Goal: Task Accomplishment & Management: Manage account settings

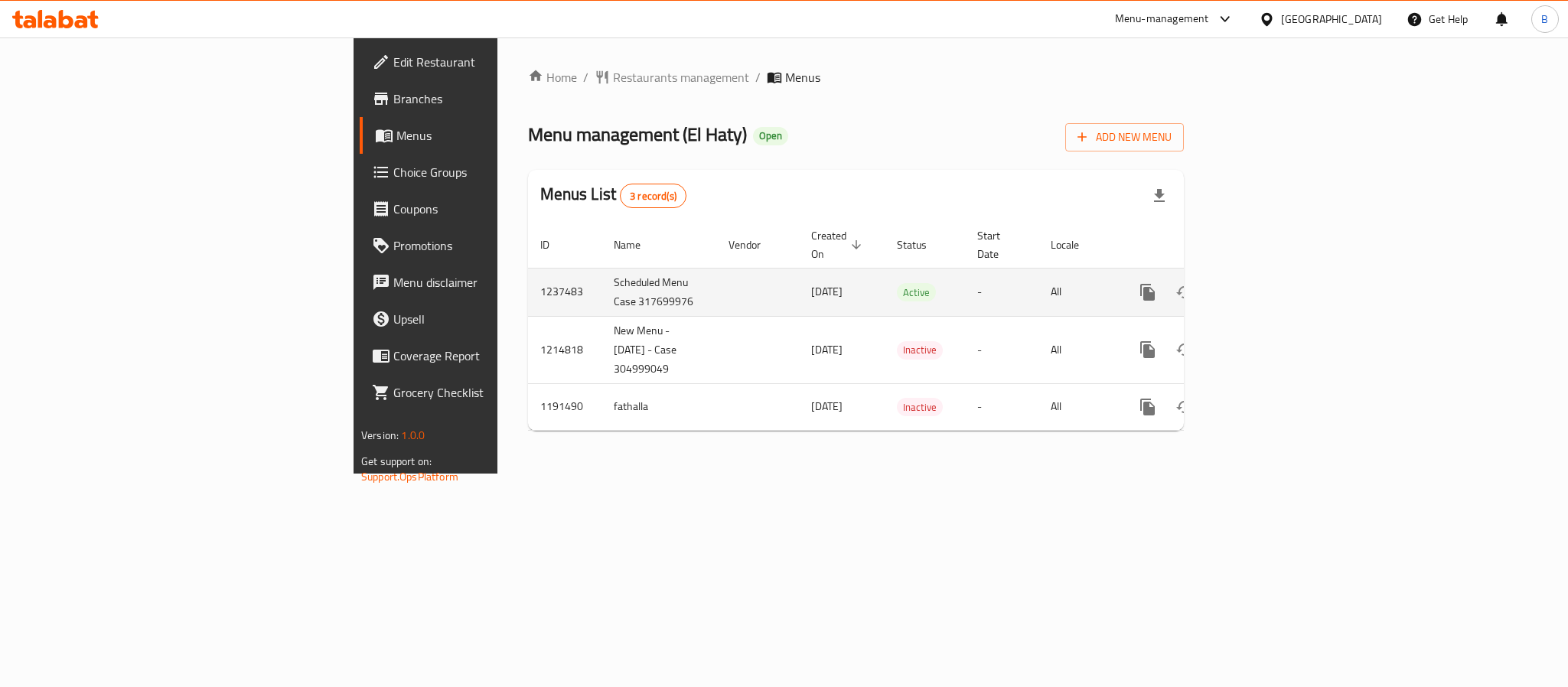
click at [528, 275] on td "1237483" at bounding box center [565, 292] width 73 height 49
copy td "1237483"
click at [1277, 274] on link "enhanced table" at bounding box center [1258, 292] width 37 height 37
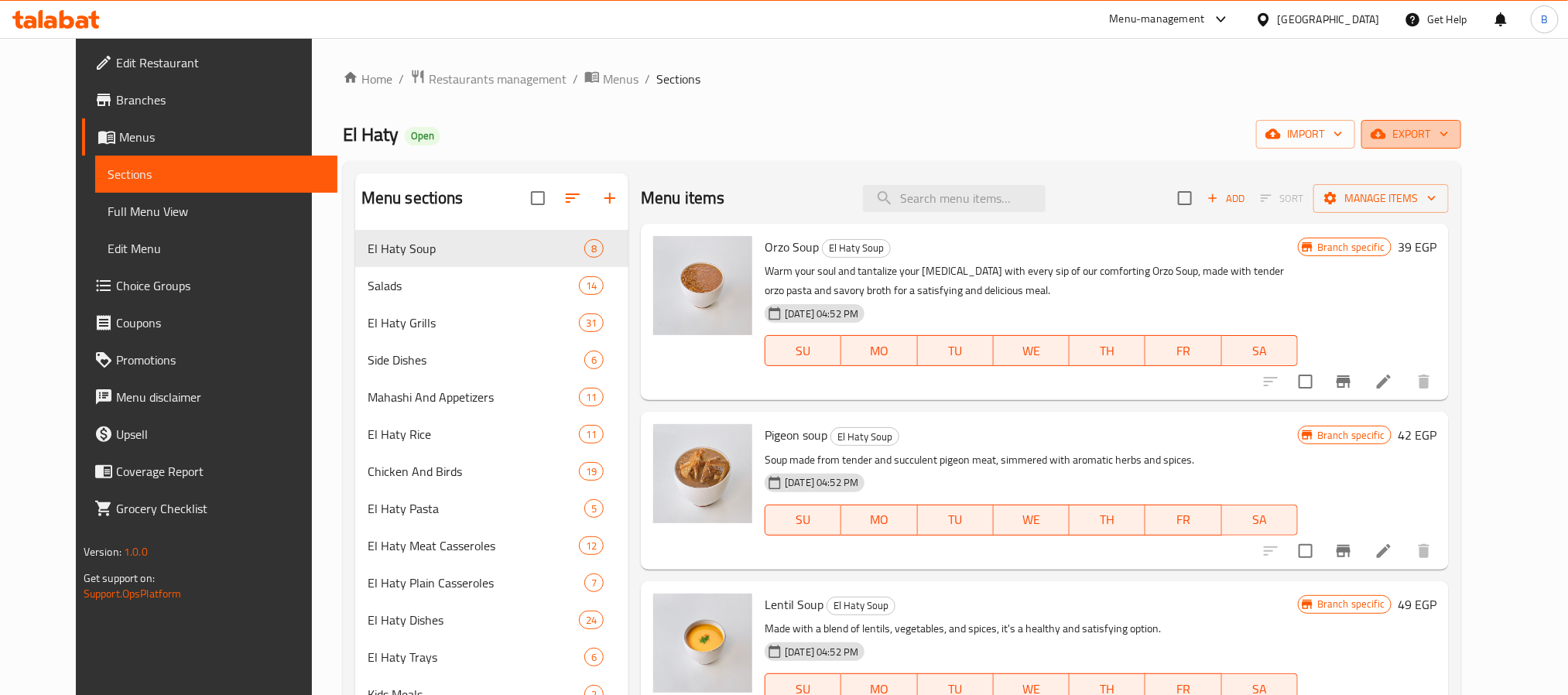
click at [1445, 131] on button "export" at bounding box center [1412, 134] width 100 height 28
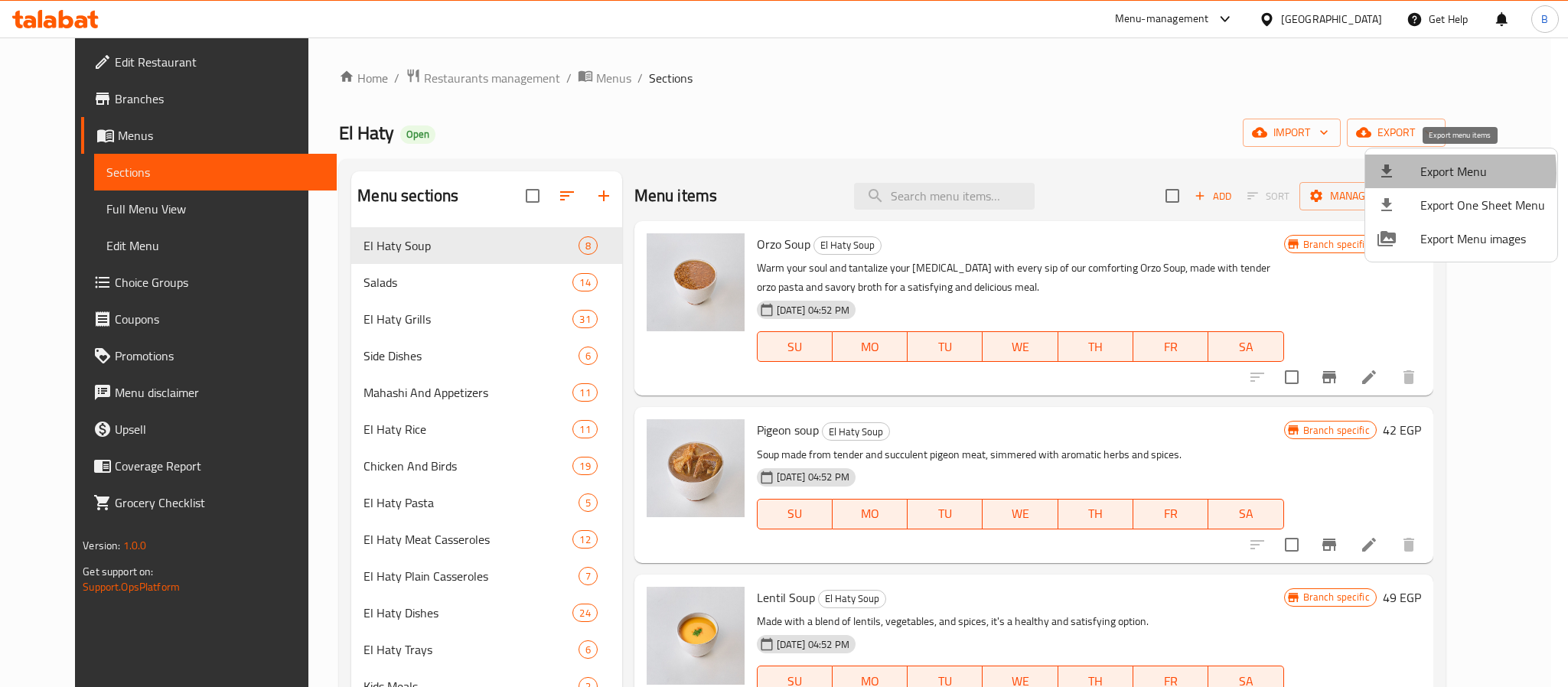
click at [1413, 173] on div at bounding box center [1398, 171] width 43 height 19
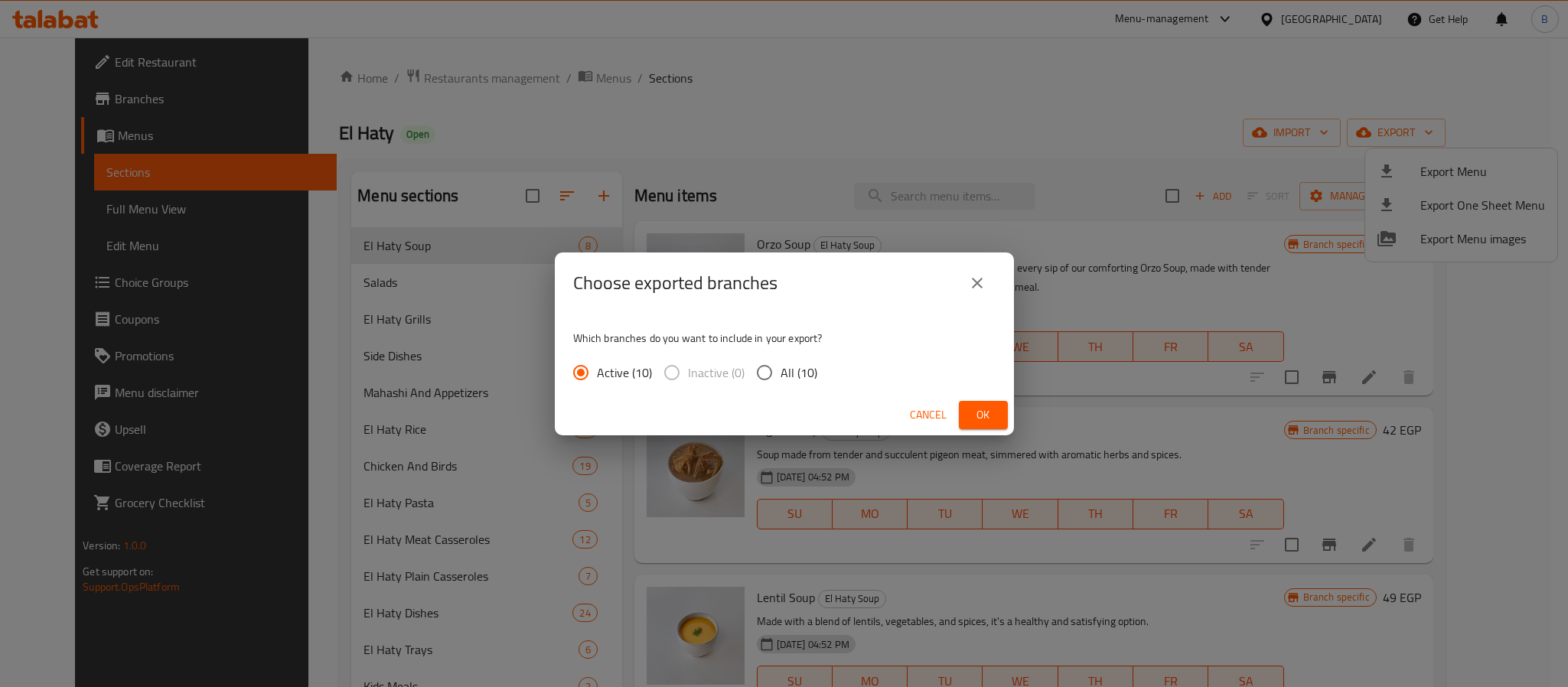
click at [787, 368] on span "All (10)" at bounding box center [798, 373] width 37 height 19
click at [781, 368] on input "All (10)" at bounding box center [764, 372] width 32 height 32
radio input "true"
click at [980, 409] on span "Ok" at bounding box center [983, 415] width 25 height 19
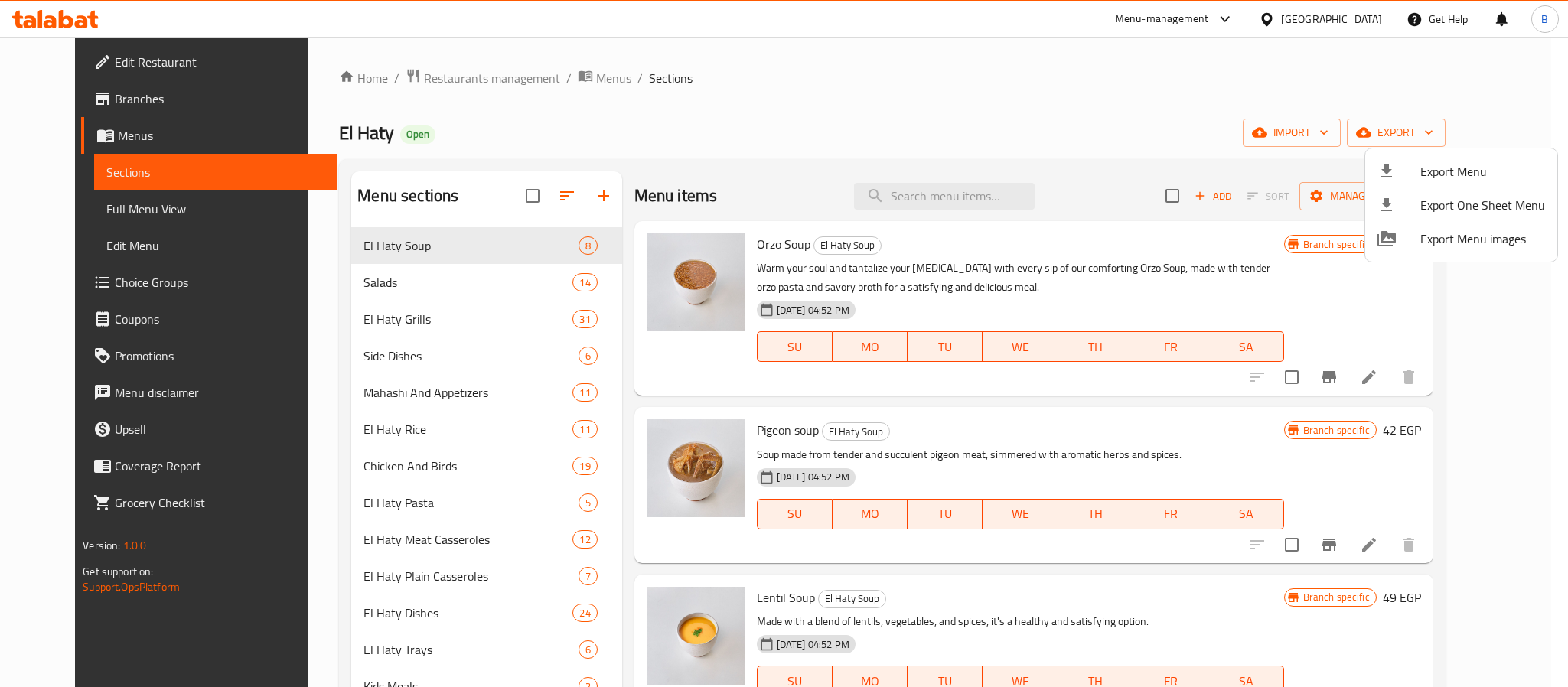
click at [977, 205] on div at bounding box center [784, 344] width 1568 height 687
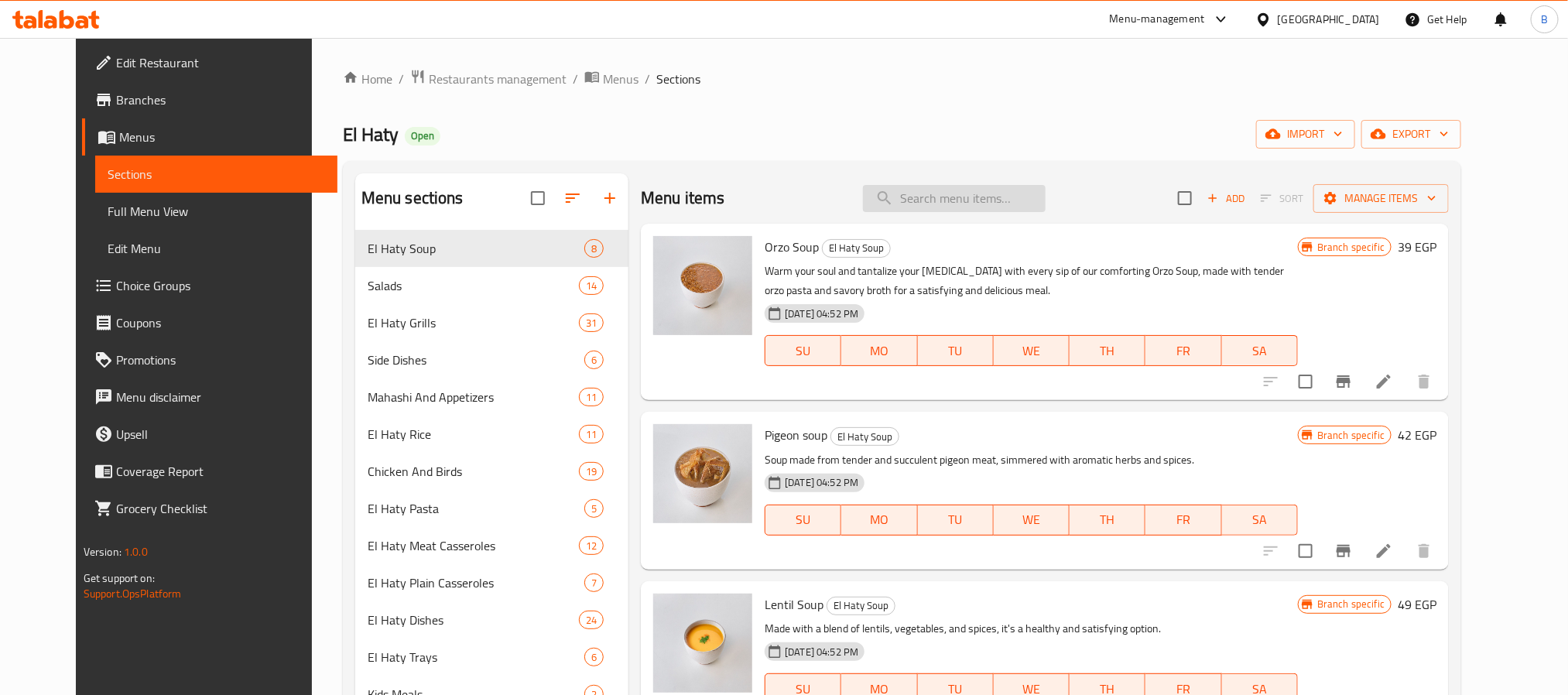
paste input "ريش ضانى"
type input "ريش ضانى"
click at [978, 193] on input "ريش ضانى" at bounding box center [954, 198] width 183 height 27
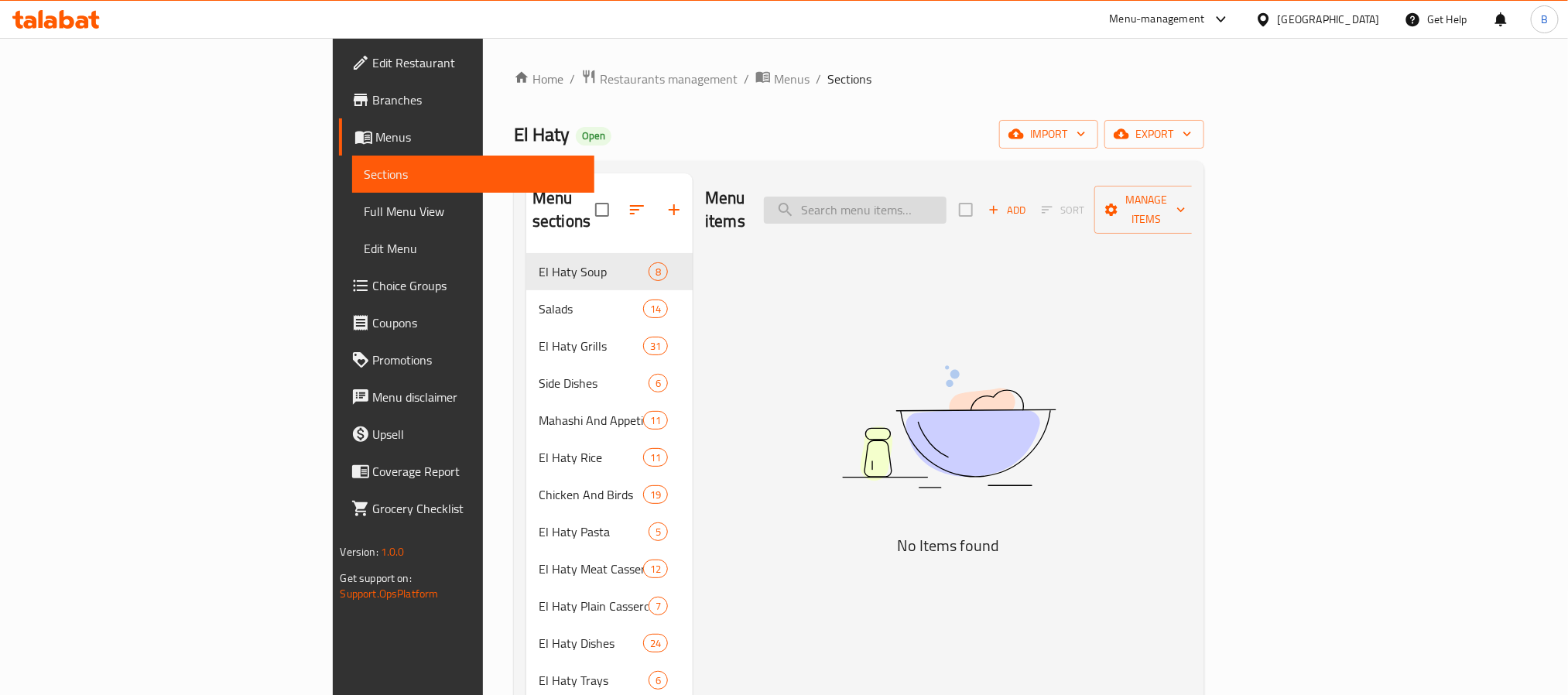
paste input "ريش ضانى"
type input "ريش ضانى"
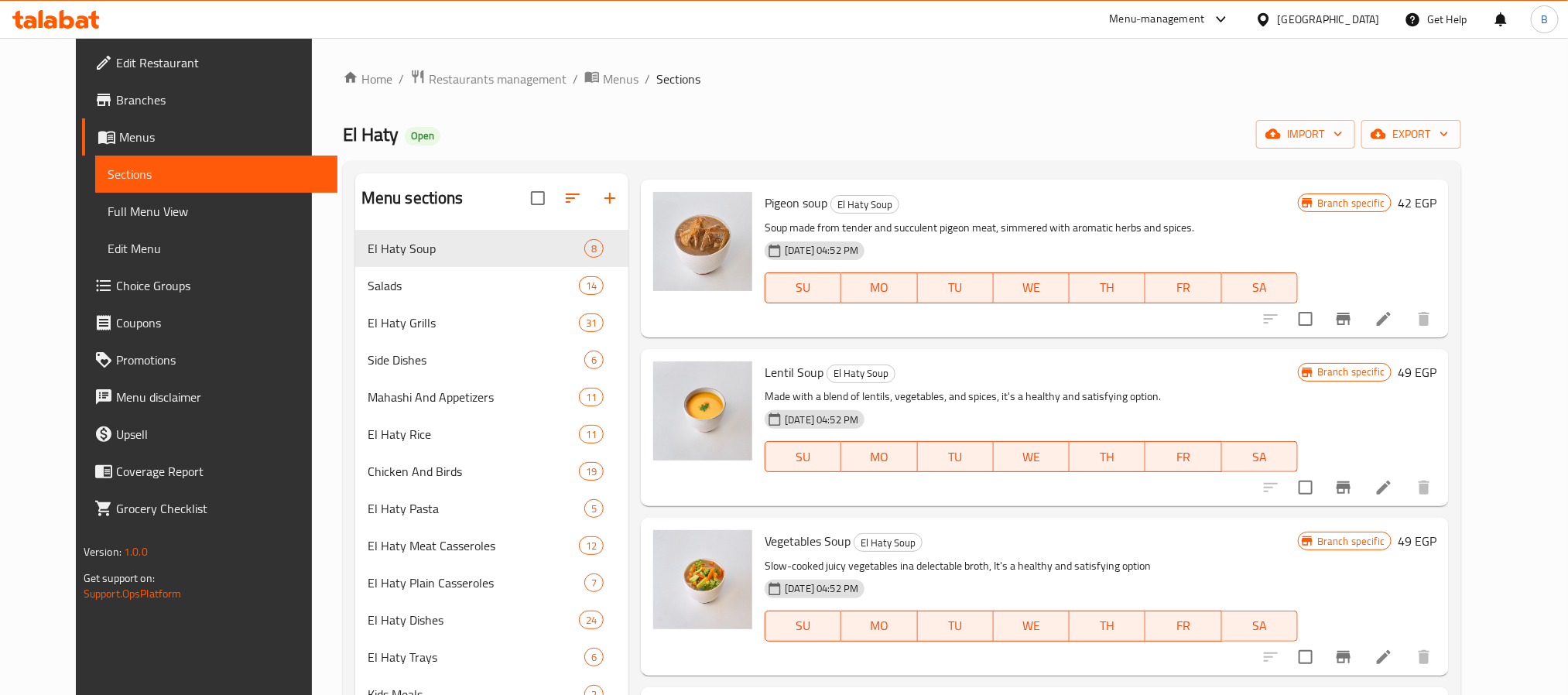
click at [529, 103] on div "Home / Restaurants management / Menus / Sections El Haty Open import export Men…" at bounding box center [903, 604] width 1119 height 1072
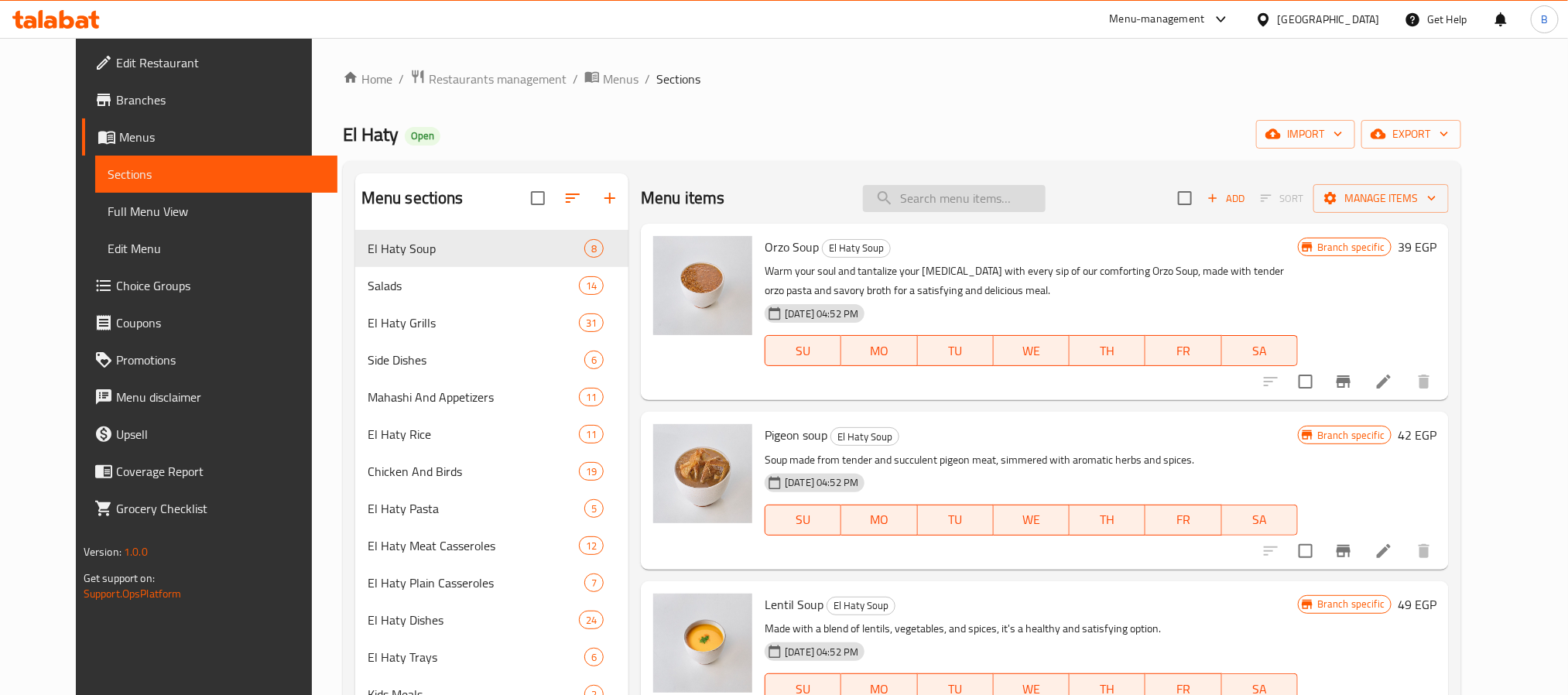
click at [974, 202] on input "search" at bounding box center [954, 198] width 183 height 27
paste input "ريش ضانى"
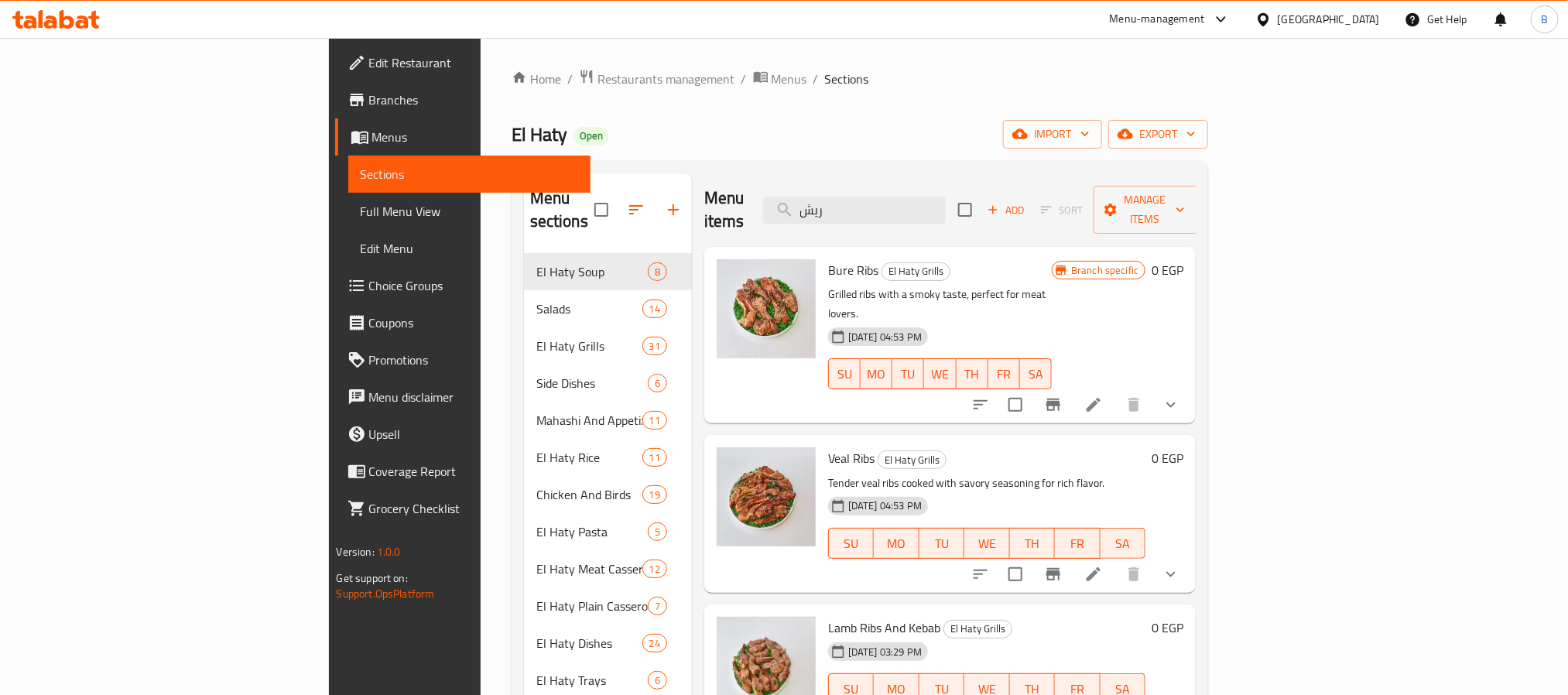
click at [828, 259] on span "Bure Ribs" at bounding box center [853, 270] width 50 height 23
copy h6 "Ribs"
click at [946, 197] on input "ريش" at bounding box center [854, 210] width 183 height 27
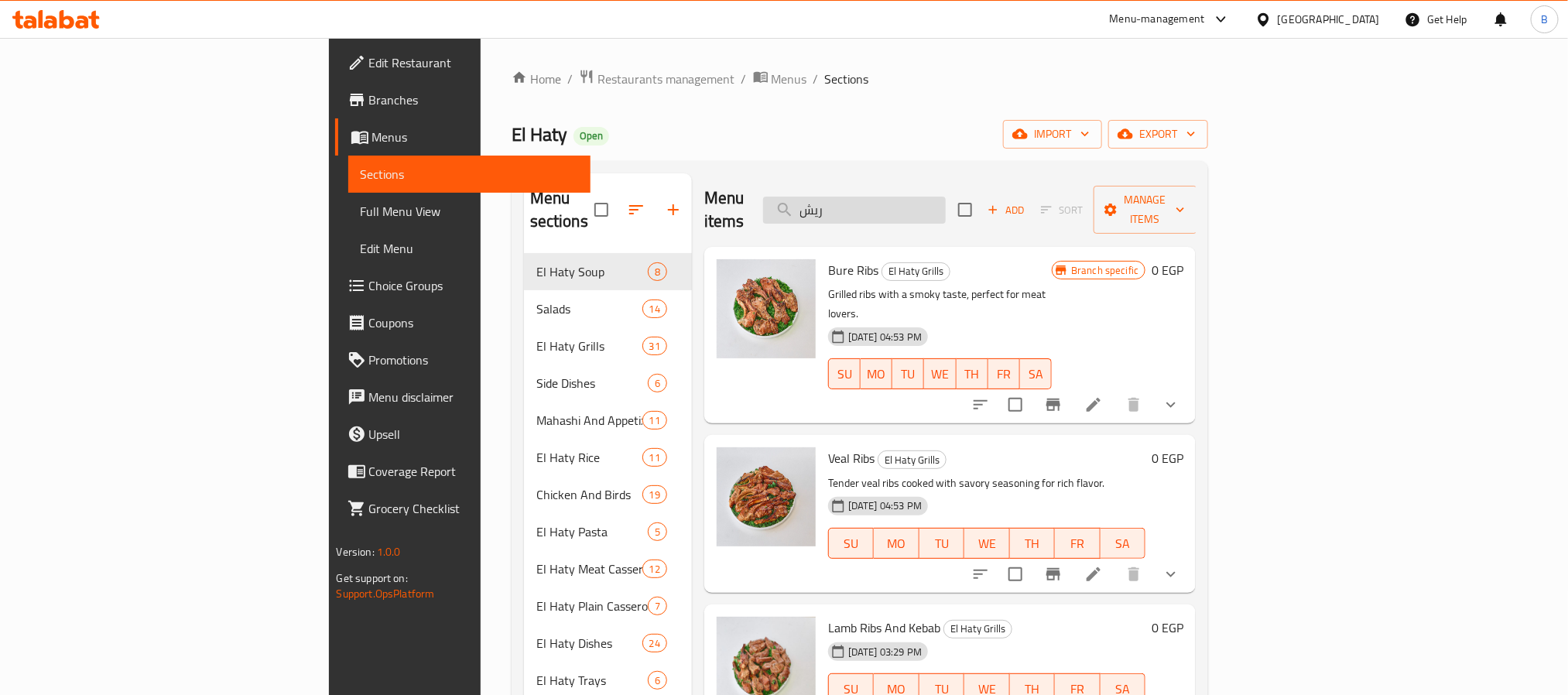
click at [946, 197] on input "ريش" at bounding box center [854, 210] width 183 height 27
click at [951, 216] on div "Menu items ريش Add Sort Manage items" at bounding box center [950, 210] width 492 height 73
click at [946, 197] on input "ريش" at bounding box center [854, 210] width 183 height 27
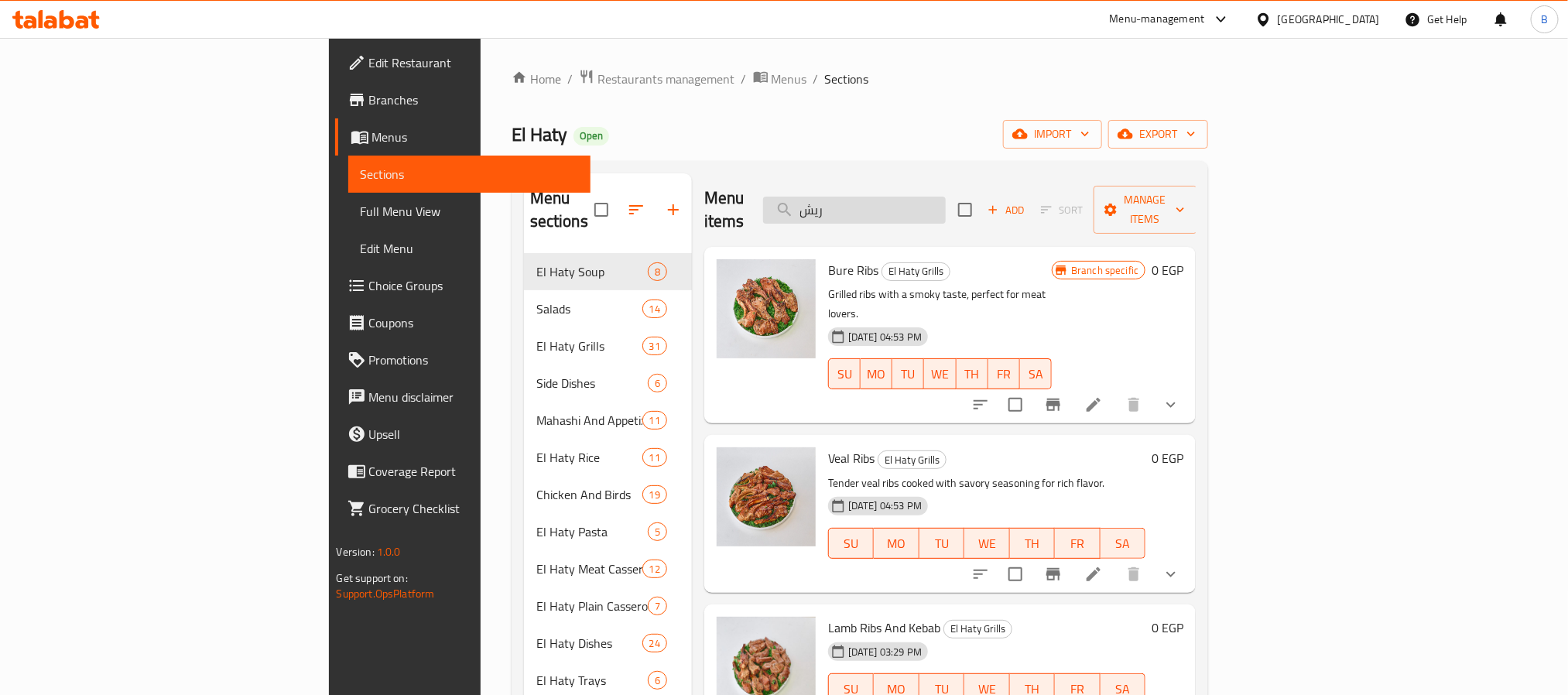
paste input "Ribs"
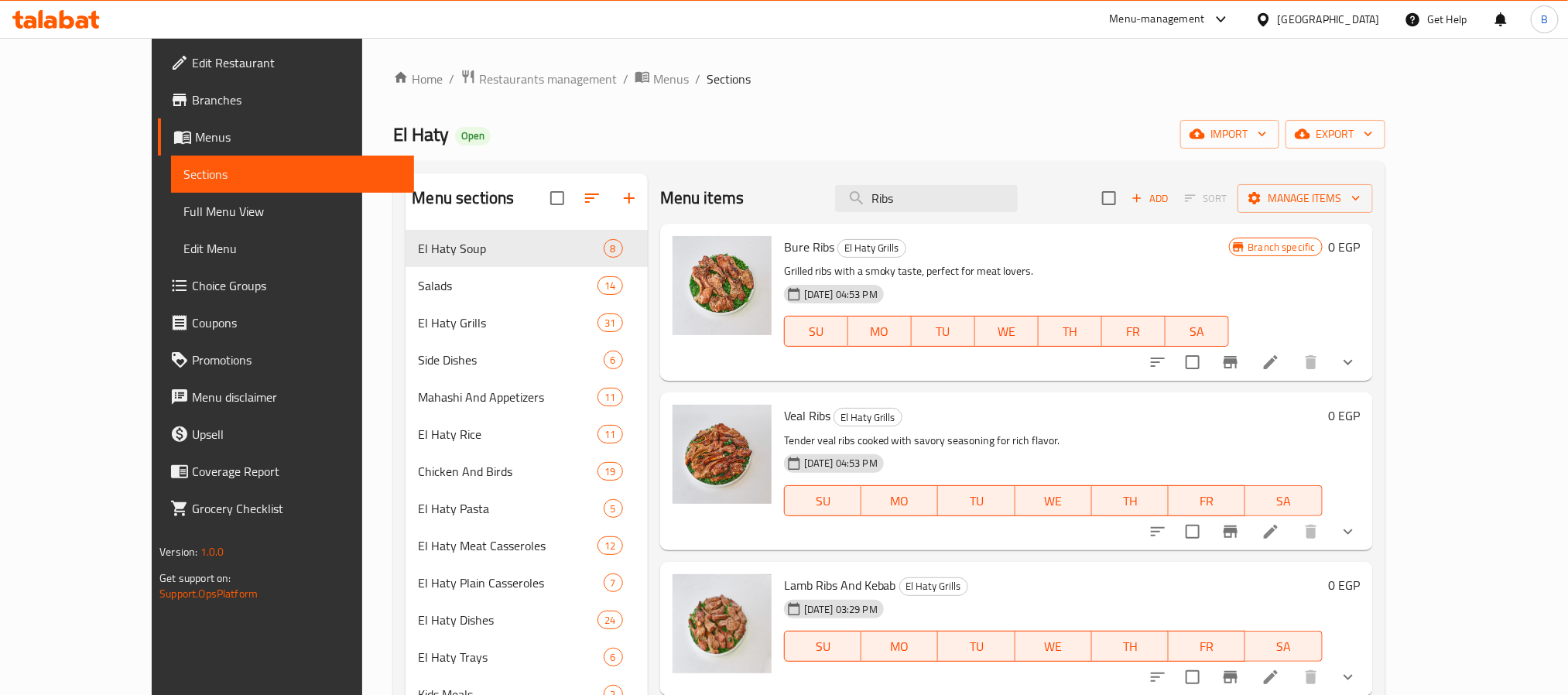
click at [785, 254] on span "Bure Ribs" at bounding box center [809, 247] width 50 height 23
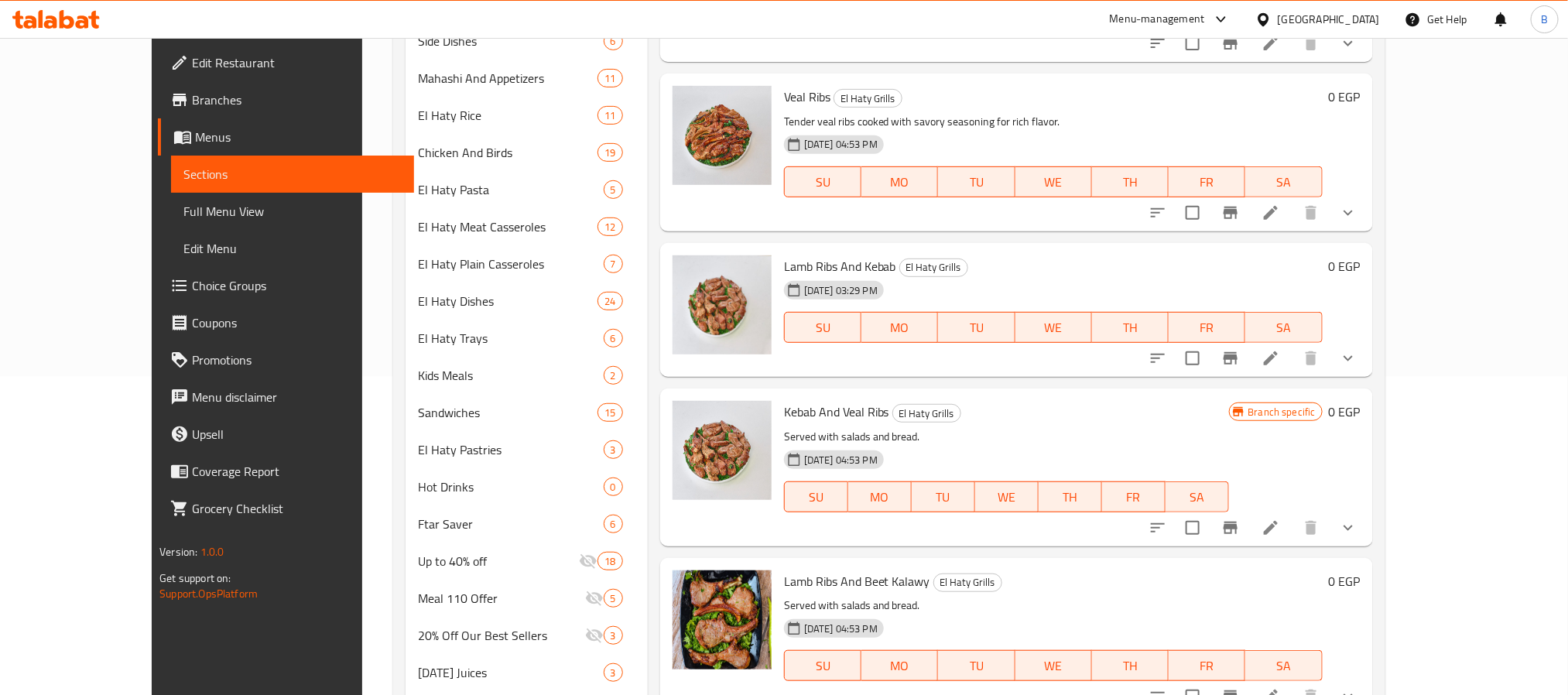
scroll to position [10, 0]
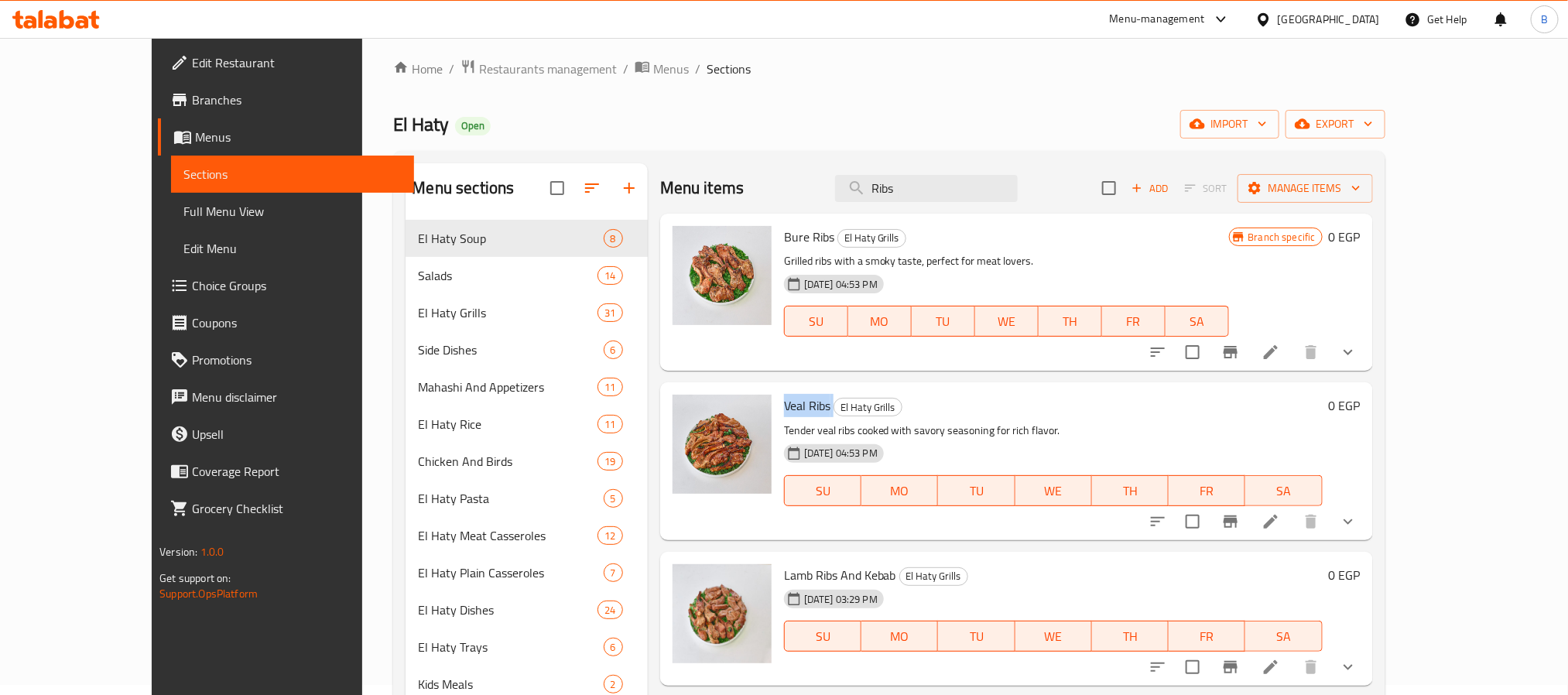
drag, startPoint x: 796, startPoint y: 398, endPoint x: 747, endPoint y: 406, distance: 49.6
click at [784, 406] on h6 "Veal Ribs El Haty Grills" at bounding box center [1053, 405] width 539 height 22
click at [1358, 351] on icon "show more" at bounding box center [1349, 353] width 19 height 19
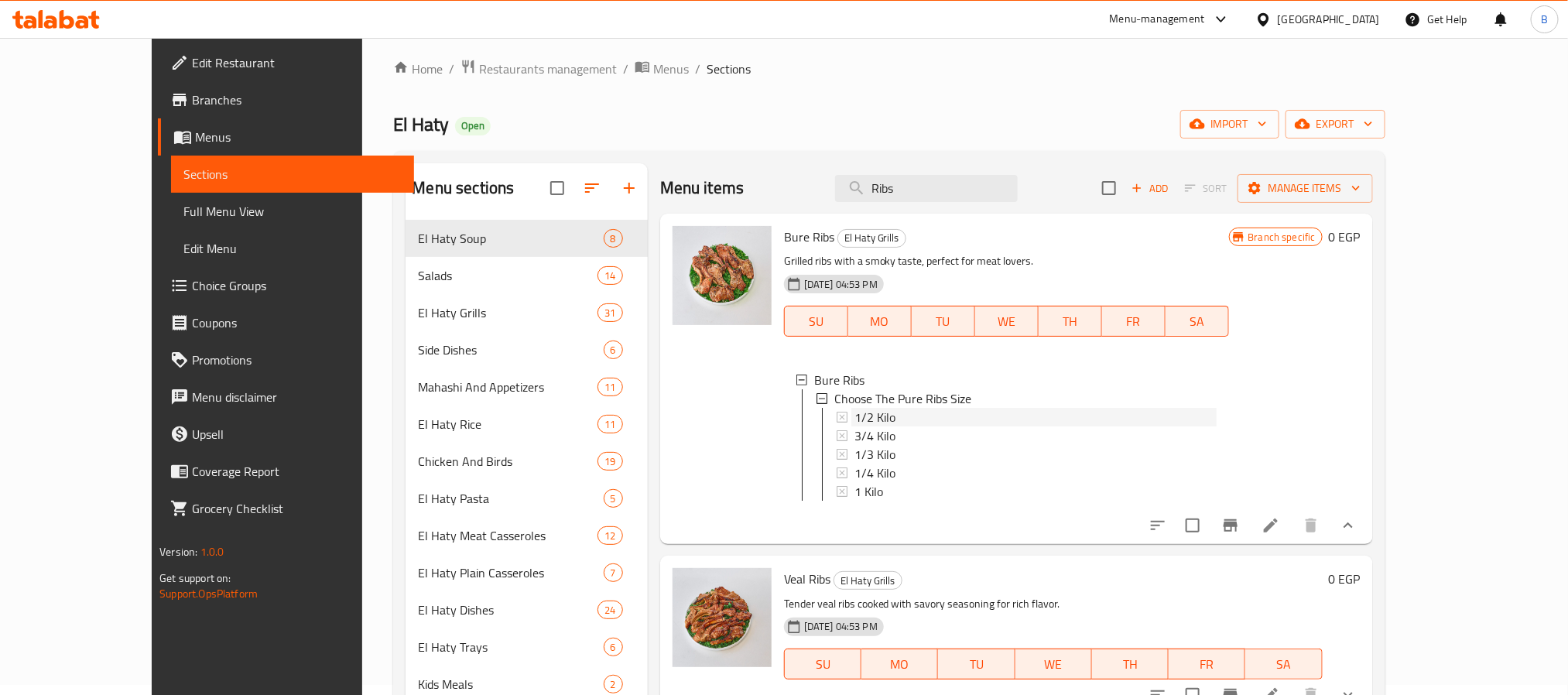
click at [874, 418] on div "1/2 Kilo" at bounding box center [1035, 417] width 362 height 19
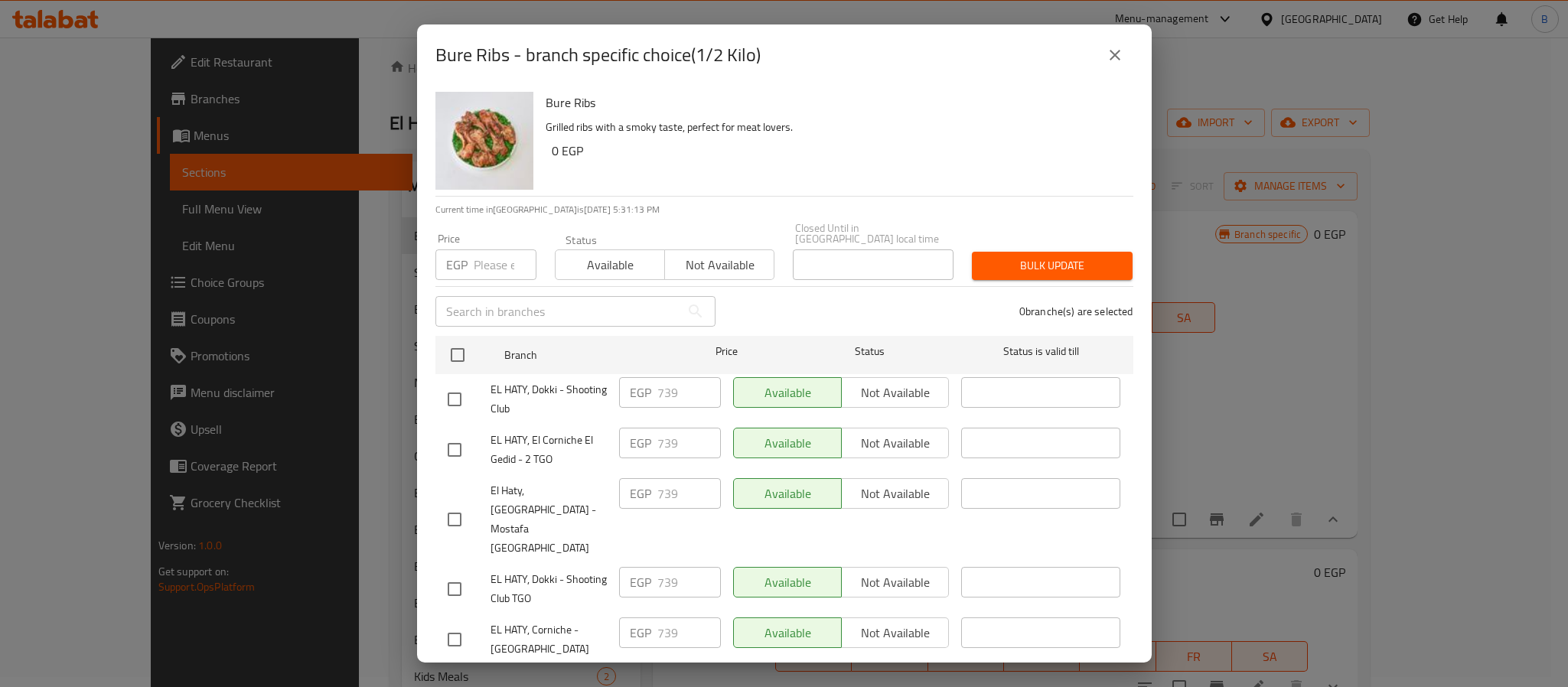
click at [1119, 65] on button "close" at bounding box center [1115, 55] width 37 height 37
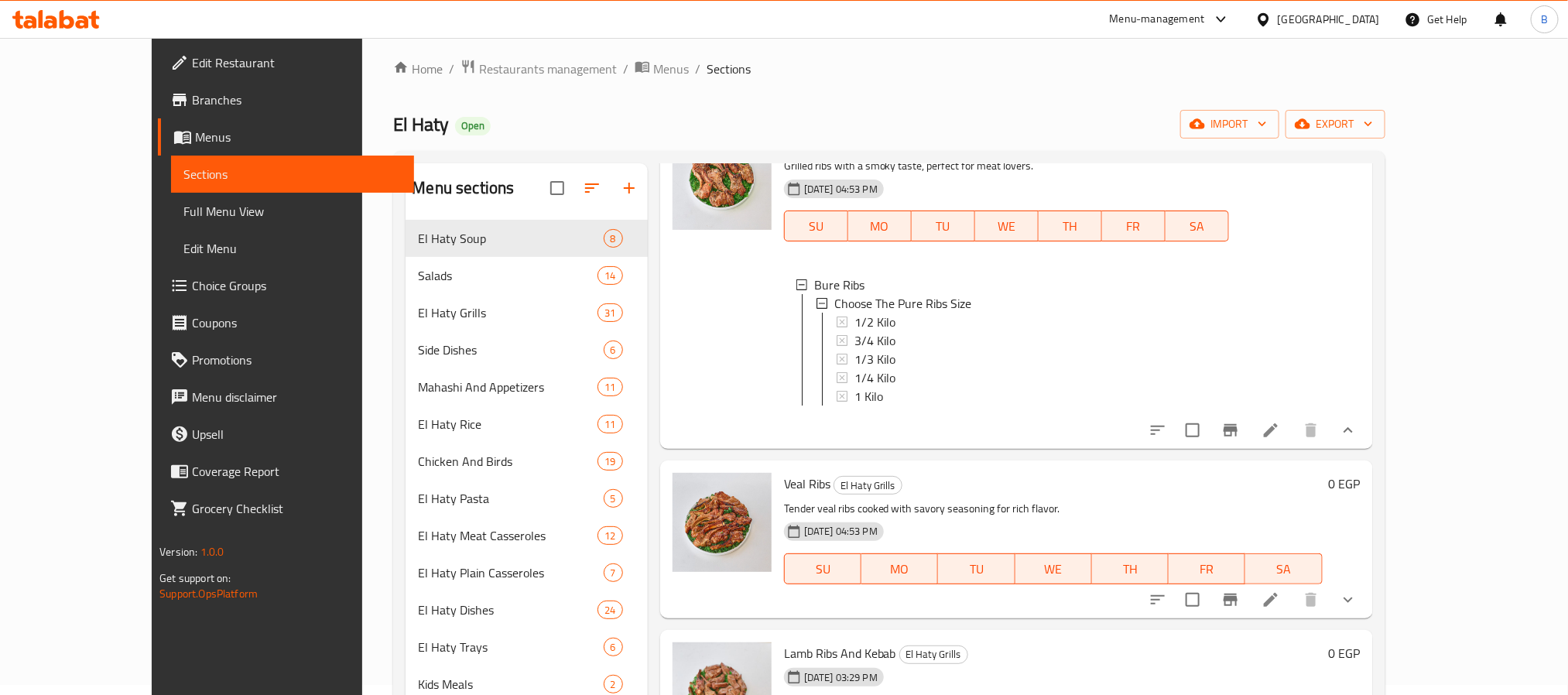
scroll to position [286, 0]
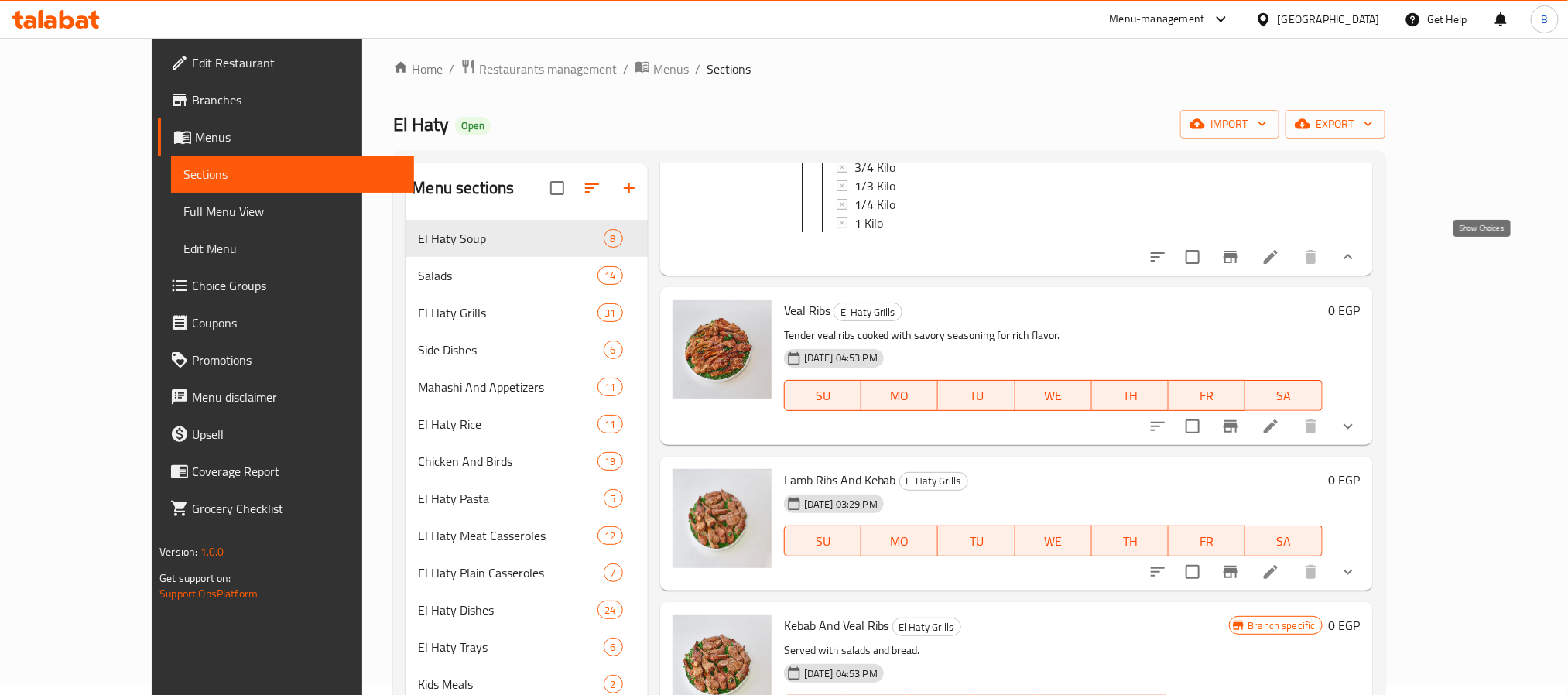
click at [1358, 262] on icon "show more" at bounding box center [1349, 257] width 19 height 19
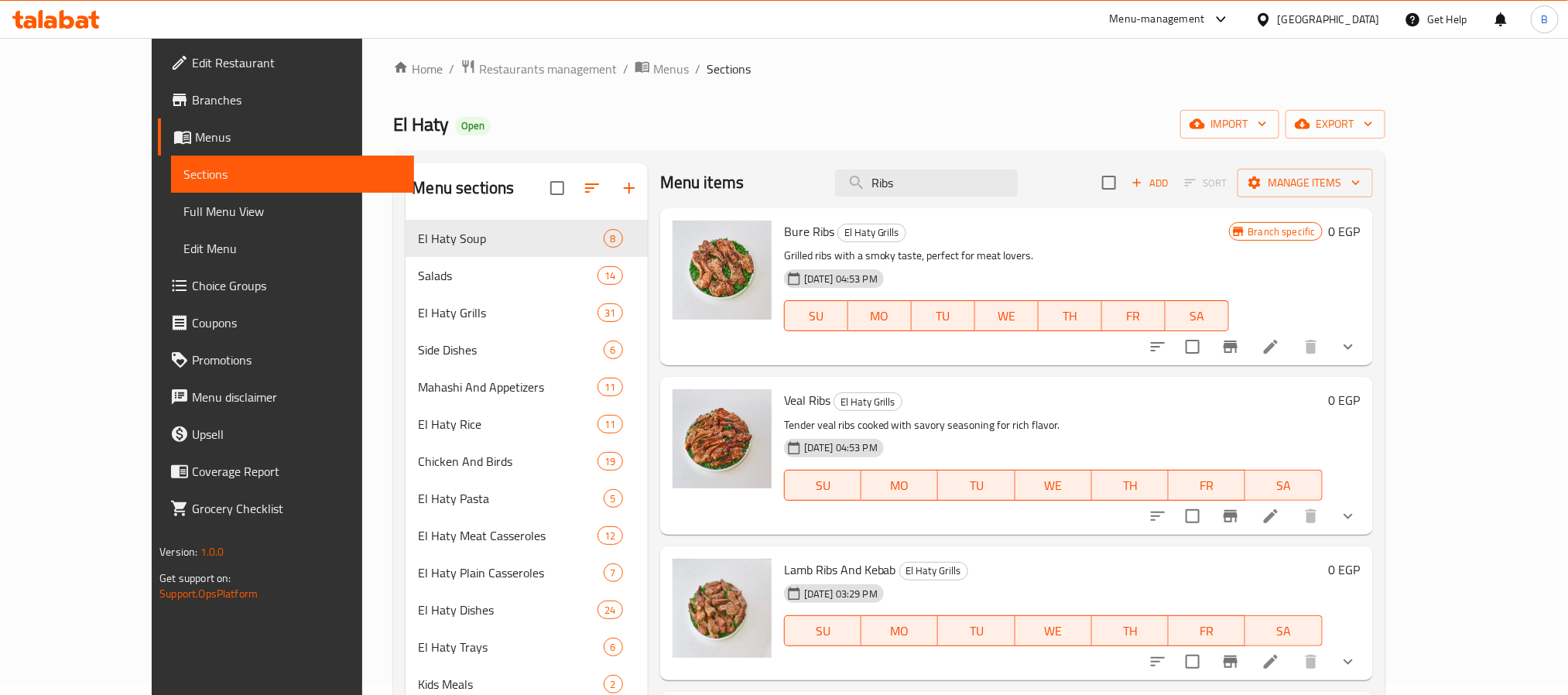
scroll to position [0, 0]
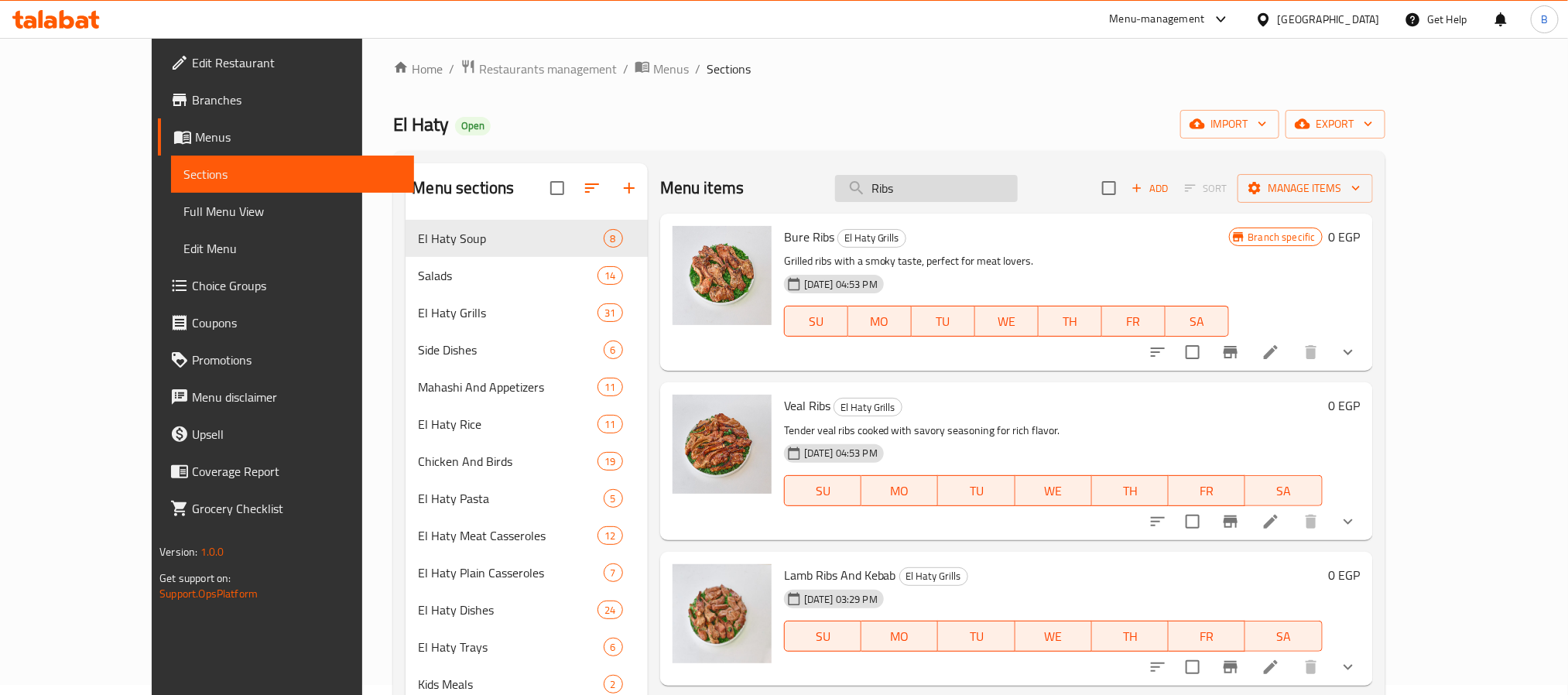
click at [990, 178] on input "Ribs" at bounding box center [927, 188] width 183 height 27
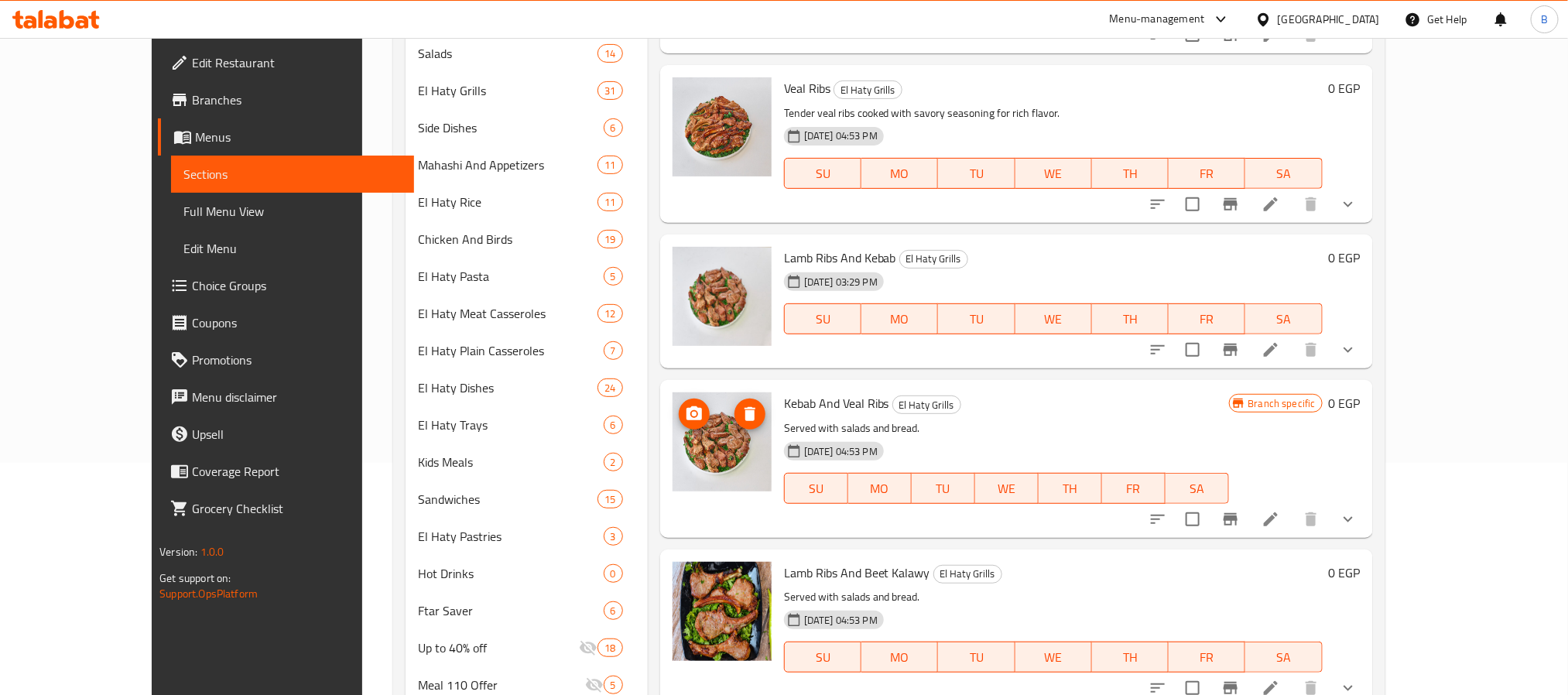
scroll to position [474, 0]
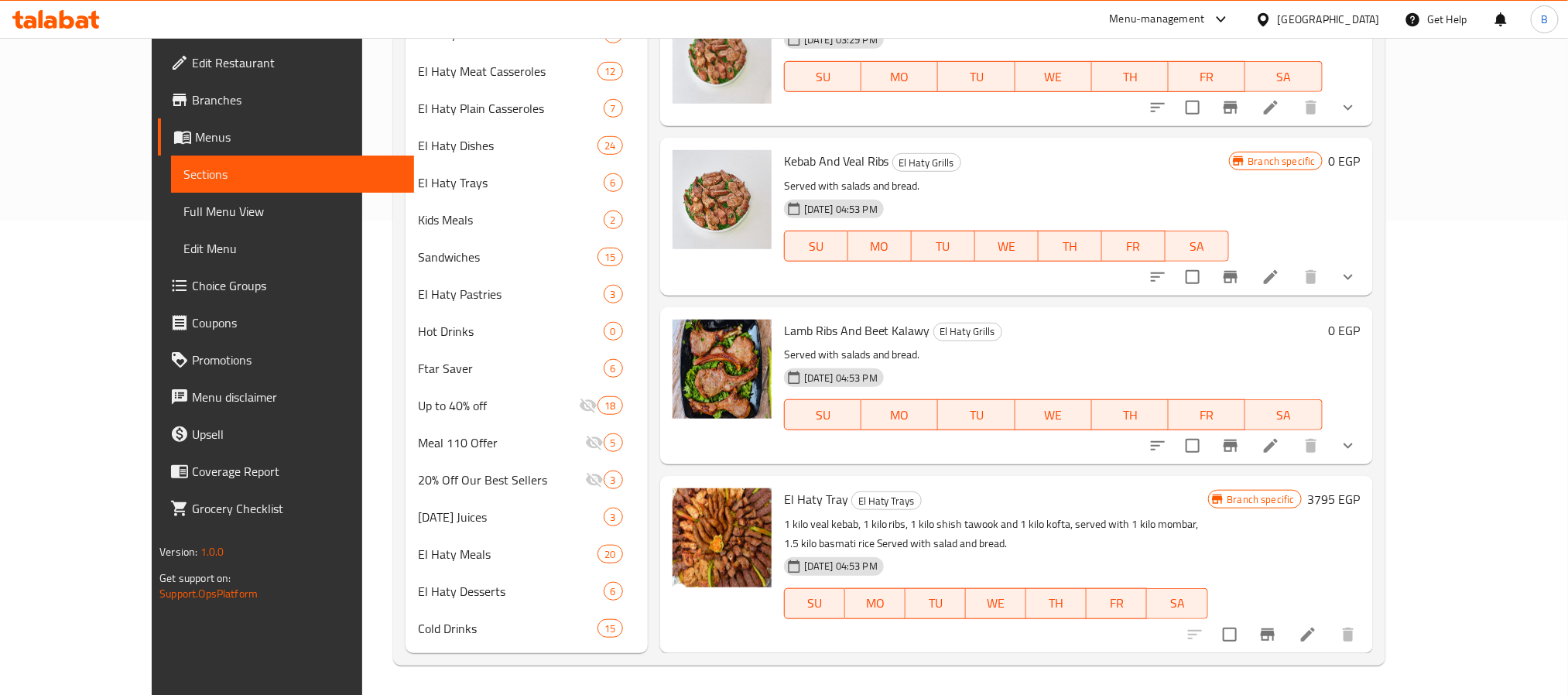
click at [1367, 448] on button "show more" at bounding box center [1348, 446] width 37 height 37
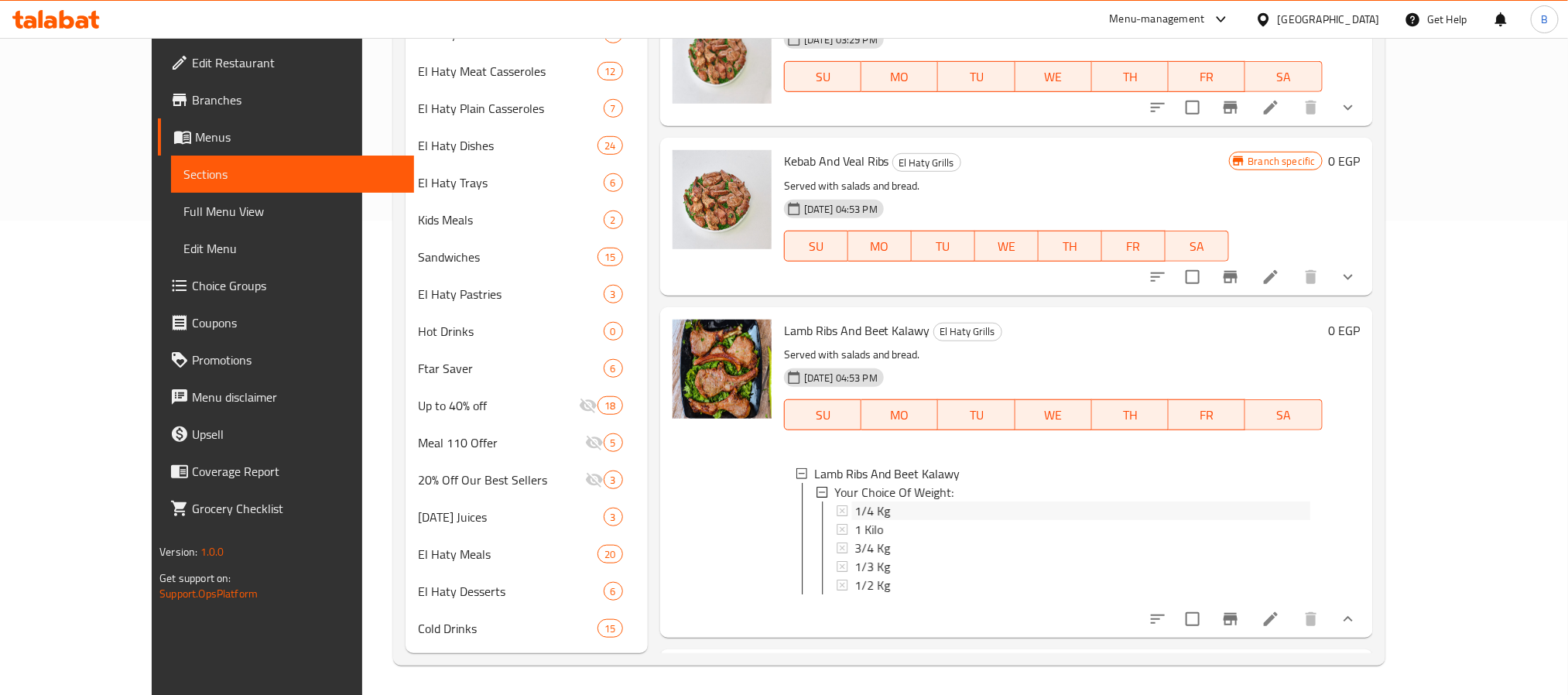
click at [897, 503] on div "1/4 Kg" at bounding box center [1082, 511] width 456 height 19
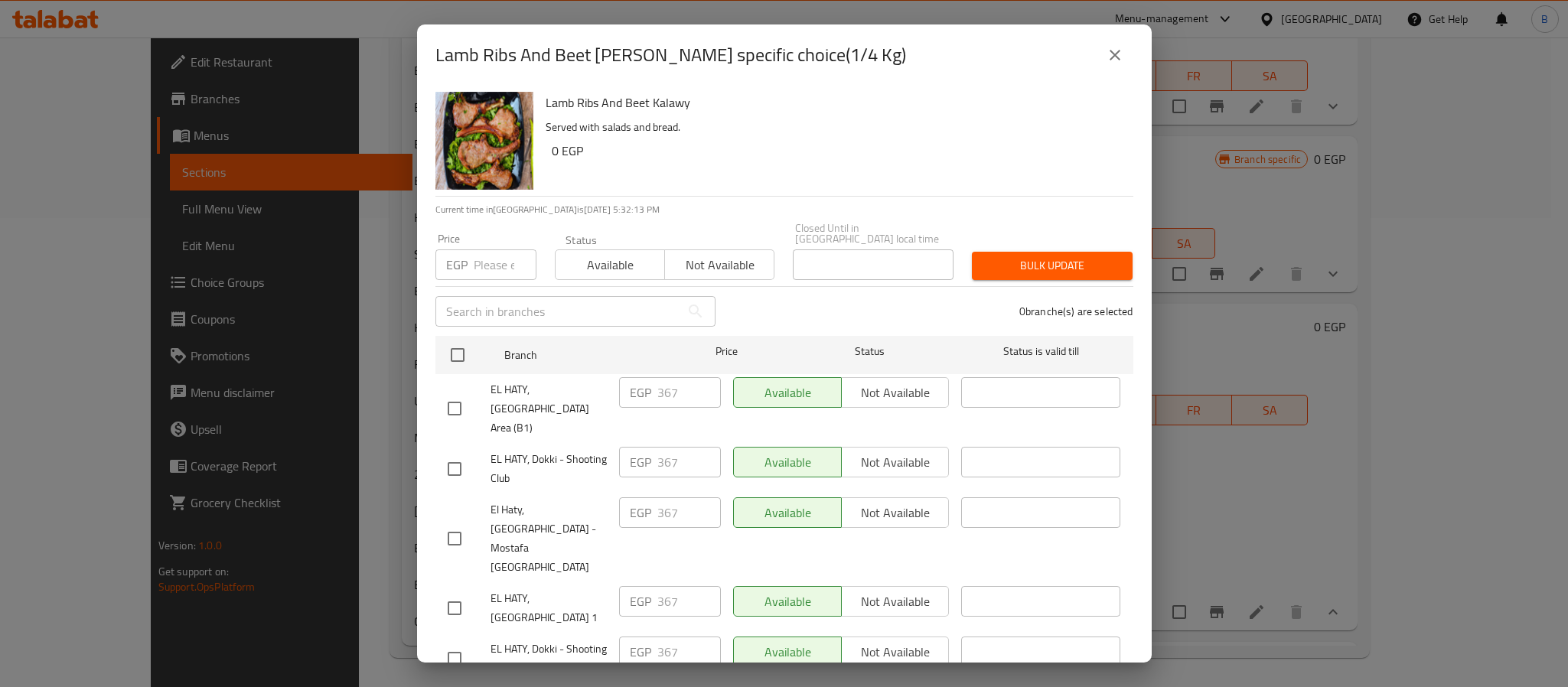
click at [1116, 61] on icon "close" at bounding box center [1115, 55] width 19 height 19
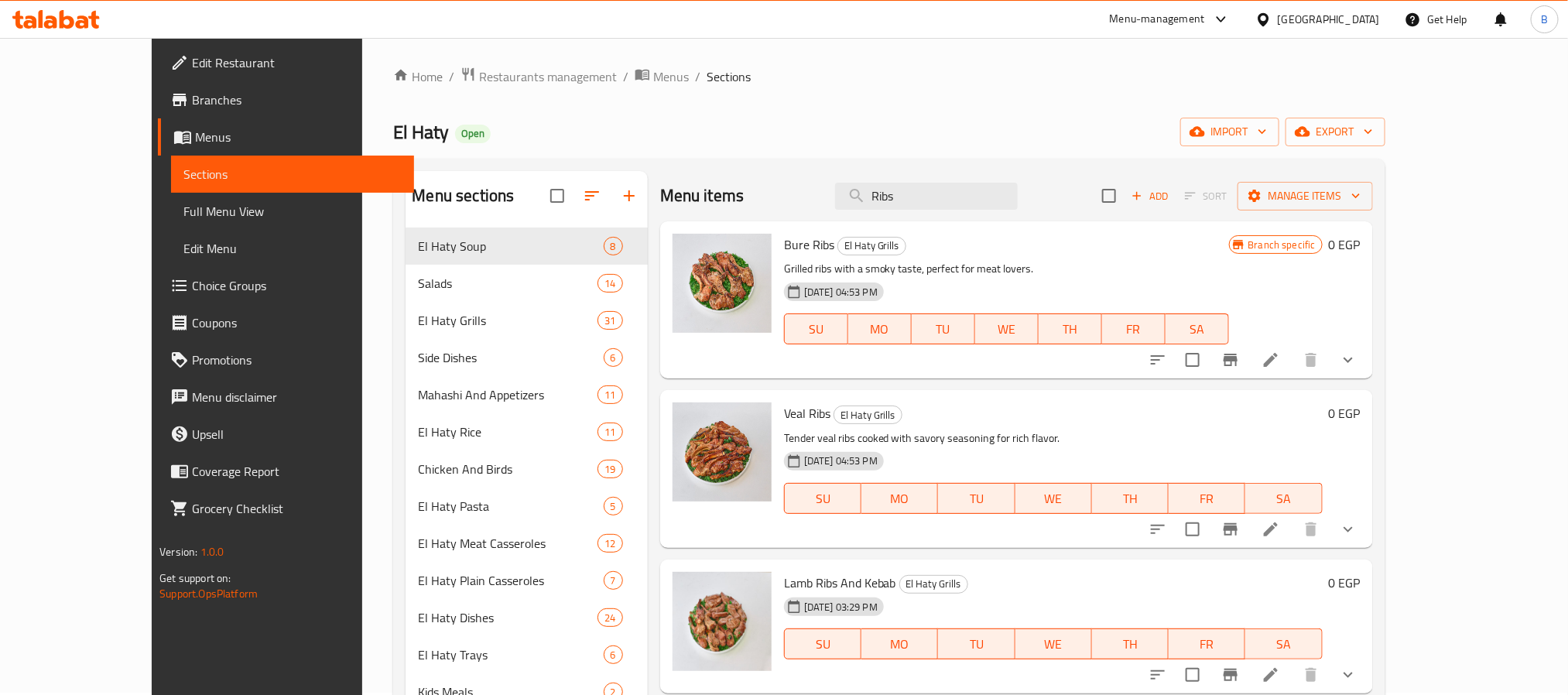
scroll to position [0, 0]
click at [909, 270] on p "Grilled ribs with a smoky taste, perfect for meat lovers." at bounding box center [1007, 272] width 445 height 19
click at [784, 256] on span "Bure Ribs" at bounding box center [809, 247] width 50 height 23
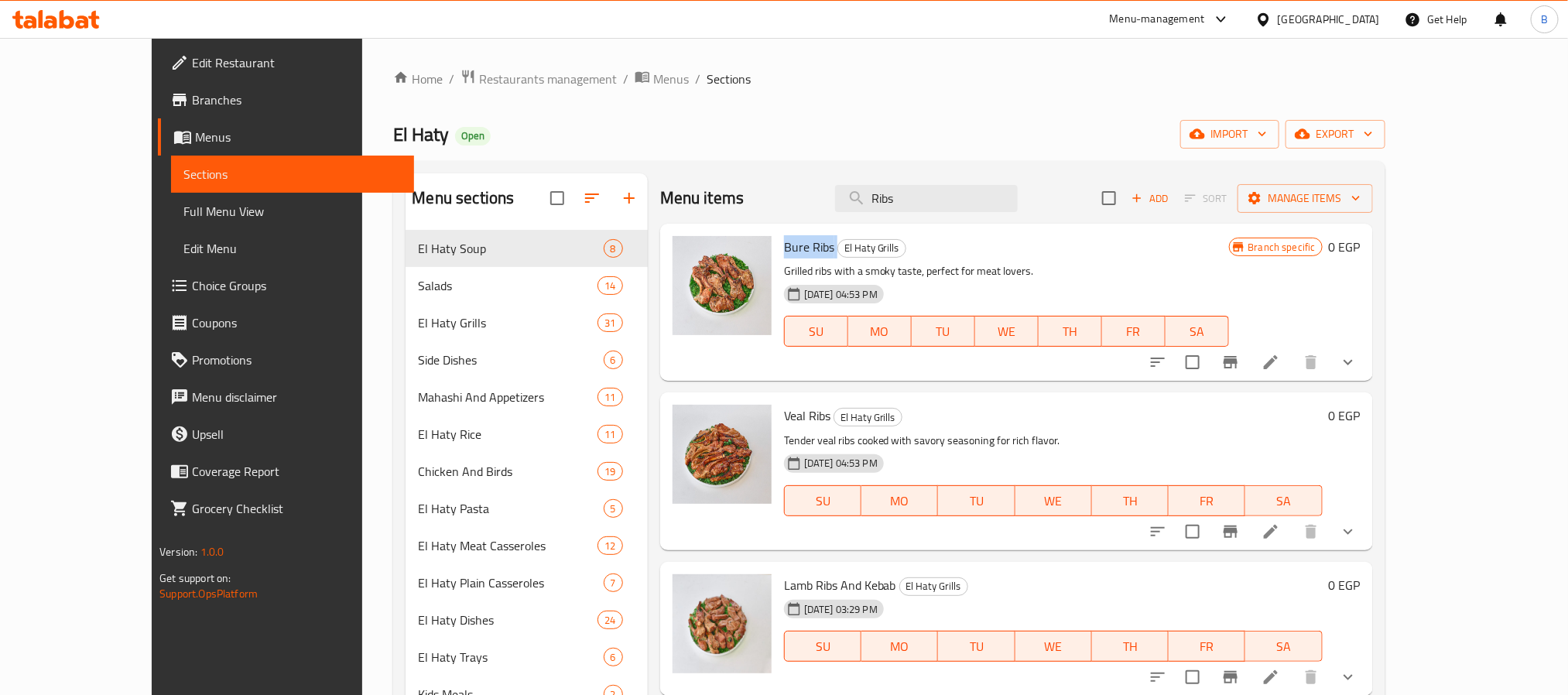
copy h6 "Bure Ribs"
click at [1415, 58] on div "Home / Restaurants management / Menus / Sections El Haty Open import export Men…" at bounding box center [889, 604] width 1053 height 1134
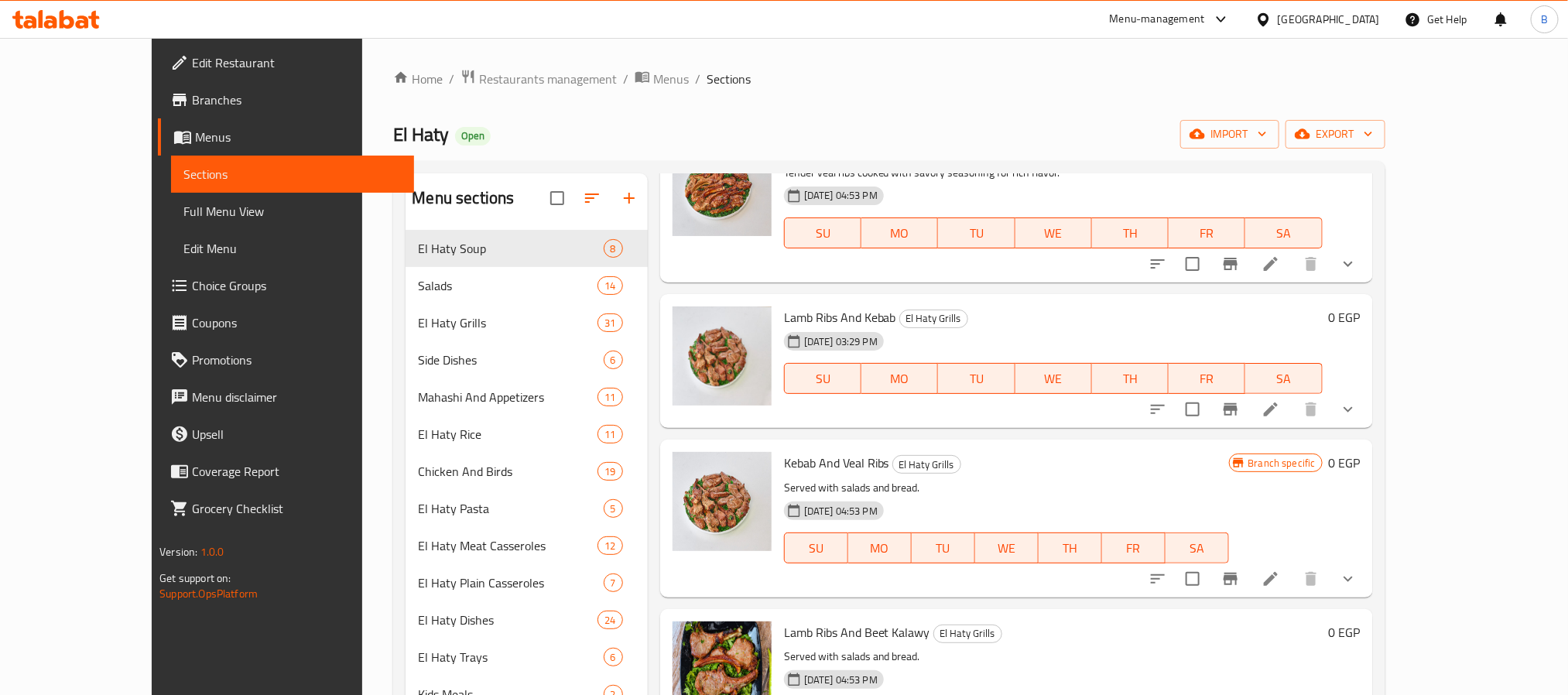
scroll to position [286, 0]
click at [784, 305] on span "Lamb Ribs And Kebab" at bounding box center [840, 316] width 112 height 23
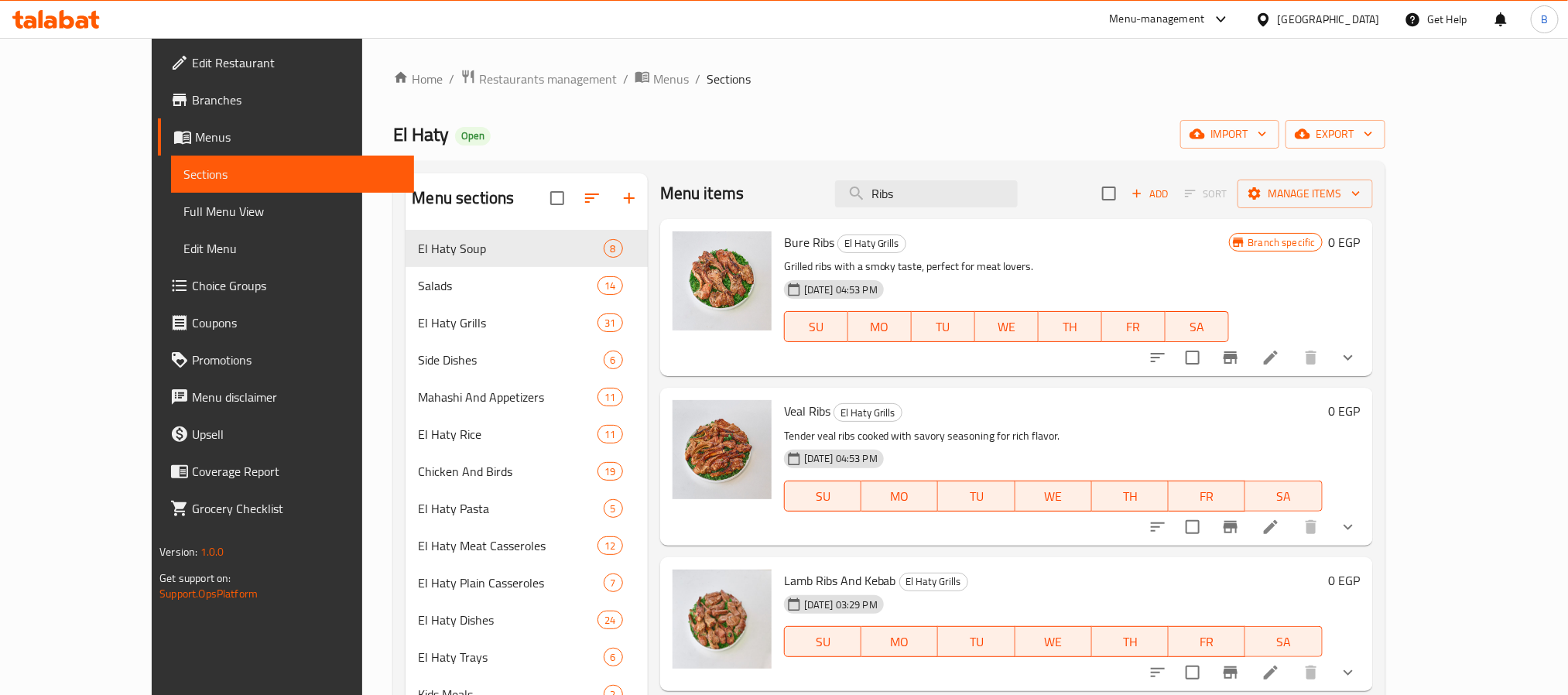
scroll to position [0, 0]
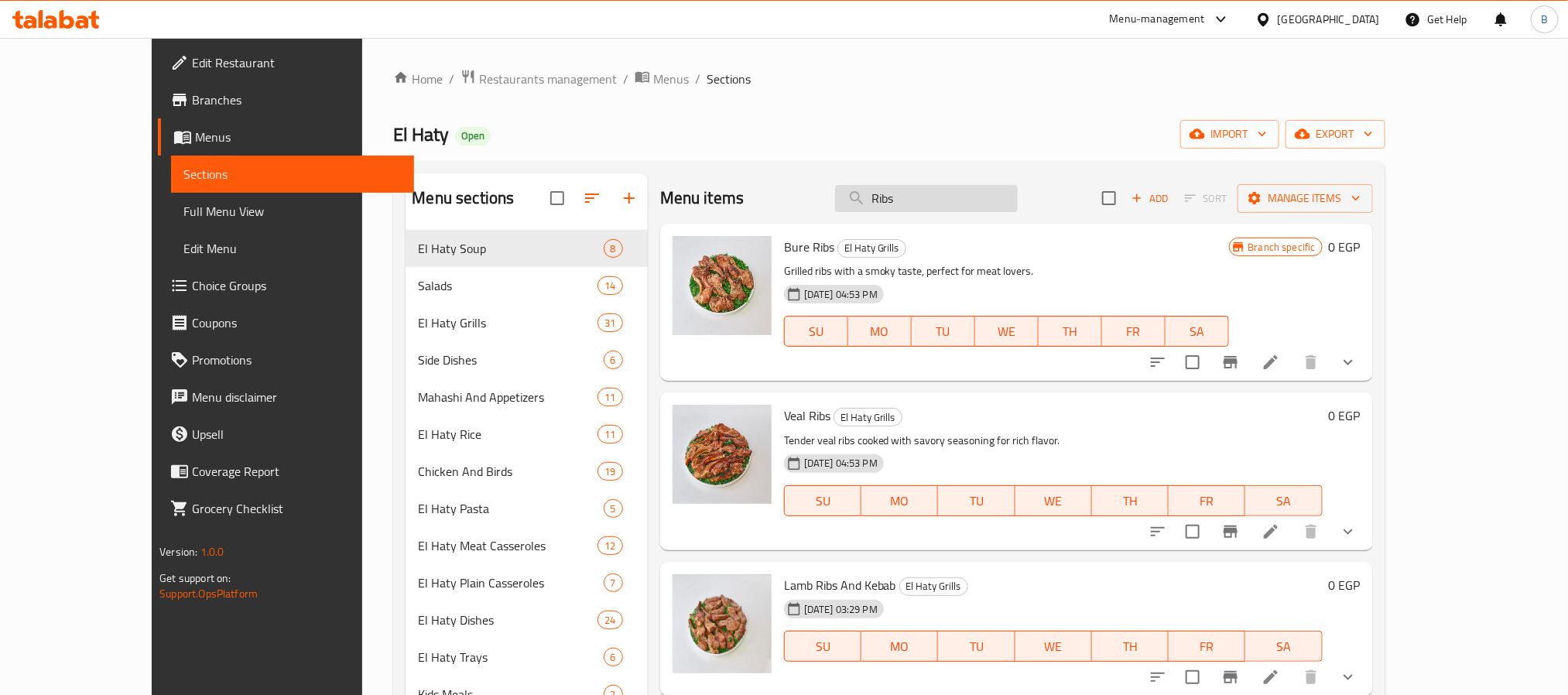
click at [1010, 209] on input "Ribs" at bounding box center [927, 198] width 183 height 27
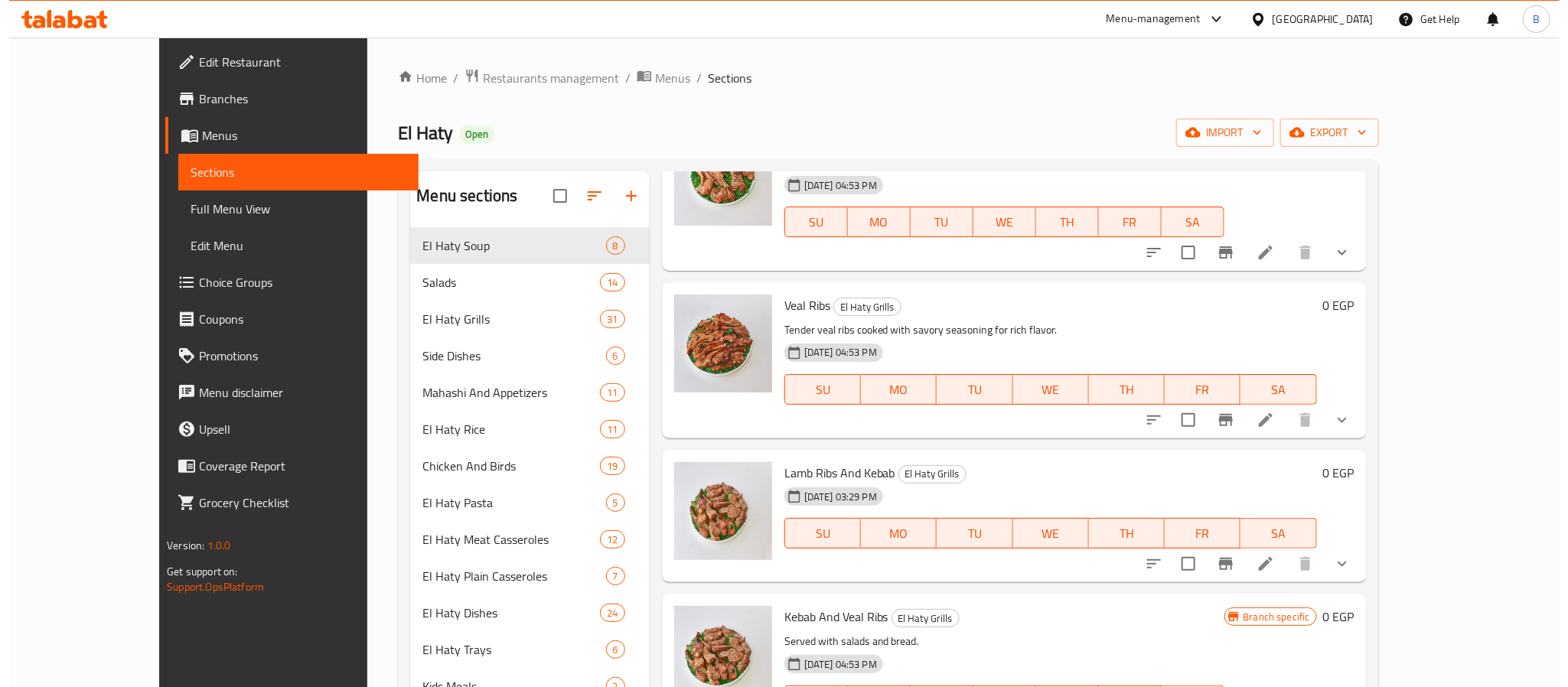
scroll to position [229, 0]
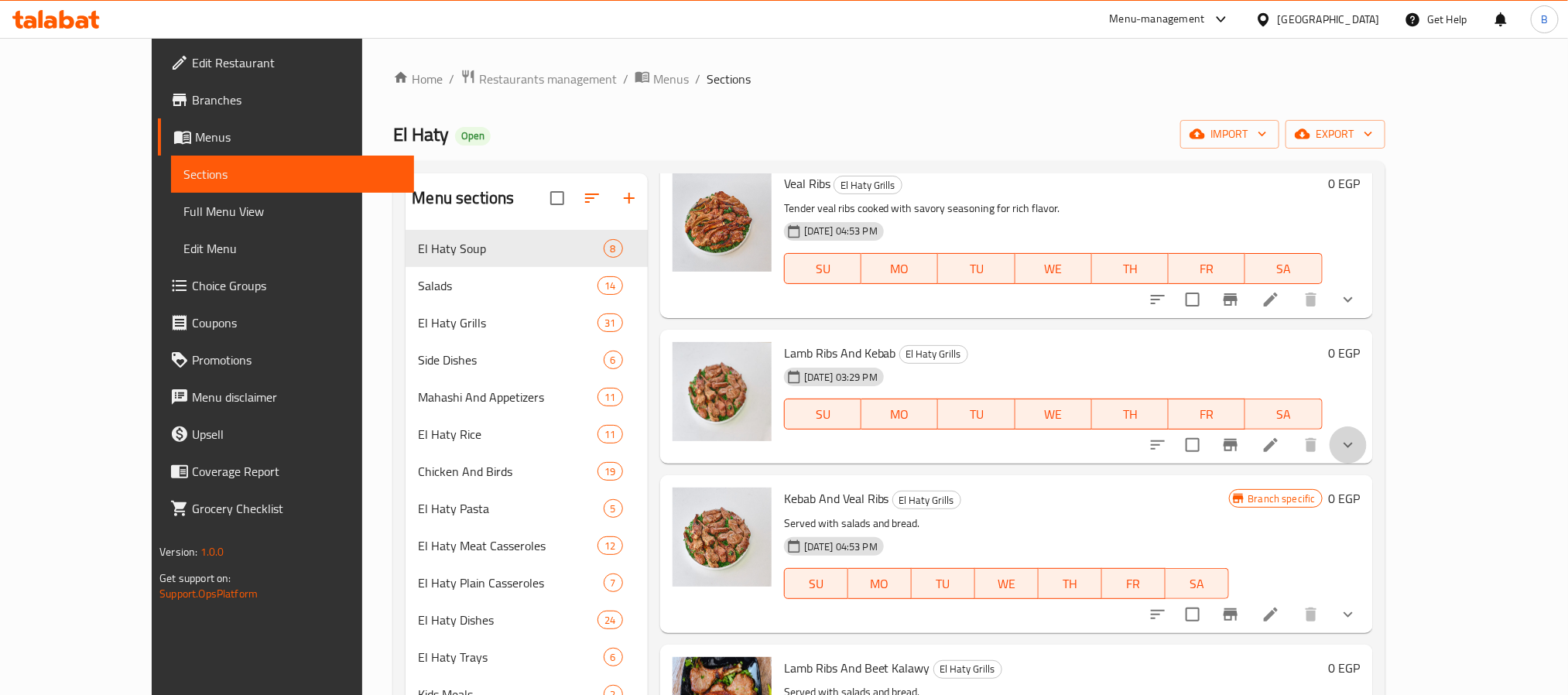
click at [1367, 453] on button "show more" at bounding box center [1348, 445] width 37 height 37
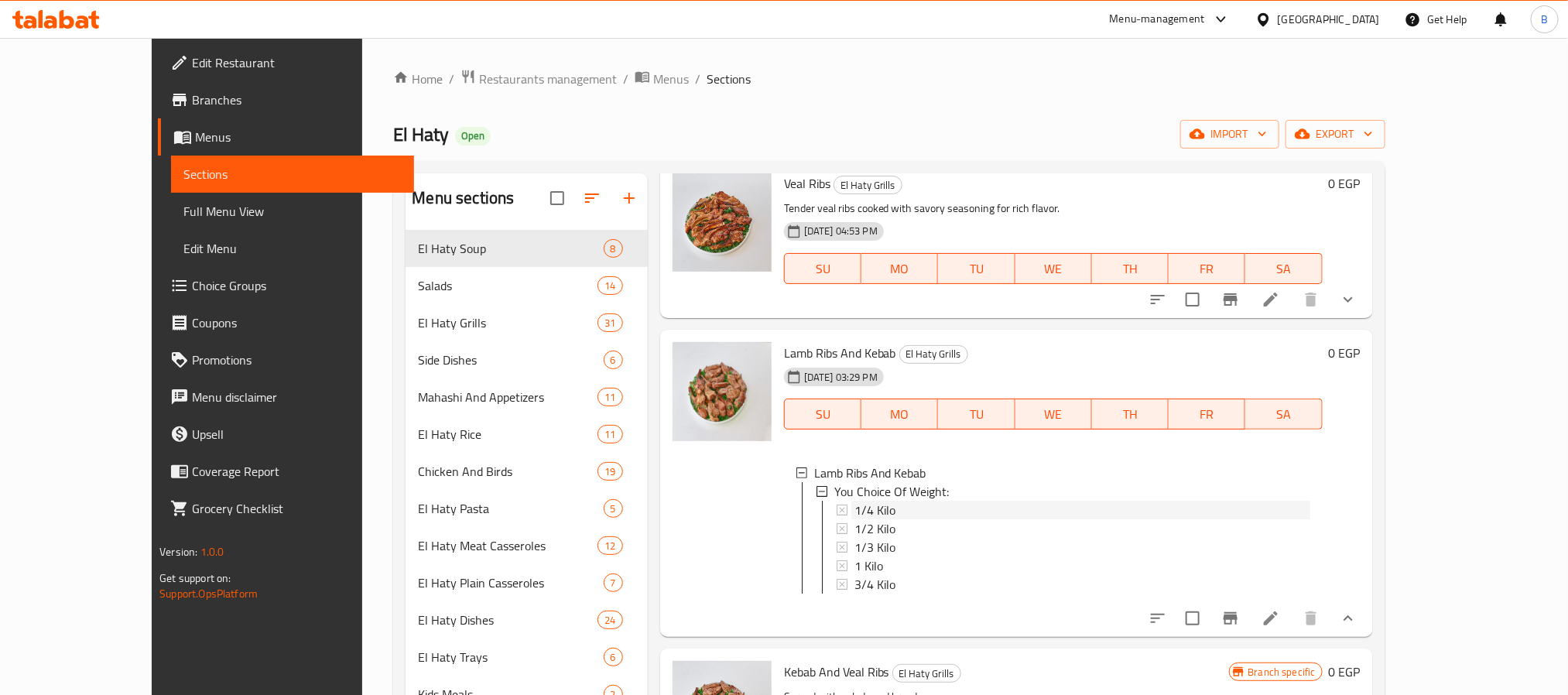
click at [881, 507] on div "1/4 Kilo" at bounding box center [1082, 510] width 456 height 19
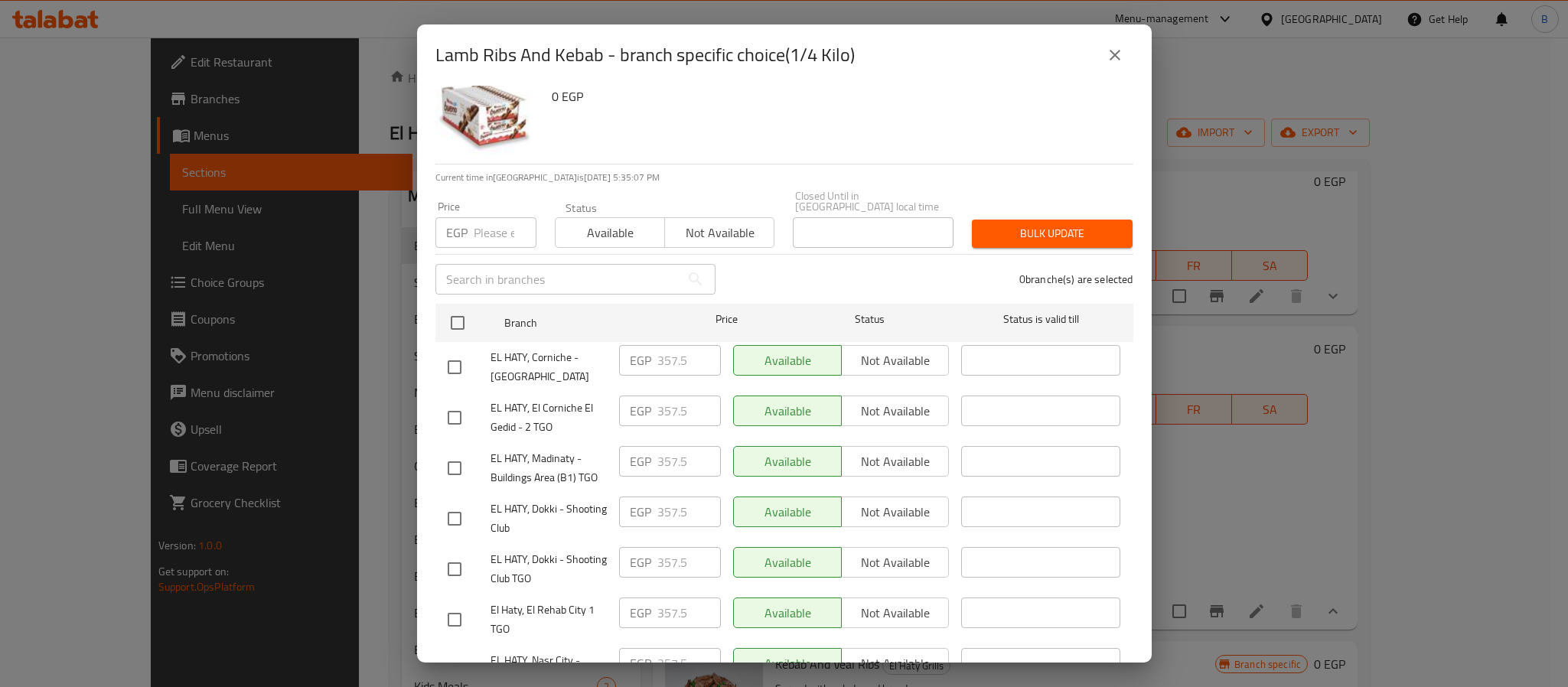
scroll to position [0, 0]
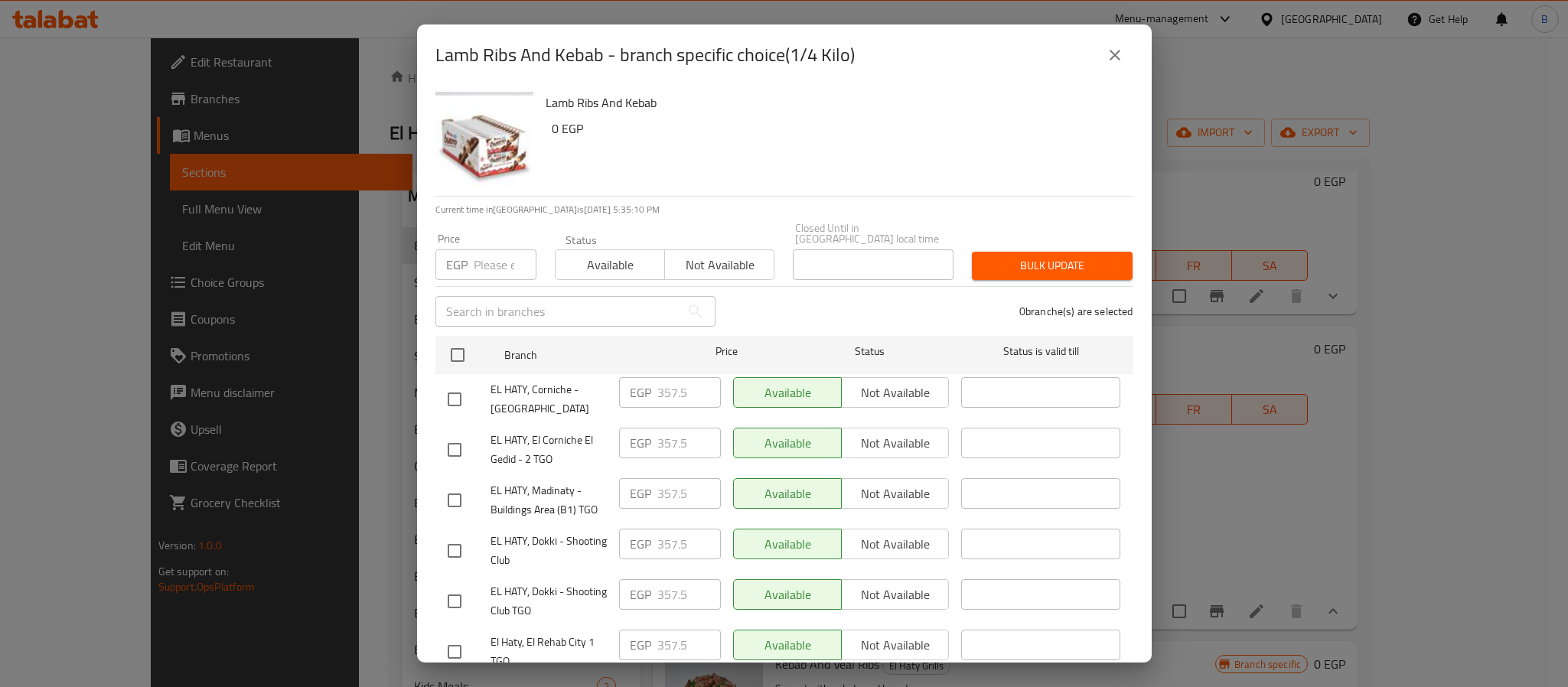
click at [1106, 50] on icon "close" at bounding box center [1115, 55] width 19 height 19
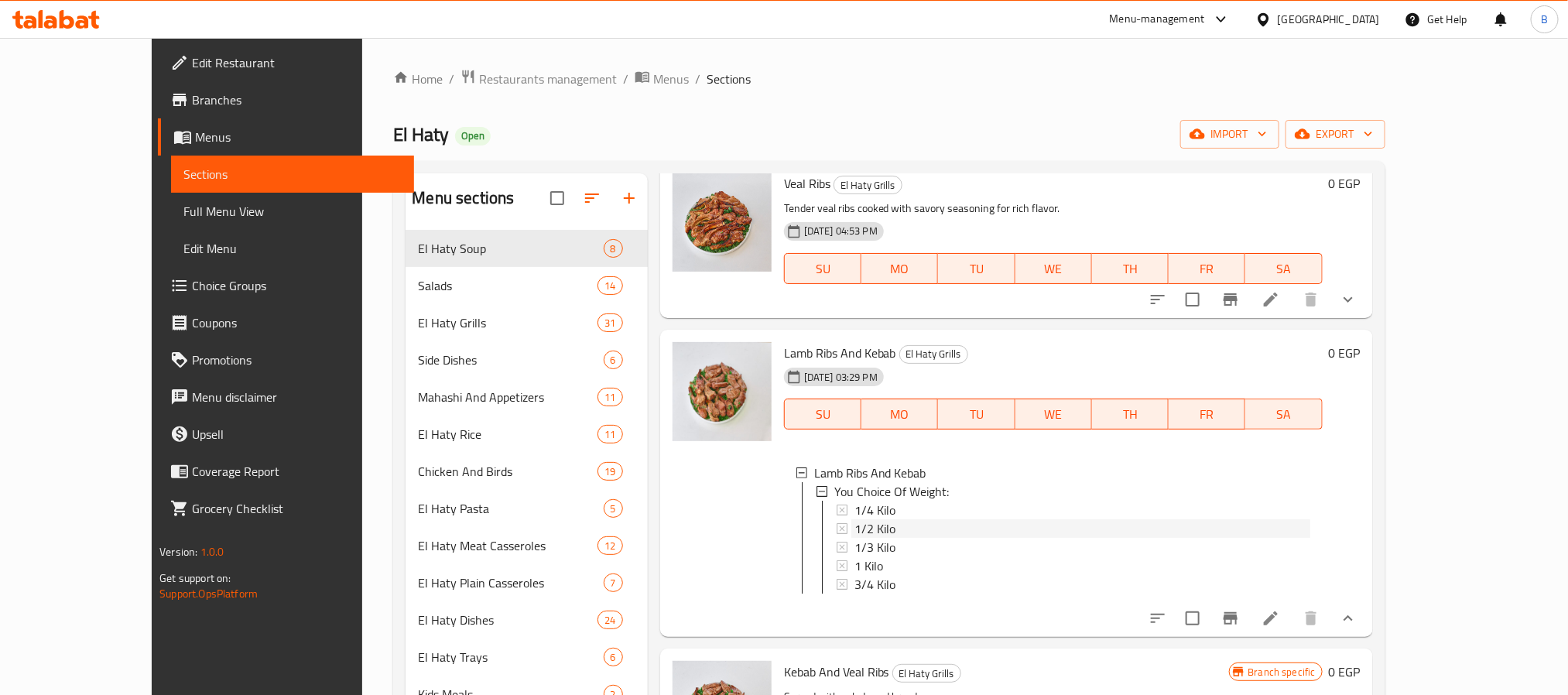
click at [854, 521] on span "1/2 Kilo" at bounding box center [875, 529] width 41 height 19
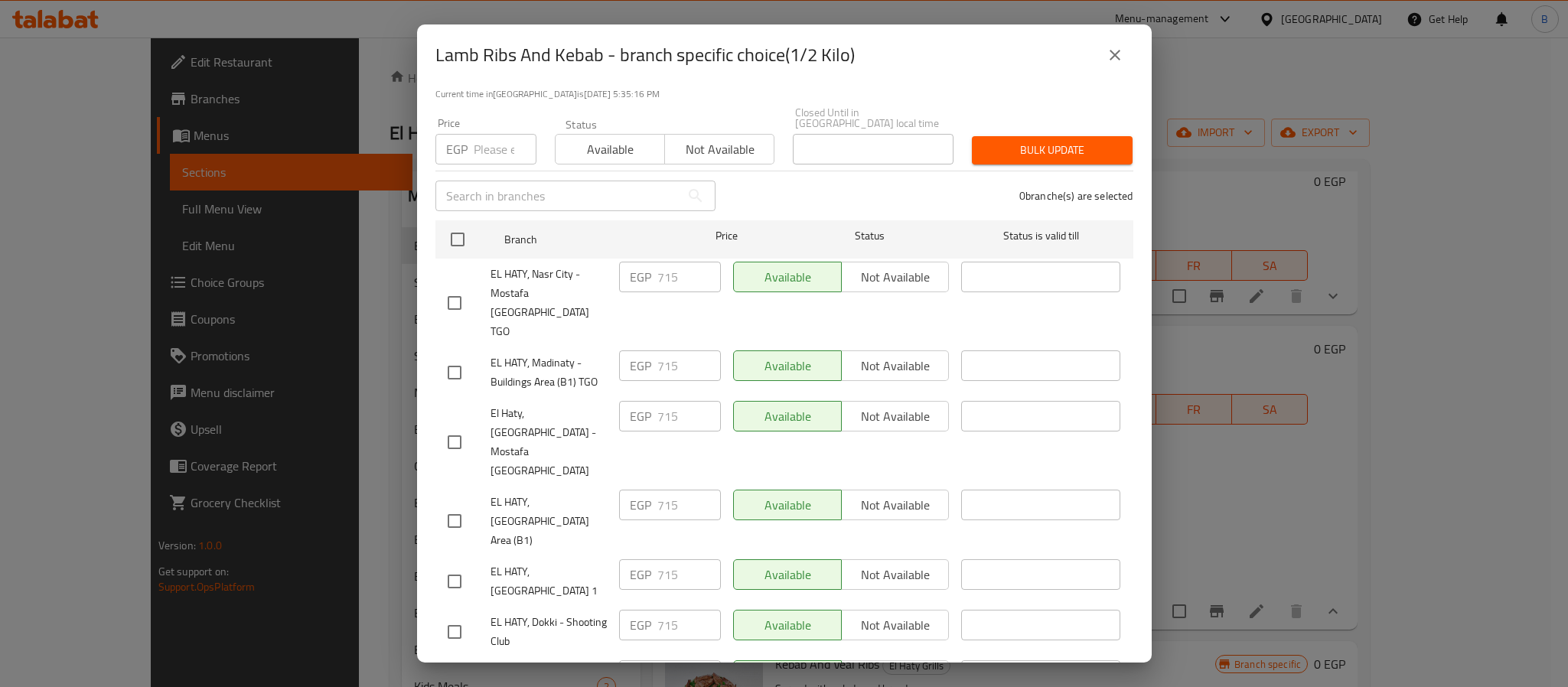
scroll to position [232, 0]
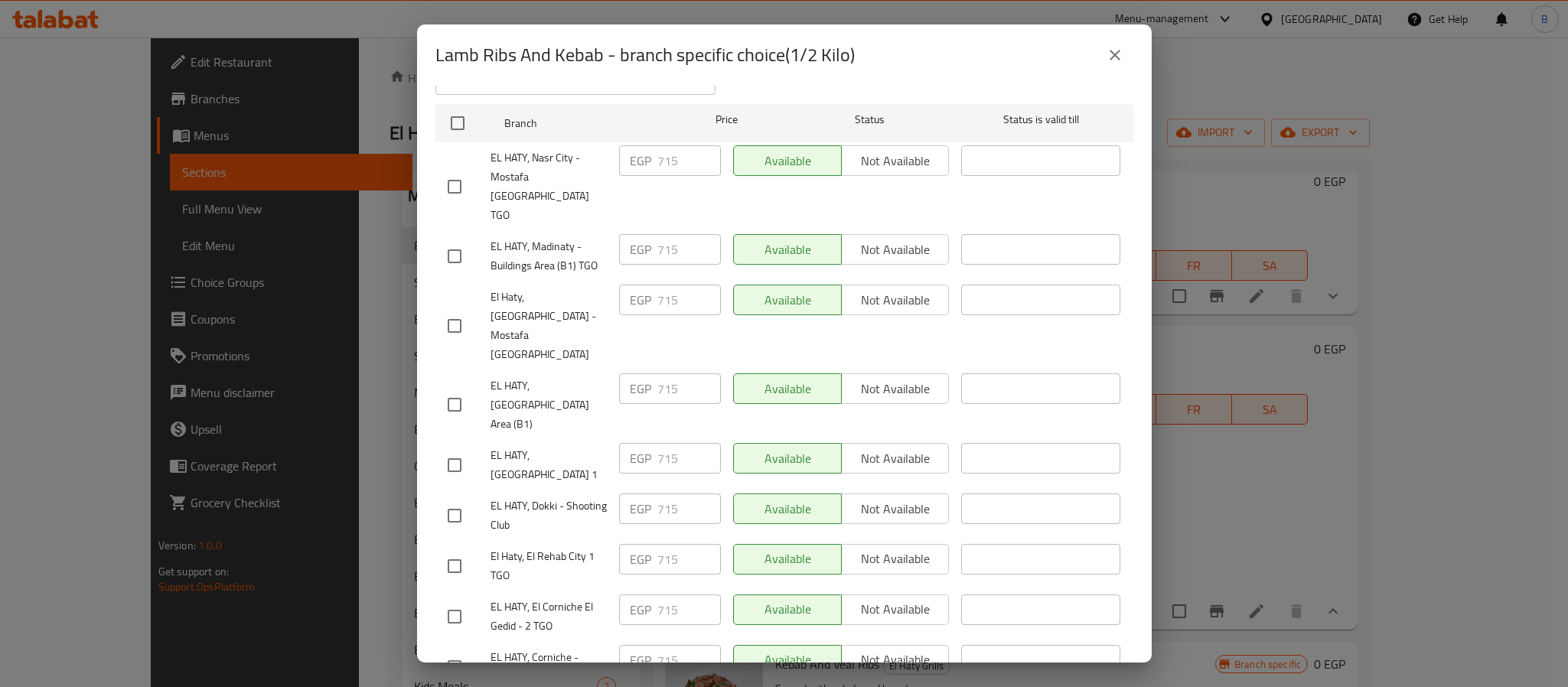
click at [1110, 50] on icon "close" at bounding box center [1115, 55] width 11 height 11
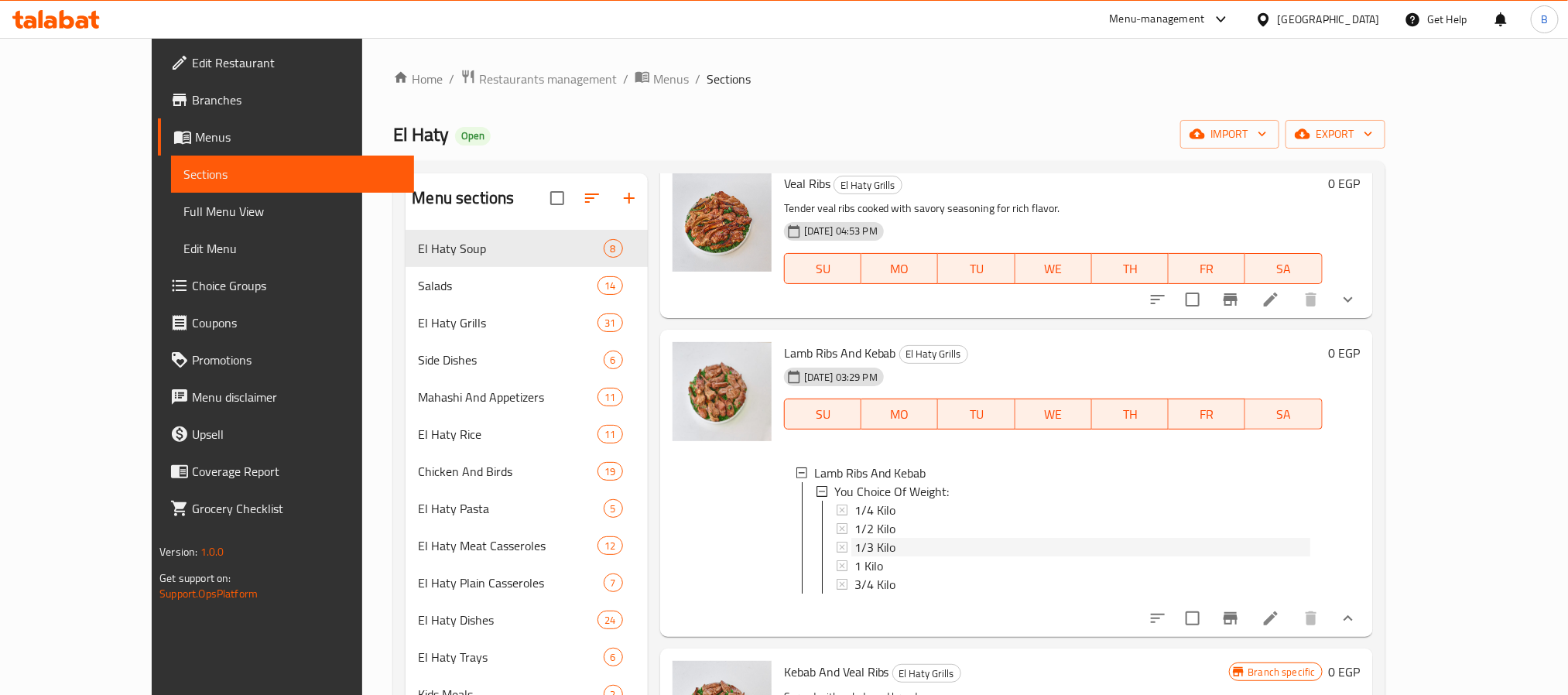
click at [854, 549] on span "1/3 Kilo" at bounding box center [875, 548] width 41 height 19
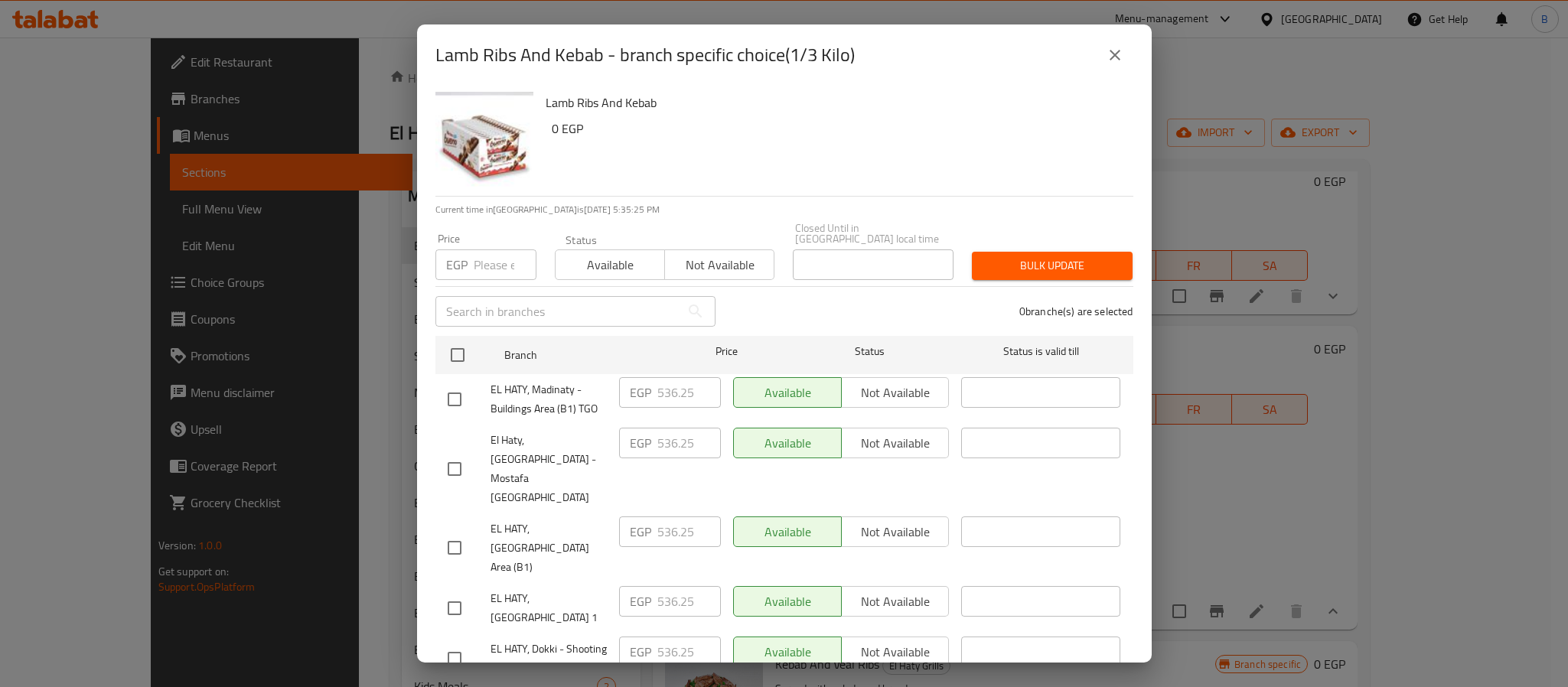
click at [1314, 388] on div "Lamb Ribs And Kebab - branch specific choice(1/3 Kilo) Lamb Ribs And Kebab 0 EG…" at bounding box center [784, 344] width 1568 height 687
click at [1119, 49] on icon "close" at bounding box center [1115, 55] width 19 height 19
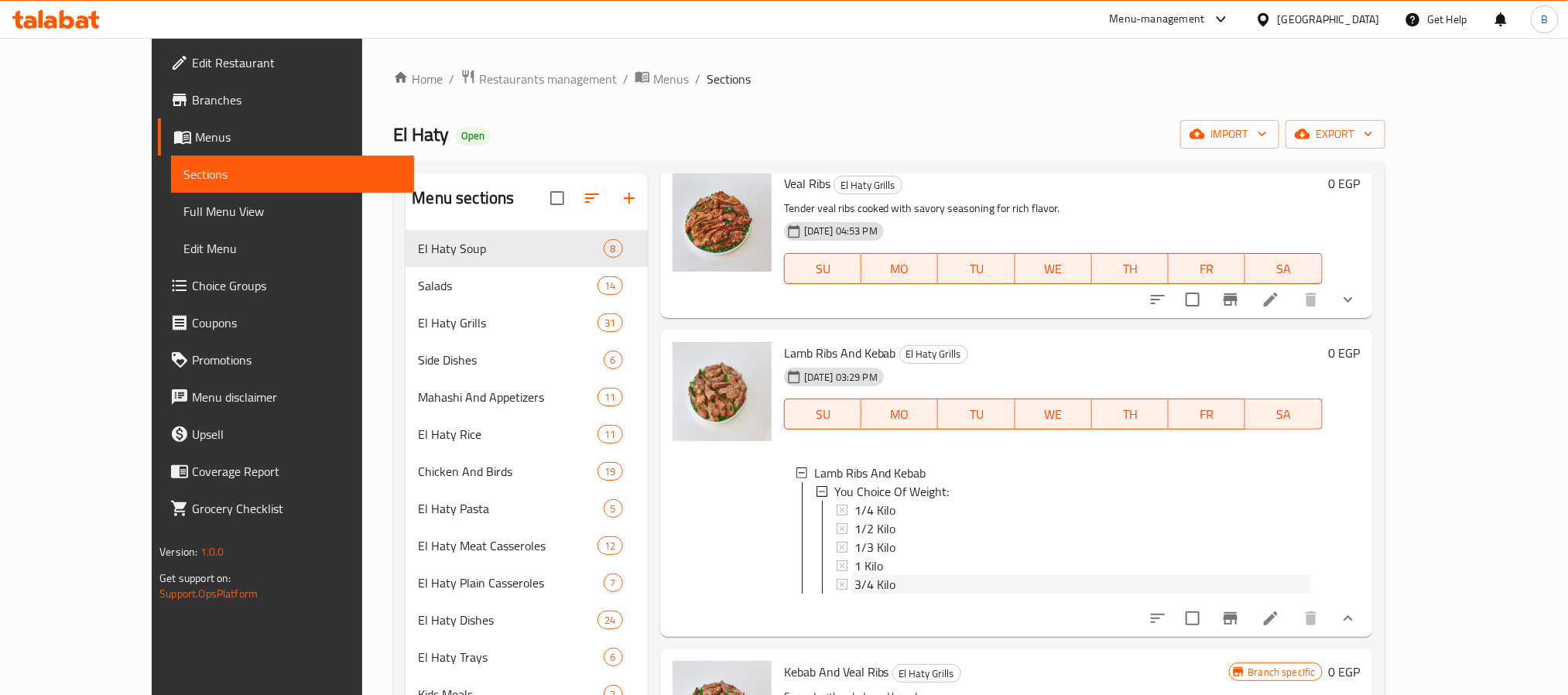
click at [854, 585] on span "3/4 Kilo" at bounding box center [875, 585] width 41 height 19
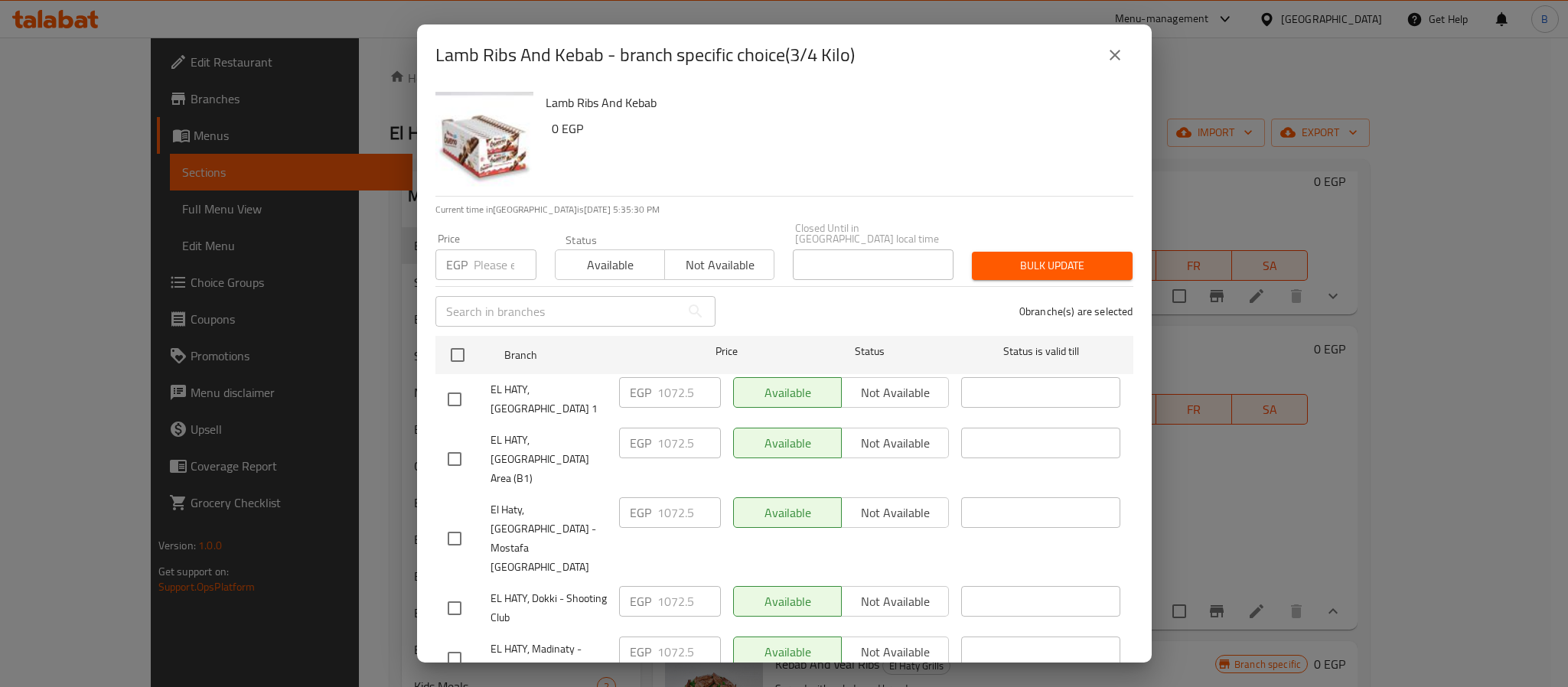
click at [622, 637] on div "EGP 1072.5 ​" at bounding box center [669, 652] width 101 height 31
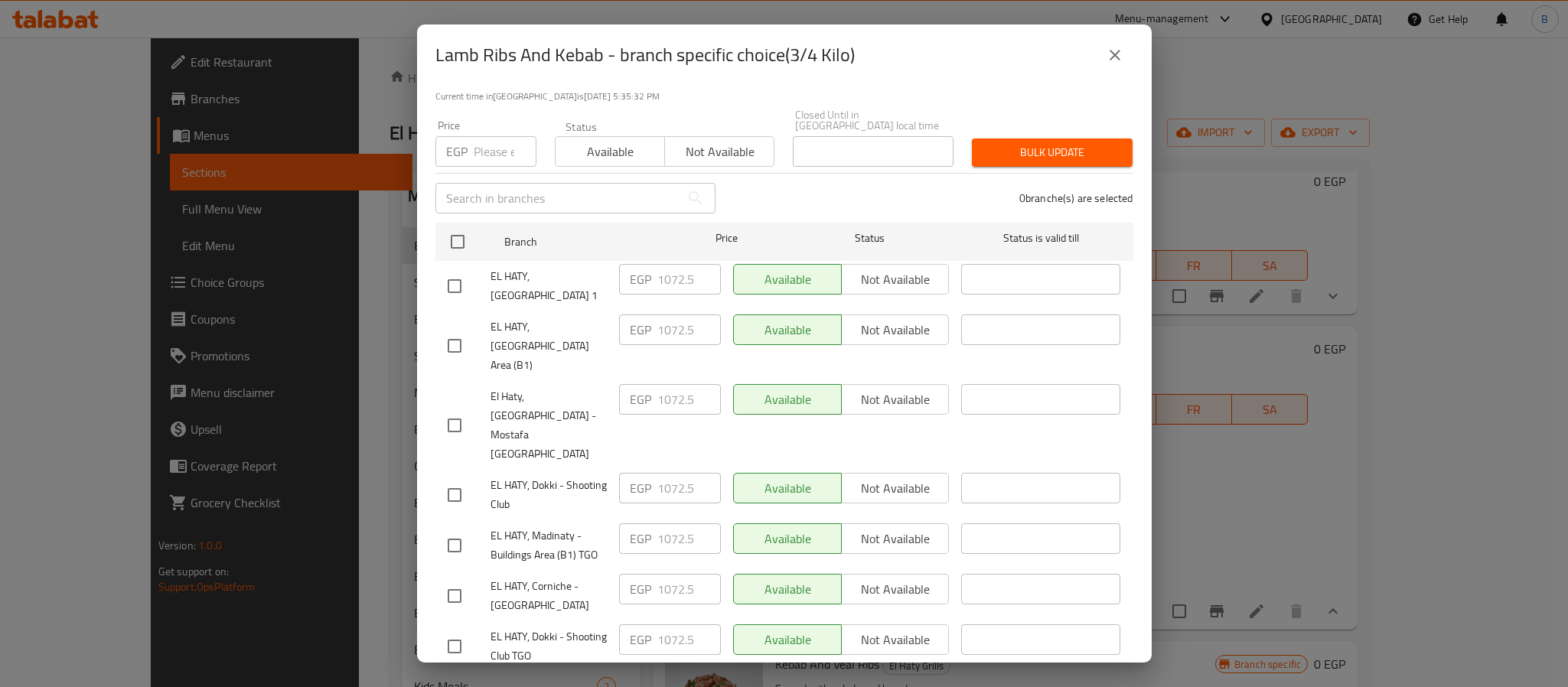
scroll to position [0, 0]
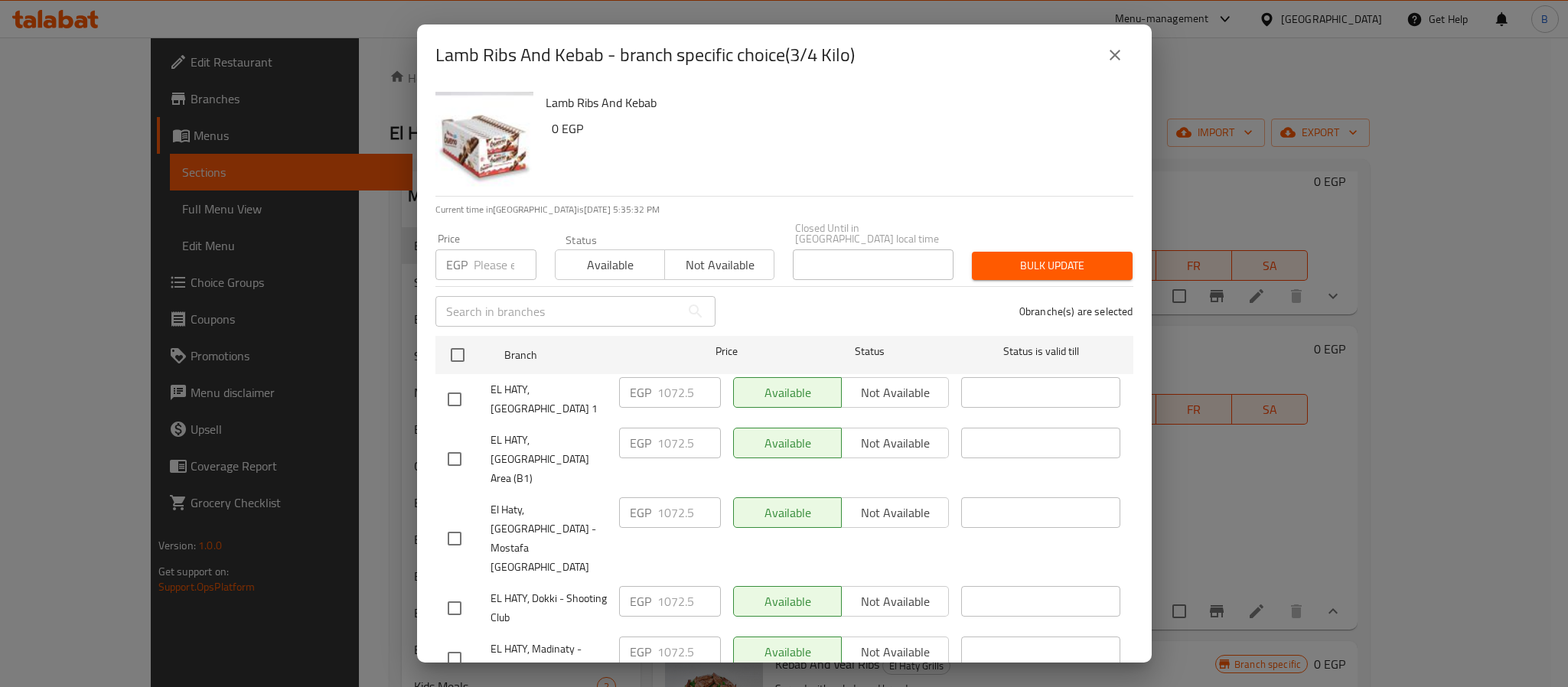
click at [1110, 60] on icon "close" at bounding box center [1115, 55] width 19 height 19
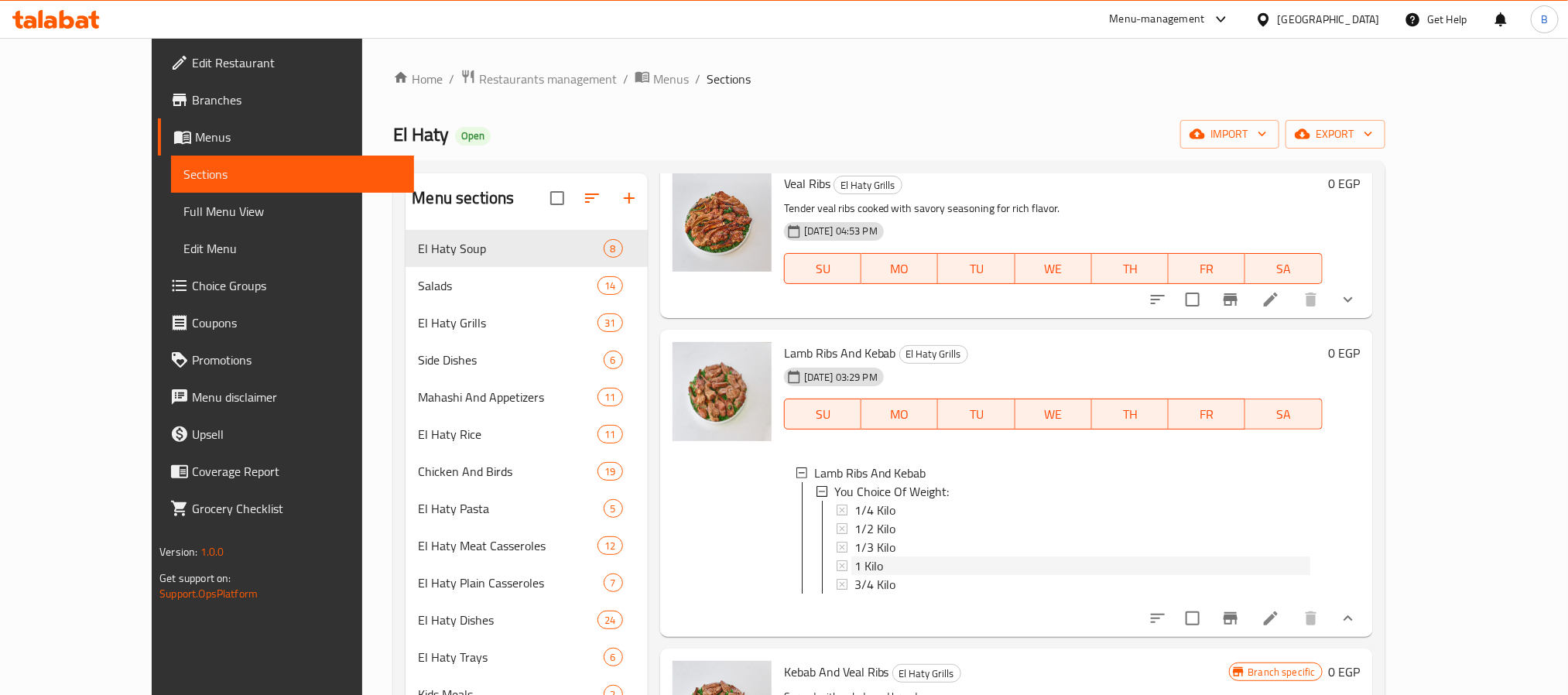
click at [854, 570] on div "1 Kilo" at bounding box center [1082, 567] width 456 height 19
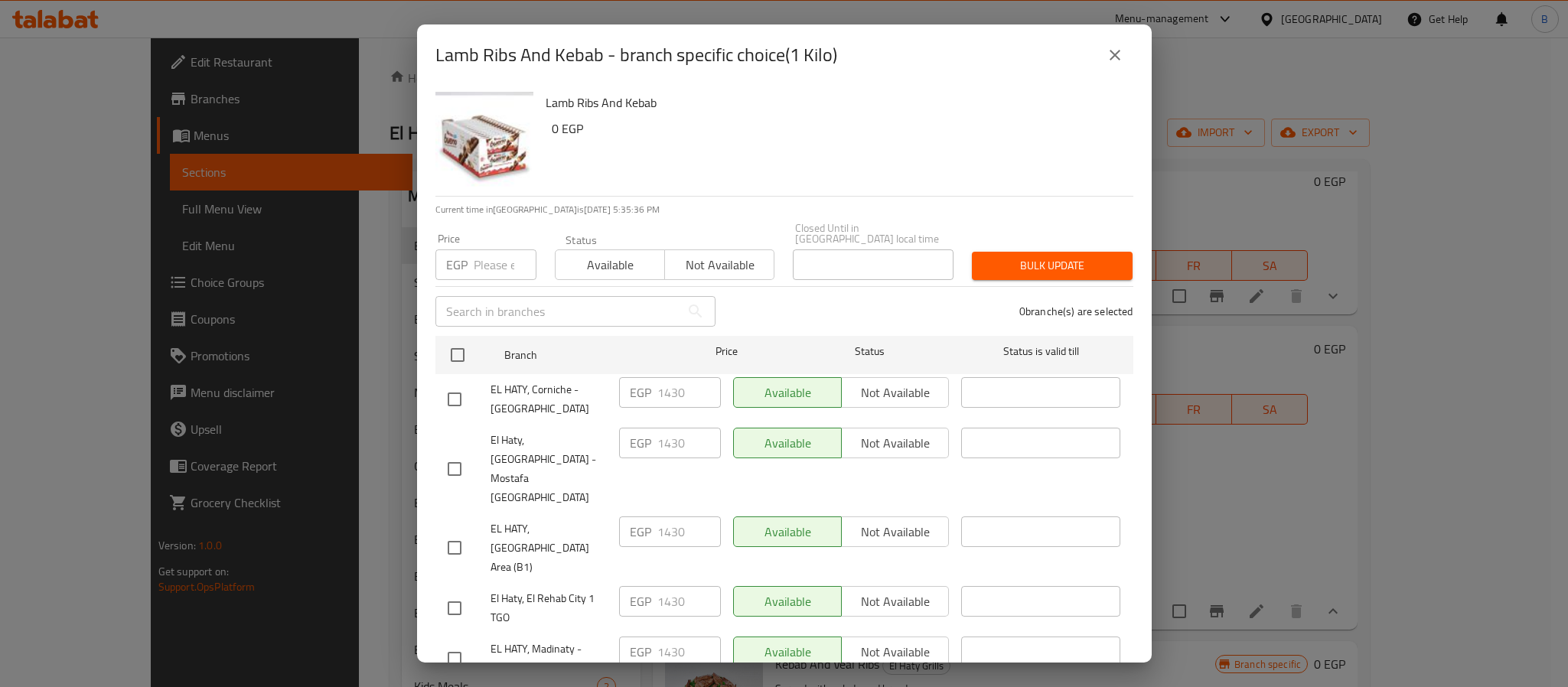
drag, startPoint x: 1321, startPoint y: 549, endPoint x: 1064, endPoint y: 540, distance: 257.2
click at [1321, 549] on div "Lamb Ribs And Kebab - branch specific choice(1 Kilo) Lamb Ribs And Kebab 0 EGP …" at bounding box center [784, 344] width 1568 height 687
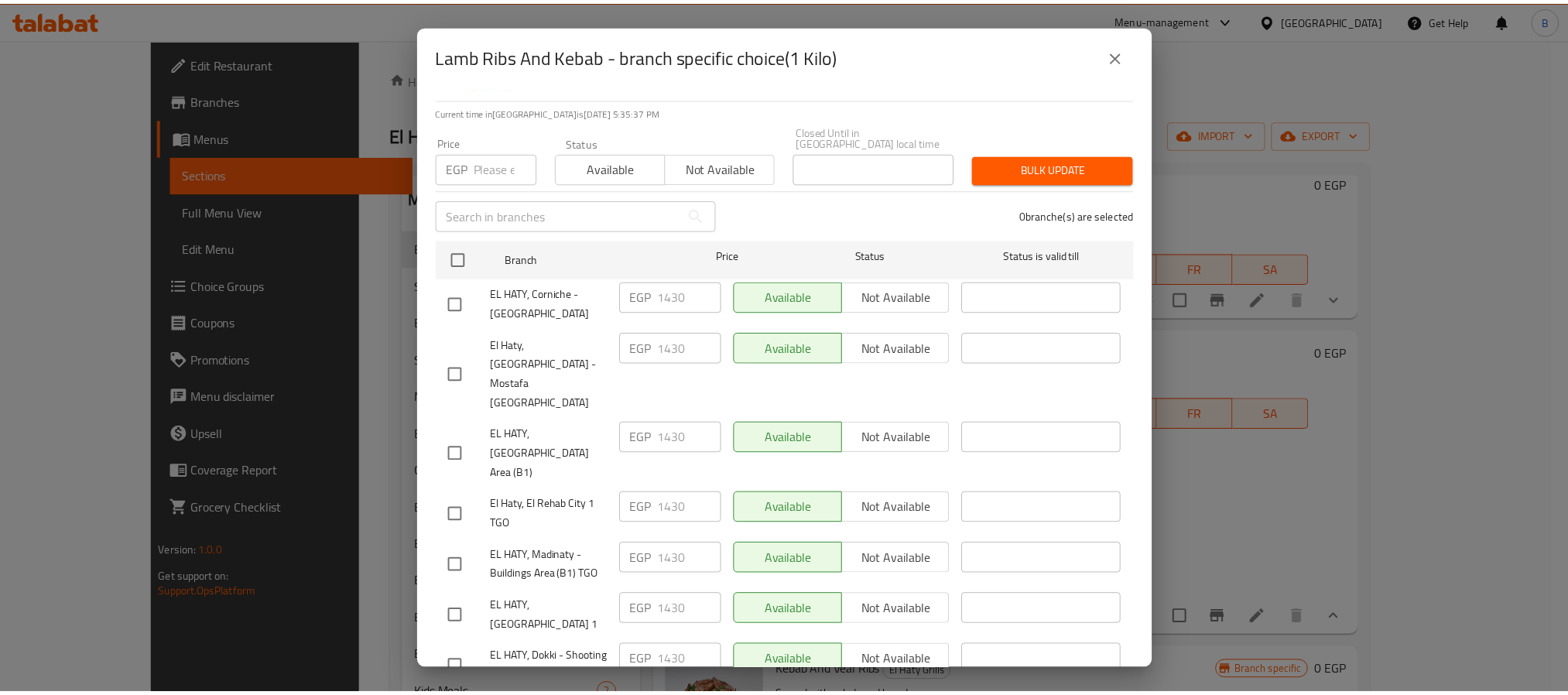
scroll to position [235, 0]
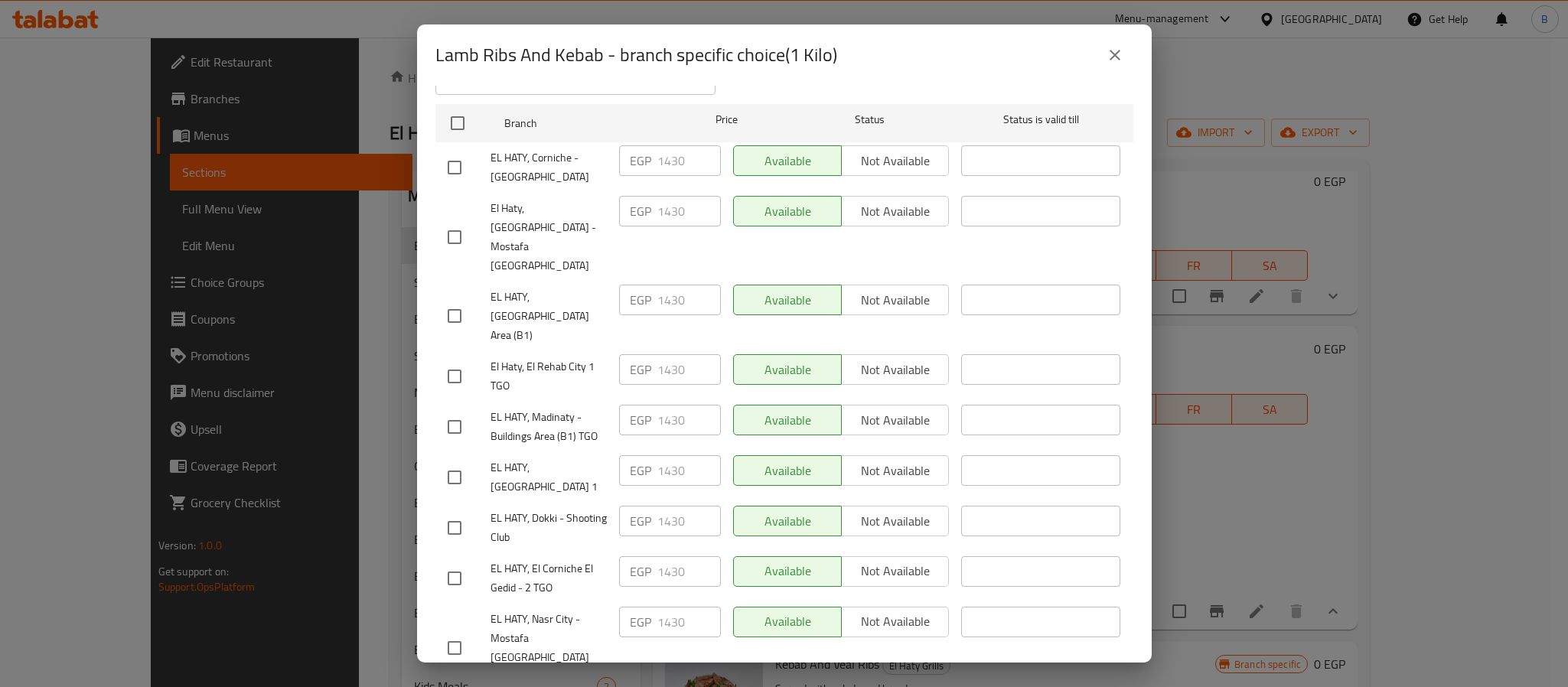
click at [1115, 60] on icon "close" at bounding box center [1115, 55] width 19 height 19
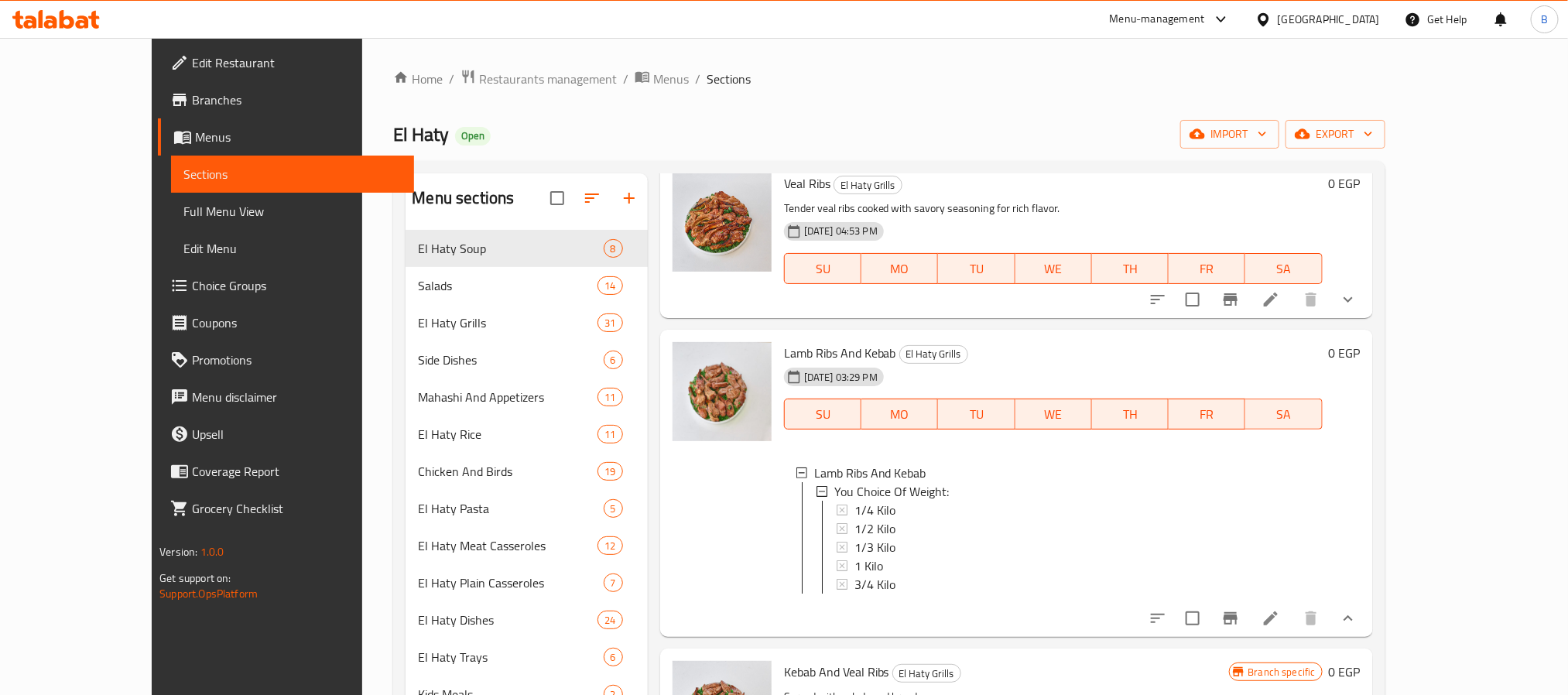
click at [1228, 103] on div "Home / Restaurants management / Menus / Sections El Haty Open import export Men…" at bounding box center [889, 604] width 991 height 1072
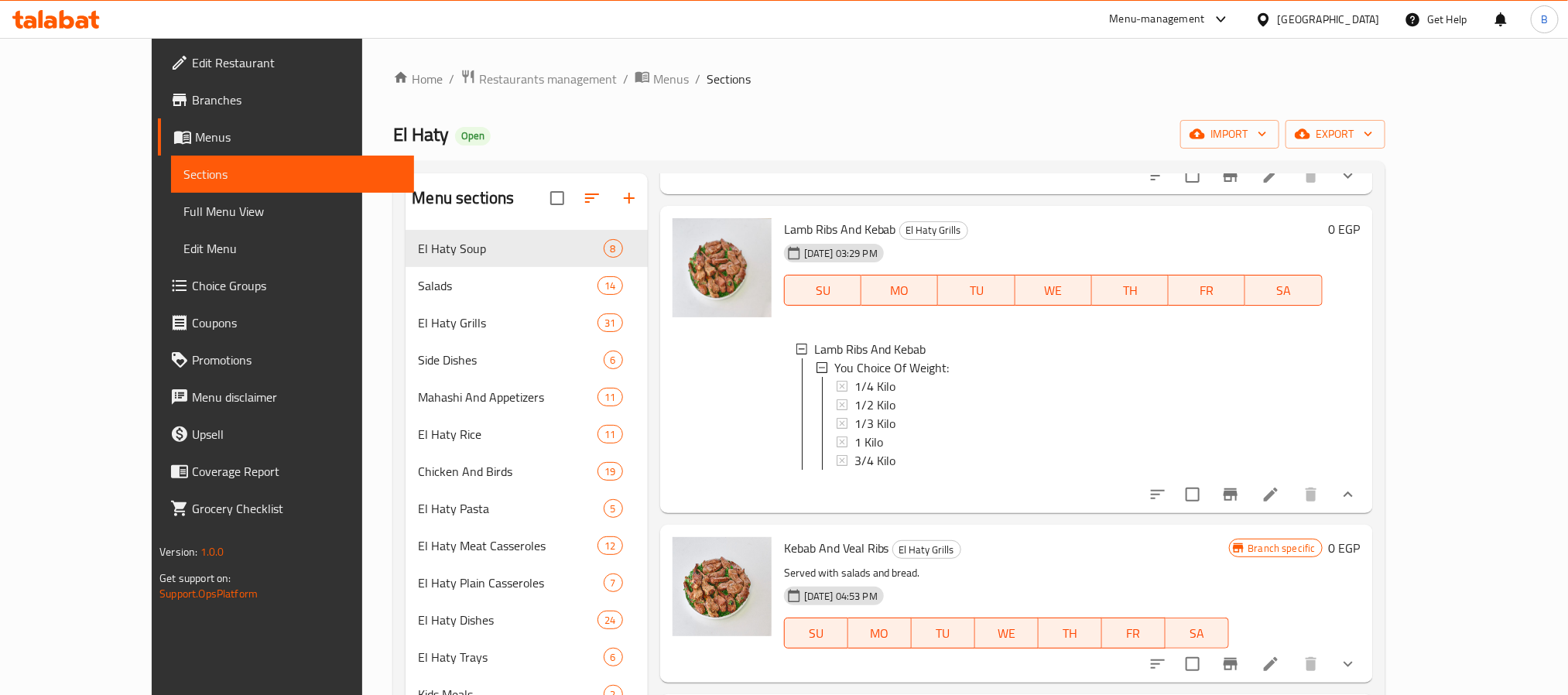
scroll to position [245, 0]
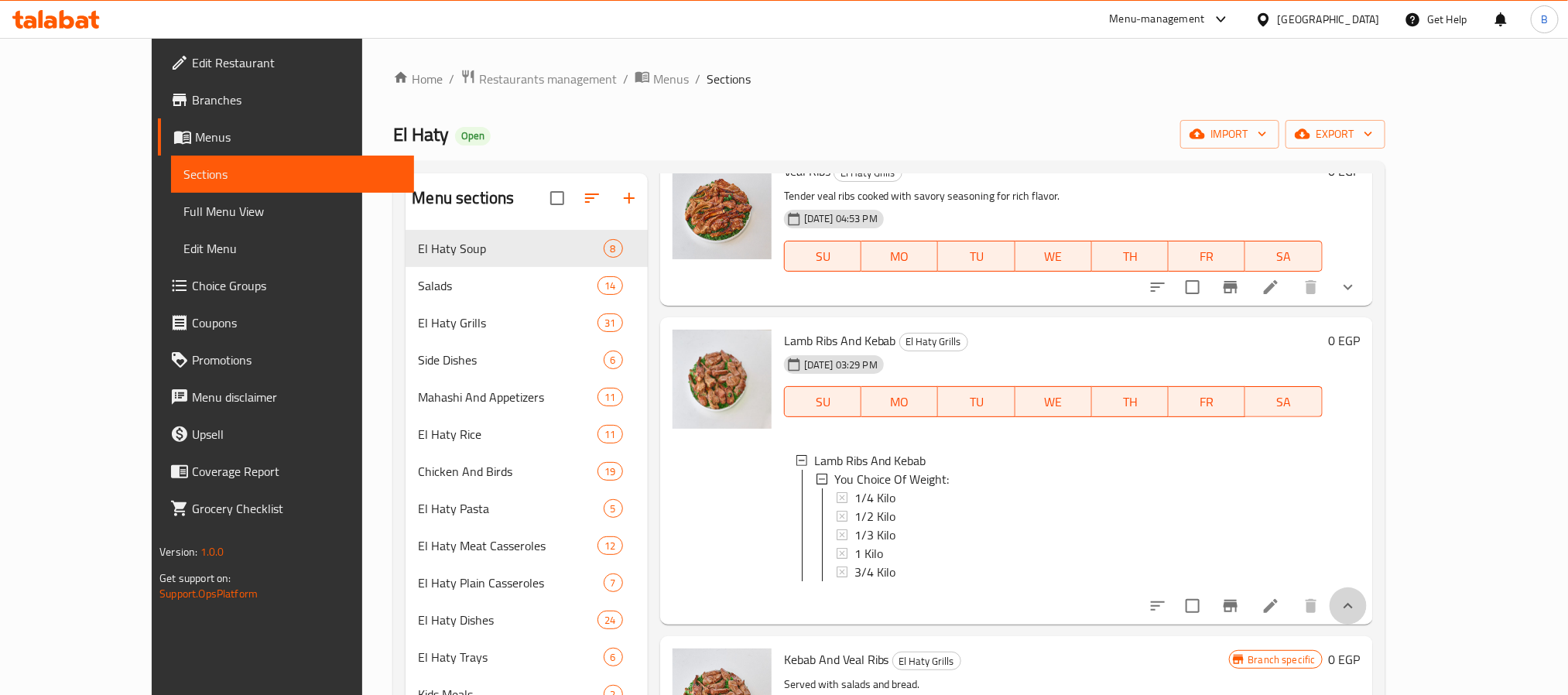
click at [1367, 625] on button "show more" at bounding box center [1348, 606] width 37 height 37
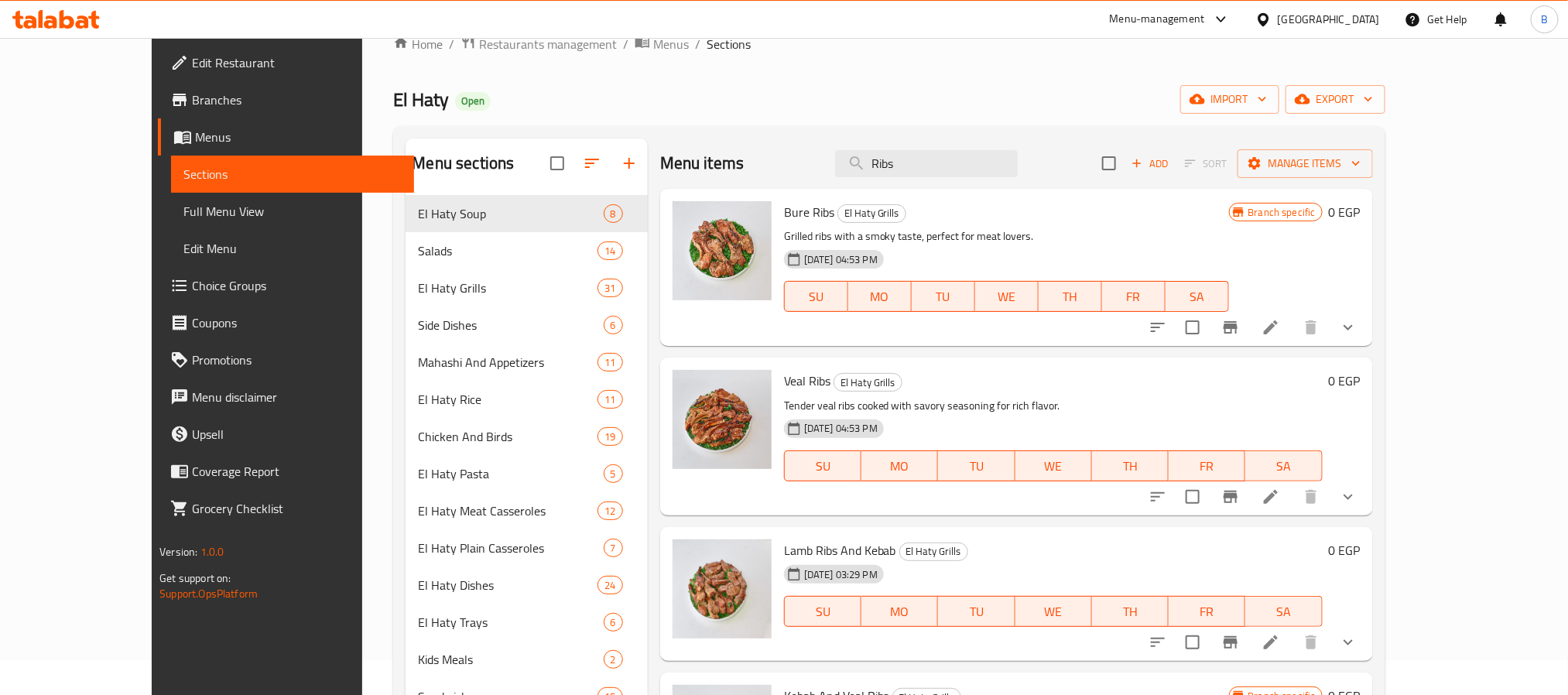
scroll to position [0, 0]
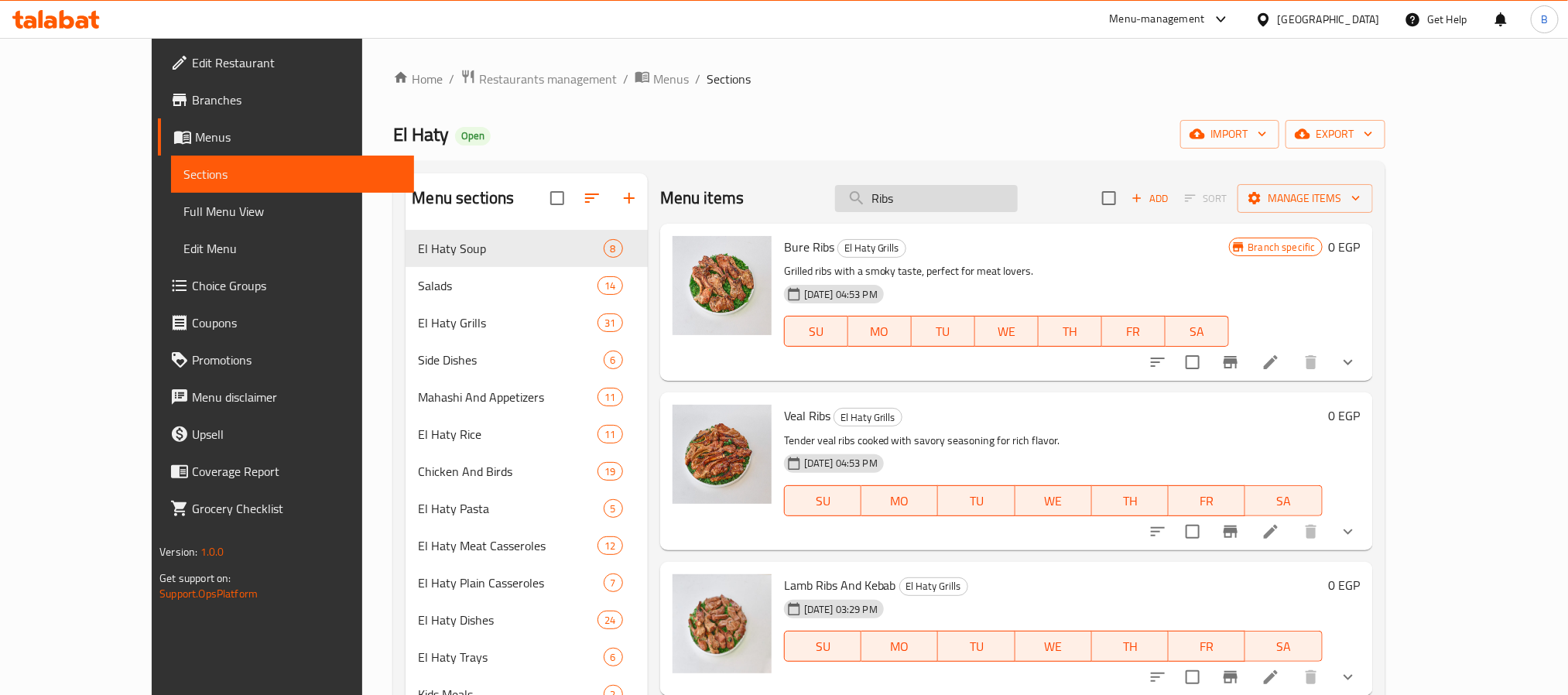
click at [957, 200] on input "Ribs" at bounding box center [927, 198] width 183 height 27
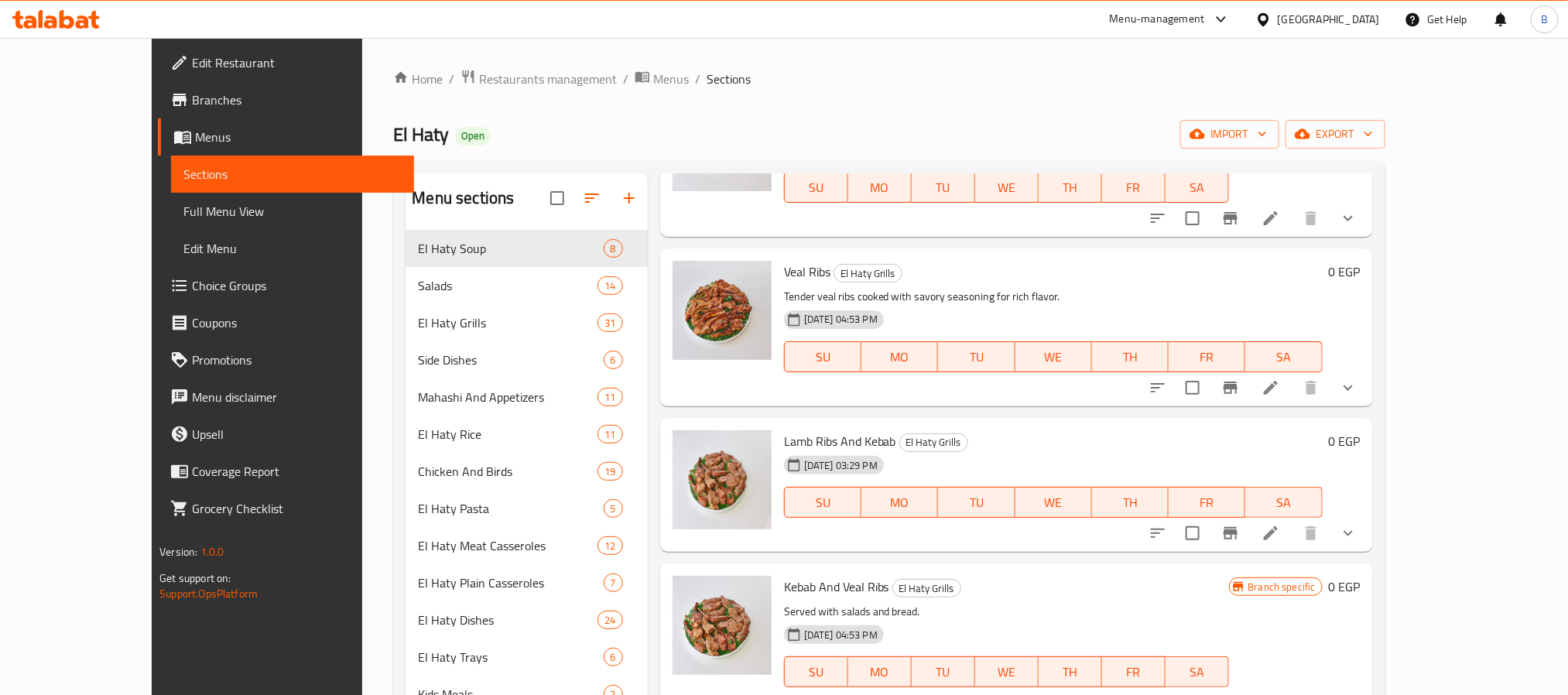
scroll to position [286, 0]
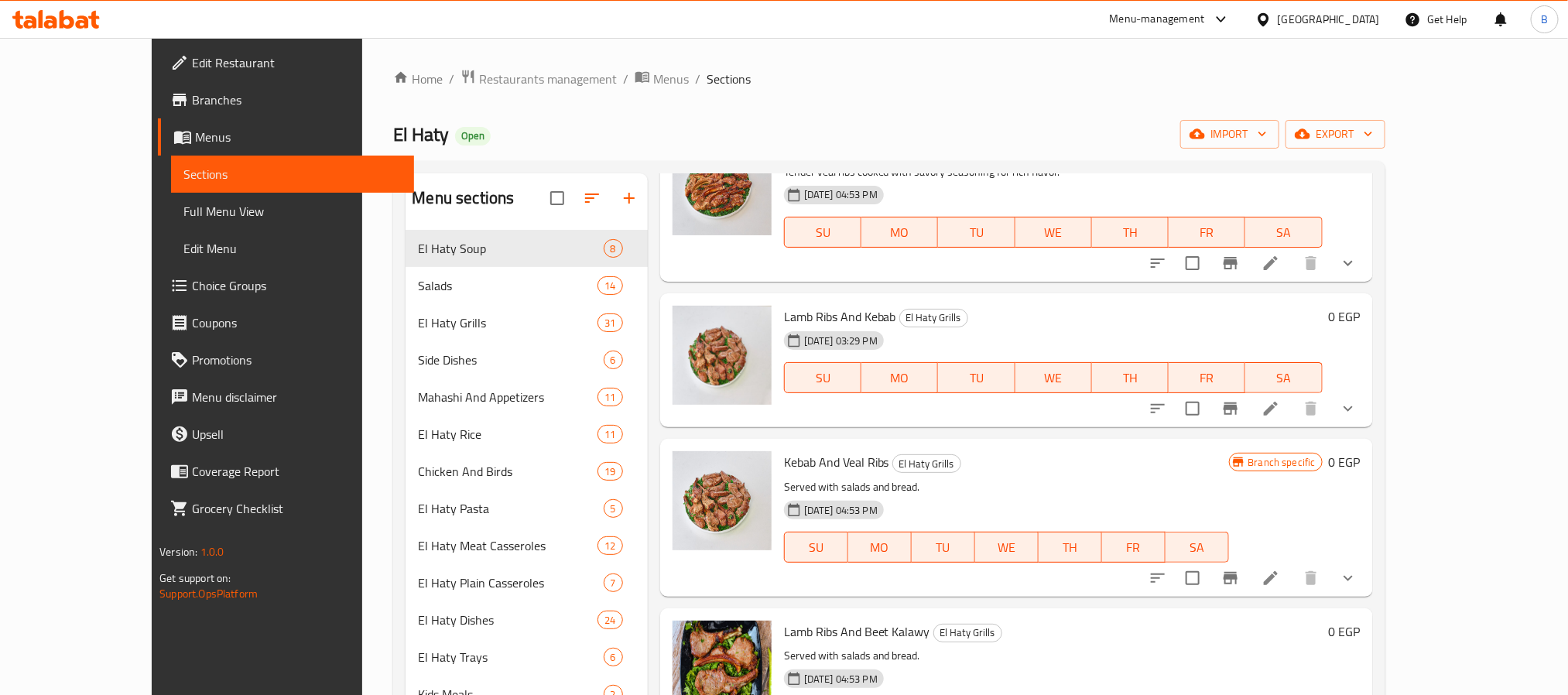
click at [828, 305] on span "Lamb Ribs And Kebab" at bounding box center [840, 316] width 112 height 23
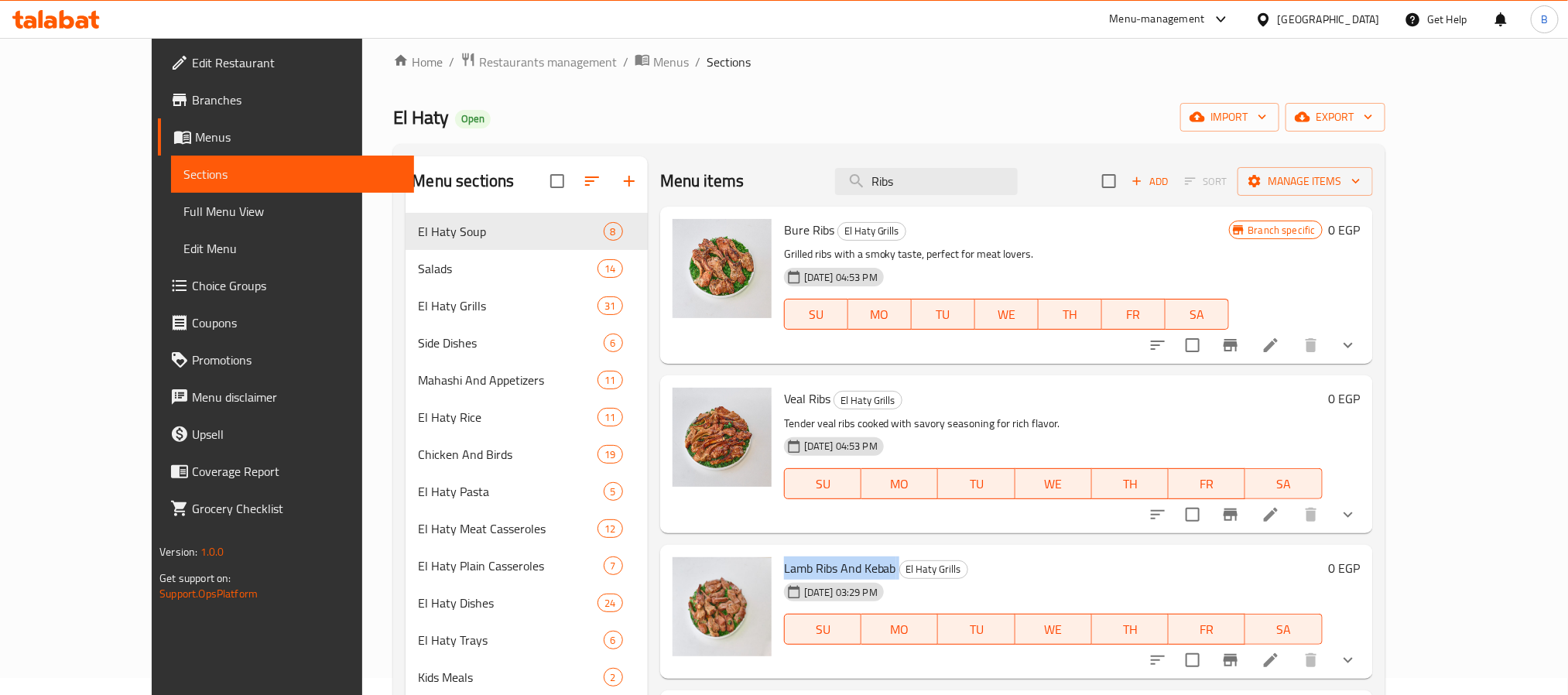
scroll to position [0, 0]
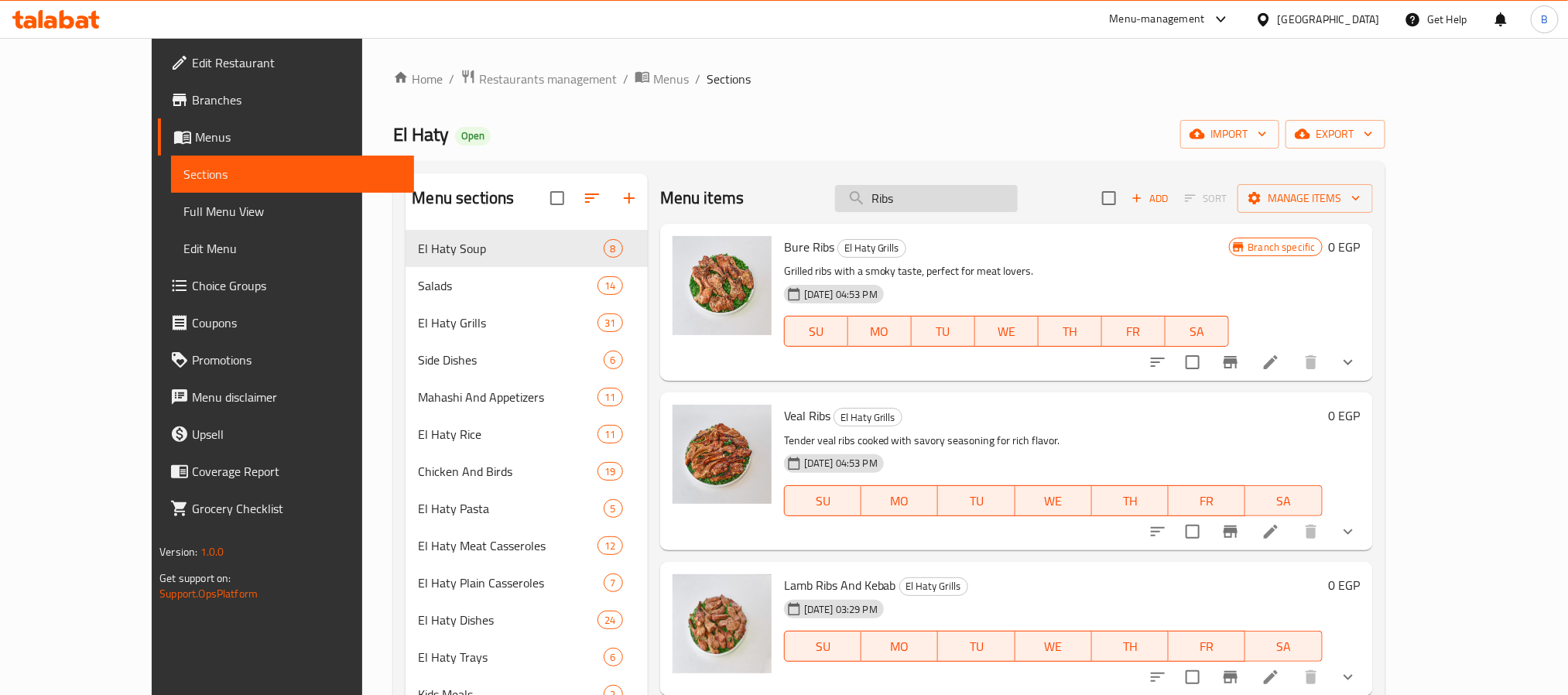
click at [976, 200] on input "Ribs" at bounding box center [927, 198] width 183 height 27
paste input "ريش وكفتة ضانى"
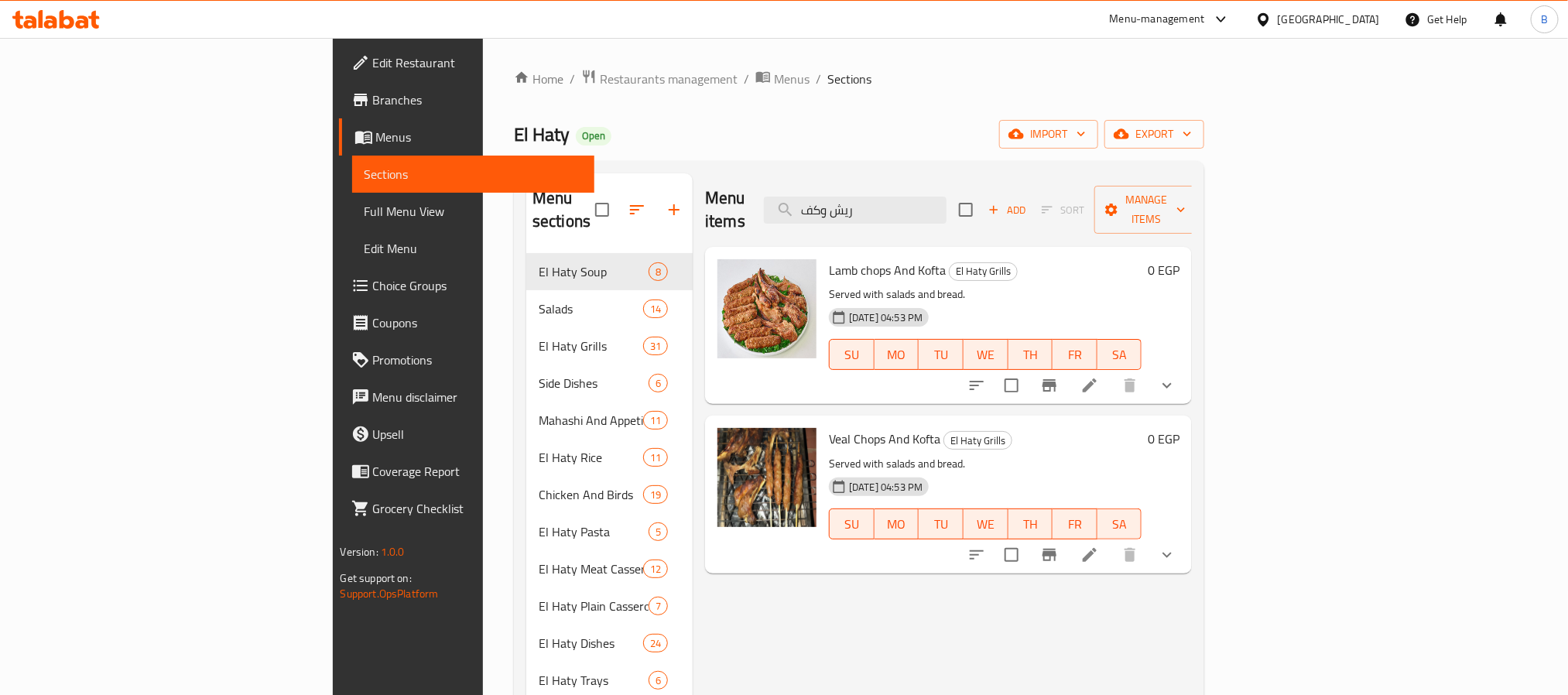
click at [829, 259] on span "Lamb chops And Kofta" at bounding box center [888, 270] width 117 height 23
copy span "chops"
click at [829, 259] on span "Lamb chops And Kofta" at bounding box center [888, 270] width 117 height 23
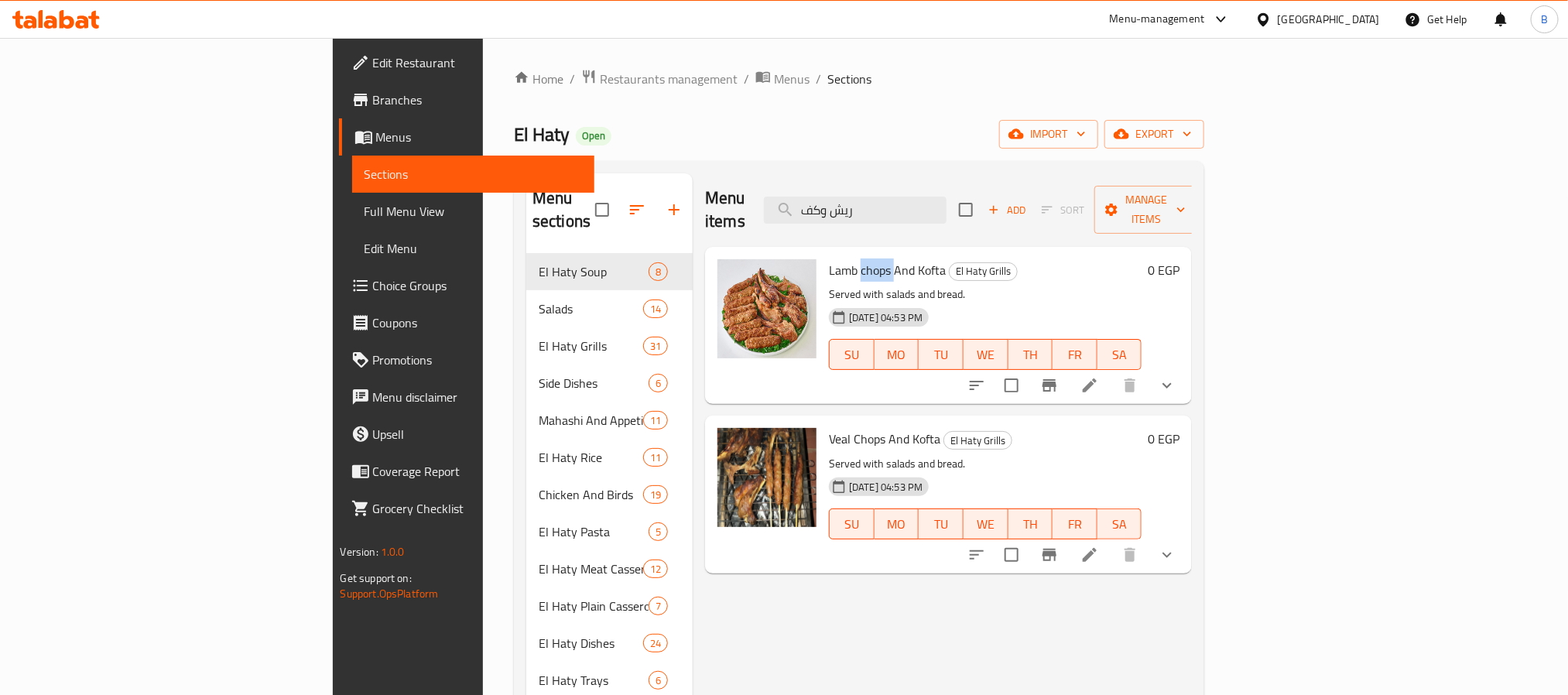
click at [829, 259] on span "Lamb chops And Kofta" at bounding box center [888, 270] width 117 height 23
click at [829, 285] on p "Served with salads and bread." at bounding box center [985, 294] width 313 height 19
drag, startPoint x: 804, startPoint y: 254, endPoint x: 739, endPoint y: 254, distance: 65.0
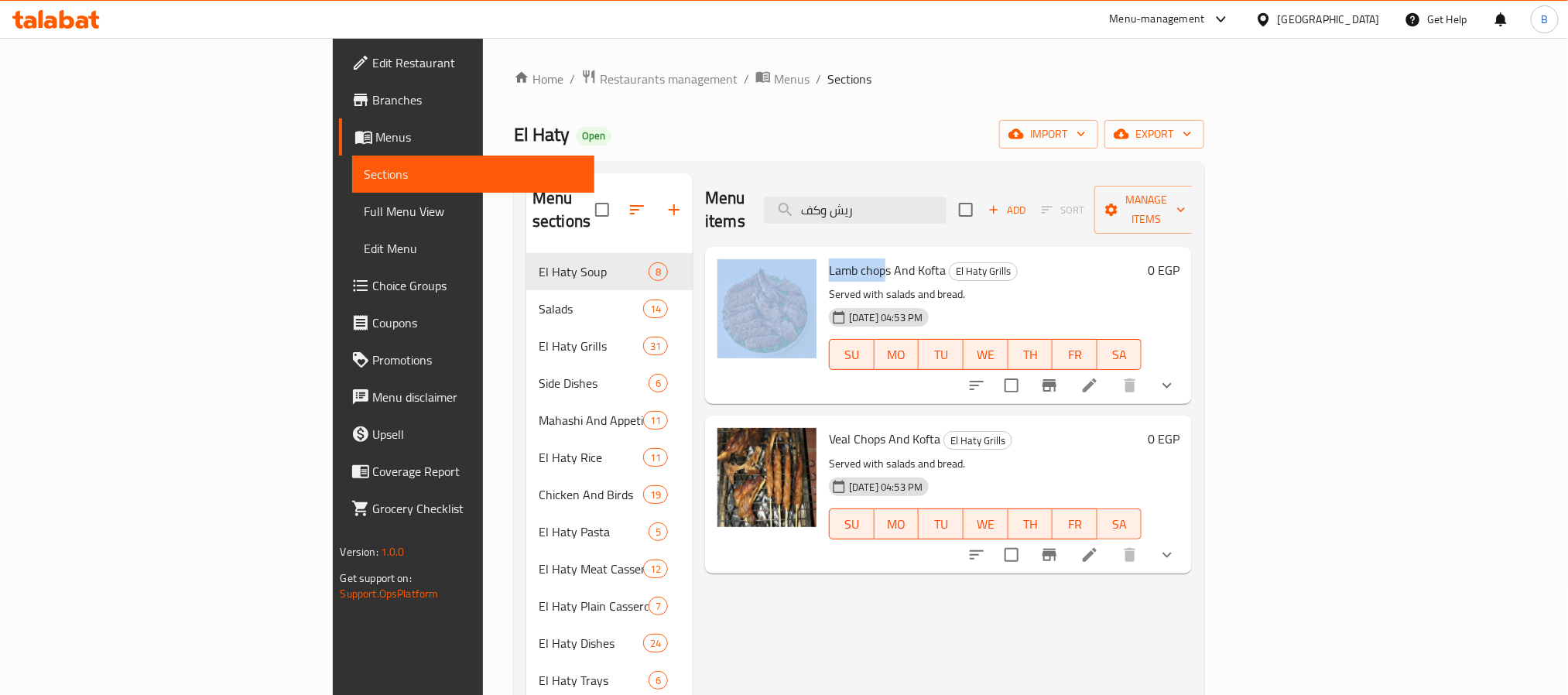
click at [739, 254] on div "Lamb chops And Kofta El Haty Grills Served with salads and bread. 07-06-2024 04…" at bounding box center [948, 326] width 474 height 145
copy div "Lamb chop"
click at [829, 259] on span "Lamb chops And Kofta" at bounding box center [888, 270] width 117 height 23
click at [829, 428] on span "Veal Chops And Kofta" at bounding box center [884, 439] width 111 height 23
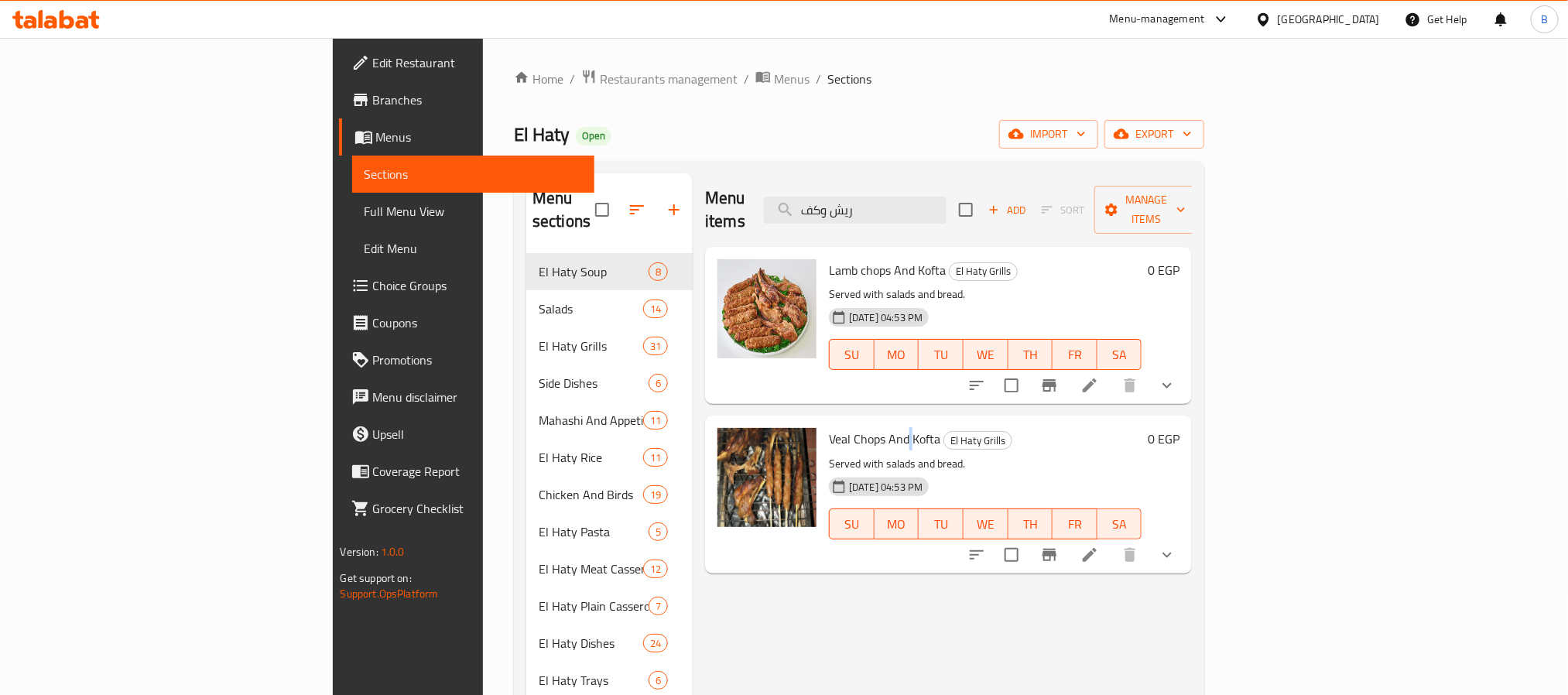
click at [829, 428] on span "Veal Chops And Kofta" at bounding box center [884, 439] width 111 height 23
click at [829, 259] on span "Lamb chops And Kofta" at bounding box center [888, 270] width 117 height 23
copy span "chops"
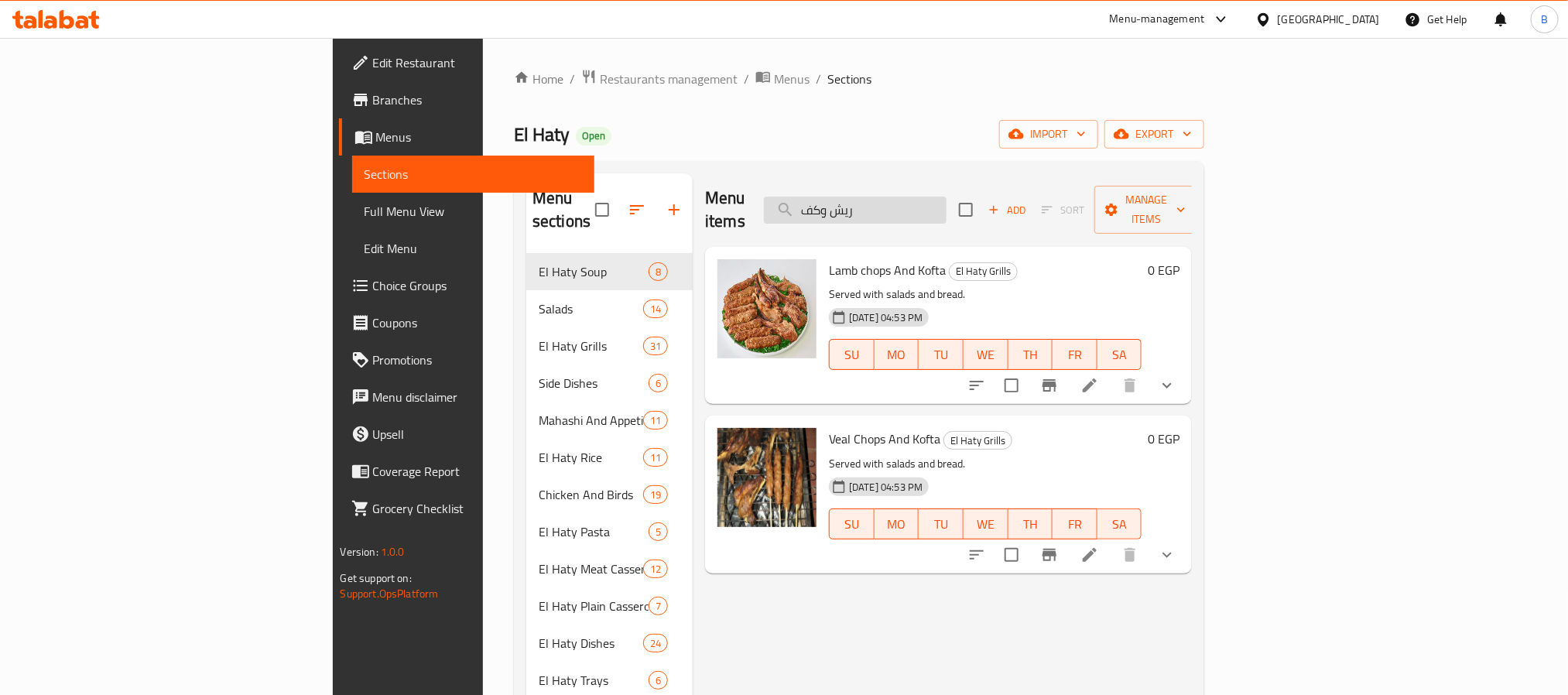
click at [946, 207] on input "ريش وكف" at bounding box center [855, 210] width 183 height 27
click at [829, 259] on span "Lamb chops And Kofta" at bounding box center [888, 270] width 117 height 23
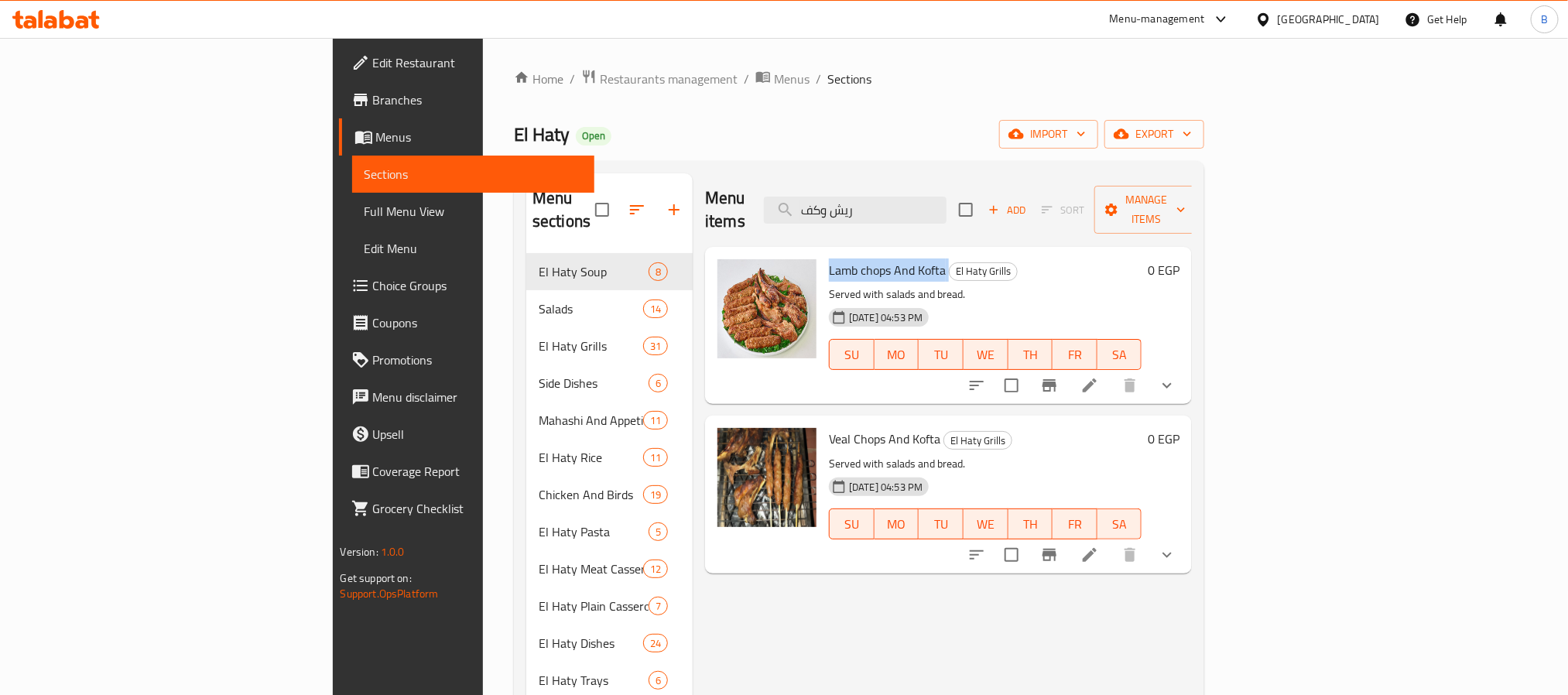
click at [829, 259] on span "Lamb chops And Kofta" at bounding box center [888, 270] width 117 height 23
copy h6 "Lamb chops And Kofta"
click at [990, 216] on div "Menu items ريش وكف Add Sort Manage items" at bounding box center [948, 210] width 487 height 73
click at [946, 200] on input "ريش وكف" at bounding box center [855, 210] width 183 height 27
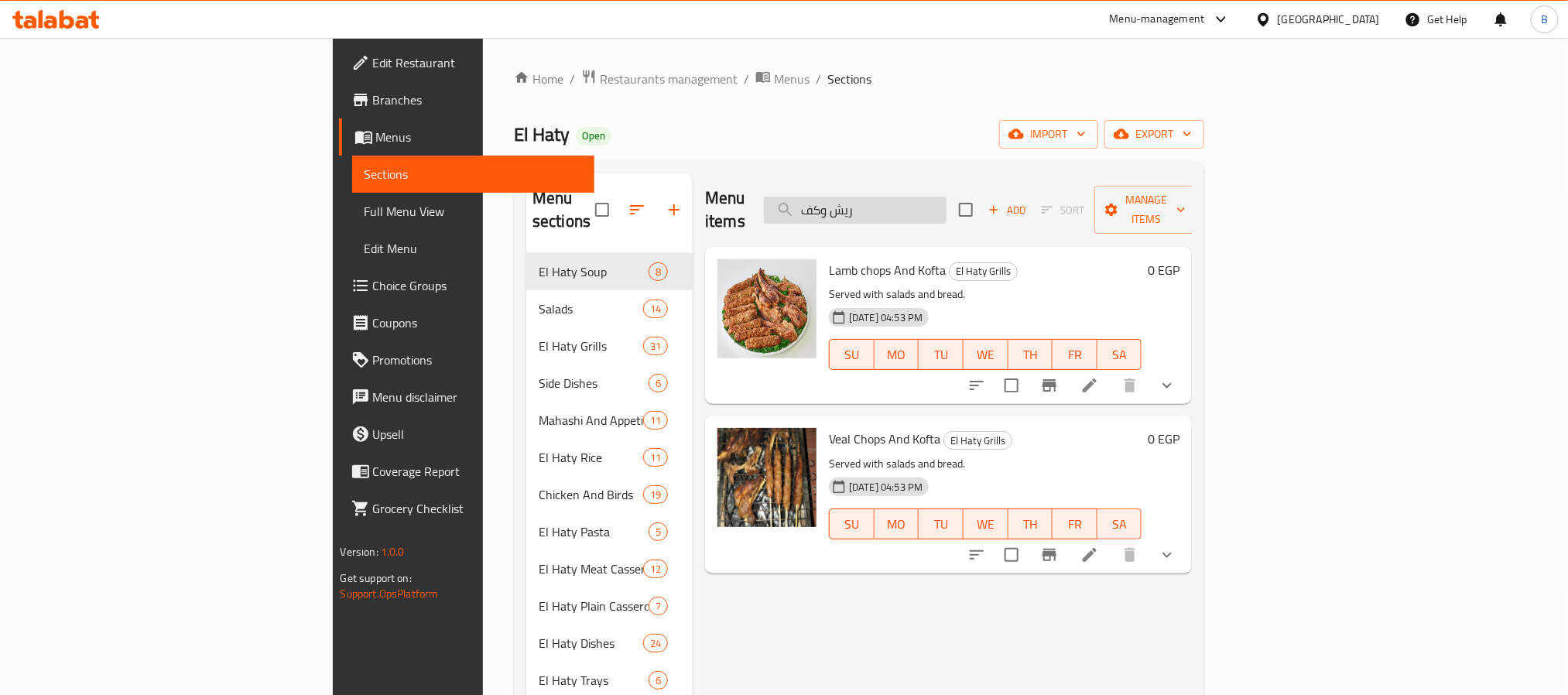
click at [946, 200] on input "ريش وكف" at bounding box center [855, 210] width 183 height 27
paste input "Lamb chops And Kofta"
click at [946, 200] on input "Lamb chops And Kofta" at bounding box center [855, 210] width 183 height 27
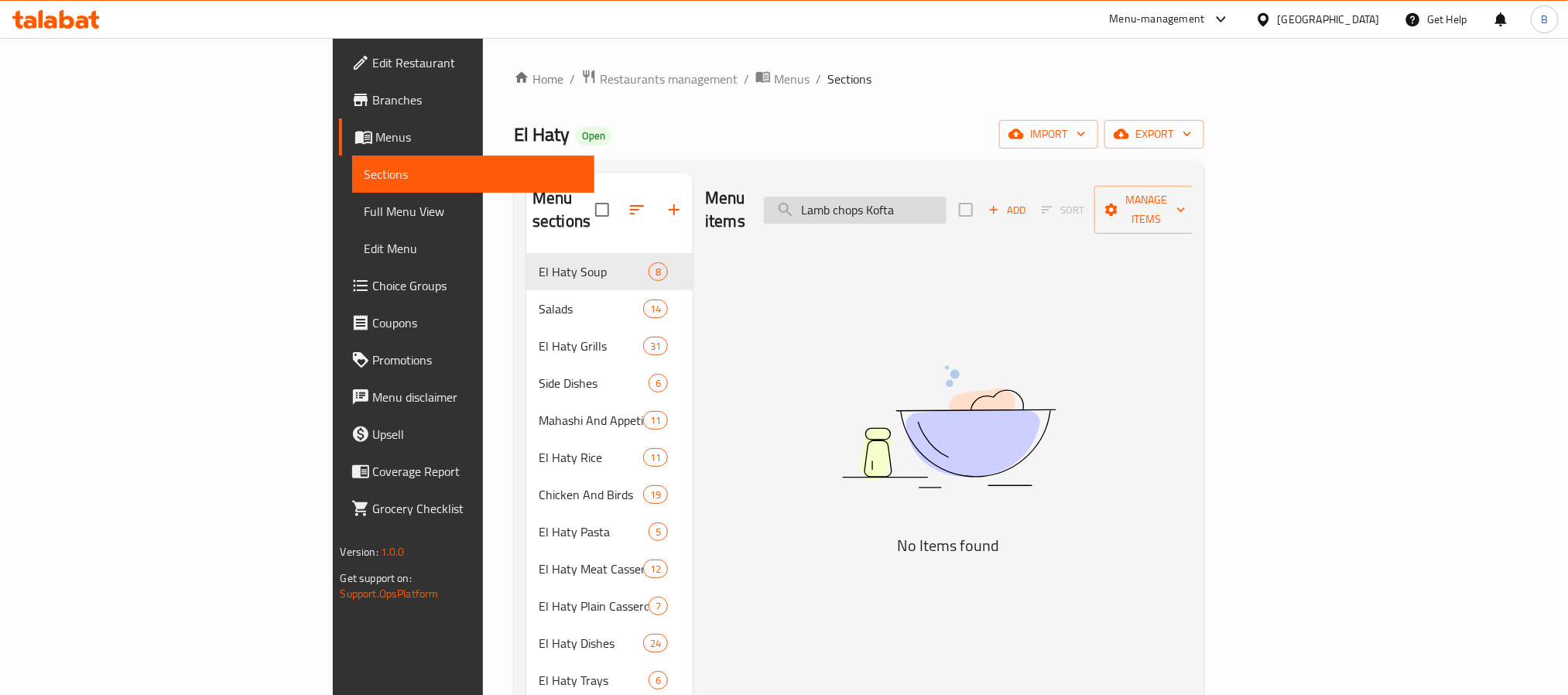
click at [946, 203] on input "Lamb chops Kofta" at bounding box center [855, 210] width 183 height 27
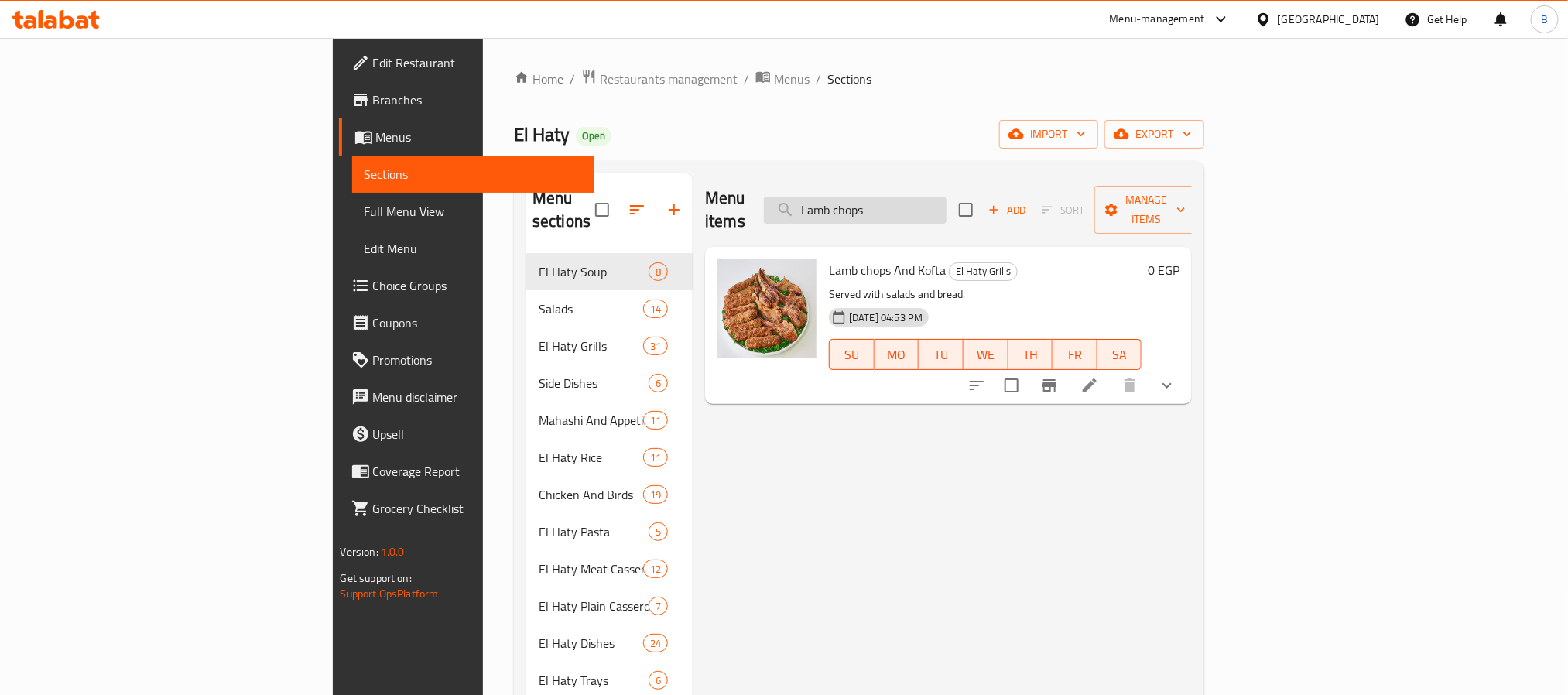
drag, startPoint x: 960, startPoint y: 201, endPoint x: 911, endPoint y: 207, distance: 49.4
click at [911, 207] on input "Lamb chops" at bounding box center [855, 210] width 183 height 27
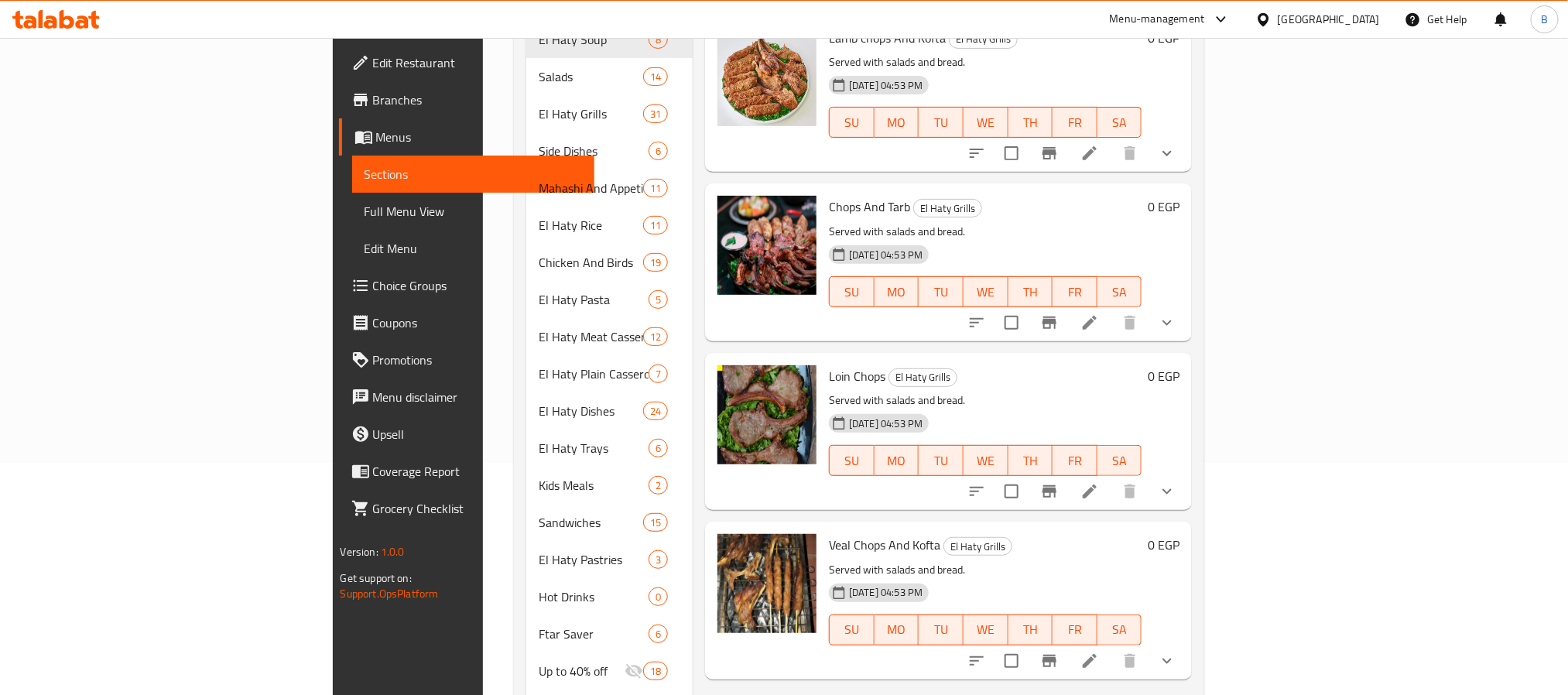
scroll to position [116, 0]
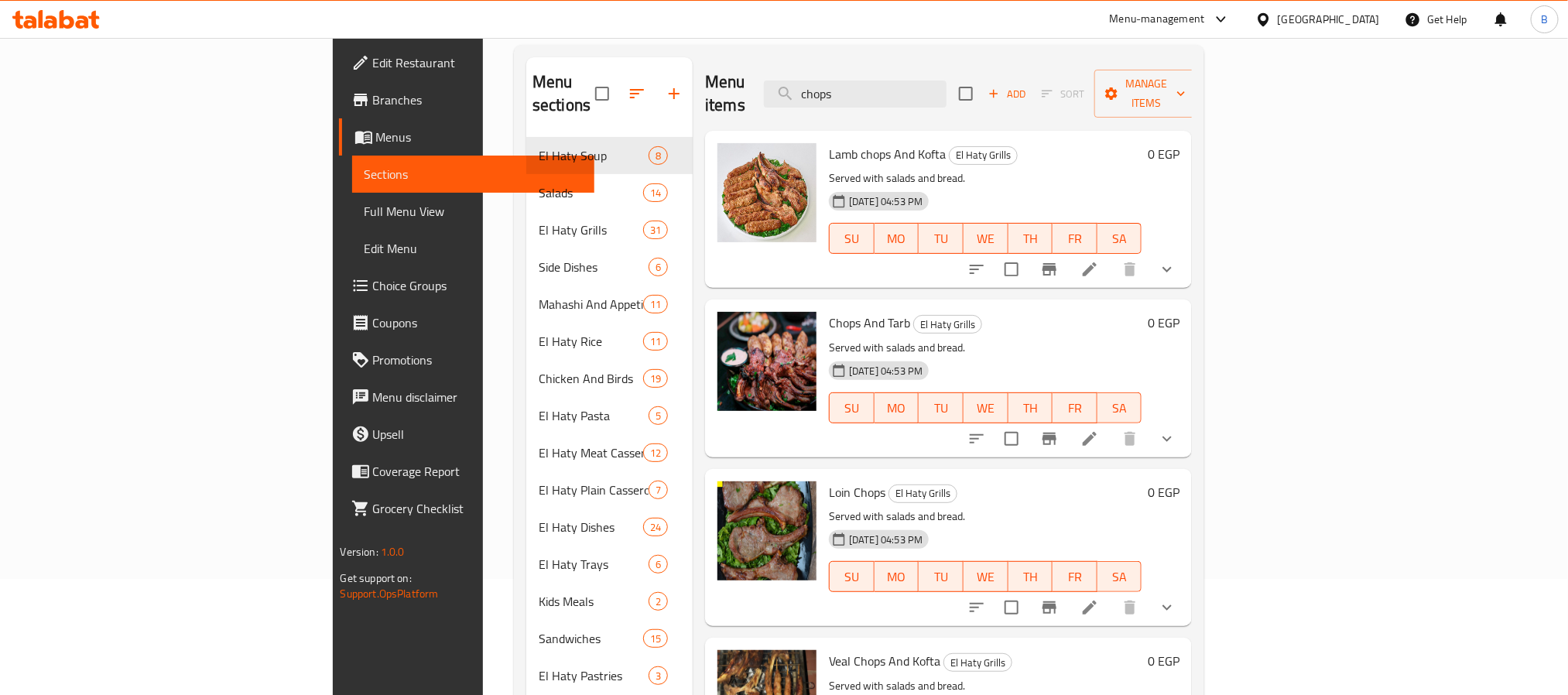
type input "chops"
click at [825, 267] on div "Menu items chops Add Sort Manage items Lamb chops And Kofta El Haty Grills Serv…" at bounding box center [942, 546] width 499 height 978
click at [829, 311] on span "Chops And Tarb" at bounding box center [870, 322] width 81 height 23
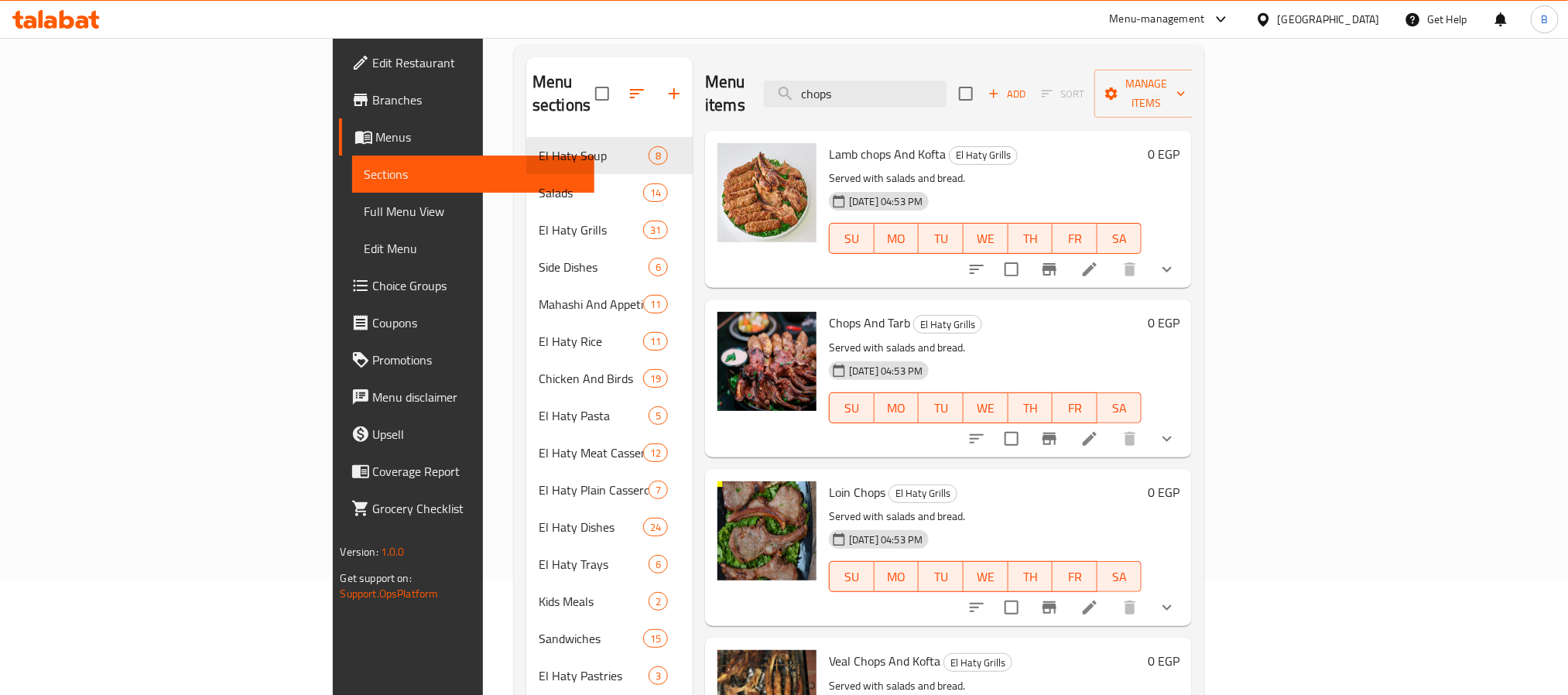
click at [829, 169] on p "Served with salads and bread." at bounding box center [985, 178] width 313 height 19
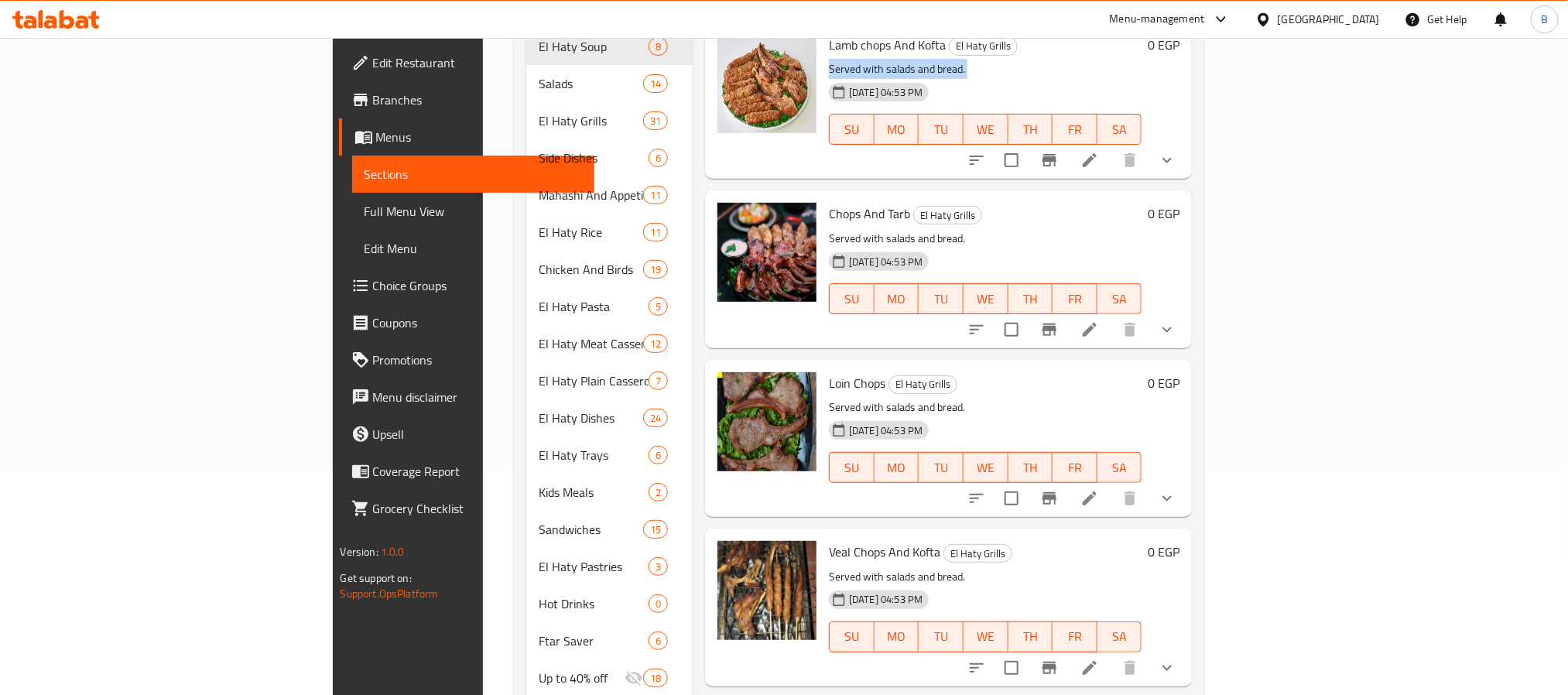
scroll to position [348, 0]
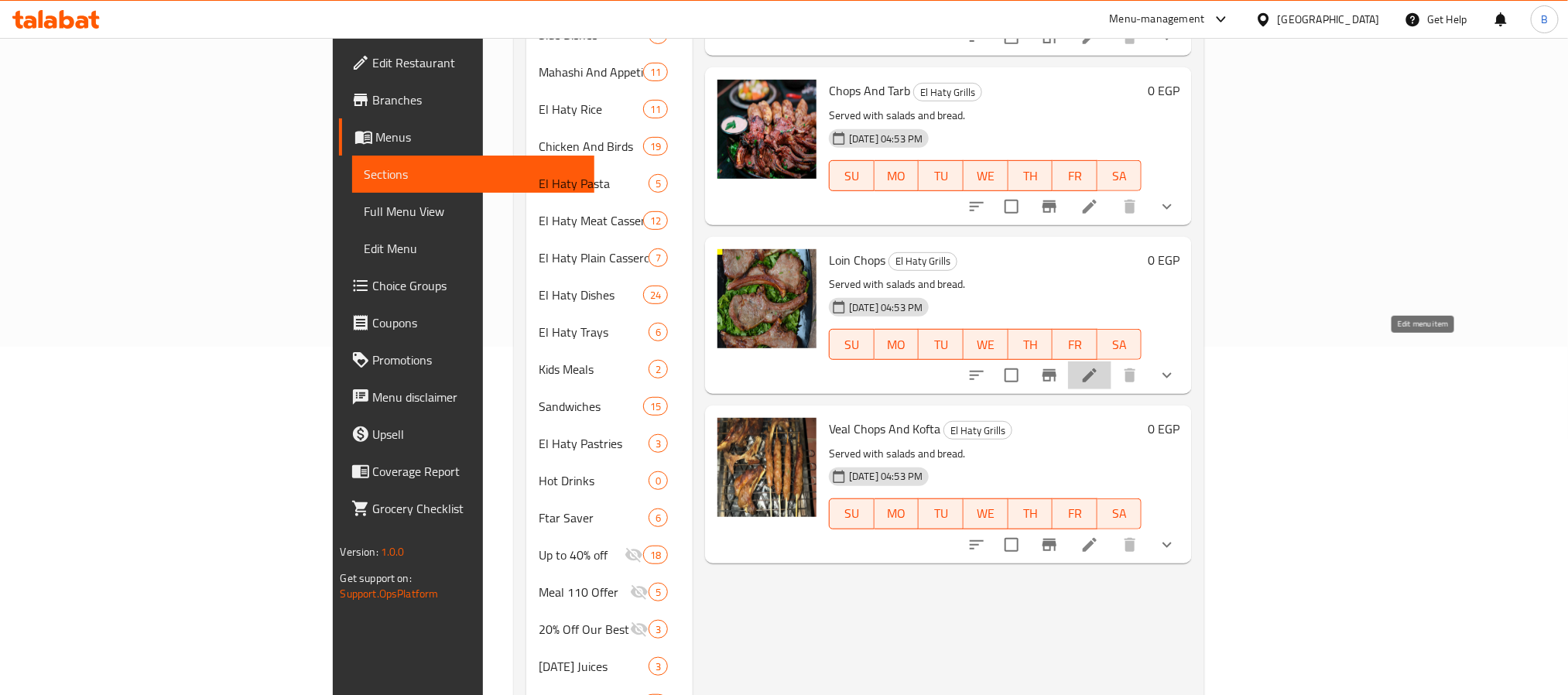
click at [1099, 366] on icon at bounding box center [1090, 376] width 19 height 19
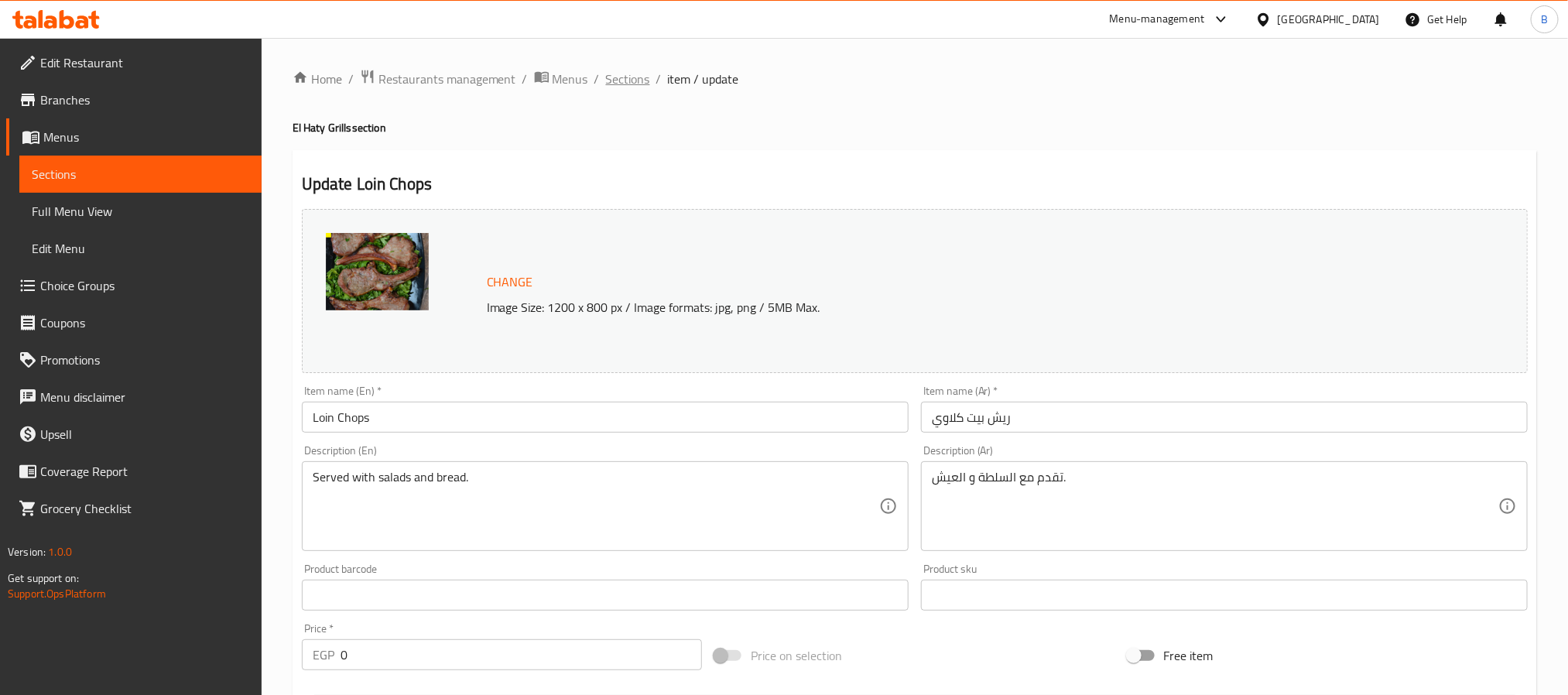
click at [614, 75] on span "Sections" at bounding box center [628, 79] width 44 height 19
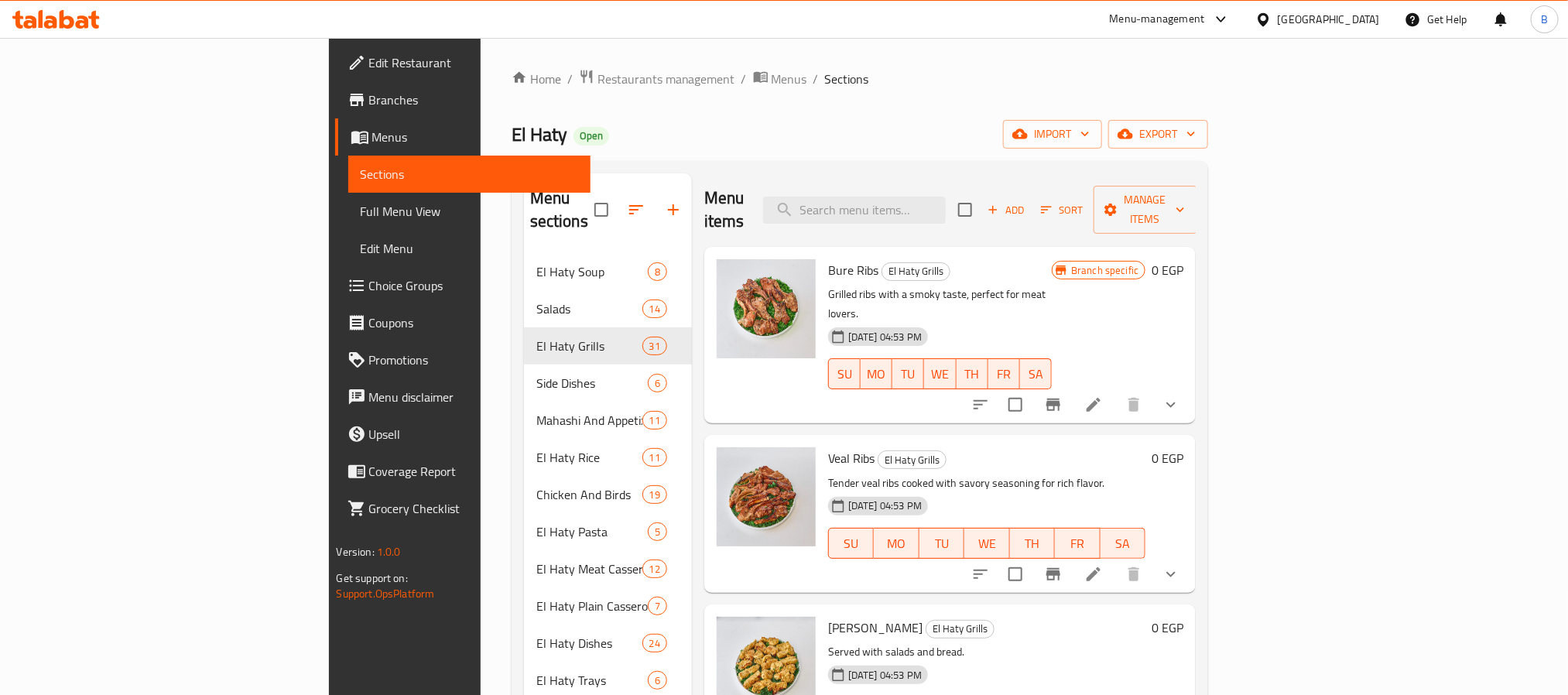
click at [1015, 181] on div "Menu items Add Sort Manage items" at bounding box center [950, 210] width 492 height 73
click at [946, 203] on input "search" at bounding box center [854, 210] width 183 height 27
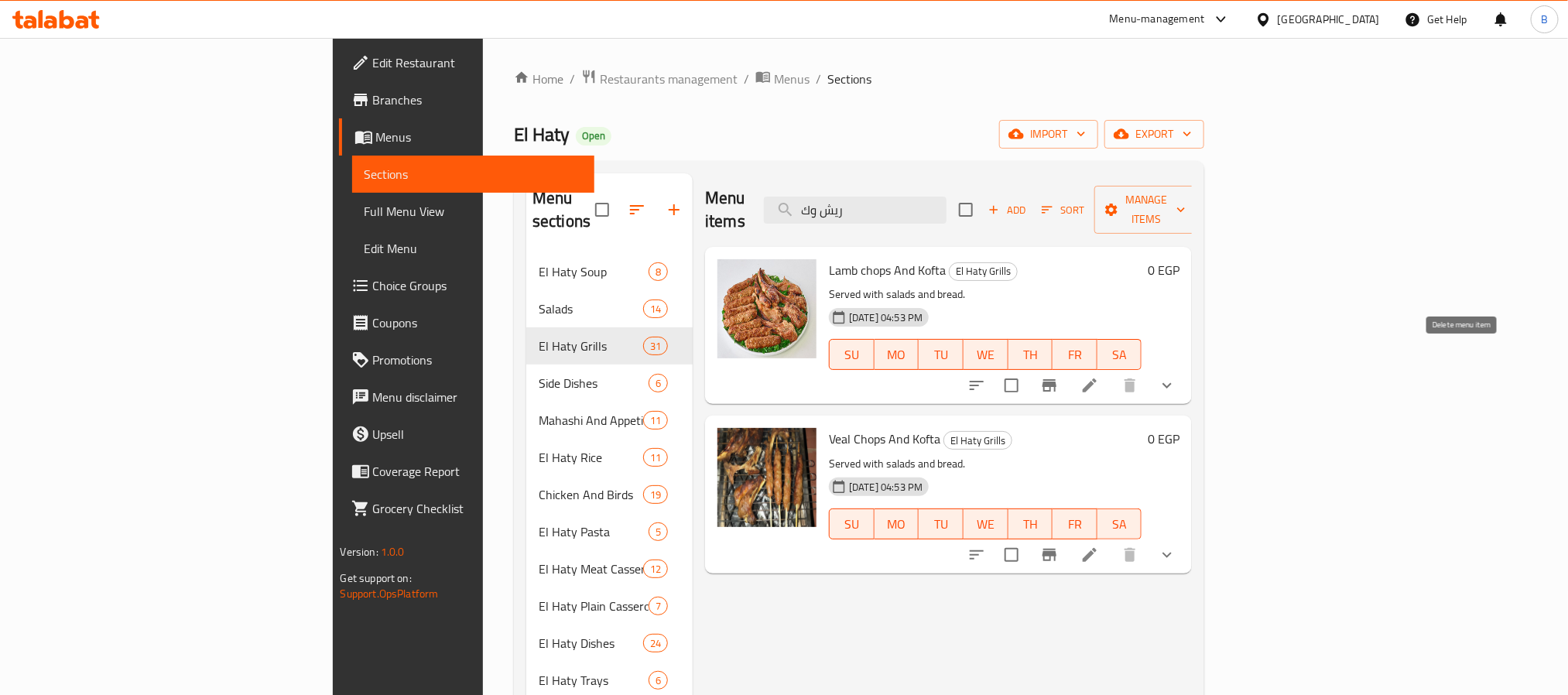
type input "ريش وك"
click at [1177, 376] on icon "show more" at bounding box center [1167, 385] width 19 height 19
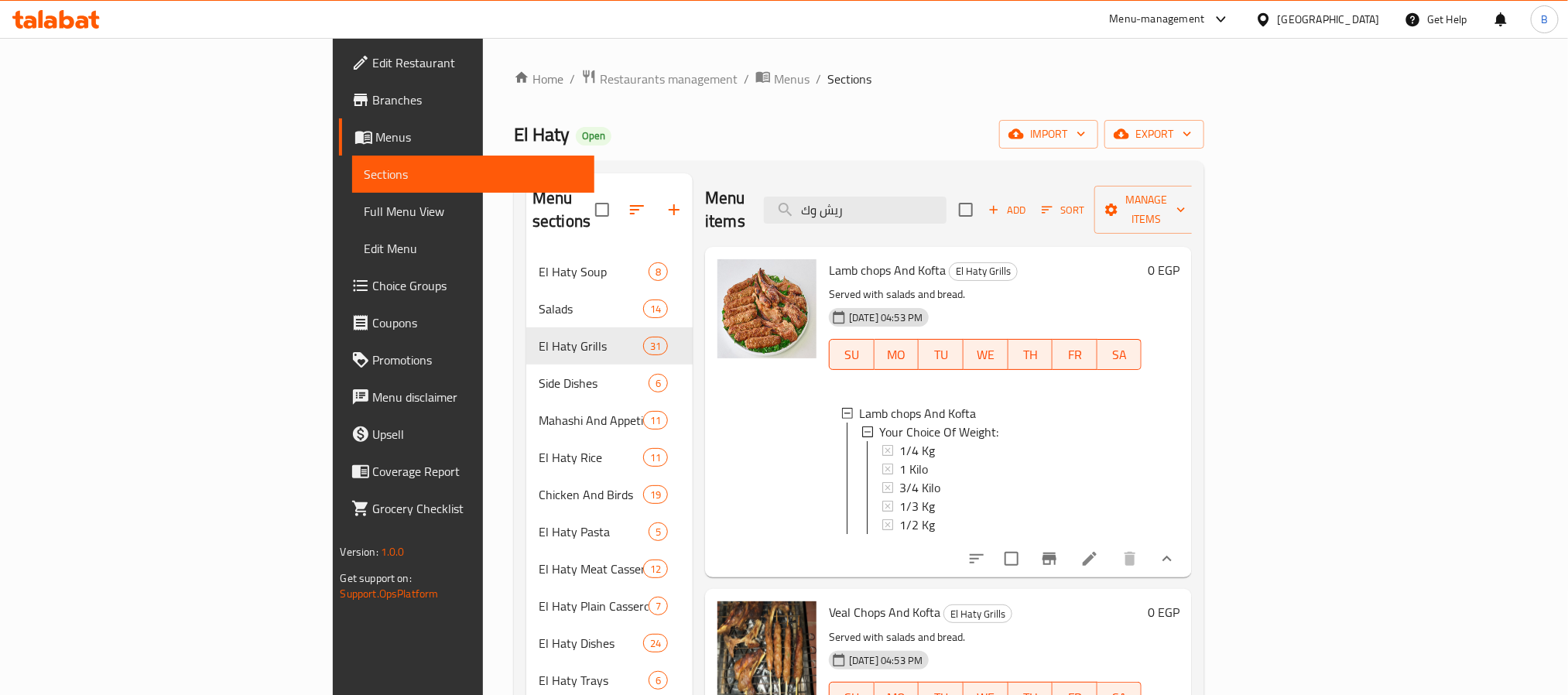
click at [1099, 553] on icon at bounding box center [1090, 560] width 19 height 19
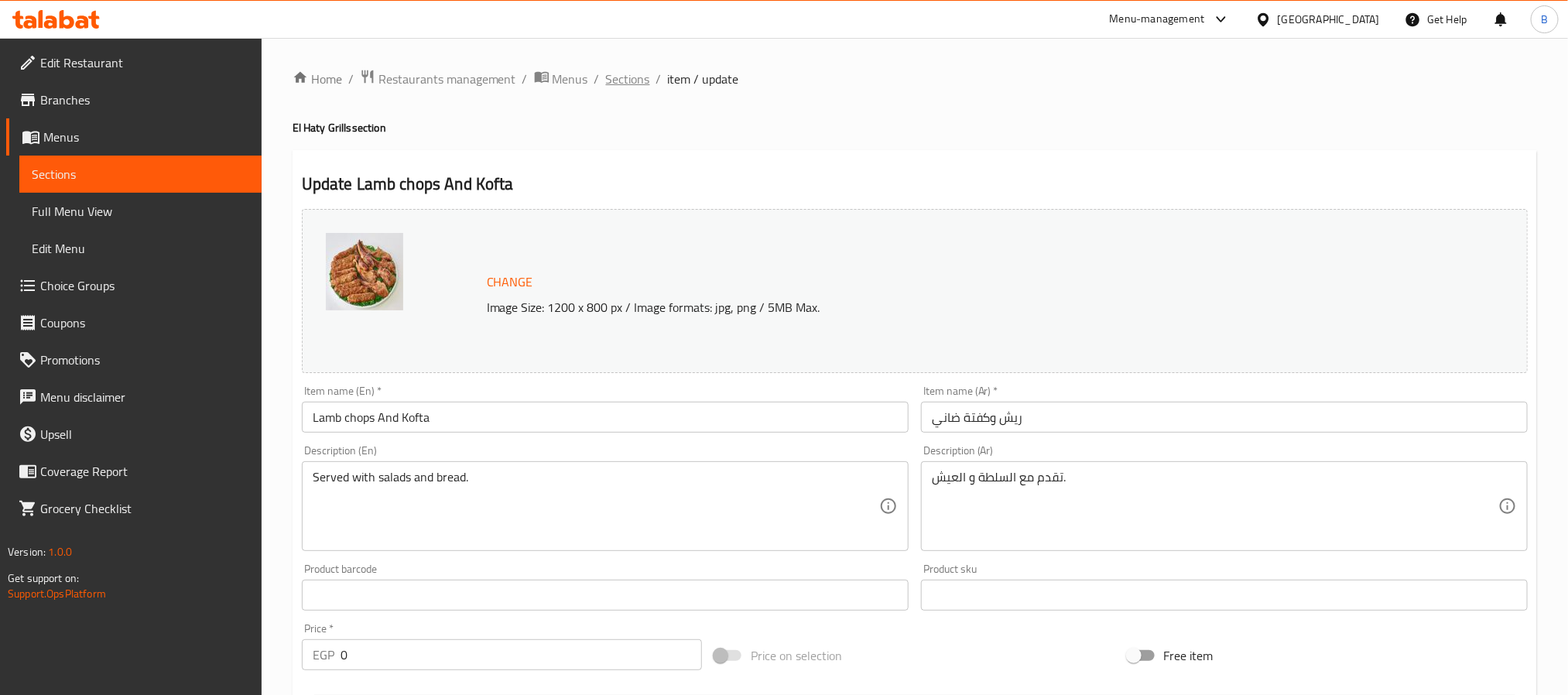
click at [615, 86] on span "Sections" at bounding box center [628, 79] width 44 height 19
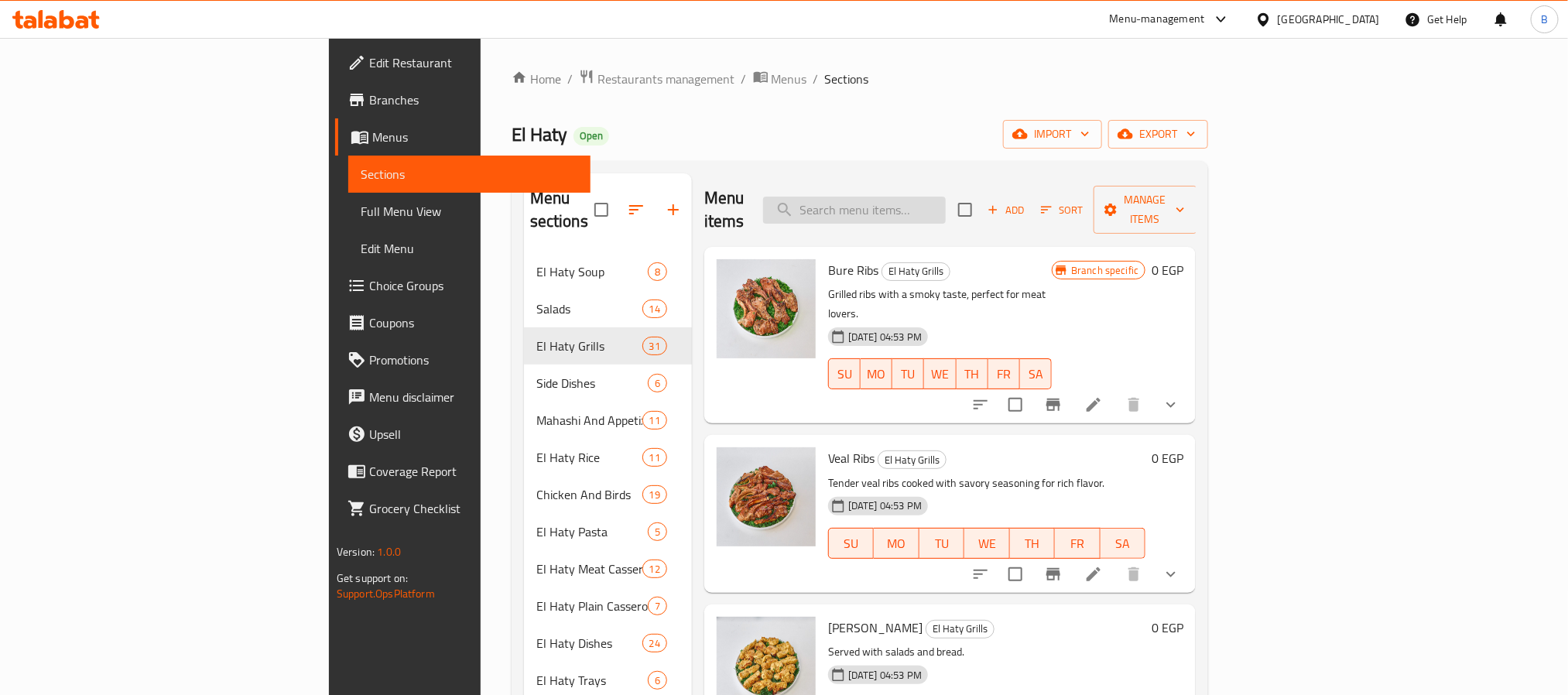
click at [946, 201] on input "search" at bounding box center [854, 210] width 183 height 27
paste input "Lamb chops And Kofta"
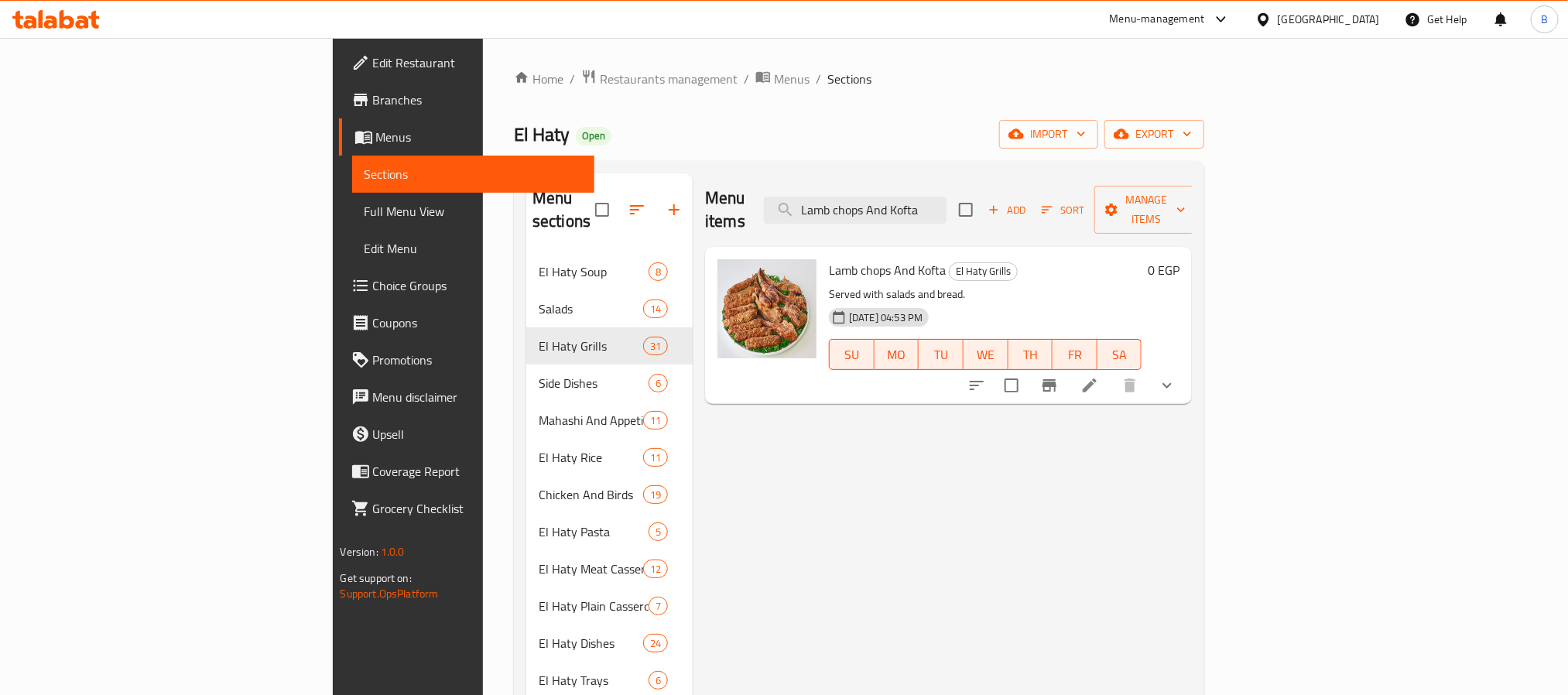
type input "Lamb chops And Kofta"
click at [1177, 376] on icon "show more" at bounding box center [1167, 385] width 19 height 19
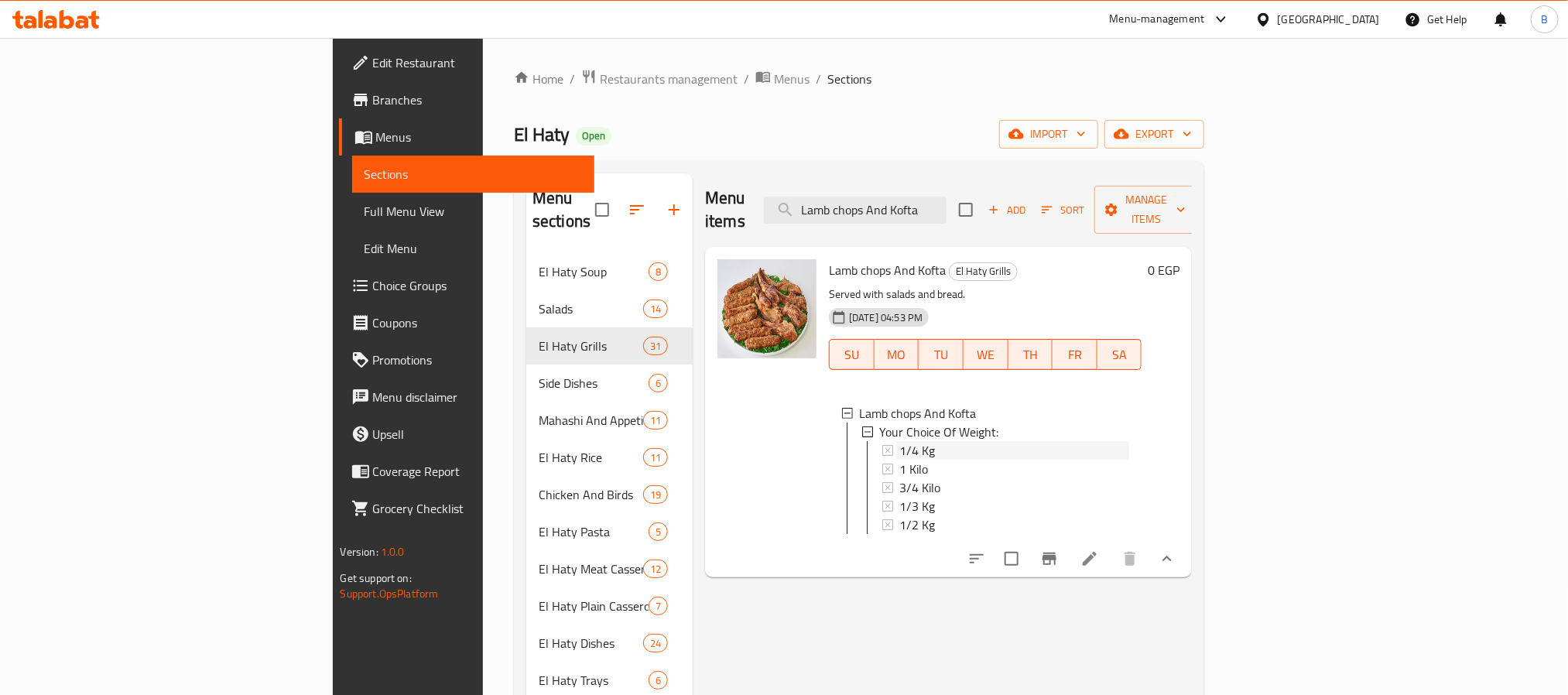
click at [899, 441] on span "1/4 Kg" at bounding box center [916, 451] width 35 height 19
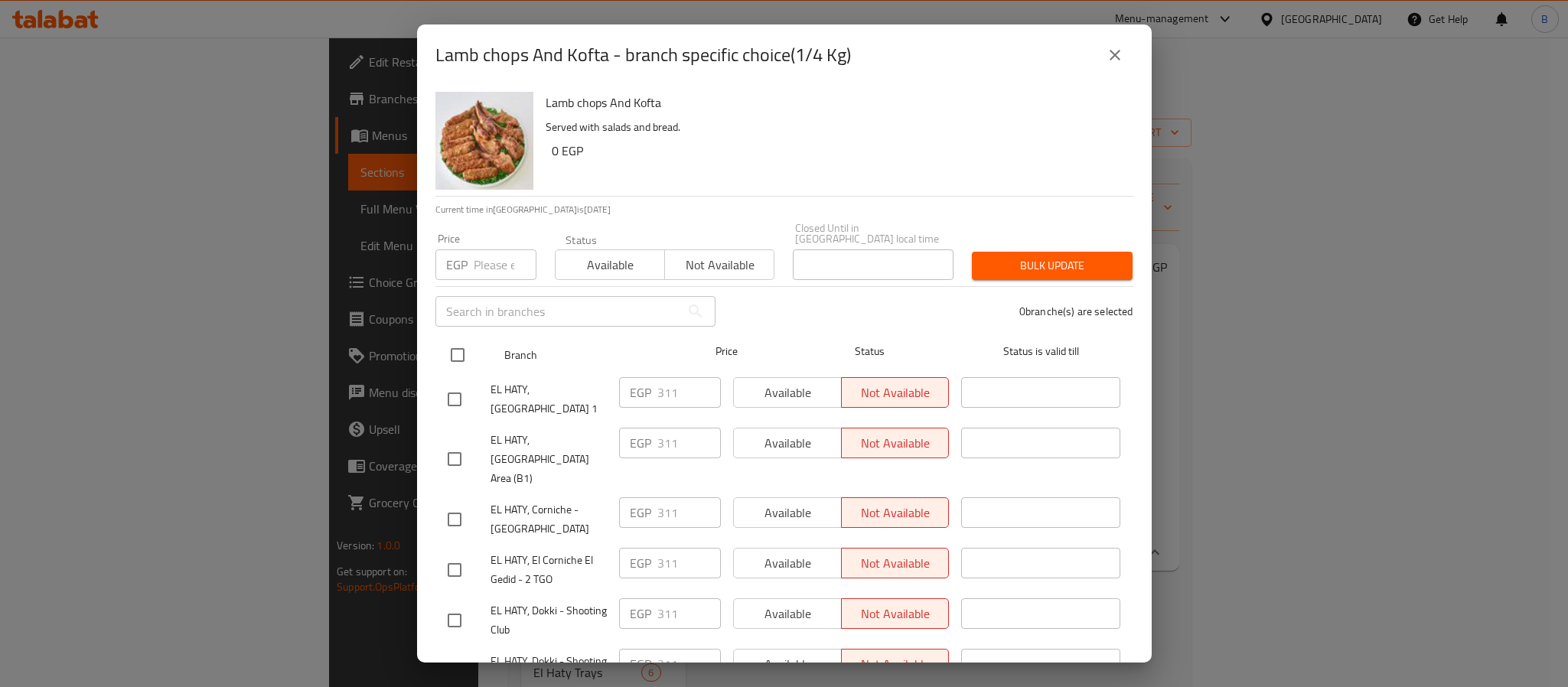
click at [462, 339] on input "checkbox" at bounding box center [458, 355] width 32 height 32
checkbox input "true"
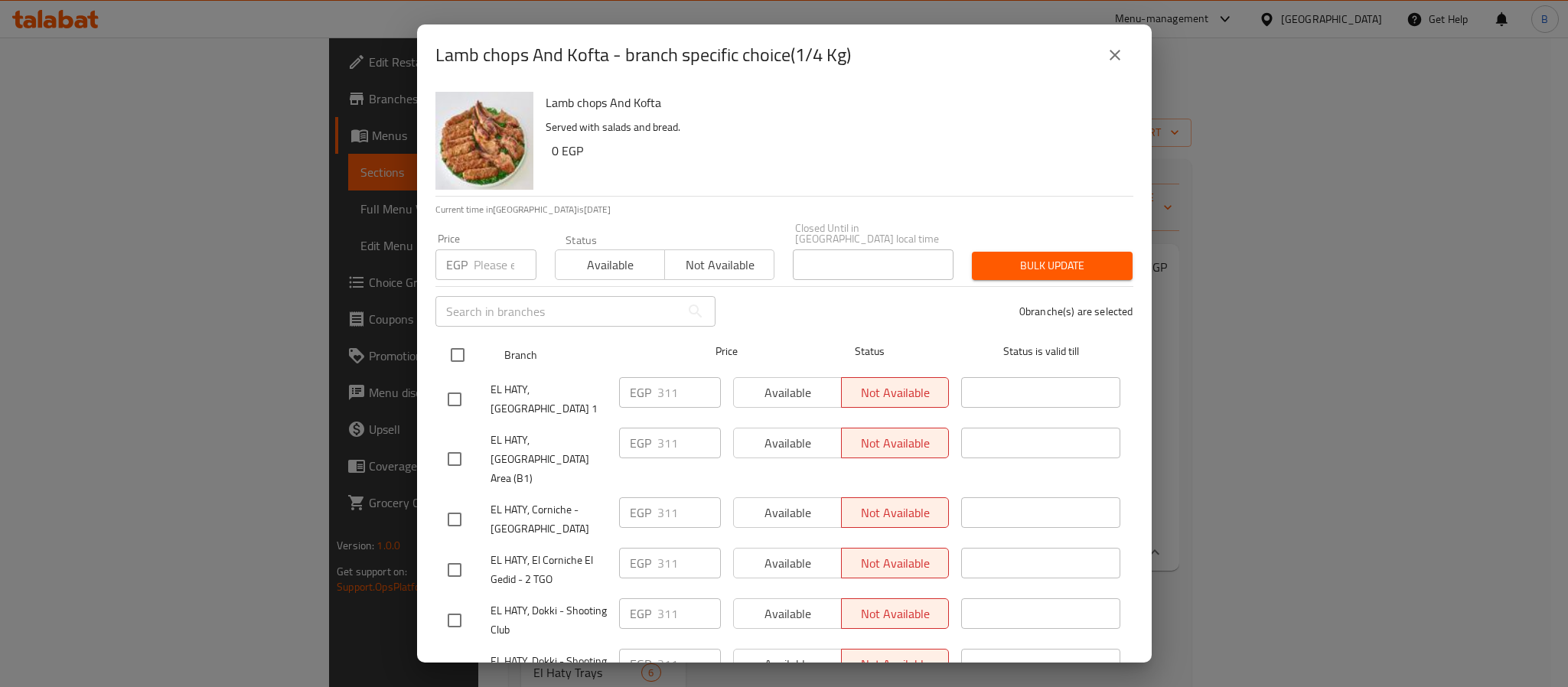
checkbox input "true"
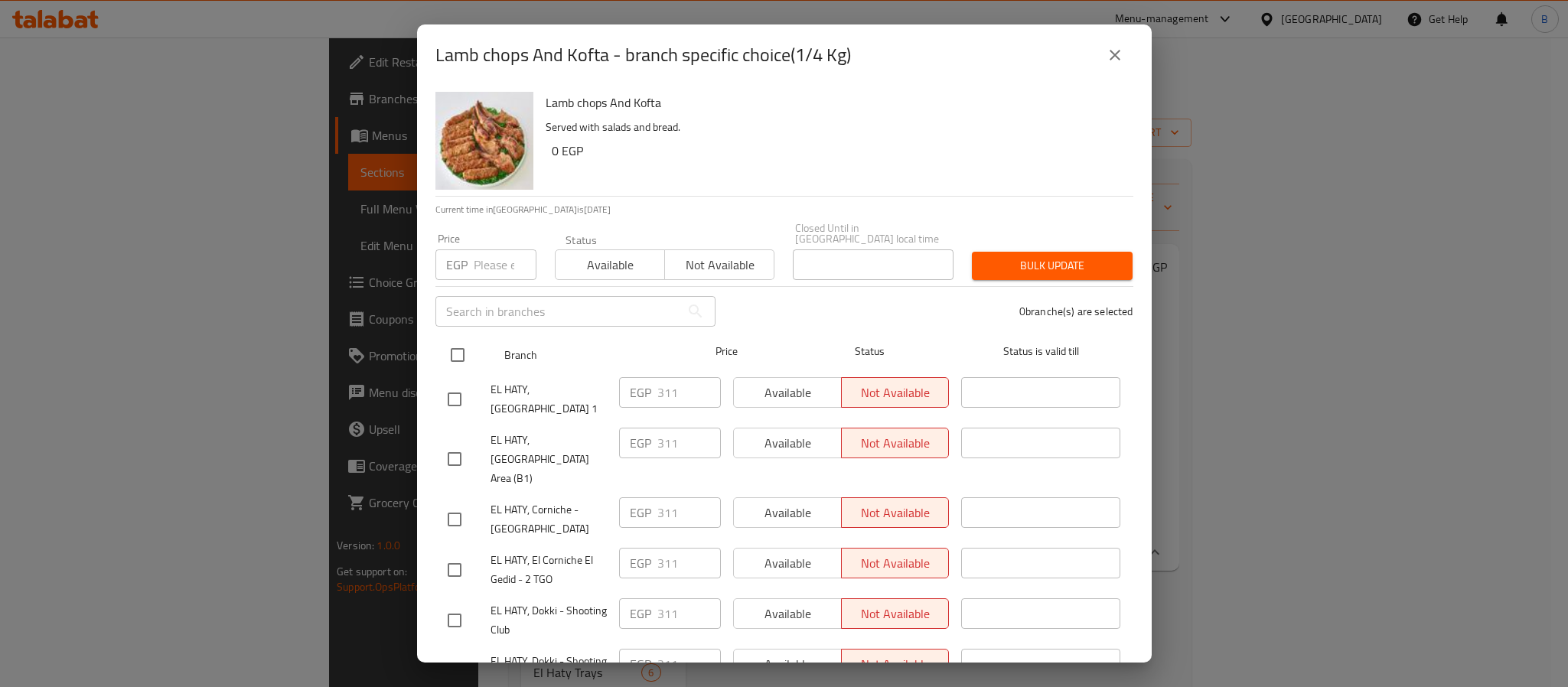
checkbox input "true"
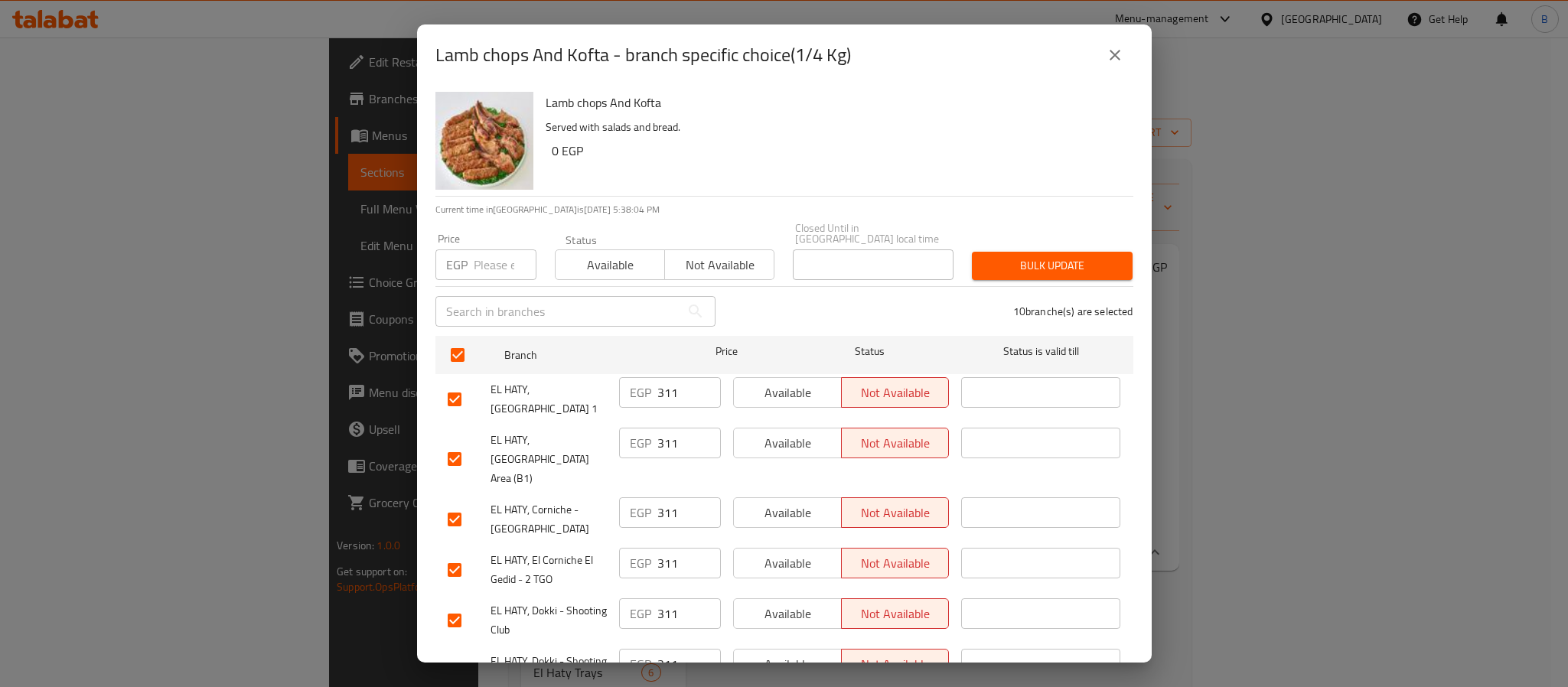
click at [470, 263] on div "EGP Price" at bounding box center [486, 265] width 101 height 31
paste input "327.3125"
type input "327.3125"
click at [992, 257] on span "Bulk update" at bounding box center [1052, 266] width 136 height 19
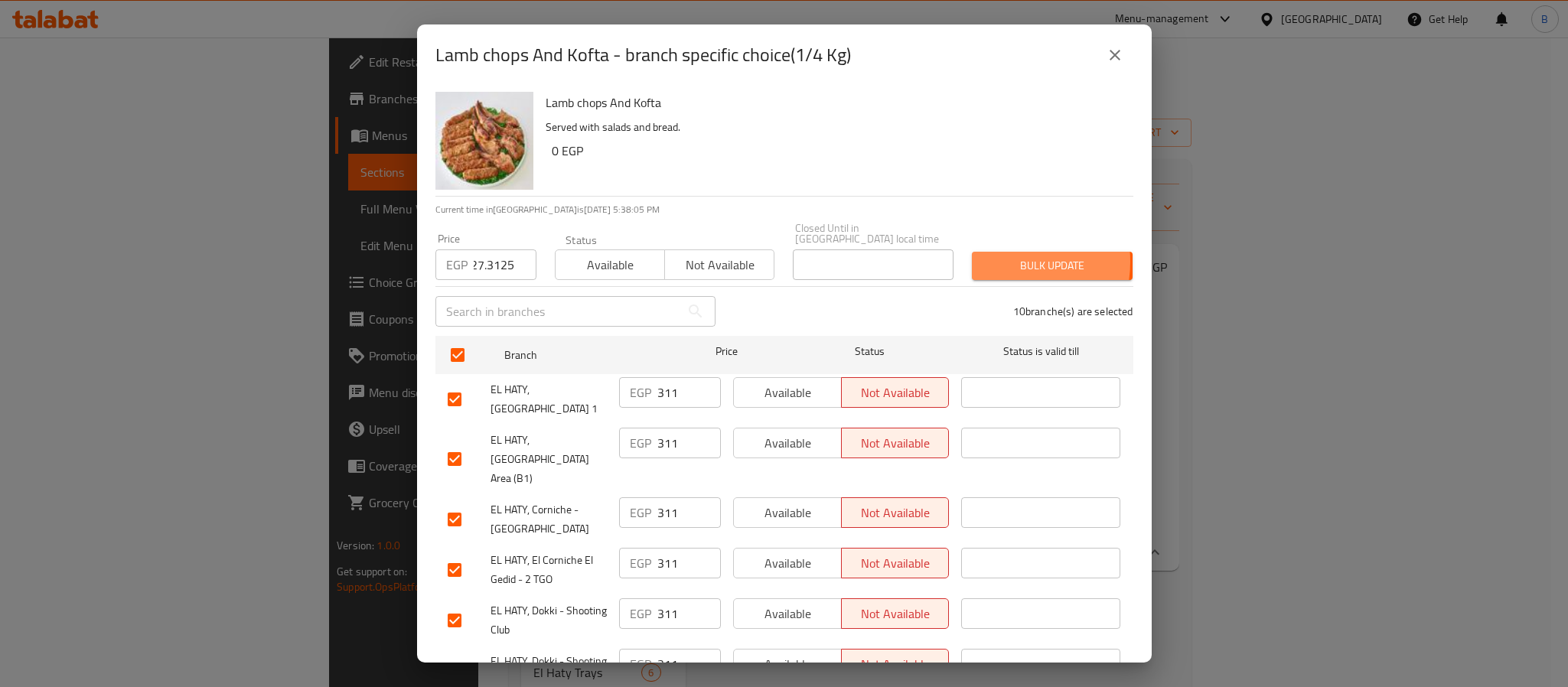
scroll to position [0, 0]
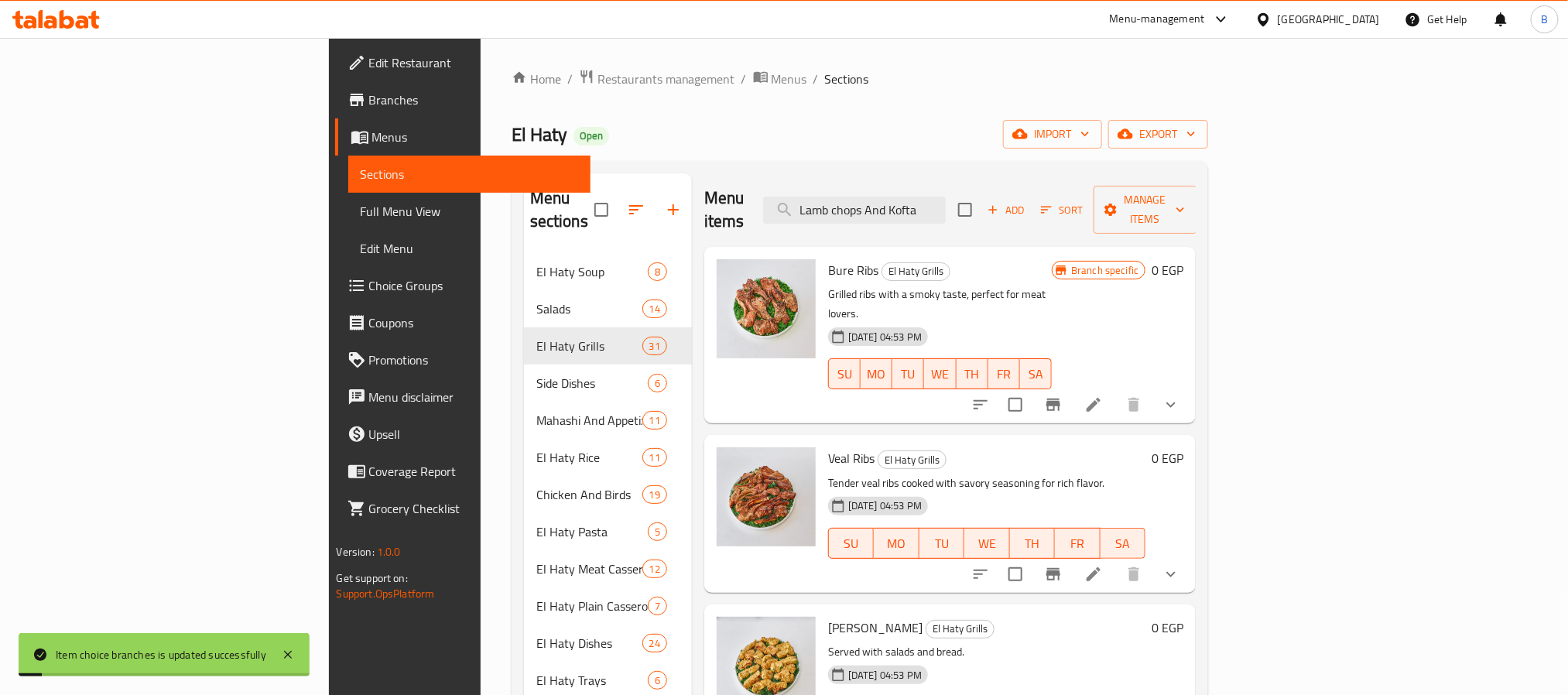
click at [874, 448] on h6 "Veal Ribs El Haty Grills" at bounding box center [987, 458] width 318 height 22
click at [946, 197] on input "Lamb chops And Kofta" at bounding box center [854, 210] width 183 height 27
paste input "Lamb chops And Kofta"
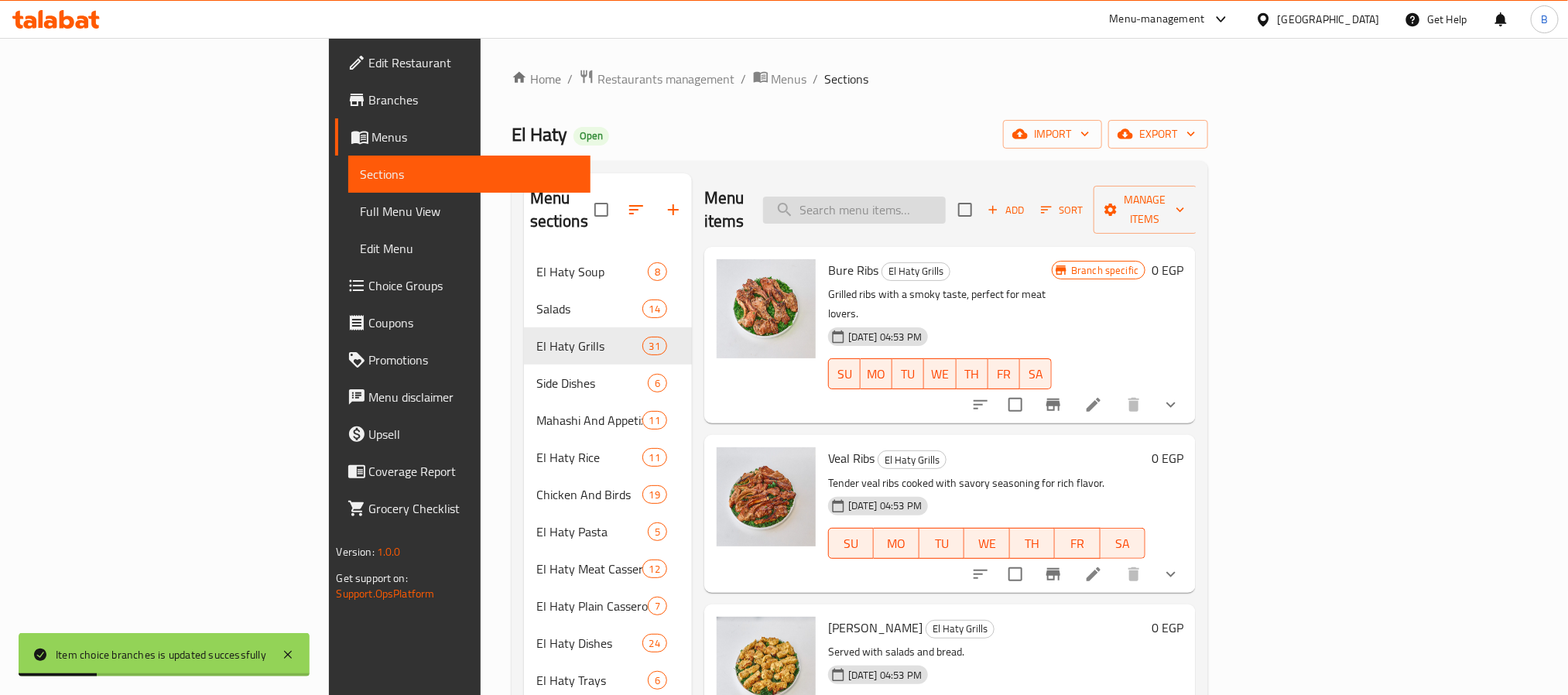
type input "Lamb chops And Kofta"
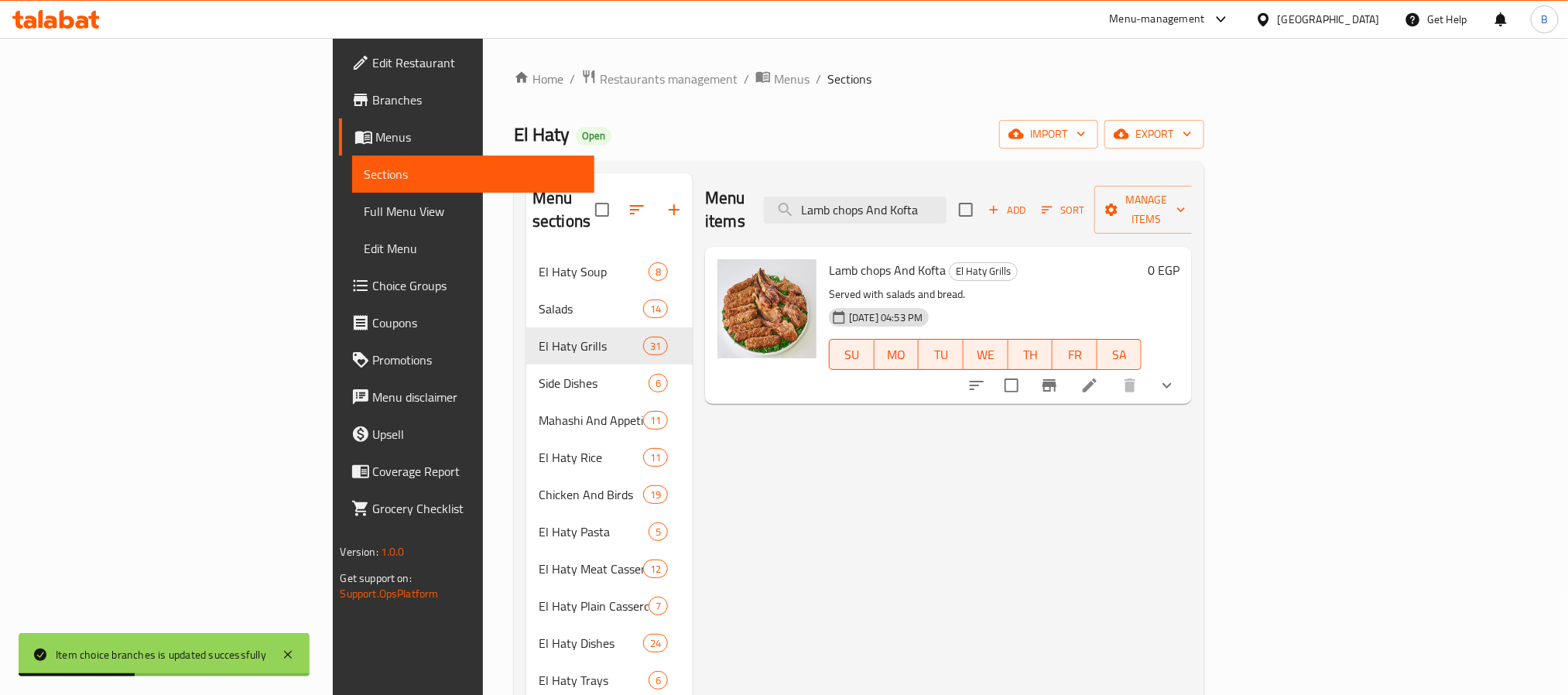
click at [1177, 376] on icon "show more" at bounding box center [1167, 385] width 19 height 19
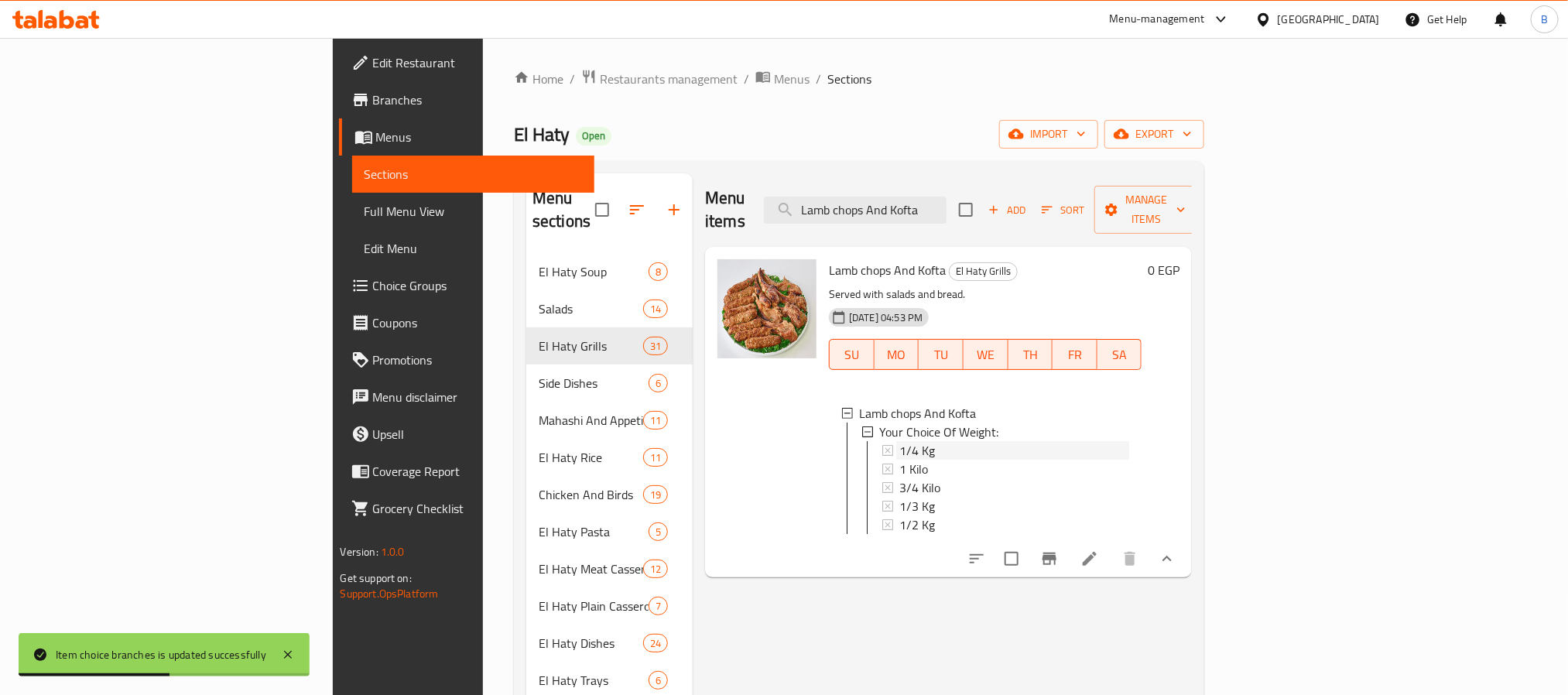
click at [899, 441] on span "1/4 Kg" at bounding box center [916, 451] width 35 height 19
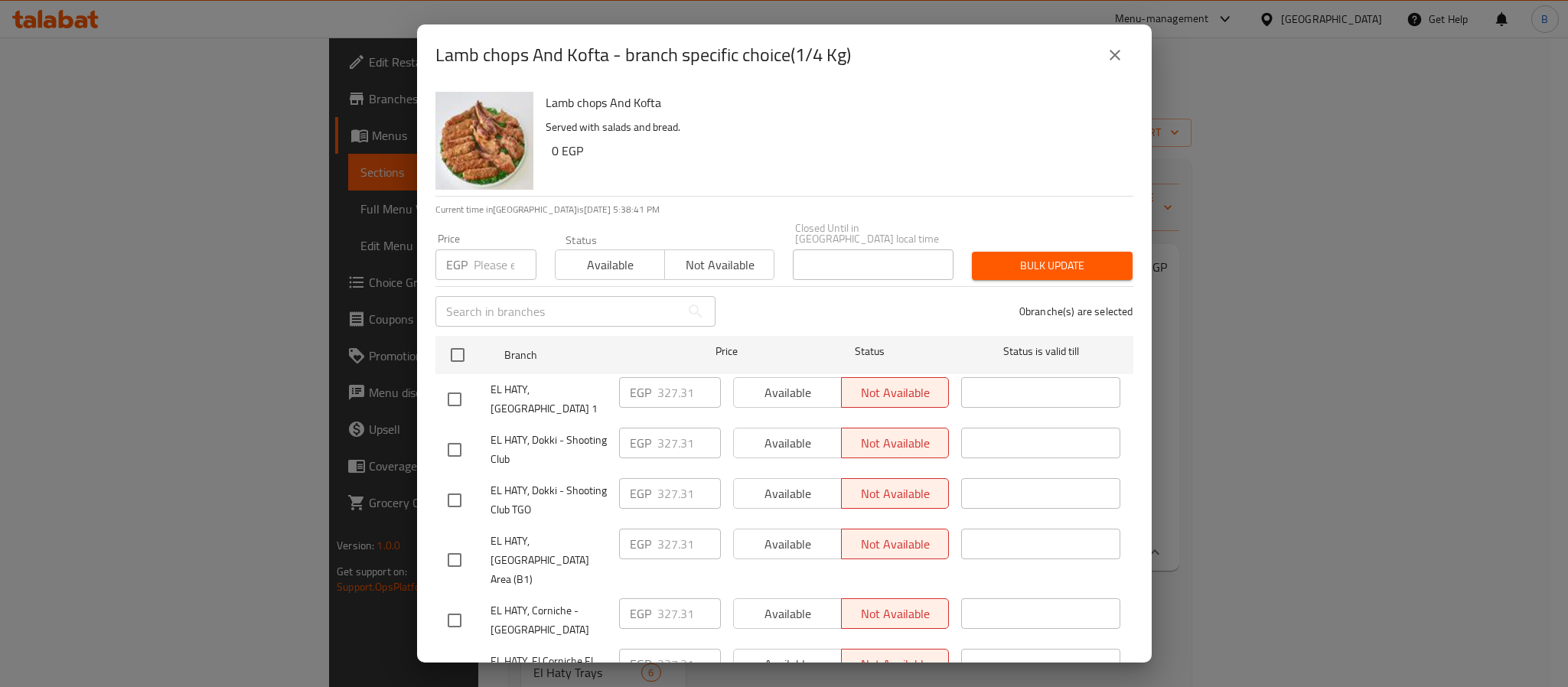
click at [718, 592] on div "EL HATY, Corniche - ElShohada' Park EGP 327.31 ​ Available Not available ​" at bounding box center [784, 621] width 686 height 56
click at [648, 592] on div "EGP 327.31 ​" at bounding box center [670, 621] width 114 height 56
click at [702, 598] on div "EGP 327.31 ​" at bounding box center [669, 614] width 101 height 31
click at [1110, 66] on button "close" at bounding box center [1115, 55] width 37 height 37
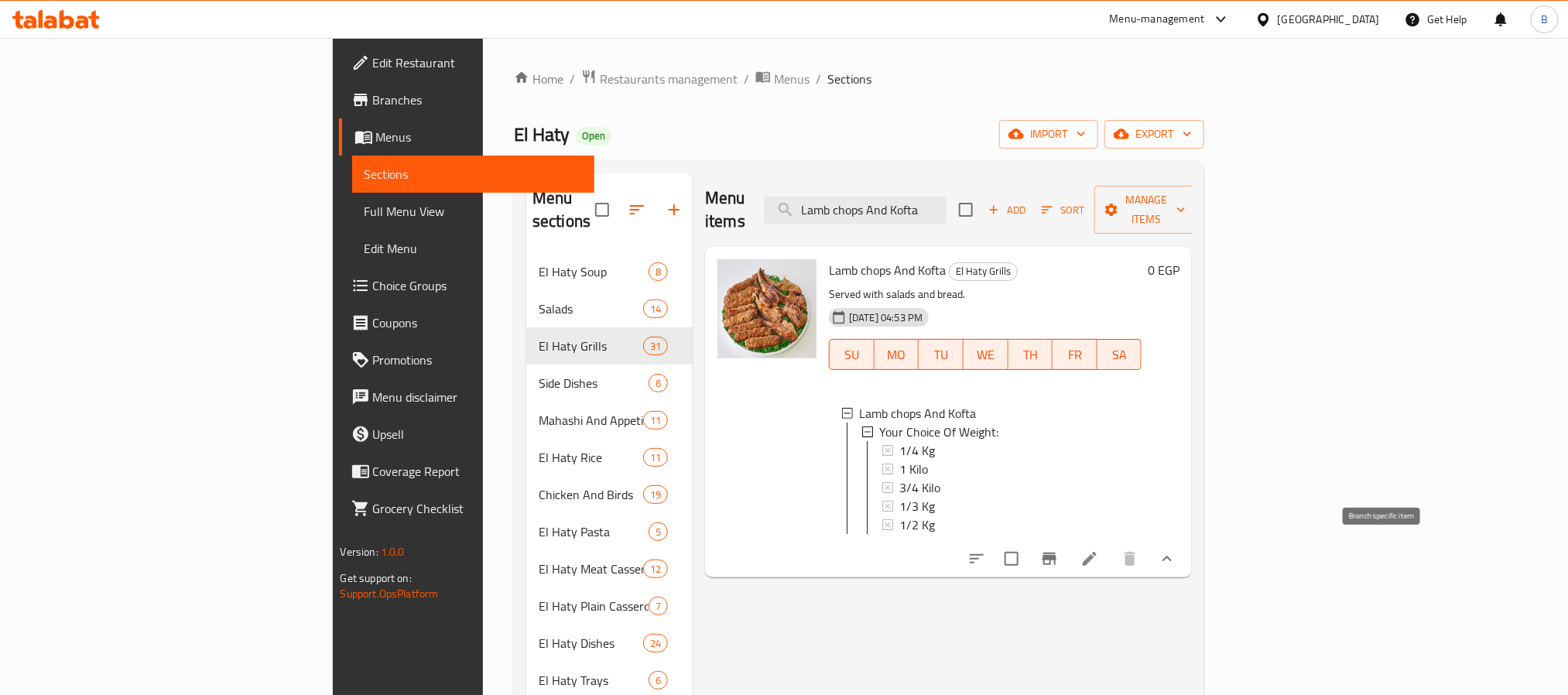
click at [1059, 558] on icon "Branch-specific-item" at bounding box center [1050, 560] width 19 height 19
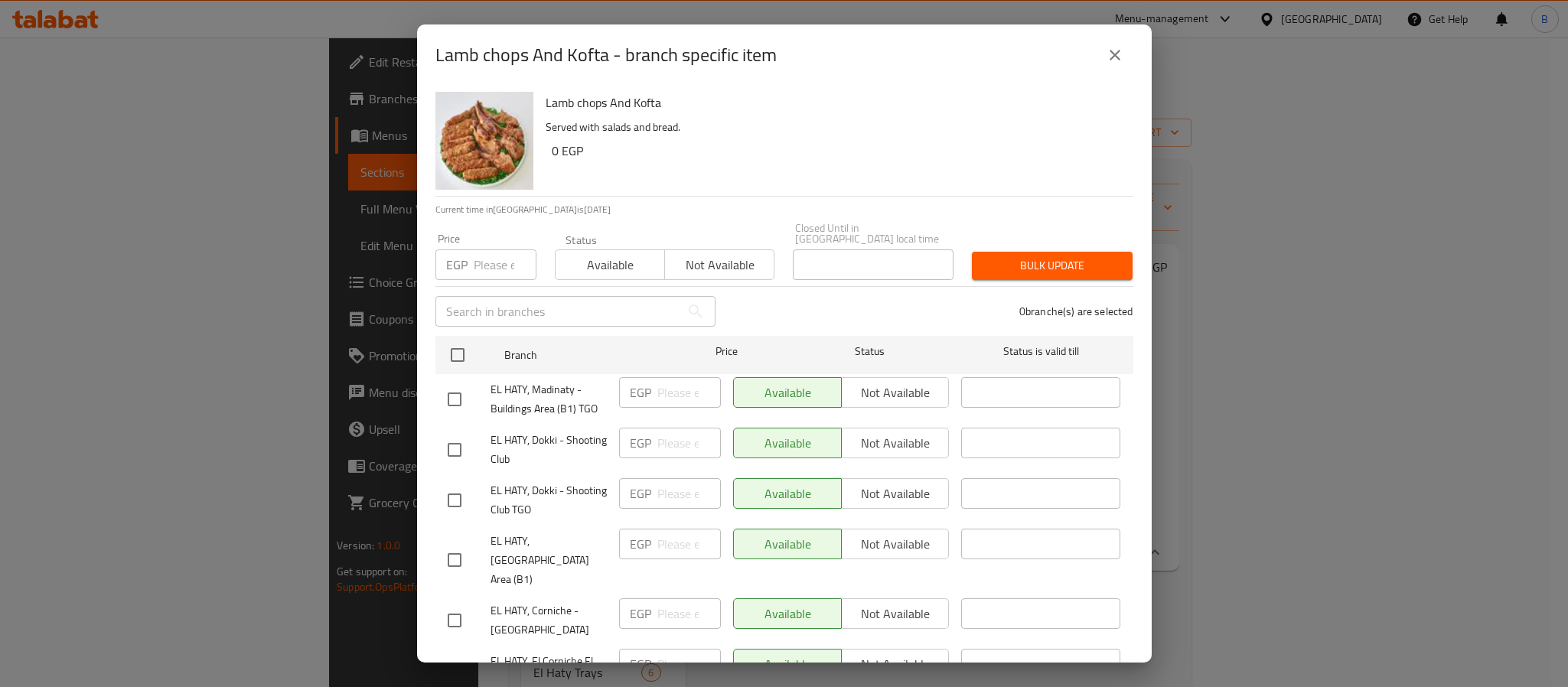
click at [1114, 54] on icon "close" at bounding box center [1115, 55] width 11 height 11
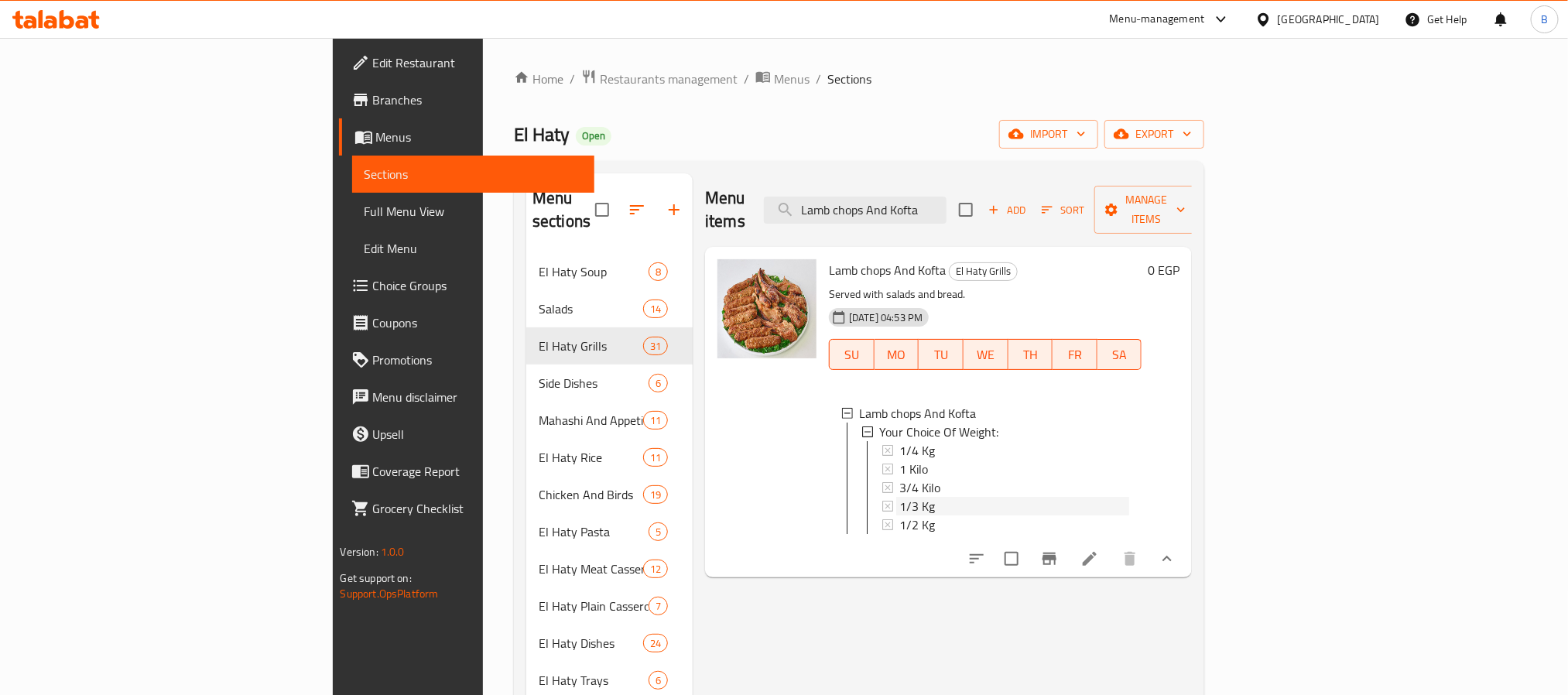
click at [899, 498] on div "1/3 Kg" at bounding box center [1014, 507] width 230 height 19
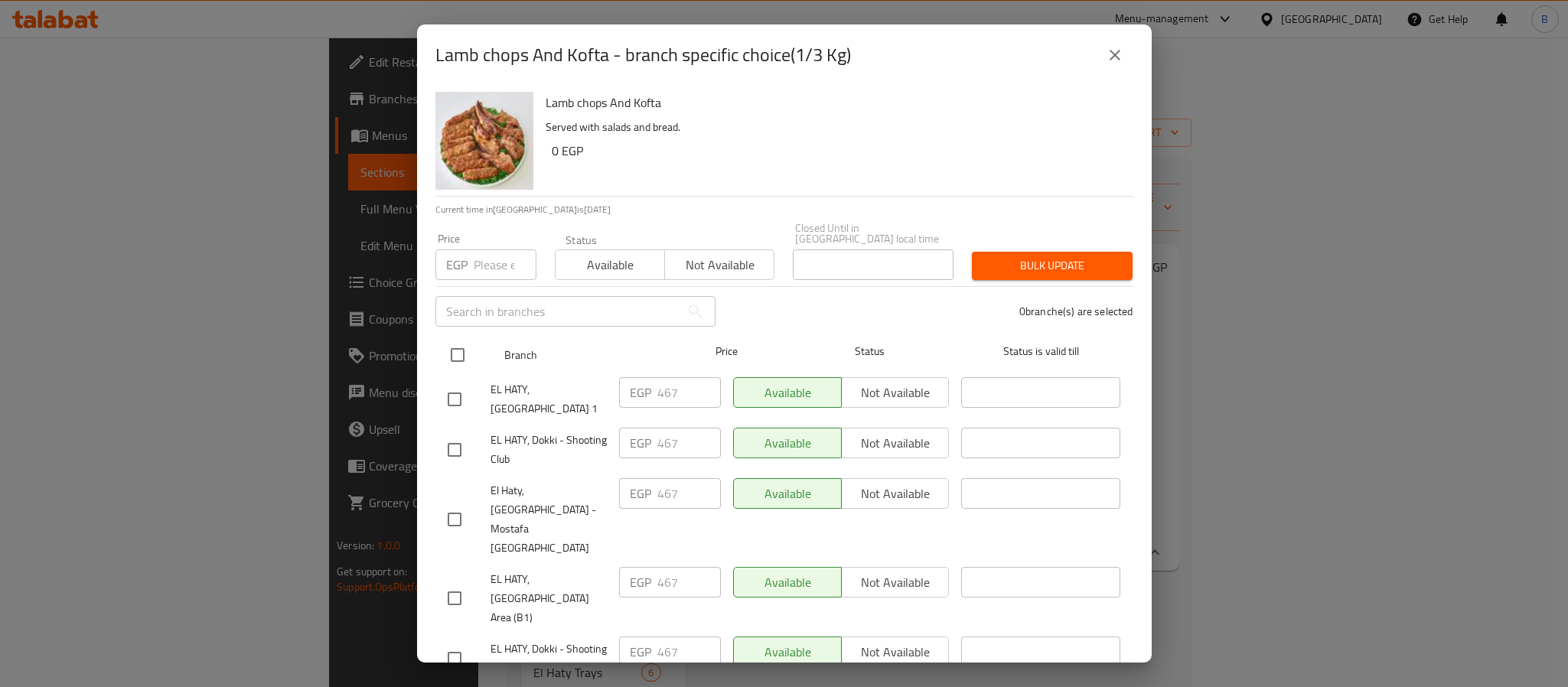
click at [469, 342] on input "checkbox" at bounding box center [458, 355] width 32 height 32
checkbox input "true"
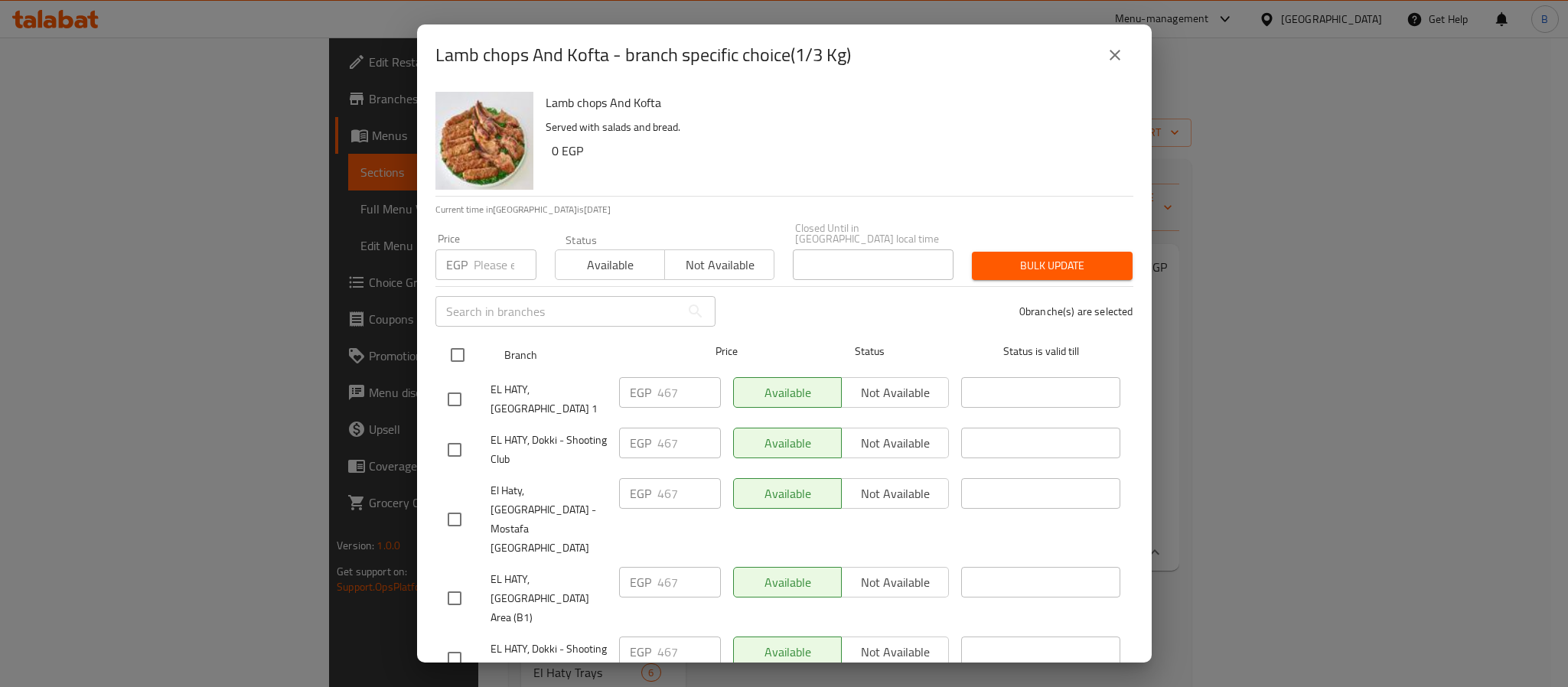
checkbox input "true"
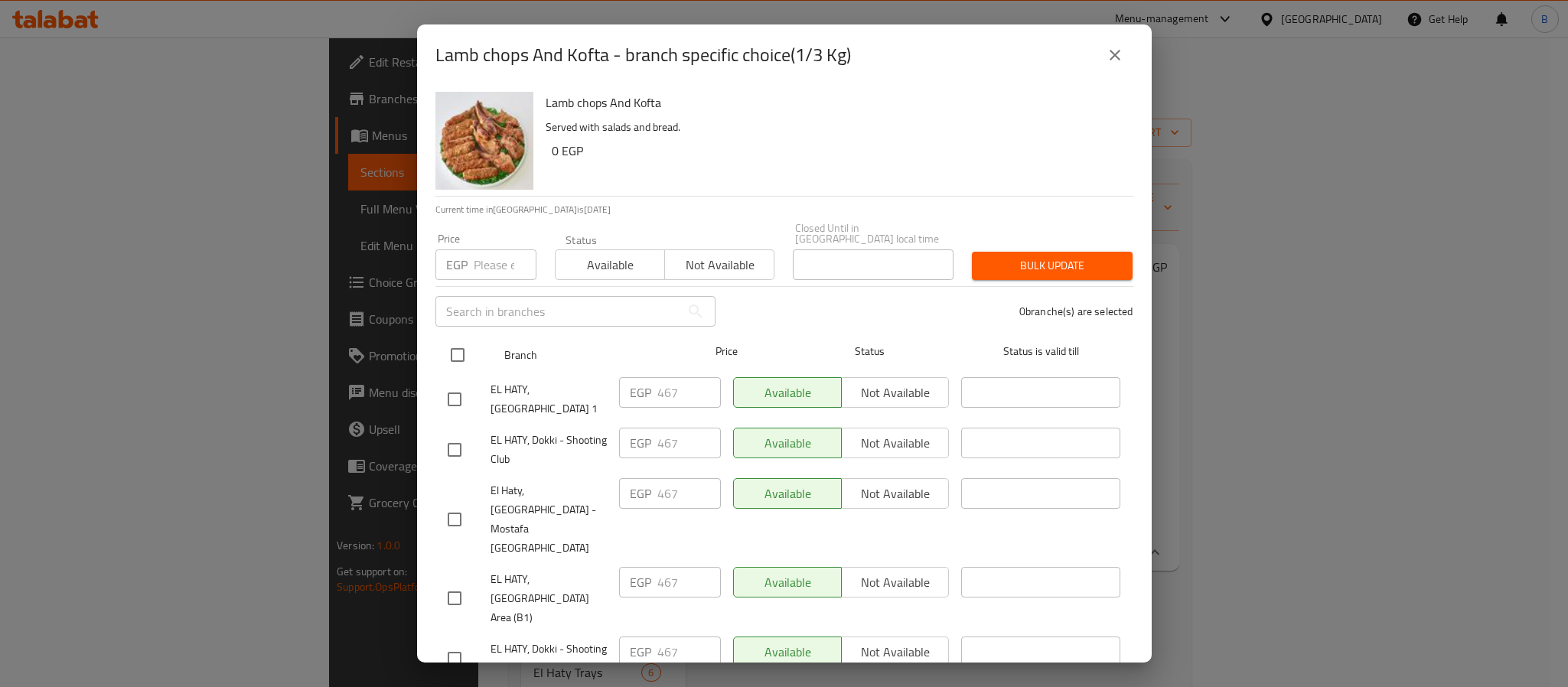
checkbox input "true"
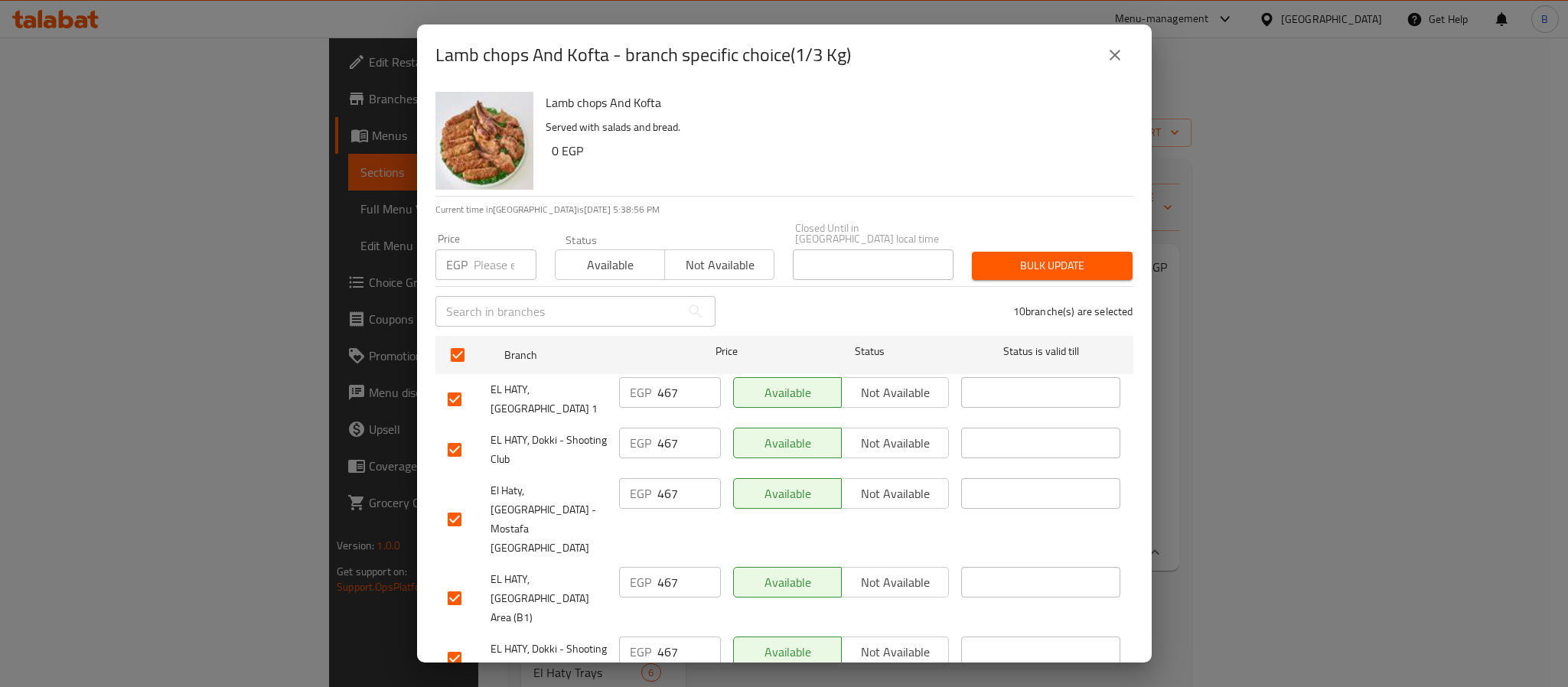
click at [473, 274] on div "Price EGP Price" at bounding box center [486, 257] width 119 height 65
click at [493, 262] on input "number" at bounding box center [505, 265] width 63 height 31
paste input "490.96875"
drag, startPoint x: 490, startPoint y: 251, endPoint x: 441, endPoint y: 249, distance: 49.0
click at [441, 250] on div "EGP 490.96875 Price" at bounding box center [486, 265] width 101 height 31
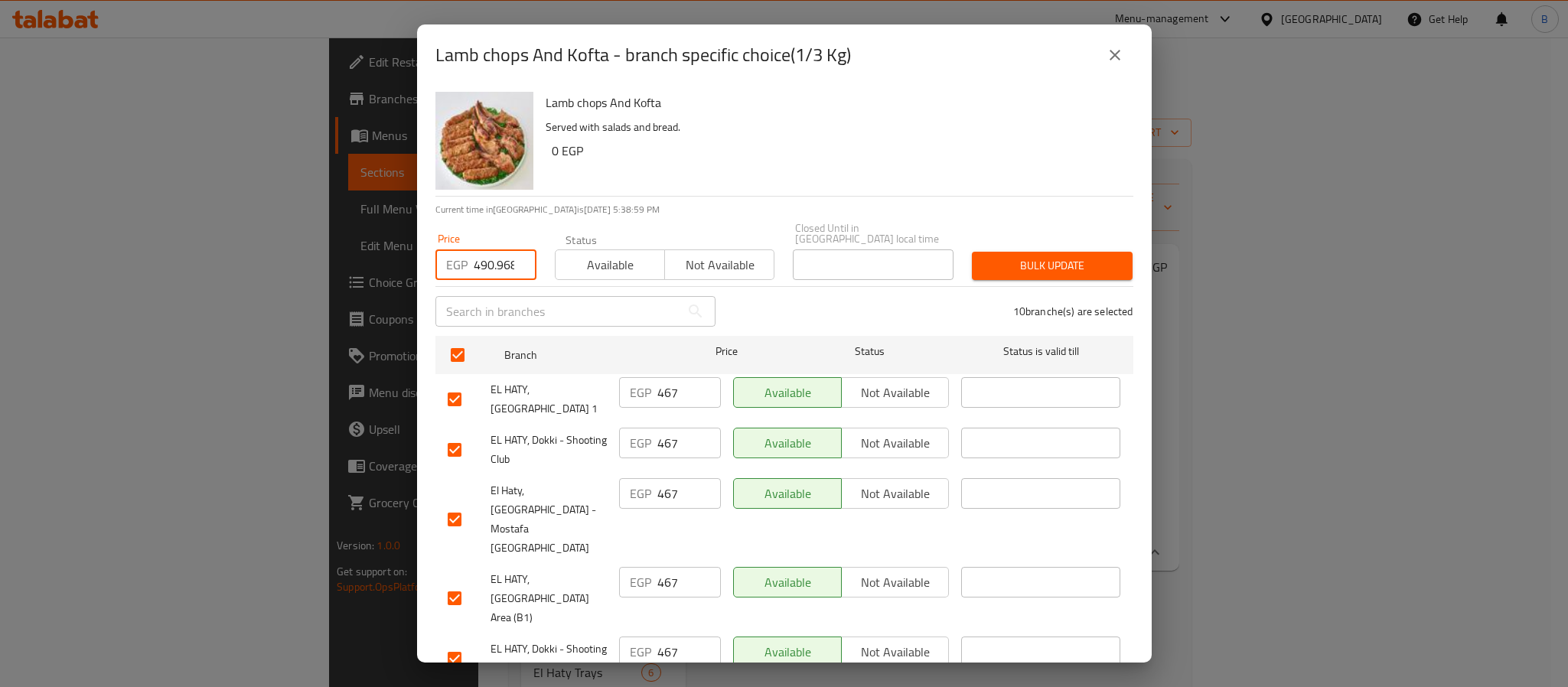
type input "490.96875"
click at [994, 257] on span "Bulk update" at bounding box center [1052, 266] width 136 height 19
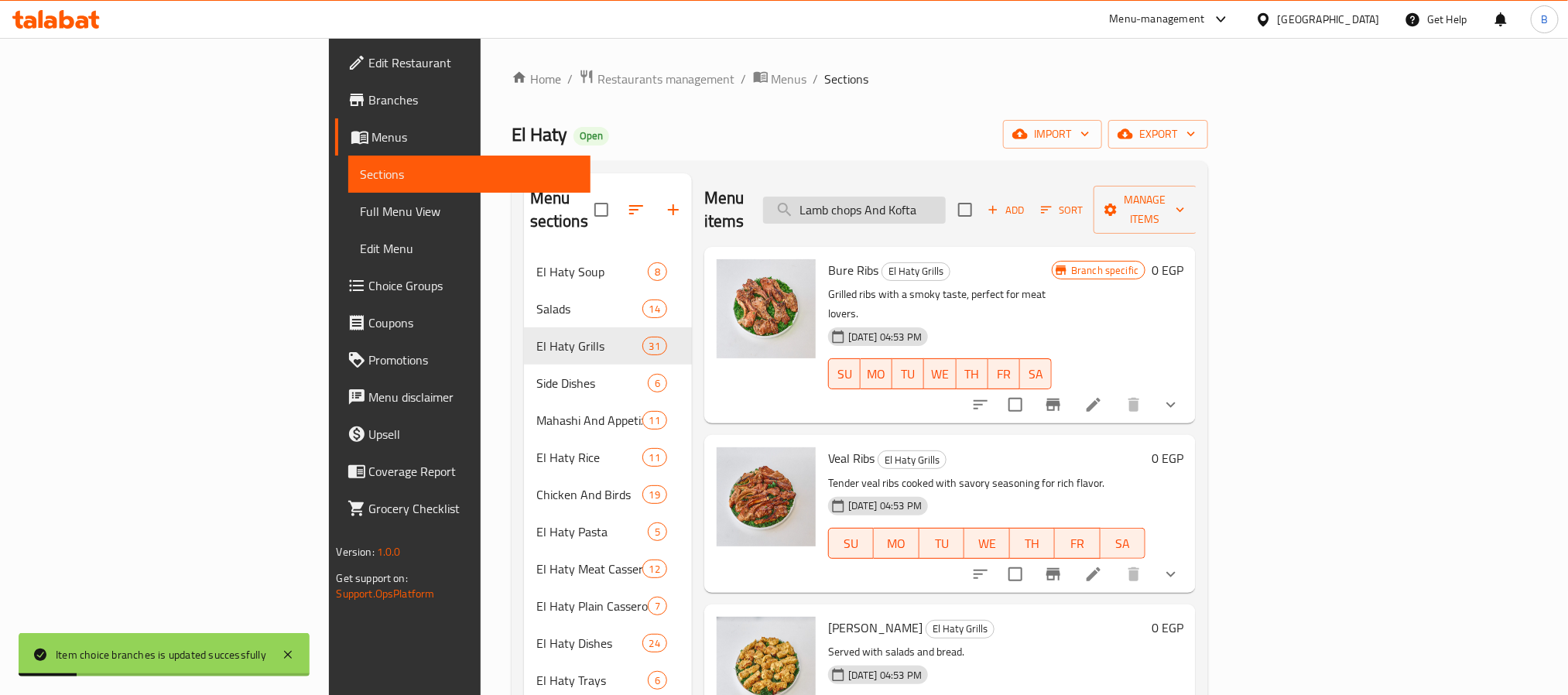
click at [946, 204] on input "Lamb chops And Kofta" at bounding box center [854, 210] width 183 height 27
paste input "Lamb chops And Kofta"
type input "Lamb chops And Kofta"
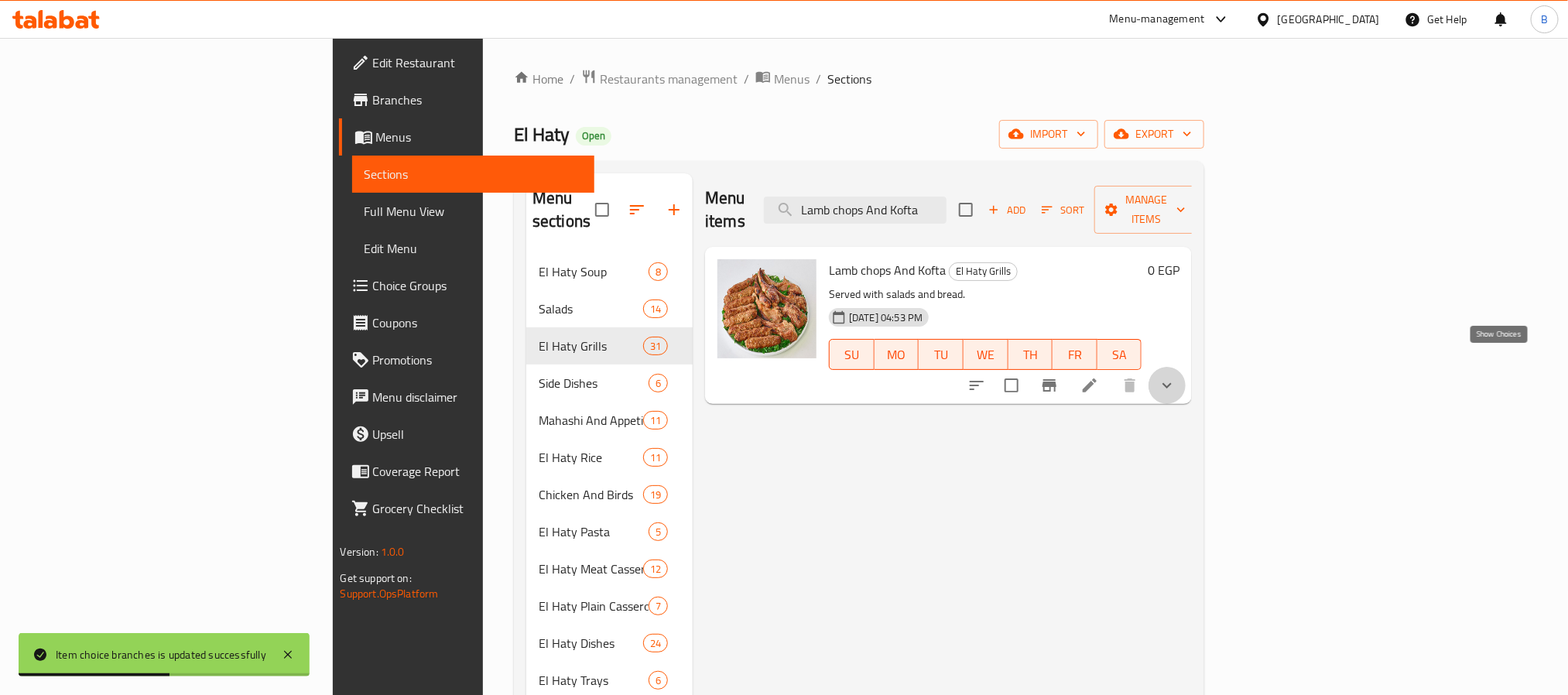
click at [1177, 376] on icon "show more" at bounding box center [1167, 385] width 19 height 19
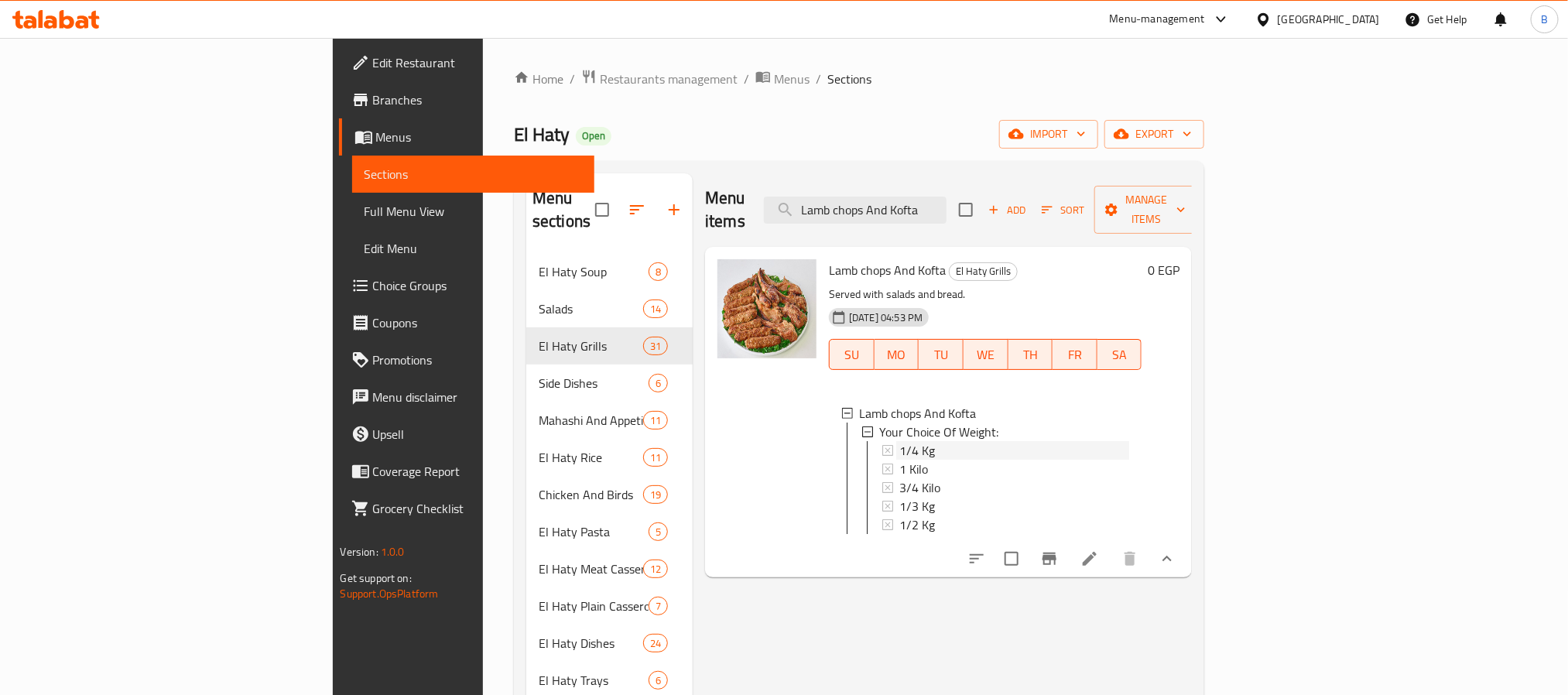
click at [899, 441] on div "1/4 Kg" at bounding box center [1014, 451] width 230 height 19
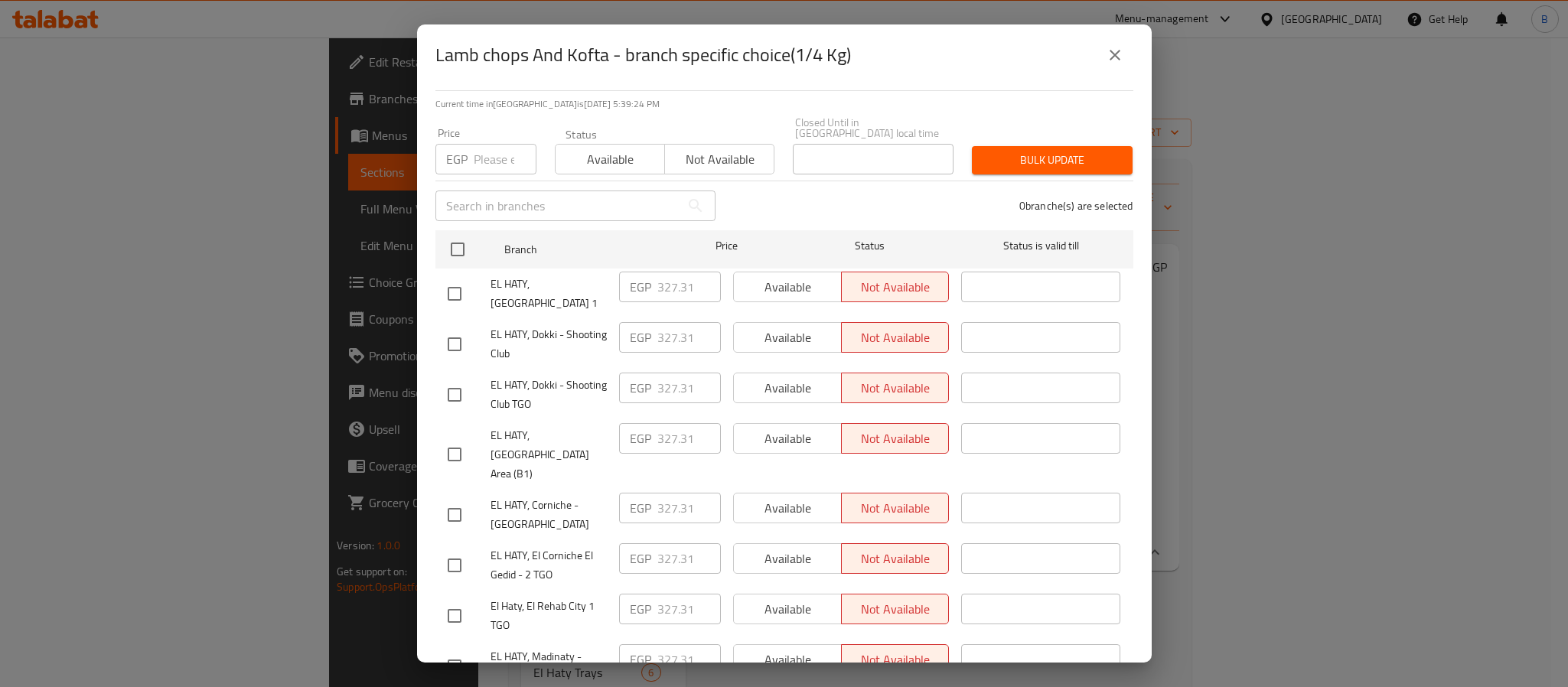
scroll to position [232, 0]
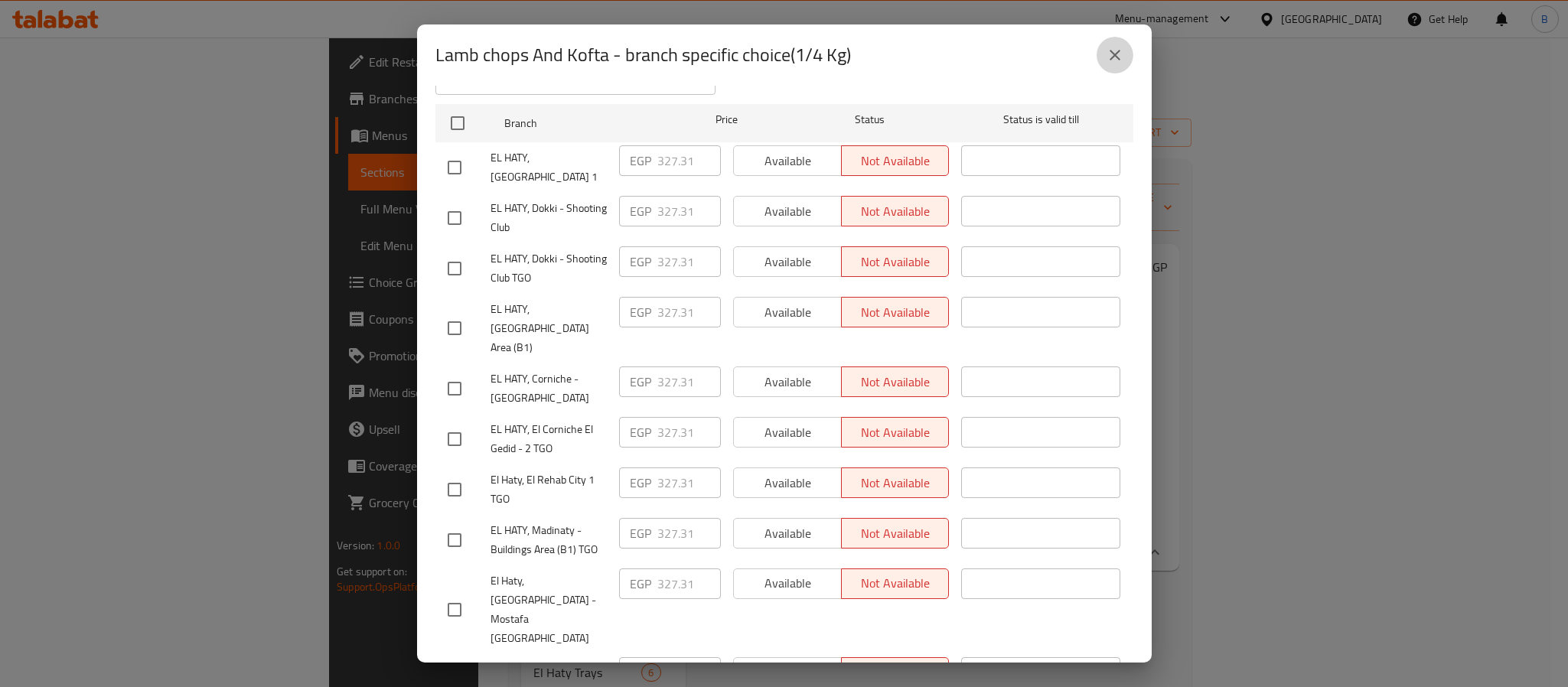
click at [1114, 53] on icon "close" at bounding box center [1115, 55] width 19 height 19
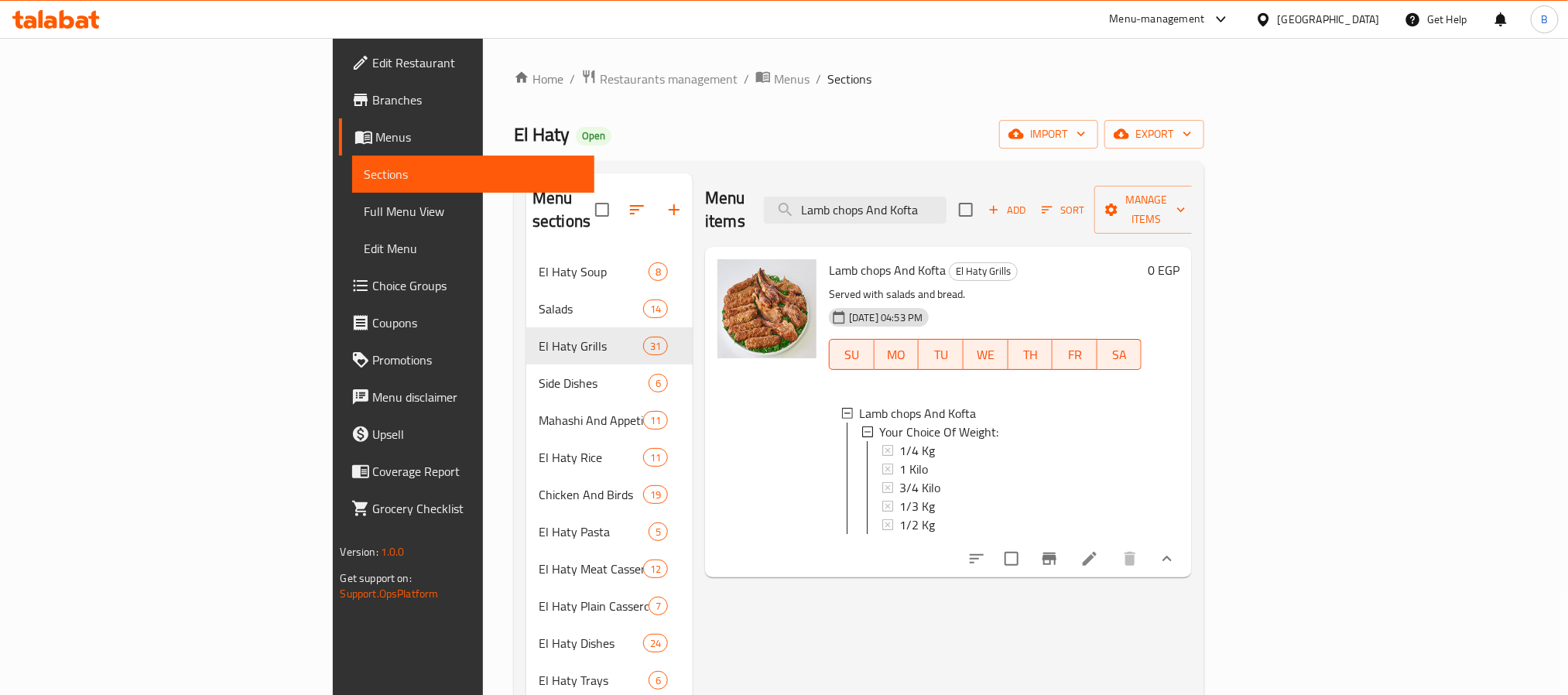
click at [865, 600] on div "Menu items Lamb chops And Kofta Add Sort Manage items Lamb chops And Kofta El H…" at bounding box center [942, 662] width 499 height 978
click at [899, 498] on div "1/3 Kg" at bounding box center [1014, 507] width 230 height 19
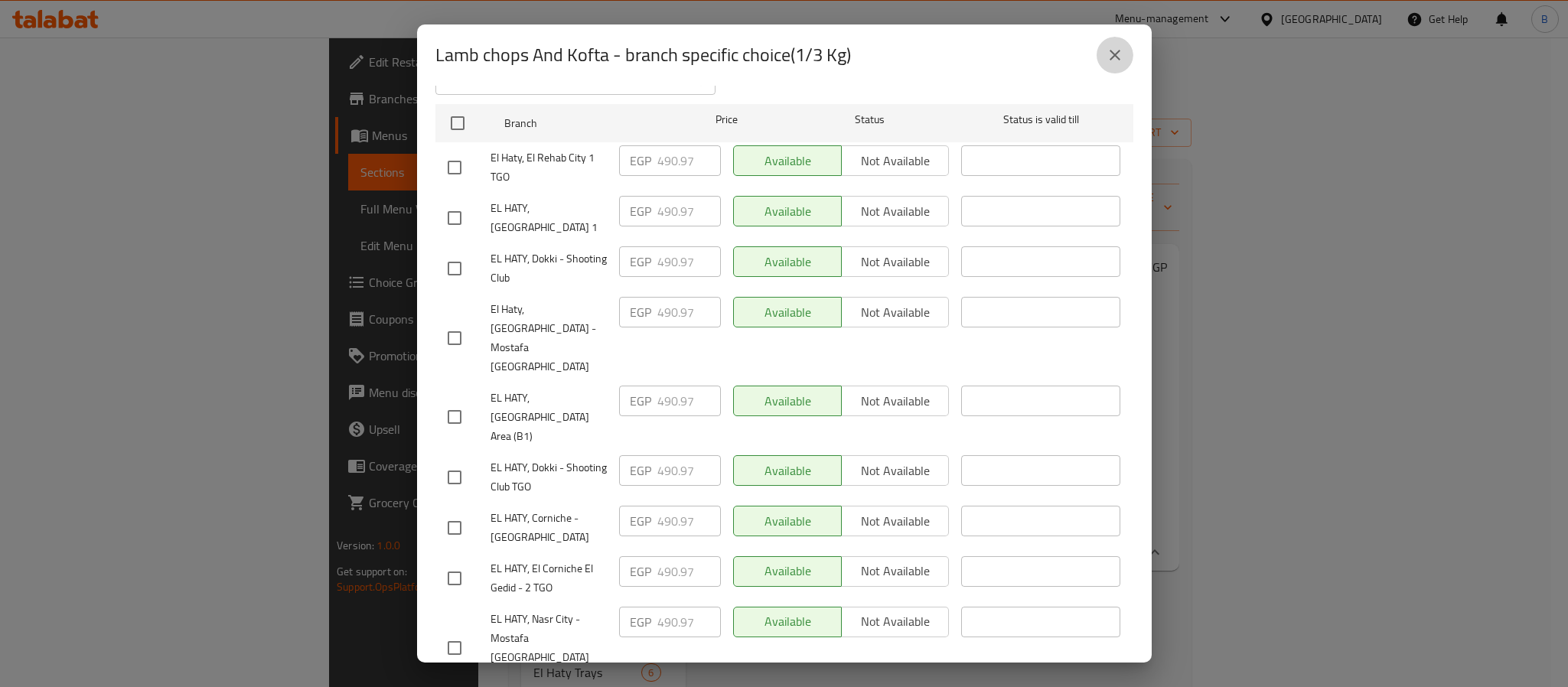
click at [1121, 61] on icon "close" at bounding box center [1115, 55] width 19 height 19
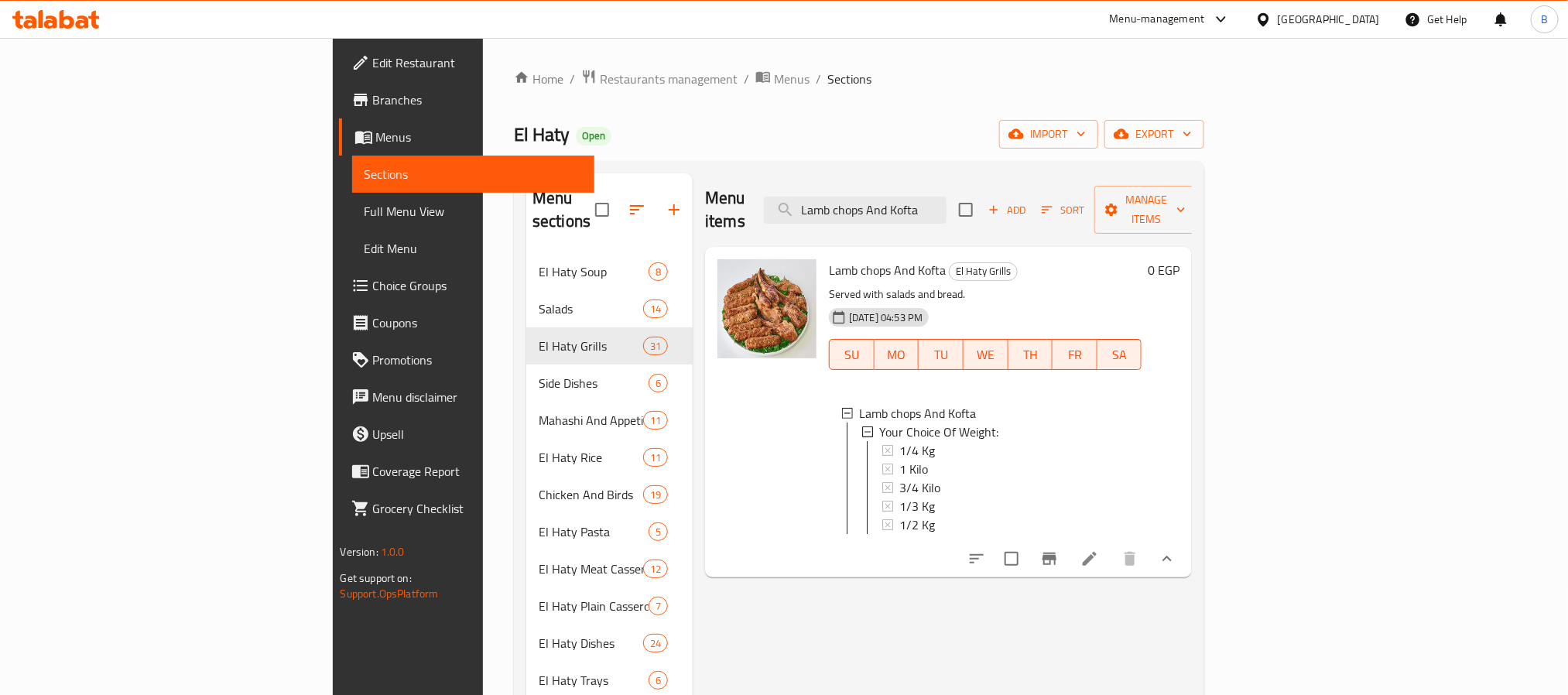
click at [764, 648] on div "Menu items Lamb chops And Kofta Add Sort Manage items Lamb chops And Kofta El H…" at bounding box center [942, 662] width 499 height 978
click at [899, 516] on span "1/2 Kg" at bounding box center [916, 525] width 35 height 19
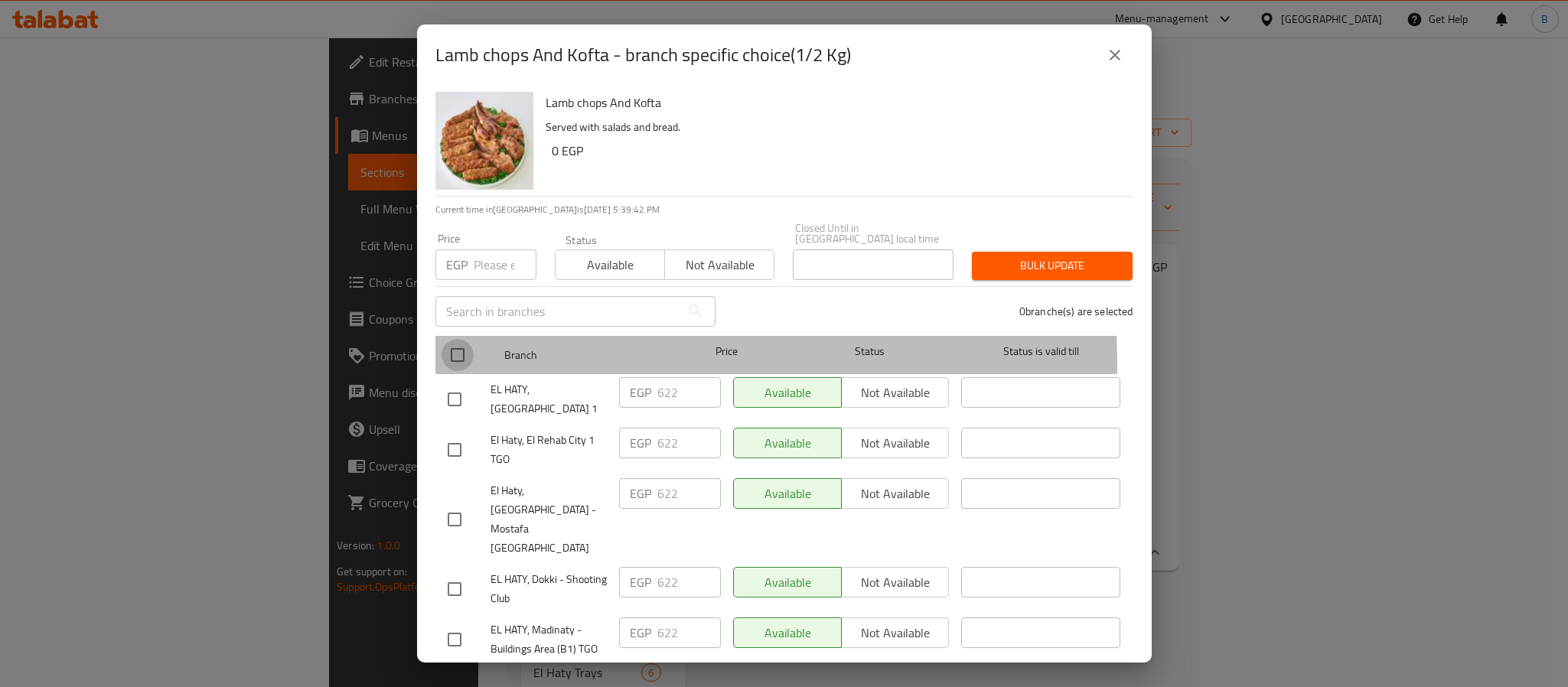
click at [447, 355] on input "checkbox" at bounding box center [458, 355] width 32 height 32
checkbox input "true"
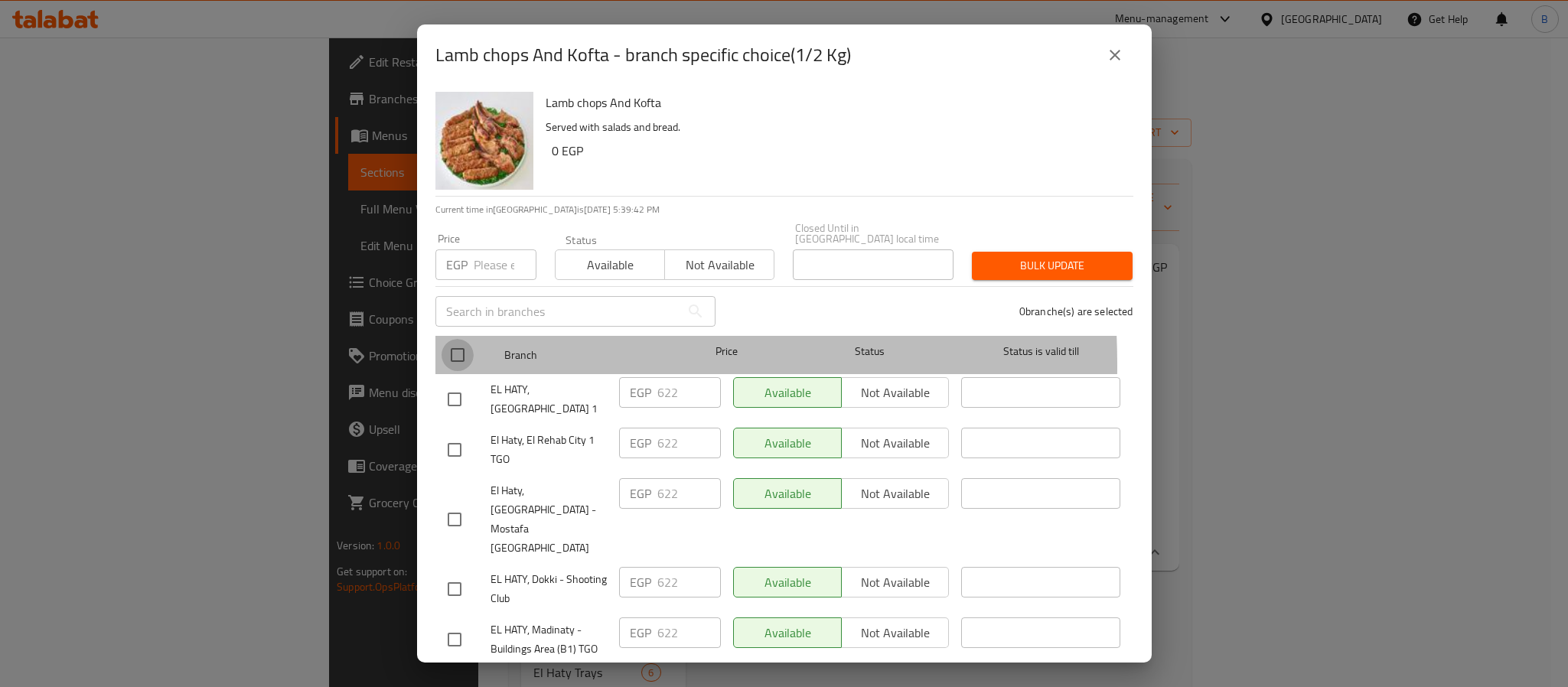
checkbox input "true"
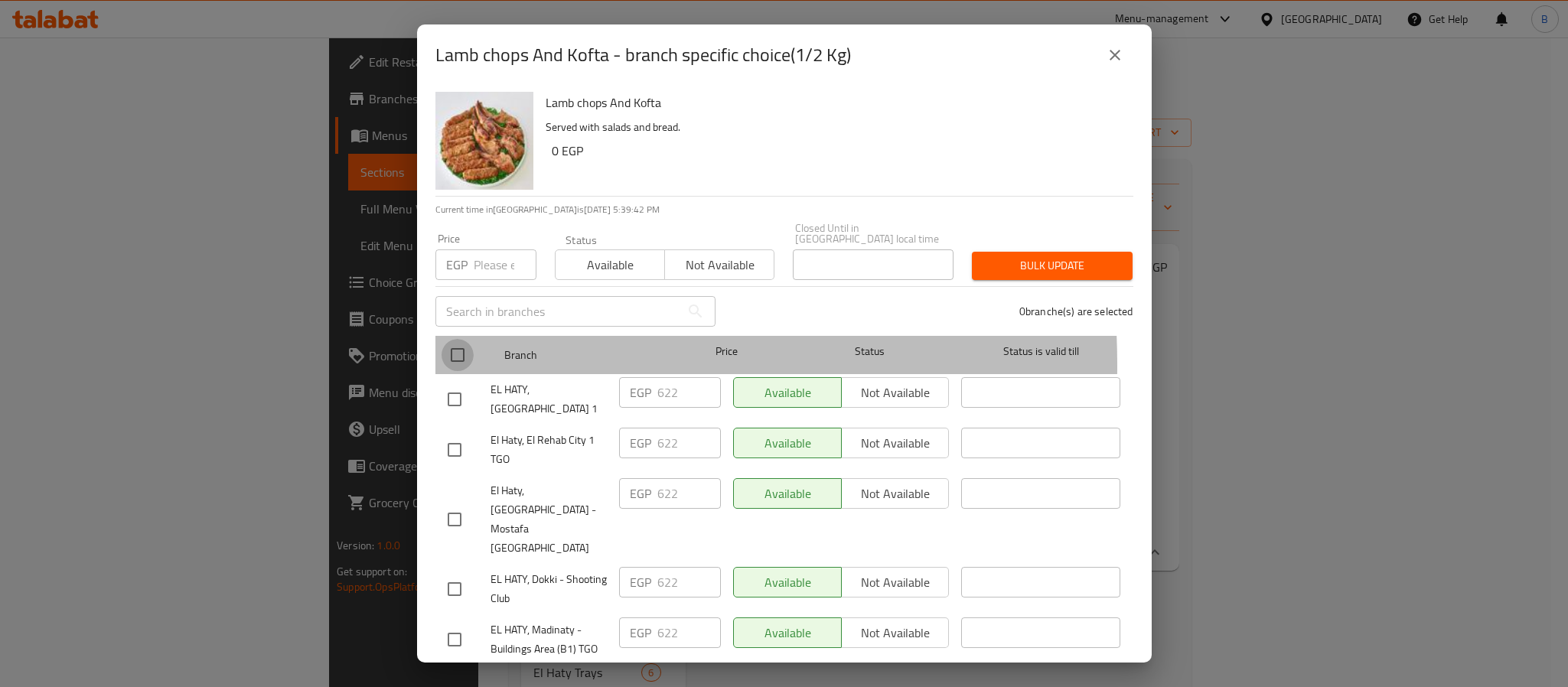
checkbox input "true"
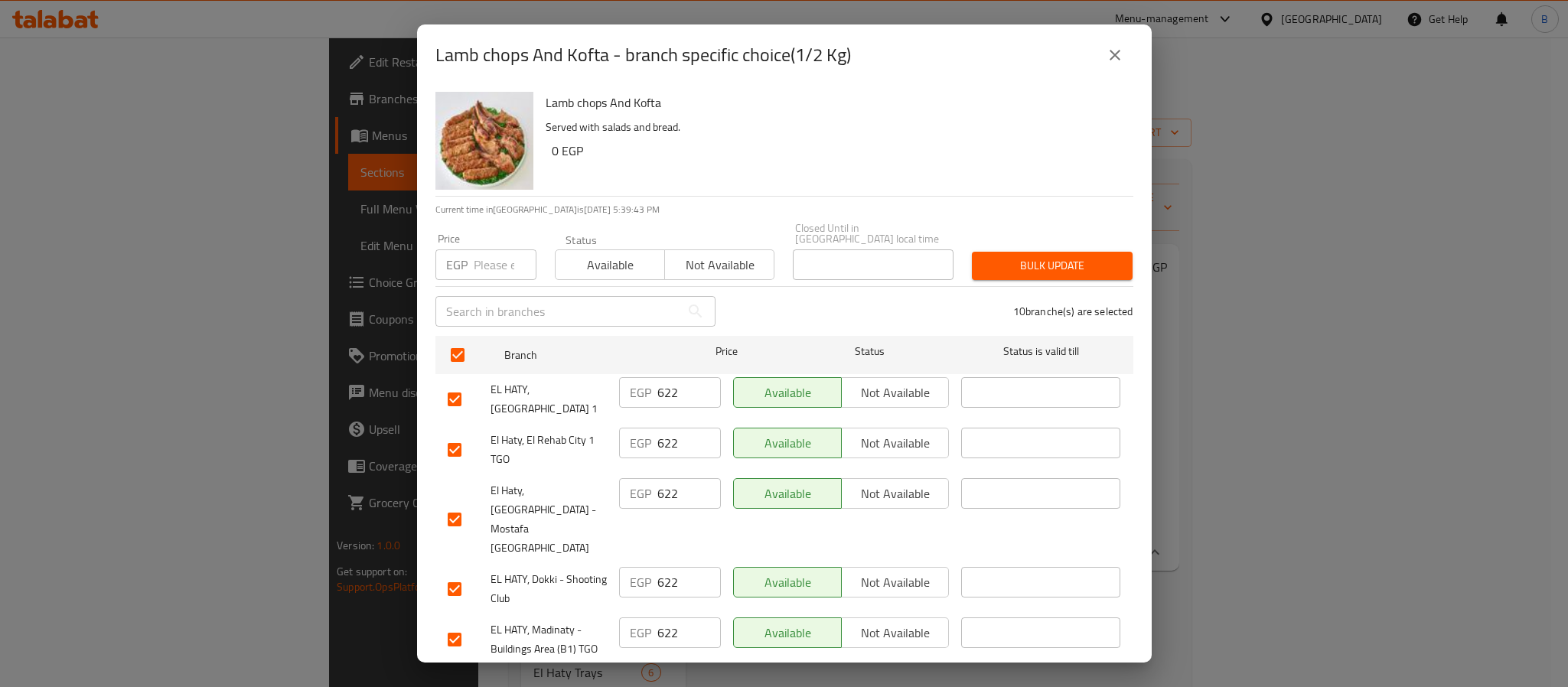
click at [470, 258] on div "EGP Price" at bounding box center [486, 265] width 101 height 31
paste input "654.625"
type input "654.625"
click at [1023, 257] on span "Bulk update" at bounding box center [1052, 266] width 136 height 19
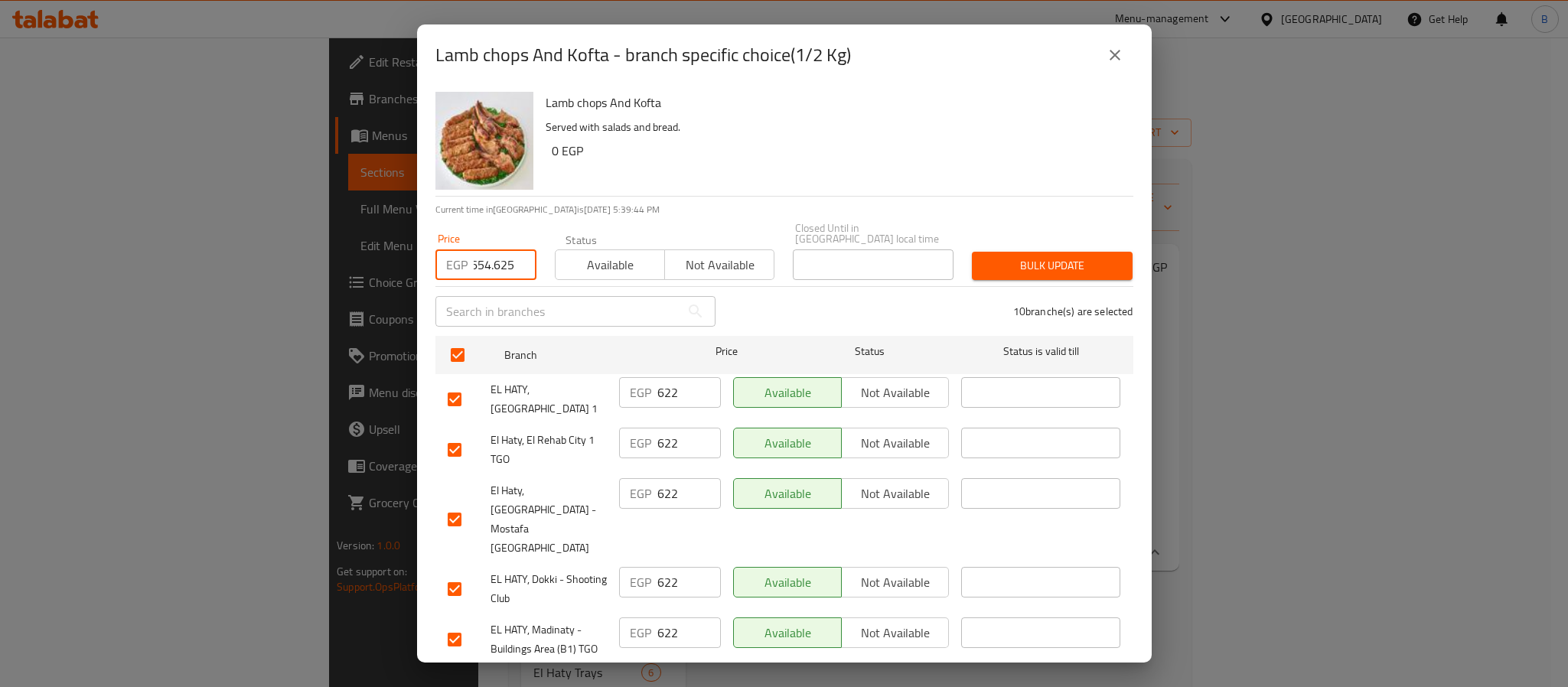
scroll to position [0, 0]
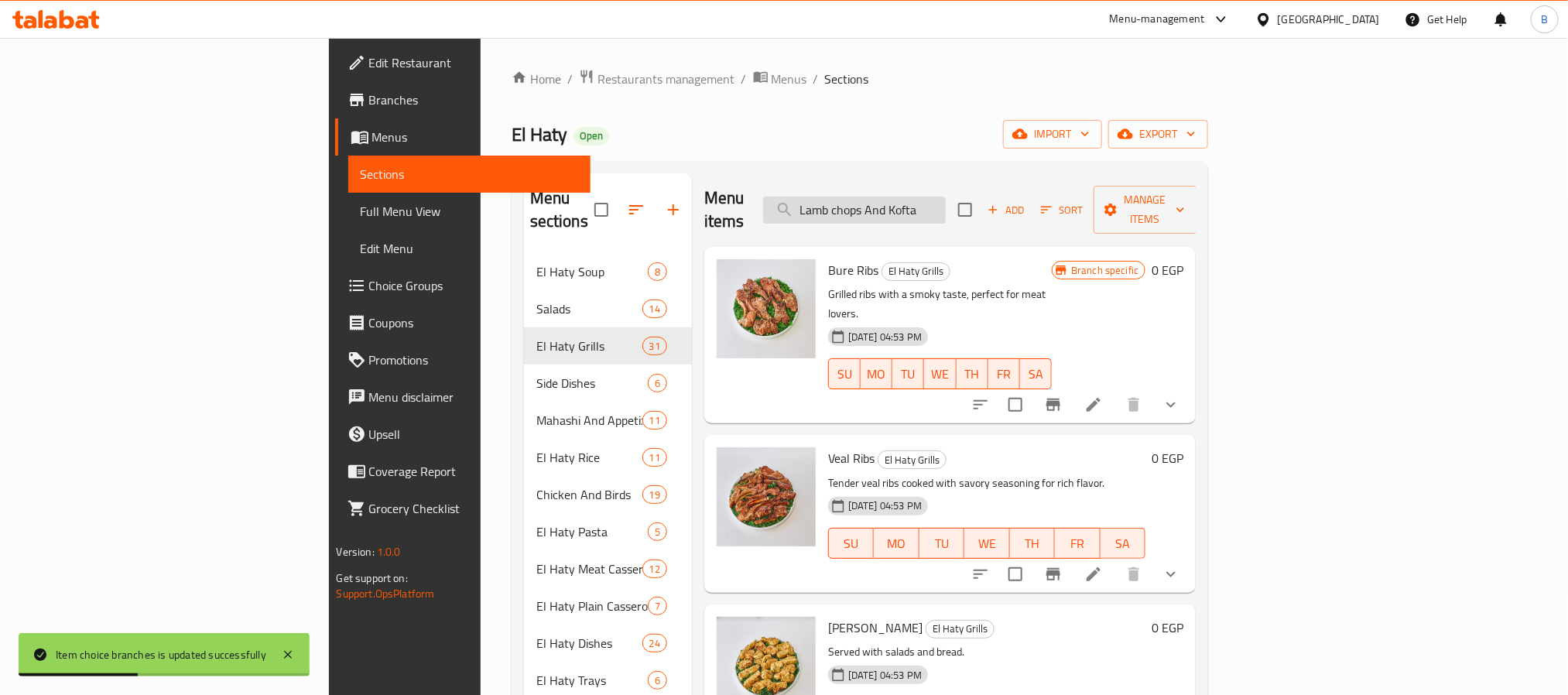
click at [946, 197] on input "Lamb chops And Kofta" at bounding box center [854, 210] width 183 height 27
paste input "981.9375"
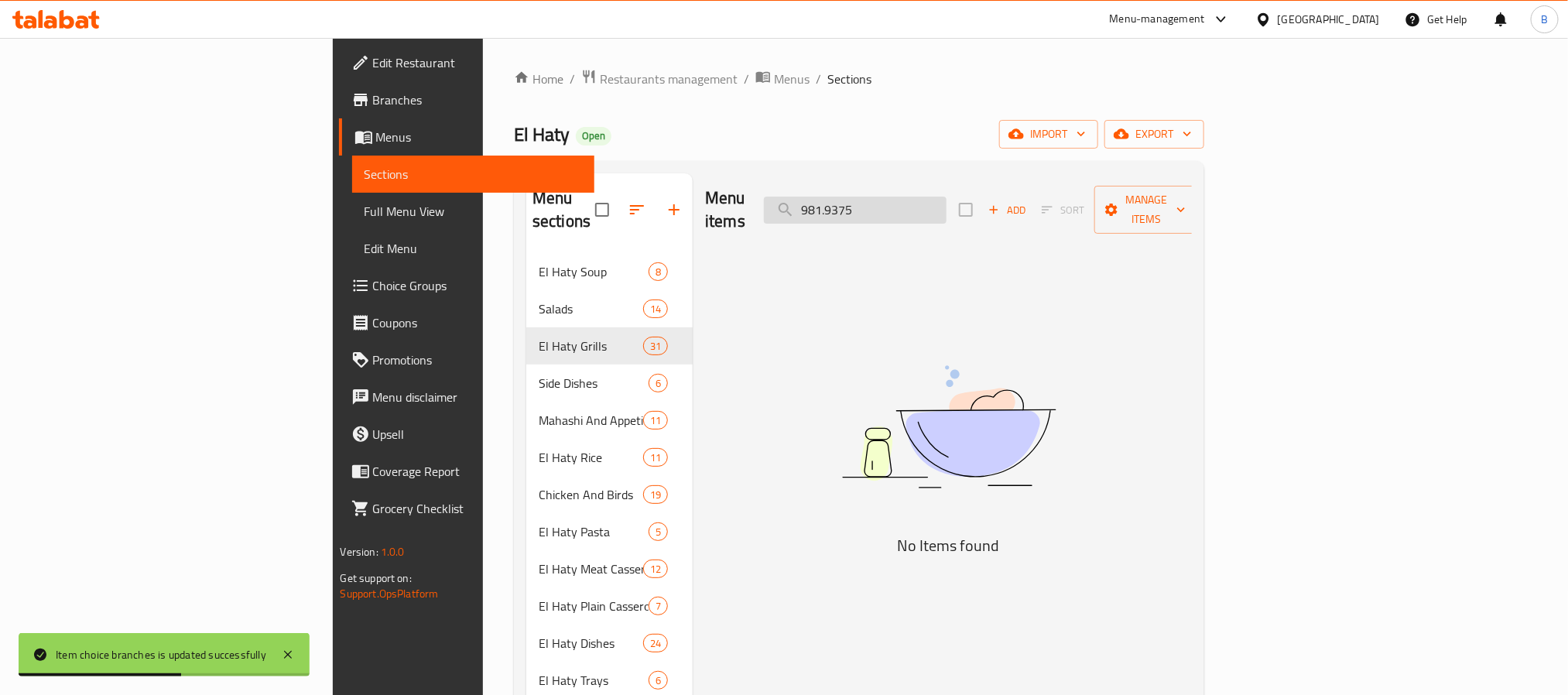
type input "Lamb chops And Kofta"
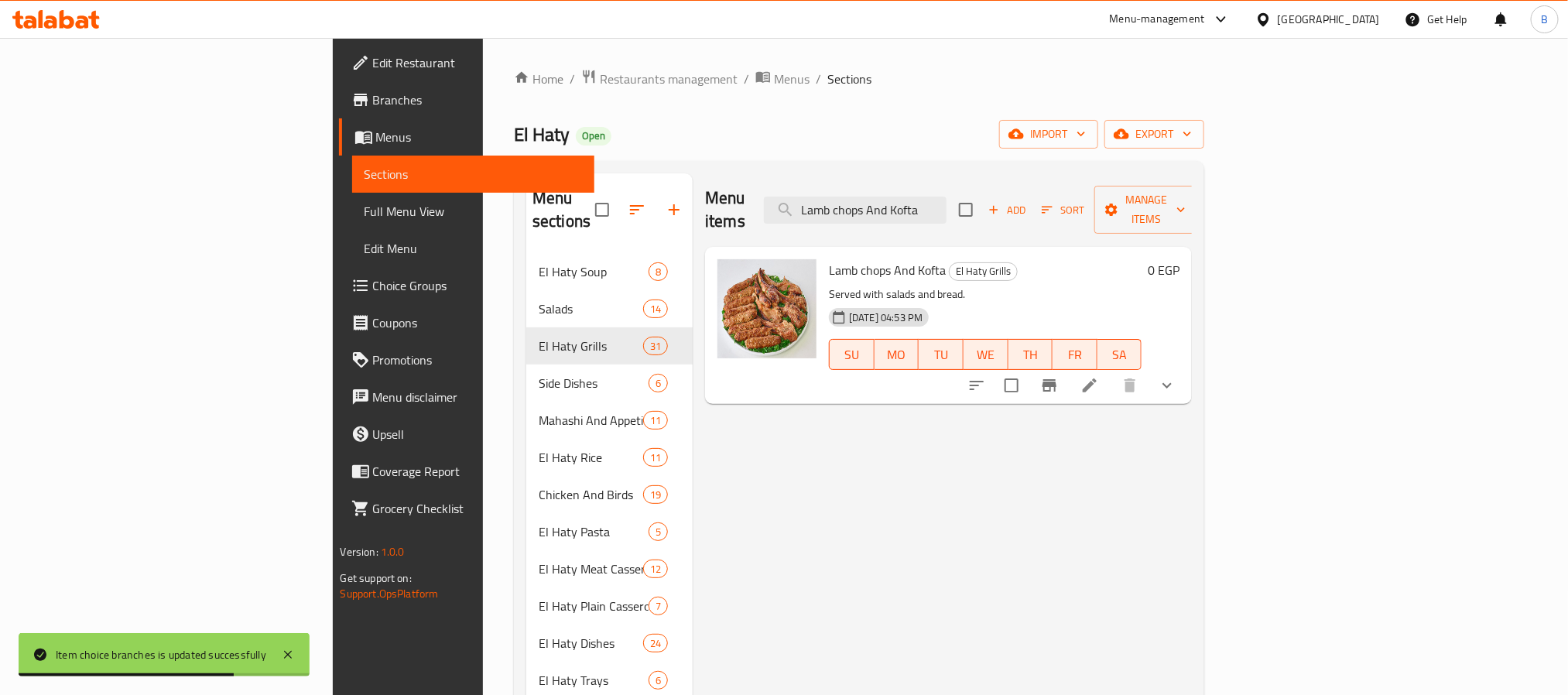
click at [1177, 376] on icon "show more" at bounding box center [1167, 385] width 19 height 19
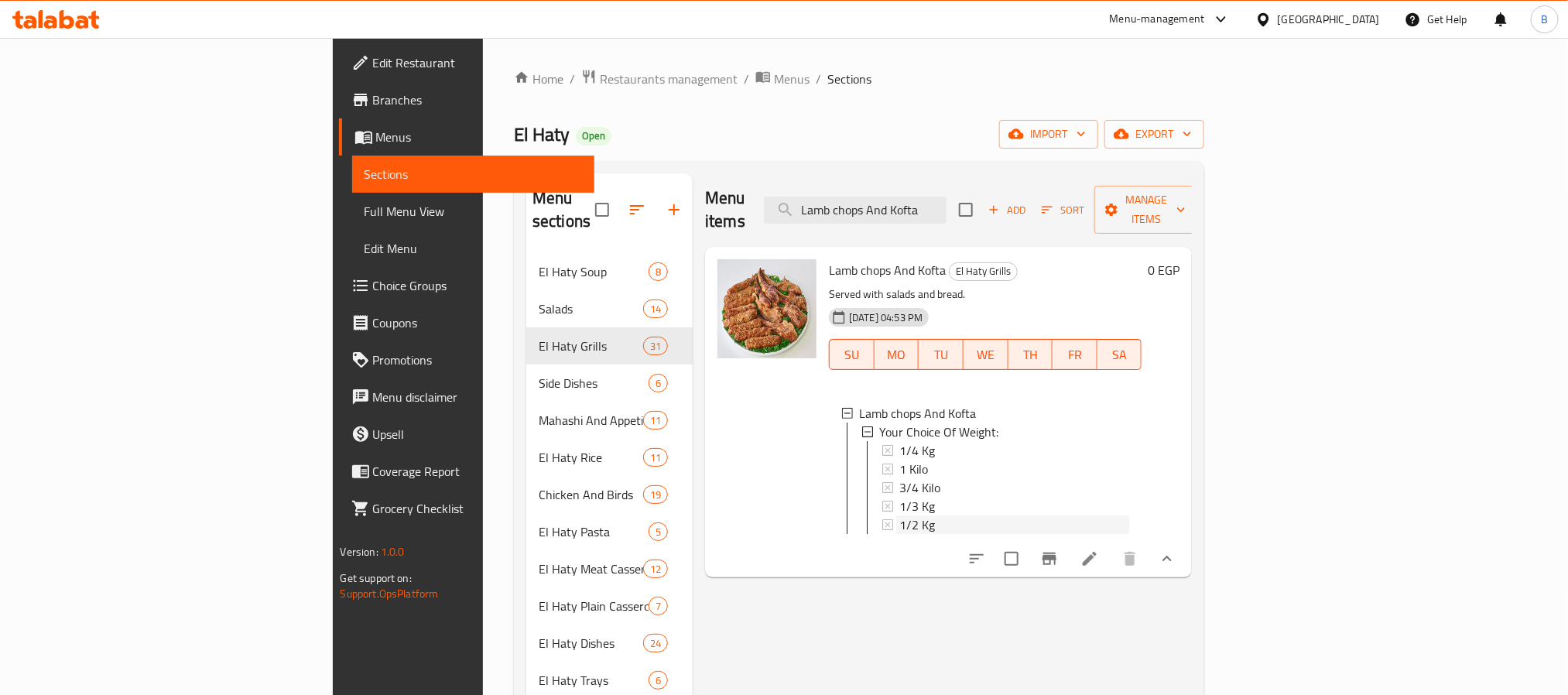
click at [899, 516] on div "1/2 Kg" at bounding box center [1014, 525] width 230 height 19
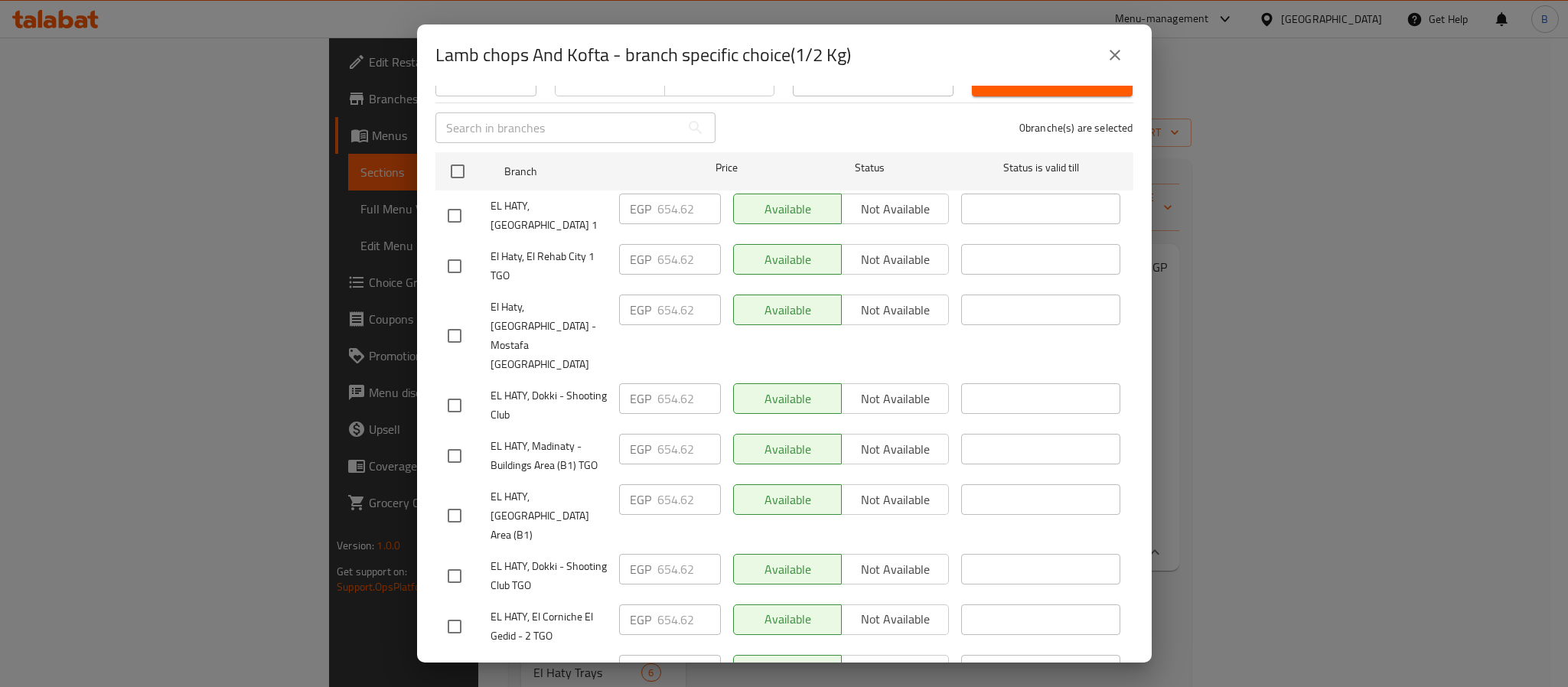
scroll to position [232, 0]
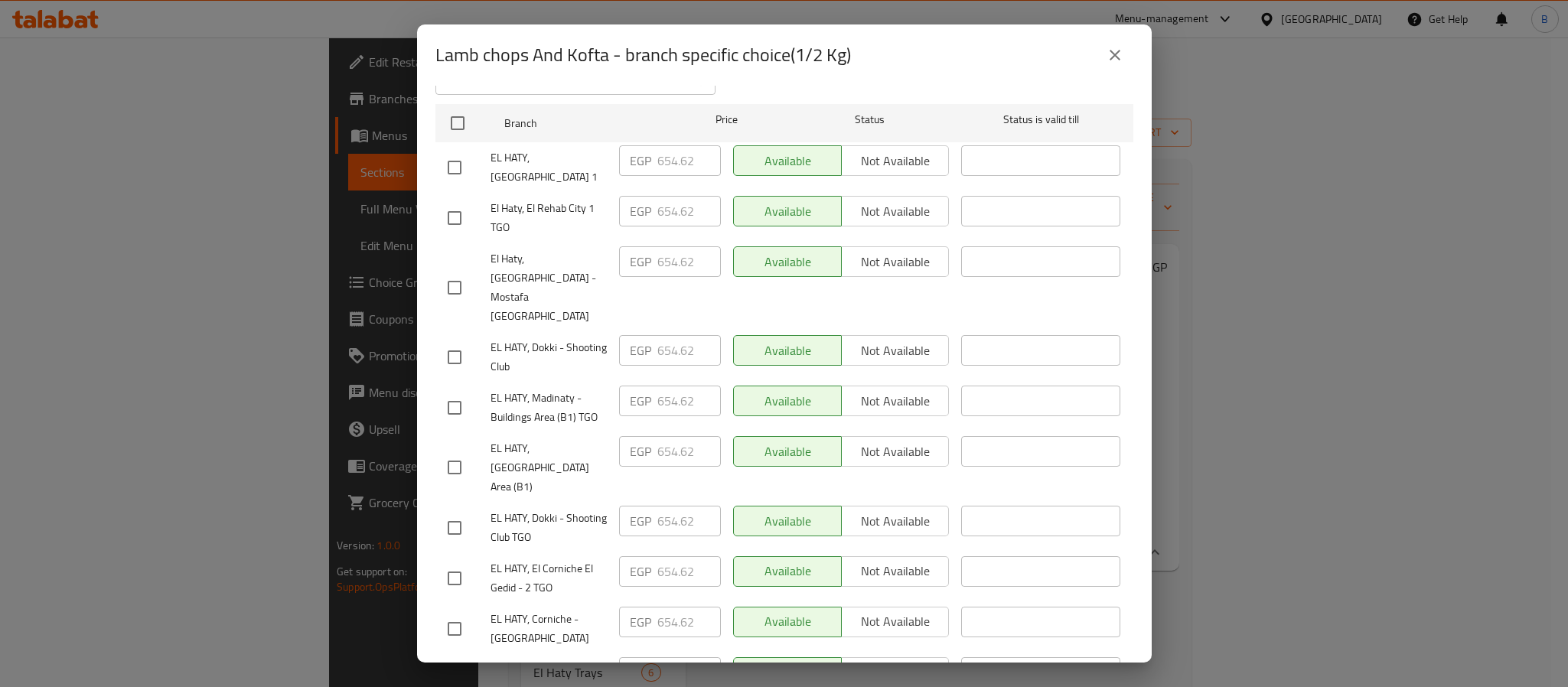
click at [1111, 51] on icon "close" at bounding box center [1115, 55] width 11 height 11
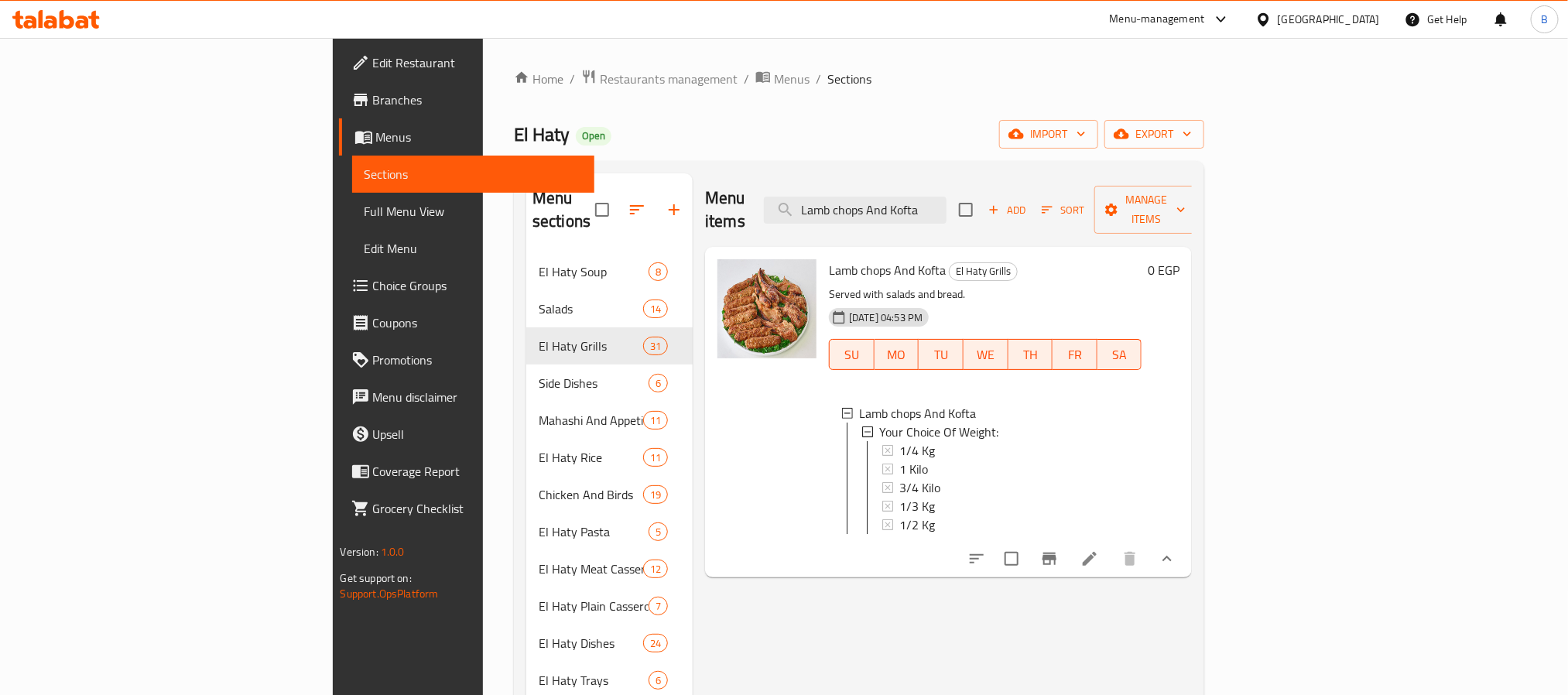
click at [899, 516] on span "1/2 Kg" at bounding box center [916, 525] width 35 height 19
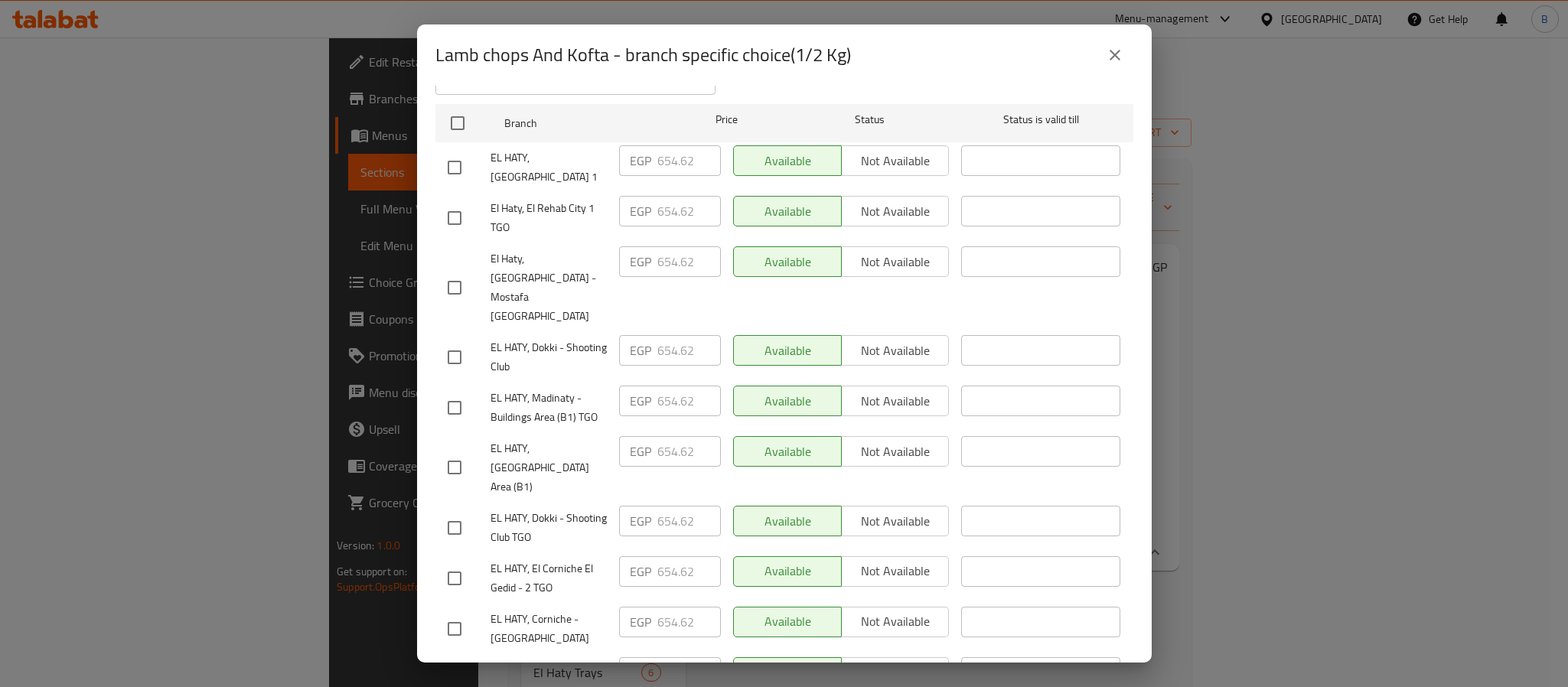
click at [1139, 53] on div "Lamb chops And Kofta - branch specific choice(1/2 Kg)" at bounding box center [784, 55] width 735 height 61
click at [1125, 56] on button "close" at bounding box center [1115, 55] width 37 height 37
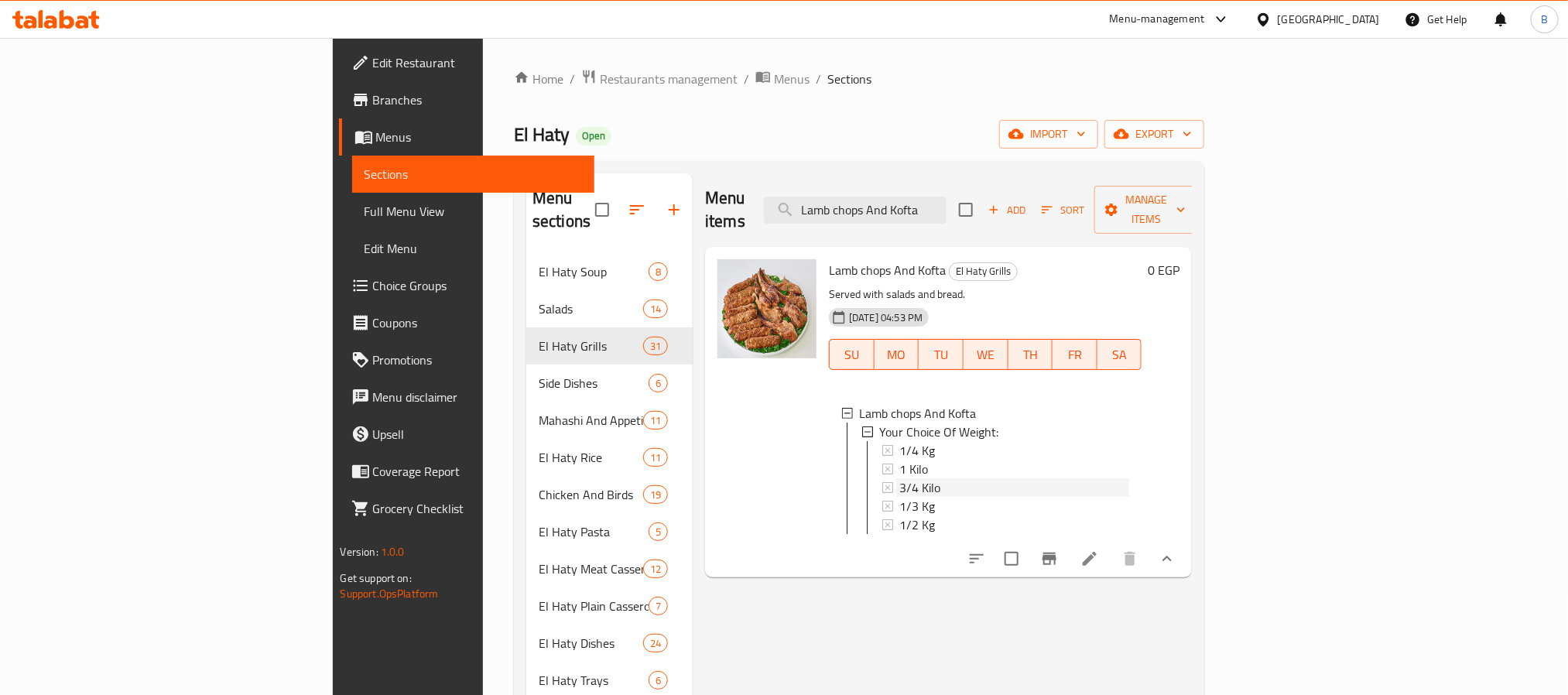
click at [899, 479] on span "3/4 Kilo" at bounding box center [920, 488] width 41 height 19
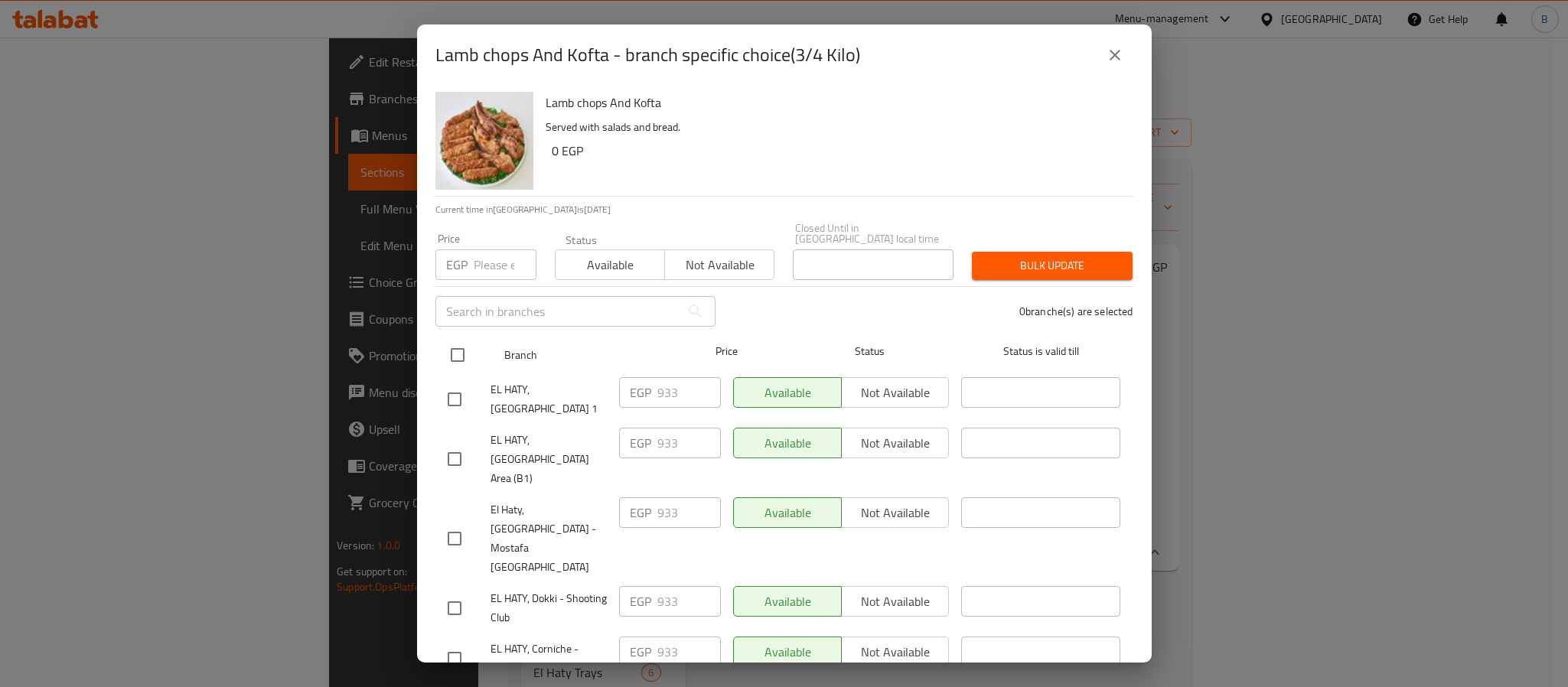
click at [443, 339] on input "checkbox" at bounding box center [458, 355] width 32 height 32
checkbox input "true"
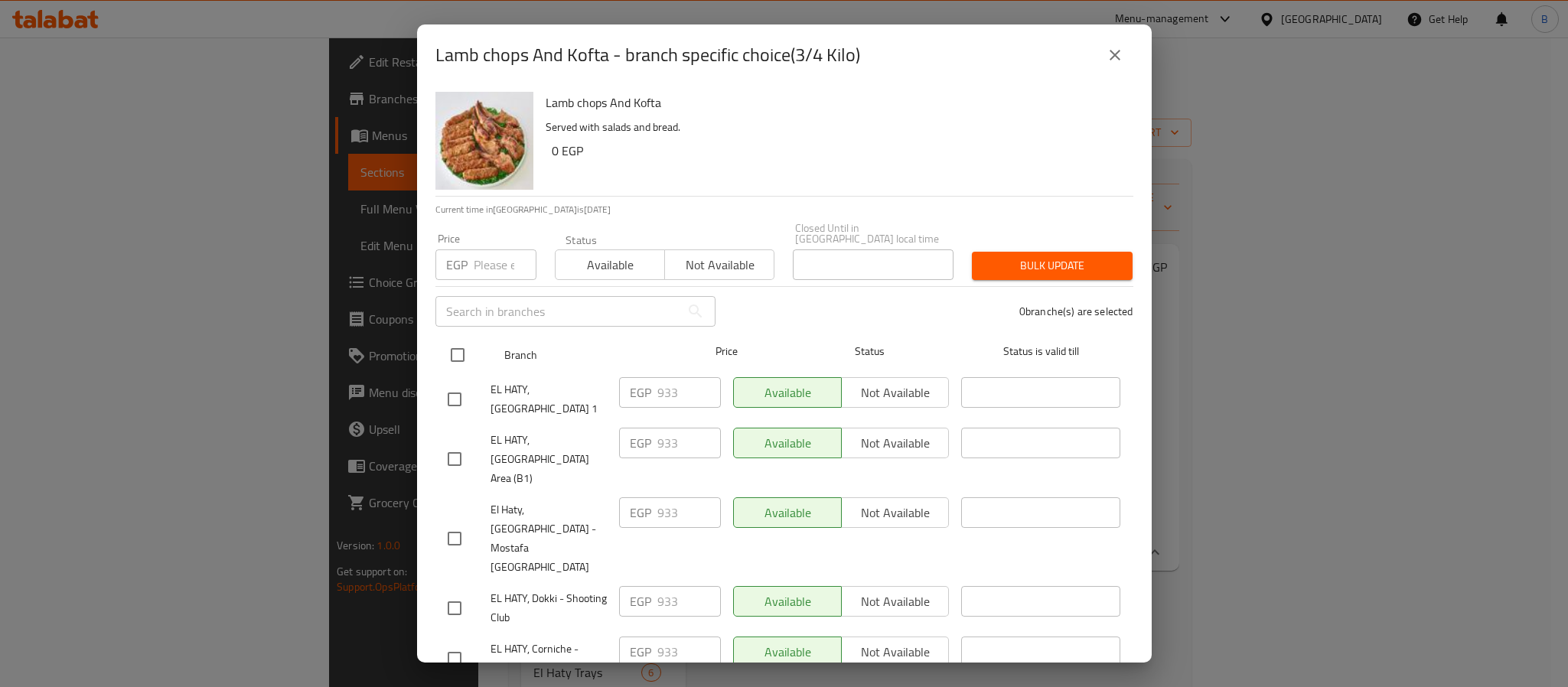
checkbox input "true"
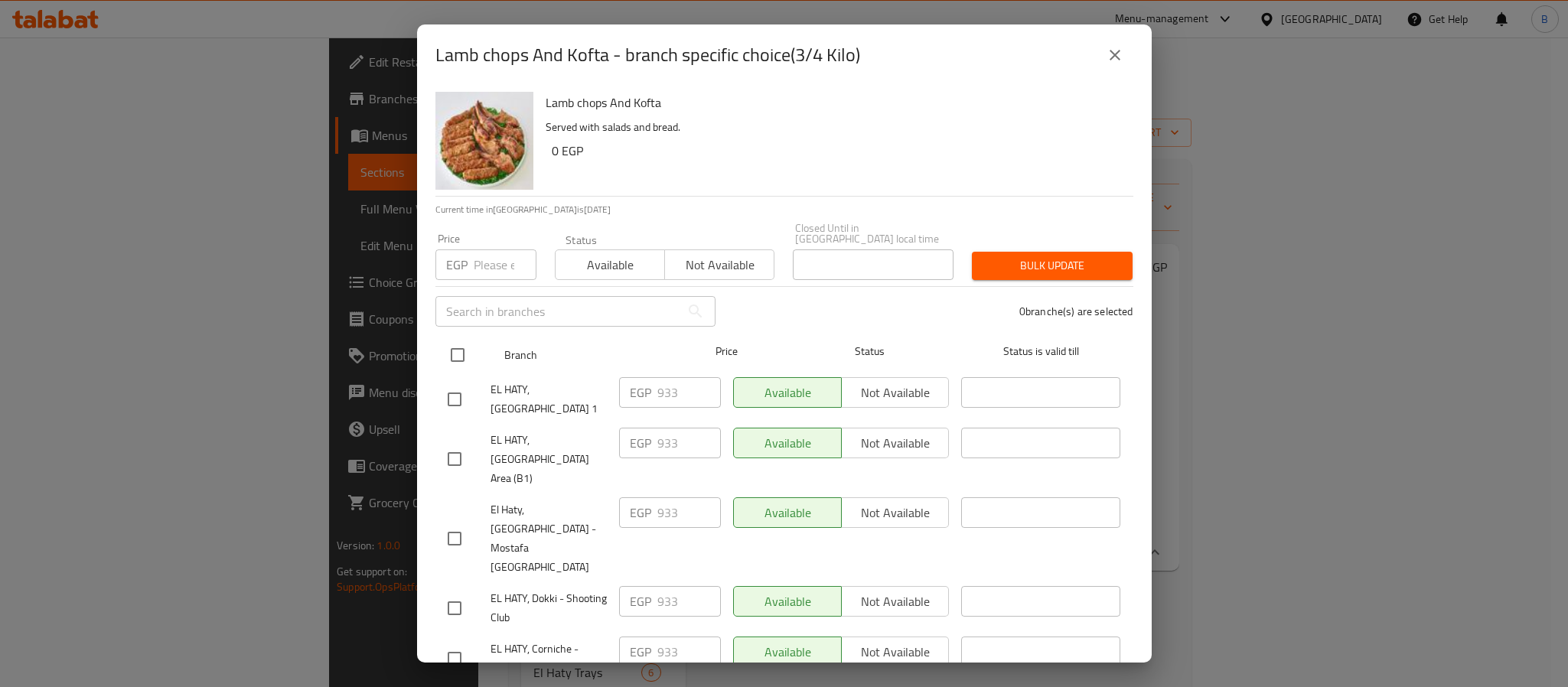
checkbox input "true"
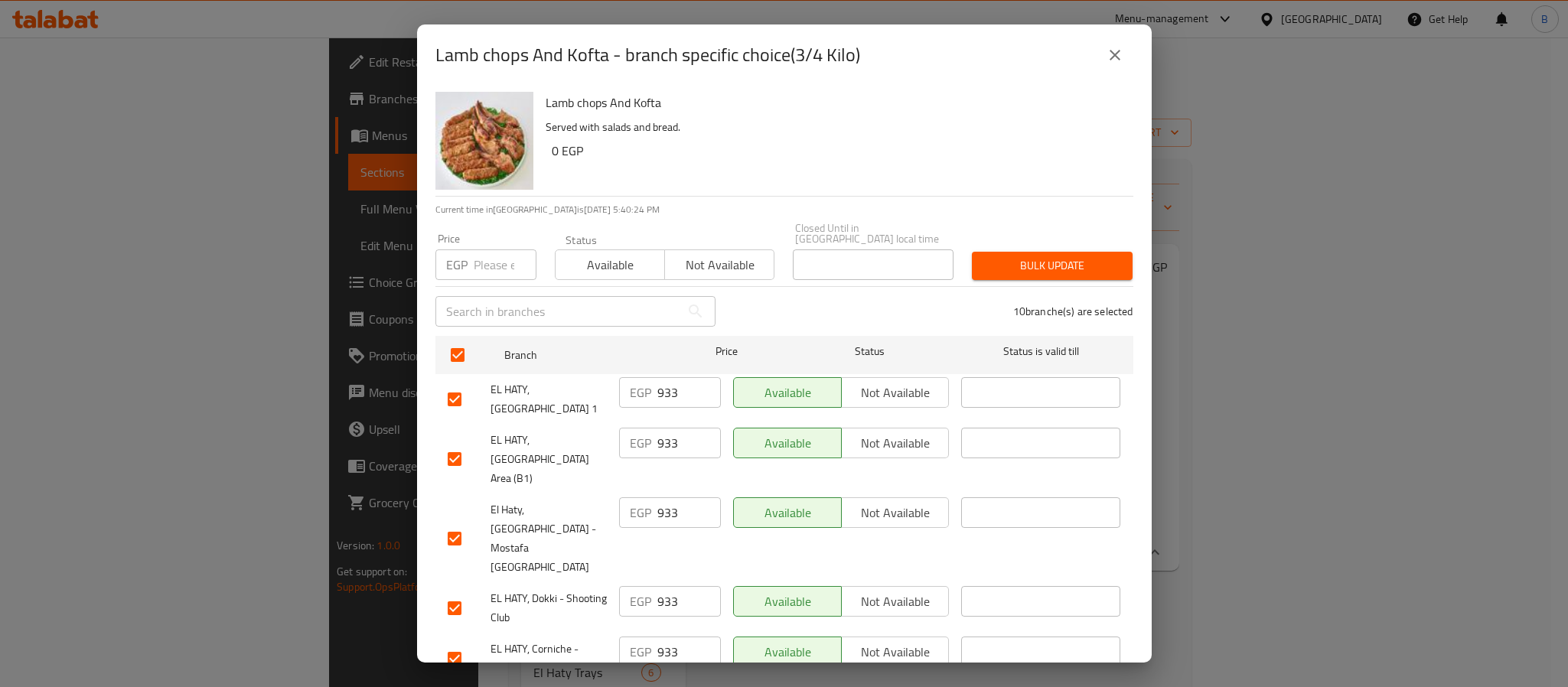
click at [476, 260] on input "number" at bounding box center [505, 265] width 63 height 31
paste input "981.9375"
drag, startPoint x: 494, startPoint y: 263, endPoint x: 470, endPoint y: 267, distance: 24.3
click at [470, 267] on div "EGP 981.9375 Price" at bounding box center [486, 265] width 101 height 31
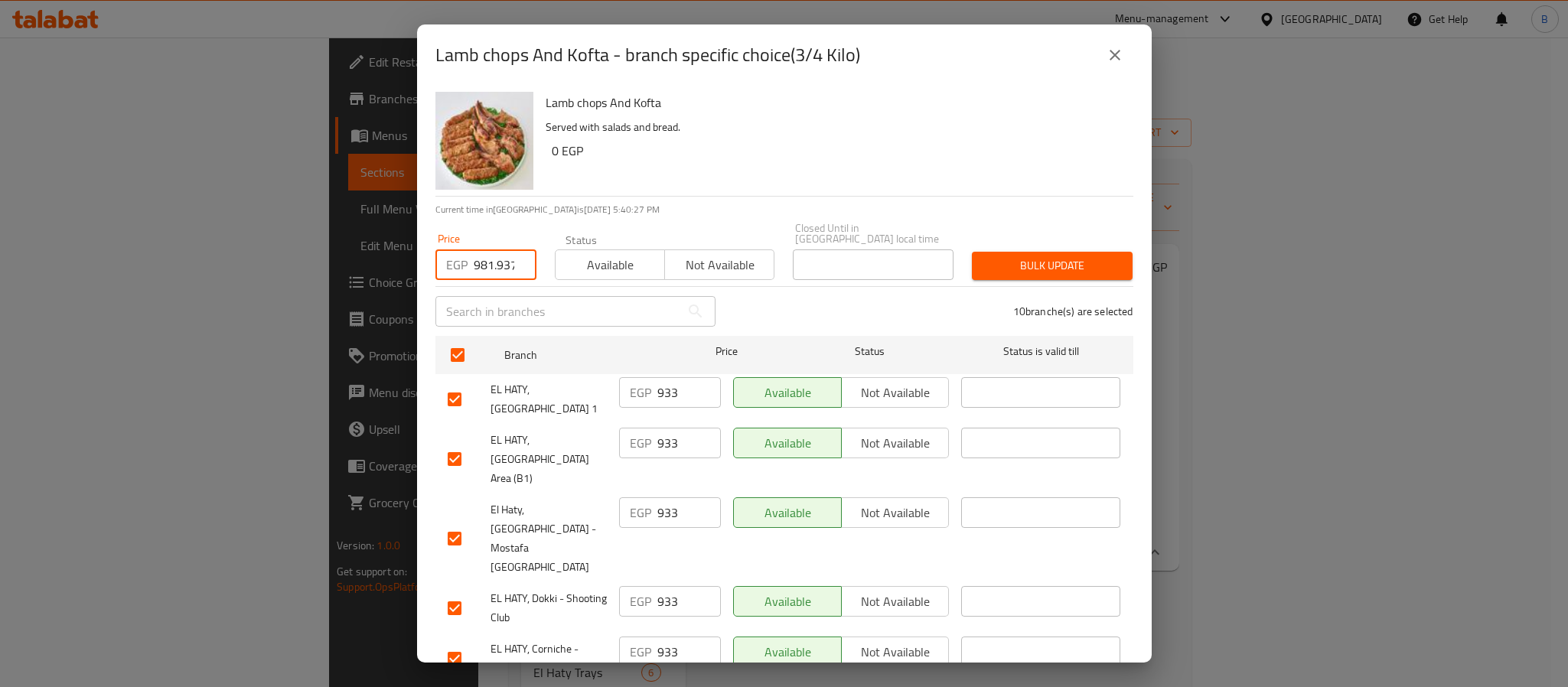
type input "981.9375"
click at [1034, 257] on span "Bulk update" at bounding box center [1052, 266] width 136 height 19
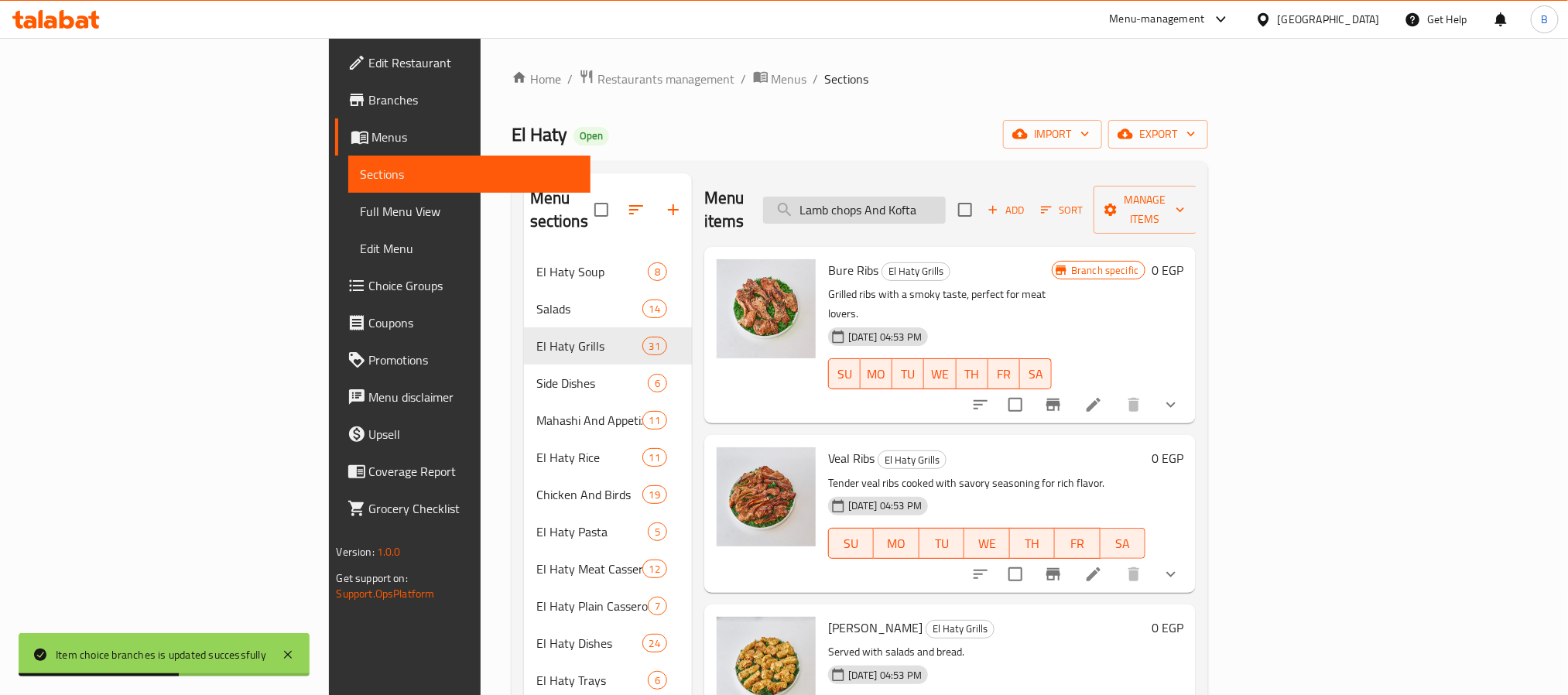
click at [946, 197] on input "Lamb chops And Kofta" at bounding box center [854, 210] width 183 height 27
paste input "1309.25"
type input "1309.25"
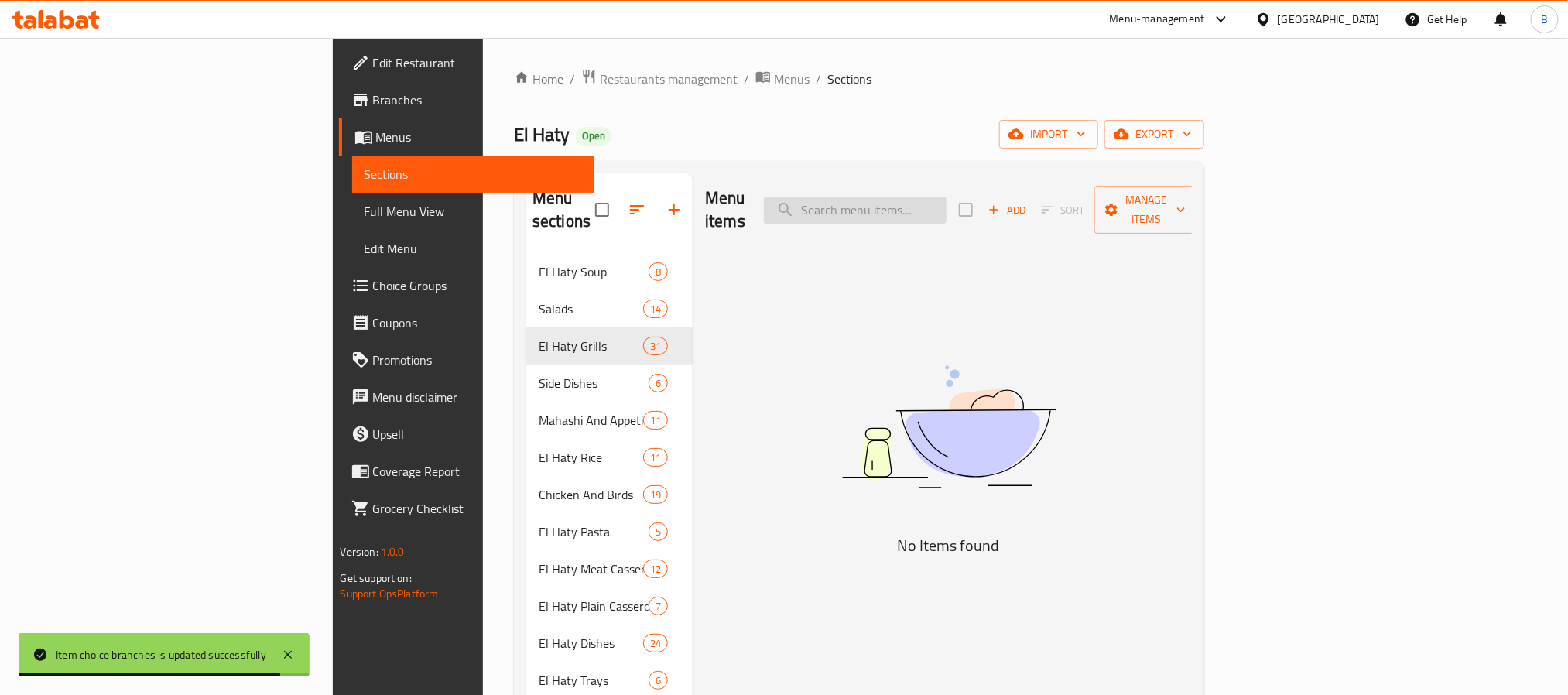
type input "Lamb chops And Kofta"
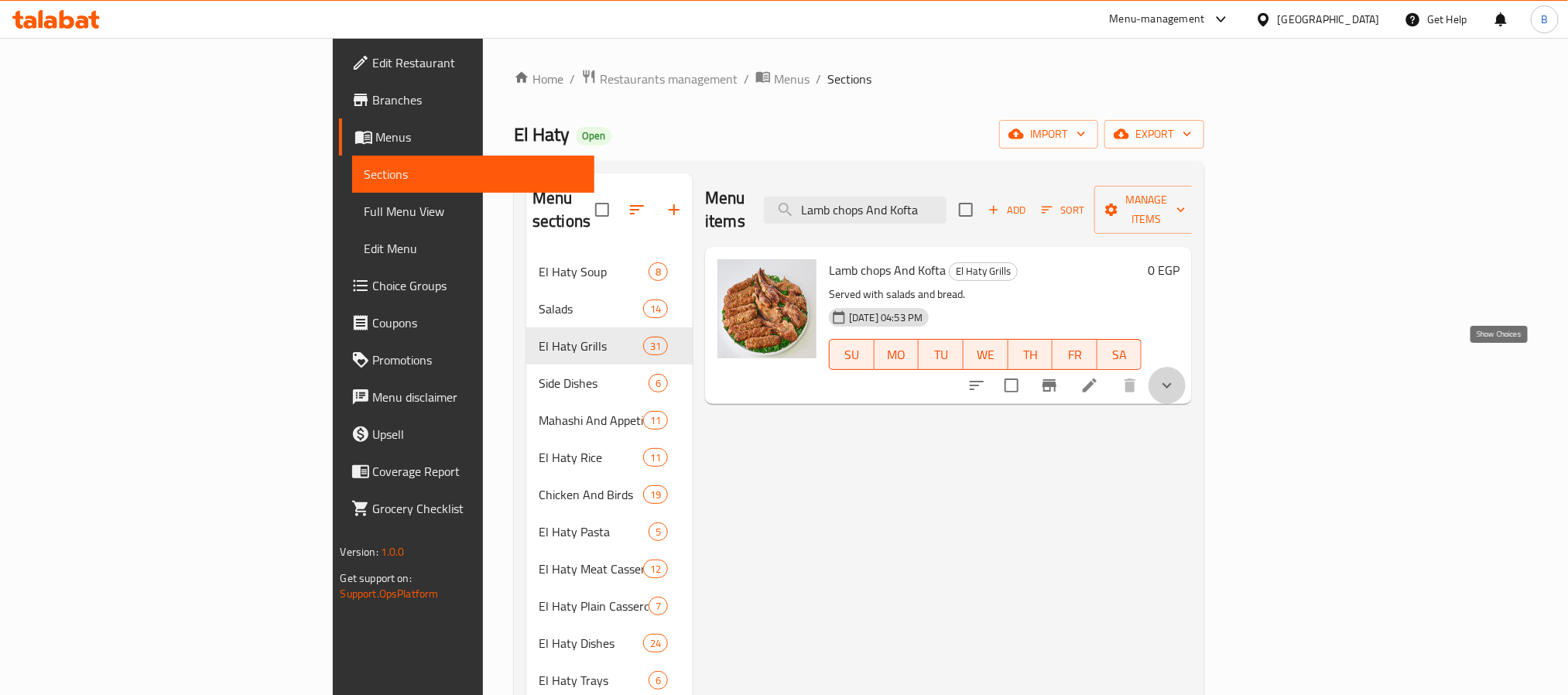
click at [1177, 376] on icon "show more" at bounding box center [1167, 385] width 19 height 19
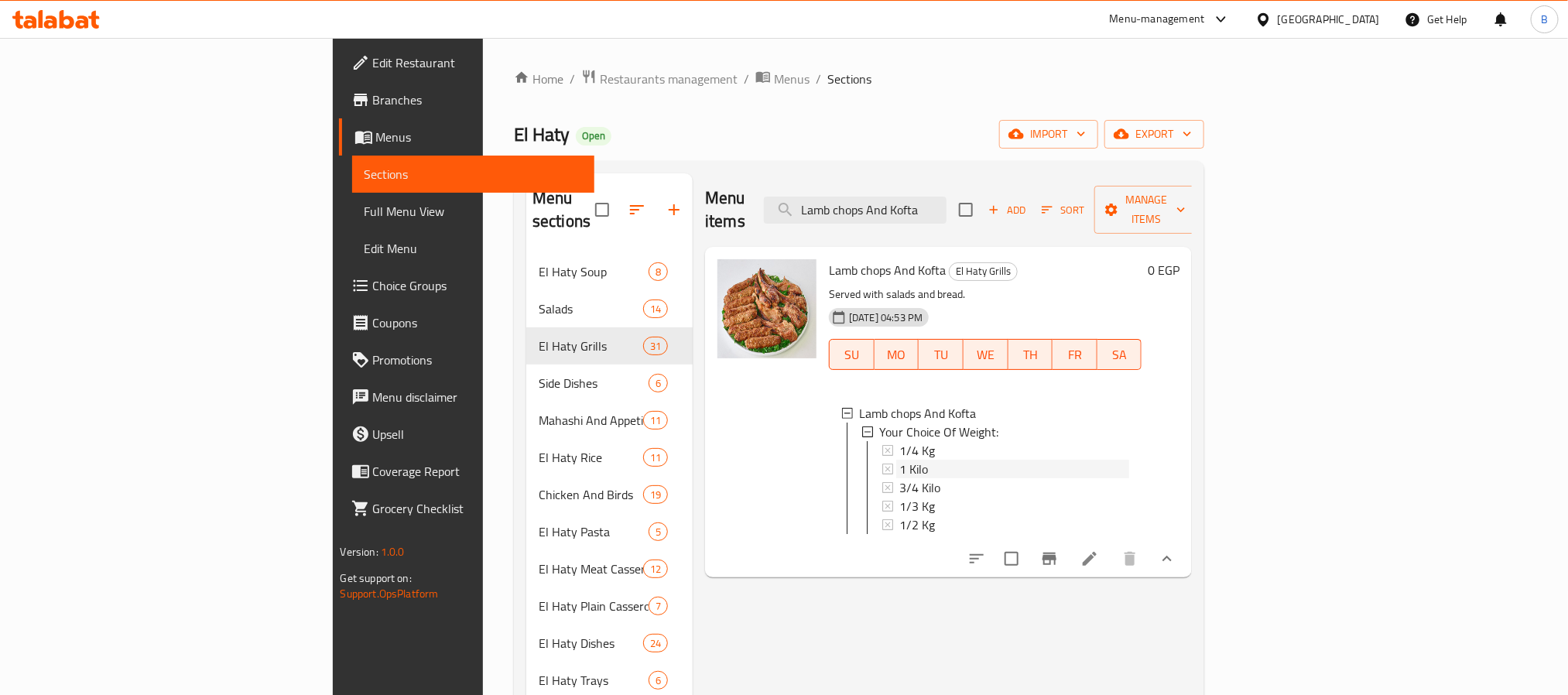
click at [899, 460] on span "1 Kilo" at bounding box center [913, 469] width 28 height 19
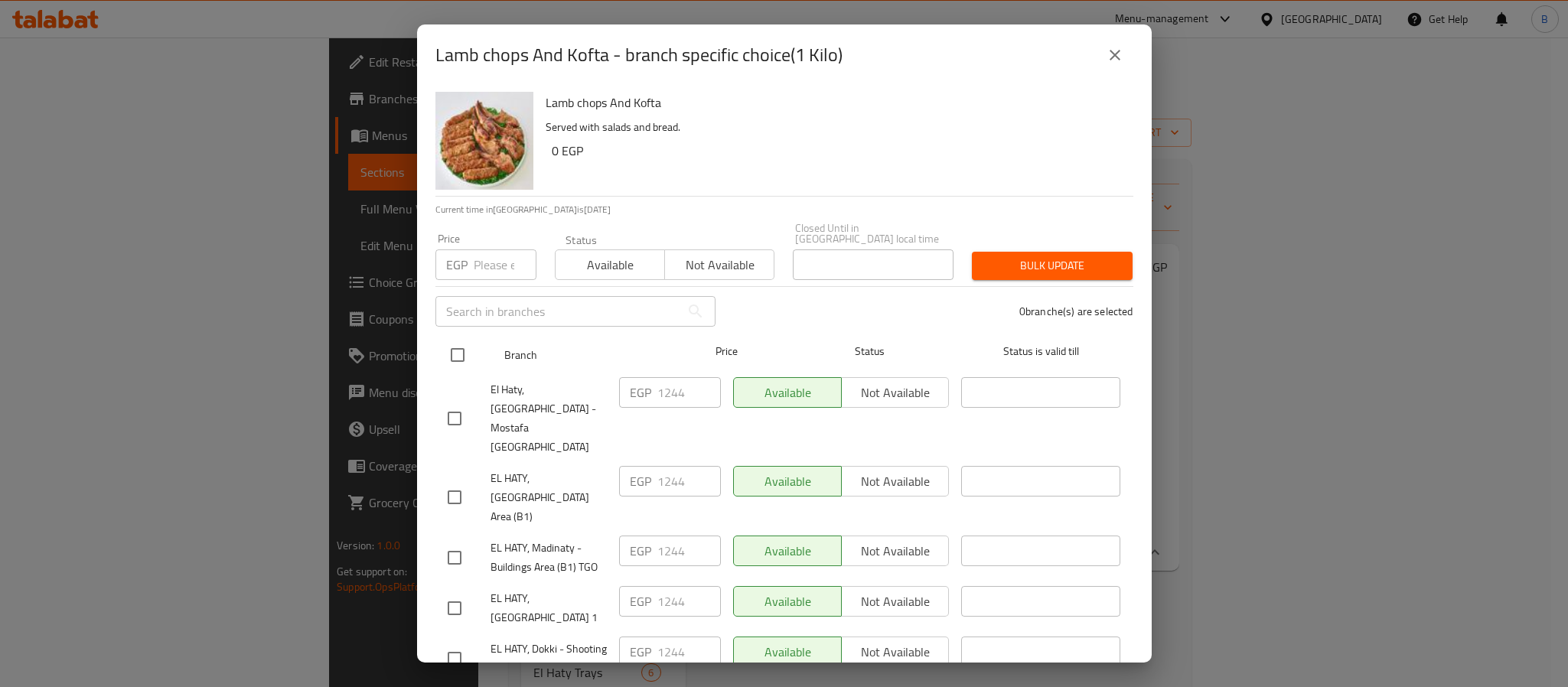
click at [469, 345] on input "checkbox" at bounding box center [458, 355] width 32 height 32
checkbox input "true"
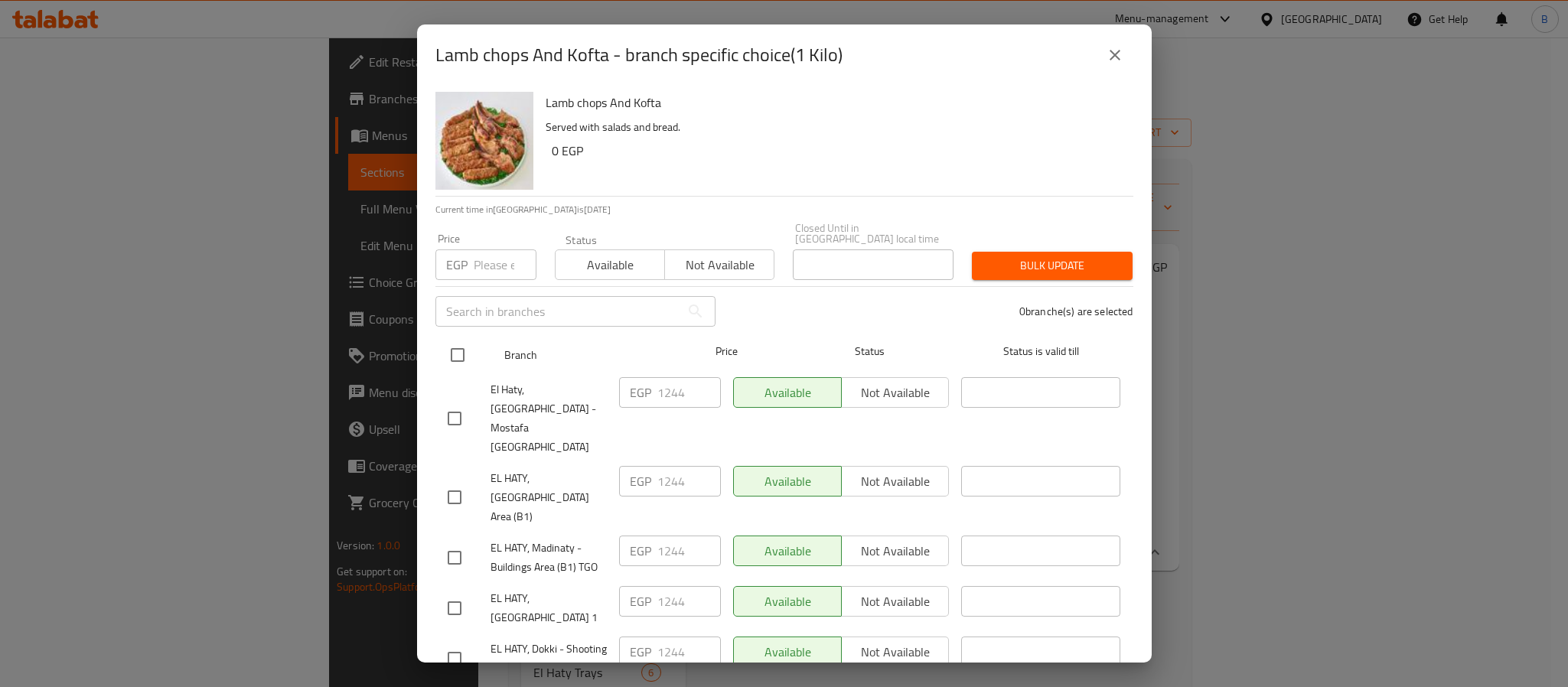
checkbox input "true"
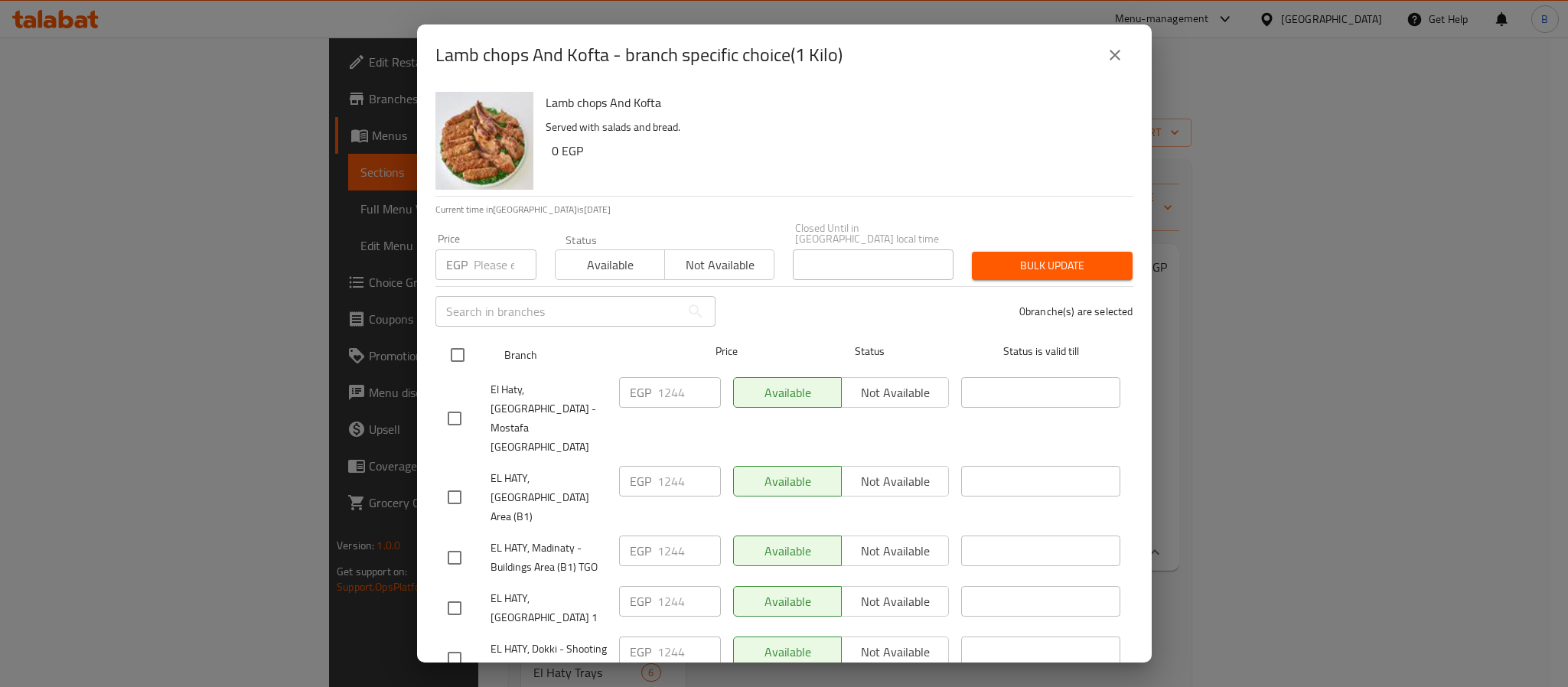
checkbox input "true"
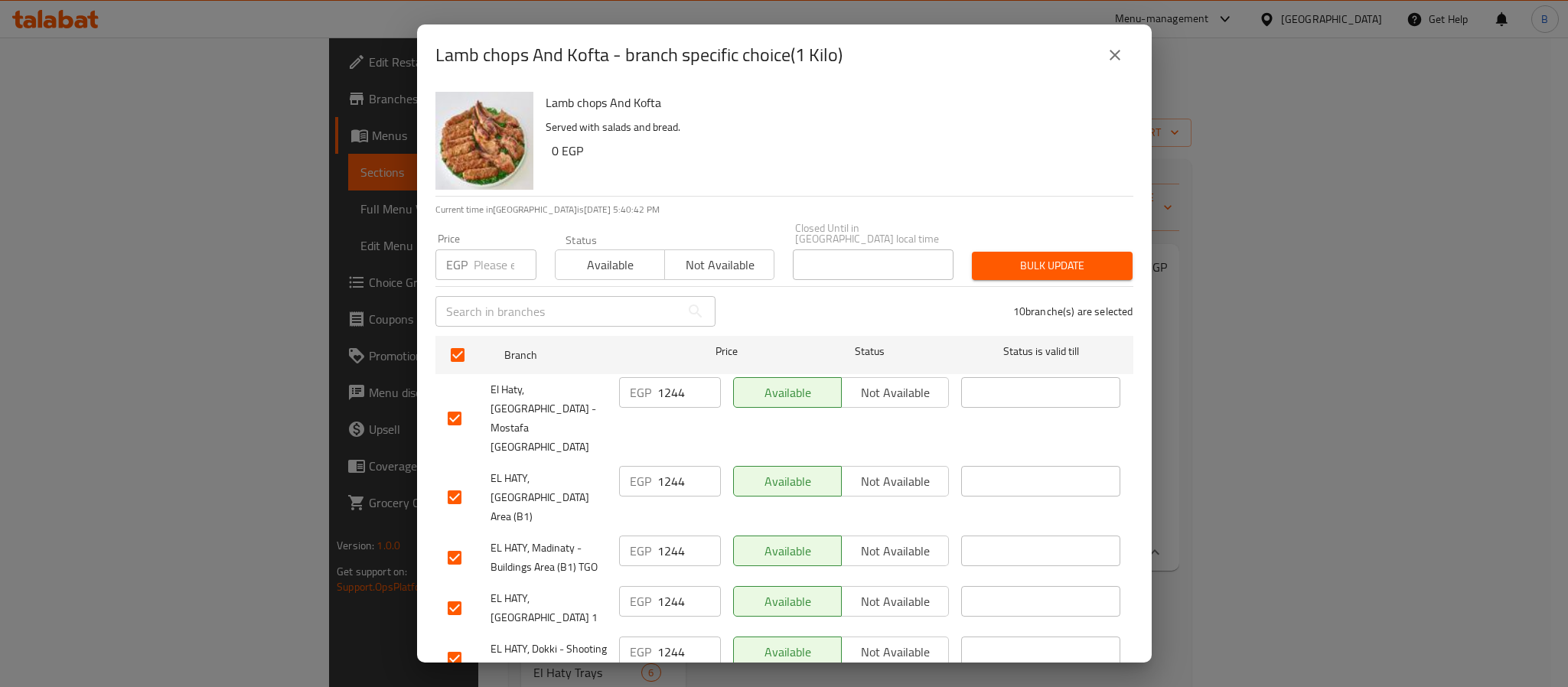
click at [470, 257] on div "EGP Price" at bounding box center [486, 265] width 101 height 31
paste input "1309.25"
drag, startPoint x: 499, startPoint y: 259, endPoint x: 413, endPoint y: 265, distance: 86.2
click at [413, 265] on div "Lamb chops And Kofta - branch specific choice(1 Kilo) Lamb chops And Kofta Serv…" at bounding box center [784, 344] width 1568 height 687
type input "1309.25"
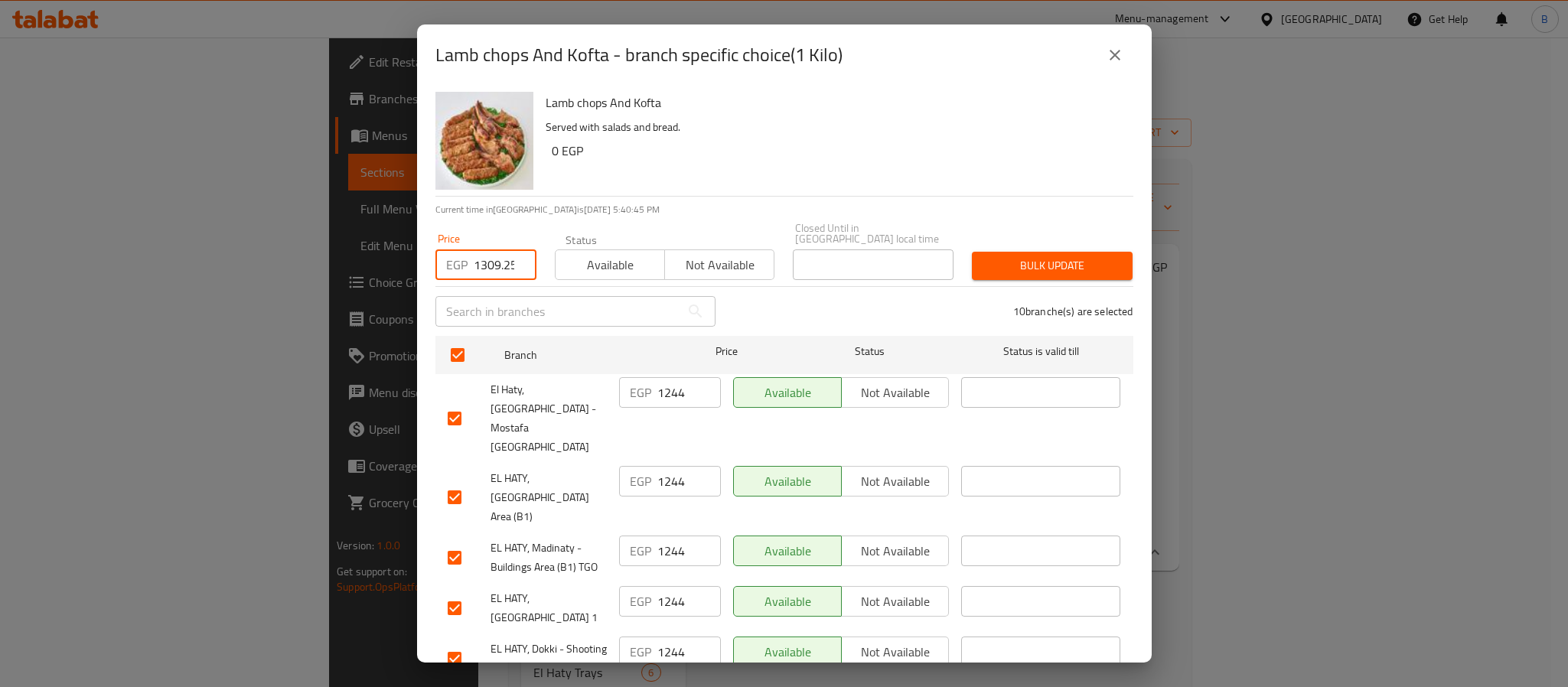
click at [984, 258] on span "Bulk update" at bounding box center [1052, 266] width 136 height 19
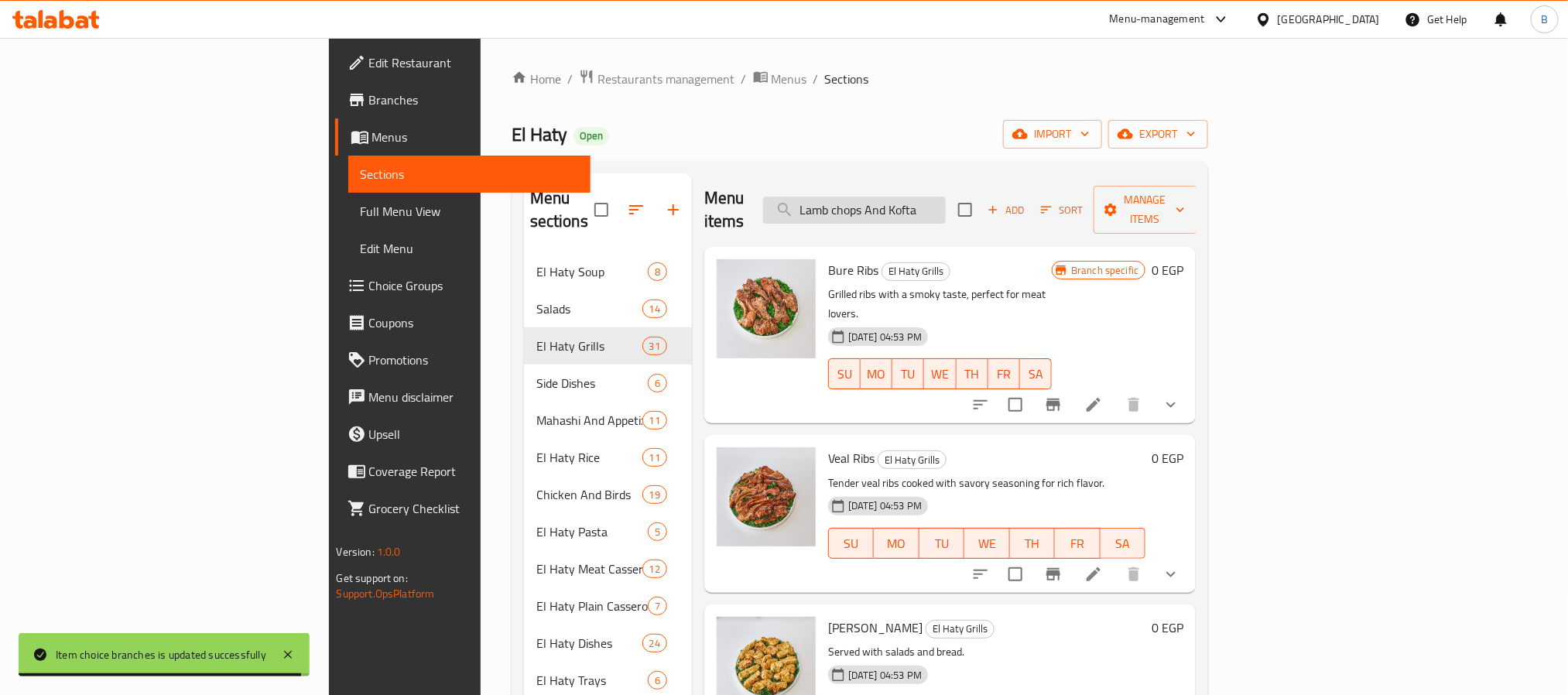
click at [946, 198] on input "Lamb chops And Kofta" at bounding box center [854, 210] width 183 height 27
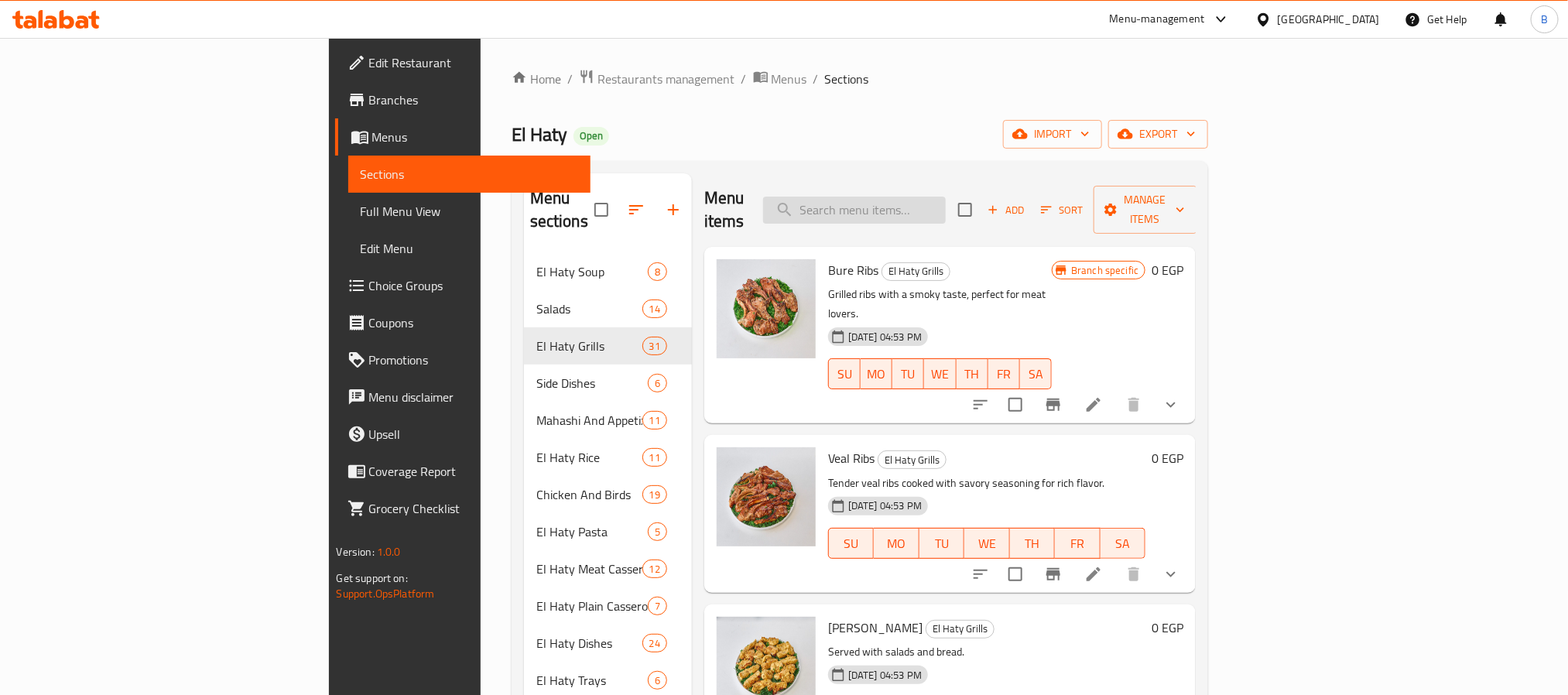
paste input "Lamb chops And Kofta"
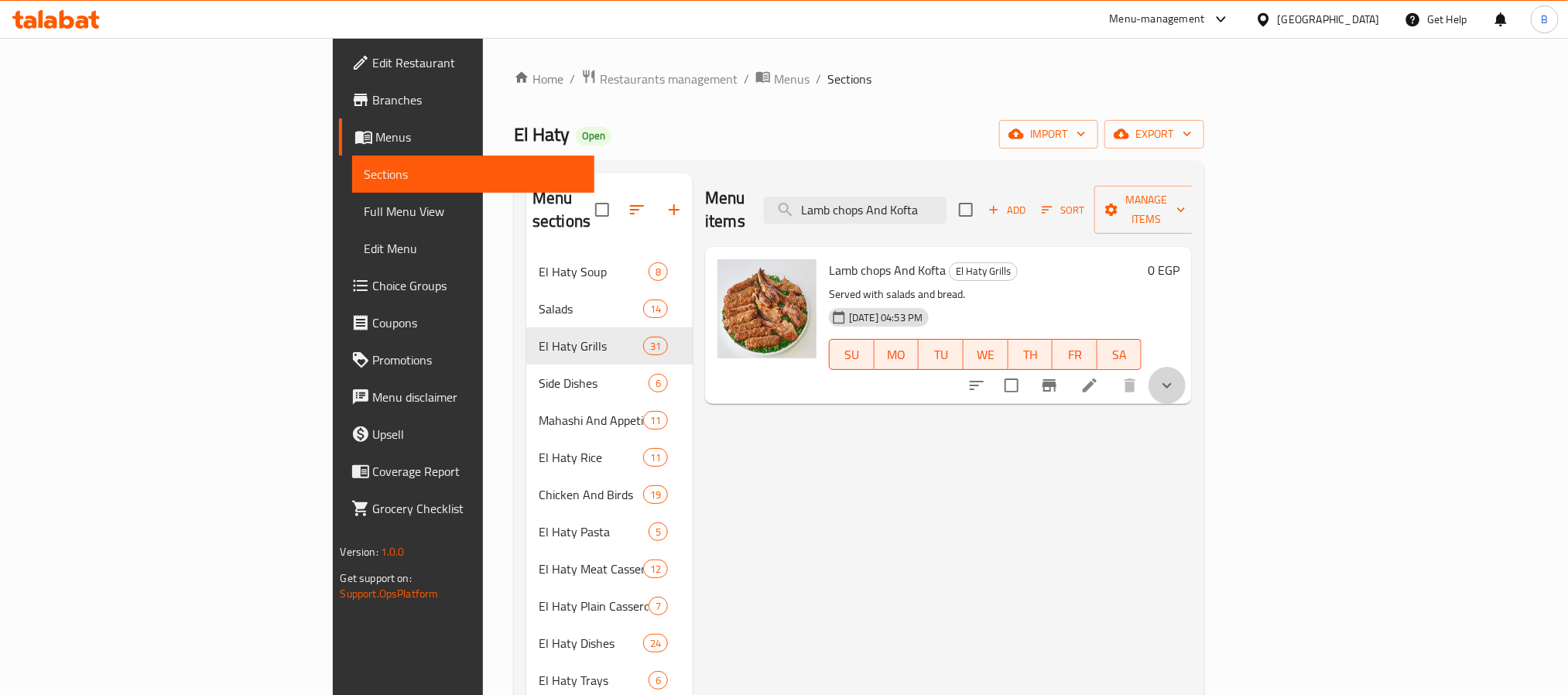
click at [1186, 367] on button "show more" at bounding box center [1167, 385] width 37 height 37
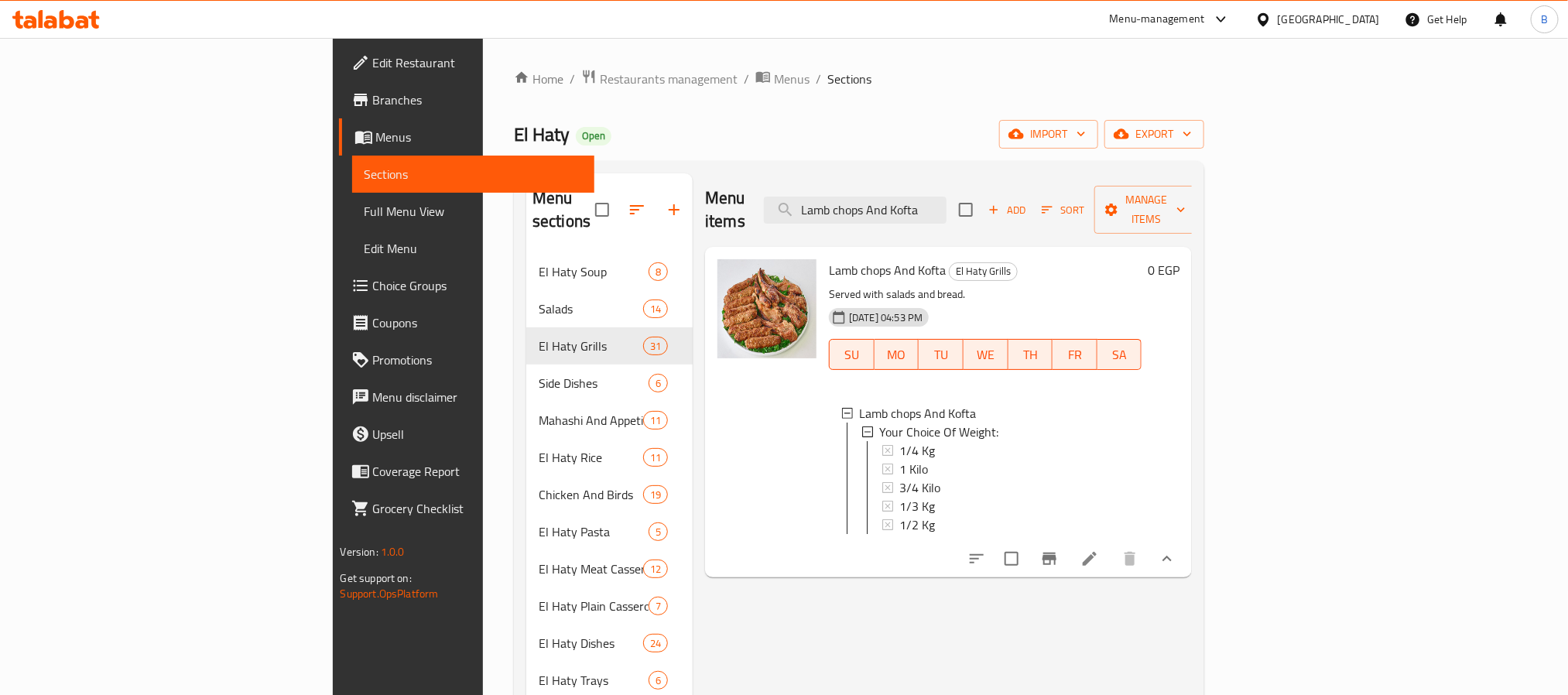
click at [815, 569] on div "Lamb chops And Kofta El Haty Grills Served with salads and bread. 07-06-2024 04…" at bounding box center [948, 411] width 487 height 330
click at [899, 441] on span "1/4 Kg" at bounding box center [916, 451] width 35 height 19
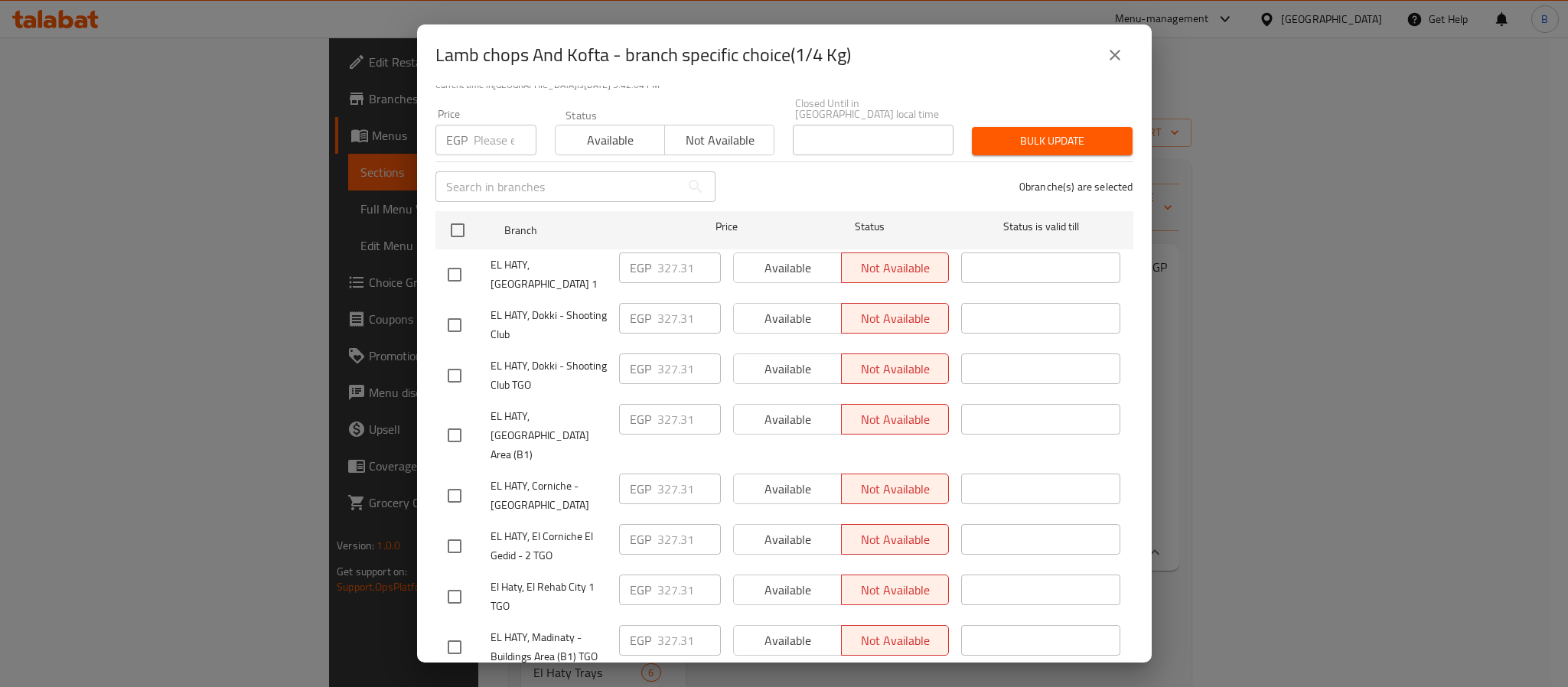
scroll to position [232, 0]
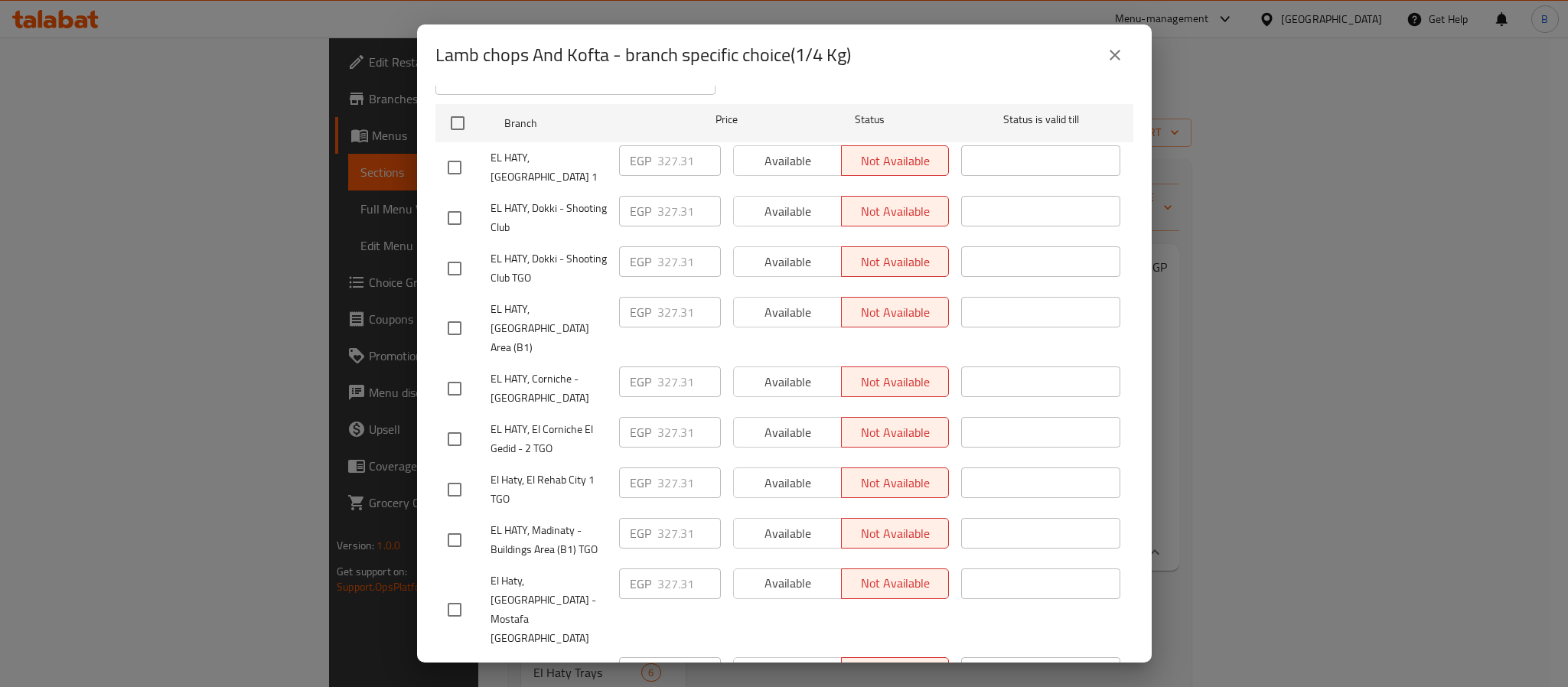
click at [1109, 43] on button "close" at bounding box center [1115, 55] width 37 height 37
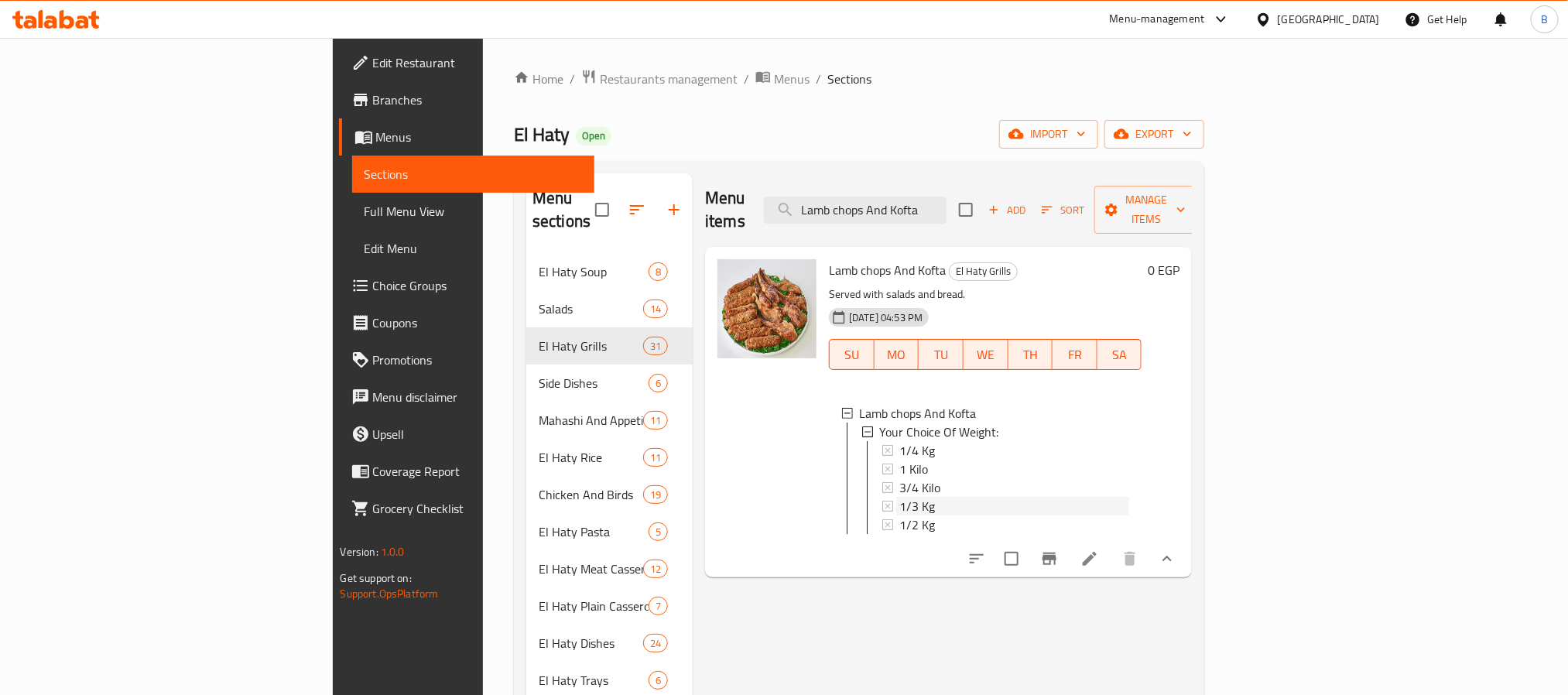
click at [899, 498] on div "1/3 Kg" at bounding box center [1014, 507] width 230 height 19
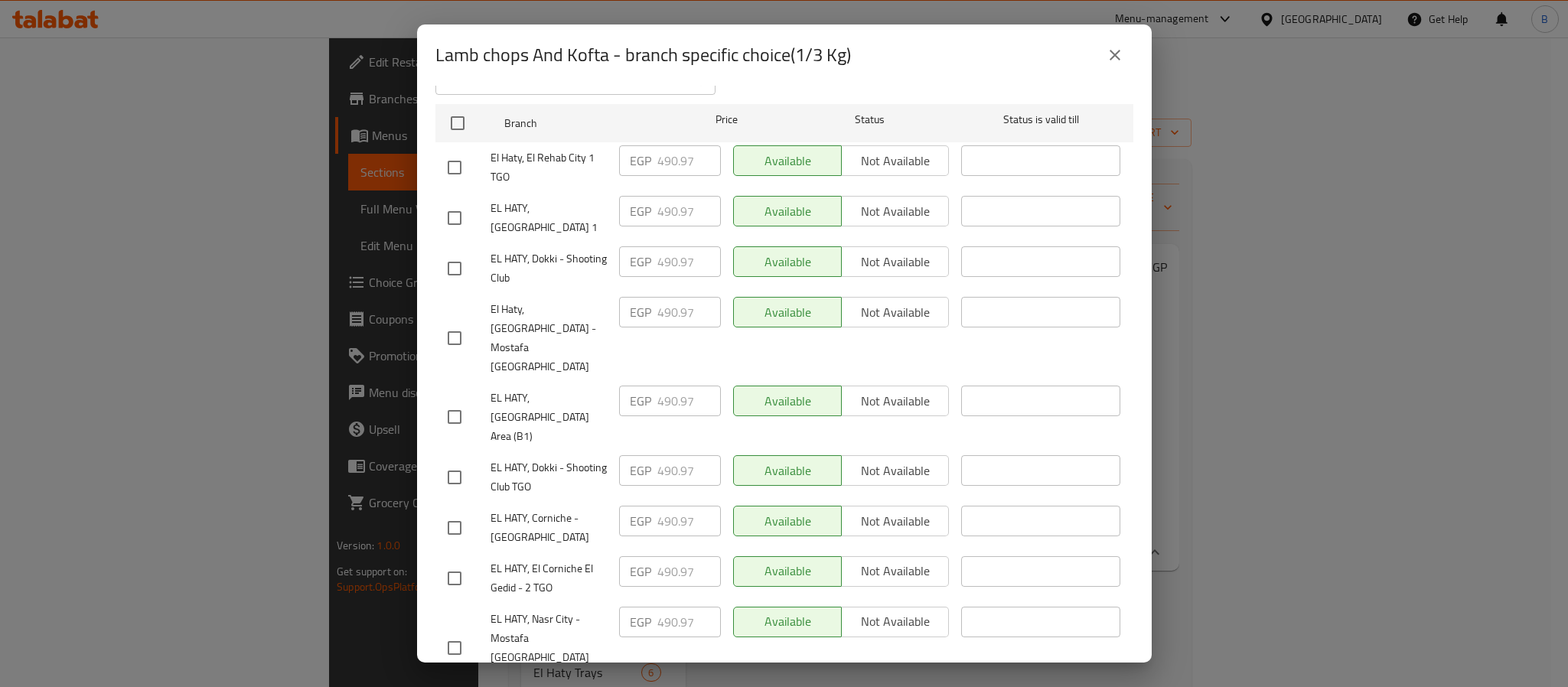
click at [1287, 603] on div "Lamb chops And Kofta - branch specific choice(1/3 Kg) Lamb chops And Kofta Serv…" at bounding box center [784, 344] width 1568 height 687
click at [1118, 56] on icon "close" at bounding box center [1115, 55] width 19 height 19
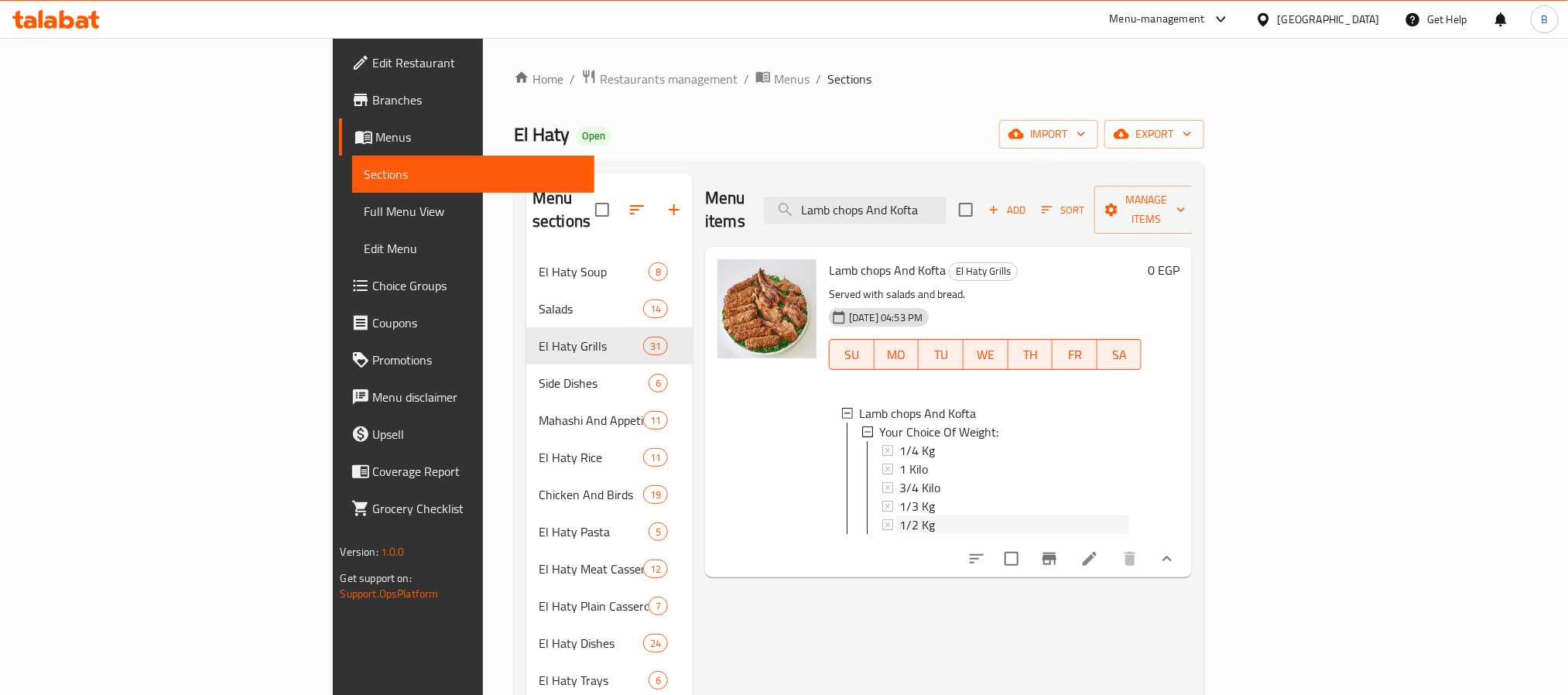
click at [921, 516] on div "1/2 Kg" at bounding box center [1014, 525] width 230 height 19
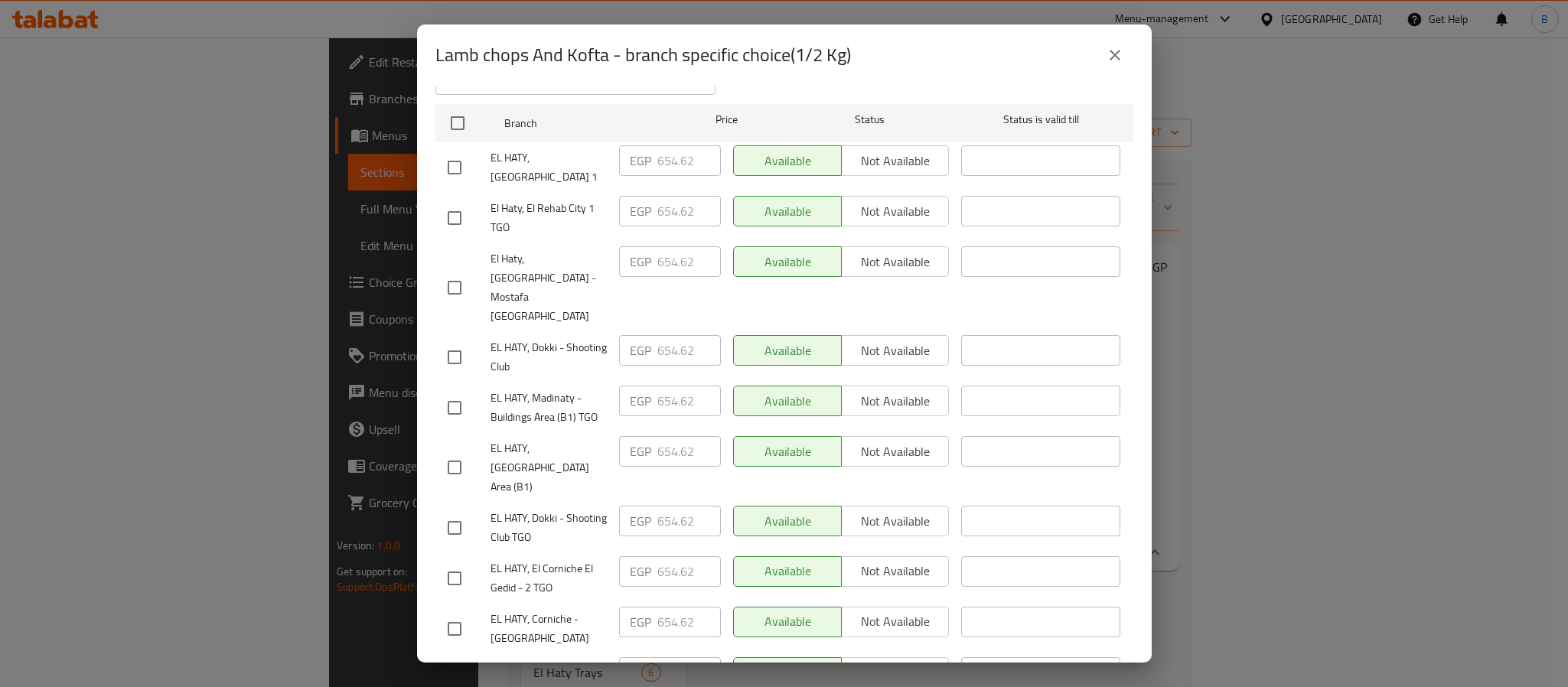
click at [1107, 57] on icon "close" at bounding box center [1115, 55] width 19 height 19
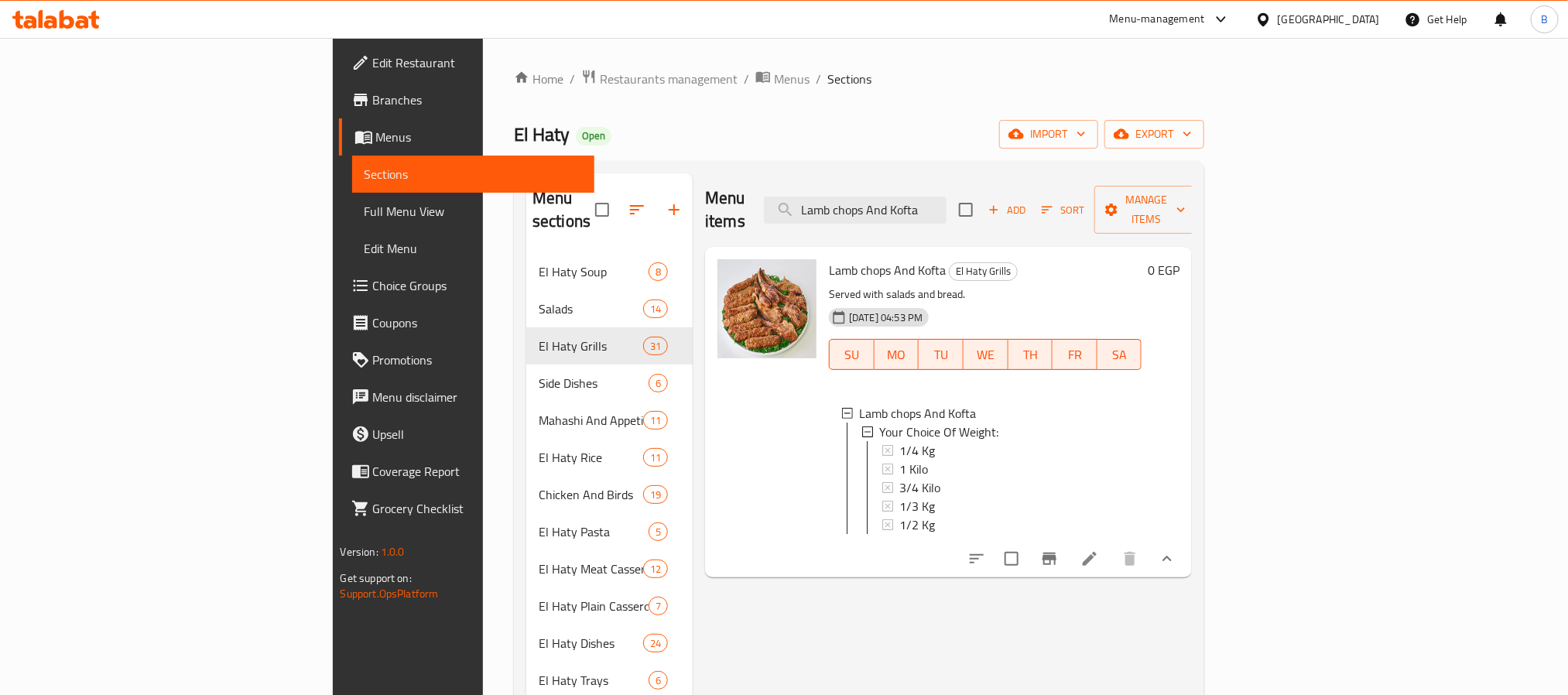
click at [843, 611] on div "Menu items Lamb chops And Kofta Add Sort Manage items Lamb chops And Kofta El H…" at bounding box center [942, 662] width 499 height 978
click at [899, 479] on span "3/4 Kilo" at bounding box center [920, 488] width 41 height 19
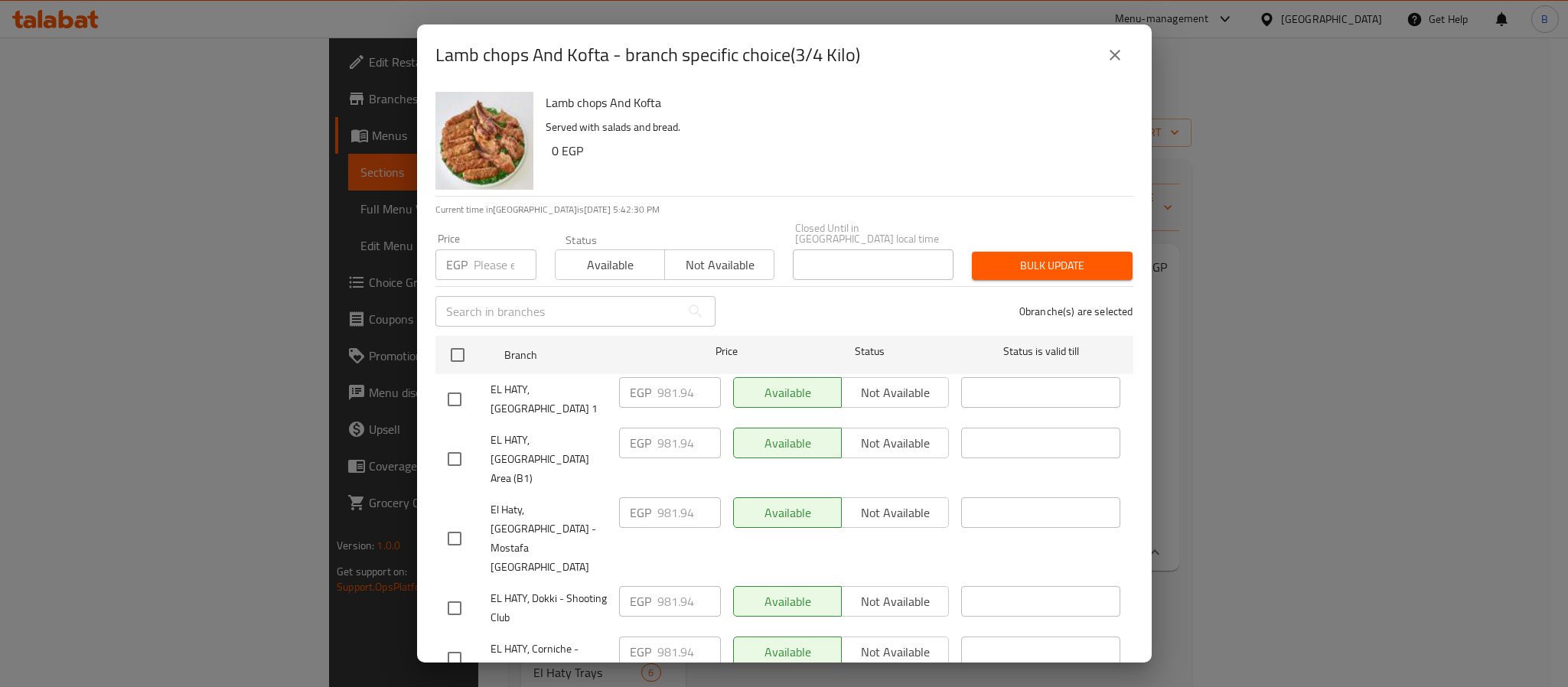
click at [1214, 620] on div "Lamb chops And Kofta - branch specific choice(3/4 Kilo) Lamb chops And Kofta Se…" at bounding box center [784, 344] width 1568 height 687
click at [1119, 61] on icon "close" at bounding box center [1115, 55] width 19 height 19
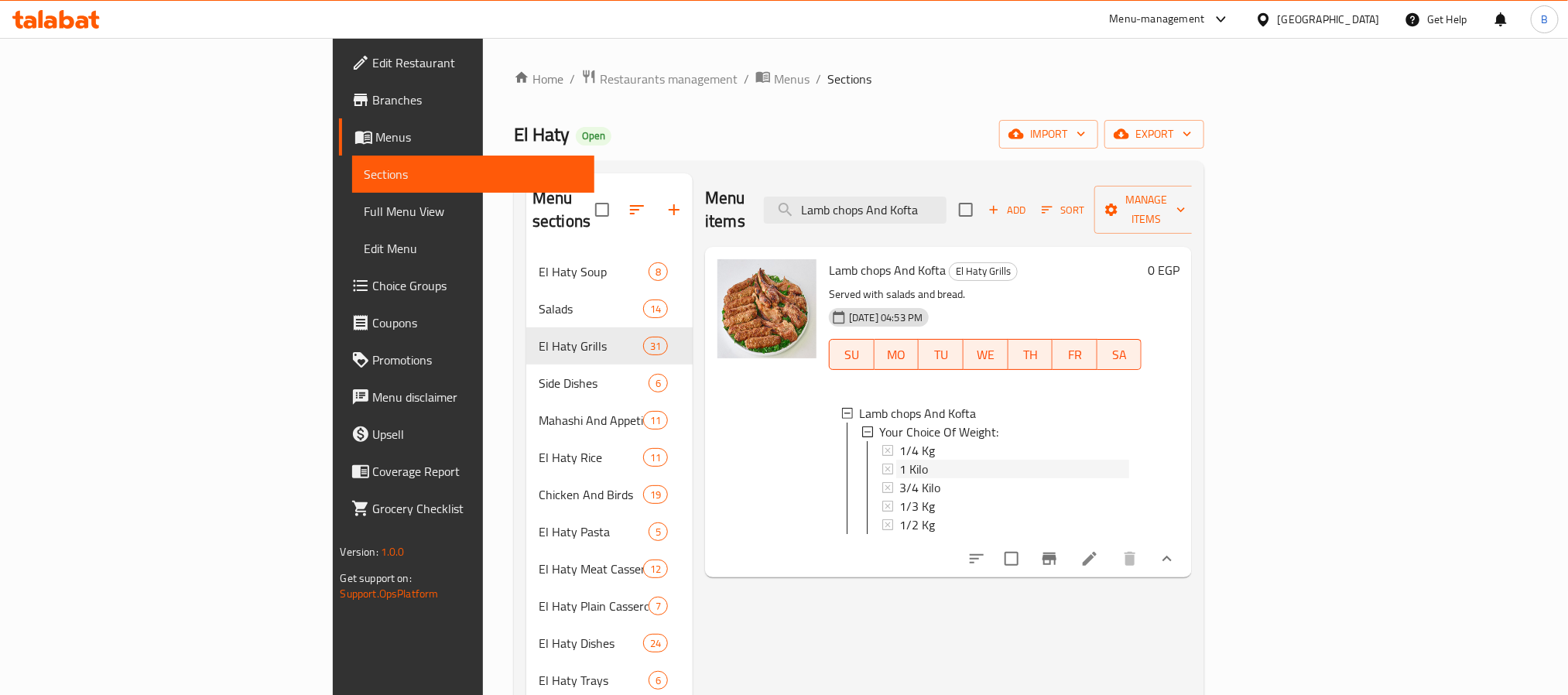
click at [899, 460] on div "1 Kilo" at bounding box center [1014, 469] width 230 height 19
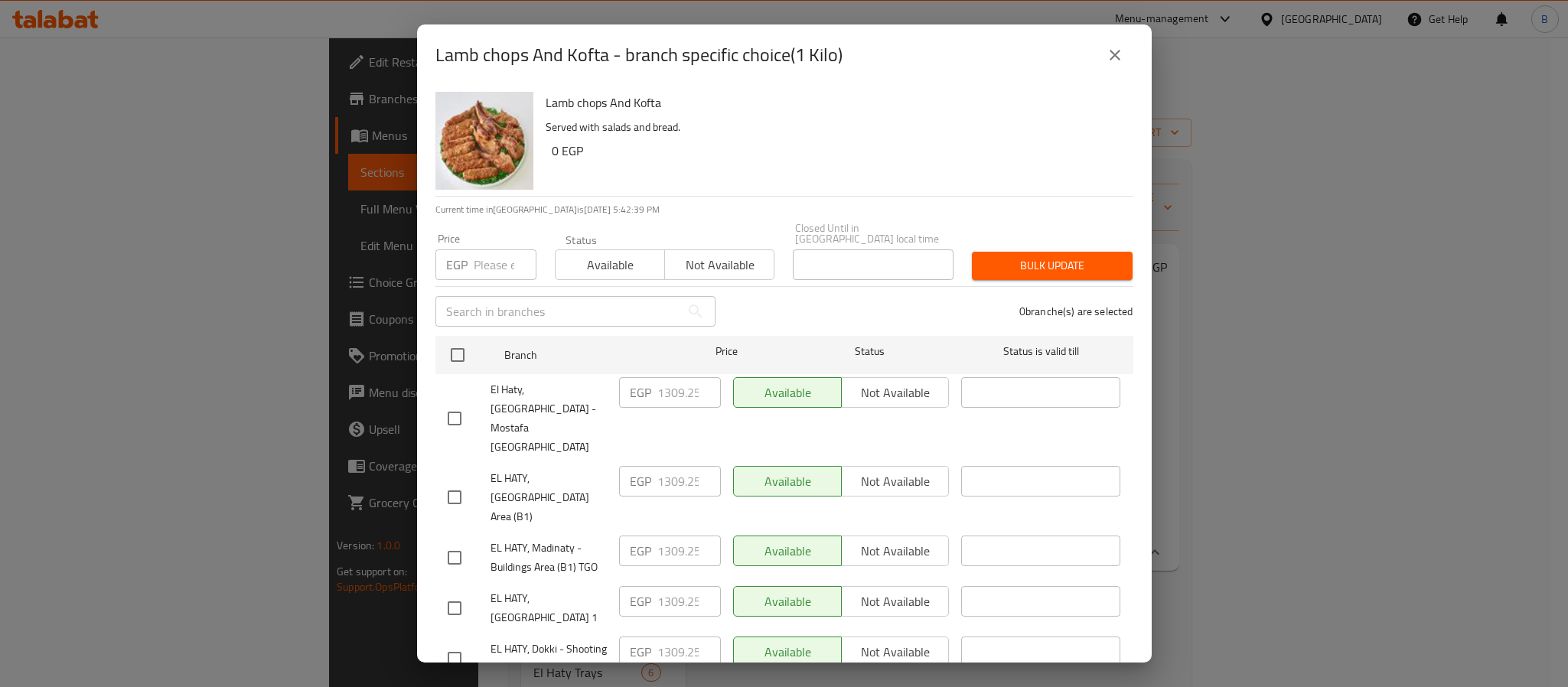
click at [643, 529] on div "EGP 1309.25 ​" at bounding box center [670, 557] width 114 height 56
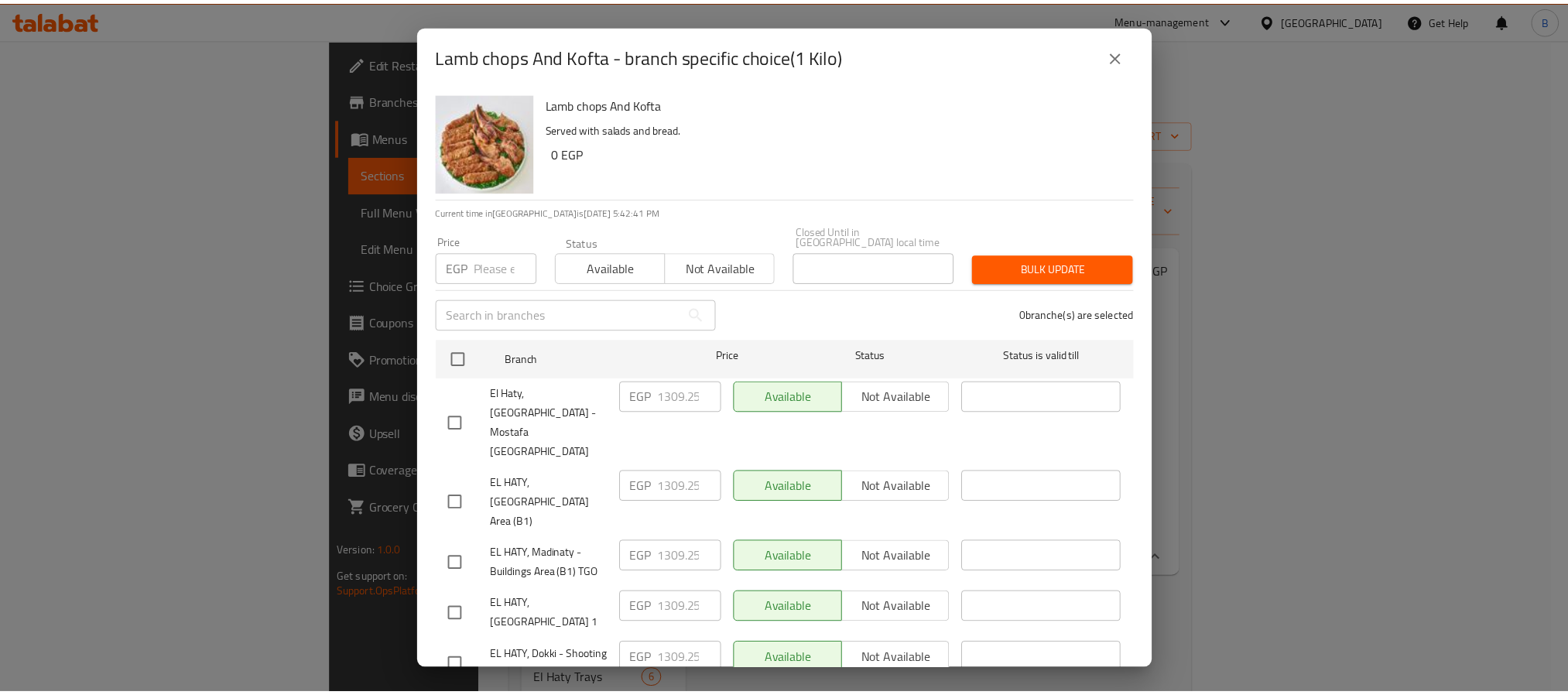
scroll to position [0, 4]
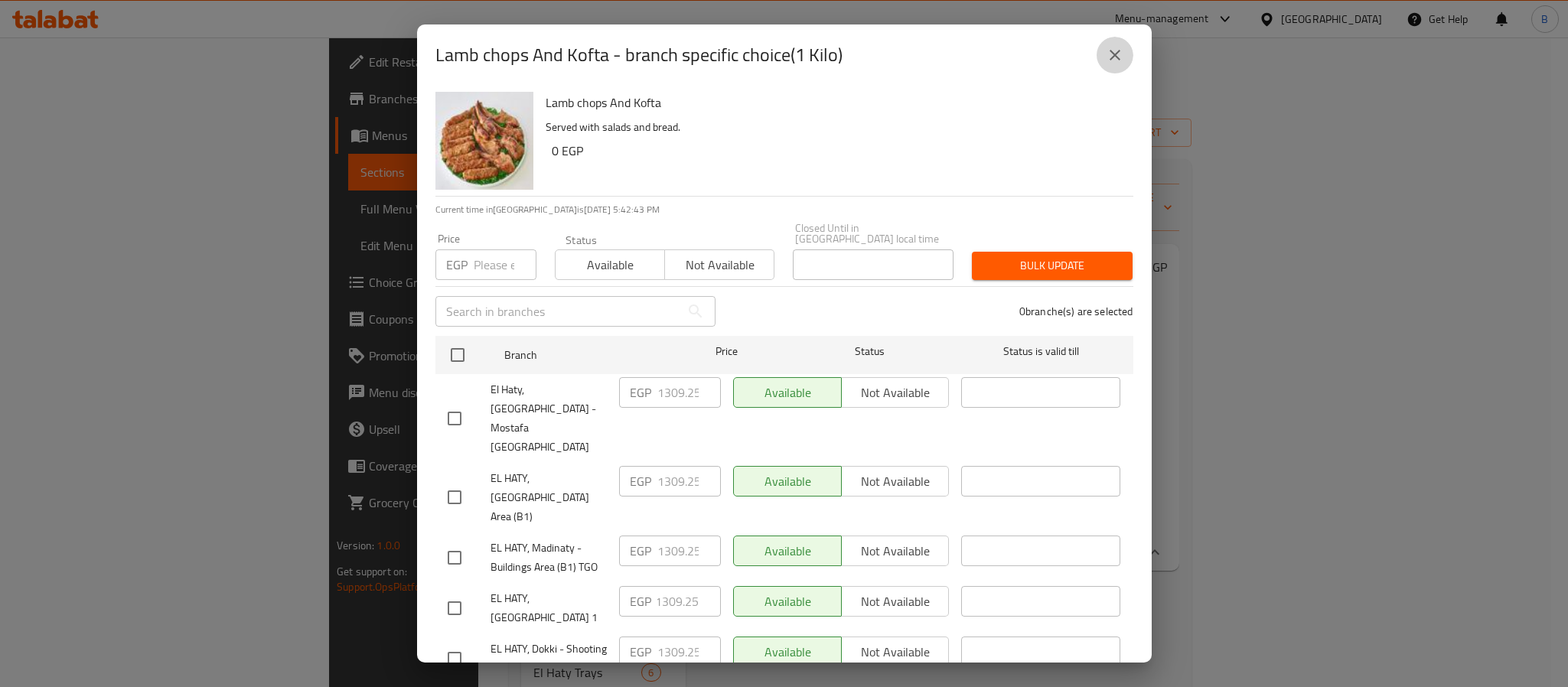
click at [1116, 55] on icon "close" at bounding box center [1115, 55] width 19 height 19
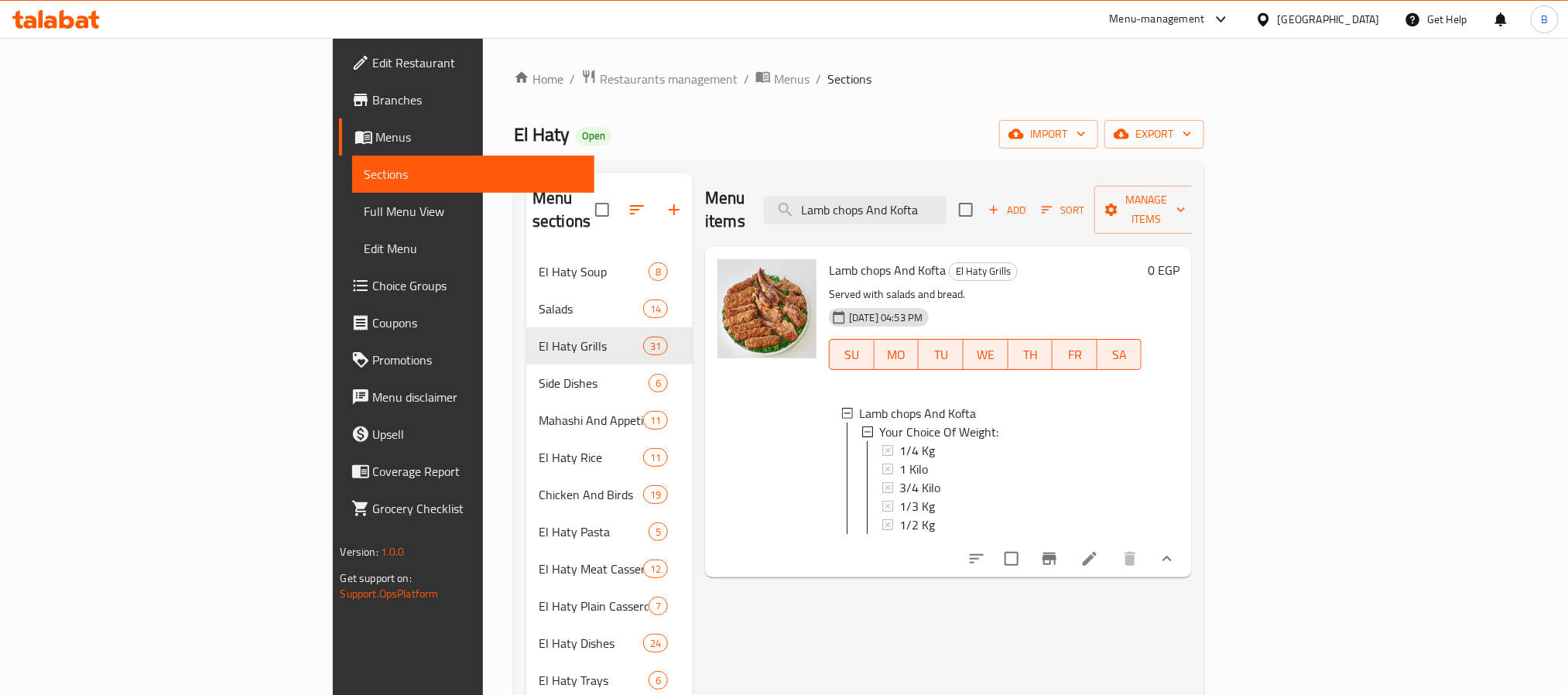
click at [693, 576] on div "Menu items Lamb chops And Kofta Add Sort Manage items Lamb chops And Kofta El H…" at bounding box center [942, 662] width 499 height 978
click at [946, 197] on input "Lamb chops And Kofta" at bounding box center [855, 210] width 183 height 27
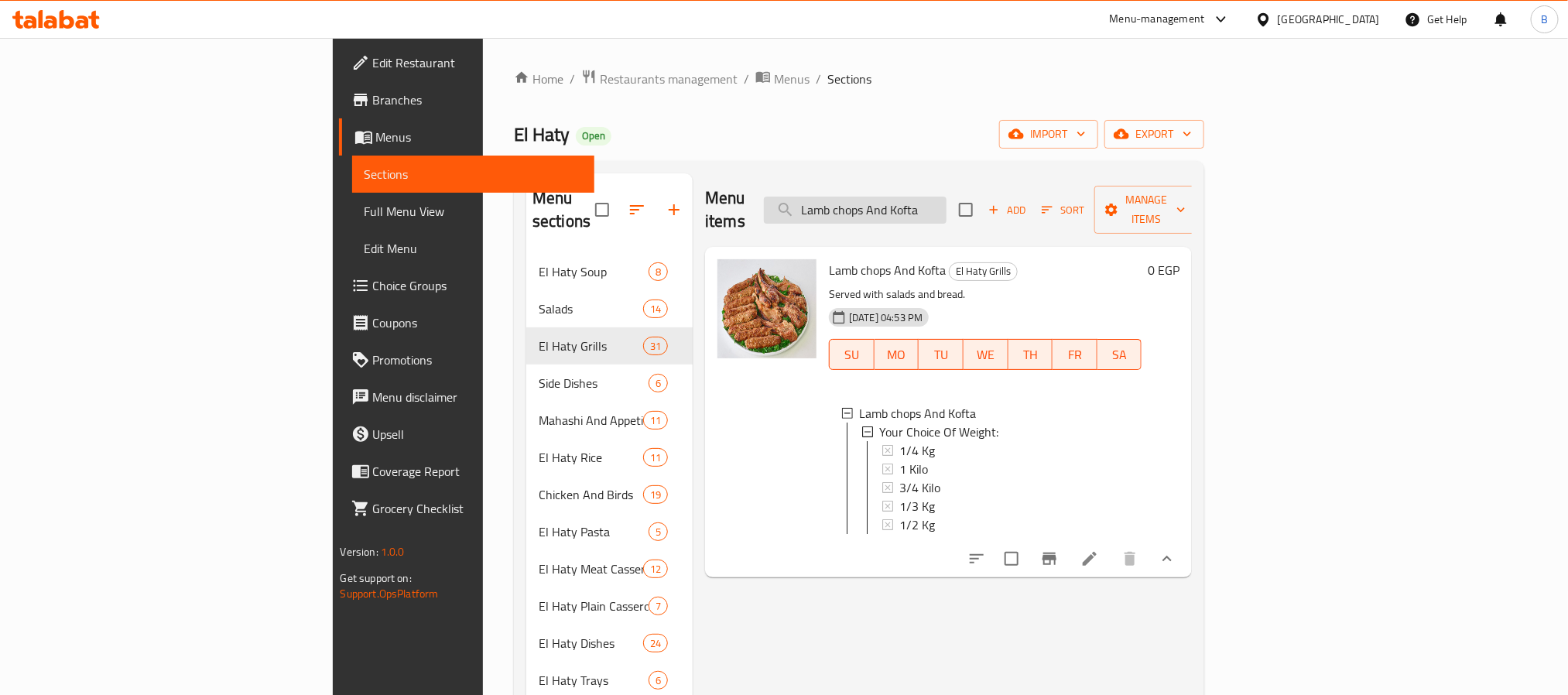
paste input "ريش طرب ضانى"
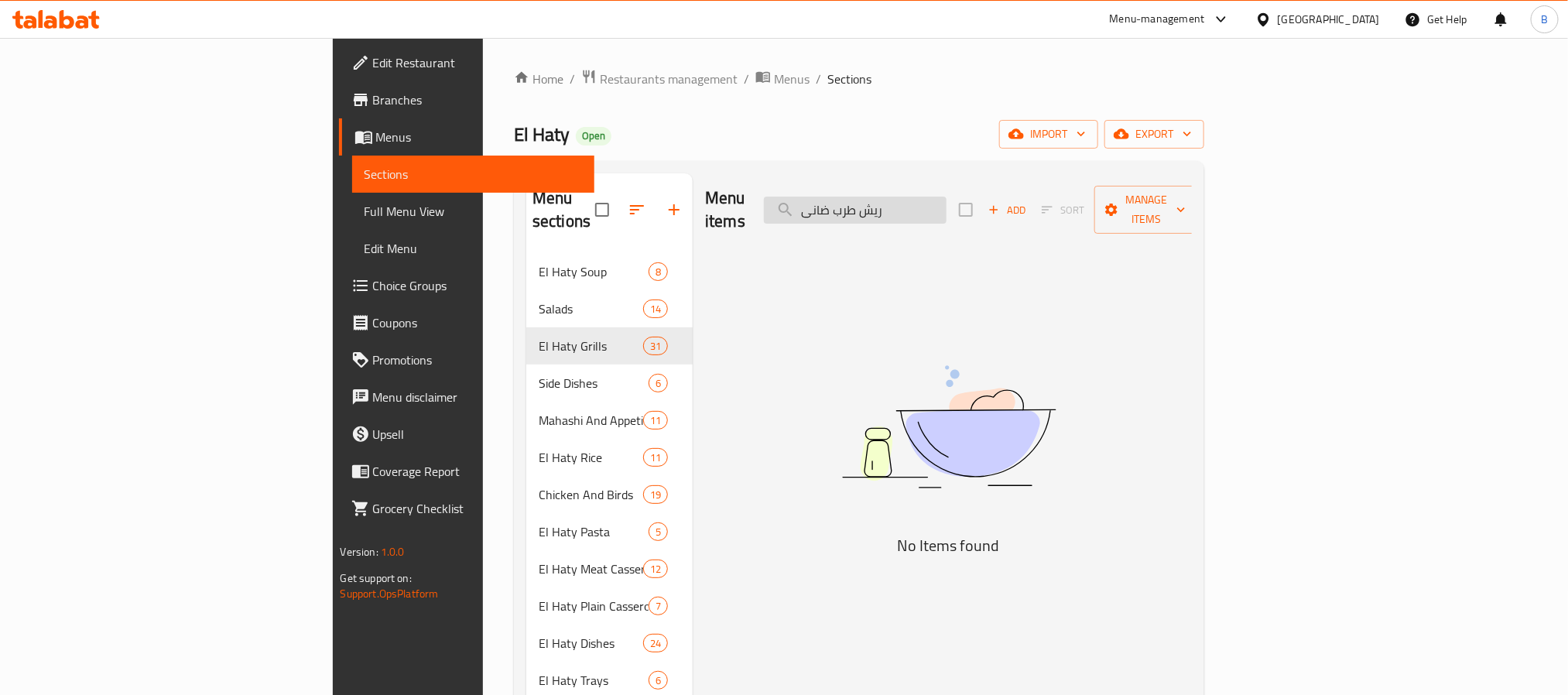
click at [934, 200] on input "ريش طرب ضانى" at bounding box center [855, 210] width 183 height 27
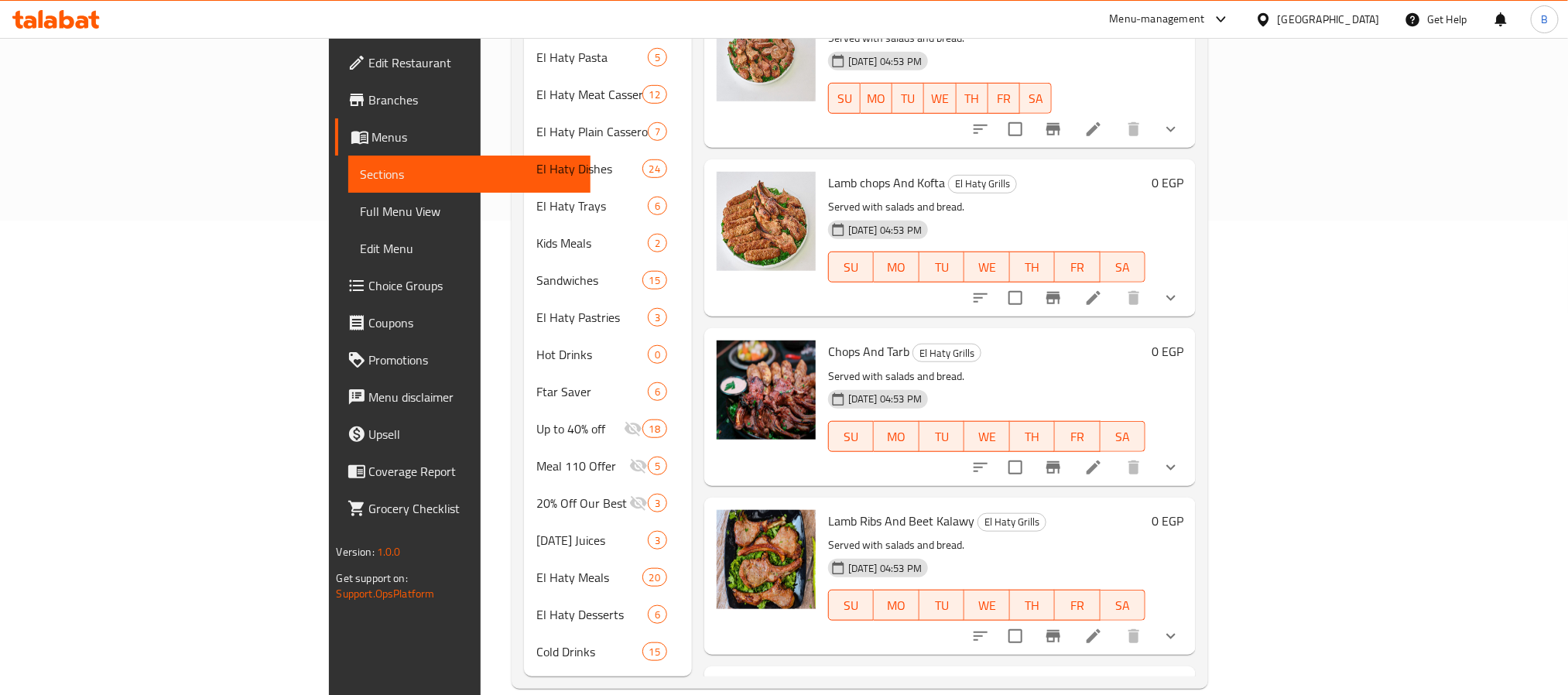
scroll to position [235, 0]
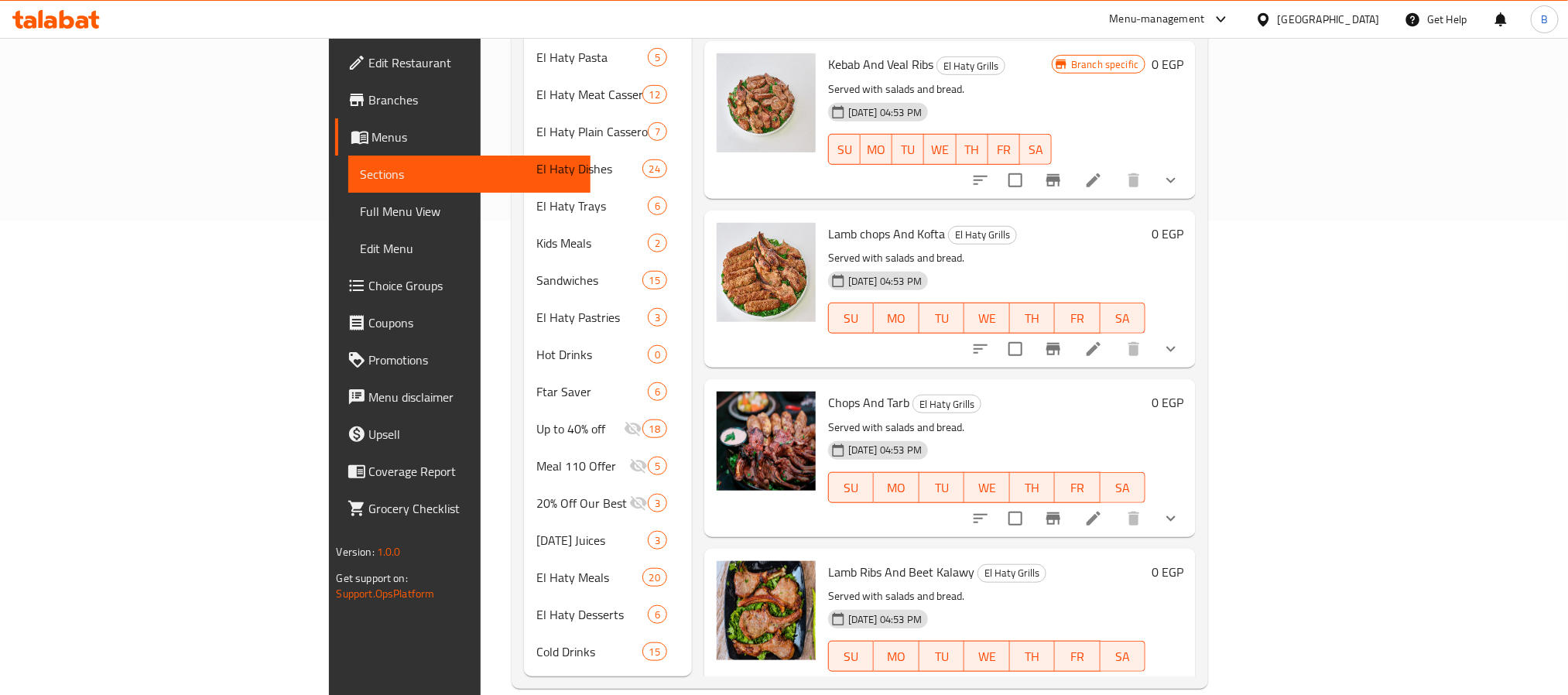
type input "ريش"
click at [828, 391] on span "Chops And Tarb" at bounding box center [869, 402] width 81 height 23
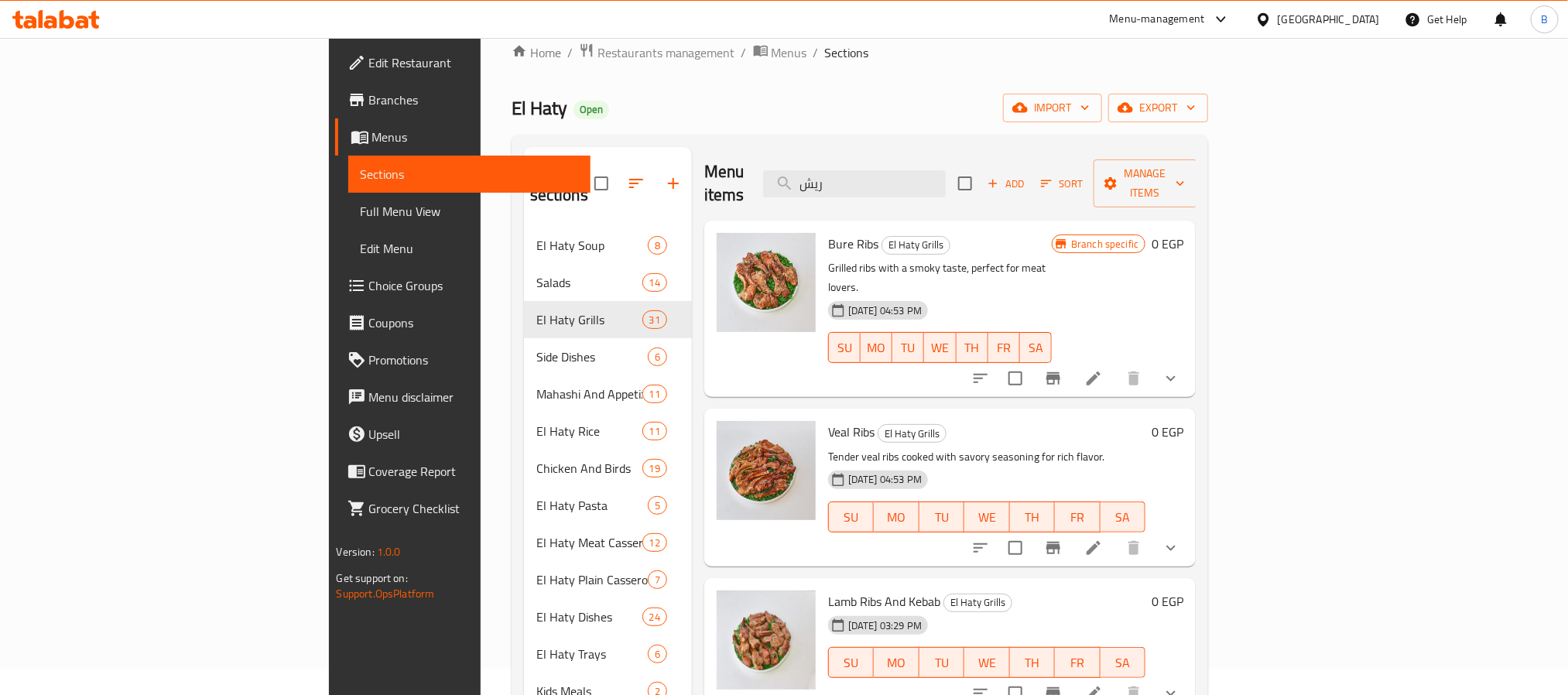
scroll to position [0, 0]
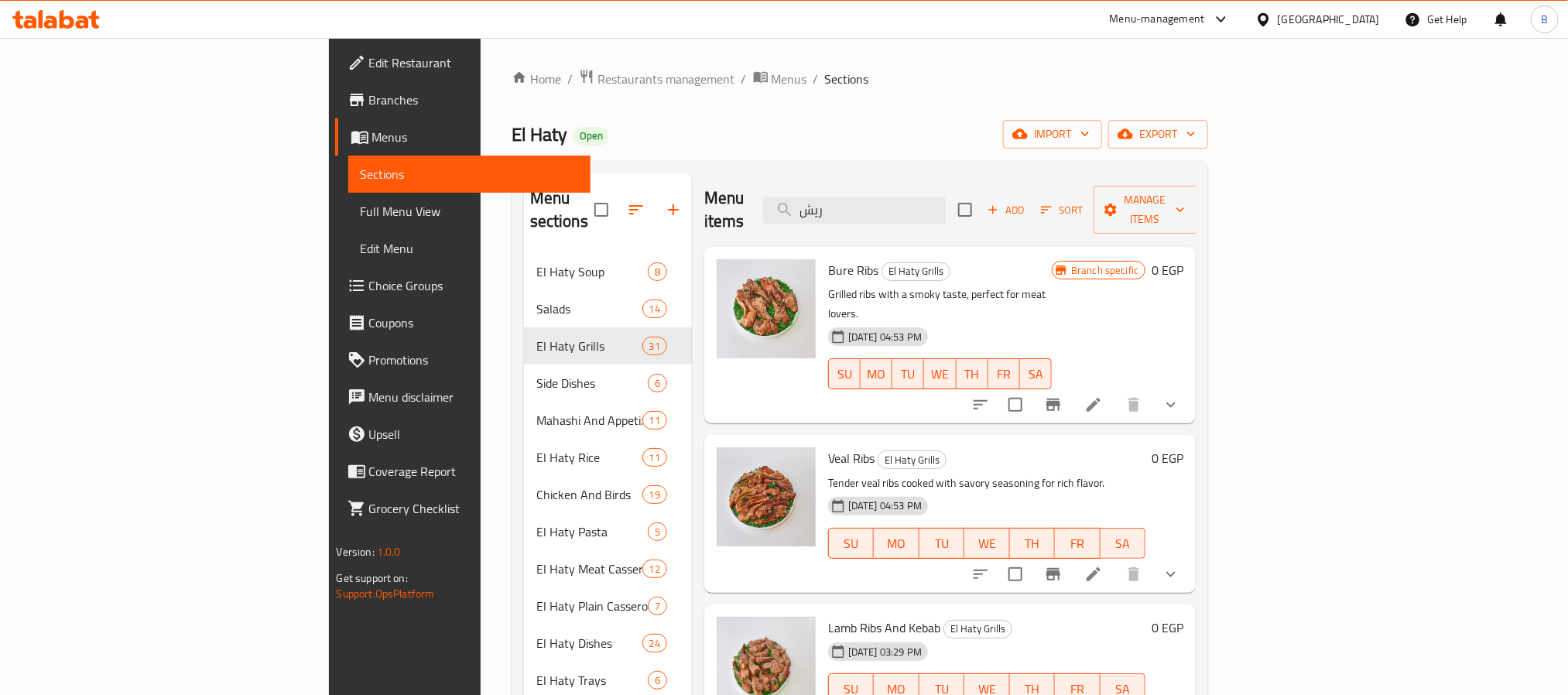
click at [828, 447] on span "Veal Ribs" at bounding box center [852, 458] width 47 height 23
click at [1047, 448] on h6 "Veal Ribs El Haty Grills" at bounding box center [987, 458] width 318 height 22
click at [974, 474] on p "Tender veal ribs cooked with savory seasoning for rich flavor." at bounding box center [987, 484] width 318 height 19
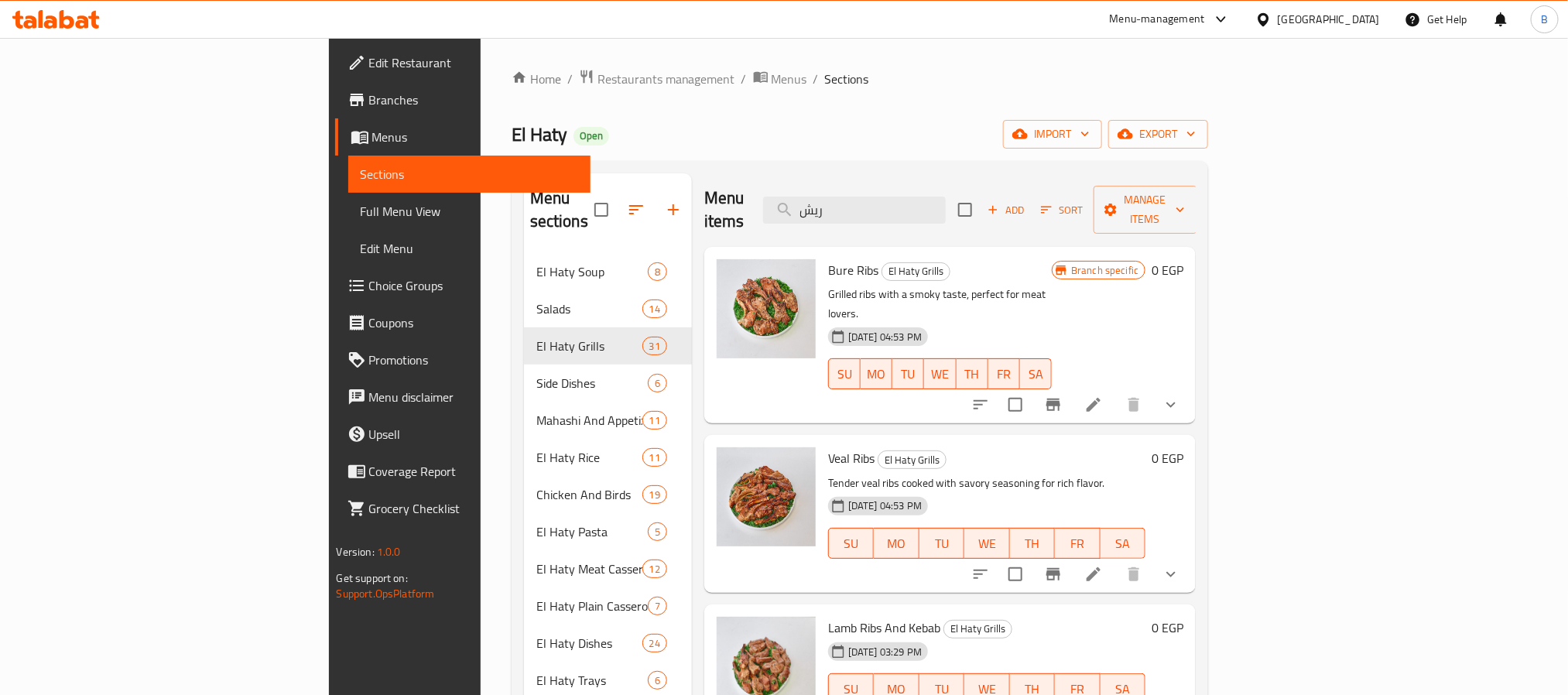
click at [1034, 474] on p "Tender veal ribs cooked with savory seasoning for rich flavor." at bounding box center [987, 484] width 318 height 19
drag, startPoint x: 910, startPoint y: 432, endPoint x: 837, endPoint y: 423, distance: 73.6
click at [904, 474] on p "Tender veal ribs cooked with savory seasoning for rich flavor." at bounding box center [987, 484] width 318 height 19
click at [828, 447] on span "Veal Ribs" at bounding box center [852, 458] width 47 height 23
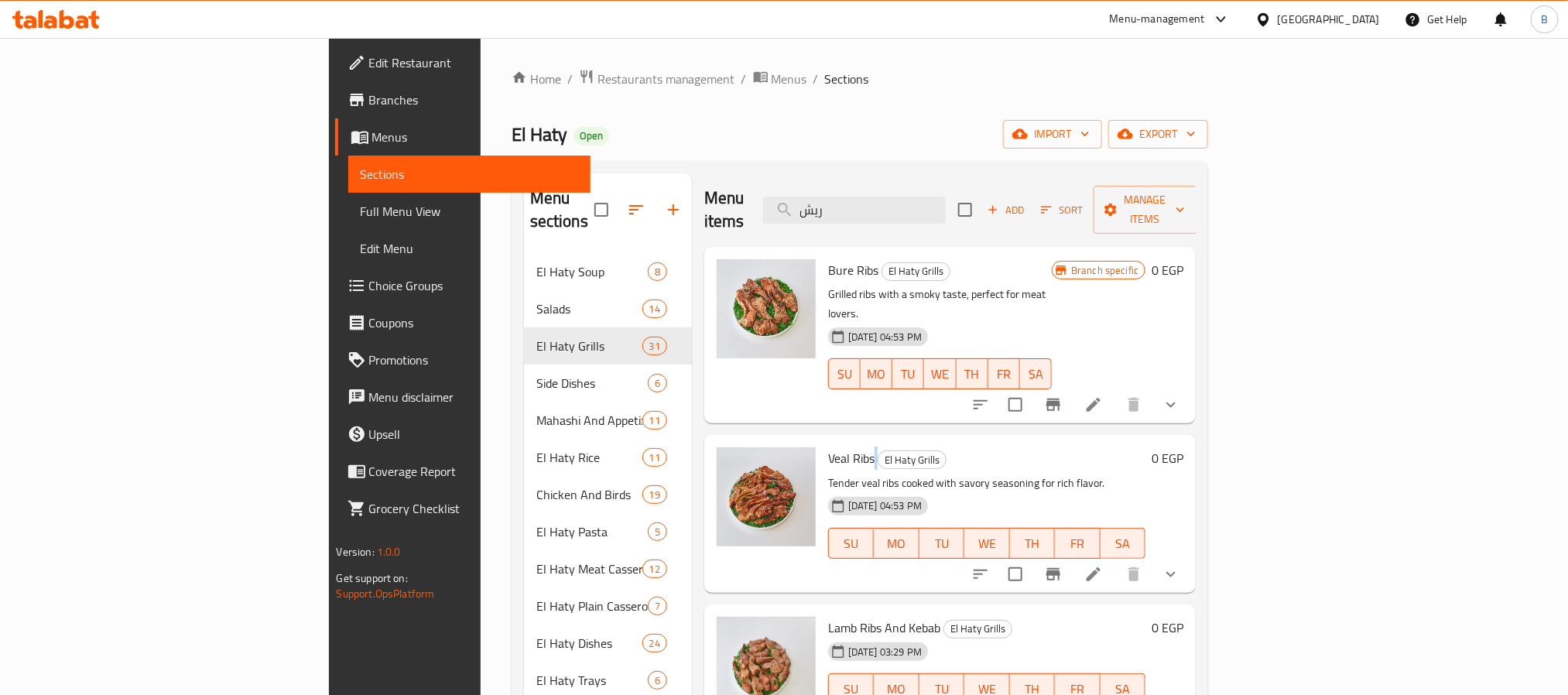
click at [828, 447] on span "Veal Ribs" at bounding box center [852, 458] width 47 height 23
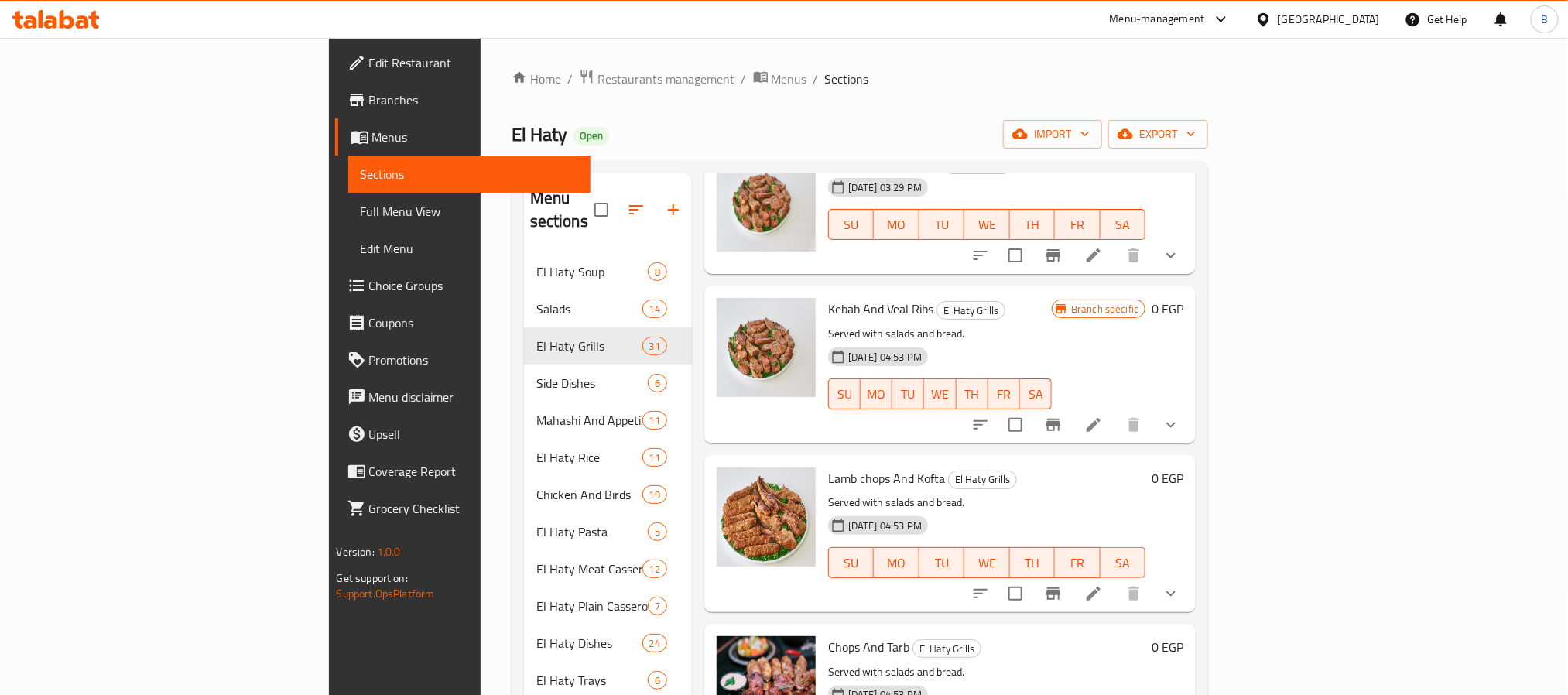
scroll to position [583, 0]
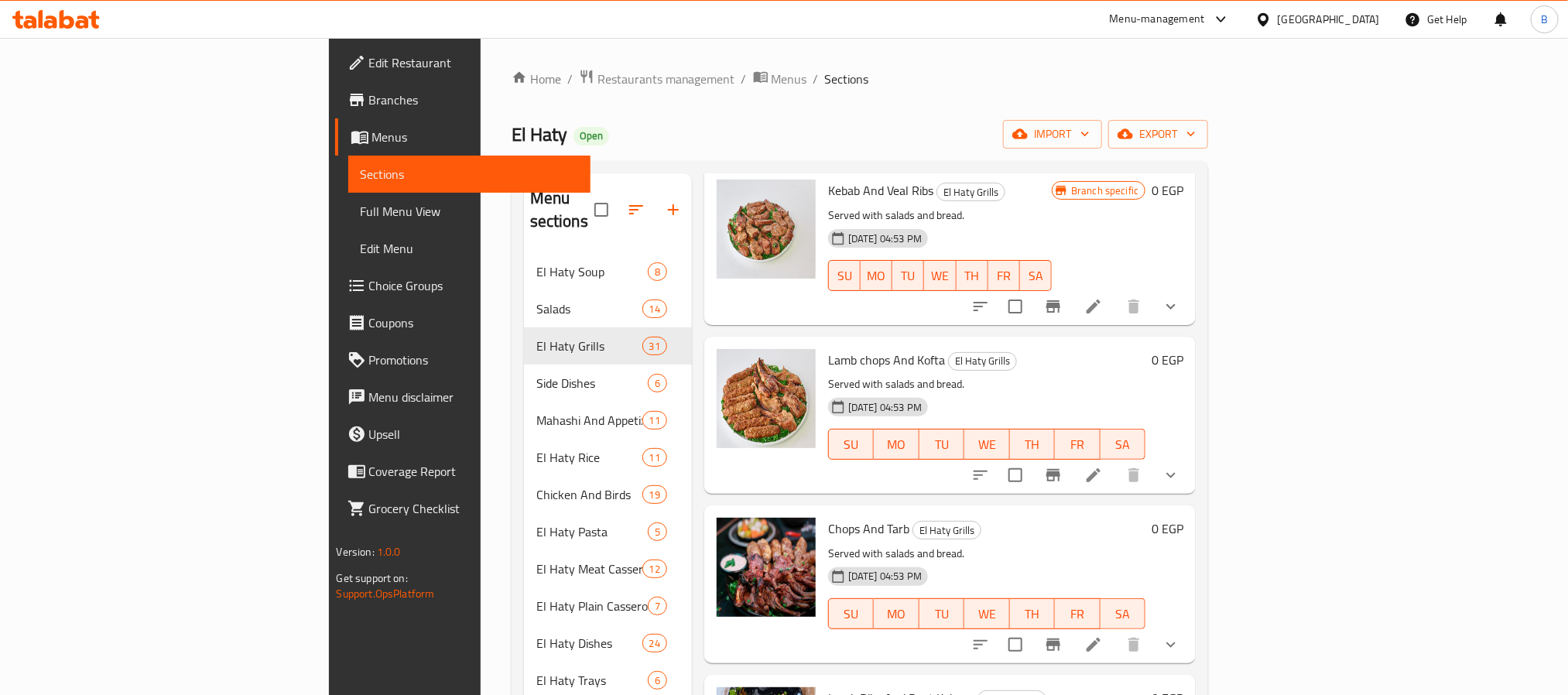
click at [828, 517] on span "Chops And Tarb" at bounding box center [869, 529] width 81 height 23
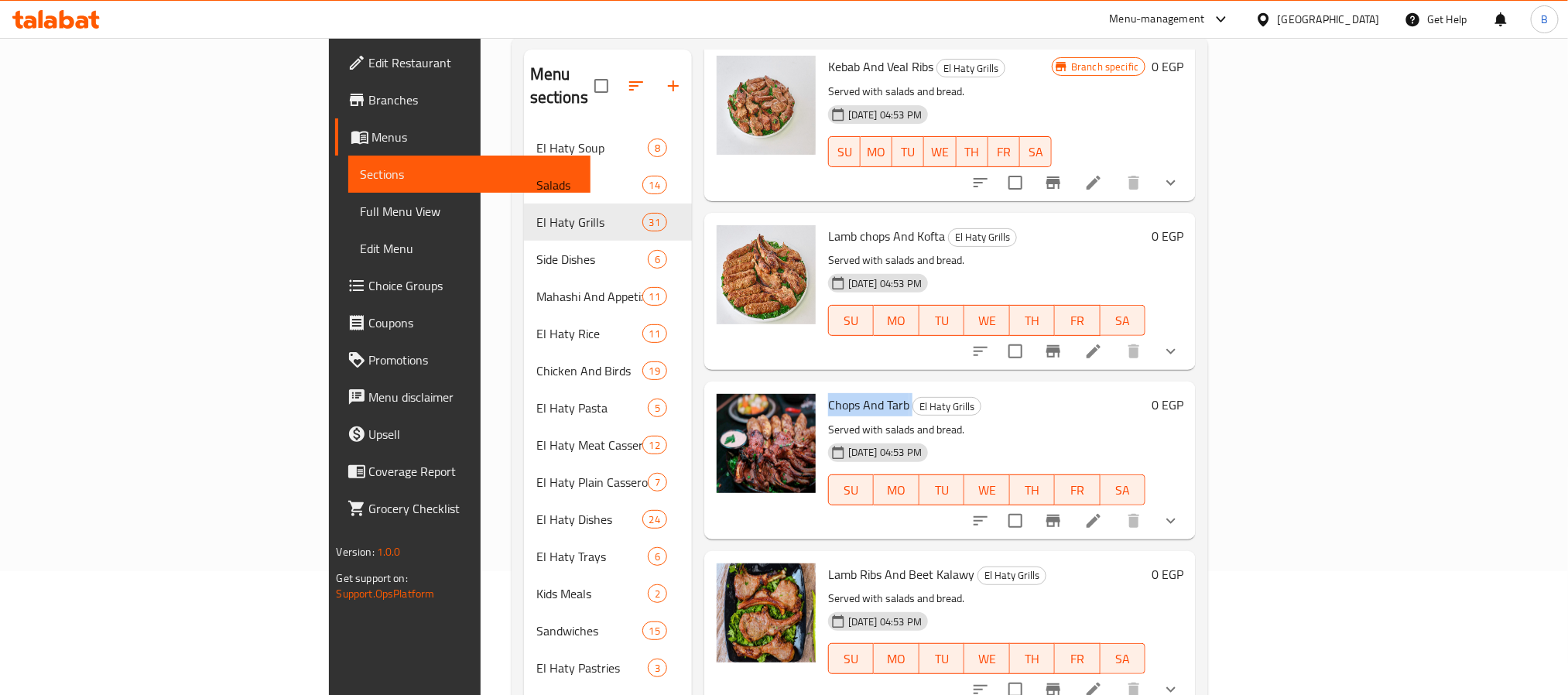
scroll to position [232, 0]
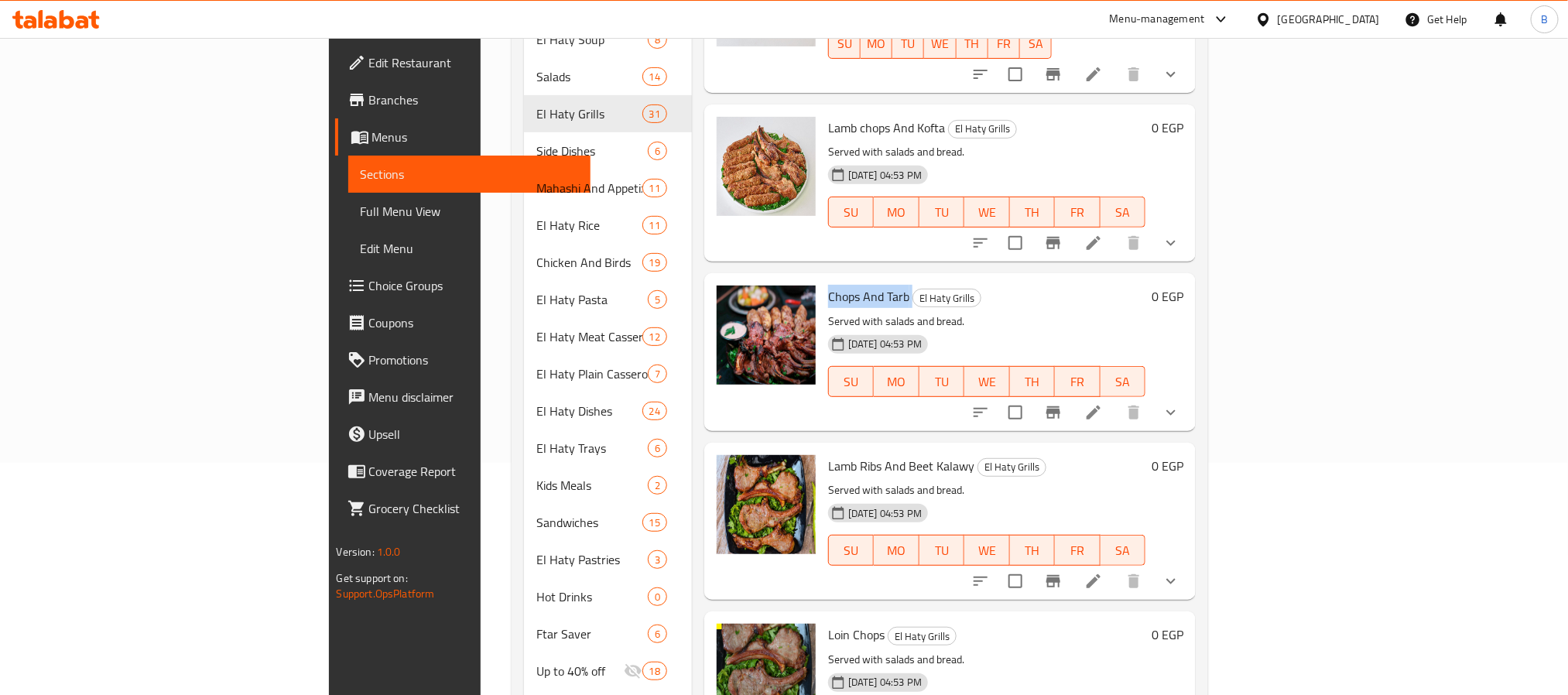
copy h6 "Chops And Tarb"
click at [1180, 404] on icon "show more" at bounding box center [1171, 413] width 19 height 19
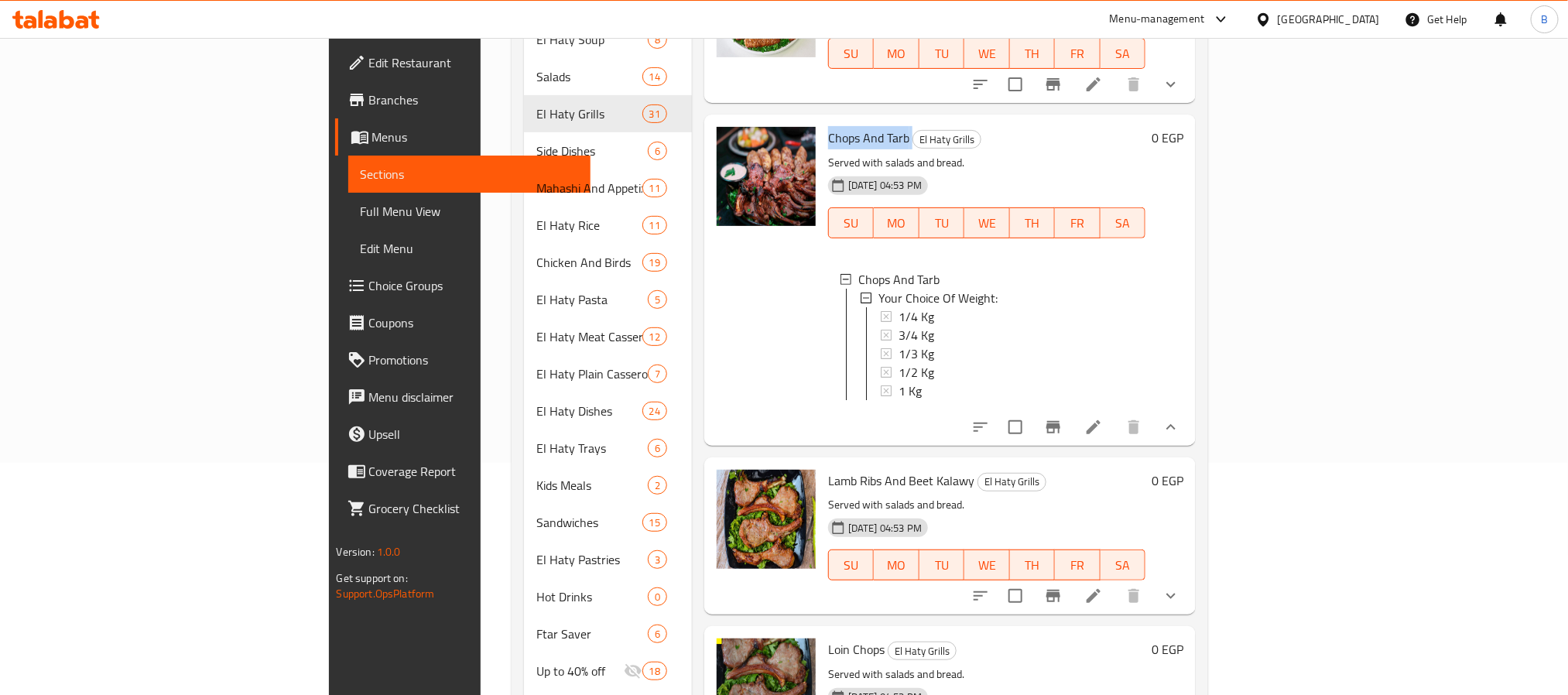
scroll to position [658, 0]
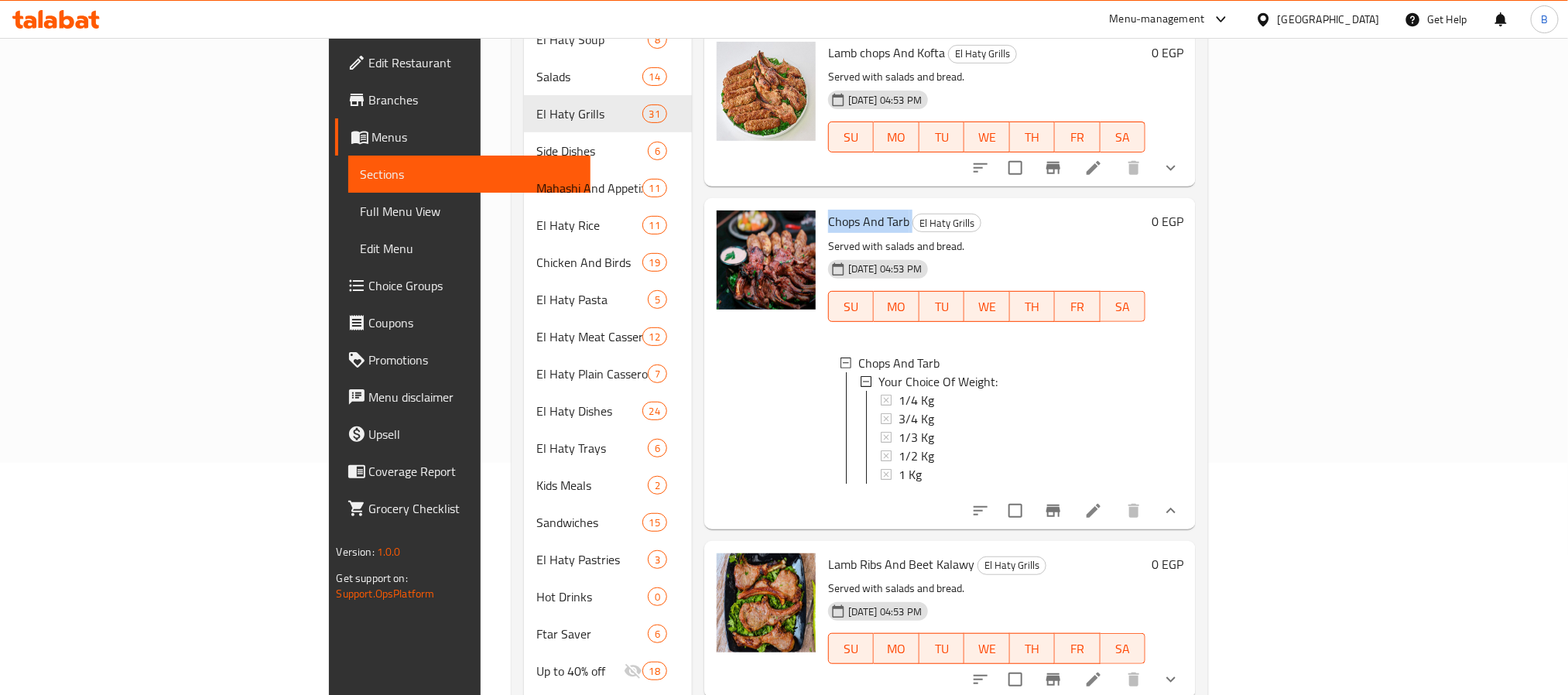
copy h6 "Chops And Tarb"
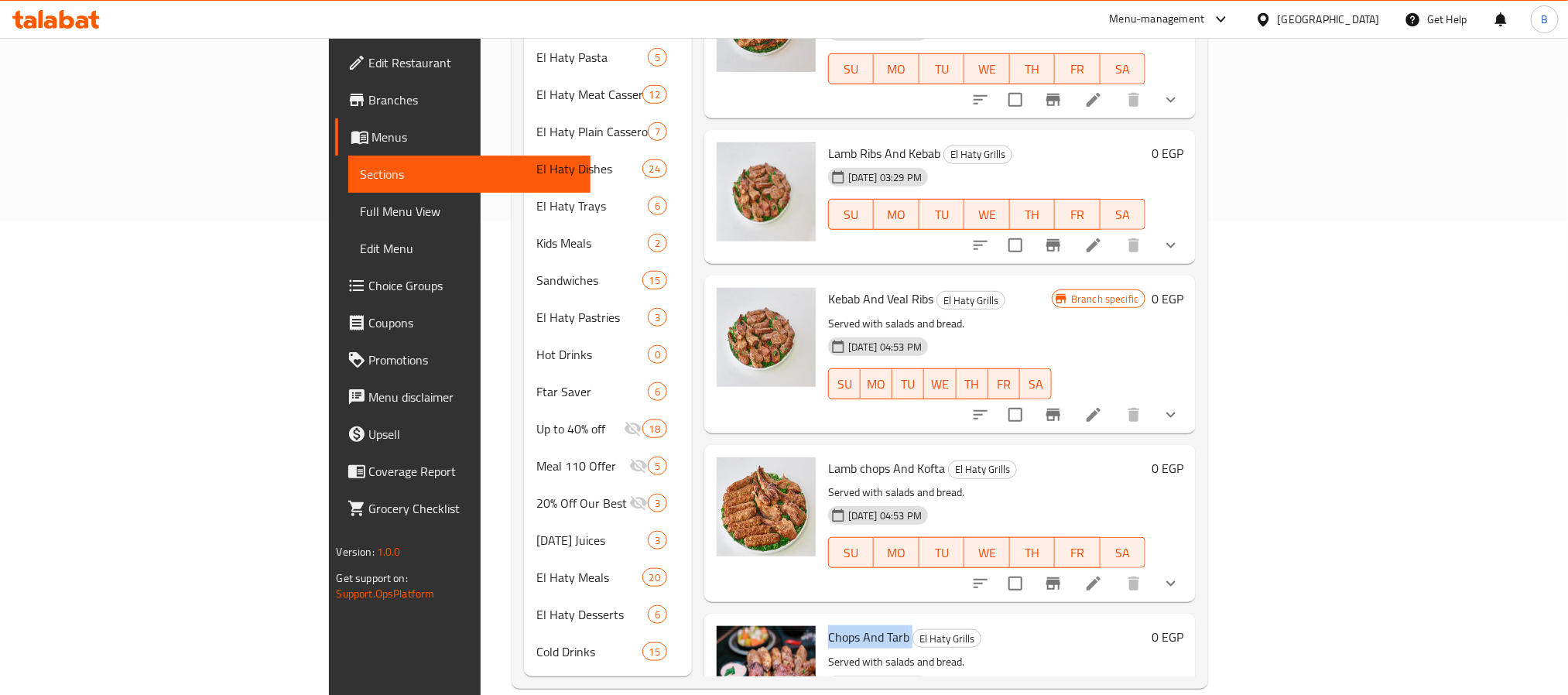
scroll to position [10, 0]
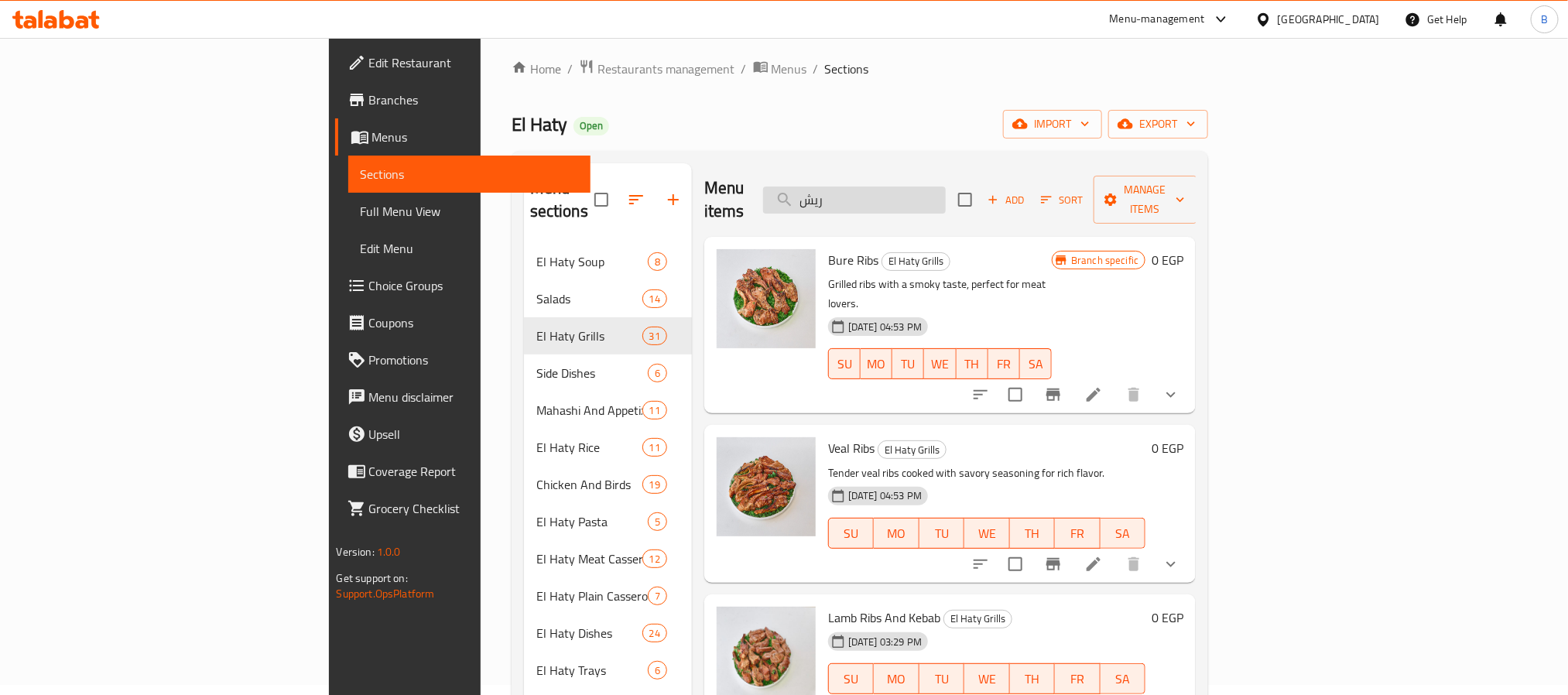
click at [1006, 195] on div "Menu items ريش Add Sort Manage items" at bounding box center [950, 199] width 492 height 73
click at [946, 196] on input "ريش" at bounding box center [854, 199] width 183 height 27
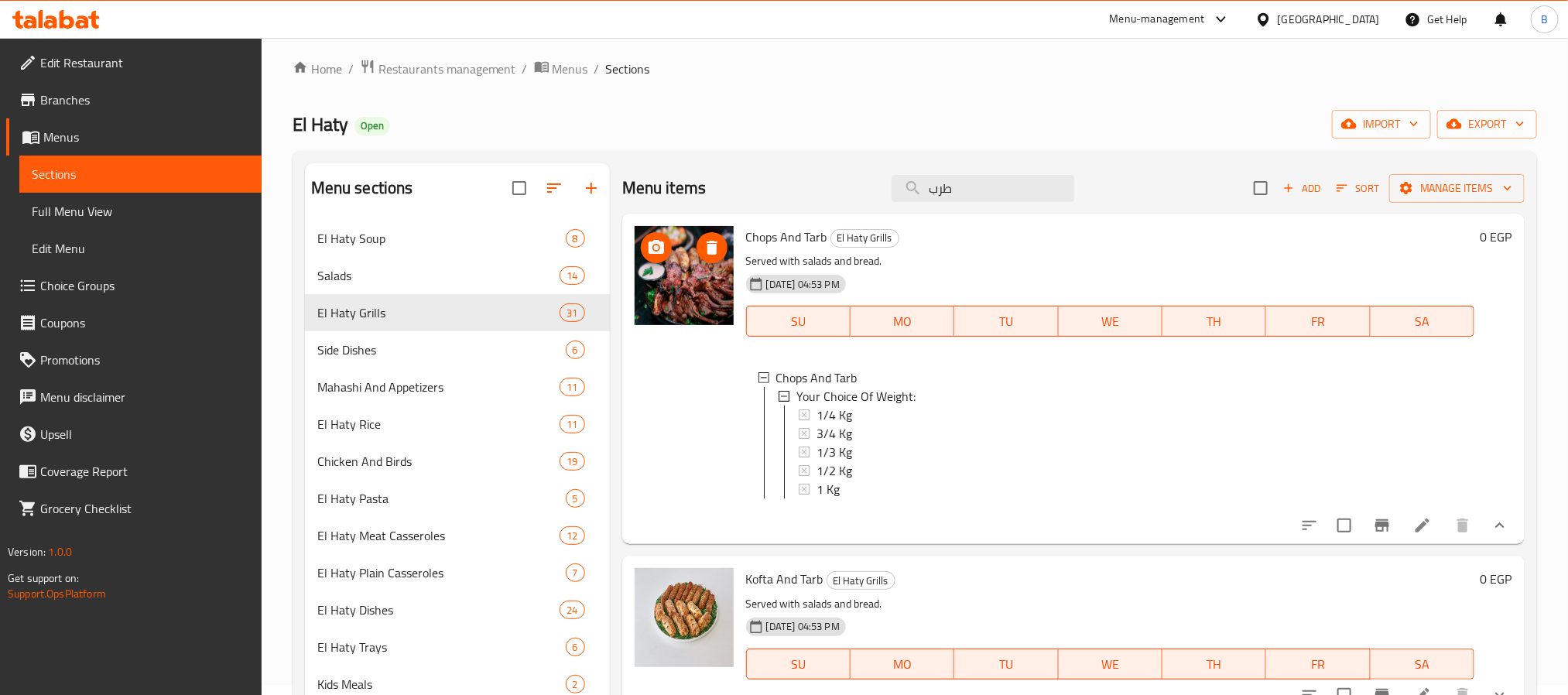
type input "طرب"
click at [1248, 537] on div "Chops And Tarb El Haty Grills Served with salads and bread. 07-06-2024 04:53 PM…" at bounding box center [1110, 379] width 740 height 318
click at [839, 409] on span "1/4 Kg" at bounding box center [834, 416] width 35 height 19
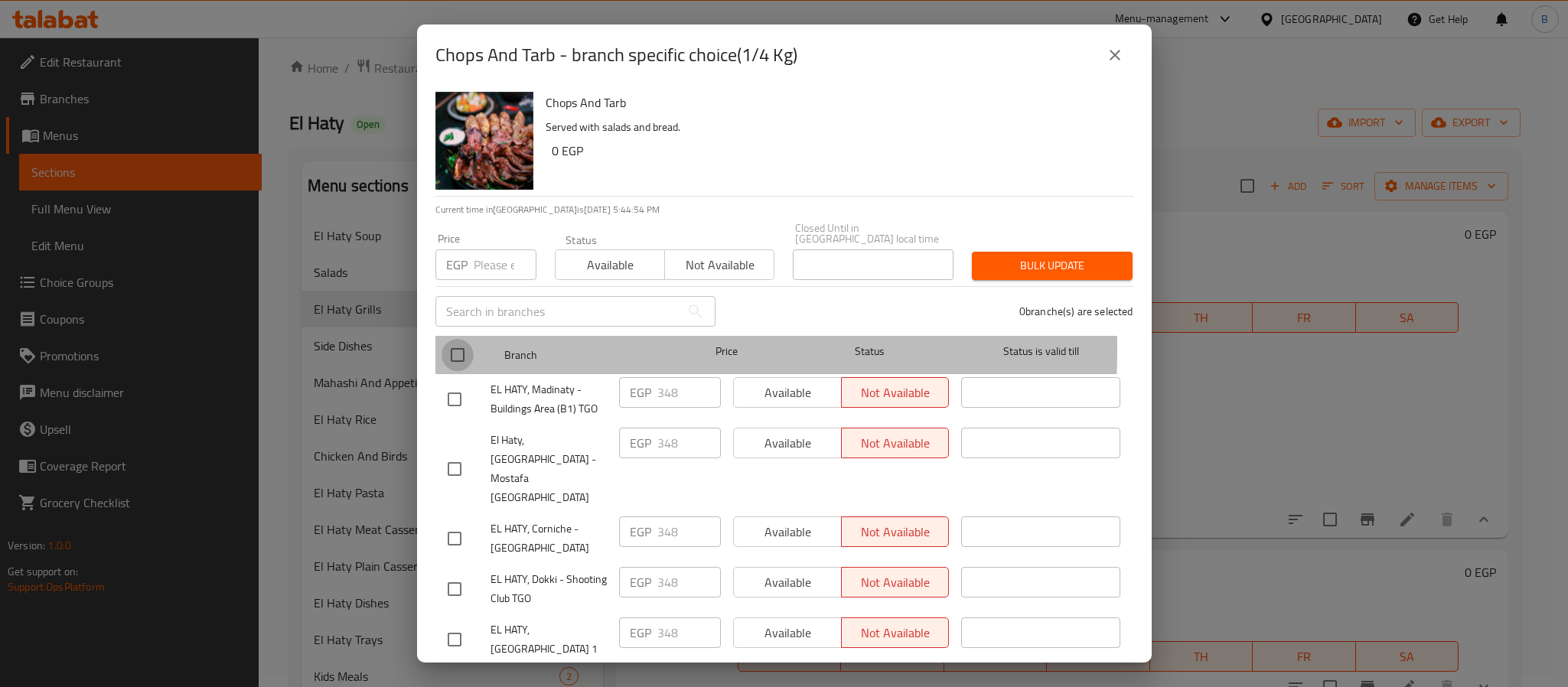
click at [444, 339] on input "checkbox" at bounding box center [458, 355] width 32 height 32
checkbox input "true"
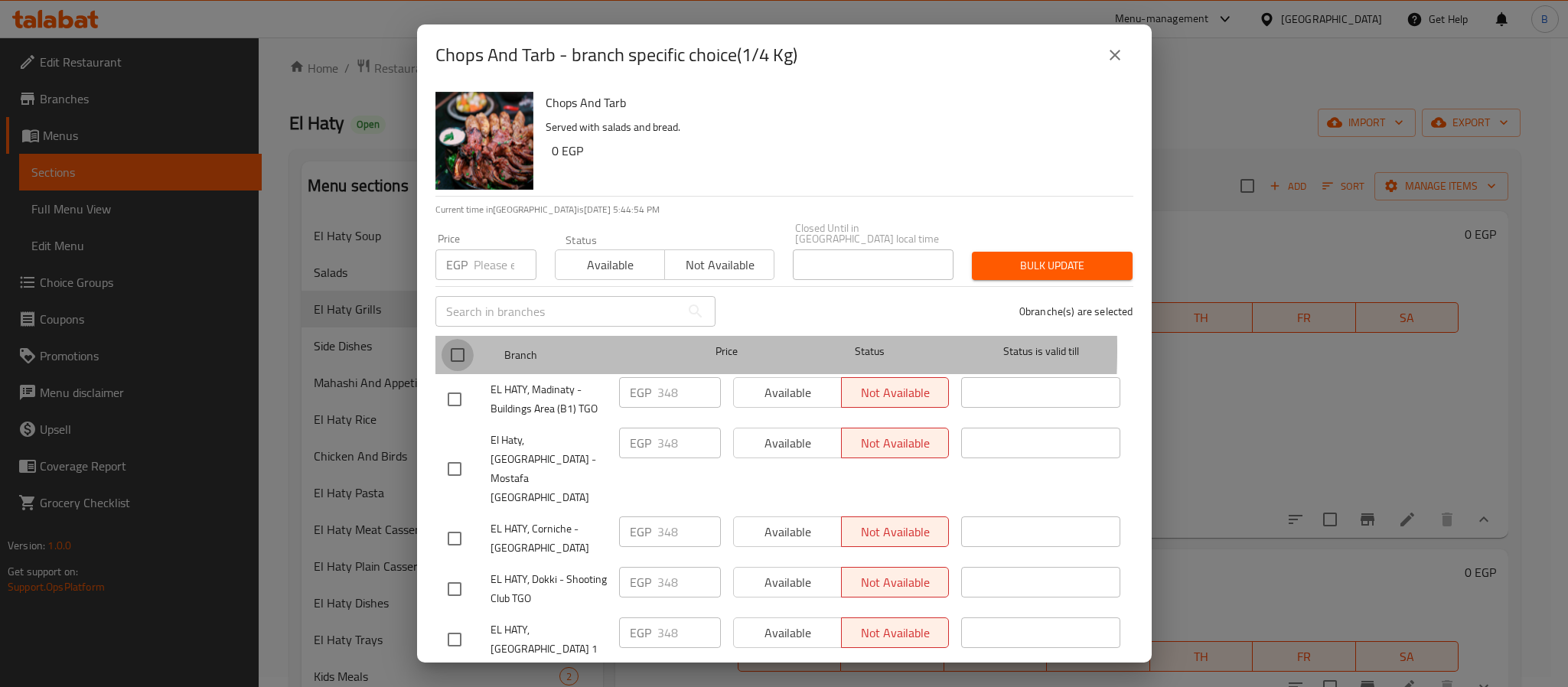
checkbox input "true"
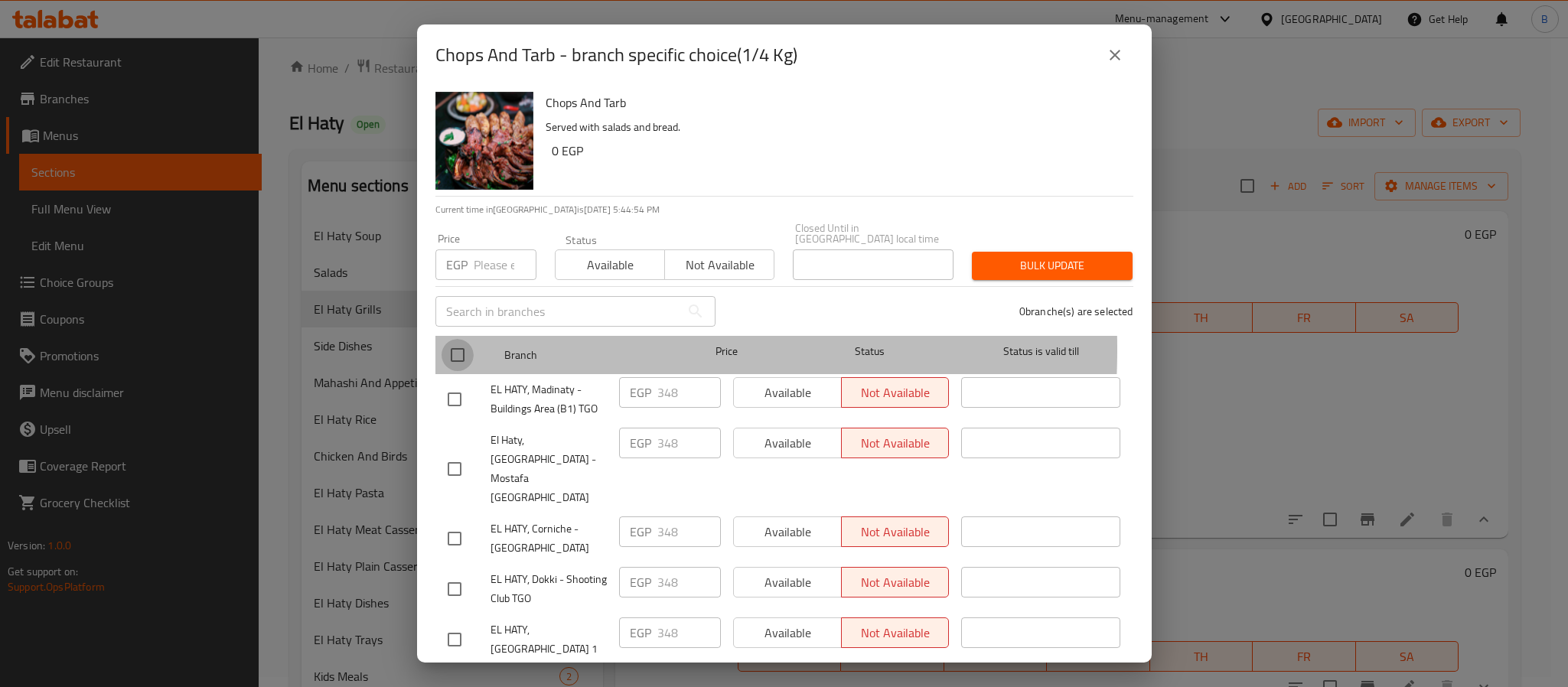
checkbox input "true"
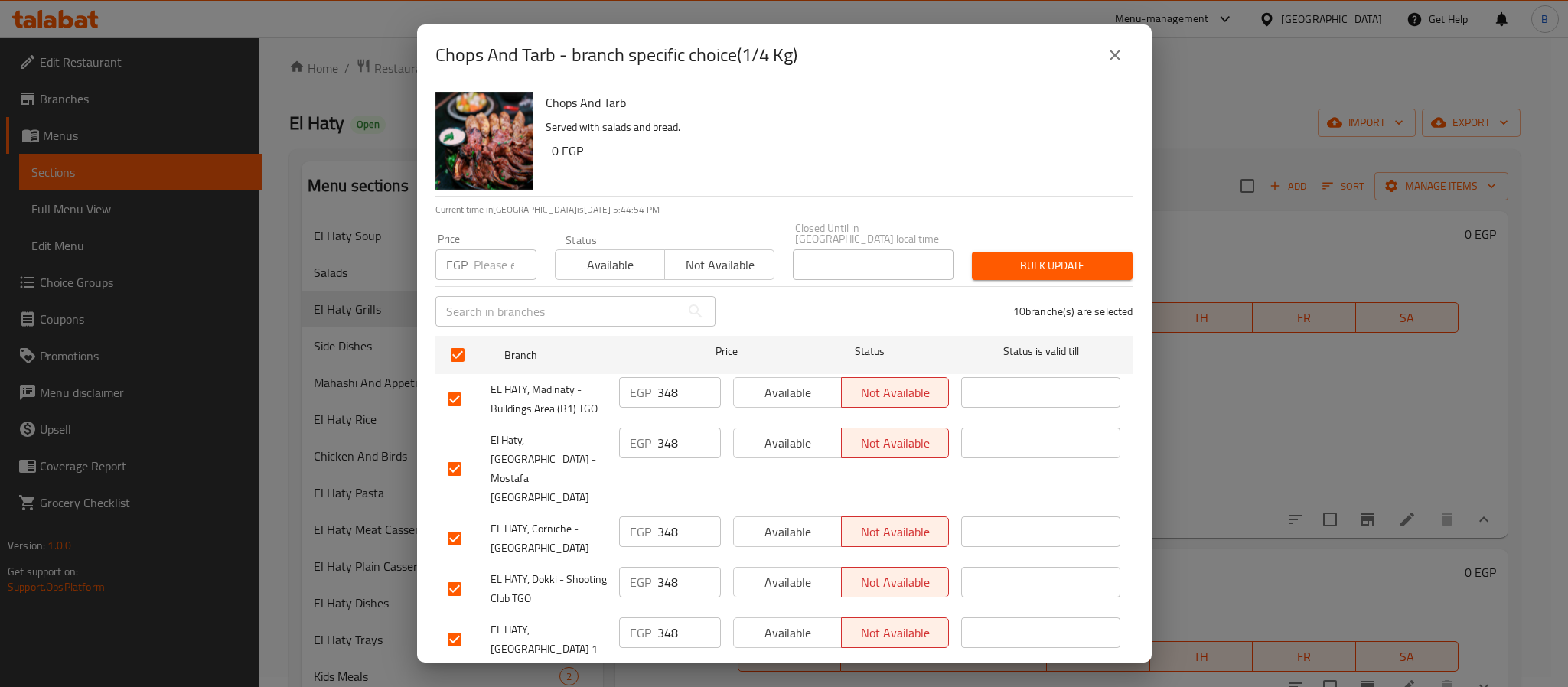
click at [476, 274] on div "Price EGP Price" at bounding box center [486, 257] width 119 height 65
click at [494, 250] on input "number" at bounding box center [505, 265] width 63 height 31
paste input "363.98875"
type input "363.98875"
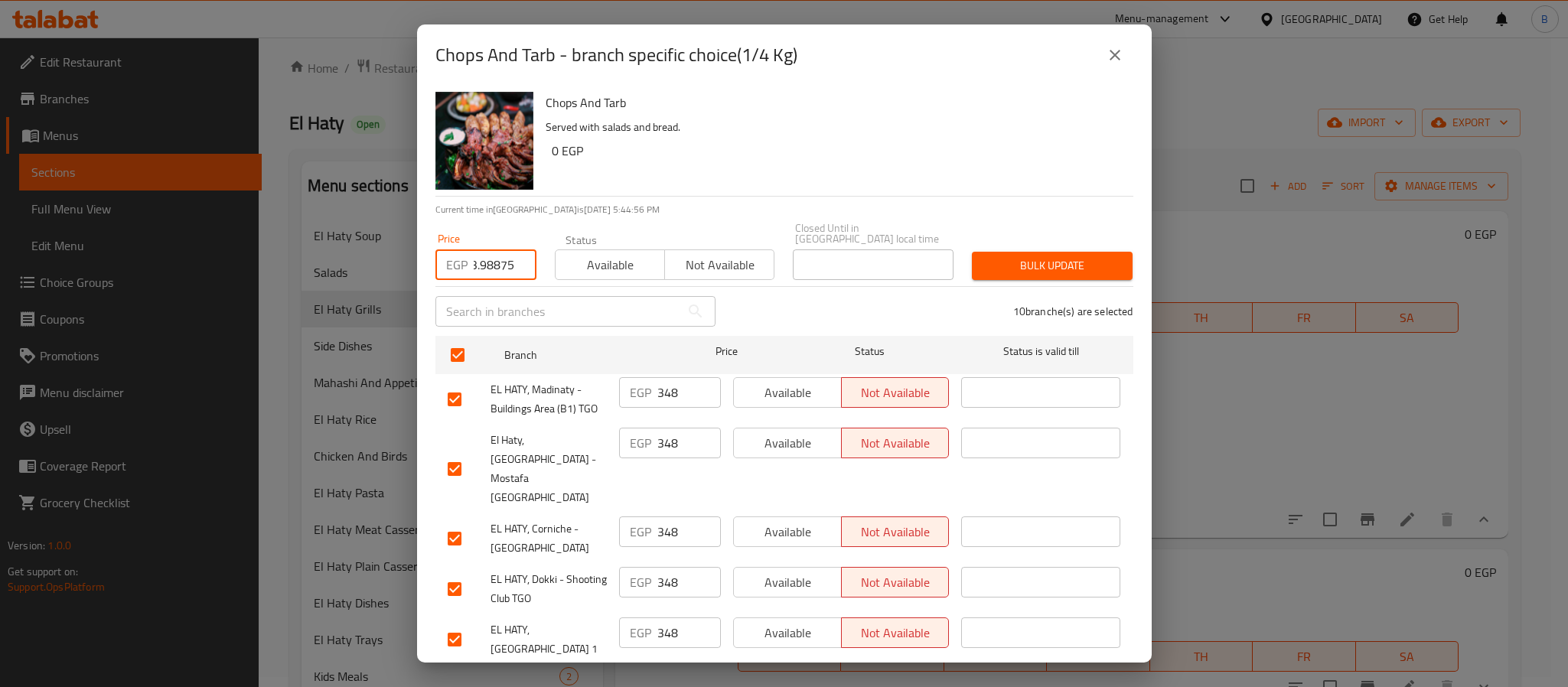
click at [1029, 257] on span "Bulk update" at bounding box center [1052, 266] width 136 height 19
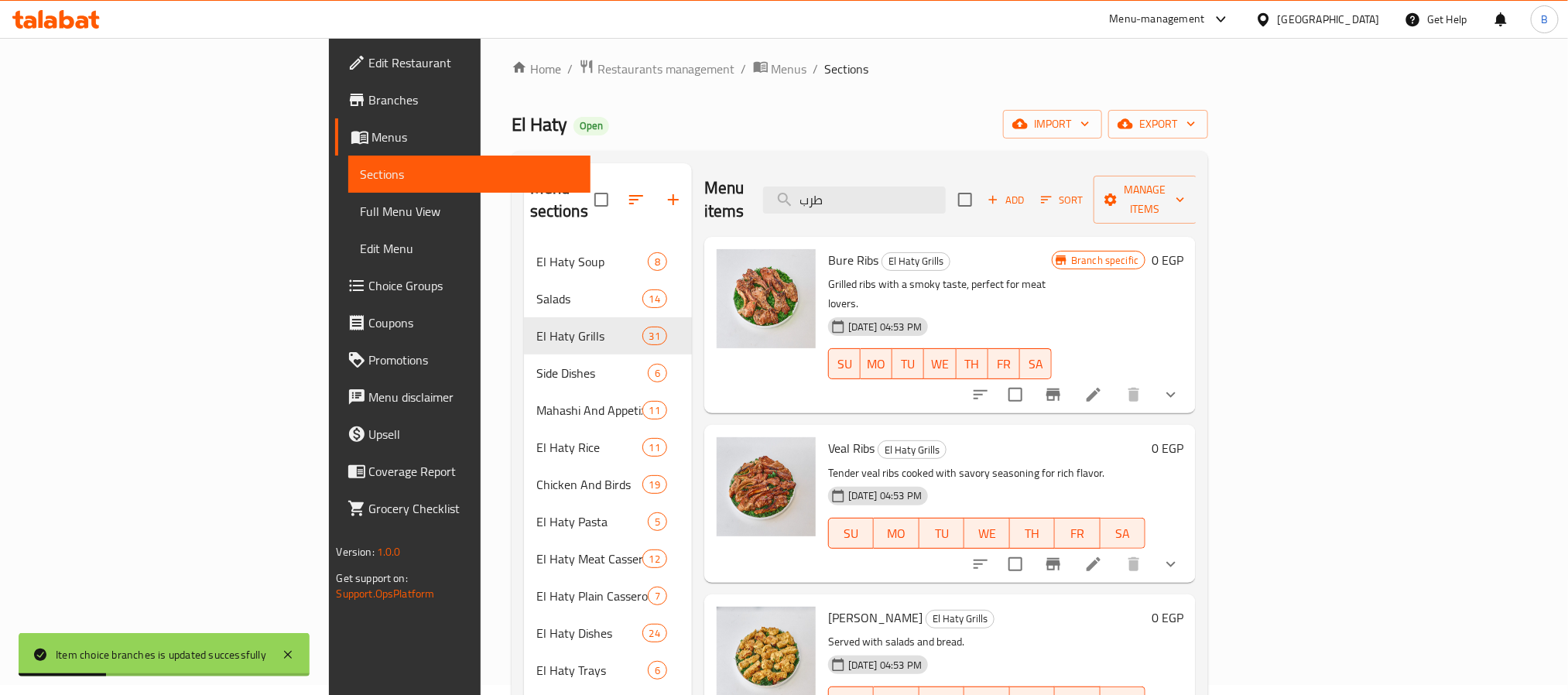
click at [1146, 437] on h6 "Veal Ribs El Haty Grills" at bounding box center [987, 448] width 318 height 22
click at [946, 191] on input "طرب" at bounding box center [854, 199] width 183 height 27
paste input "طرب"
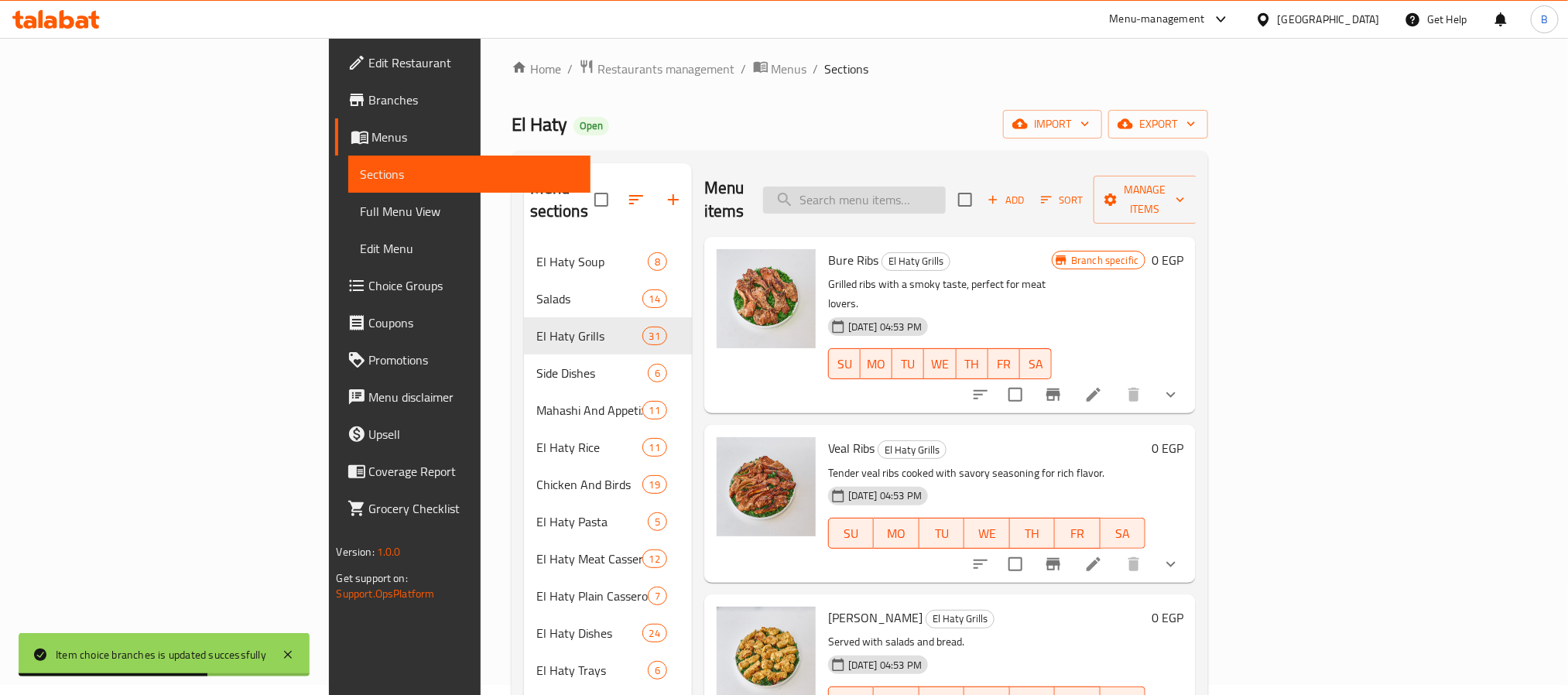
type input "طرب"
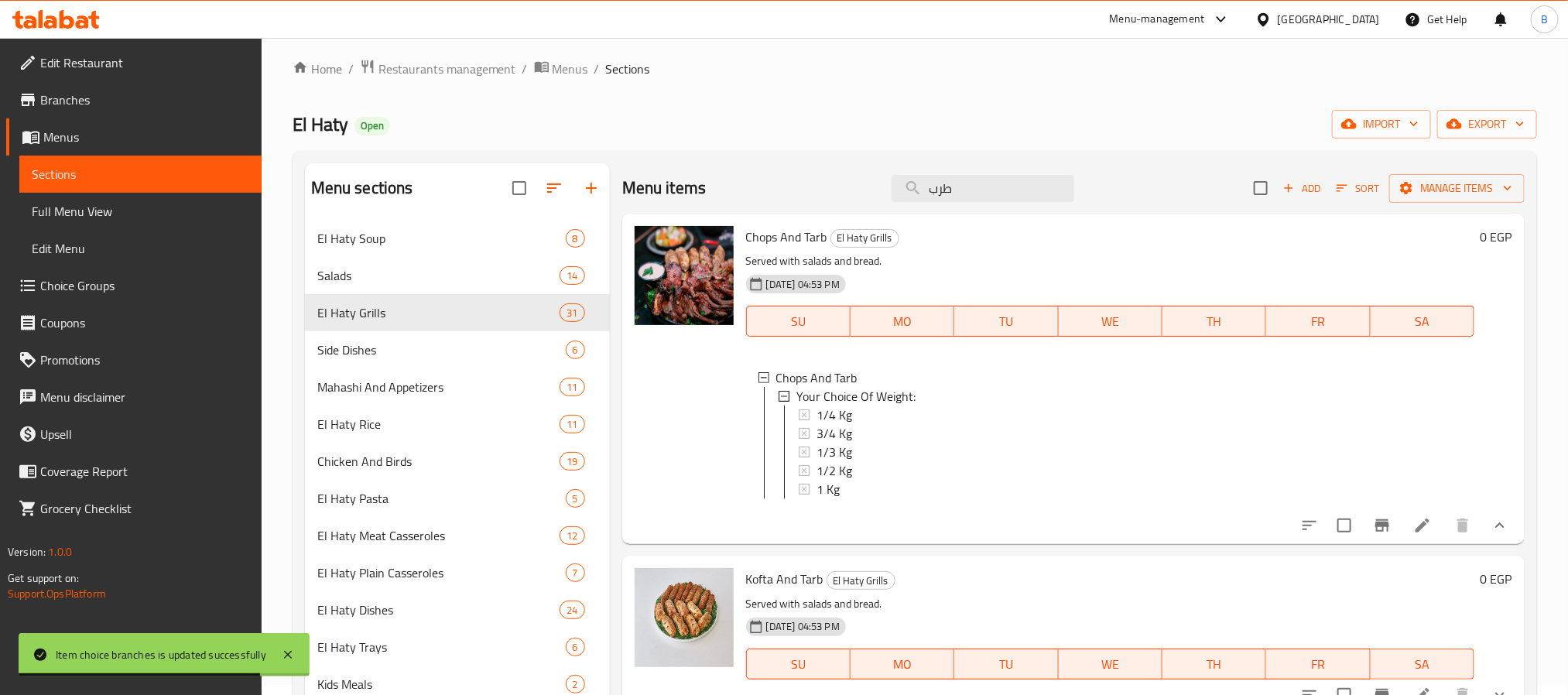
click at [830, 418] on span "1/4 Kg" at bounding box center [834, 416] width 35 height 19
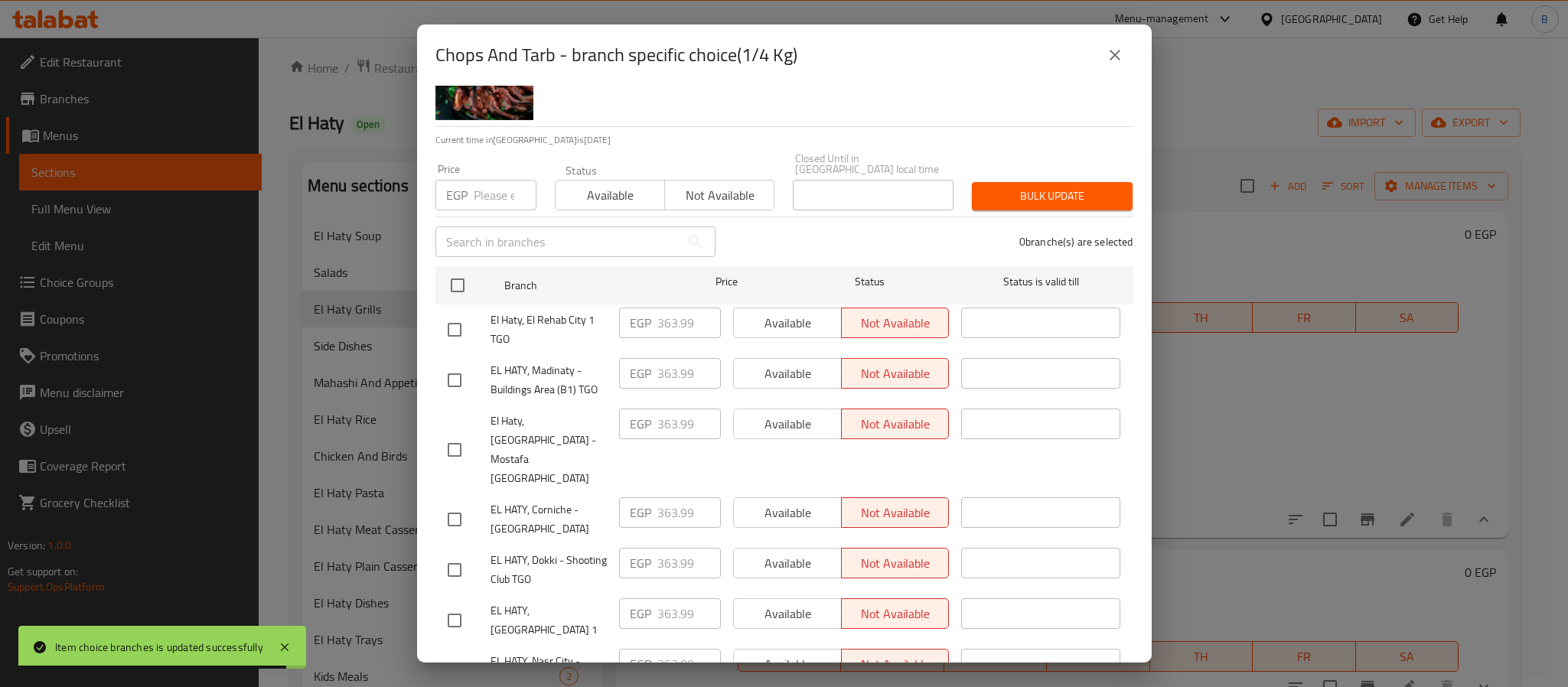
scroll to position [232, 0]
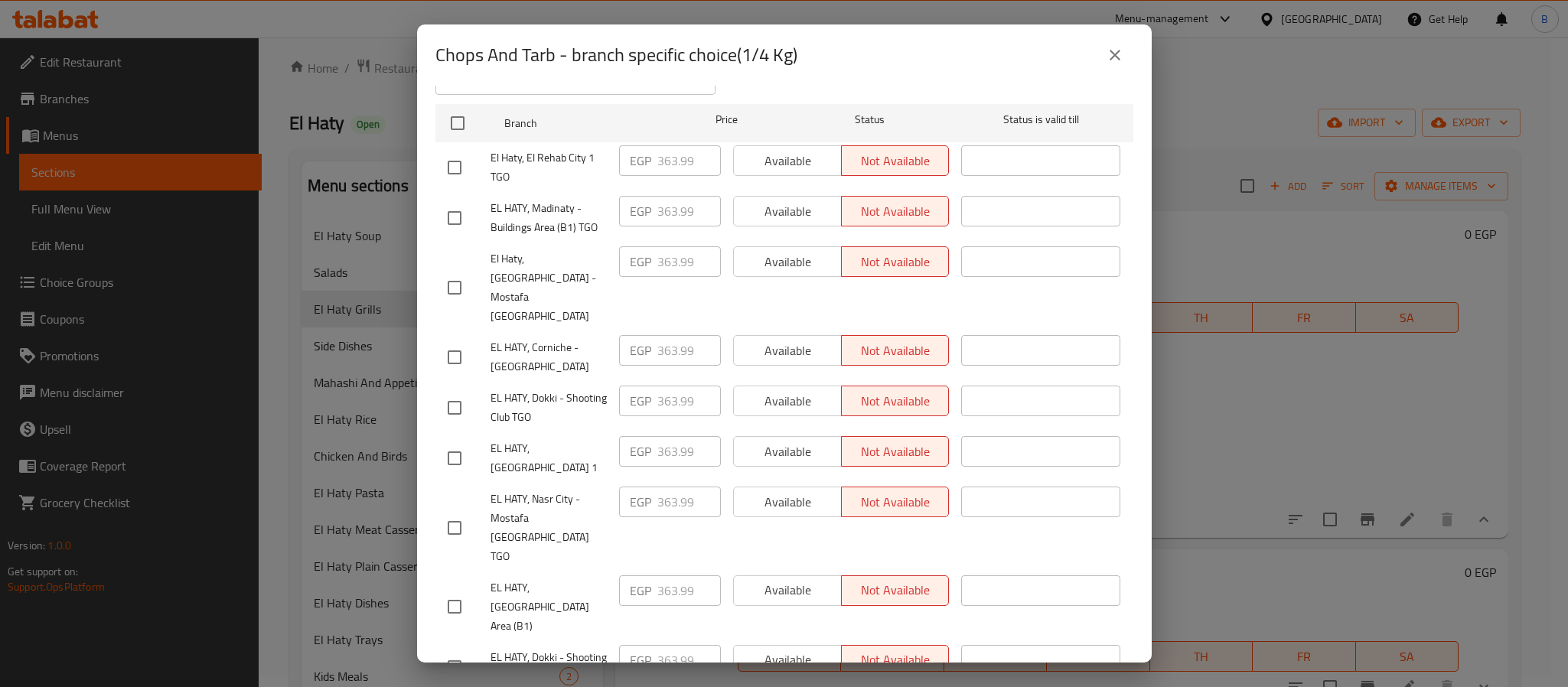
click at [1115, 66] on button "close" at bounding box center [1115, 55] width 37 height 37
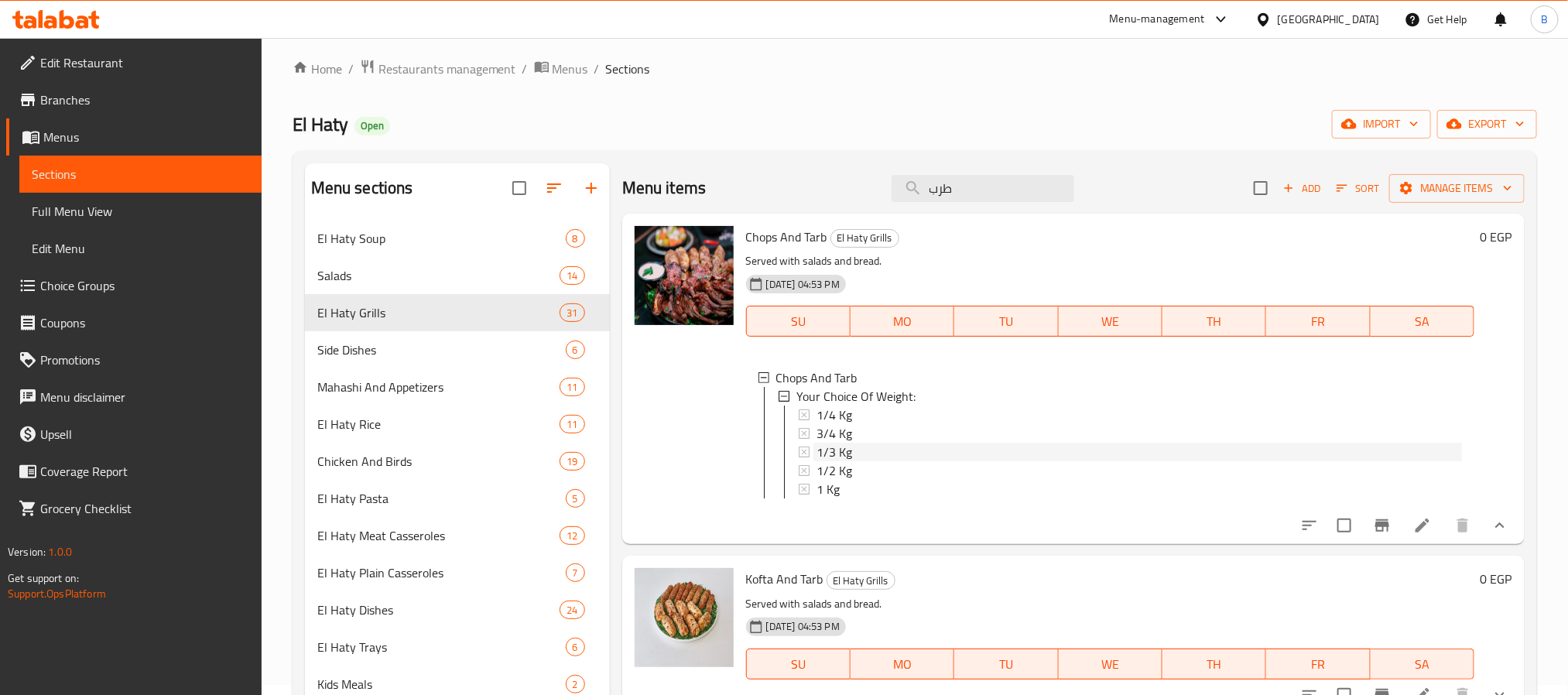
click at [874, 452] on div "1/3 Kg" at bounding box center [1139, 453] width 646 height 19
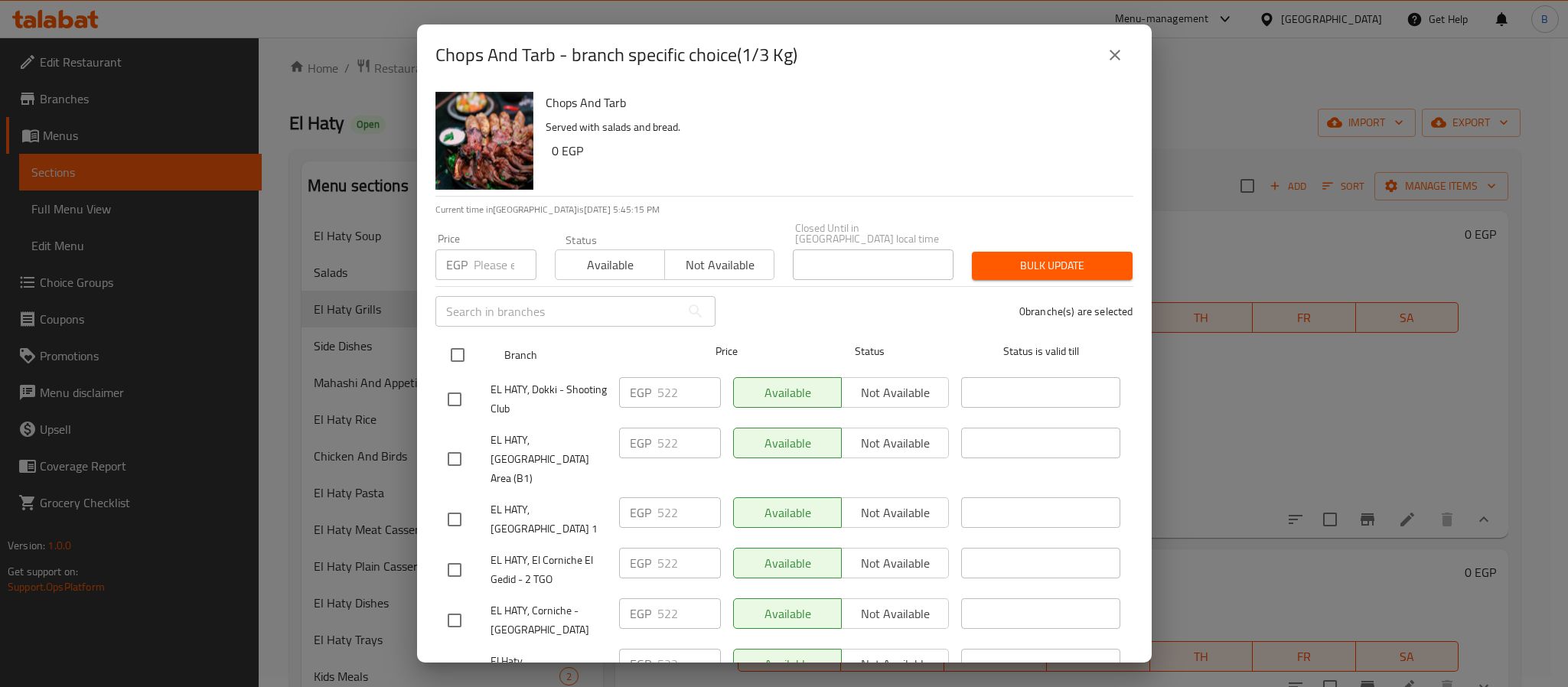
click at [455, 344] on input "checkbox" at bounding box center [458, 355] width 32 height 32
checkbox input "true"
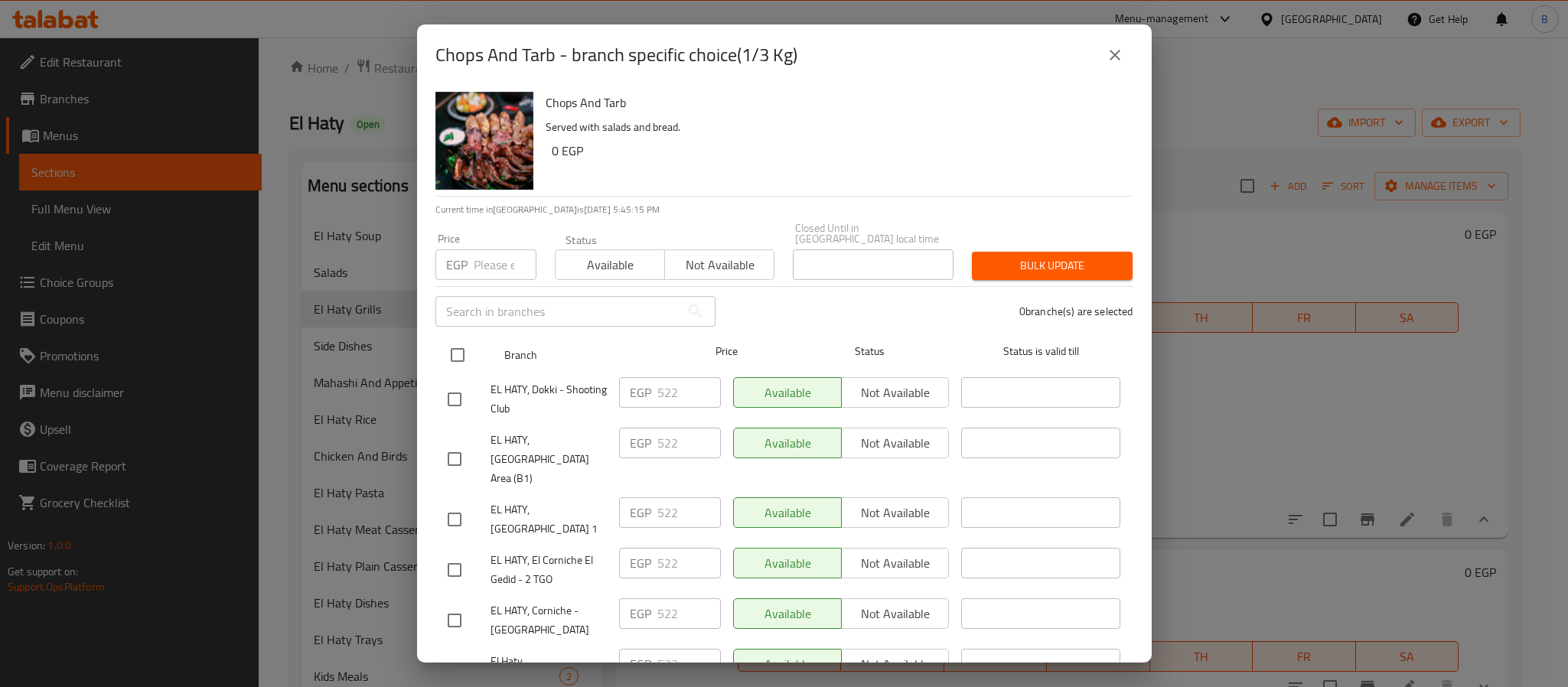
checkbox input "true"
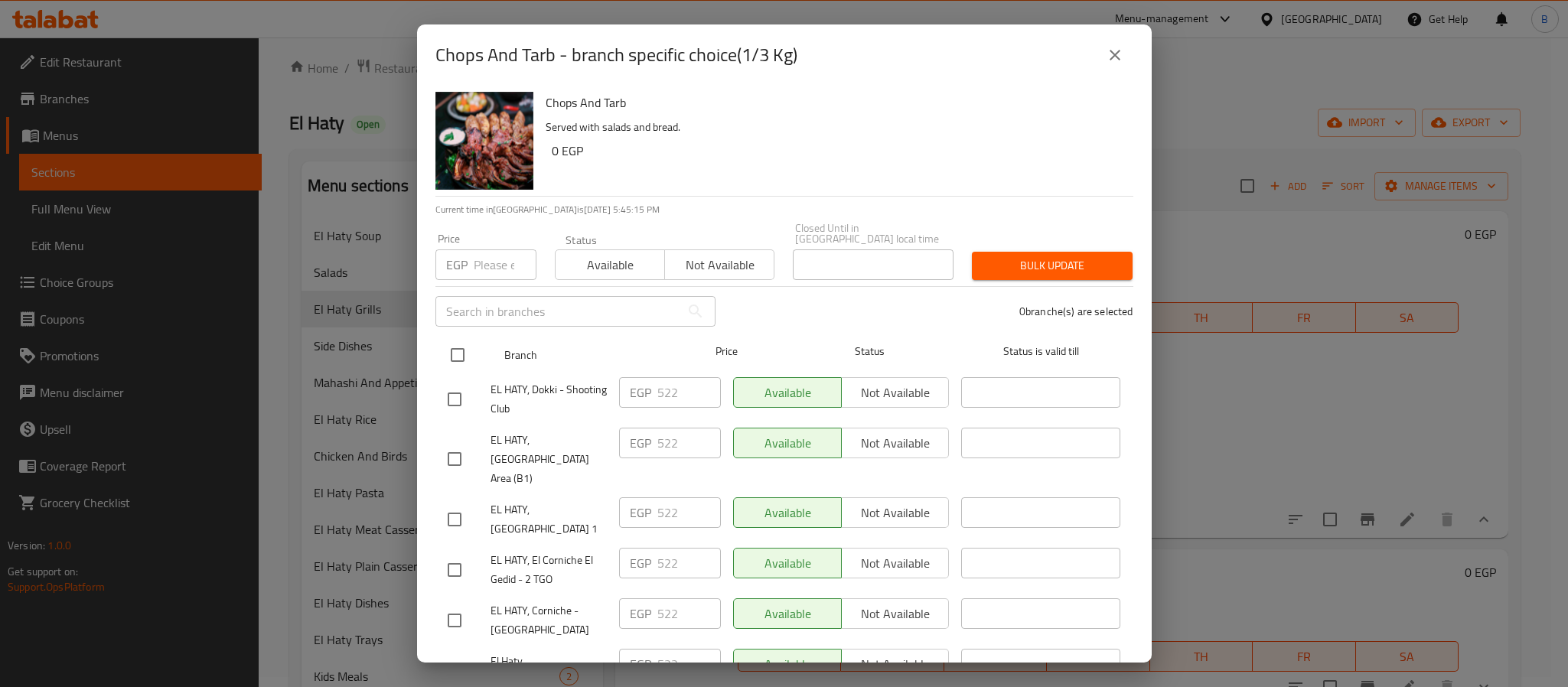
checkbox input "true"
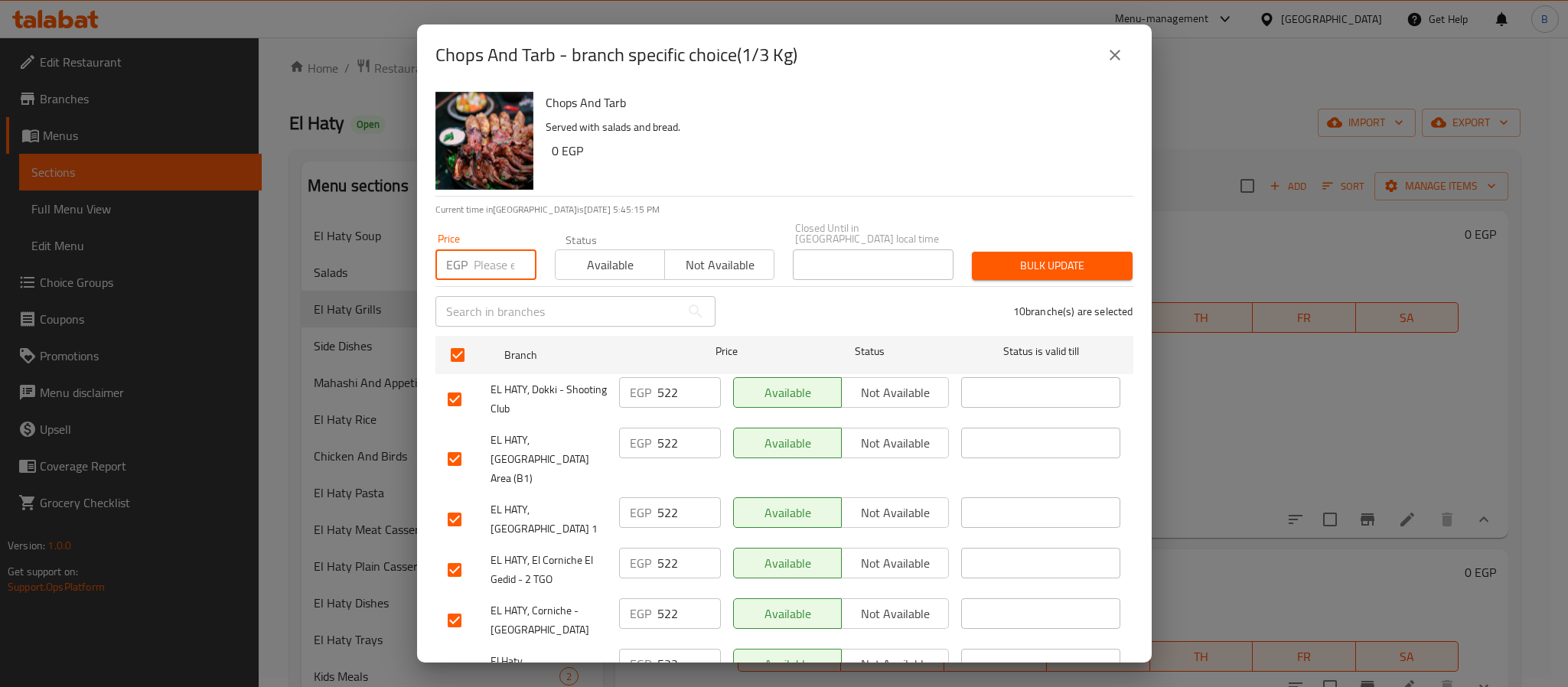
click at [492, 251] on input "number" at bounding box center [505, 265] width 63 height 31
paste input "545.983125"
drag, startPoint x: 493, startPoint y: 256, endPoint x: 444, endPoint y: 264, distance: 49.6
click at [444, 264] on div "EGP 545.983125 Price" at bounding box center [486, 265] width 101 height 31
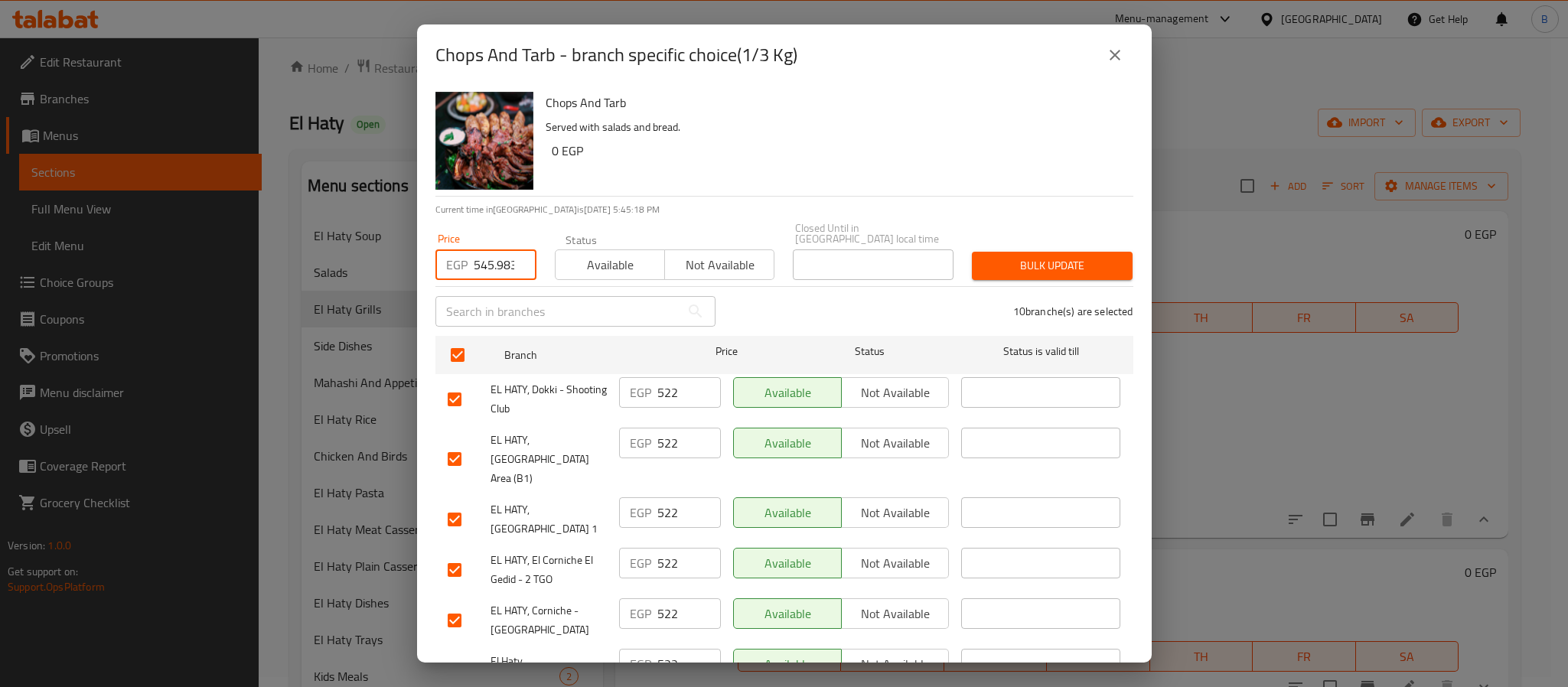
type input "545.983125"
click at [999, 267] on button "Bulk update" at bounding box center [1052, 265] width 161 height 28
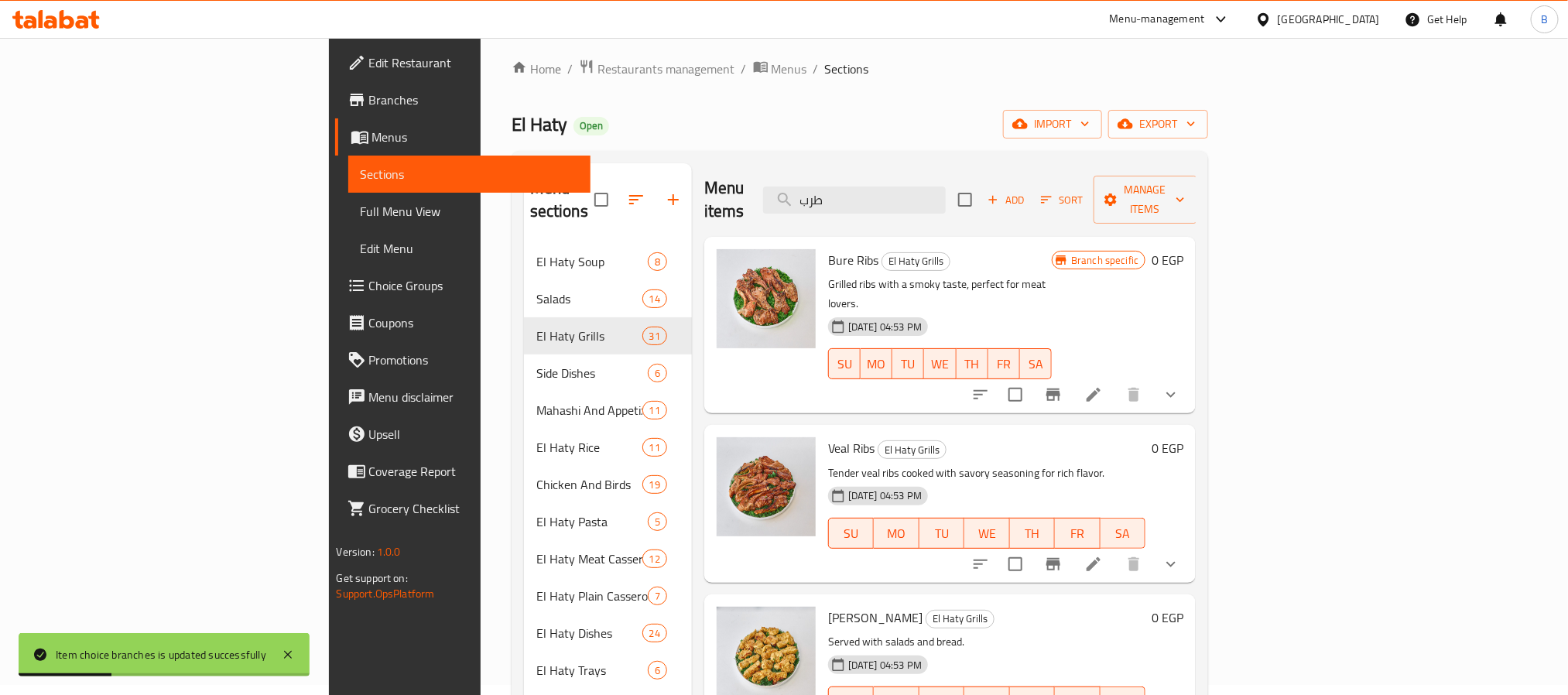
click at [1146, 437] on h6 "Veal Ribs El Haty Grills" at bounding box center [987, 448] width 318 height 22
click at [946, 186] on input "طرب" at bounding box center [854, 199] width 183 height 27
type input "طرب"
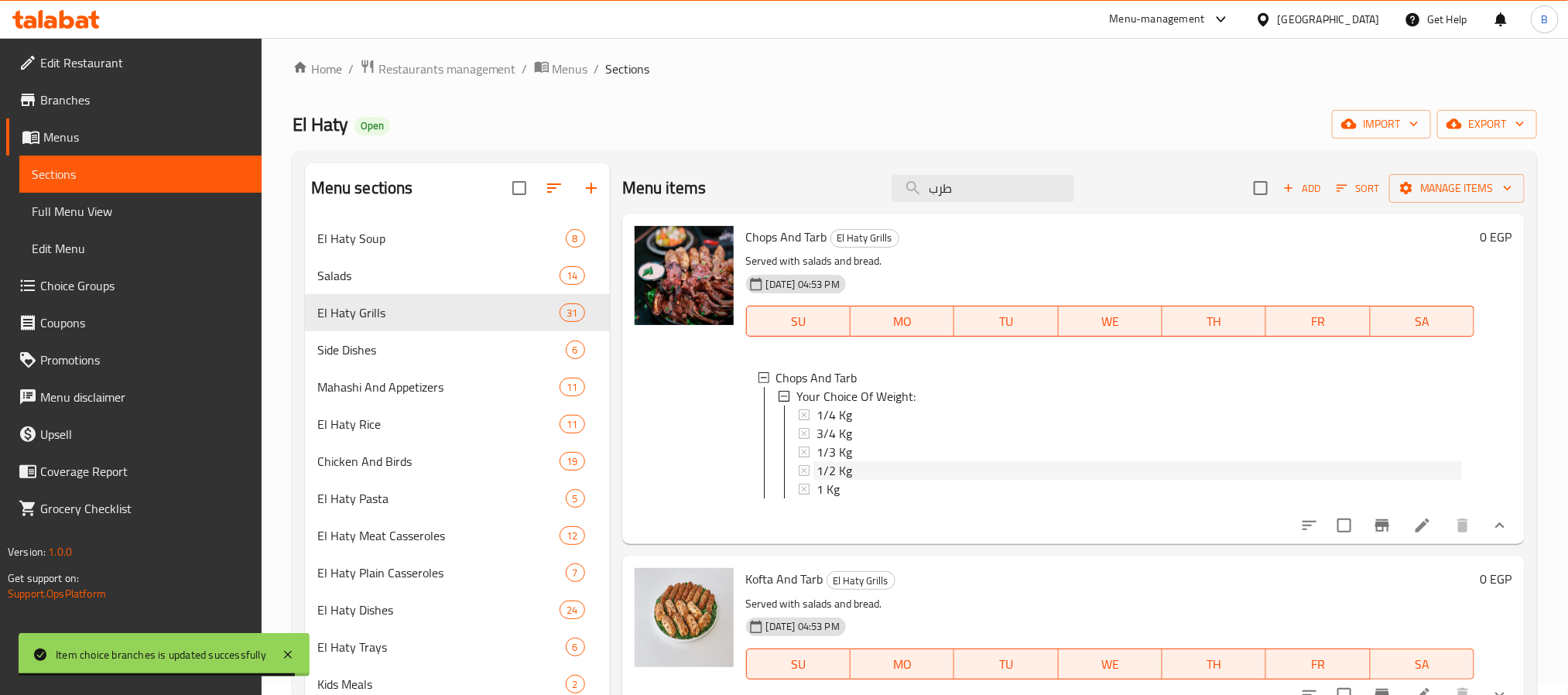
click at [878, 467] on div "1/2 Kg" at bounding box center [1139, 471] width 646 height 19
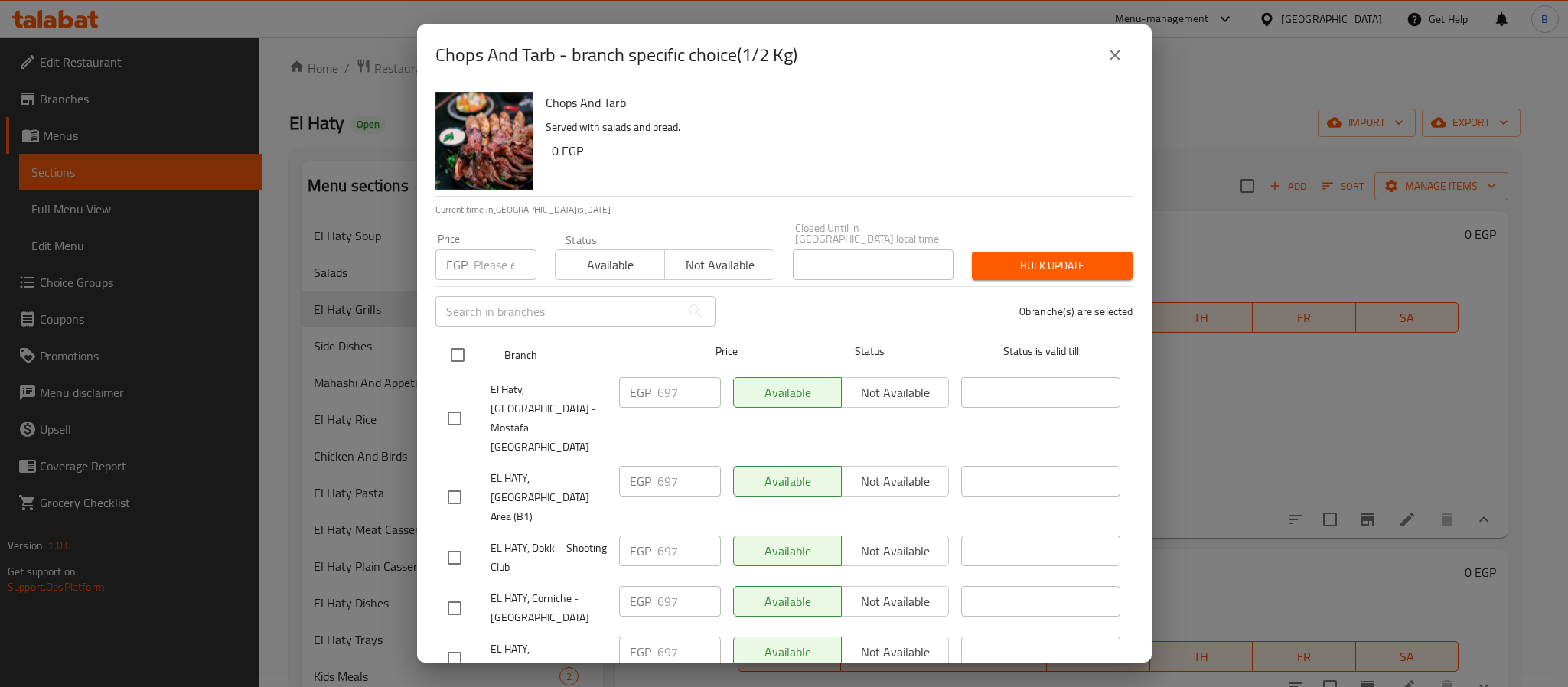
click at [476, 348] on div at bounding box center [470, 355] width 57 height 44
click at [469, 348] on input "checkbox" at bounding box center [458, 355] width 32 height 32
checkbox input "true"
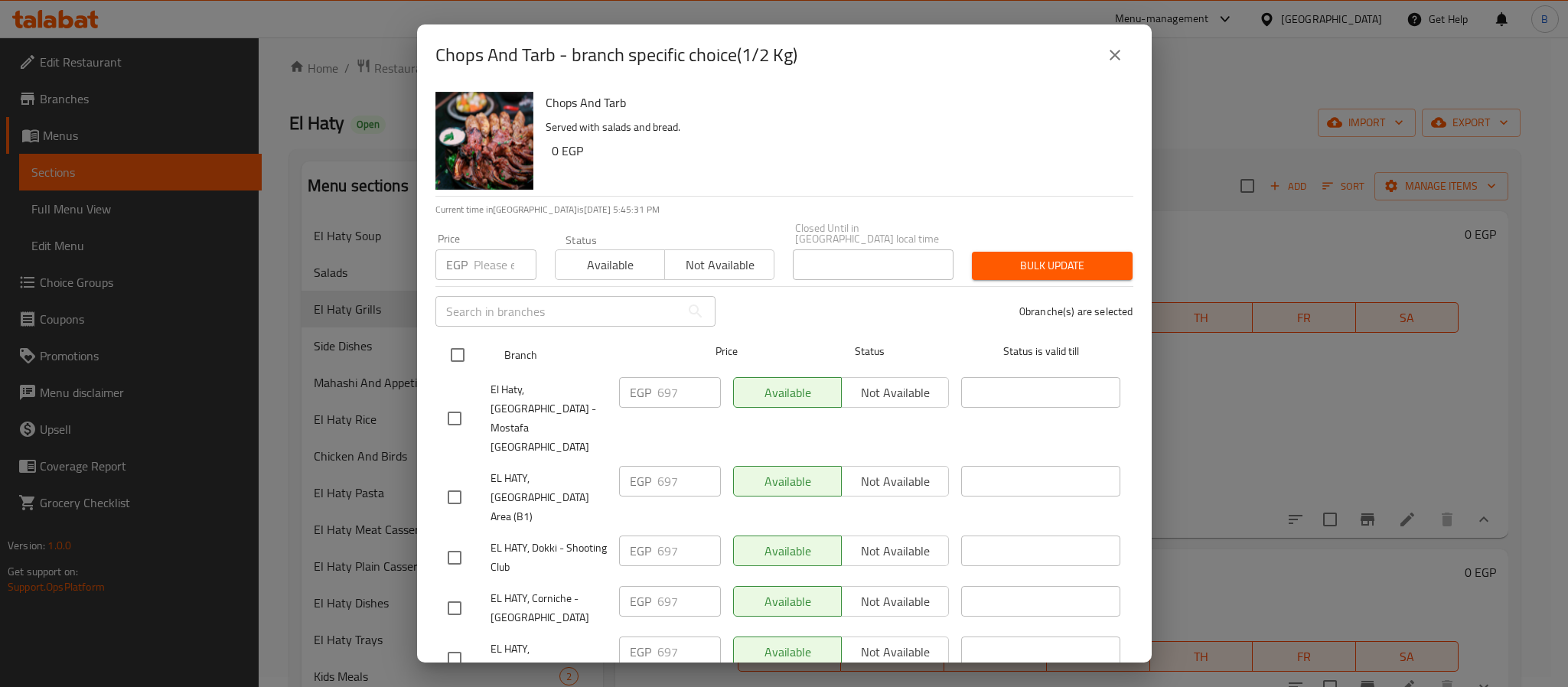
checkbox input "true"
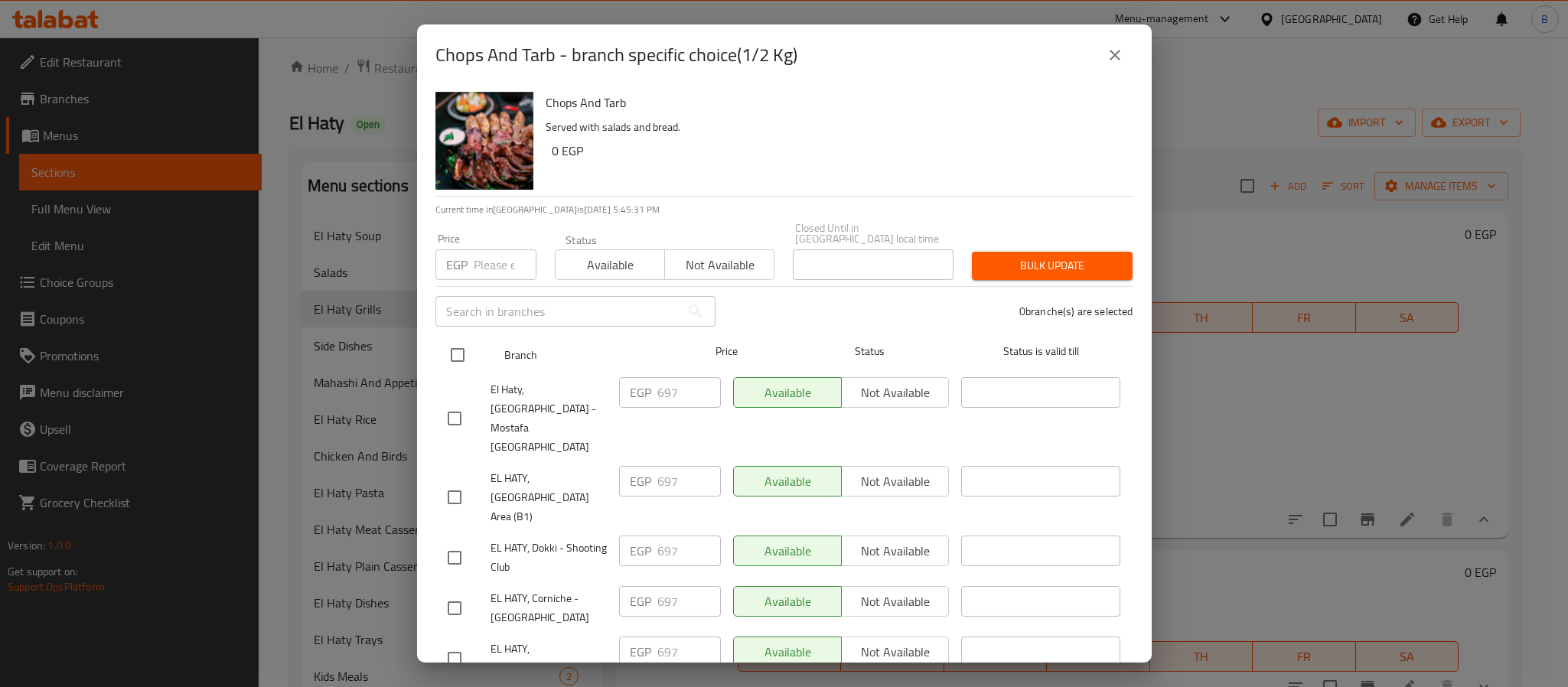
checkbox input "true"
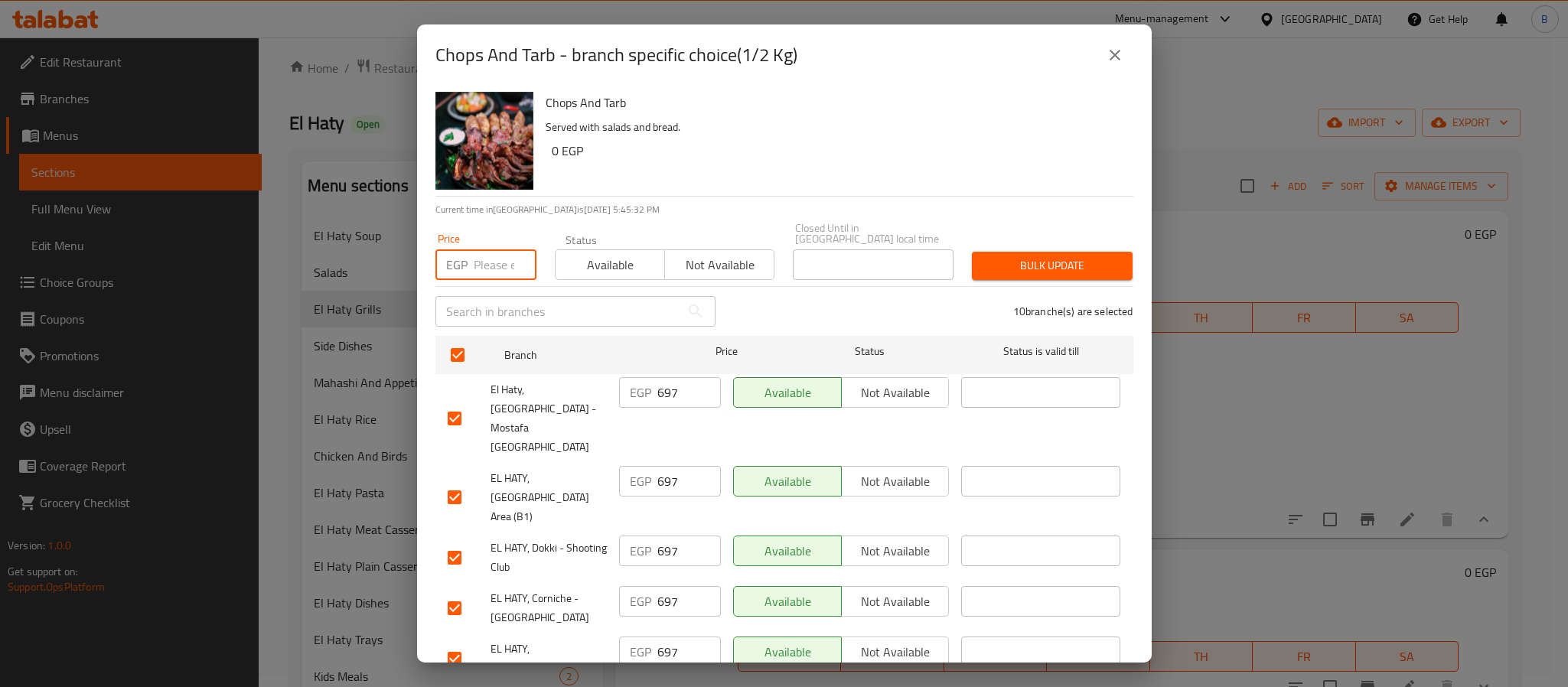
click at [477, 263] on input "number" at bounding box center [505, 265] width 63 height 31
paste input "727.9775"
type input "727.9775"
click at [1003, 257] on span "Bulk update" at bounding box center [1052, 266] width 136 height 19
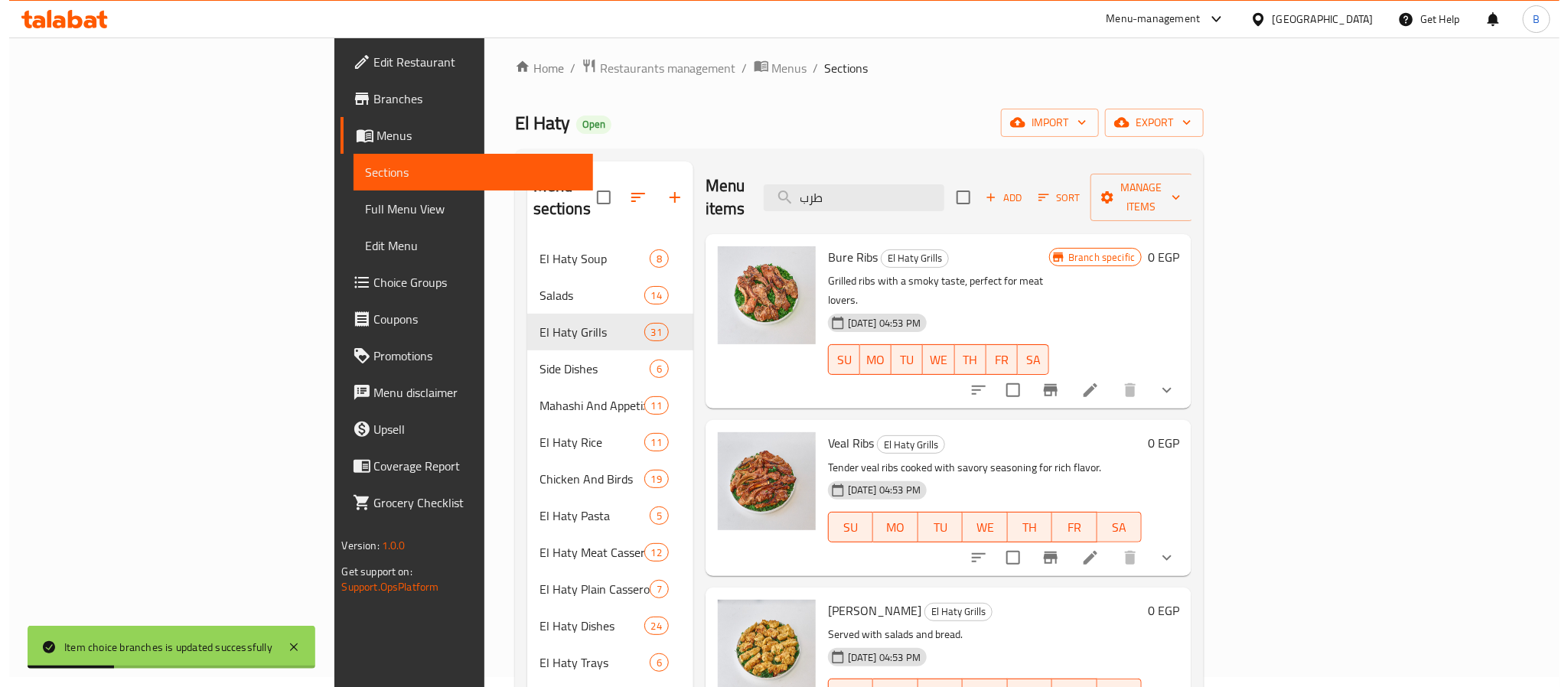
scroll to position [0, 0]
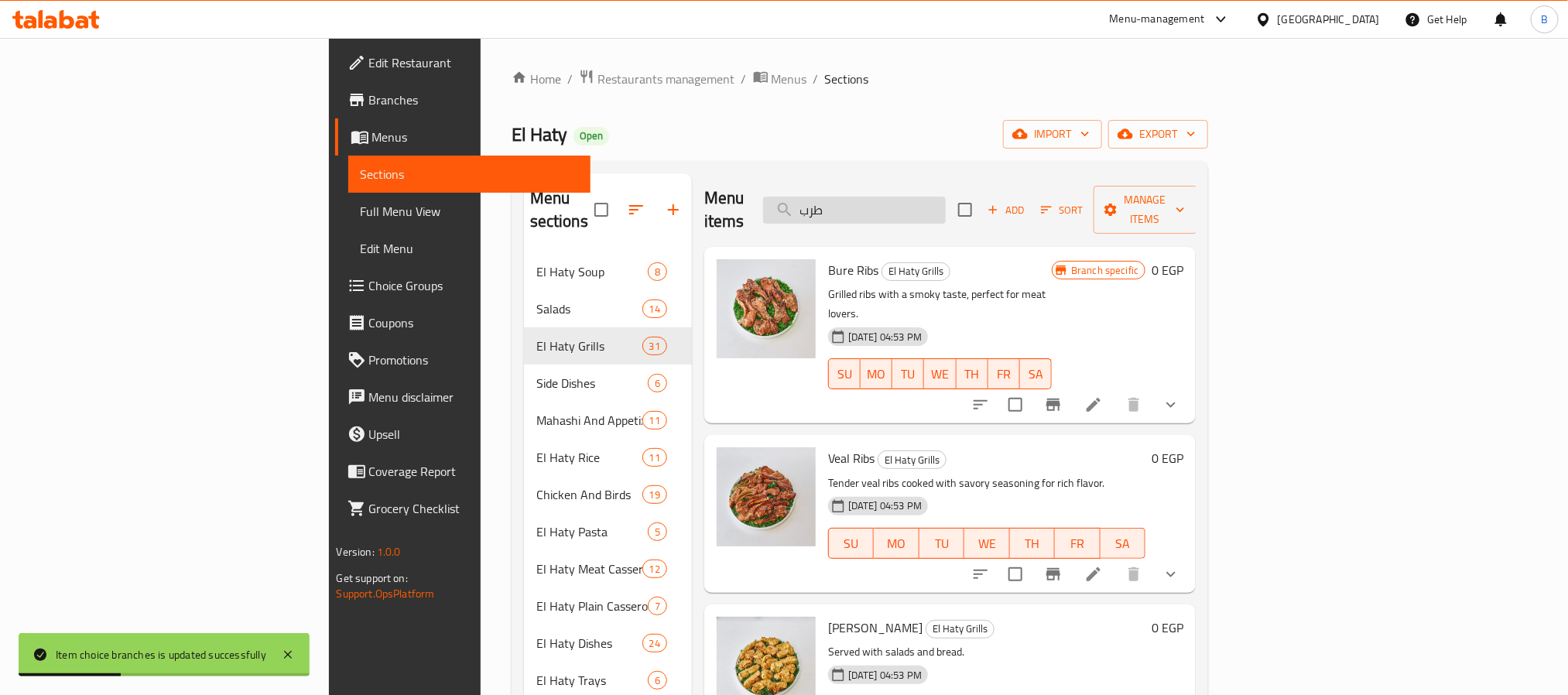
click at [946, 202] on input "طرب" at bounding box center [854, 210] width 183 height 27
paste input "طرب"
type input "طرب"
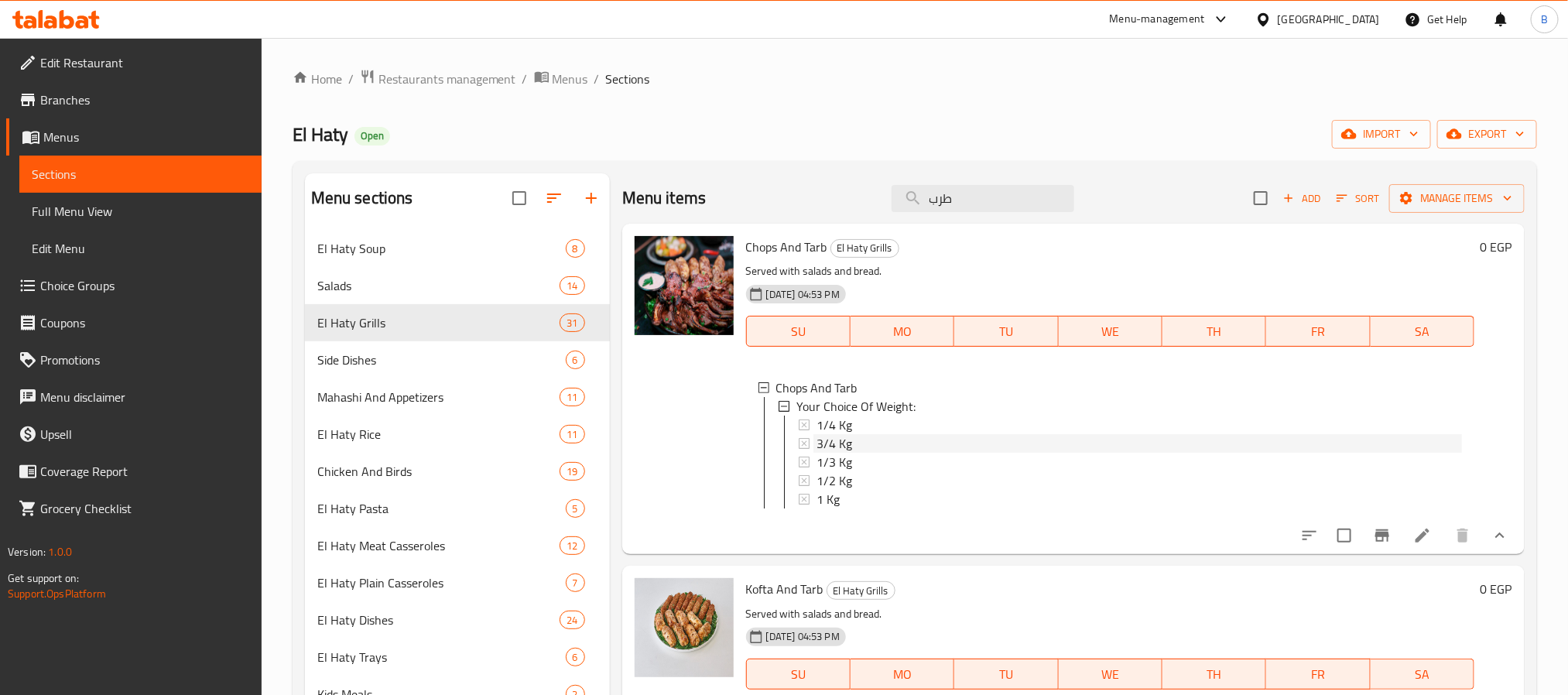
click at [871, 436] on div "3/4 Kg" at bounding box center [1139, 444] width 646 height 19
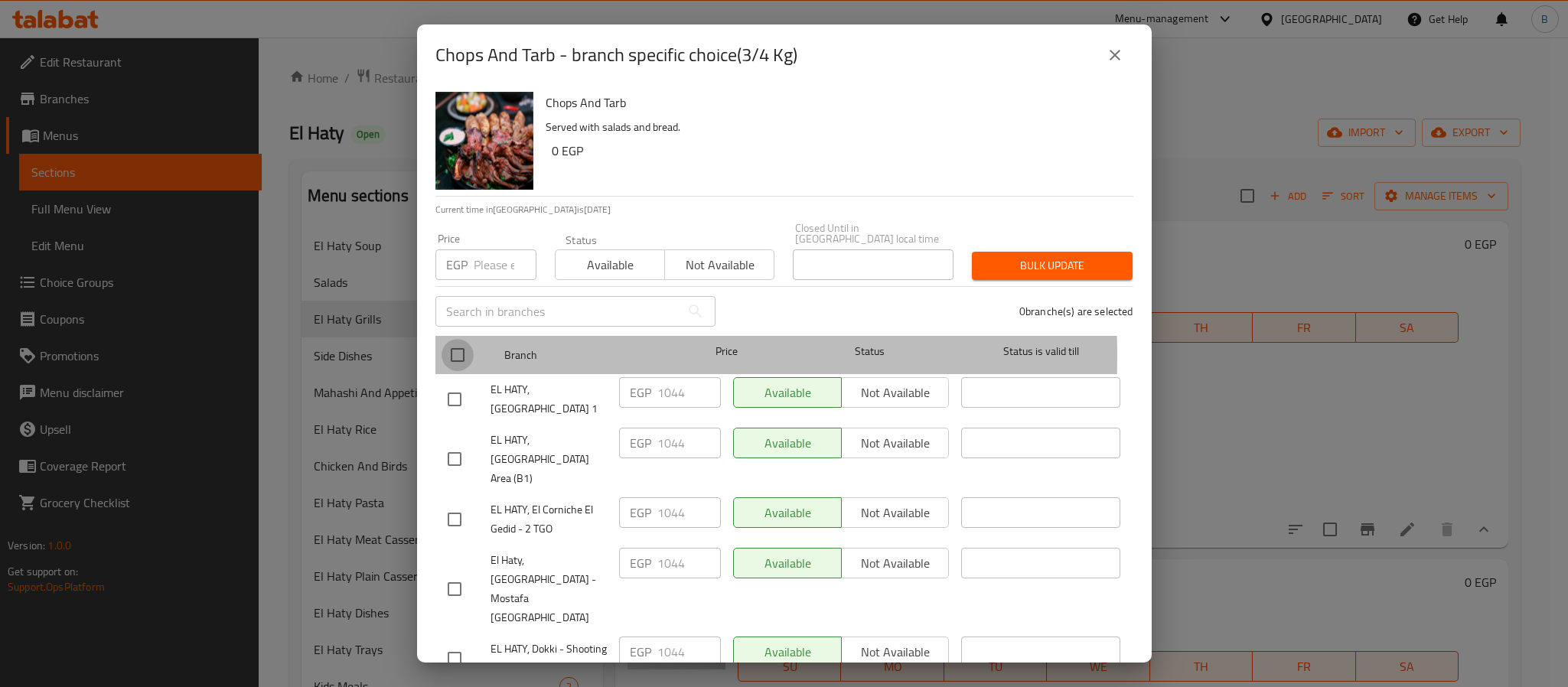
click at [453, 345] on input "checkbox" at bounding box center [458, 355] width 32 height 32
checkbox input "true"
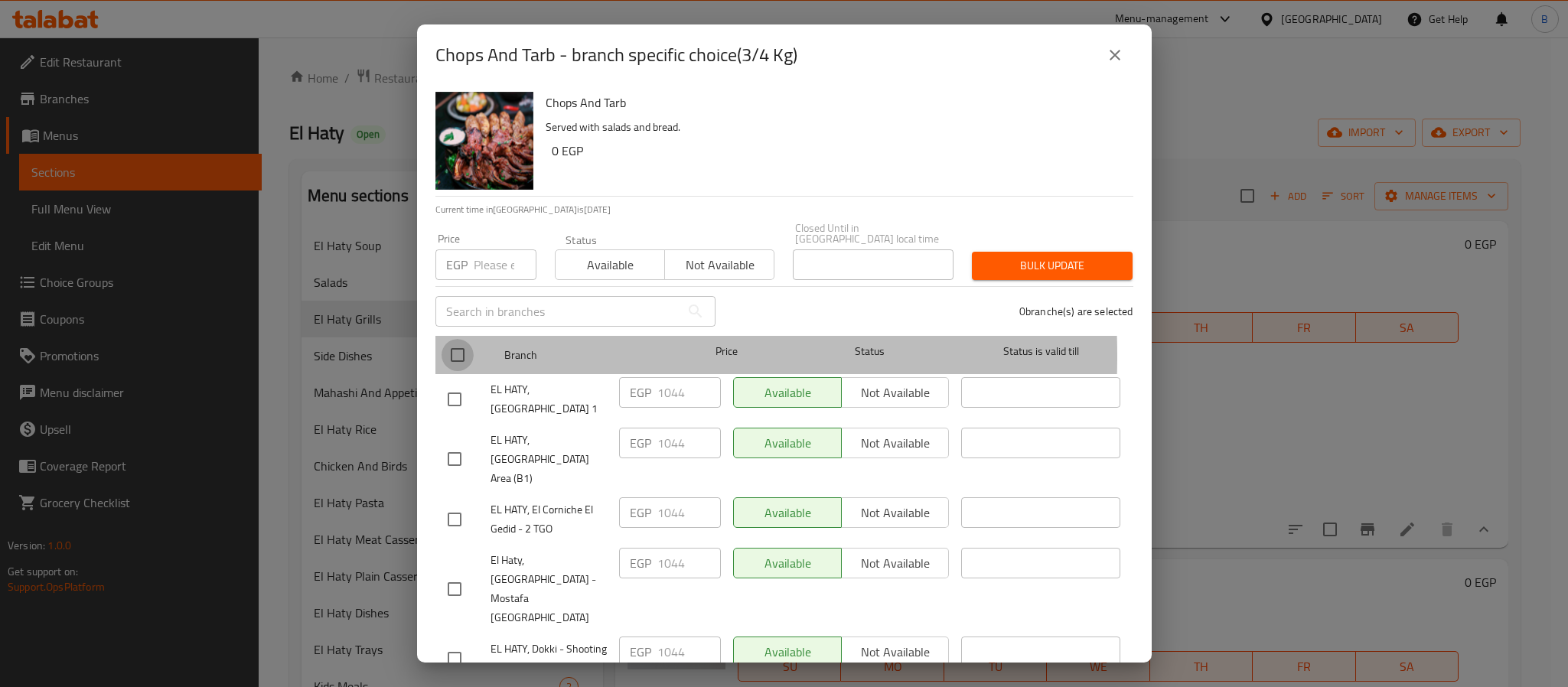
checkbox input "true"
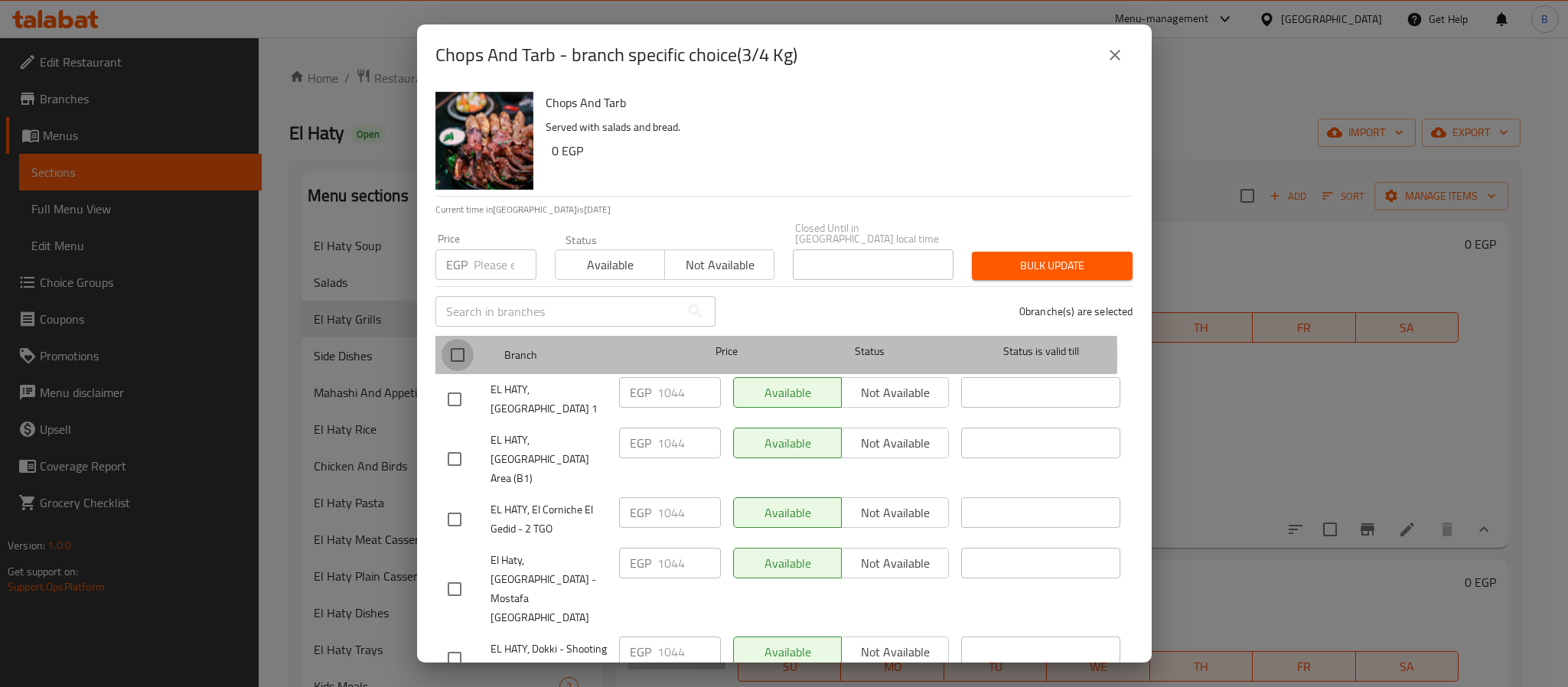
checkbox input "true"
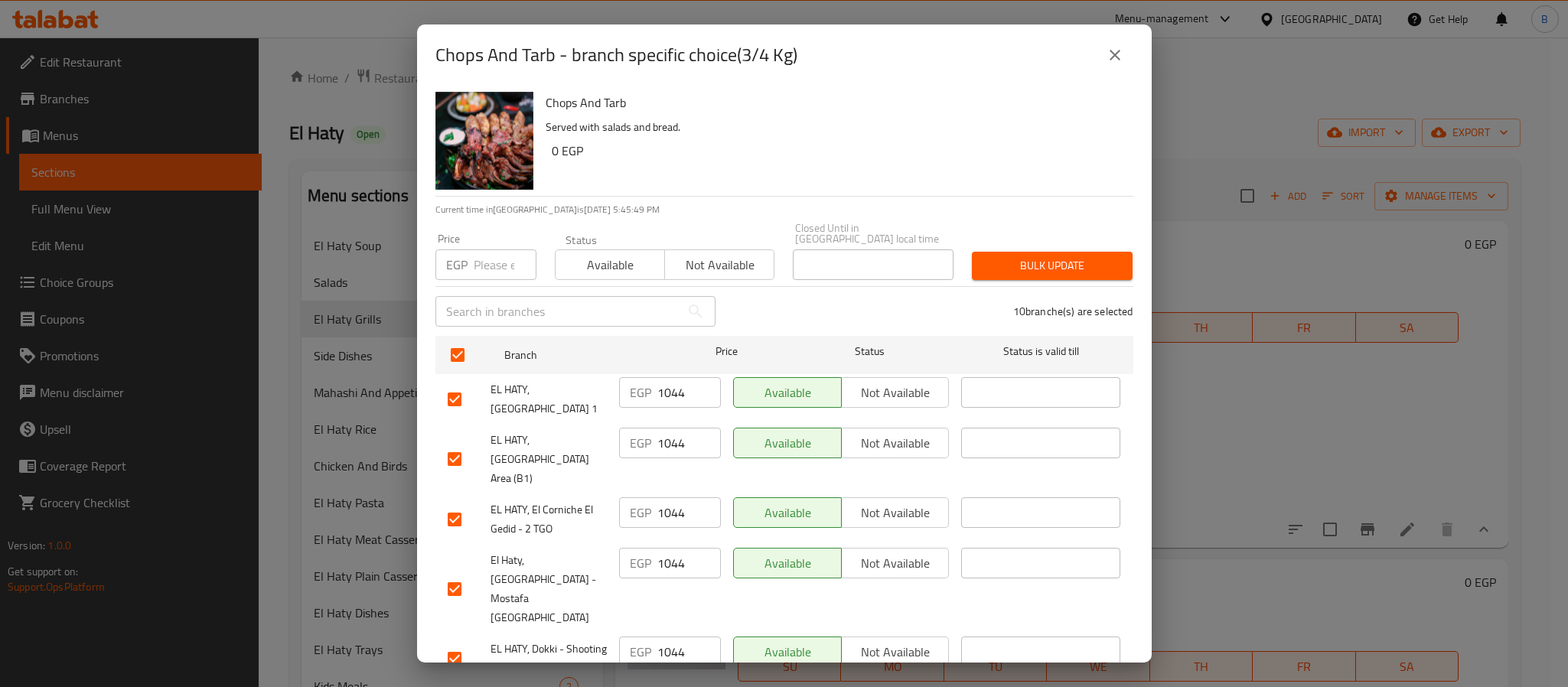
click at [487, 234] on div "Price EGP Price" at bounding box center [486, 257] width 101 height 47
click at [485, 267] on input "number" at bounding box center [505, 265] width 63 height 31
paste input "1091.96625"
drag, startPoint x: 489, startPoint y: 258, endPoint x: 446, endPoint y: 262, distance: 43.2
click at [446, 262] on div "EGP 1091.96625 Price" at bounding box center [486, 265] width 101 height 31
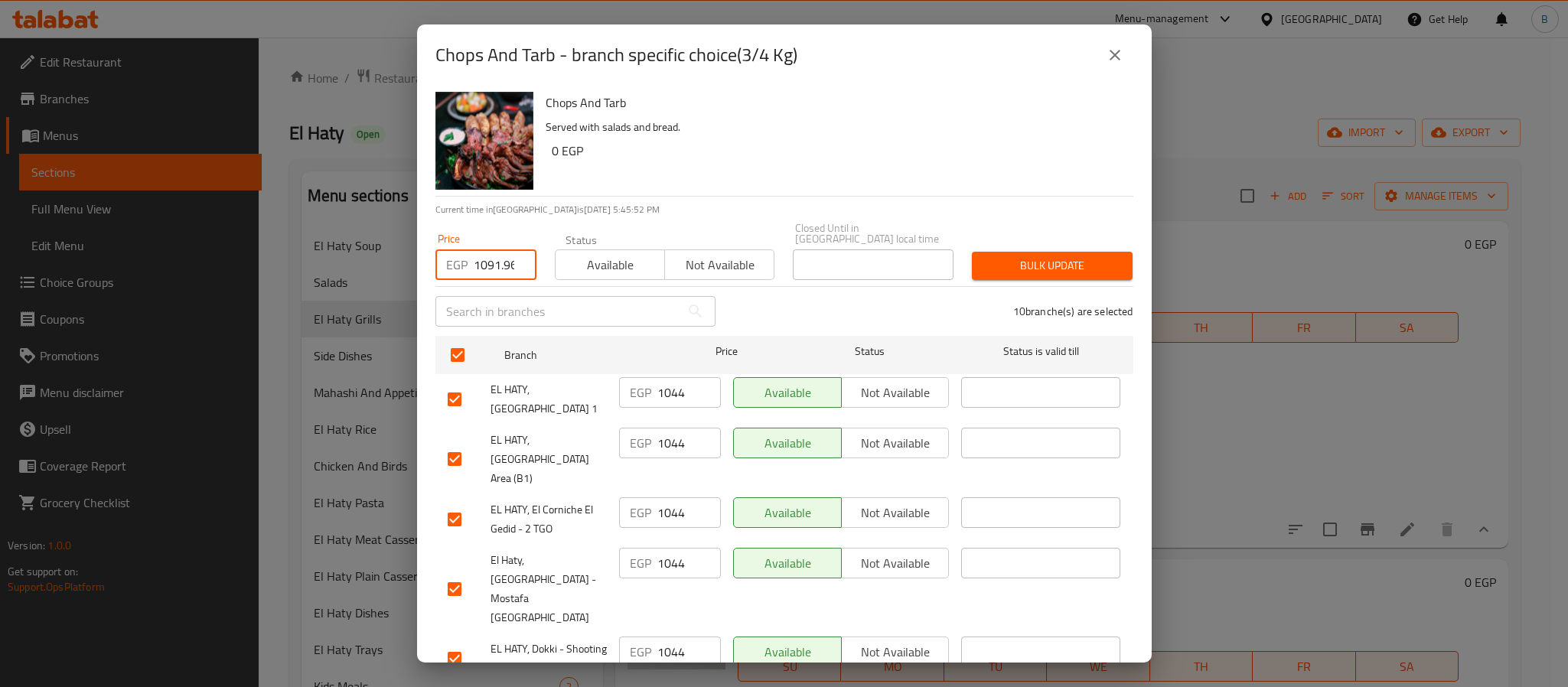
type input "1091.96625"
click at [999, 257] on span "Bulk update" at bounding box center [1052, 266] width 136 height 19
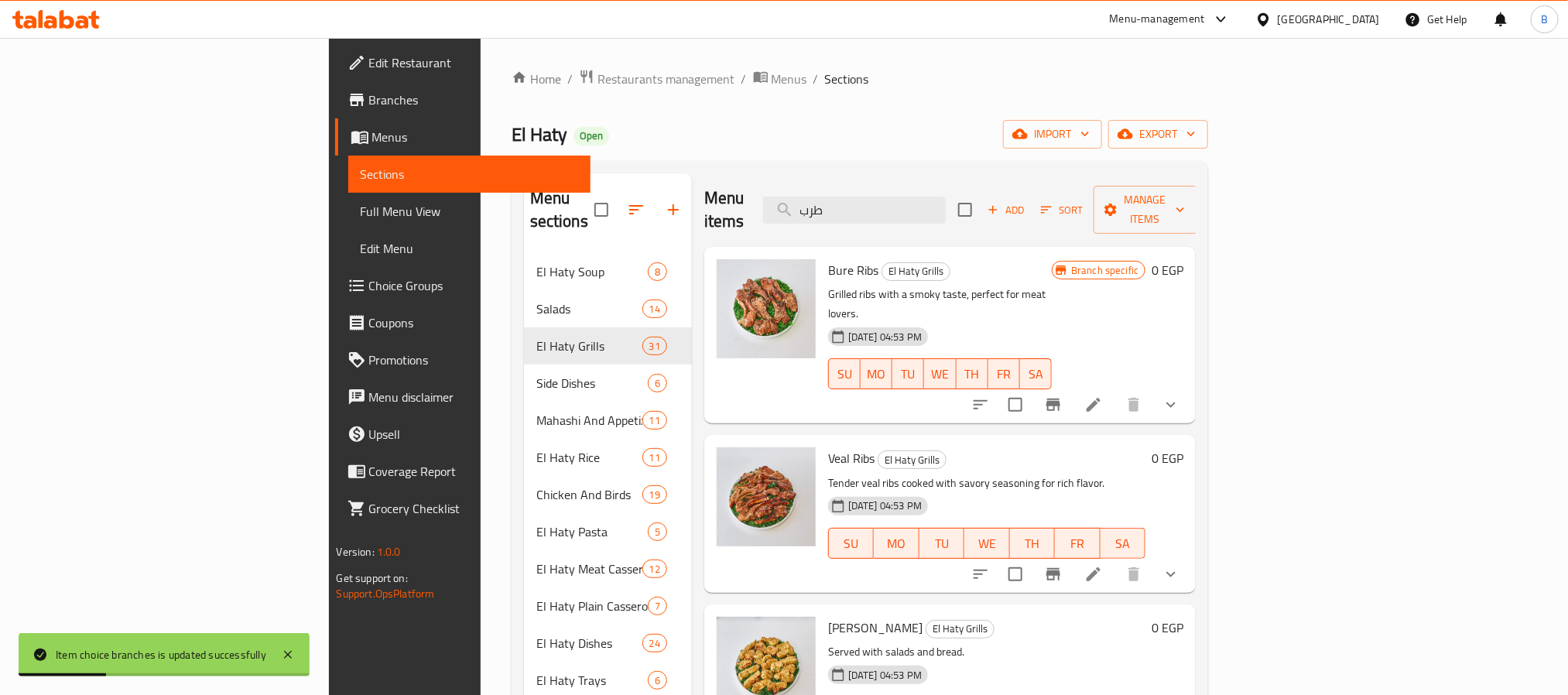
click at [1153, 441] on div "Veal Ribs El Haty Grills Tender veal ribs cooked with savory seasoning for rich…" at bounding box center [987, 514] width 330 height 145
click at [946, 198] on input "طرب" at bounding box center [854, 210] width 183 height 27
paste input "1455.955"
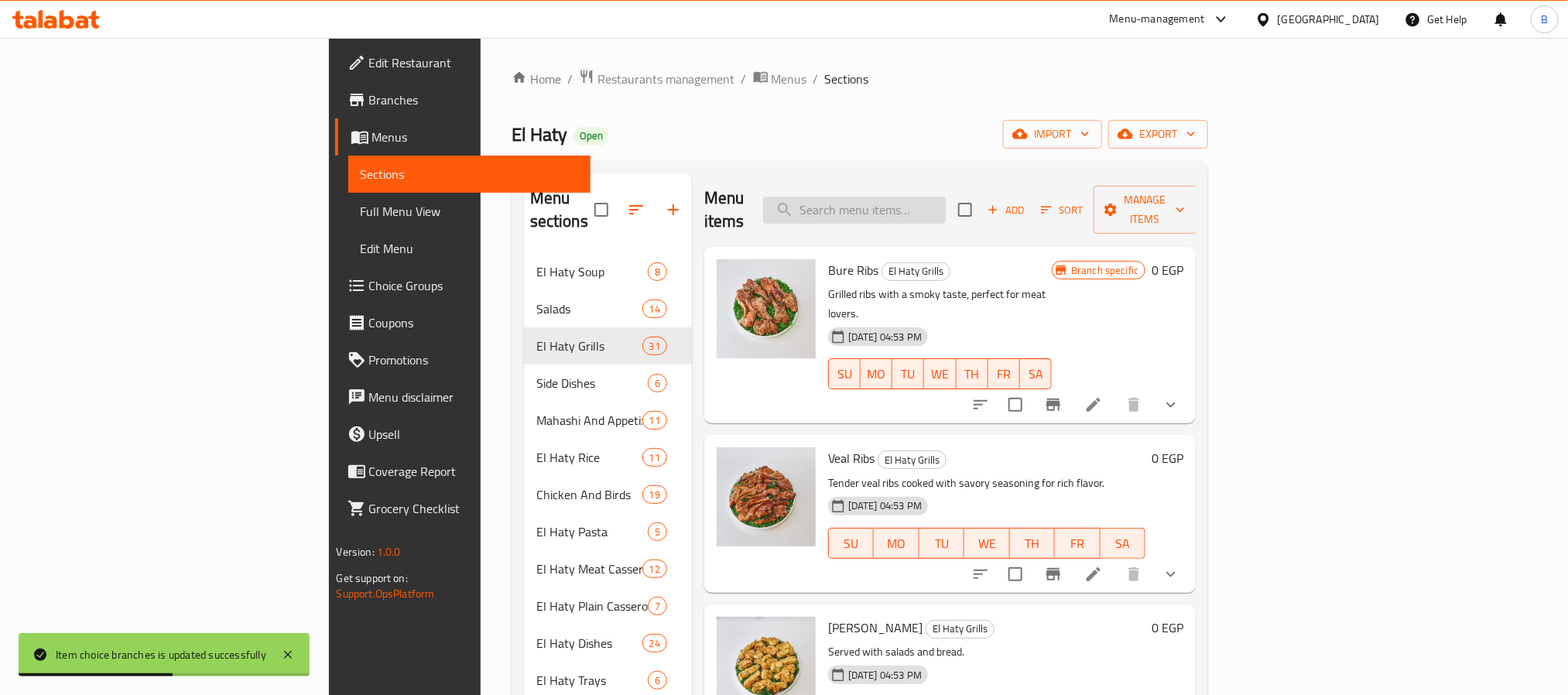
type input "1455.955"
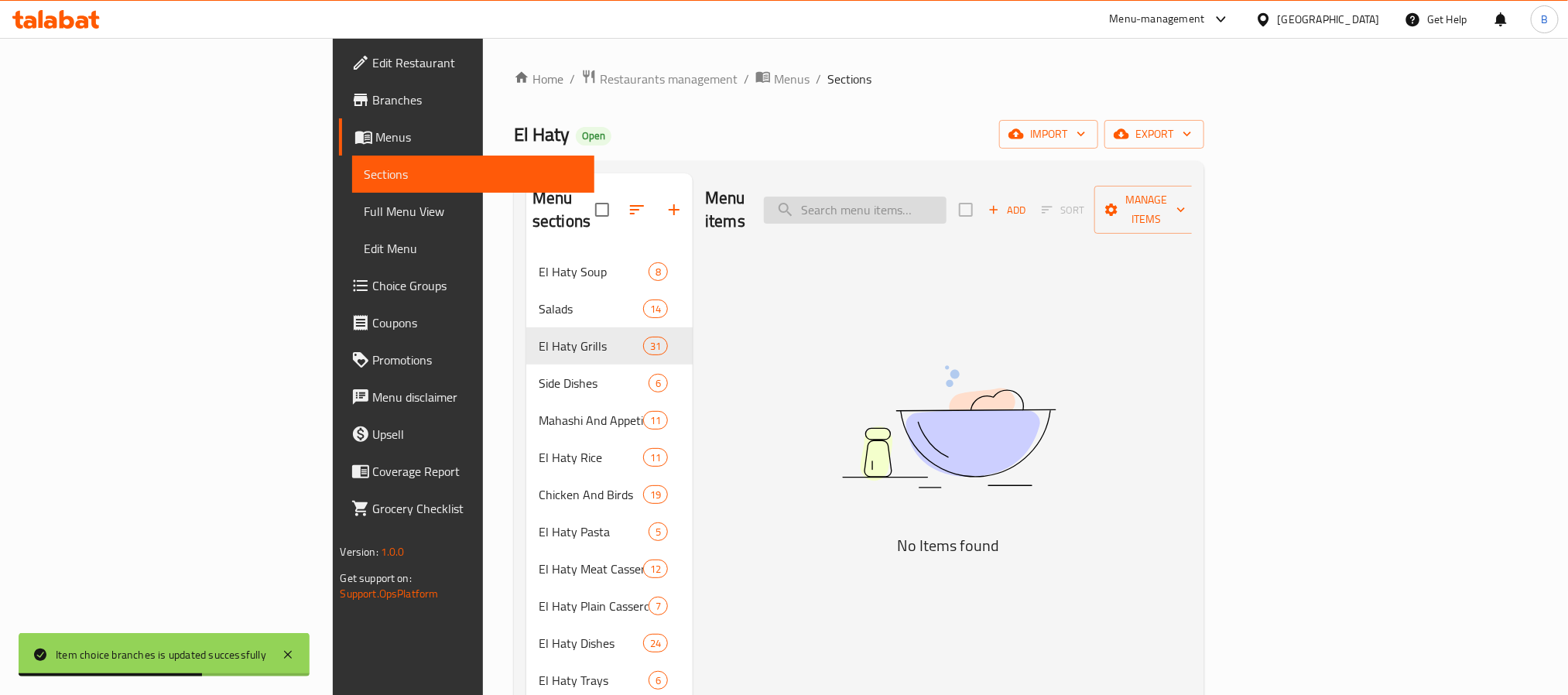
type input "طرب"
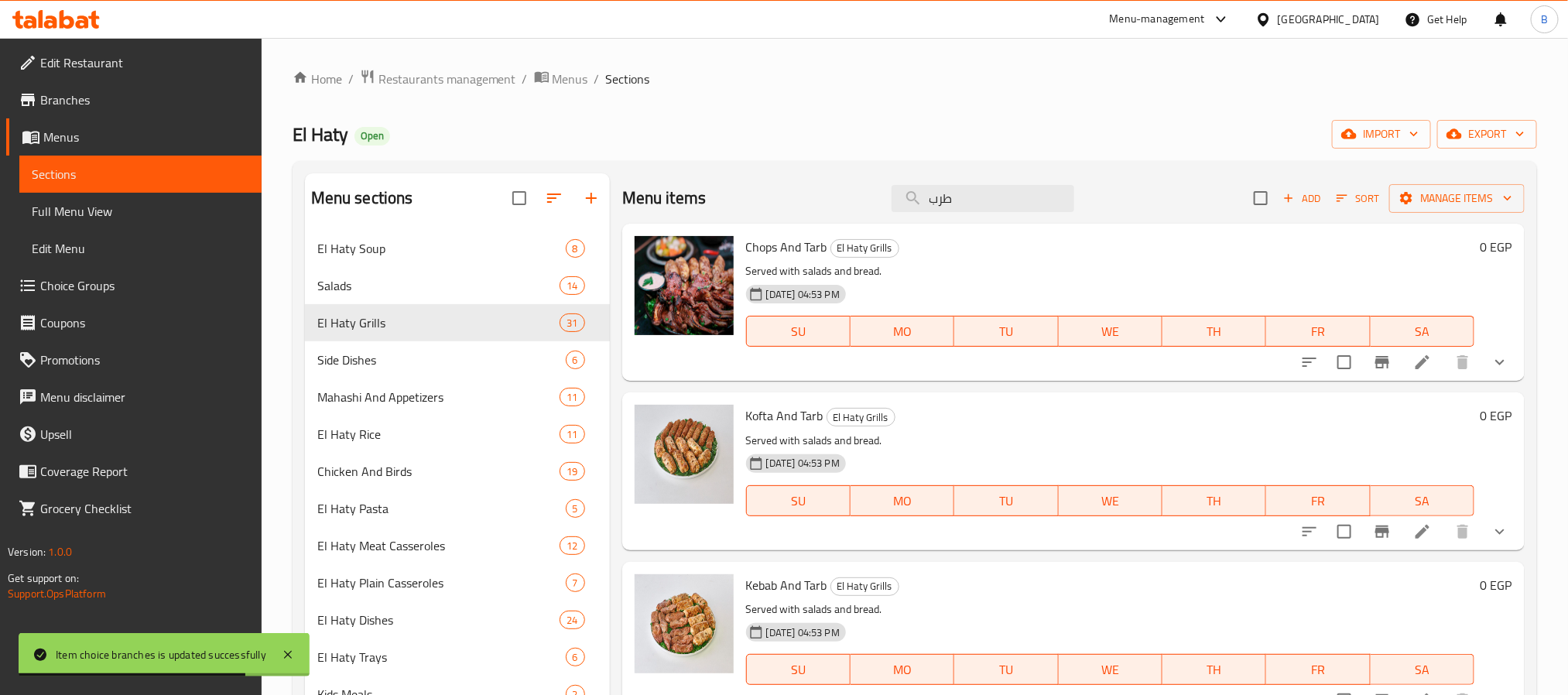
click at [1491, 372] on icon "show more" at bounding box center [1501, 362] width 19 height 19
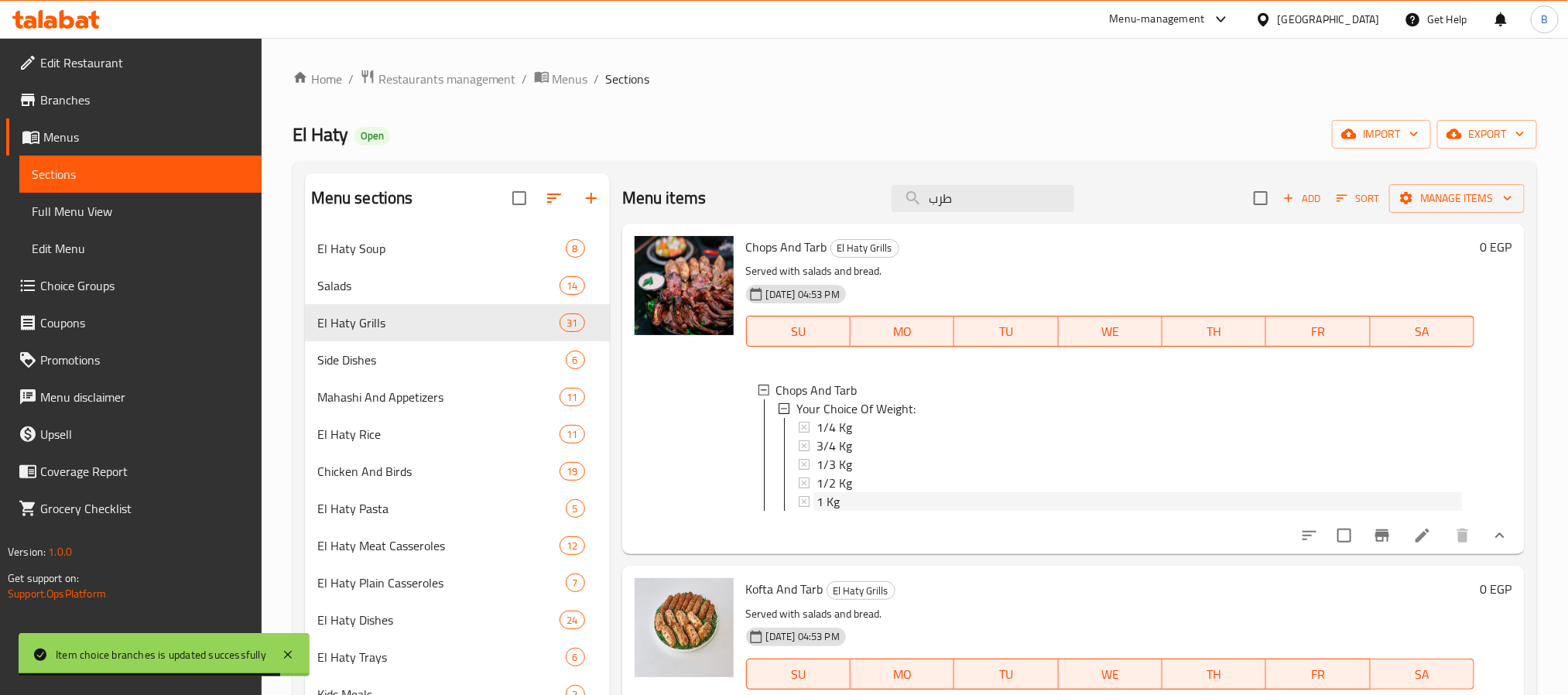
click at [876, 498] on div "1 Kg" at bounding box center [1139, 502] width 646 height 19
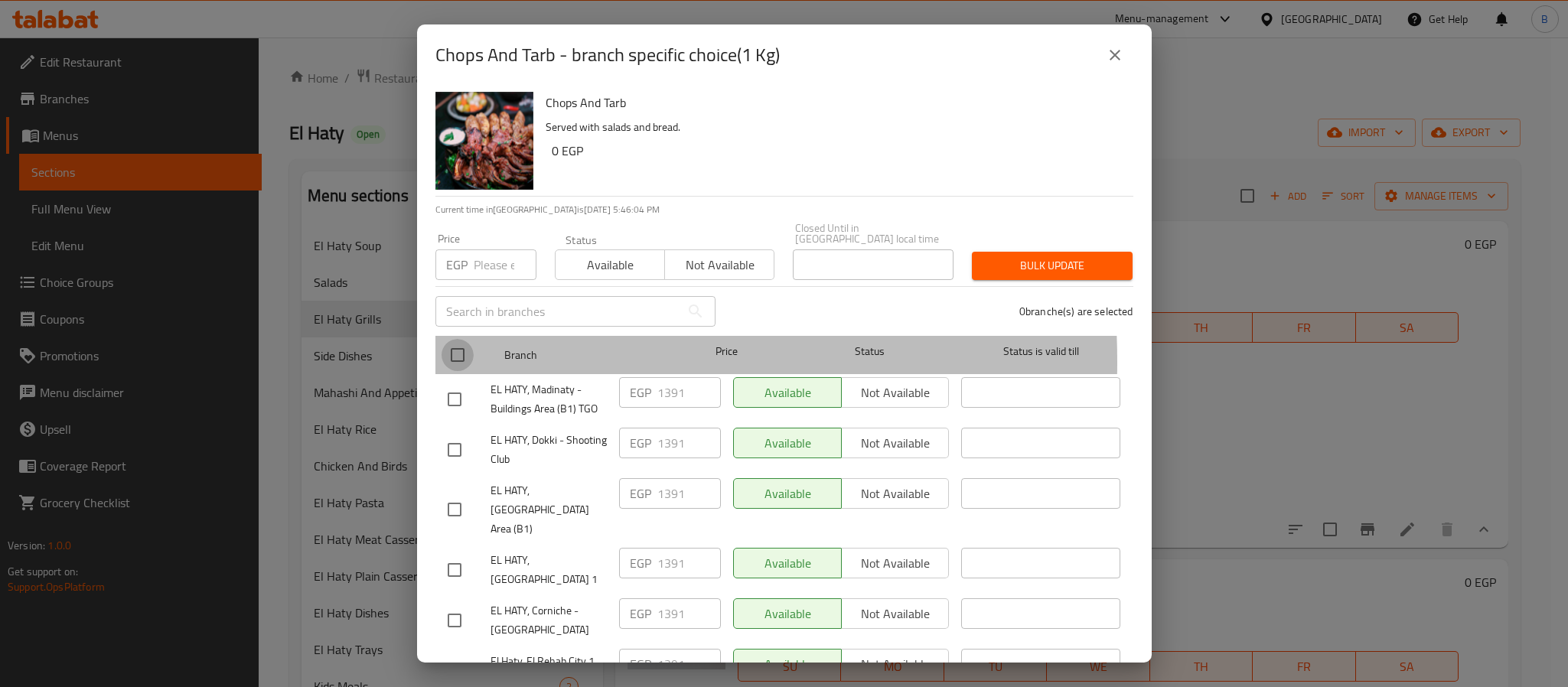
click at [453, 351] on input "checkbox" at bounding box center [458, 355] width 32 height 32
checkbox input "true"
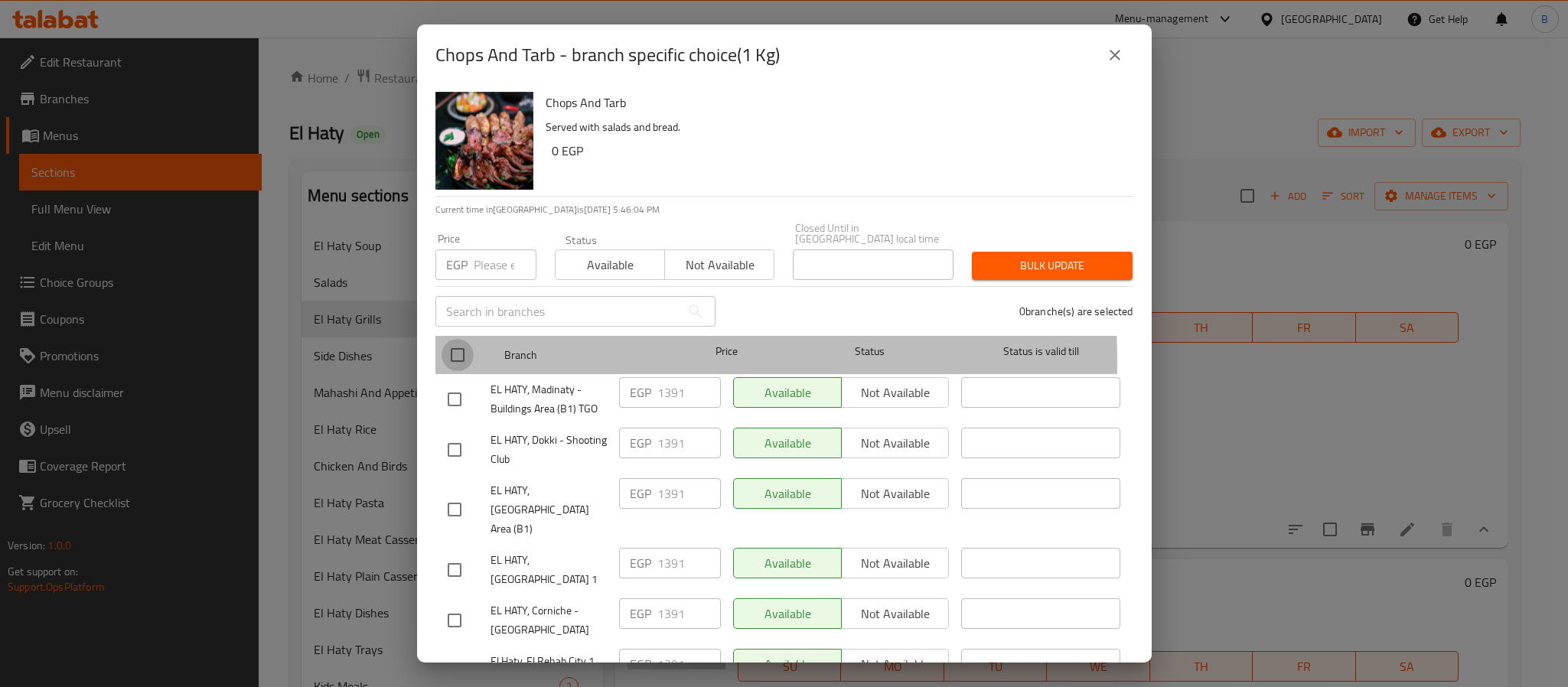
checkbox input "true"
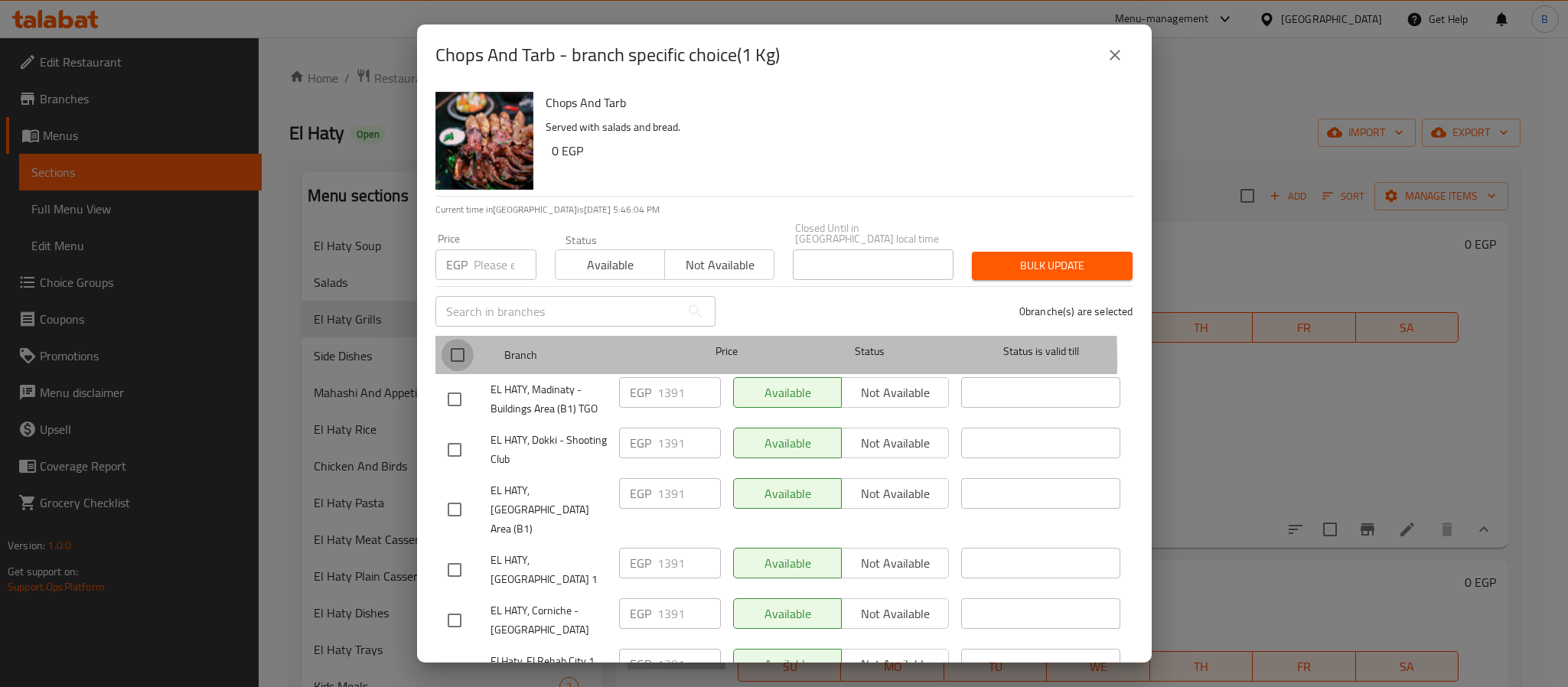
checkbox input "true"
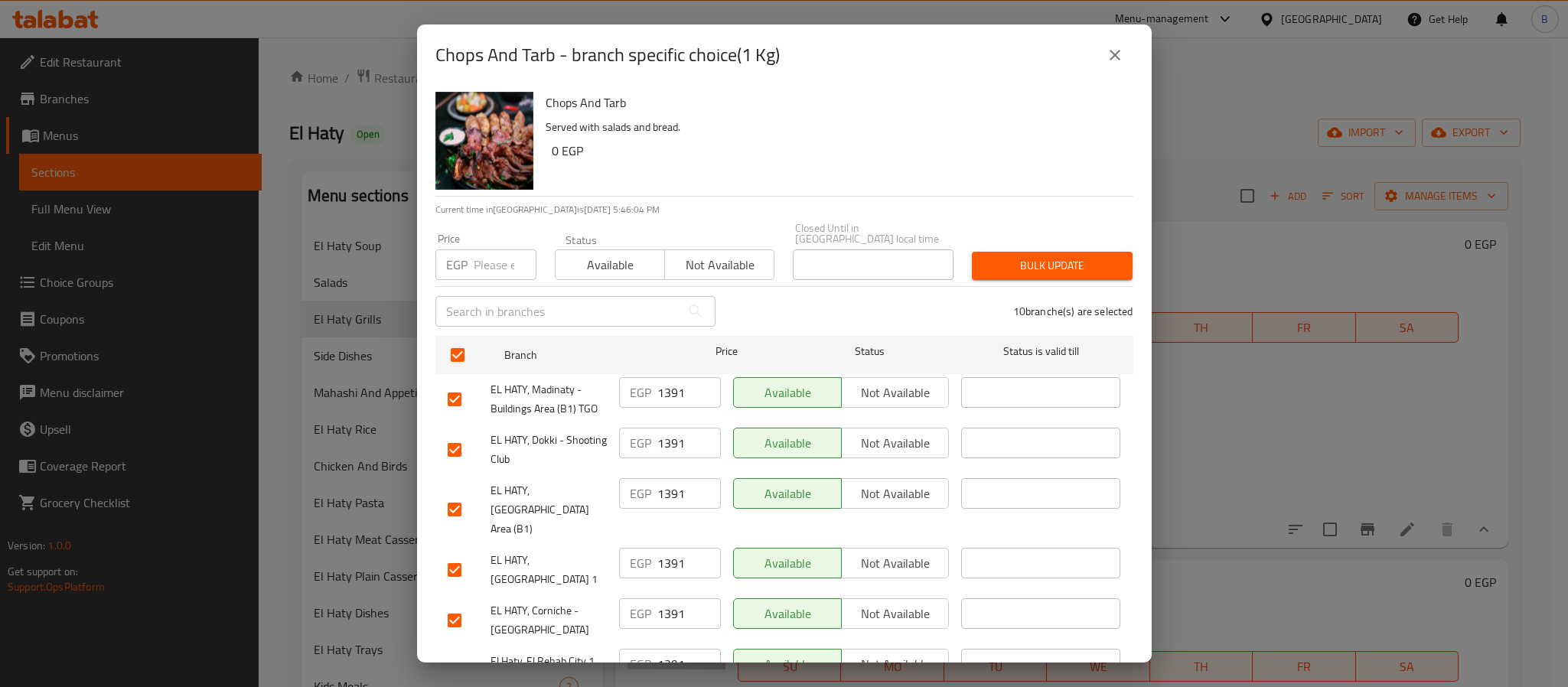
click at [474, 267] on input "number" at bounding box center [505, 265] width 63 height 31
paste input "1455.955"
type input "1455.955"
click at [1004, 284] on div "10 branche(s) are selected" at bounding box center [933, 311] width 418 height 55
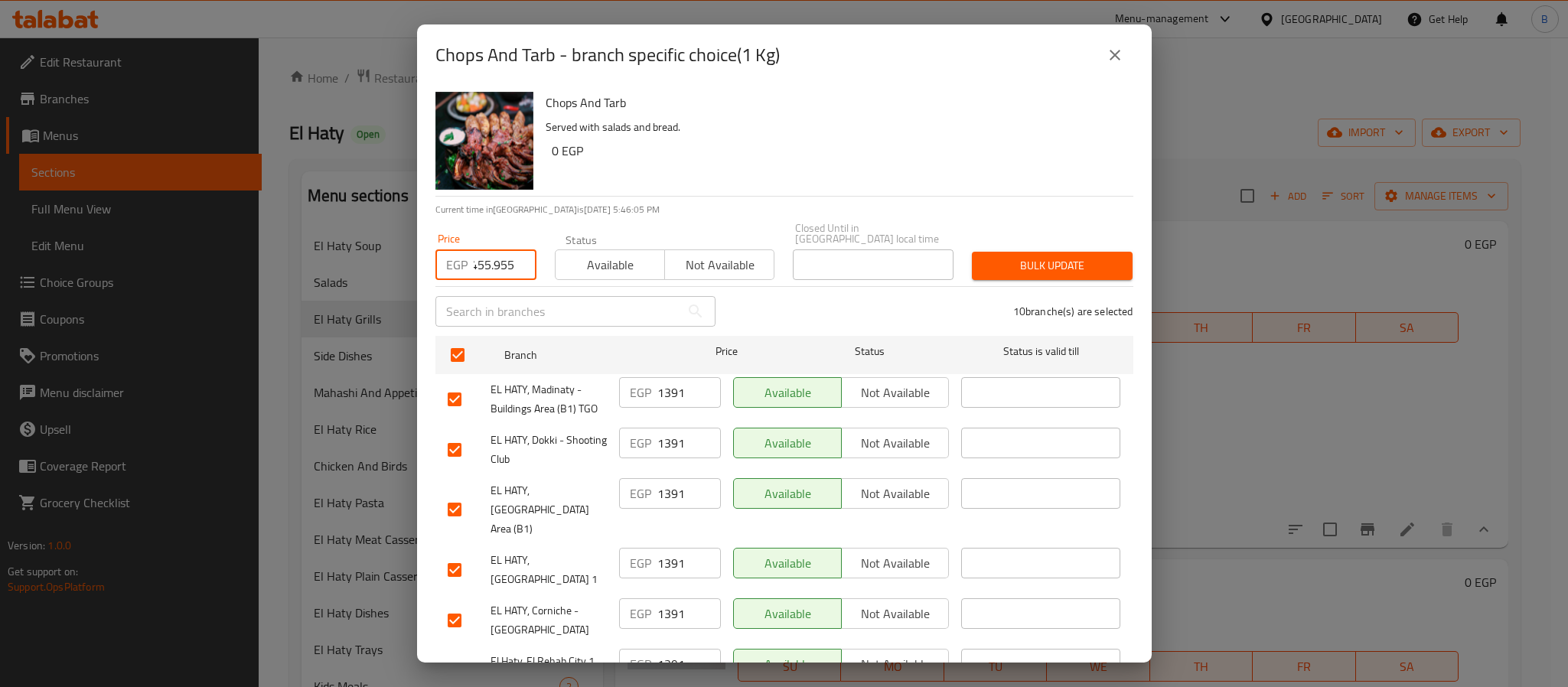
scroll to position [0, 0]
click at [1004, 267] on button "Bulk update" at bounding box center [1052, 265] width 161 height 28
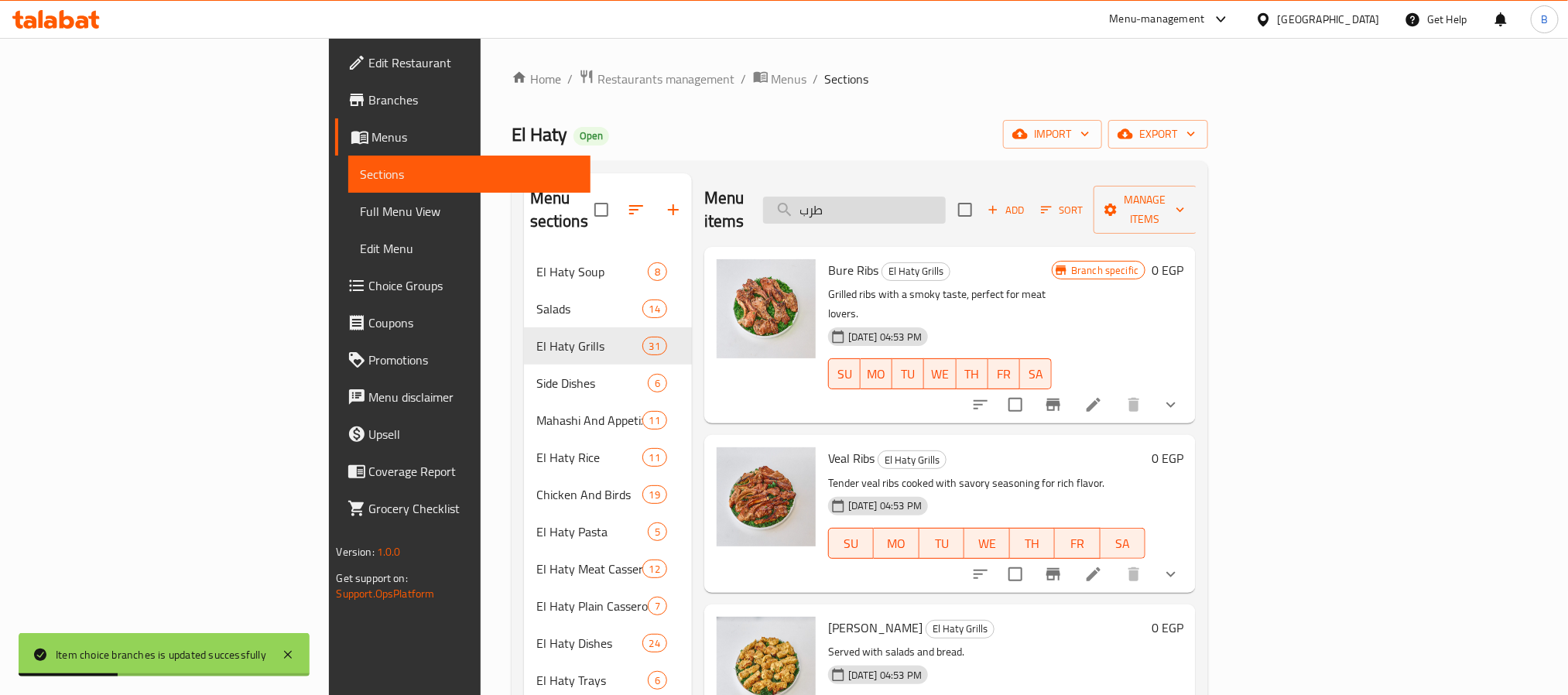
click at [946, 205] on input "طرب" at bounding box center [854, 210] width 183 height 27
paste input "1455.955"
type input "1455.955"
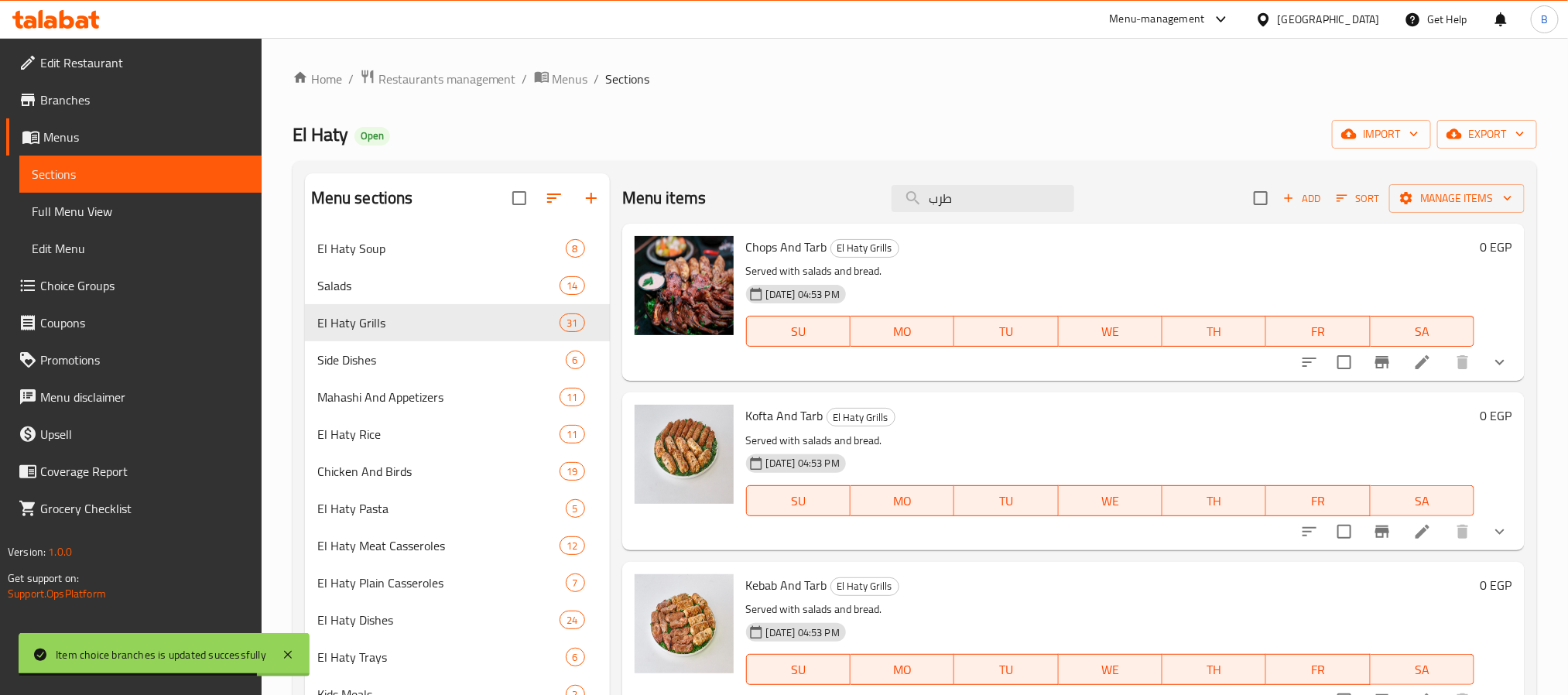
click at [792, 247] on span "Chops And Tarb" at bounding box center [787, 247] width 81 height 23
copy h6 "Chops And Tarb"
click at [1031, 203] on input "طرب" at bounding box center [984, 198] width 183 height 27
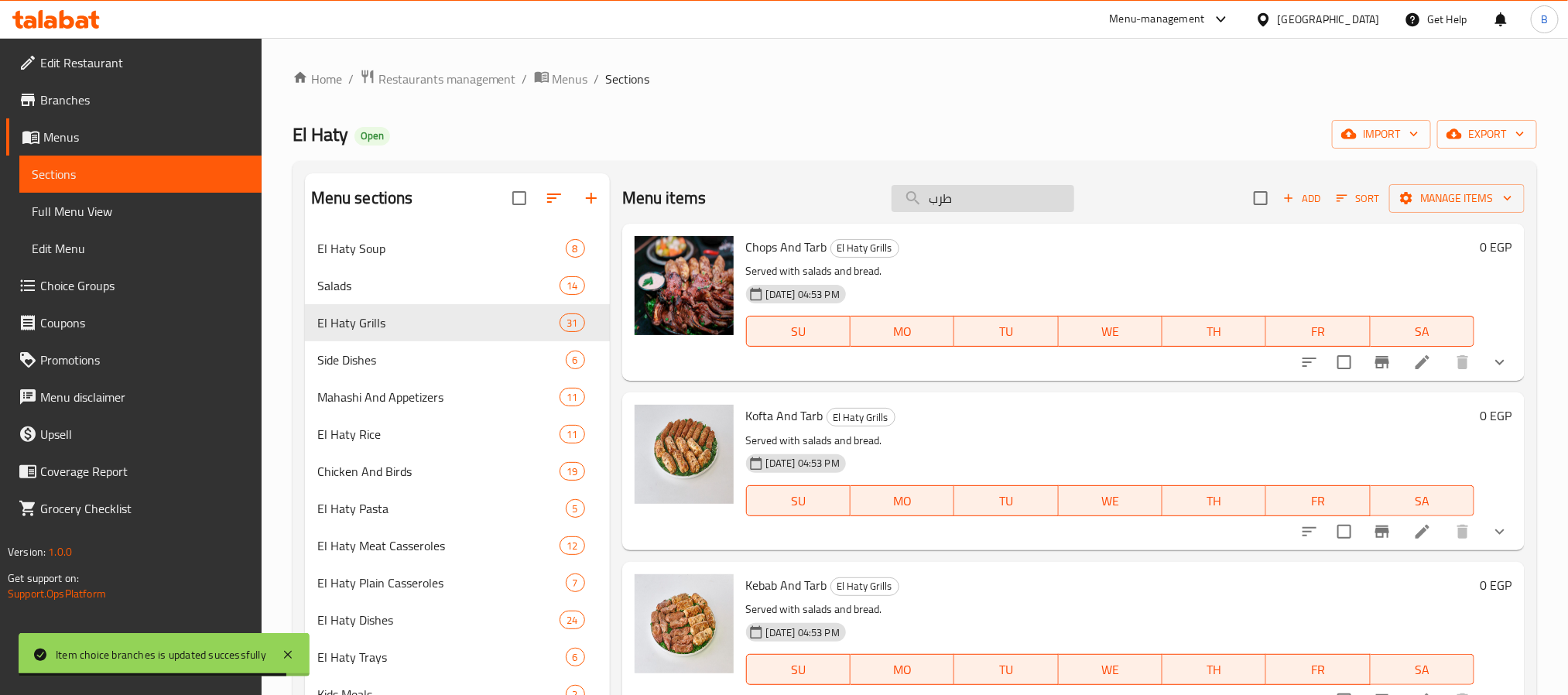
click at [1031, 203] on input "طرب" at bounding box center [984, 198] width 183 height 27
paste input "Chops And Tarb"
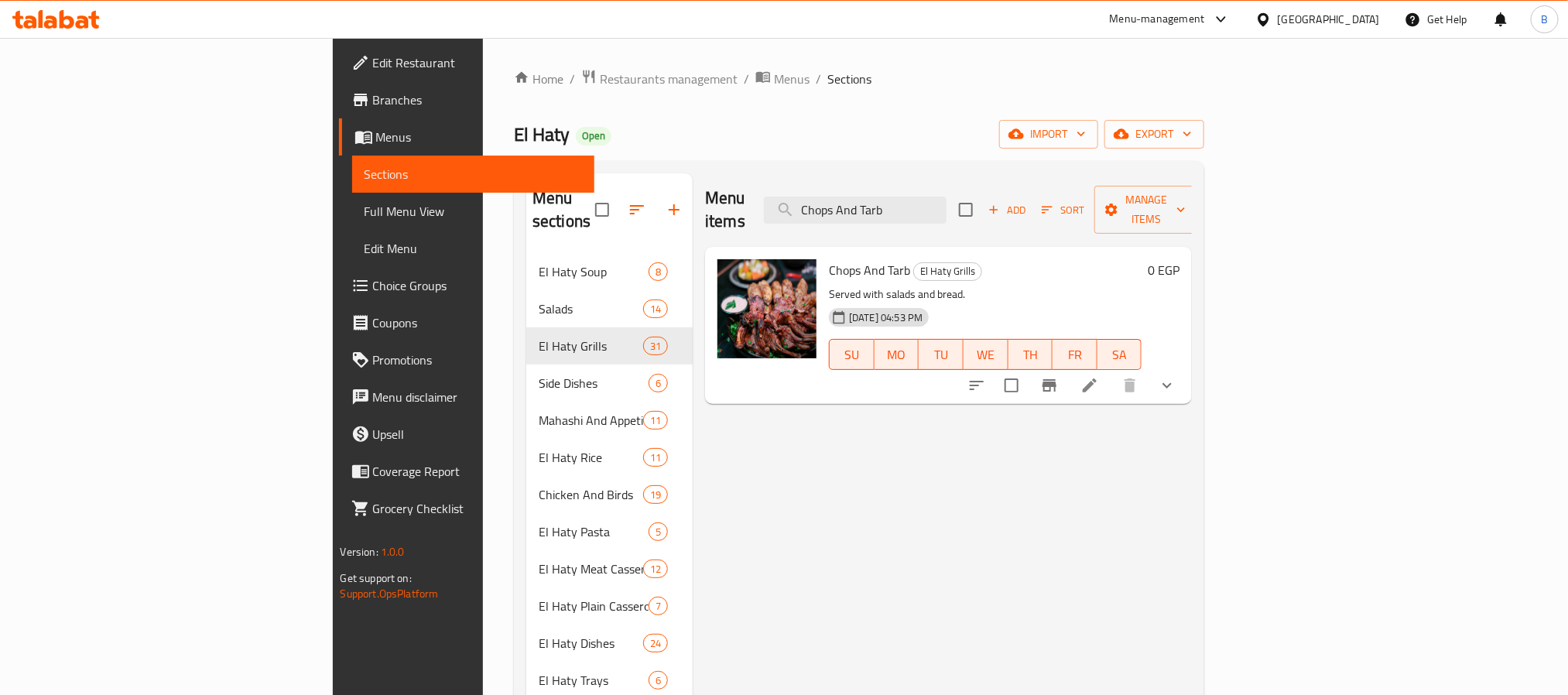
type input "Chops And Tarb"
click at [1177, 376] on icon "show more" at bounding box center [1167, 385] width 19 height 19
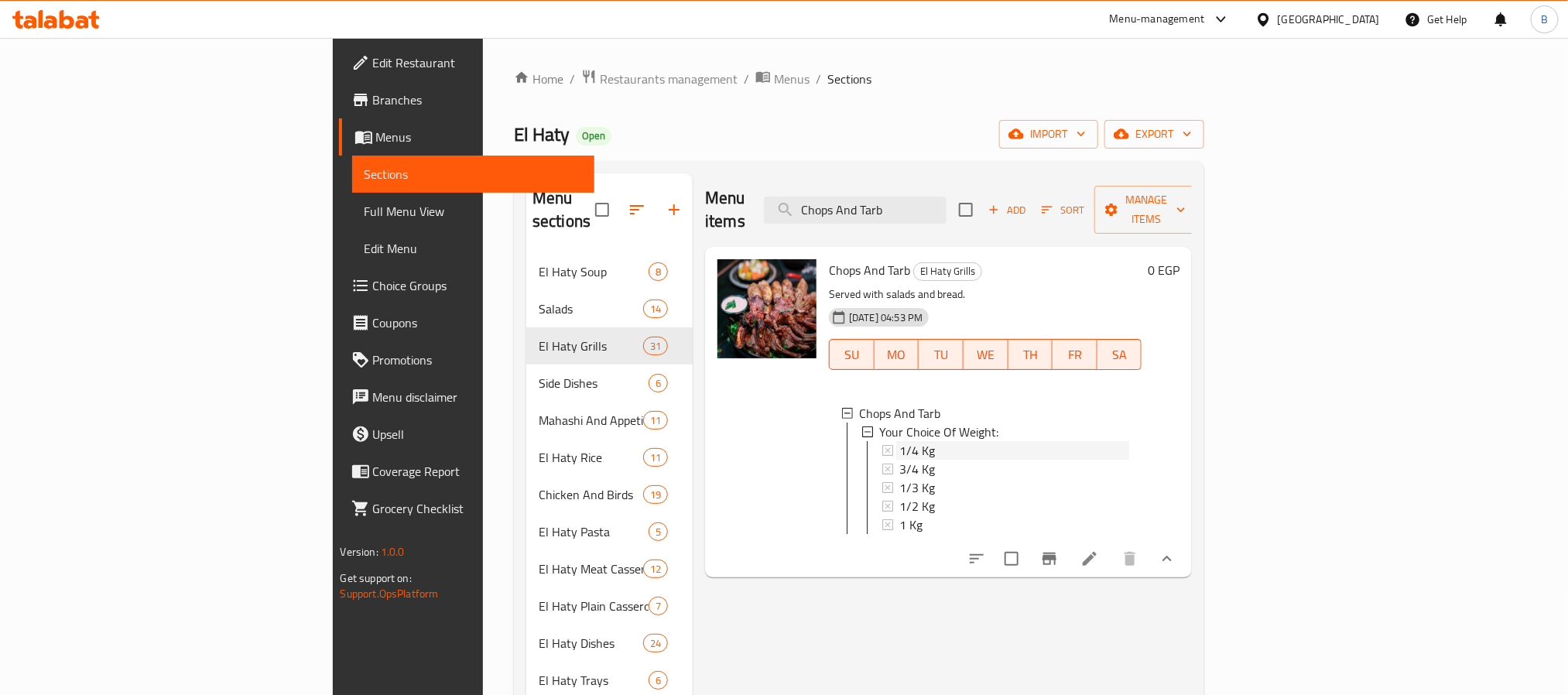
click at [899, 441] on div "1/4 Kg" at bounding box center [1014, 451] width 230 height 19
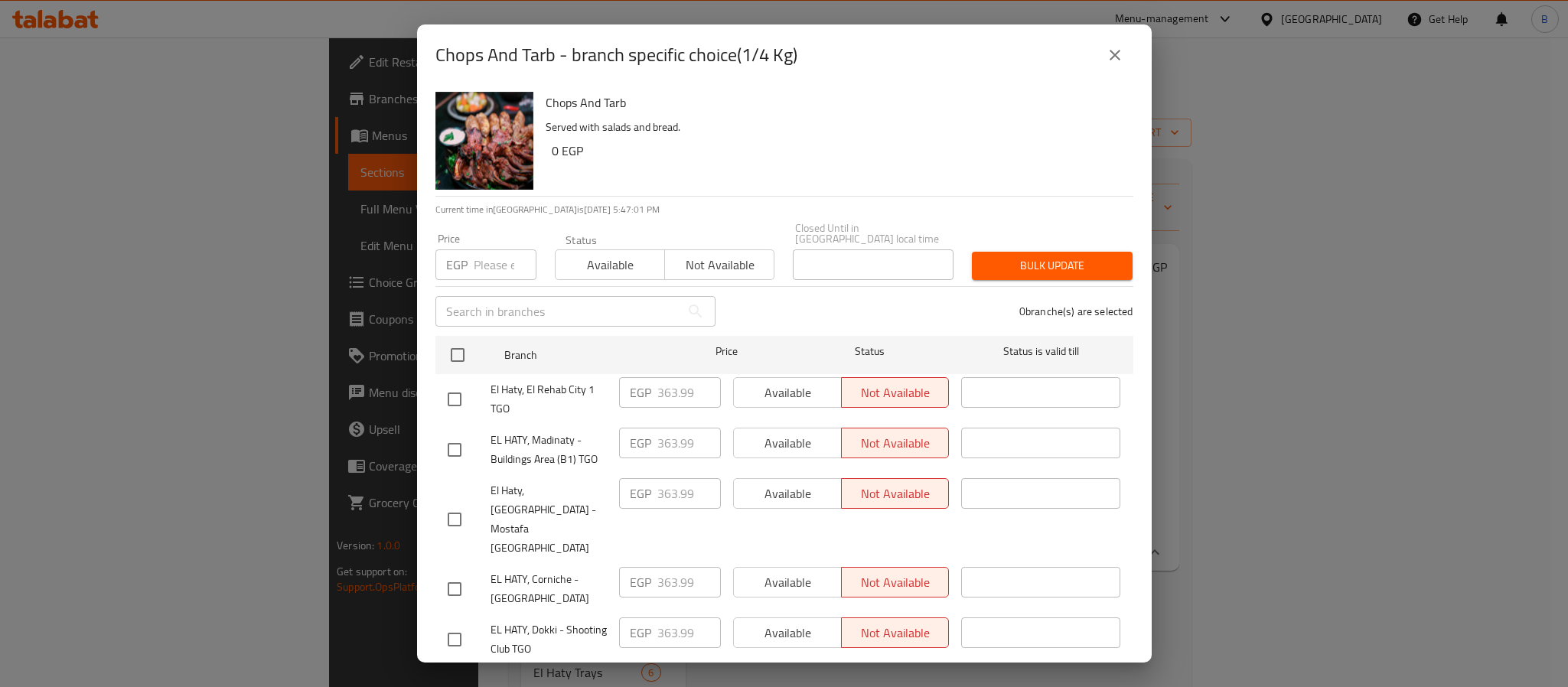
click at [1109, 66] on button "close" at bounding box center [1115, 55] width 37 height 37
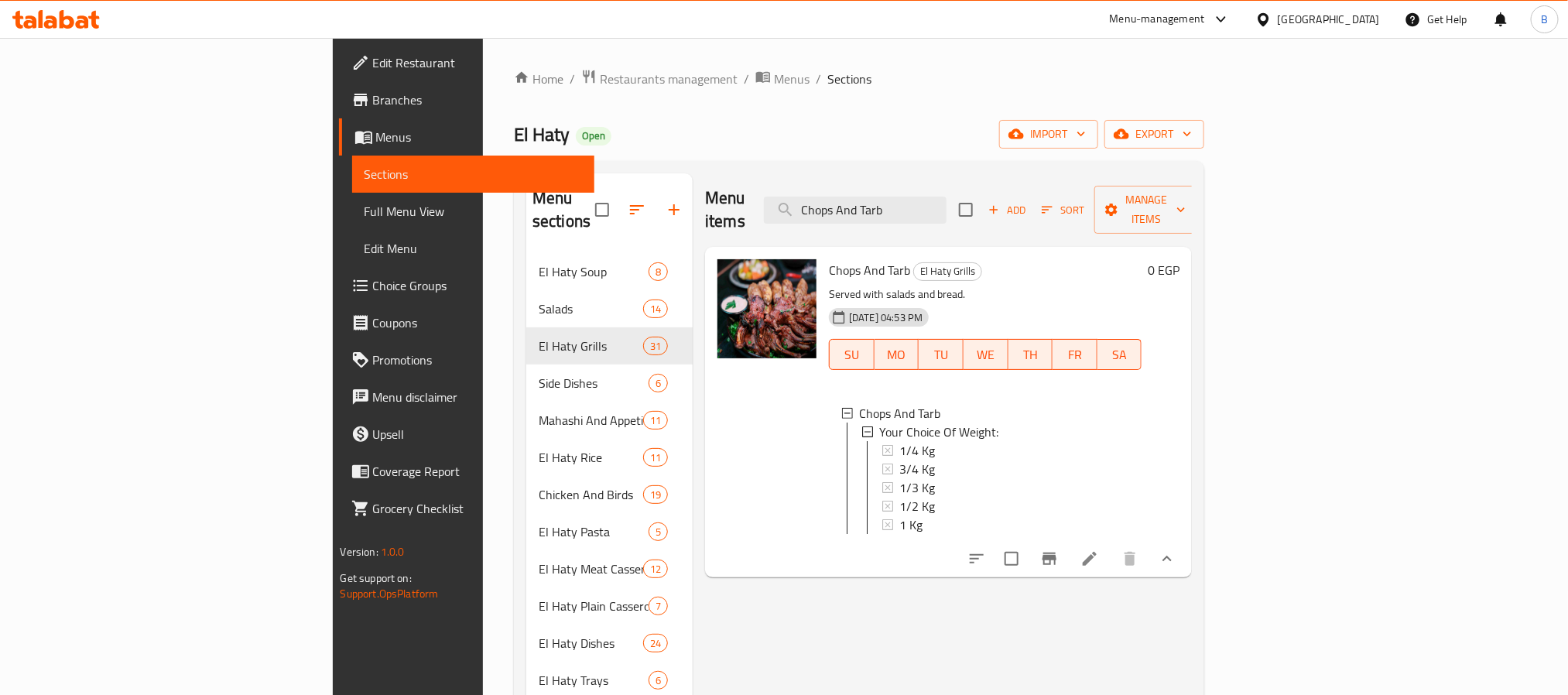
drag, startPoint x: 729, startPoint y: 618, endPoint x: 766, endPoint y: 566, distance: 63.8
click at [729, 618] on div "Menu items Chops And Tarb Add Sort Manage items Chops And Tarb El Haty Grills S…" at bounding box center [942, 662] width 499 height 978
click at [899, 441] on span "1/4 Kg" at bounding box center [916, 451] width 35 height 19
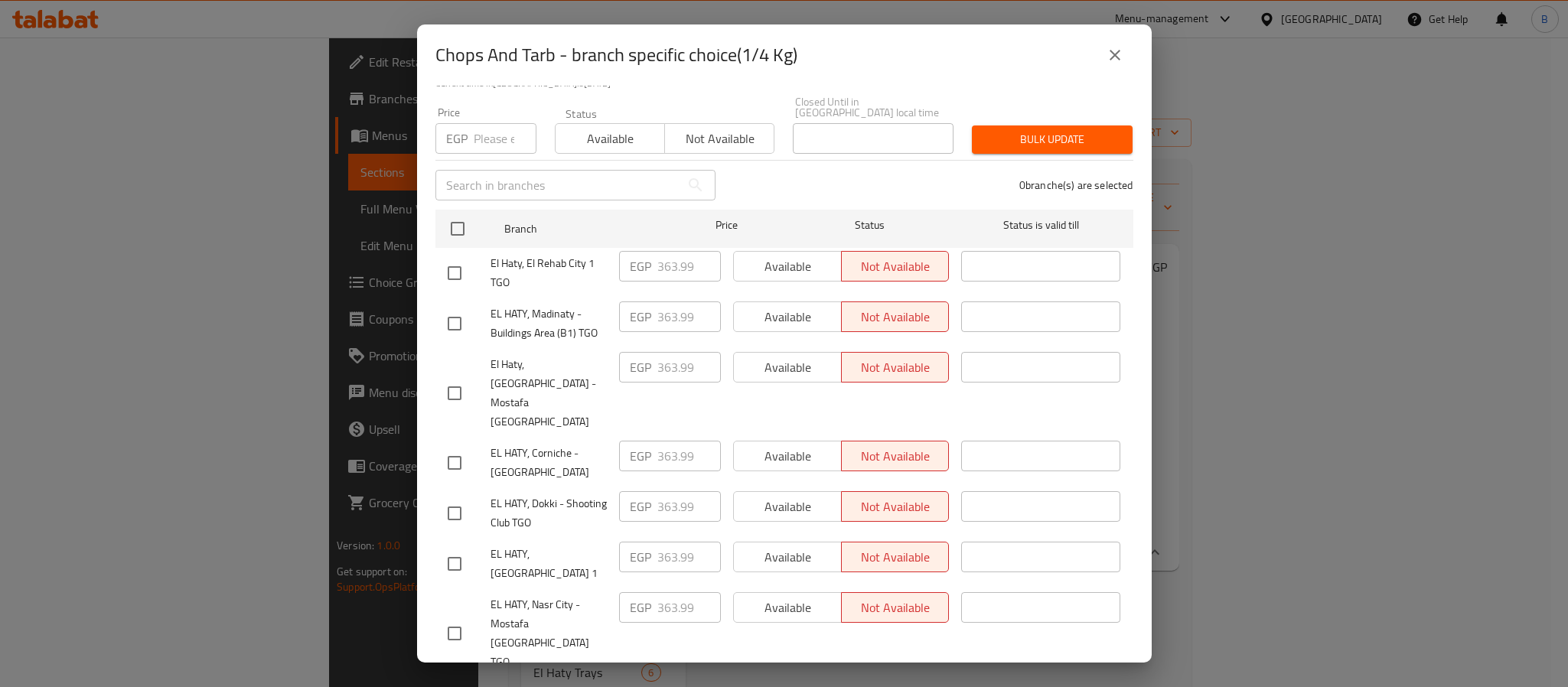
scroll to position [232, 0]
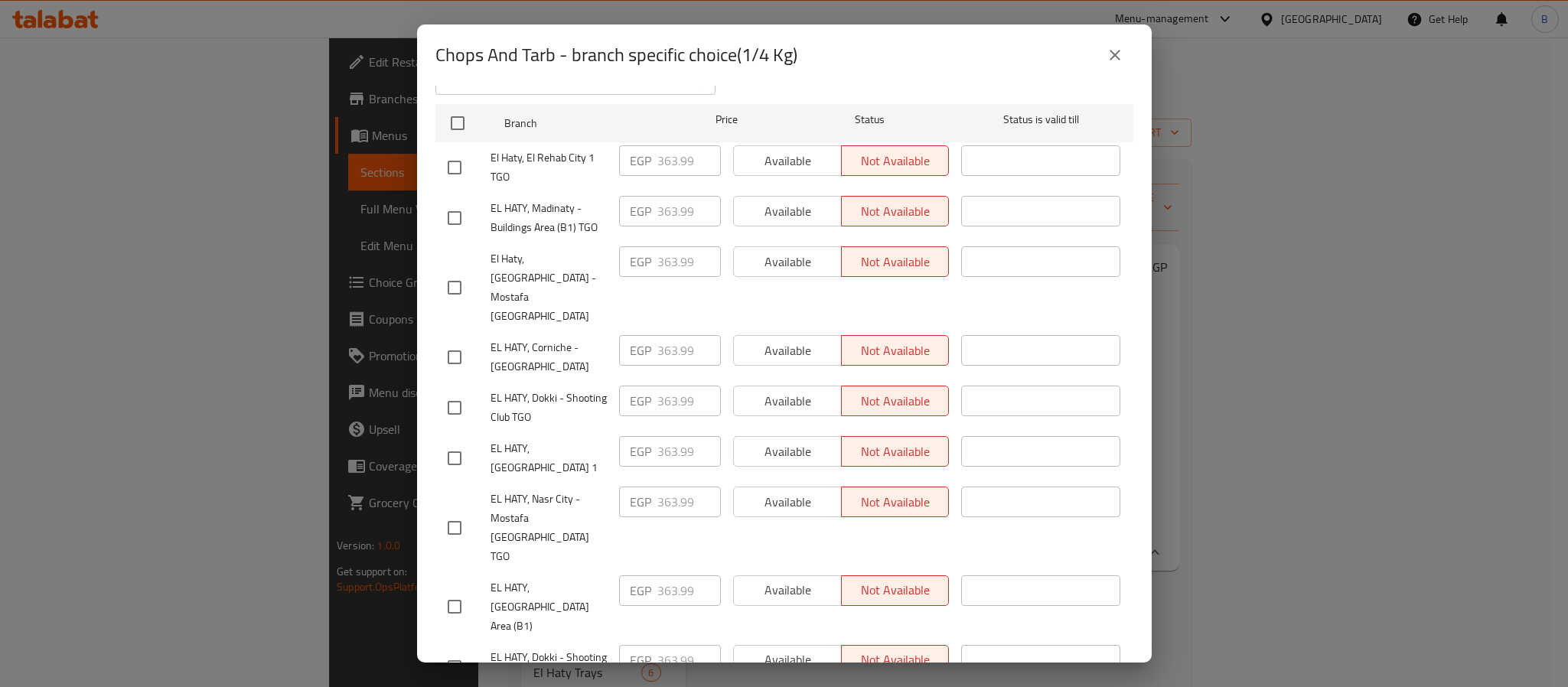
click at [1112, 56] on icon "close" at bounding box center [1115, 55] width 19 height 19
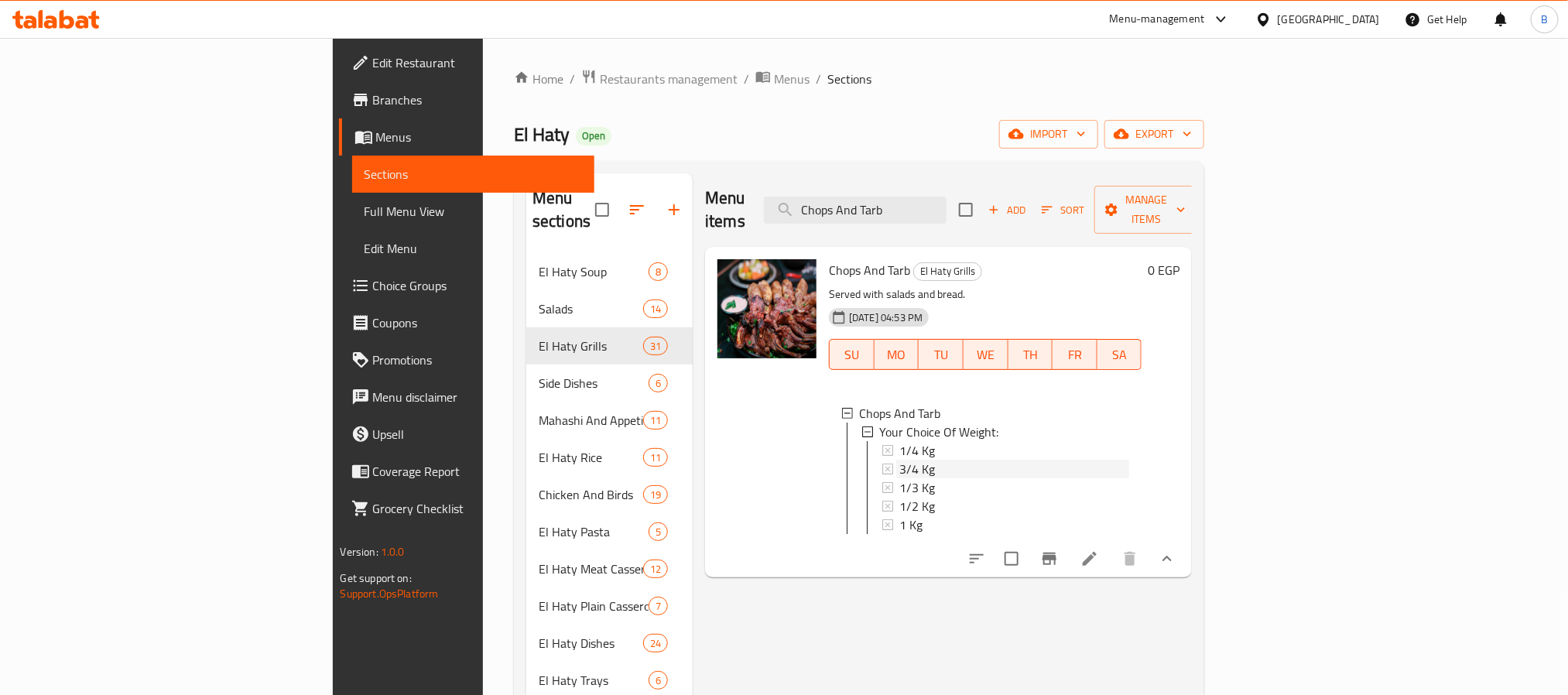
click at [899, 460] on span "3/4 Kg" at bounding box center [916, 469] width 35 height 19
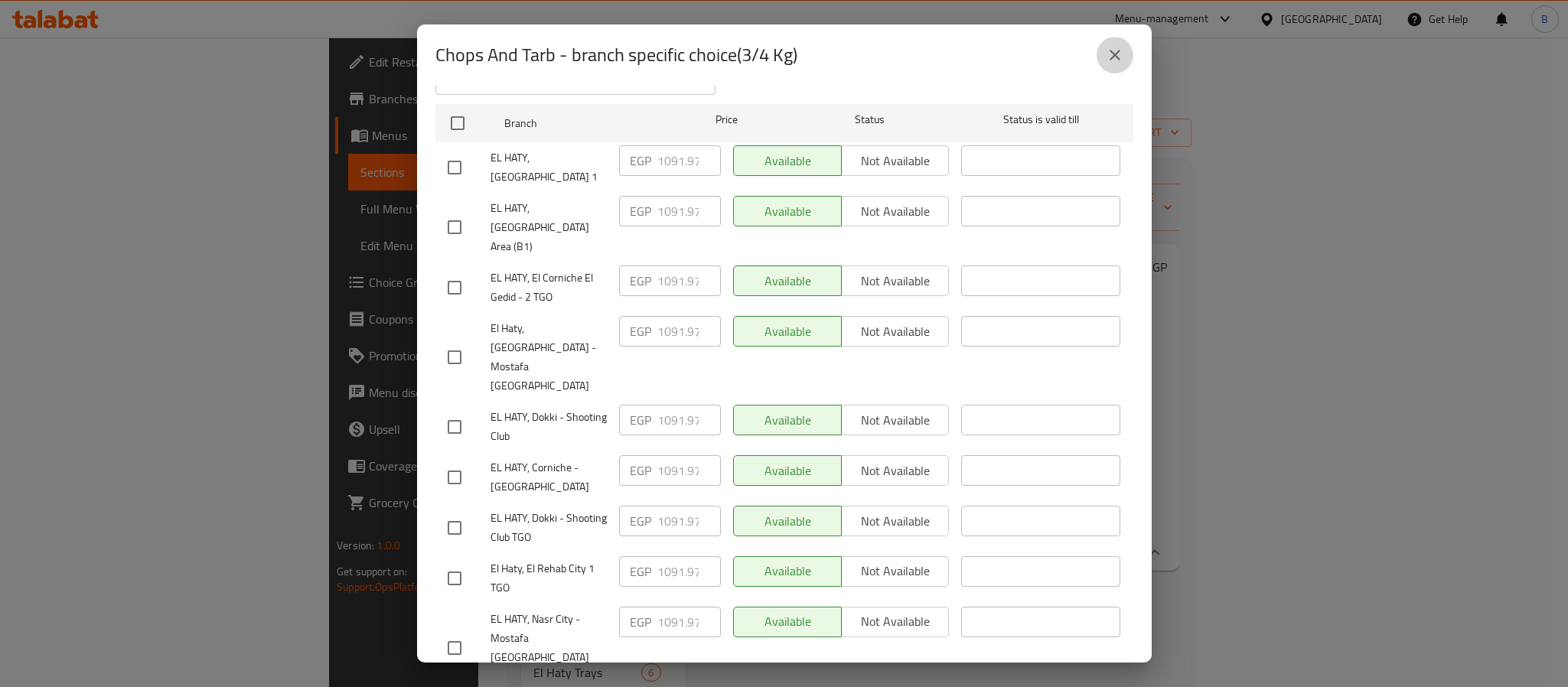
click at [1107, 50] on icon "close" at bounding box center [1115, 55] width 19 height 19
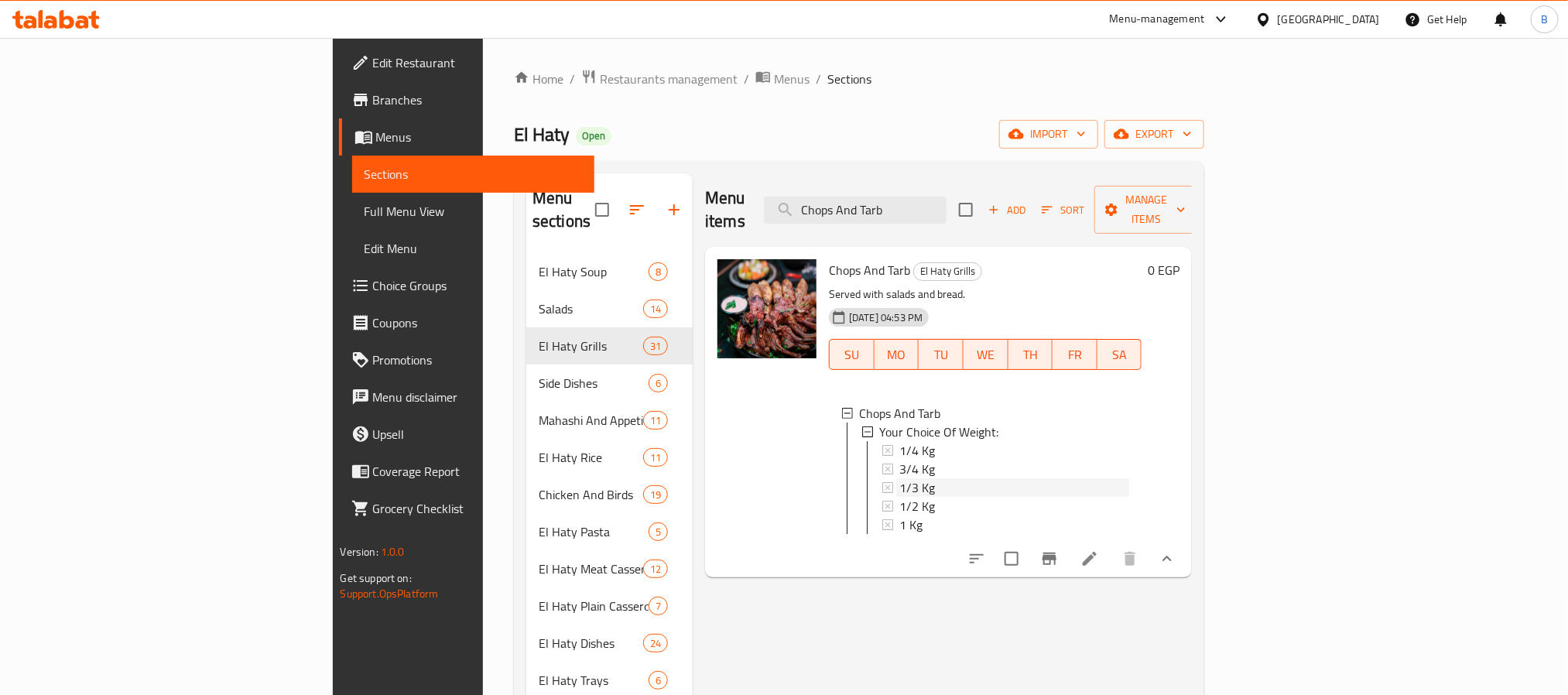
click at [899, 479] on div "1/3 Kg" at bounding box center [1014, 488] width 230 height 19
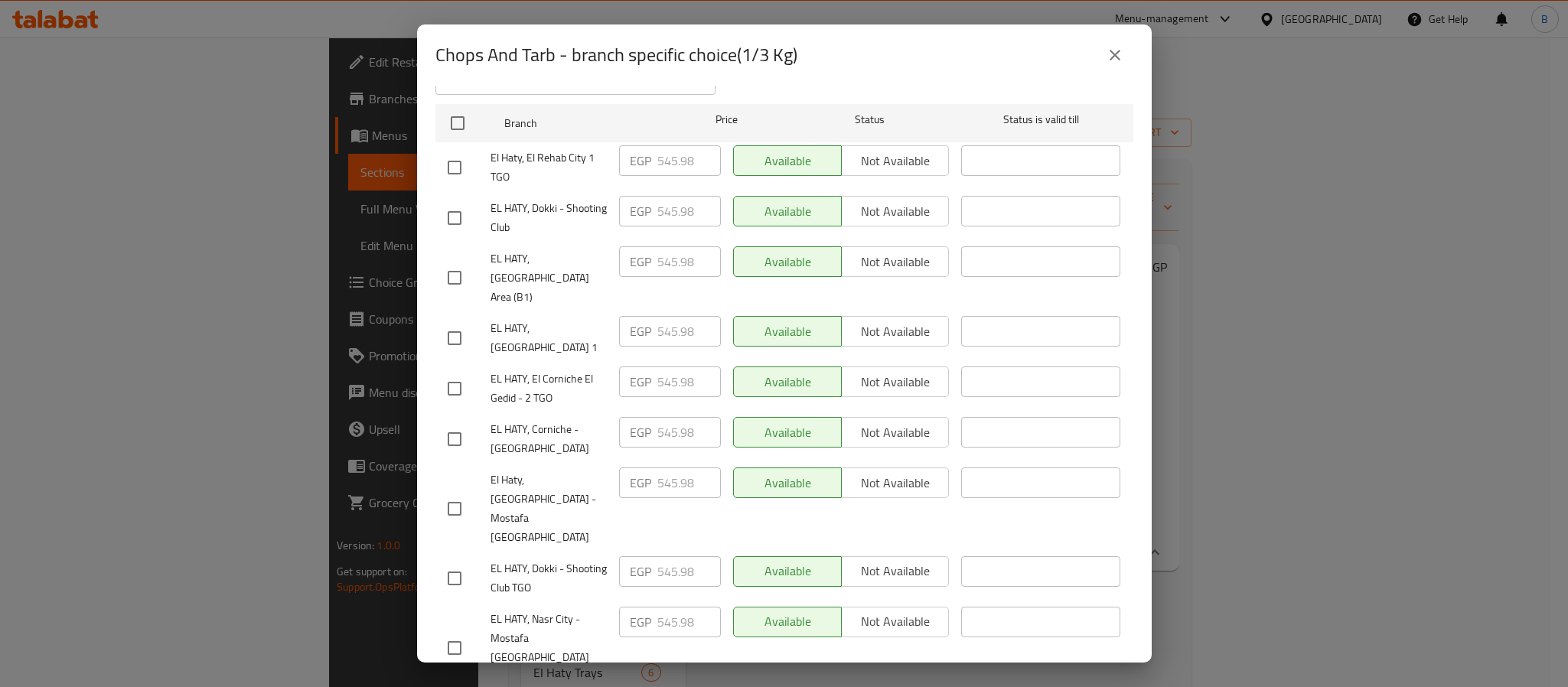
click at [1122, 63] on icon "close" at bounding box center [1115, 55] width 19 height 19
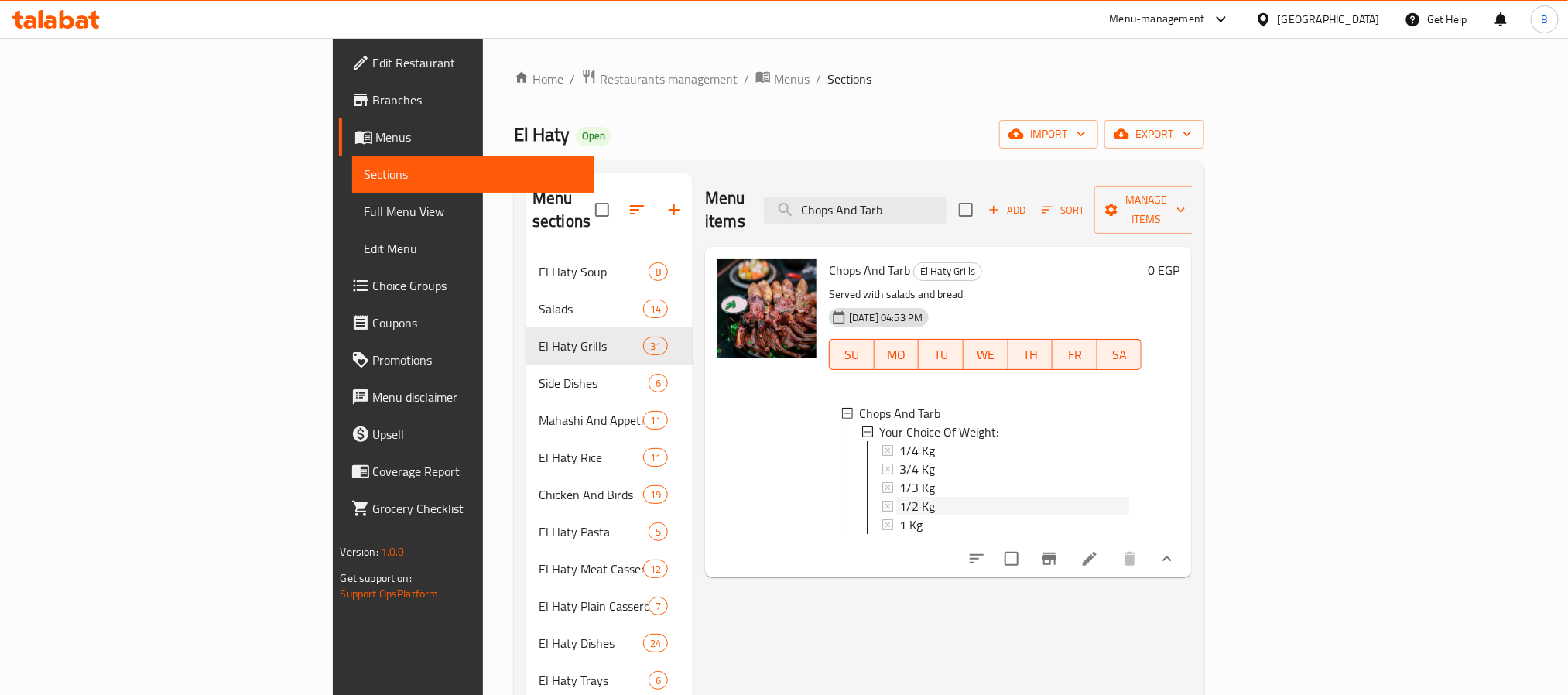
click at [899, 498] on span "1/2 Kg" at bounding box center [916, 507] width 35 height 19
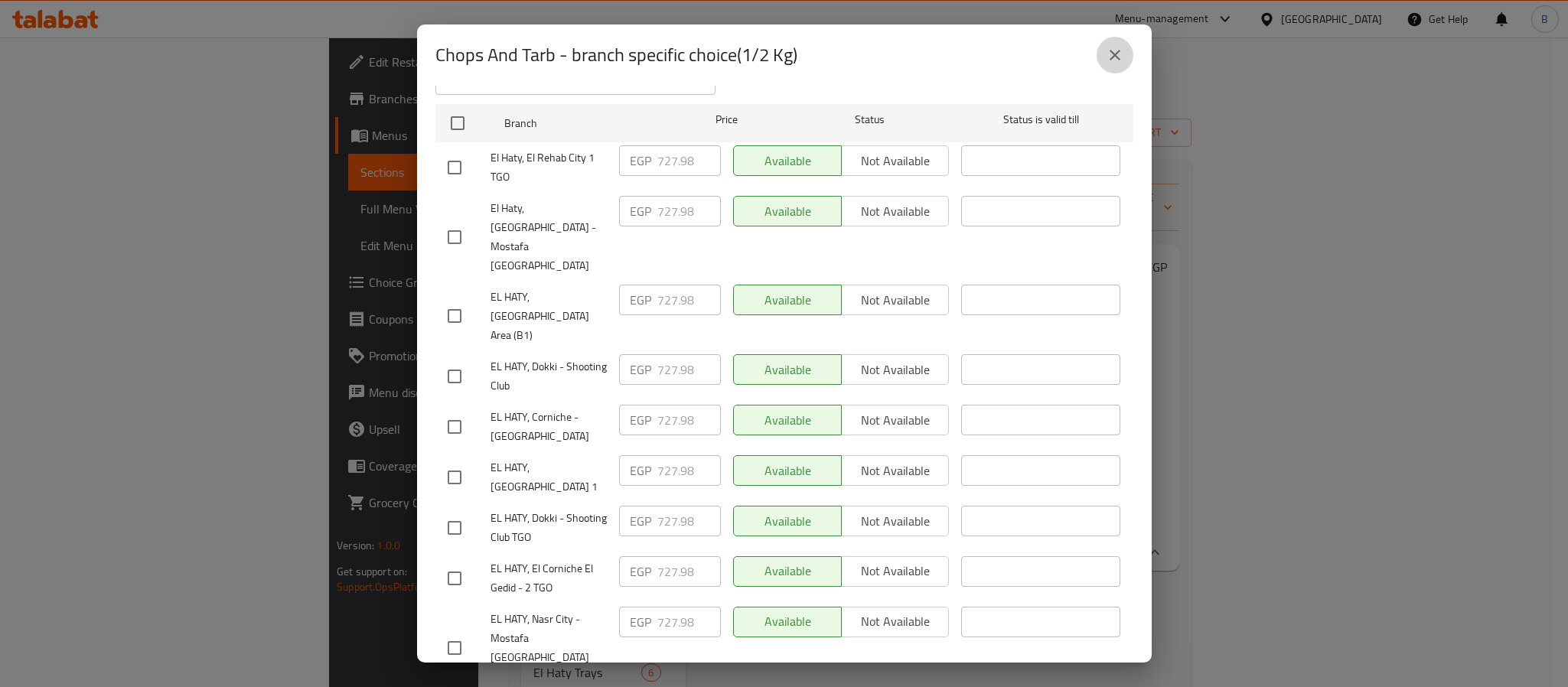
click at [1126, 62] on button "close" at bounding box center [1115, 55] width 37 height 37
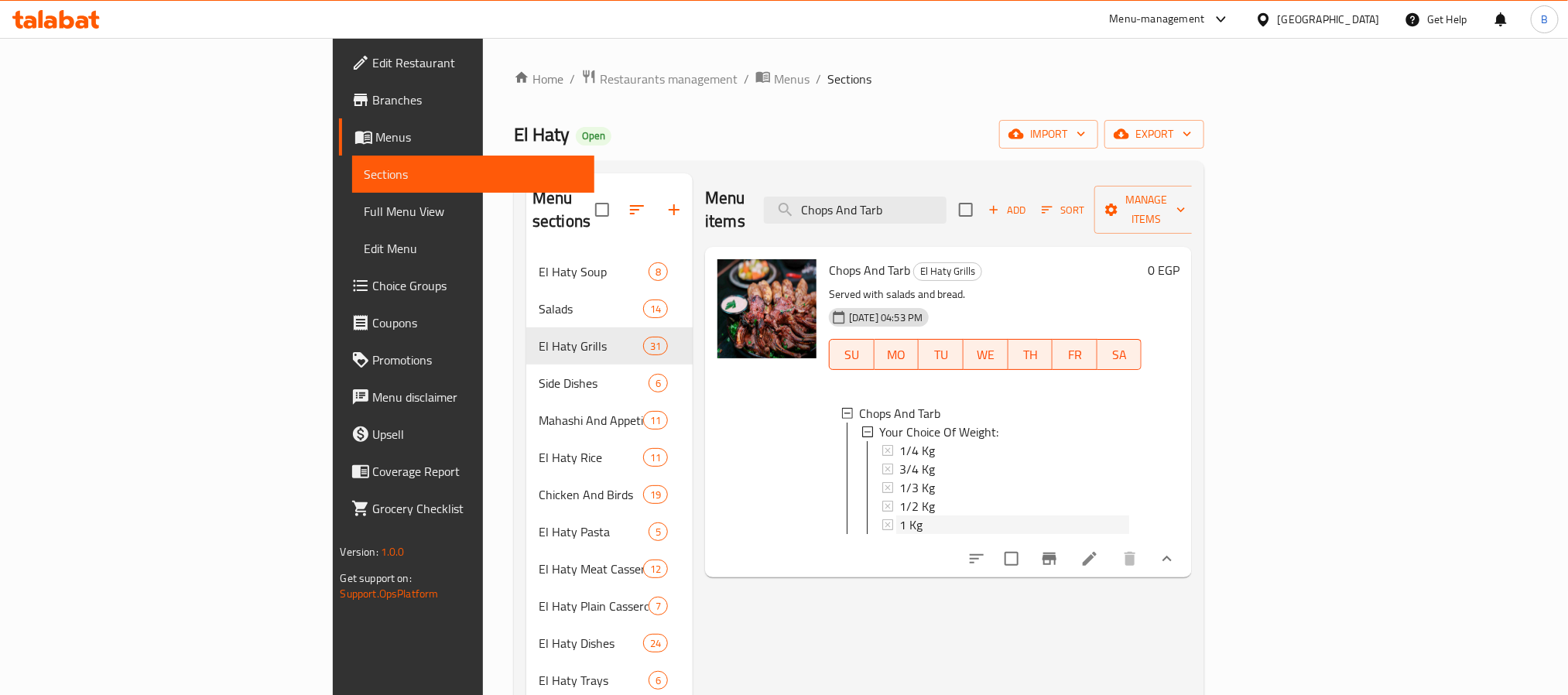
click at [899, 516] on div "1 Kg" at bounding box center [1014, 525] width 230 height 19
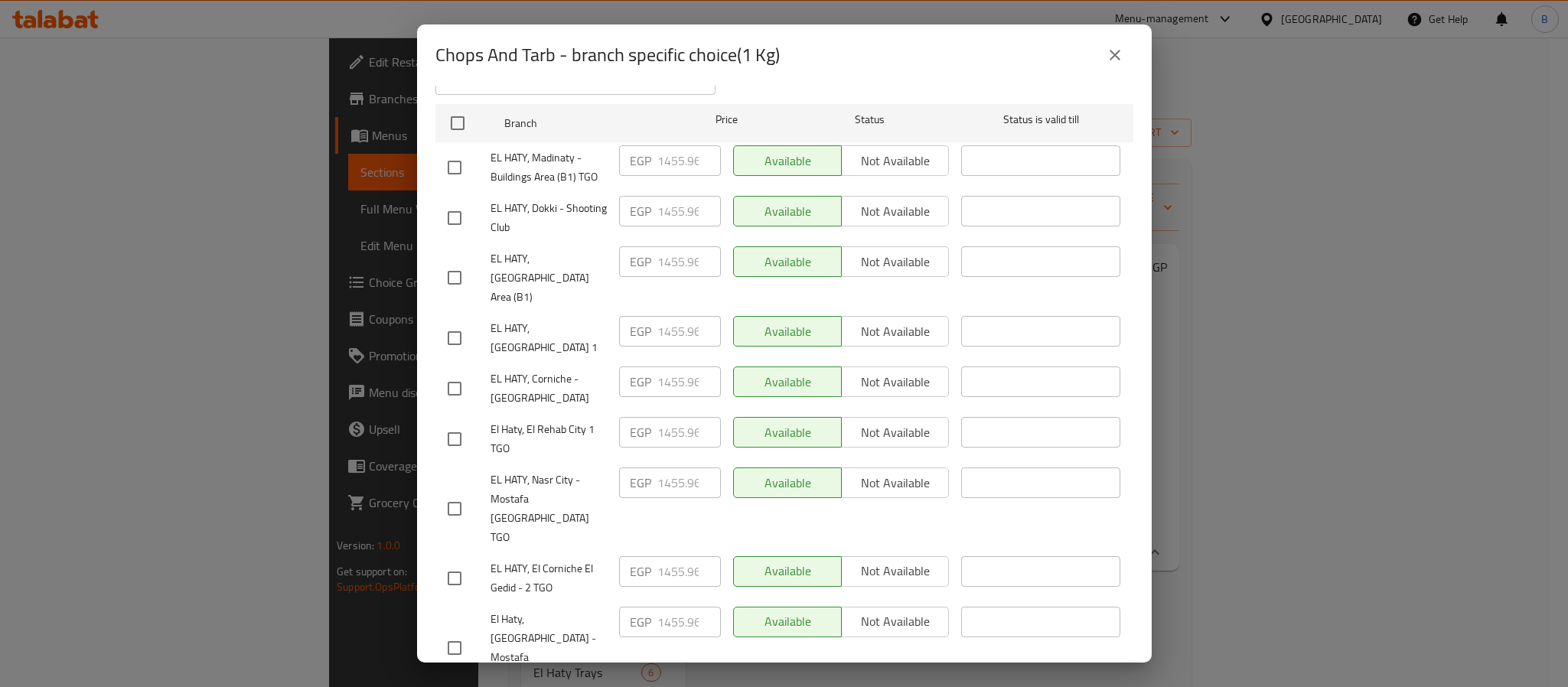
click at [1205, 447] on div "Chops And Tarb - branch specific choice(1 Kg) Chops And Tarb Served with salads…" at bounding box center [784, 344] width 1568 height 687
click at [1115, 55] on icon "close" at bounding box center [1115, 55] width 11 height 11
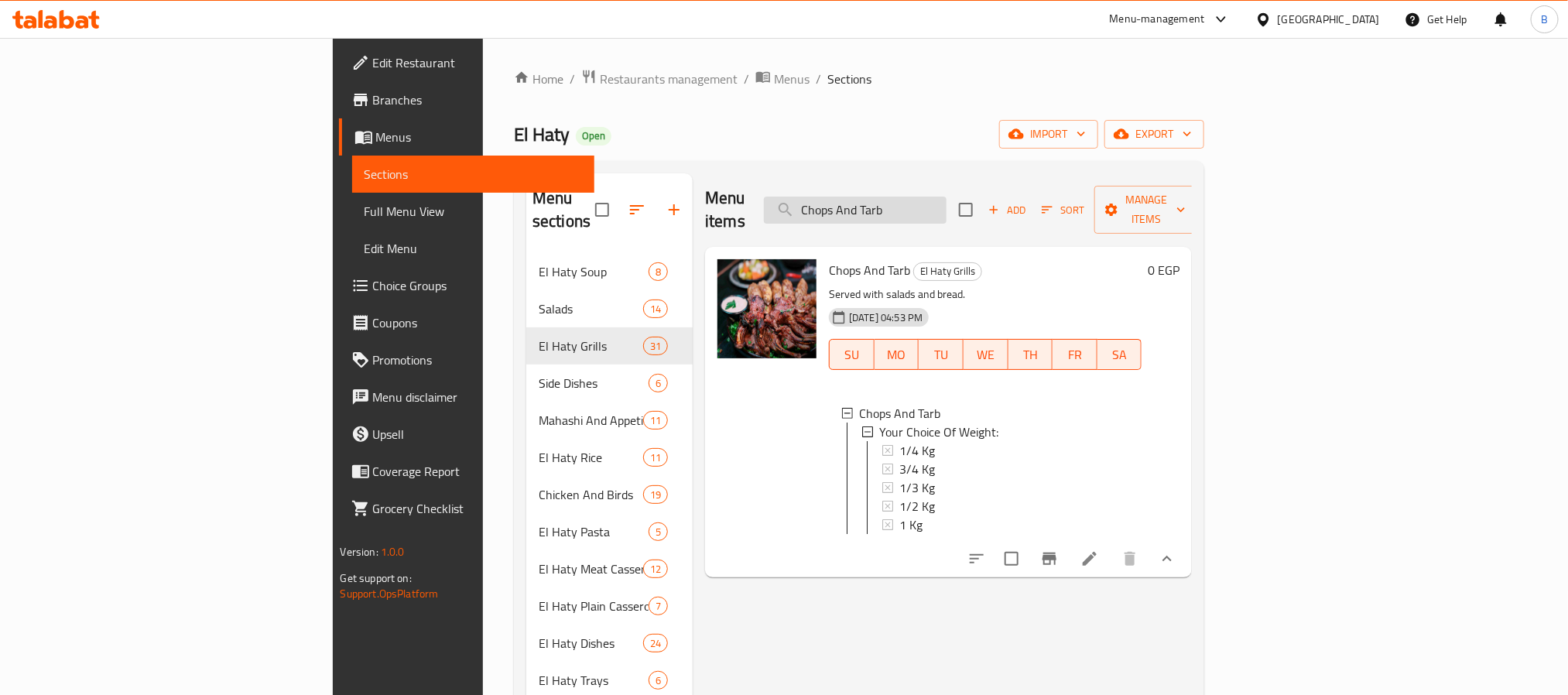
click at [940, 197] on input "Chops And Tarb" at bounding box center [855, 210] width 183 height 27
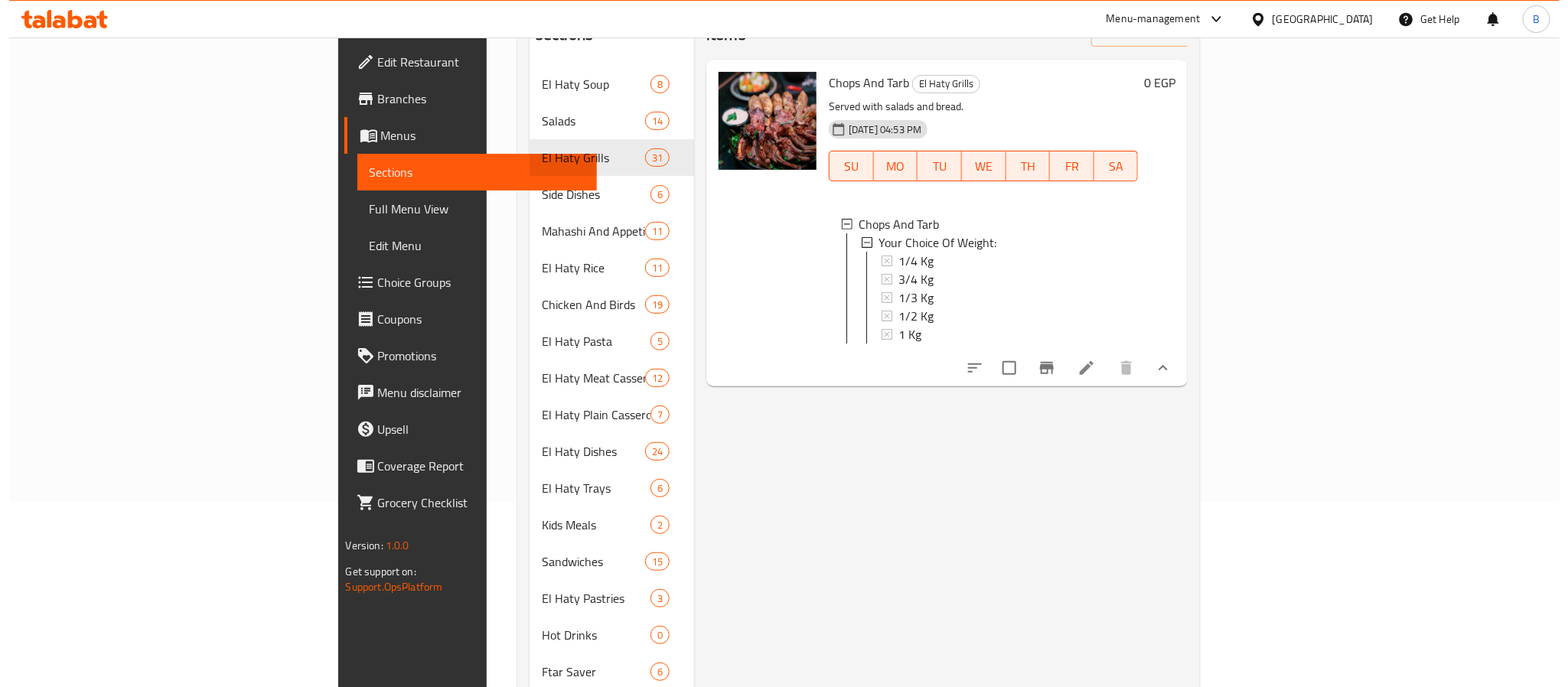
scroll to position [0, 0]
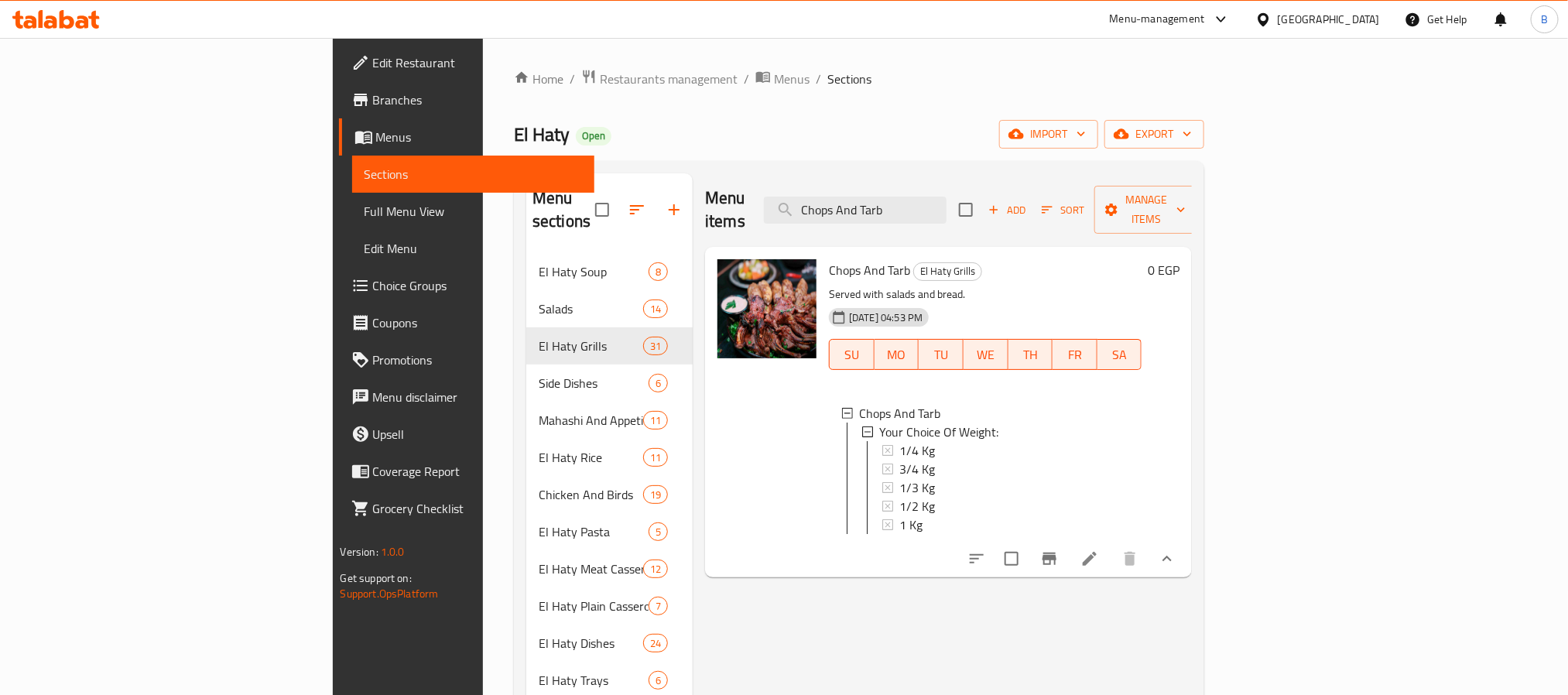
click at [899, 516] on div "1 Kg" at bounding box center [1014, 525] width 230 height 19
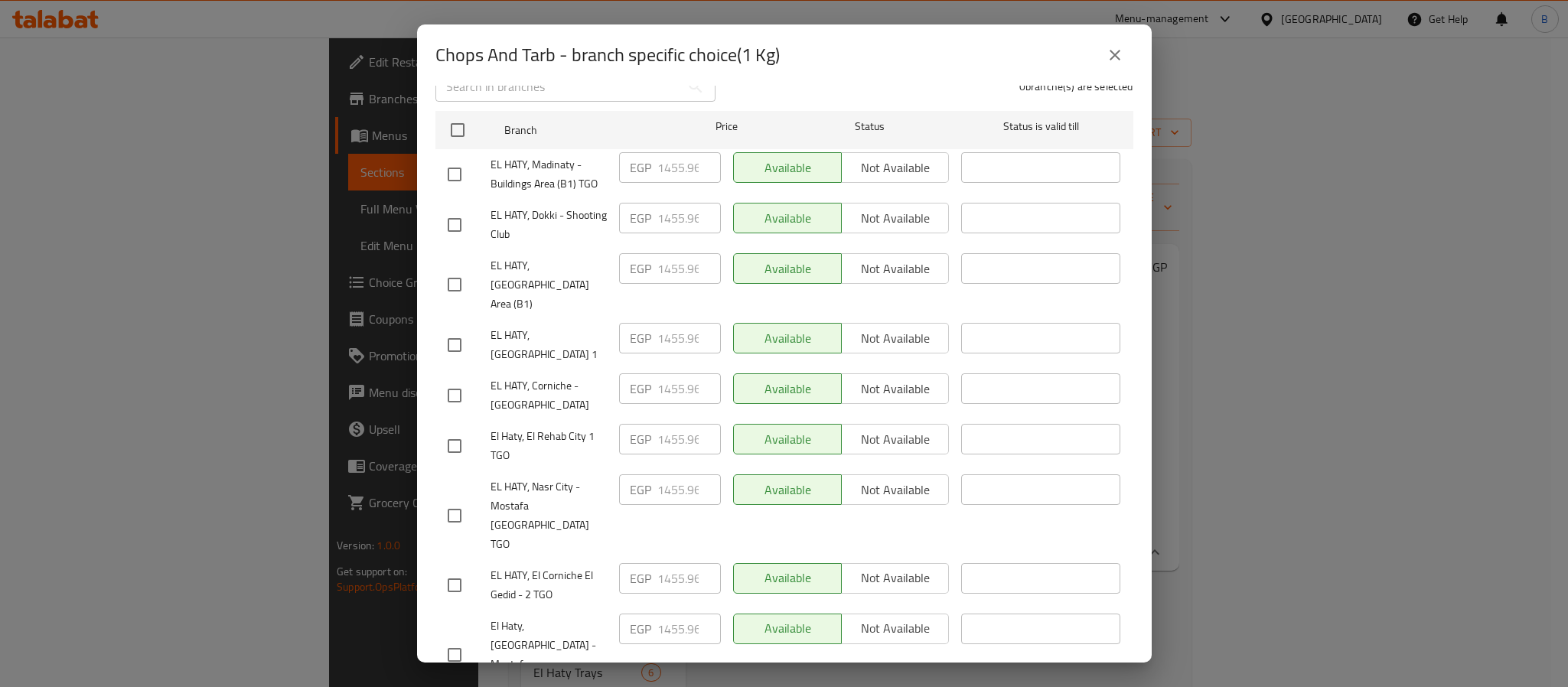
scroll to position [232, 0]
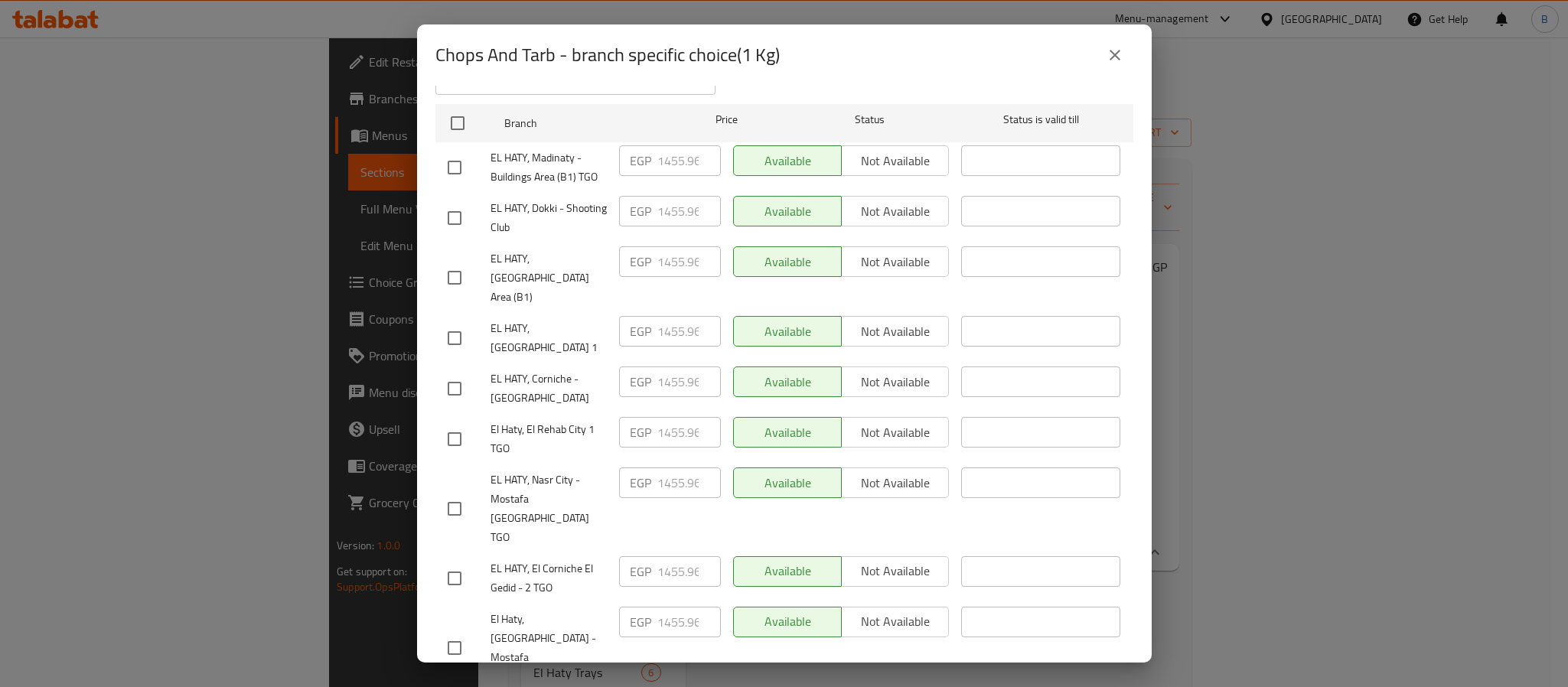
click at [1118, 47] on icon "close" at bounding box center [1115, 55] width 19 height 19
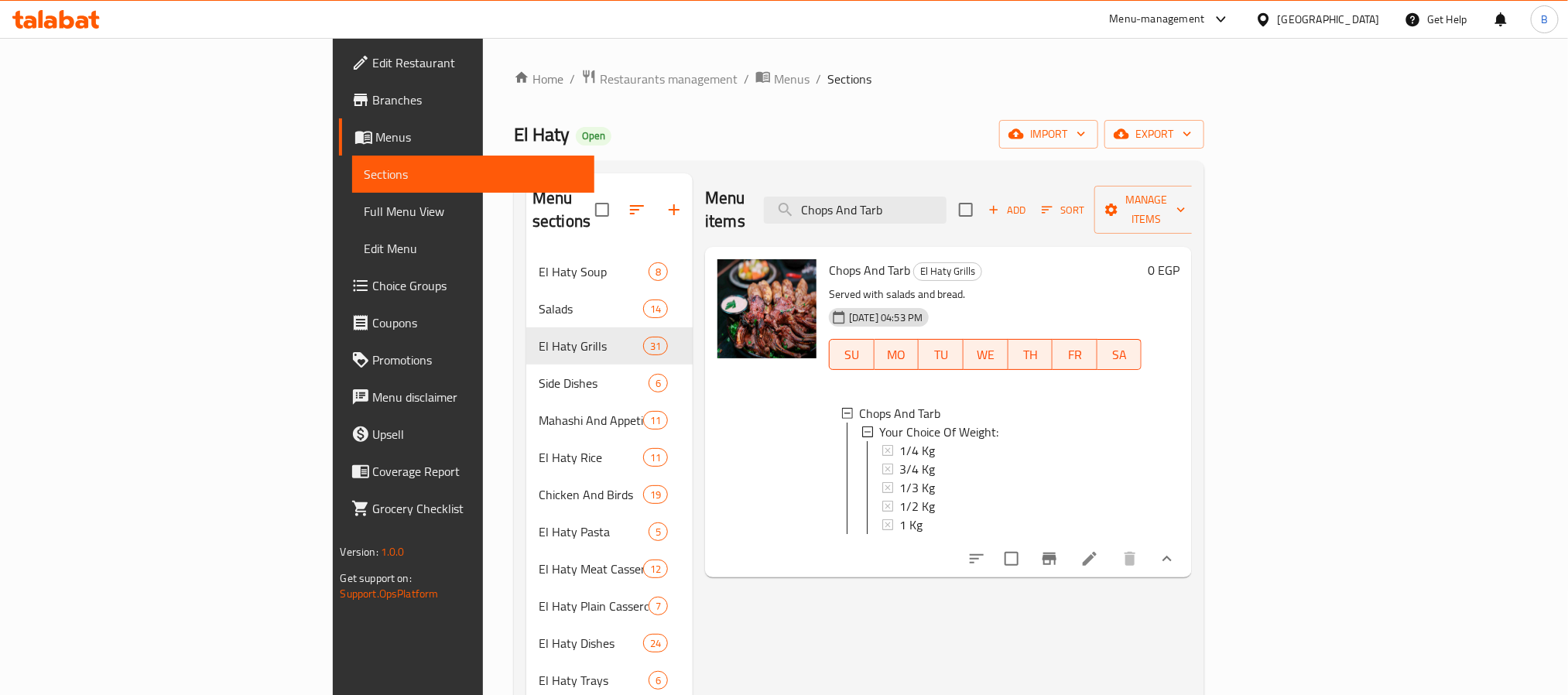
drag, startPoint x: 1229, startPoint y: 147, endPoint x: 1134, endPoint y: 186, distance: 102.7
click at [1204, 147] on div "El Haty Open import export" at bounding box center [859, 134] width 690 height 28
click at [981, 214] on div "Menu items Chops And Tarb Add Sort Manage items" at bounding box center [948, 210] width 487 height 73
click at [946, 211] on input "Chops And Tarb" at bounding box center [855, 210] width 183 height 27
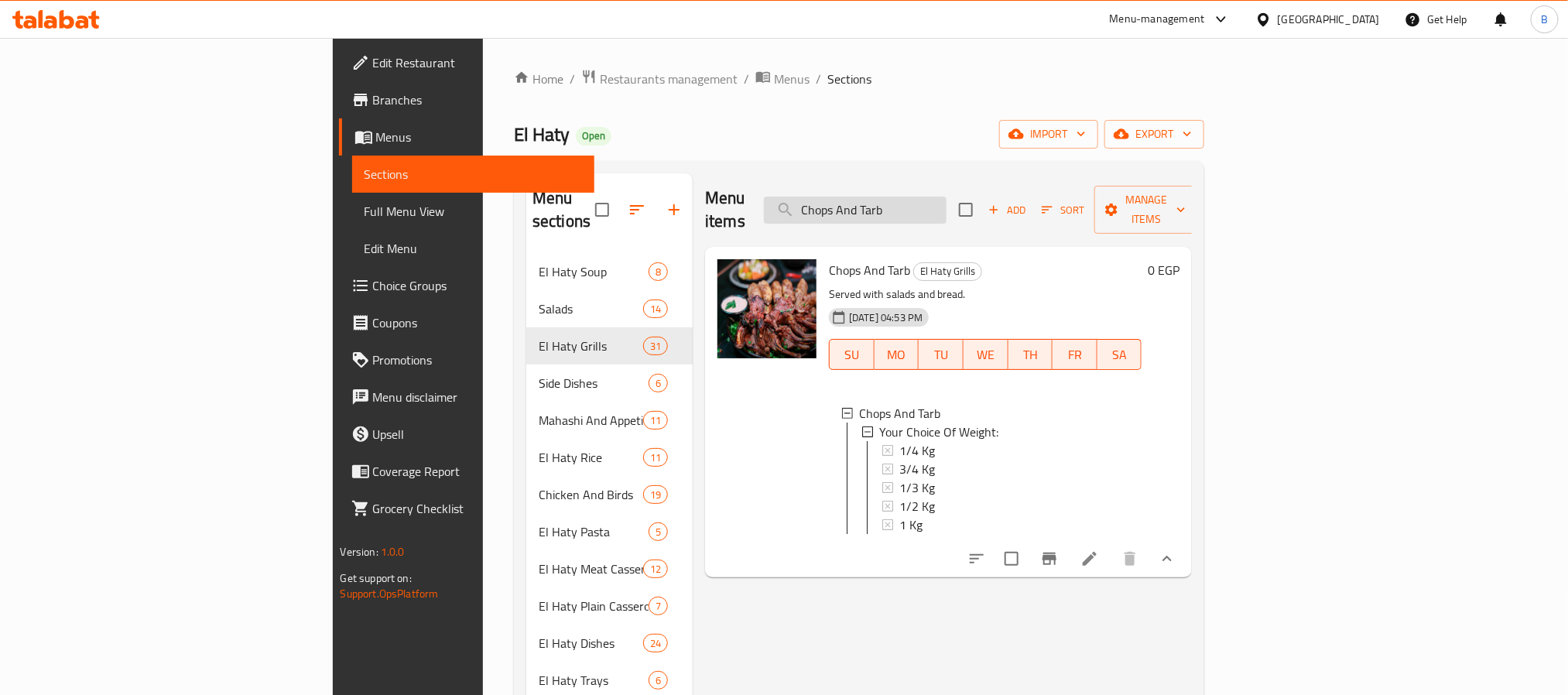
click at [946, 211] on input "Chops And Tarb" at bounding box center [855, 210] width 183 height 27
paste input "ريش وكباب ضانى"
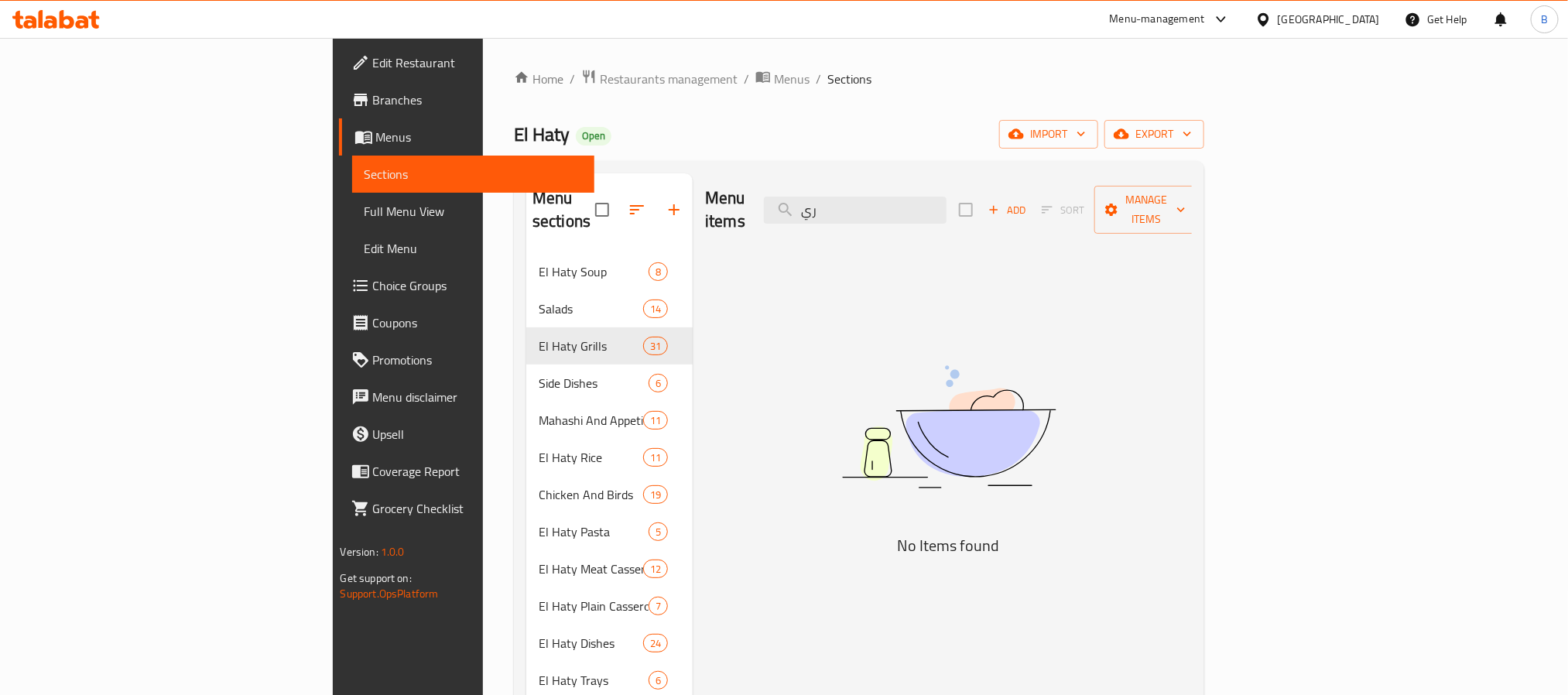
type input "ر"
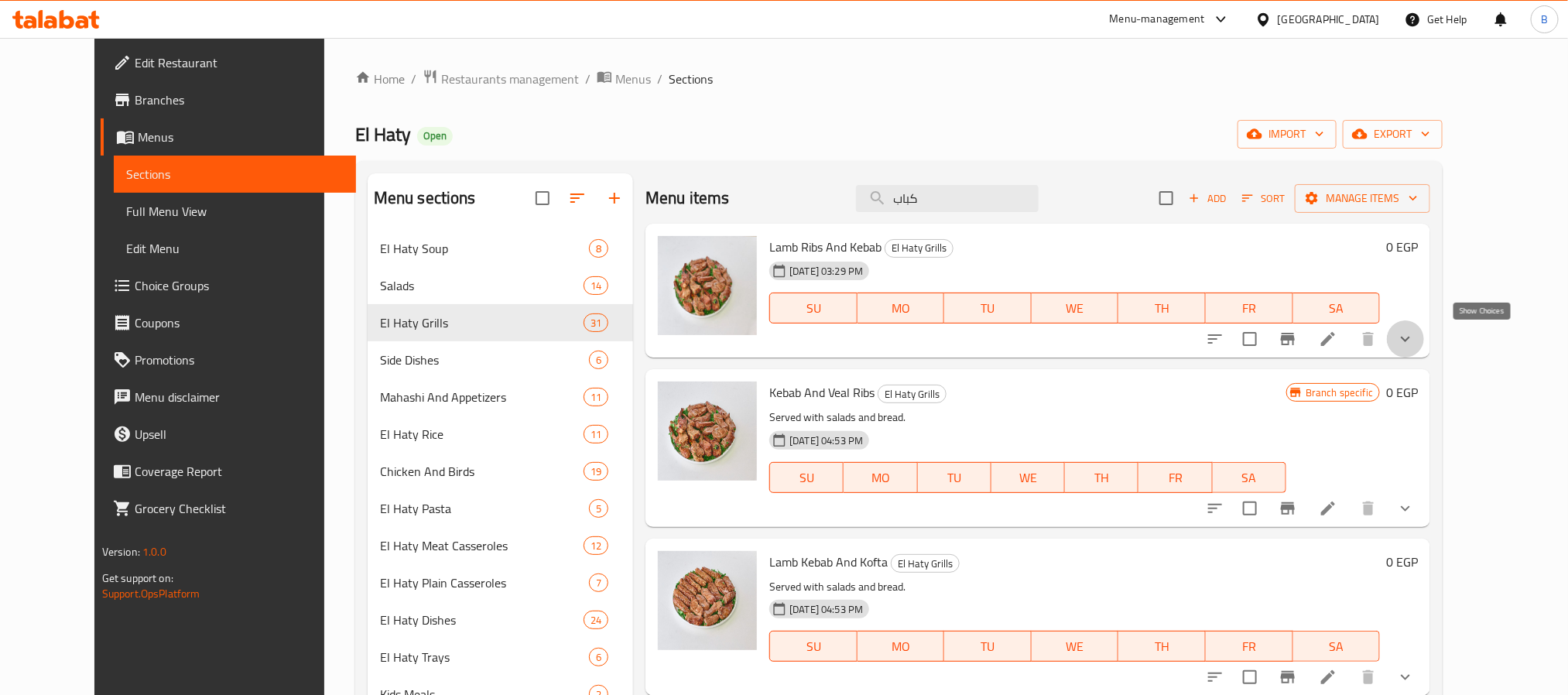
click at [1415, 333] on icon "show more" at bounding box center [1406, 340] width 19 height 19
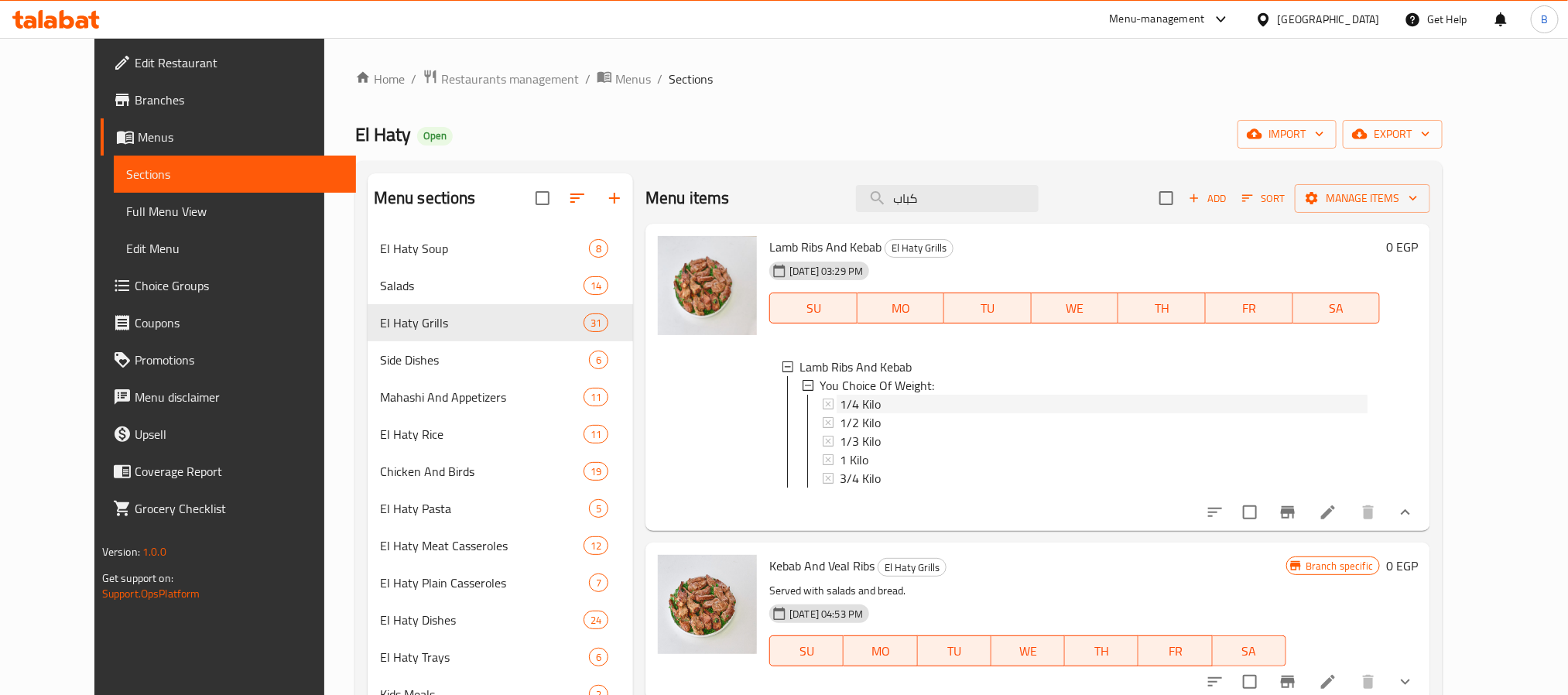
click at [865, 405] on div "1/4 Kilo" at bounding box center [1103, 404] width 528 height 19
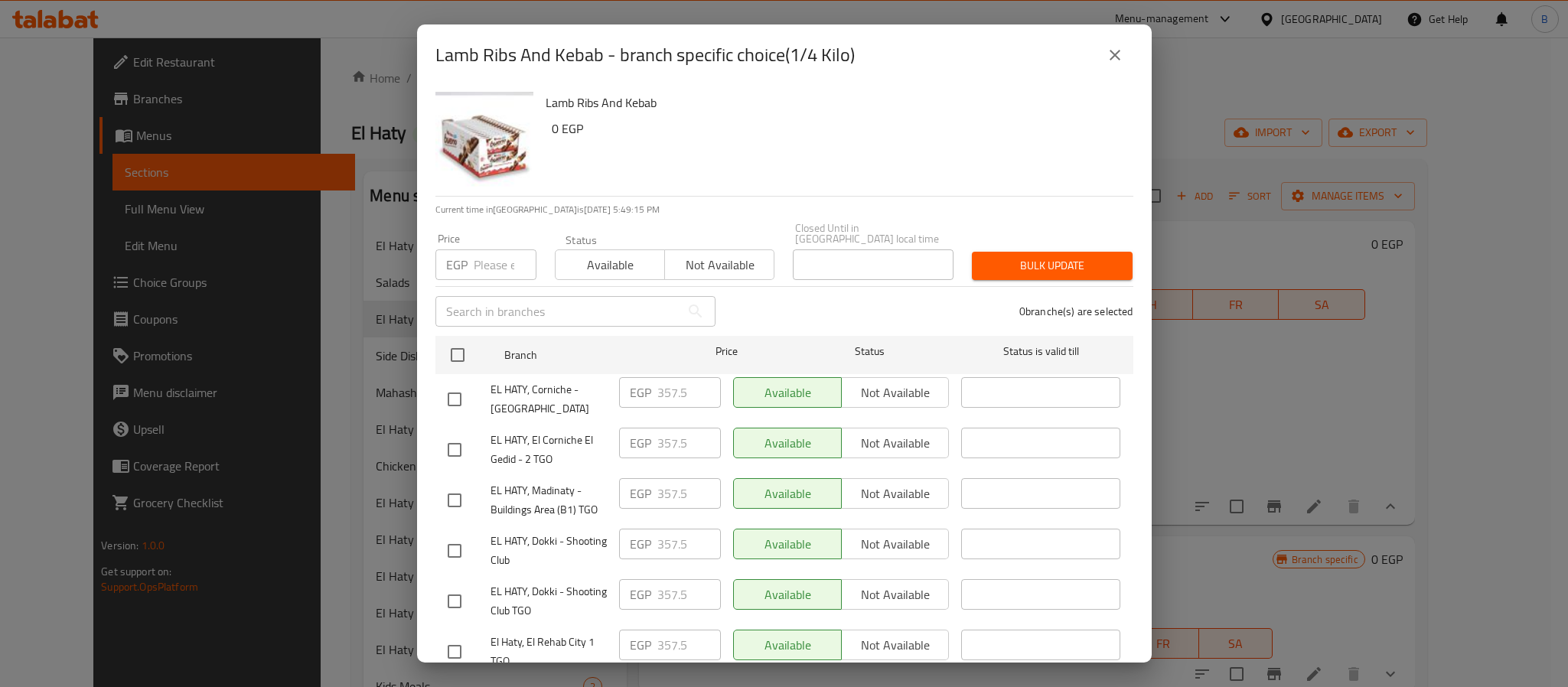
click at [1121, 47] on icon "close" at bounding box center [1115, 55] width 19 height 19
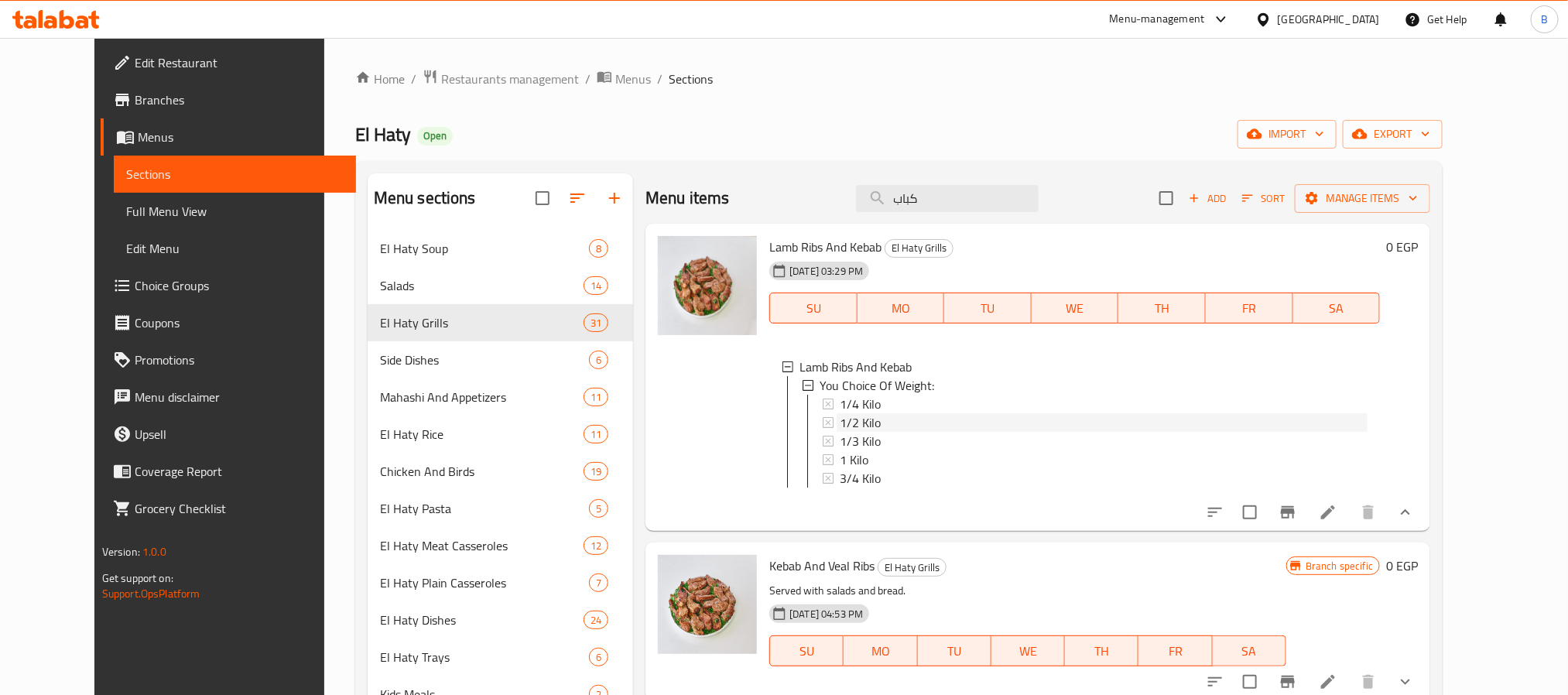
click at [840, 416] on span "1/2 Kilo" at bounding box center [860, 423] width 41 height 19
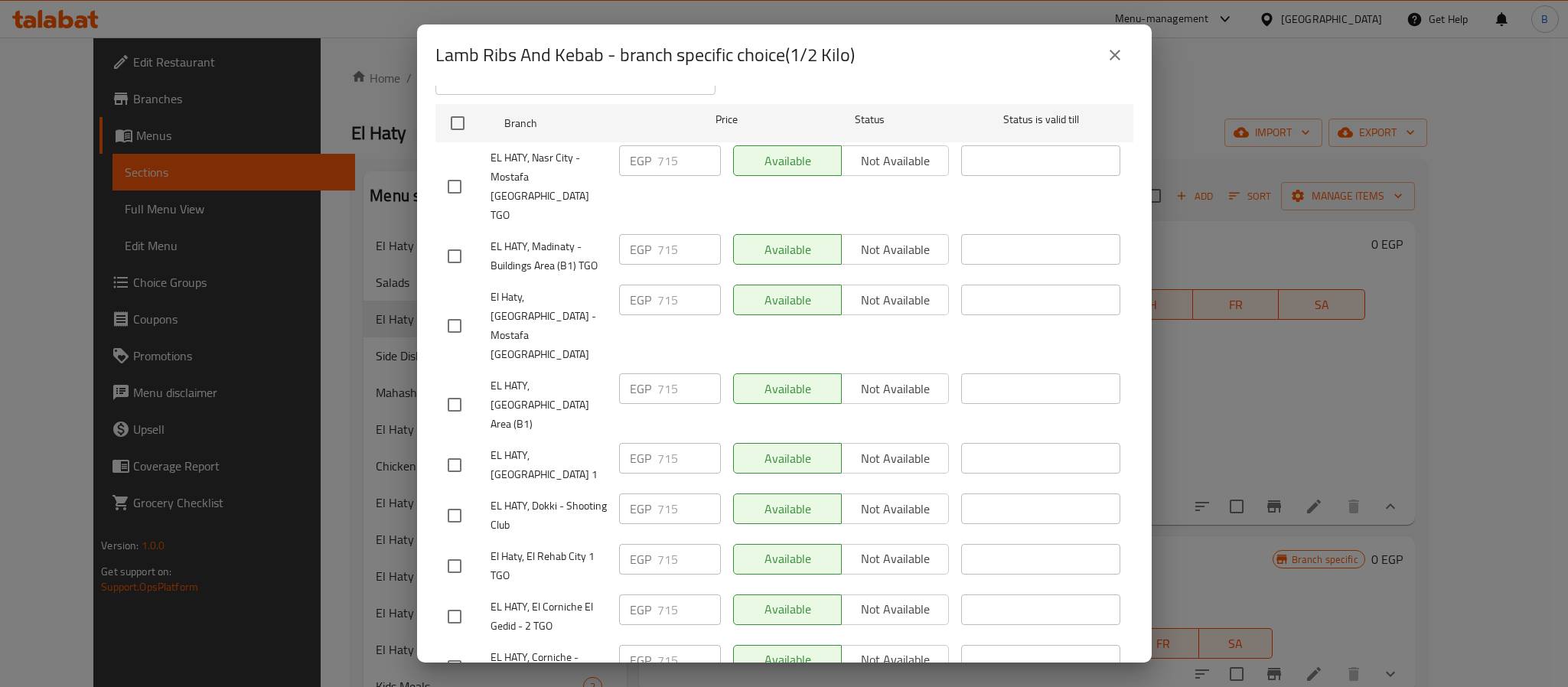
click at [1115, 49] on icon "close" at bounding box center [1115, 55] width 19 height 19
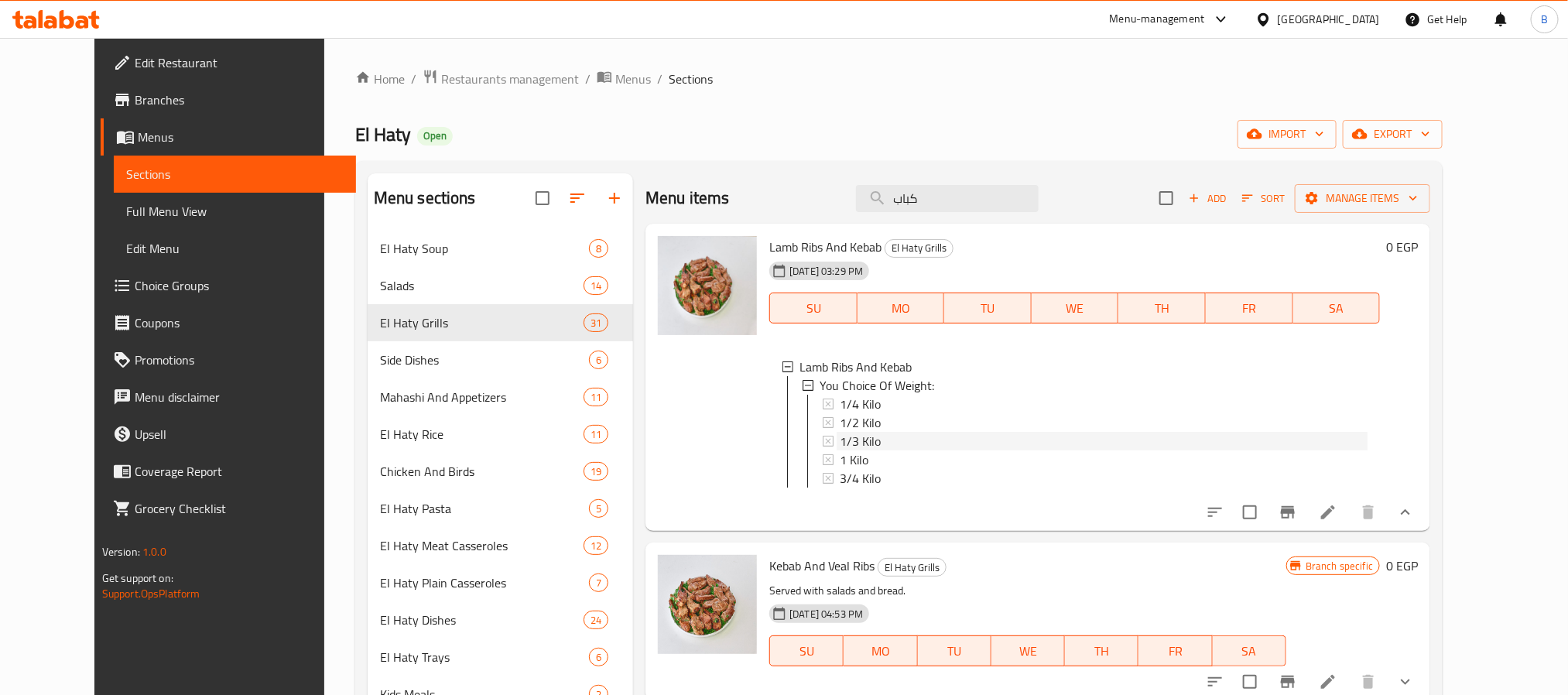
click at [866, 448] on div "1/3 Kilo" at bounding box center [1103, 441] width 528 height 19
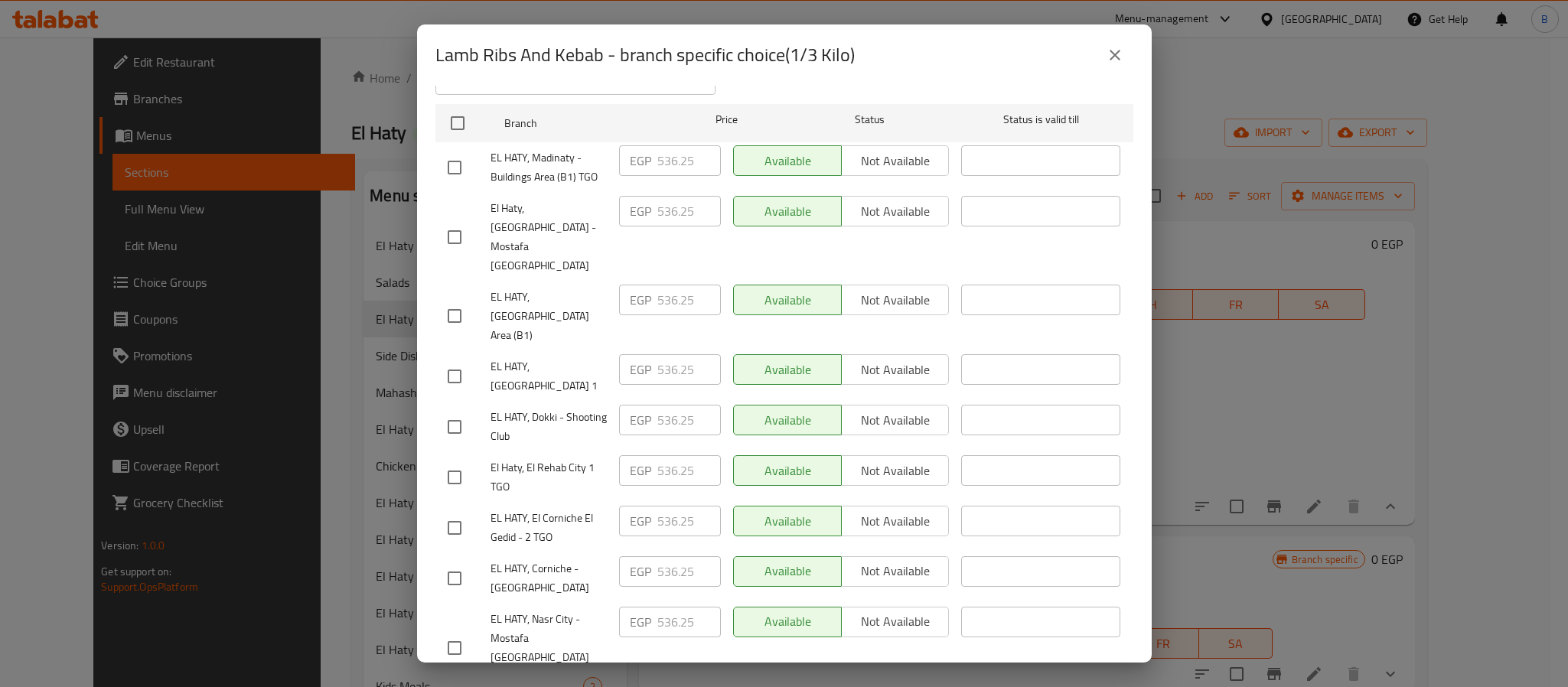
click at [1121, 57] on icon "close" at bounding box center [1115, 55] width 19 height 19
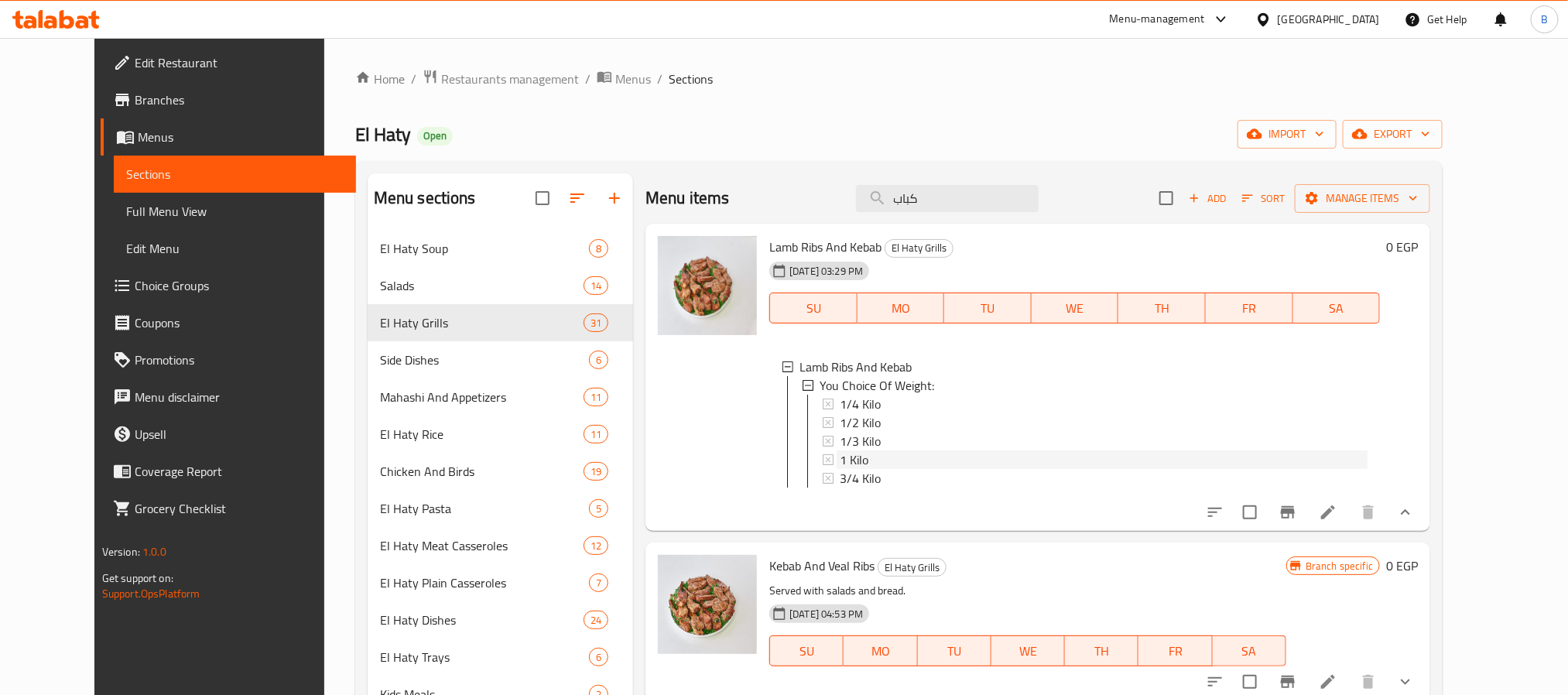
click at [840, 459] on span "1 Kilo" at bounding box center [853, 460] width 28 height 19
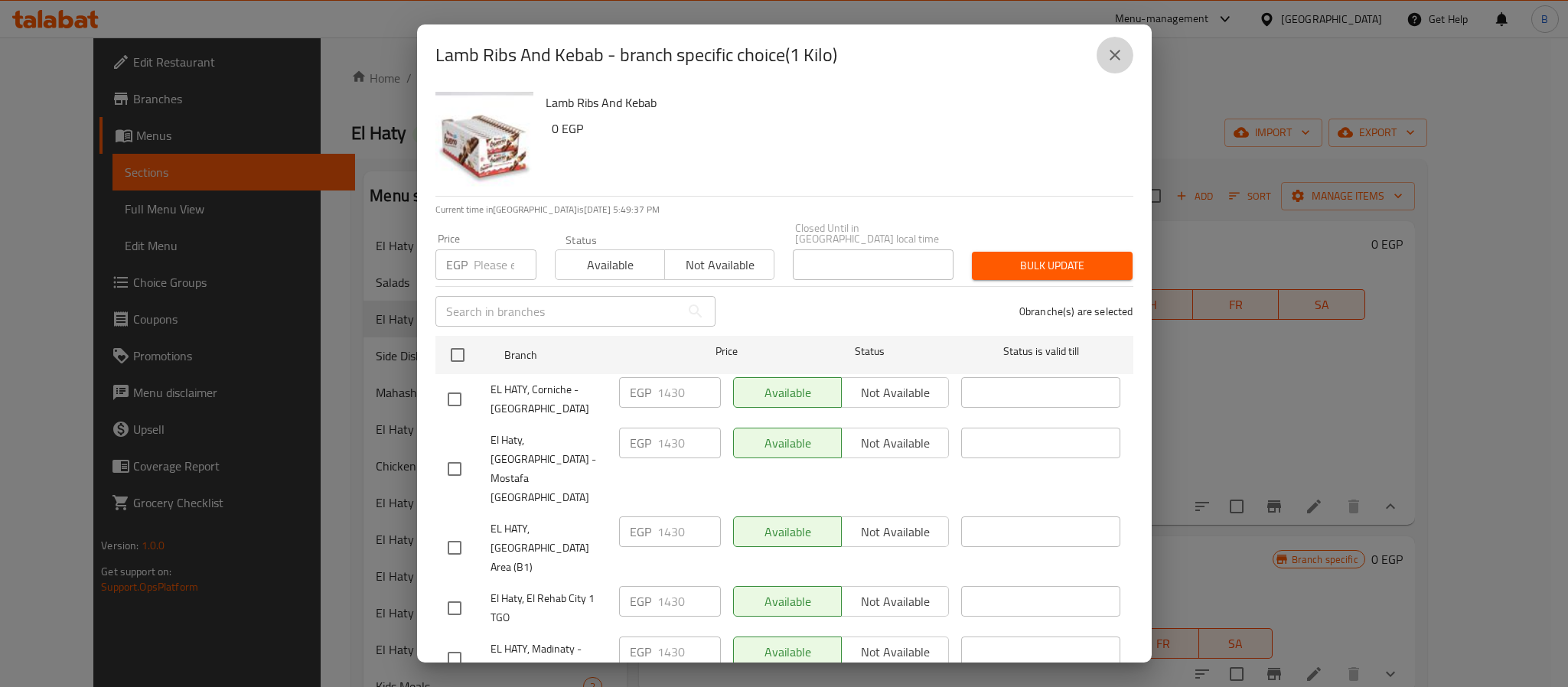
click at [1119, 51] on icon "close" at bounding box center [1115, 55] width 19 height 19
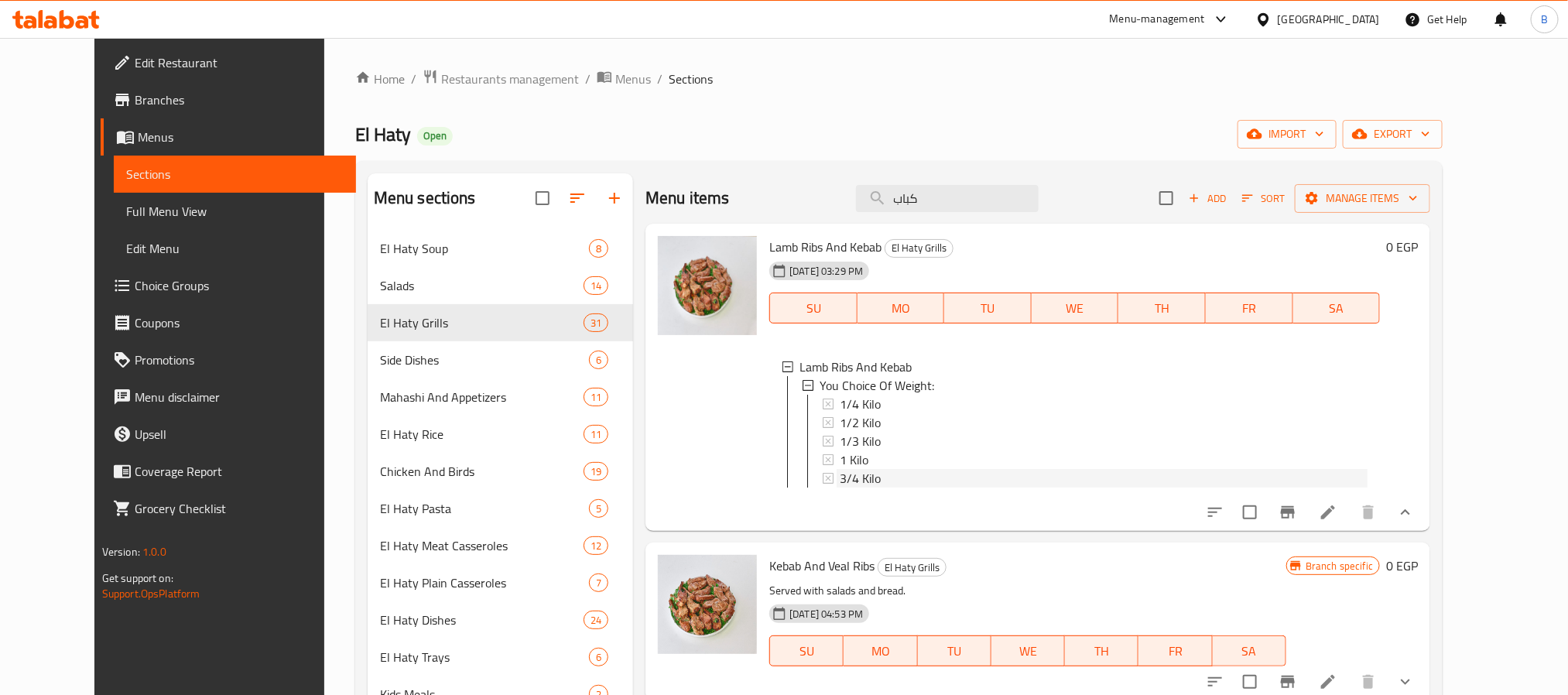
click at [844, 486] on span "3/4 Kilo" at bounding box center [860, 479] width 41 height 19
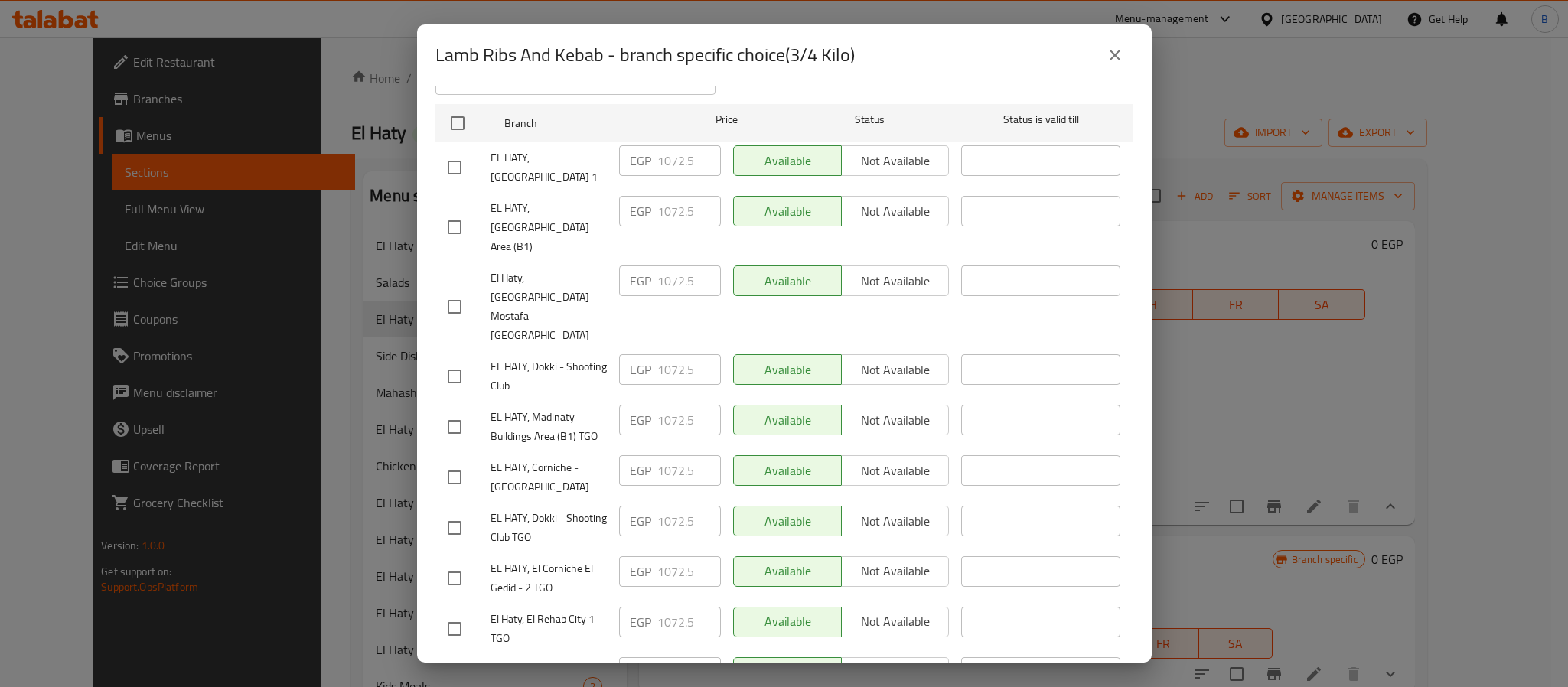
click at [1460, 278] on div "Lamb Ribs And Kebab - branch specific choice(3/4 Kilo) Lamb Ribs And Kebab 0 EG…" at bounding box center [784, 344] width 1568 height 687
click at [1119, 64] on button "close" at bounding box center [1115, 55] width 37 height 37
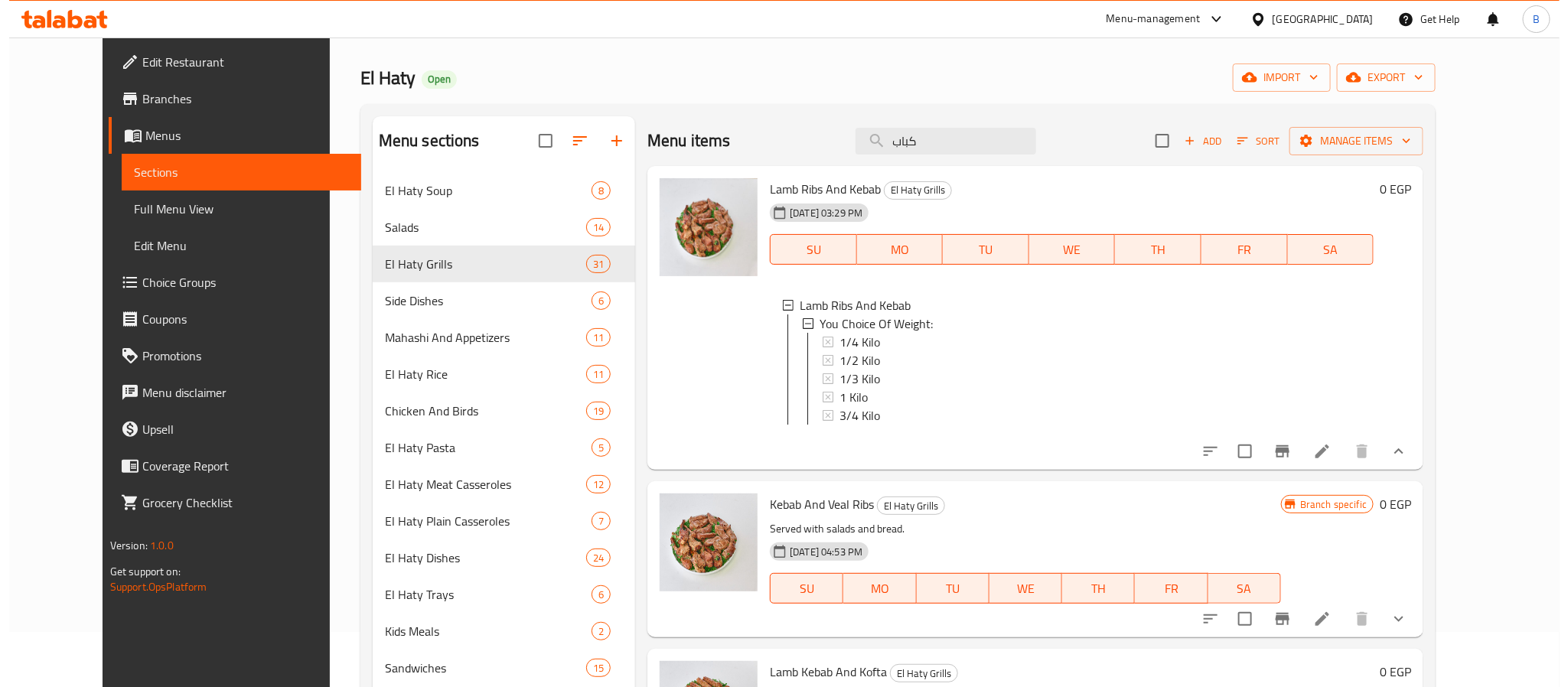
scroll to position [0, 0]
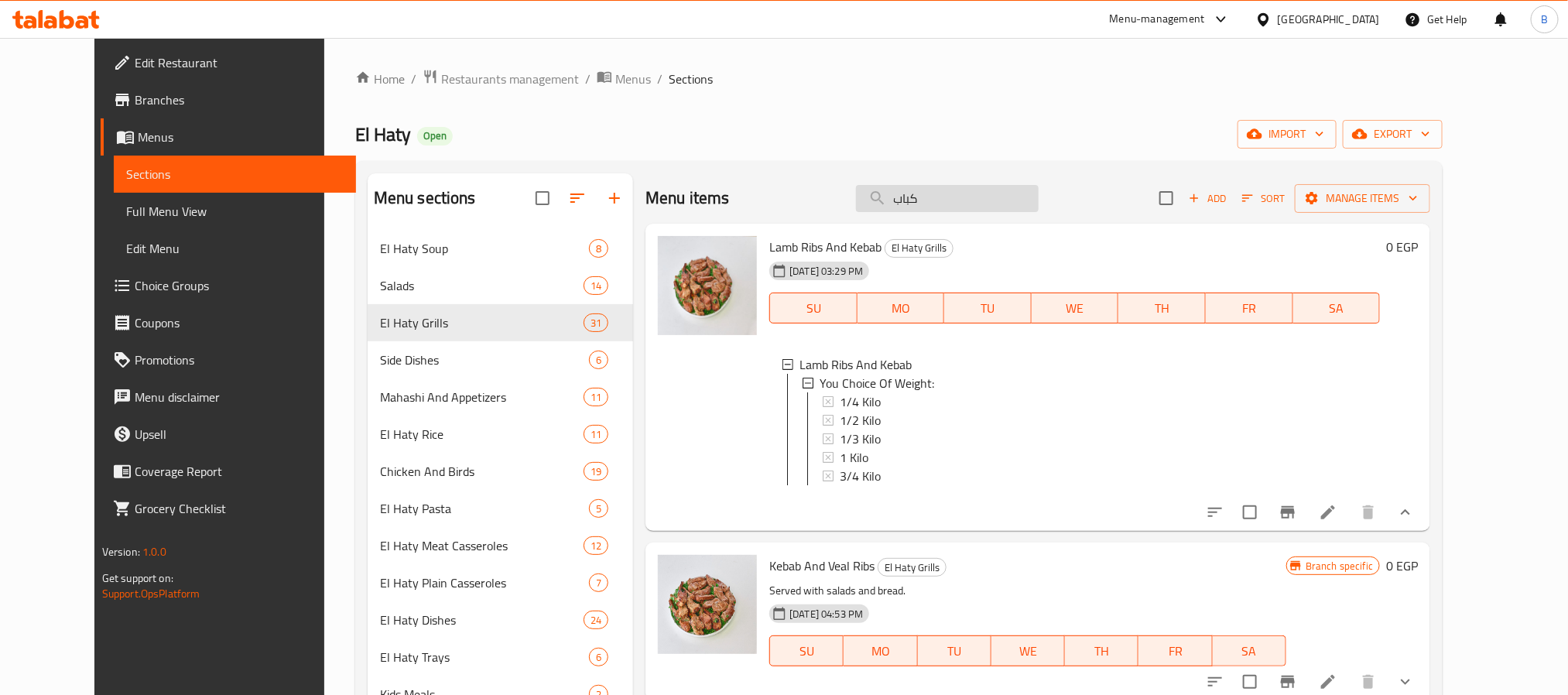
click at [973, 207] on input "كباب" at bounding box center [947, 198] width 183 height 27
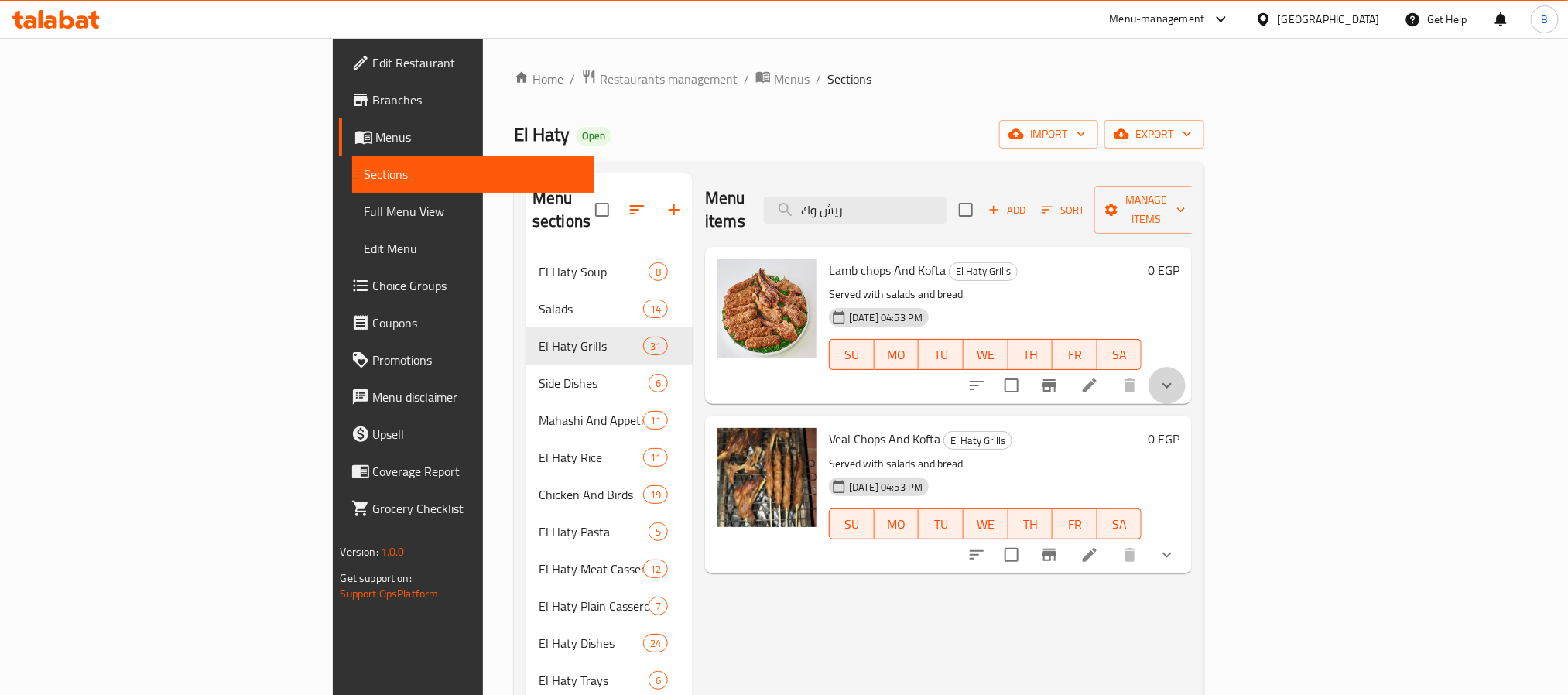
click at [1186, 367] on button "show more" at bounding box center [1167, 385] width 37 height 37
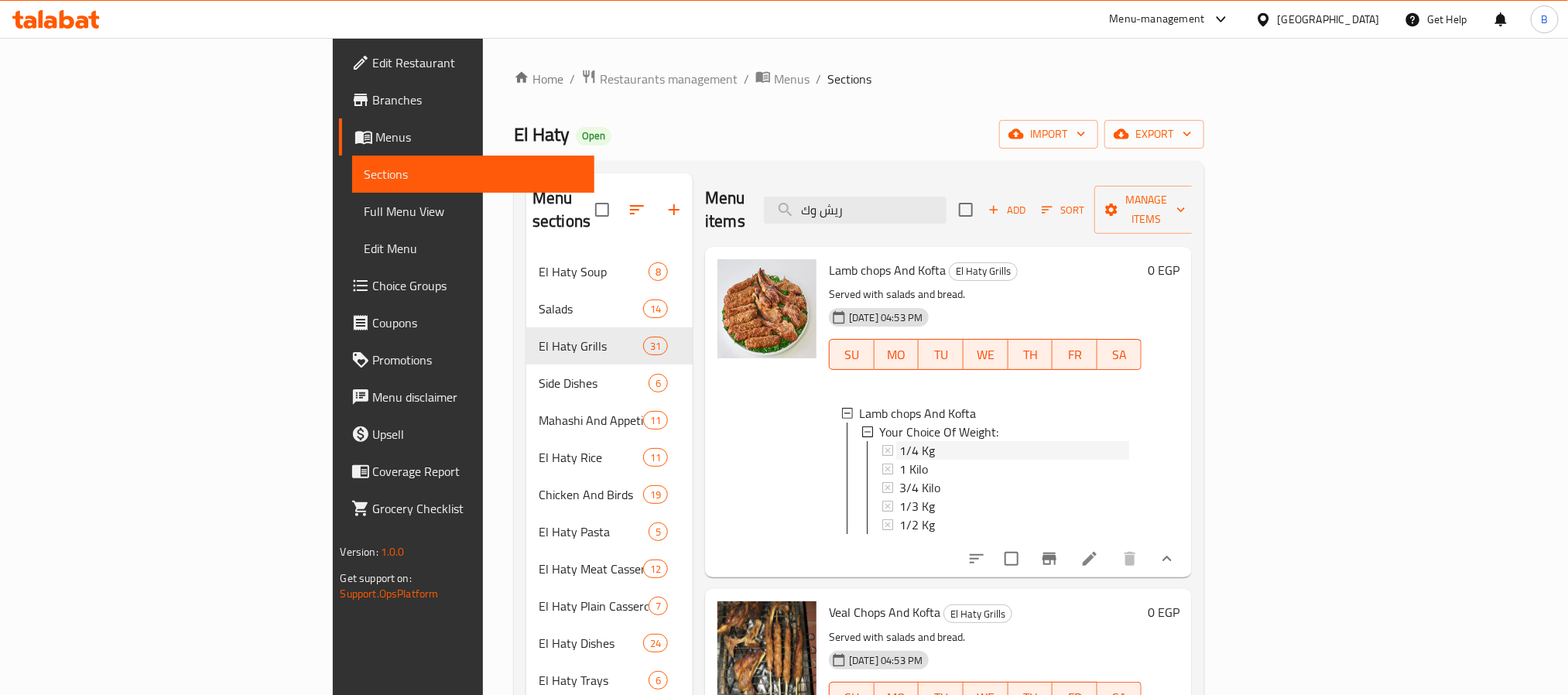
click at [899, 441] on span "1/4 Kg" at bounding box center [916, 451] width 35 height 19
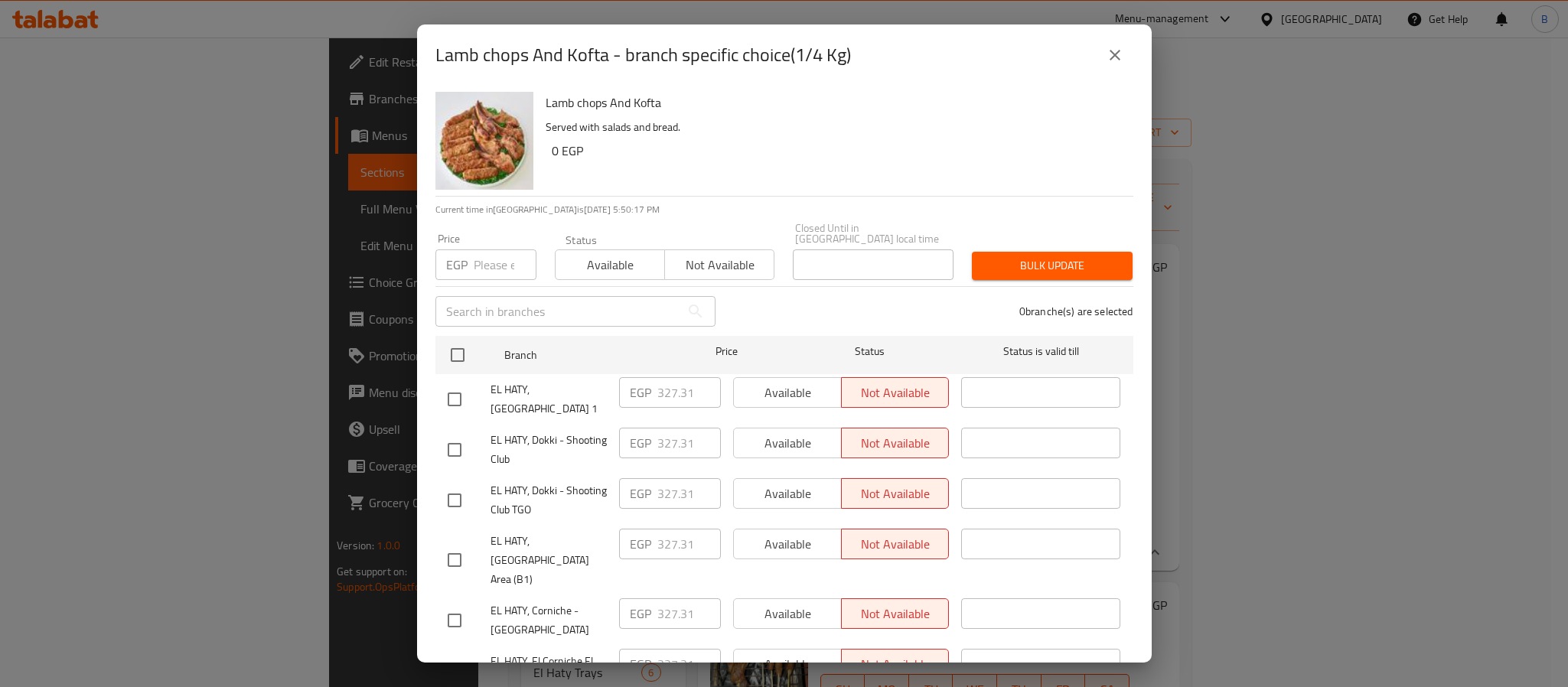
click at [1121, 58] on icon "close" at bounding box center [1115, 55] width 19 height 19
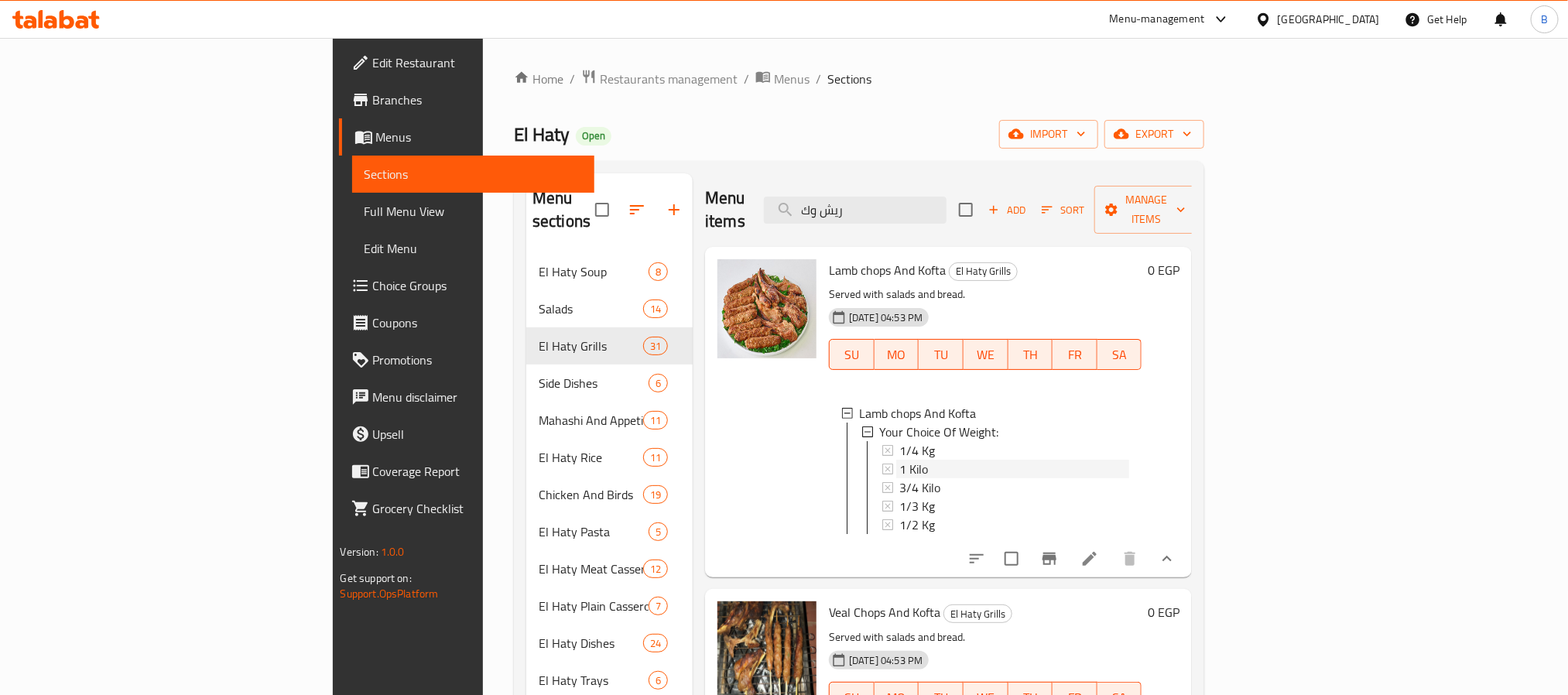
click at [899, 460] on span "1 Kilo" at bounding box center [913, 469] width 28 height 19
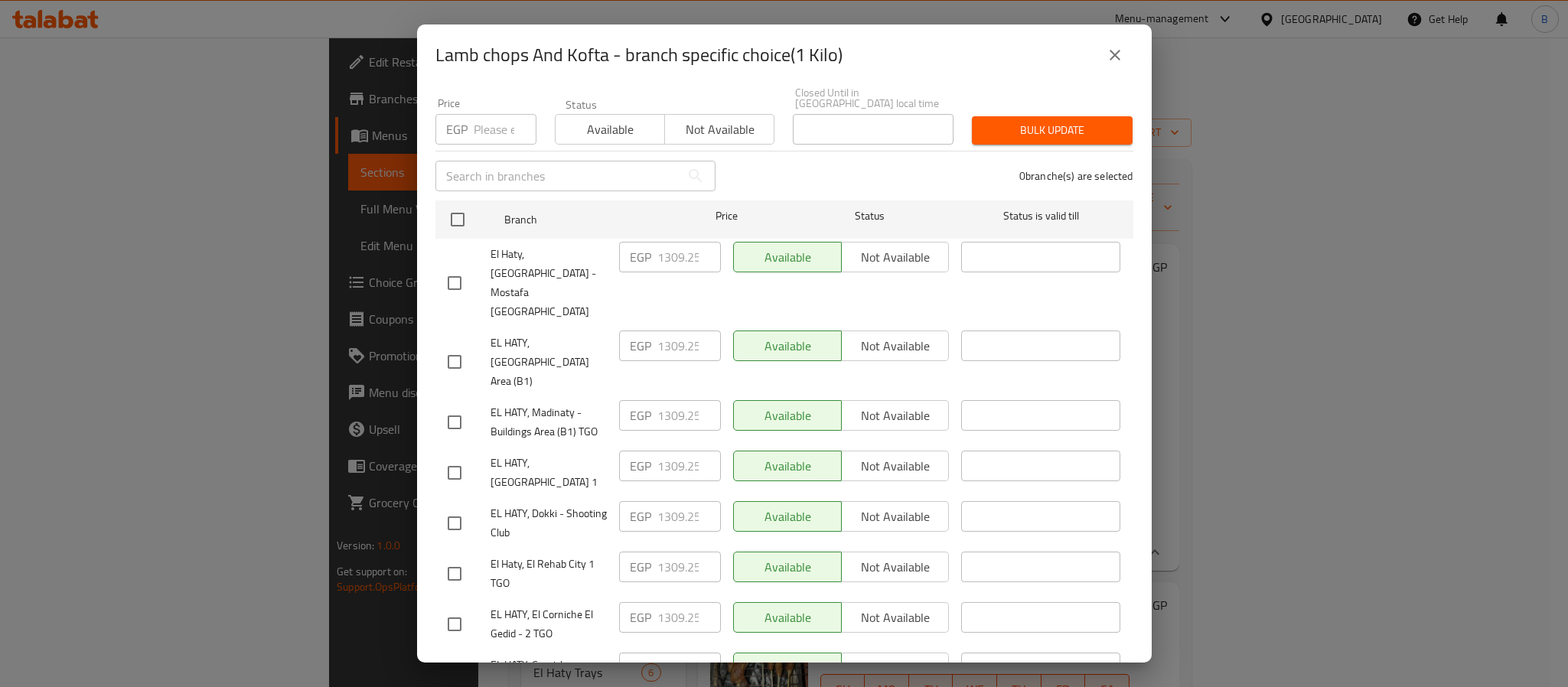
scroll to position [232, 0]
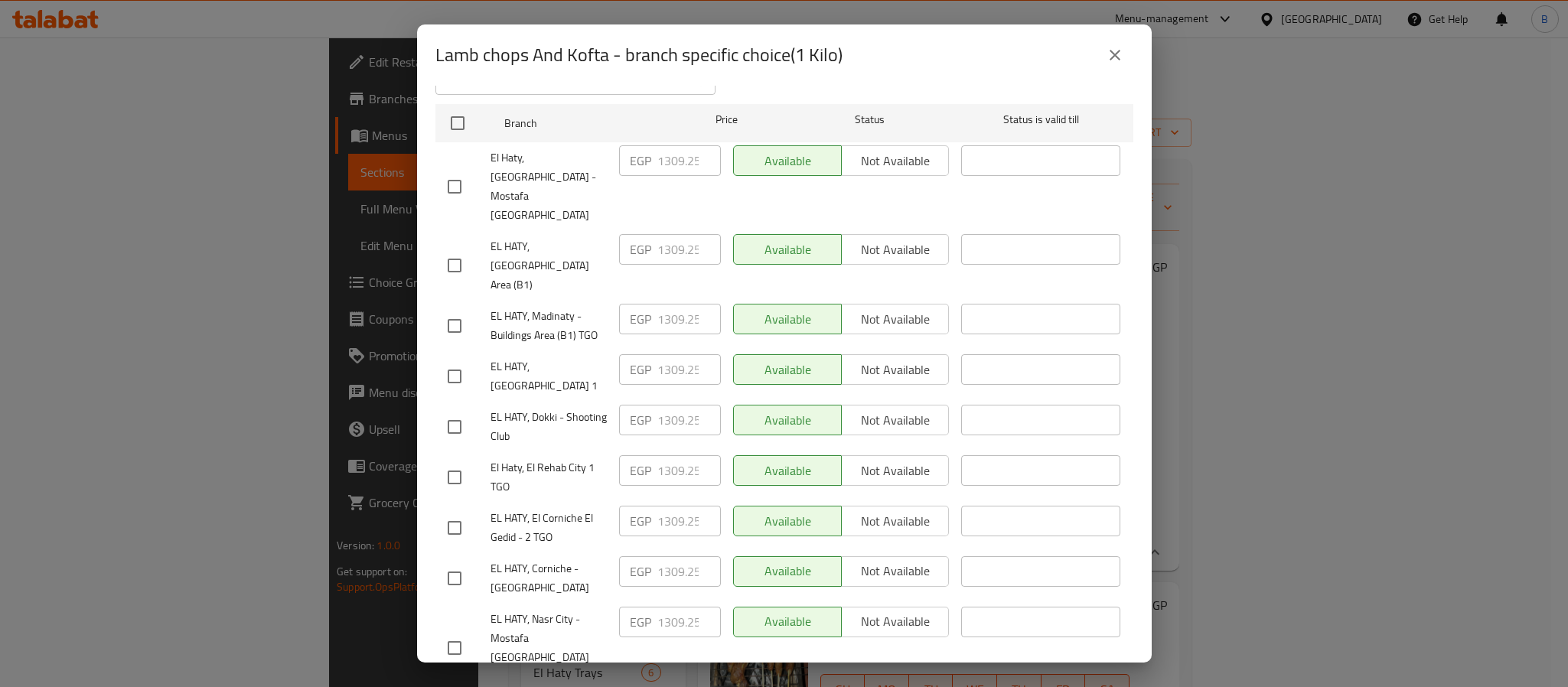
drag, startPoint x: 1095, startPoint y: 63, endPoint x: 1104, endPoint y: 67, distance: 9.8
click at [1093, 63] on div "Lamb chops And Kofta - branch specific choice(1 Kilo)" at bounding box center [784, 55] width 698 height 37
click at [1107, 69] on button "close" at bounding box center [1115, 55] width 37 height 37
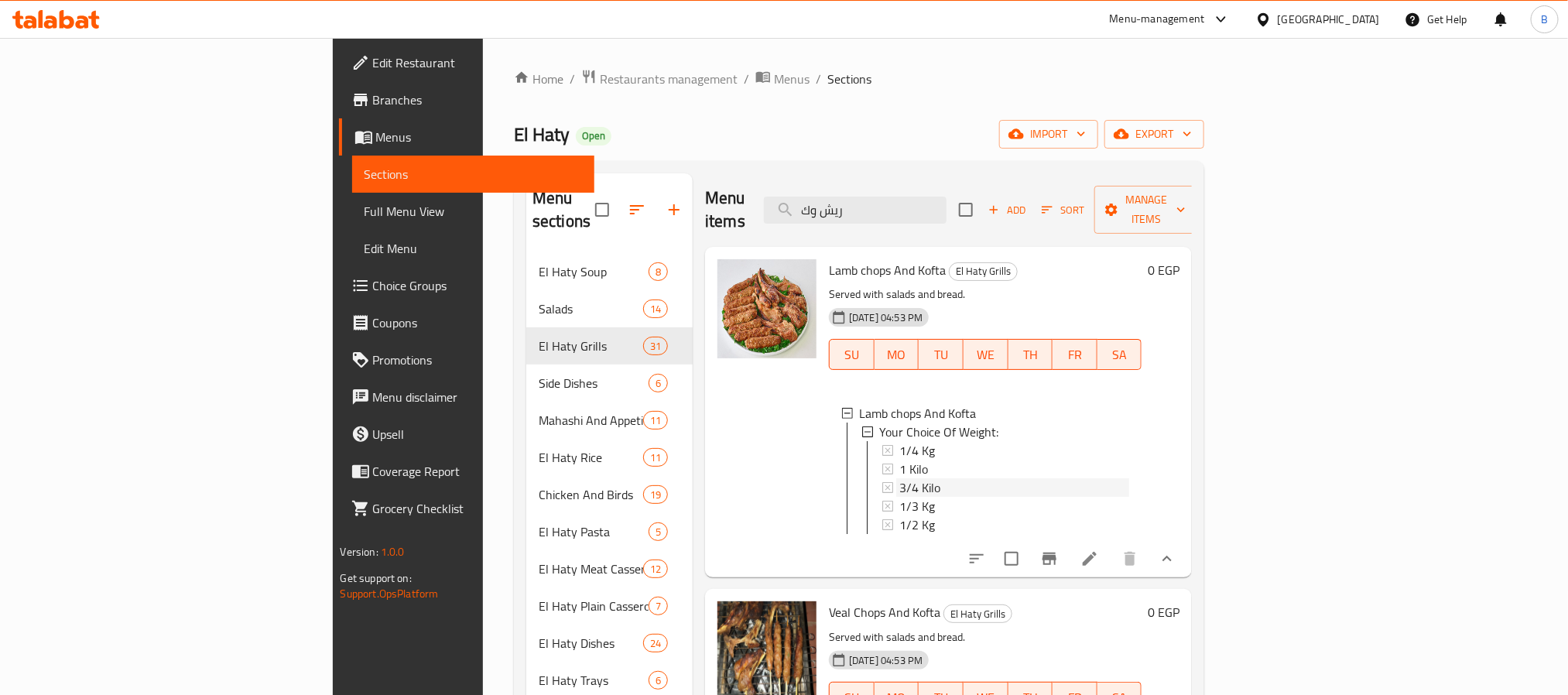
click at [899, 479] on span "3/4 Kilo" at bounding box center [920, 488] width 41 height 19
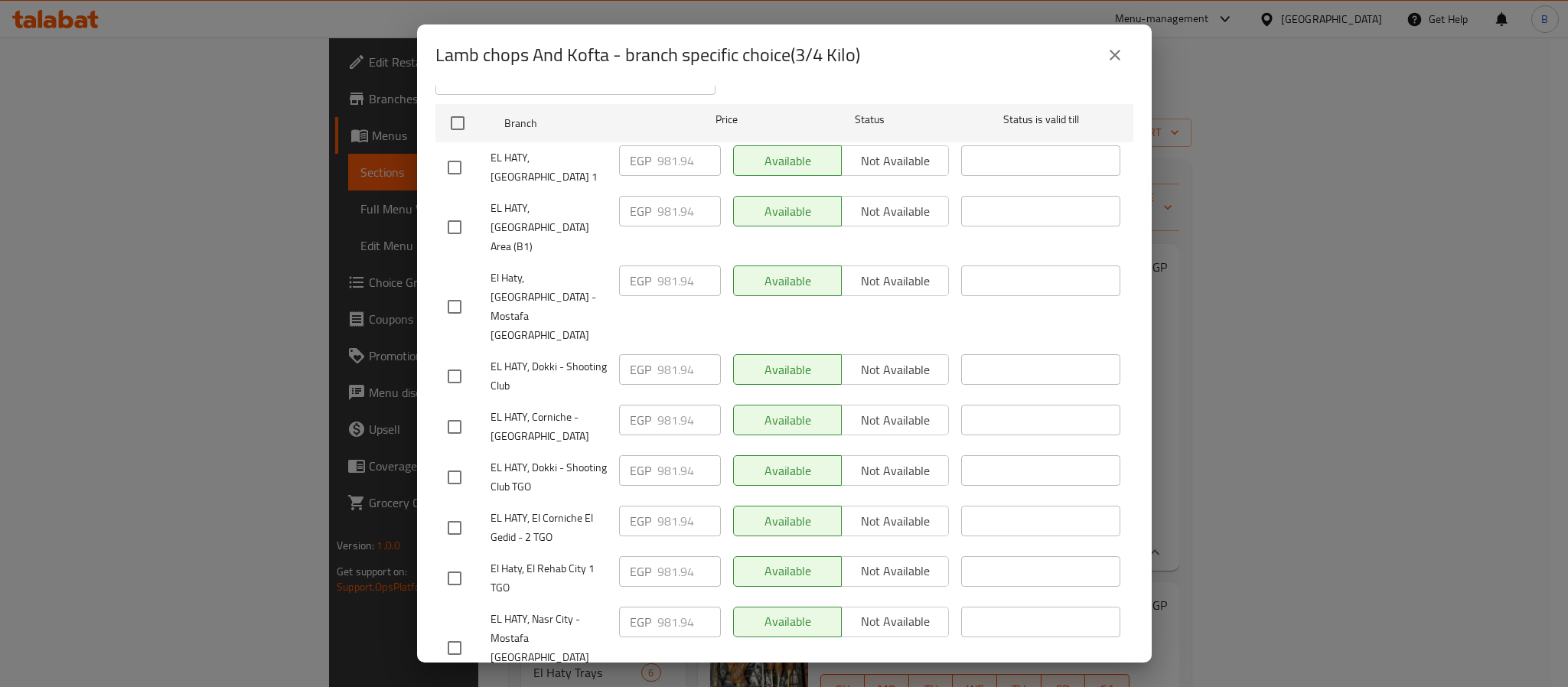
click at [1002, 601] on div "​" at bounding box center [1041, 648] width 171 height 95
click at [1118, 70] on button "close" at bounding box center [1115, 55] width 37 height 37
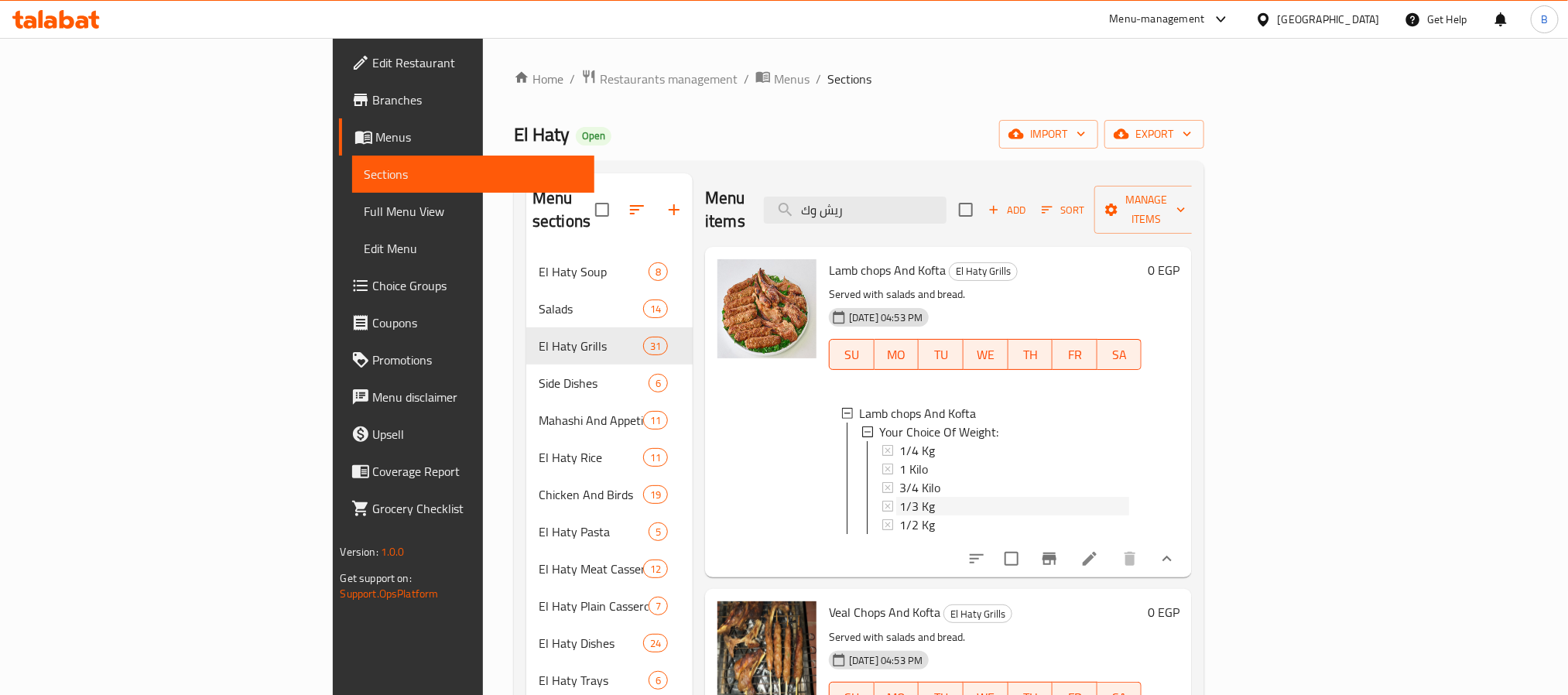
click at [899, 498] on div "1/3 Kg" at bounding box center [1014, 507] width 230 height 19
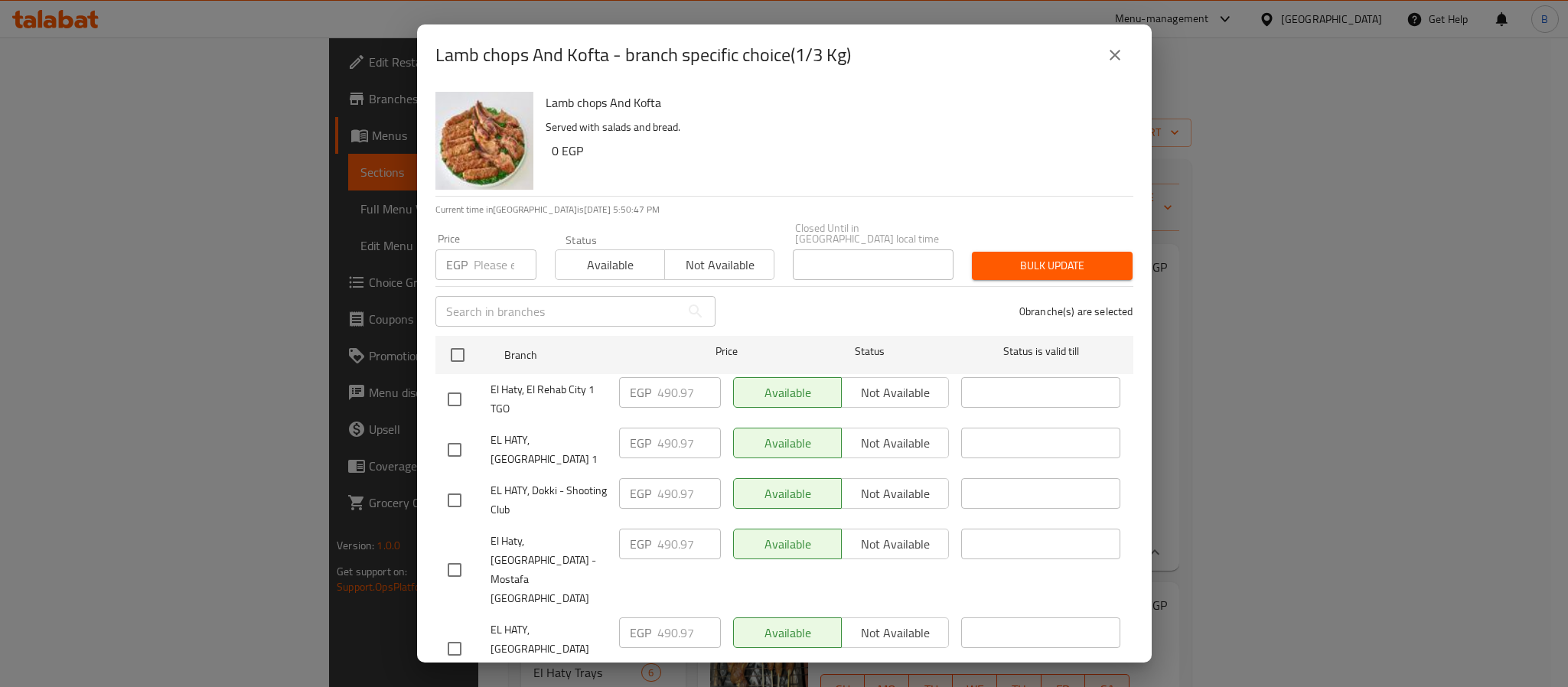
click at [1132, 47] on div "Lamb chops And Kofta - branch specific choice(1/3 Kg)" at bounding box center [784, 55] width 698 height 37
click at [1119, 55] on icon "close" at bounding box center [1115, 55] width 19 height 19
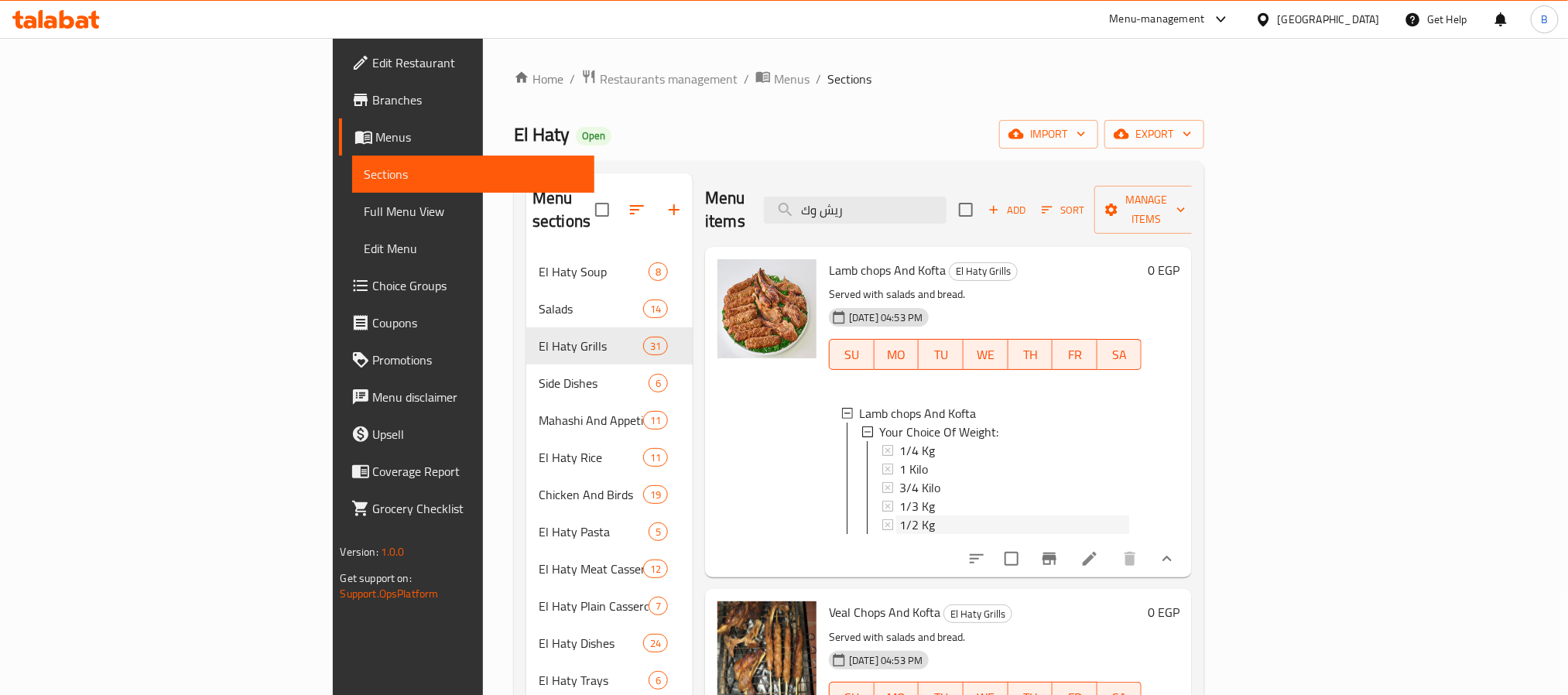
click at [899, 516] on span "1/2 Kg" at bounding box center [916, 525] width 35 height 19
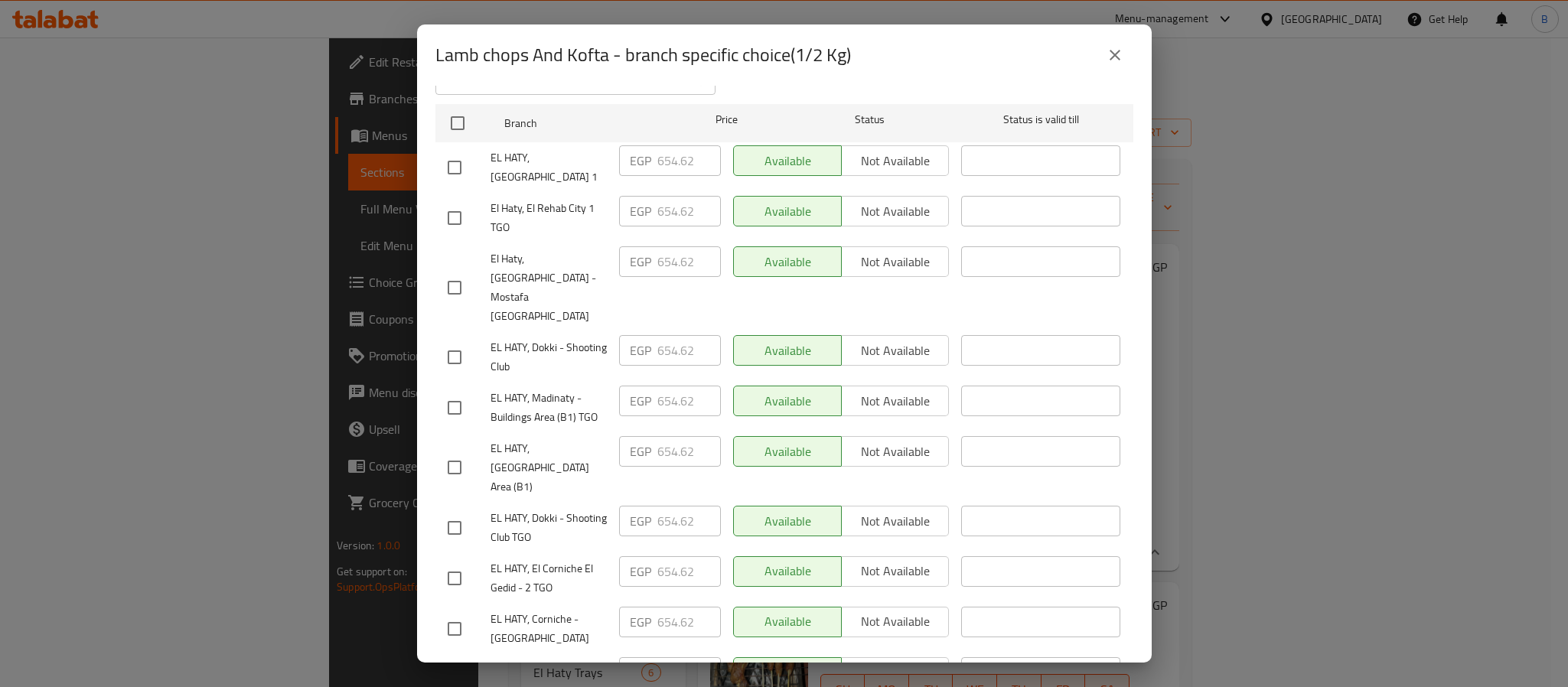
click at [1107, 54] on icon "close" at bounding box center [1115, 55] width 19 height 19
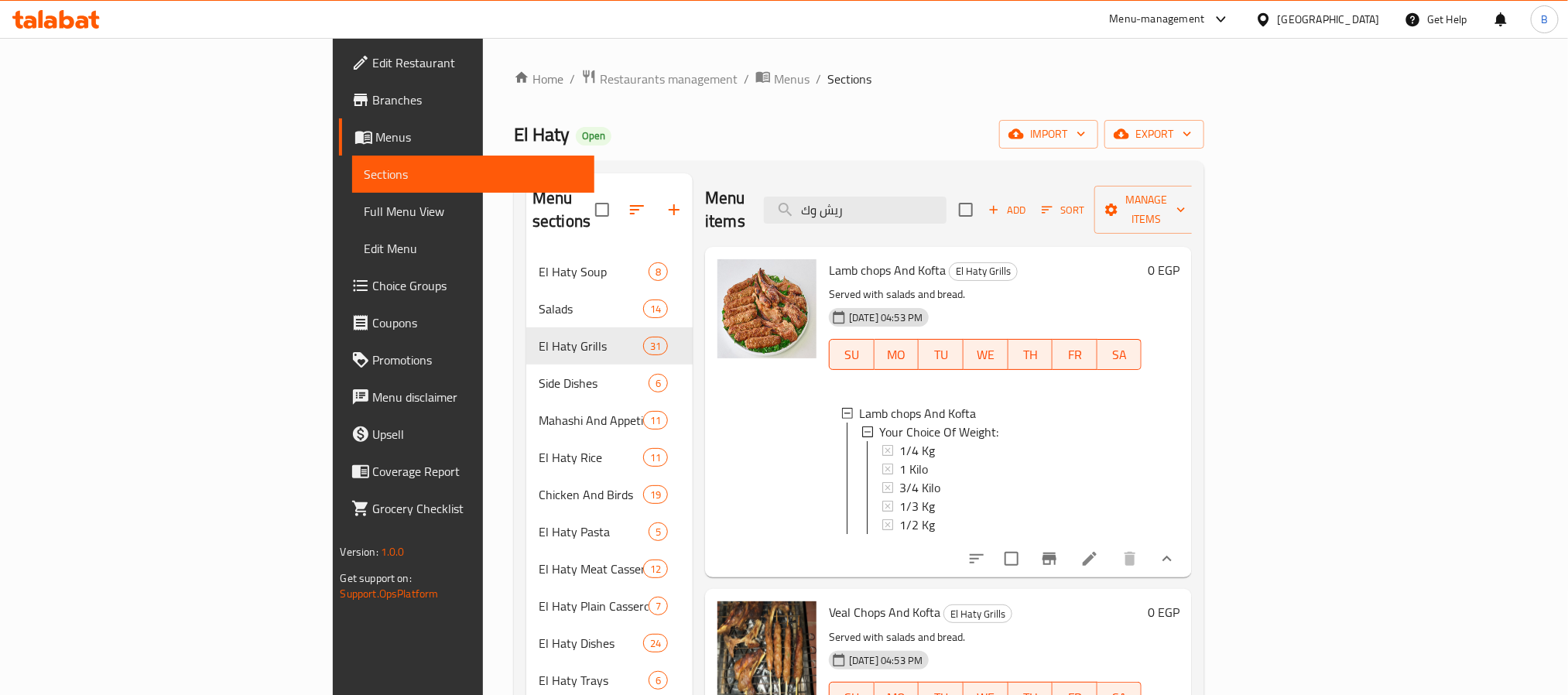
drag, startPoint x: 1259, startPoint y: 555, endPoint x: 1176, endPoint y: 498, distance: 100.7
click at [1148, 555] on div "Lamb chops And Kofta El Haty Grills Served with salads and bread. 07-06-2024 04…" at bounding box center [985, 412] width 325 height 318
click at [946, 207] on input "ريش وك" at bounding box center [855, 210] width 183 height 27
paste input "طرب ضانى"
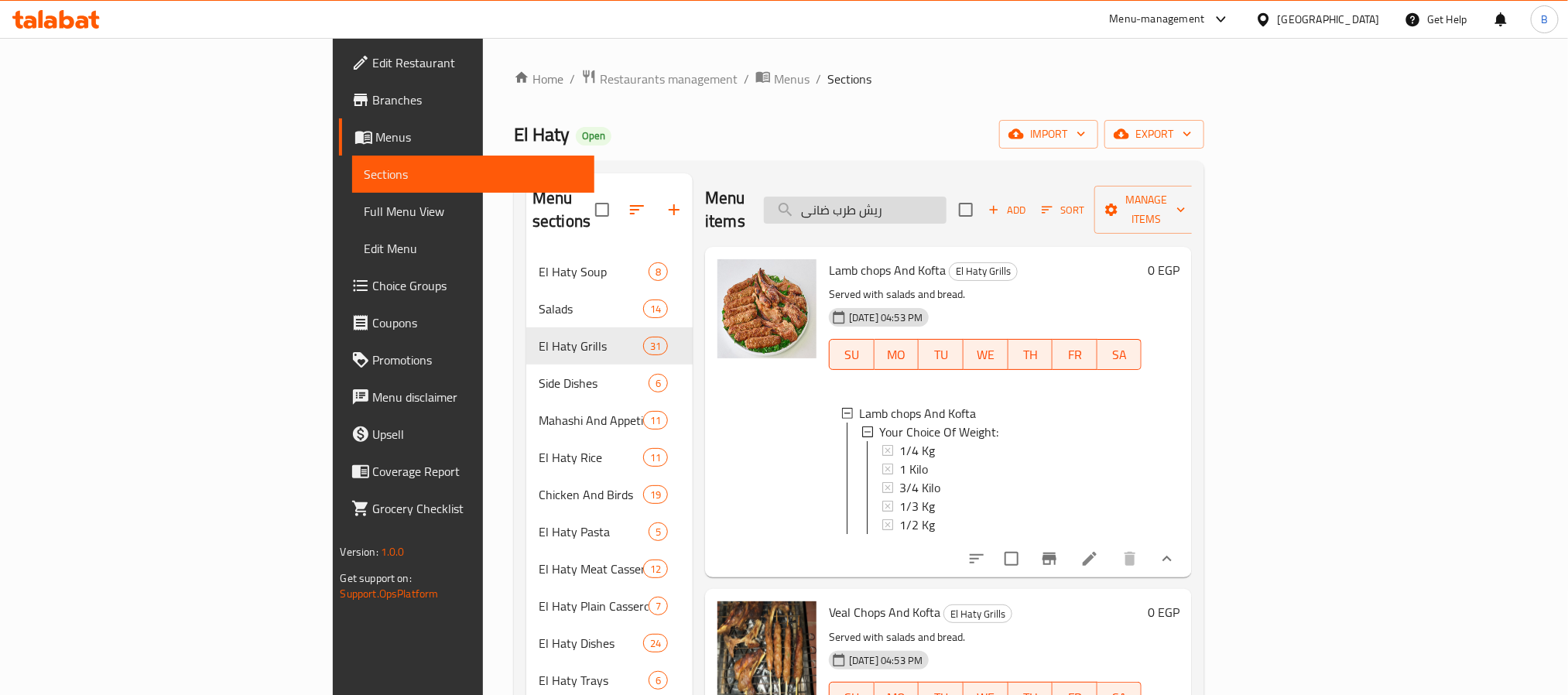
click at [946, 207] on input "ريش طرب ضانى" at bounding box center [855, 210] width 183 height 27
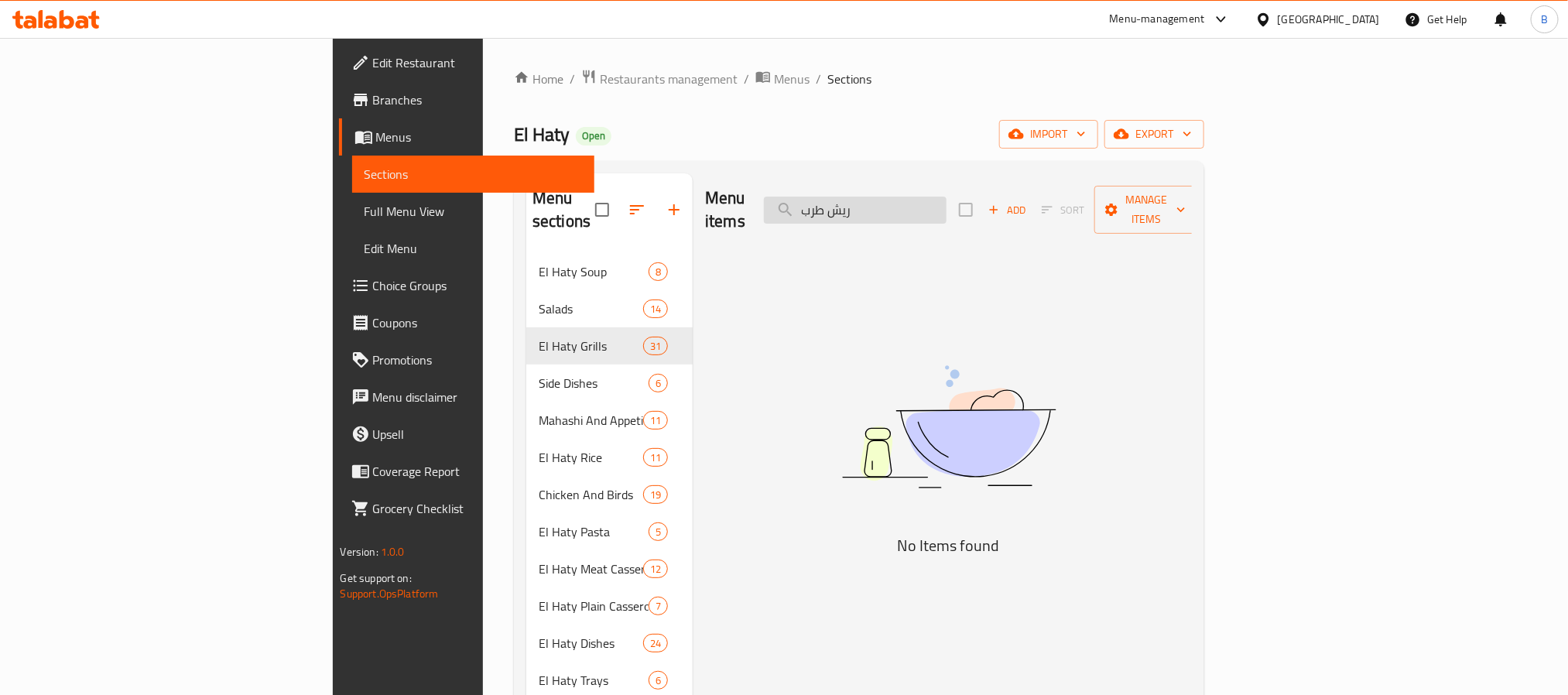
type input "ريش طرب"
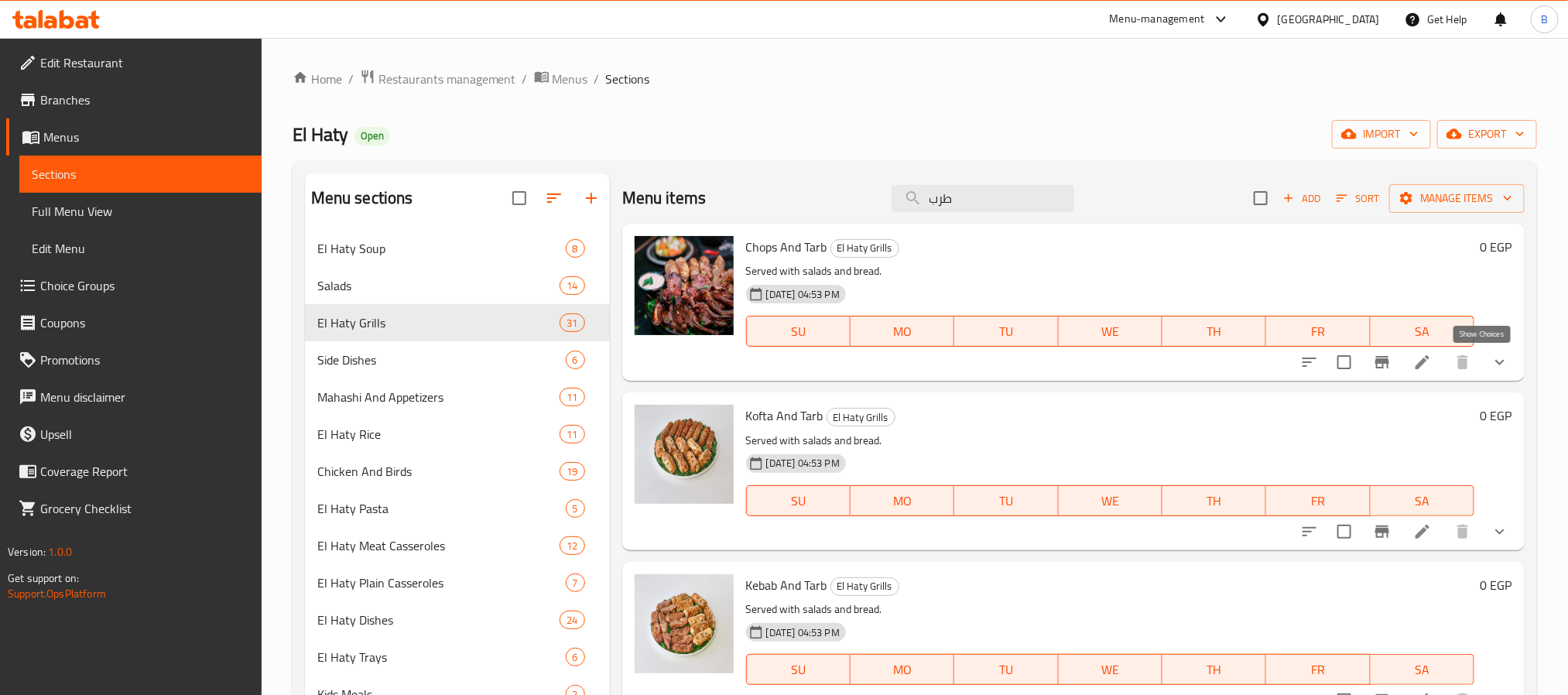
type input "طرب"
click at [1491, 353] on icon "show more" at bounding box center [1501, 362] width 19 height 19
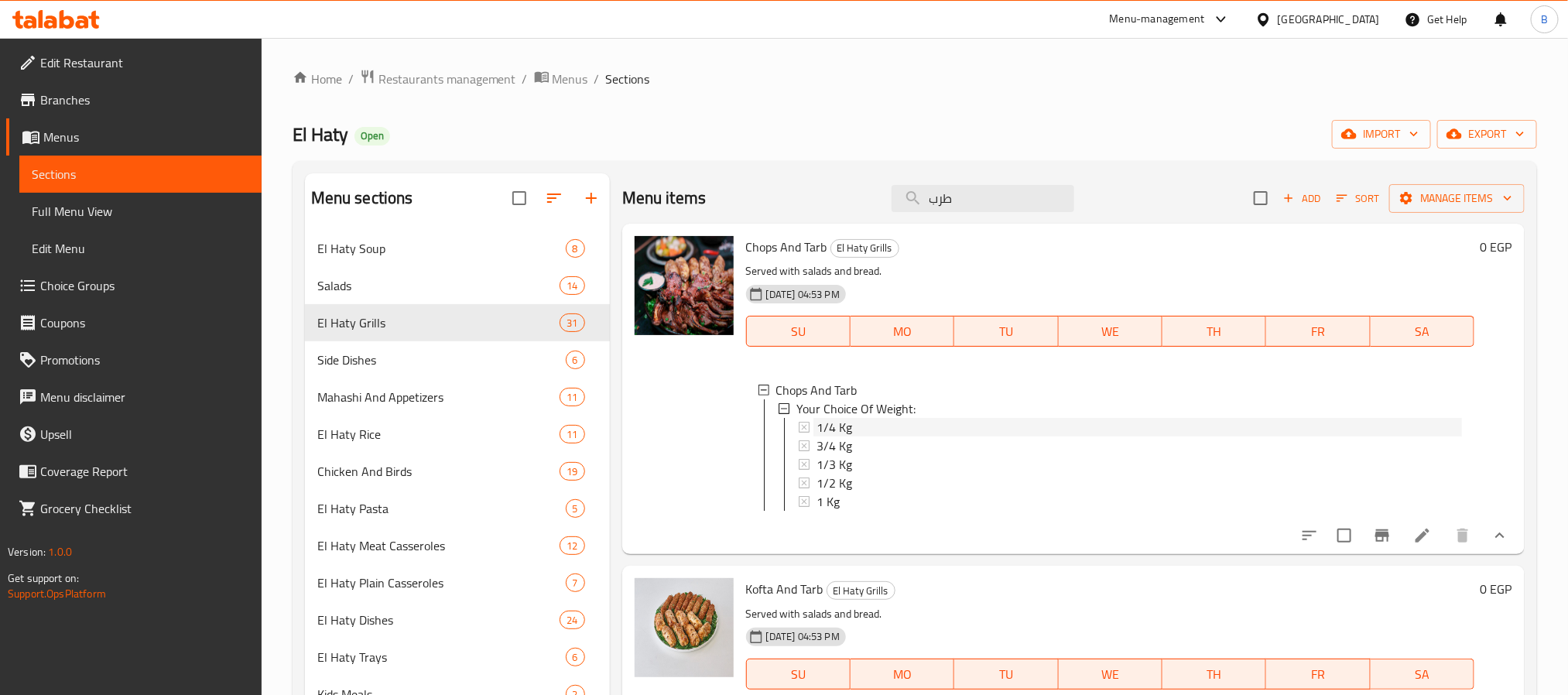
click at [828, 422] on span "1/4 Kg" at bounding box center [834, 428] width 35 height 19
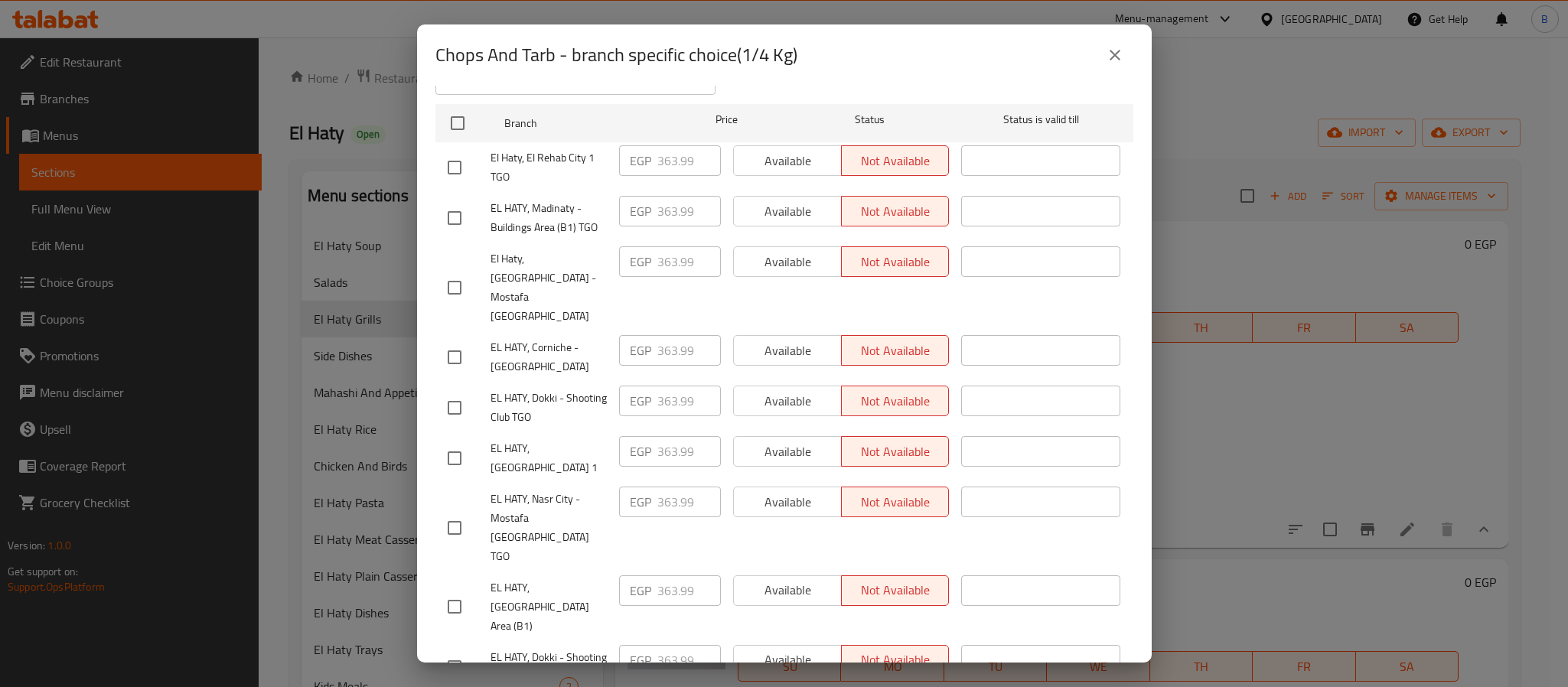
click at [1118, 61] on icon "close" at bounding box center [1115, 55] width 19 height 19
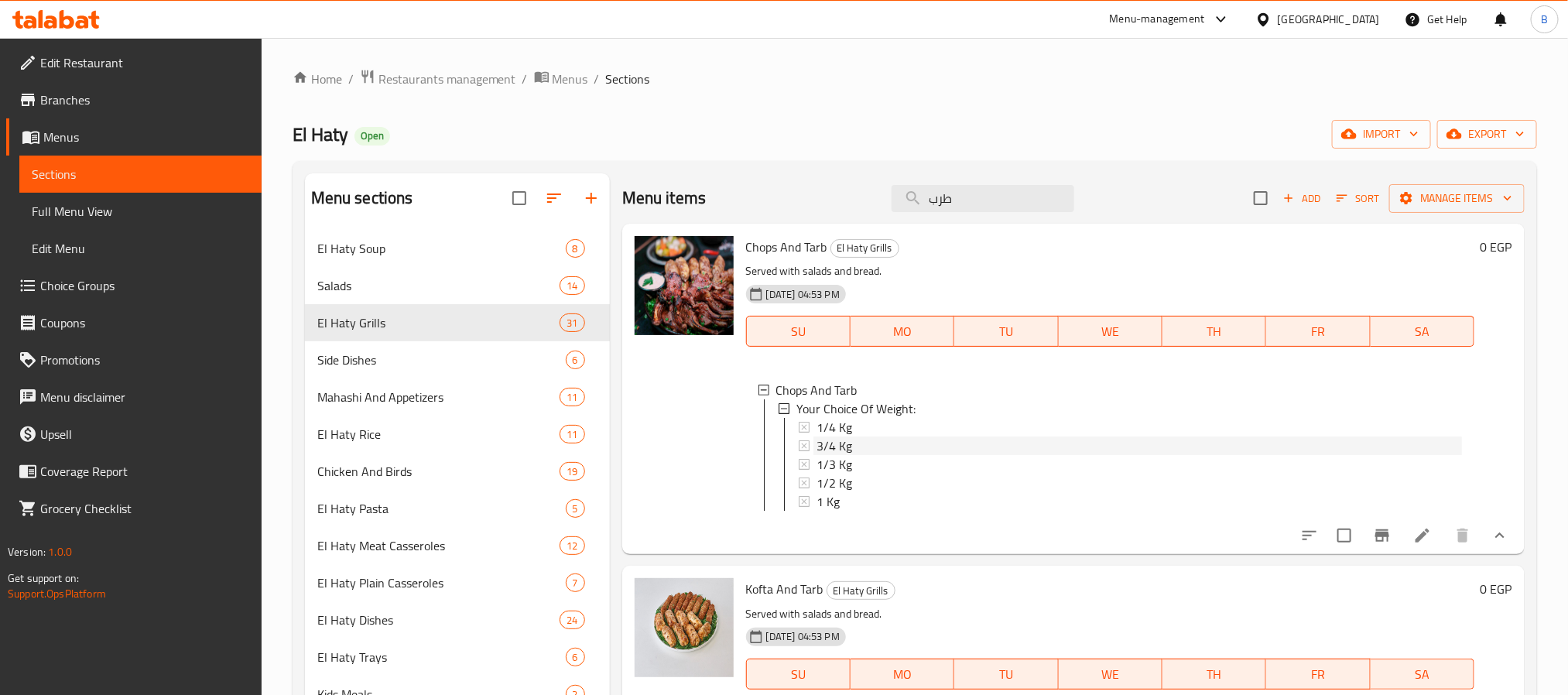
click at [834, 447] on span "3/4 Kg" at bounding box center [834, 446] width 35 height 19
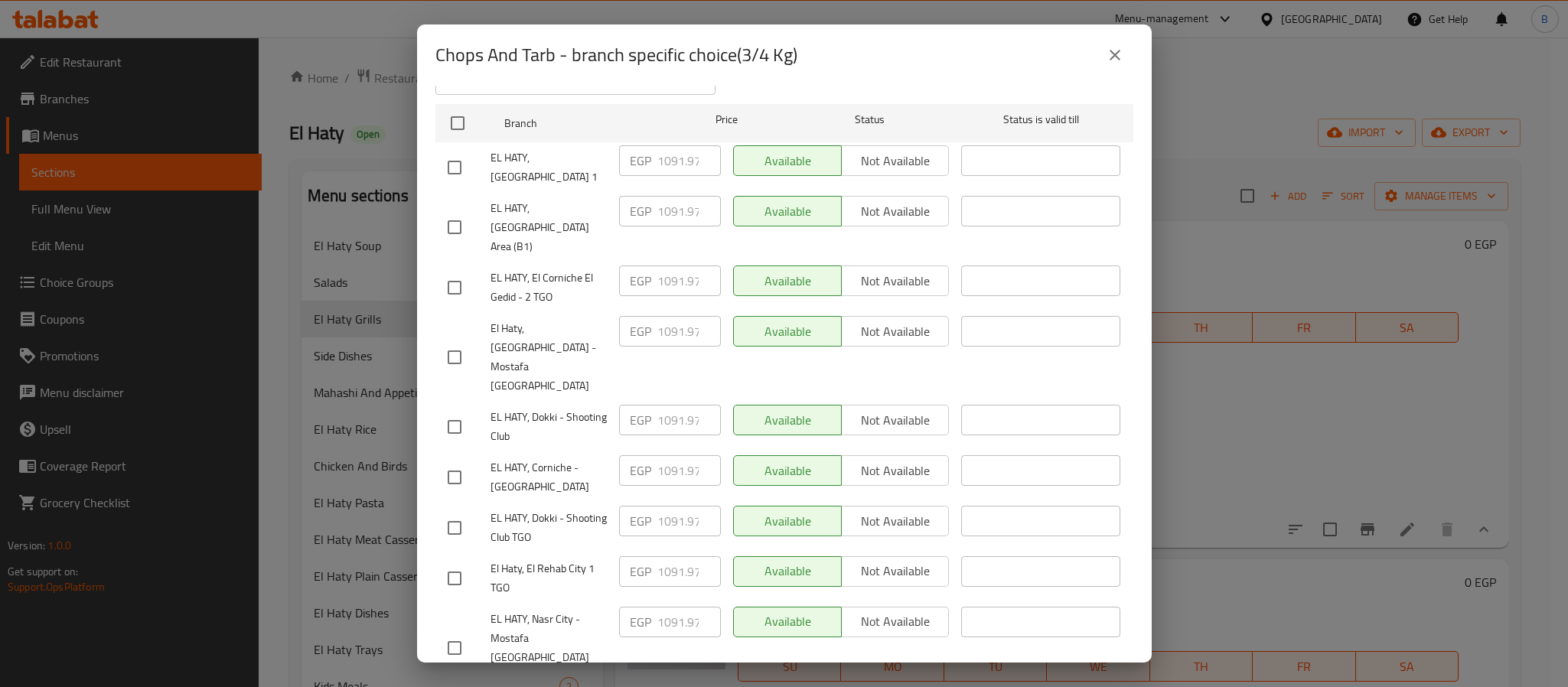
click at [1114, 49] on icon "close" at bounding box center [1115, 55] width 19 height 19
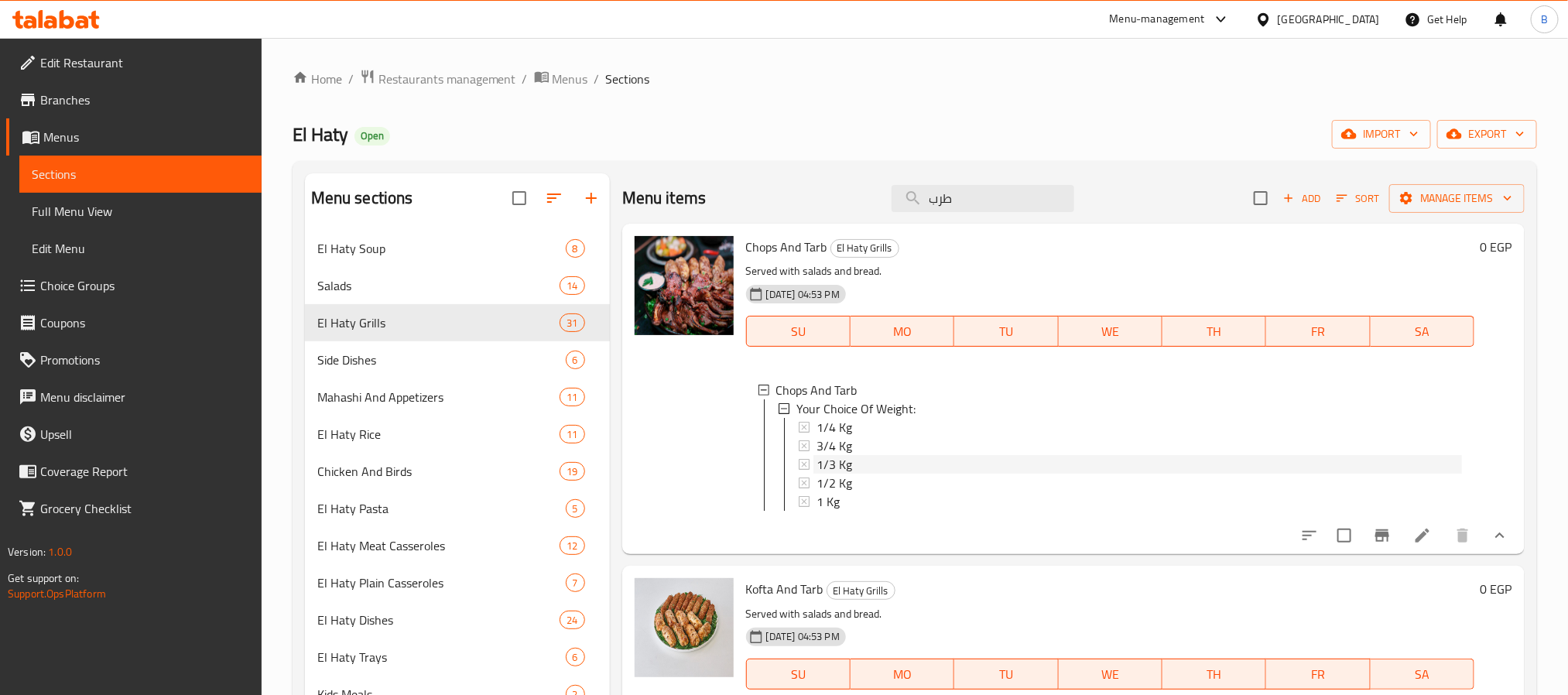
click at [854, 462] on div "1/3 Kg" at bounding box center [1139, 465] width 646 height 19
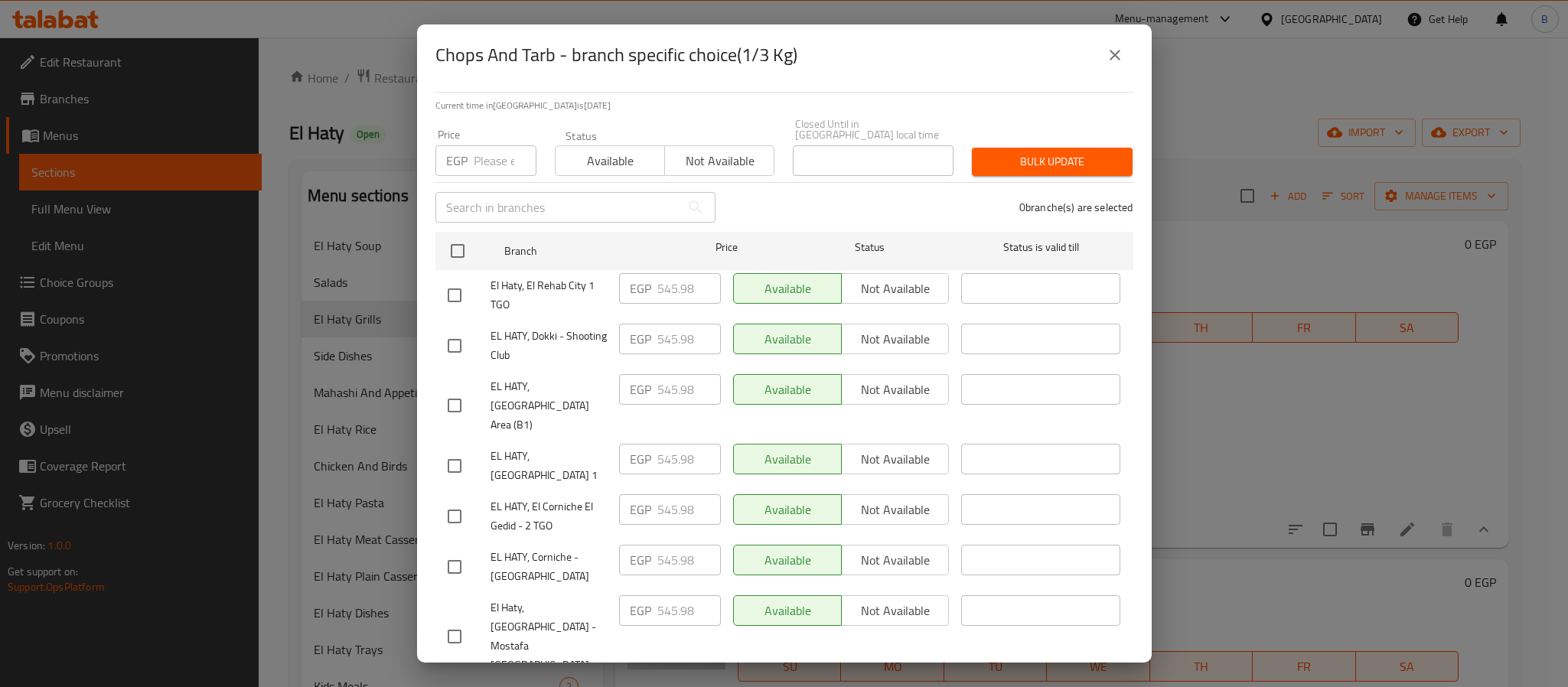
scroll to position [0, 0]
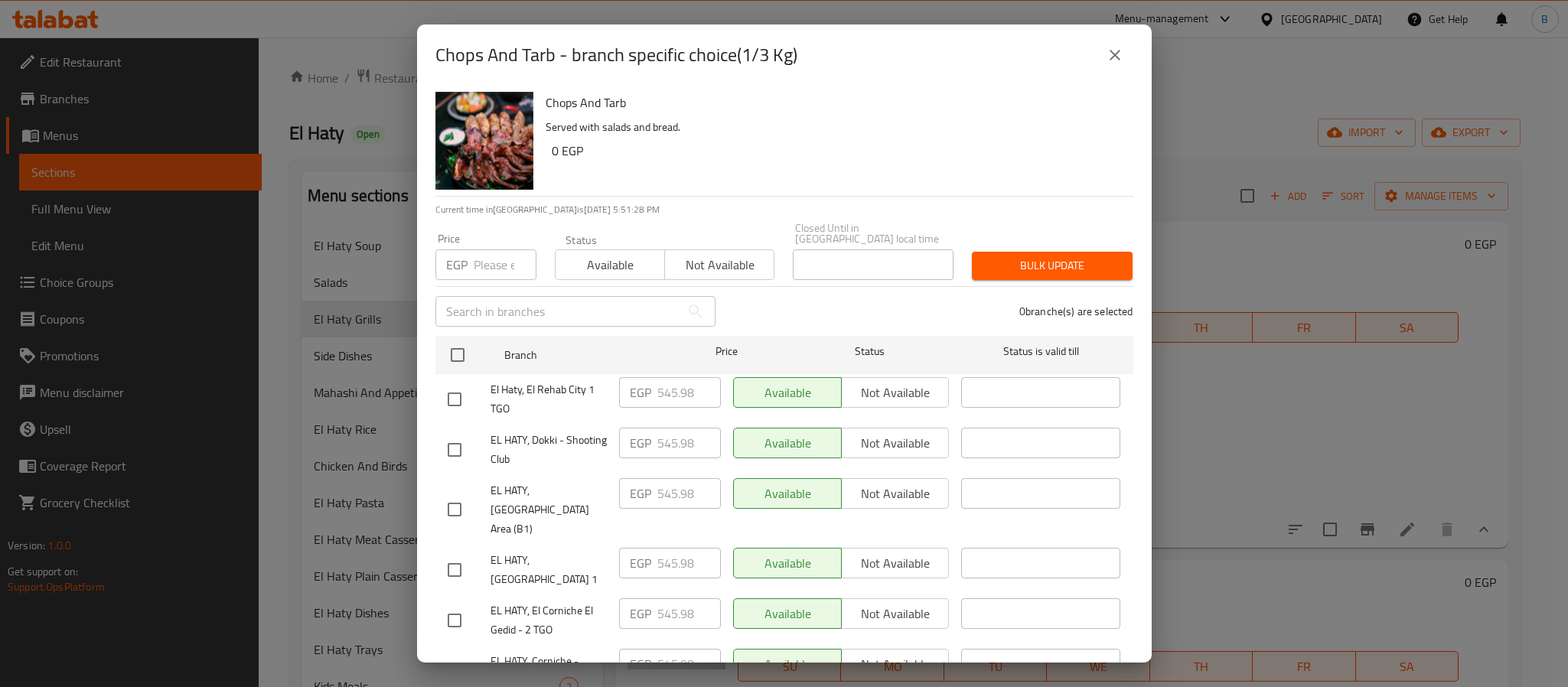
click at [1104, 53] on button "close" at bounding box center [1115, 55] width 37 height 37
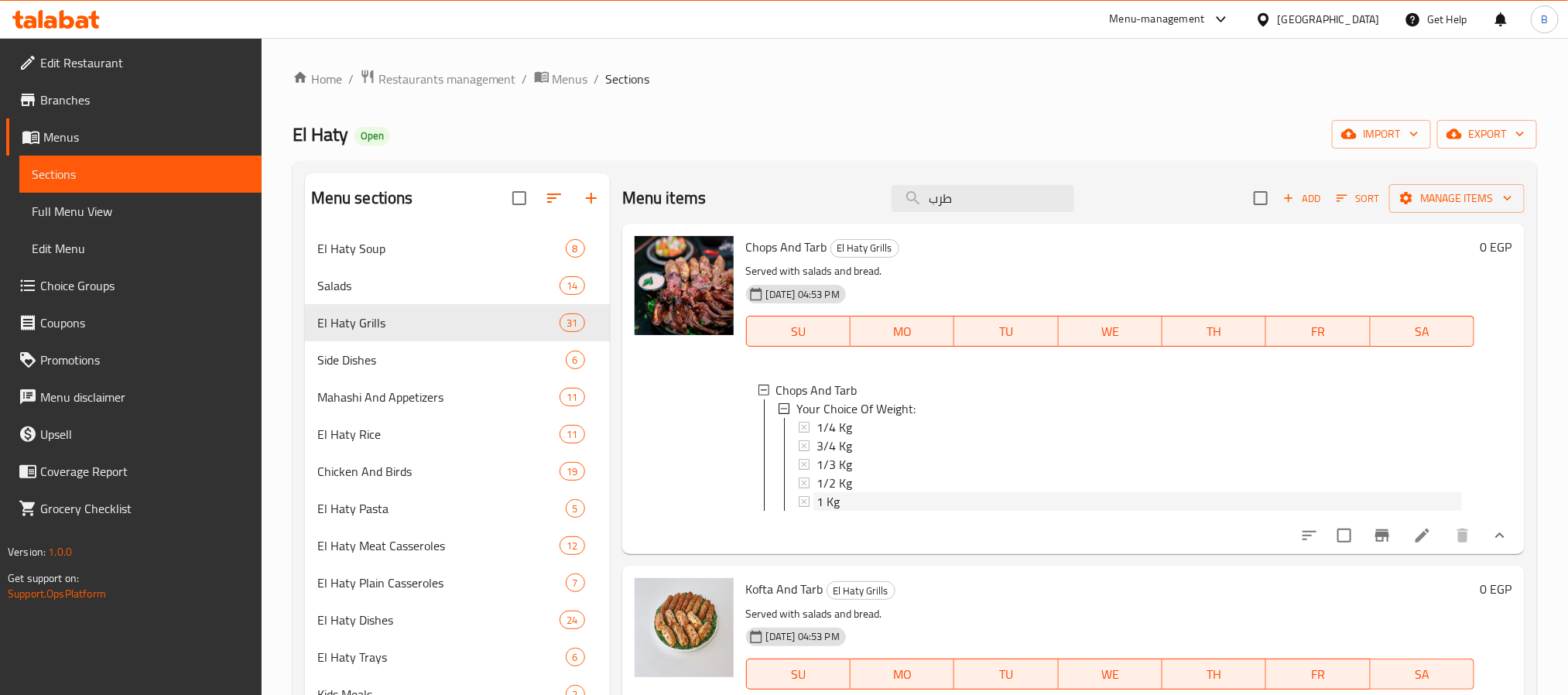
click at [839, 492] on span "1 Kg" at bounding box center [828, 502] width 23 height 19
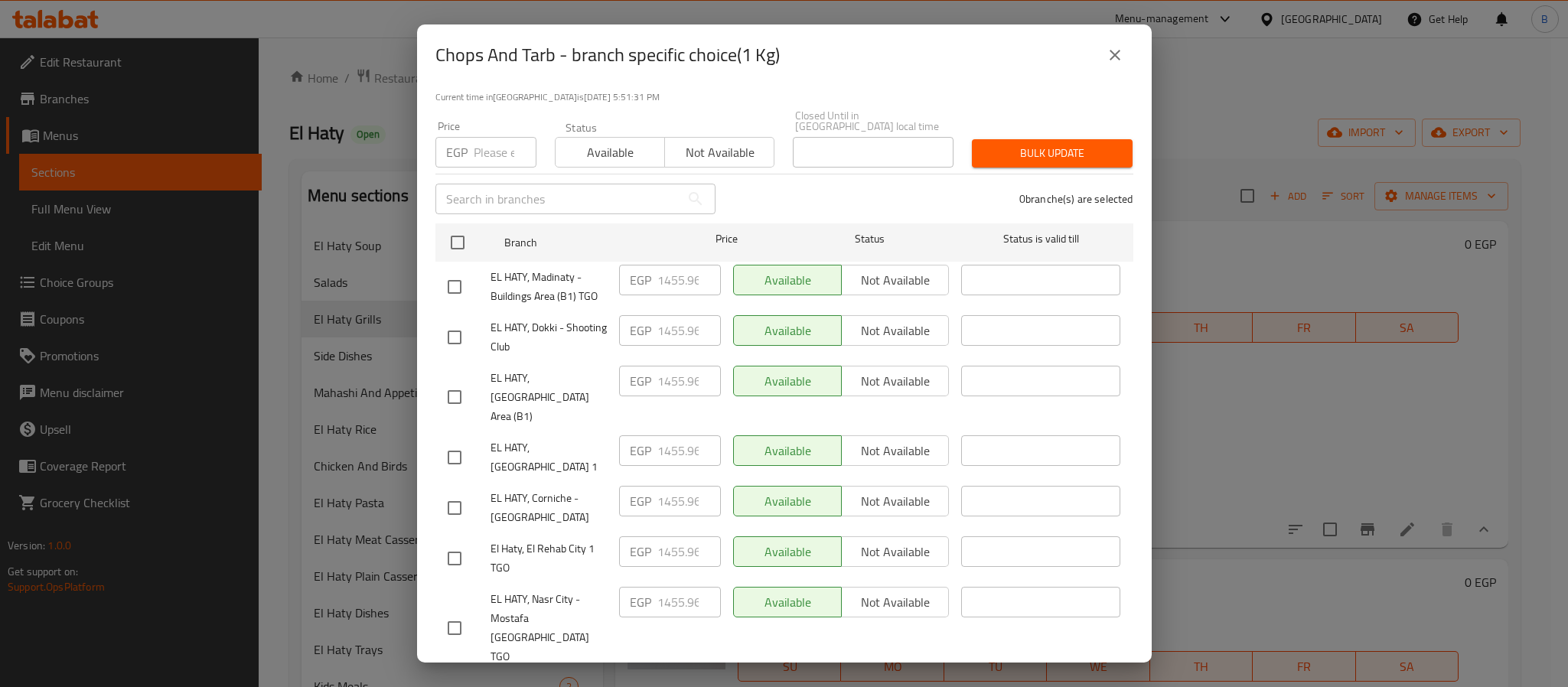
scroll to position [232, 0]
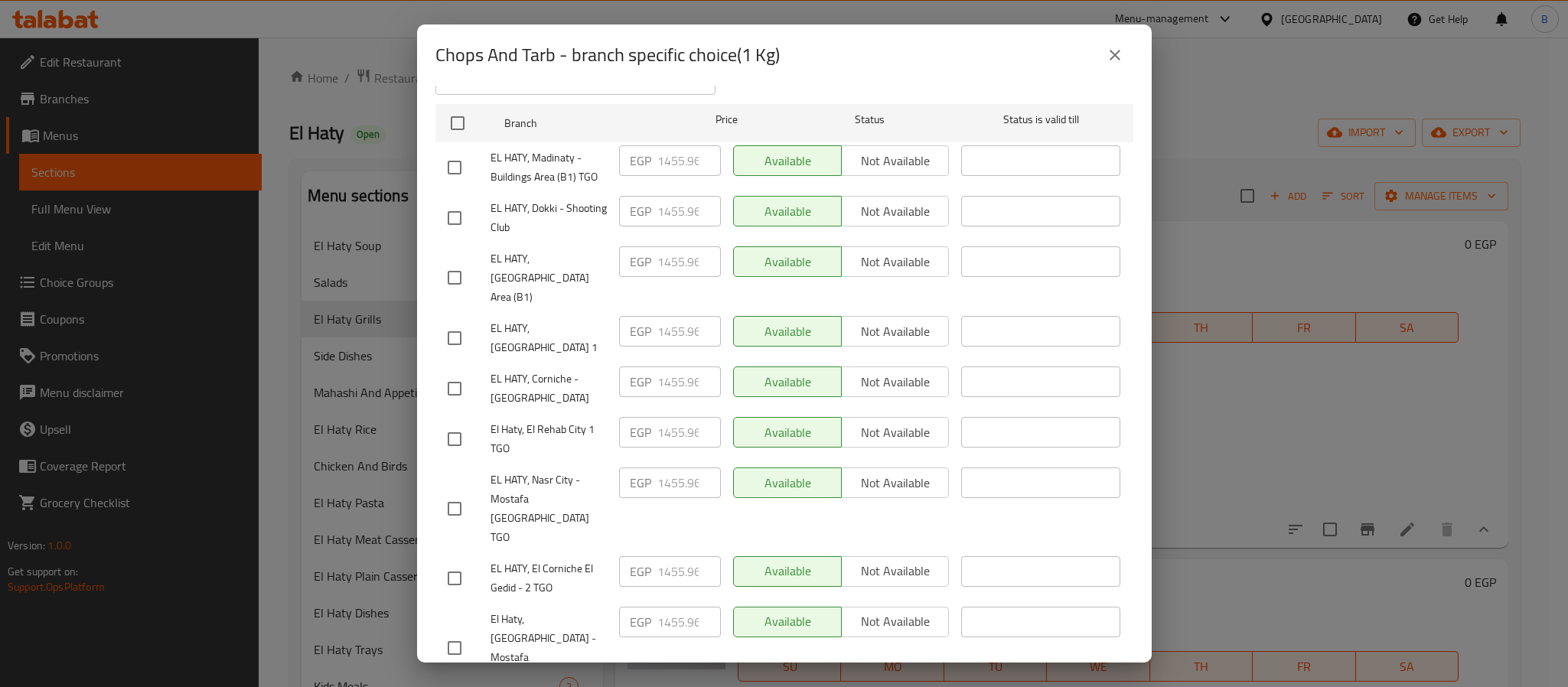
click at [1123, 55] on button "close" at bounding box center [1115, 55] width 37 height 37
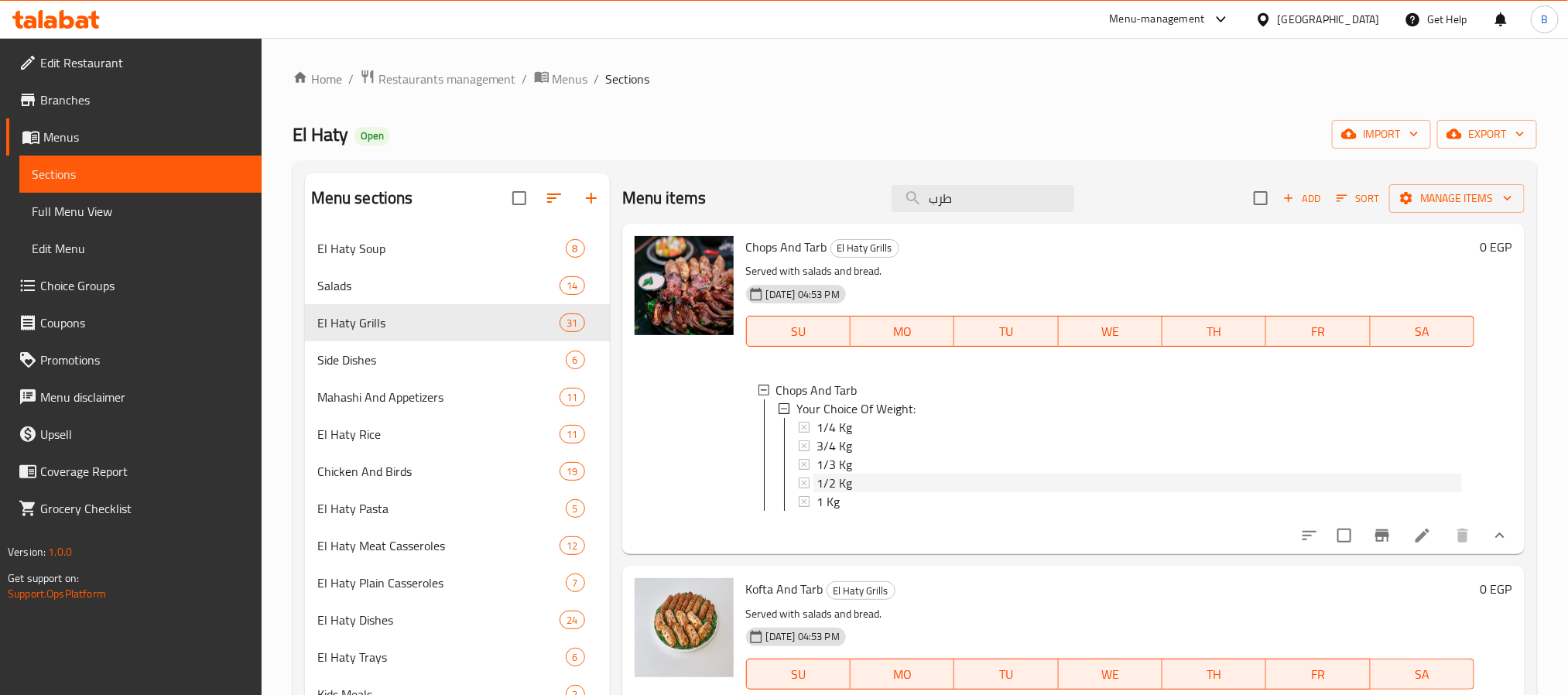
click at [834, 488] on span "1/2 Kg" at bounding box center [834, 484] width 35 height 19
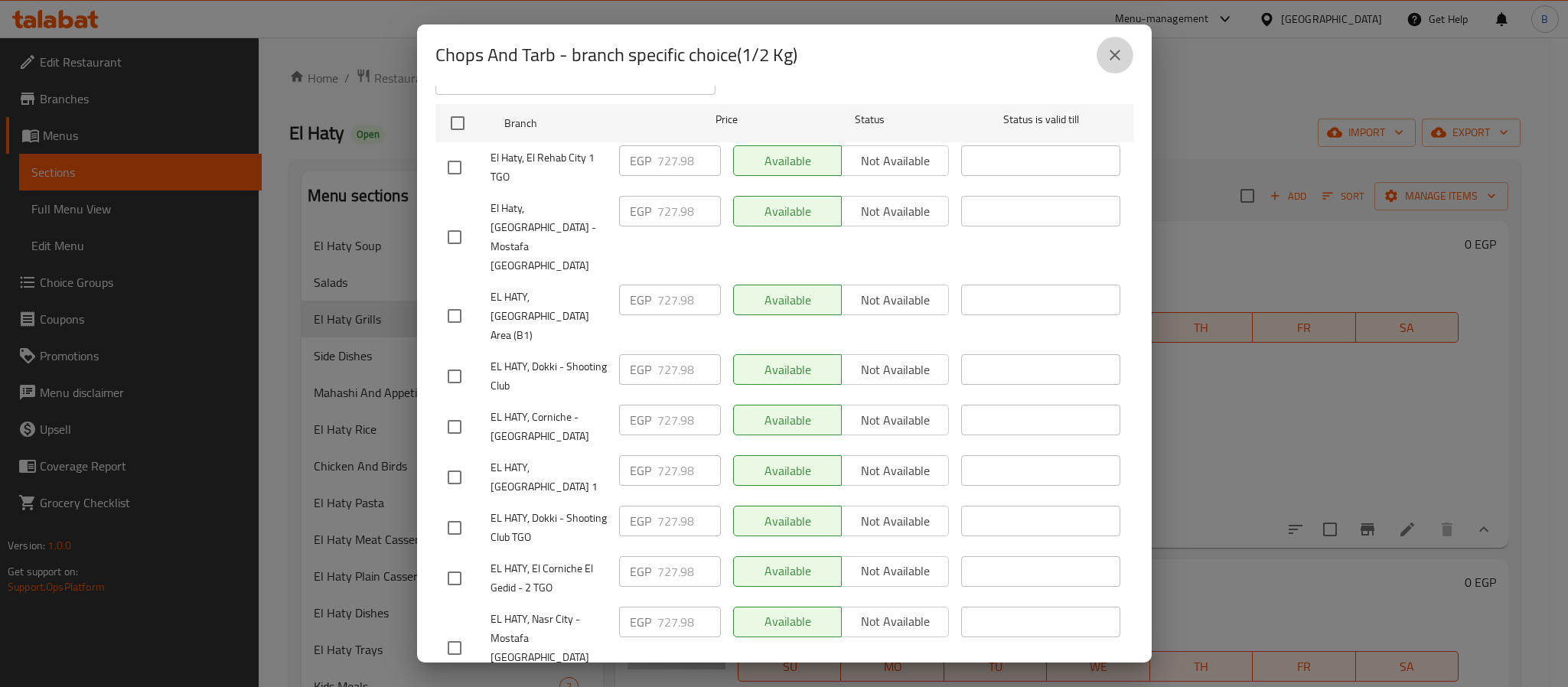
click at [1111, 51] on icon "close" at bounding box center [1115, 55] width 19 height 19
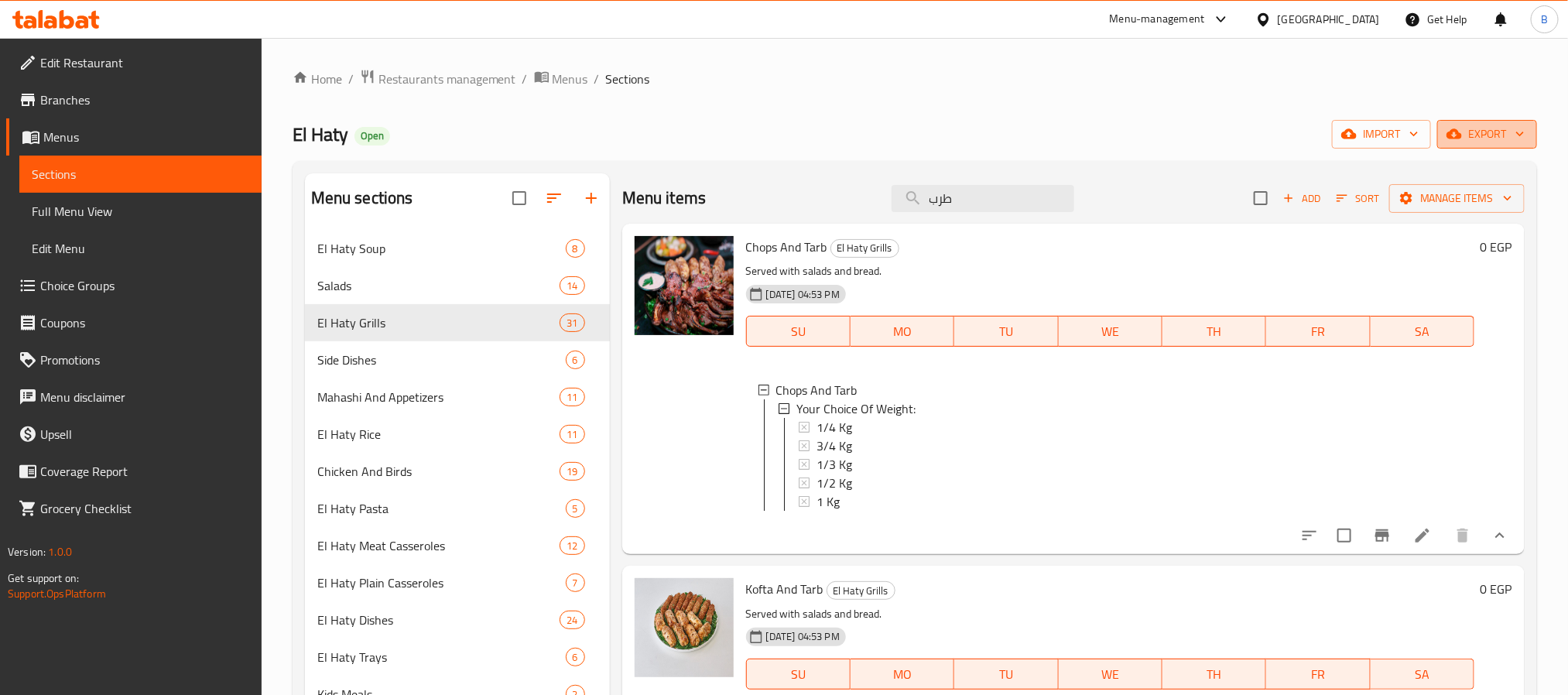
click at [1493, 121] on button "export" at bounding box center [1488, 134] width 100 height 28
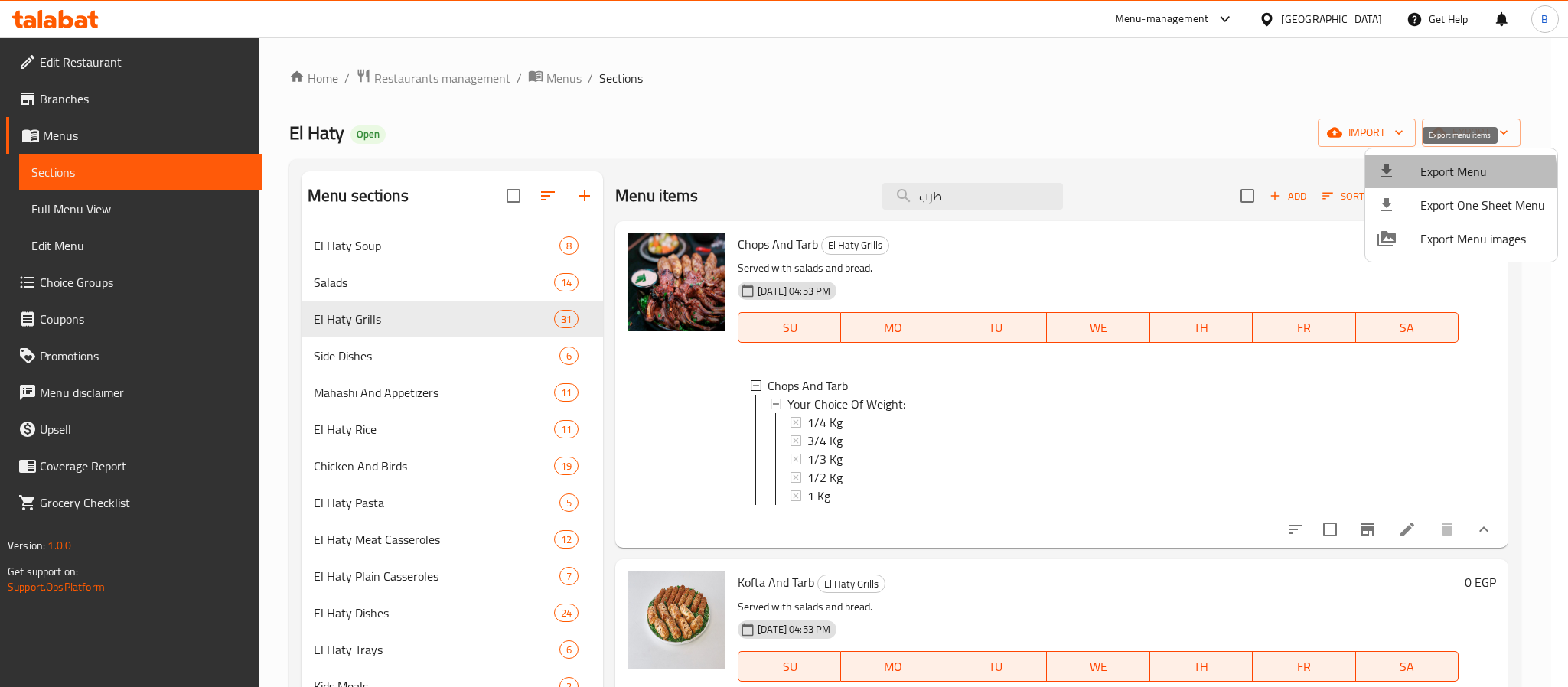
click at [1419, 177] on div at bounding box center [1398, 171] width 43 height 19
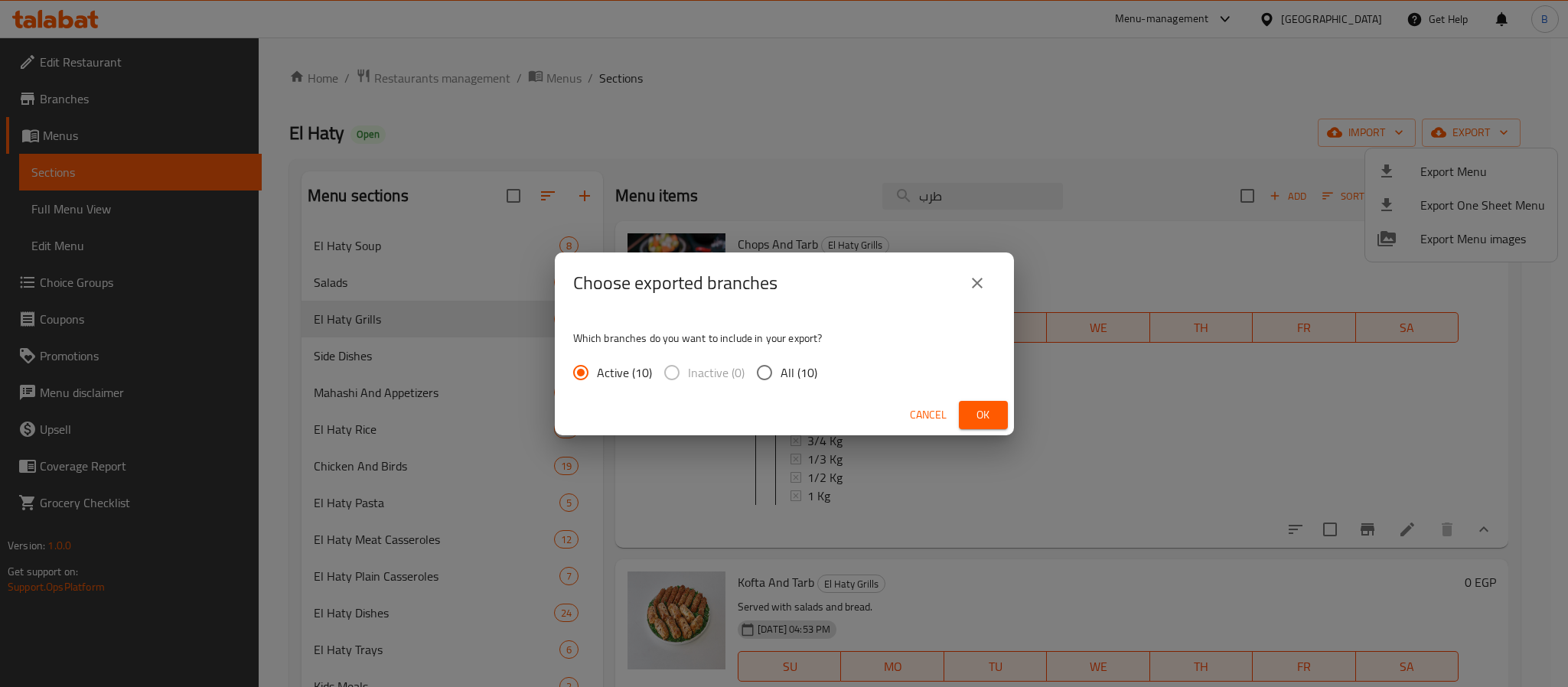
click at [775, 382] on input "All (10)" at bounding box center [764, 372] width 32 height 32
radio input "true"
click at [977, 423] on span "Ok" at bounding box center [983, 415] width 25 height 19
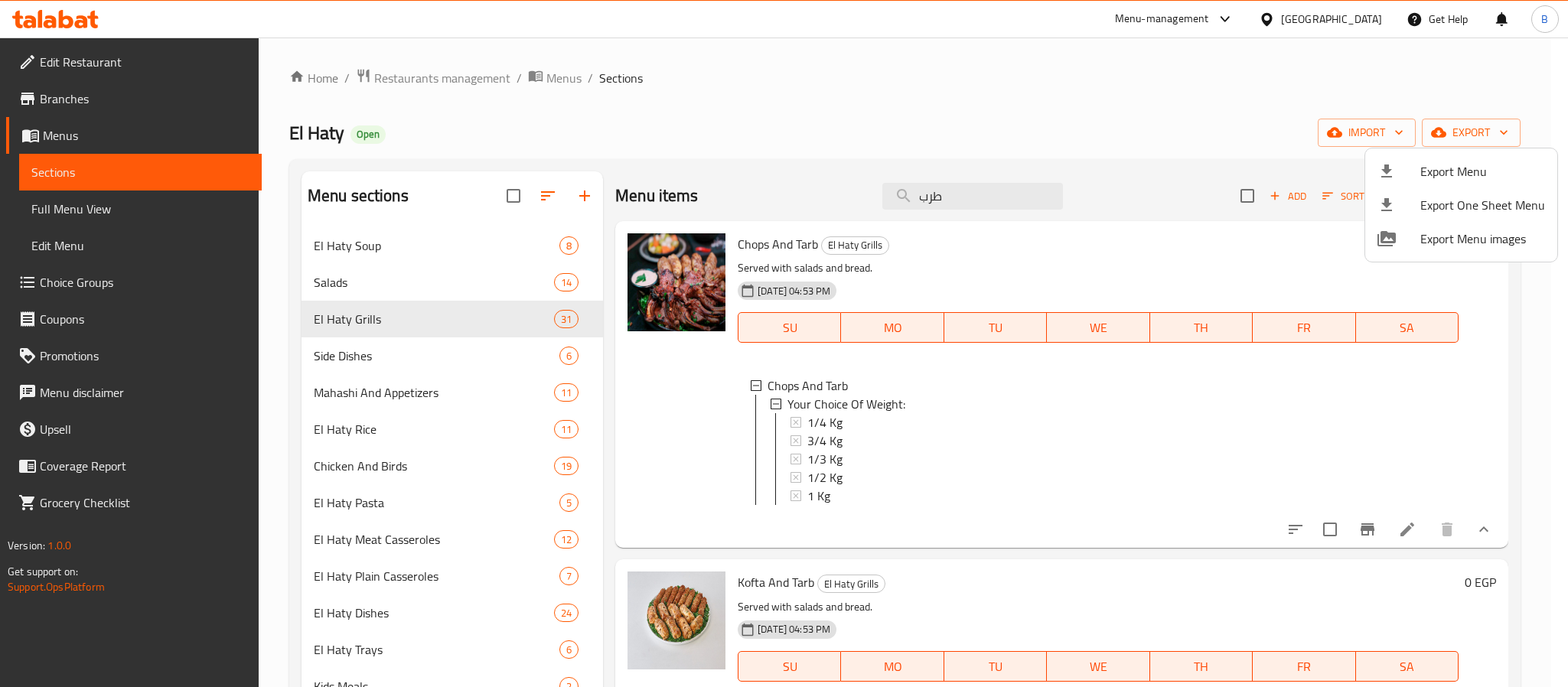
click at [476, 80] on div at bounding box center [784, 344] width 1568 height 687
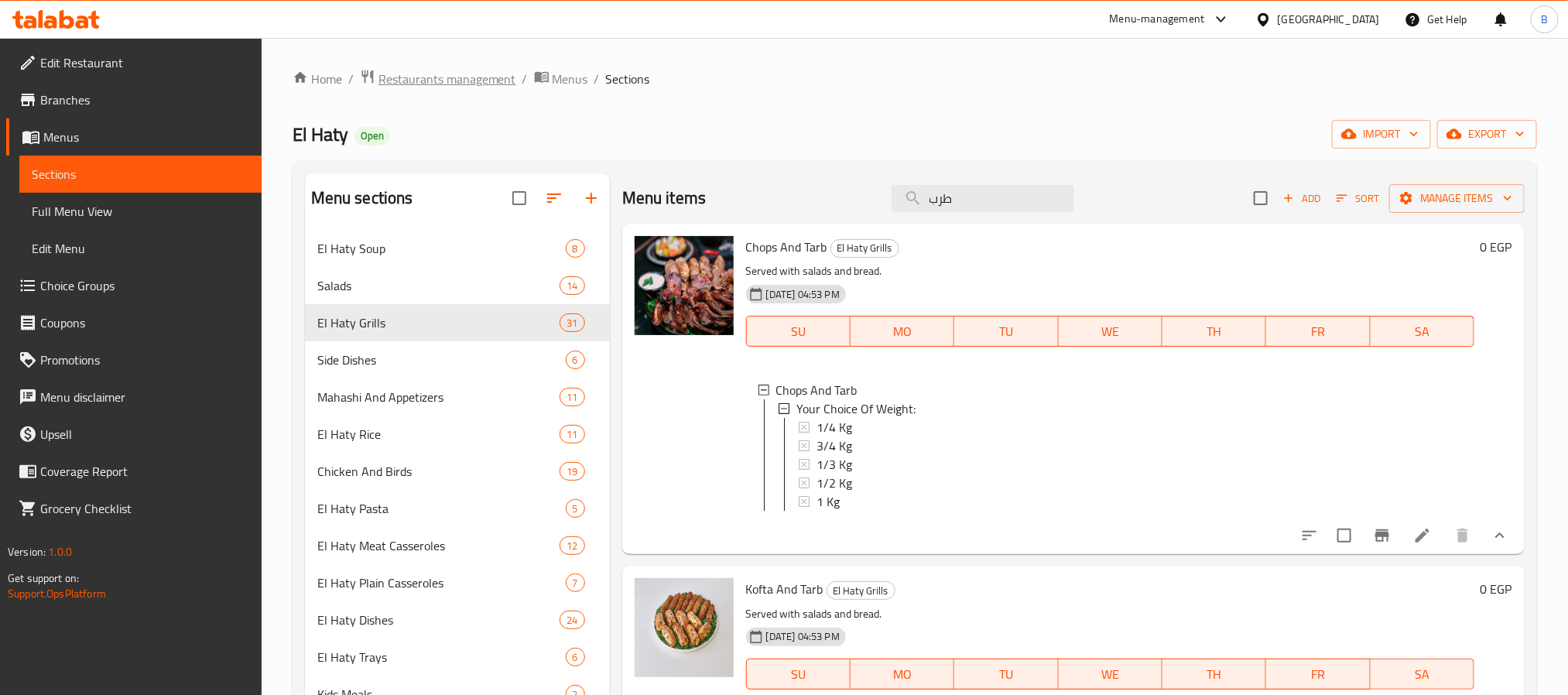
click at [482, 81] on span "Restaurants management" at bounding box center [447, 79] width 138 height 19
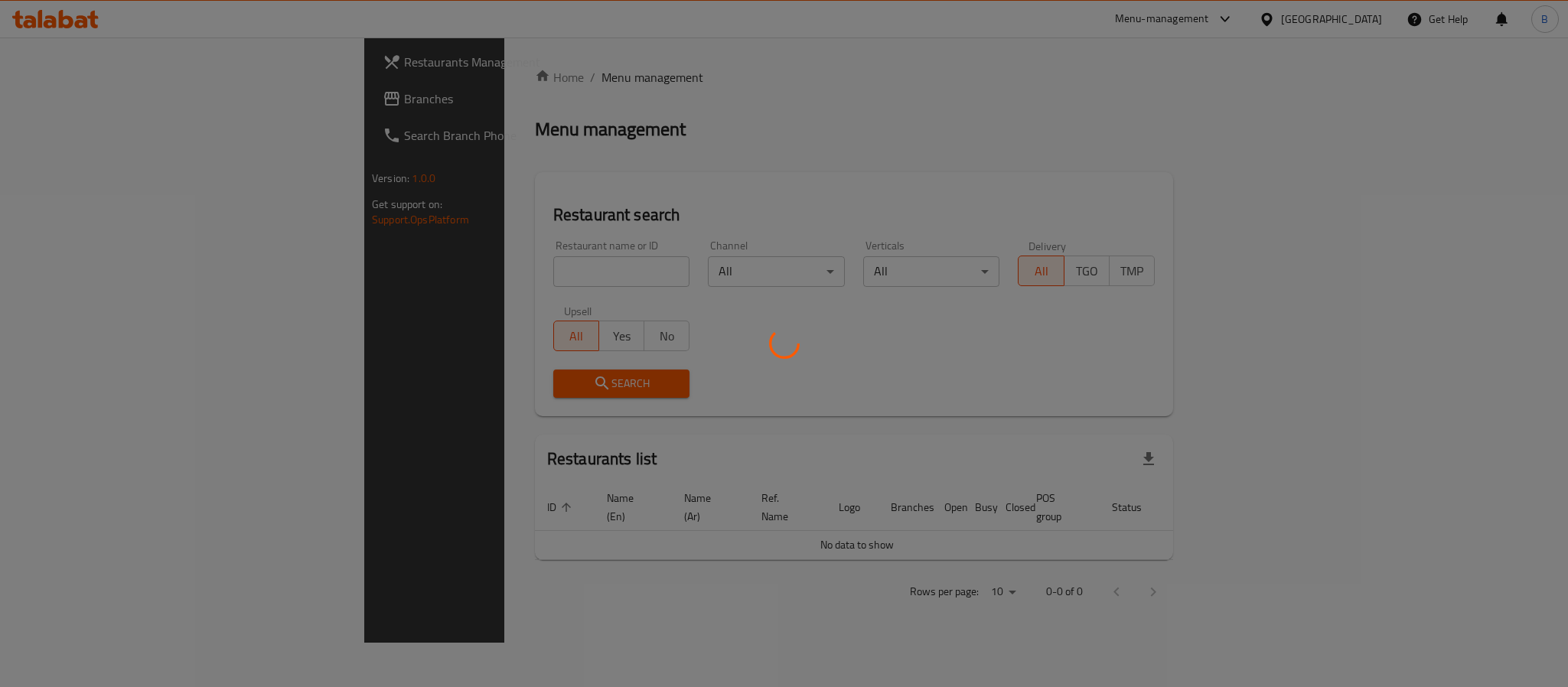
click at [365, 281] on div at bounding box center [784, 344] width 1568 height 687
click at [358, 275] on div at bounding box center [784, 344] width 1568 height 687
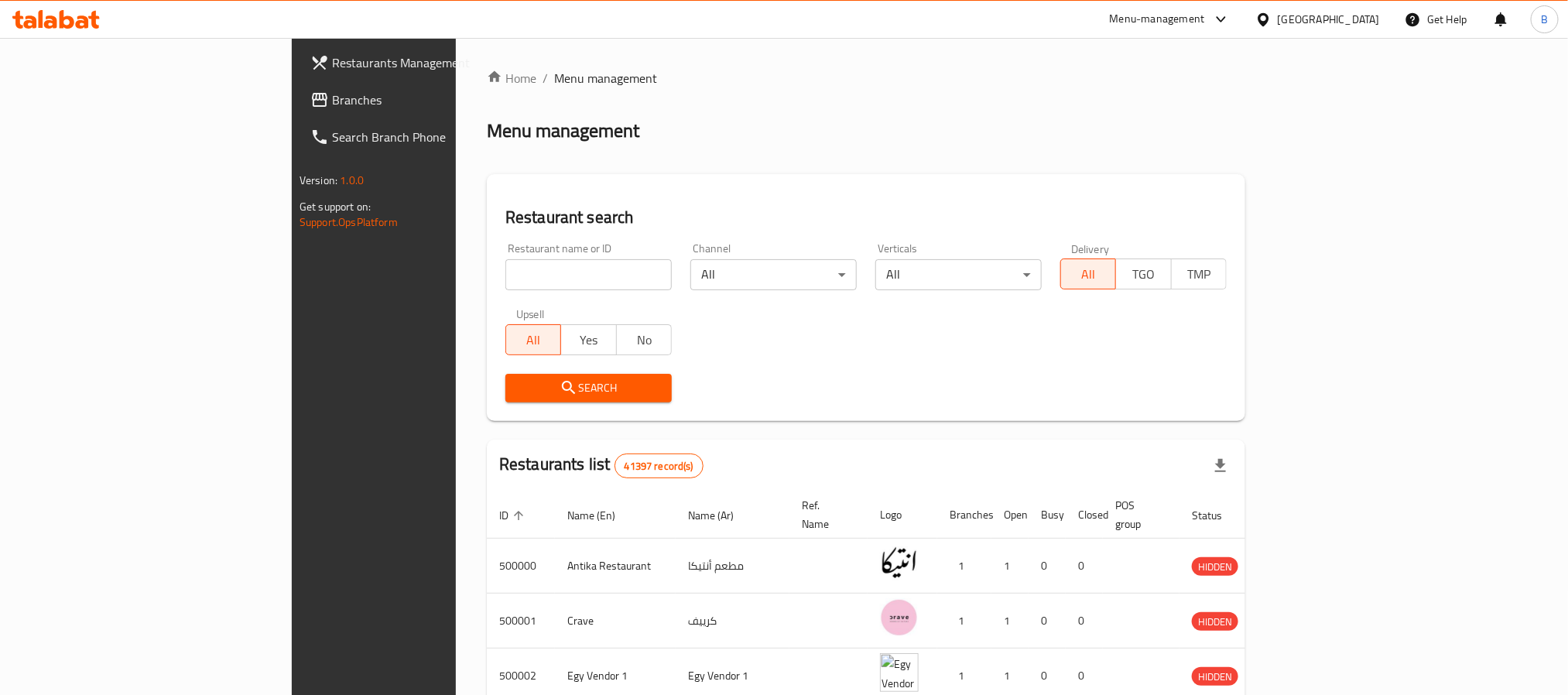
click at [487, 279] on div "Home / Menu management Menu management Restaurant search Restaurant name or ID …" at bounding box center [866, 579] width 759 height 1022
click at [505, 279] on input "search" at bounding box center [588, 275] width 166 height 31
paste input "667288"
type input "667288"
click button "Search" at bounding box center [588, 388] width 166 height 28
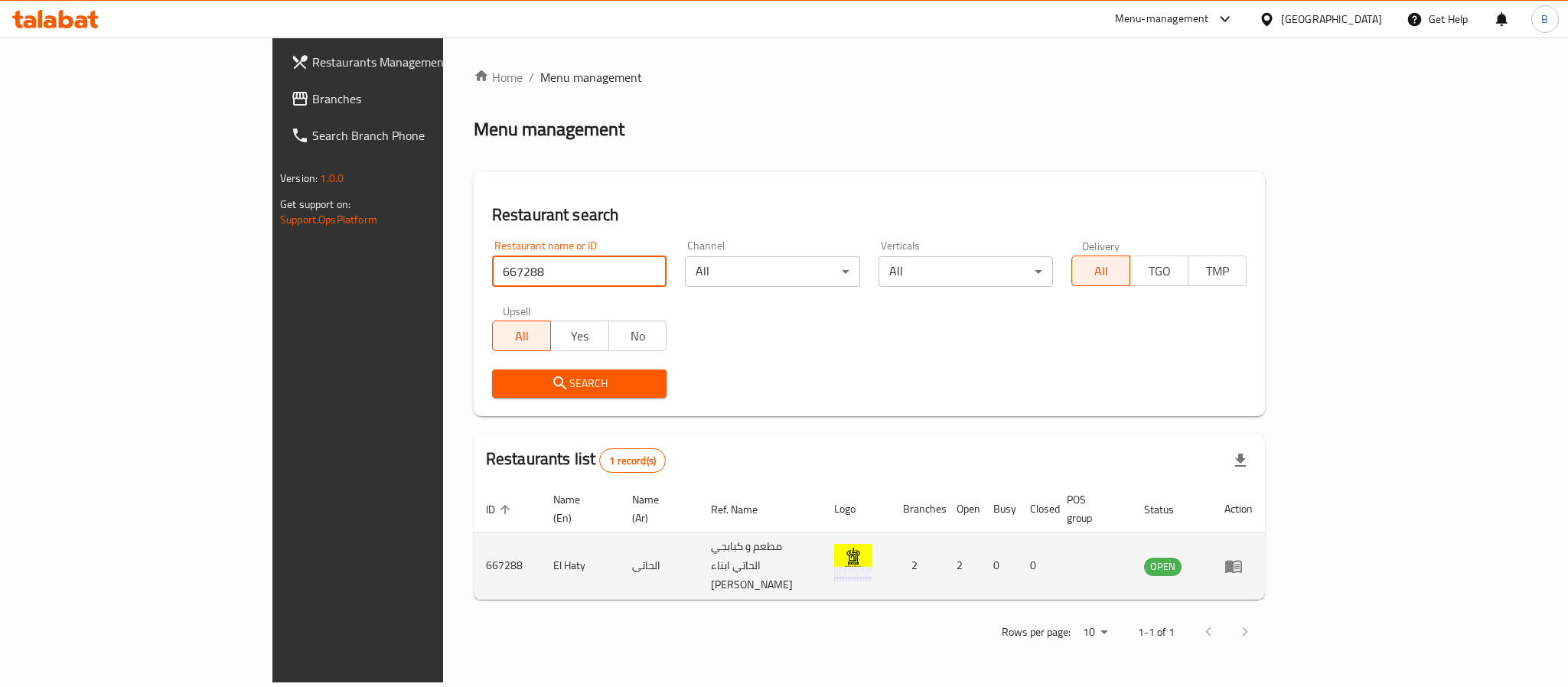
click at [1242, 557] on icon "enhanced table" at bounding box center [1234, 567] width 19 height 19
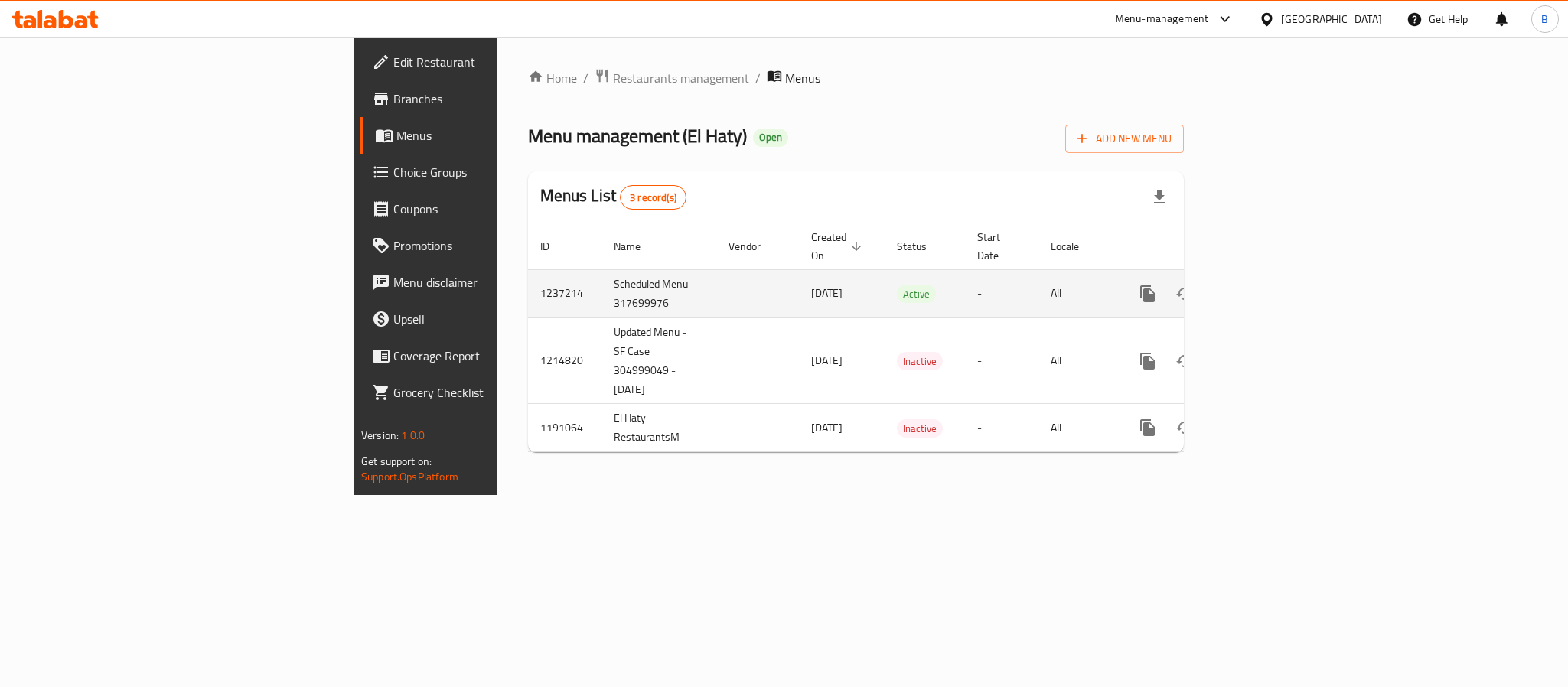
click at [528, 272] on td "1237214" at bounding box center [565, 293] width 73 height 49
click at [1265, 287] on icon "enhanced table" at bounding box center [1258, 294] width 14 height 14
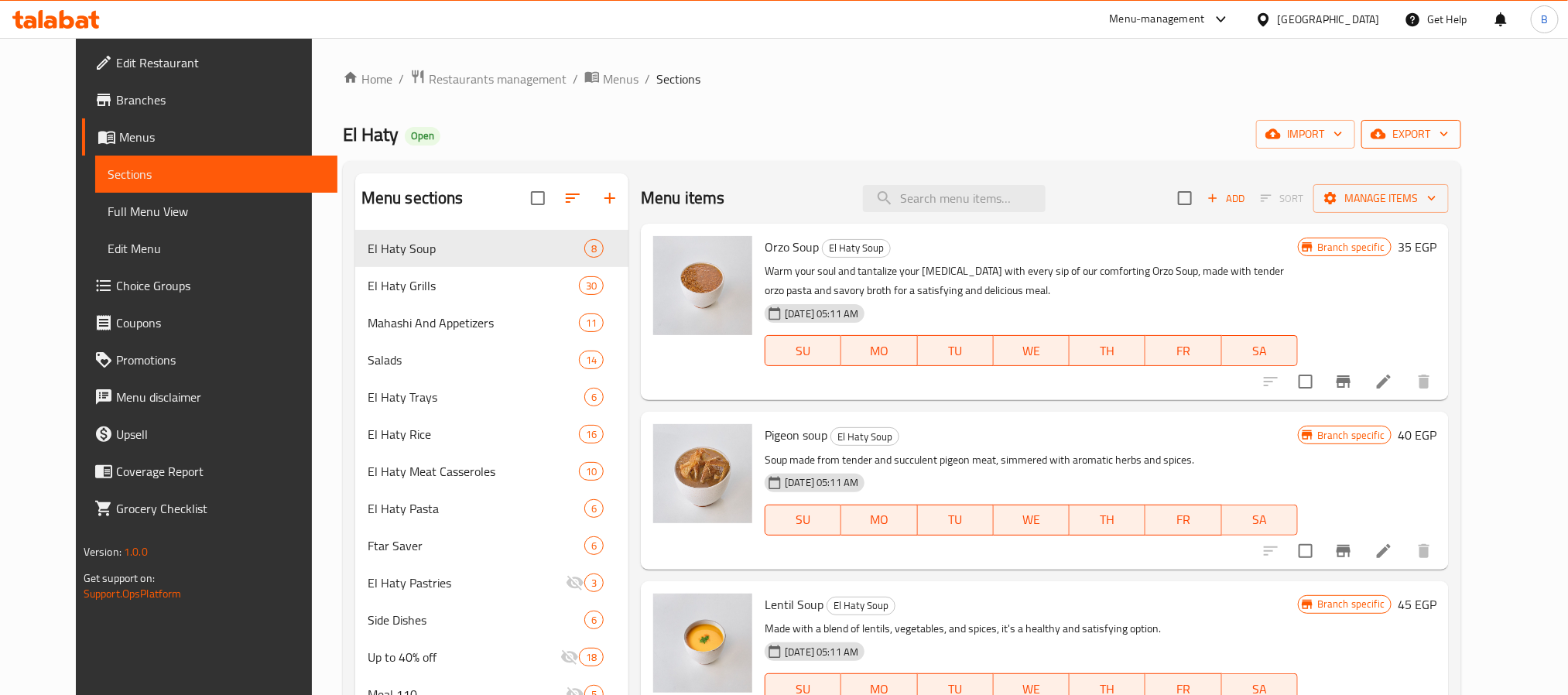
click at [1386, 133] on icon "button" at bounding box center [1378, 135] width 16 height 10
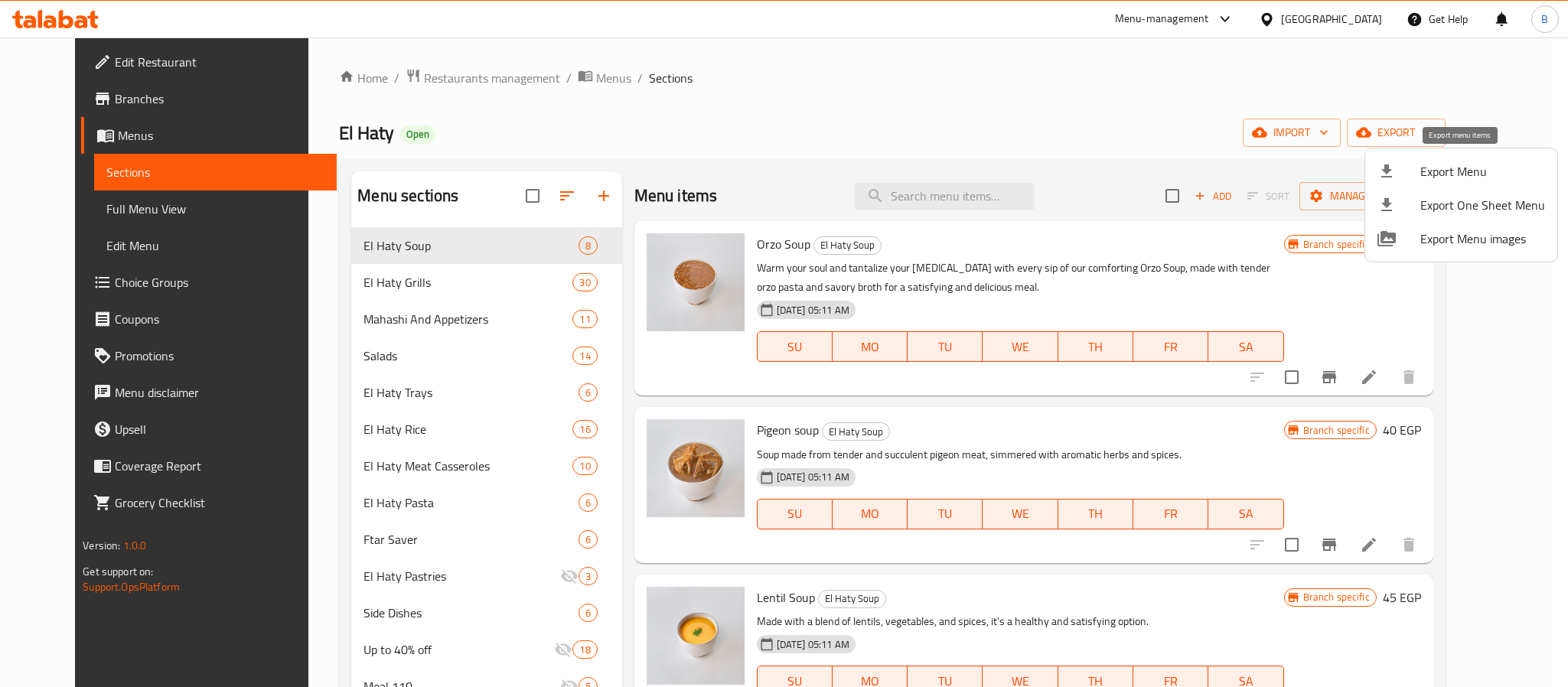
click at [1412, 154] on li "Export Menu" at bounding box center [1461, 171] width 192 height 34
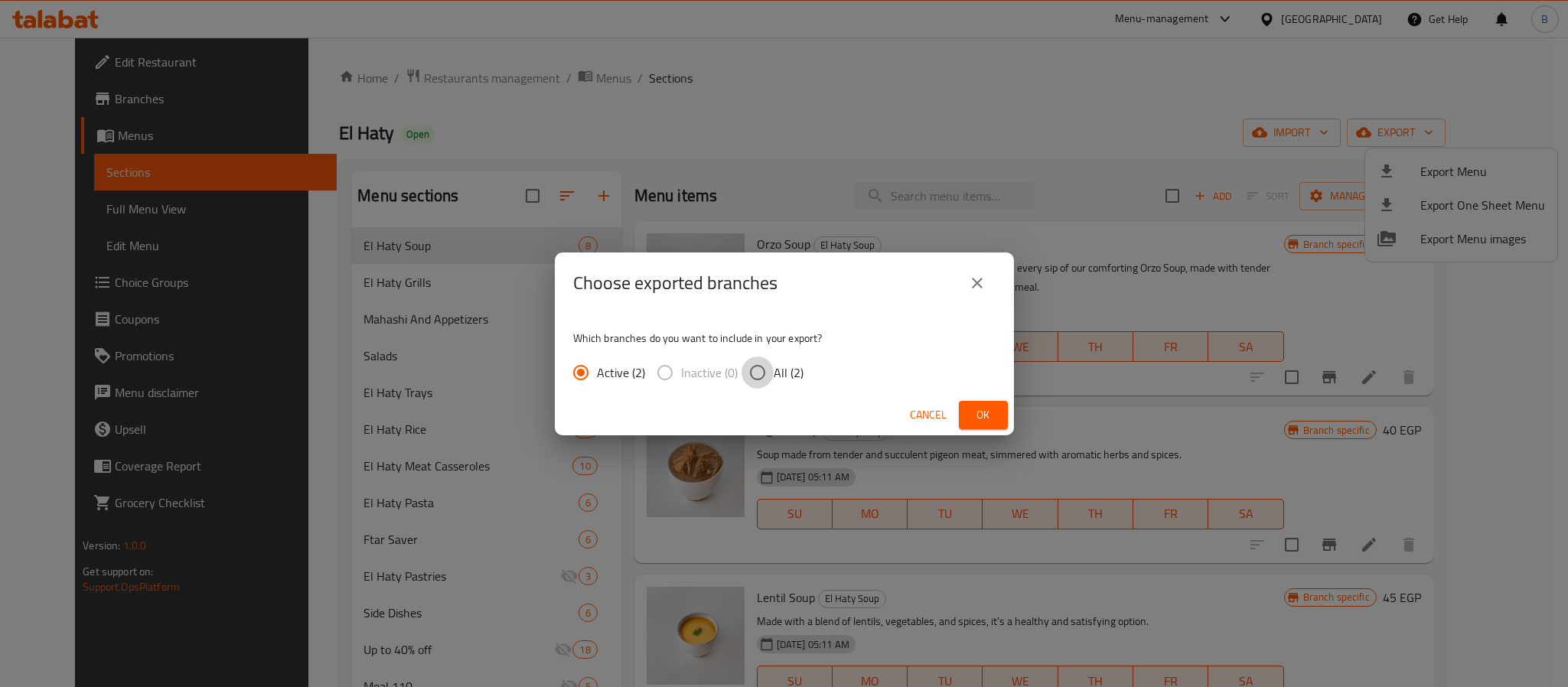
click at [770, 364] on input "All (2)" at bounding box center [758, 372] width 32 height 32
radio input "true"
click at [971, 406] on span "Ok" at bounding box center [983, 415] width 25 height 19
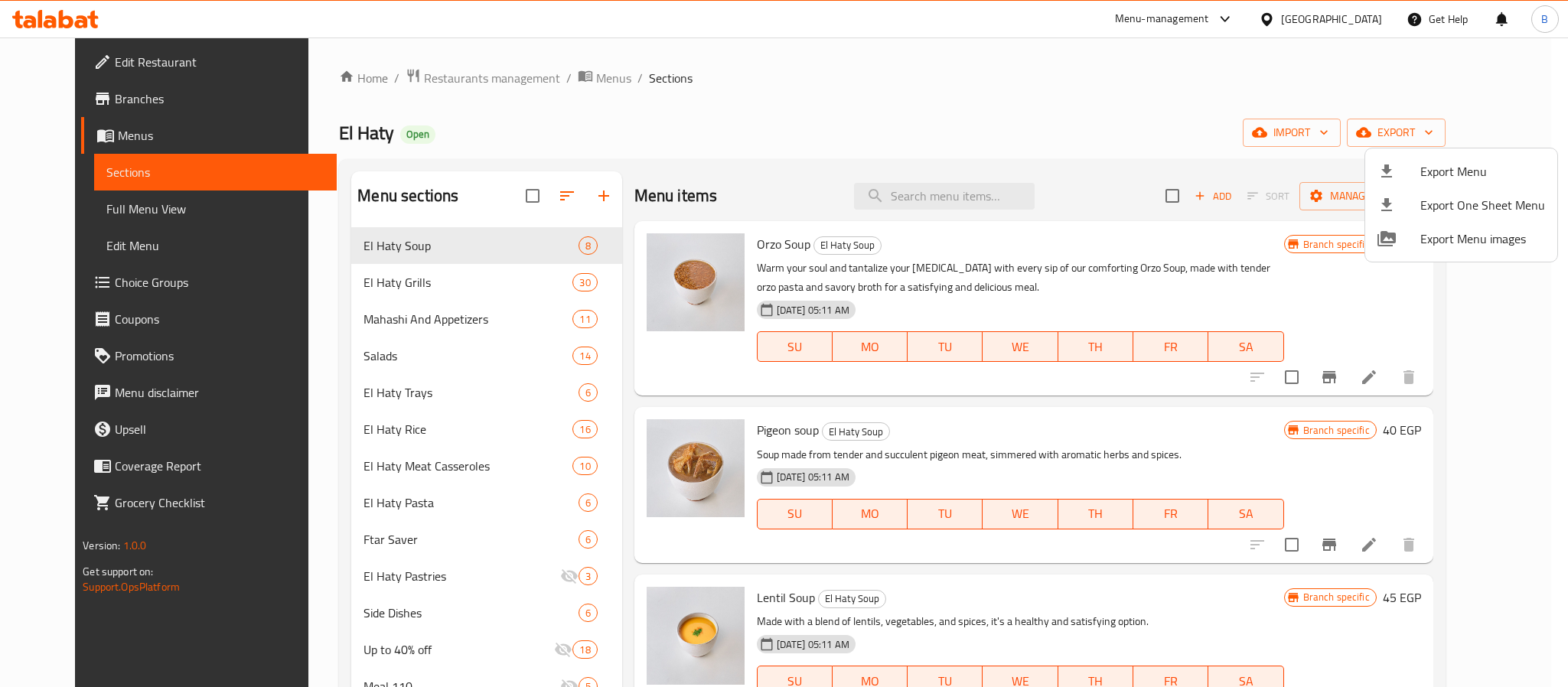
drag, startPoint x: 1270, startPoint y: 147, endPoint x: 1235, endPoint y: 169, distance: 41.3
click at [1270, 147] on div at bounding box center [784, 344] width 1568 height 687
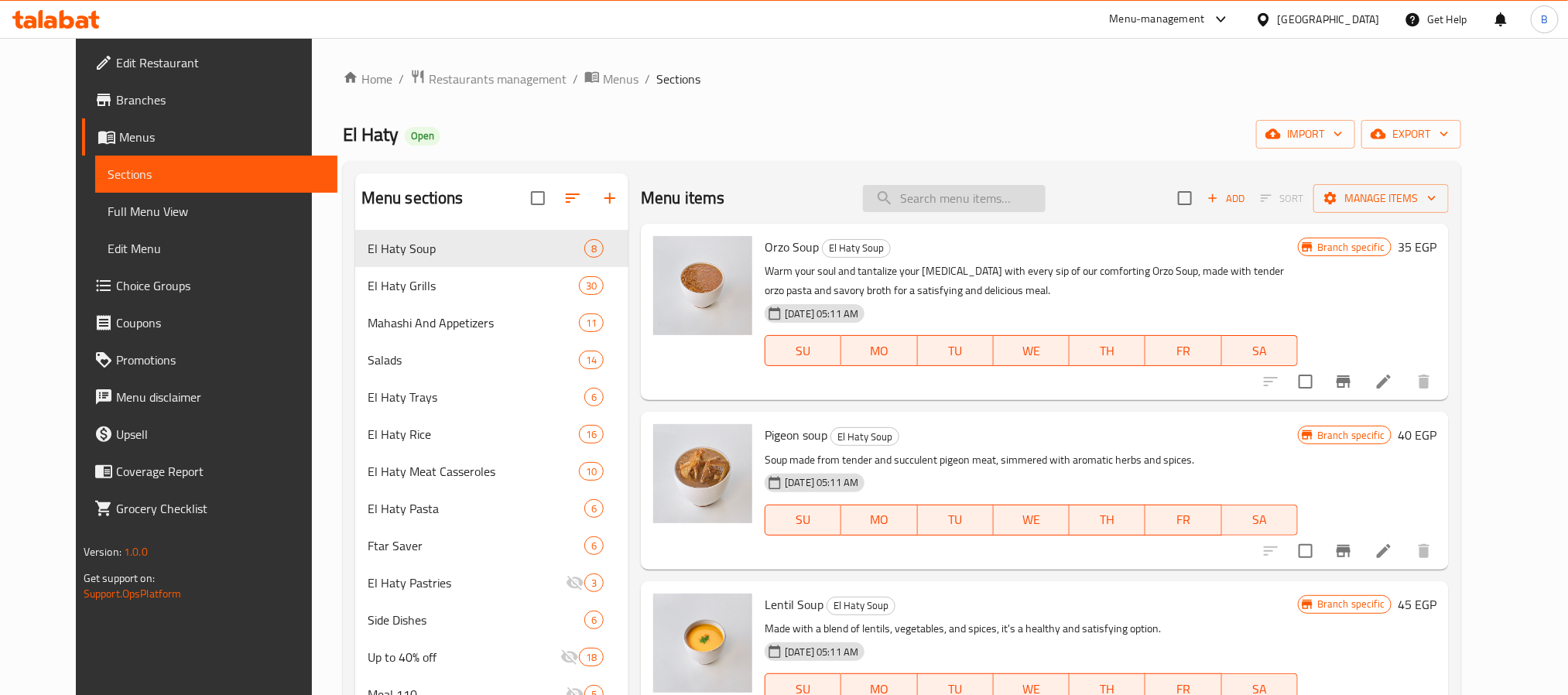
click at [1006, 202] on input "search" at bounding box center [954, 198] width 183 height 27
paste input "ريش ضانى"
type input "ريش ضانى"
paste input "ريش ضانى"
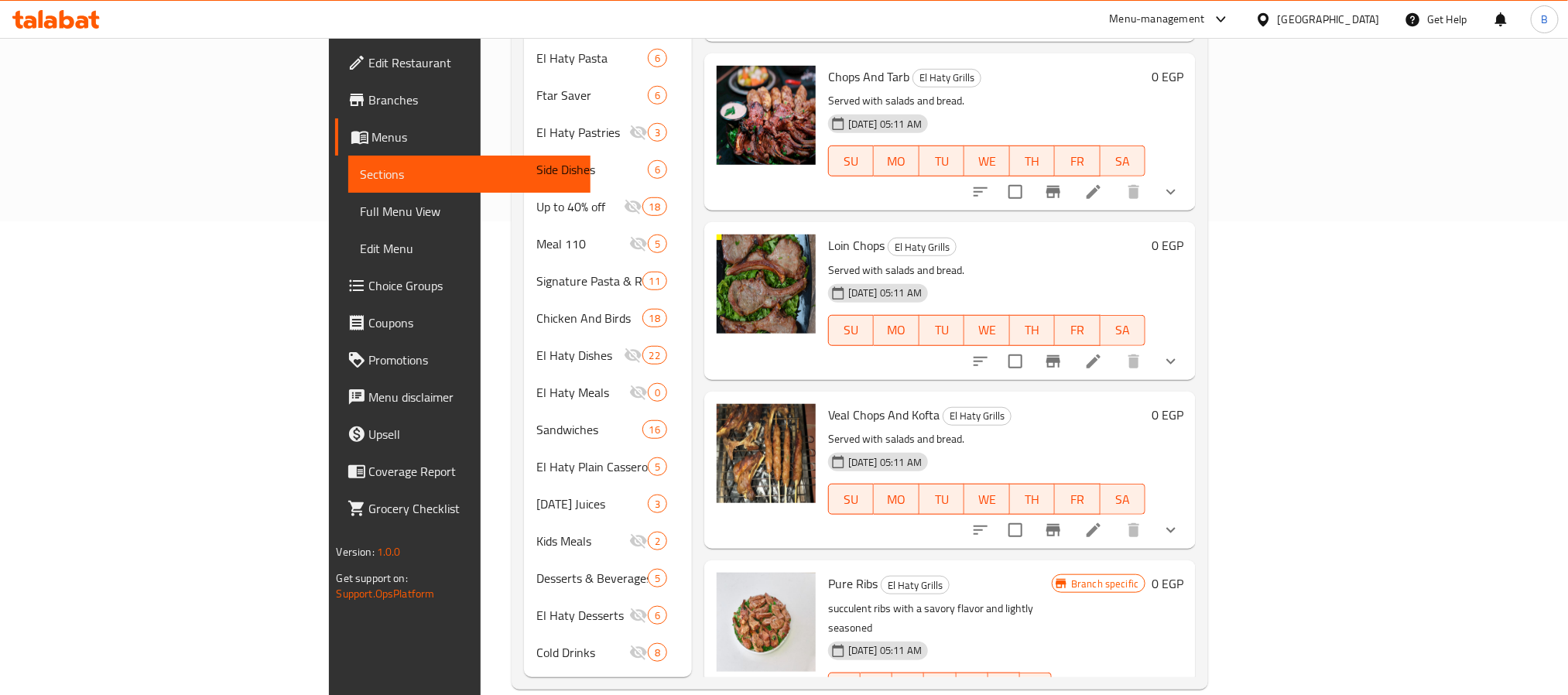
scroll to position [474, 0]
click at [828, 572] on span "Pure Ribs" at bounding box center [853, 583] width 49 height 23
click at [1014, 598] on p "succulent ribs with a savory flavor and lightly seasoned" at bounding box center [940, 617] width 224 height 39
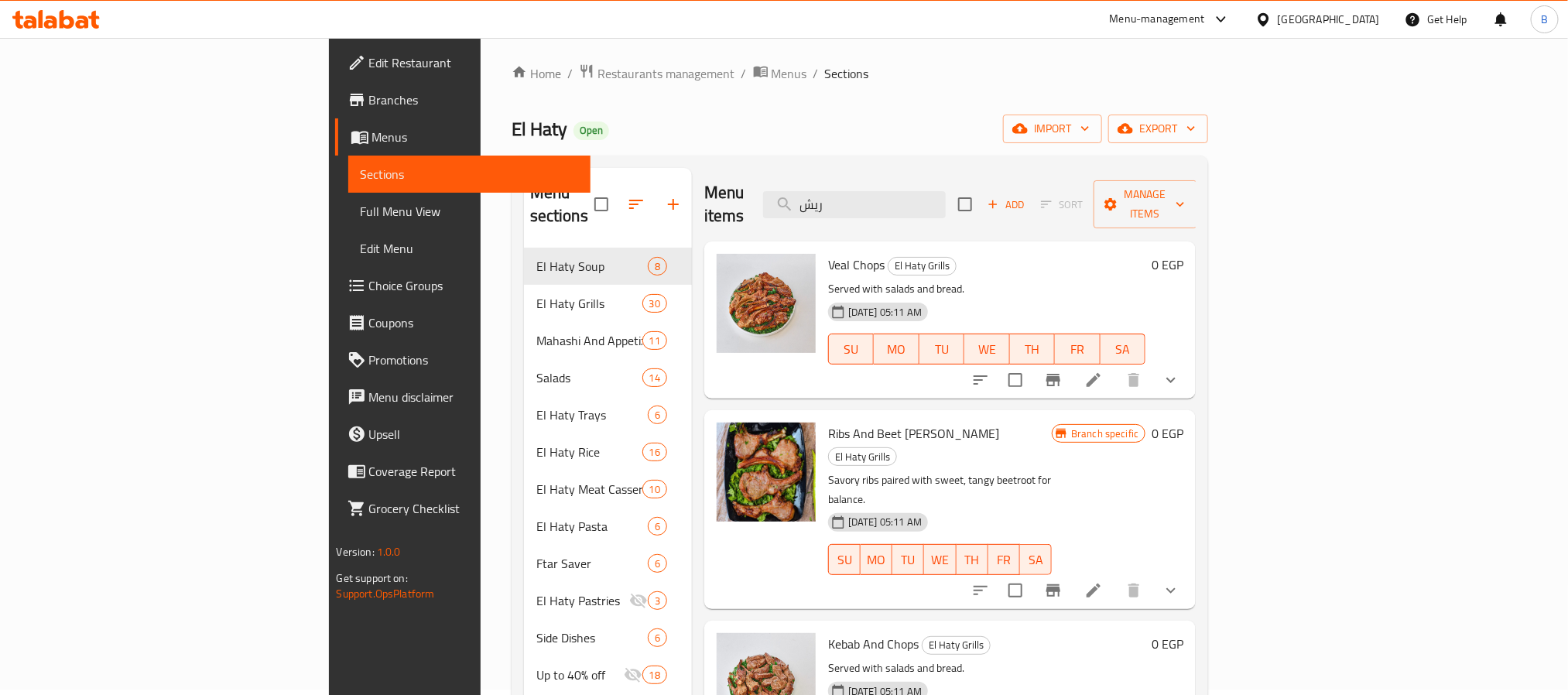
scroll to position [0, 0]
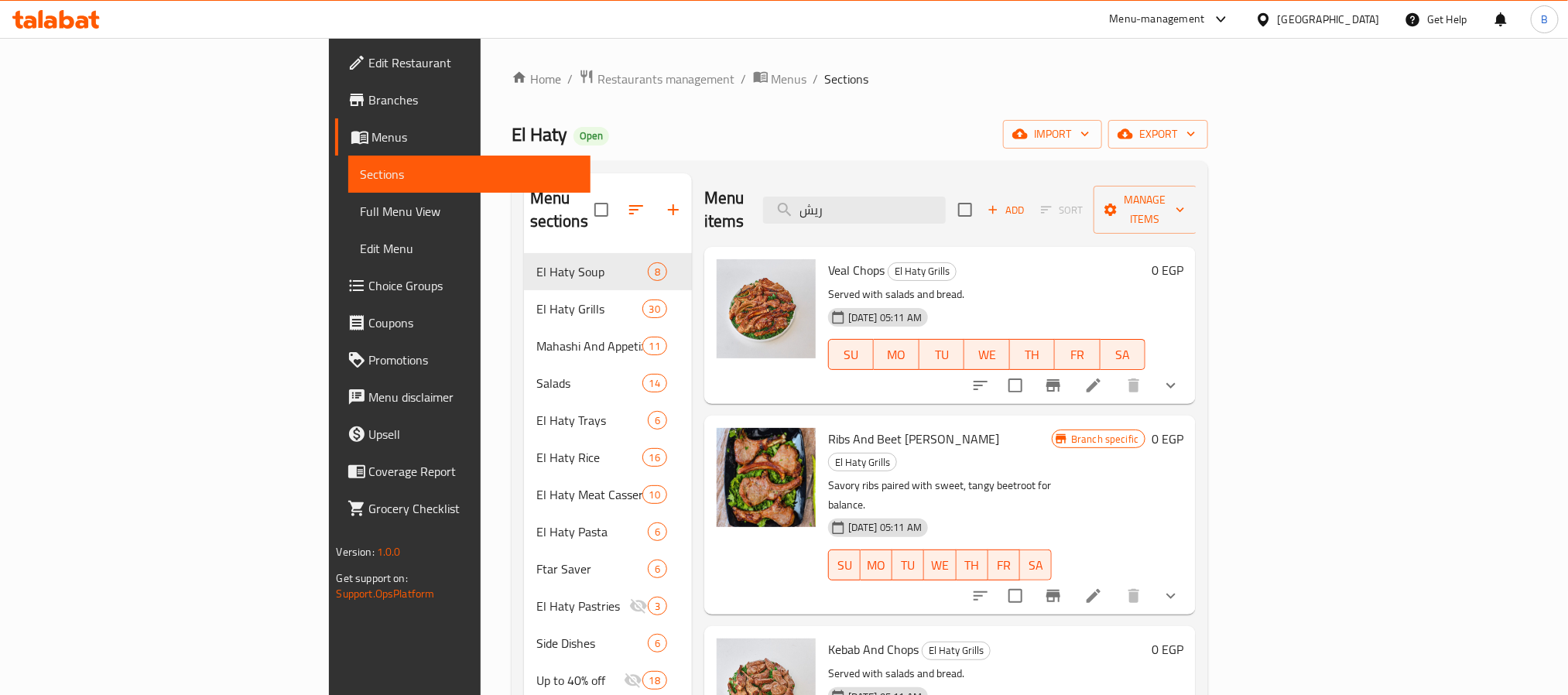
drag, startPoint x: 1234, startPoint y: 131, endPoint x: 1083, endPoint y: 200, distance: 166.0
click at [1209, 131] on div "El Haty Open import export" at bounding box center [860, 134] width 697 height 28
click at [984, 216] on div "Menu items ريش Add Sort Manage items" at bounding box center [950, 210] width 492 height 73
click at [946, 200] on input "ريش" at bounding box center [854, 210] width 183 height 27
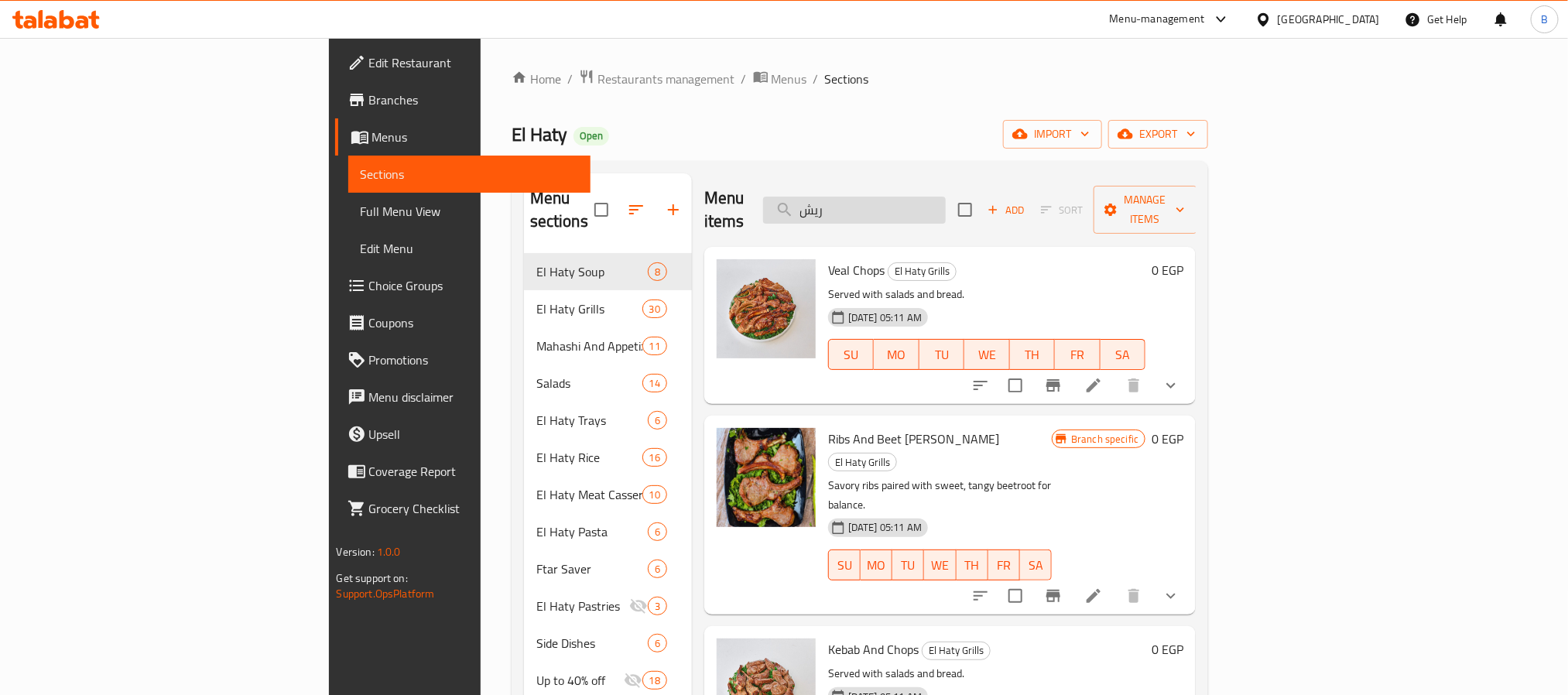
paste input "وكباب ضانى"
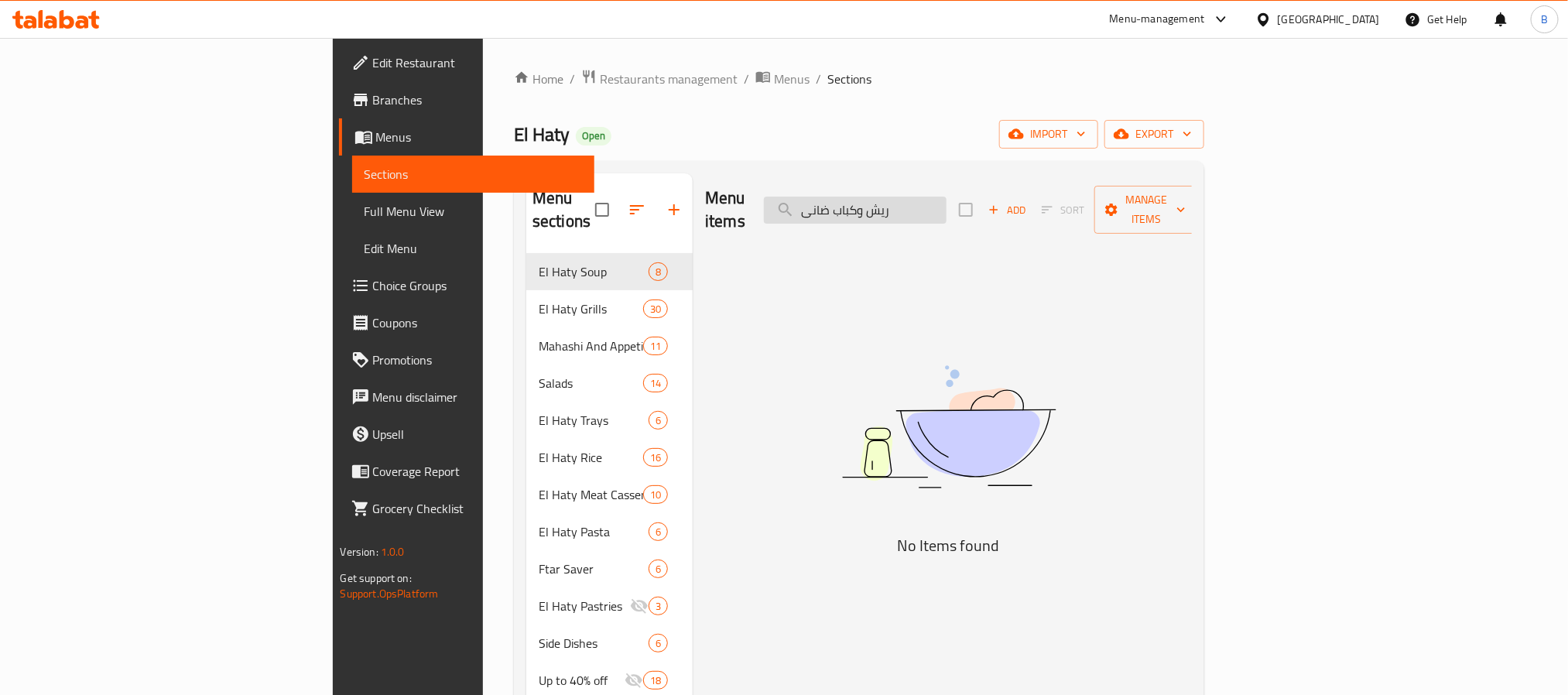
type input "ريش"
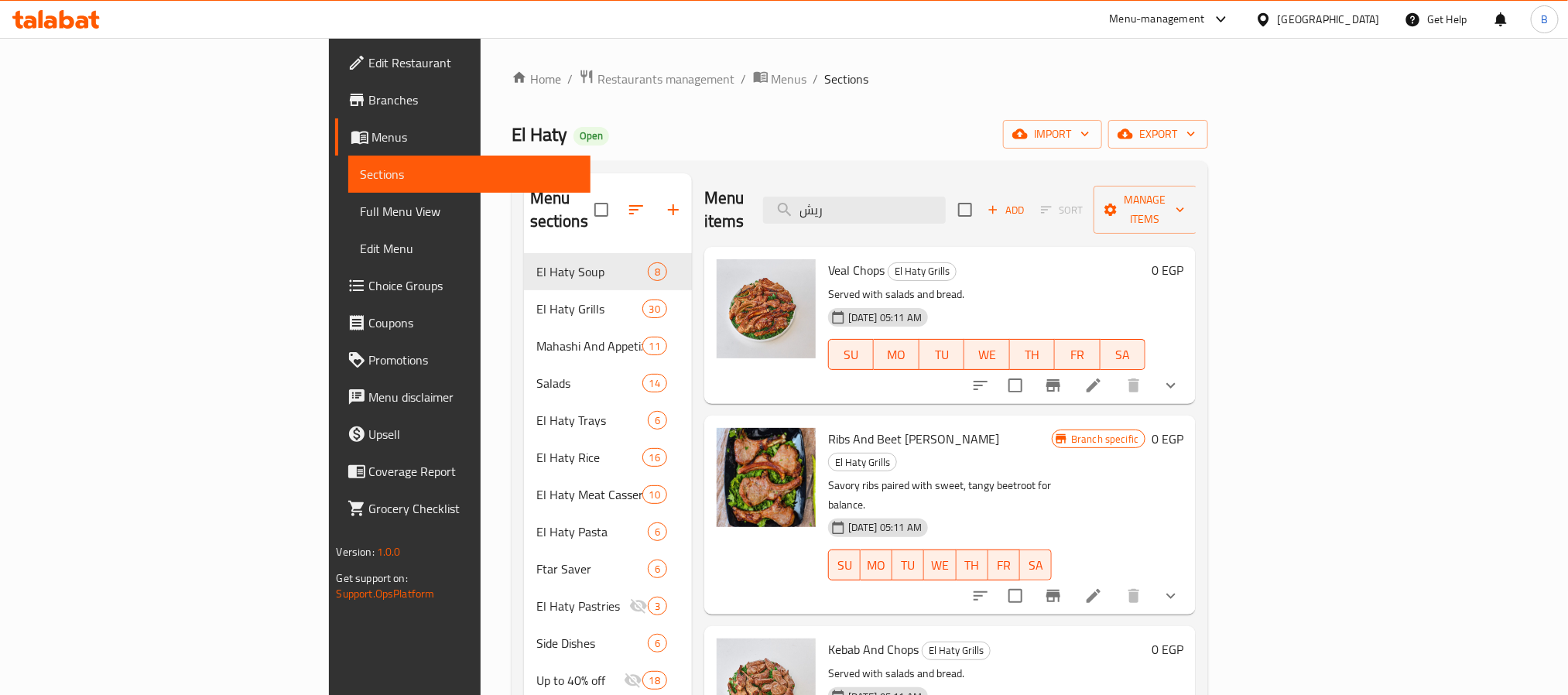
click at [953, 476] on p "Savory ribs paired with sweet, tangy beetroot for balance." at bounding box center [940, 495] width 224 height 39
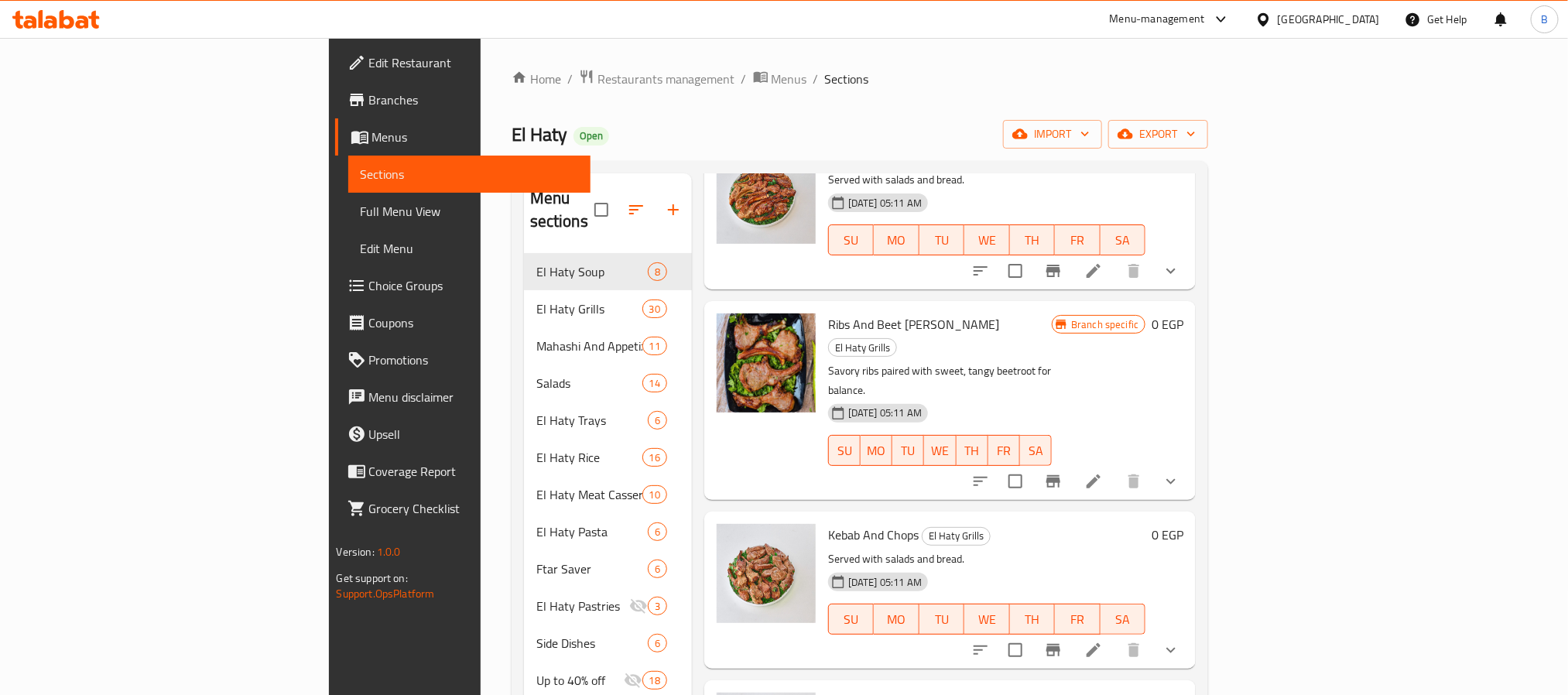
scroll to position [348, 0]
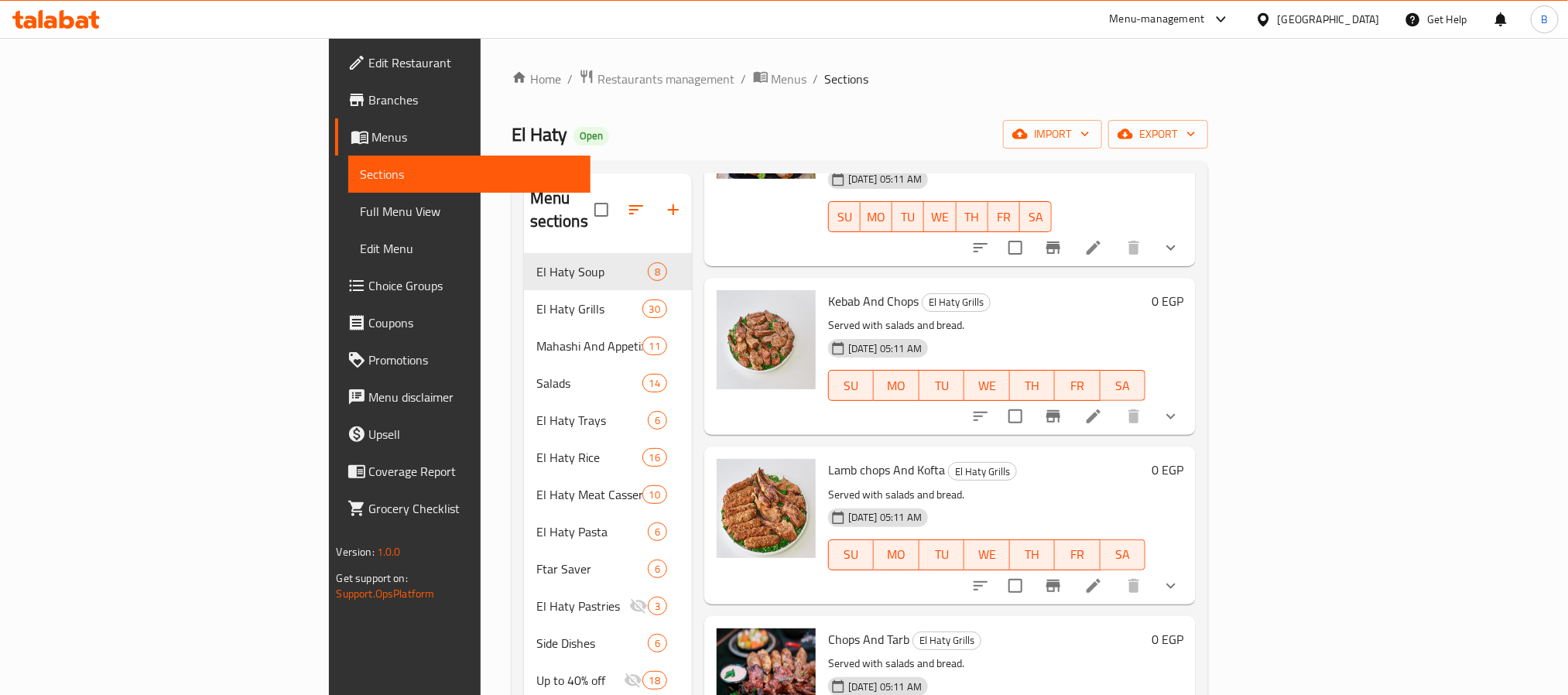
click at [828, 290] on span "Kebab And Chops" at bounding box center [873, 301] width 91 height 23
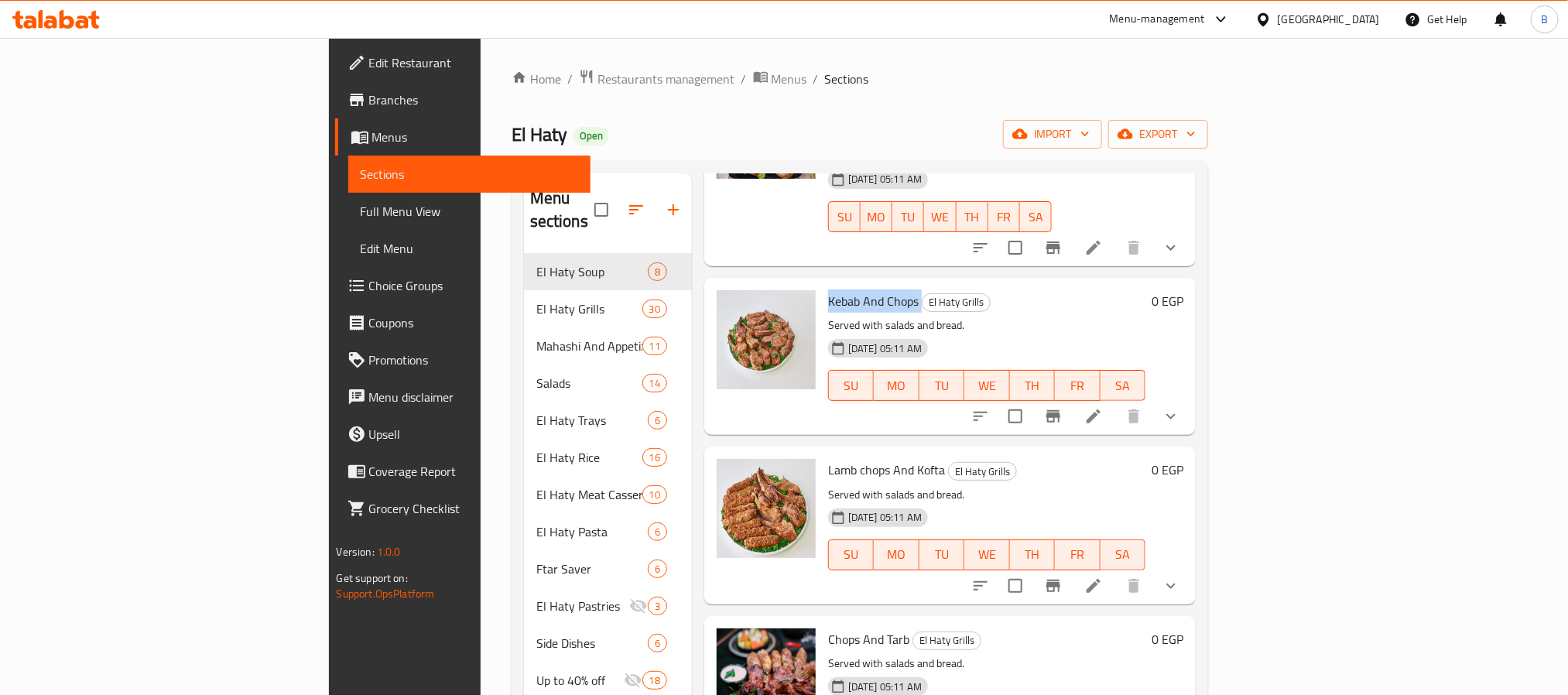
click at [828, 290] on span "Kebab And Chops" at bounding box center [873, 301] width 91 height 23
drag, startPoint x: 858, startPoint y: 409, endPoint x: 770, endPoint y: 414, distance: 88.1
click at [828, 459] on span "Lamb chops And Kofta" at bounding box center [887, 470] width 117 height 23
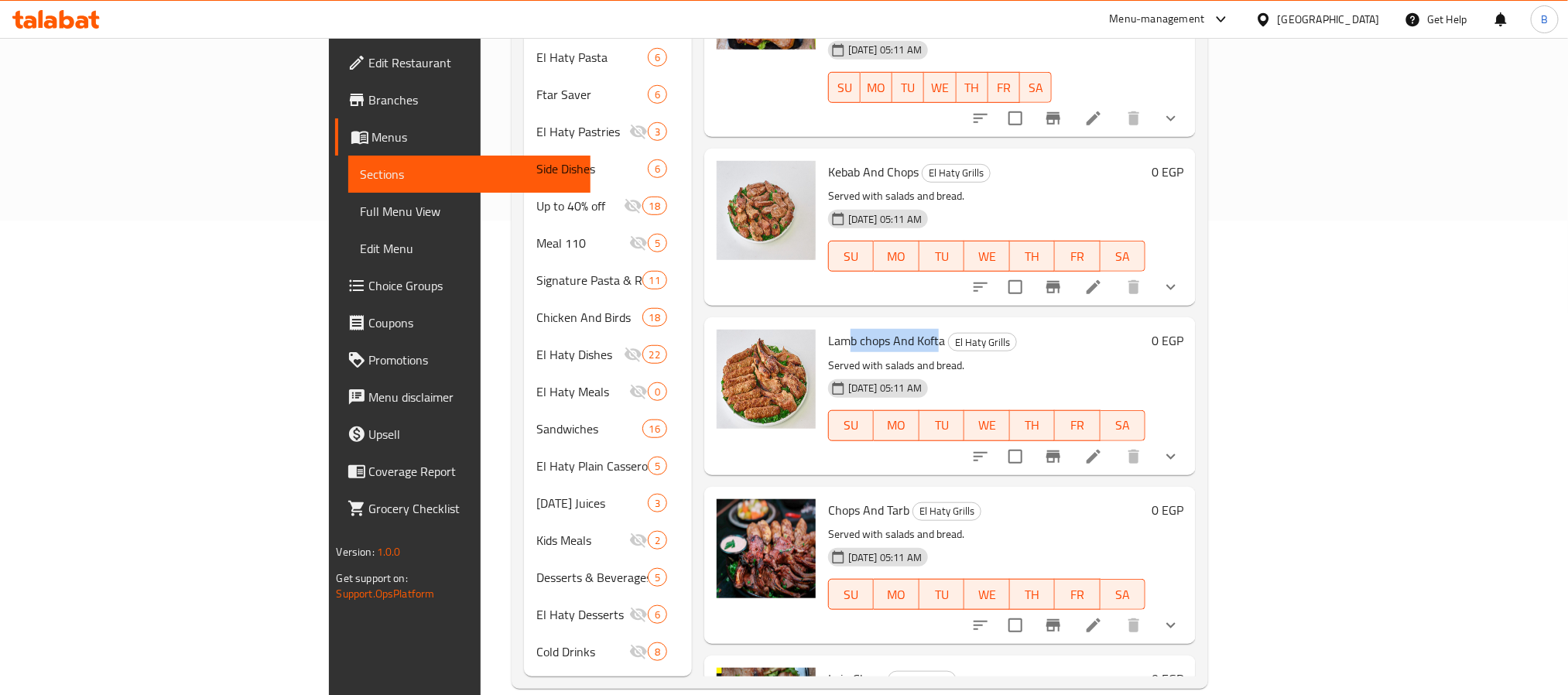
scroll to position [0, 0]
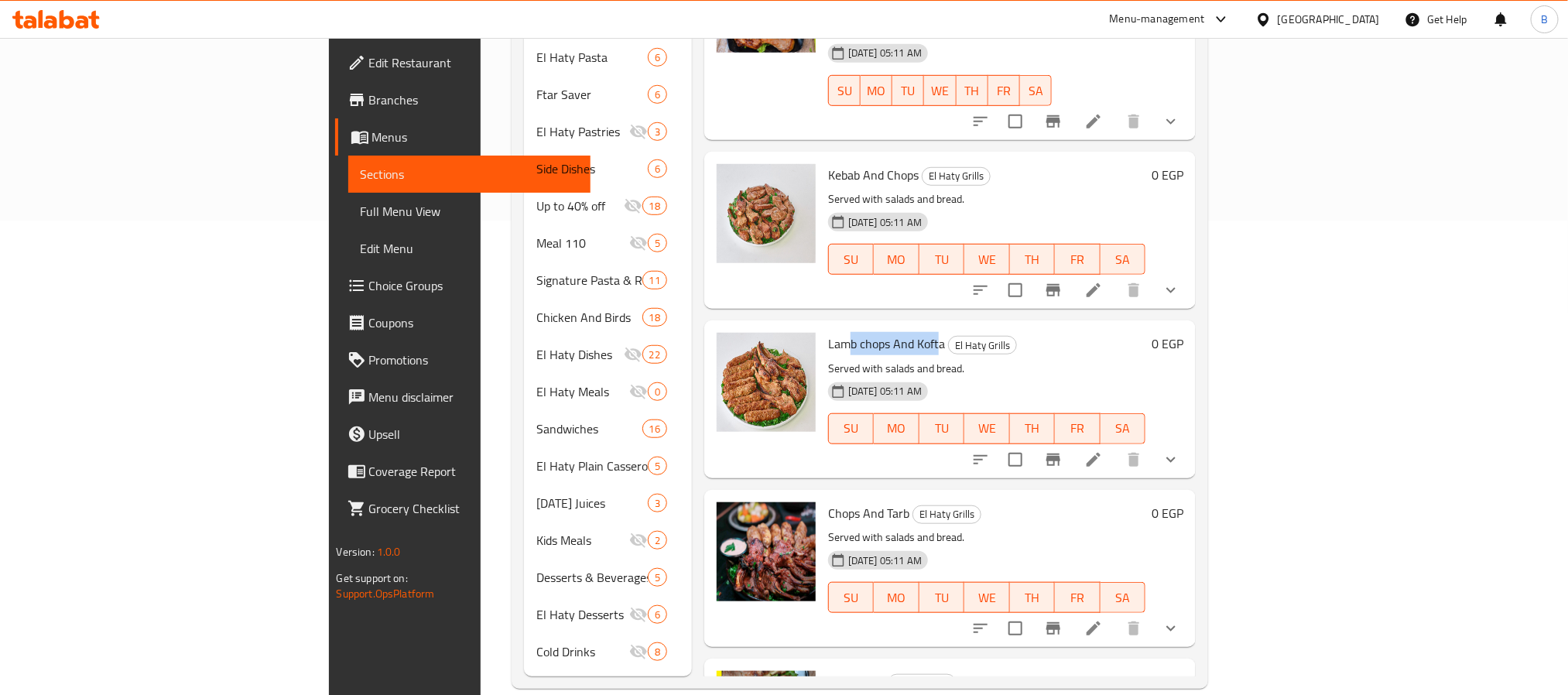
click at [828, 332] on span "Lamb chops And Kofta" at bounding box center [887, 343] width 117 height 23
click at [1180, 451] on icon "show more" at bounding box center [1171, 460] width 19 height 19
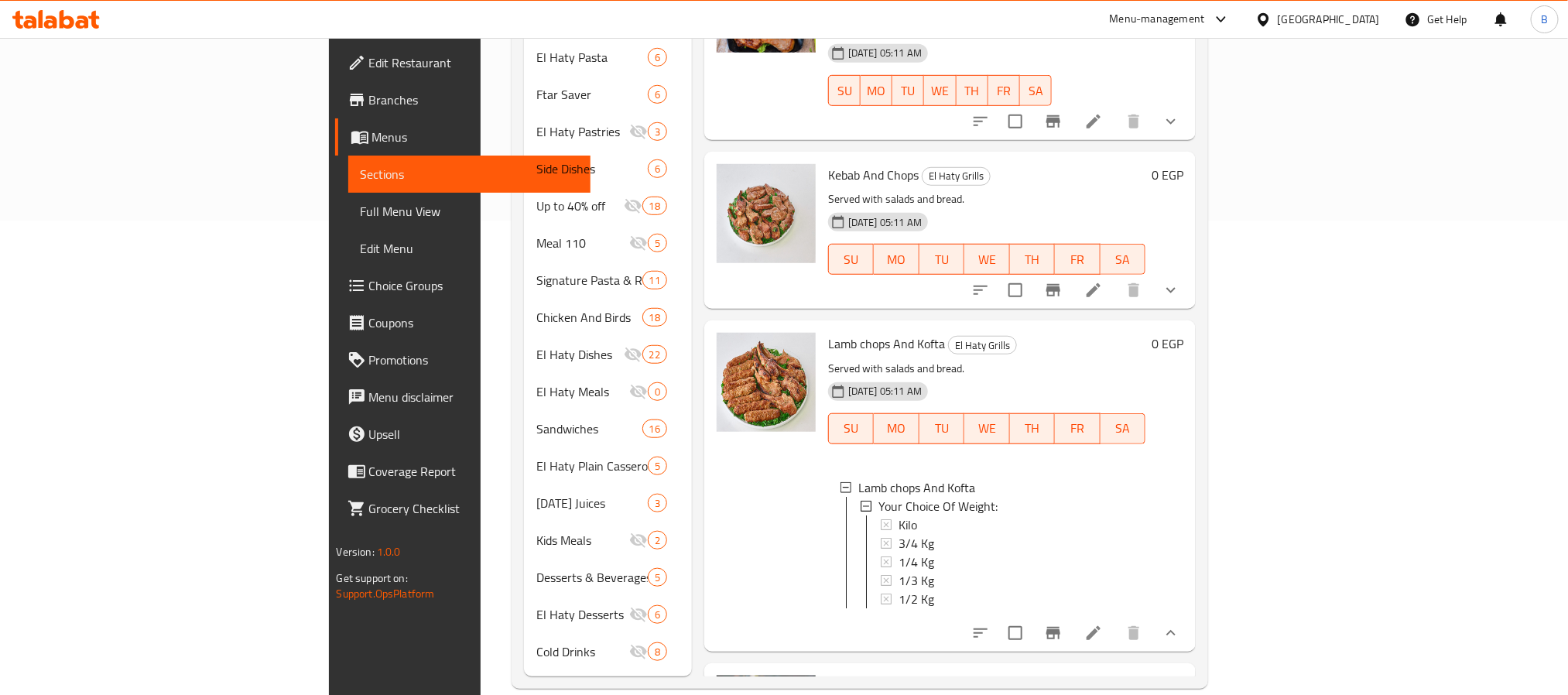
drag, startPoint x: 820, startPoint y: 616, endPoint x: 876, endPoint y: 489, distance: 138.8
click at [899, 553] on div "1/4 Kg" at bounding box center [1016, 562] width 235 height 19
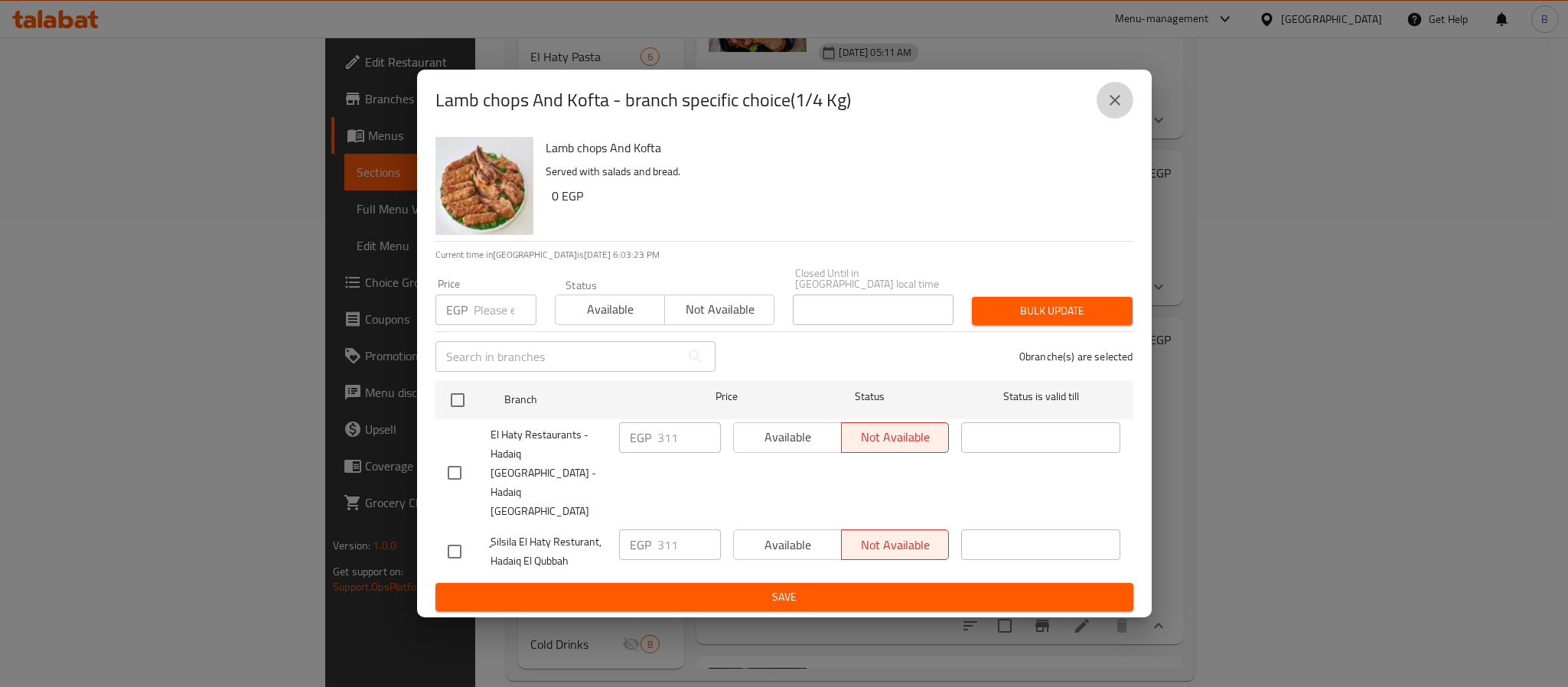
click at [1103, 118] on button "close" at bounding box center [1115, 100] width 37 height 37
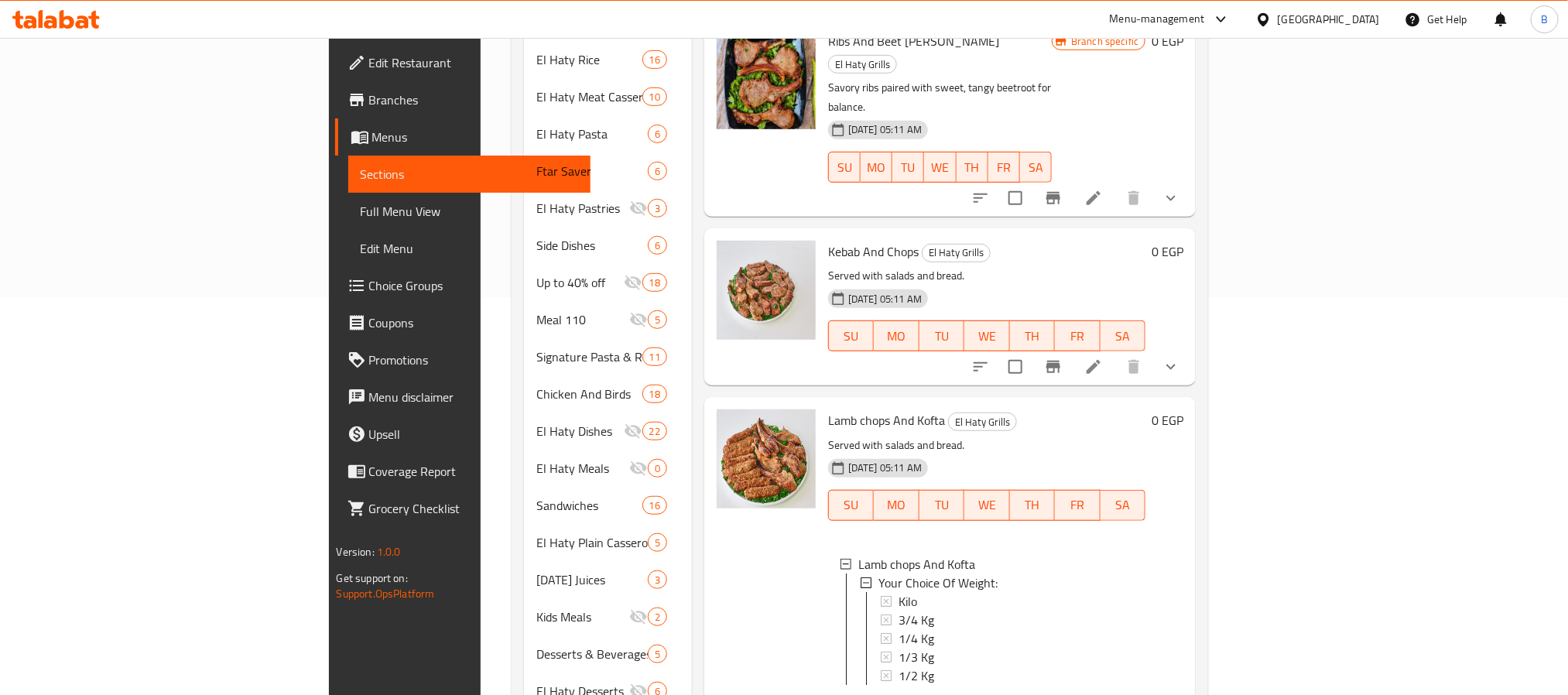
scroll to position [359, 0]
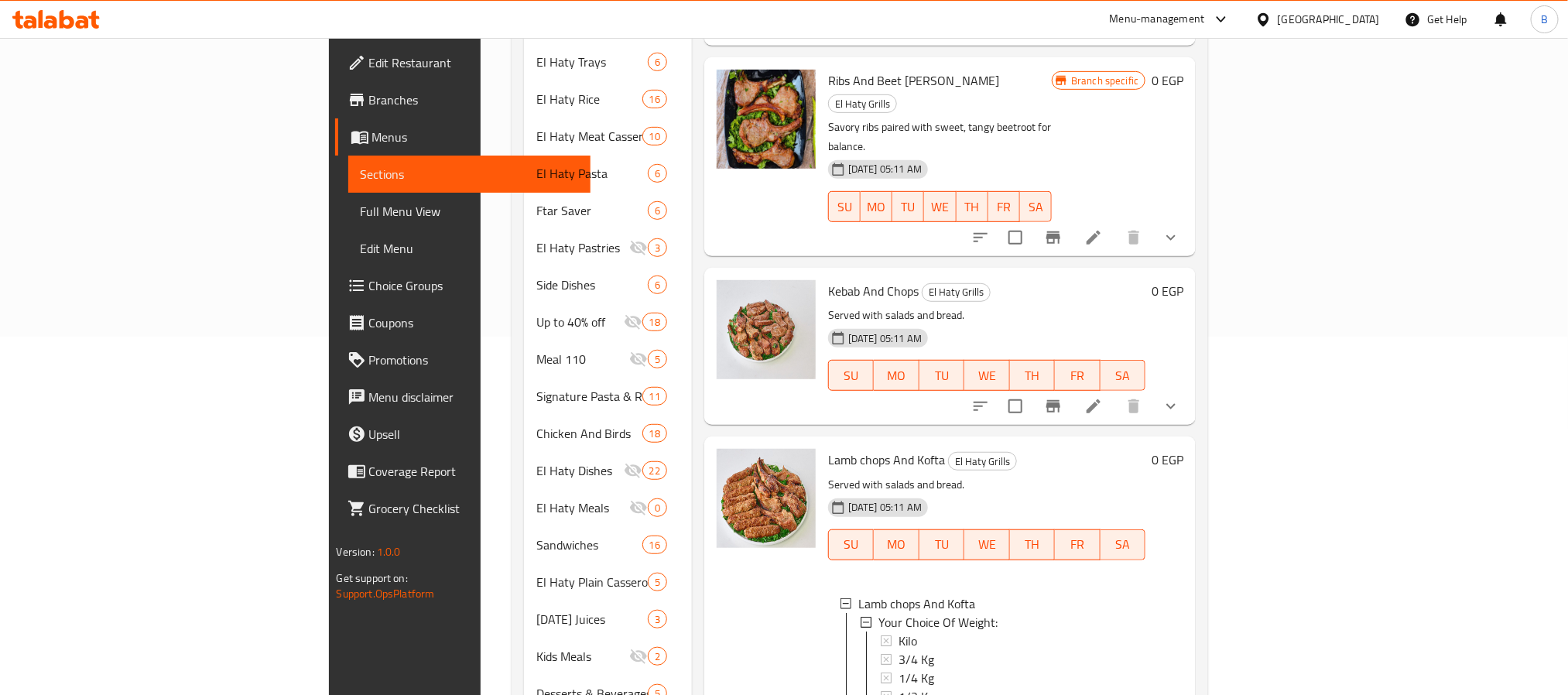
click at [944, 306] on p "Served with salads and bread." at bounding box center [987, 316] width 318 height 19
click at [1190, 388] on button "show more" at bounding box center [1171, 406] width 37 height 37
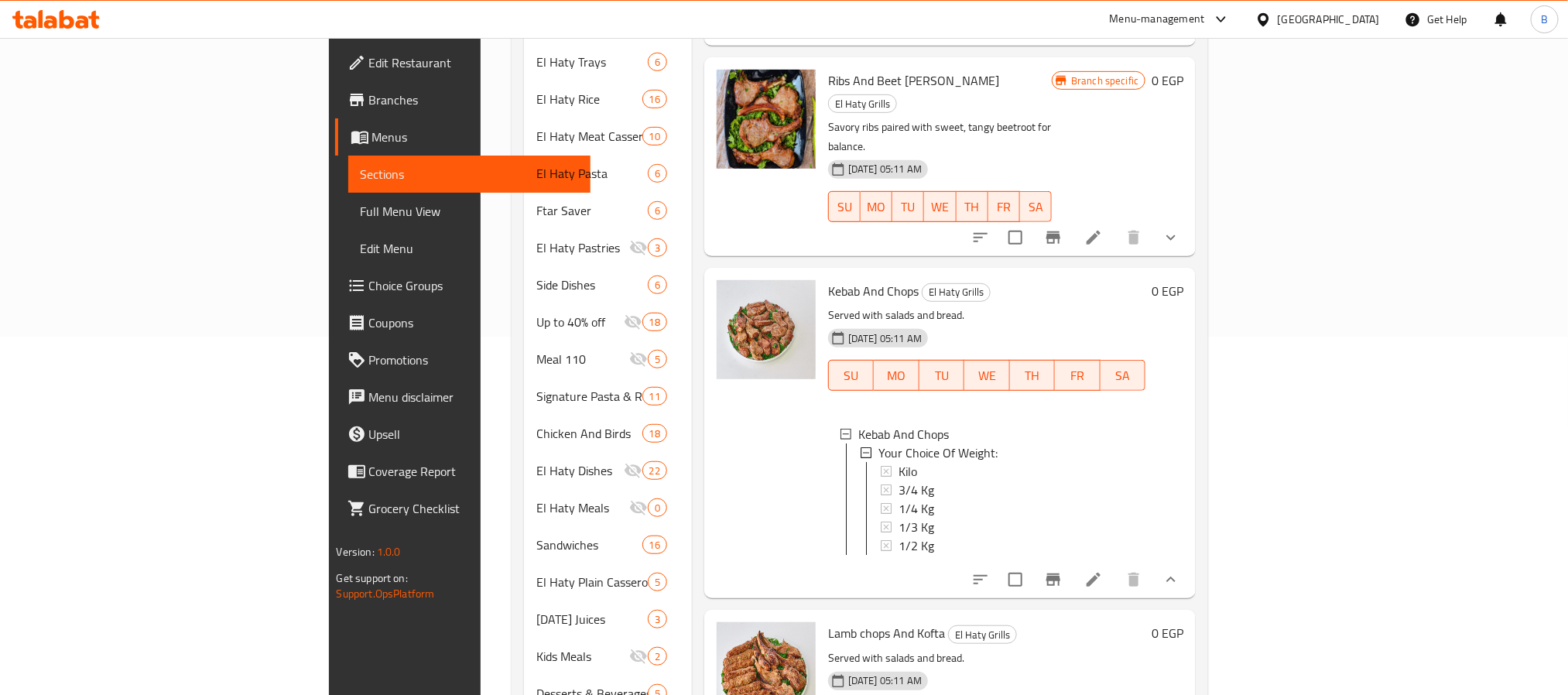
click at [828, 279] on span "Kebab And Chops" at bounding box center [873, 291] width 91 height 23
click at [890, 558] on div "Menu items ريش Add Sort Manage items Veal Chops El Haty Grills Served with sala…" at bounding box center [945, 304] width 505 height 978
click at [899, 499] on div "1/4 Kg" at bounding box center [1016, 509] width 235 height 19
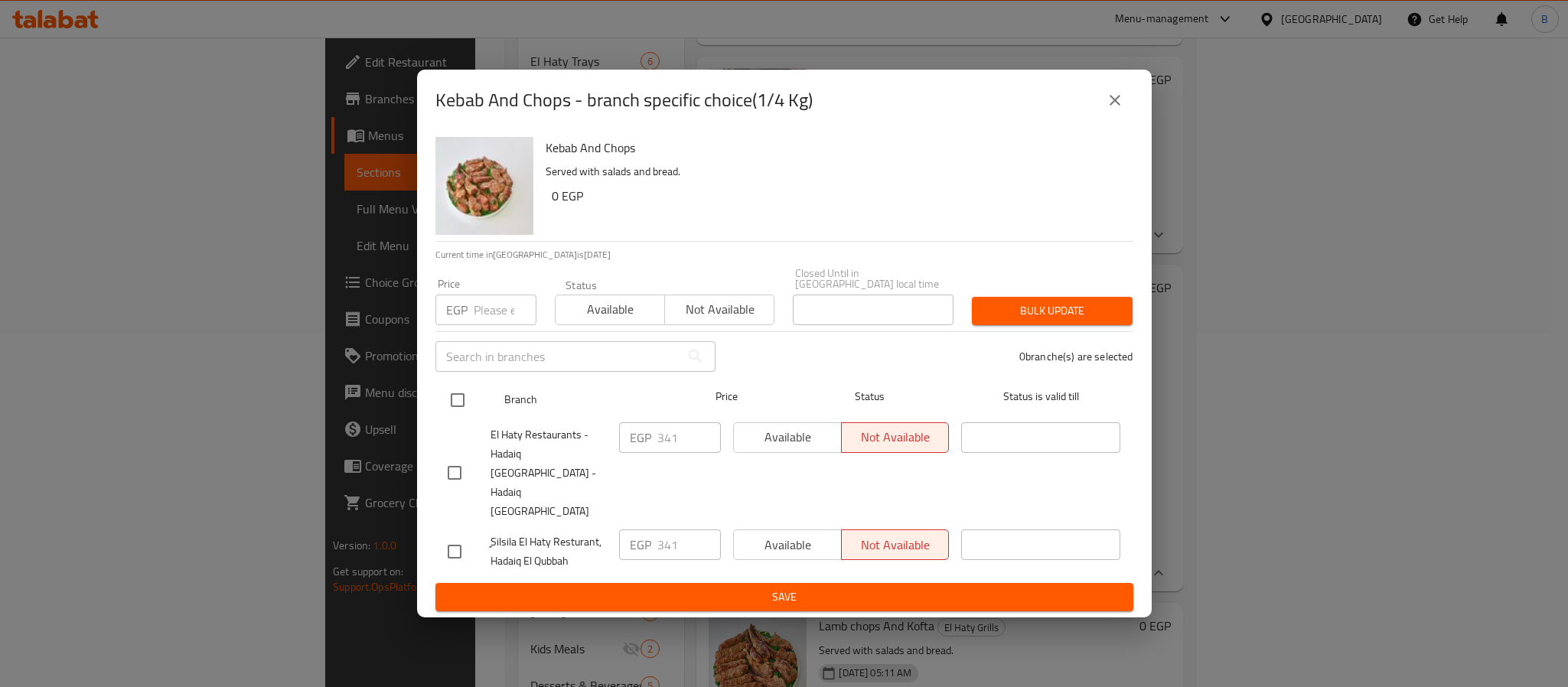
click at [441, 405] on input "checkbox" at bounding box center [458, 401] width 32 height 32
checkbox input "true"
click at [471, 325] on div "EGP Price" at bounding box center [486, 310] width 101 height 31
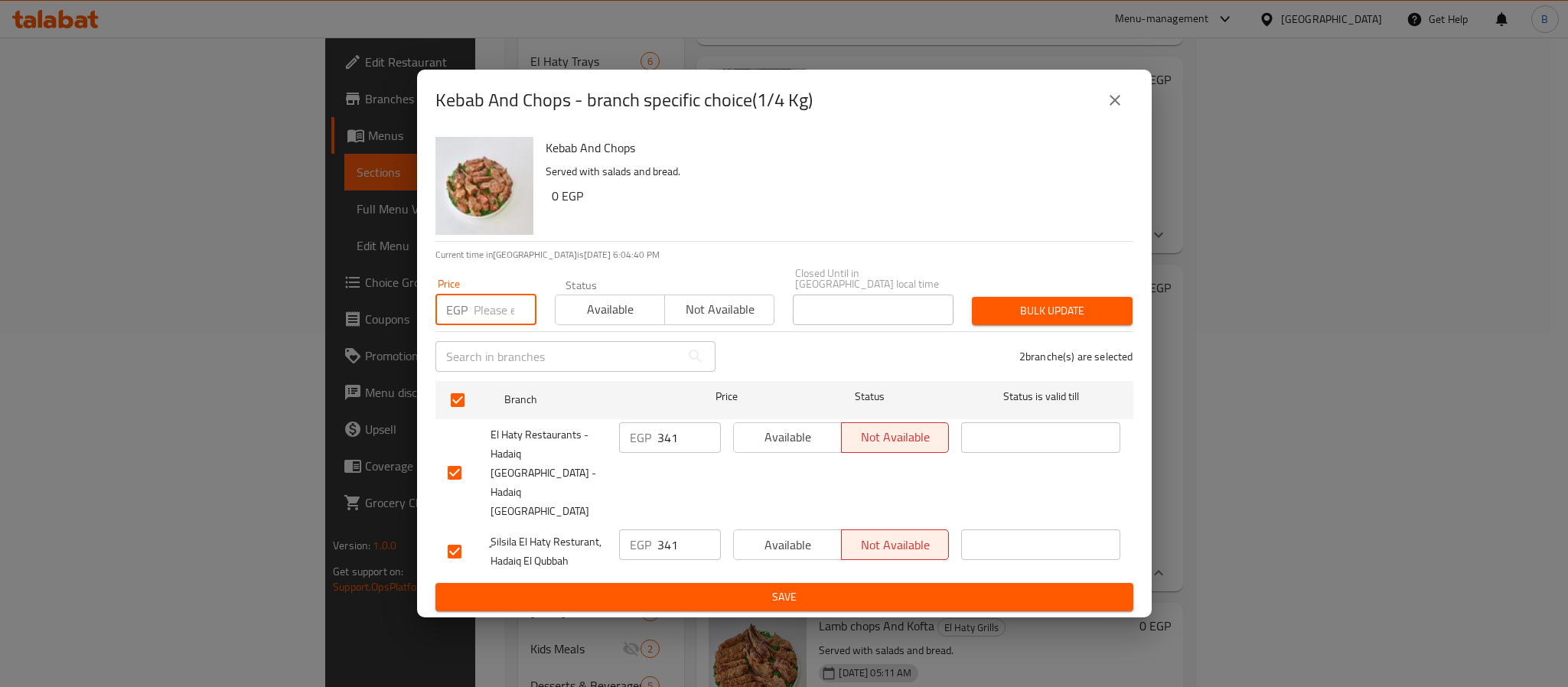
paste input "357.5"
type input "357.5"
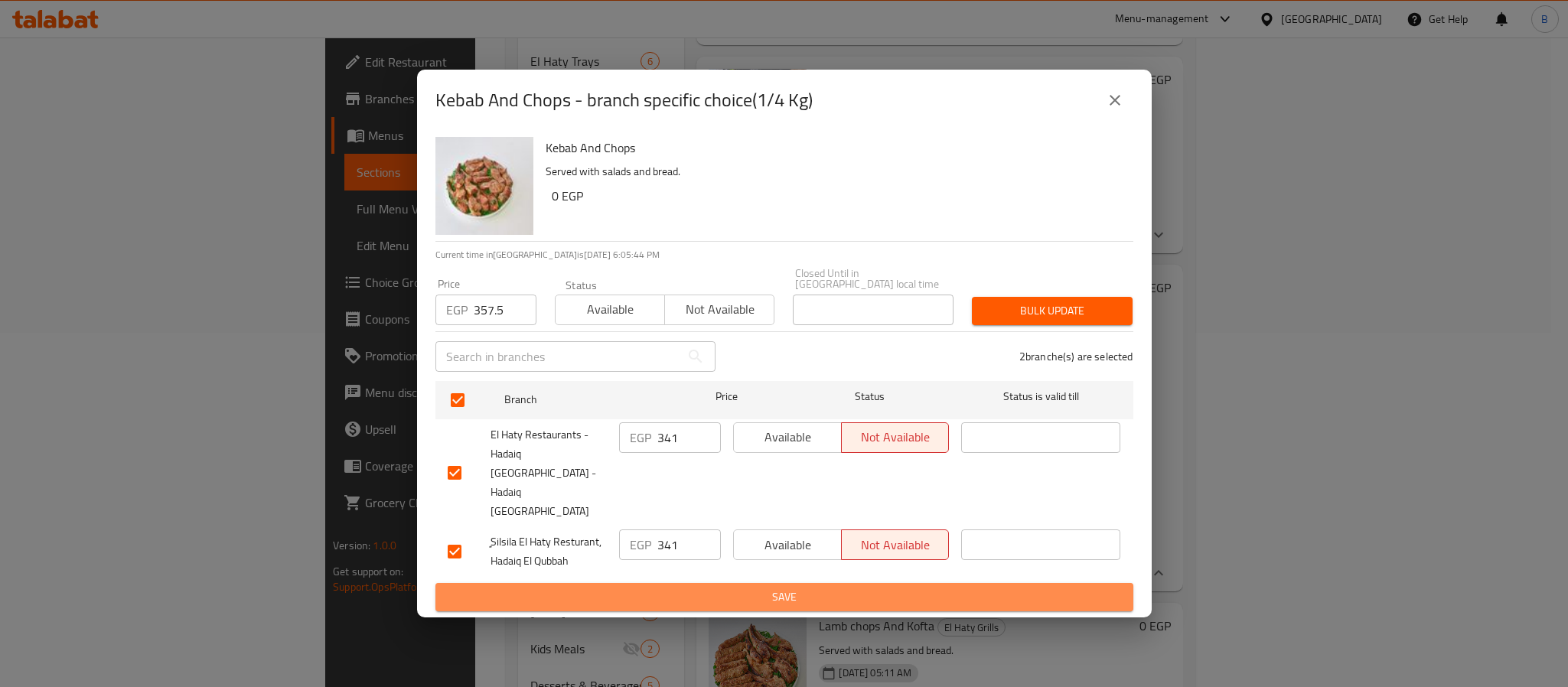
click at [834, 588] on span "Save" at bounding box center [784, 598] width 673 height 19
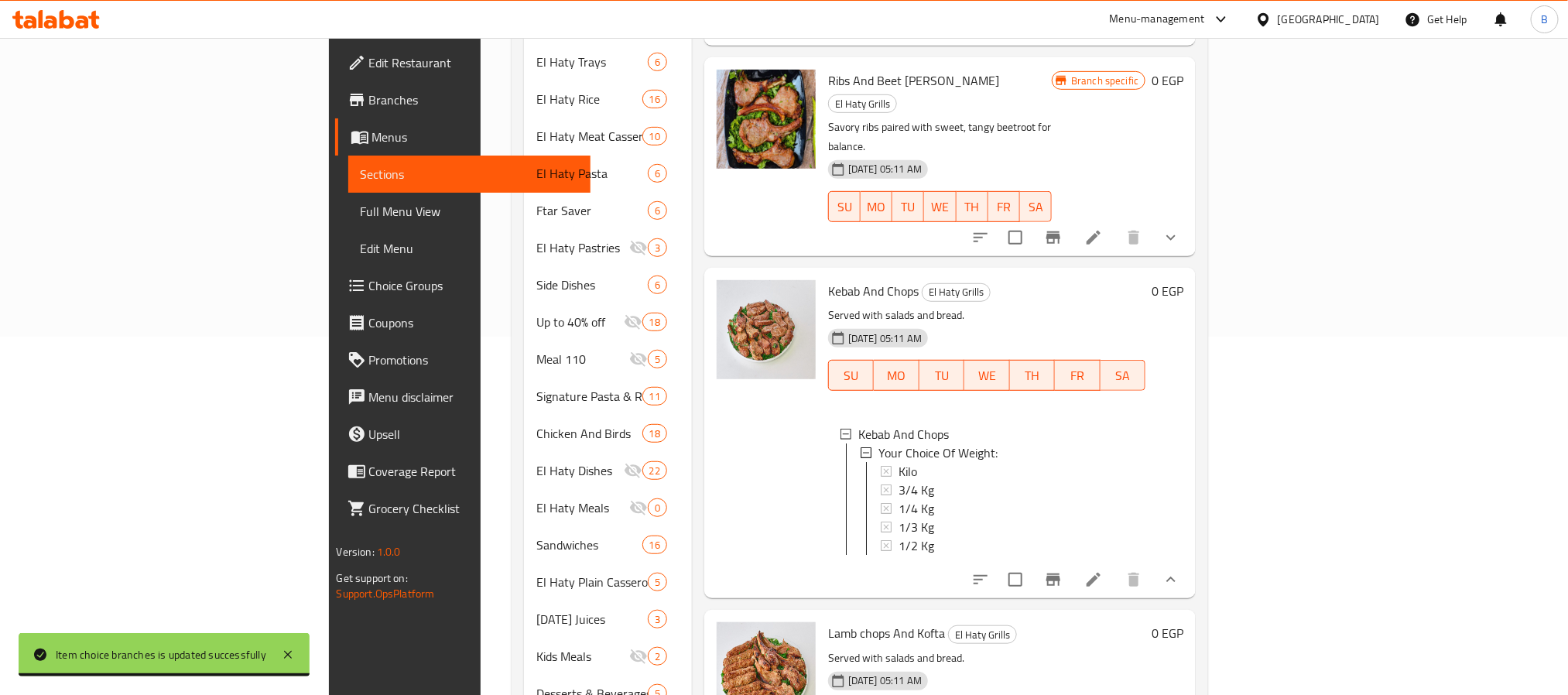
click at [992, 560] on div "Menu items ريش Add Sort Manage items Veal Chops El Haty Grills Served with sala…" at bounding box center [945, 304] width 505 height 978
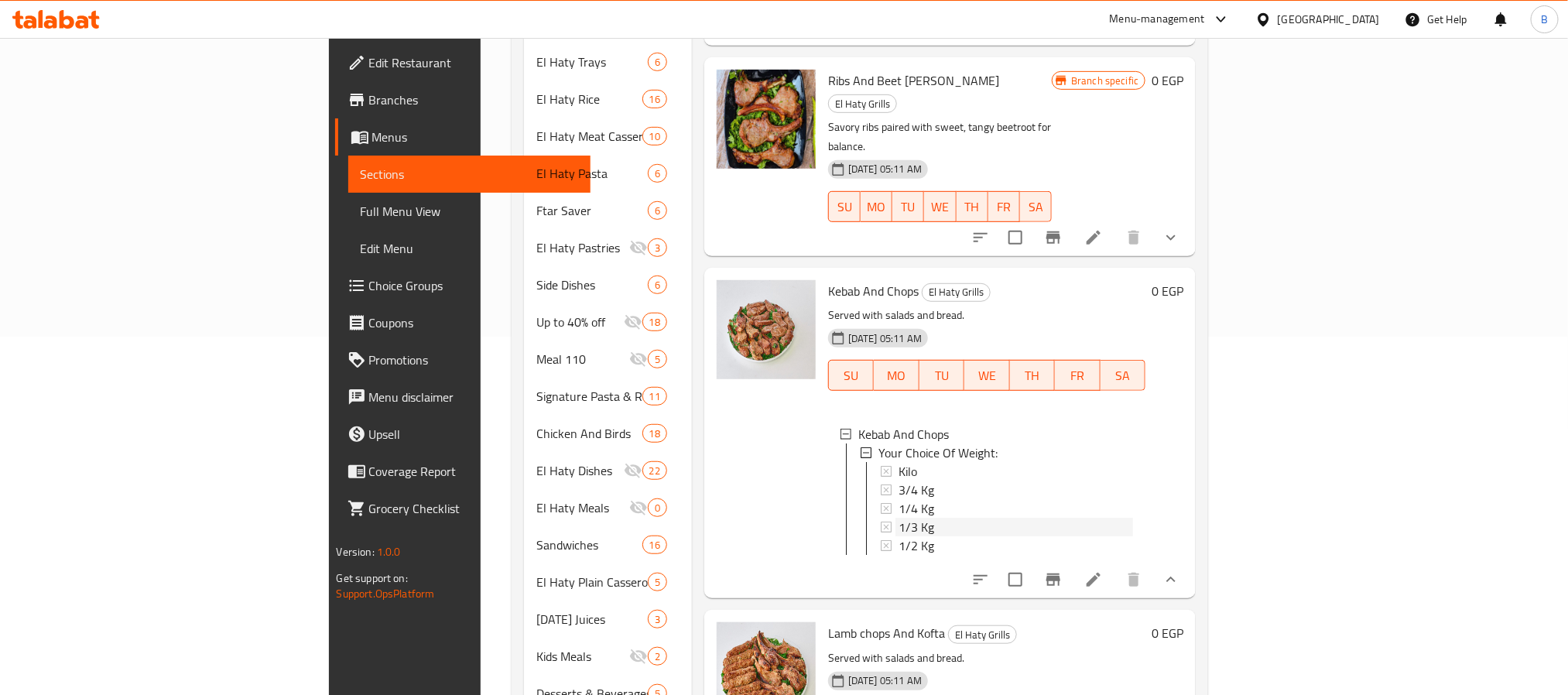
click at [899, 518] on div "1/3 Kg" at bounding box center [1016, 528] width 235 height 19
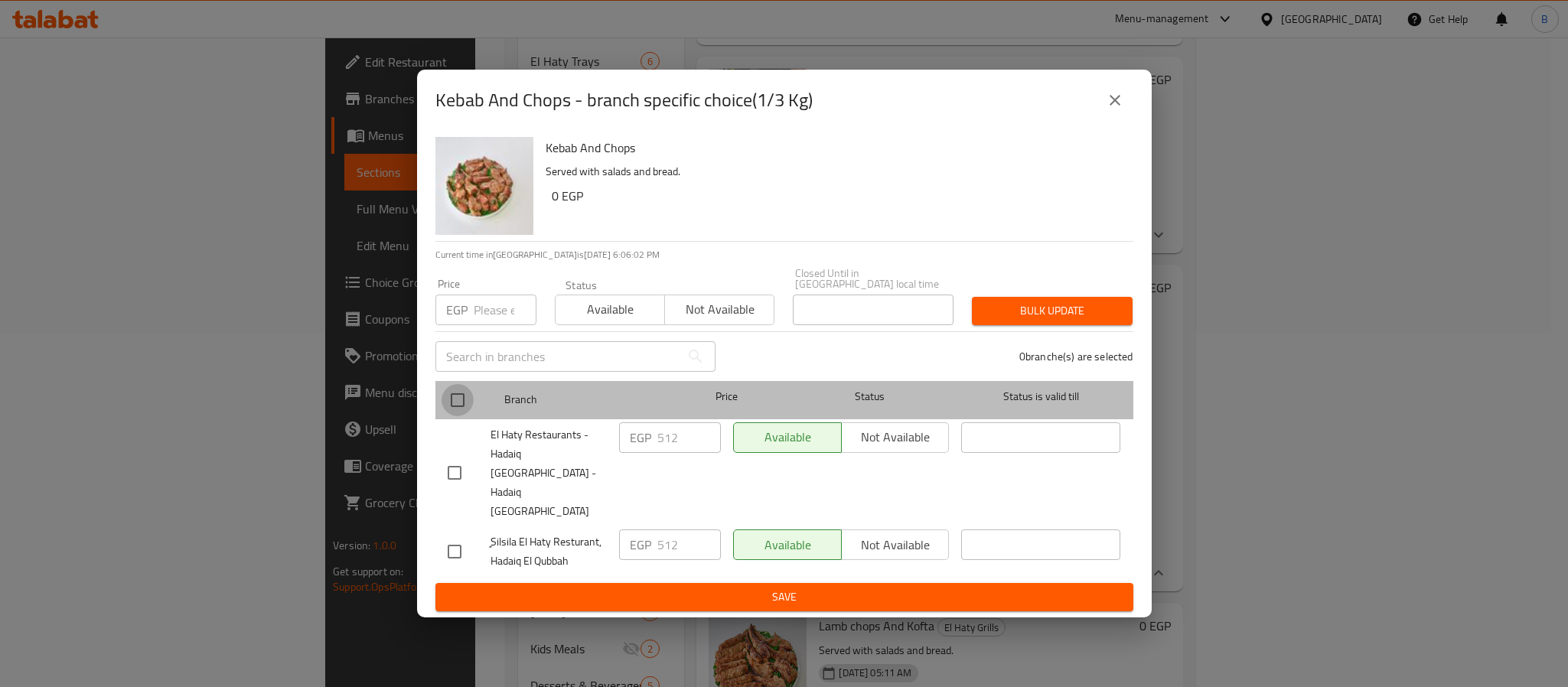
click at [464, 417] on input "checkbox" at bounding box center [458, 401] width 32 height 32
checkbox input "true"
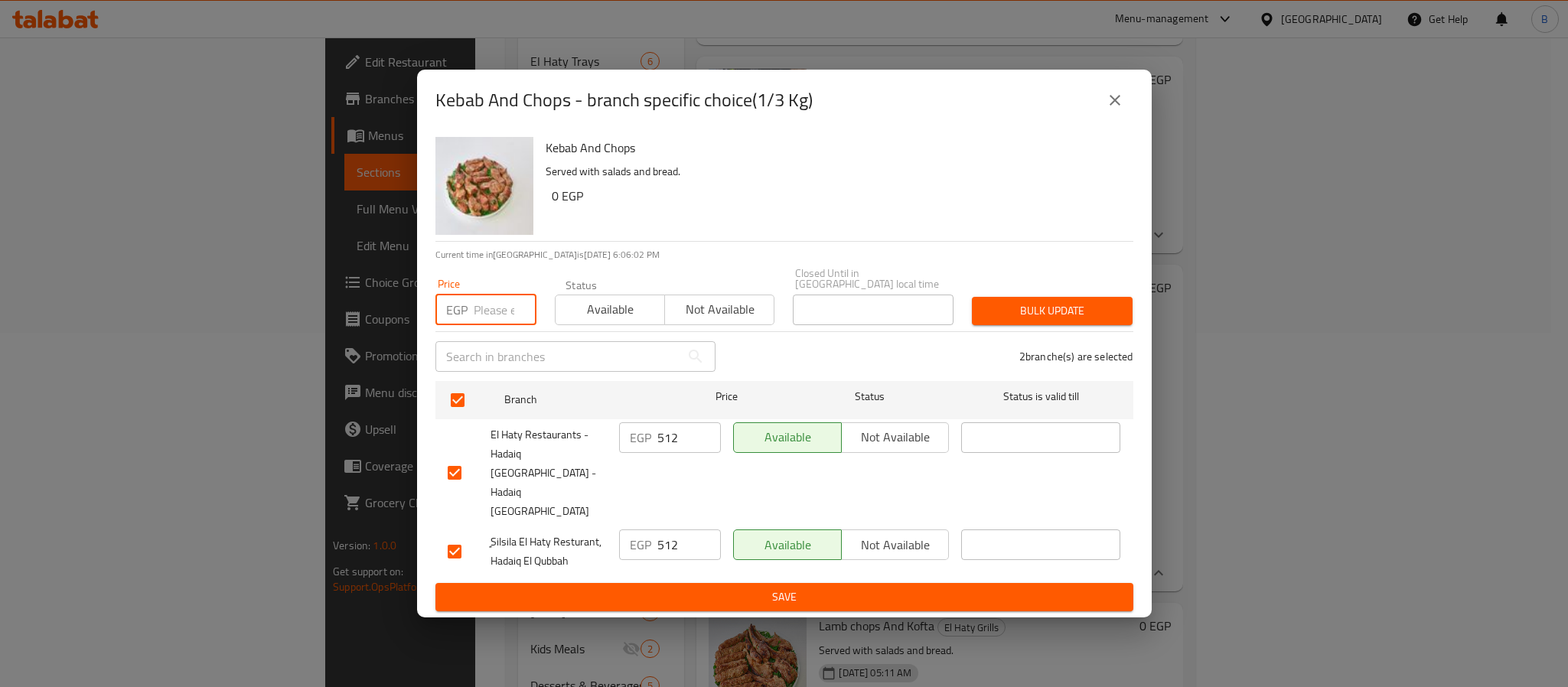
click at [483, 326] on input "number" at bounding box center [505, 310] width 63 height 31
paste input "536.25"
type input "536.25"
click at [1077, 320] on span "Bulk update" at bounding box center [1052, 311] width 136 height 19
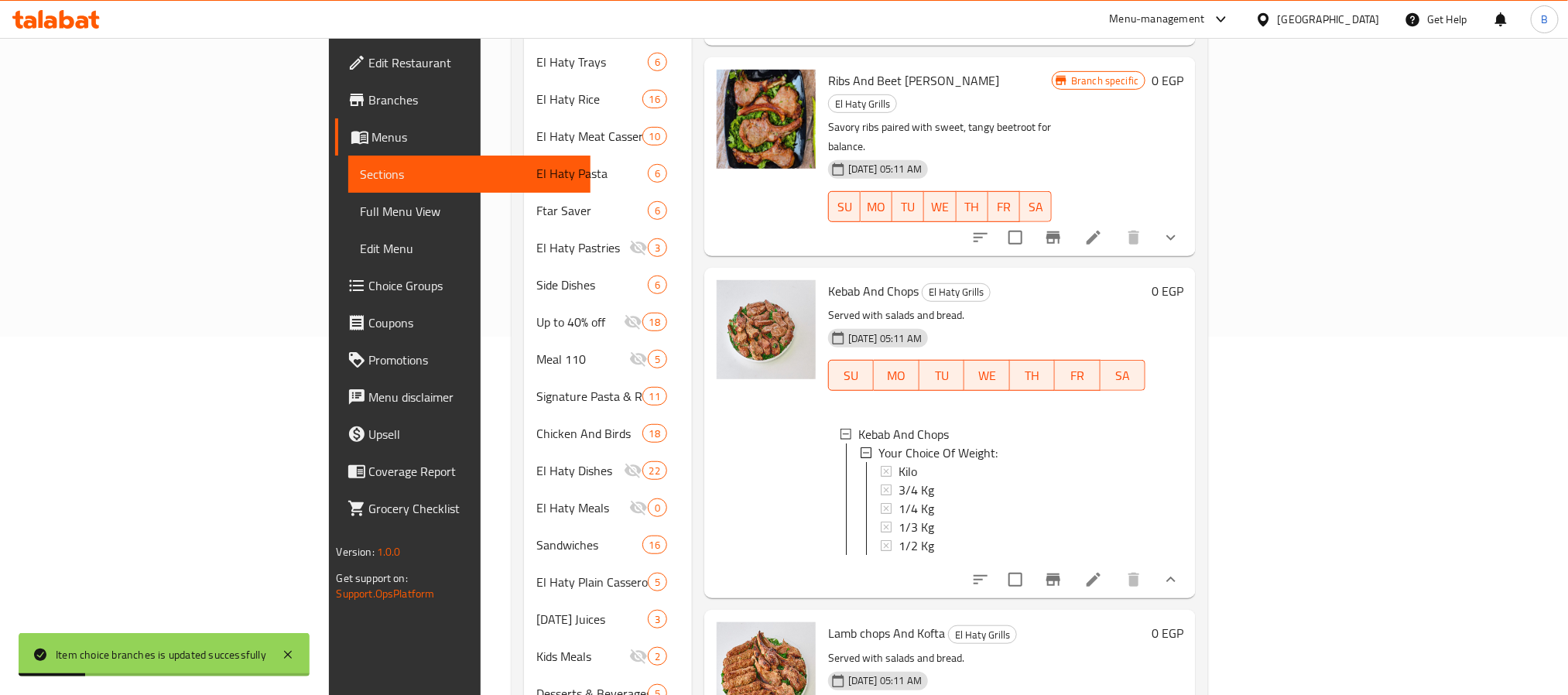
click at [899, 536] on div "1/2 Kg" at bounding box center [1016, 546] width 235 height 19
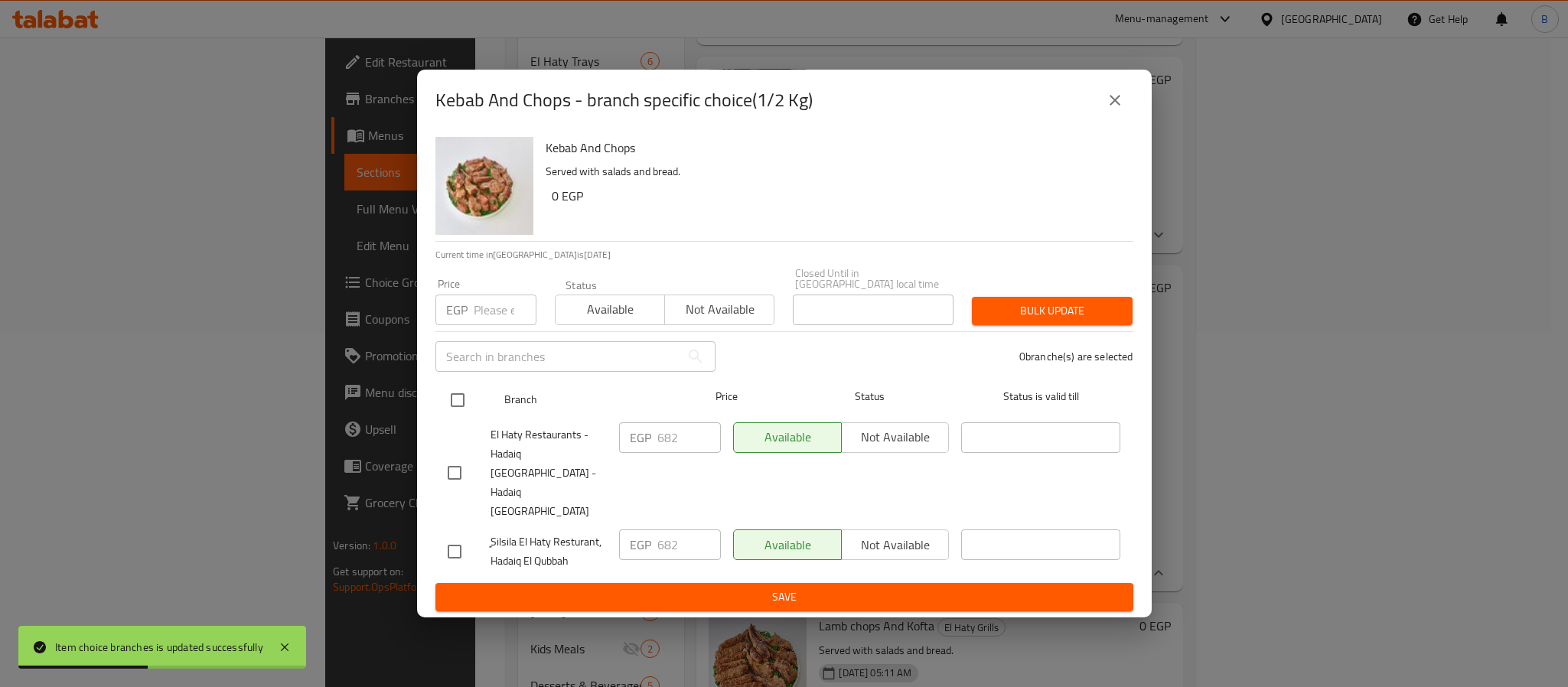
click at [458, 414] on input "checkbox" at bounding box center [458, 401] width 32 height 32
checkbox input "true"
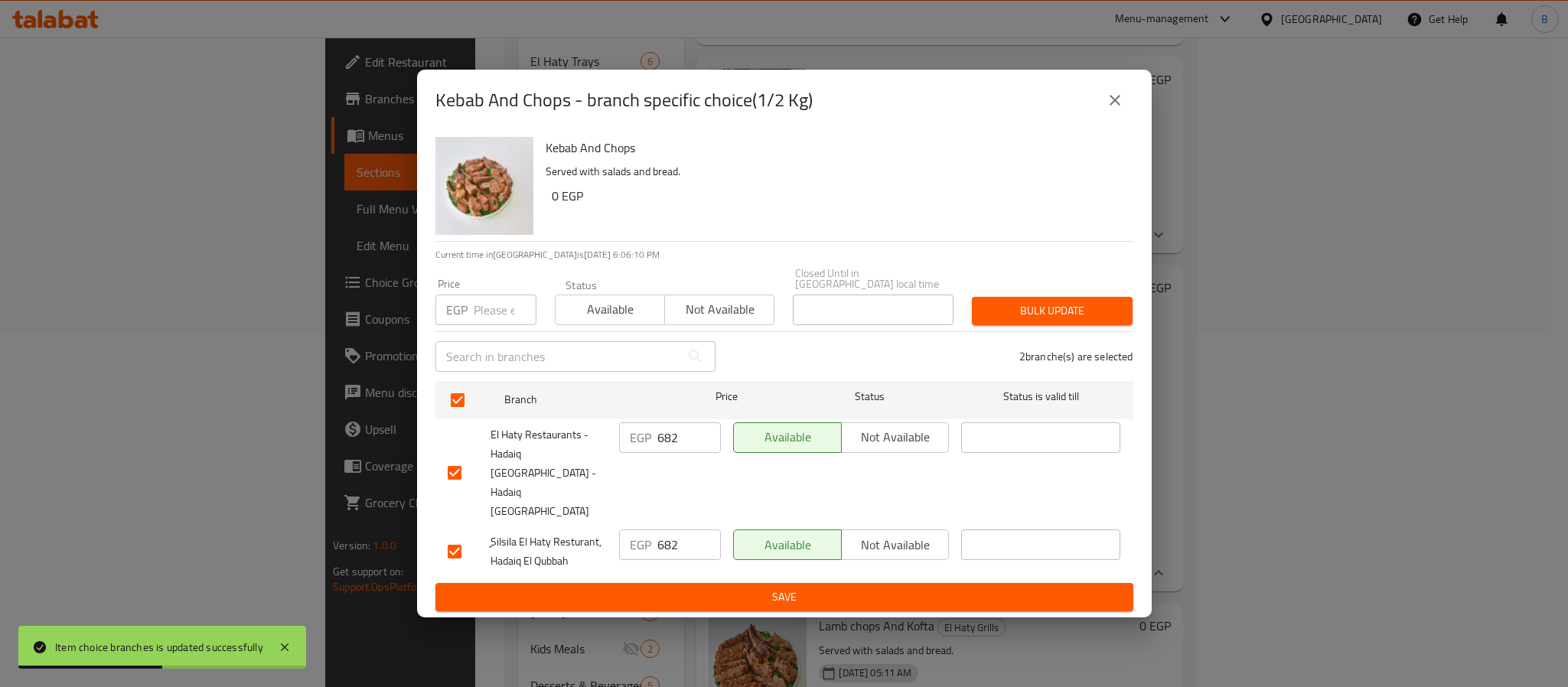
click at [497, 303] on div "Price EGP Price" at bounding box center [486, 302] width 101 height 47
click at [493, 325] on input "number" at bounding box center [505, 310] width 63 height 31
paste input "715"
type input "715"
click at [1109, 320] on span "Bulk update" at bounding box center [1052, 311] width 136 height 19
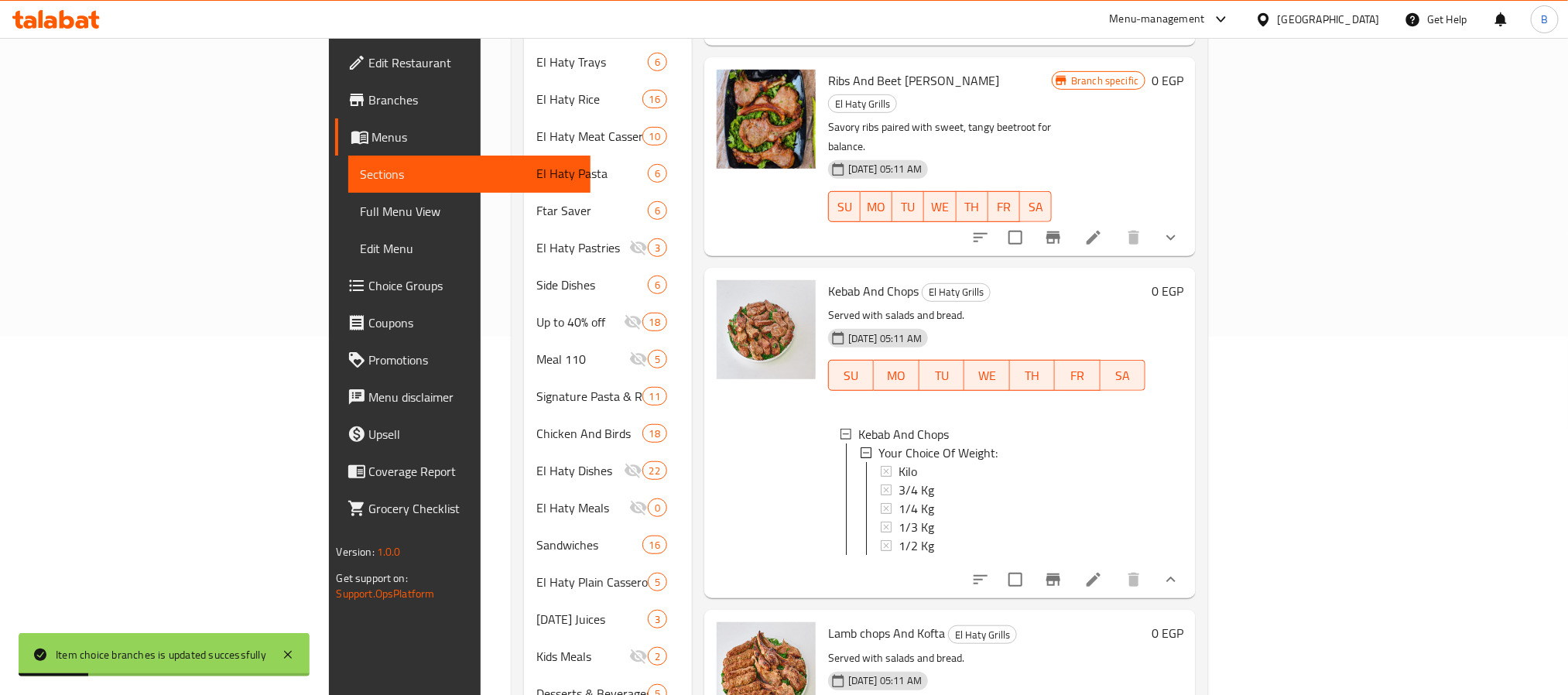
click at [890, 560] on div "Menu items ريش Add Sort Manage items Veal Chops El Haty Grills Served with sala…" at bounding box center [945, 304] width 505 height 978
click at [899, 481] on div "3/4 Kg" at bounding box center [1016, 491] width 235 height 19
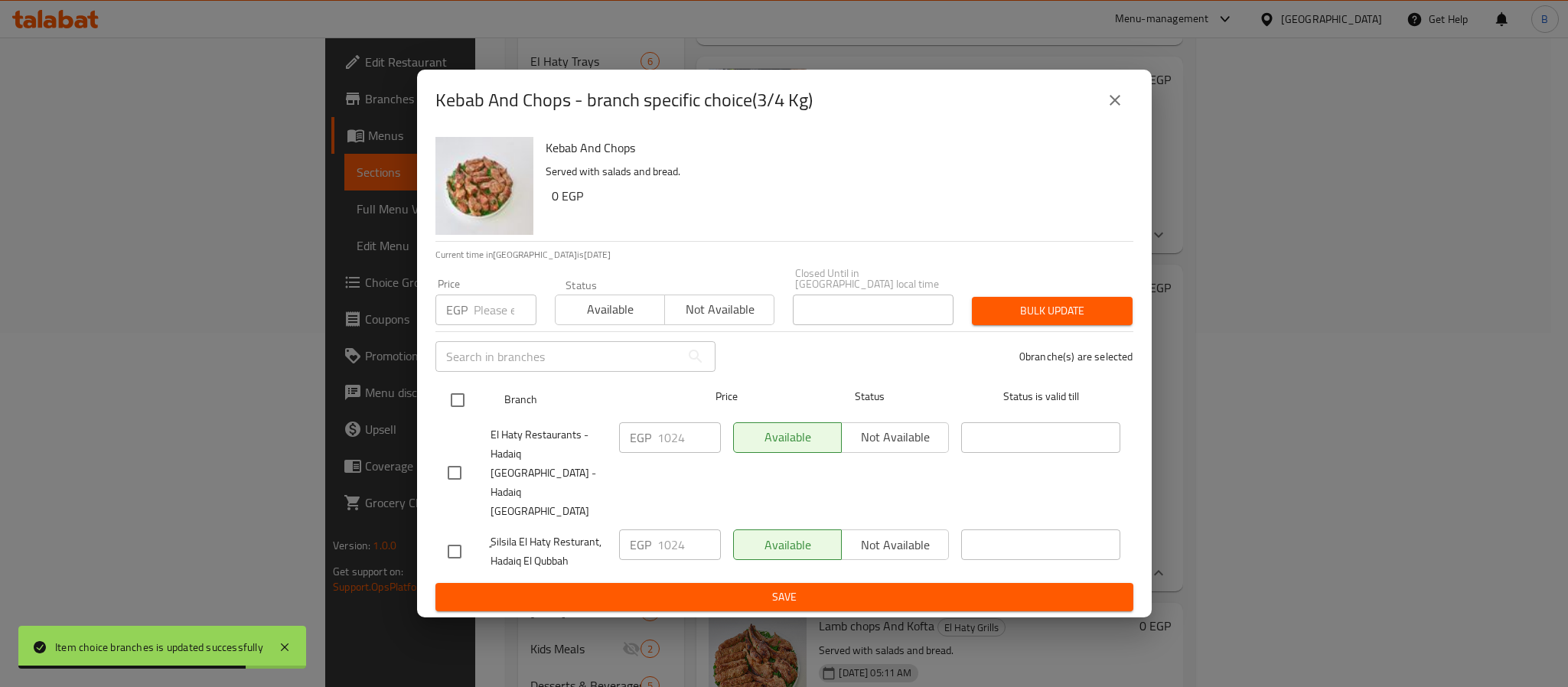
click at [470, 411] on input "checkbox" at bounding box center [458, 401] width 32 height 32
checkbox input "true"
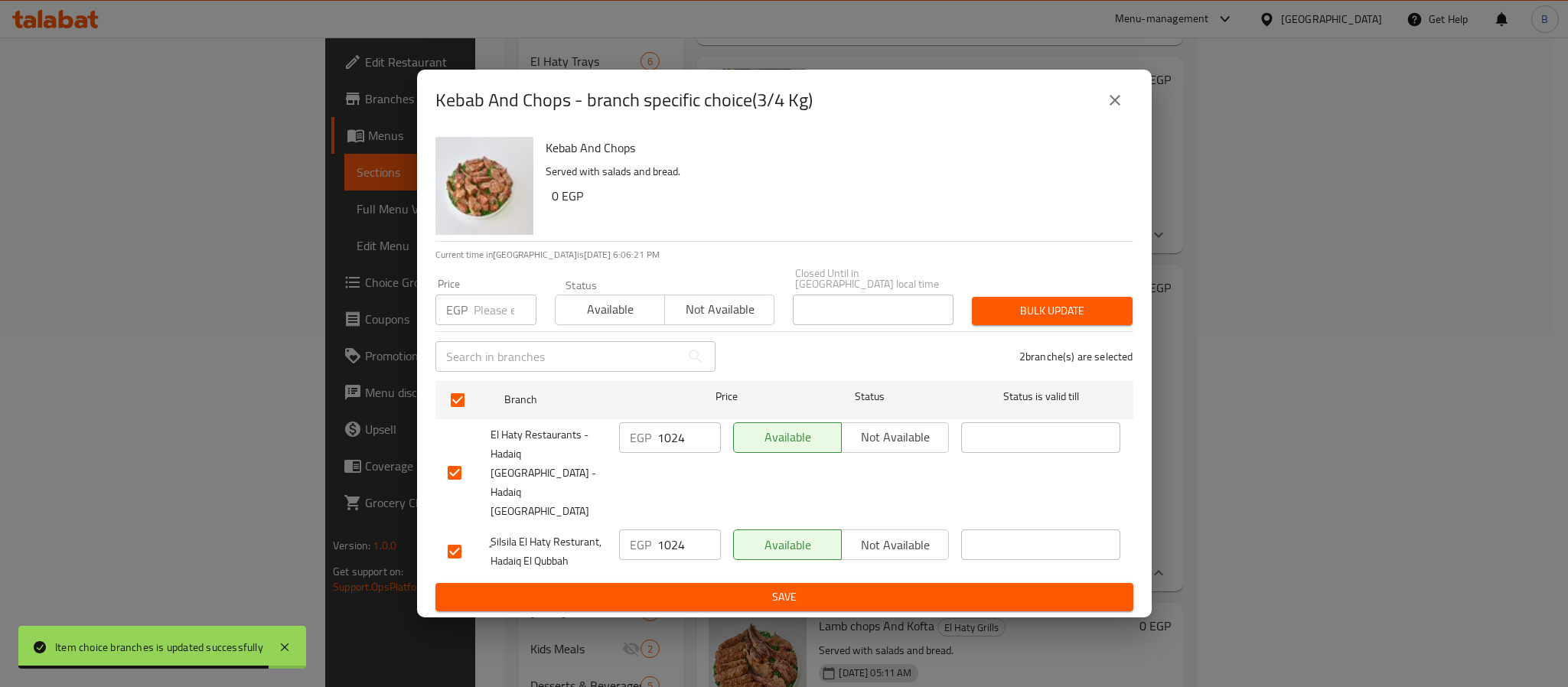
click at [477, 305] on div "Price EGP Price" at bounding box center [486, 302] width 101 height 47
click at [490, 326] on input "number" at bounding box center [505, 310] width 63 height 31
paste input "1072.5"
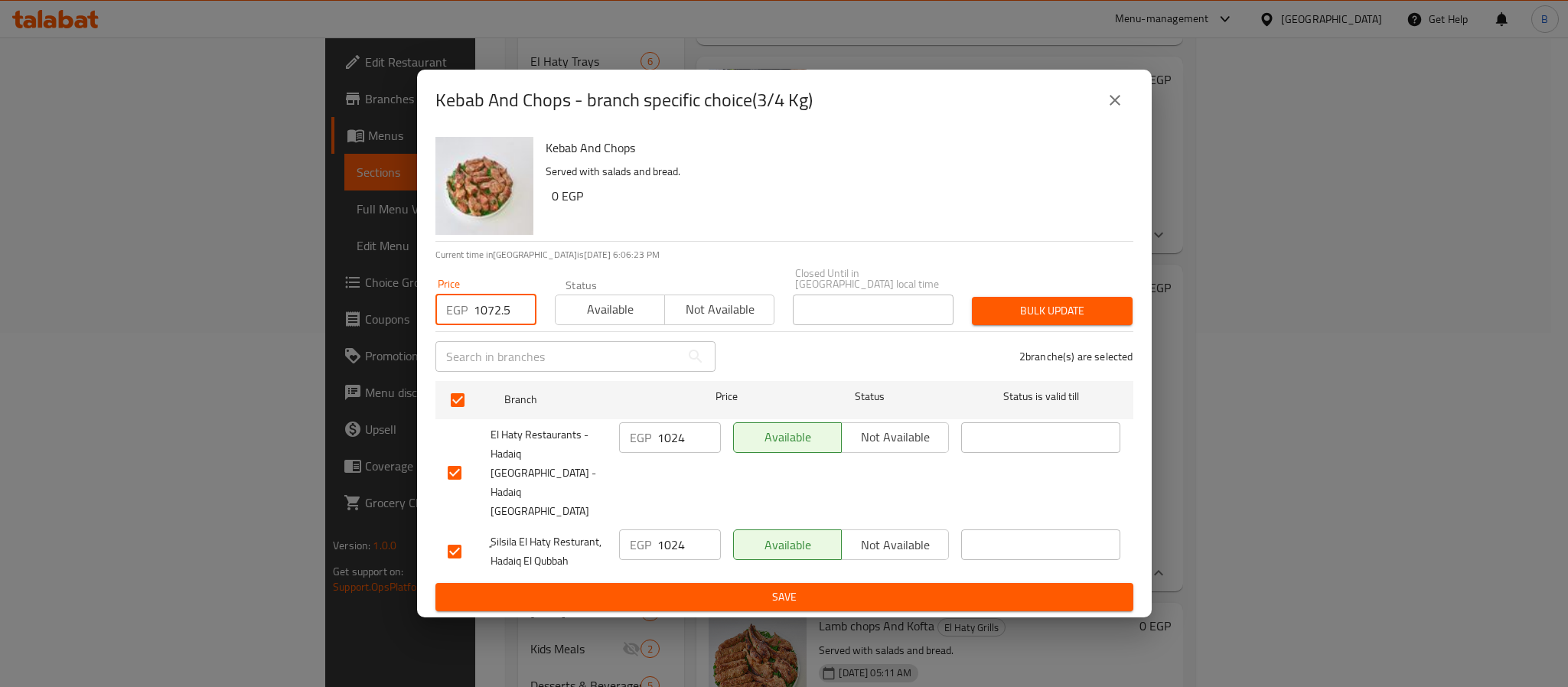
type input "1072.5"
click at [1034, 326] on button "Bulk update" at bounding box center [1052, 310] width 161 height 28
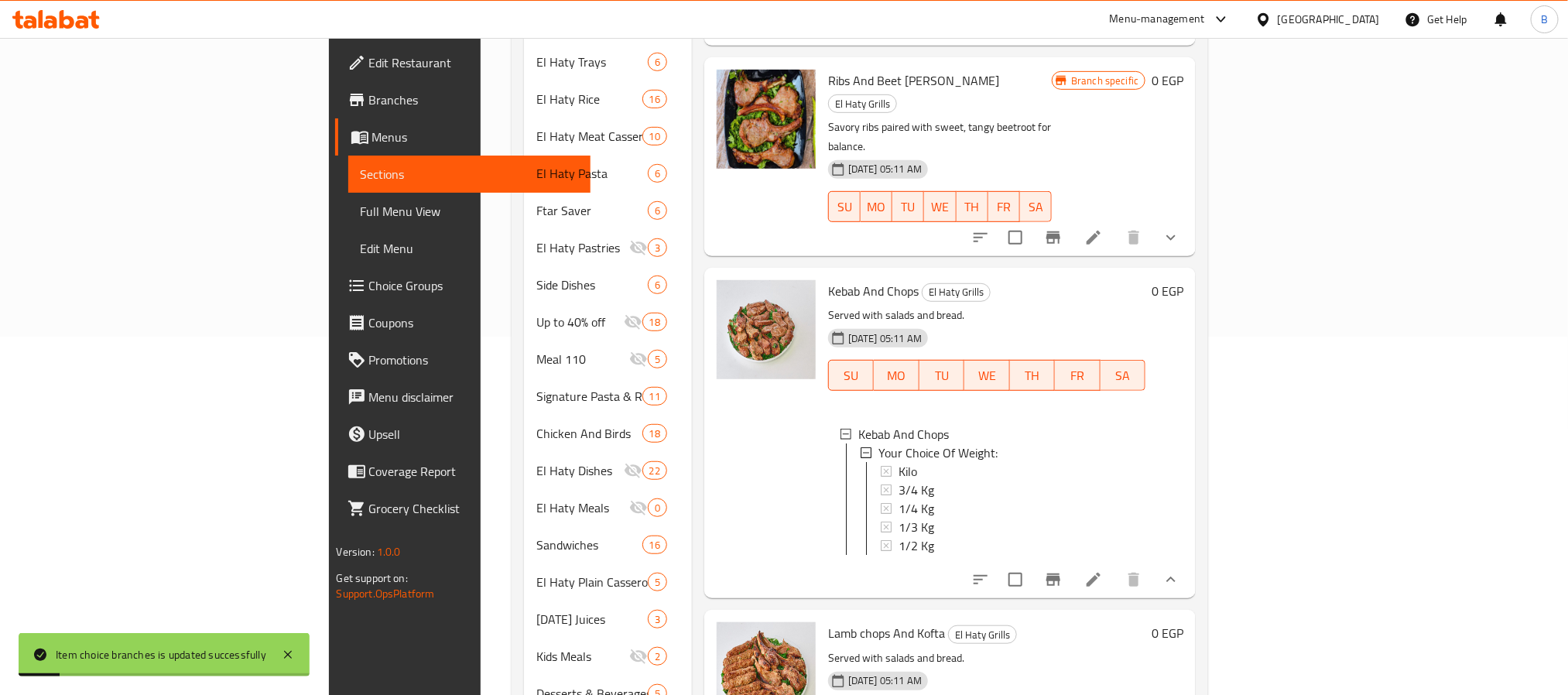
drag, startPoint x: 922, startPoint y: 567, endPoint x: 922, endPoint y: 540, distance: 27.0
click at [899, 462] on div "Kilo" at bounding box center [1016, 472] width 235 height 19
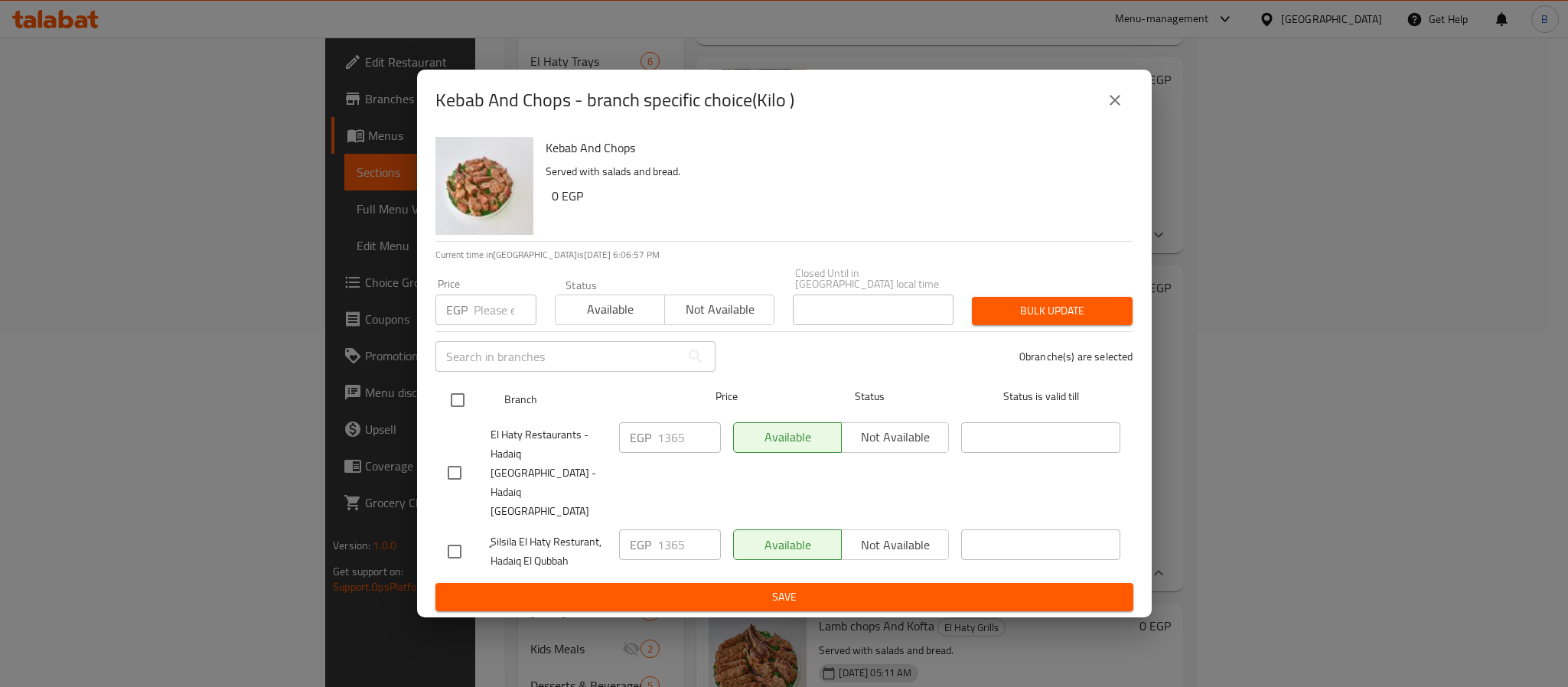
click at [467, 411] on input "checkbox" at bounding box center [458, 401] width 32 height 32
checkbox input "true"
click at [474, 326] on input "number" at bounding box center [505, 310] width 63 height 31
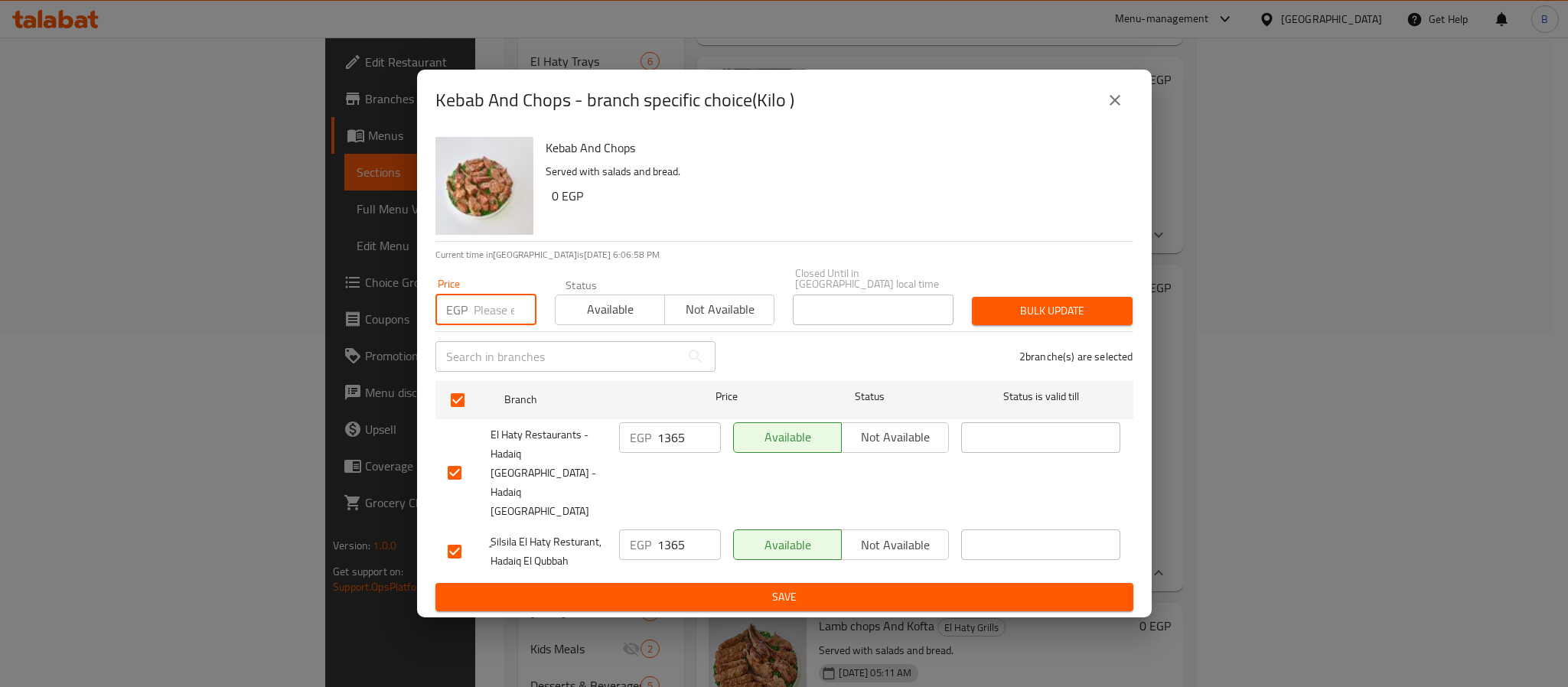
paste input "1430"
type input "1430"
click at [1000, 320] on span "Bulk update" at bounding box center [1052, 311] width 136 height 19
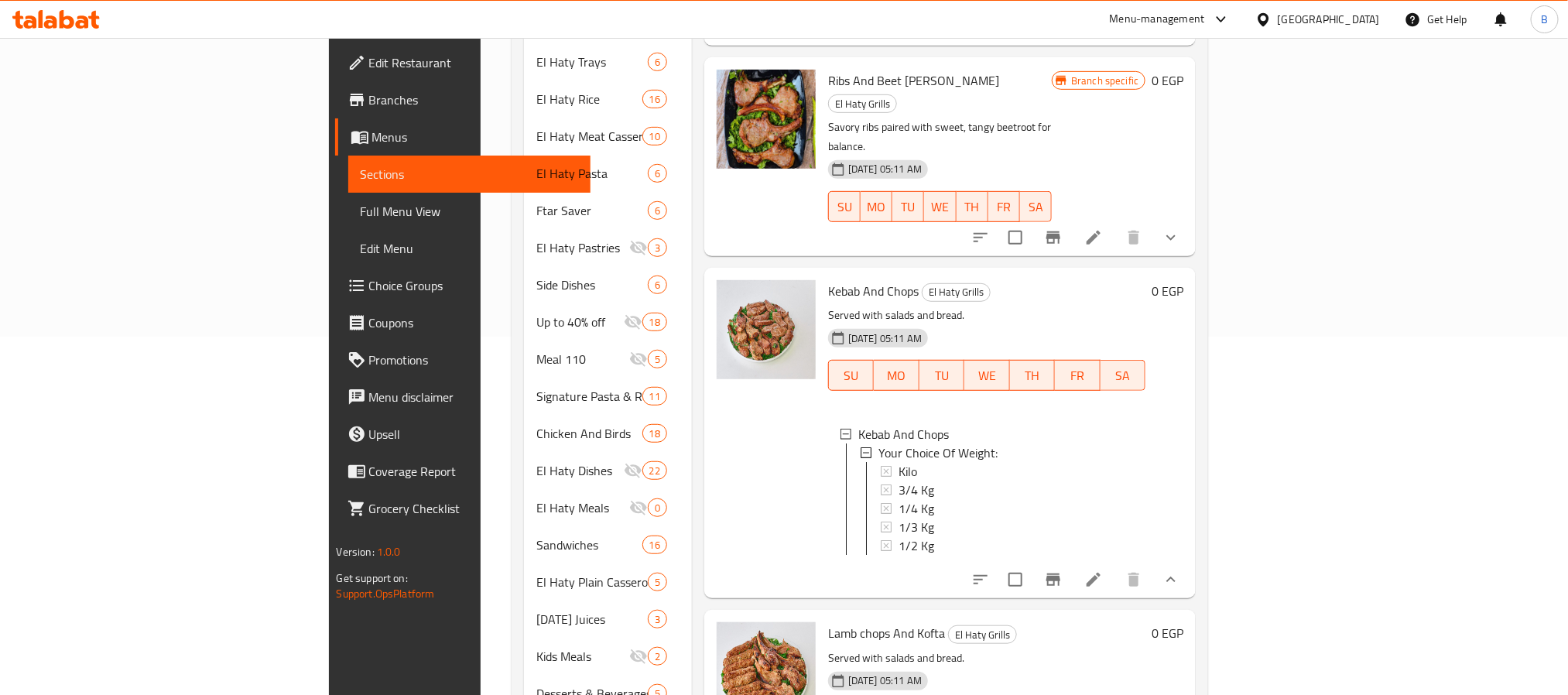
click at [828, 279] on span "Kebab And Chops" at bounding box center [873, 291] width 91 height 23
click at [899, 499] on div "1/4 Kg" at bounding box center [1016, 509] width 235 height 19
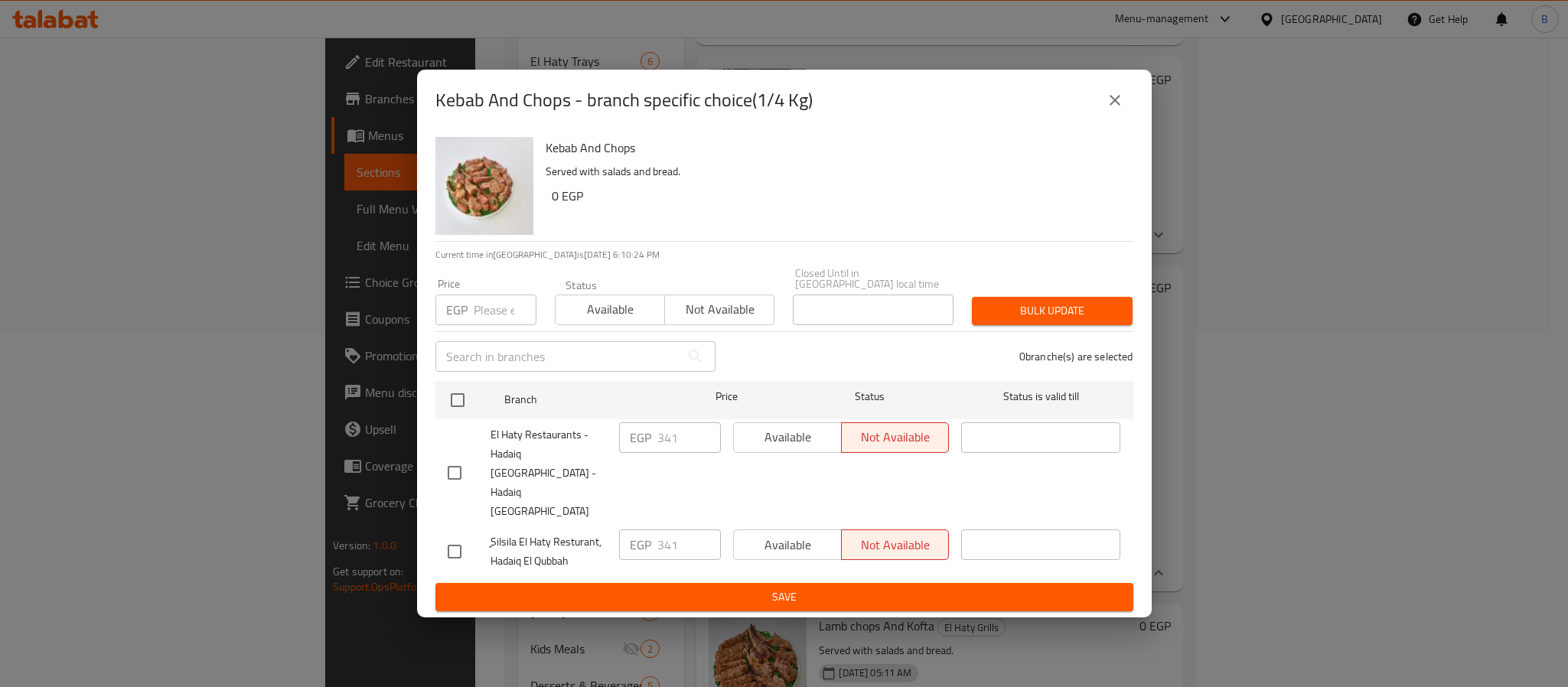
click at [1112, 106] on icon "close" at bounding box center [1115, 100] width 11 height 11
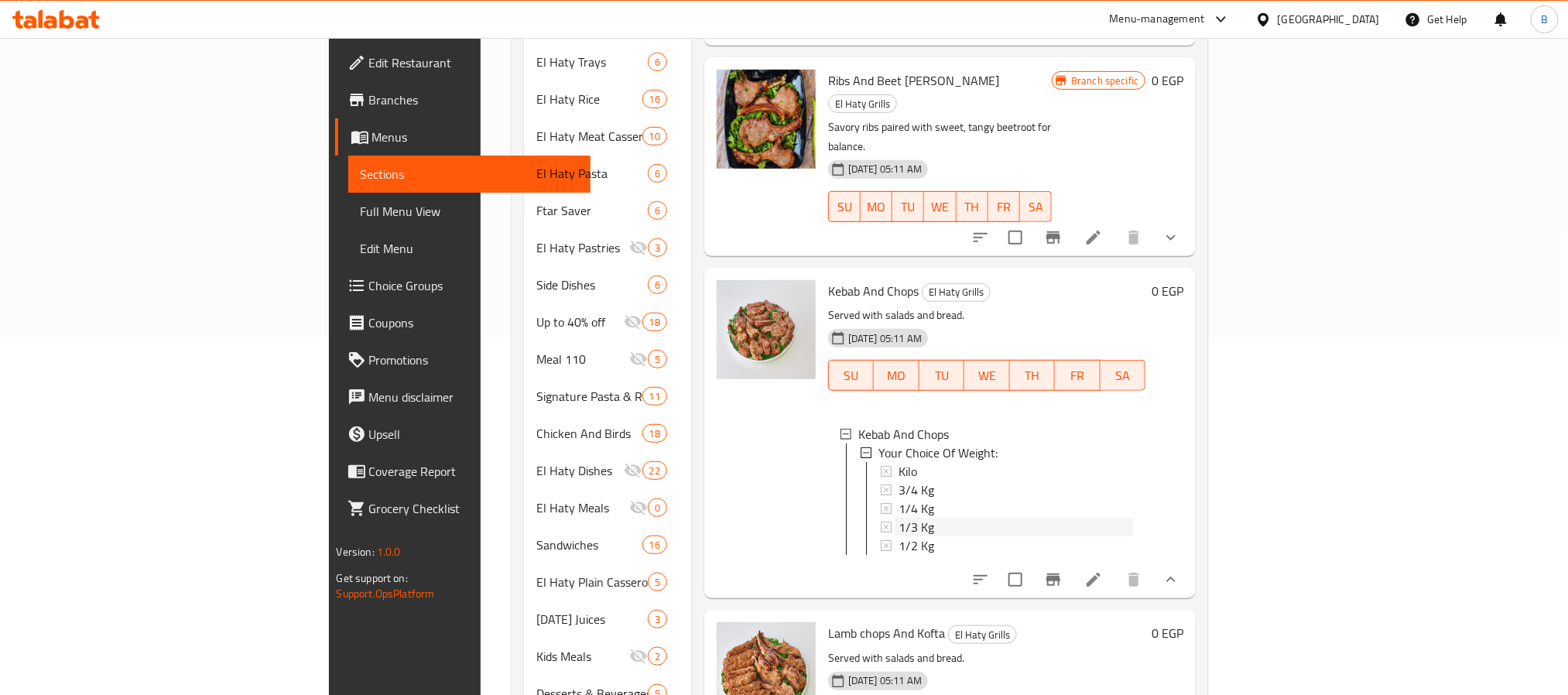
click at [899, 518] on div "1/3 Kg" at bounding box center [1016, 528] width 235 height 19
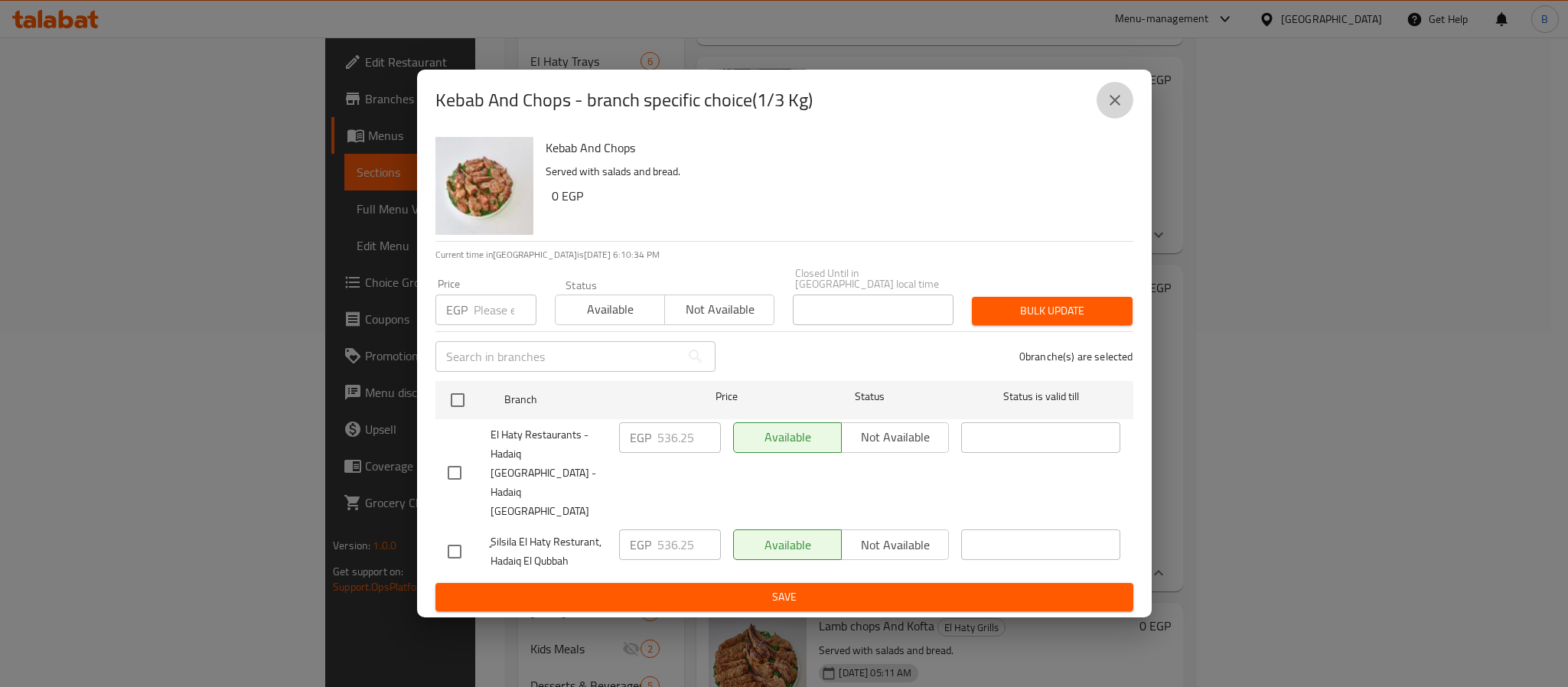
click at [1122, 113] on button "close" at bounding box center [1115, 100] width 37 height 37
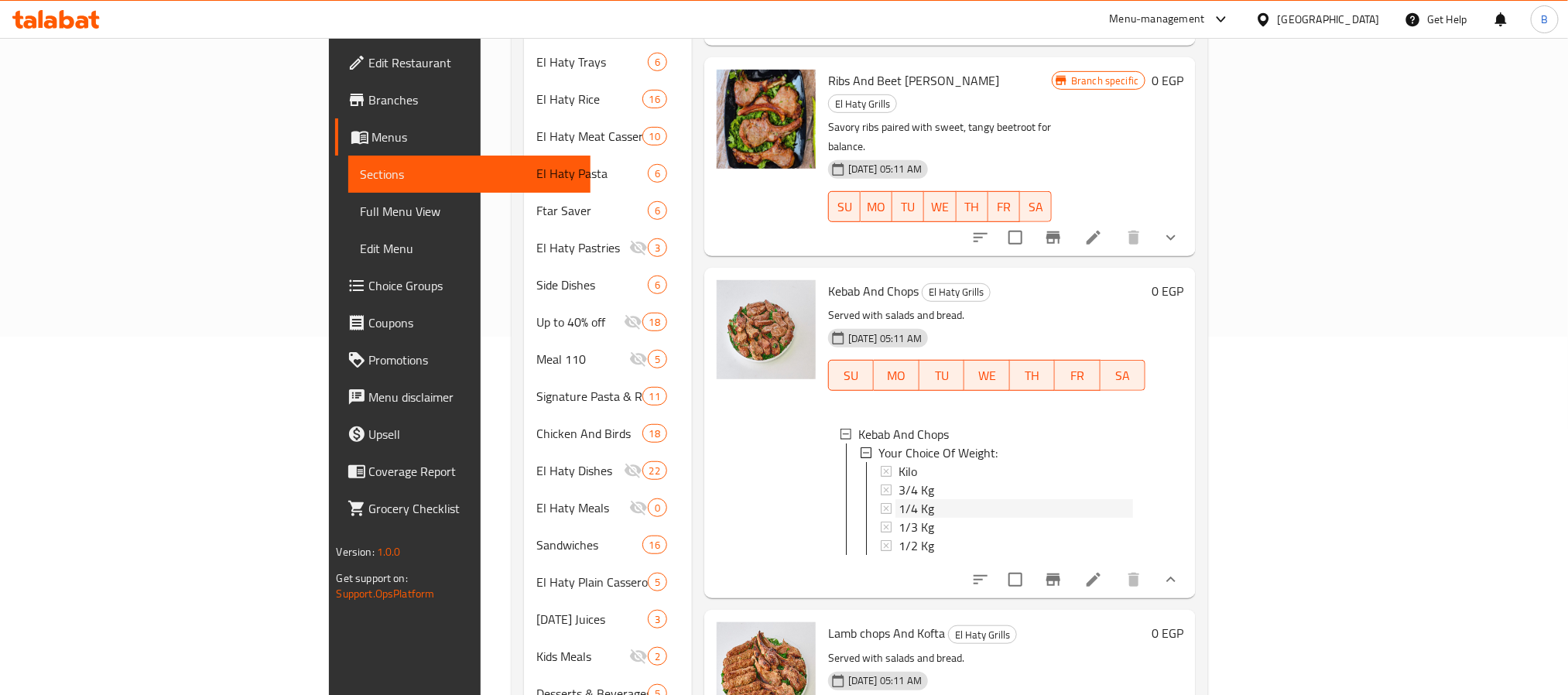
click at [899, 499] on div "1/4 Kg" at bounding box center [1016, 509] width 235 height 19
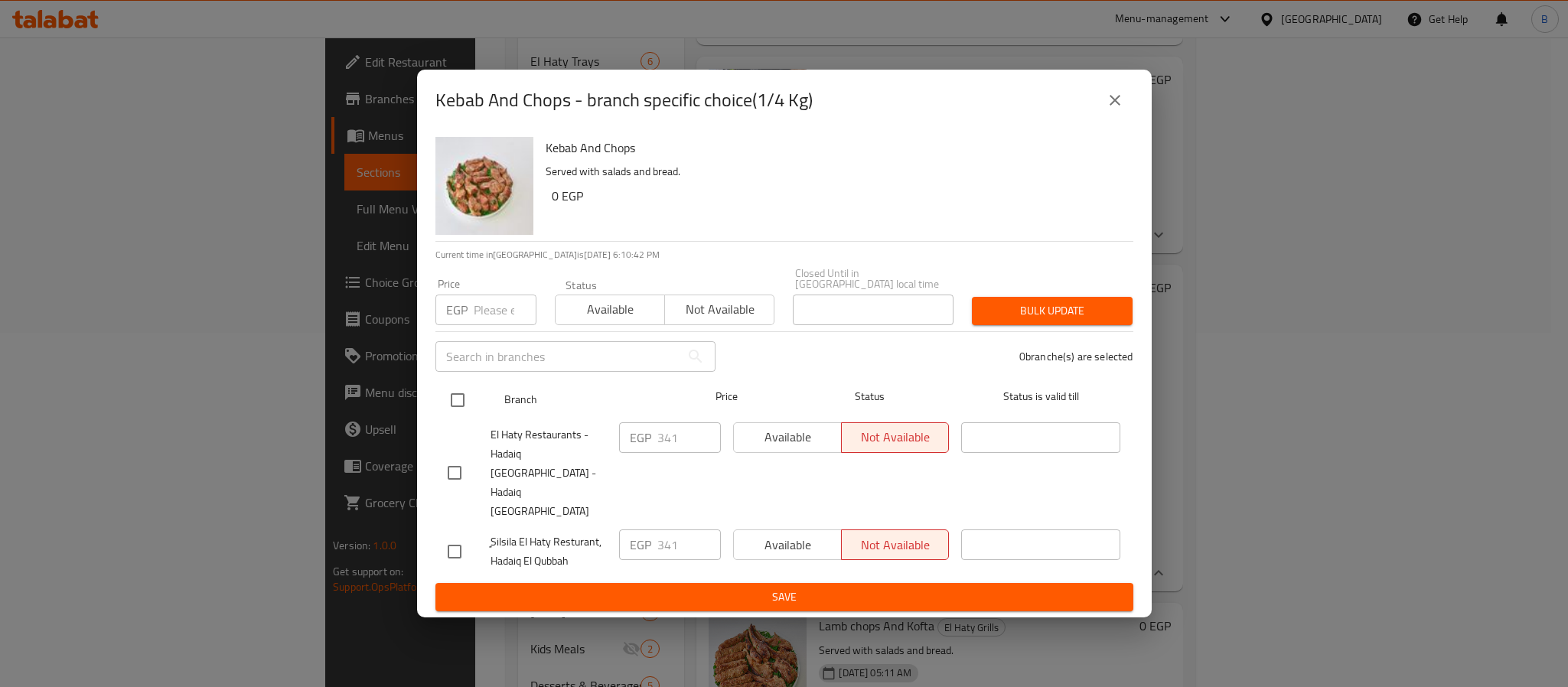
click at [464, 417] on input "checkbox" at bounding box center [458, 401] width 32 height 32
checkbox input "true"
click at [474, 315] on input "number" at bounding box center [505, 310] width 63 height 31
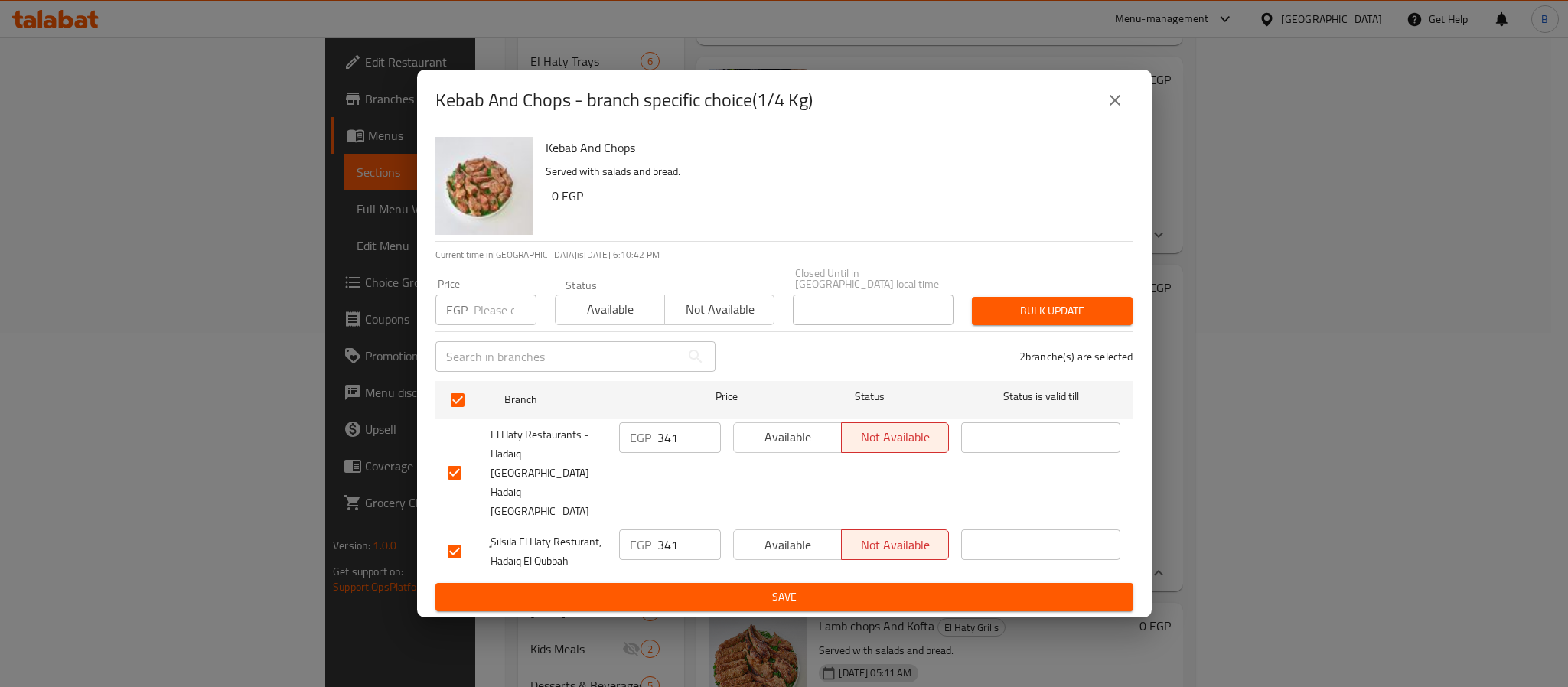
paste input "357.5"
type input "357.5"
click at [1063, 320] on span "Bulk update" at bounding box center [1052, 311] width 136 height 19
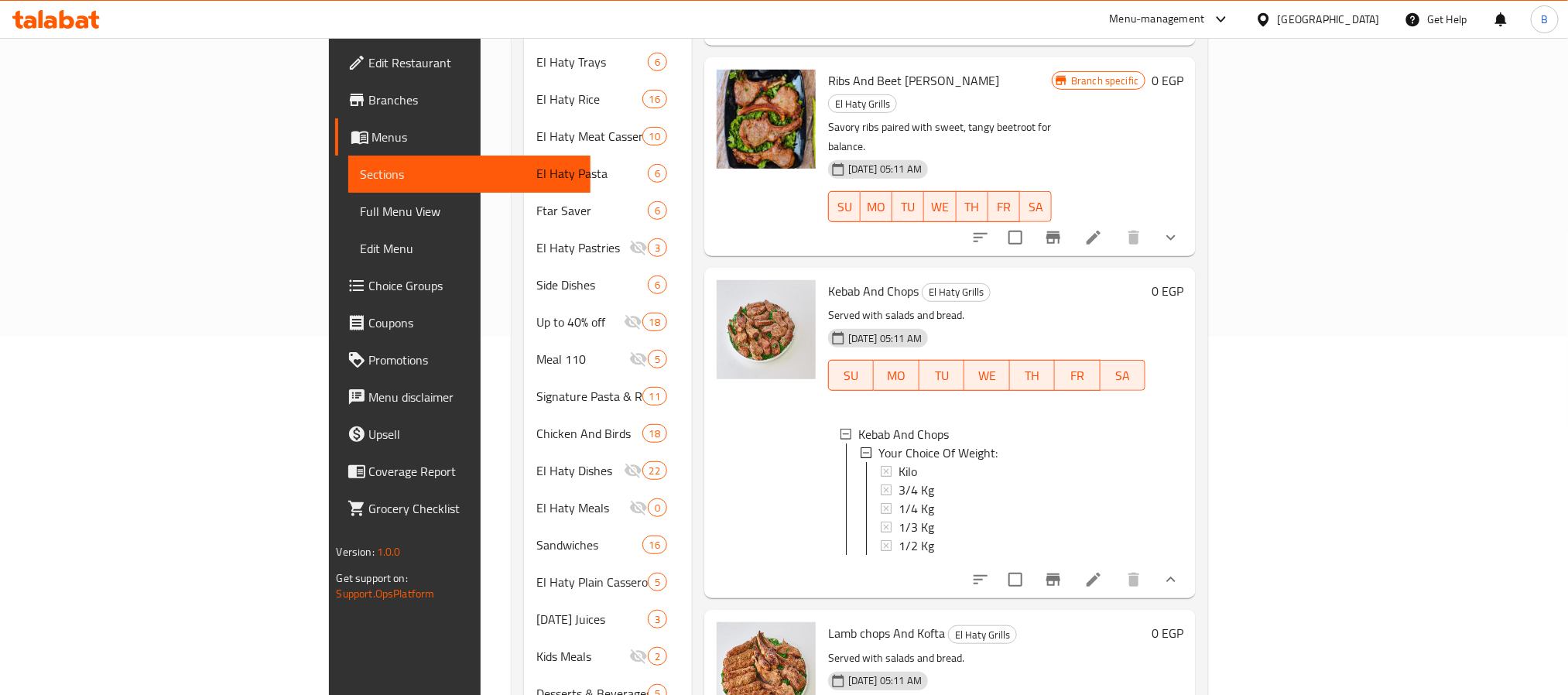
click at [899, 499] on div "1/4 Kg" at bounding box center [1016, 509] width 235 height 19
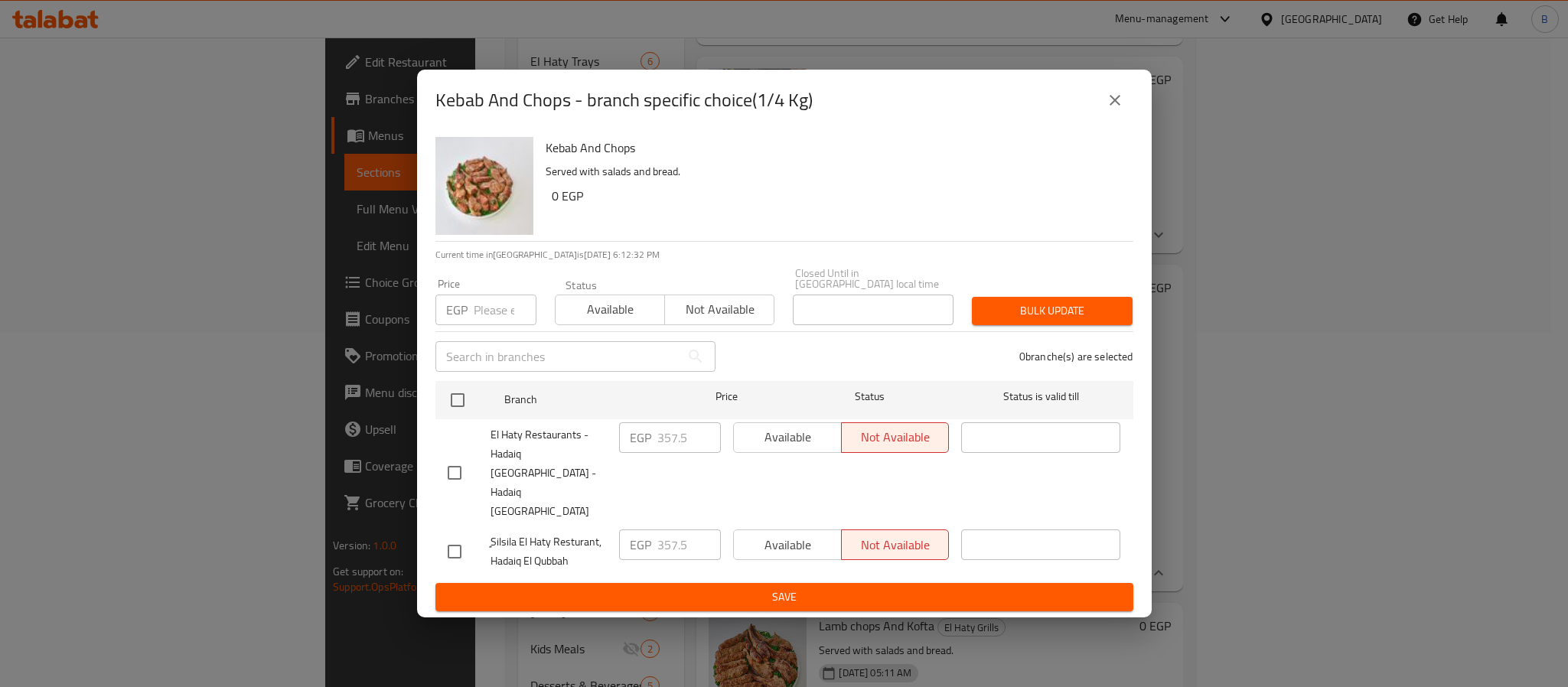
click at [737, 545] on div "Available Not available" at bounding box center [841, 551] width 229 height 56
click at [1112, 109] on icon "close" at bounding box center [1115, 101] width 19 height 19
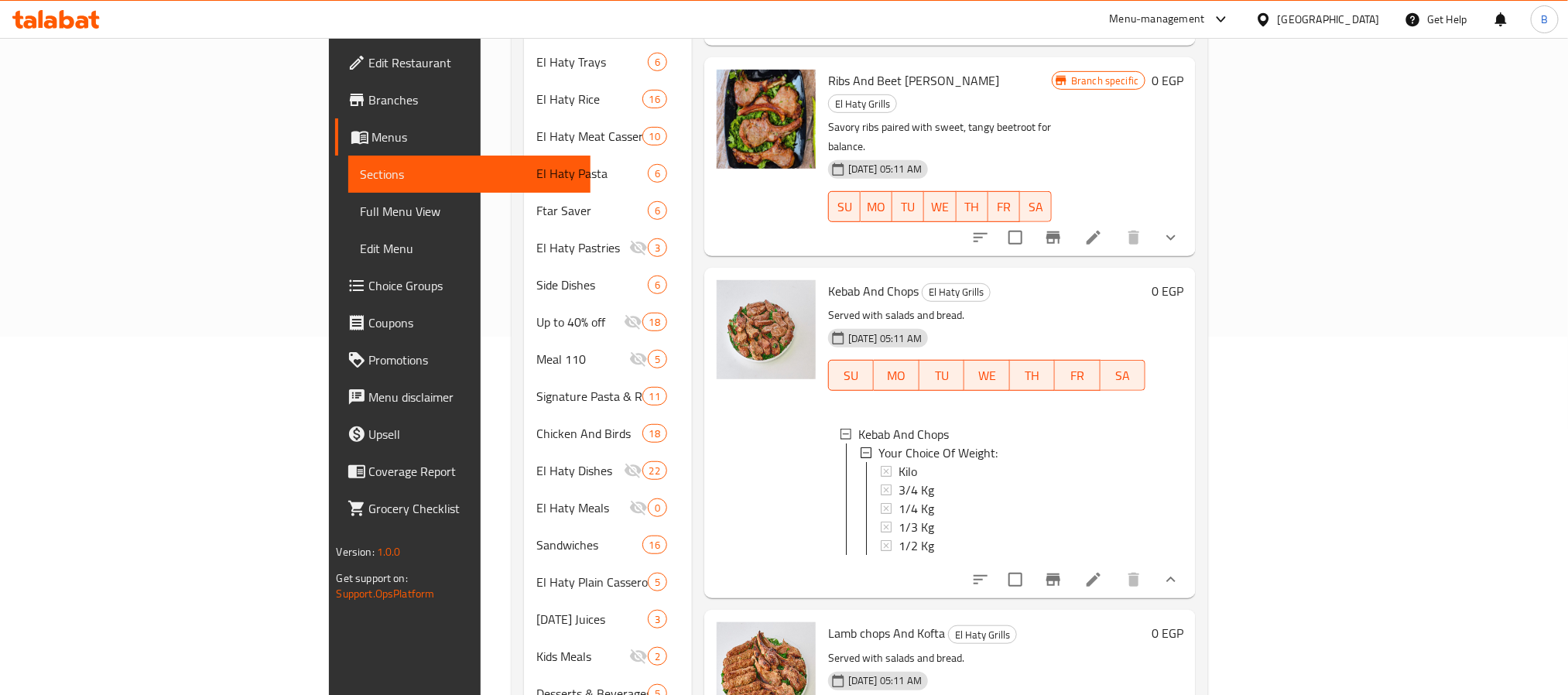
click at [1153, 532] on div "Kebab And Chops El Haty Grills Served with salads and bread. 06-06-2024 05:11 A…" at bounding box center [987, 433] width 330 height 318
click at [899, 518] on span "1/3 Kg" at bounding box center [916, 528] width 35 height 19
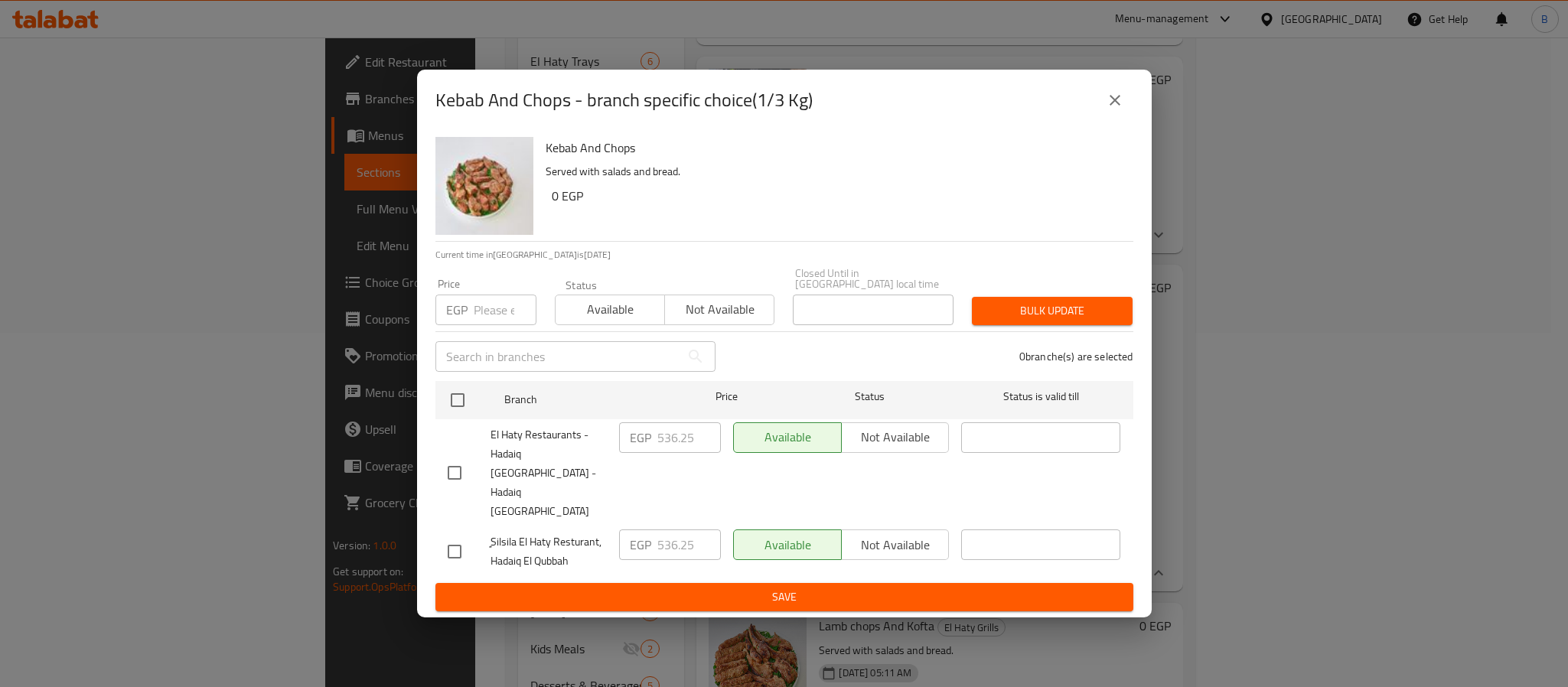
click at [1107, 118] on button "close" at bounding box center [1115, 100] width 37 height 37
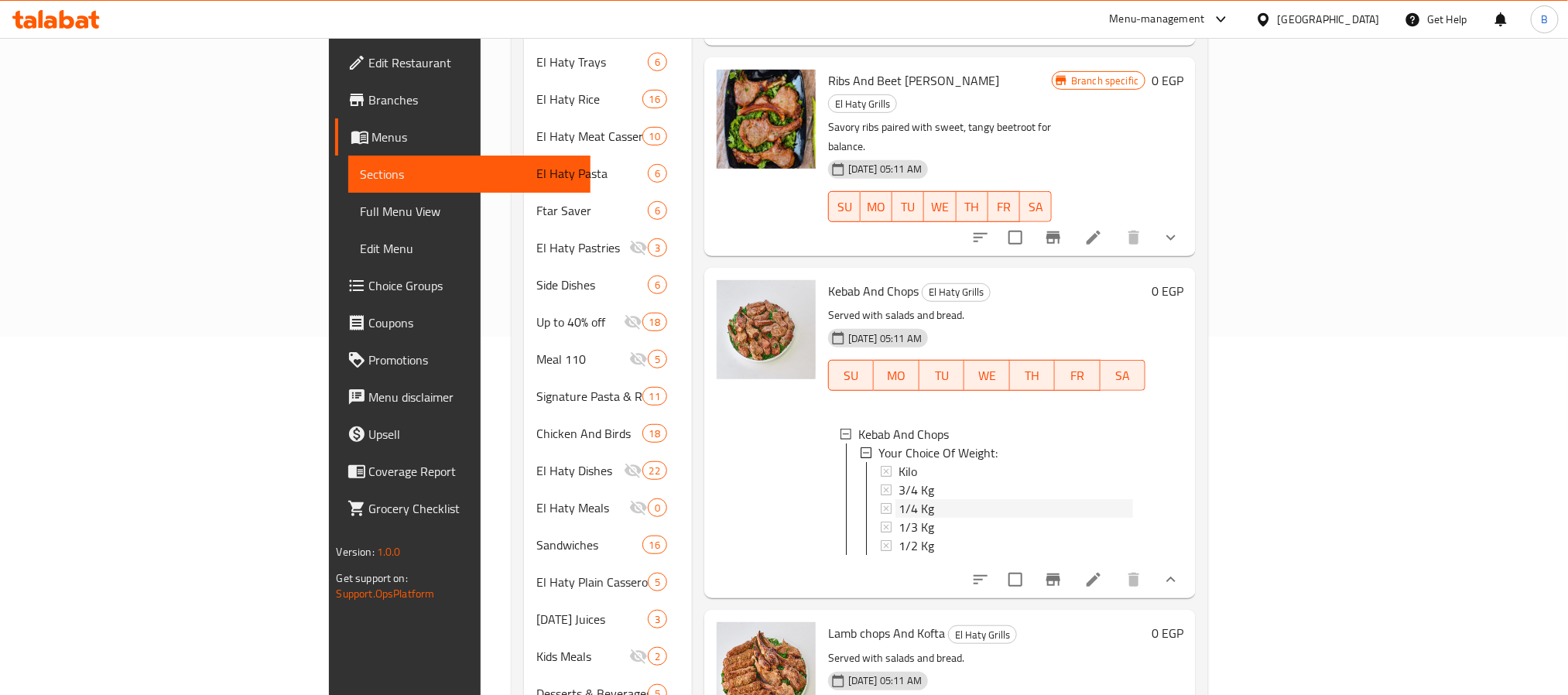
click at [899, 499] on div "1/4 Kg" at bounding box center [1016, 509] width 235 height 19
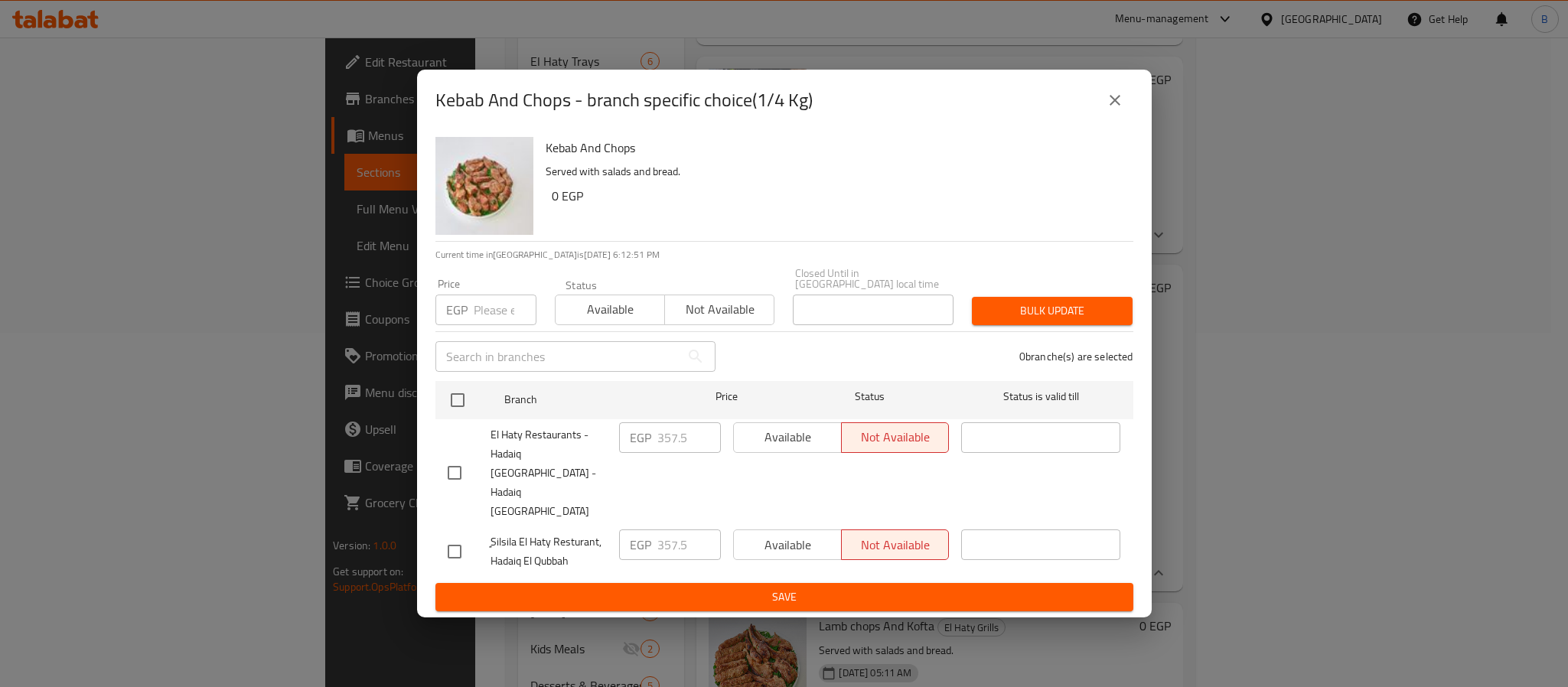
click at [1121, 109] on icon "close" at bounding box center [1115, 101] width 19 height 19
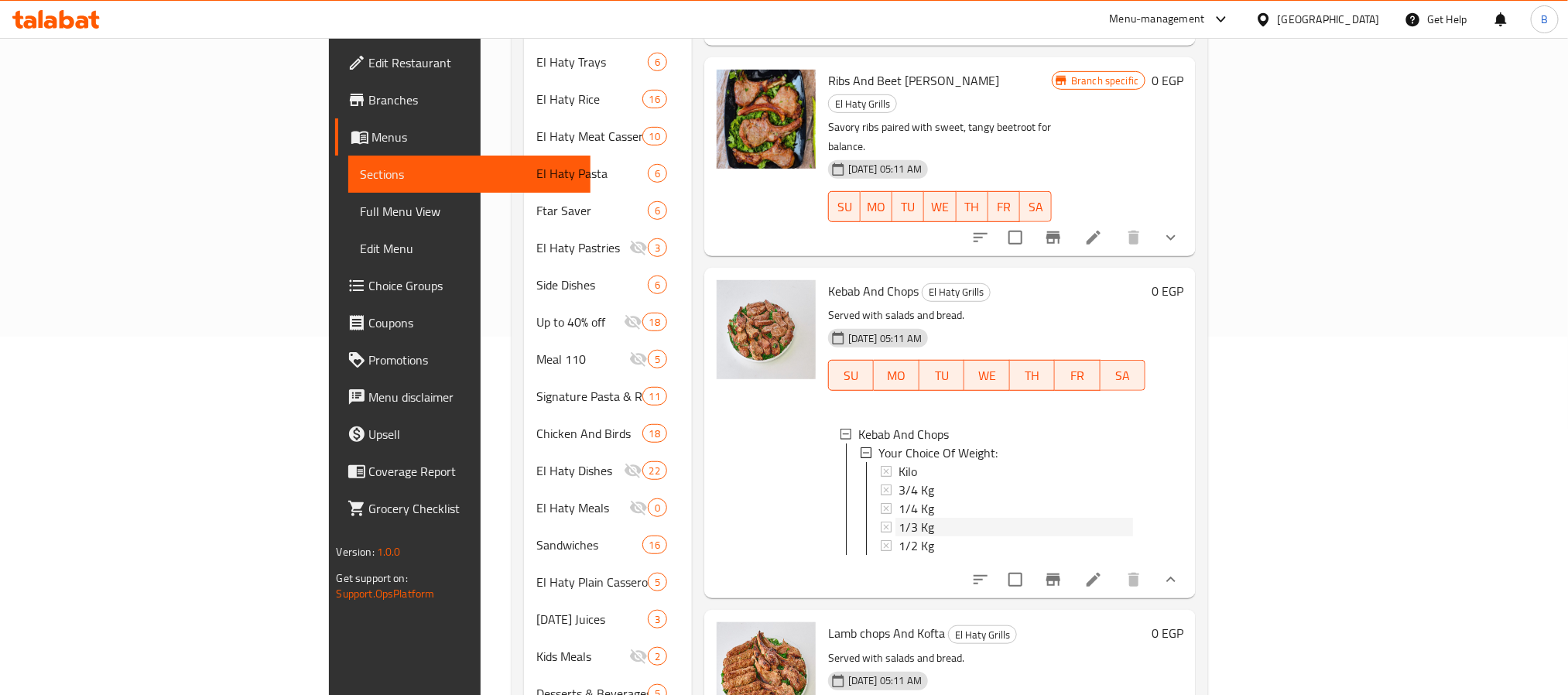
click at [899, 518] on span "1/3 Kg" at bounding box center [916, 528] width 35 height 19
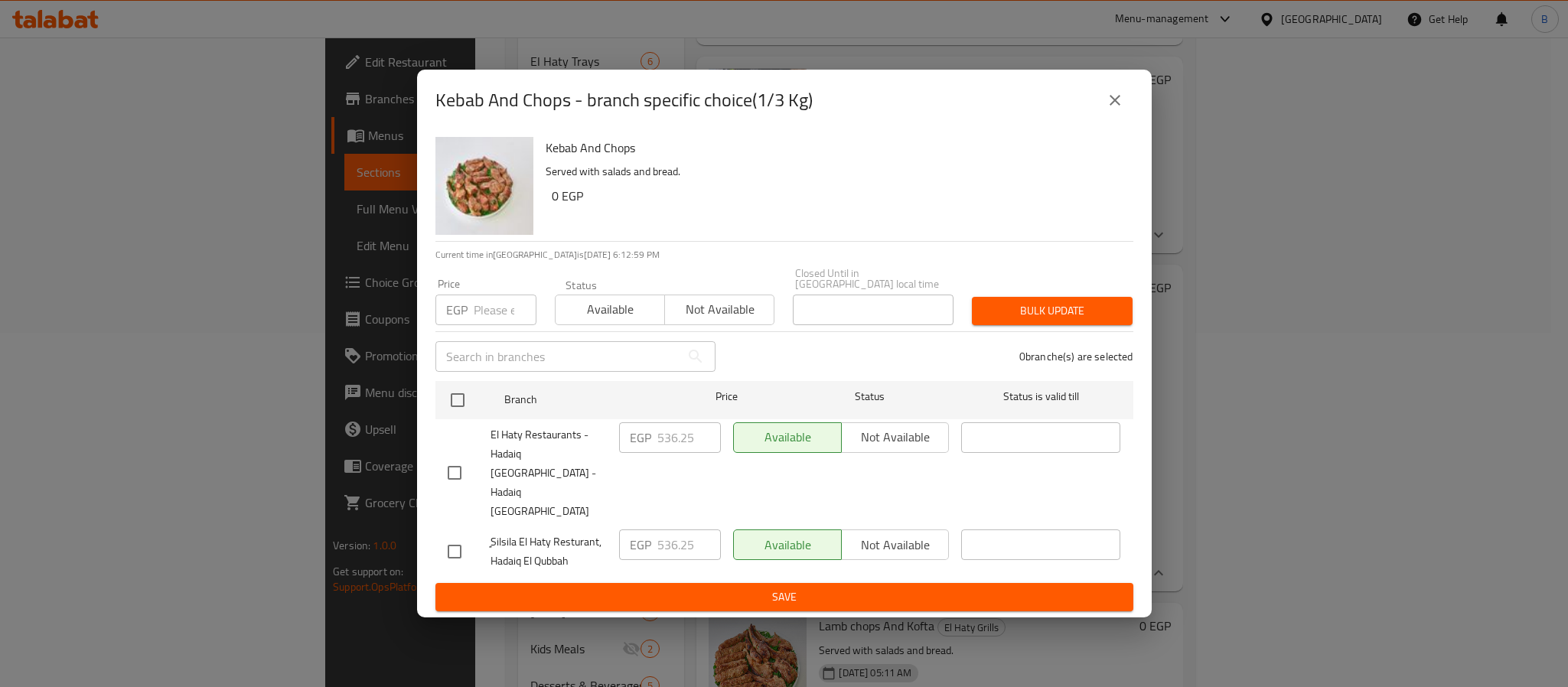
click at [1111, 106] on icon "close" at bounding box center [1115, 100] width 11 height 11
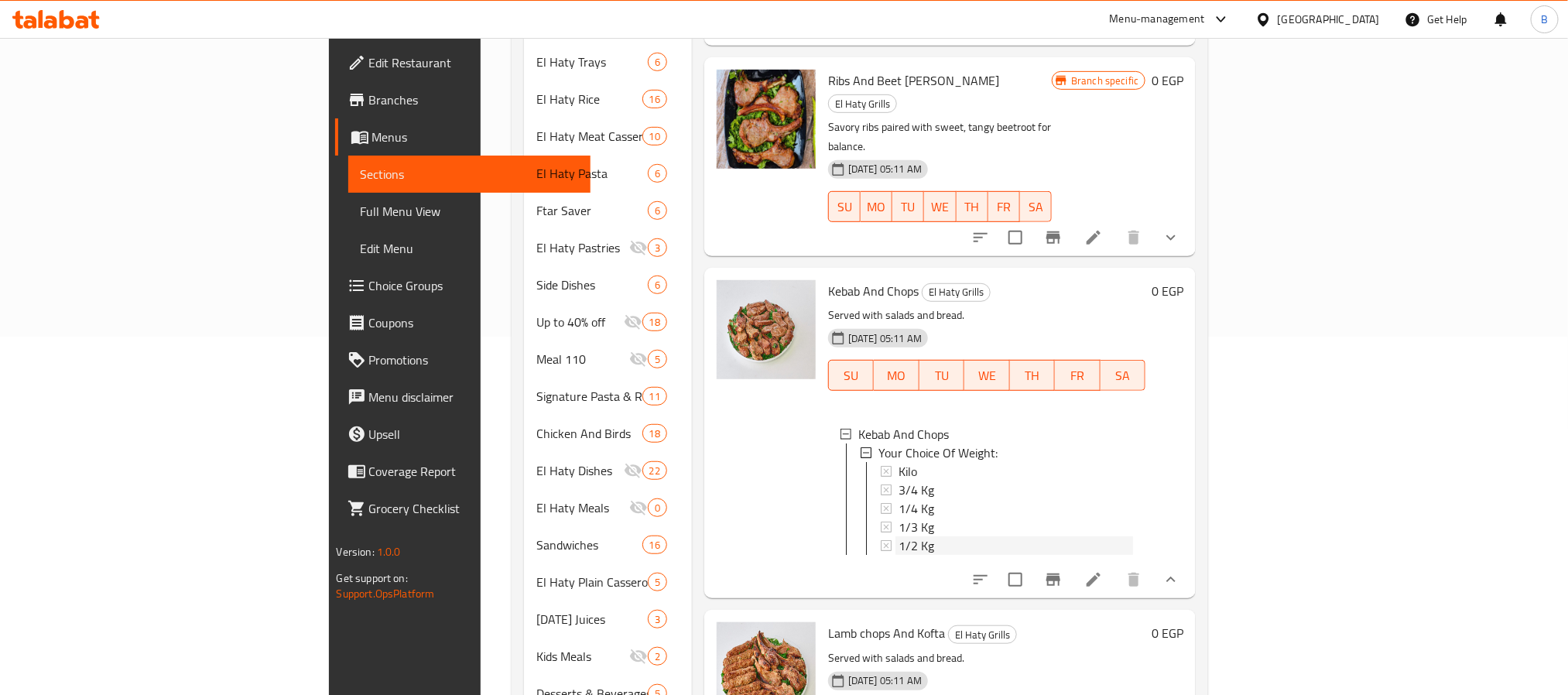
click at [899, 536] on span "1/2 Kg" at bounding box center [916, 546] width 35 height 19
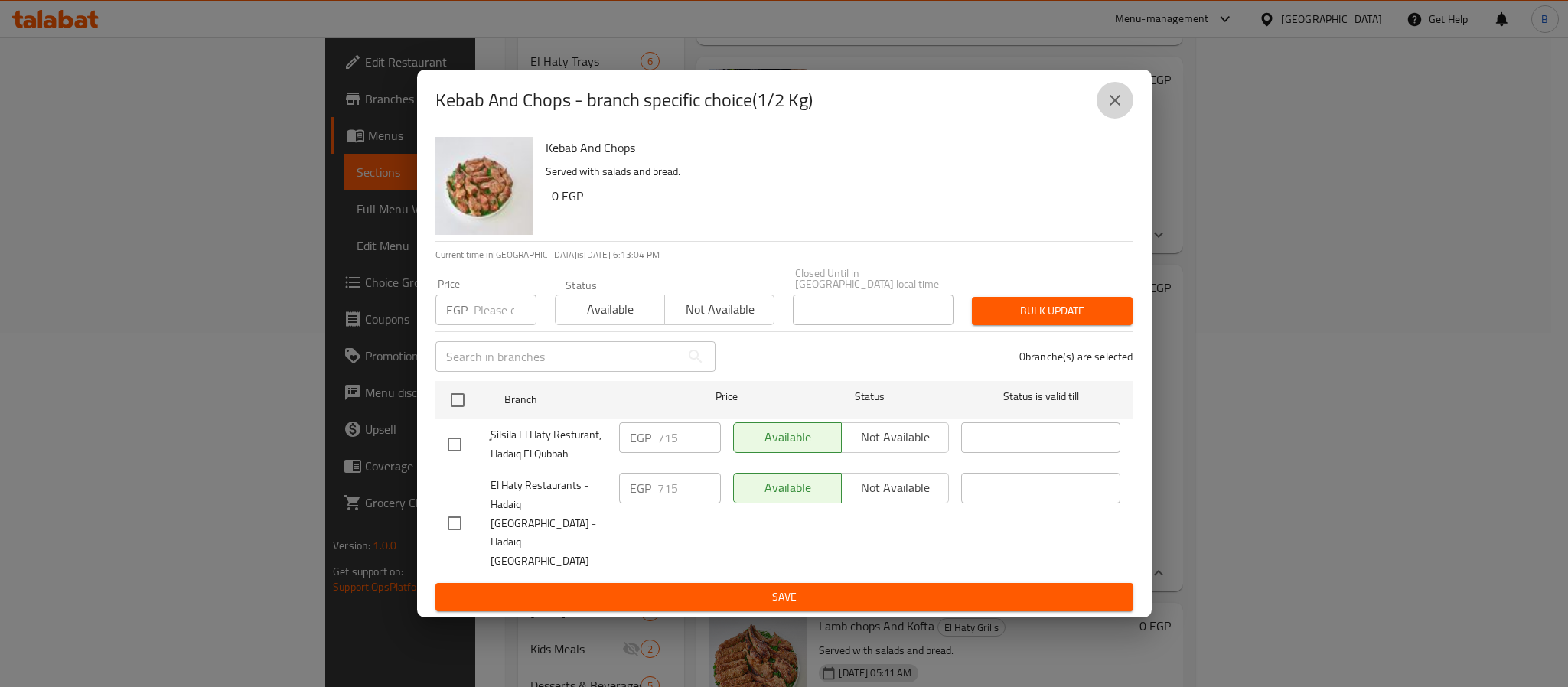
click at [1118, 106] on icon "close" at bounding box center [1115, 100] width 11 height 11
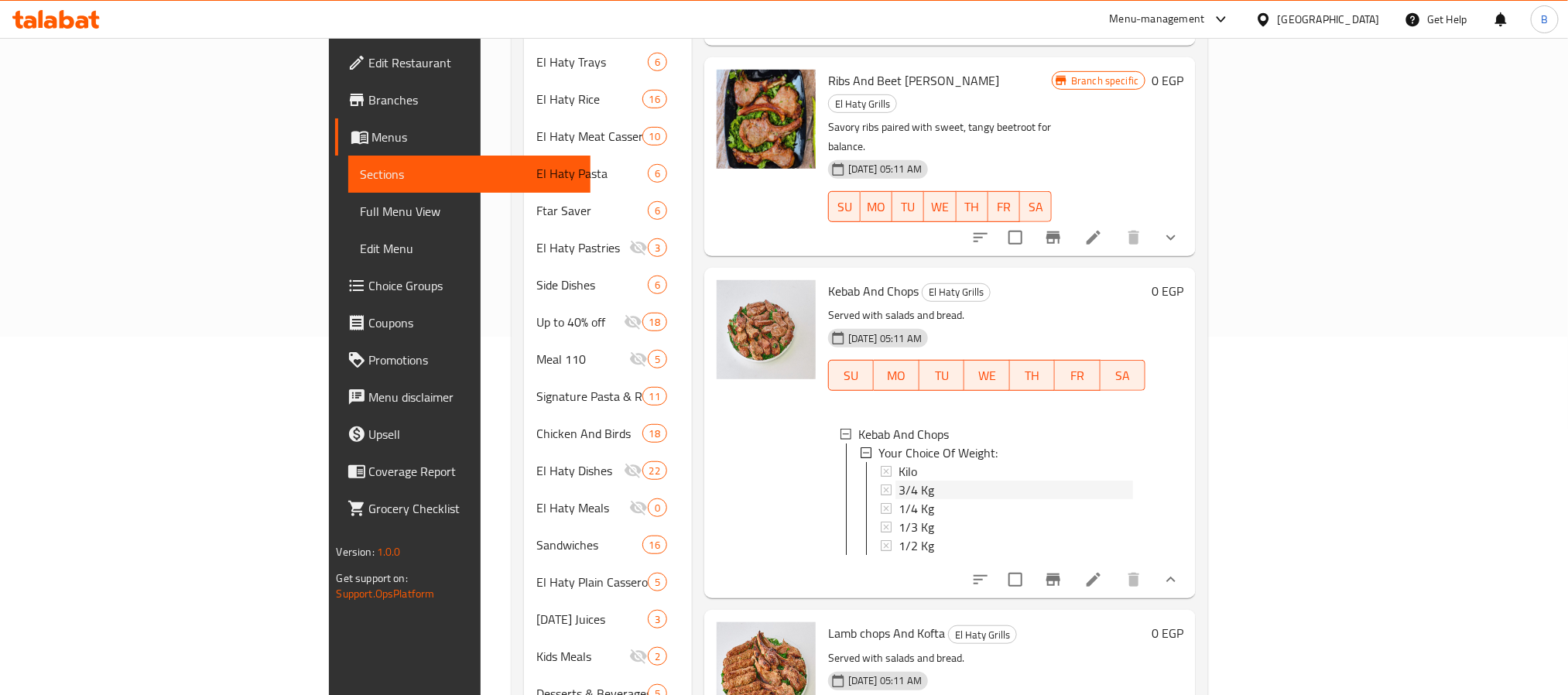
click at [899, 481] on span "3/4 Kg" at bounding box center [916, 491] width 35 height 19
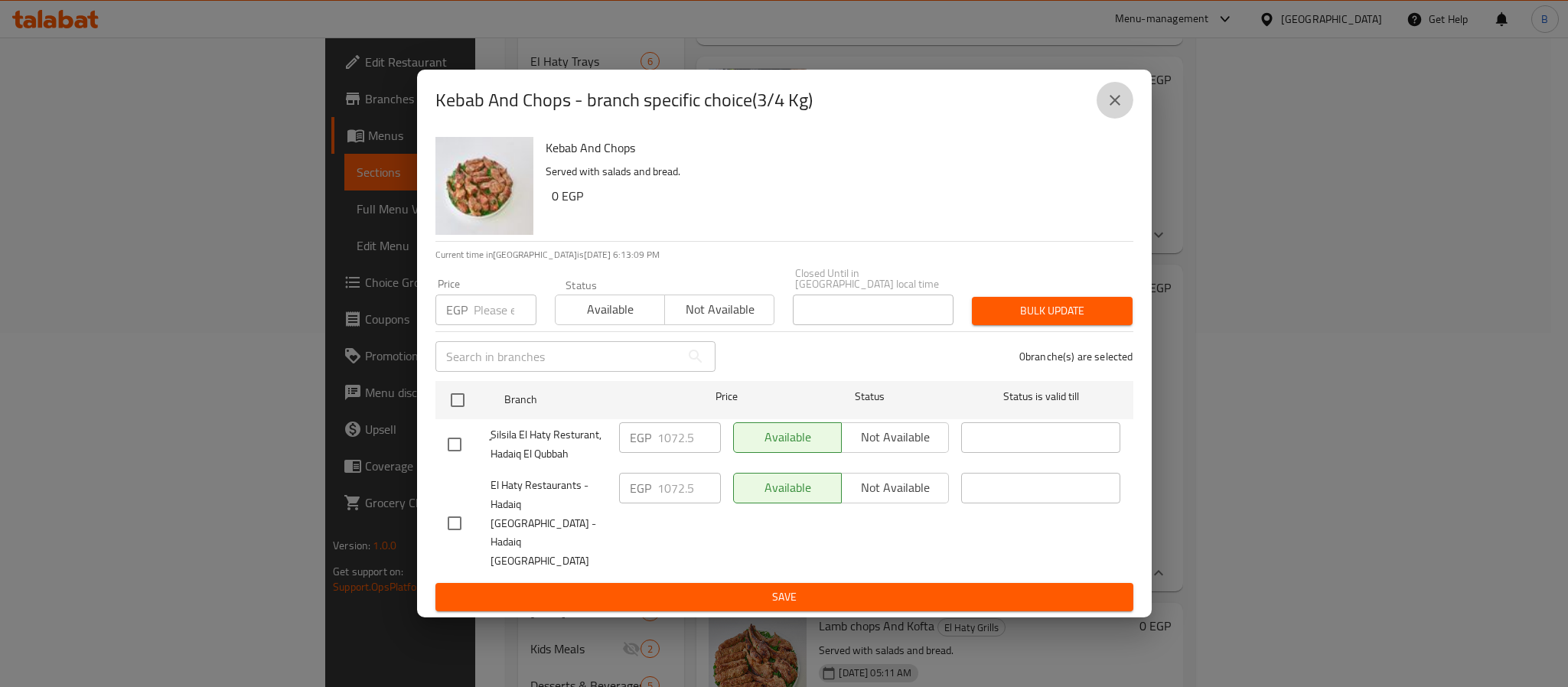
click at [1119, 109] on icon "close" at bounding box center [1115, 101] width 19 height 19
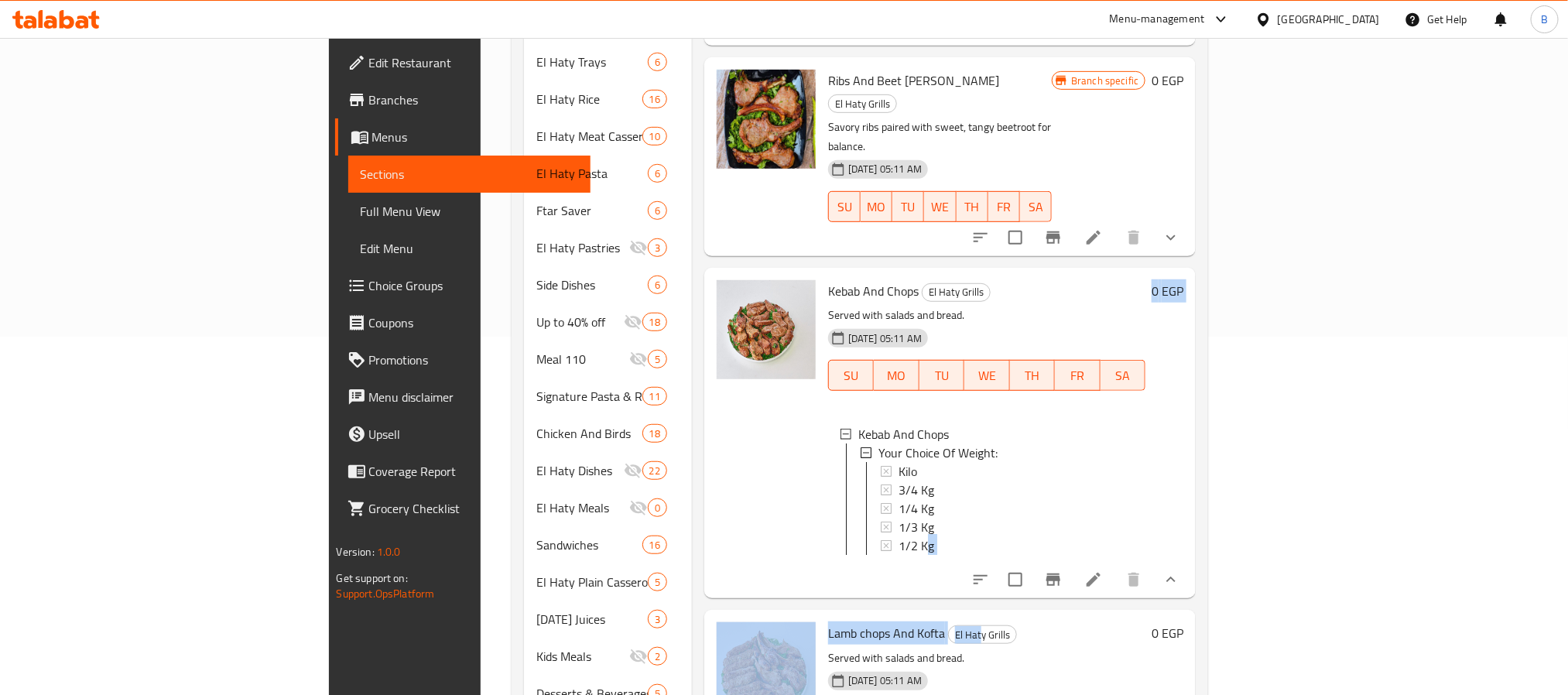
drag, startPoint x: 897, startPoint y: 591, endPoint x: 846, endPoint y: 511, distance: 94.9
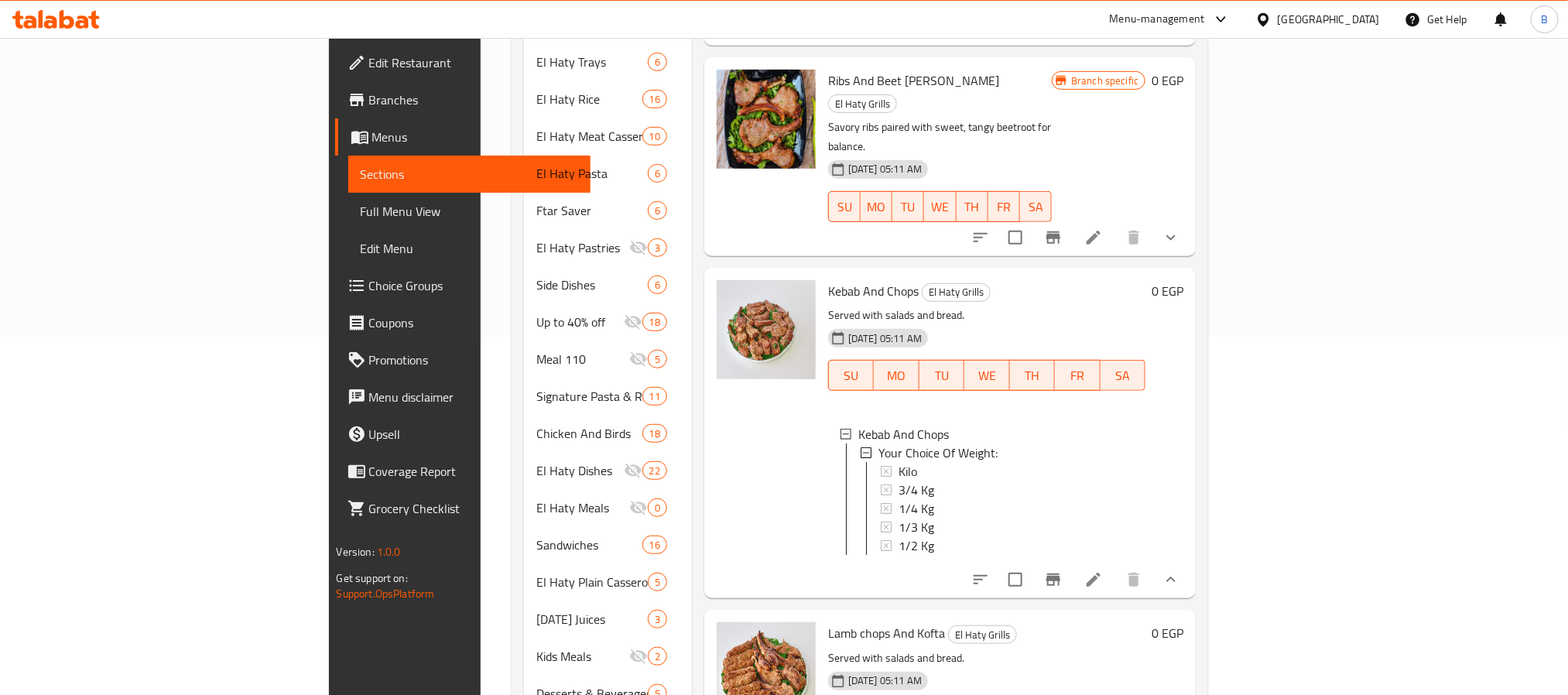
click at [832, 528] on div "Kebab And Chops El Haty Grills Served with salads and bread. 06-06-2024 05:11 A…" at bounding box center [987, 433] width 330 height 318
click at [899, 462] on div "Kilo" at bounding box center [1016, 472] width 235 height 19
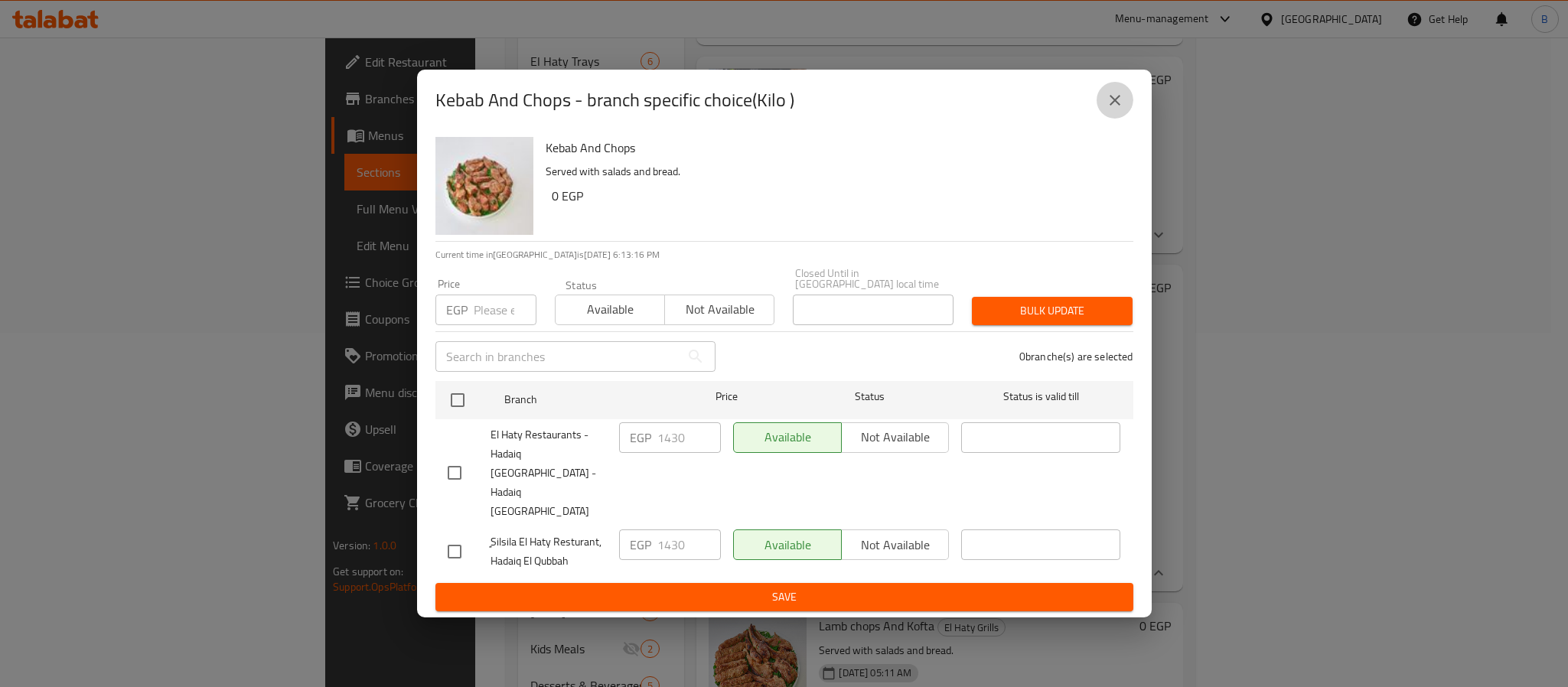
click at [1121, 109] on icon "close" at bounding box center [1115, 101] width 19 height 19
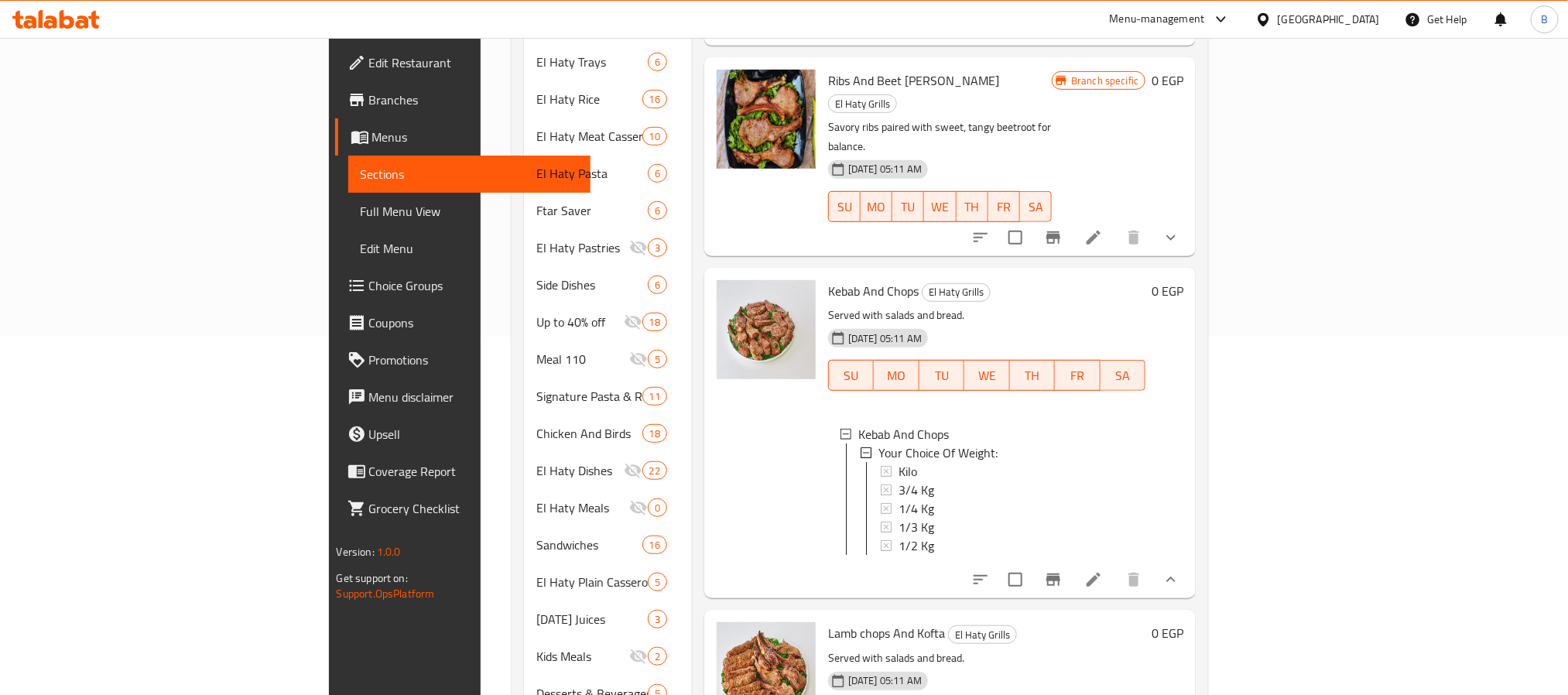
click at [888, 623] on h6 "Lamb chops And Kofta El Haty Grills" at bounding box center [987, 633] width 318 height 22
click at [899, 499] on span "1/4 Kg" at bounding box center [916, 509] width 35 height 19
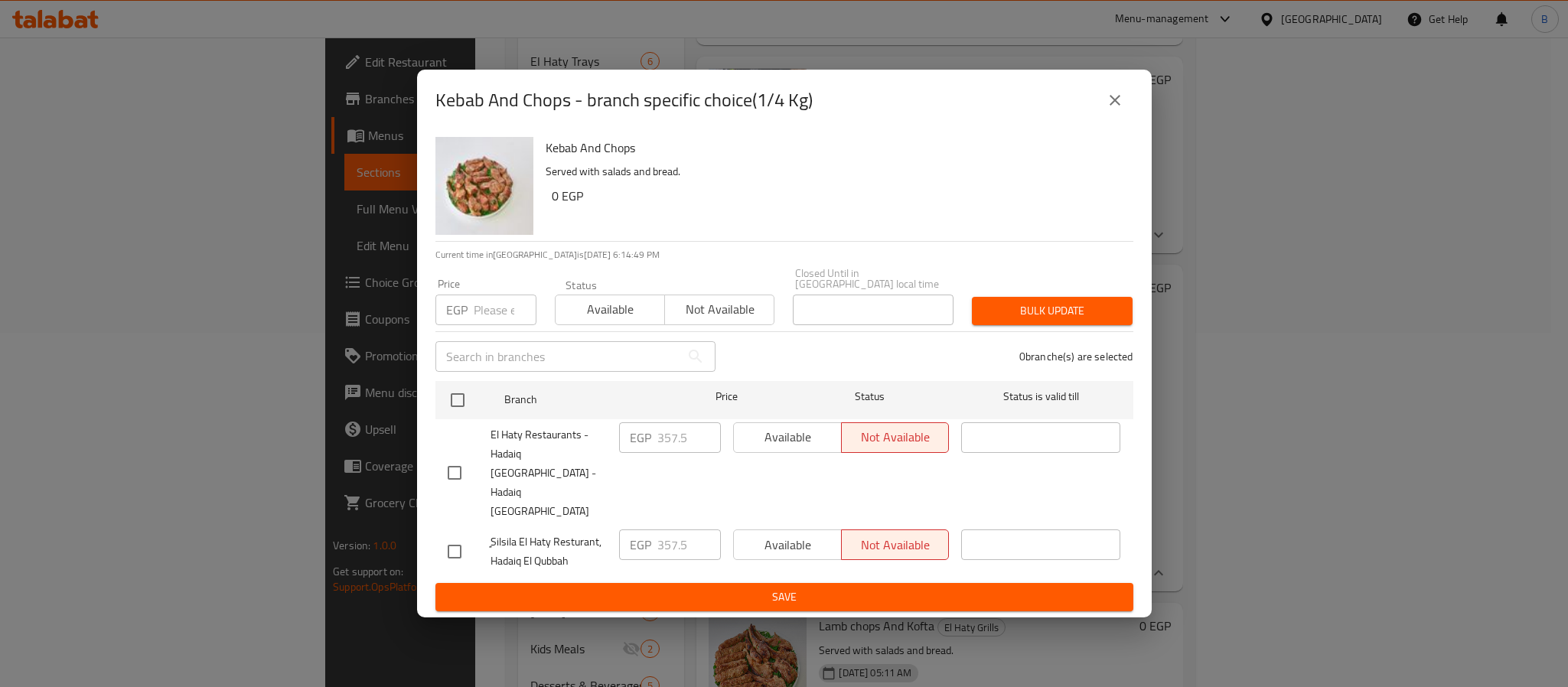
click at [1103, 108] on div "Kebab And Chops - branch specific choice(1/4 Kg)" at bounding box center [784, 100] width 698 height 37
click at [1119, 109] on icon "close" at bounding box center [1115, 101] width 19 height 19
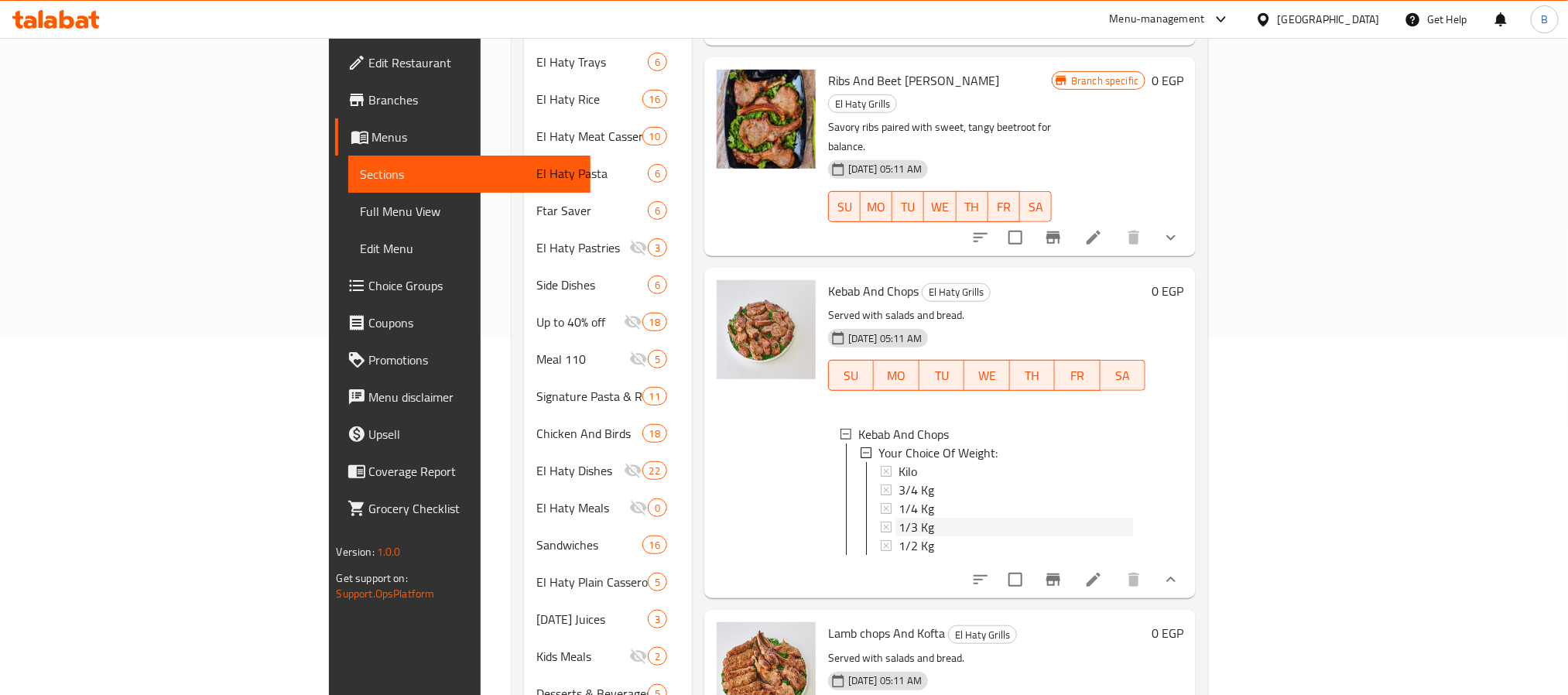
click at [899, 518] on span "1/3 Kg" at bounding box center [916, 528] width 35 height 19
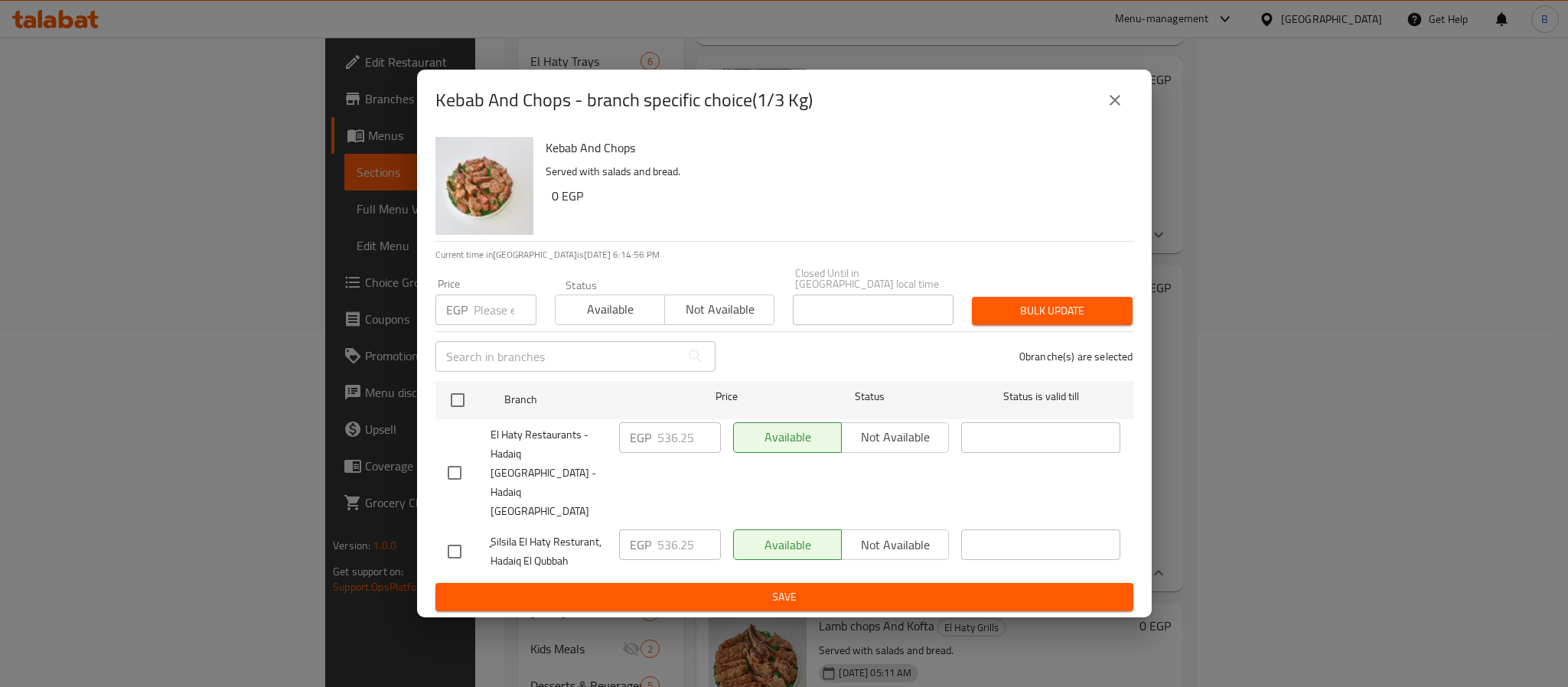
click at [1119, 106] on icon "close" at bounding box center [1115, 100] width 11 height 11
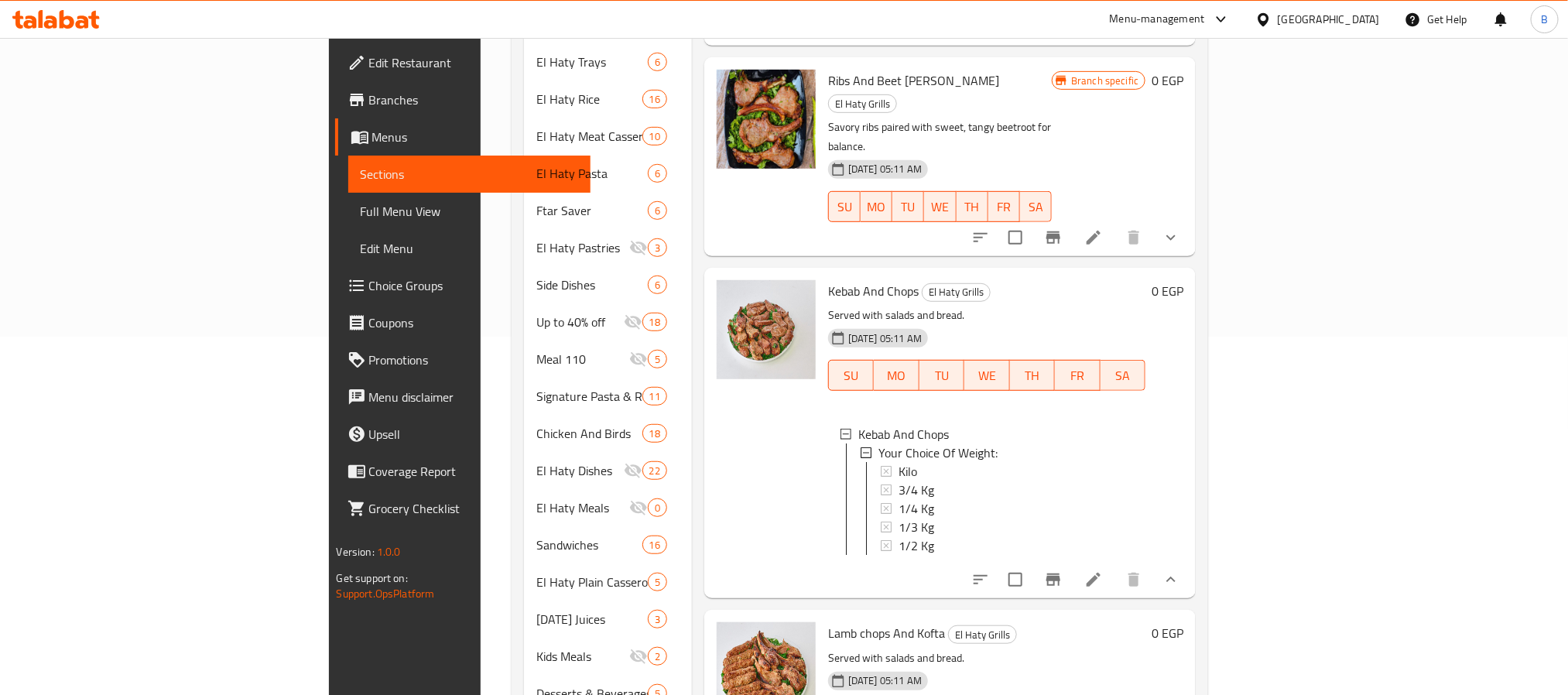
click at [862, 537] on div "Kebab And Chops El Haty Grills Served with salads and bread. 06-06-2024 05:11 A…" at bounding box center [987, 433] width 330 height 318
click at [899, 536] on div "1/2 Kg" at bounding box center [1016, 546] width 235 height 19
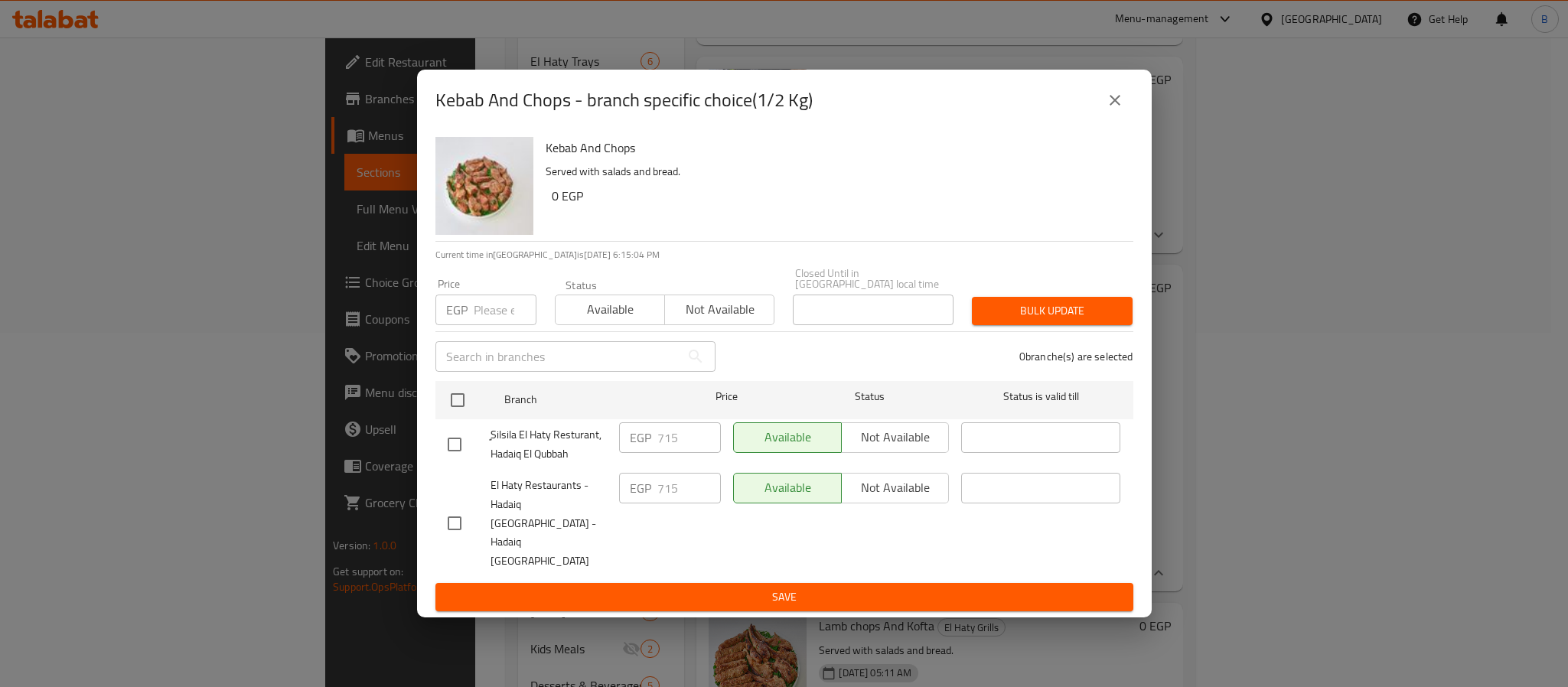
click at [856, 603] on div "Kebab And Chops - branch specific choice(1/2 Kg) Kebab And Chops Served with sa…" at bounding box center [784, 344] width 1568 height 687
click at [1126, 118] on button "close" at bounding box center [1115, 100] width 37 height 37
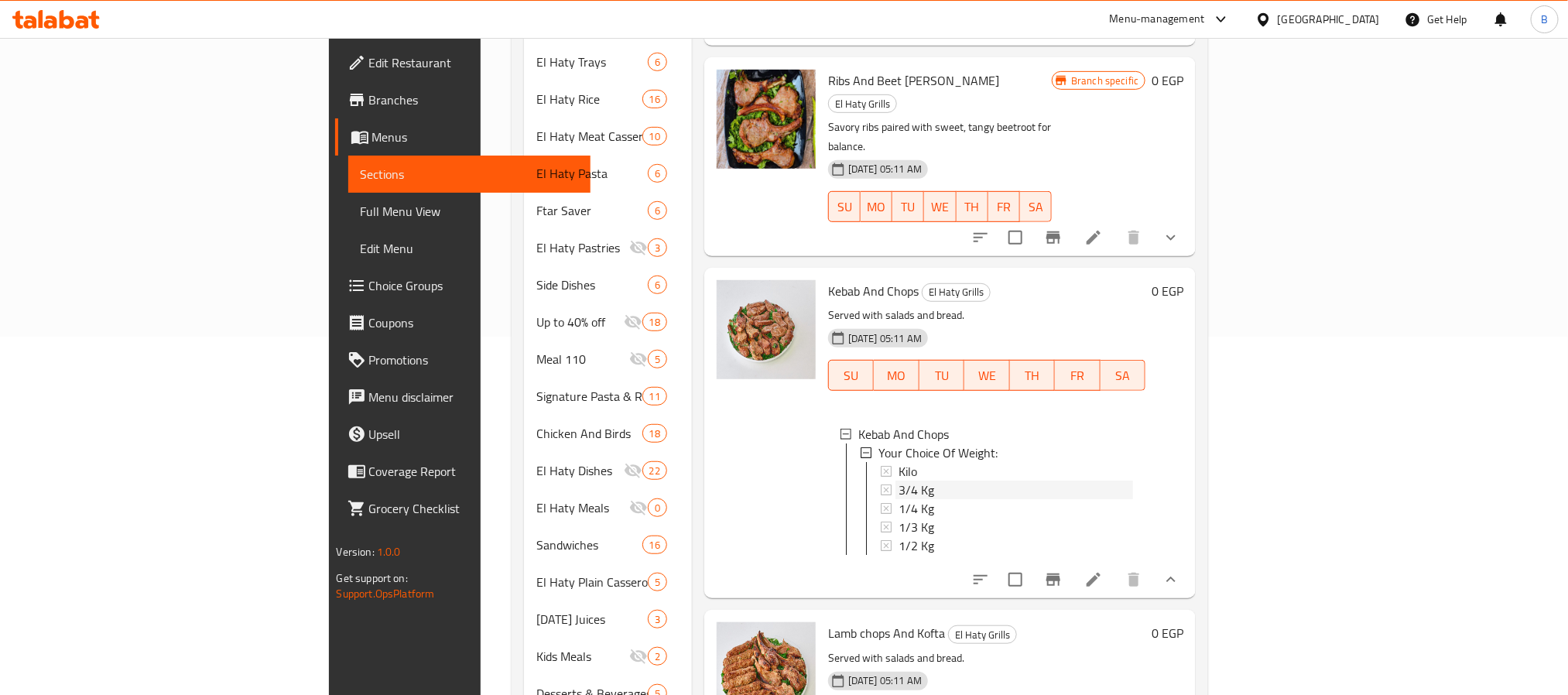
click at [899, 481] on span "3/4 Kg" at bounding box center [916, 491] width 35 height 19
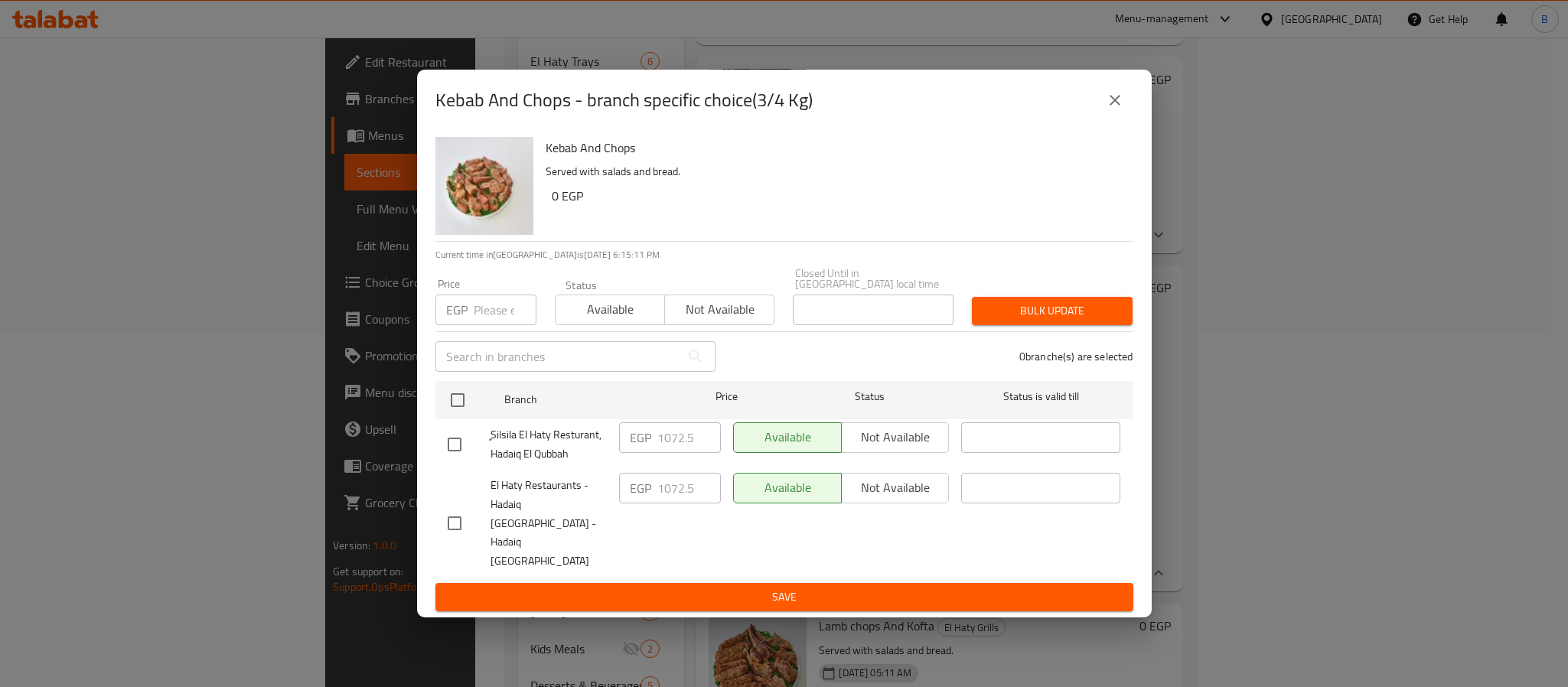
click at [1383, 469] on div "Kebab And Chops - branch specific choice(3/4 Kg) Kebab And Chops Served with sa…" at bounding box center [784, 344] width 1568 height 687
click at [1111, 109] on icon "close" at bounding box center [1115, 101] width 19 height 19
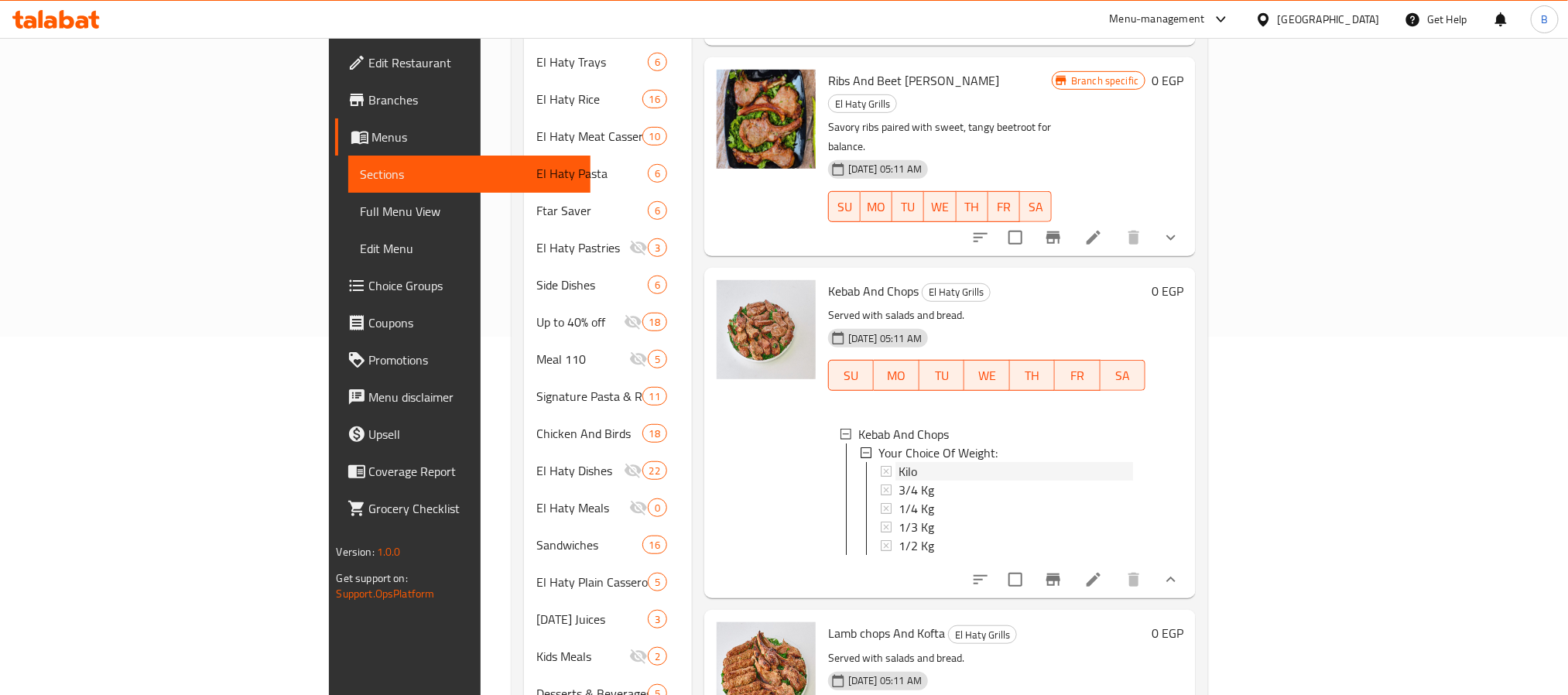
click at [899, 462] on div "Kilo" at bounding box center [1016, 472] width 235 height 19
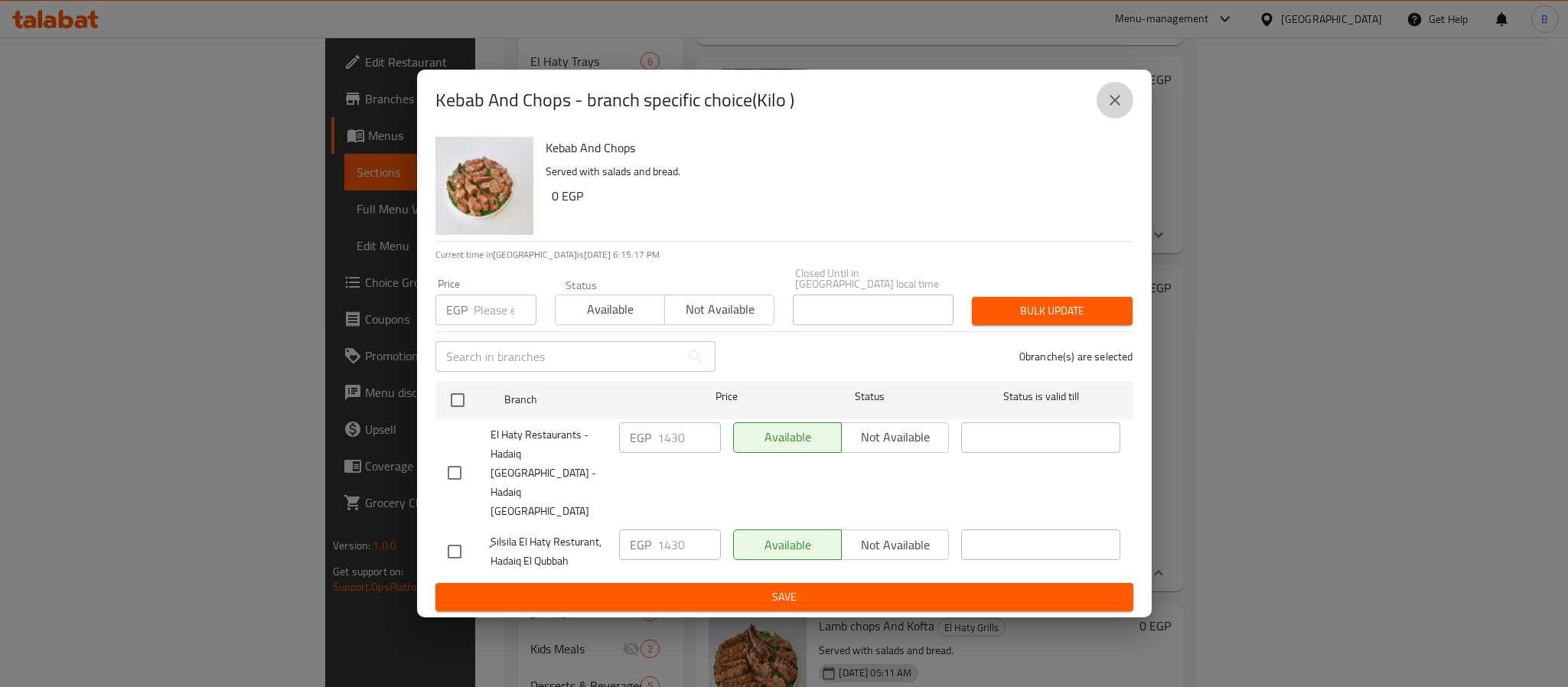
click at [1121, 109] on icon "close" at bounding box center [1115, 101] width 19 height 19
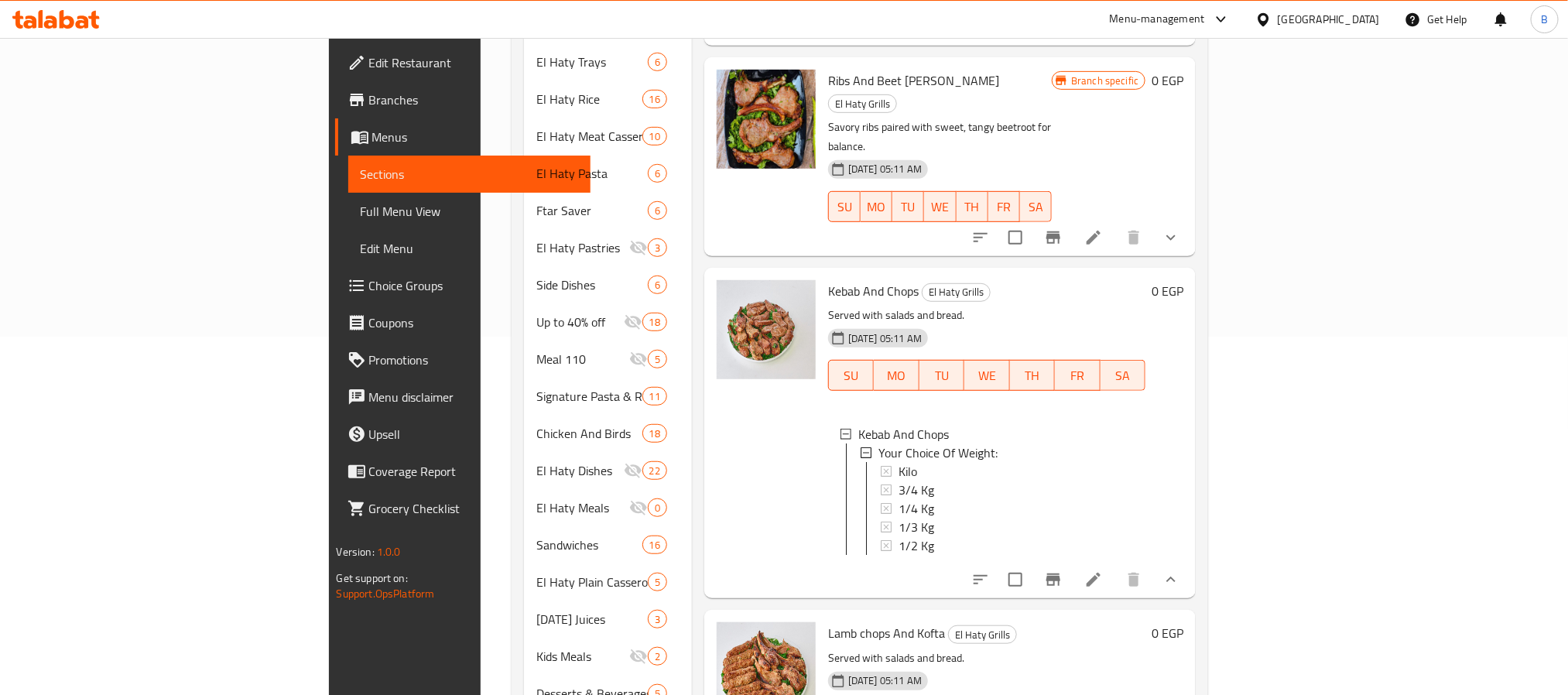
click at [828, 622] on span "Lamb chops And Kofta" at bounding box center [887, 633] width 117 height 23
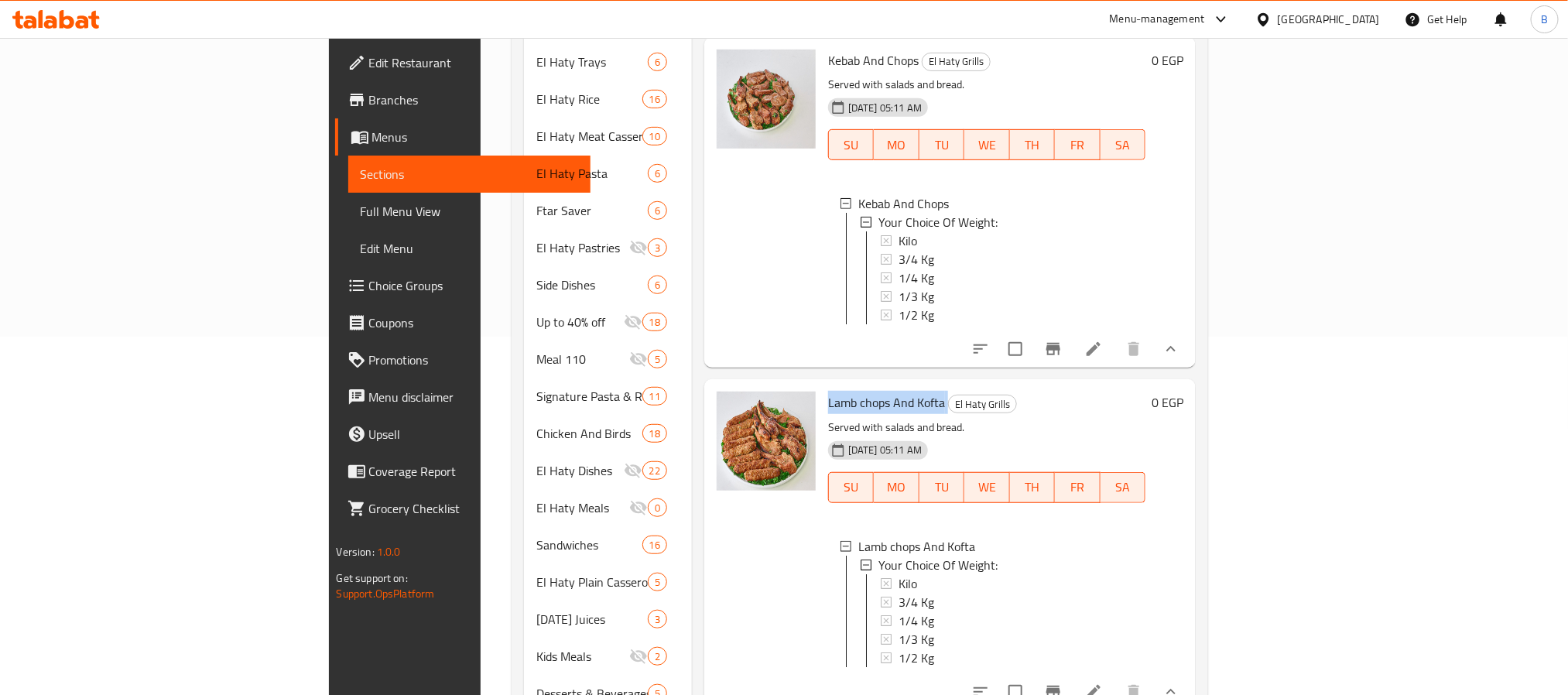
scroll to position [232, 0]
drag, startPoint x: 1391, startPoint y: 663, endPoint x: 1402, endPoint y: 655, distance: 13.6
click at [836, 390] on span "Lamb chops And Kofta" at bounding box center [887, 401] width 117 height 23
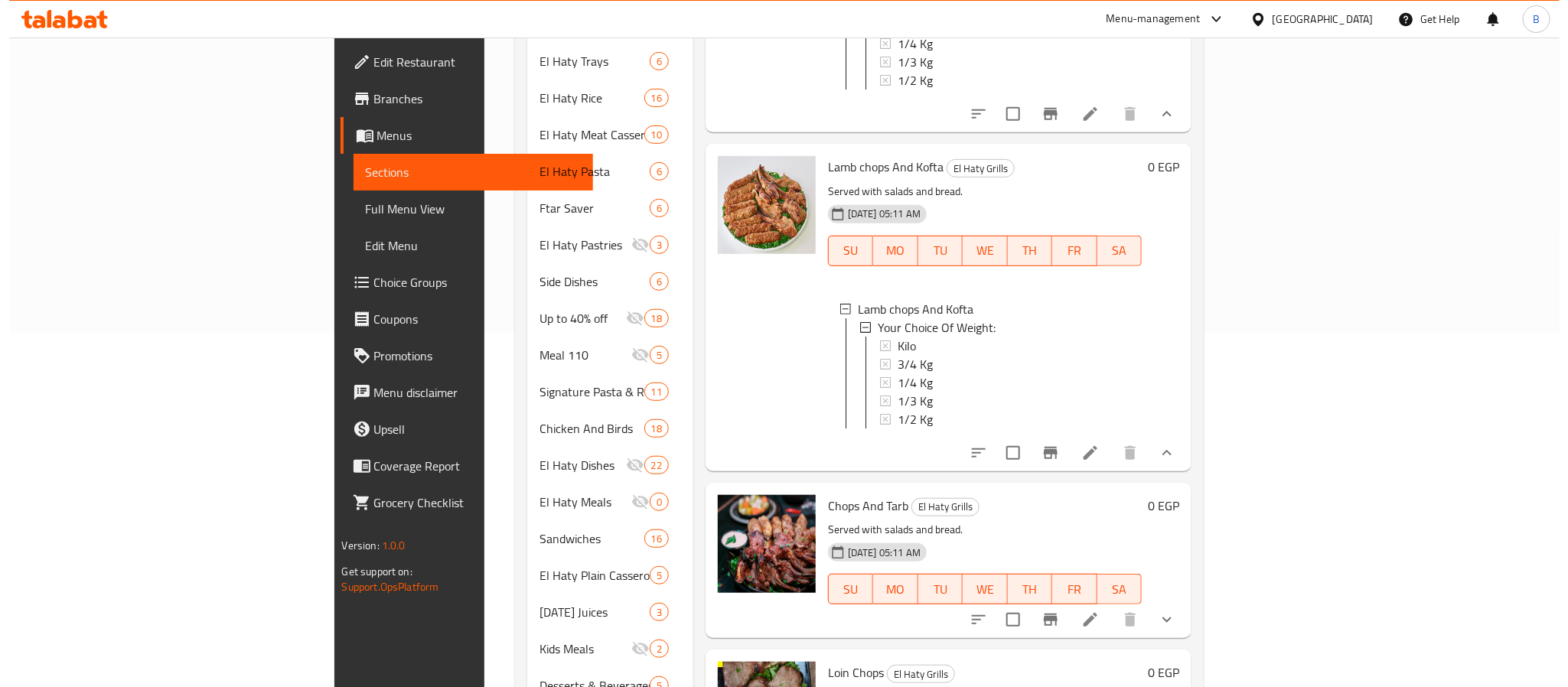
scroll to position [344, 0]
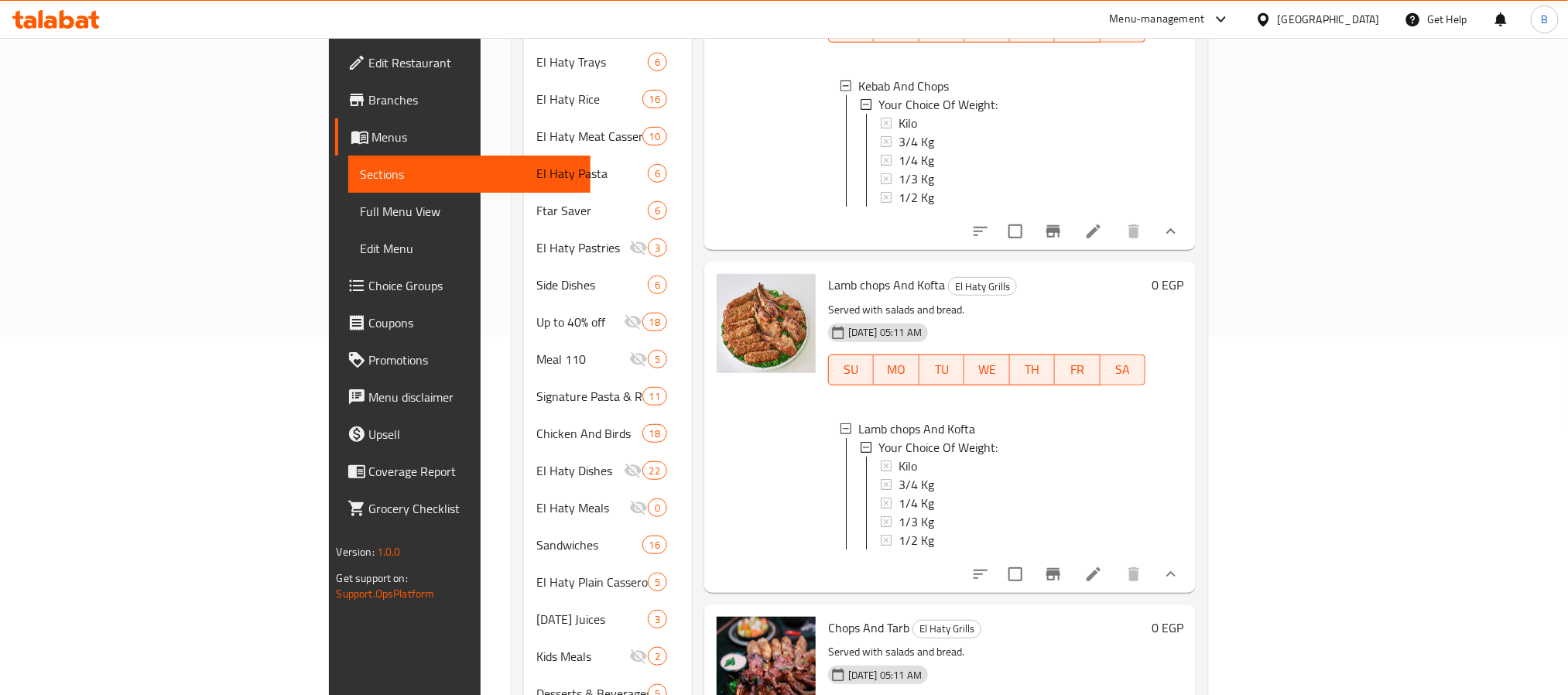
click at [899, 494] on div "1/4 Kg" at bounding box center [1016, 504] width 235 height 19
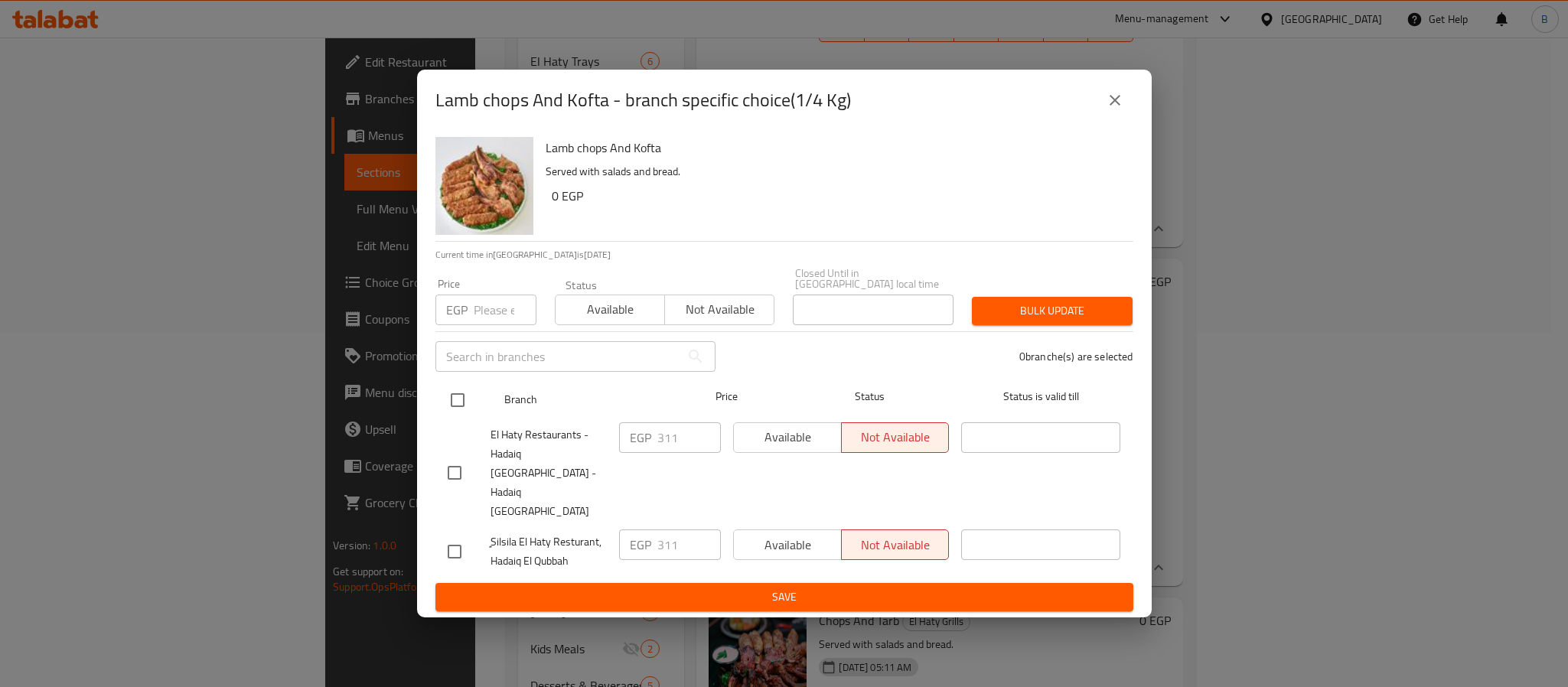
click at [457, 417] on input "checkbox" at bounding box center [458, 401] width 32 height 32
checkbox input "true"
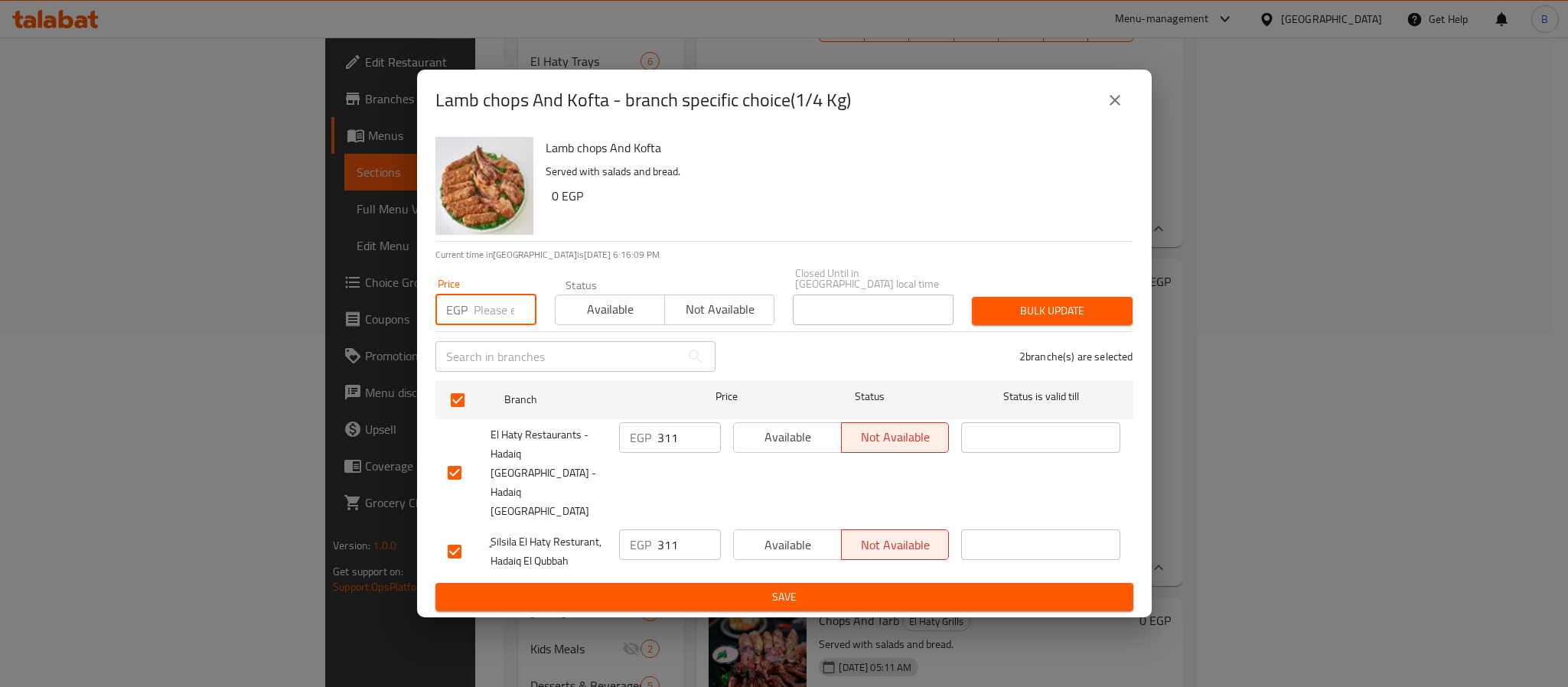
click at [480, 326] on input "number" at bounding box center [505, 310] width 63 height 31
paste input "327.3125"
type input "327.3125"
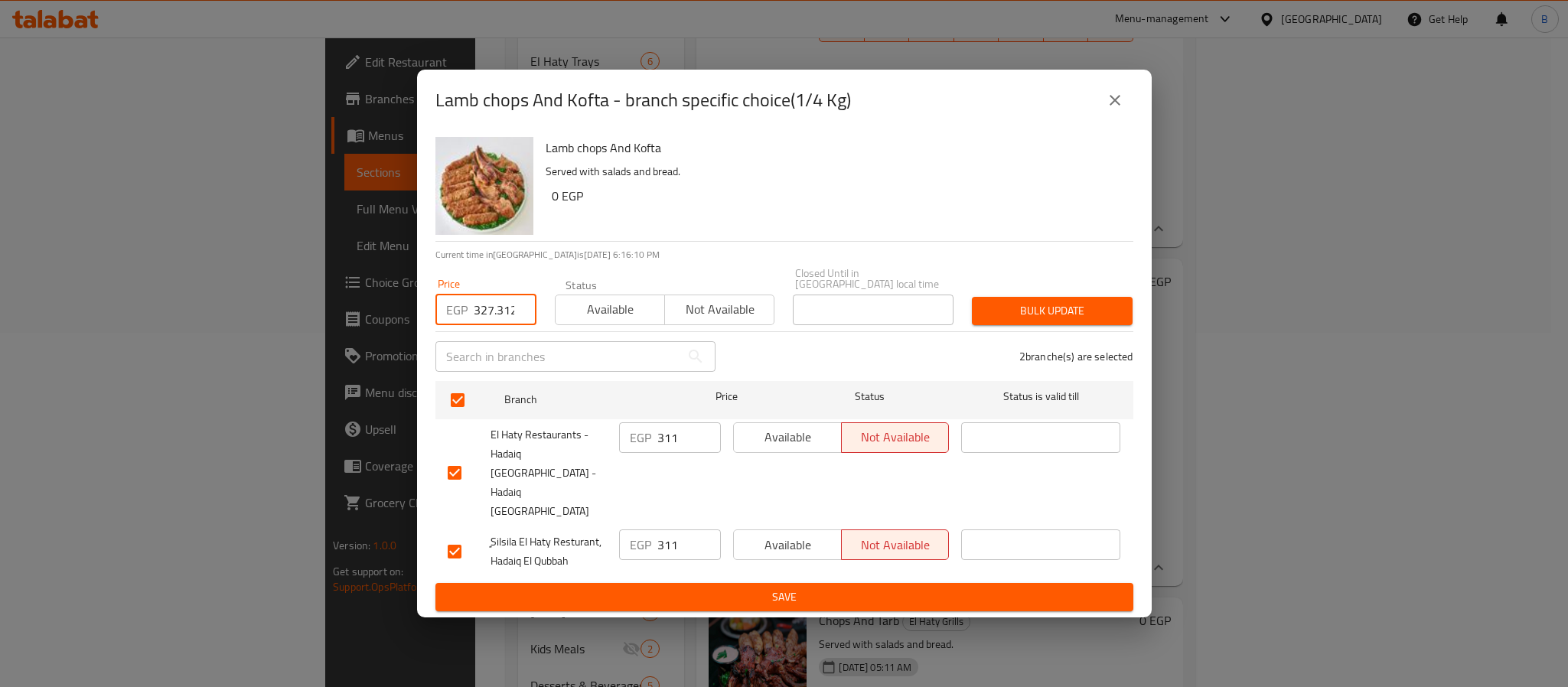
click at [1026, 309] on div "Bulk update" at bounding box center [1052, 311] width 179 height 47
click at [494, 325] on input "327.3125" at bounding box center [505, 310] width 63 height 31
click at [1098, 320] on span "Bulk update" at bounding box center [1052, 311] width 136 height 19
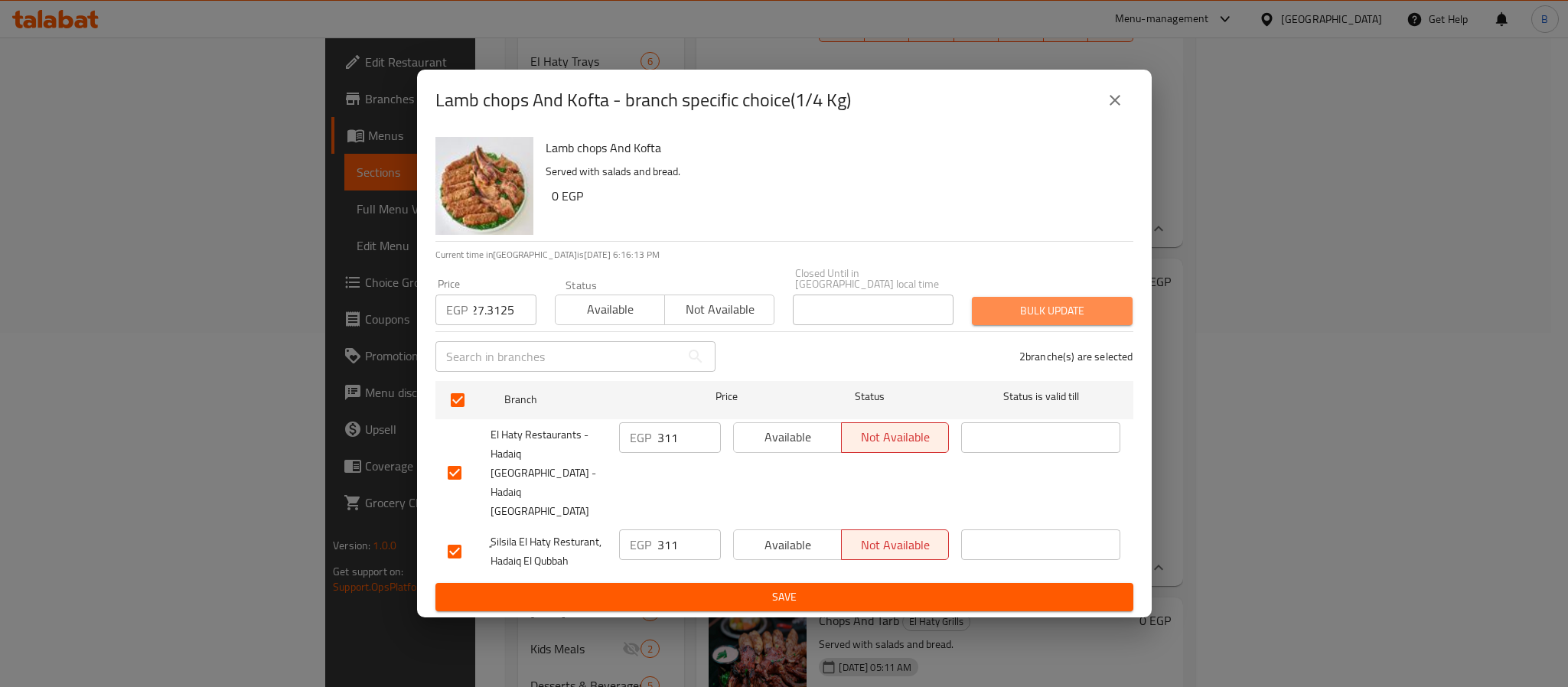
scroll to position [0, 0]
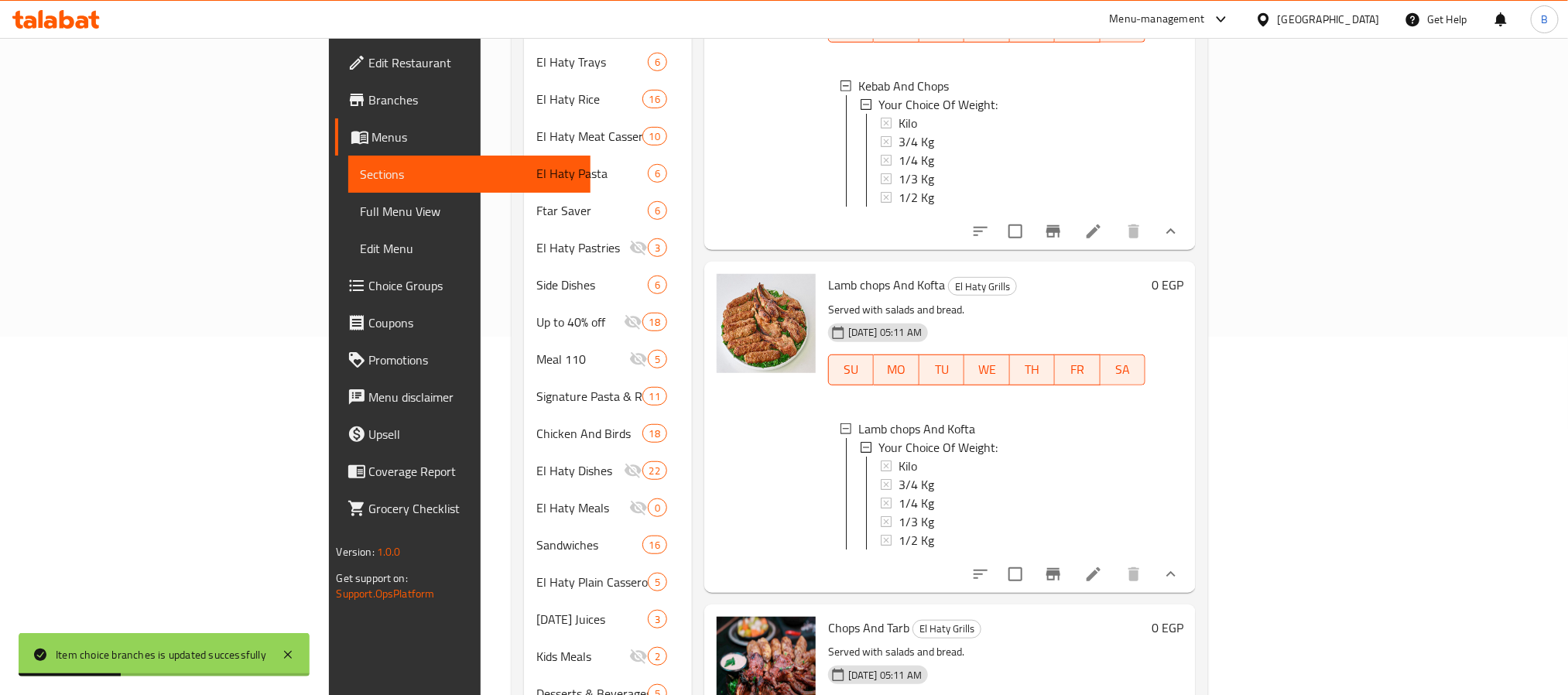
click at [822, 547] on div "Lamb chops And Kofta El Haty Grills Served with salads and bread. 06-06-2024 05…" at bounding box center [987, 427] width 330 height 318
click at [899, 512] on div "1/3 Kg" at bounding box center [1016, 522] width 235 height 19
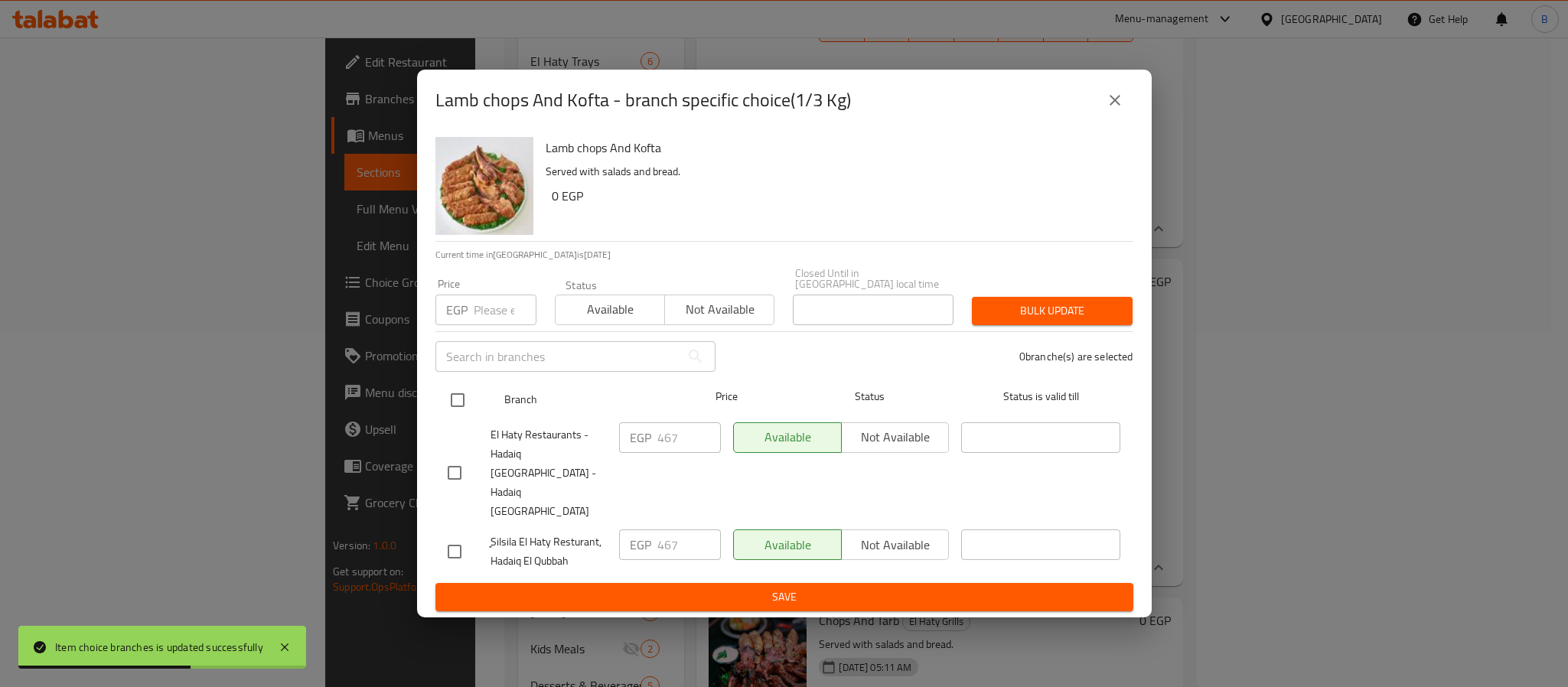
click at [458, 416] on input "checkbox" at bounding box center [458, 401] width 32 height 32
checkbox input "true"
click at [485, 322] on input "number" at bounding box center [505, 310] width 63 height 31
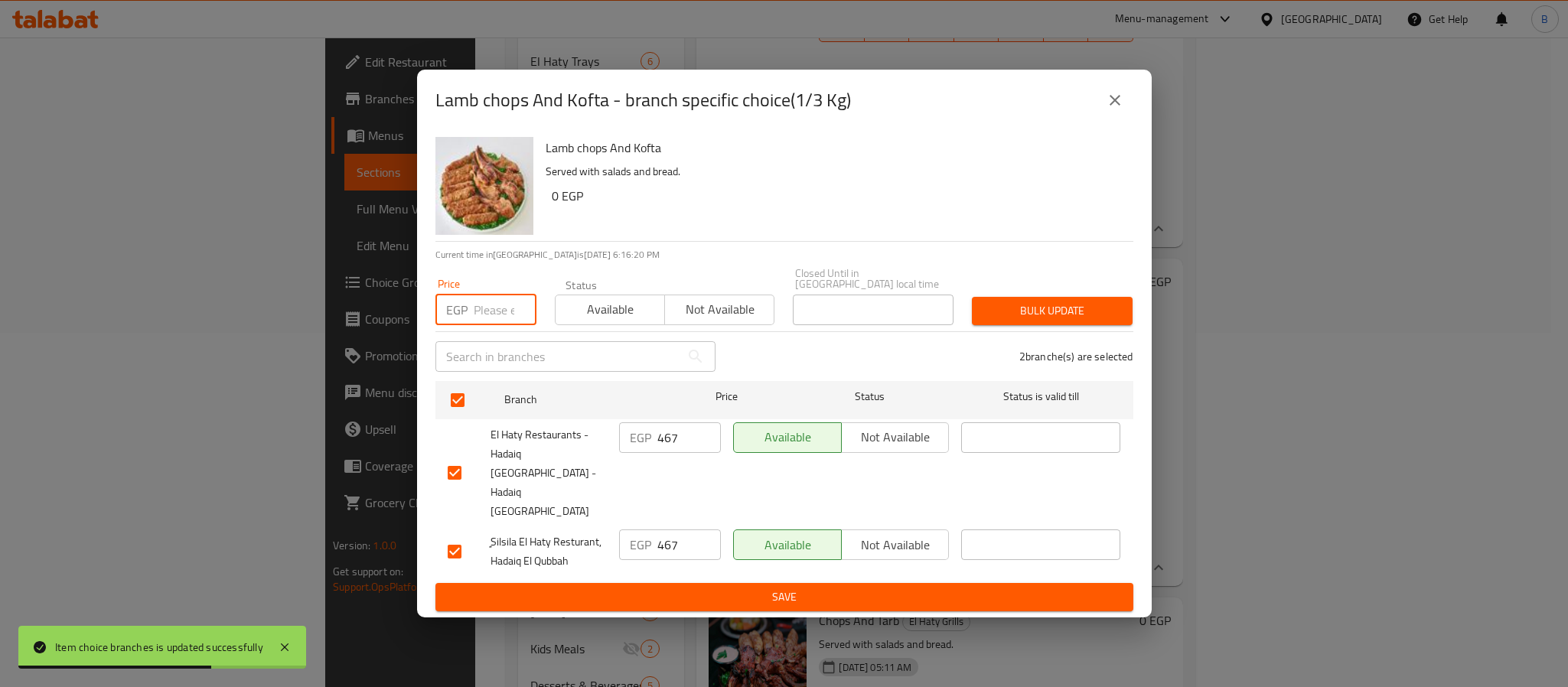
paste input "490.96875"
type input "490.96875"
click at [1045, 315] on span "Bulk update" at bounding box center [1052, 311] width 136 height 19
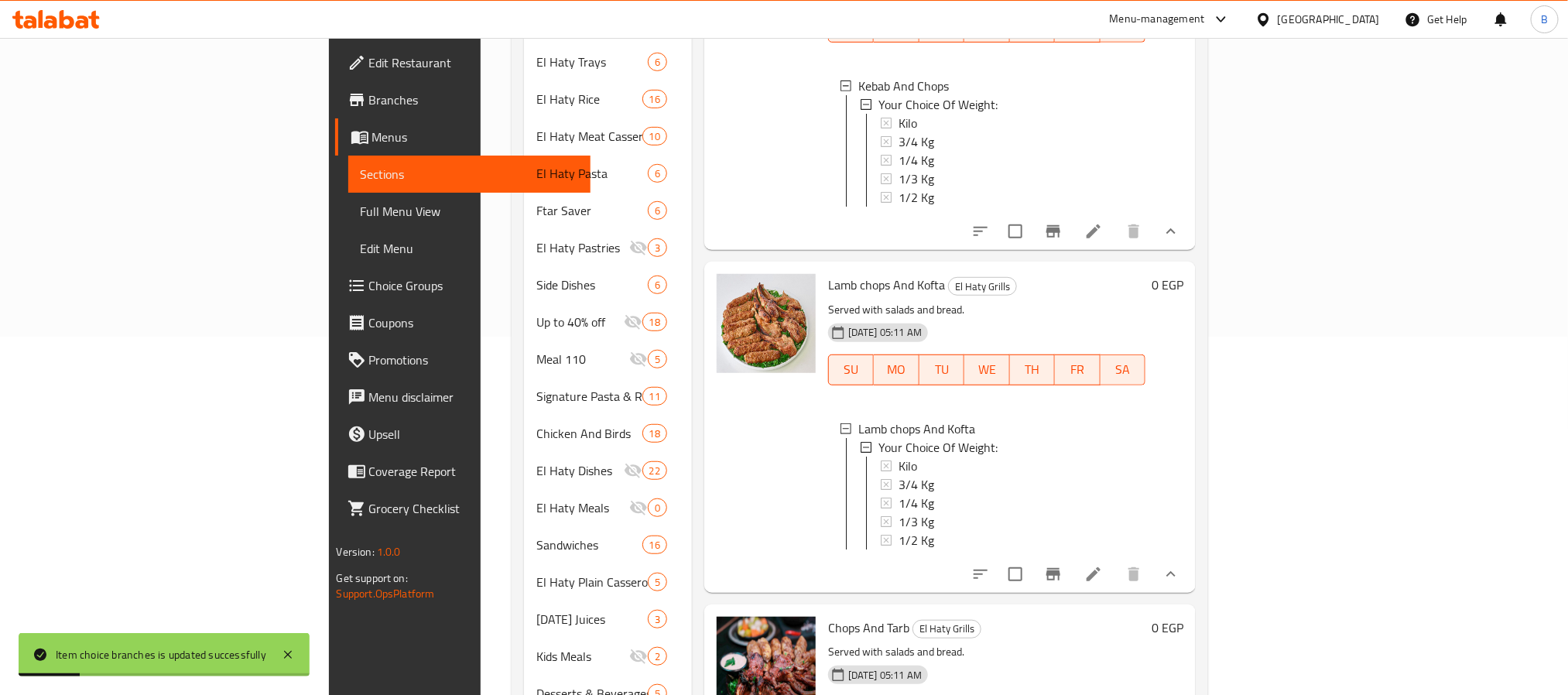
click at [718, 558] on div "Lamb chops And Kofta El Haty Grills Served with salads and bread. 06-06-2024 05…" at bounding box center [950, 427] width 492 height 330
click at [899, 531] on span "1/2 Kg" at bounding box center [916, 541] width 35 height 19
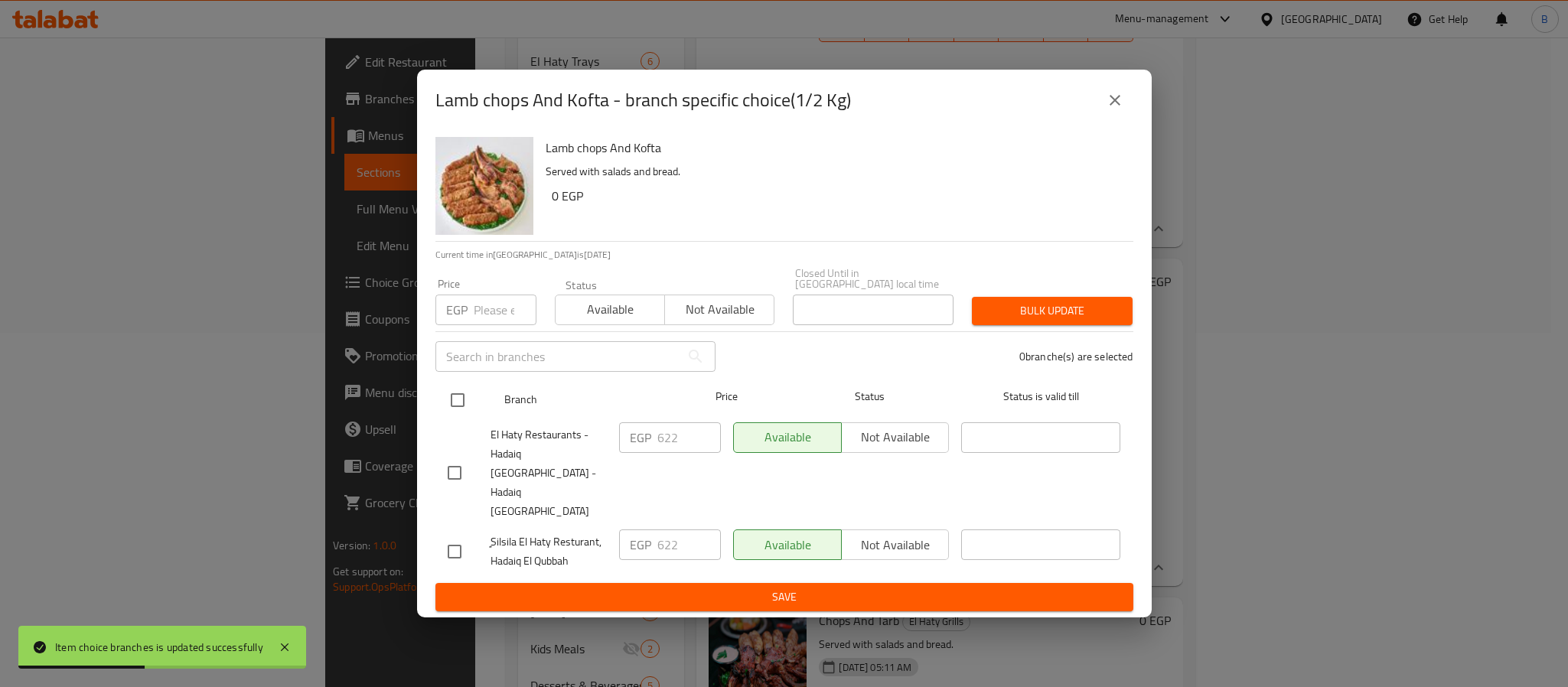
click at [458, 407] on input "checkbox" at bounding box center [458, 401] width 32 height 32
checkbox input "true"
click at [514, 322] on input "1" at bounding box center [505, 310] width 63 height 31
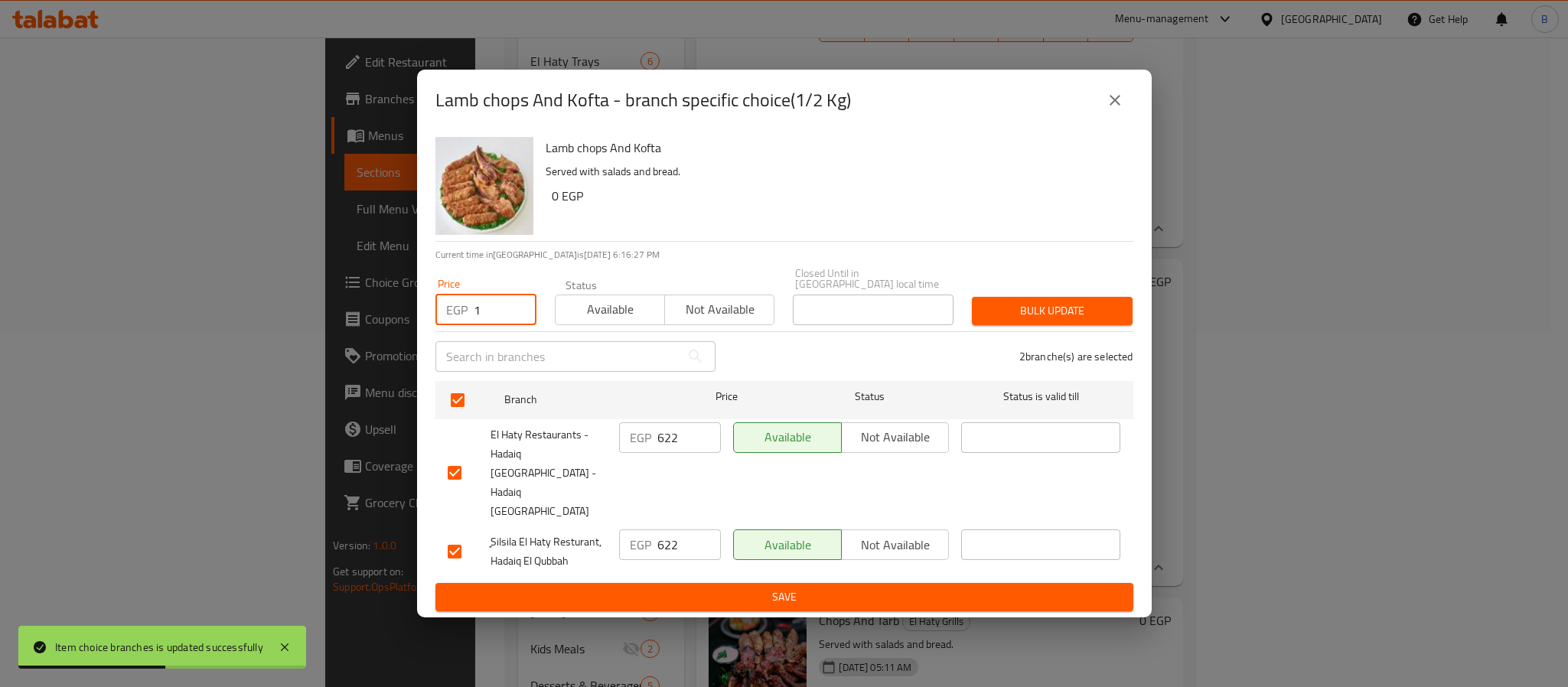
paste input "654.625"
click at [499, 326] on input "1654.625" at bounding box center [505, 310] width 63 height 31
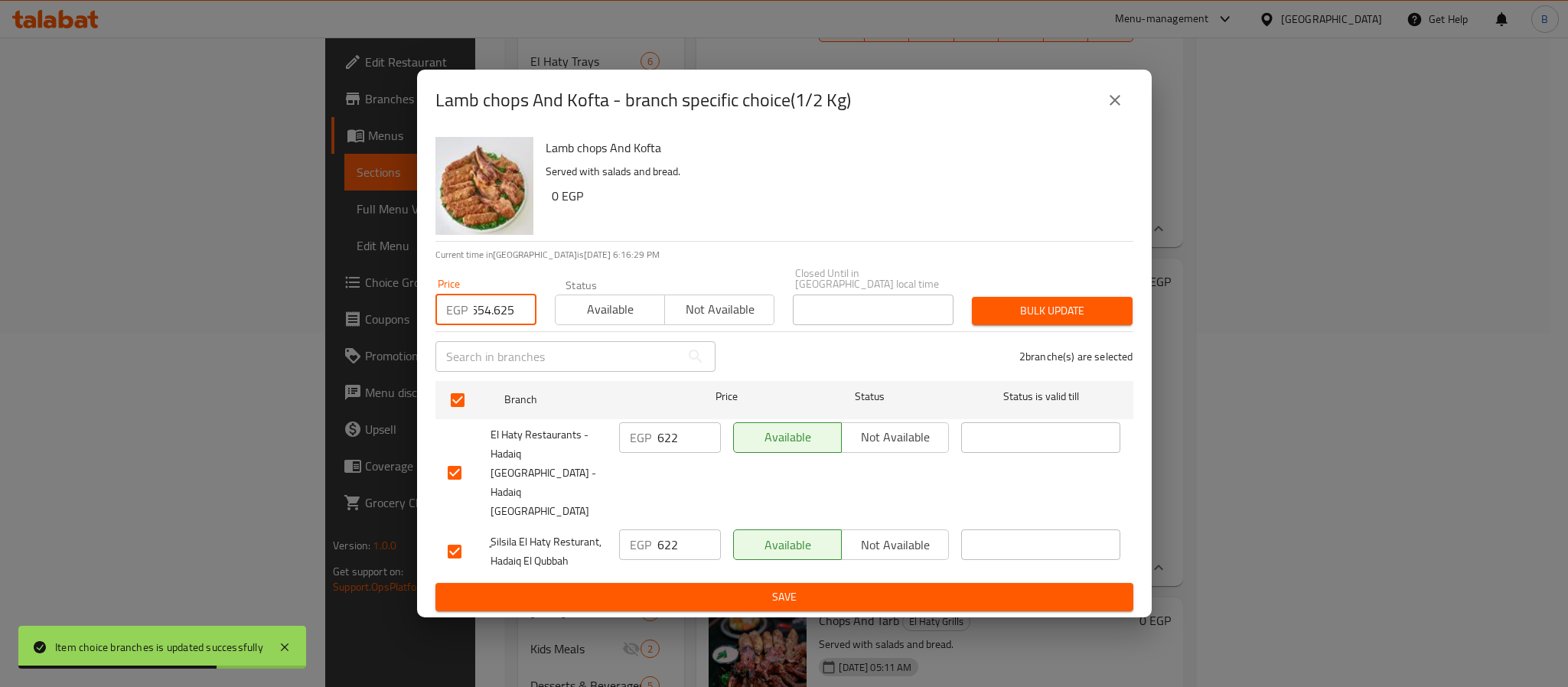
paste input "number"
type input "654.625"
click at [1106, 109] on icon "close" at bounding box center [1115, 101] width 19 height 19
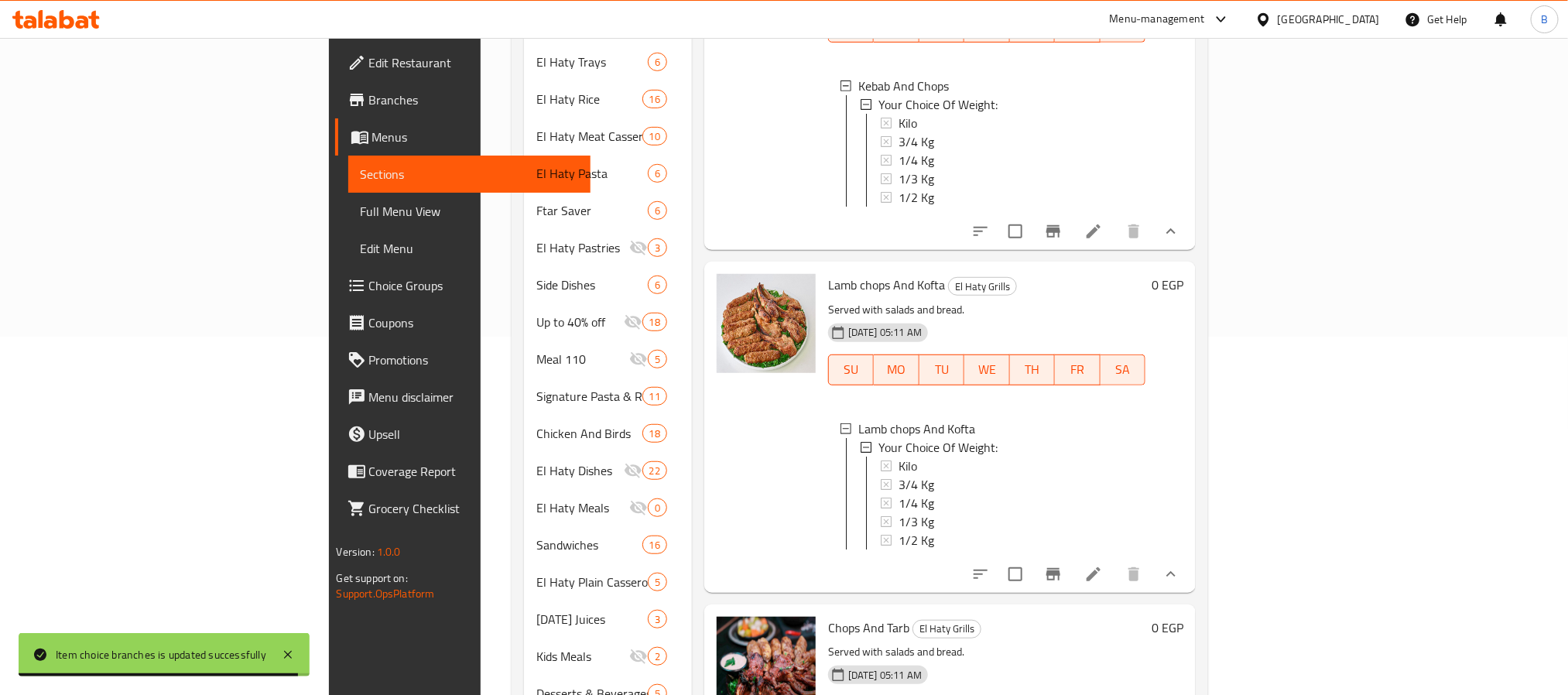
click at [899, 531] on span "1/2 Kg" at bounding box center [916, 541] width 35 height 19
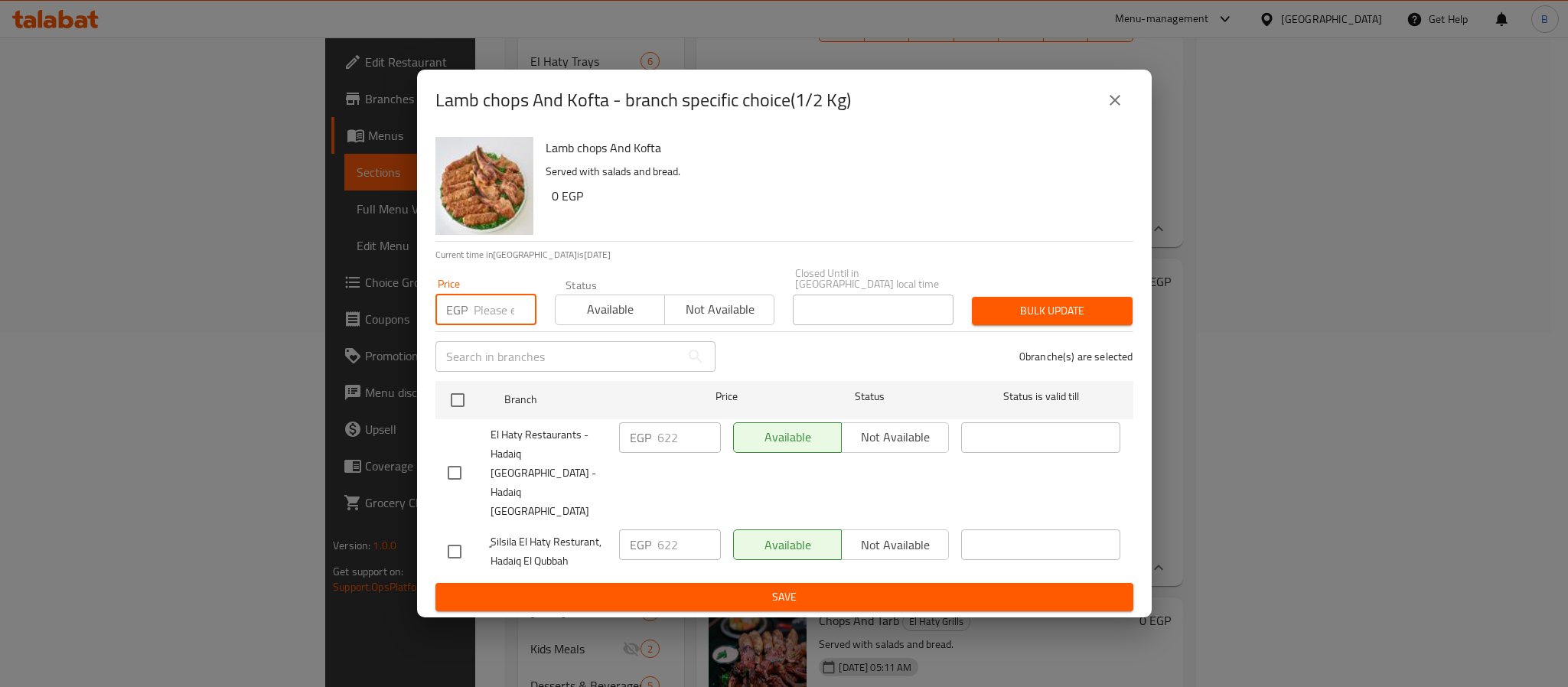
click at [497, 326] on input "number" at bounding box center [505, 310] width 63 height 31
paste input "654.625"
type input "654.625"
click at [453, 411] on input "checkbox" at bounding box center [458, 401] width 32 height 32
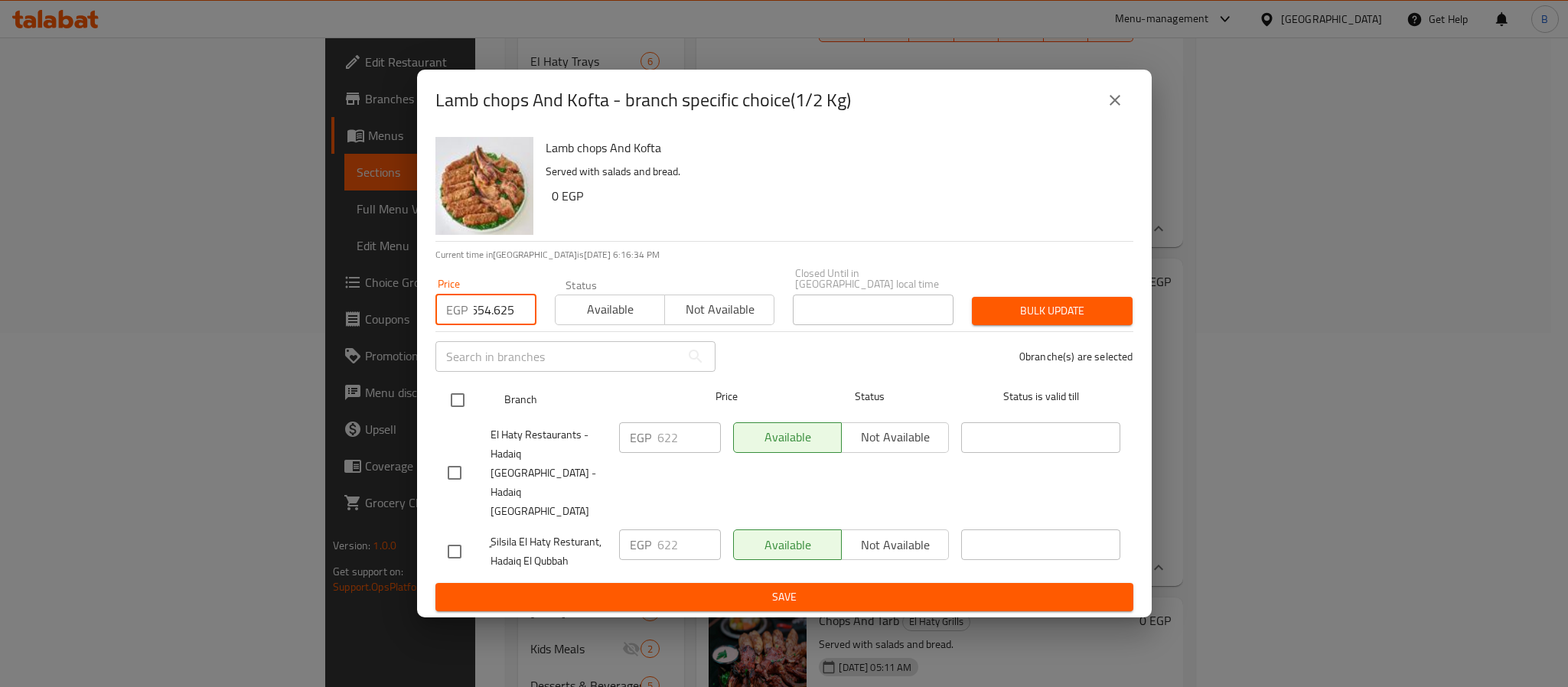
checkbox input "true"
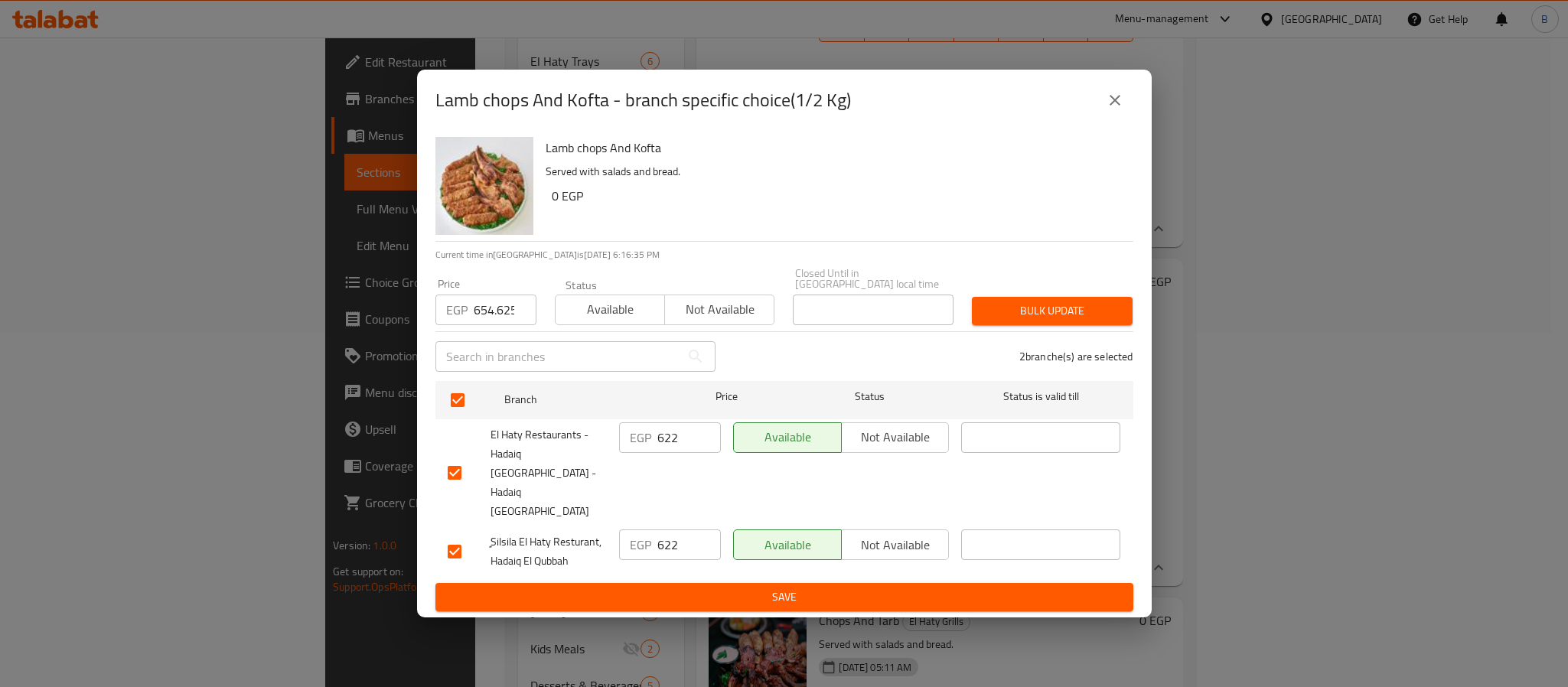
click at [986, 313] on button "Bulk update" at bounding box center [1052, 310] width 161 height 28
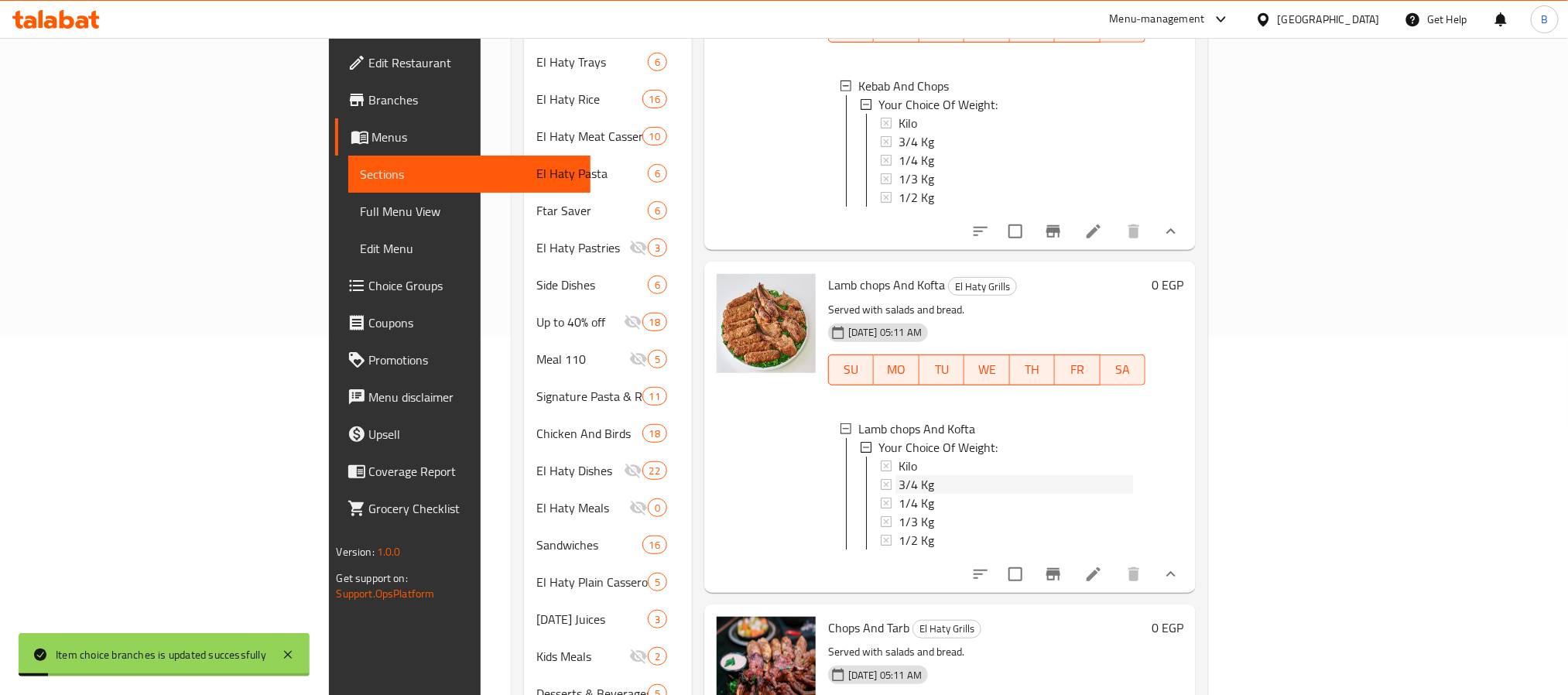
click at [899, 475] on span "3/4 Kg" at bounding box center [916, 485] width 35 height 19
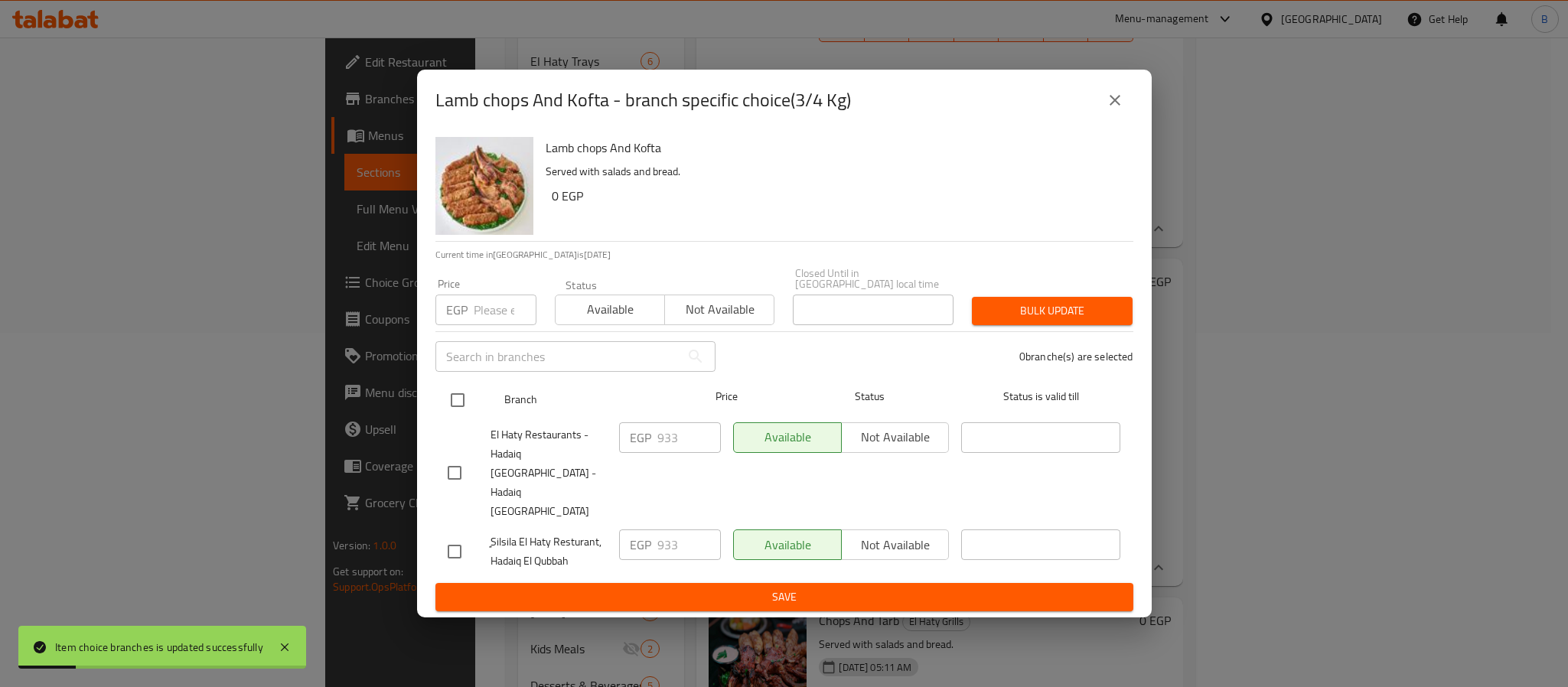
click at [453, 401] on input "checkbox" at bounding box center [458, 401] width 32 height 32
checkbox input "true"
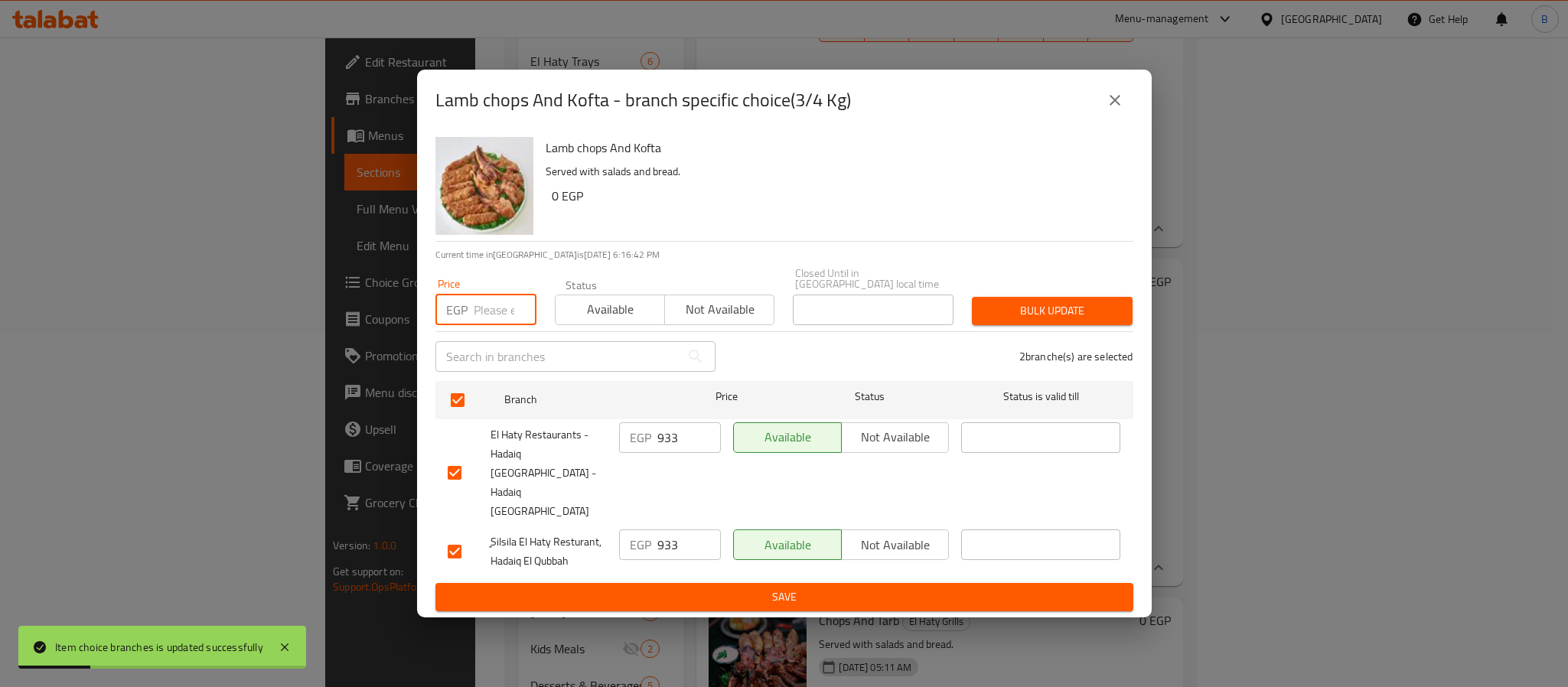
click at [493, 317] on input "number" at bounding box center [505, 310] width 63 height 31
paste input "981.9375"
type input "981.9375"
click at [1072, 320] on span "Bulk update" at bounding box center [1052, 311] width 136 height 19
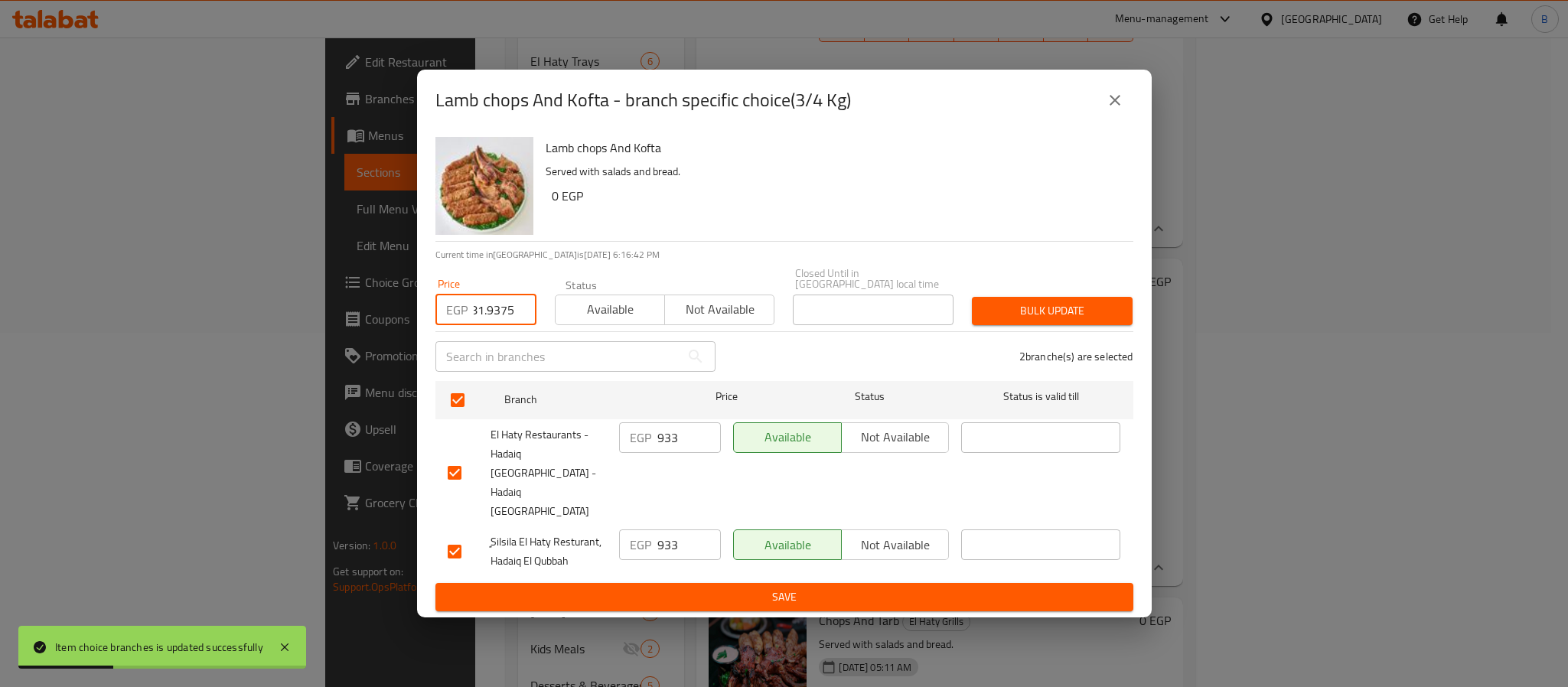
scroll to position [0, 0]
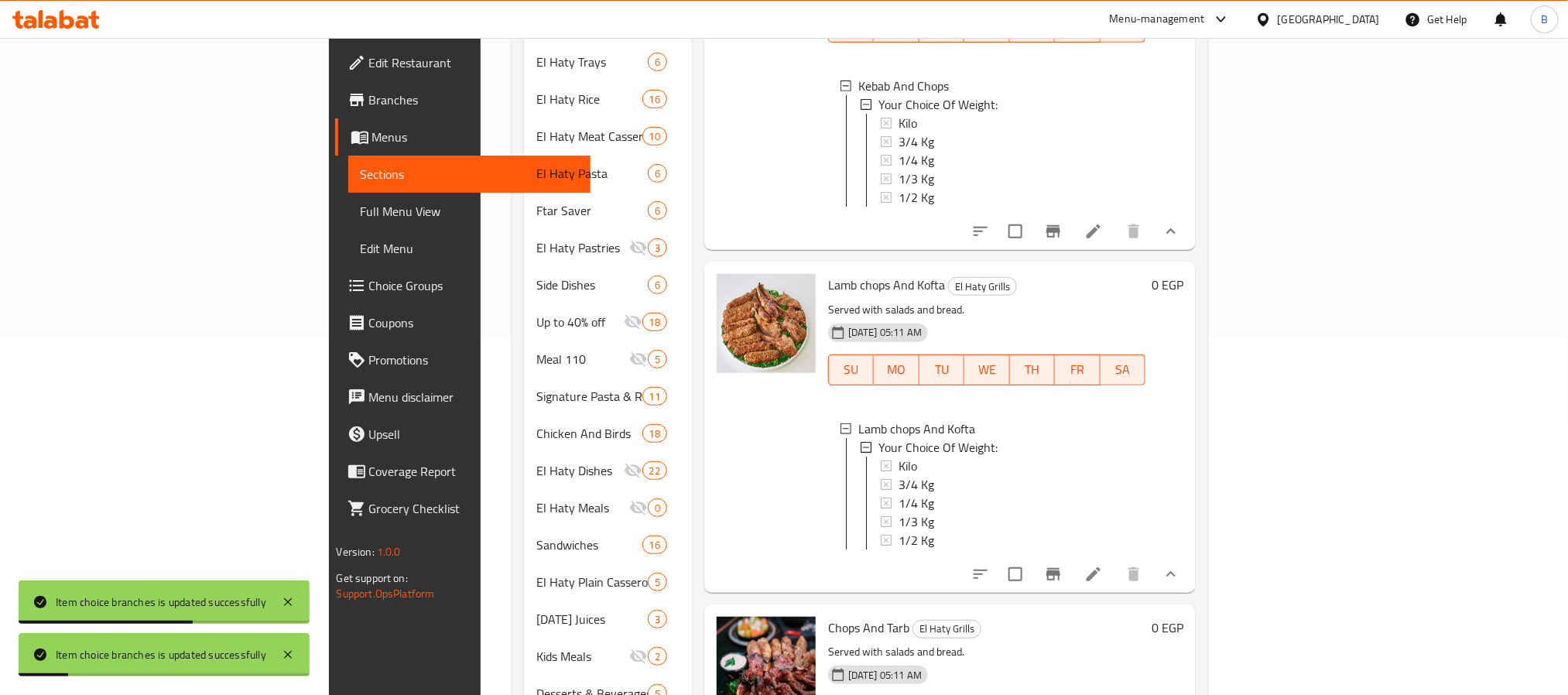
click at [955, 567] on div "Menu items ريش Add Sort Manage items Veal Chops El Haty Grills Served with sala…" at bounding box center [945, 304] width 505 height 978
click at [878, 438] on span "Your Choice Of Weight:" at bounding box center [938, 448] width 119 height 19
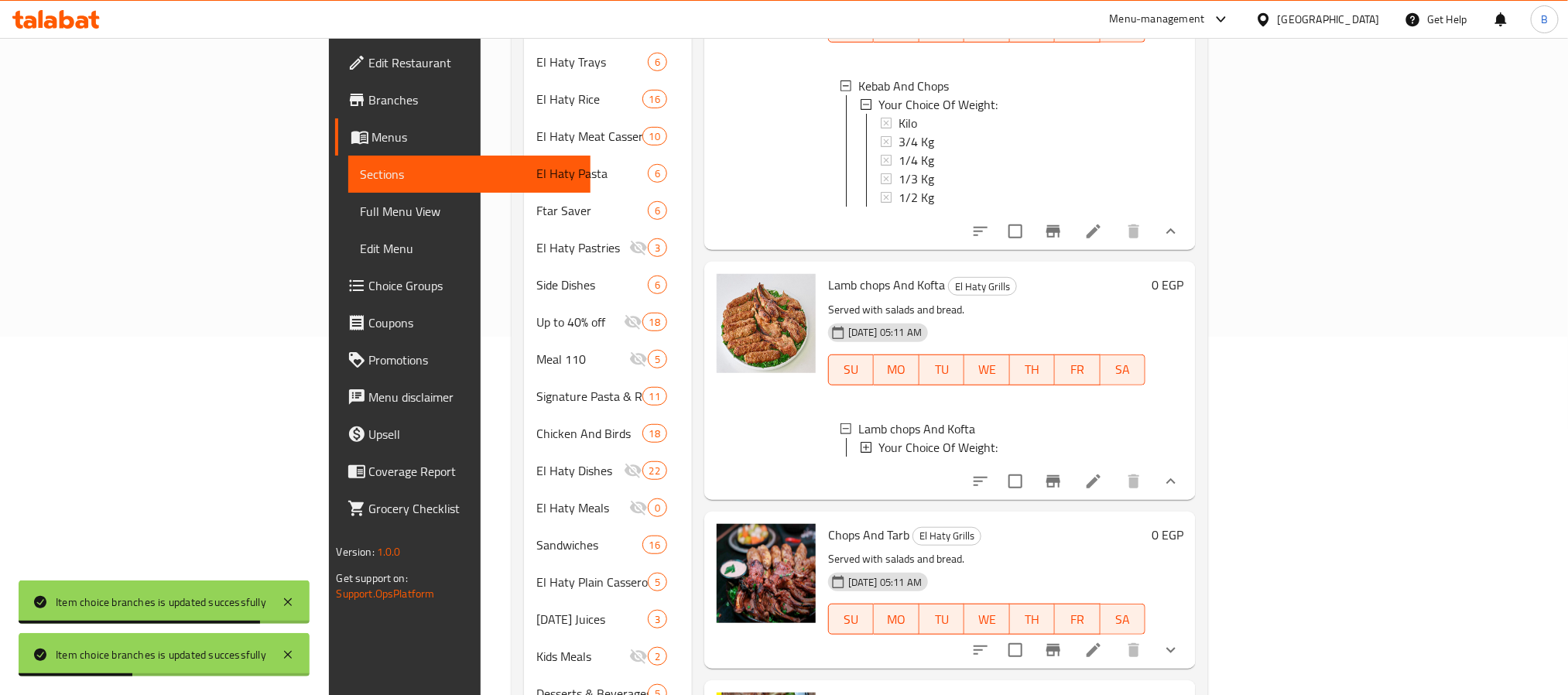
click at [878, 438] on span "Your Choice Of Weight:" at bounding box center [938, 448] width 119 height 19
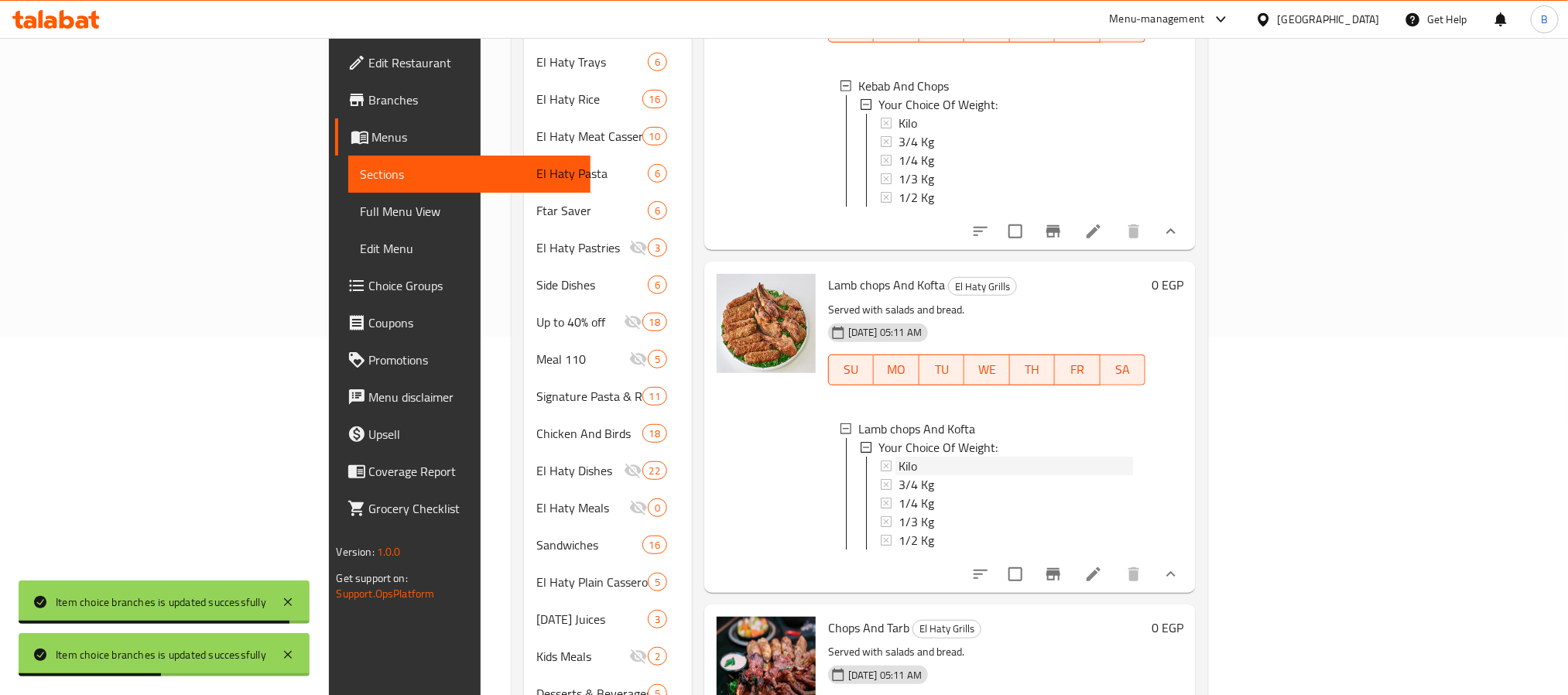
click at [899, 457] on span "Kilo" at bounding box center [909, 466] width 19 height 19
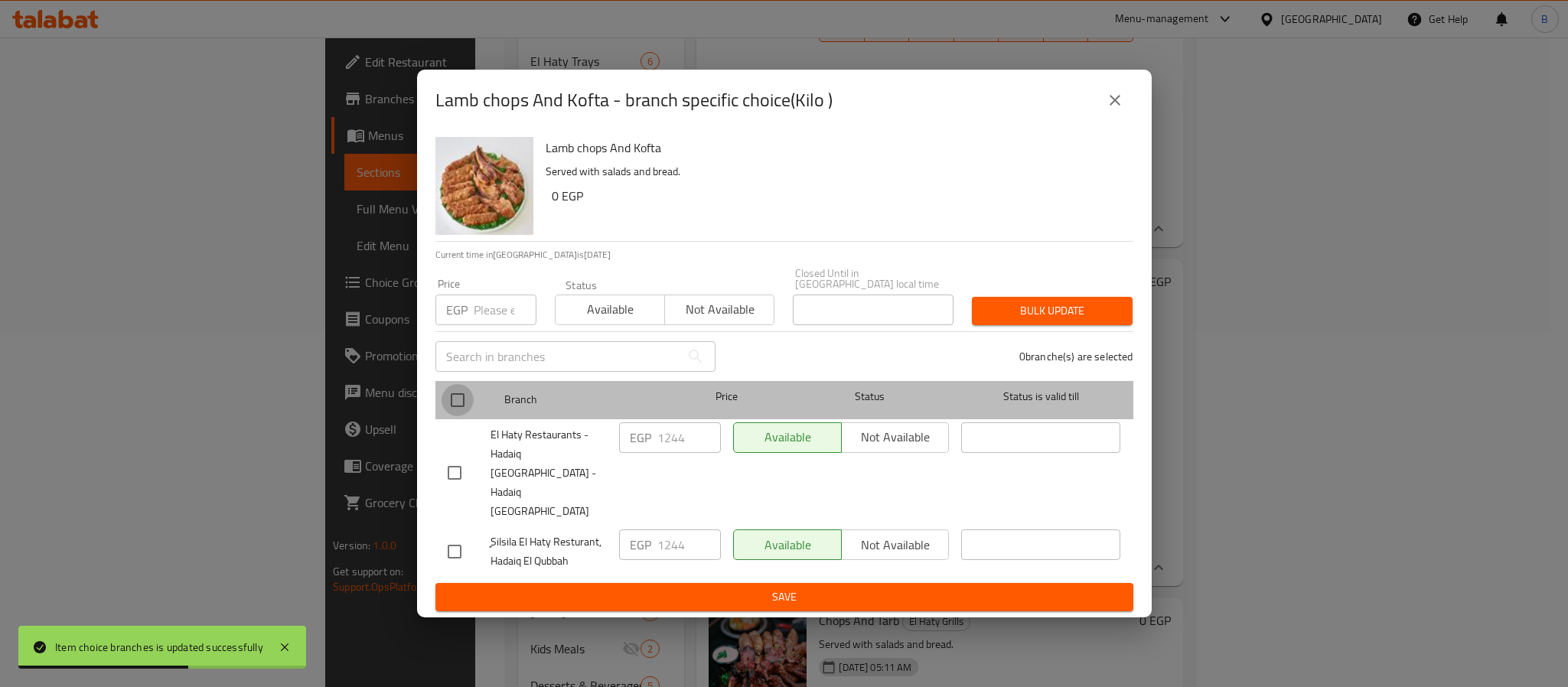
click at [469, 407] on input "checkbox" at bounding box center [458, 401] width 32 height 32
checkbox input "true"
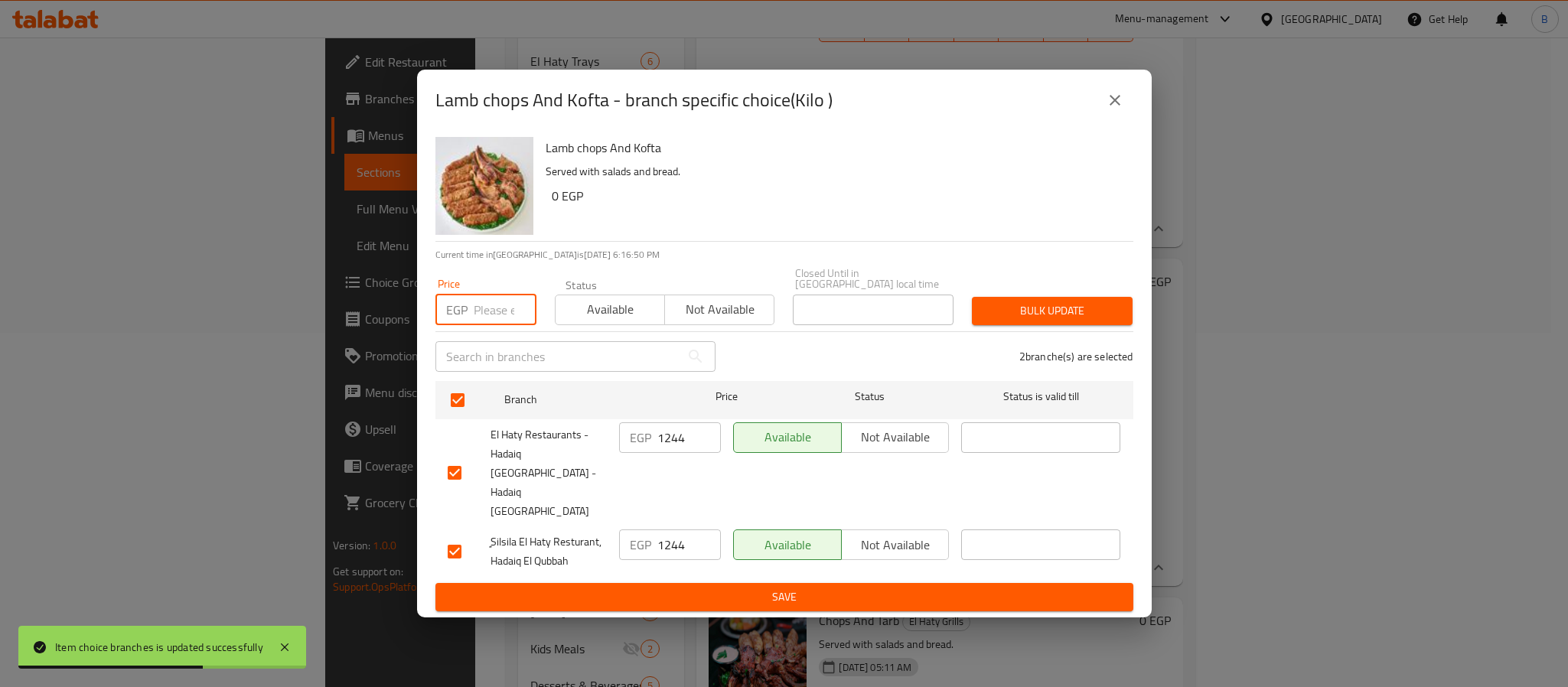
click at [499, 317] on input "number" at bounding box center [505, 310] width 63 height 31
paste input "1309.25"
type input "1309.25"
click at [1061, 320] on span "Bulk update" at bounding box center [1052, 311] width 136 height 19
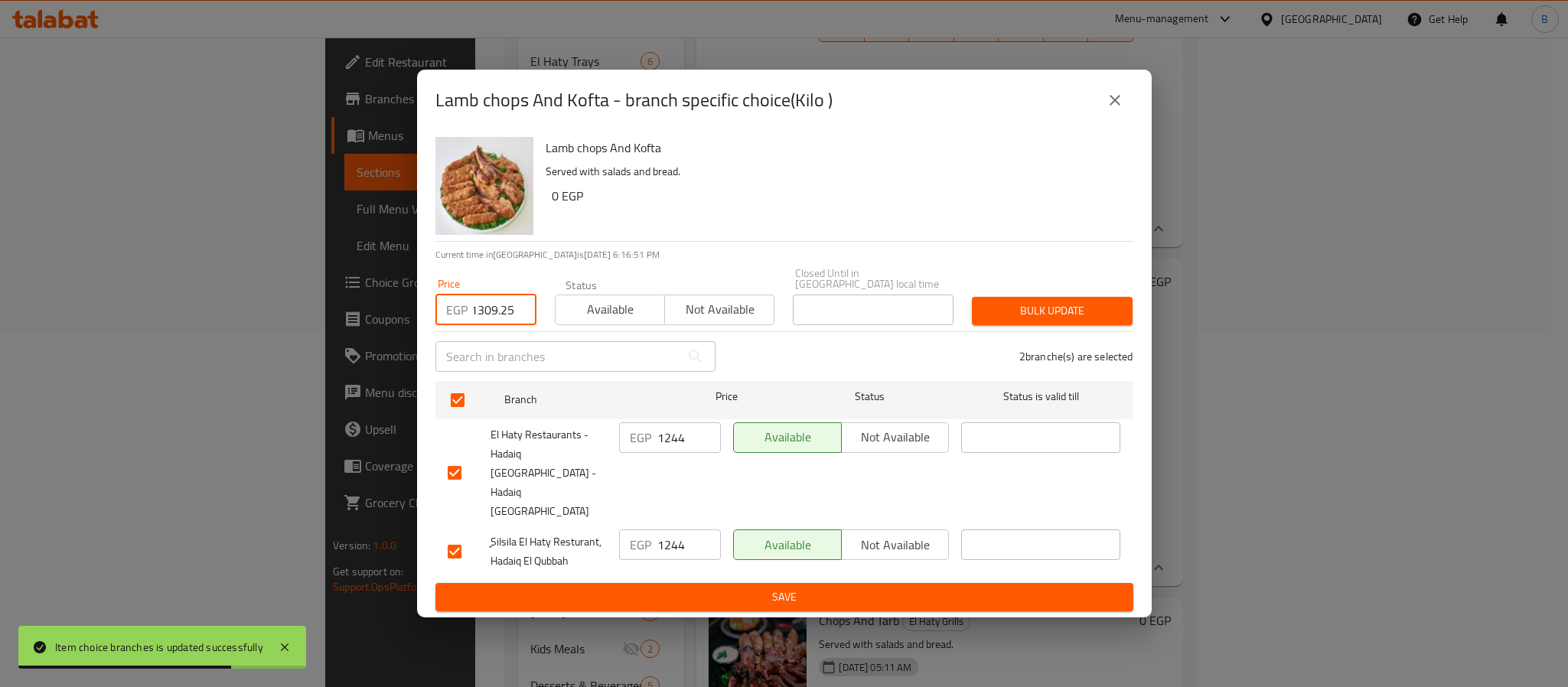
scroll to position [0, 0]
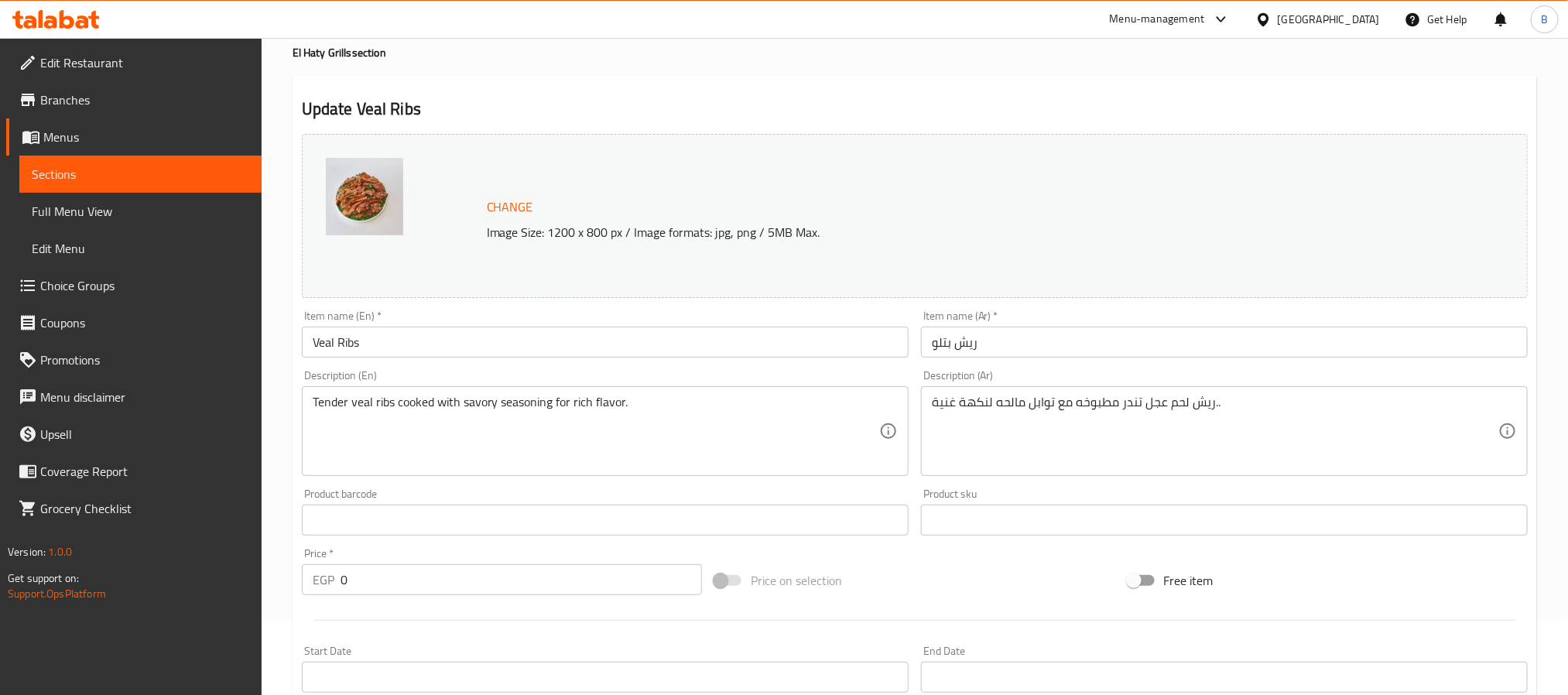
scroll to position [116, 0]
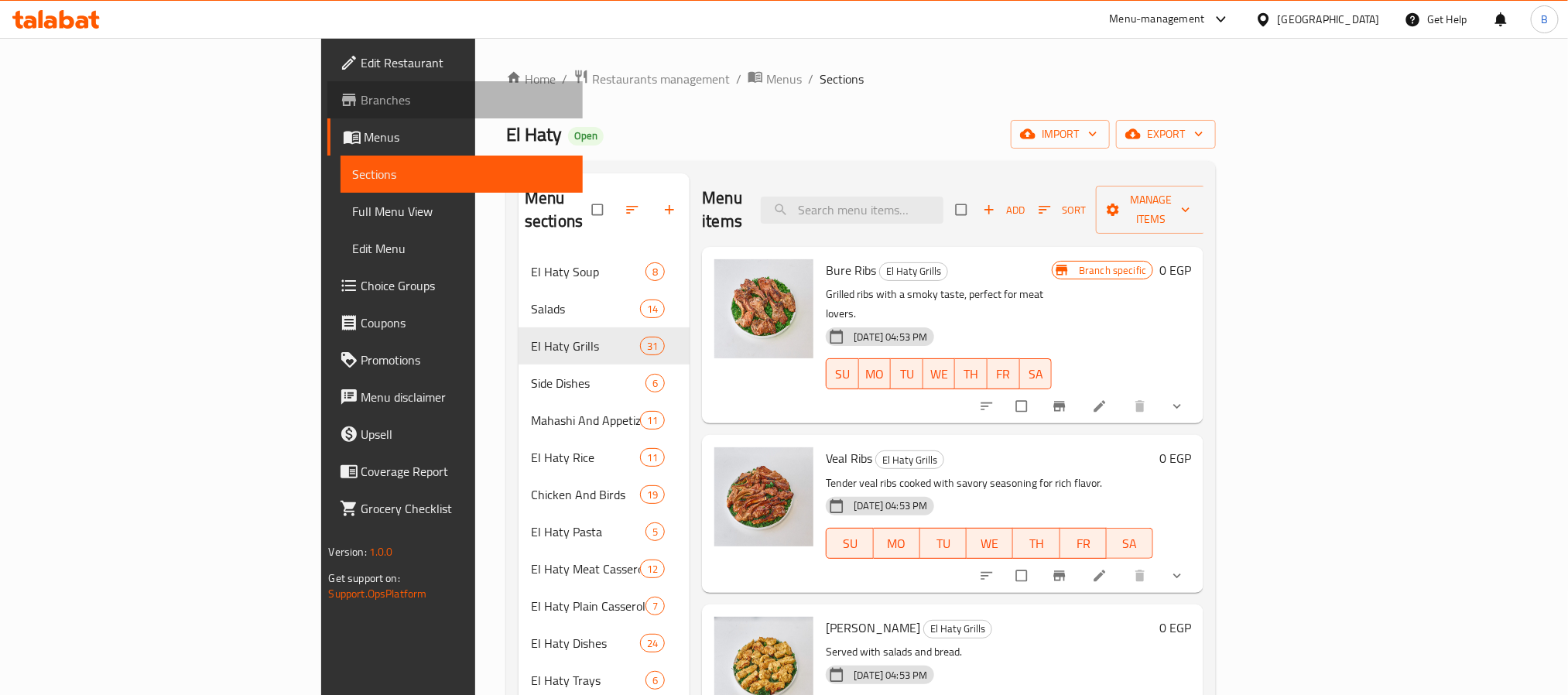
click at [361, 108] on span "Branches" at bounding box center [465, 100] width 209 height 19
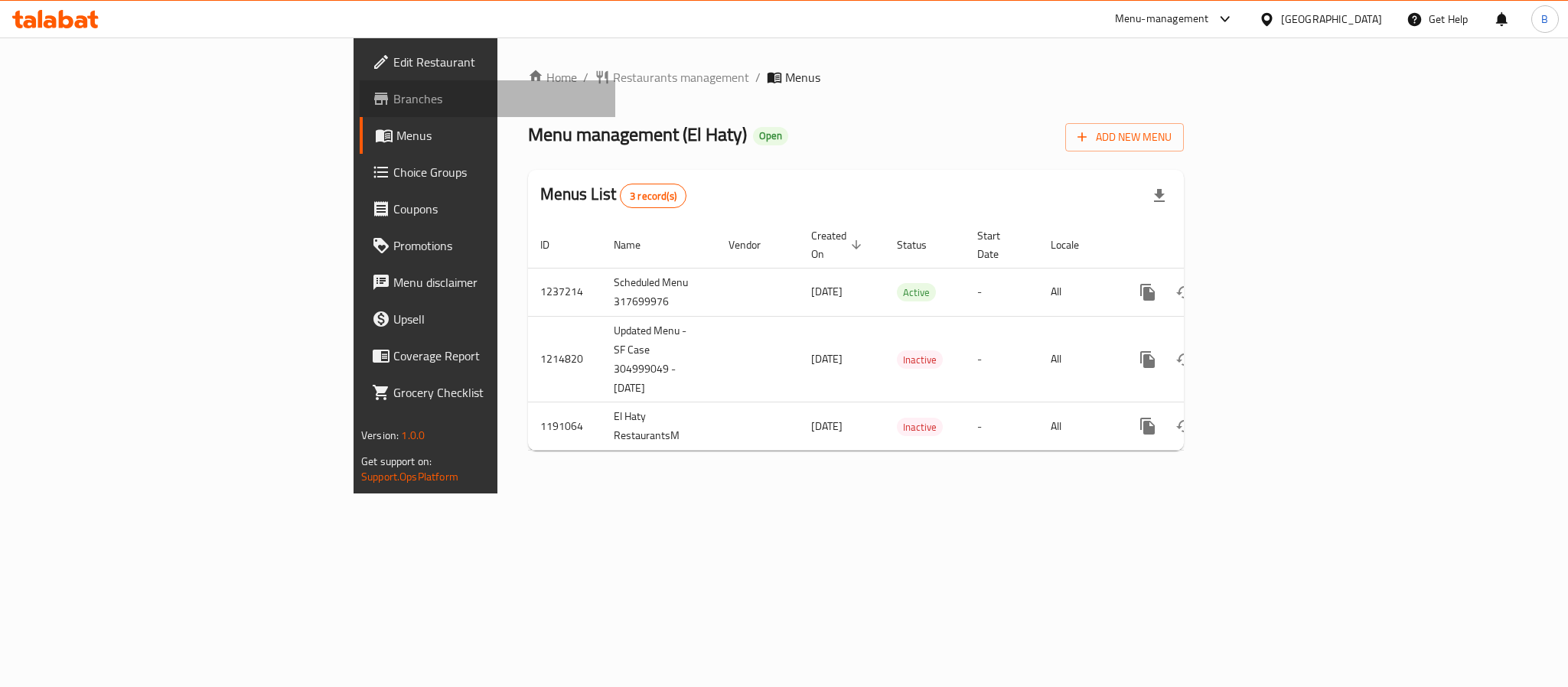
click at [394, 107] on span "Branches" at bounding box center [499, 99] width 210 height 19
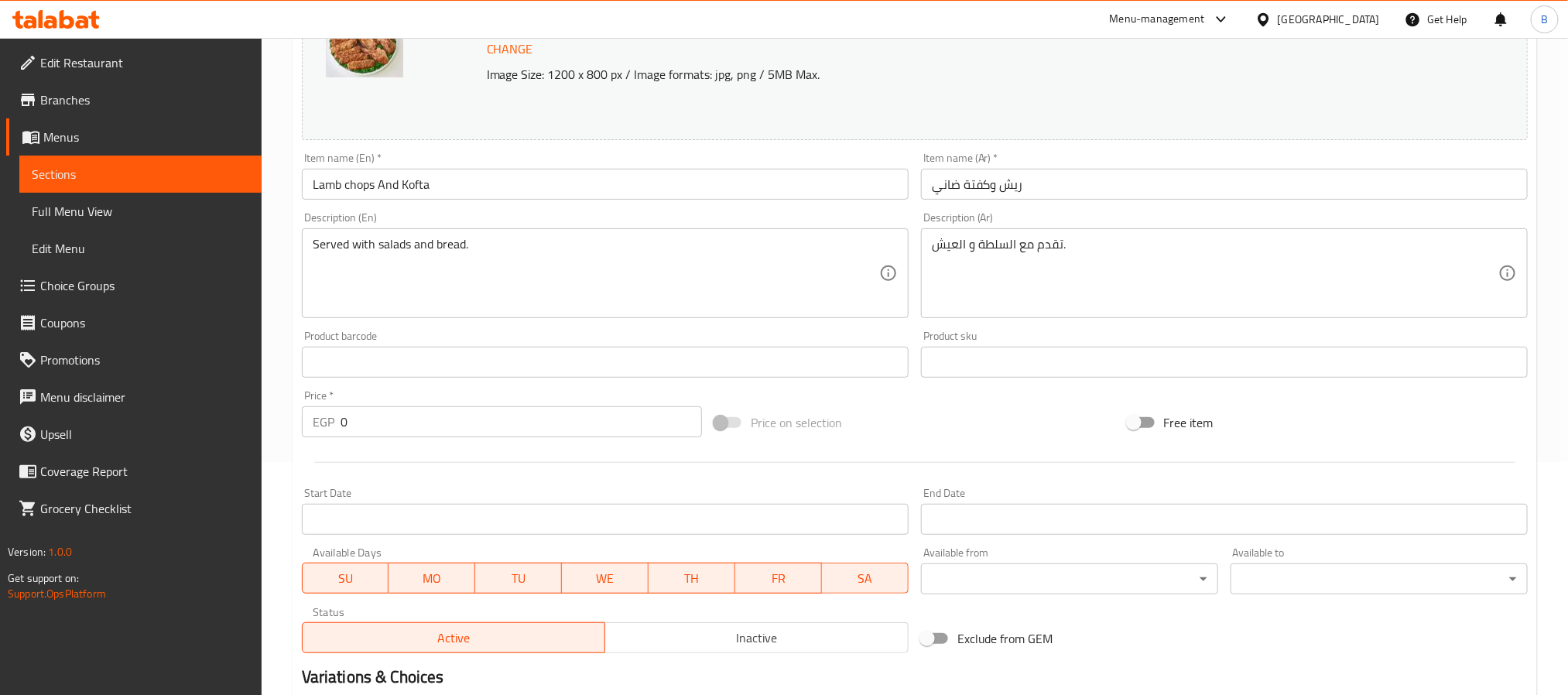
scroll to position [232, 0]
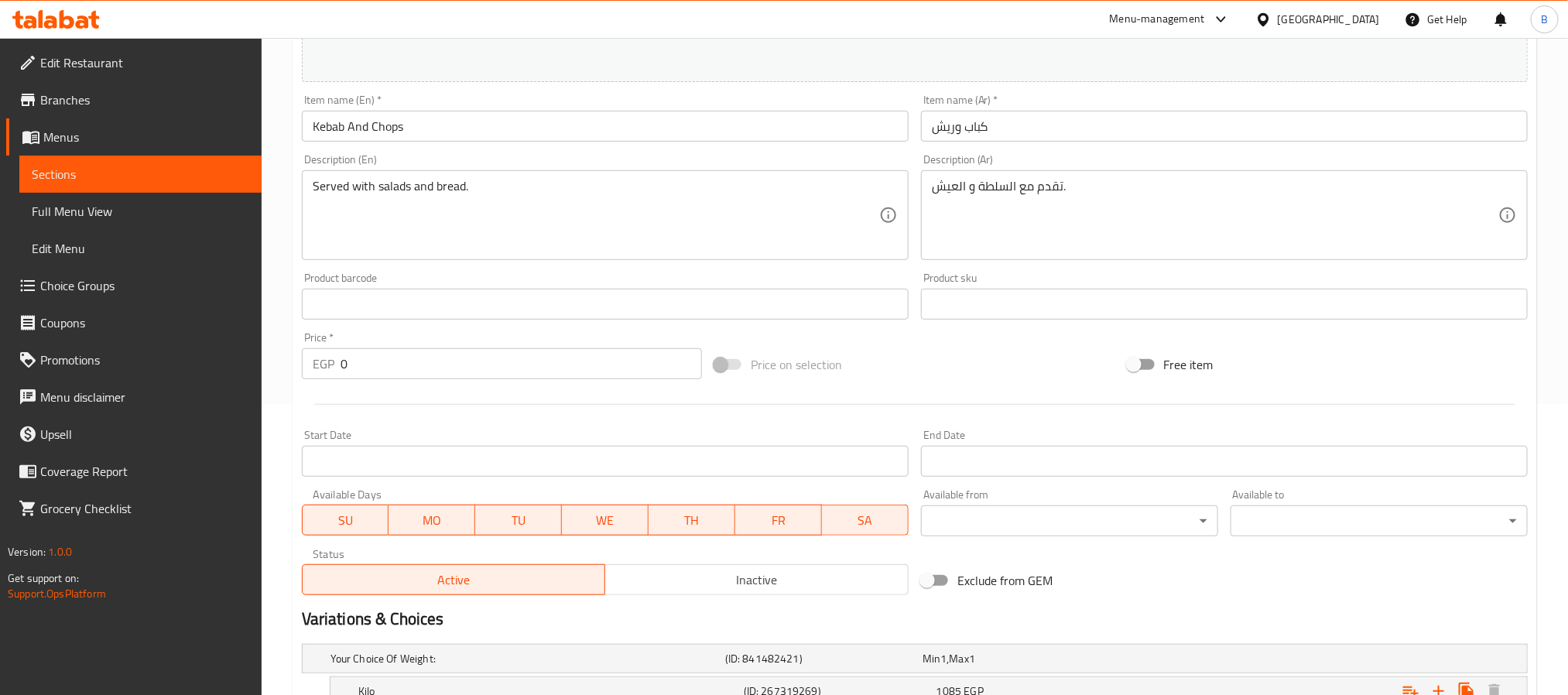
scroll to position [116, 0]
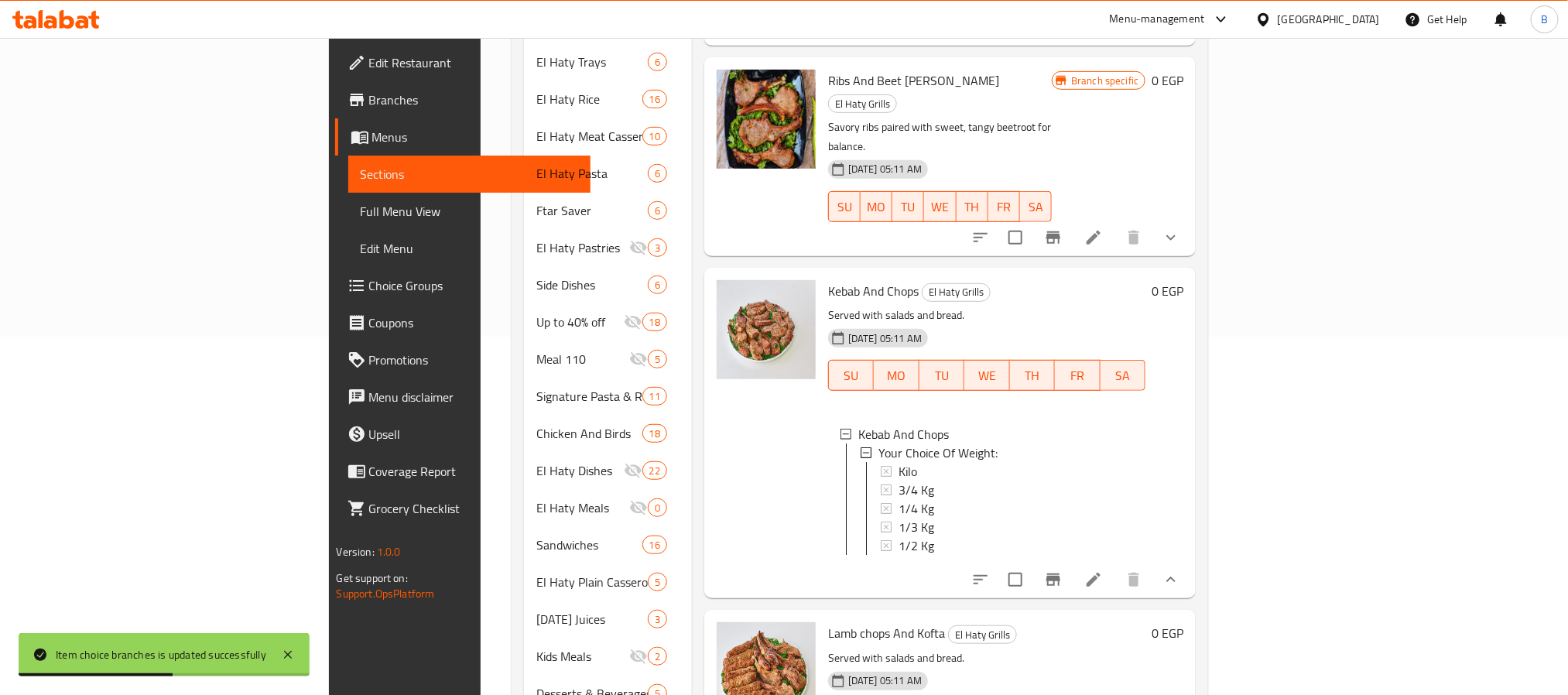
scroll to position [348, 0]
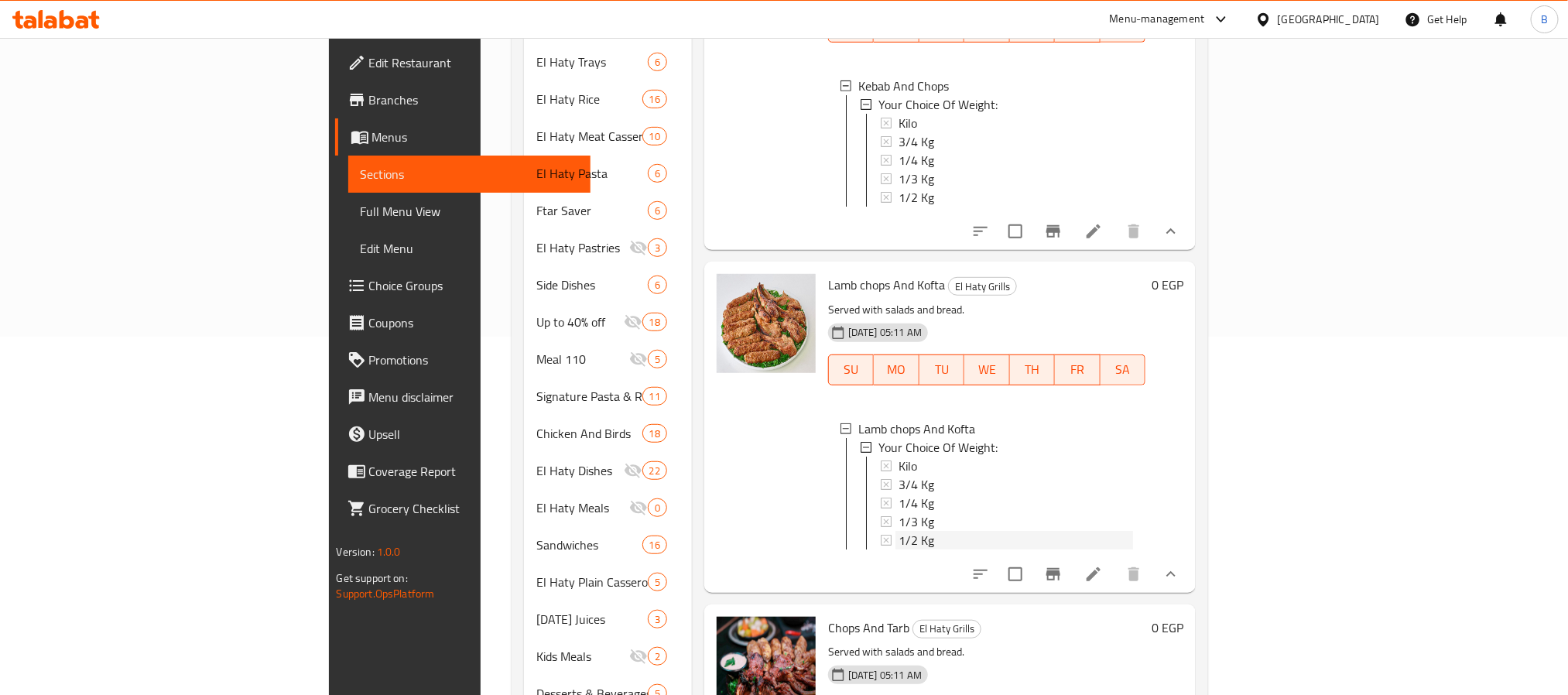
click at [899, 531] on span "1/2 Kg" at bounding box center [916, 541] width 35 height 19
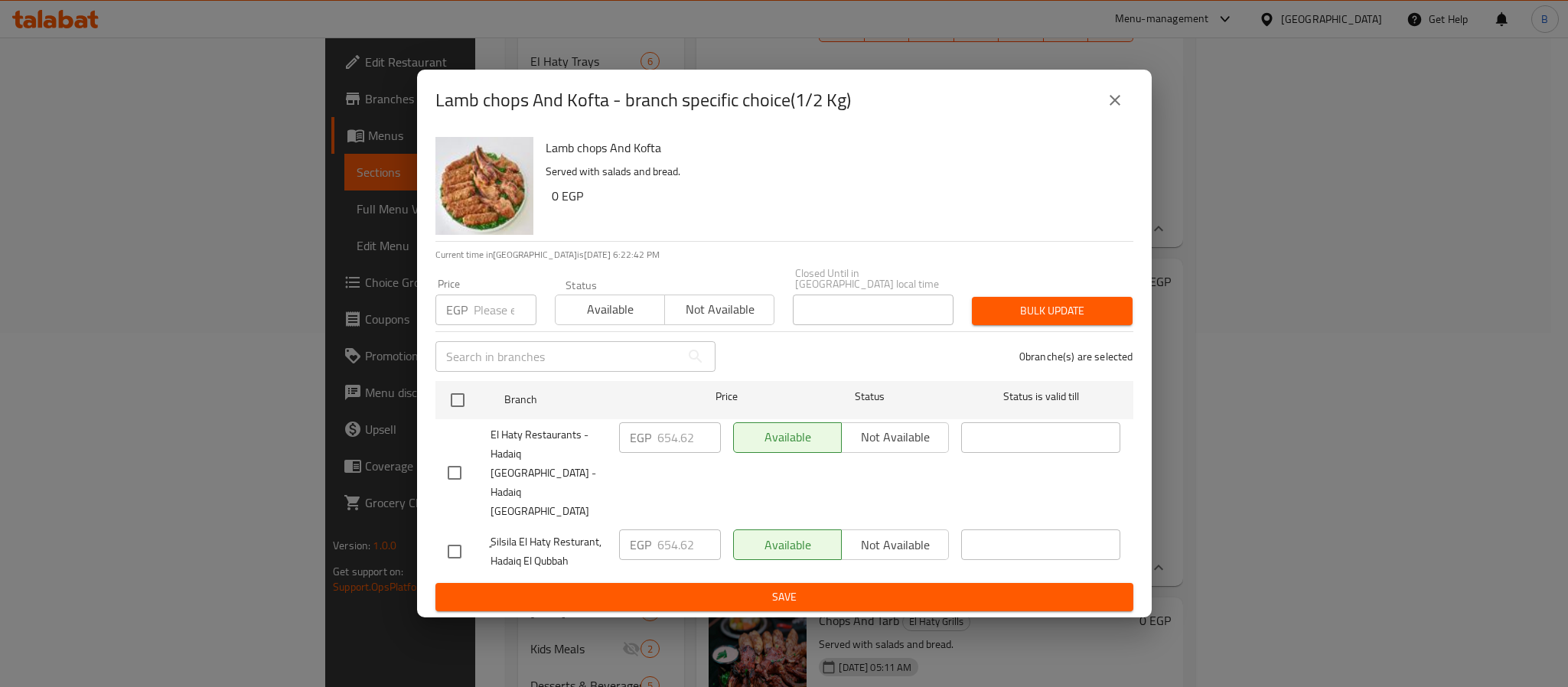
click at [1118, 109] on icon "close" at bounding box center [1115, 101] width 19 height 19
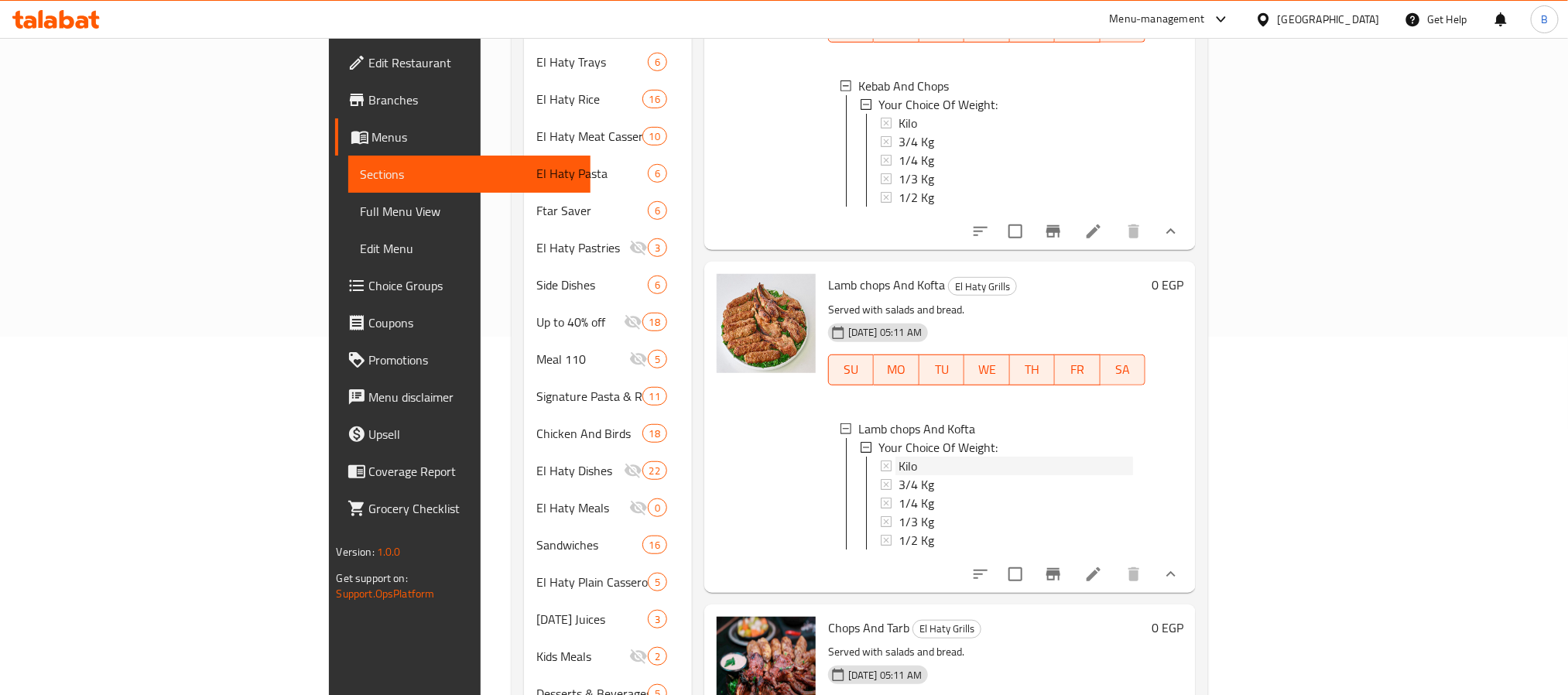
click at [899, 457] on span "Kilo" at bounding box center [909, 466] width 19 height 19
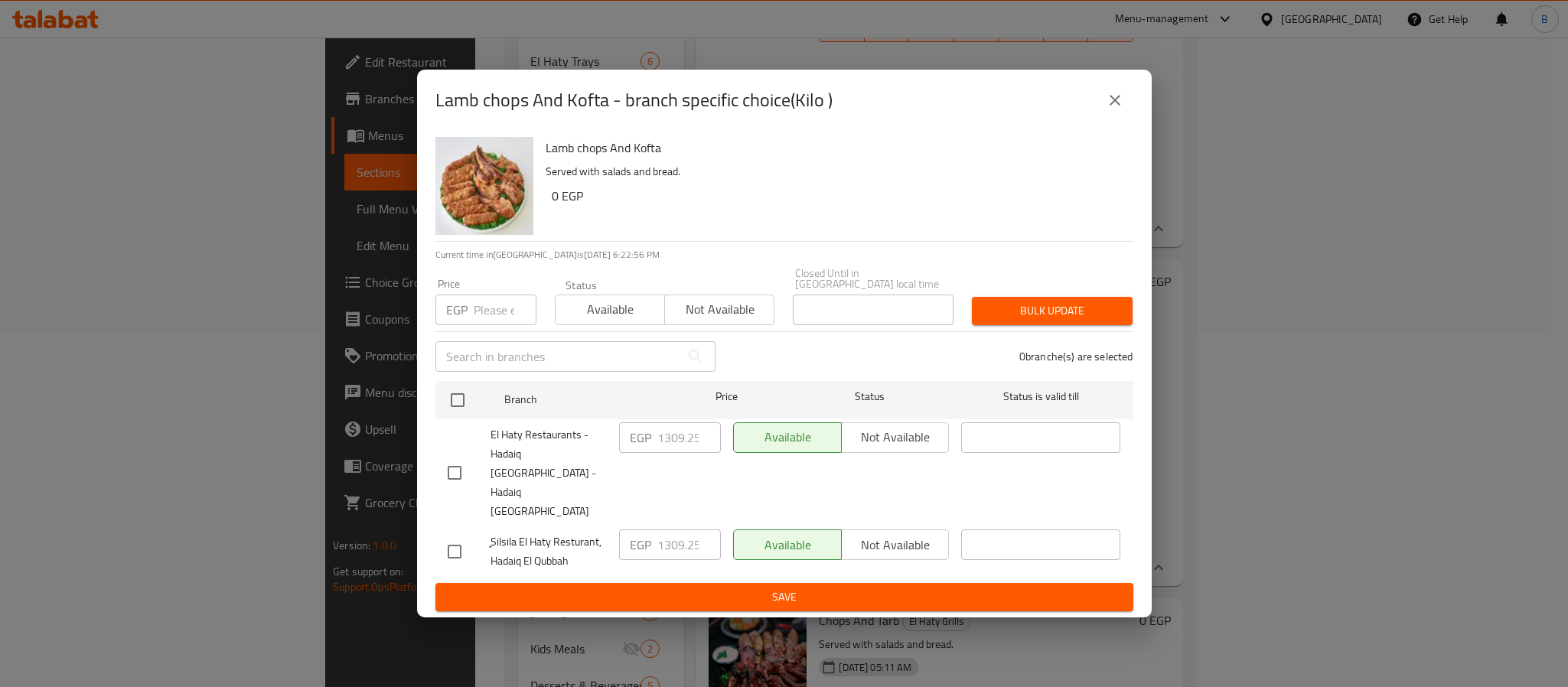
click at [818, 626] on div "Lamb chops And Kofta - branch specific choice(Kilo ) Lamb chops And Kofta Serve…" at bounding box center [784, 344] width 1568 height 687
click at [1111, 109] on icon "close" at bounding box center [1115, 101] width 19 height 19
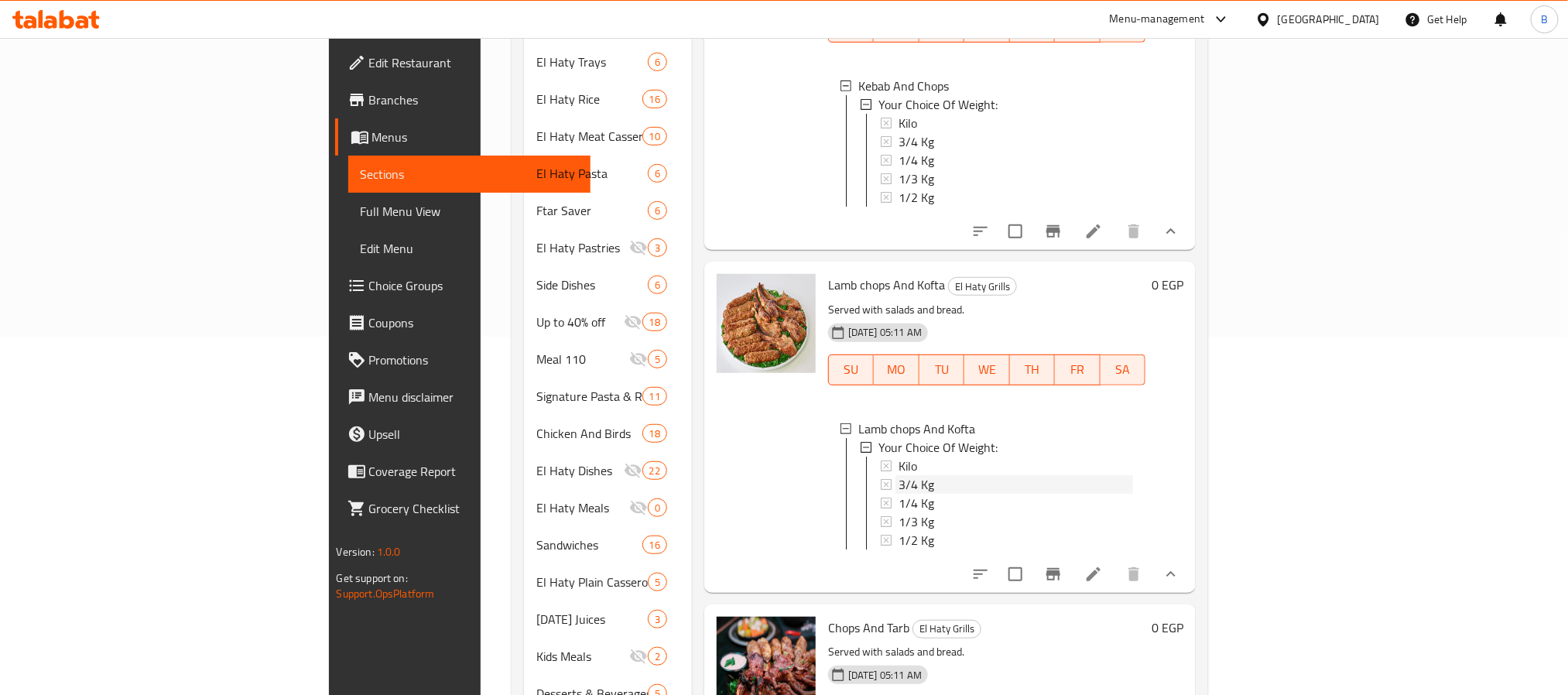
click at [899, 475] on div "3/4 Kg" at bounding box center [1016, 485] width 235 height 19
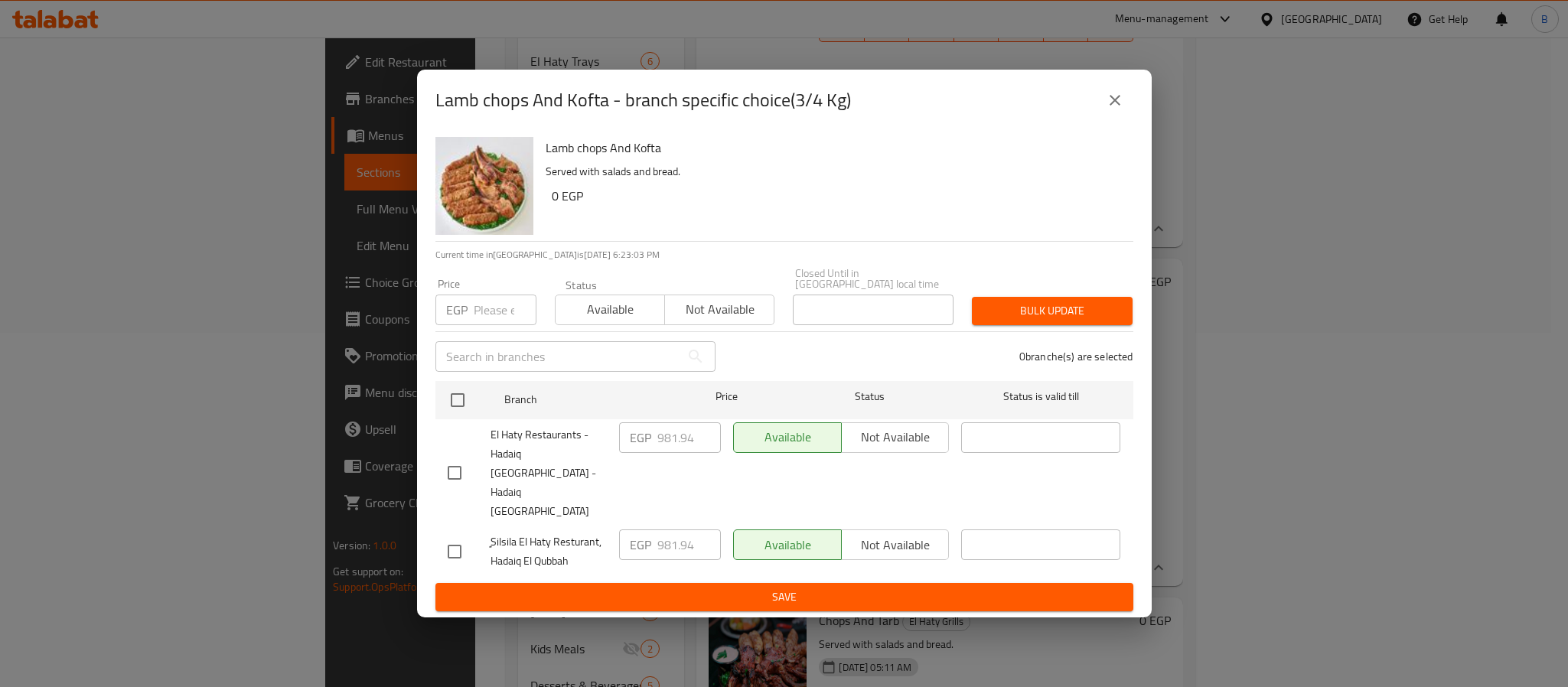
click at [1119, 109] on icon "close" at bounding box center [1115, 101] width 19 height 19
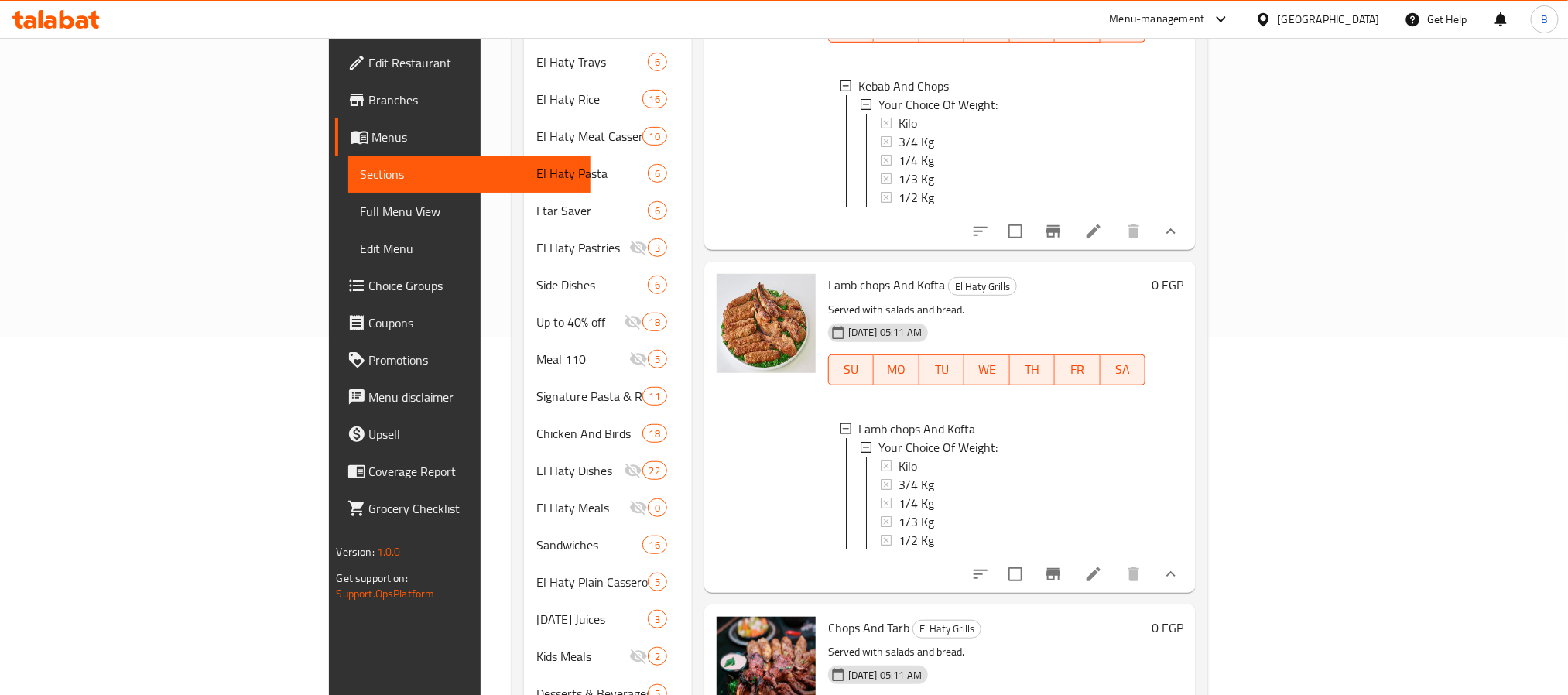
click at [940, 617] on h6 "Chops And Tarb El Haty Grills" at bounding box center [987, 628] width 318 height 22
click at [899, 531] on div "1/2 Kg" at bounding box center [1016, 541] width 235 height 19
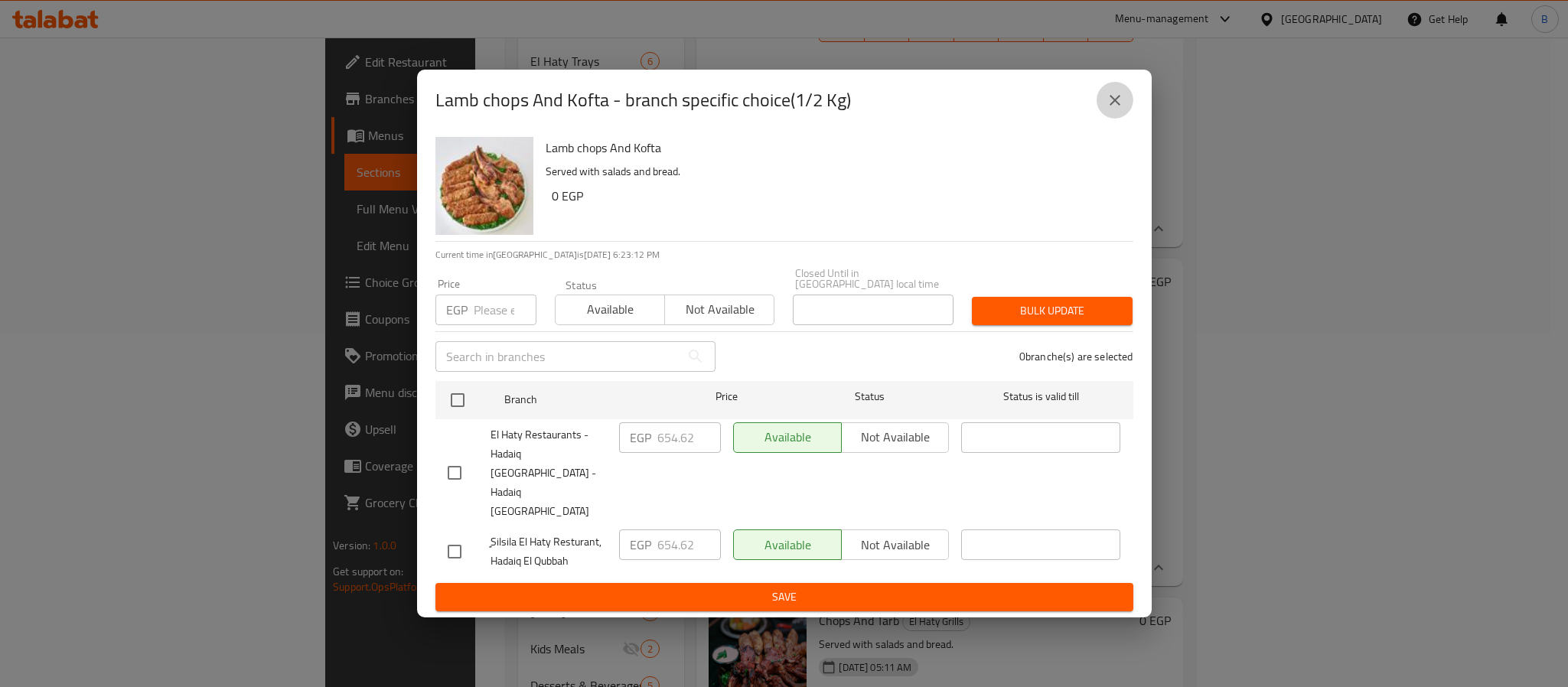
click at [1115, 109] on icon "close" at bounding box center [1115, 101] width 19 height 19
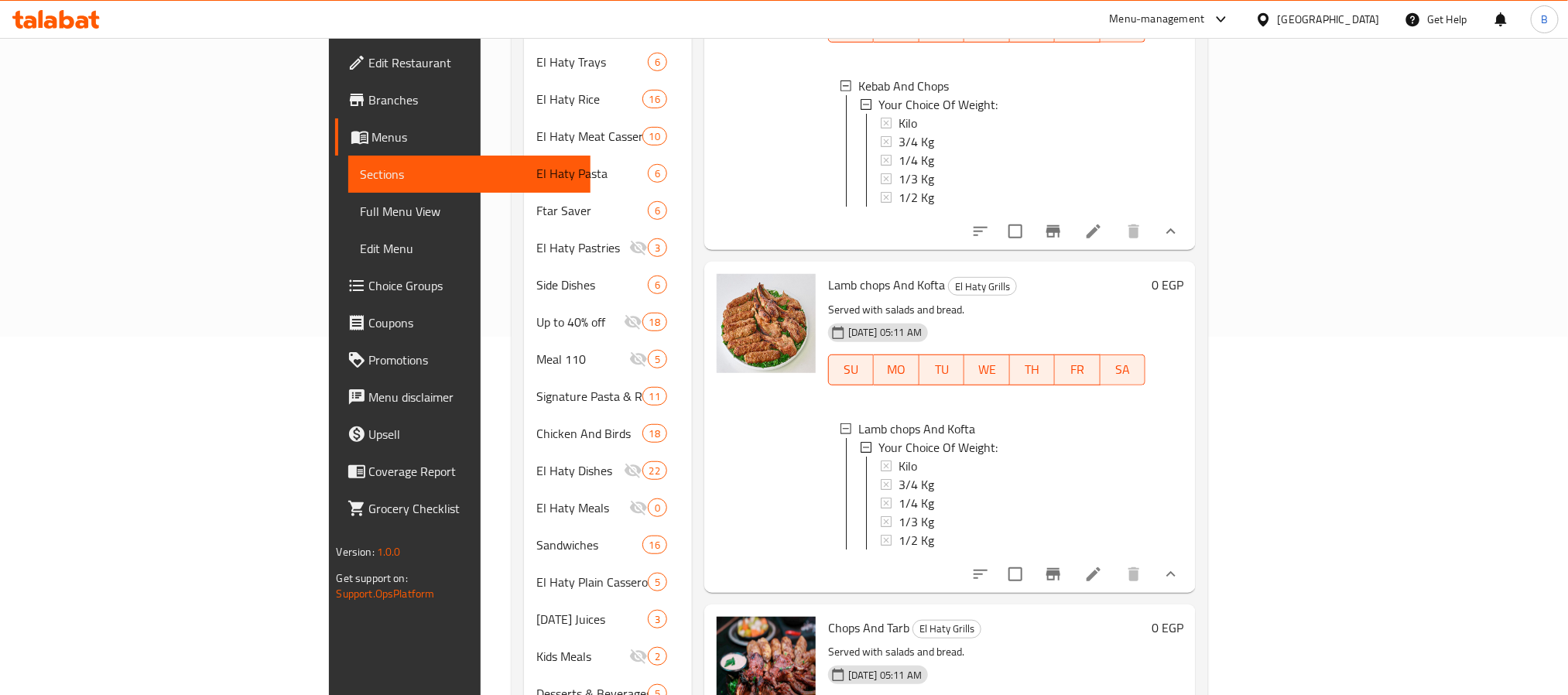
click at [781, 604] on div "Chops And Tarb El Haty Grills Served with salads and bread. 06-06-2024 05:11 AM…" at bounding box center [950, 683] width 492 height 157
click at [899, 512] on div "1/3 Kg" at bounding box center [1016, 522] width 235 height 19
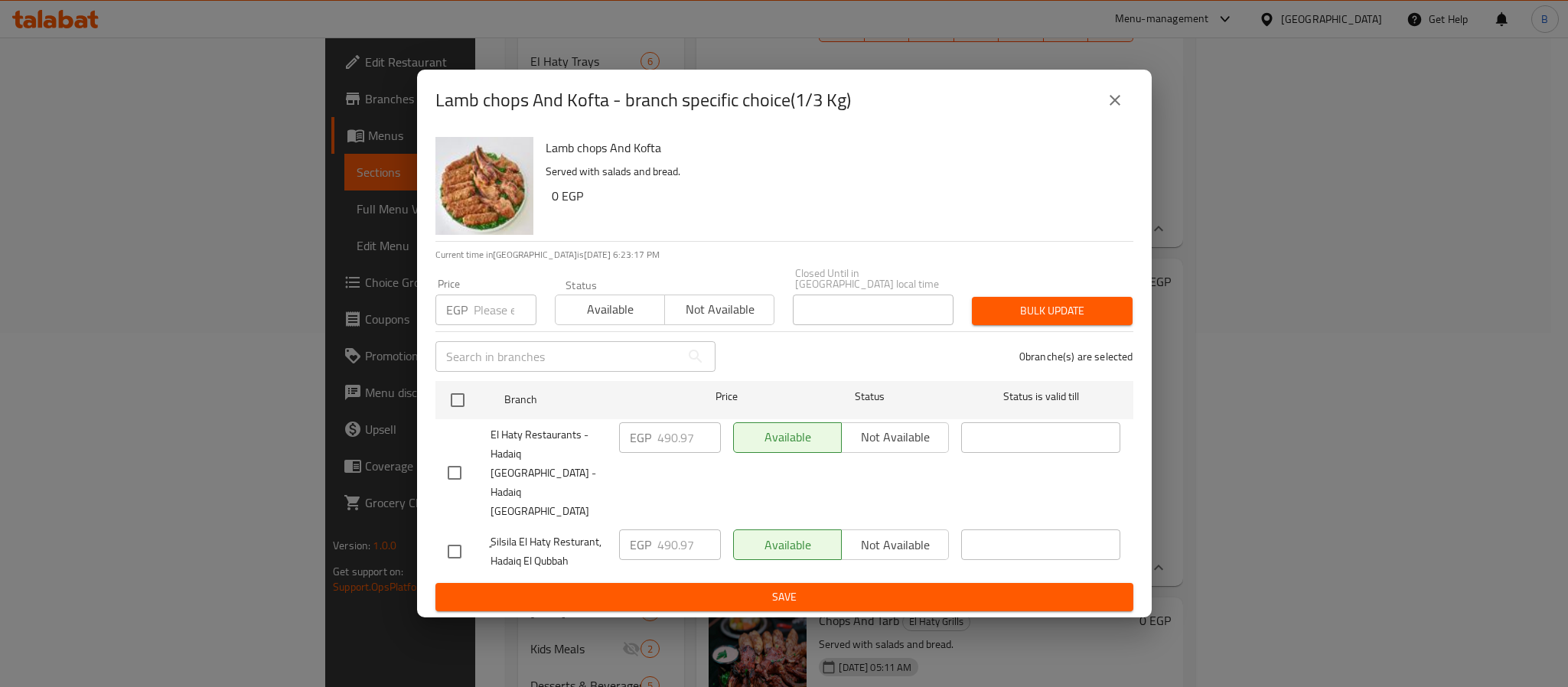
click at [1125, 118] on button "close" at bounding box center [1115, 100] width 37 height 37
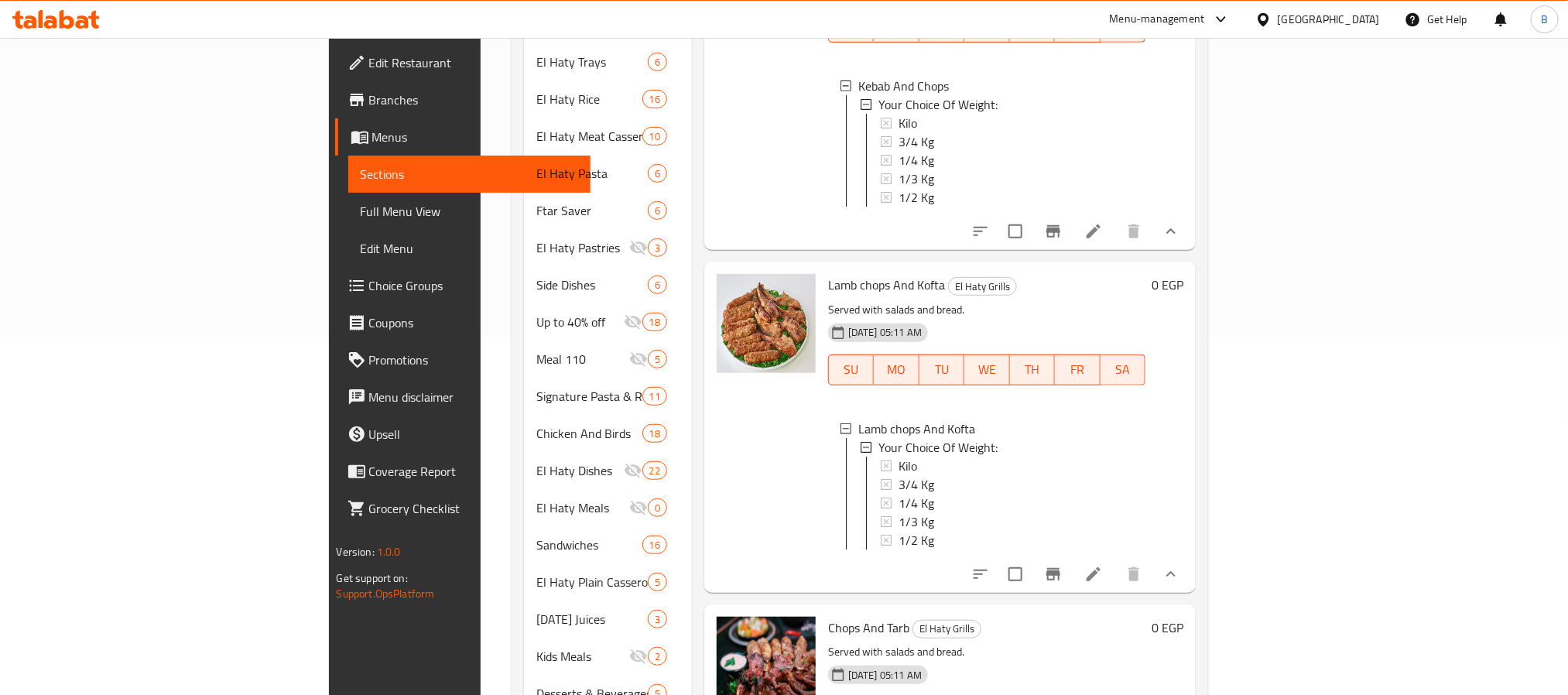
click at [823, 556] on div "Lamb chops And Kofta El Haty Grills Served with salads and bread. 06-06-2024 05…" at bounding box center [987, 427] width 330 height 318
click at [899, 494] on span "1/4 Kg" at bounding box center [916, 504] width 35 height 19
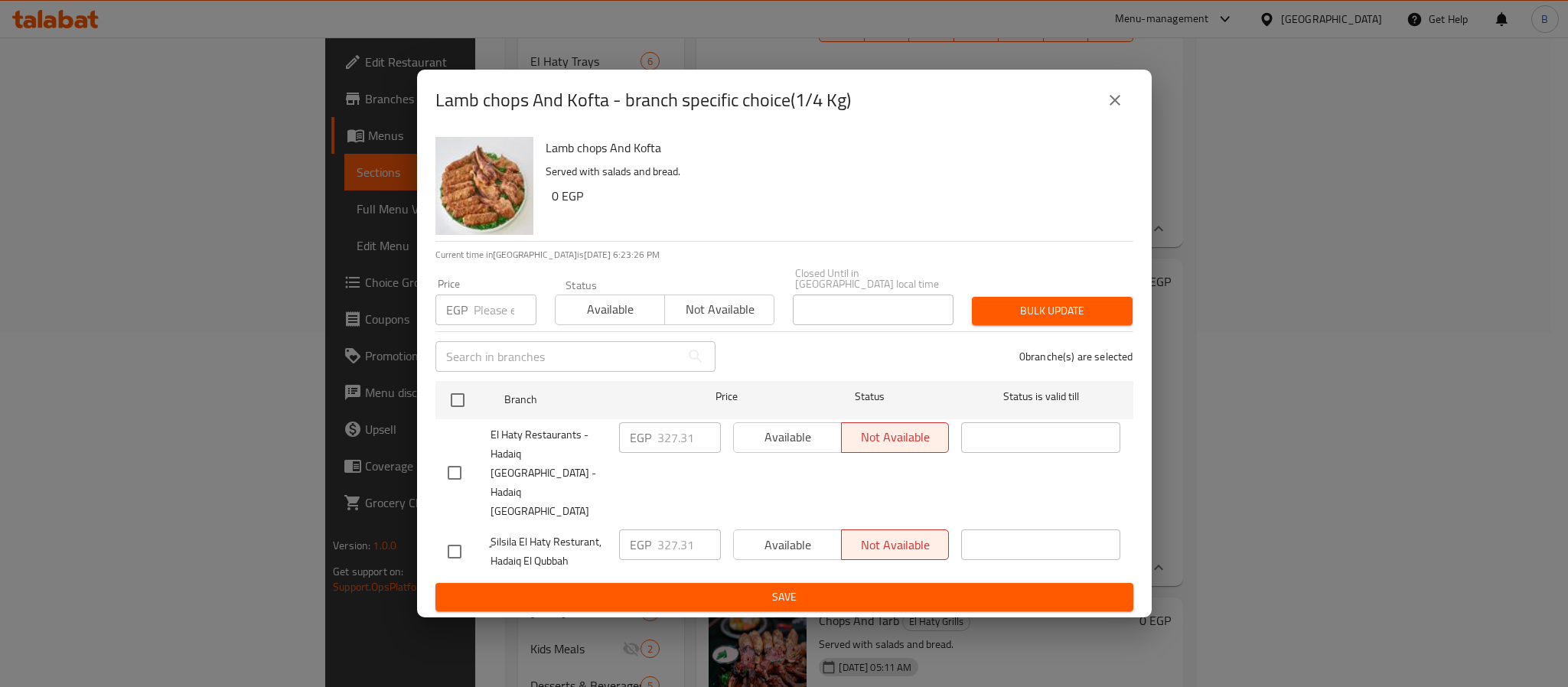
click at [1112, 106] on icon "close" at bounding box center [1115, 100] width 11 height 11
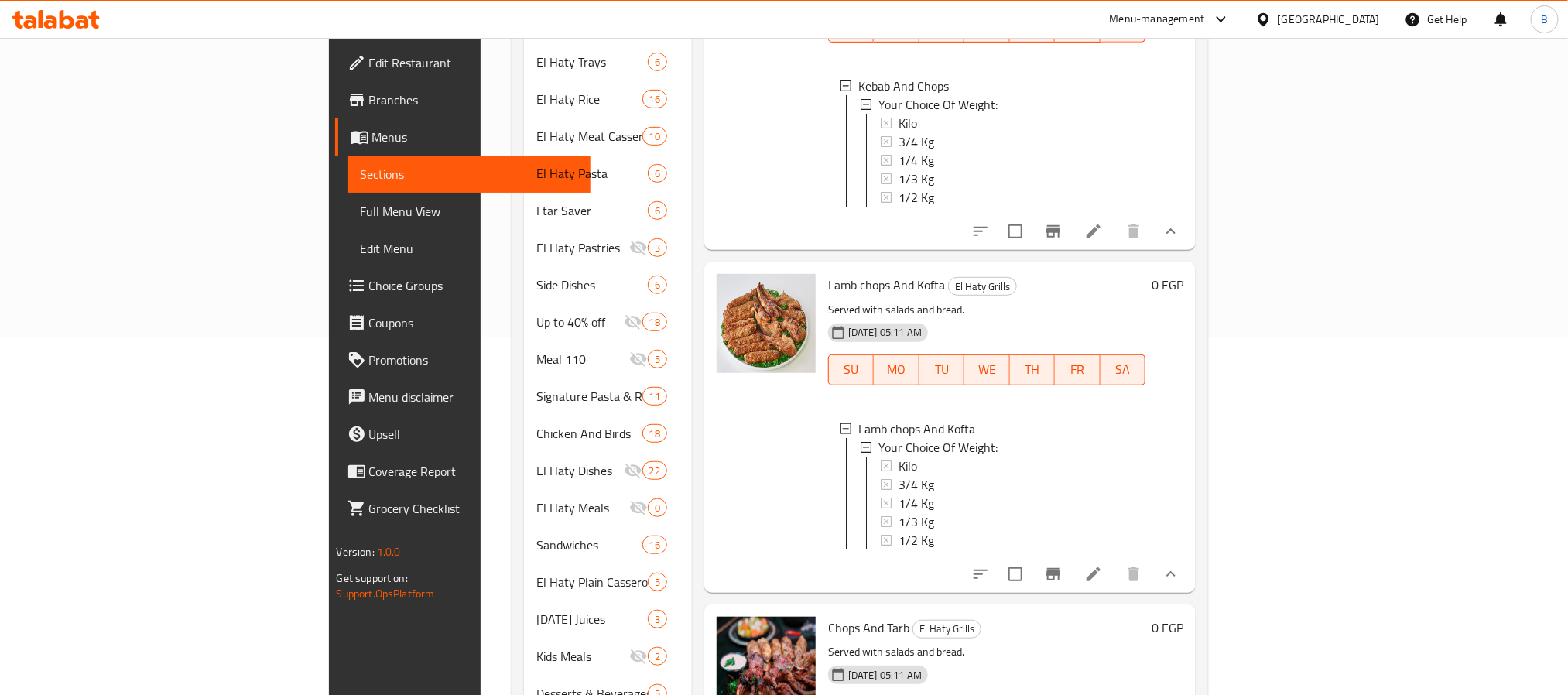
click at [1096, 558] on div "Lamb chops And Kofta El Haty Grills Served with salads and bread. 06-06-2024 05…" at bounding box center [950, 427] width 492 height 330
click at [828, 617] on span "Chops And Tarb" at bounding box center [869, 628] width 81 height 23
copy h6 "Chops And Tarb"
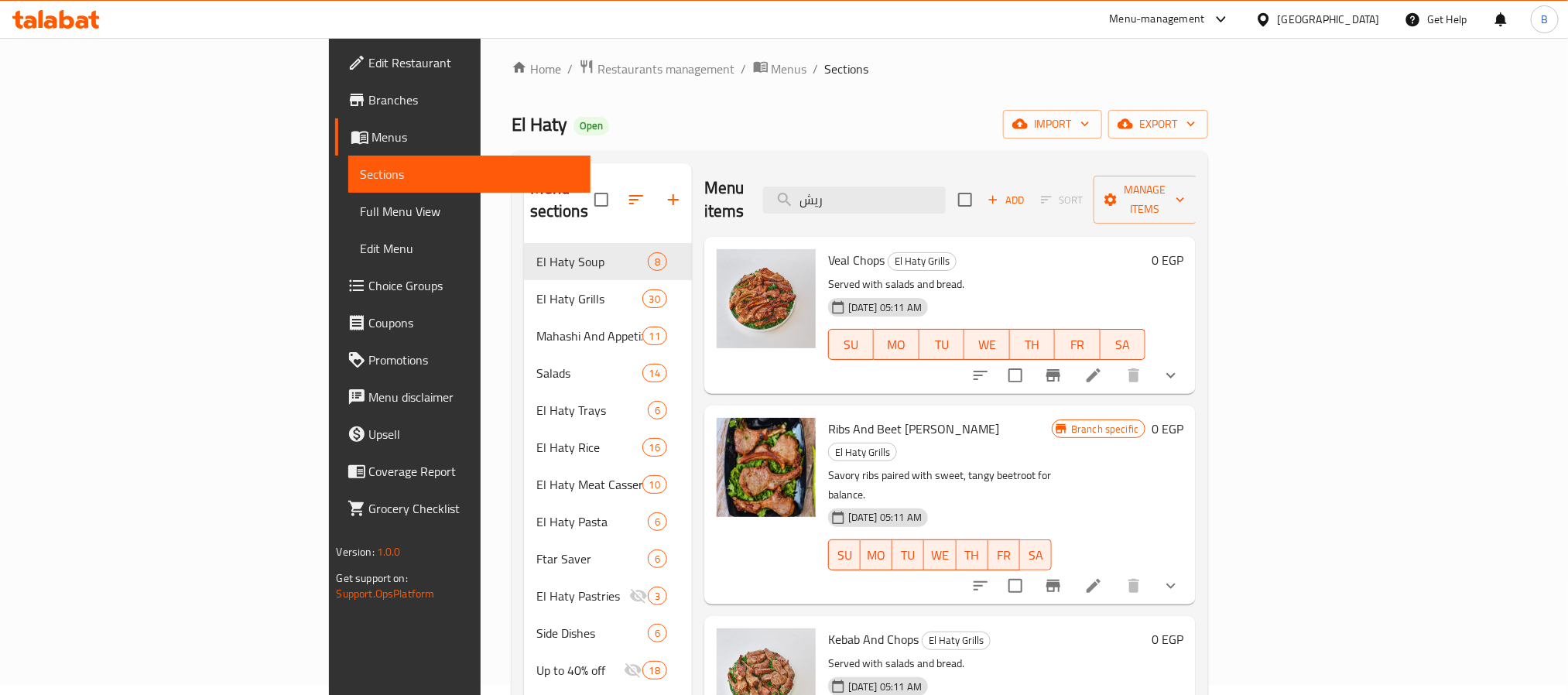
scroll to position [0, 0]
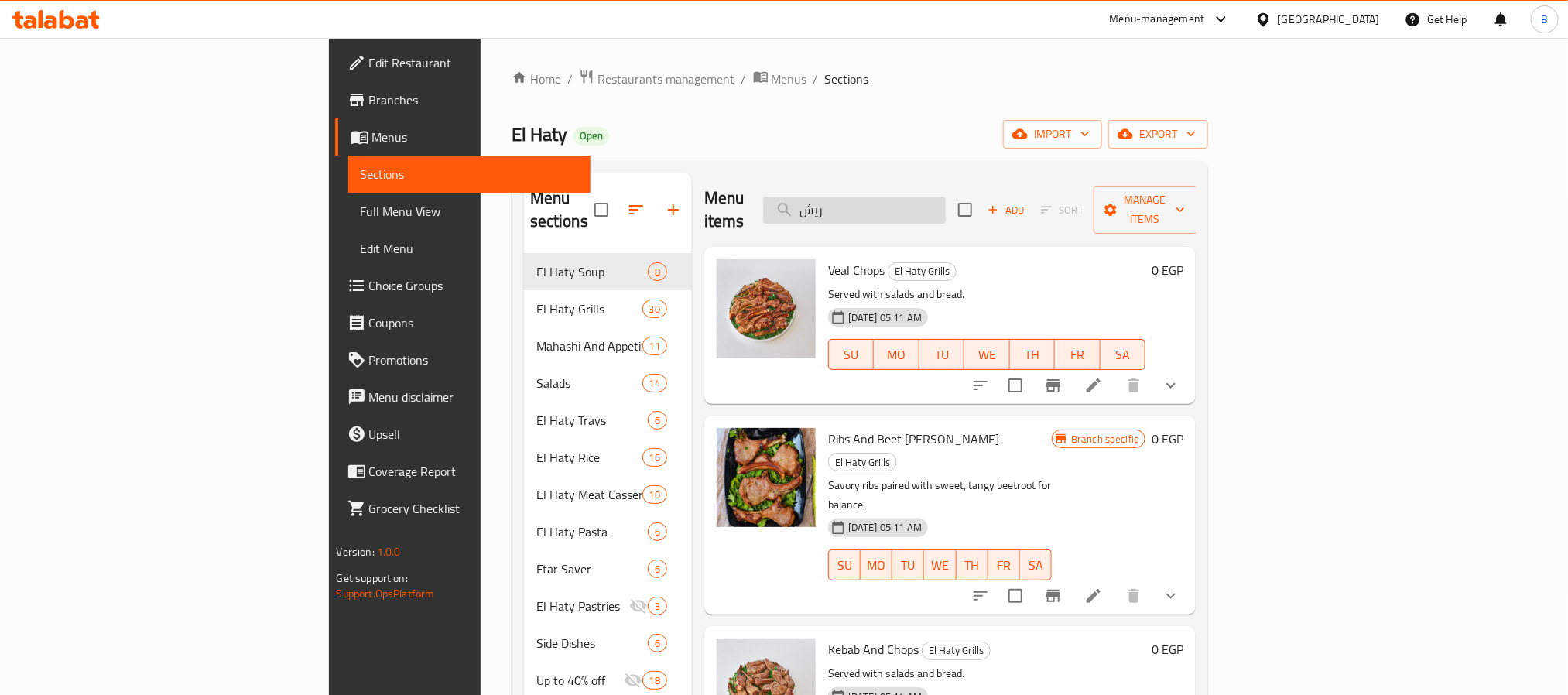
click at [946, 197] on input "ريش" at bounding box center [854, 210] width 183 height 27
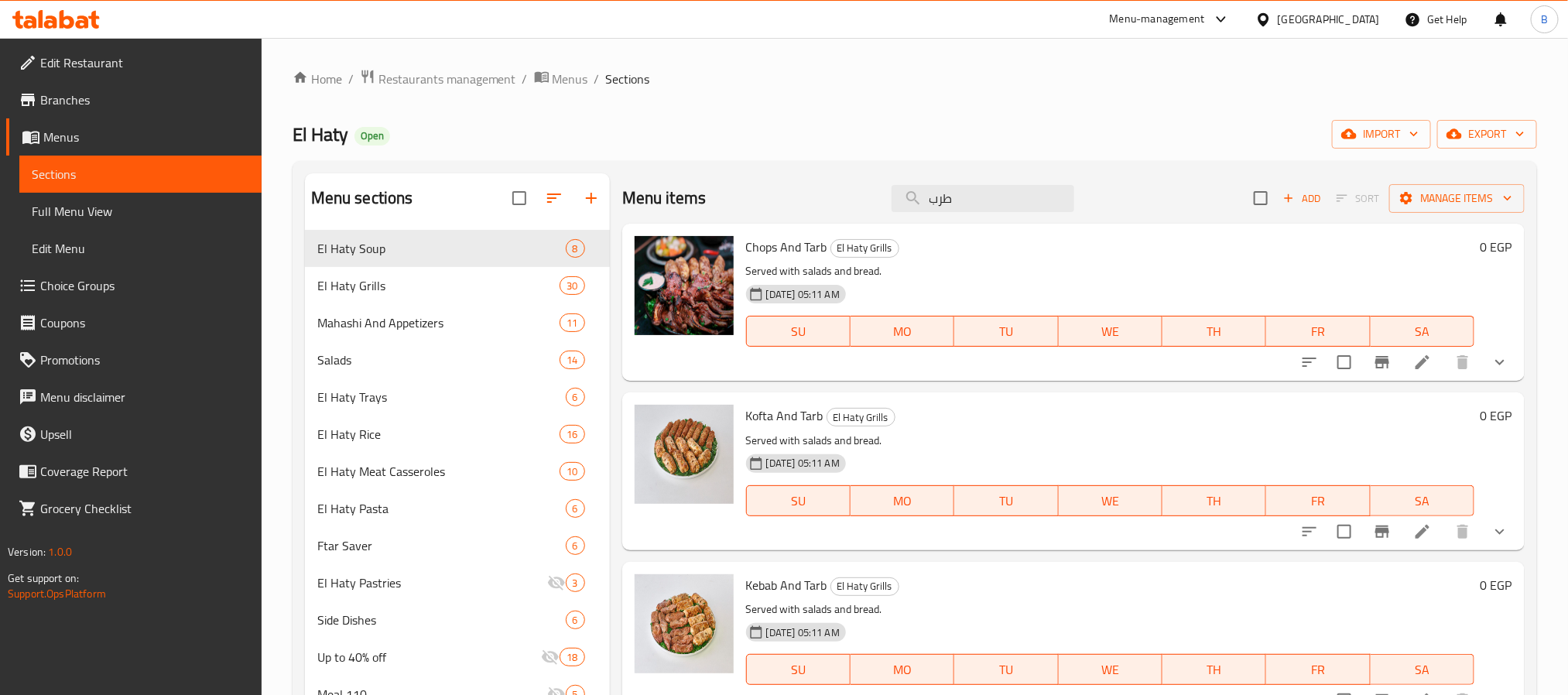
type input "طرب"
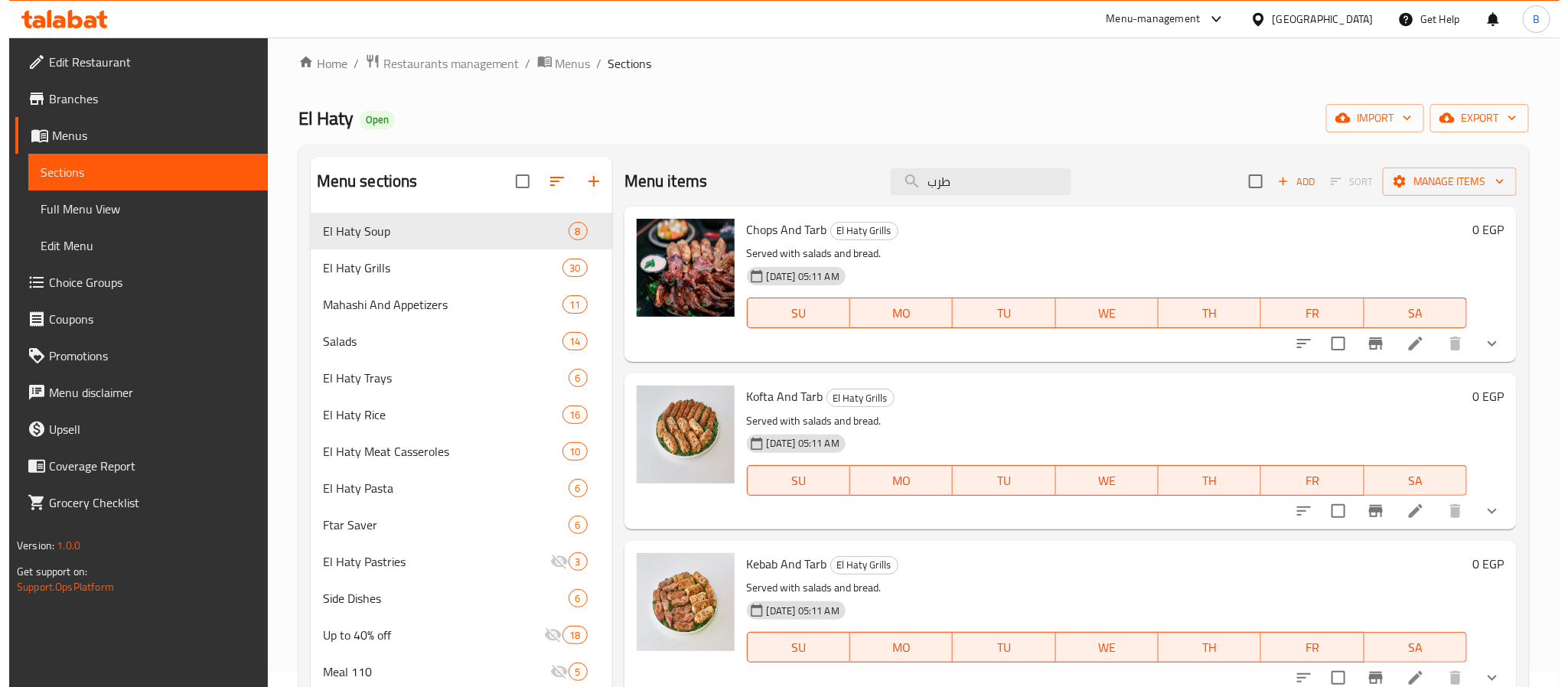
scroll to position [10, 0]
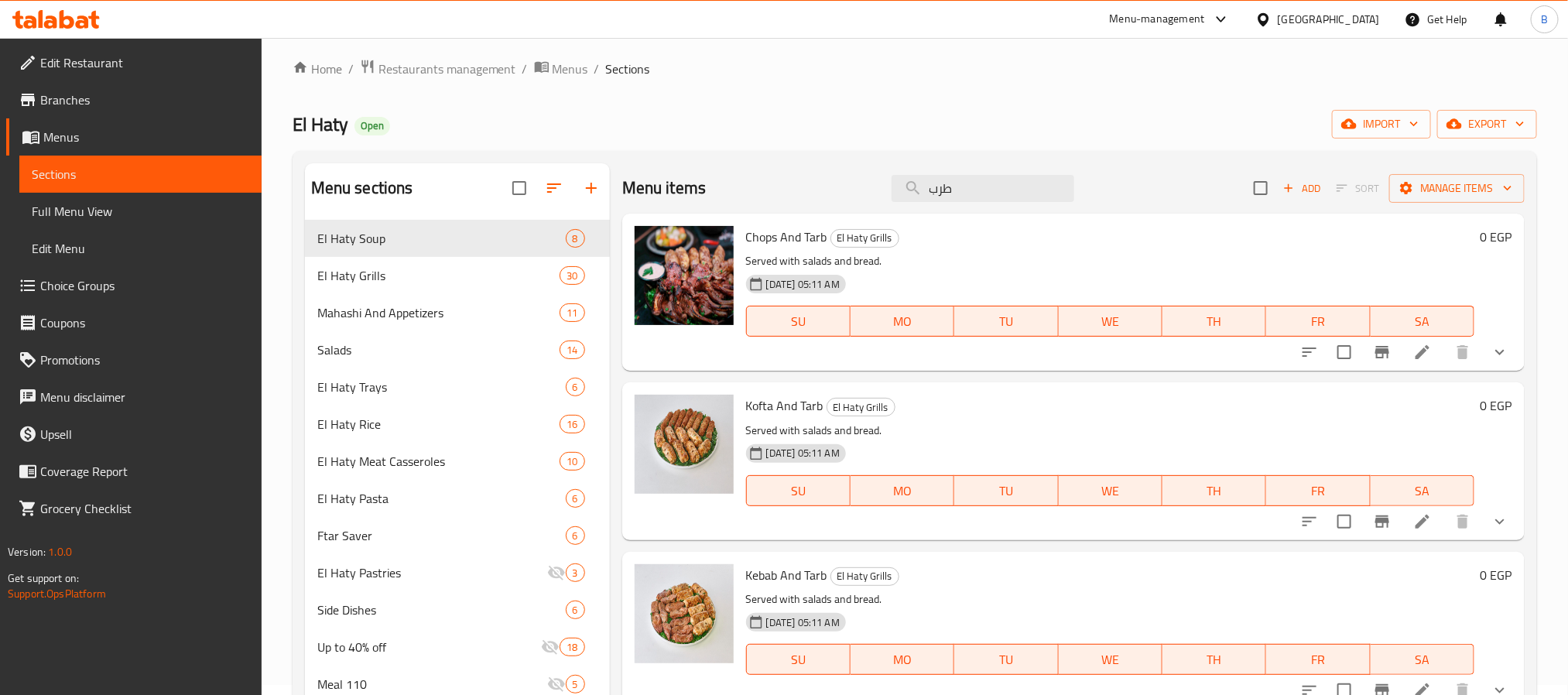
click at [1236, 93] on div "Home / Restaurants management / Menus / Sections El Haty Open import export Men…" at bounding box center [915, 594] width 1245 height 1072
click at [792, 228] on span "Chops And Tarb" at bounding box center [787, 236] width 81 height 23
copy h6 "Chops And Tarb"
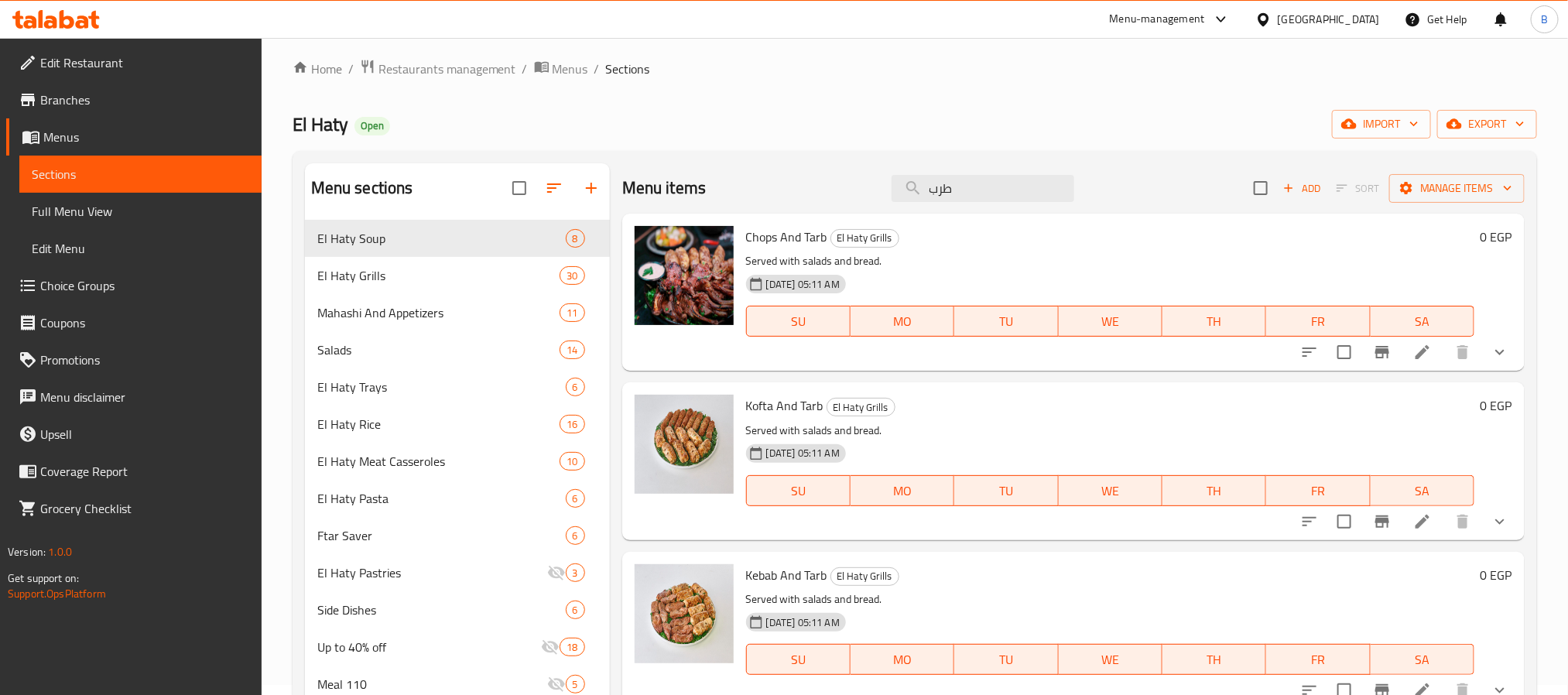
click at [881, 591] on p "Served with salads and bread." at bounding box center [1110, 599] width 728 height 19
click at [762, 247] on span "Chops And Tarb" at bounding box center [787, 236] width 81 height 23
copy h6 "Chops And Tarb"
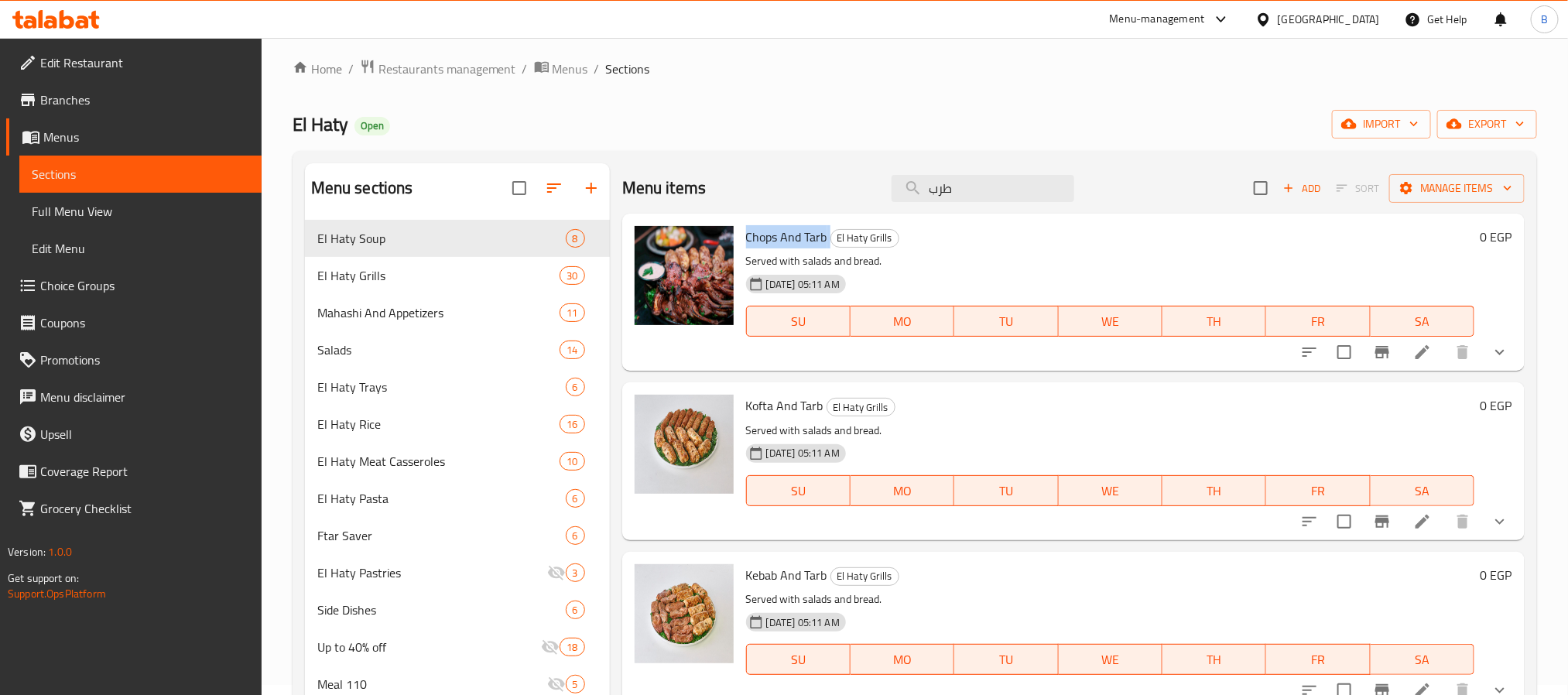
click at [1493, 359] on button "show more" at bounding box center [1500, 352] width 37 height 37
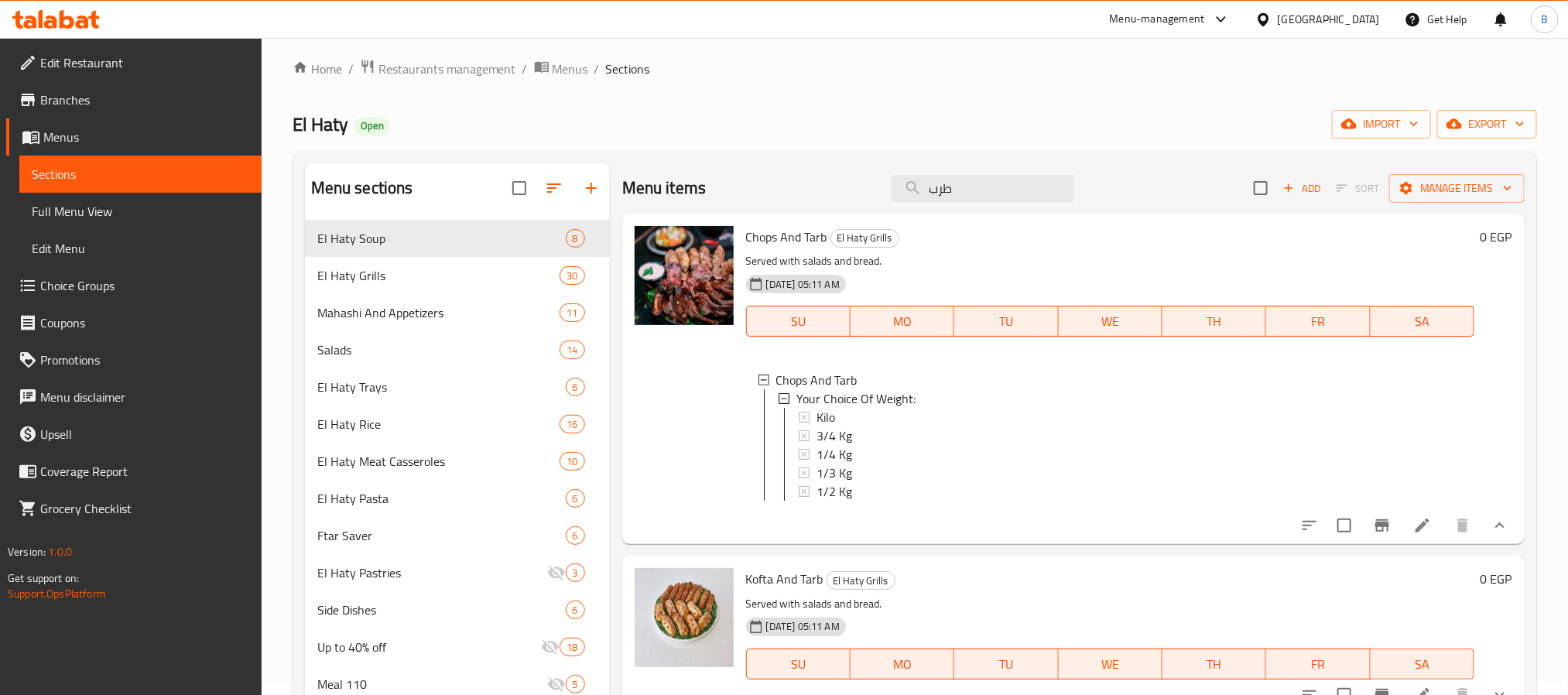
click at [853, 574] on div "Kofta And Tarb El Haty Grills Served with salads and bread. 06-06-2024 05:11 AM…" at bounding box center [1073, 635] width 903 height 157
click at [844, 459] on span "1/4 Kg" at bounding box center [834, 454] width 35 height 19
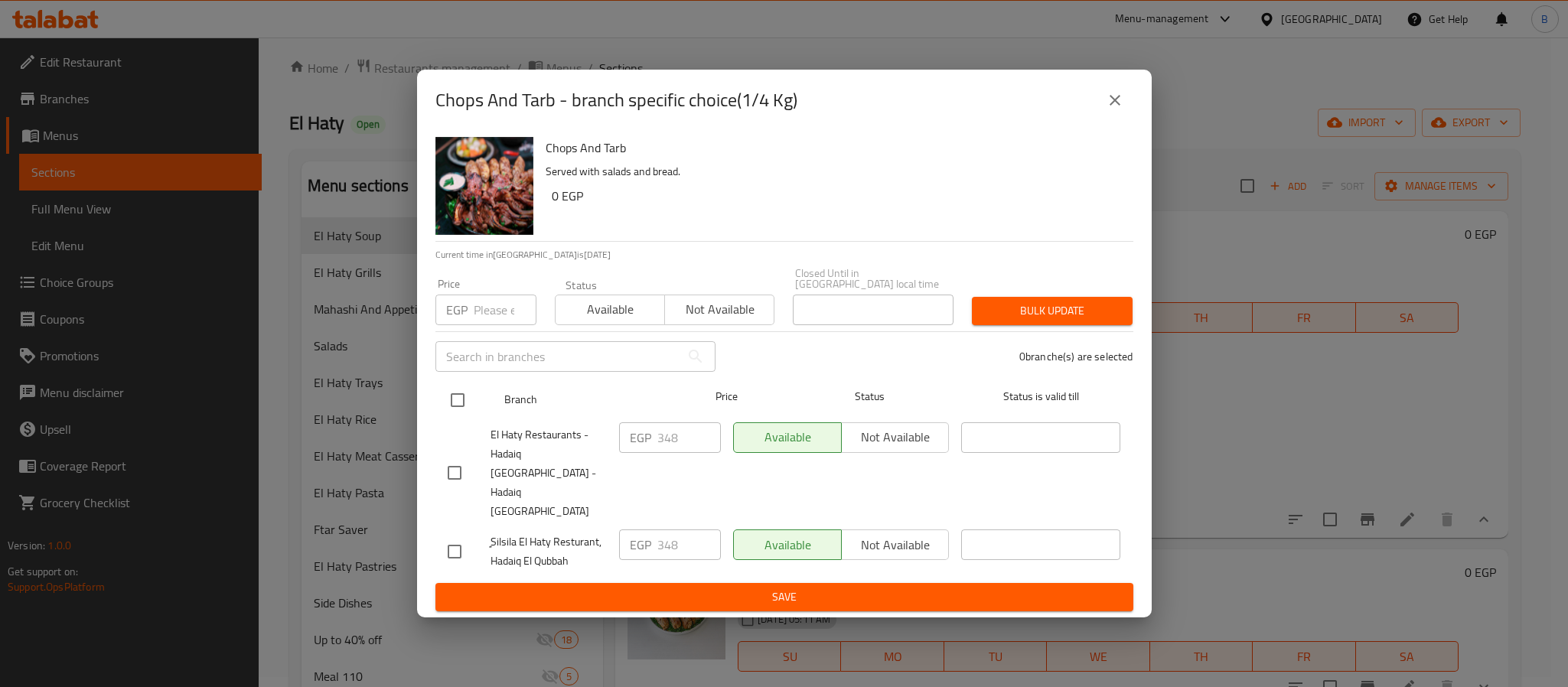
click at [464, 407] on input "checkbox" at bounding box center [458, 401] width 32 height 32
checkbox input "true"
click at [478, 326] on input "number" at bounding box center [505, 310] width 63 height 31
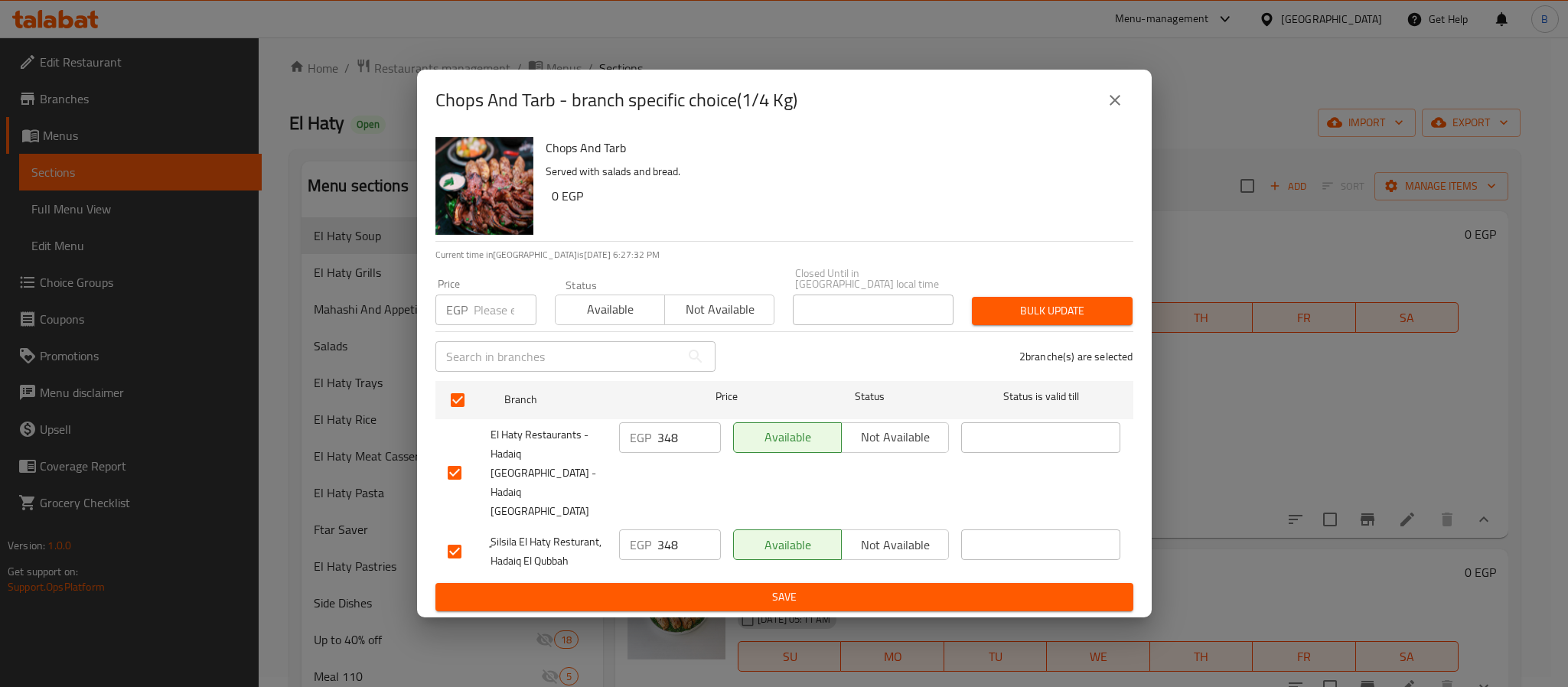
paste input "363.98875"
type input "363.98875"
click at [1050, 318] on span "Bulk update" at bounding box center [1052, 311] width 136 height 19
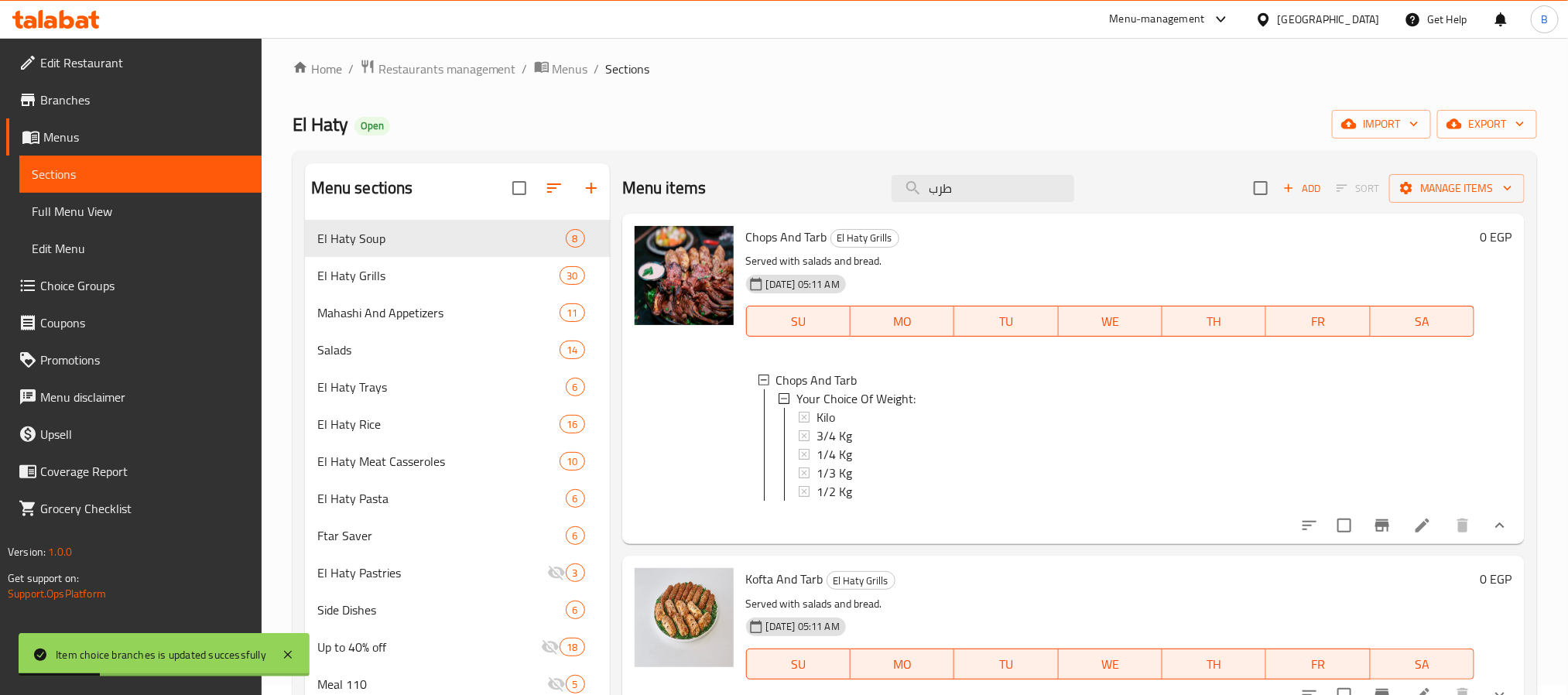
click at [721, 570] on div "Menu items طرب Add Sort Manage items Chops And Tarb El Haty Grills Served with …" at bounding box center [1067, 640] width 915 height 955
click at [836, 476] on span "1/3 Kg" at bounding box center [834, 473] width 35 height 19
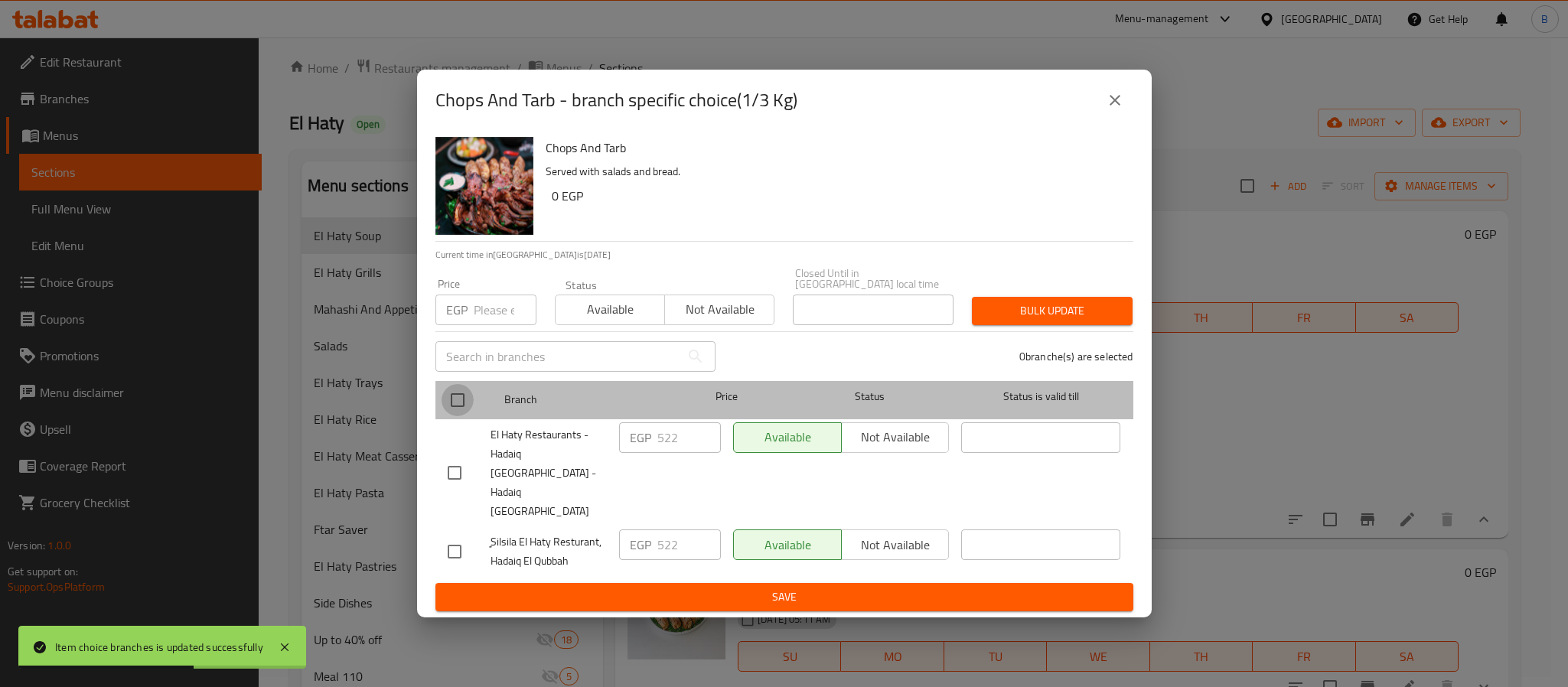
click at [453, 407] on input "checkbox" at bounding box center [458, 401] width 32 height 32
checkbox input "true"
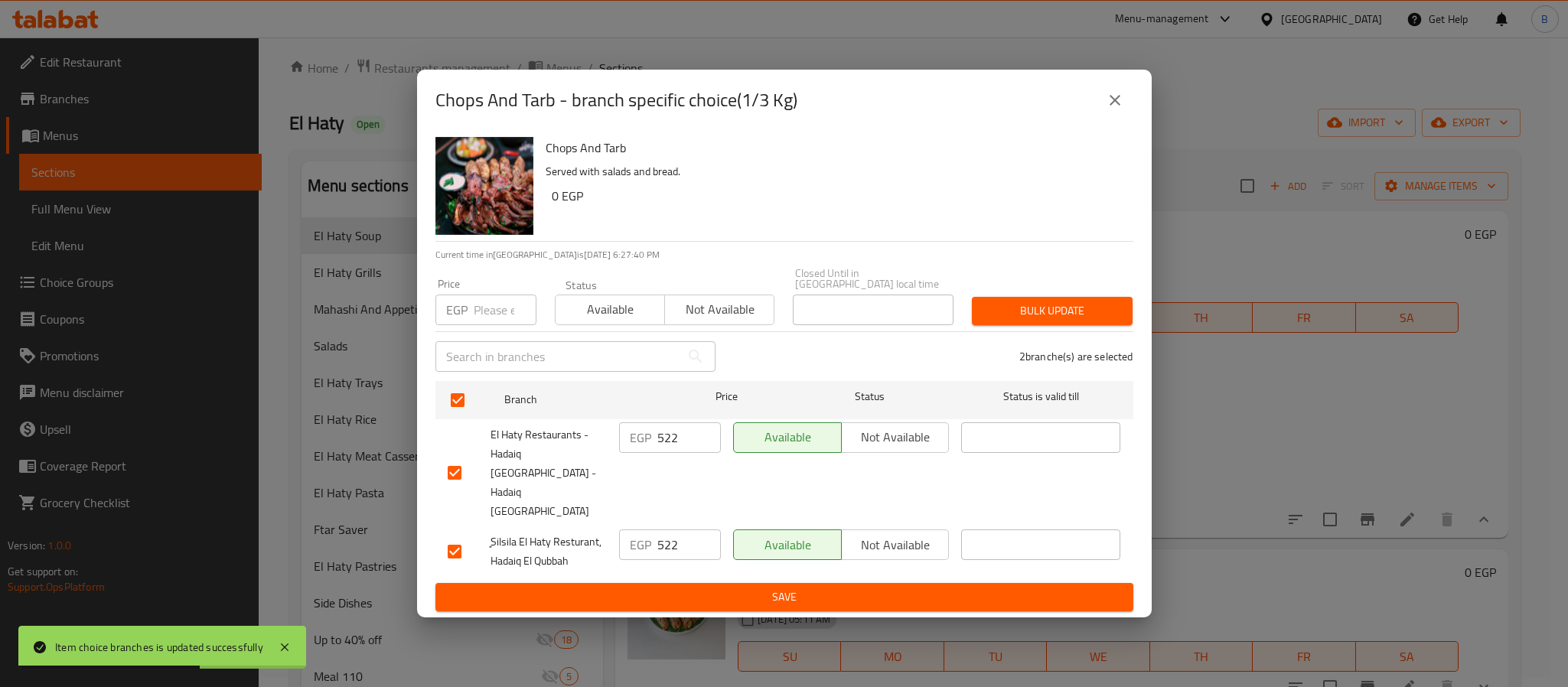
click at [476, 318] on input "number" at bounding box center [505, 310] width 63 height 31
paste input "545.983125"
drag, startPoint x: 497, startPoint y: 321, endPoint x: 428, endPoint y: 322, distance: 69.0
click at [428, 322] on div "Price EGP 545.983125 Price" at bounding box center [486, 302] width 119 height 65
type input "545.983125"
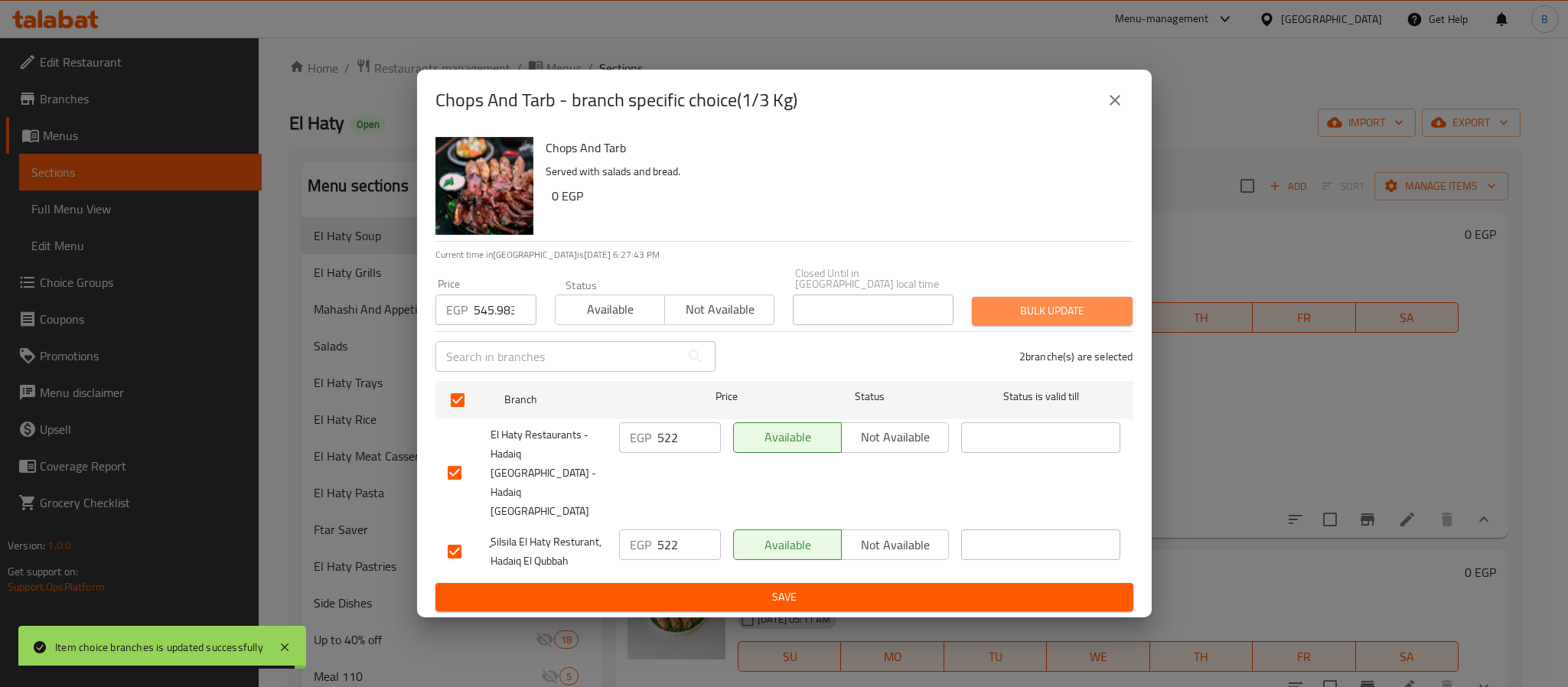
click at [989, 315] on span "Bulk update" at bounding box center [1052, 311] width 136 height 19
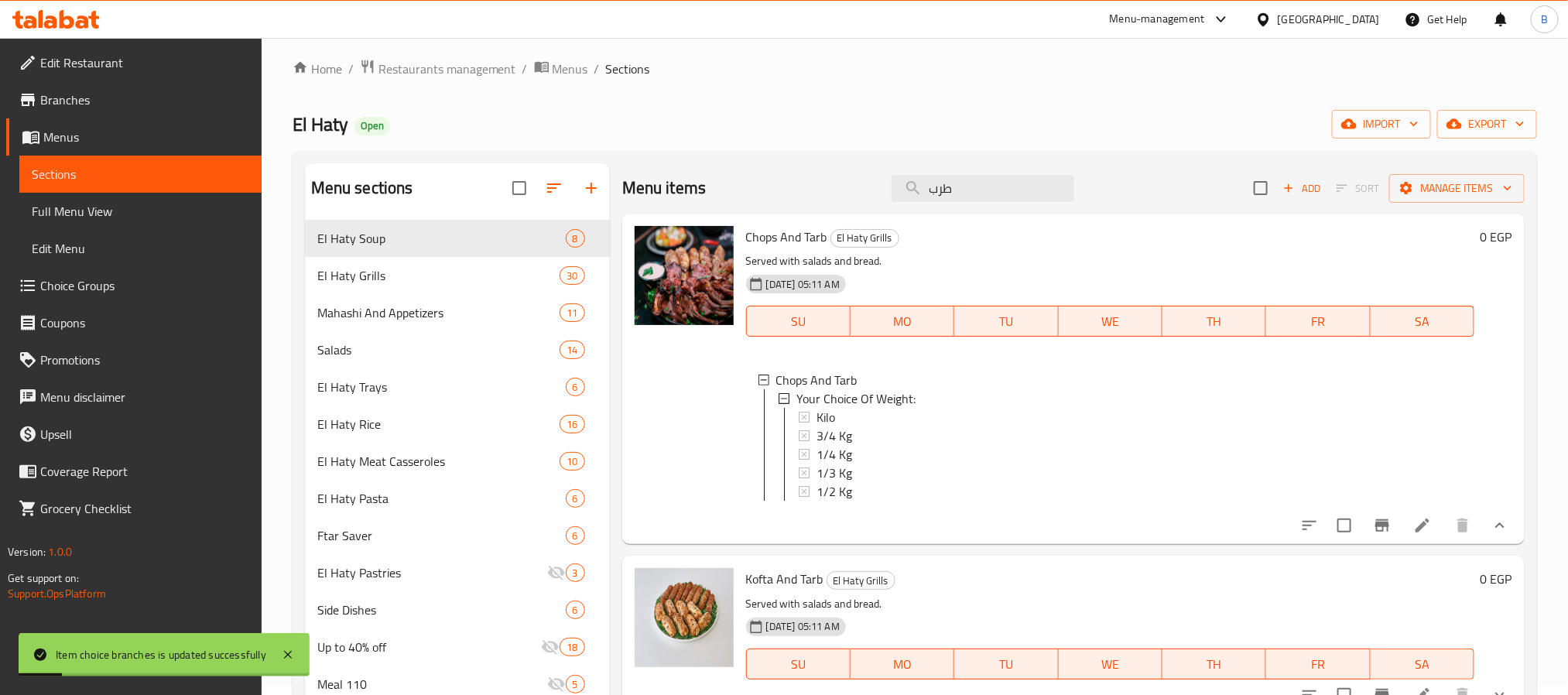
click at [859, 538] on div "Chops And Tarb El Haty Grills Served with salads and bread. 06-06-2024 05:11 AM…" at bounding box center [1110, 379] width 740 height 318
click at [843, 488] on span "1/2 Kg" at bounding box center [834, 492] width 35 height 19
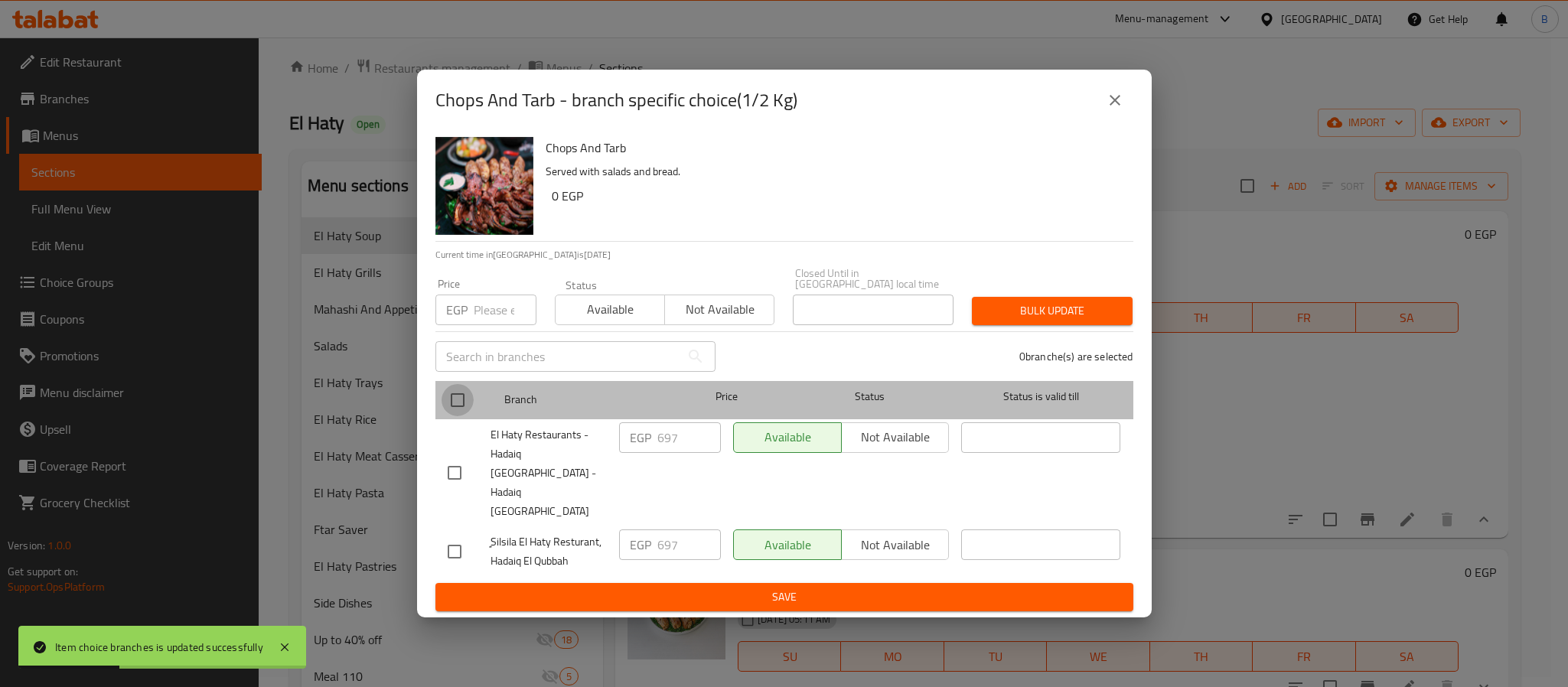
click at [466, 417] on input "checkbox" at bounding box center [458, 401] width 32 height 32
checkbox input "true"
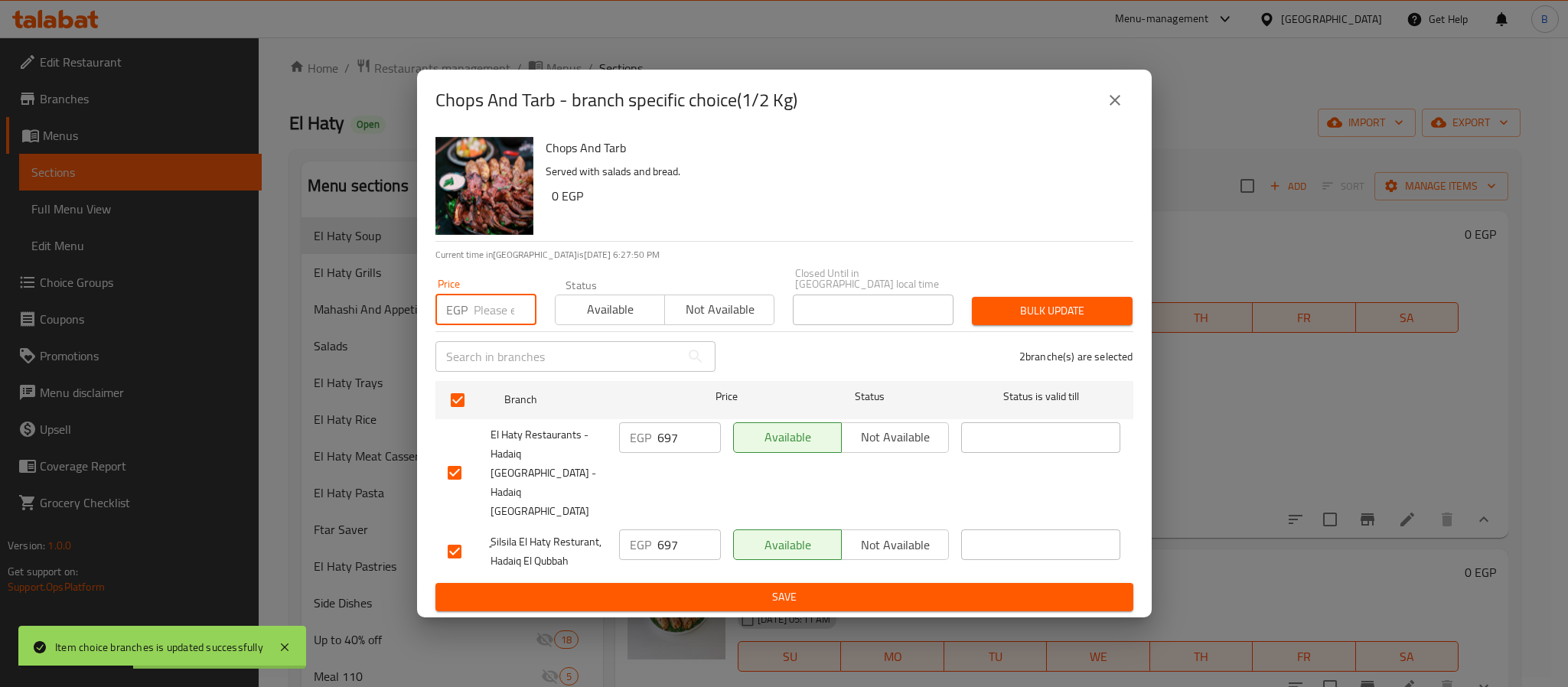
click at [499, 321] on input "number" at bounding box center [505, 310] width 63 height 31
paste input "727.9775"
type input "727.9775"
click at [1036, 320] on span "Bulk update" at bounding box center [1052, 311] width 136 height 19
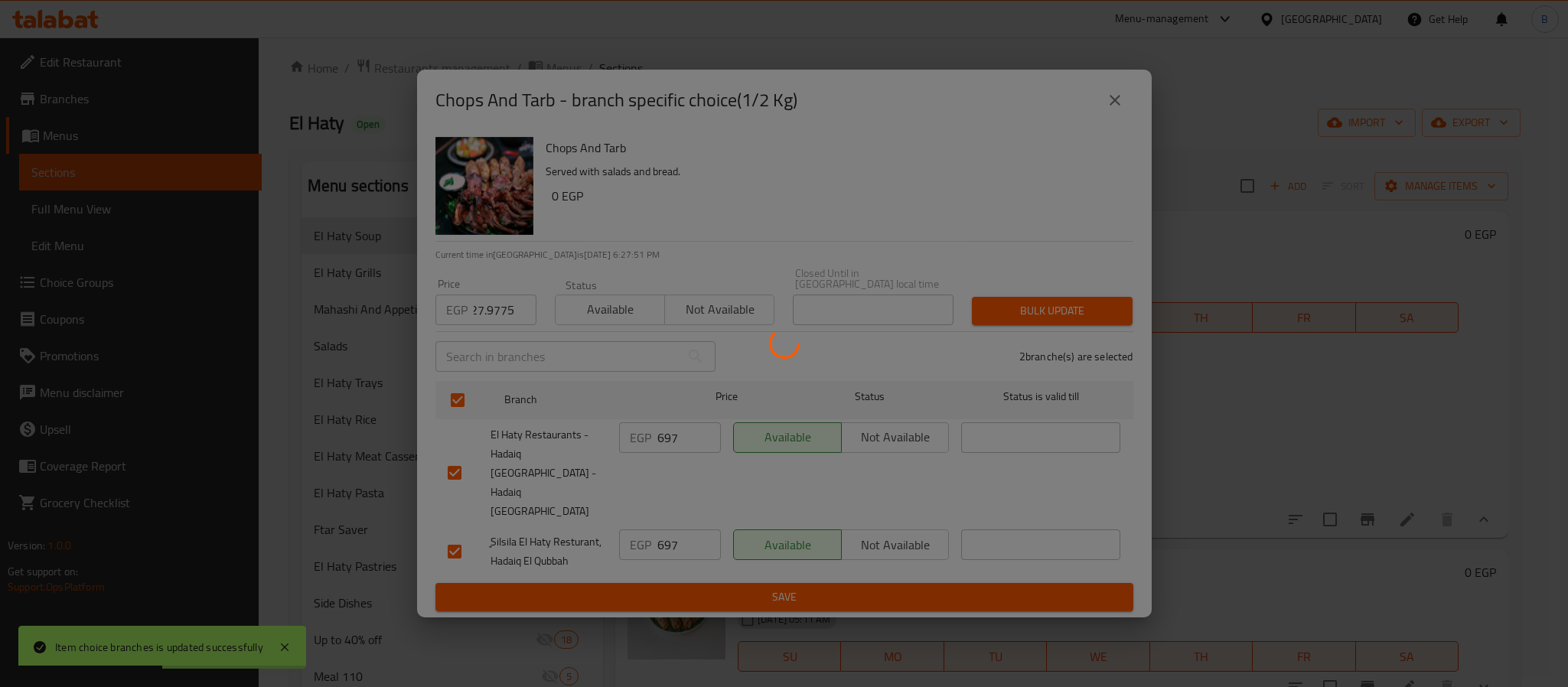
scroll to position [0, 0]
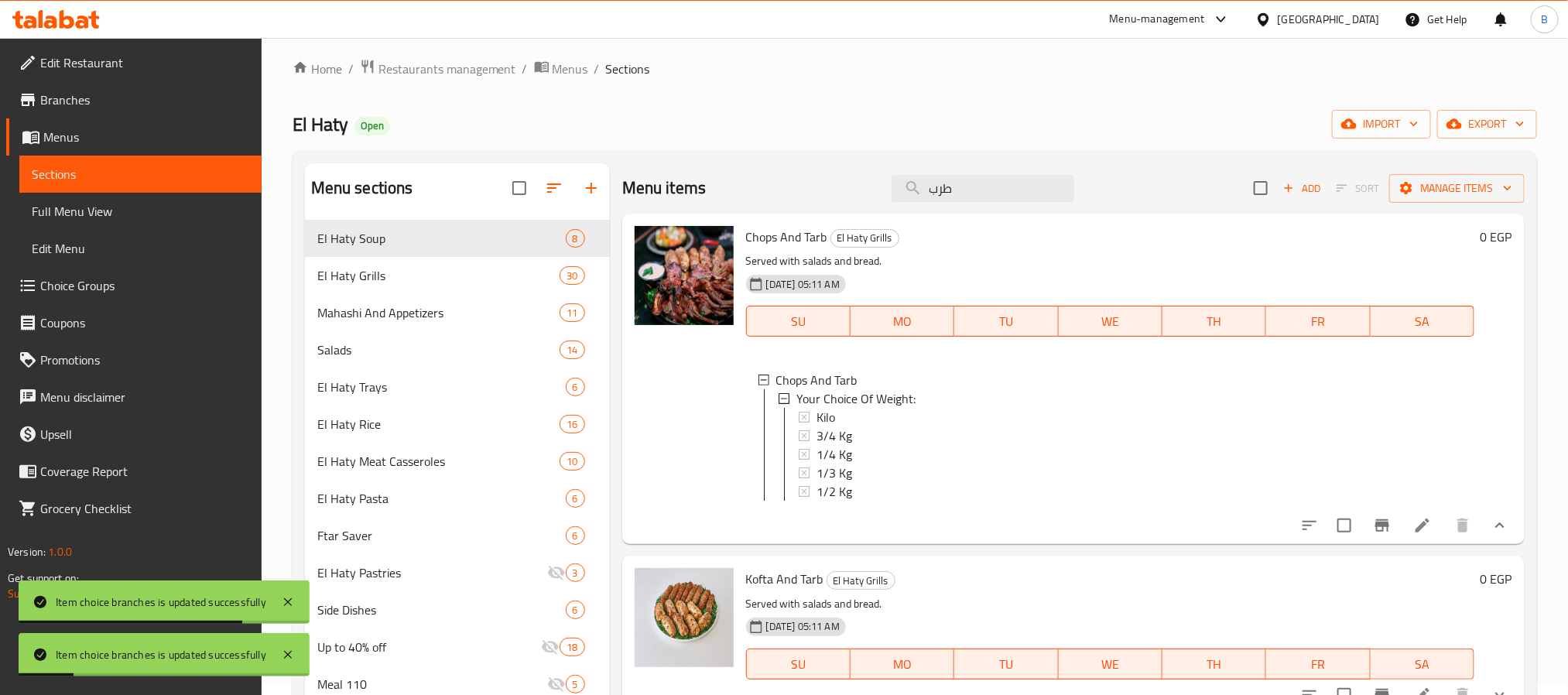
click at [783, 567] on div "Menu items طرب Add Sort Manage items Chops And Tarb El Haty Grills Served with …" at bounding box center [1067, 640] width 915 height 955
click at [848, 429] on span "3/4 Kg" at bounding box center [834, 436] width 35 height 19
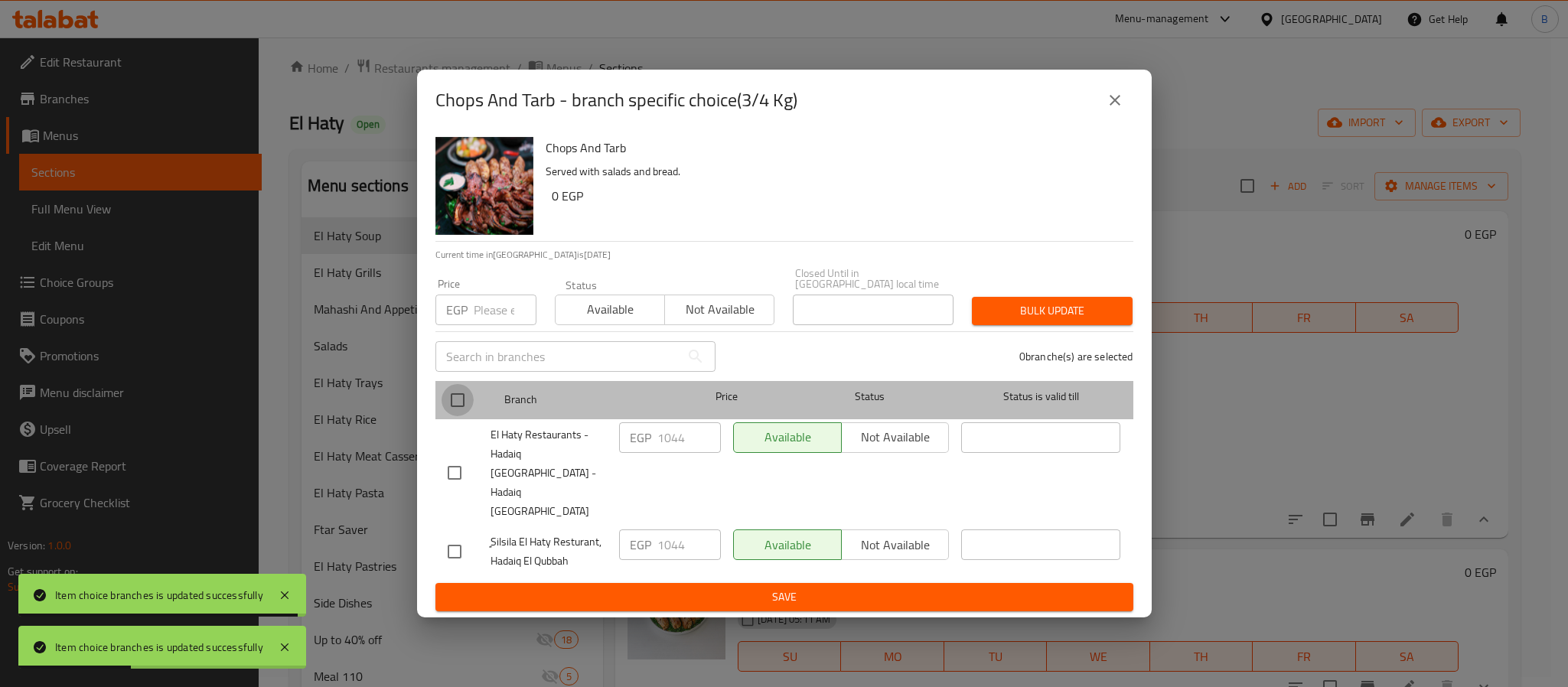
drag, startPoint x: 453, startPoint y: 397, endPoint x: 462, endPoint y: 402, distance: 10.3
click at [459, 401] on input "checkbox" at bounding box center [458, 401] width 32 height 32
checkbox input "true"
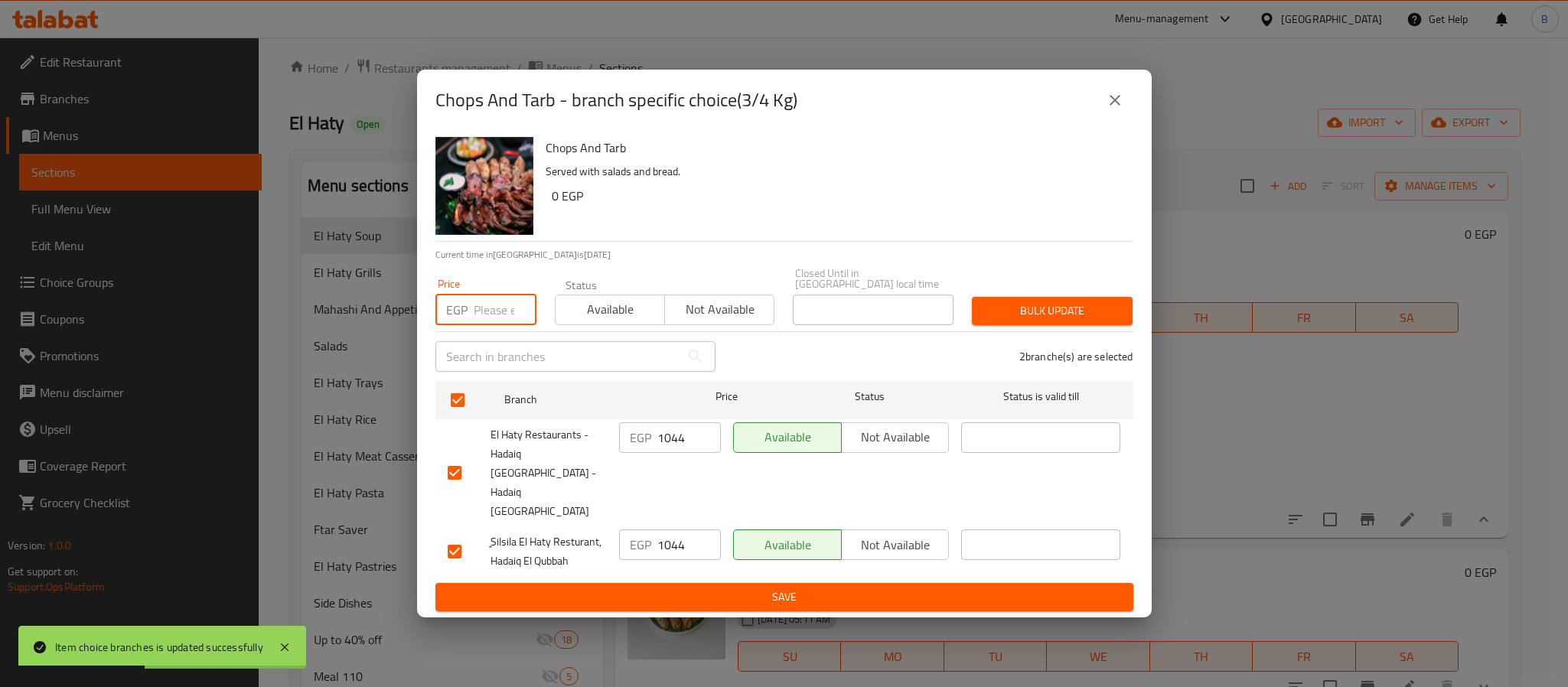
click at [485, 326] on input "number" at bounding box center [505, 310] width 63 height 31
paste input "1091.96625"
type input "1091.96625"
click at [1017, 320] on span "Bulk update" at bounding box center [1052, 311] width 136 height 19
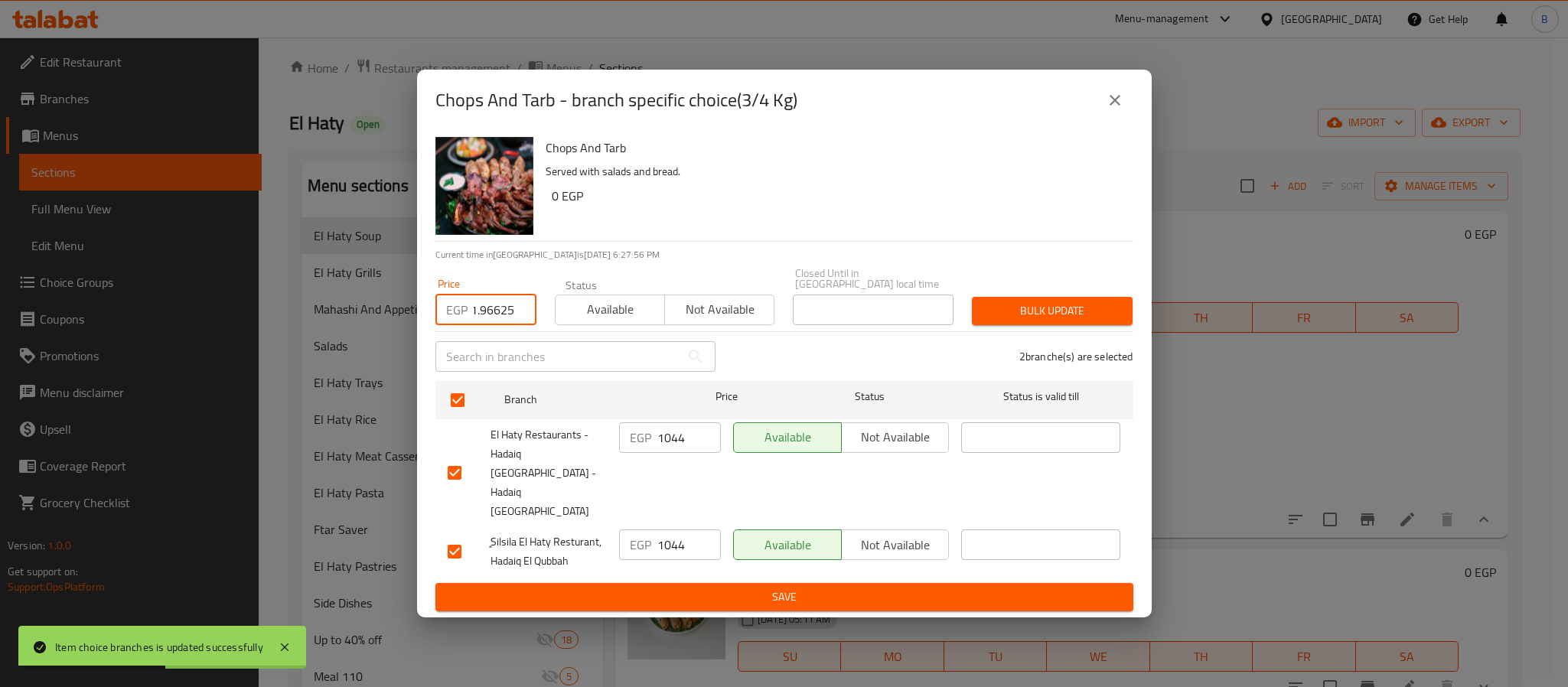
scroll to position [0, 0]
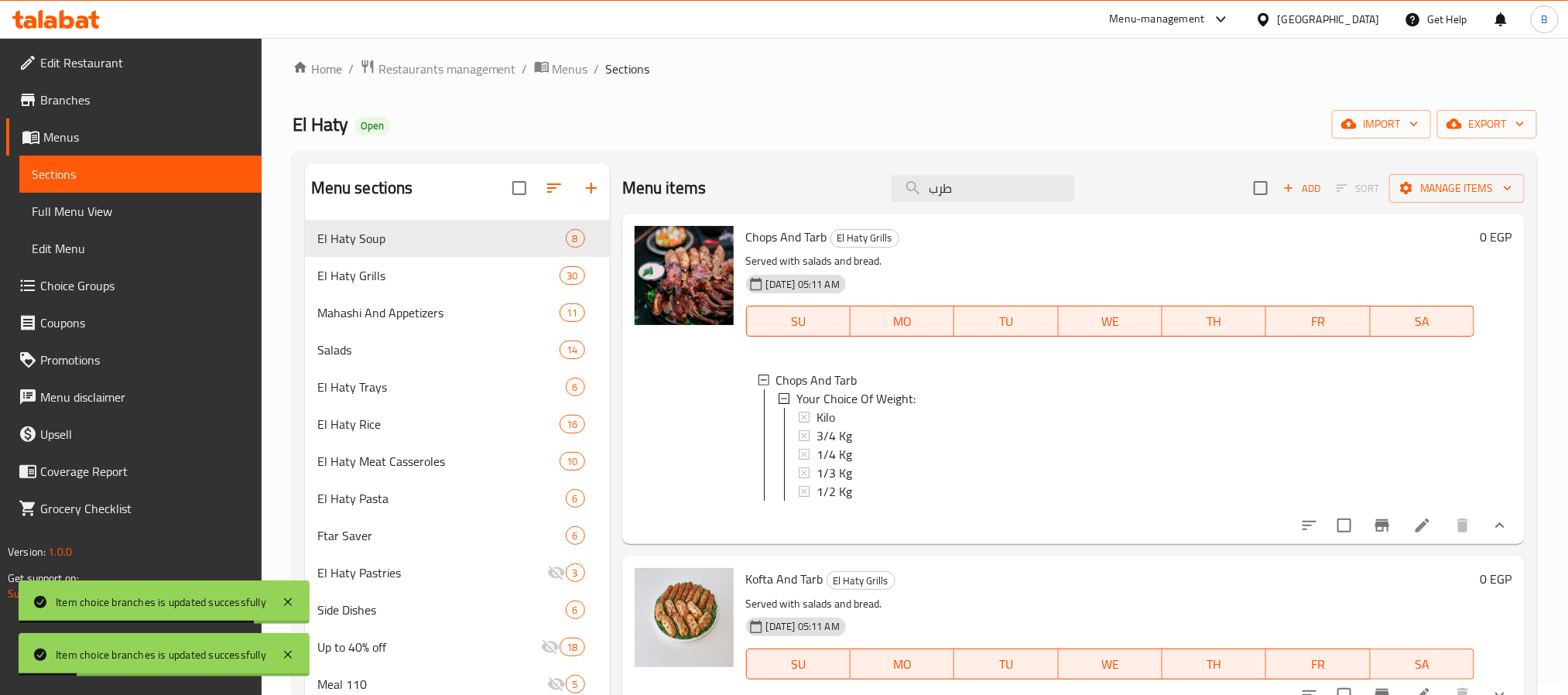
click at [776, 567] on div "Menu items طرب Add Sort Manage items Chops And Tarb El Haty Grills Served with …" at bounding box center [1067, 640] width 915 height 955
click at [853, 421] on div "Kilo" at bounding box center [1139, 417] width 646 height 19
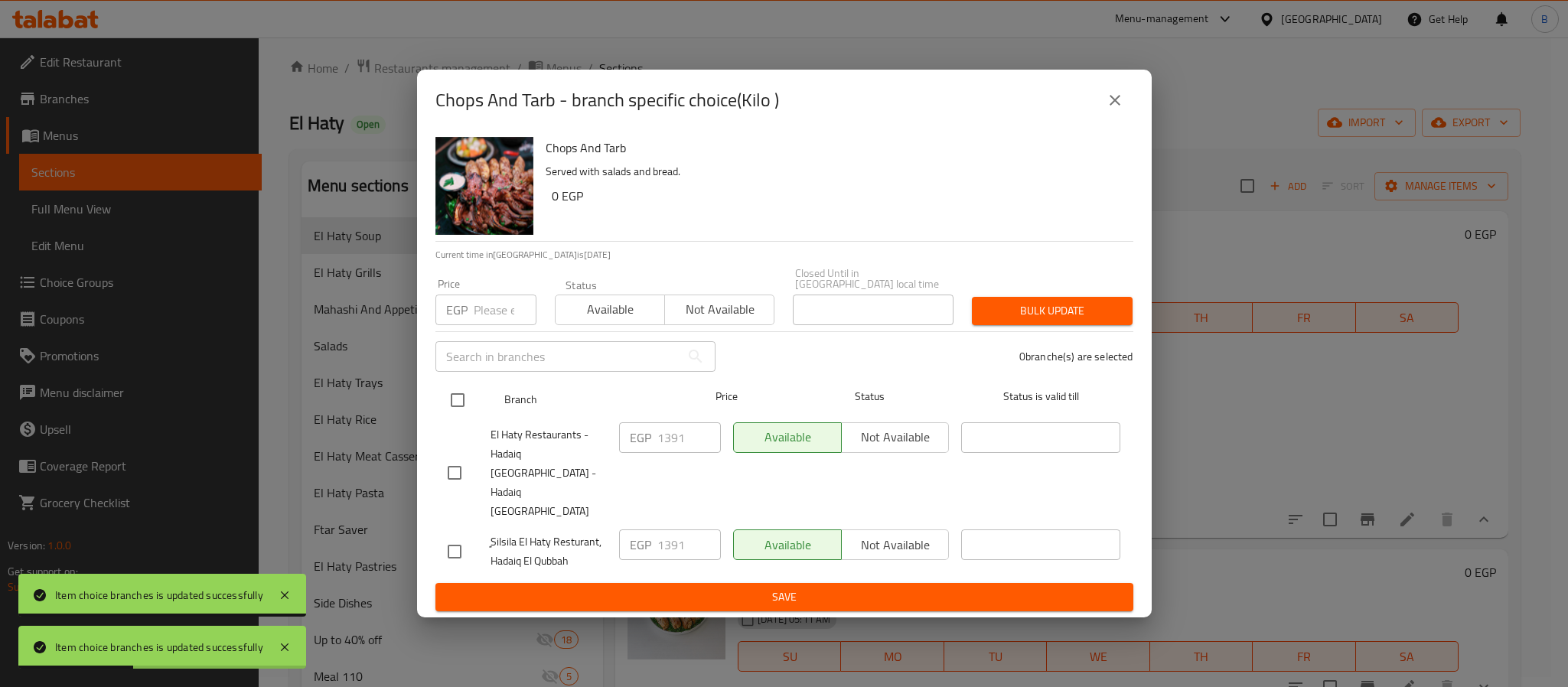
click at [453, 409] on input "checkbox" at bounding box center [458, 401] width 32 height 32
checkbox input "true"
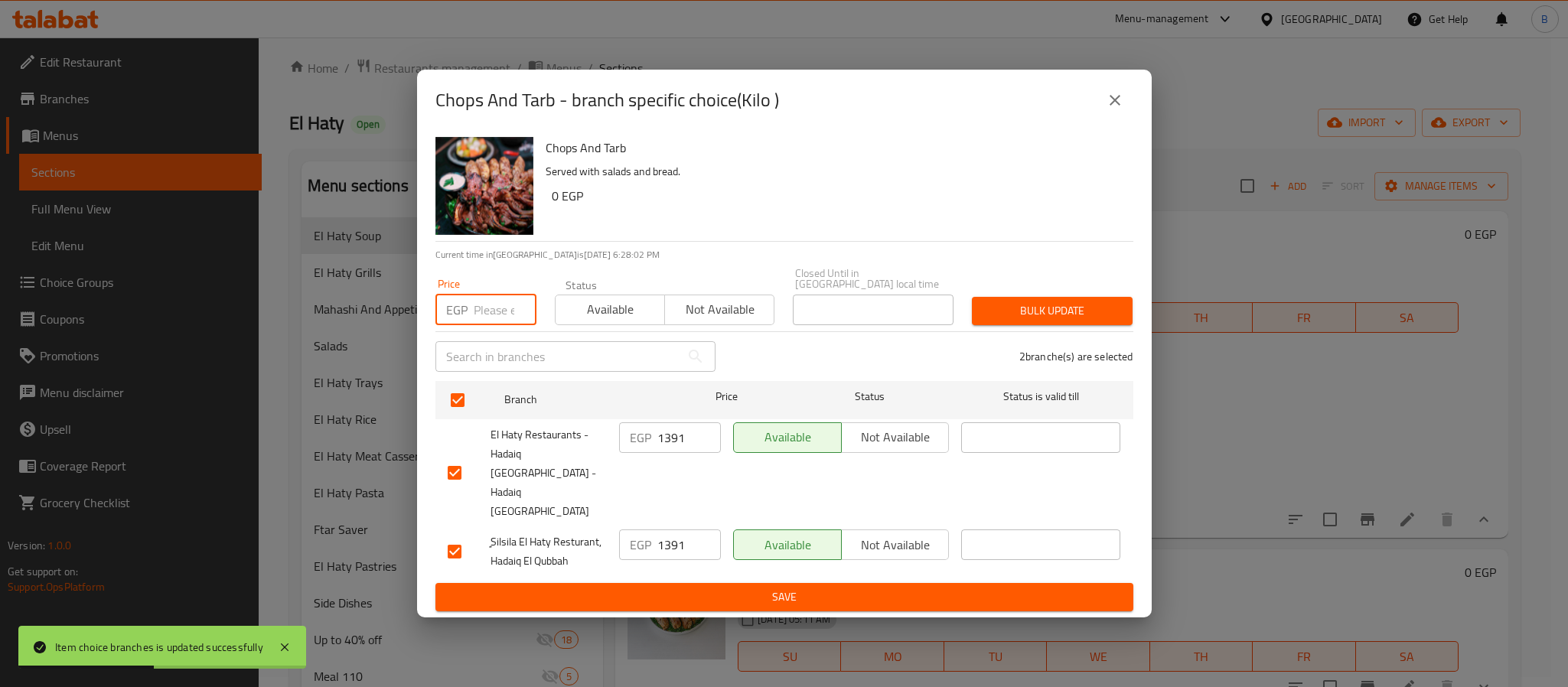
click at [482, 322] on input "number" at bounding box center [505, 310] width 63 height 31
paste input "1455.955"
type input "1455.955"
click at [1066, 315] on span "Bulk update" at bounding box center [1052, 311] width 136 height 19
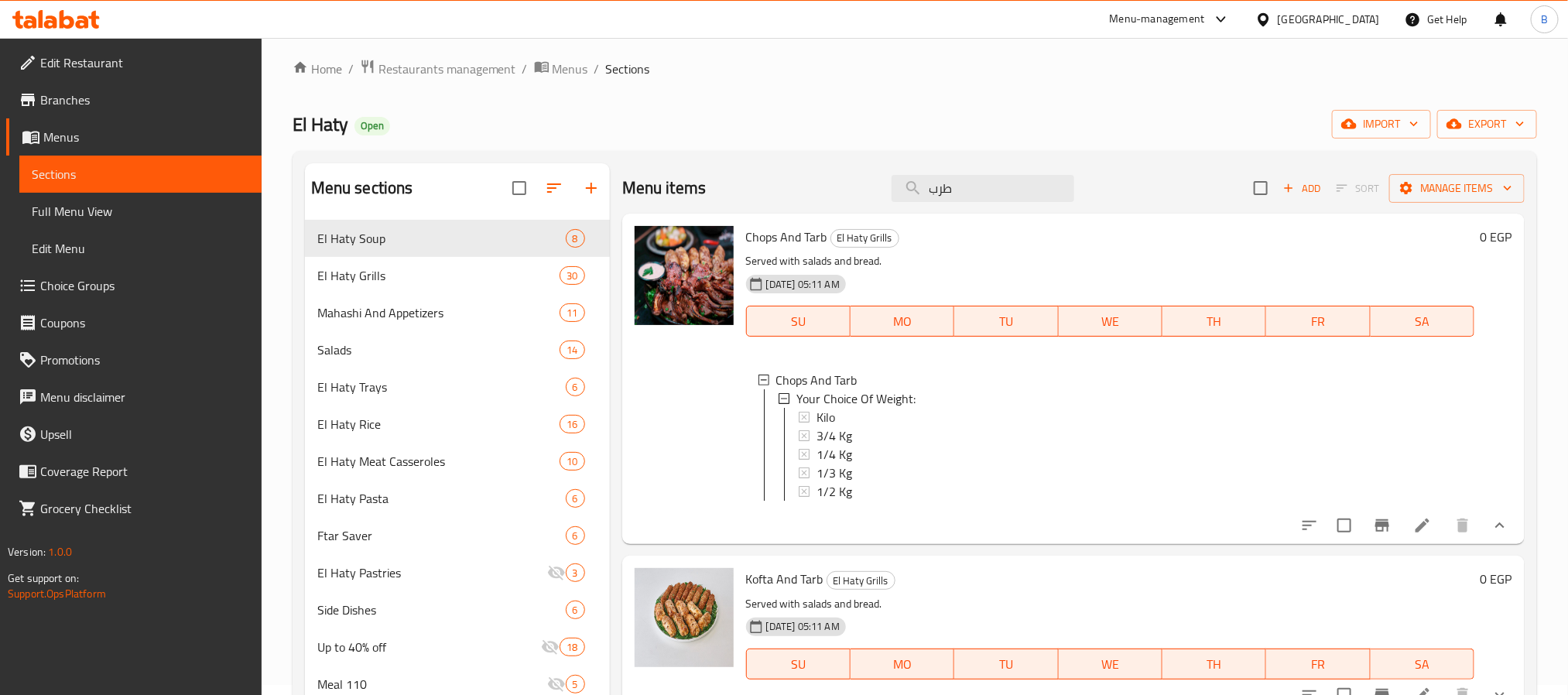
scroll to position [0, 0]
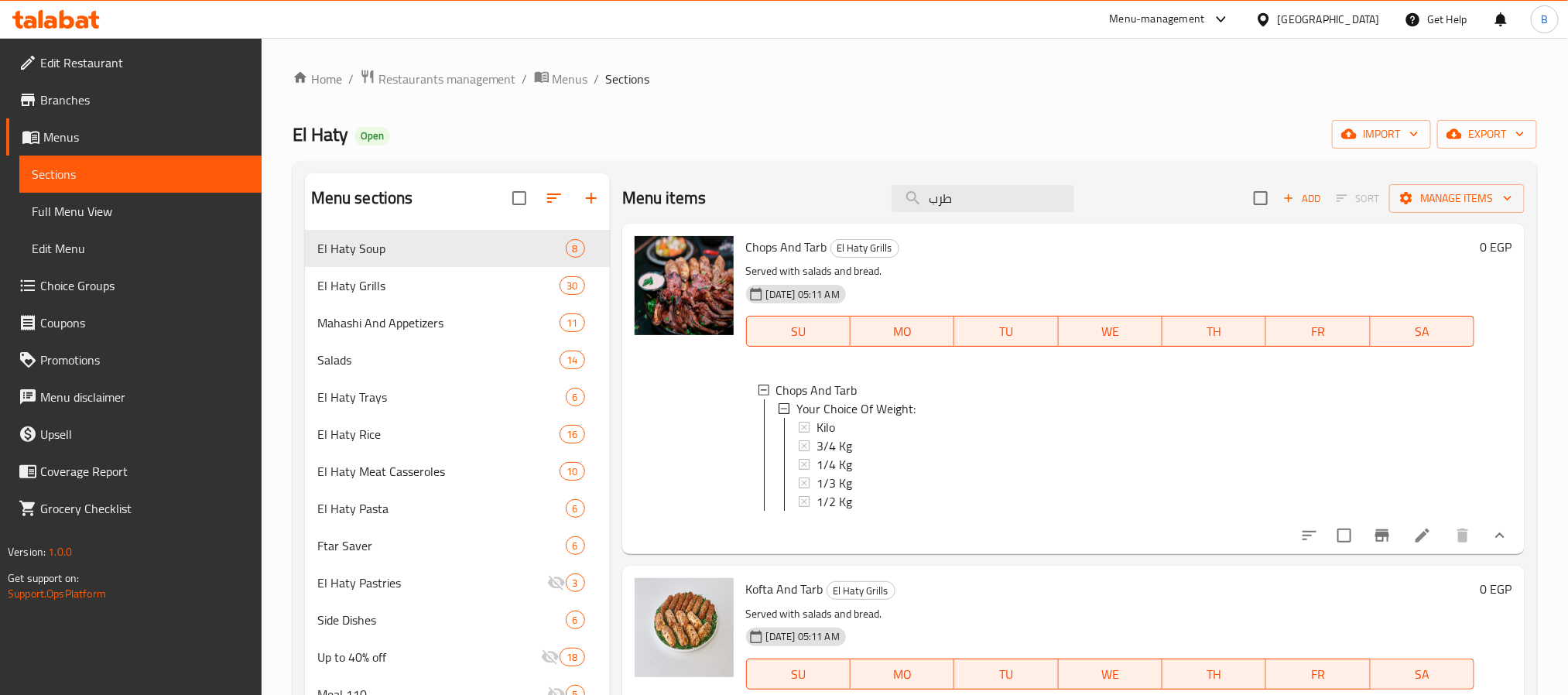
click at [846, 548] on div "Chops And Tarb El Haty Grills Served with salads and bread. 06-06-2024 05:11 AM…" at bounding box center [1110, 389] width 740 height 318
click at [840, 510] on span "1/2 Kg" at bounding box center [834, 502] width 35 height 19
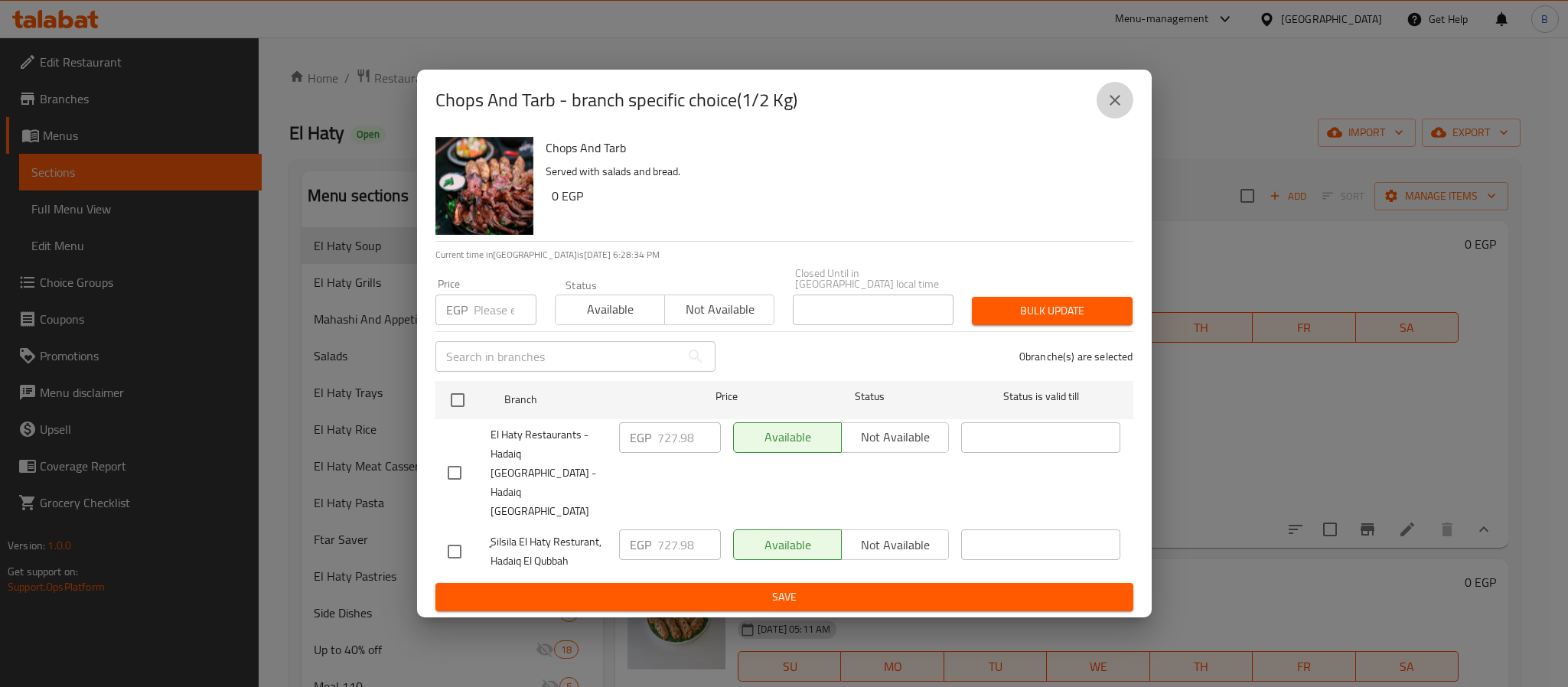
click at [1116, 116] on button "close" at bounding box center [1115, 100] width 37 height 37
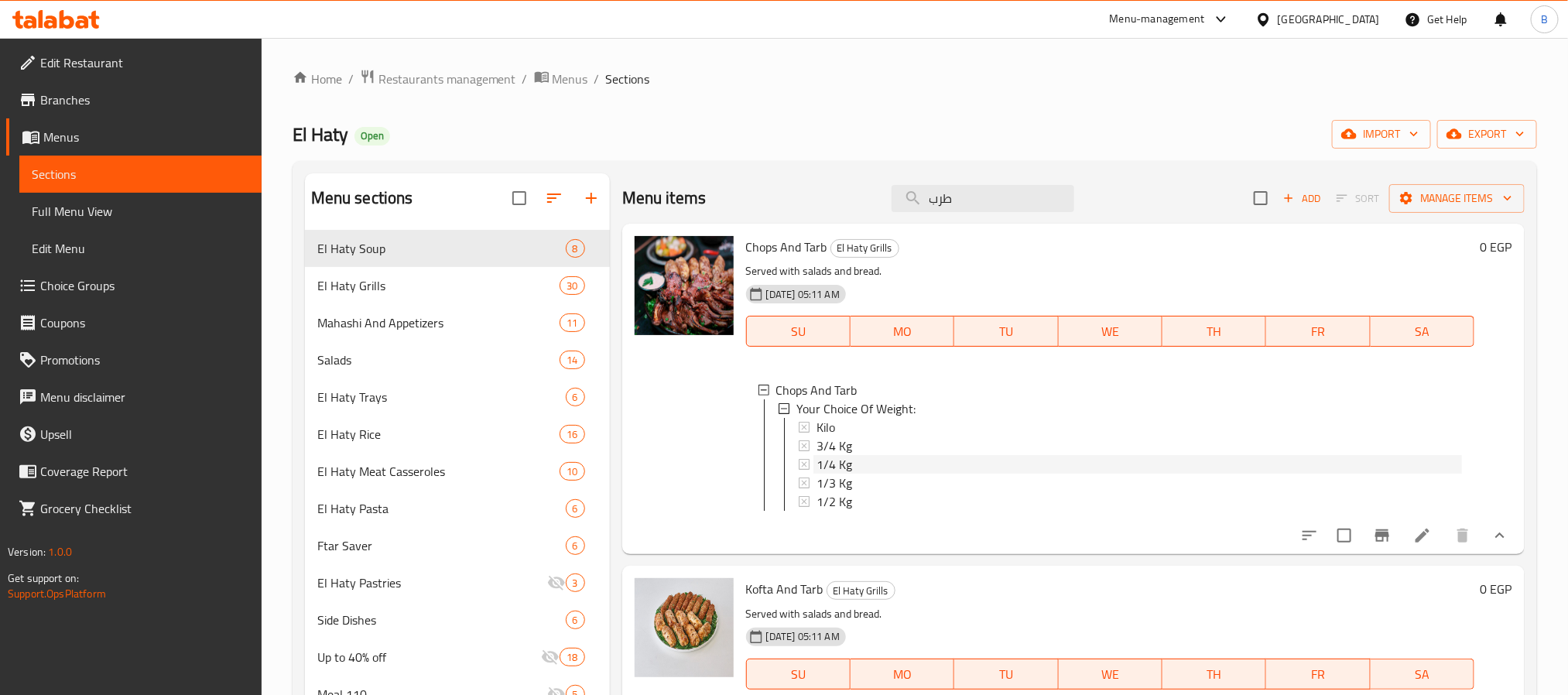
click at [846, 465] on span "1/4 Kg" at bounding box center [834, 465] width 35 height 19
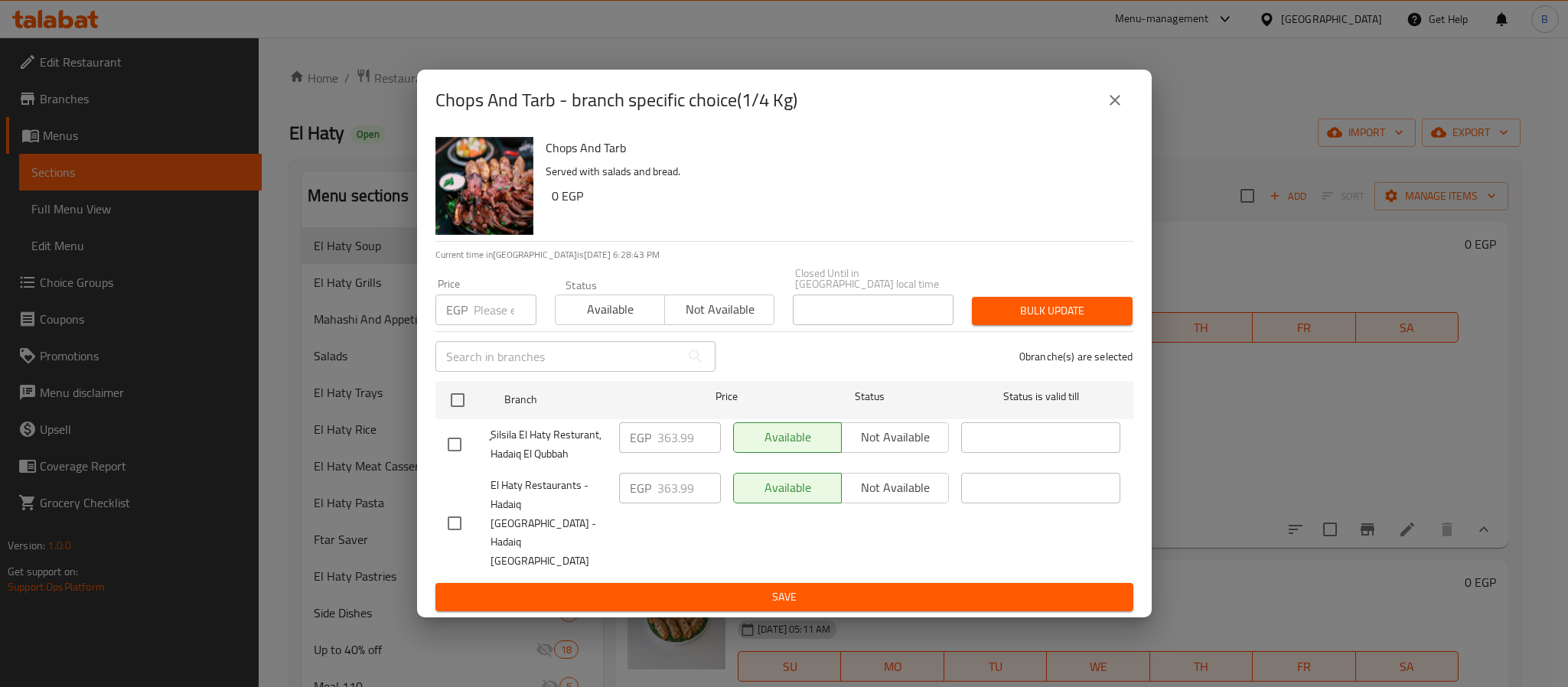
click at [1111, 113] on button "close" at bounding box center [1115, 100] width 37 height 37
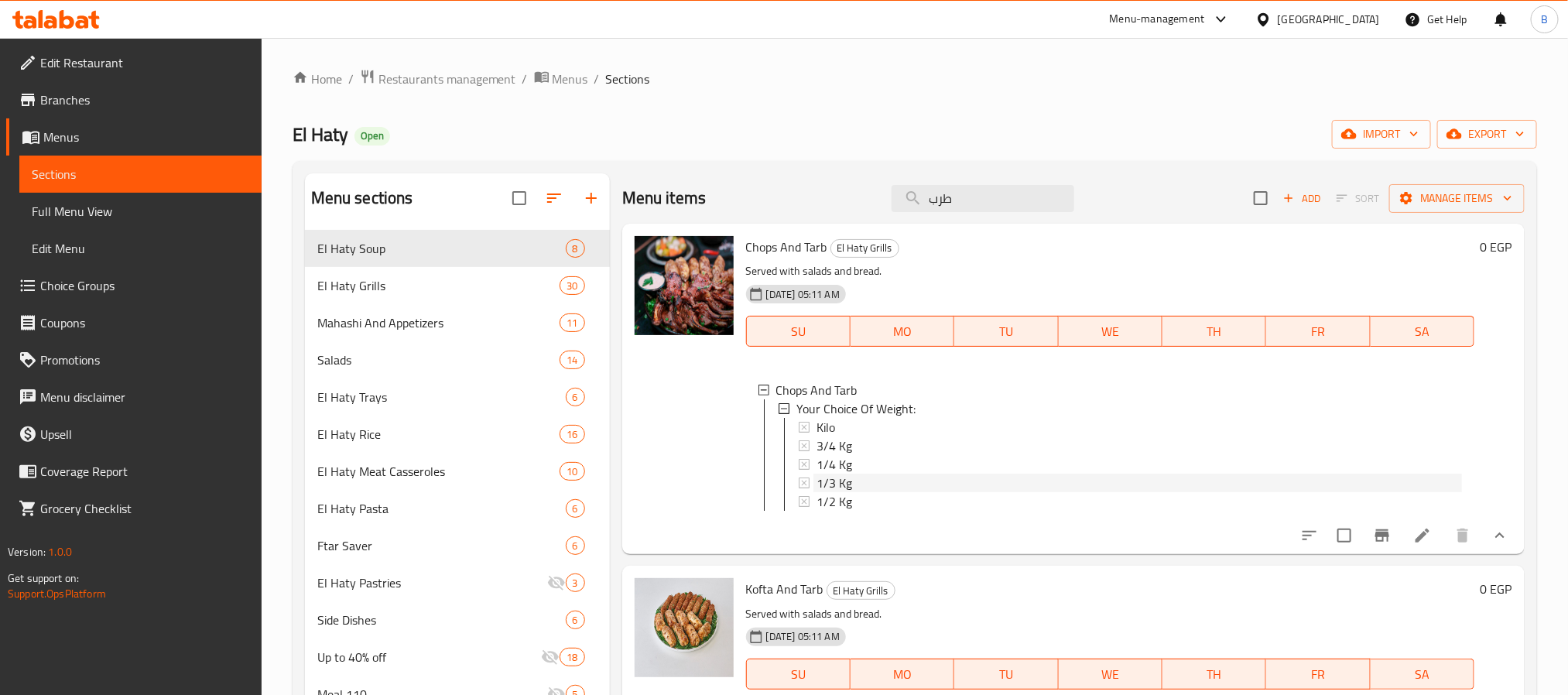
click at [858, 479] on div "1/3 Kg" at bounding box center [1139, 484] width 646 height 19
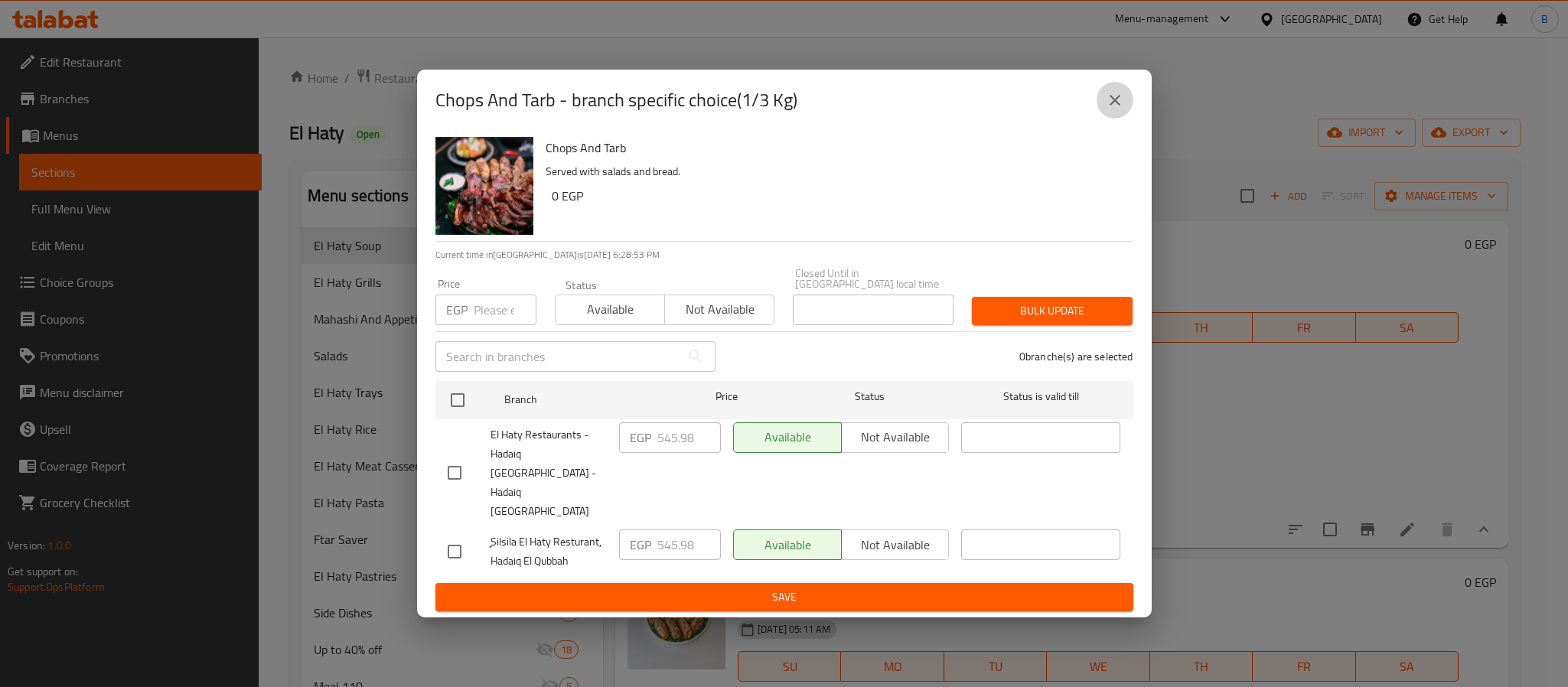
click at [1109, 109] on icon "close" at bounding box center [1115, 101] width 19 height 19
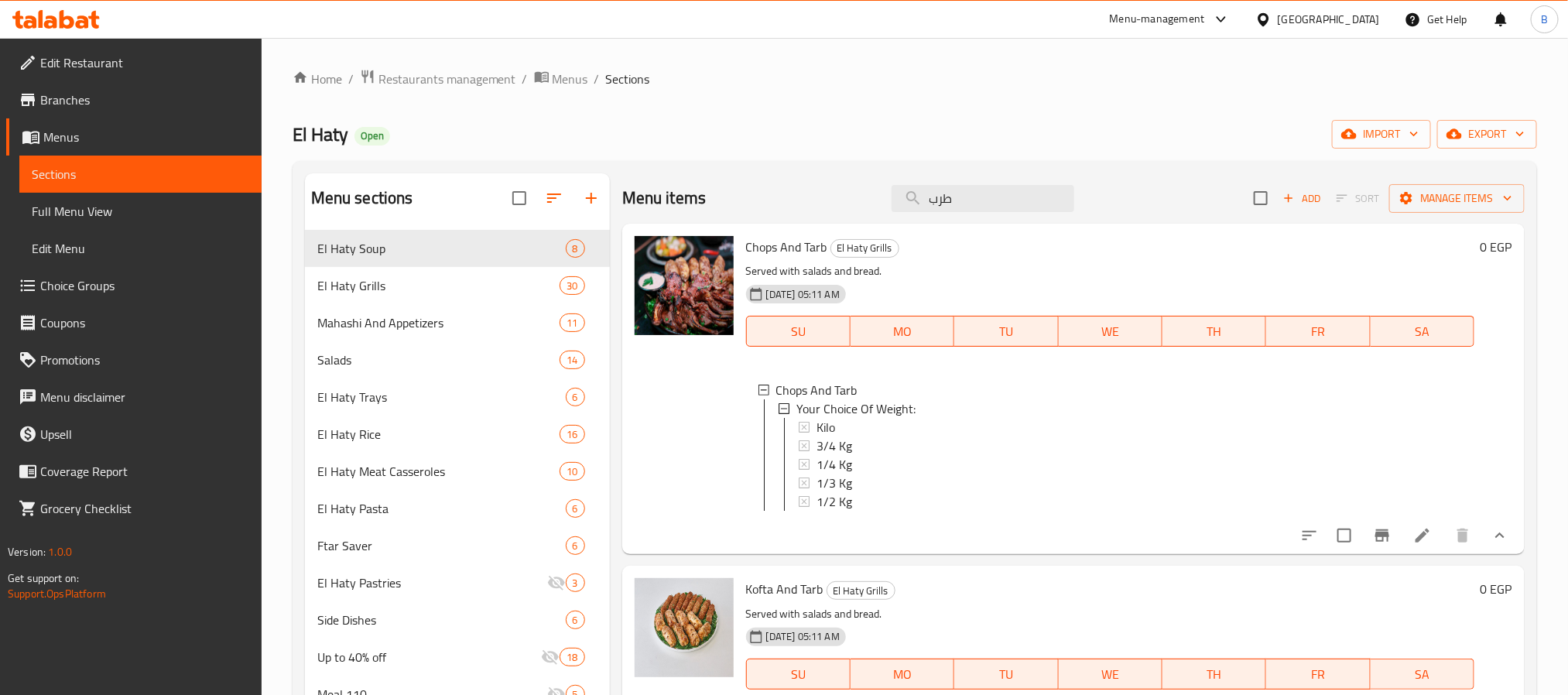
click at [771, 574] on div "Menu items طرب Add Sort Manage items Chops And Tarb El Haty Grills Served with …" at bounding box center [1067, 650] width 915 height 955
click at [851, 503] on span "1/2 Kg" at bounding box center [834, 502] width 35 height 19
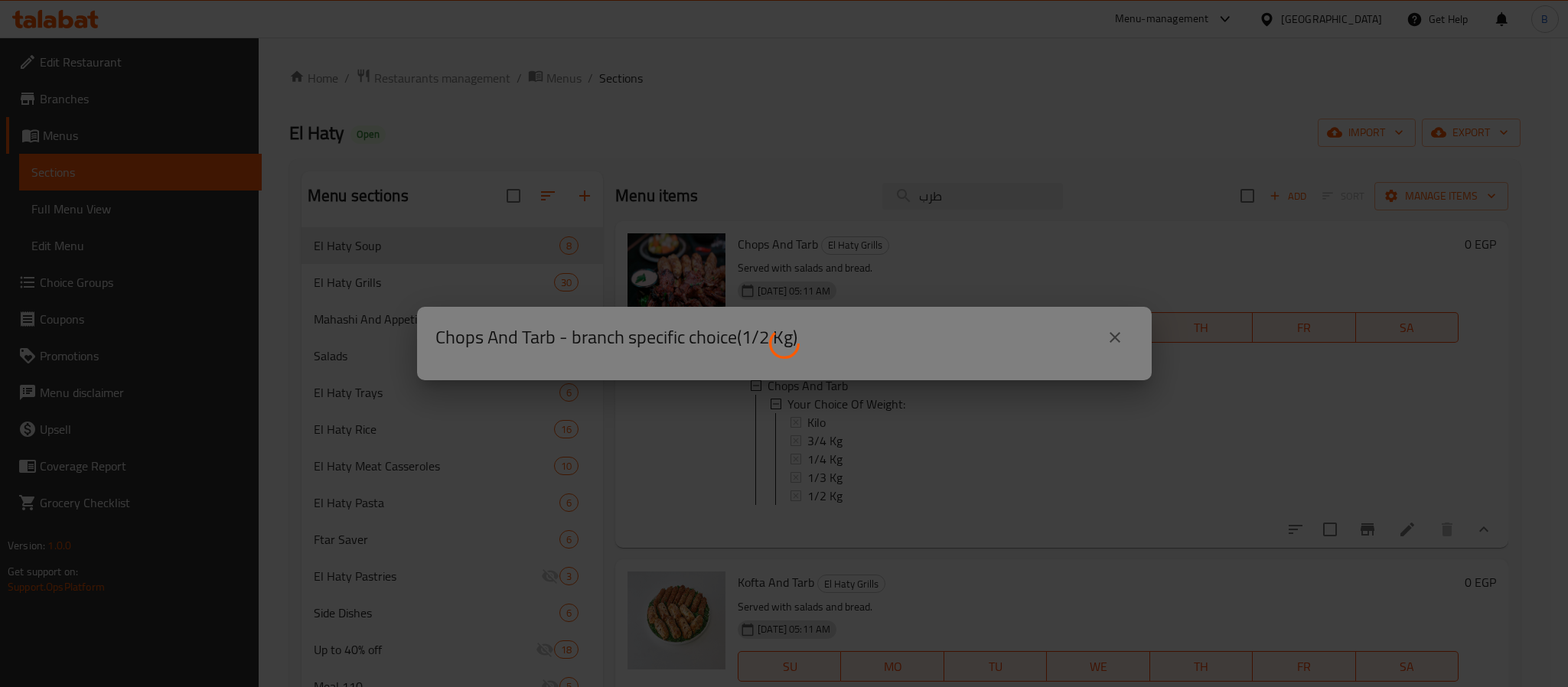
click at [785, 563] on div at bounding box center [784, 344] width 1568 height 687
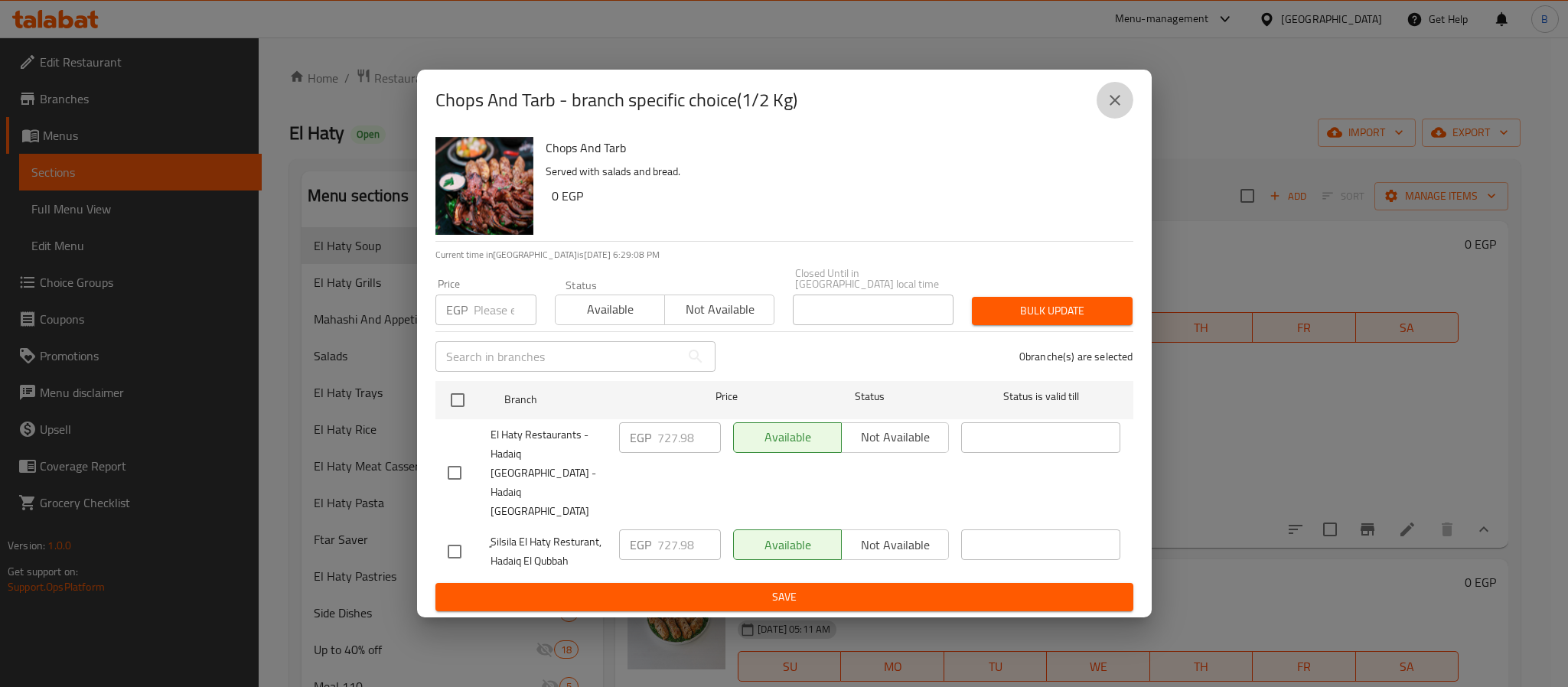
click at [1114, 109] on icon "close" at bounding box center [1115, 101] width 19 height 19
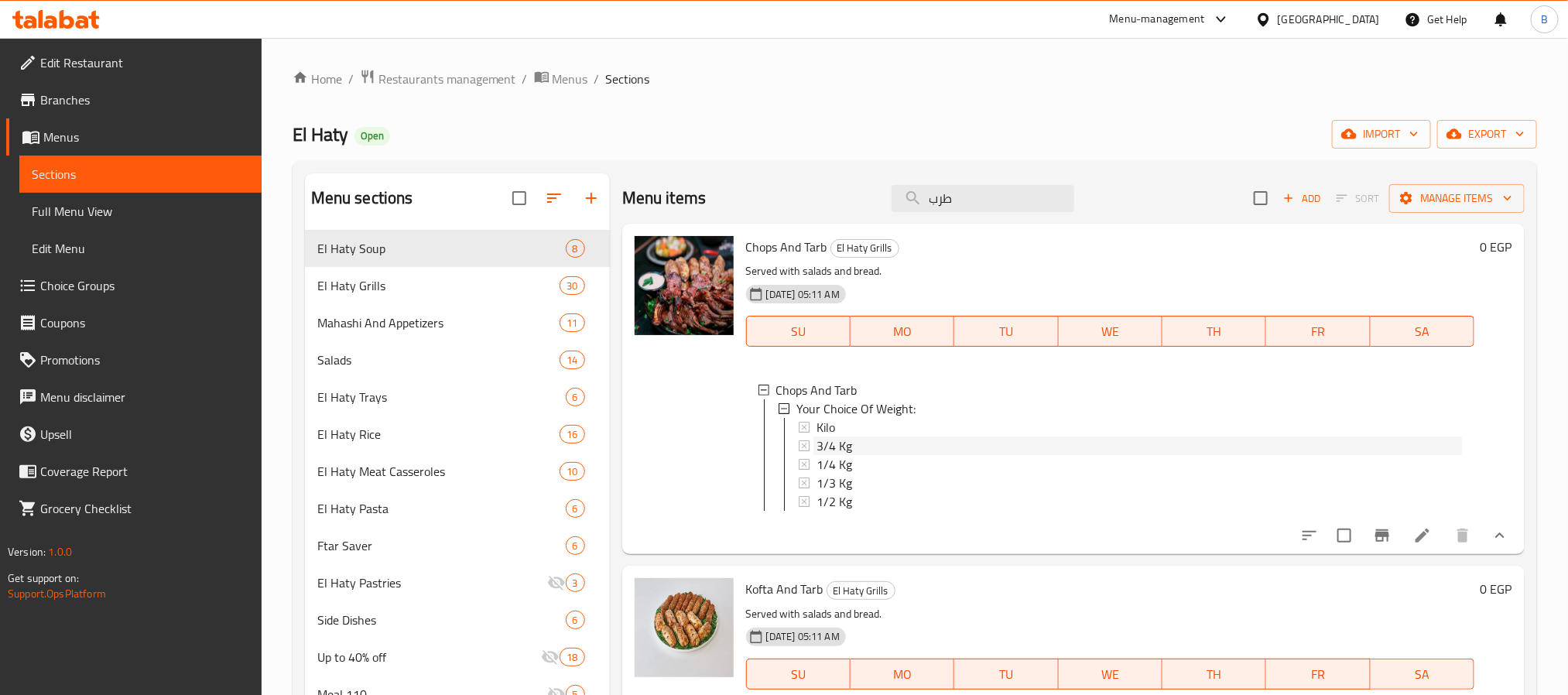
click at [847, 449] on span "3/4 Kg" at bounding box center [834, 446] width 35 height 19
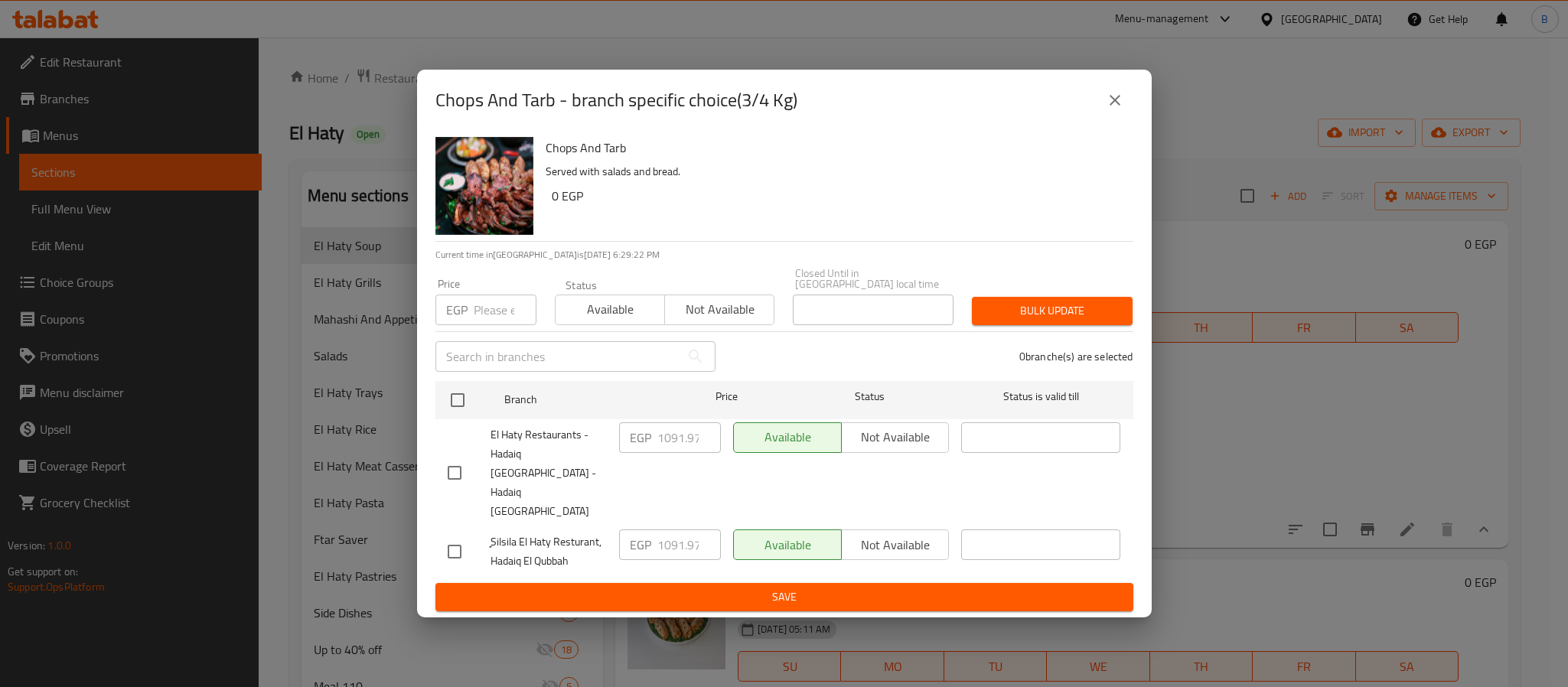
click at [787, 616] on div "Chops And Tarb - branch specific choice(3/4 Kg) Chops And Tarb Served with sala…" at bounding box center [784, 344] width 1568 height 687
click at [1114, 111] on button "close" at bounding box center [1115, 100] width 37 height 37
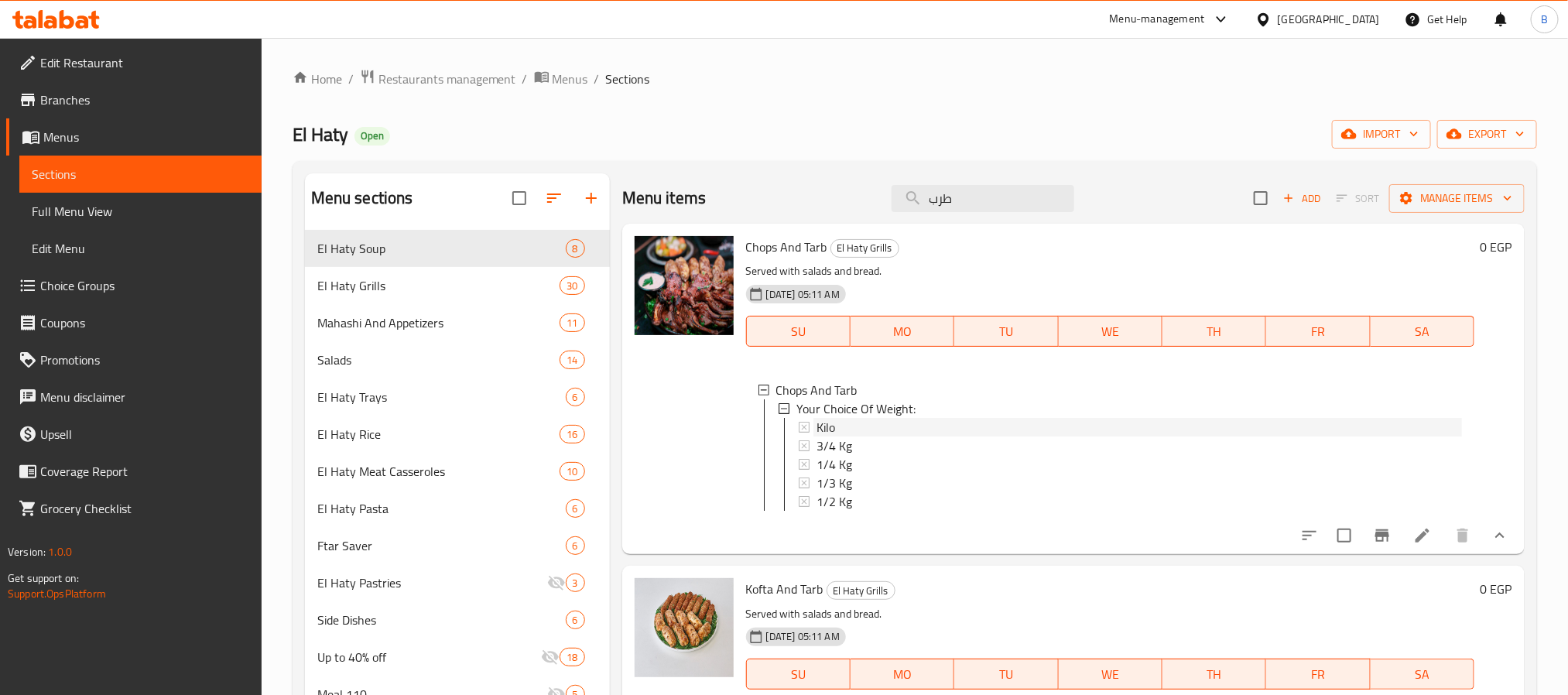
click at [846, 428] on div "Kilo" at bounding box center [1139, 428] width 646 height 19
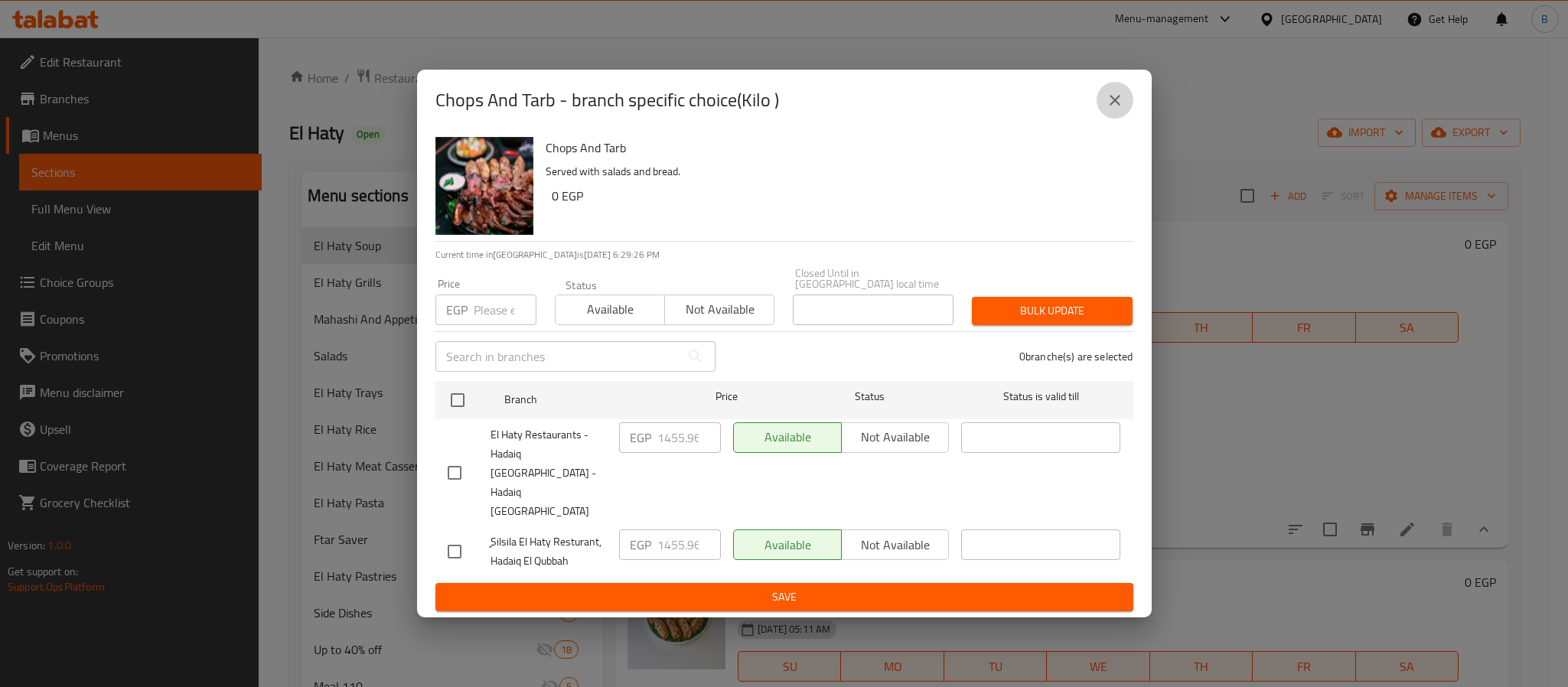
click at [1114, 106] on icon "close" at bounding box center [1115, 100] width 11 height 11
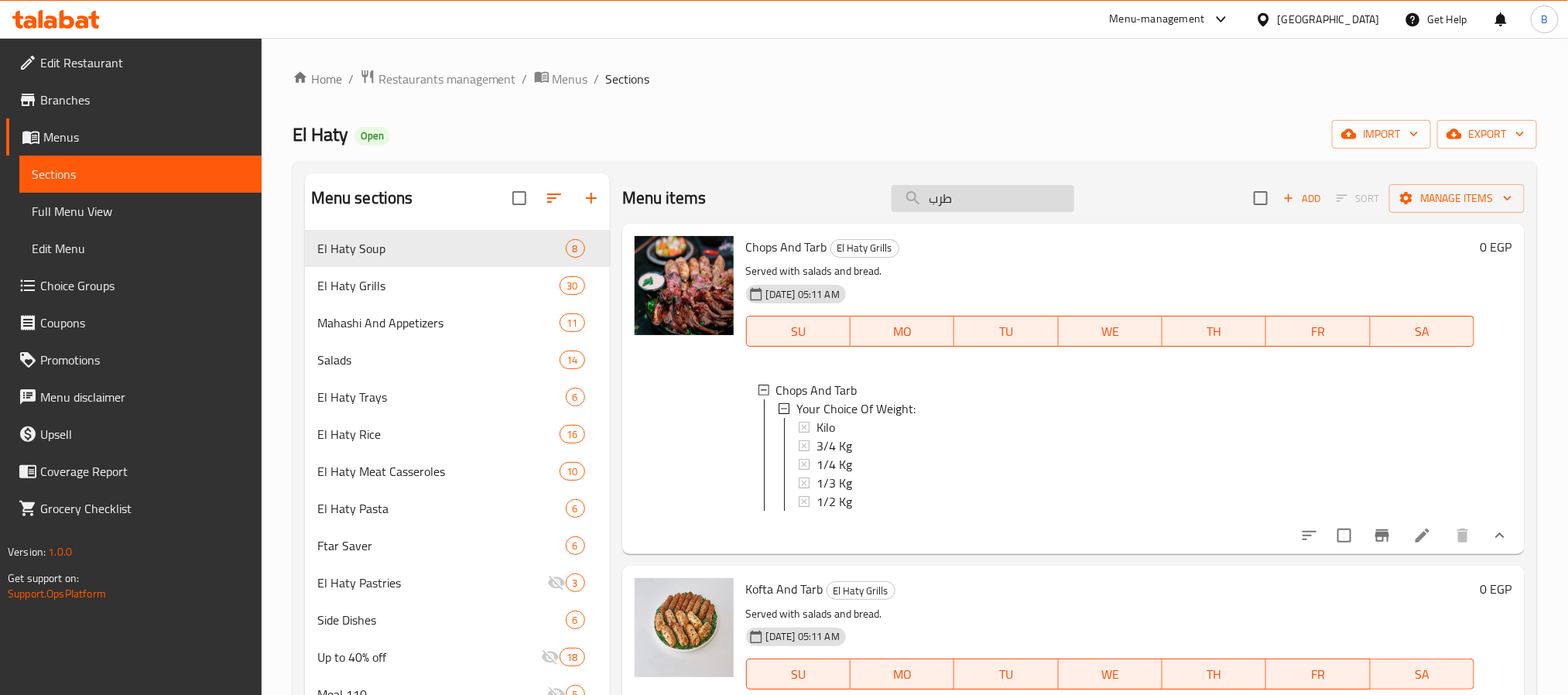
click at [996, 210] on input "طرب" at bounding box center [984, 198] width 183 height 27
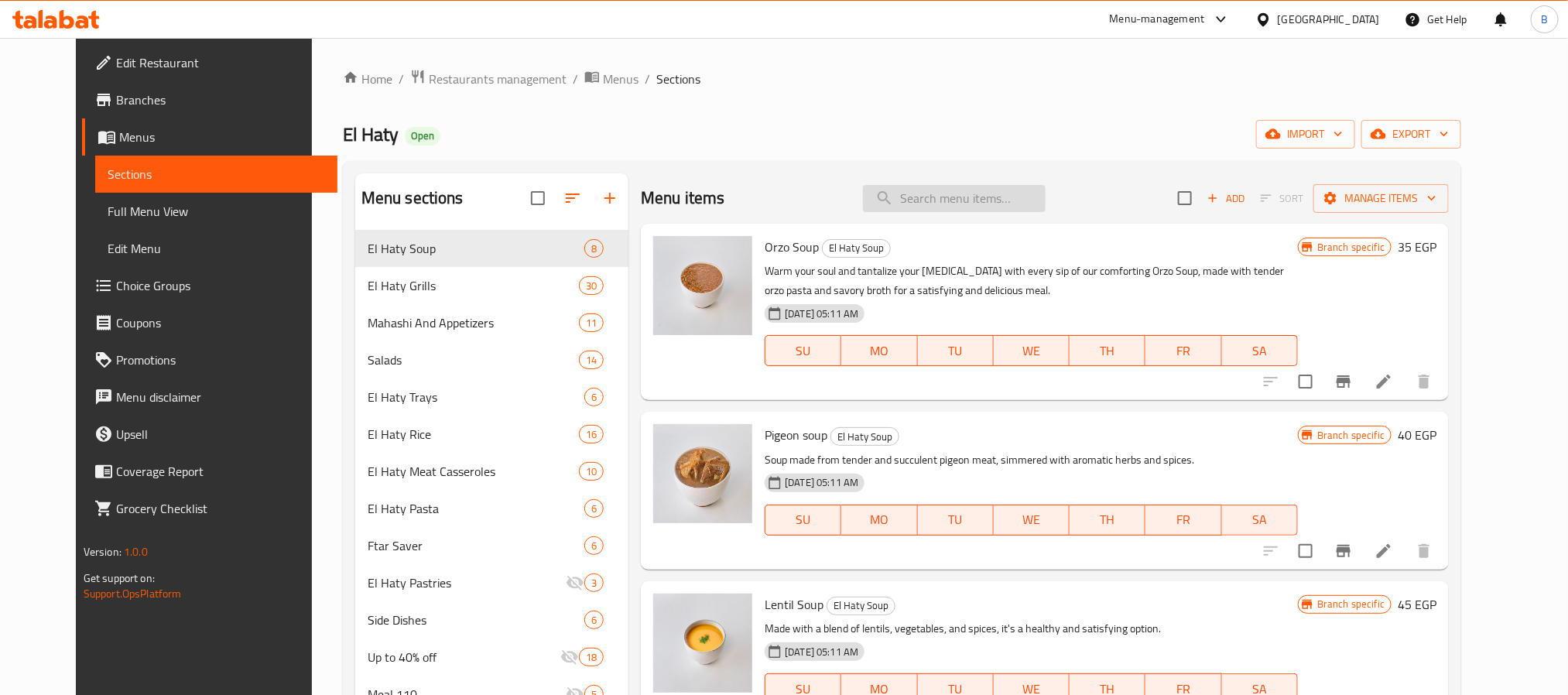
click at [1034, 209] on input "search" at bounding box center [954, 198] width 183 height 27
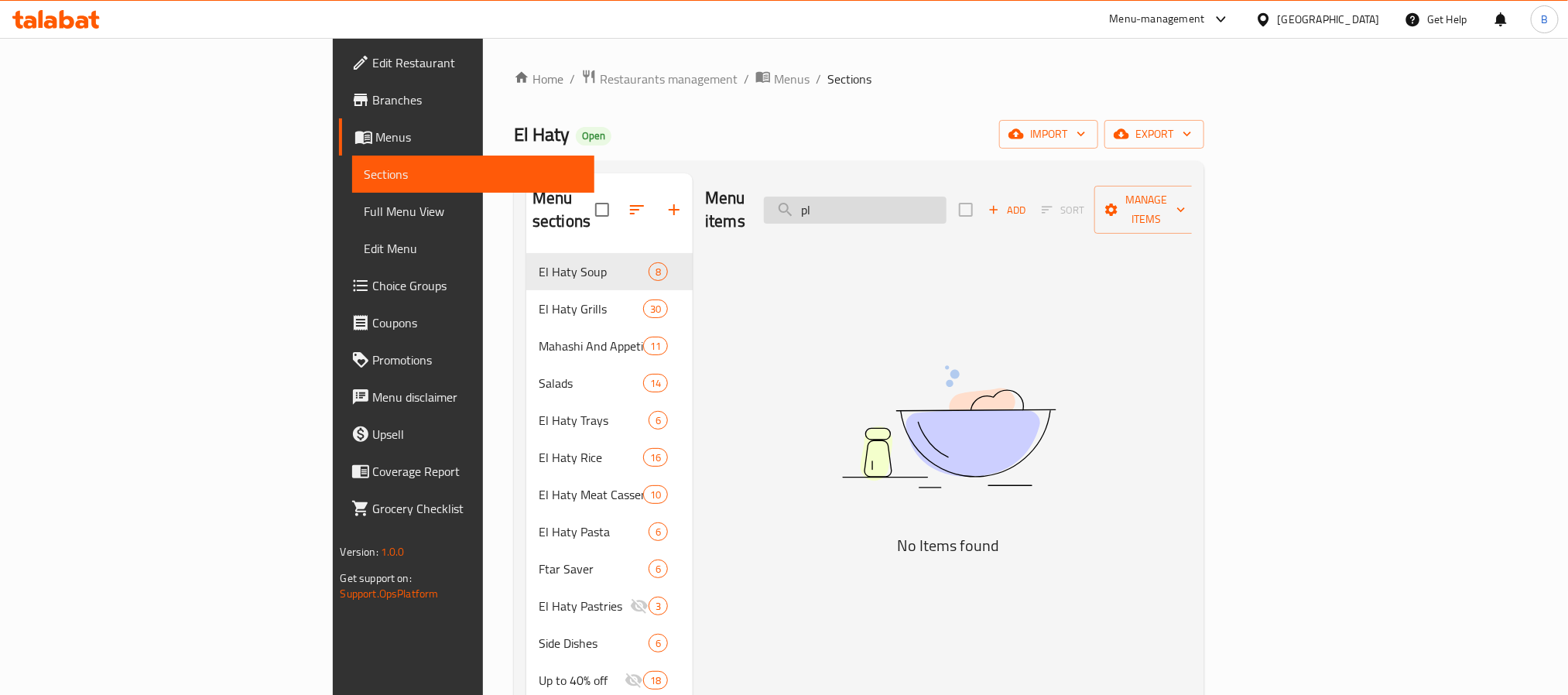
type input "p"
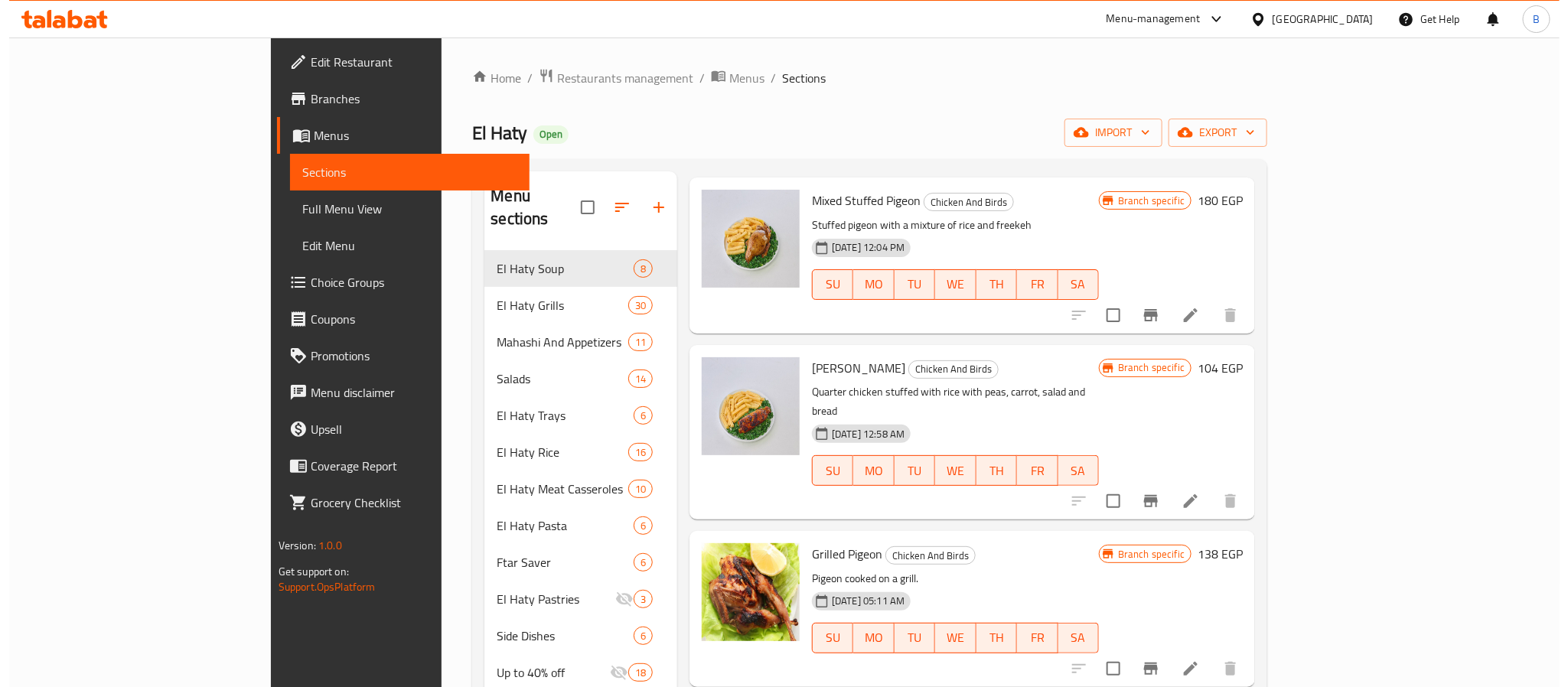
scroll to position [115, 0]
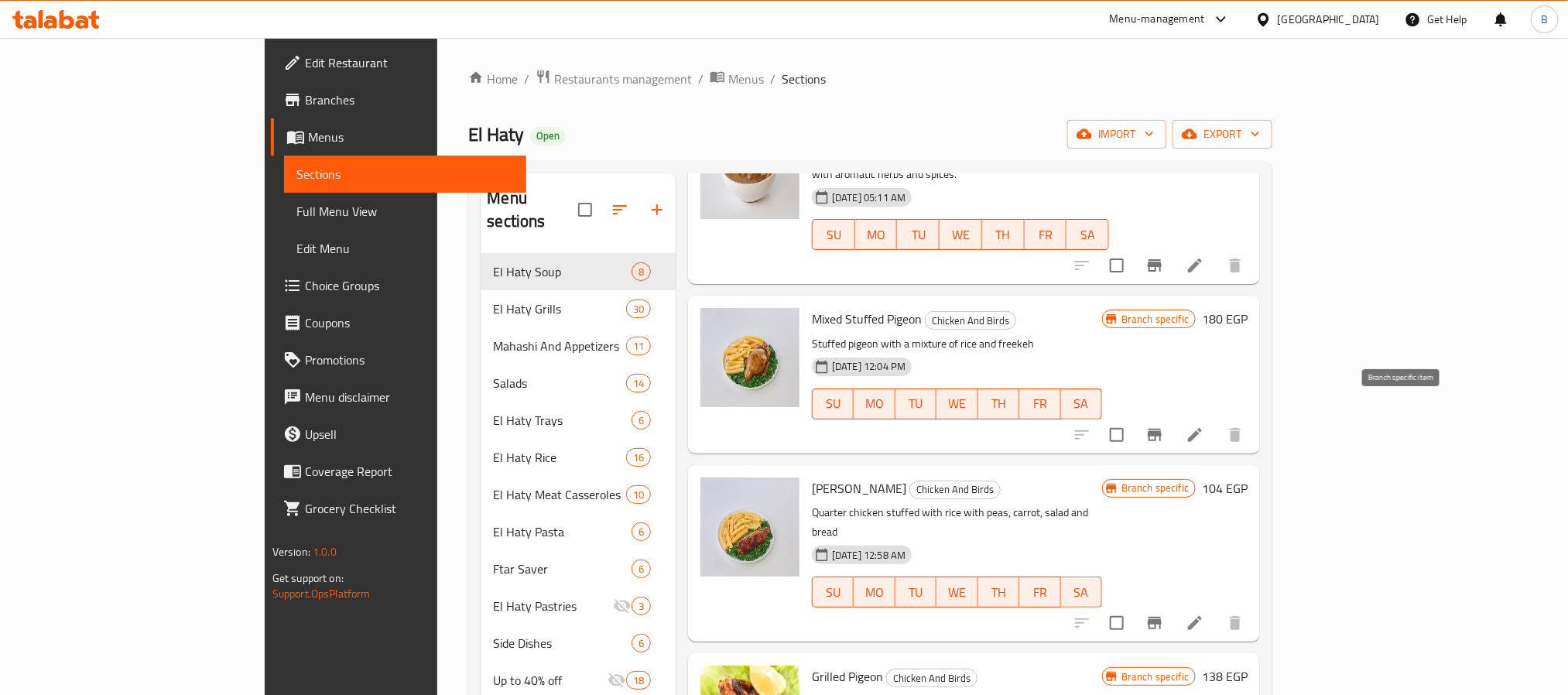
type input "حمام"
click at [1173, 416] on button "Branch-specific-item" at bounding box center [1154, 435] width 37 height 37
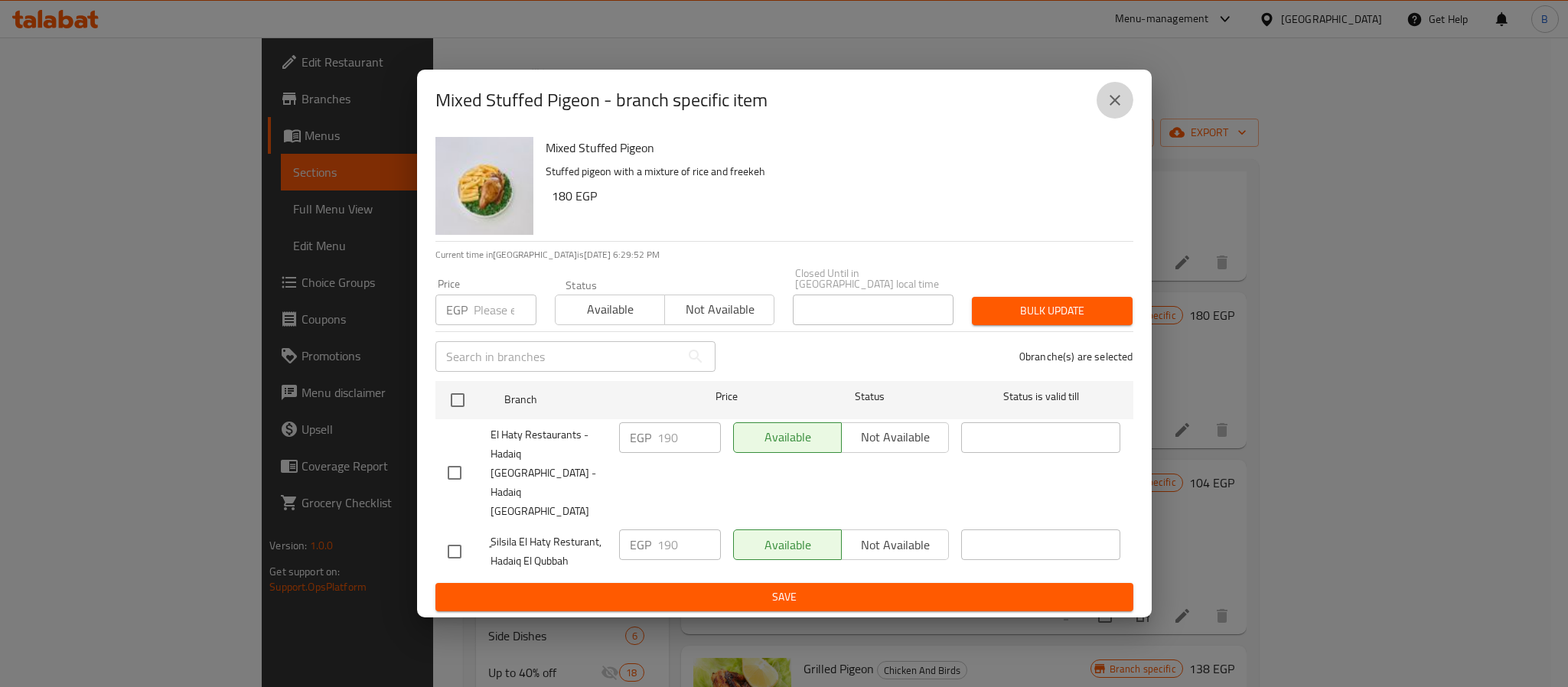
click at [1121, 109] on icon "close" at bounding box center [1115, 101] width 19 height 19
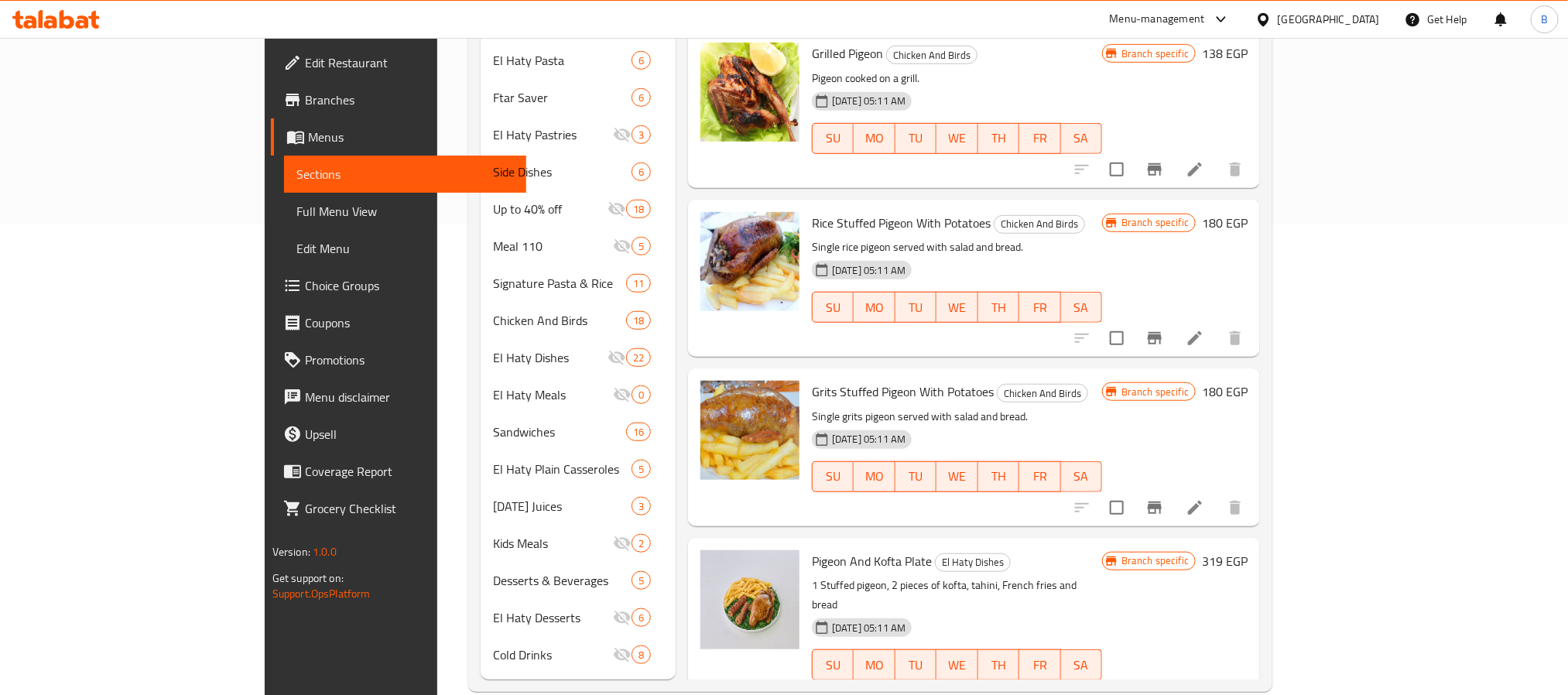
scroll to position [474, 0]
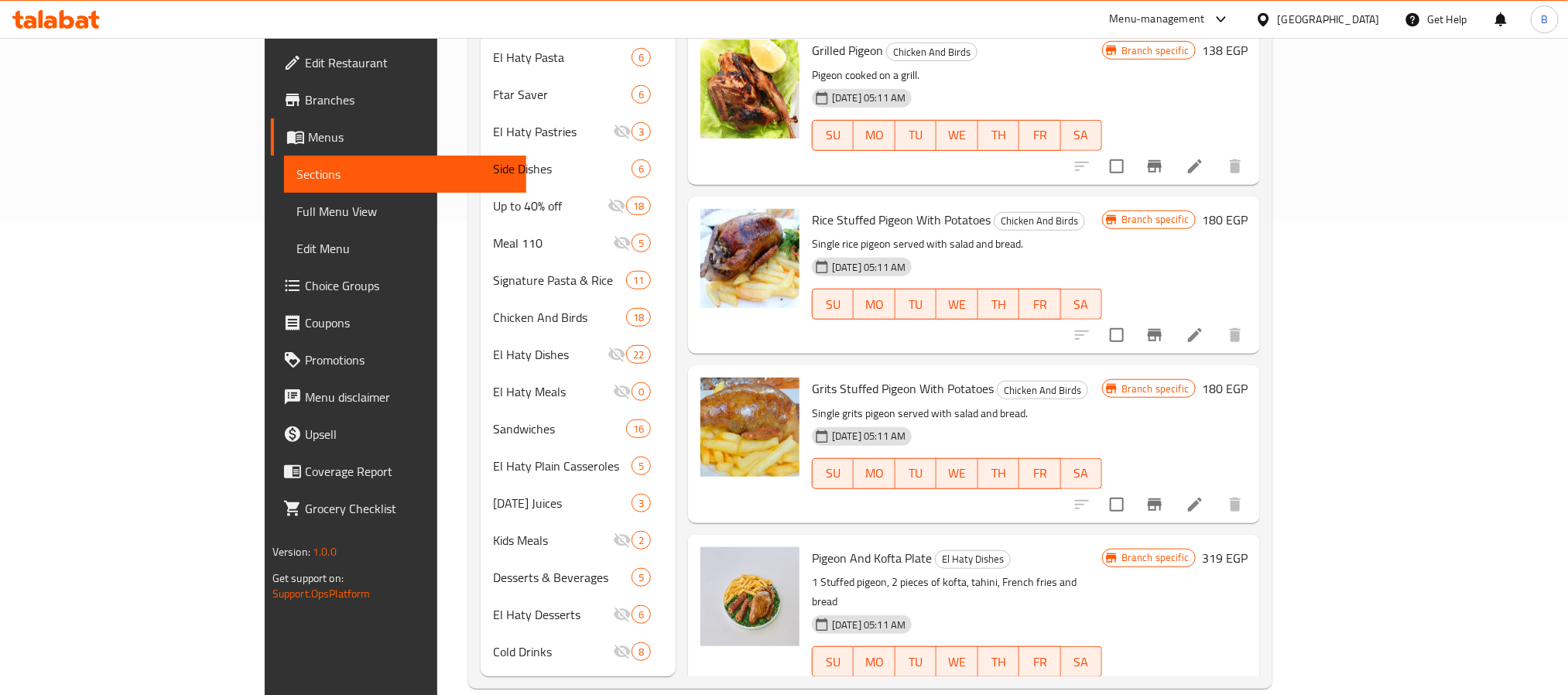
click at [812, 377] on span "Grits Stuffed Pigeon With Potatoes" at bounding box center [903, 388] width 182 height 23
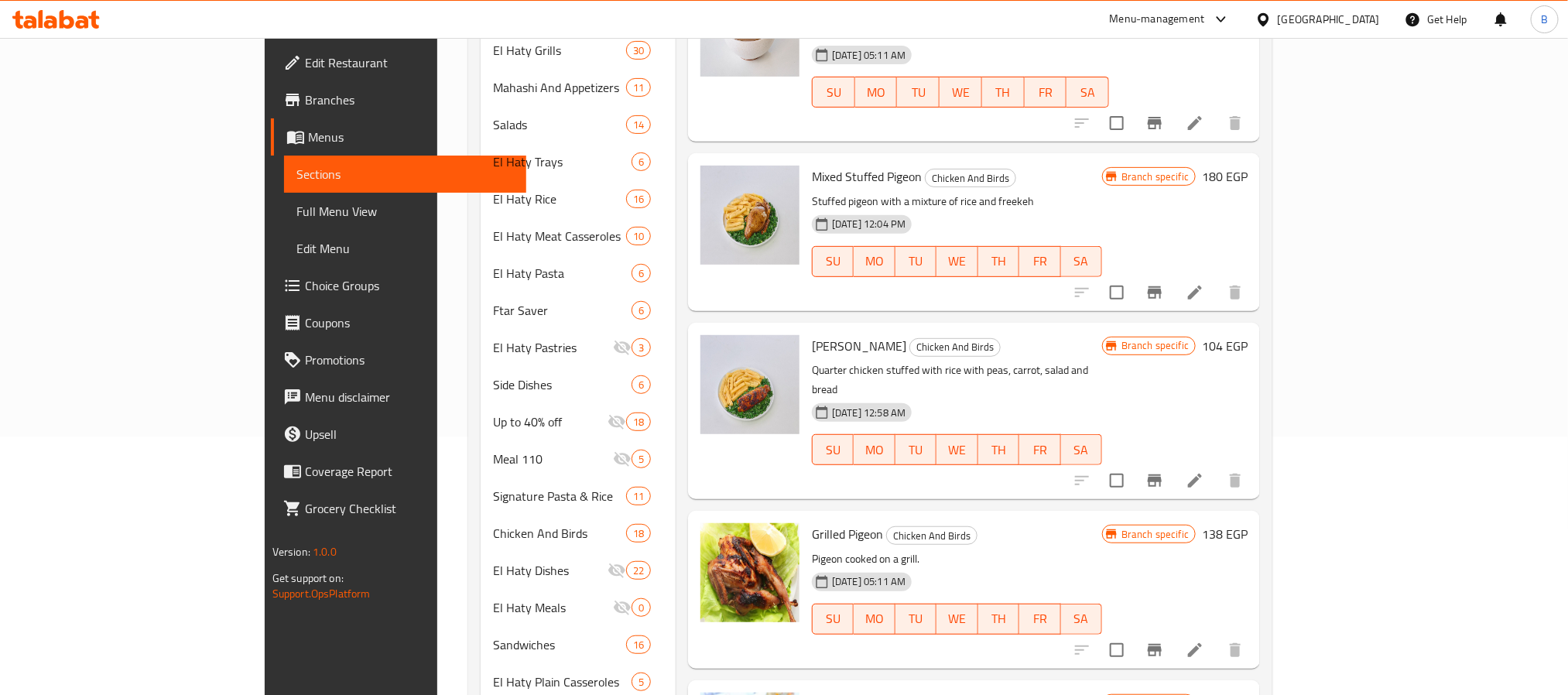
scroll to position [10, 0]
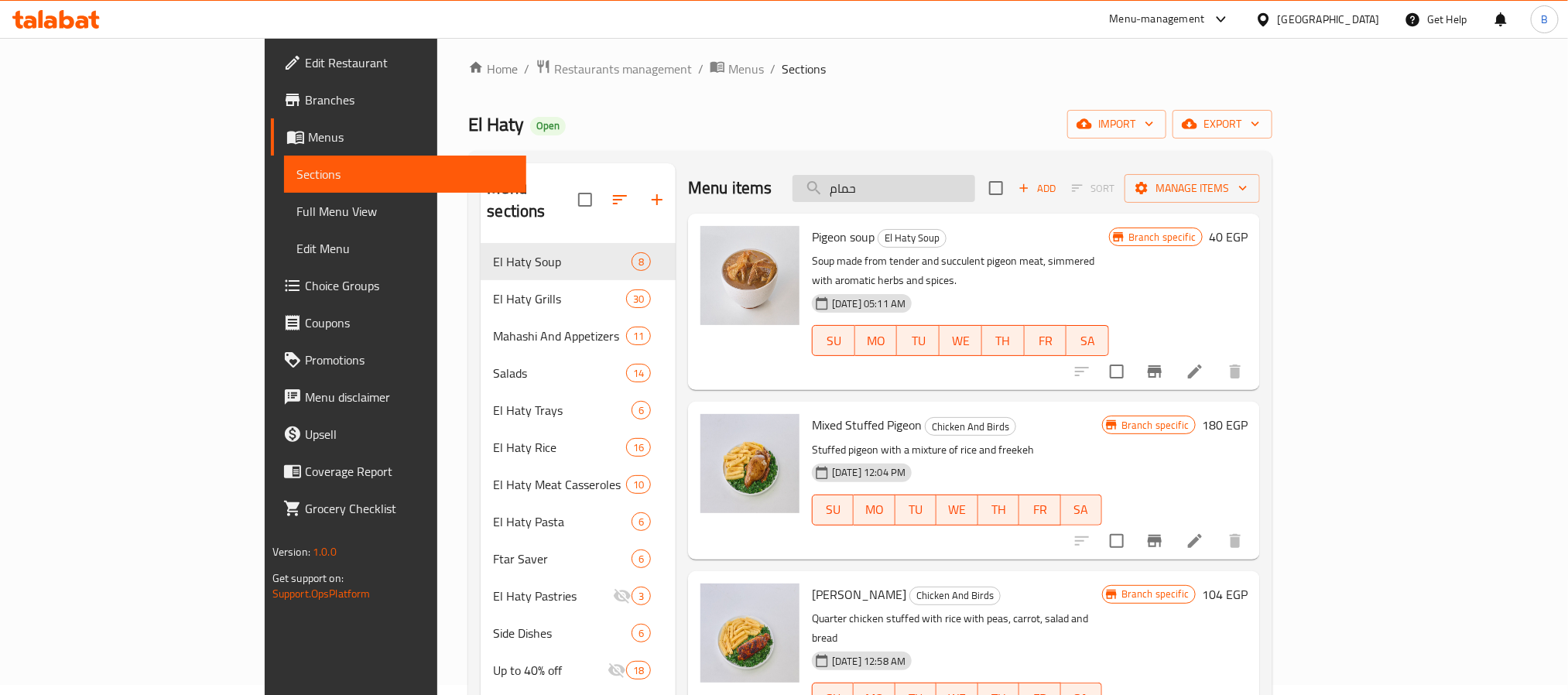
click at [976, 175] on input "حمام" at bounding box center [884, 188] width 183 height 27
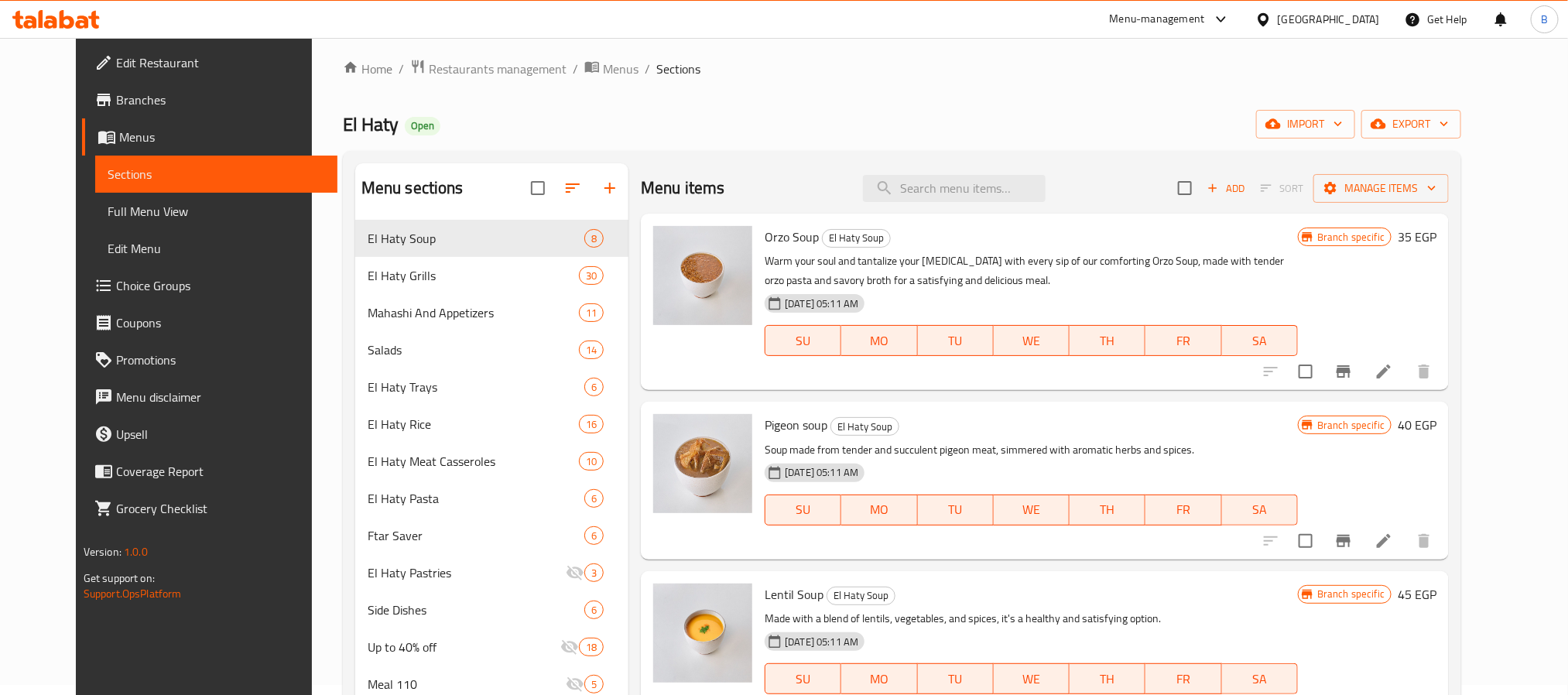
click at [1256, 105] on div "Home / Restaurants management / Menus / Sections El Haty Open import export Men…" at bounding box center [903, 594] width 1119 height 1072
paste input "ريش ضانى"
click at [998, 178] on input "ريش ضانى" at bounding box center [954, 188] width 183 height 27
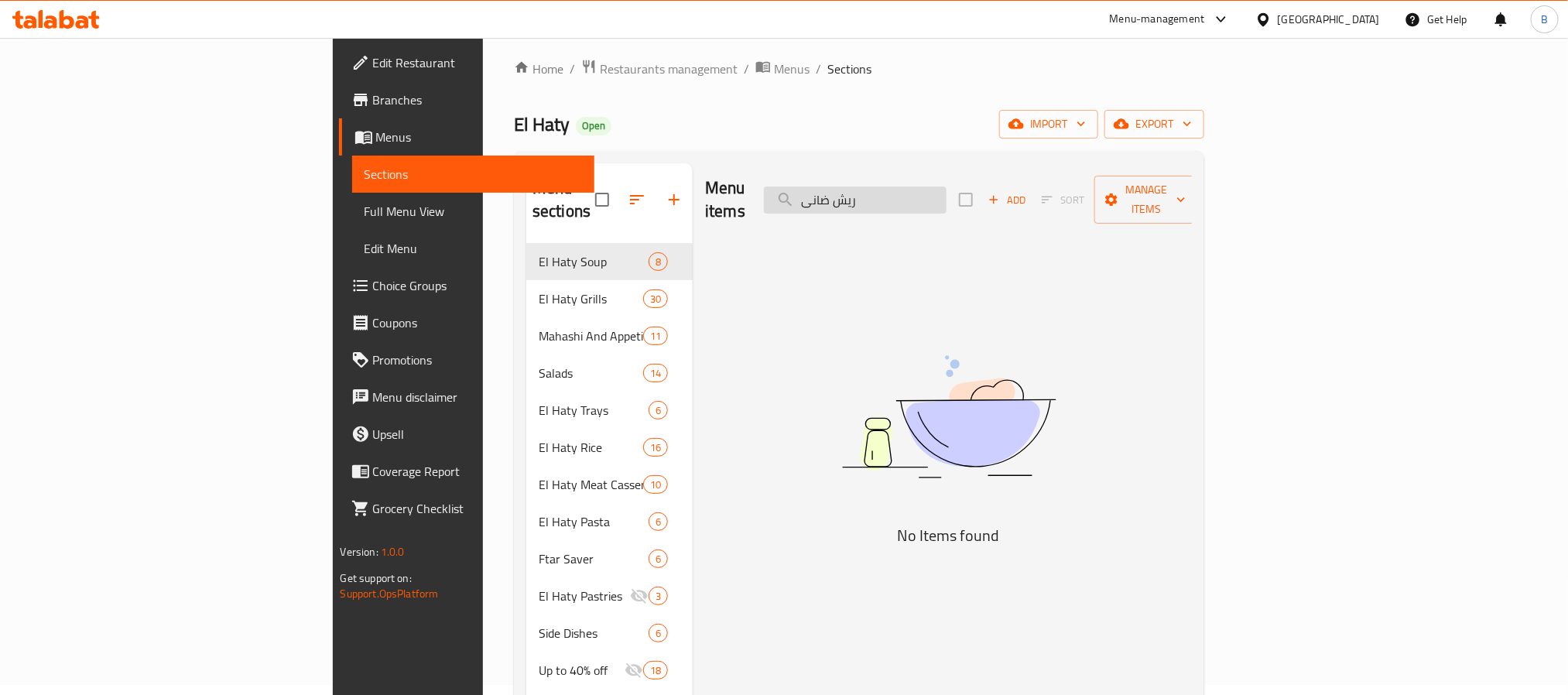
click at [937, 196] on input "ريش ضانى" at bounding box center [855, 199] width 183 height 27
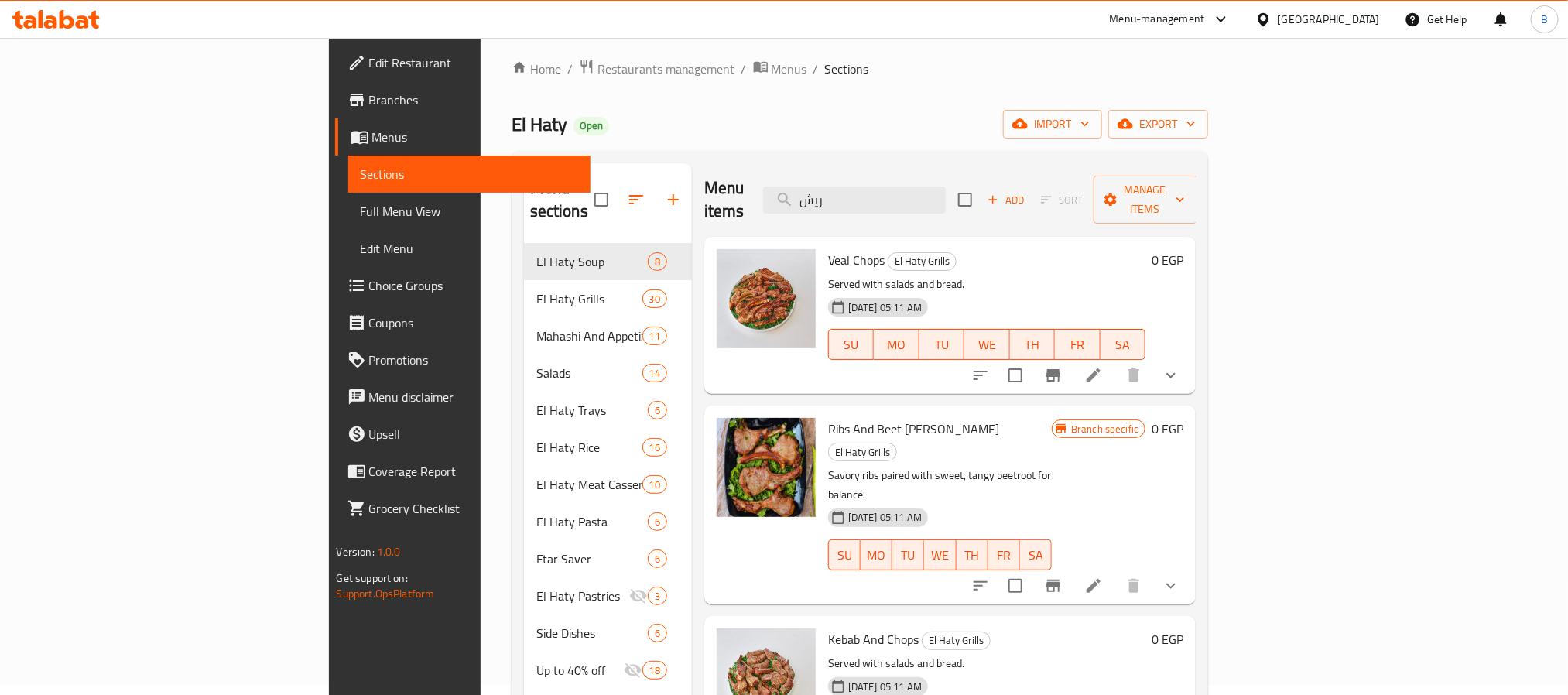
type input "ريش"
click at [1153, 243] on div "Veal Chops El Haty Grills Served with salads and bread. 06-06-2024 05:11 AM SU …" at bounding box center [987, 316] width 330 height 145
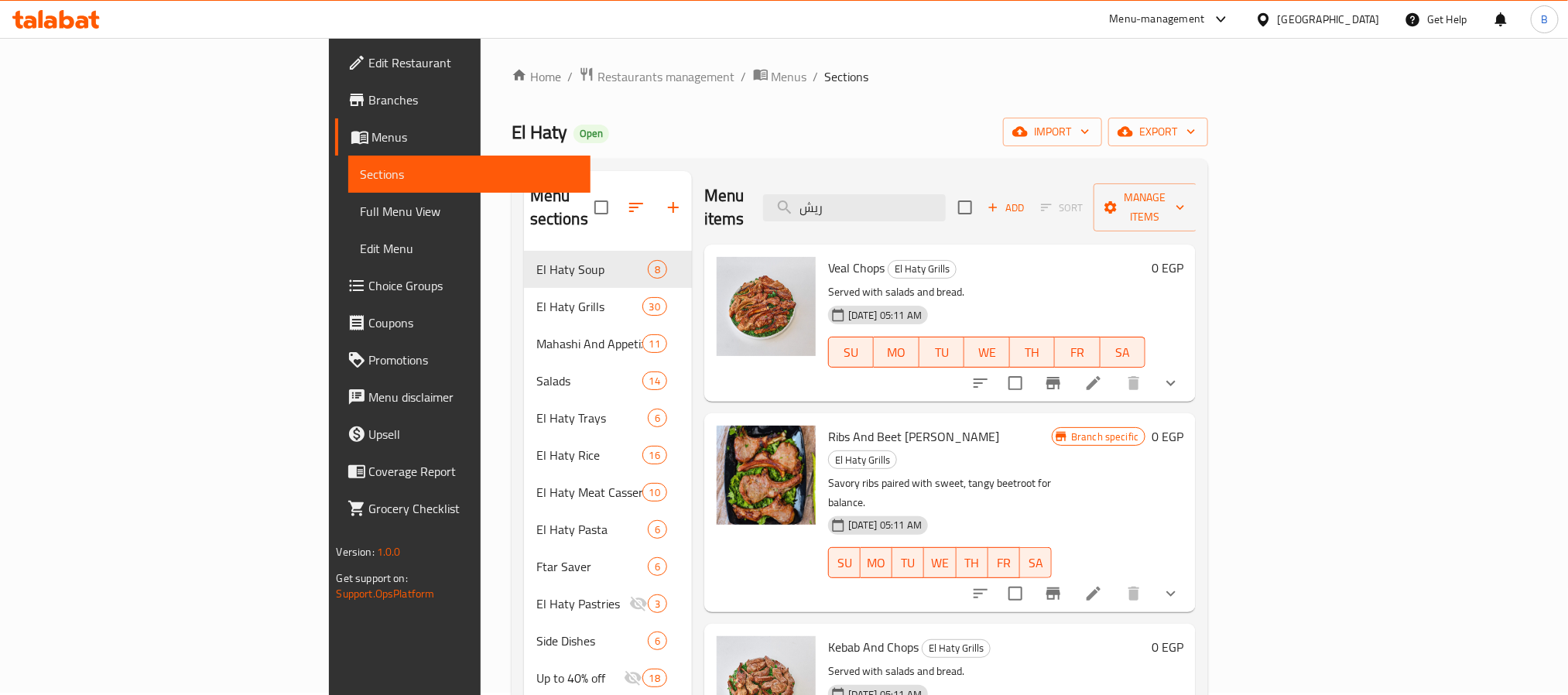
scroll to position [0, 0]
click at [1190, 373] on button "show more" at bounding box center [1171, 385] width 37 height 37
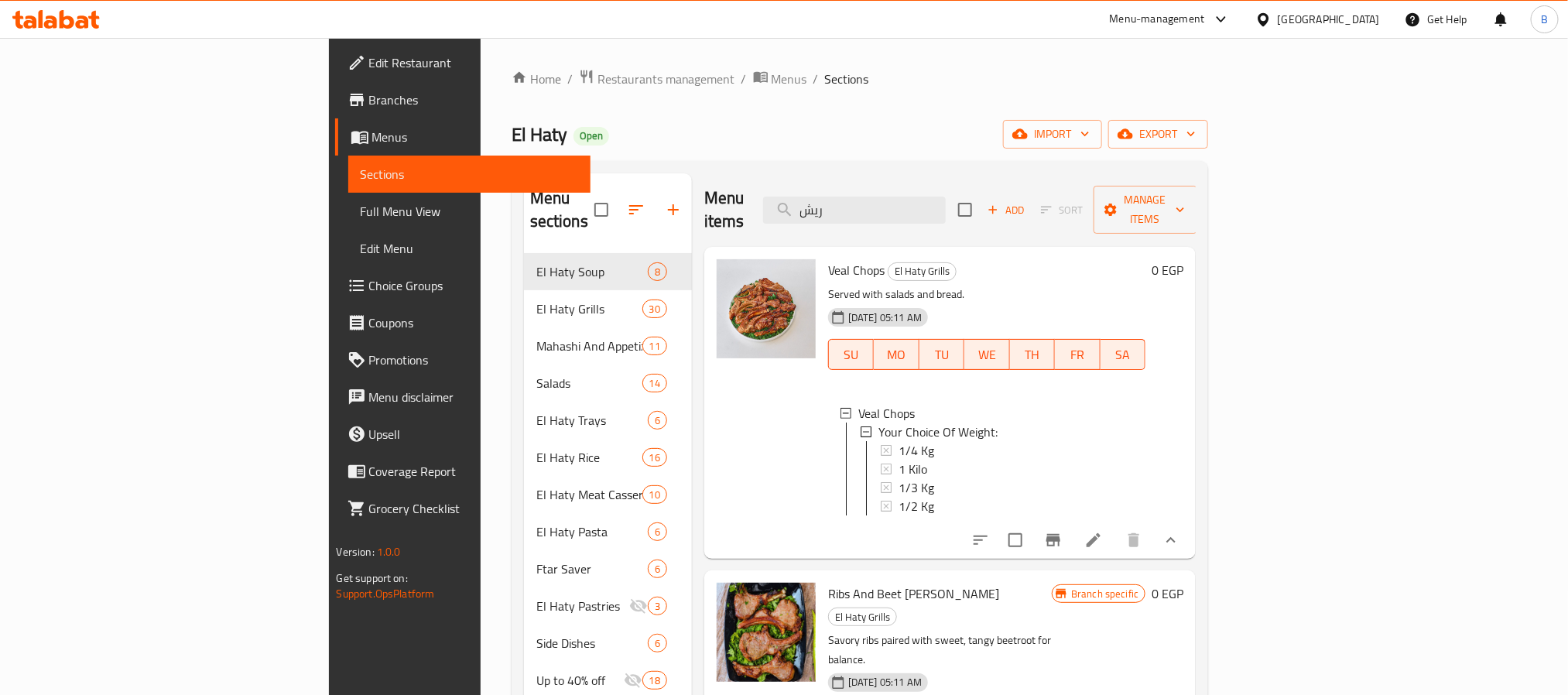
click at [1190, 523] on button "show more" at bounding box center [1171, 540] width 37 height 37
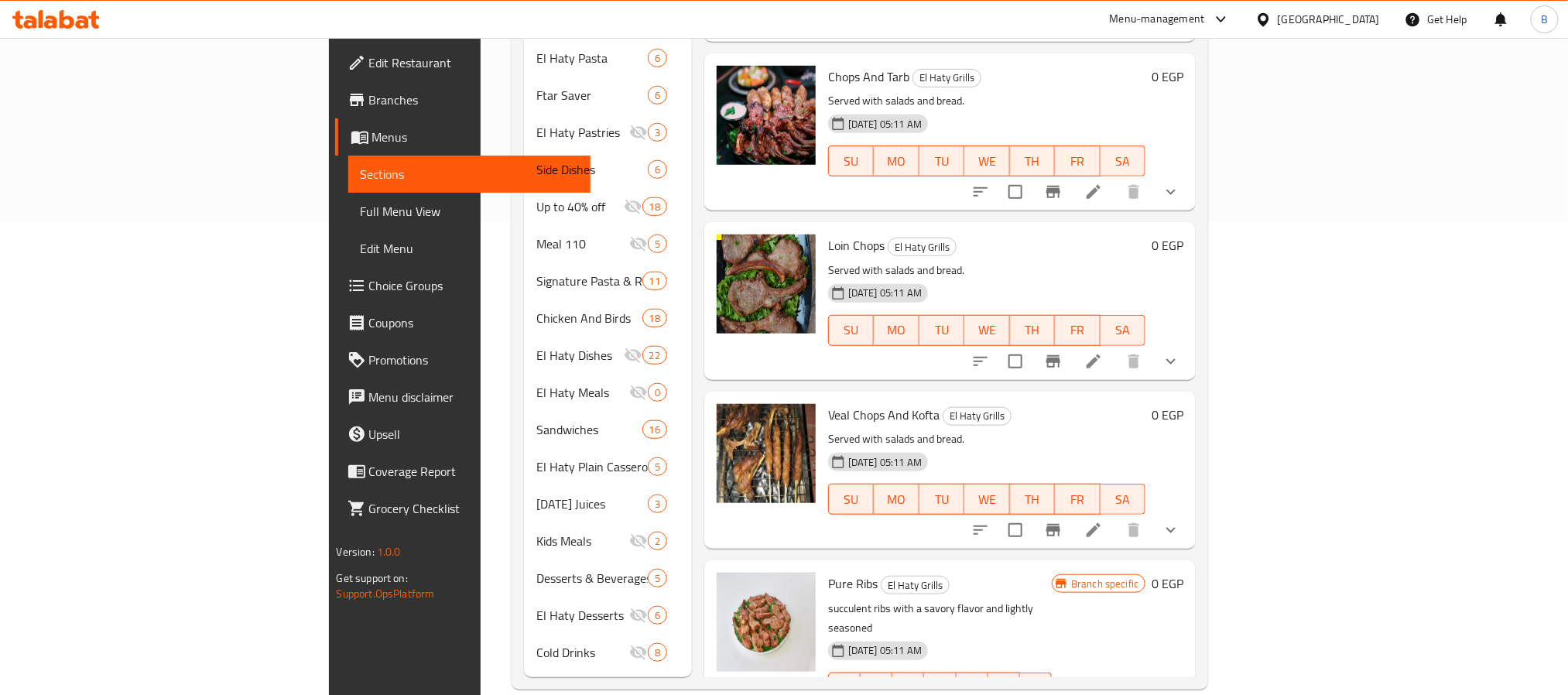
scroll to position [474, 0]
click at [1011, 635] on div "06-06-2024 05:11 AM SU MO TU WE TH FR SA" at bounding box center [940, 676] width 236 height 84
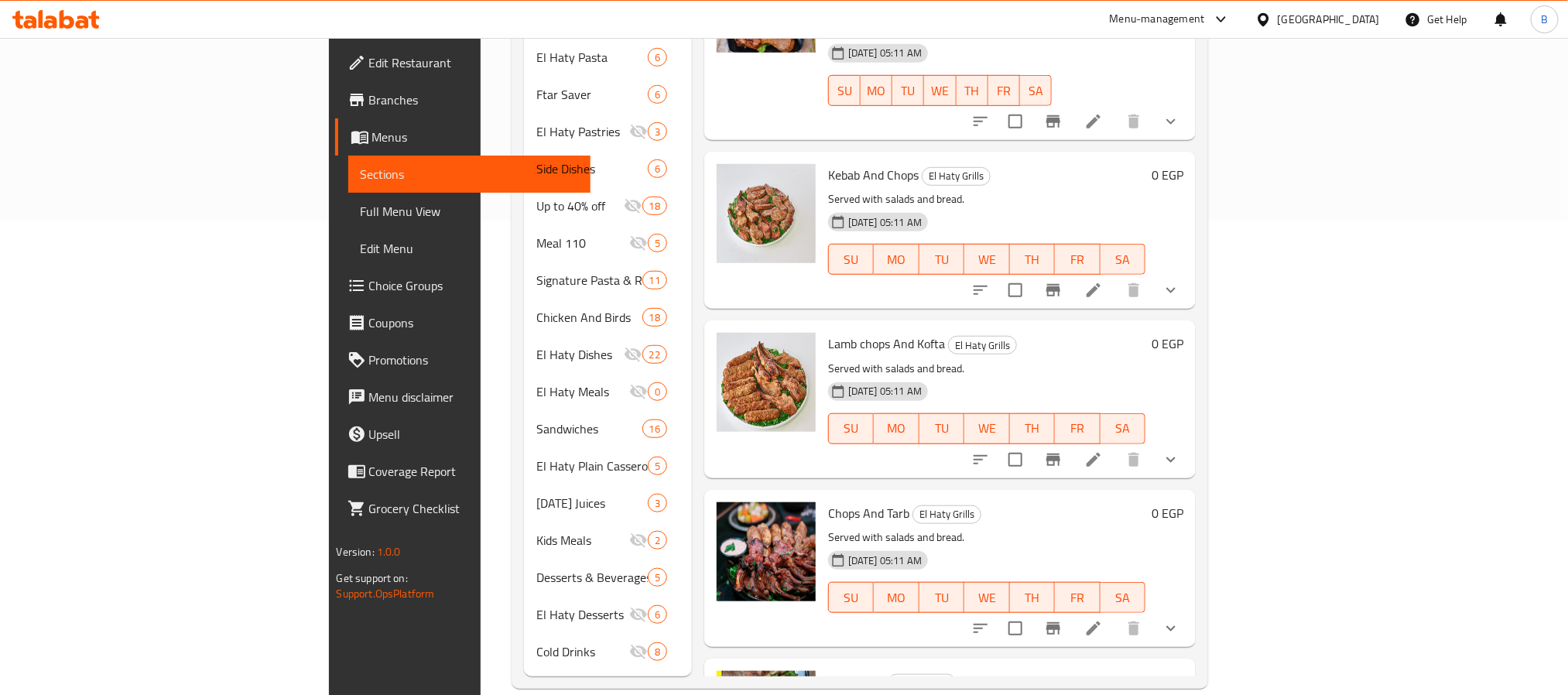
drag, startPoint x: 660, startPoint y: 321, endPoint x: 632, endPoint y: 404, distance: 87.6
click at [710, 404] on div at bounding box center [765, 399] width 111 height 145
click at [828, 332] on span "Lamb chops And Kofta" at bounding box center [887, 343] width 117 height 23
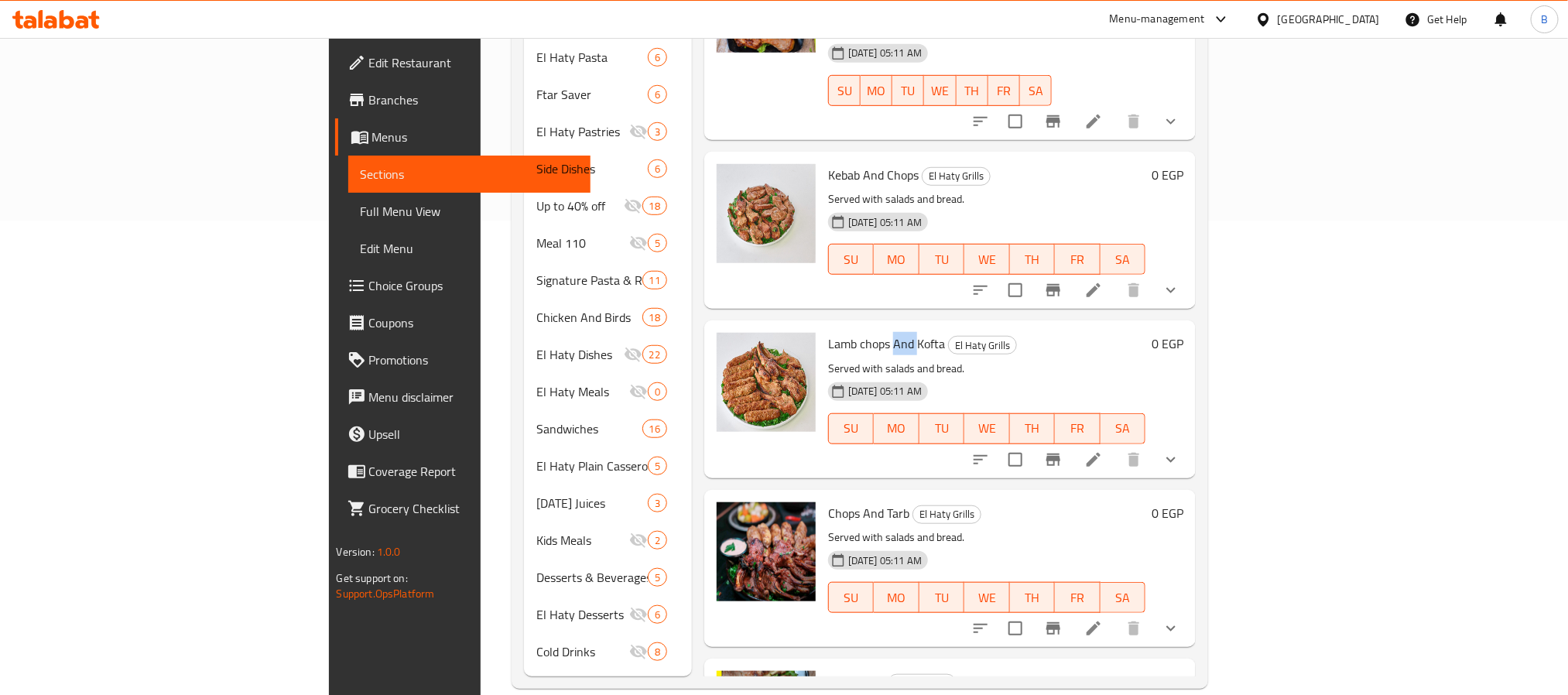
click at [828, 332] on span "Lamb chops And Kofta" at bounding box center [887, 343] width 117 height 23
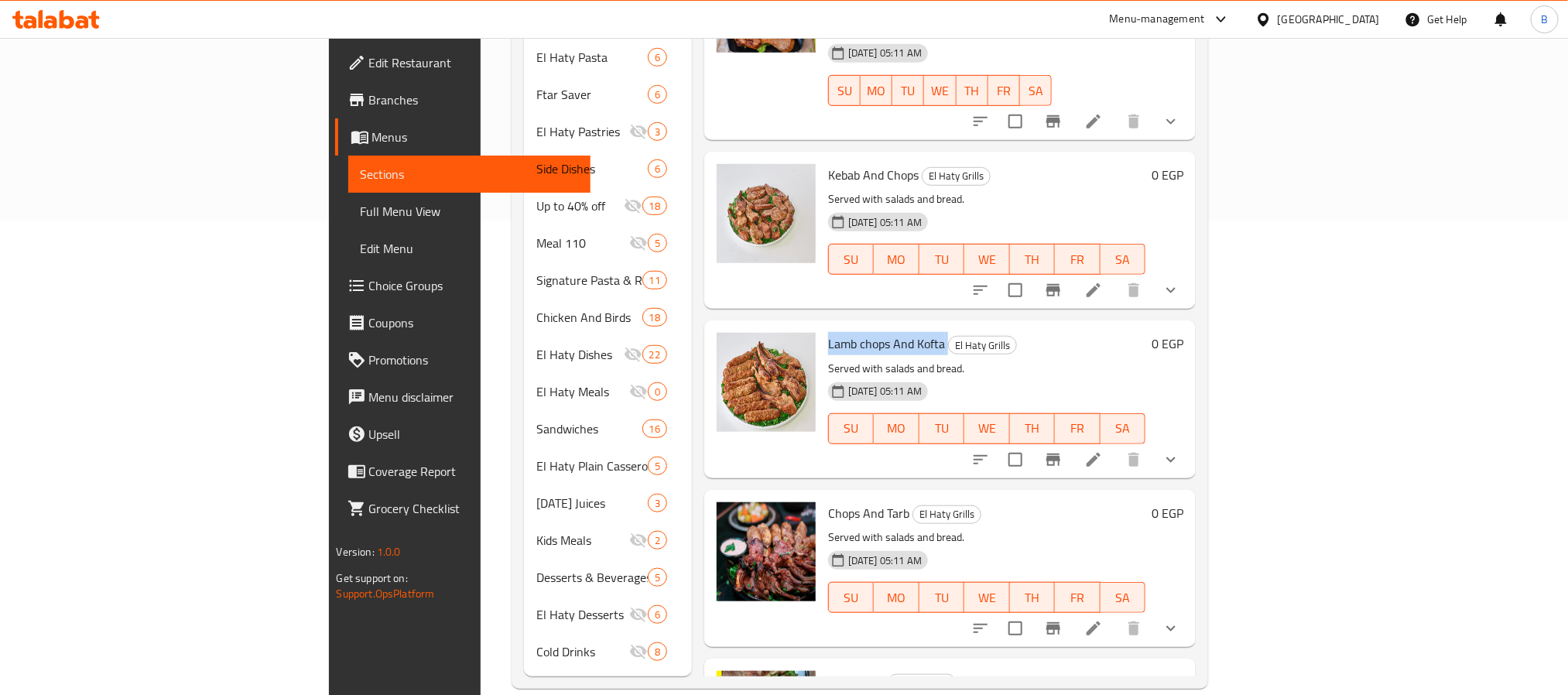
click at [828, 332] on span "Lamb chops And Kofta" at bounding box center [887, 343] width 117 height 23
click at [1146, 360] on p "Served with salads and bread." at bounding box center [987, 369] width 318 height 19
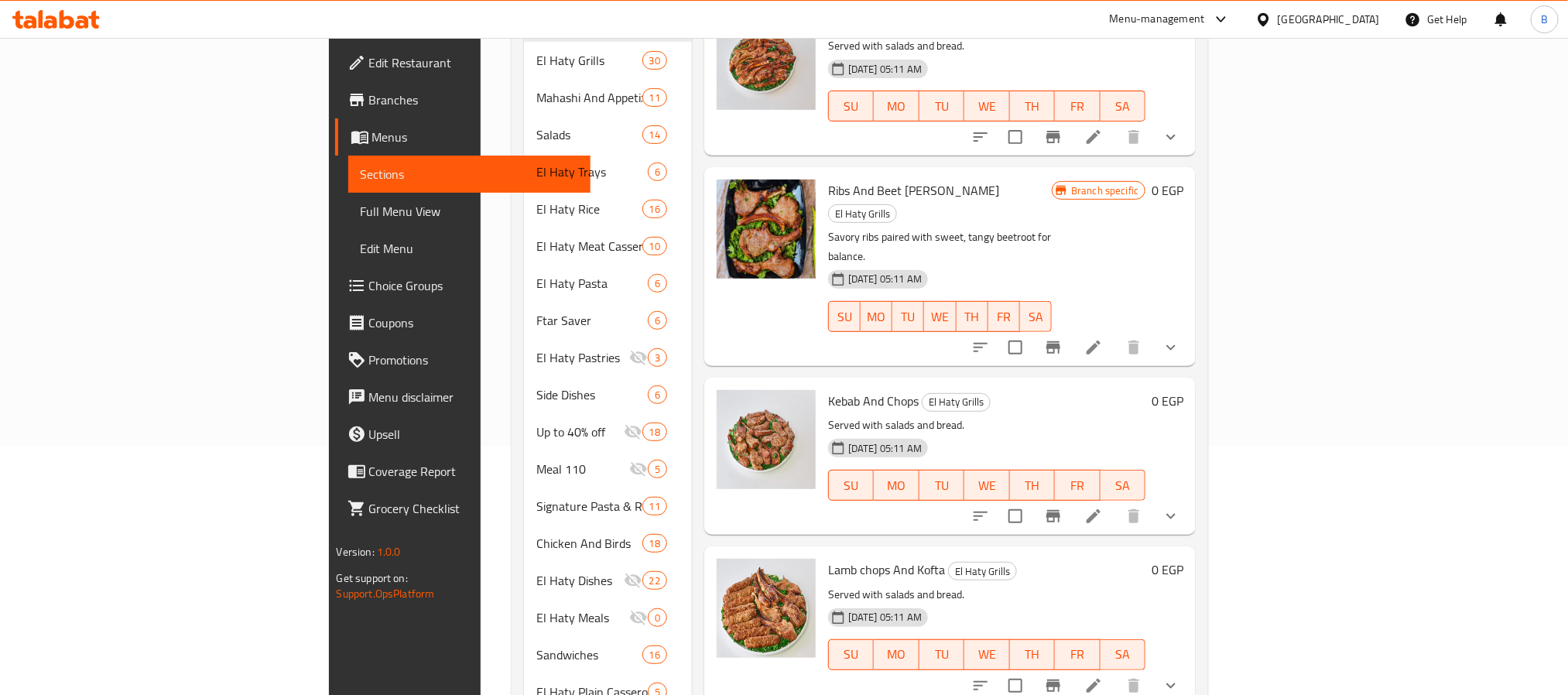
scroll to position [242, 0]
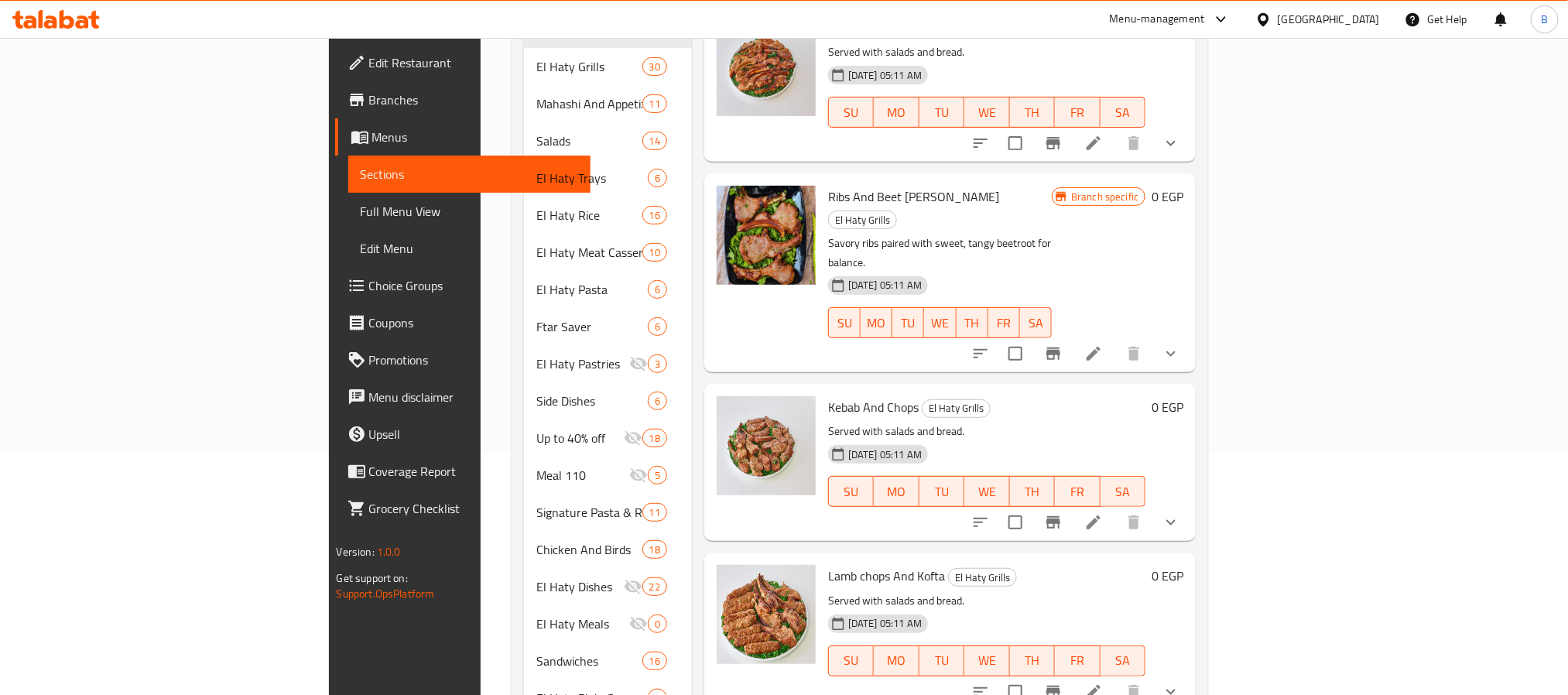
click at [828, 396] on span "Kebab And Chops" at bounding box center [873, 407] width 91 height 23
click at [1190, 504] on div at bounding box center [1076, 523] width 228 height 37
click at [1180, 513] on icon "show more" at bounding box center [1171, 523] width 19 height 19
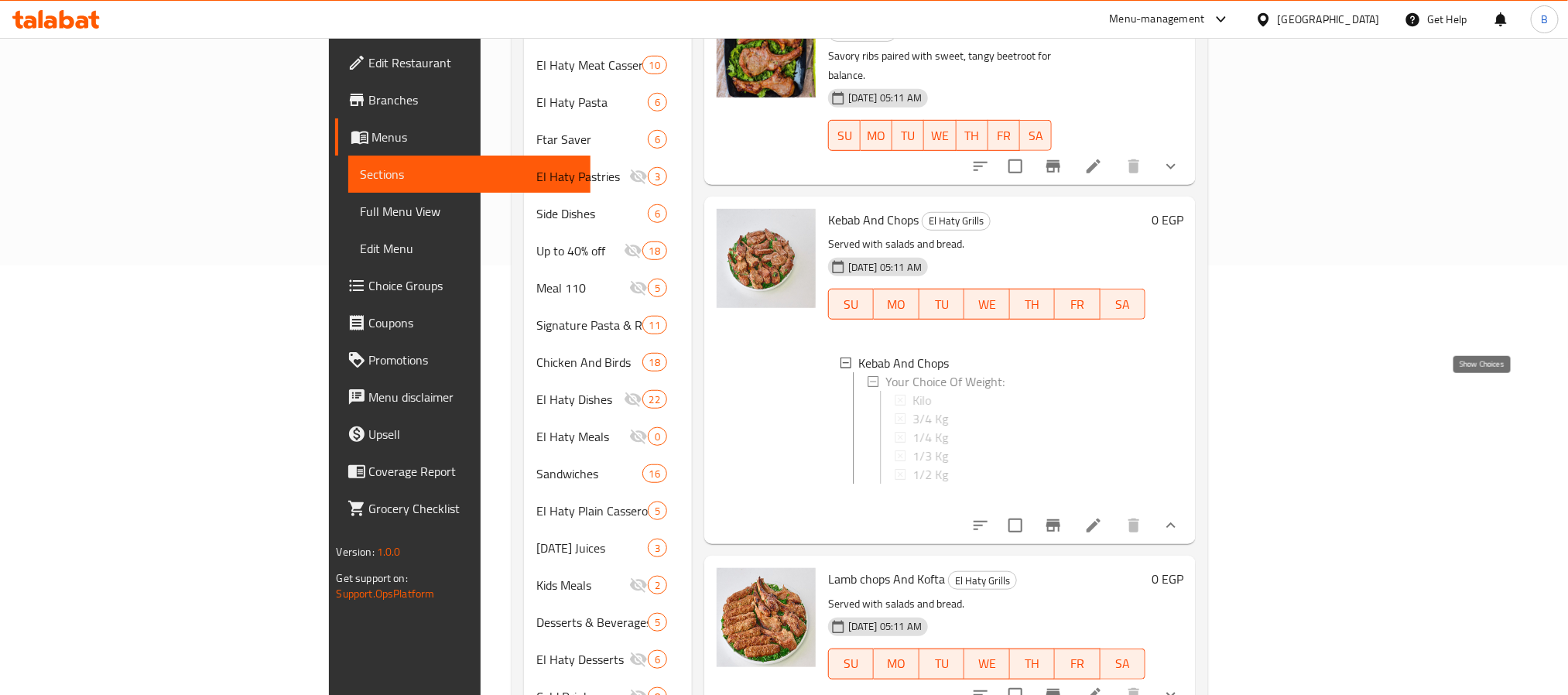
scroll to position [433, 0]
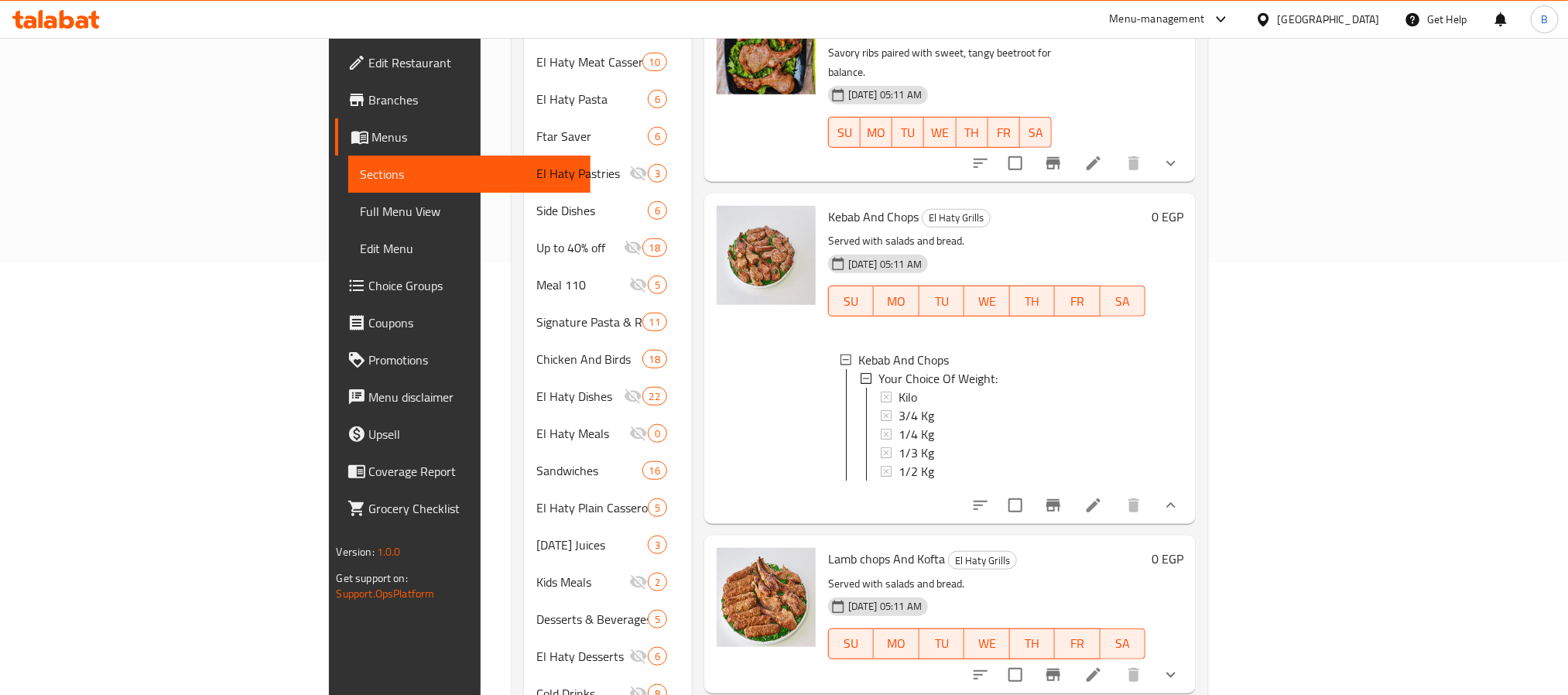
click at [934, 574] on p "Served with salads and bread." at bounding box center [987, 584] width 318 height 19
click at [899, 425] on span "1/4 Kg" at bounding box center [916, 435] width 35 height 19
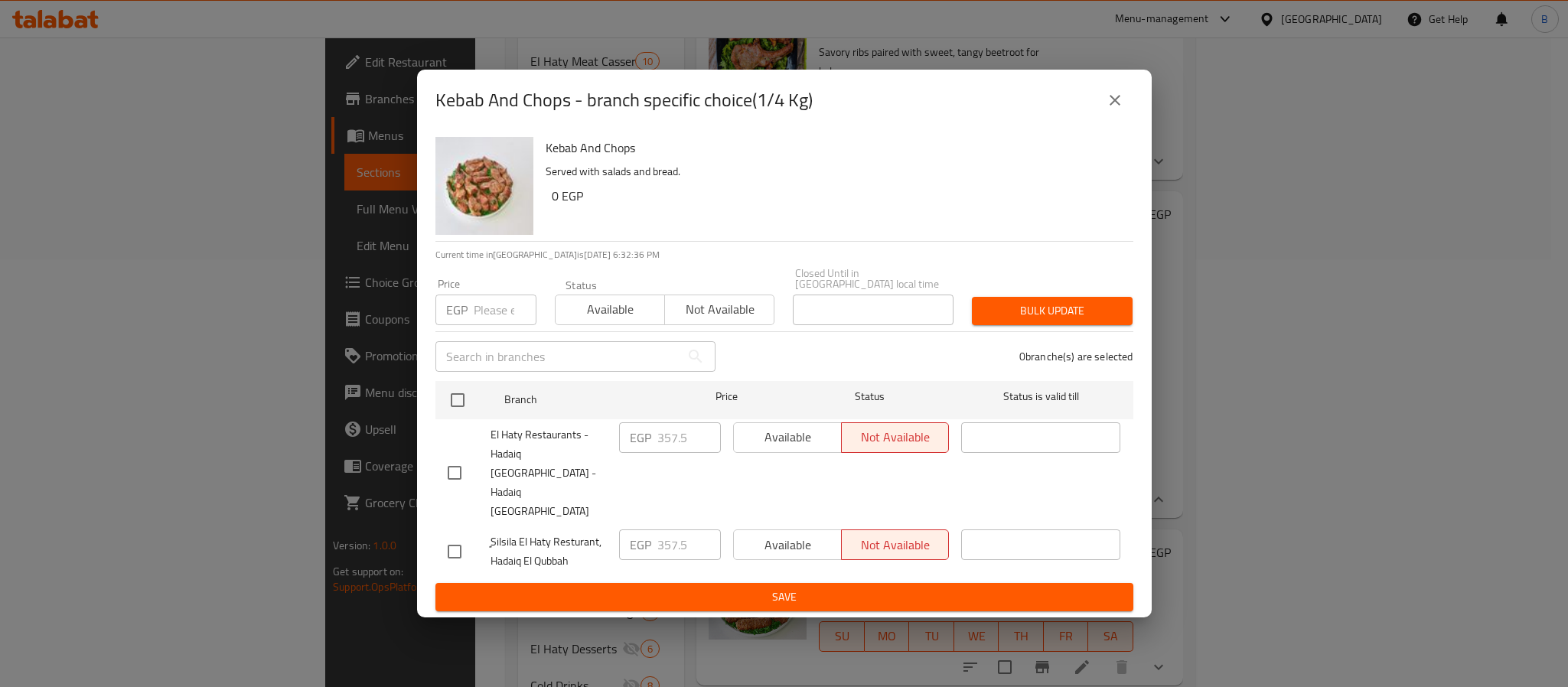
click at [1107, 109] on icon "close" at bounding box center [1115, 101] width 19 height 19
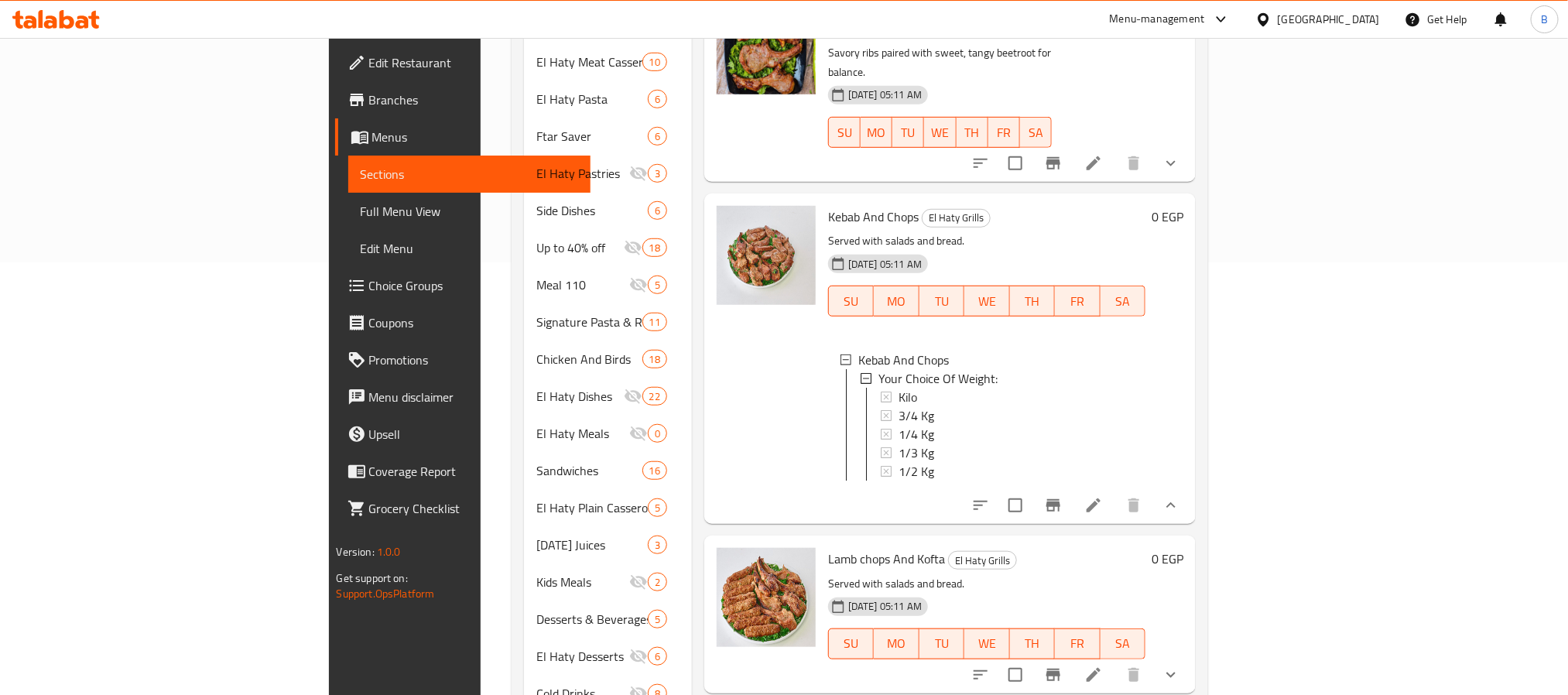
click at [1153, 467] on div "Kebab And Chops El Haty Grills Served with salads and bread. 06-06-2024 05:11 A…" at bounding box center [987, 359] width 330 height 318
click at [899, 444] on span "1/3 Kg" at bounding box center [916, 454] width 35 height 19
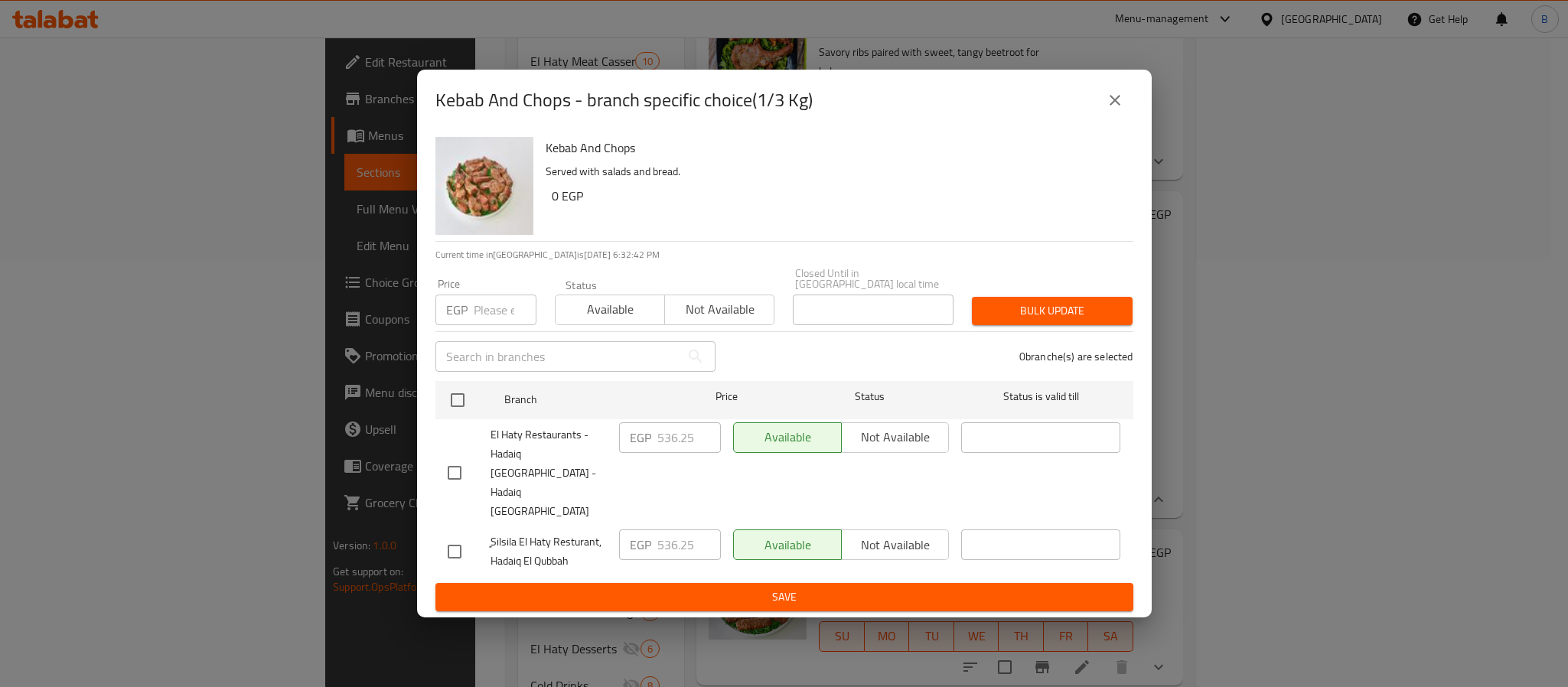
click at [1102, 118] on button "close" at bounding box center [1115, 100] width 37 height 37
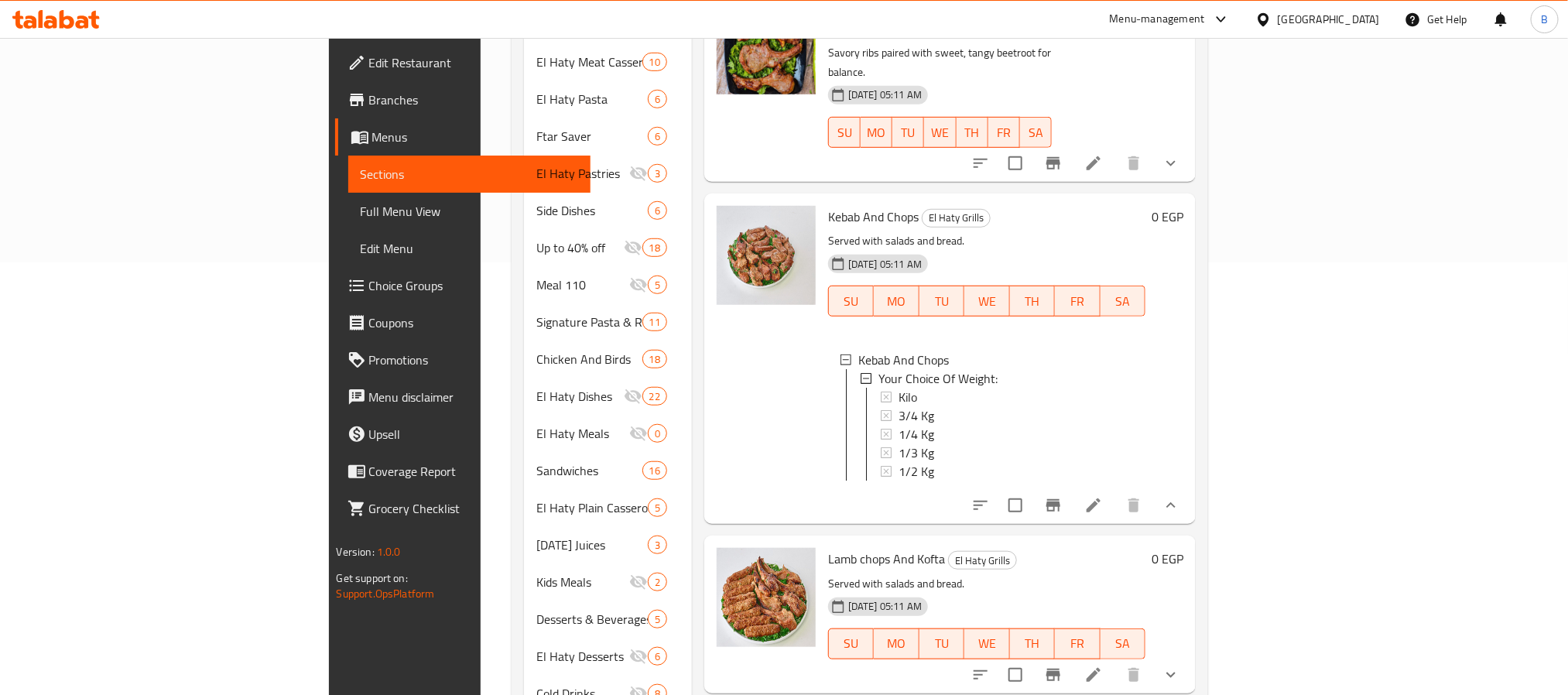
click at [938, 544] on div "Lamb chops And Kofta El Haty Grills Served with salads and bread. 06-06-2024 05…" at bounding box center [987, 615] width 330 height 145
click at [899, 462] on span "1/2 Kg" at bounding box center [916, 472] width 35 height 19
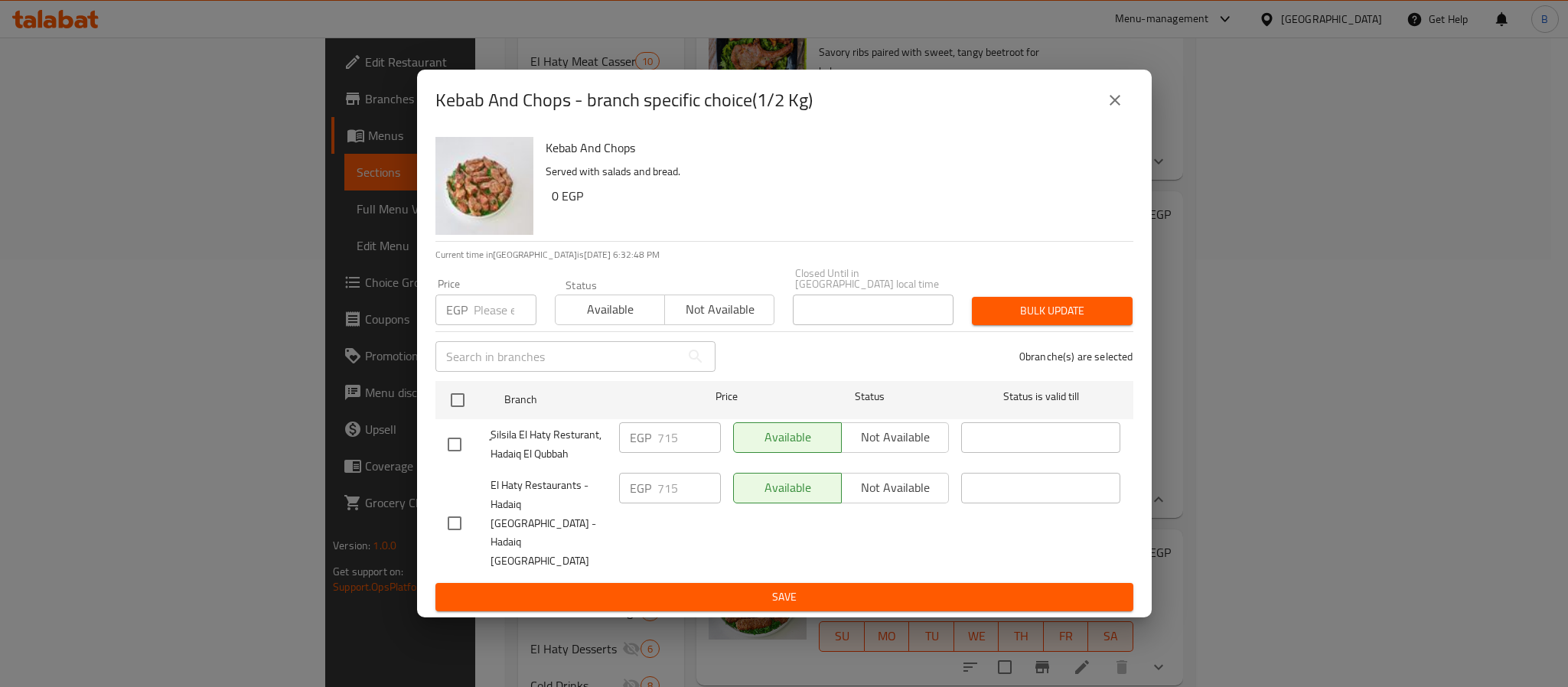
click at [1110, 109] on icon "close" at bounding box center [1115, 101] width 19 height 19
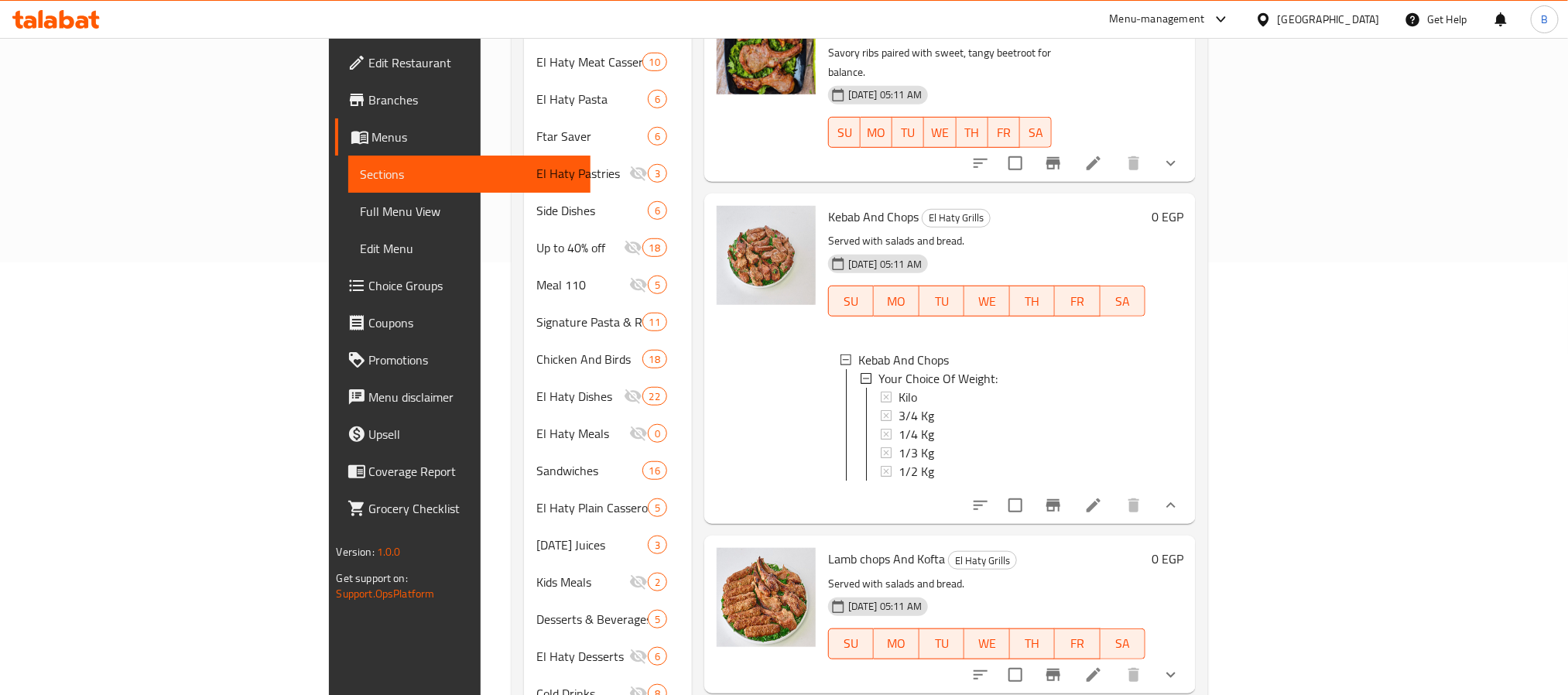
click at [1040, 592] on div "06-06-2024 05:11 AM SU MO TU WE TH FR SA" at bounding box center [987, 633] width 330 height 84
click at [899, 406] on span "3/4 Kg" at bounding box center [916, 416] width 35 height 19
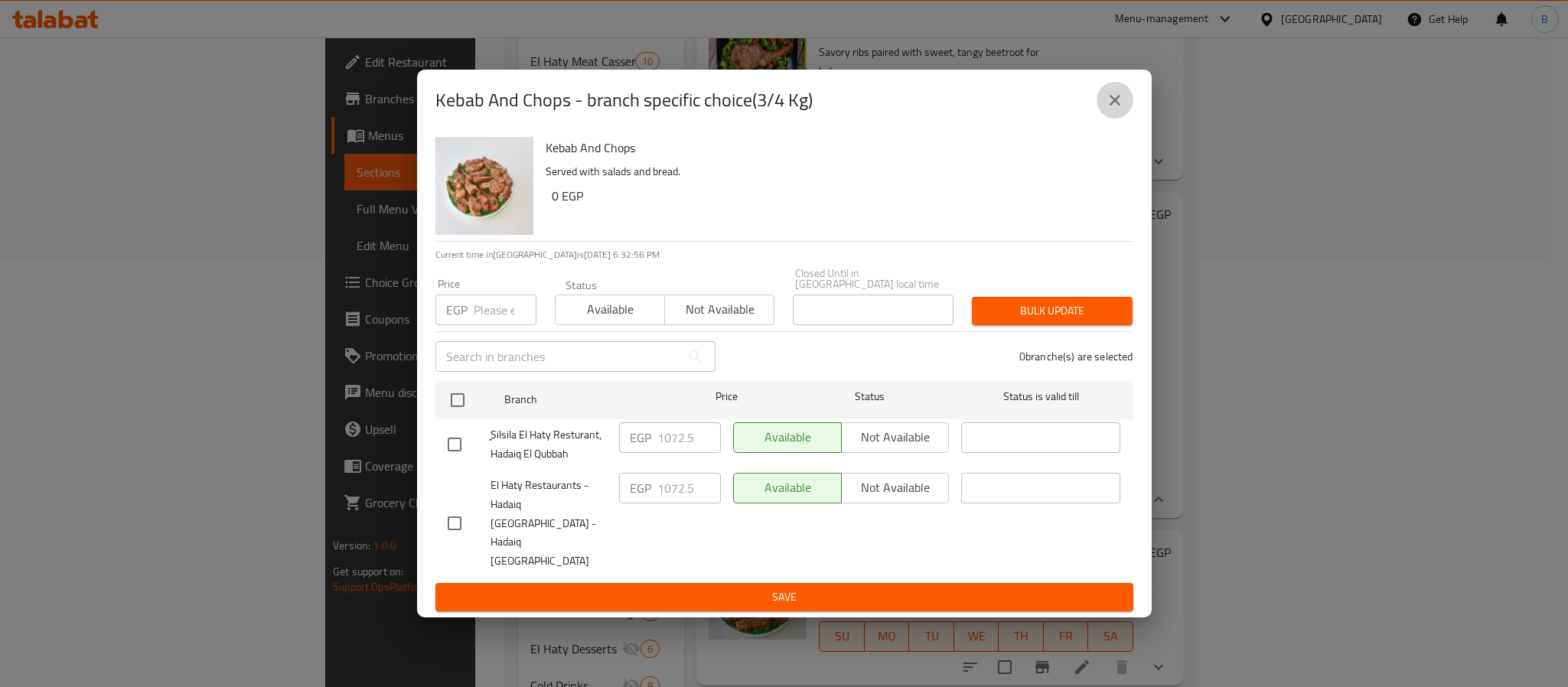
click at [1116, 106] on icon "close" at bounding box center [1115, 100] width 11 height 11
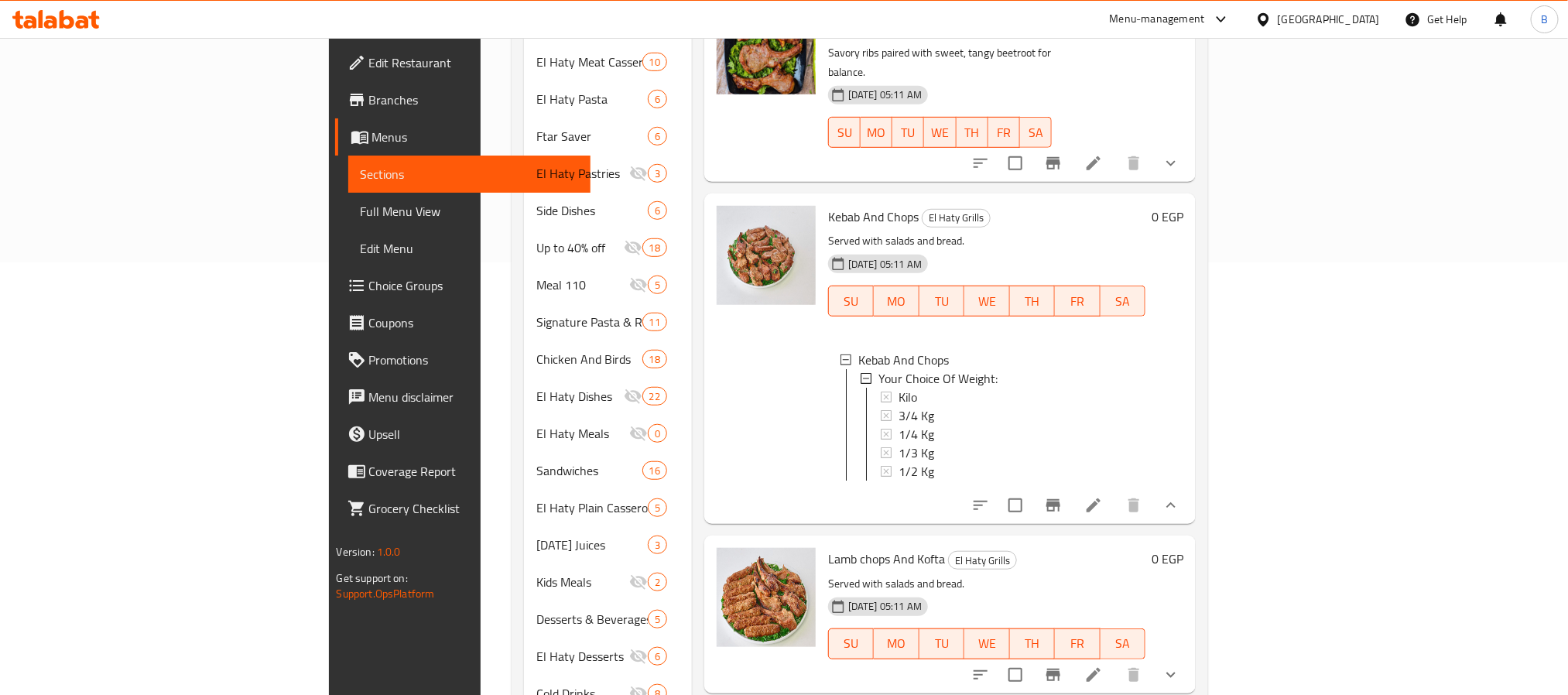
click at [996, 574] on p "Served with salads and bread." at bounding box center [987, 584] width 318 height 19
click at [899, 388] on div "Kilo" at bounding box center [1016, 398] width 235 height 19
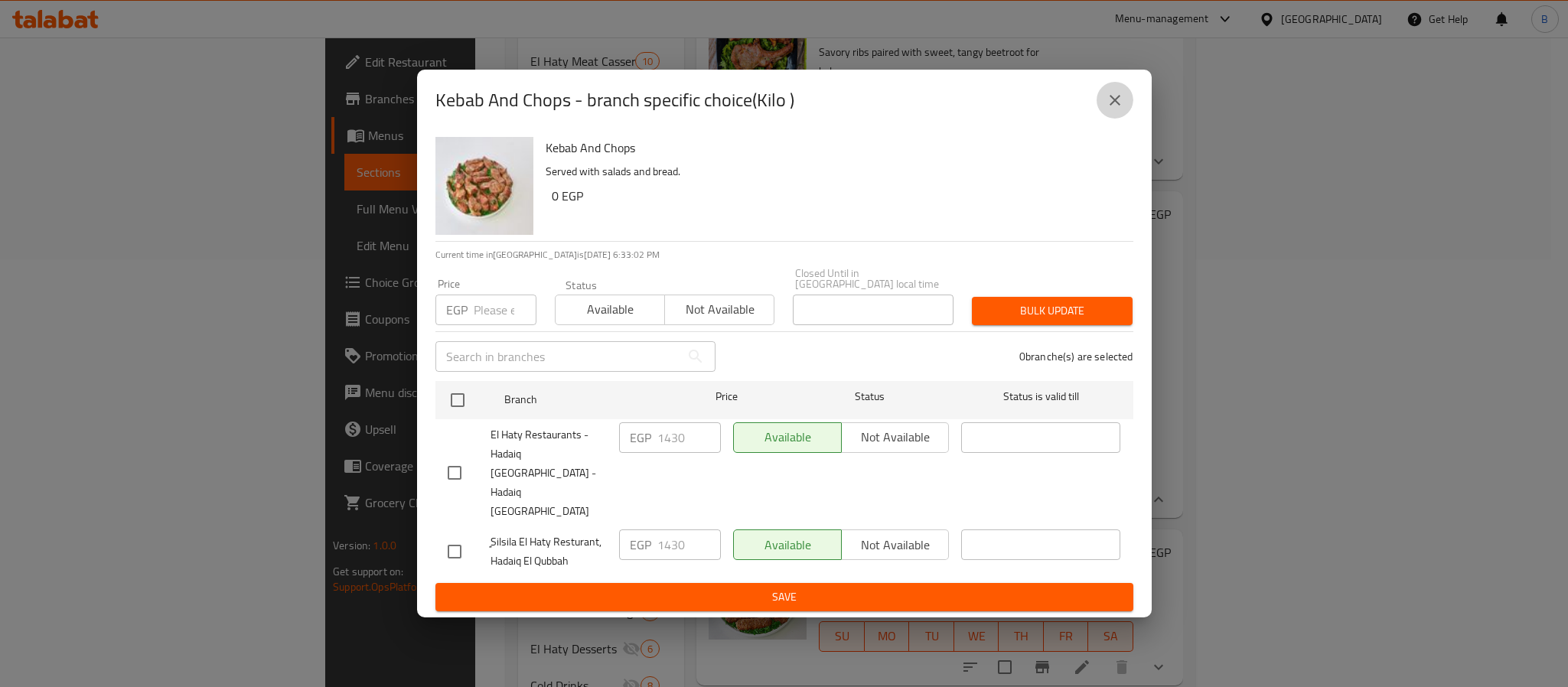
click at [1121, 109] on icon "close" at bounding box center [1115, 101] width 19 height 19
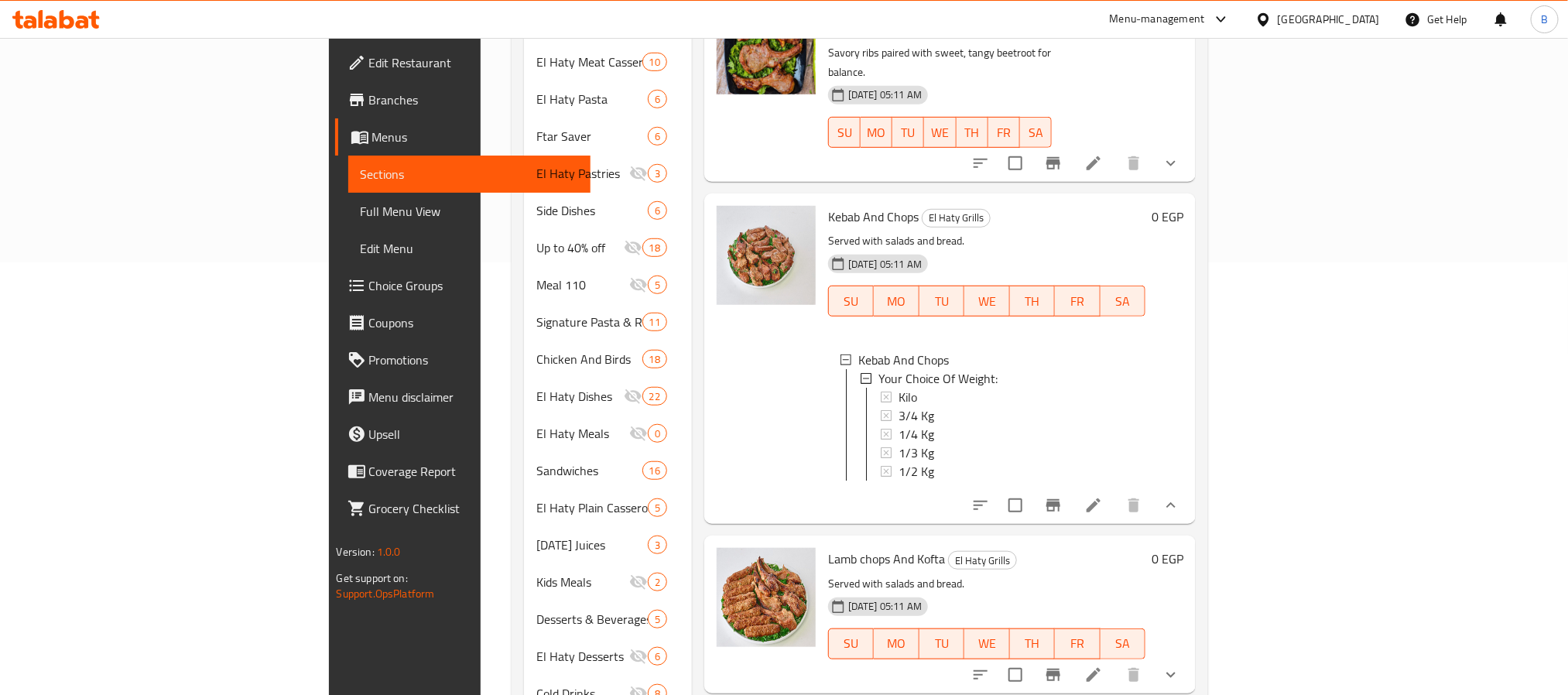
click at [809, 482] on div "Menu items ريش Add Sort Manage items Veal Chops El Haty Grills Served with sala…" at bounding box center [945, 229] width 505 height 978
click at [822, 542] on div "Lamb chops And Kofta El Haty Grills Served with salads and bread. 06-06-2024 05…" at bounding box center [987, 615] width 330 height 145
click at [828, 548] on span "Lamb chops And Kofta" at bounding box center [887, 559] width 117 height 23
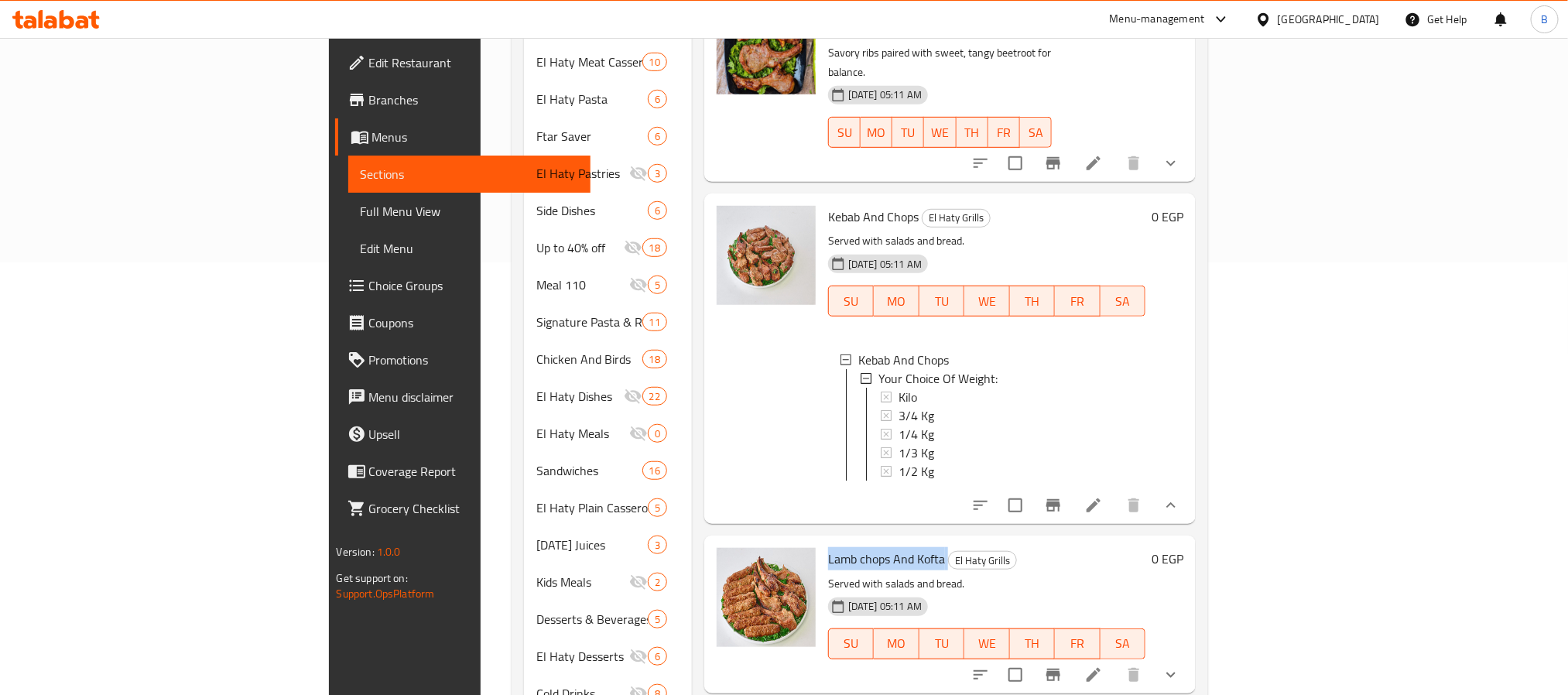
copy h6 "Lamb chops And Kofta"
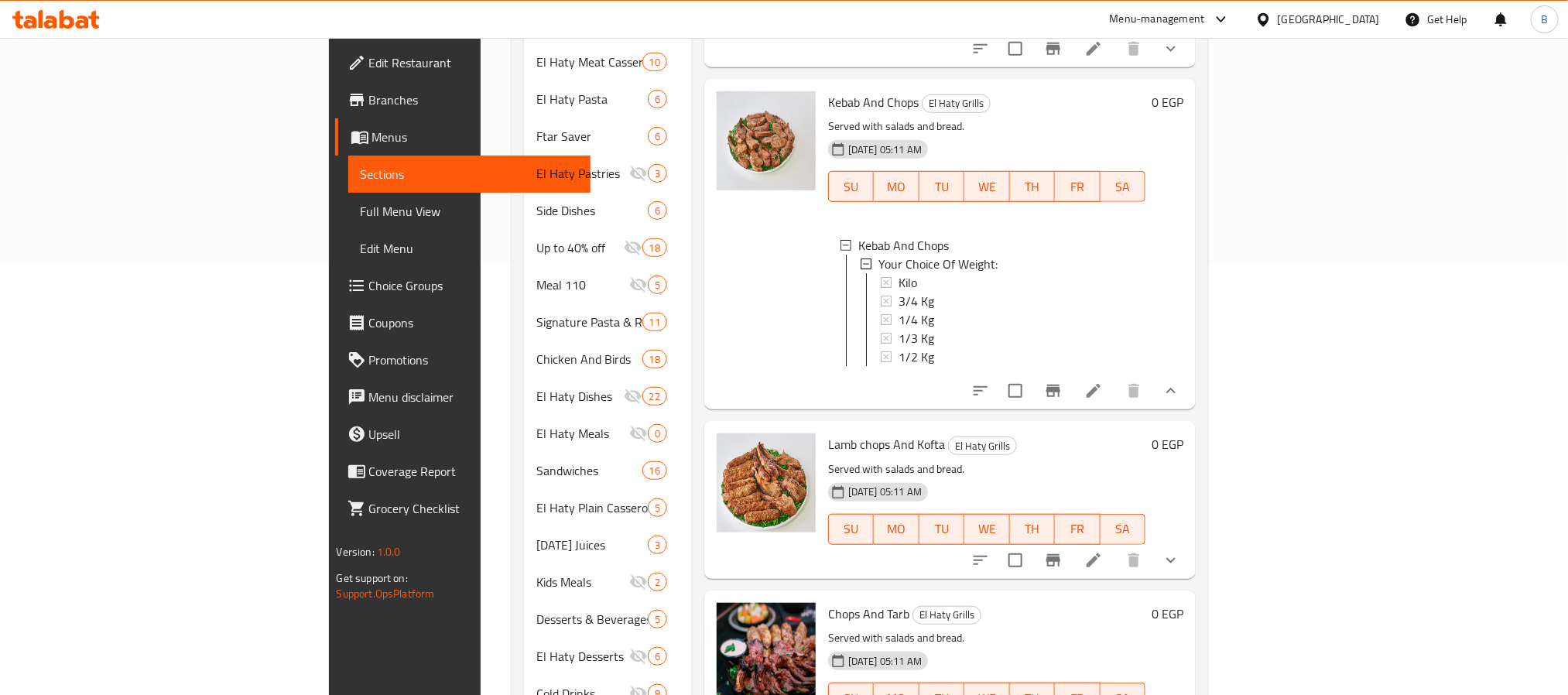
scroll to position [116, 0]
click at [1190, 541] on button "show more" at bounding box center [1171, 559] width 37 height 37
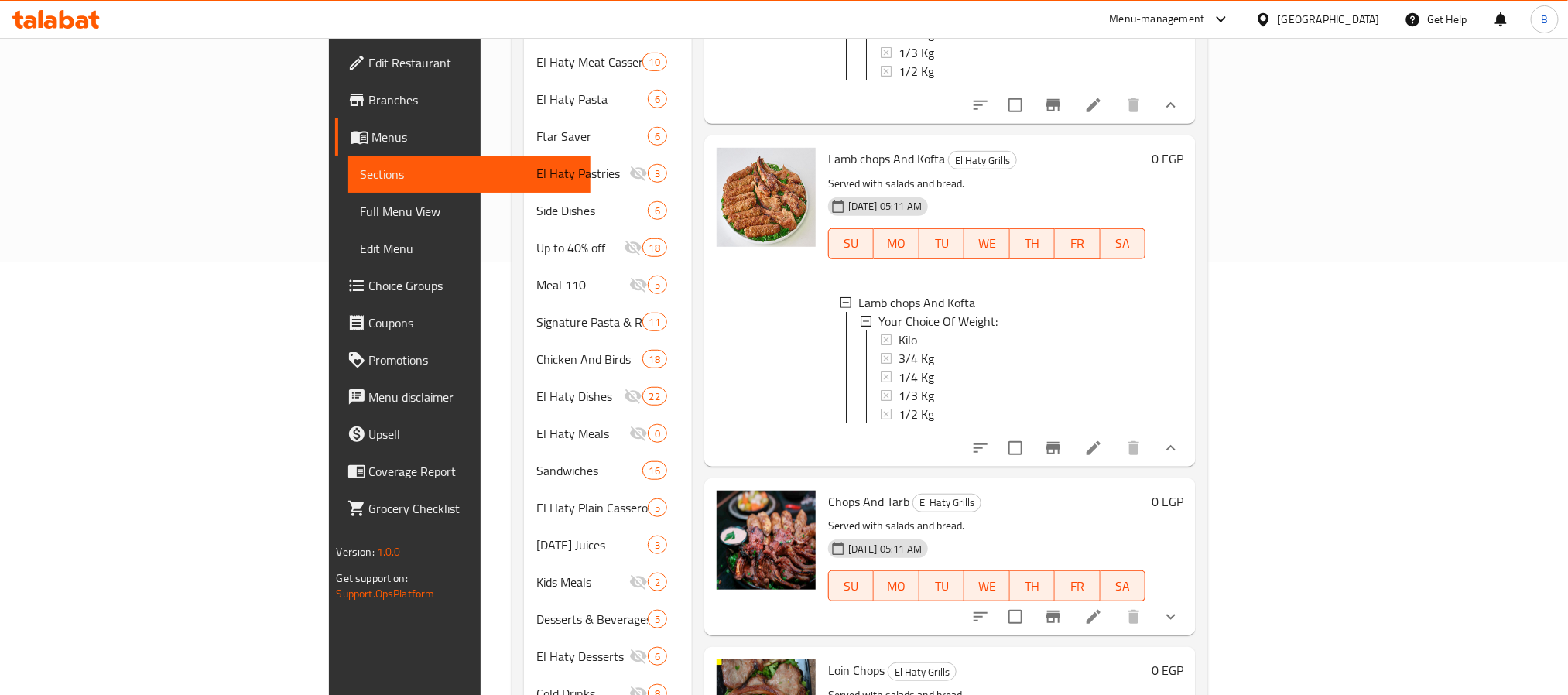
scroll to position [348, 0]
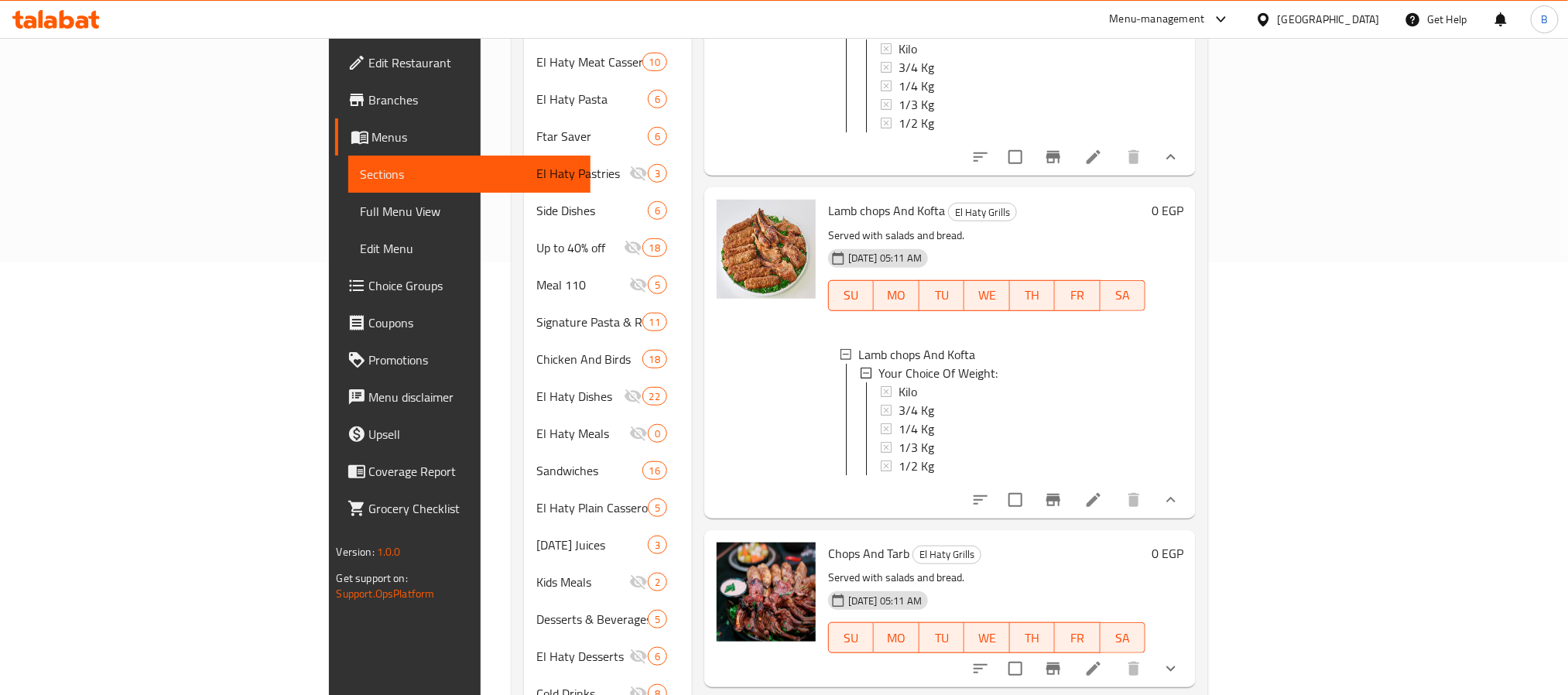
click at [1069, 537] on div "Chops And Tarb El Haty Grills Served with salads and bread. 06-06-2024 05:11 AM…" at bounding box center [987, 609] width 330 height 145
click at [899, 420] on div "1/4 Kg" at bounding box center [1016, 429] width 235 height 19
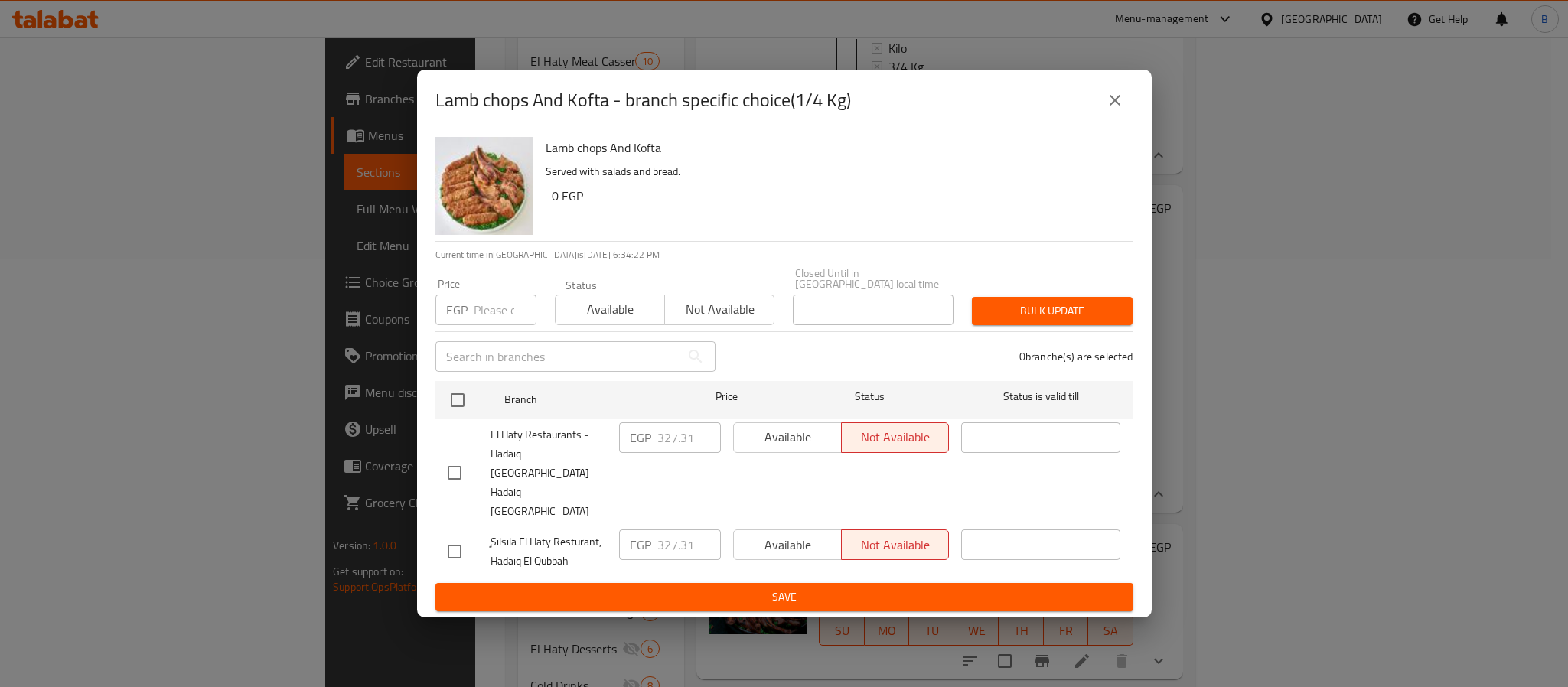
click at [1116, 109] on icon "close" at bounding box center [1115, 101] width 19 height 19
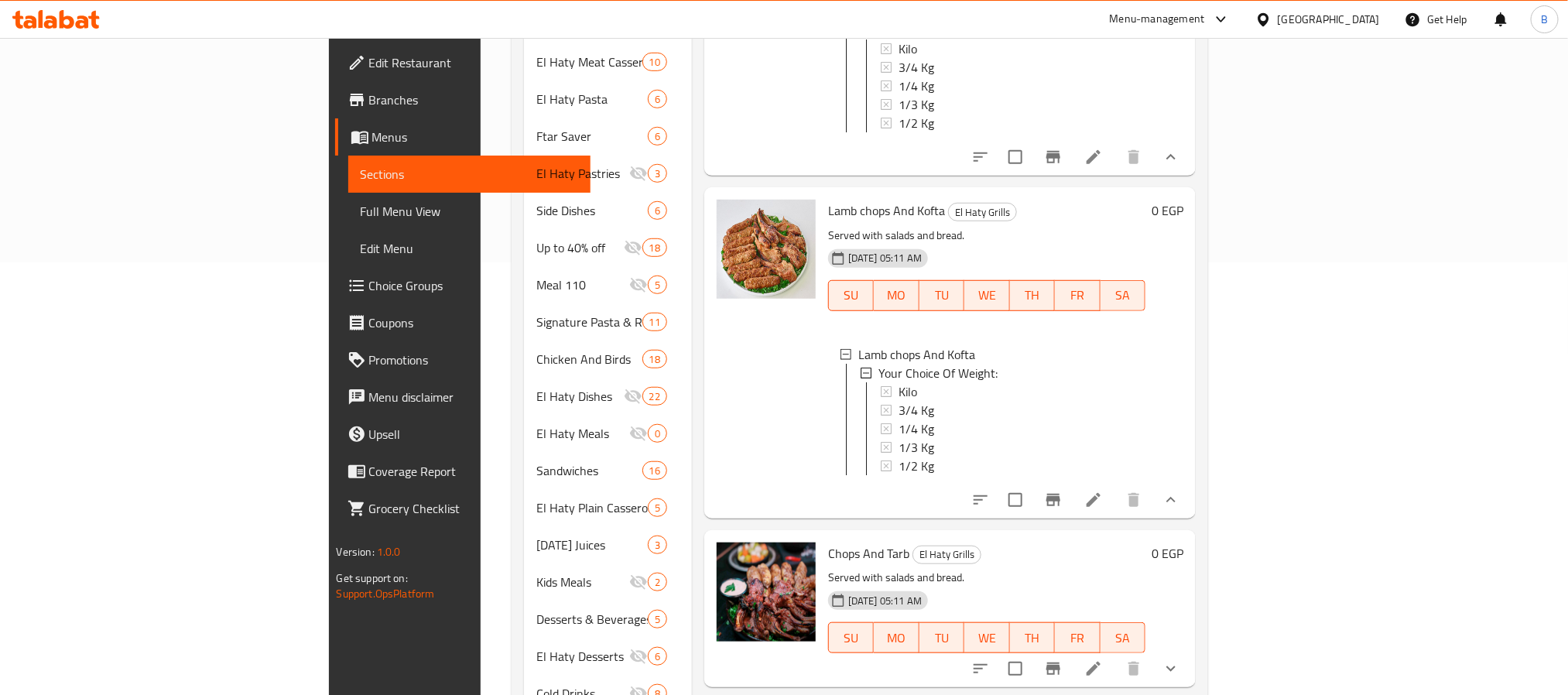
click at [980, 568] on p "Served with salads and bread." at bounding box center [987, 578] width 318 height 19
click at [899, 438] on span "1/3 Kg" at bounding box center [916, 448] width 35 height 19
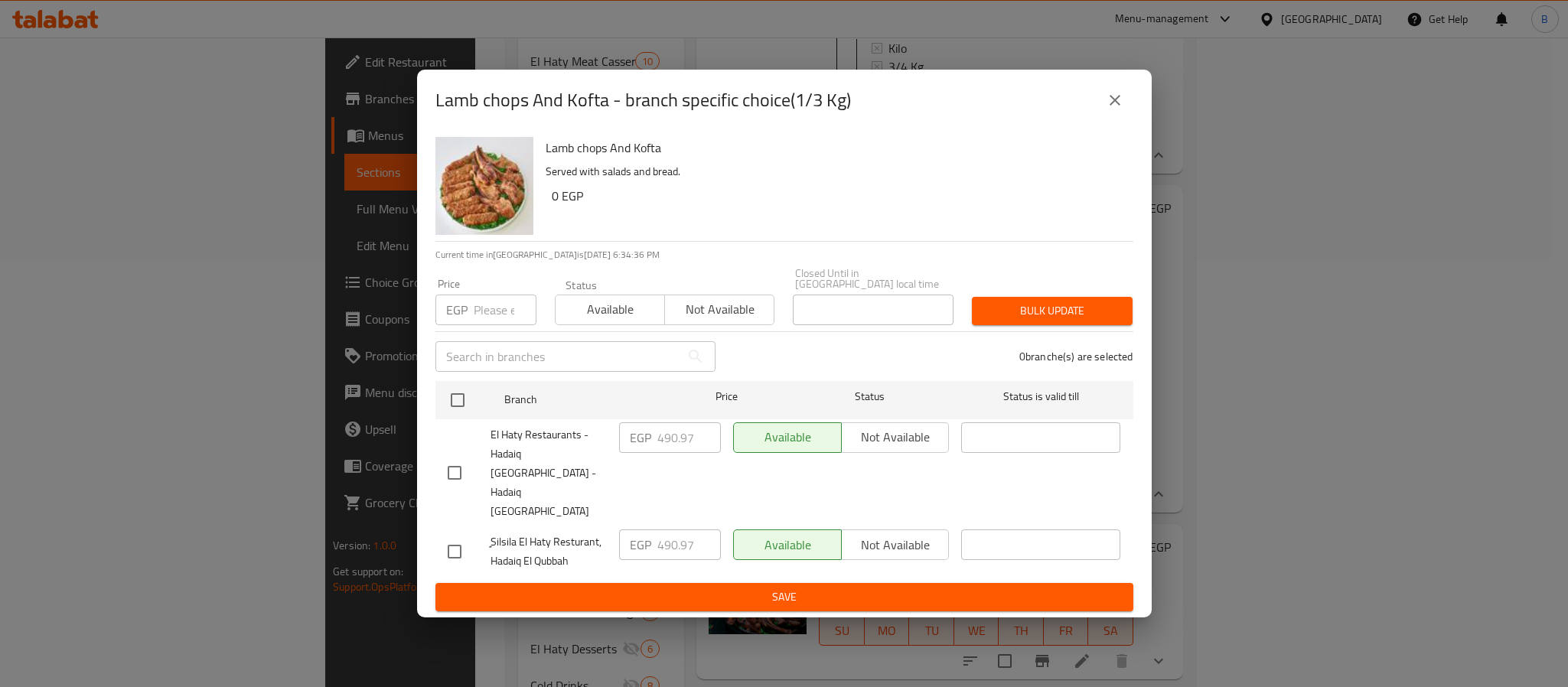
click at [1354, 527] on div "Lamb chops And Kofta - branch specific choice(1/3 Kg) Lamb chops And Kofta Serv…" at bounding box center [784, 344] width 1568 height 687
click at [1119, 118] on button "close" at bounding box center [1115, 100] width 37 height 37
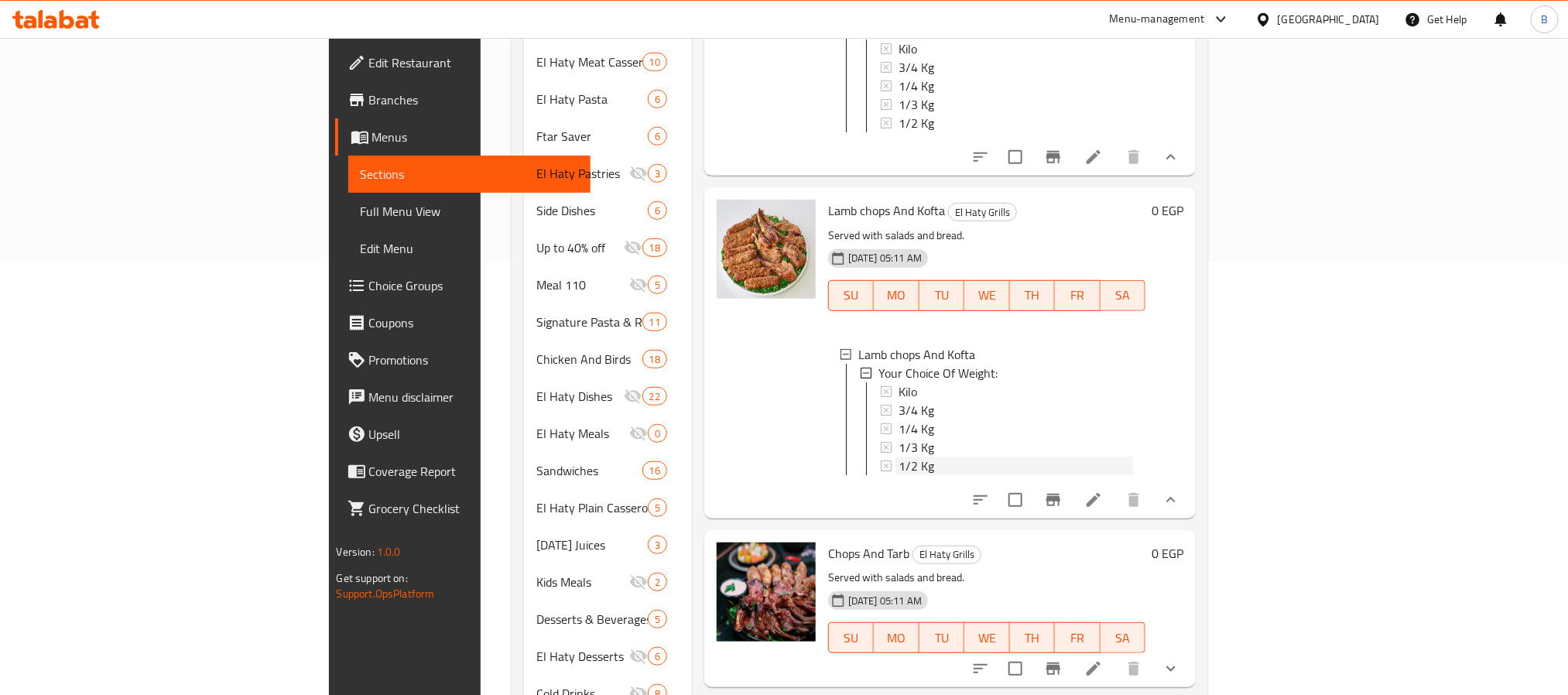
click at [899, 457] on div "1/2 Kg" at bounding box center [1016, 466] width 235 height 19
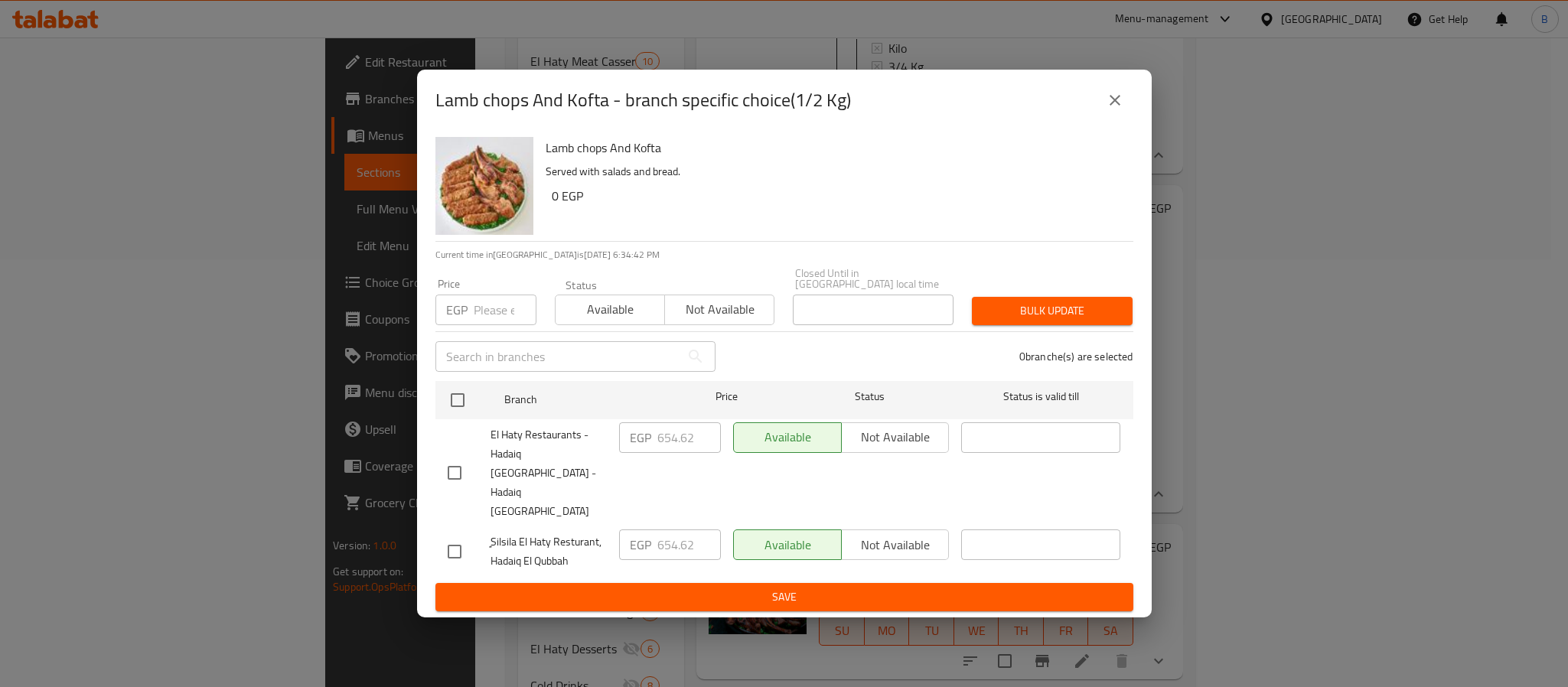
drag, startPoint x: 1318, startPoint y: 395, endPoint x: 1196, endPoint y: 338, distance: 134.7
click at [1318, 395] on div "Lamb chops And Kofta - branch specific choice(1/2 Kg) Lamb chops And Kofta Serv…" at bounding box center [784, 344] width 1568 height 687
click at [1103, 118] on button "close" at bounding box center [1115, 100] width 37 height 37
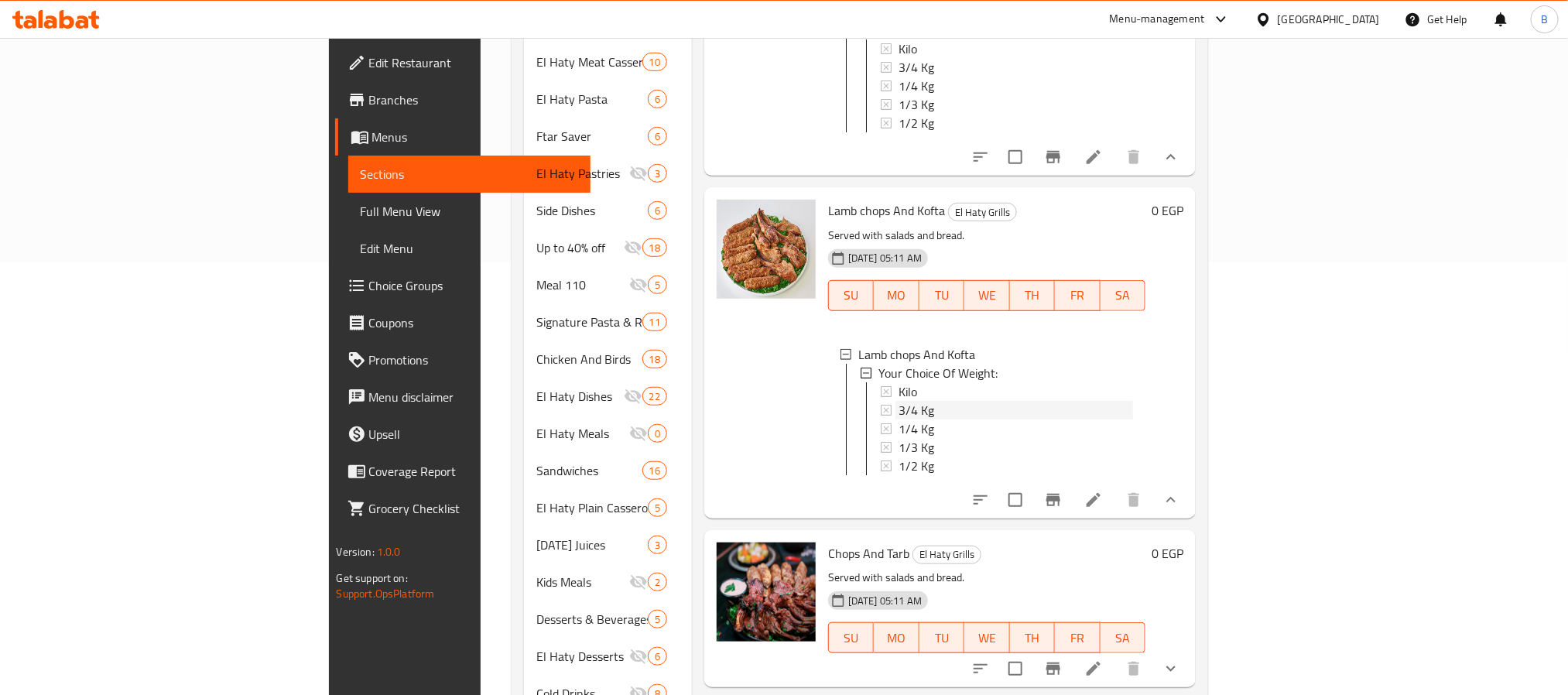
click at [899, 401] on span "3/4 Kg" at bounding box center [916, 410] width 35 height 19
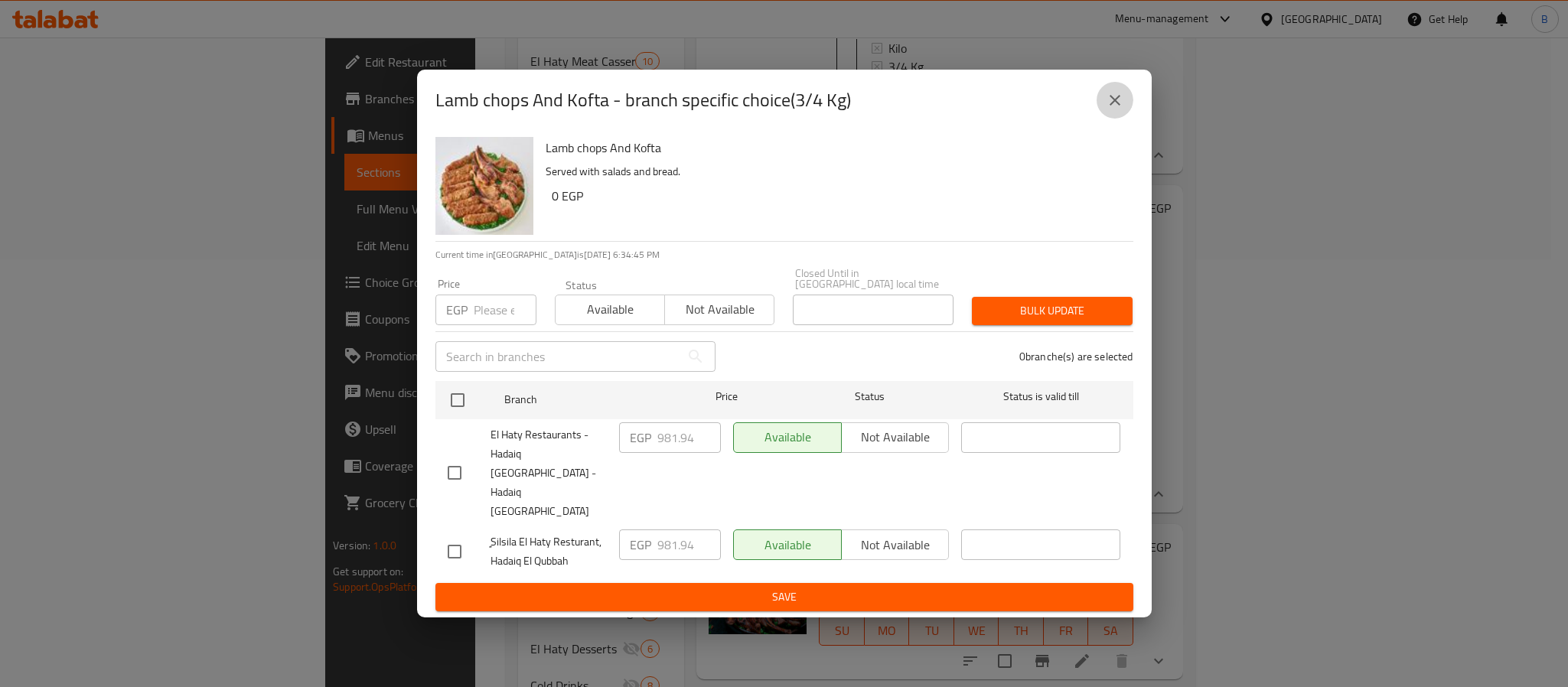
click at [1115, 109] on icon "close" at bounding box center [1115, 101] width 19 height 19
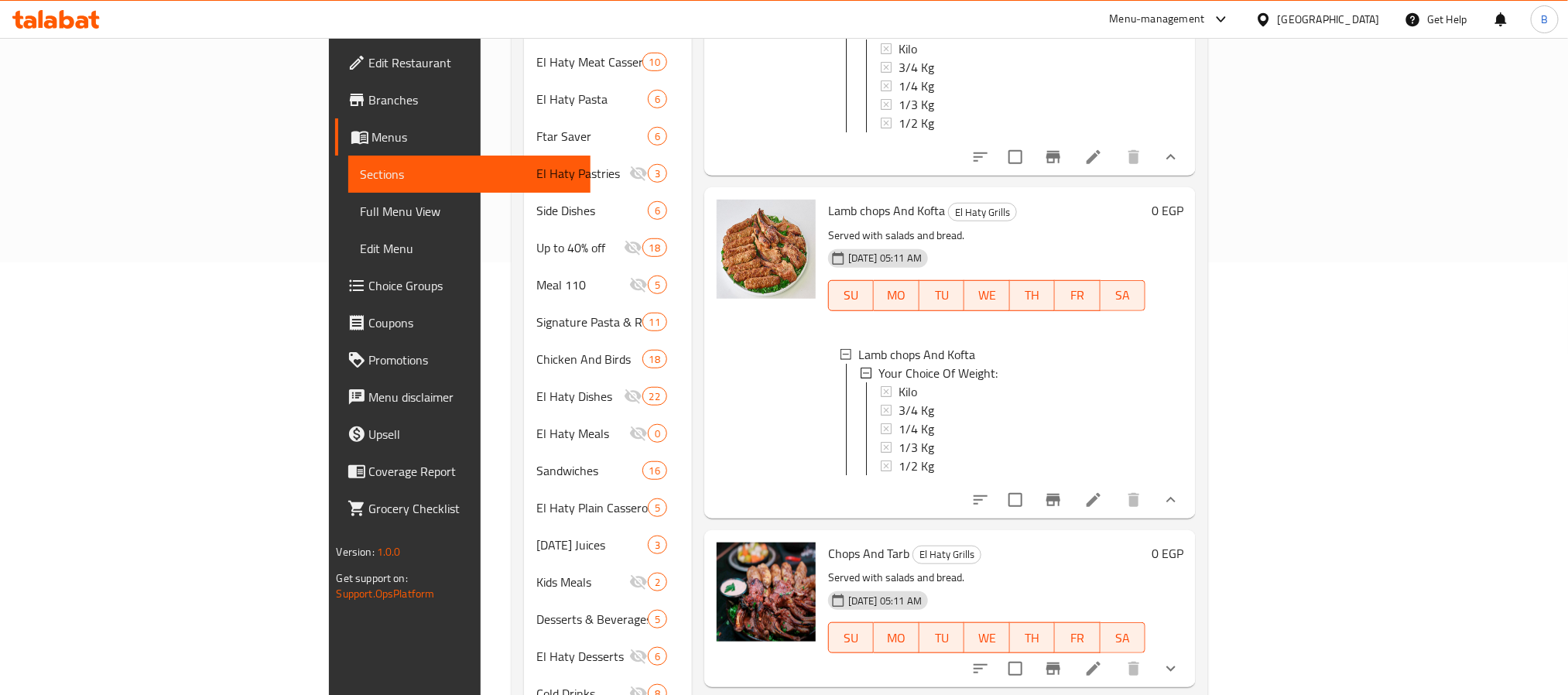
click at [1146, 543] on h6 "Chops And Tarb El Haty Grills" at bounding box center [987, 554] width 318 height 22
click at [899, 383] on div "Kilo" at bounding box center [1016, 392] width 235 height 19
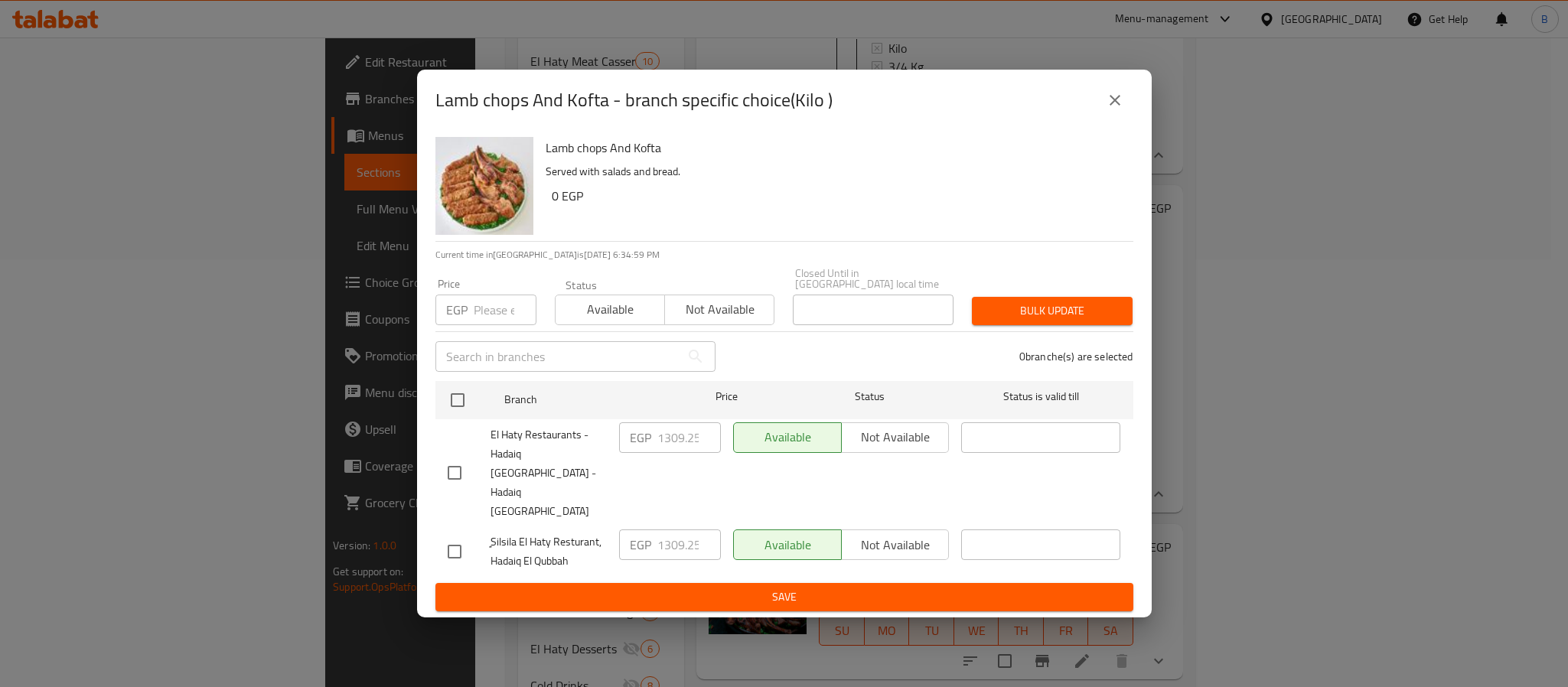
click at [1111, 106] on icon "close" at bounding box center [1115, 100] width 11 height 11
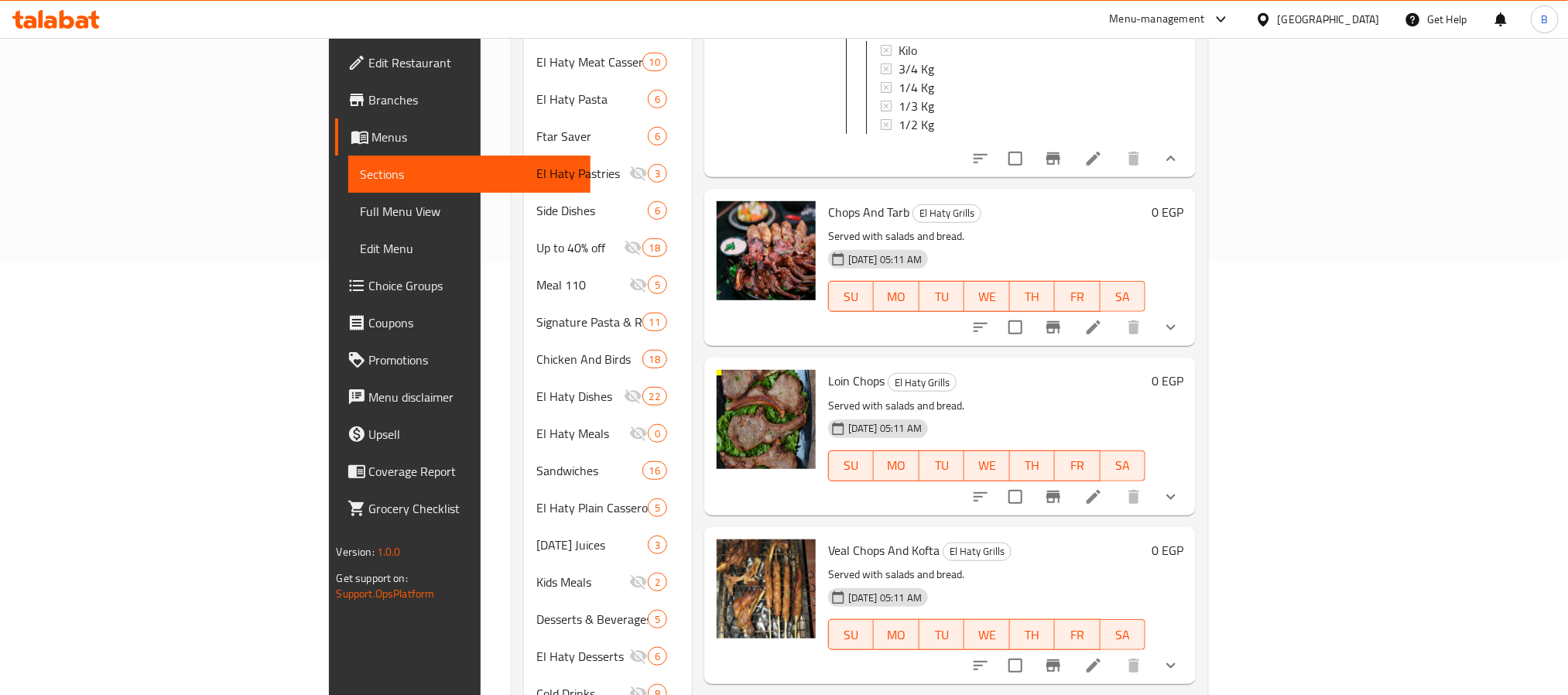
scroll to position [697, 0]
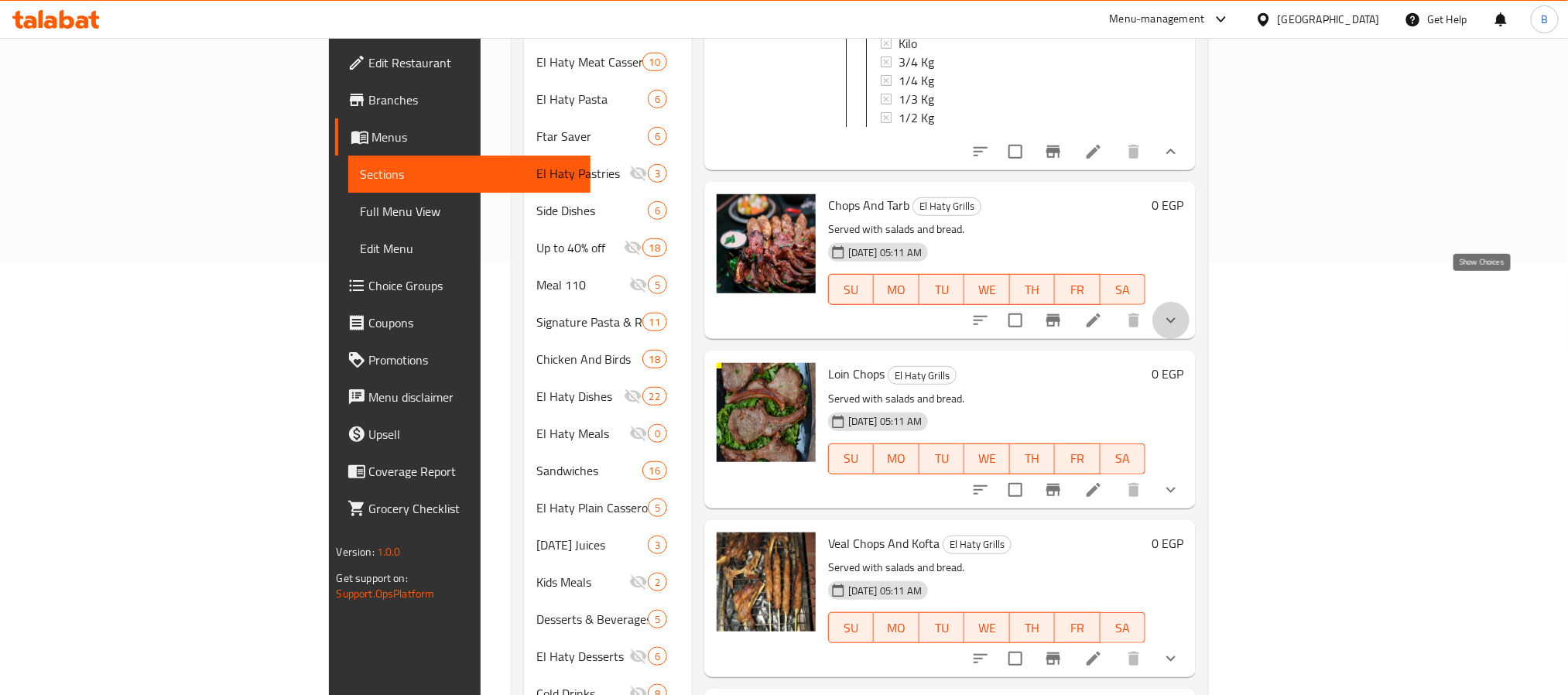
click at [1180, 311] on icon "show more" at bounding box center [1171, 321] width 19 height 19
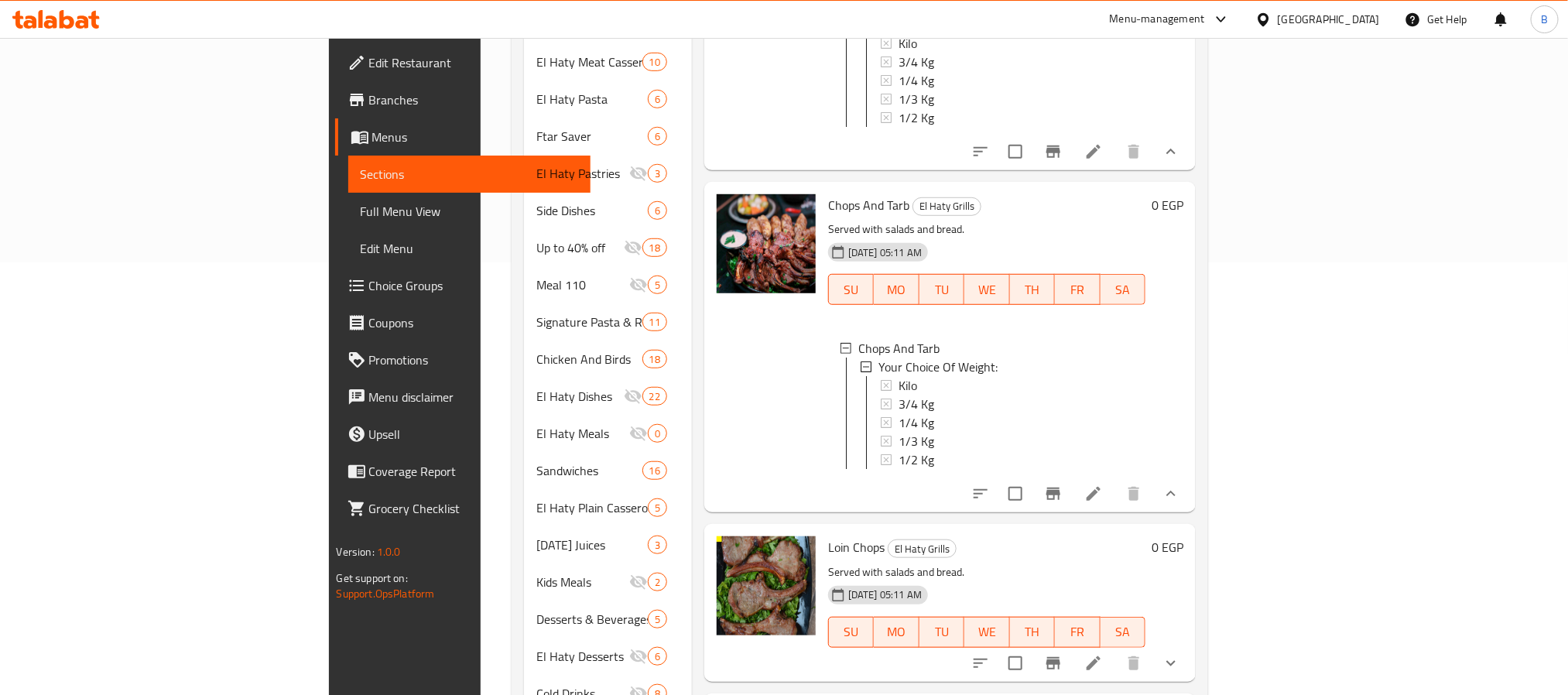
click at [918, 563] on p "Served with salads and bread." at bounding box center [987, 573] width 318 height 19
click at [899, 414] on div "1/4 Kg" at bounding box center [1016, 423] width 235 height 19
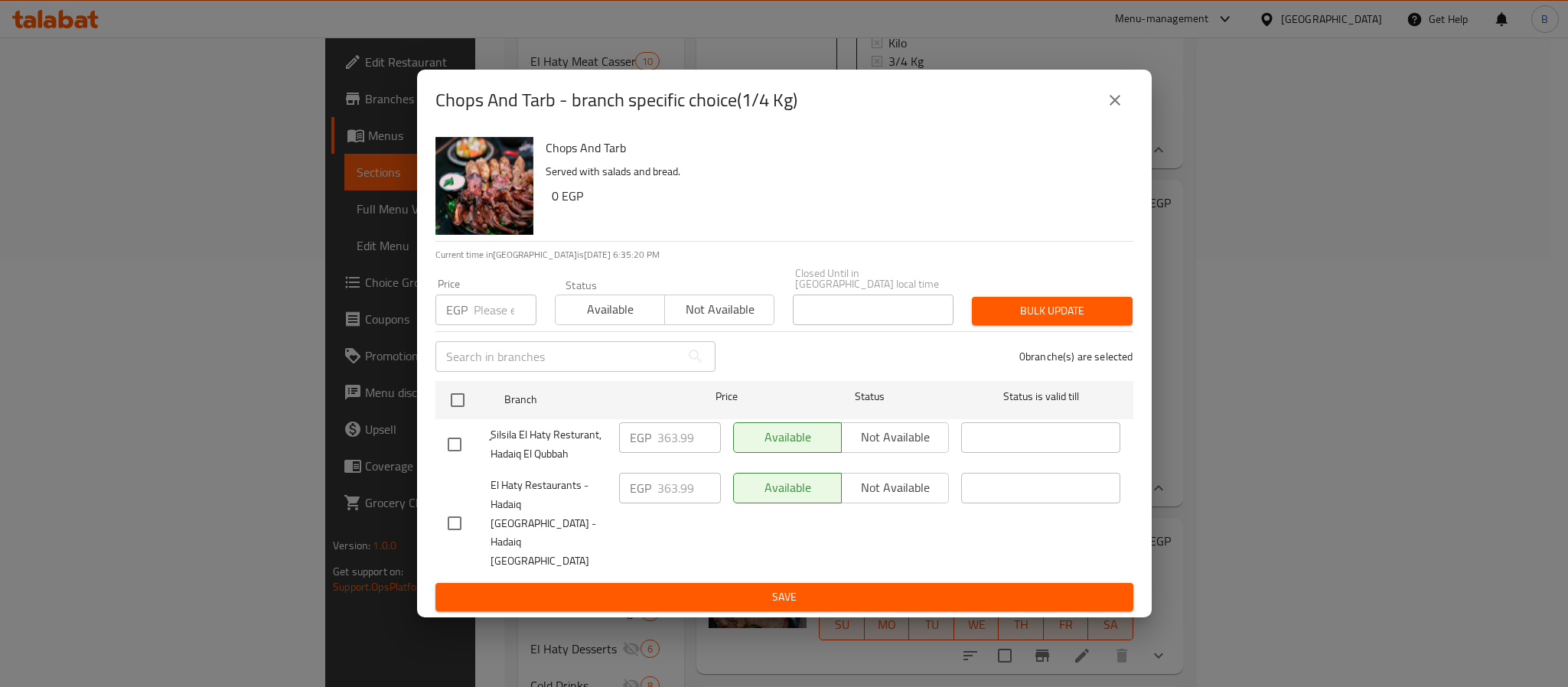
click at [1323, 352] on div "Chops And Tarb - branch specific choice(1/4 Kg) Chops And Tarb Served with sala…" at bounding box center [784, 344] width 1568 height 687
click at [1128, 118] on button "close" at bounding box center [1115, 100] width 37 height 37
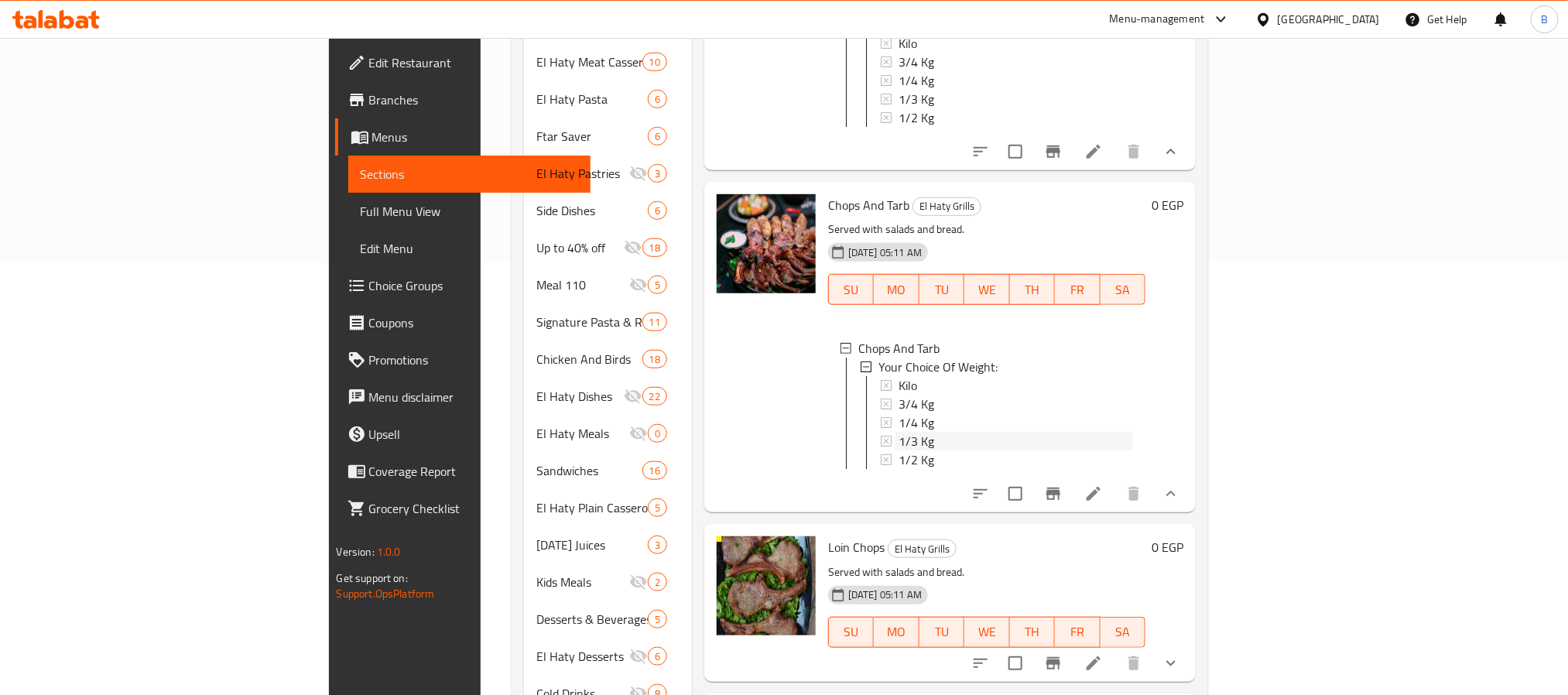
click at [899, 432] on div "1/3 Kg" at bounding box center [1016, 441] width 235 height 19
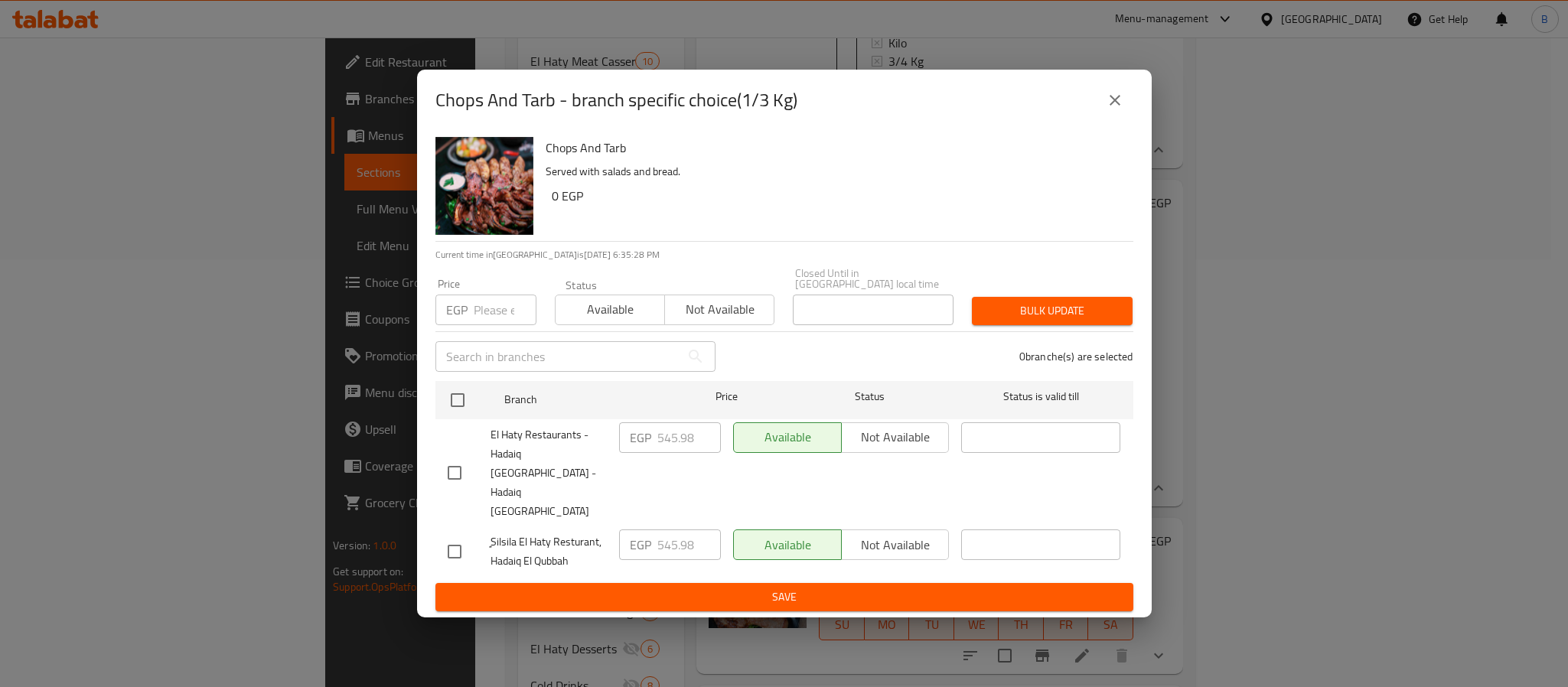
click at [1294, 427] on div "Chops And Tarb - branch specific choice(1/3 Kg) Chops And Tarb Served with sala…" at bounding box center [784, 344] width 1568 height 687
click at [1114, 109] on icon "close" at bounding box center [1115, 101] width 19 height 19
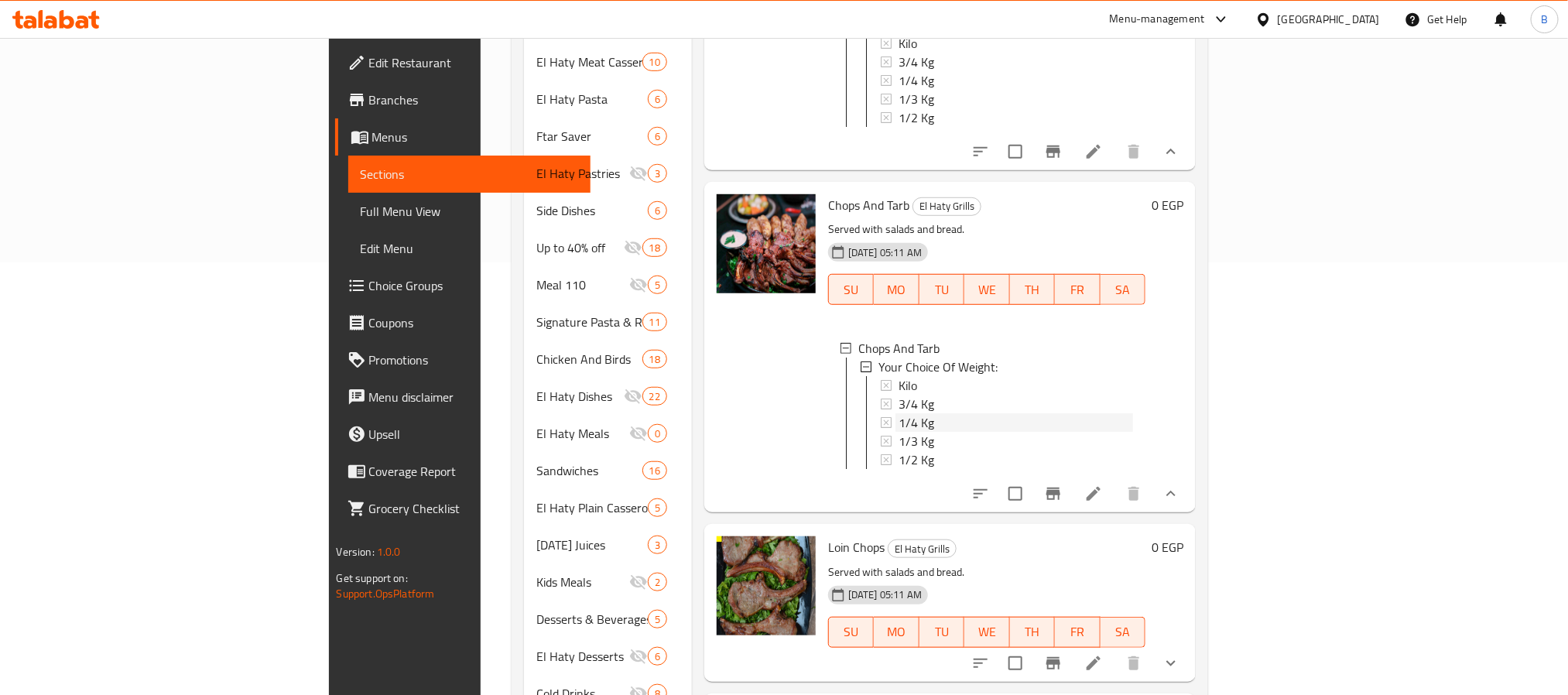
click at [899, 414] on span "1/4 Kg" at bounding box center [916, 423] width 35 height 19
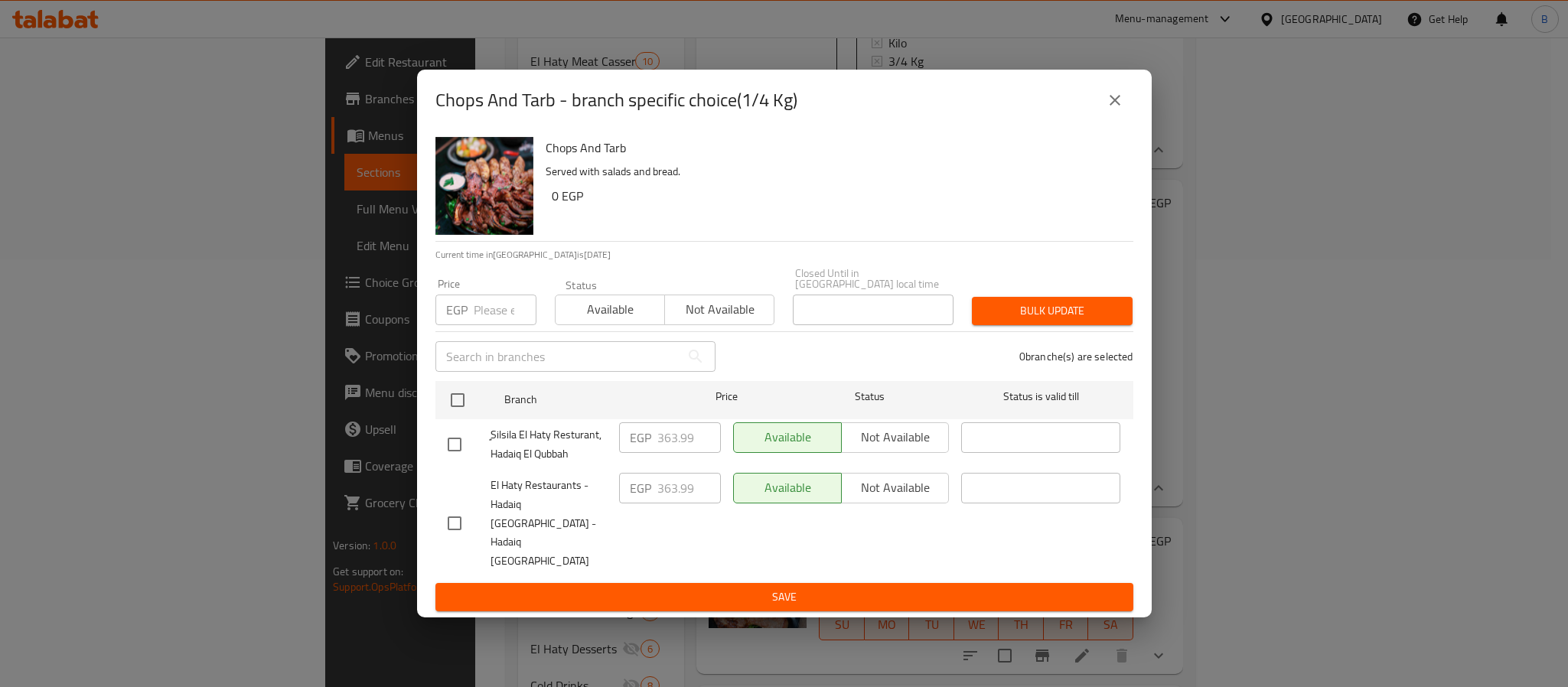
click at [1109, 109] on icon "close" at bounding box center [1115, 101] width 19 height 19
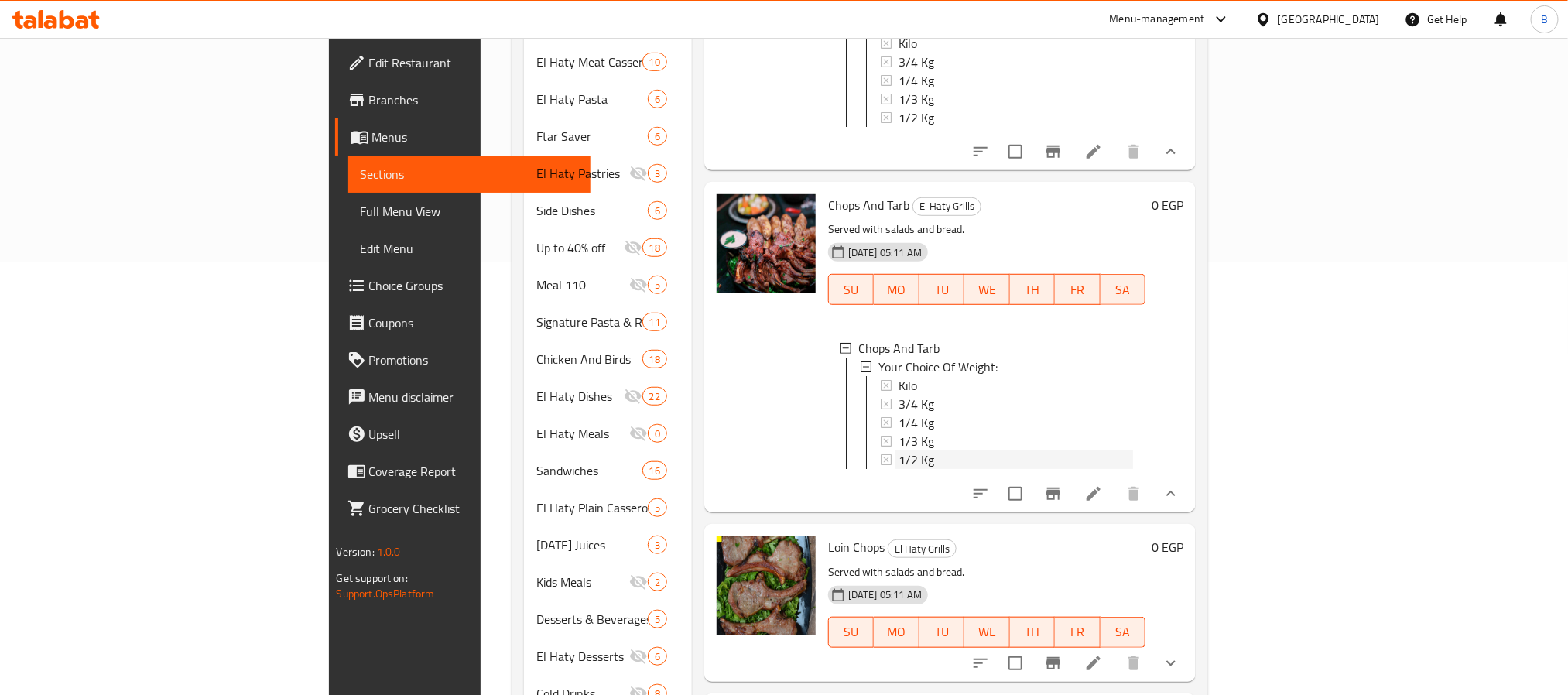
click at [899, 451] on span "1/2 Kg" at bounding box center [916, 460] width 35 height 19
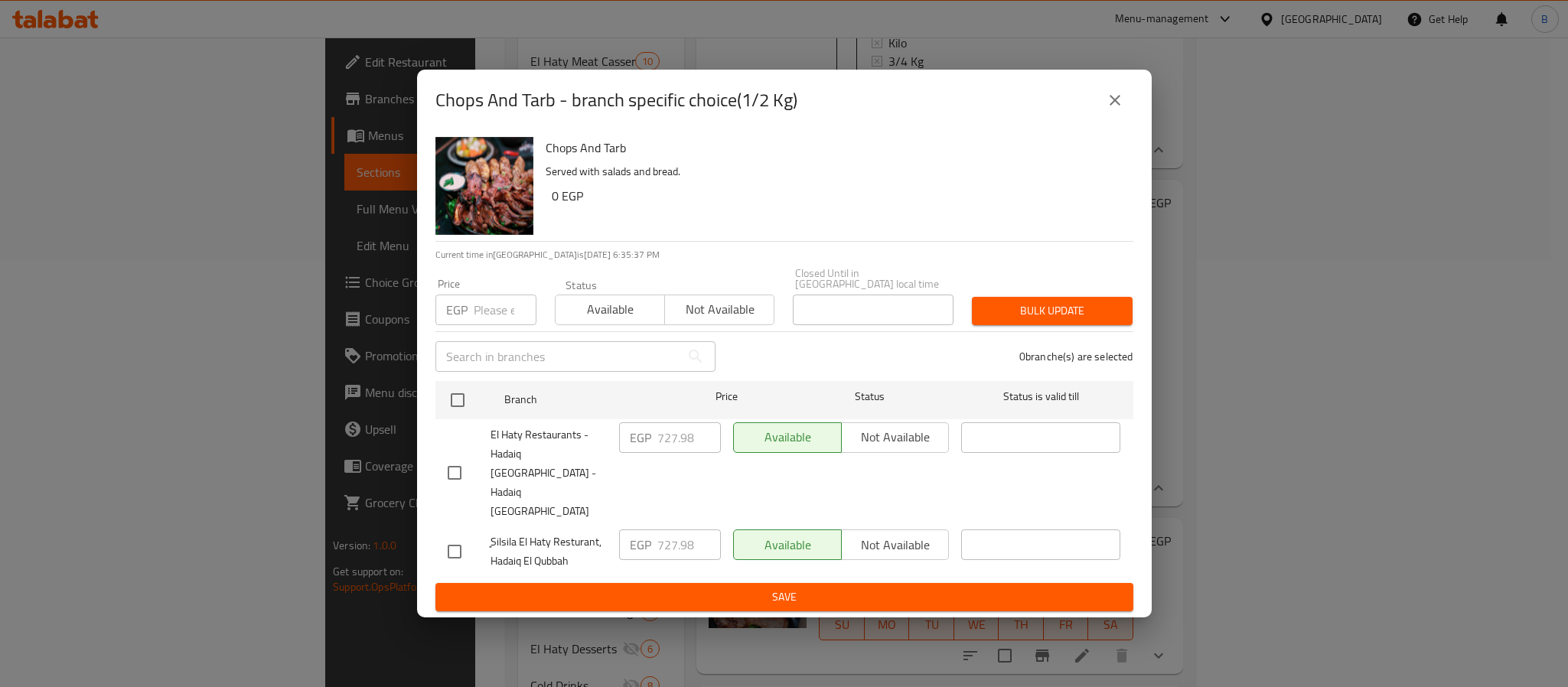
drag, startPoint x: 1309, startPoint y: 388, endPoint x: 1196, endPoint y: 304, distance: 140.8
click at [1309, 388] on div "Chops And Tarb - branch specific choice(1/2 Kg) Chops And Tarb Served with sala…" at bounding box center [784, 344] width 1568 height 687
click at [1123, 118] on button "close" at bounding box center [1115, 100] width 37 height 37
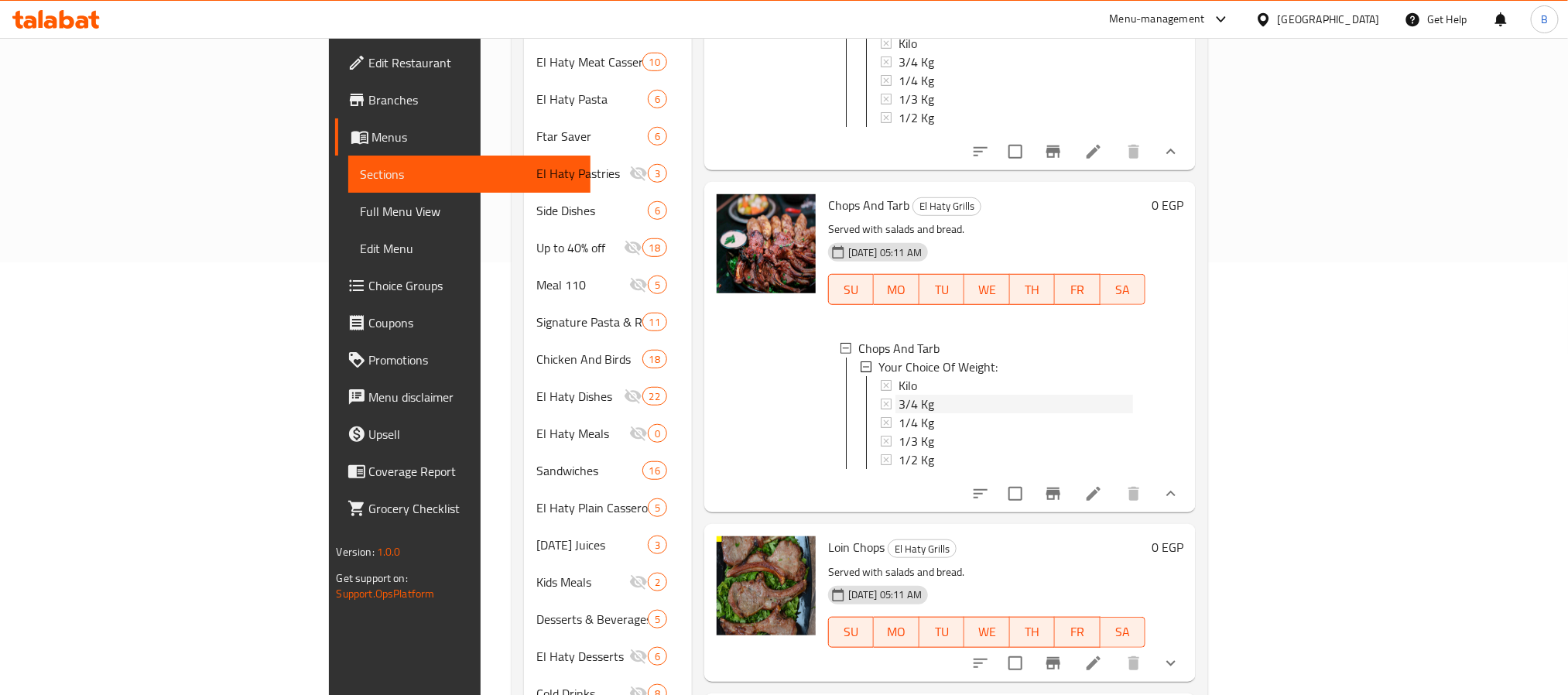
click at [899, 395] on div "3/4 Kg" at bounding box center [1016, 404] width 235 height 19
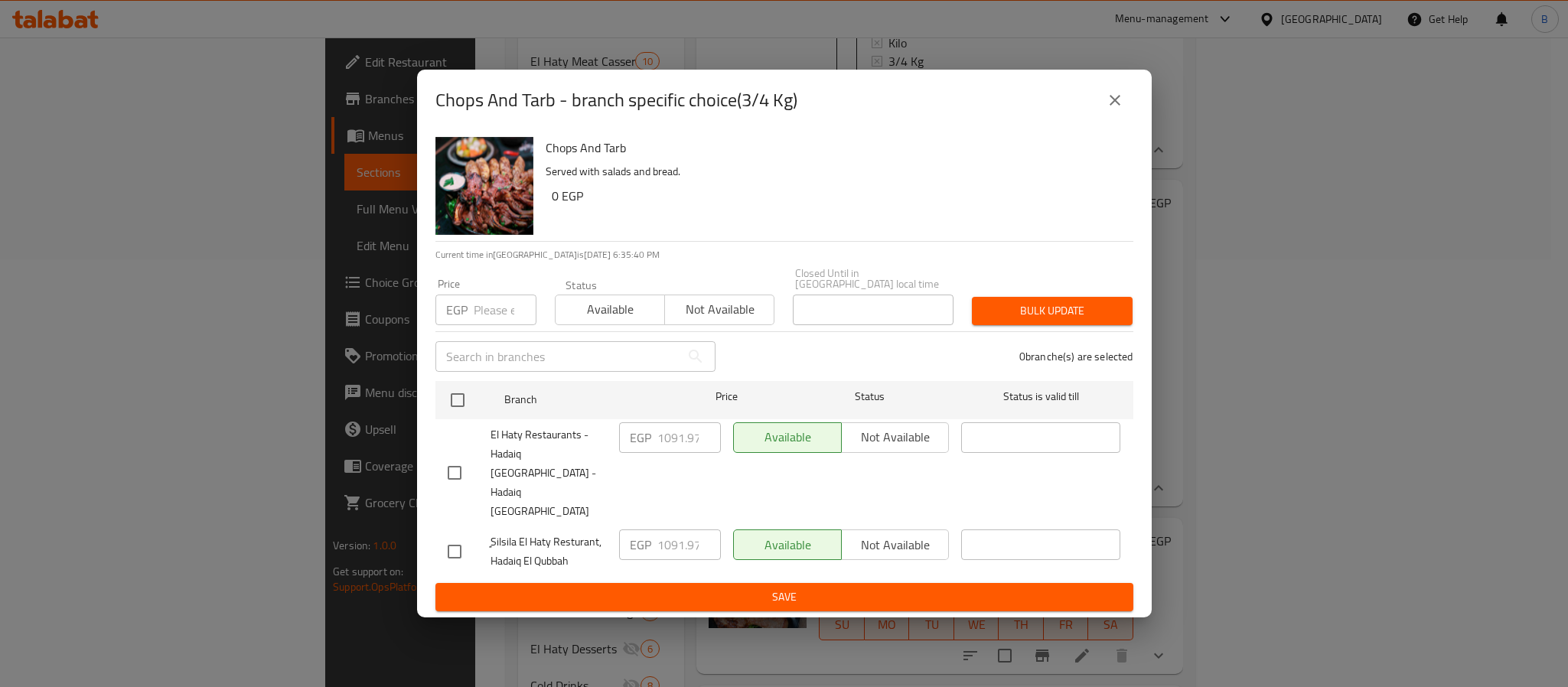
click at [1114, 109] on icon "close" at bounding box center [1115, 101] width 19 height 19
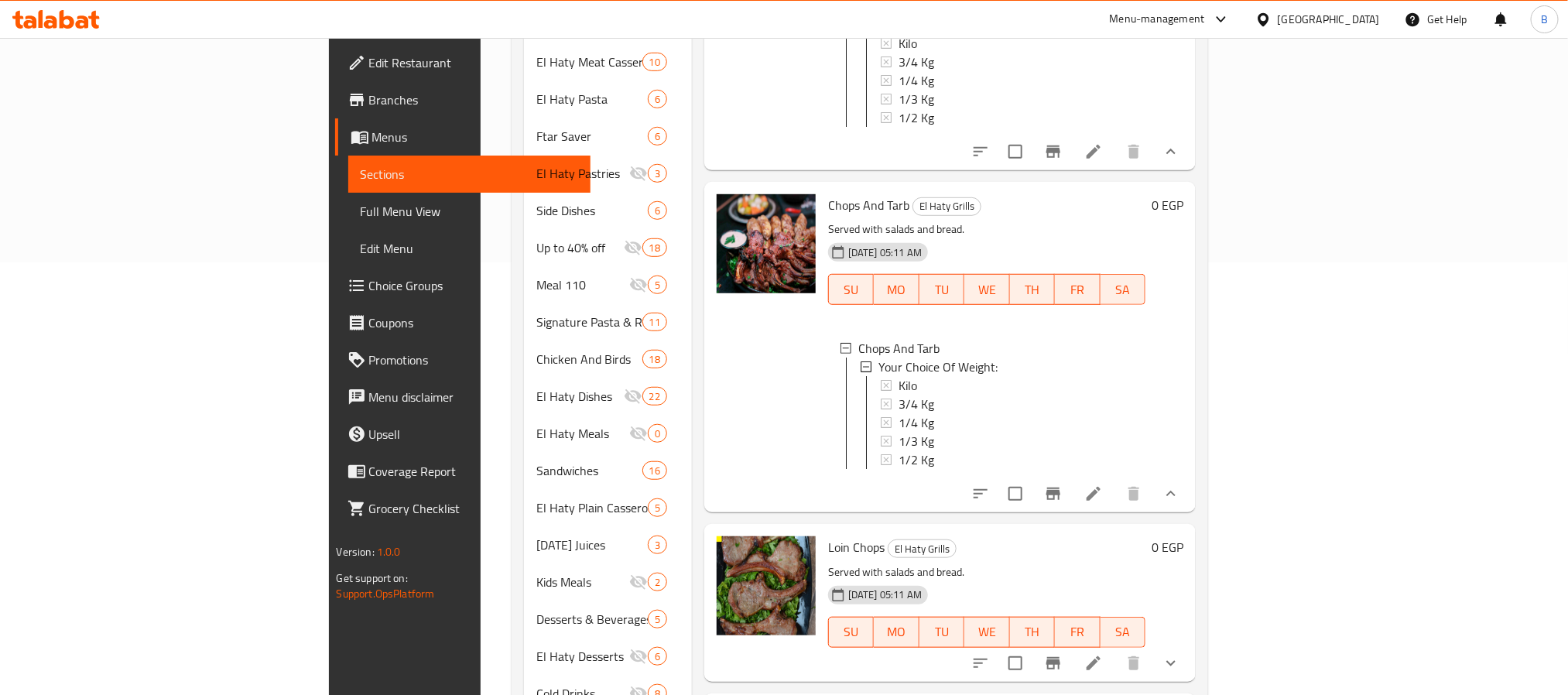
click at [903, 543] on h6 "Loin Chops El Haty Grills" at bounding box center [987, 547] width 318 height 22
click at [899, 376] on div "Kilo" at bounding box center [1016, 385] width 235 height 19
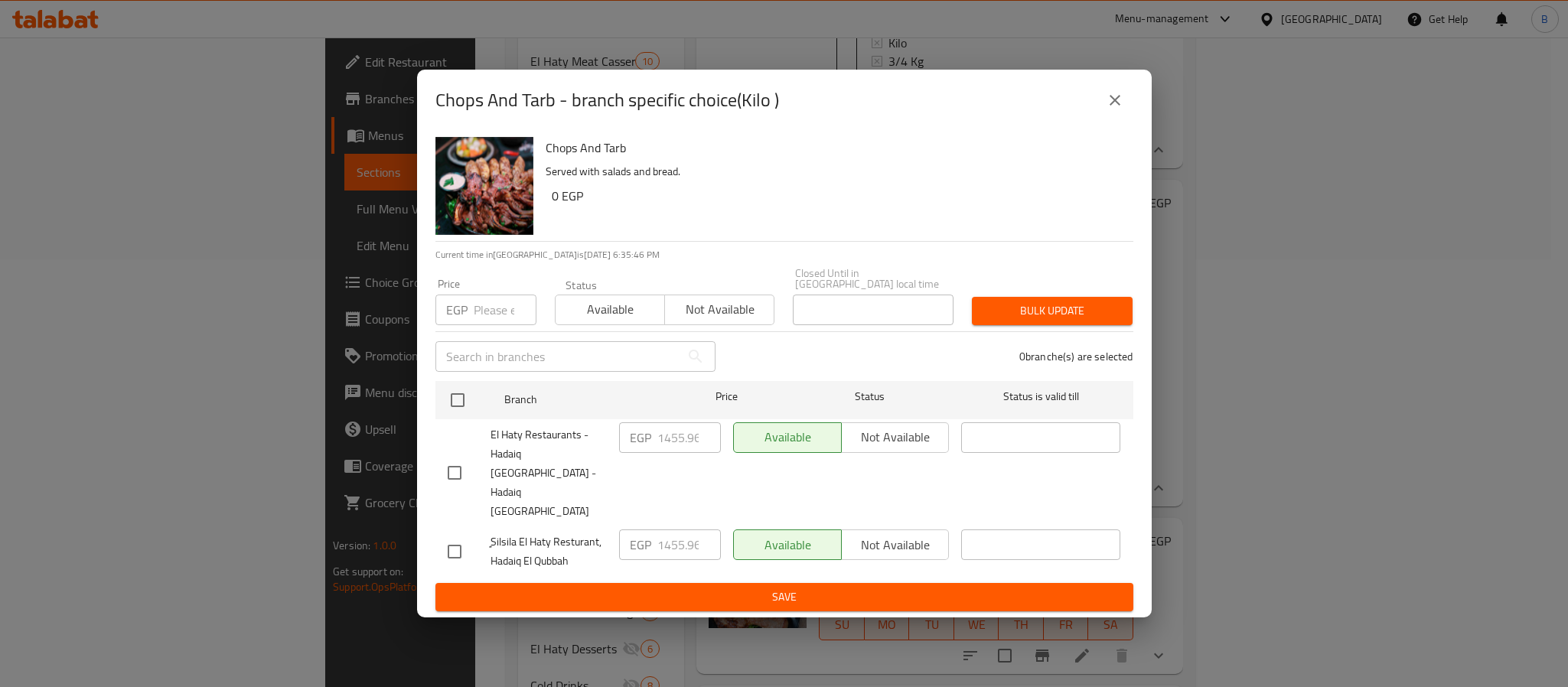
click at [1111, 109] on icon "close" at bounding box center [1115, 101] width 19 height 19
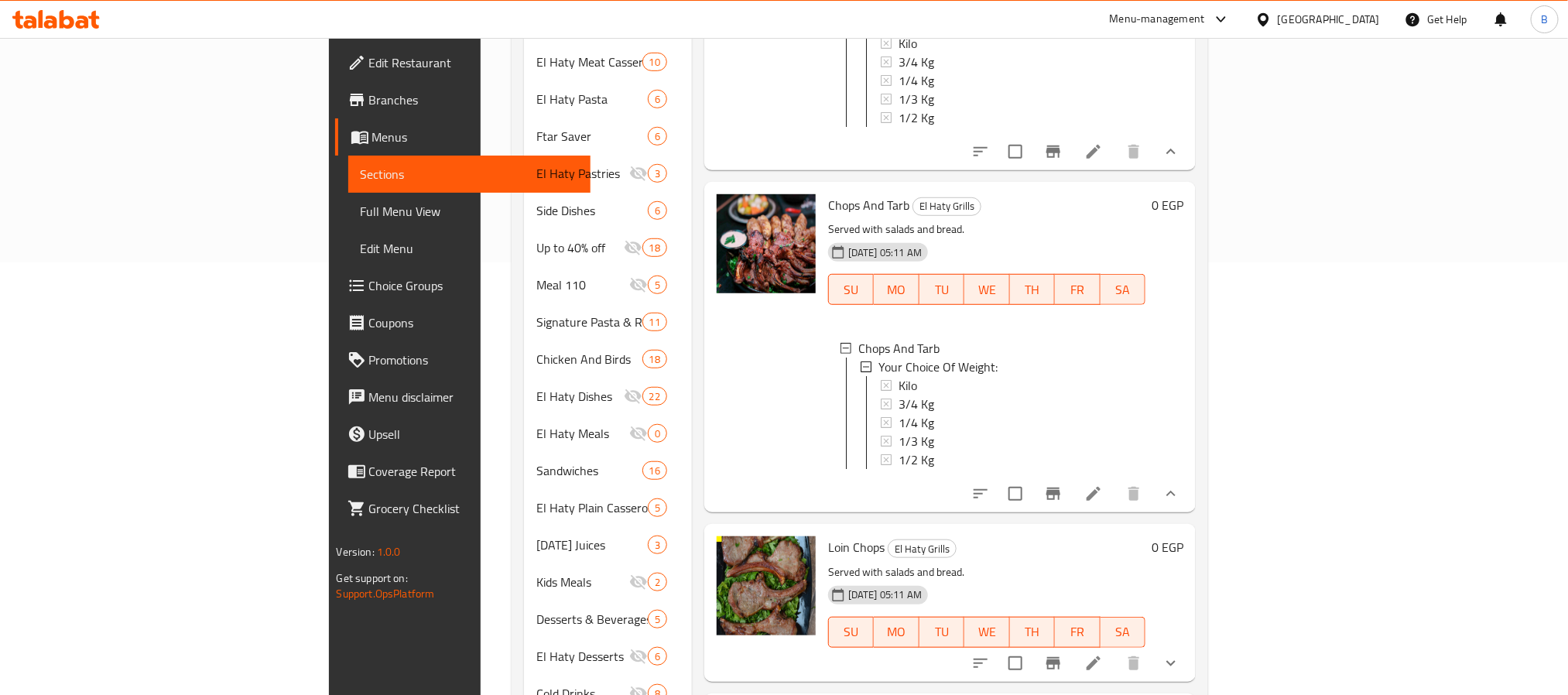
click at [1153, 530] on div "Loin Chops El Haty Grills Served with salads and bread. 06-06-2024 05:11 AM SU …" at bounding box center [987, 603] width 330 height 145
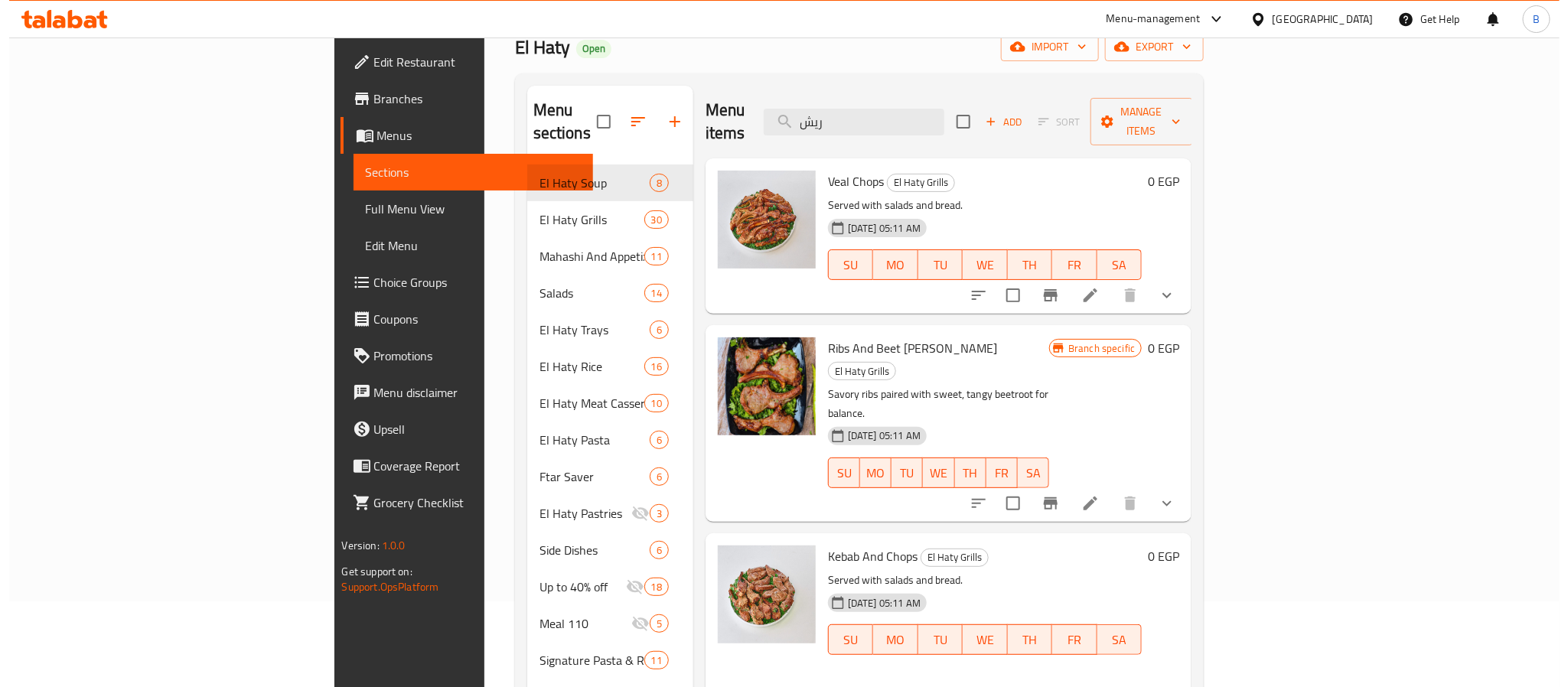
scroll to position [0, 0]
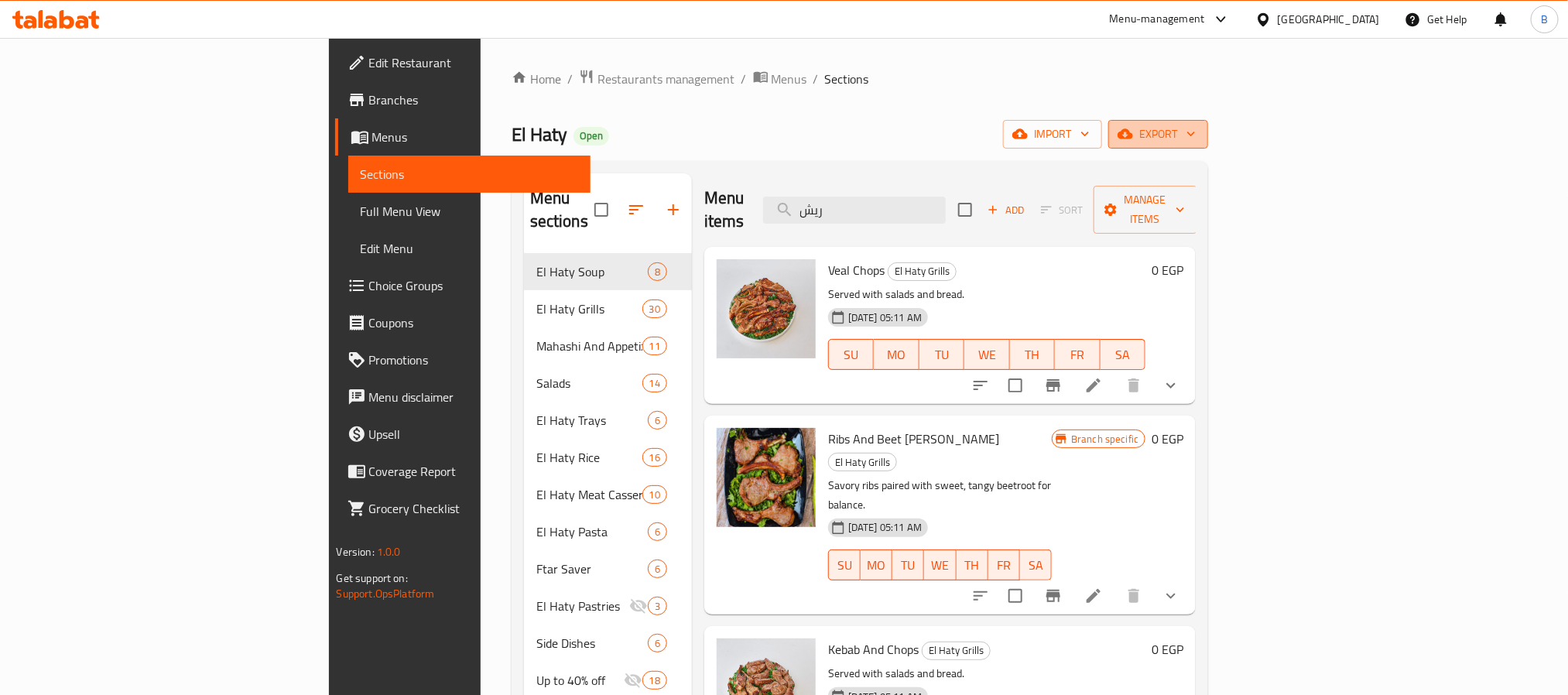
click at [1134, 131] on icon "button" at bounding box center [1126, 135] width 16 height 10
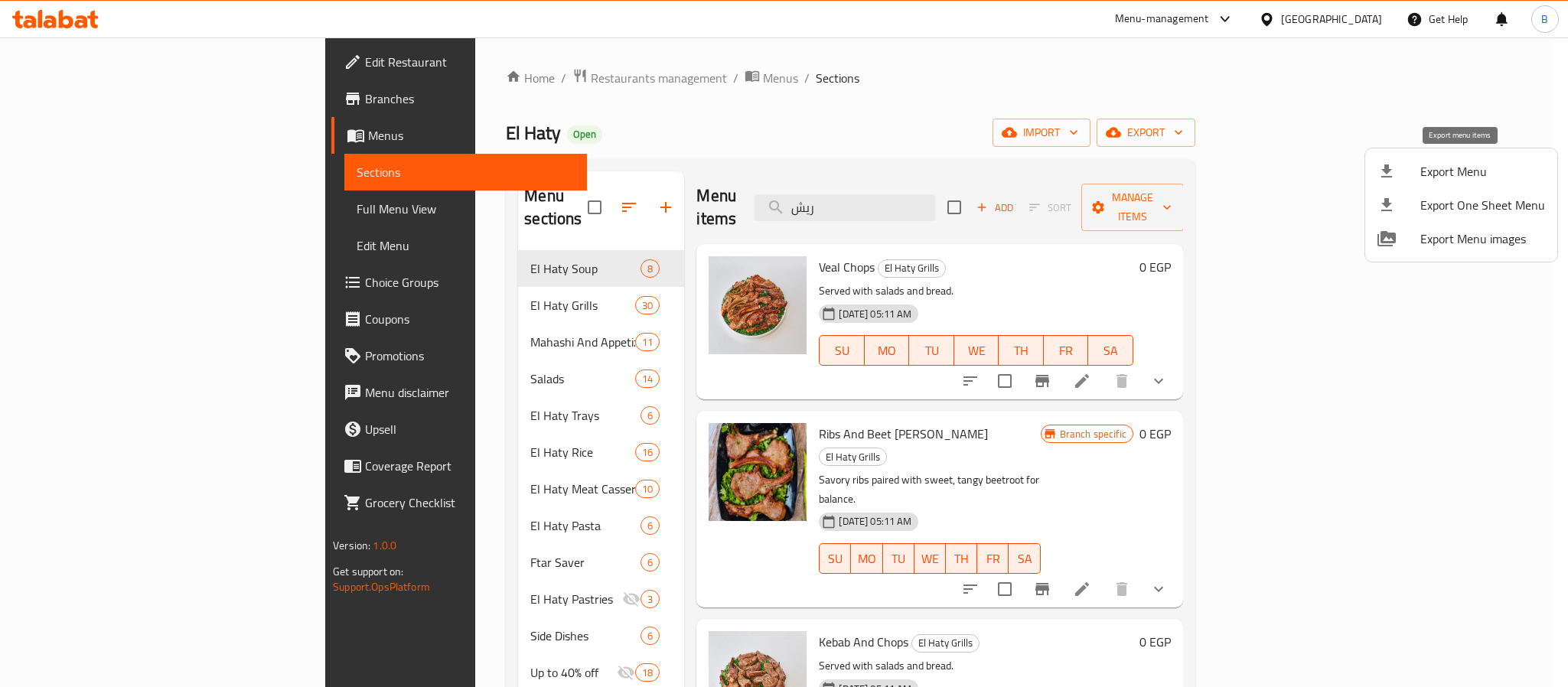
click at [1433, 169] on span "Export Menu" at bounding box center [1483, 171] width 124 height 19
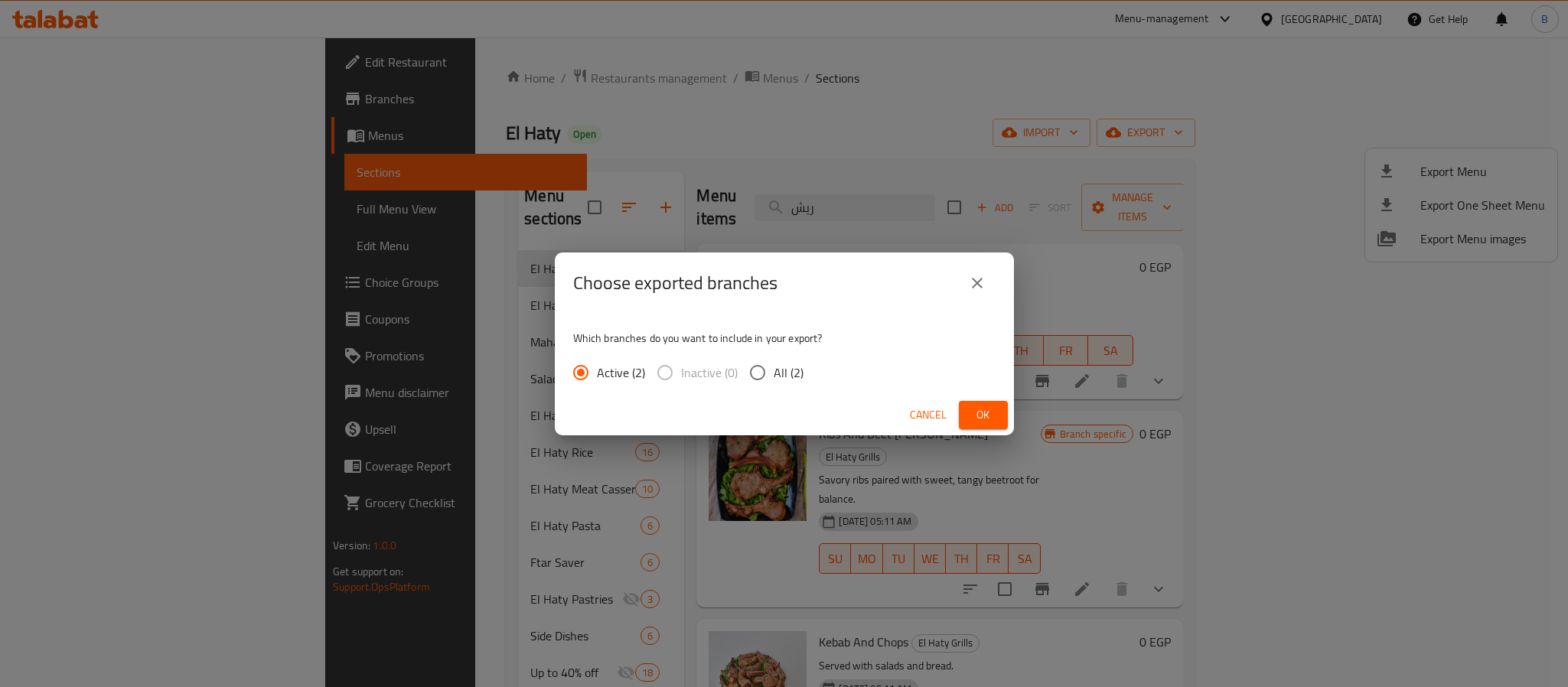
click at [760, 371] on input "All (2)" at bounding box center [758, 372] width 32 height 32
radio input "true"
click at [971, 419] on span "Ok" at bounding box center [983, 415] width 25 height 19
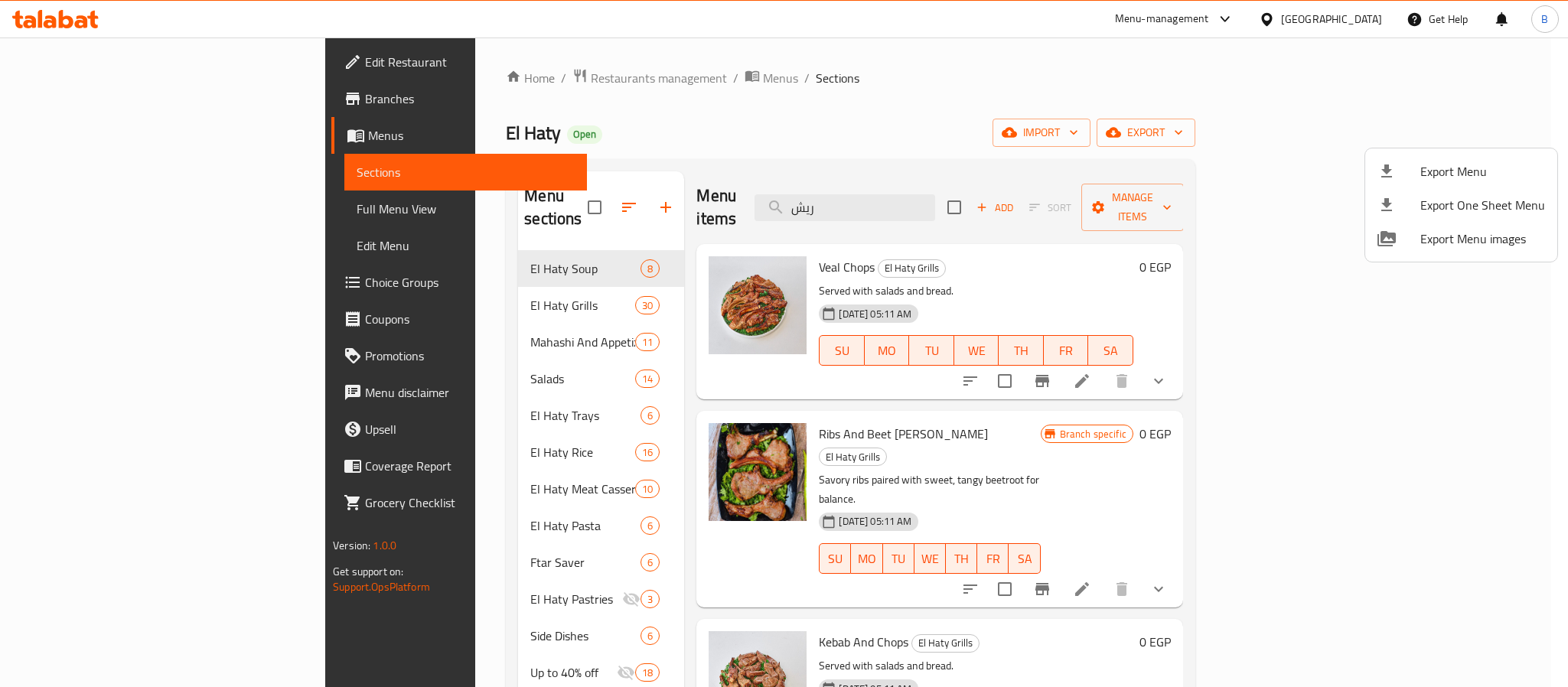
click at [453, 55] on div at bounding box center [784, 344] width 1568 height 687
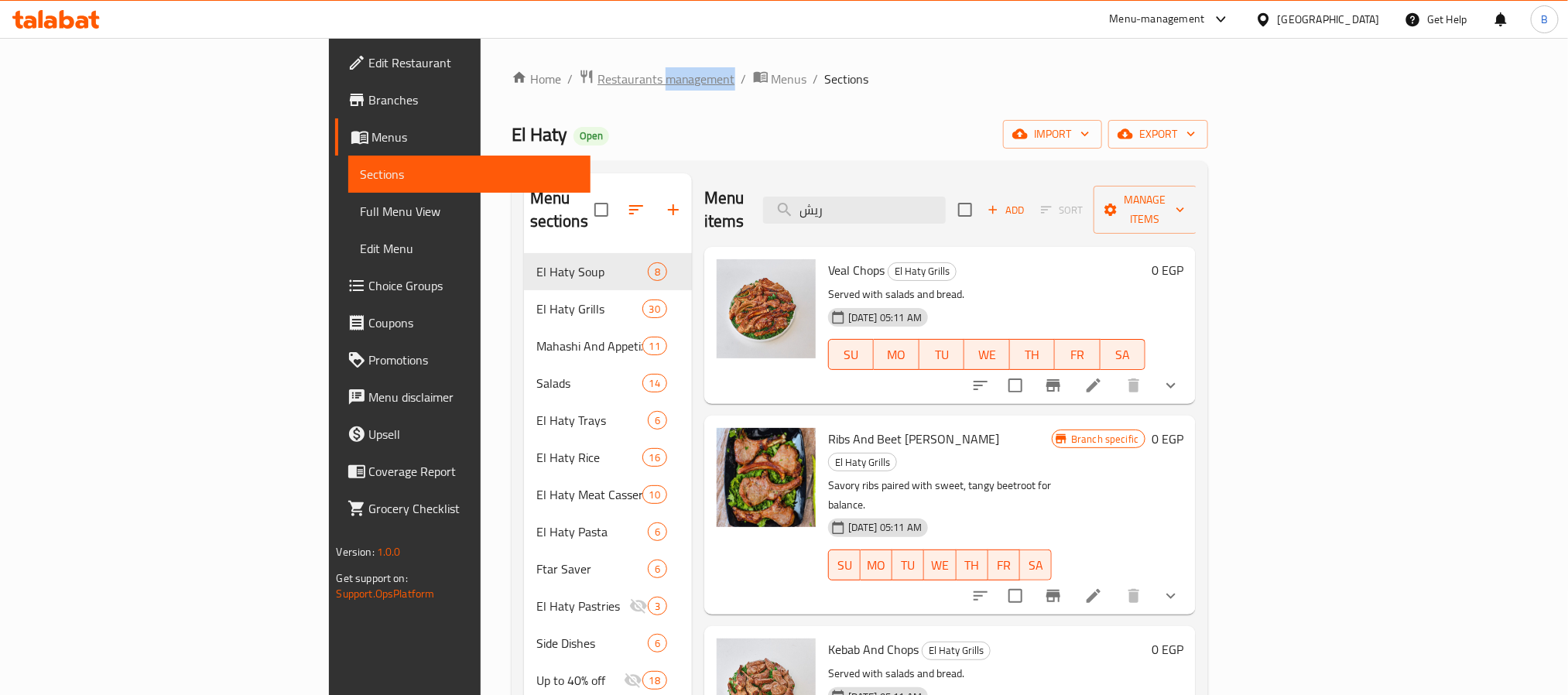
drag, startPoint x: 456, startPoint y: 70, endPoint x: 451, endPoint y: 79, distance: 10.3
click at [481, 74] on div "Home / Restaurants management / Menus / Sections El Haty Open import export Men…" at bounding box center [860, 617] width 759 height 1157
click at [597, 79] on span "Restaurants management" at bounding box center [666, 79] width 138 height 19
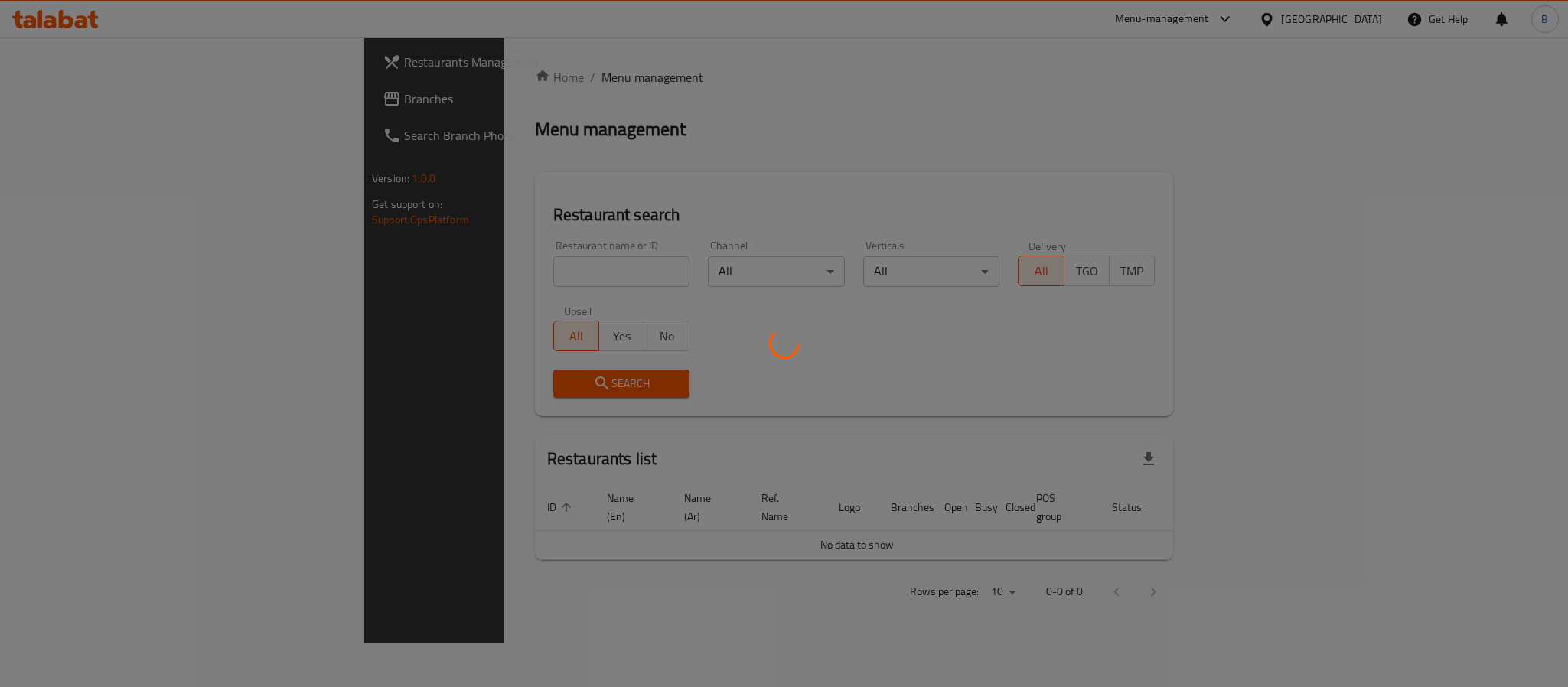
drag, startPoint x: 400, startPoint y: 260, endPoint x: 395, endPoint y: 279, distance: 19.6
click at [397, 274] on div at bounding box center [784, 344] width 1568 height 687
click at [393, 287] on div at bounding box center [784, 344] width 1568 height 687
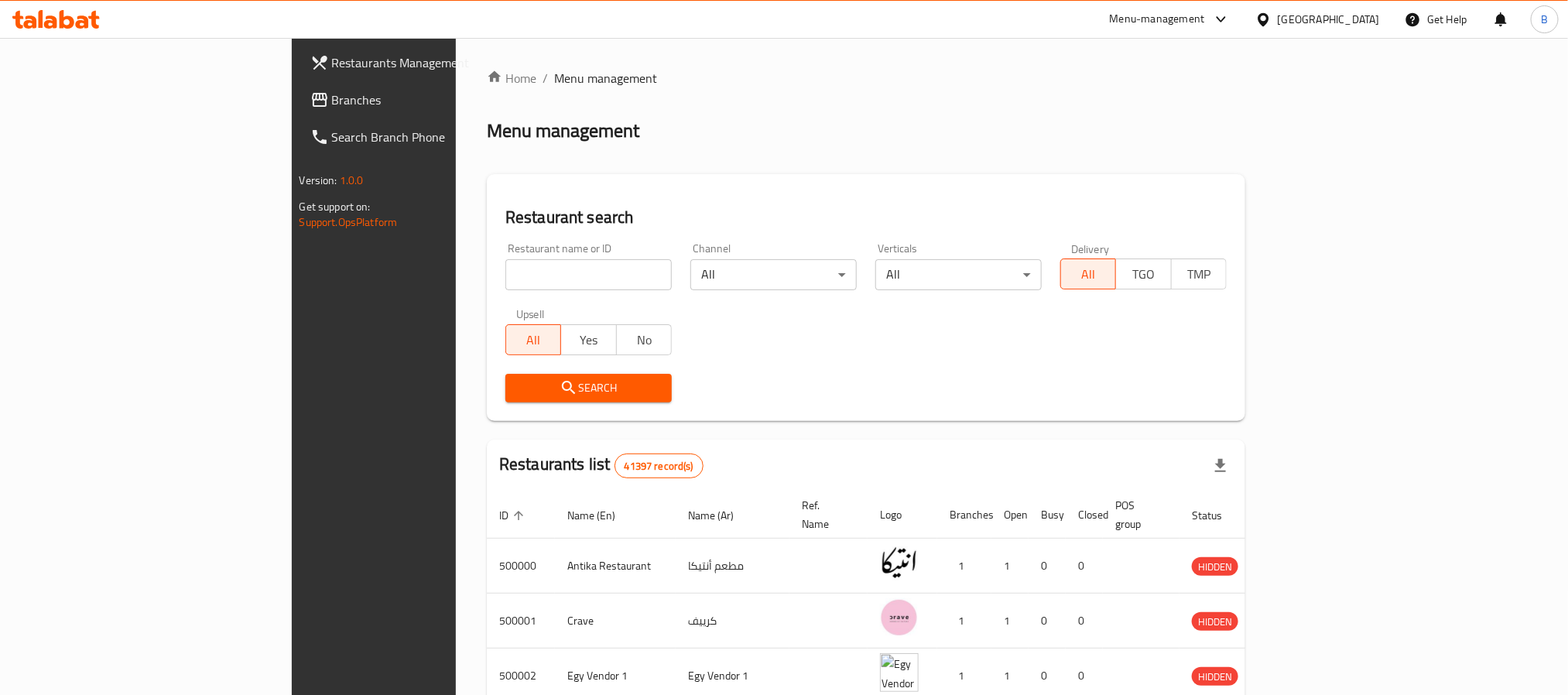
drag, startPoint x: 381, startPoint y: 284, endPoint x: 372, endPoint y: 289, distance: 10.3
click at [487, 289] on div "Home / Menu management Menu management Restaurant search Restaurant name or ID …" at bounding box center [866, 579] width 759 height 1022
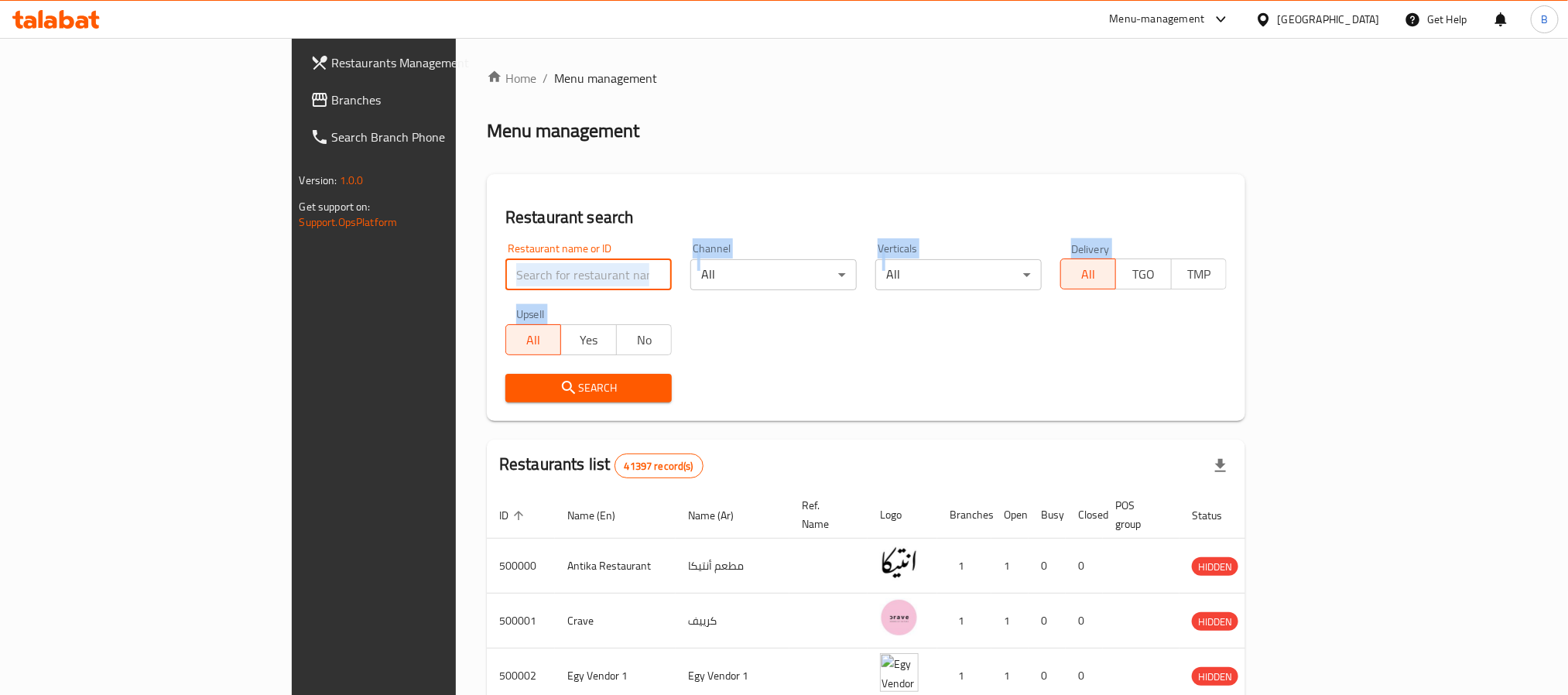
click at [505, 289] on input "search" at bounding box center [588, 275] width 166 height 31
paste input "667289"
type input "667289"
click button "Search" at bounding box center [588, 388] width 166 height 28
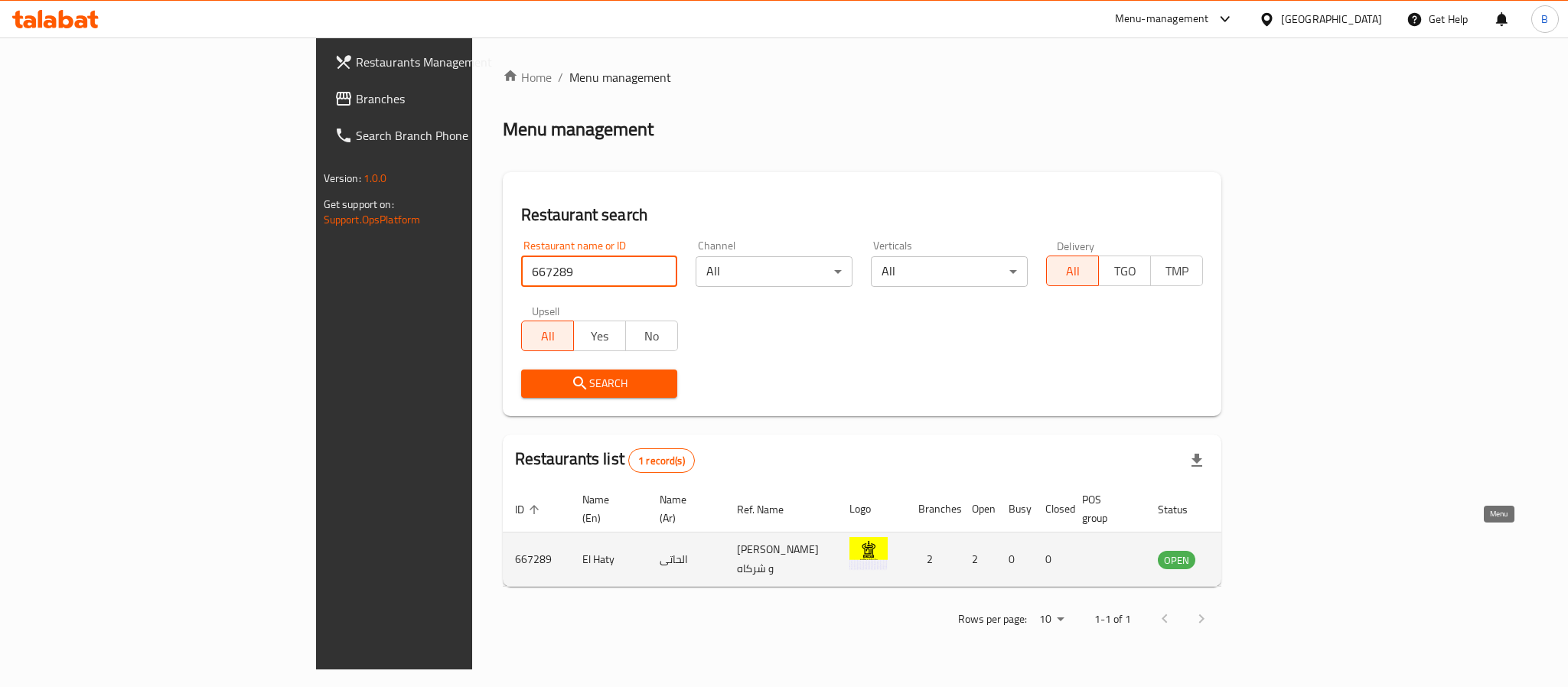
click at [1257, 551] on icon "enhanced table" at bounding box center [1248, 560] width 19 height 19
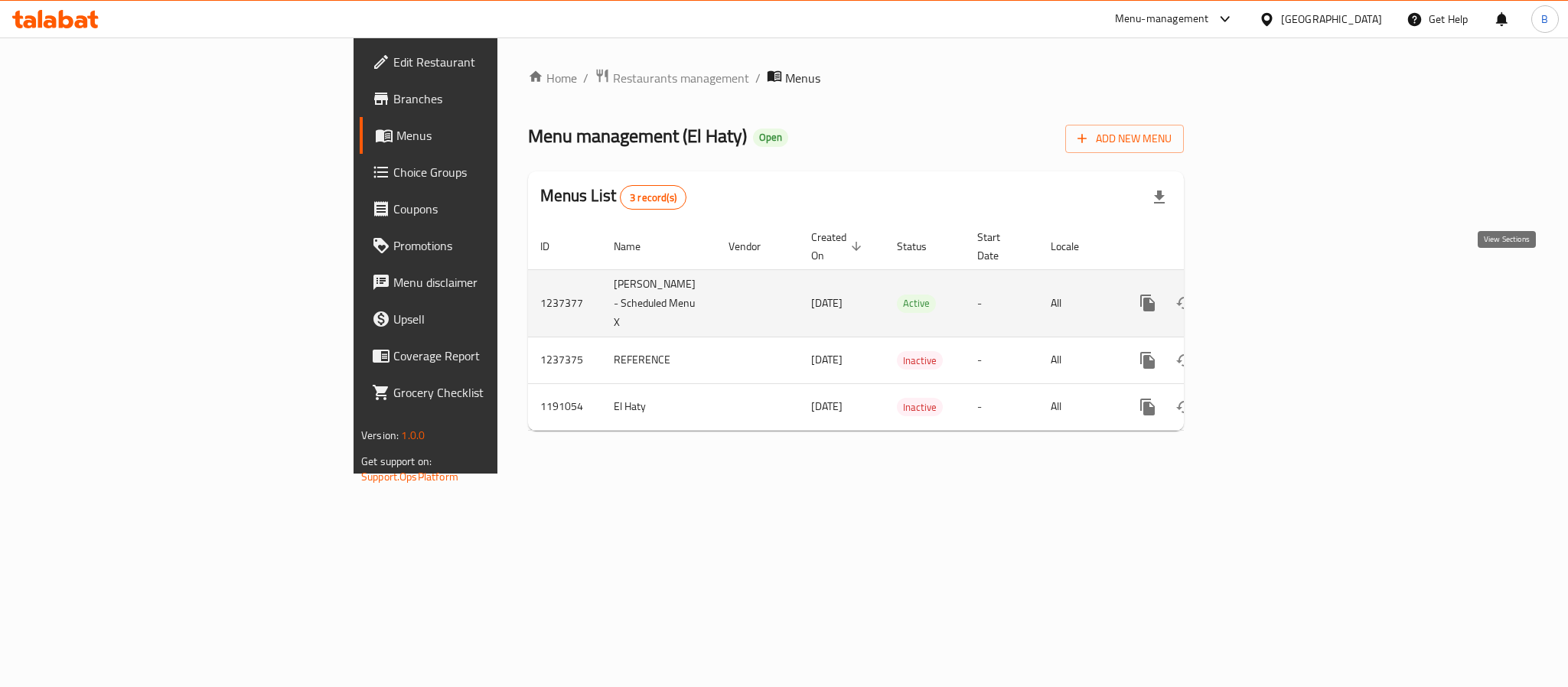
click at [1277, 287] on link "enhanced table" at bounding box center [1258, 303] width 37 height 37
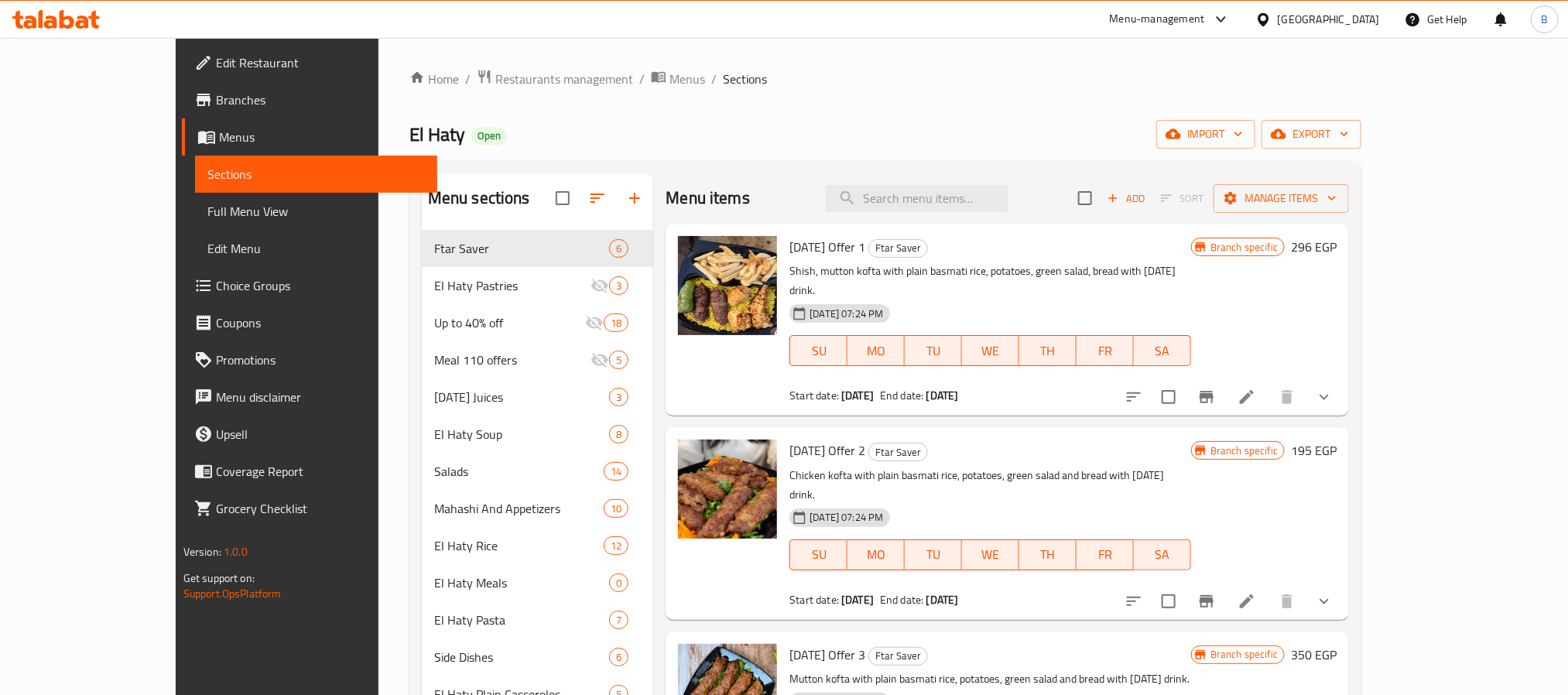
click at [978, 184] on div "Menu items Add Sort Manage items" at bounding box center [1007, 198] width 684 height 50
click at [992, 185] on input "search" at bounding box center [917, 198] width 183 height 27
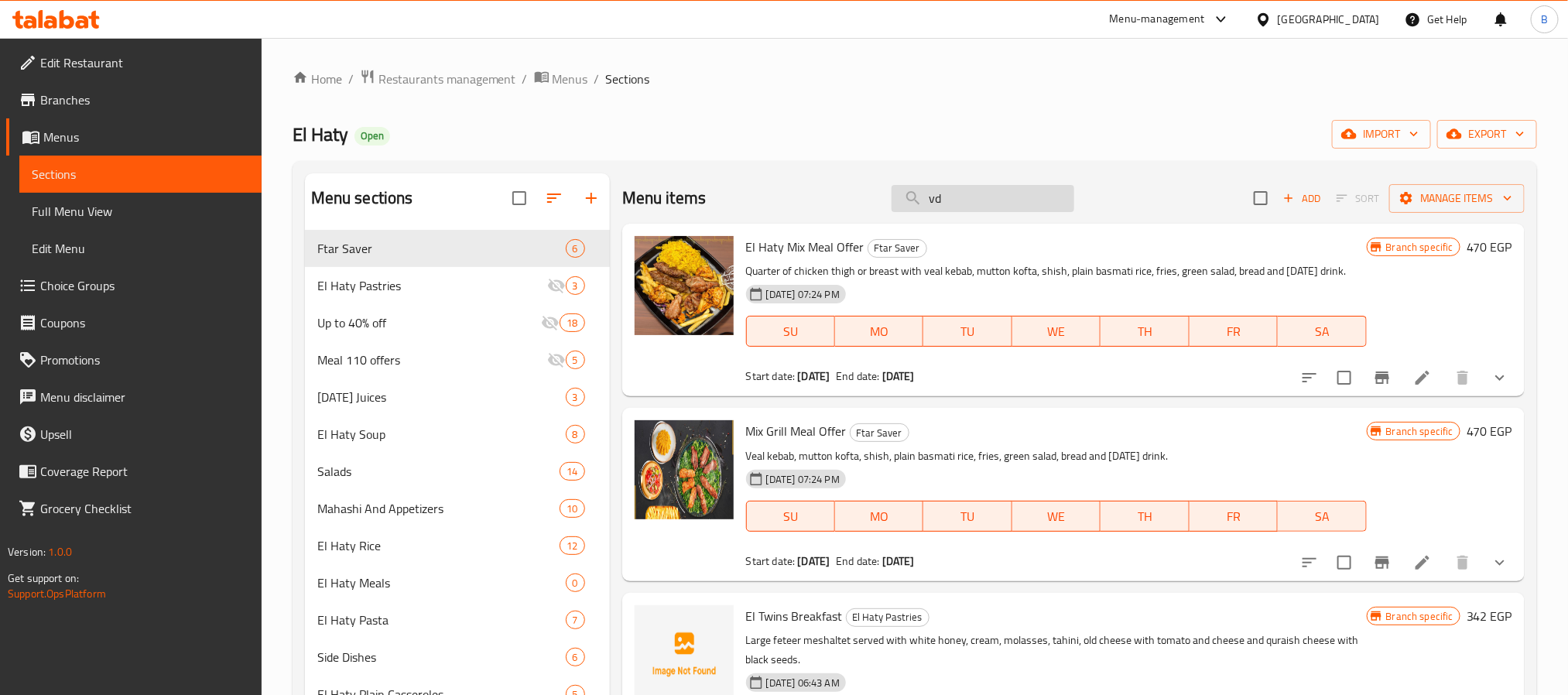
type input "v"
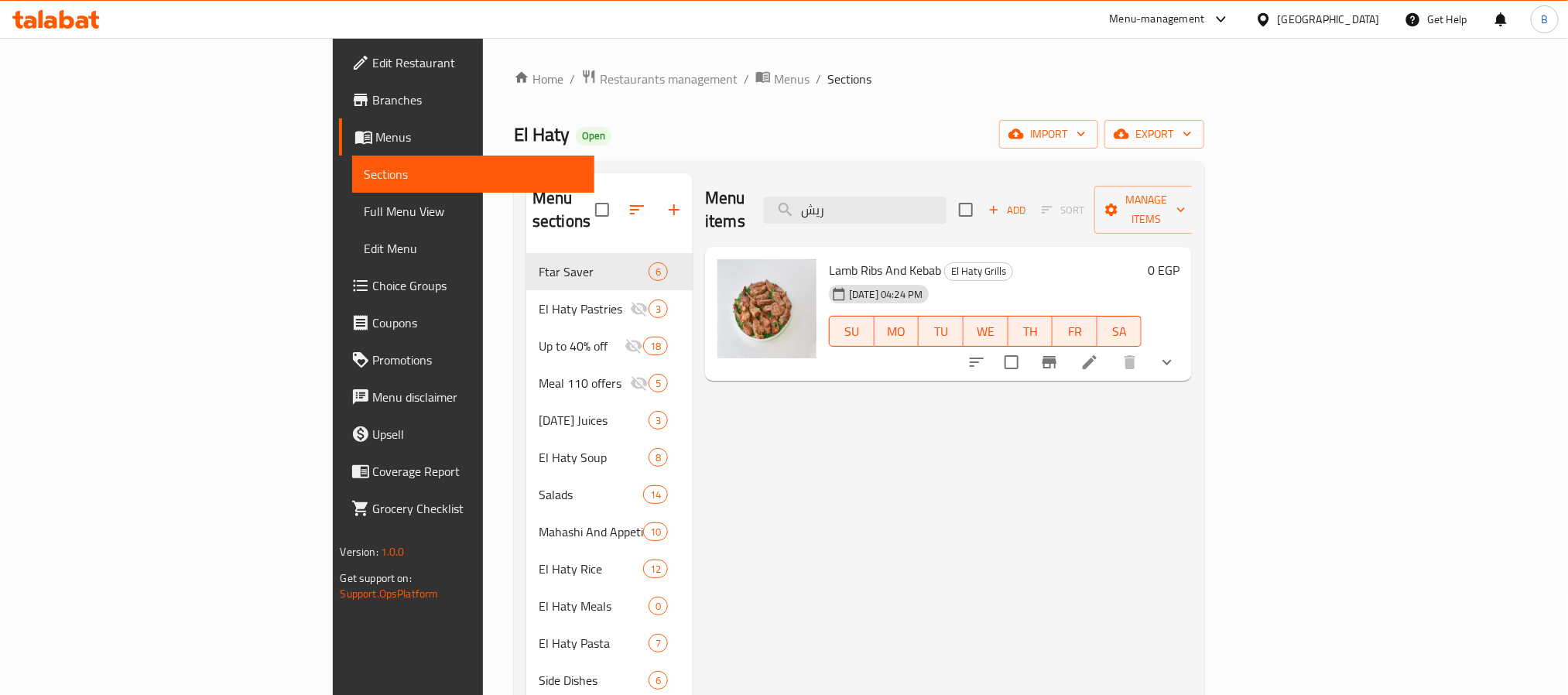
type input "ريش"
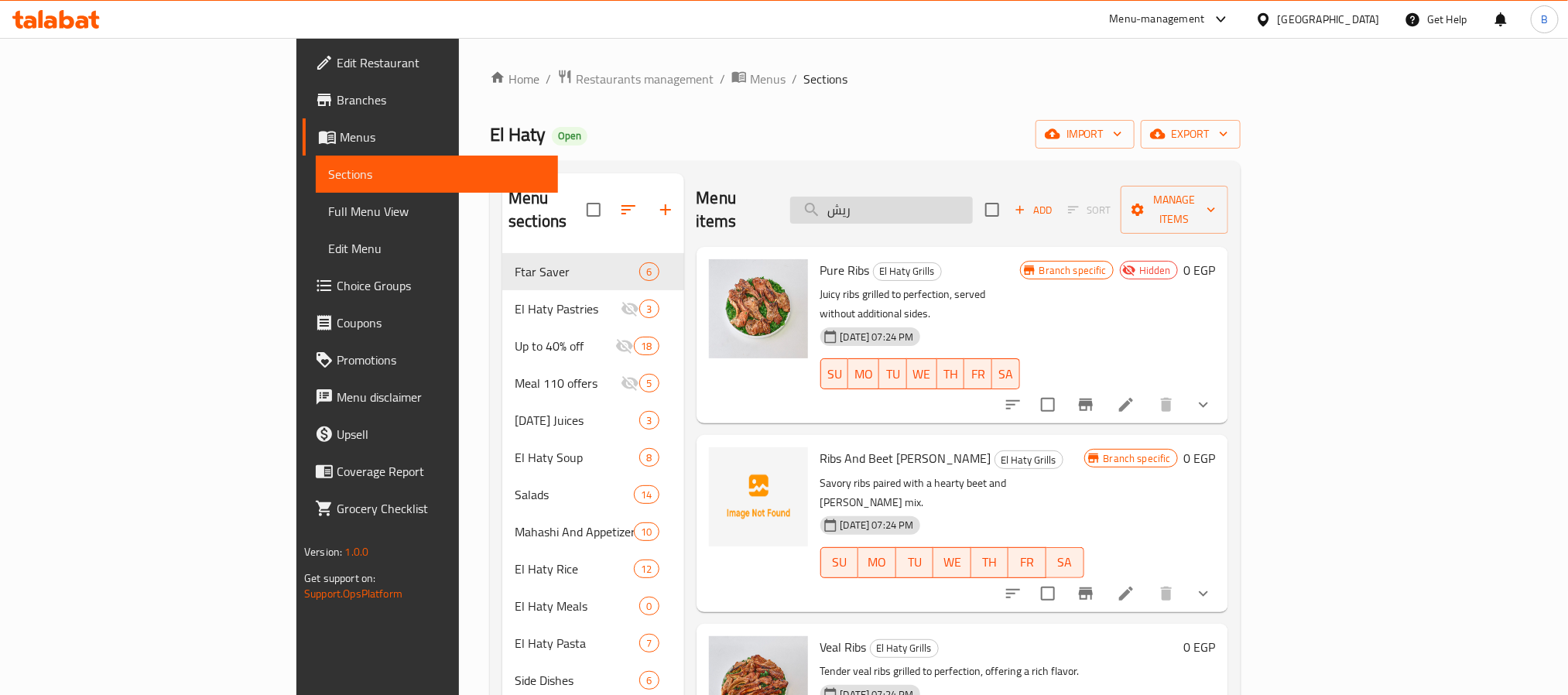
click at [973, 202] on input "ريش" at bounding box center [882, 210] width 183 height 27
click at [920, 247] on div "Pure Ribs El Haty Grills Juicy ribs grilled to perfection, served without addit…" at bounding box center [962, 335] width 532 height 177
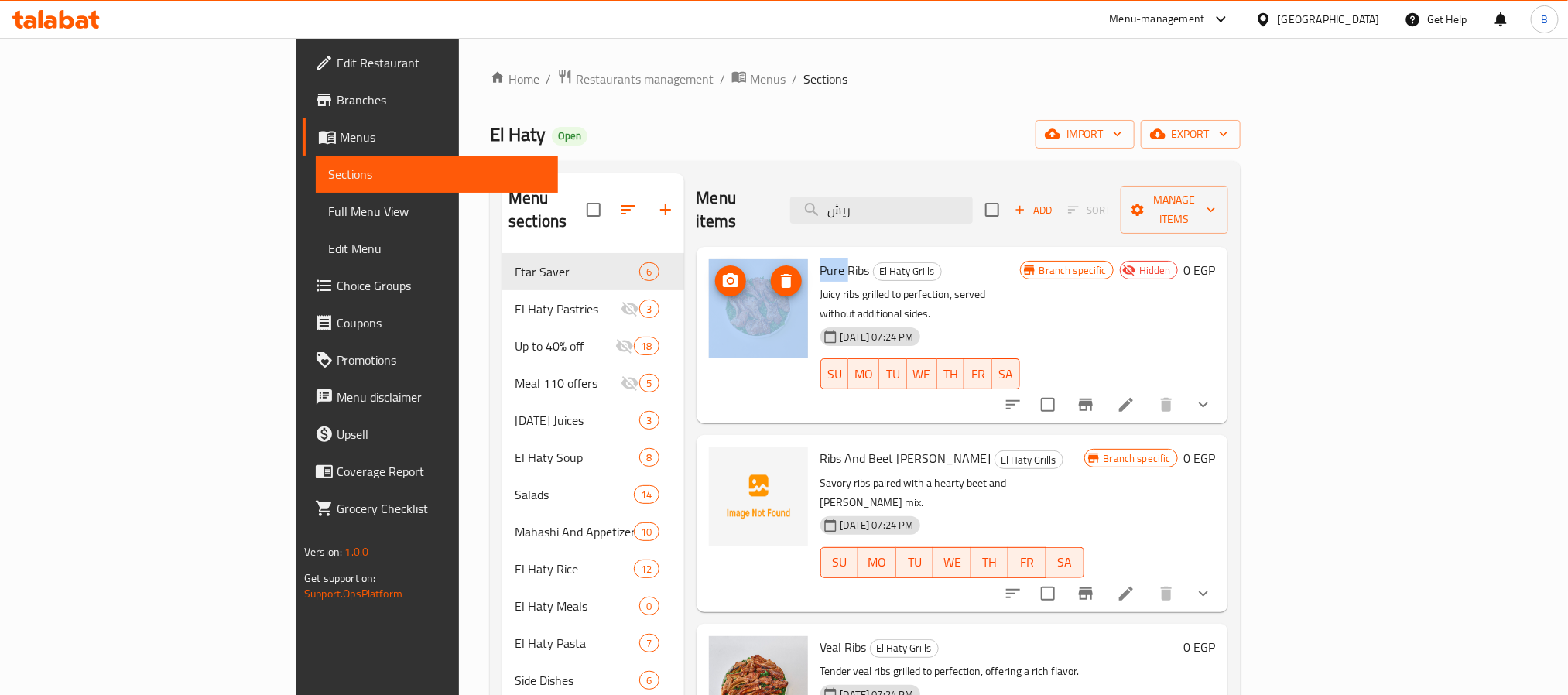
drag, startPoint x: 774, startPoint y: 242, endPoint x: 721, endPoint y: 247, distance: 53.2
click at [721, 254] on div "Pure Ribs El Haty Grills Juicy ribs grilled to perfection, served without addit…" at bounding box center [962, 335] width 520 height 164
click at [821, 259] on span "Pure Ribs" at bounding box center [845, 270] width 49 height 23
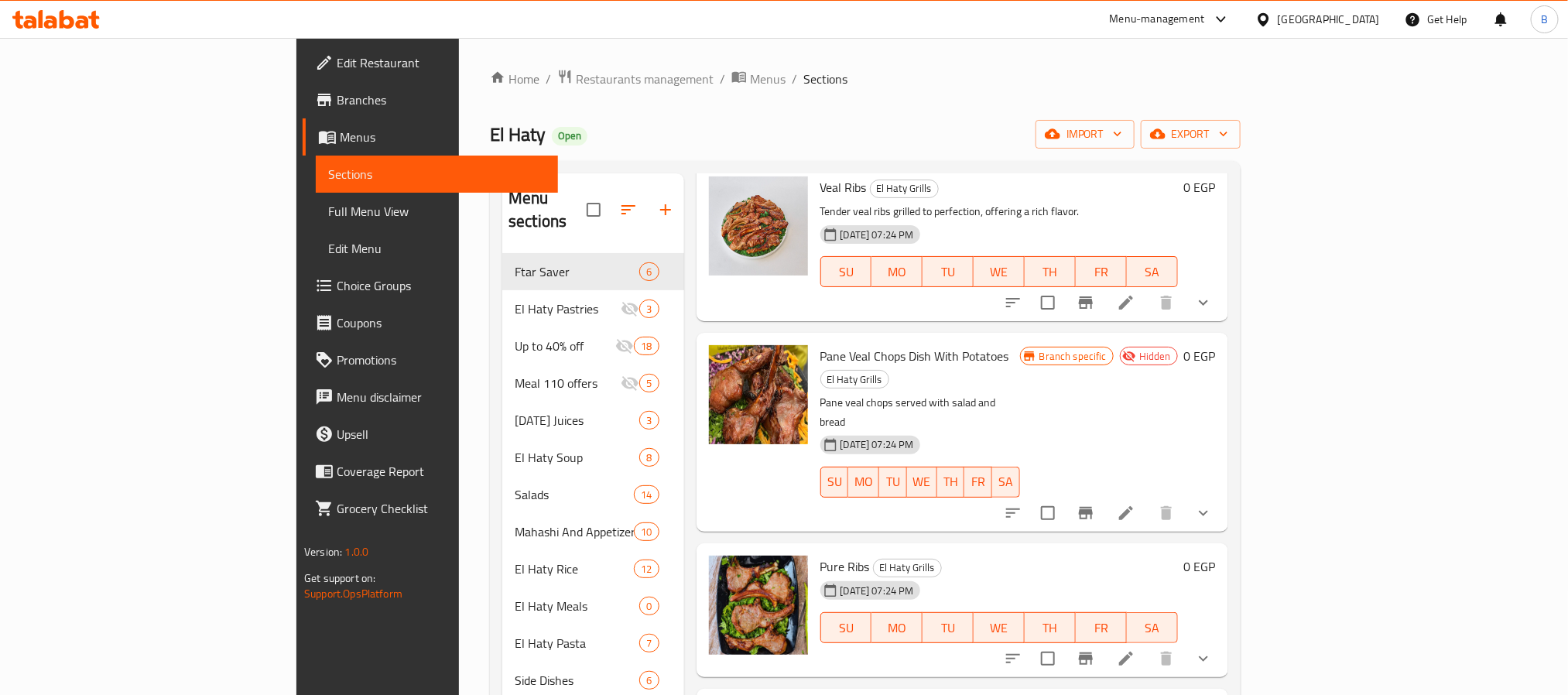
scroll to position [465, 0]
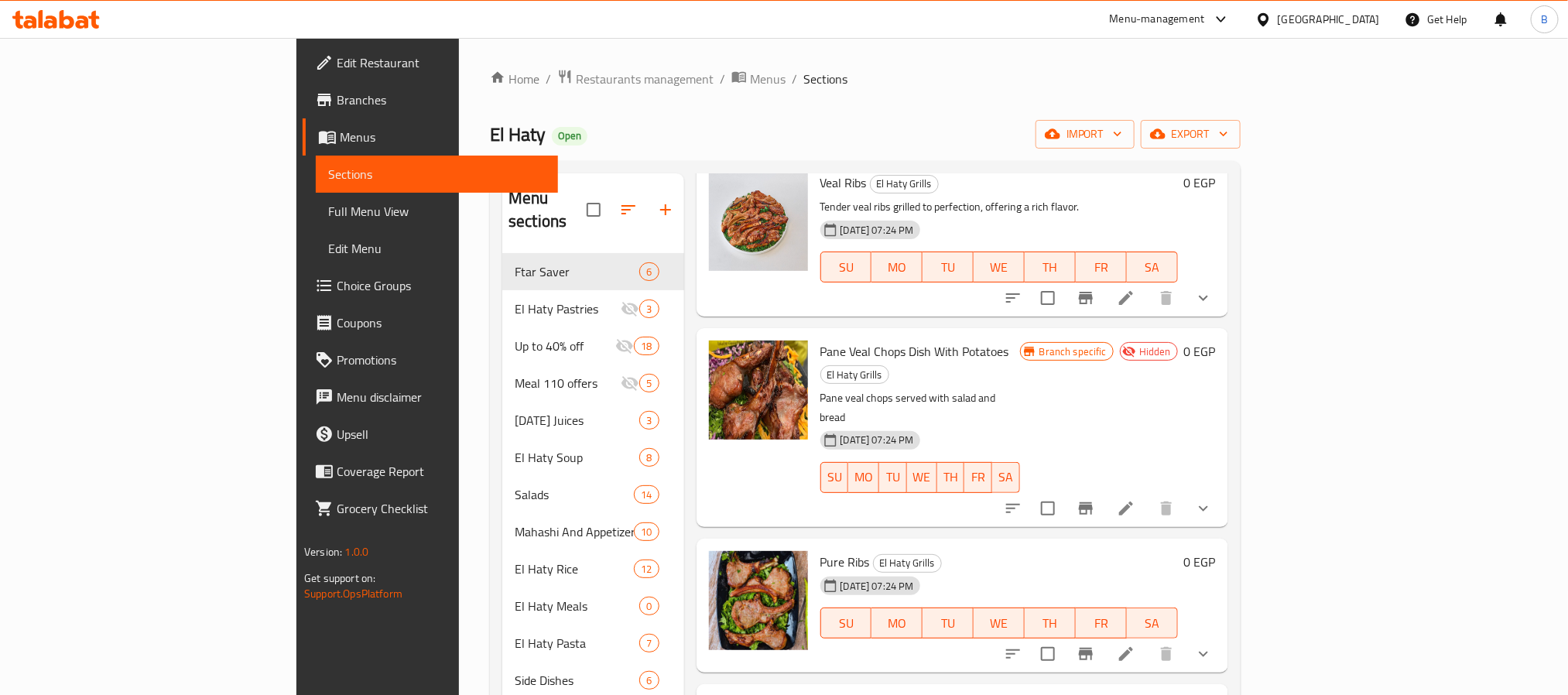
click at [821, 550] on span "Pure Ribs" at bounding box center [845, 561] width 49 height 23
click at [1209, 652] on icon "show more" at bounding box center [1203, 654] width 9 height 5
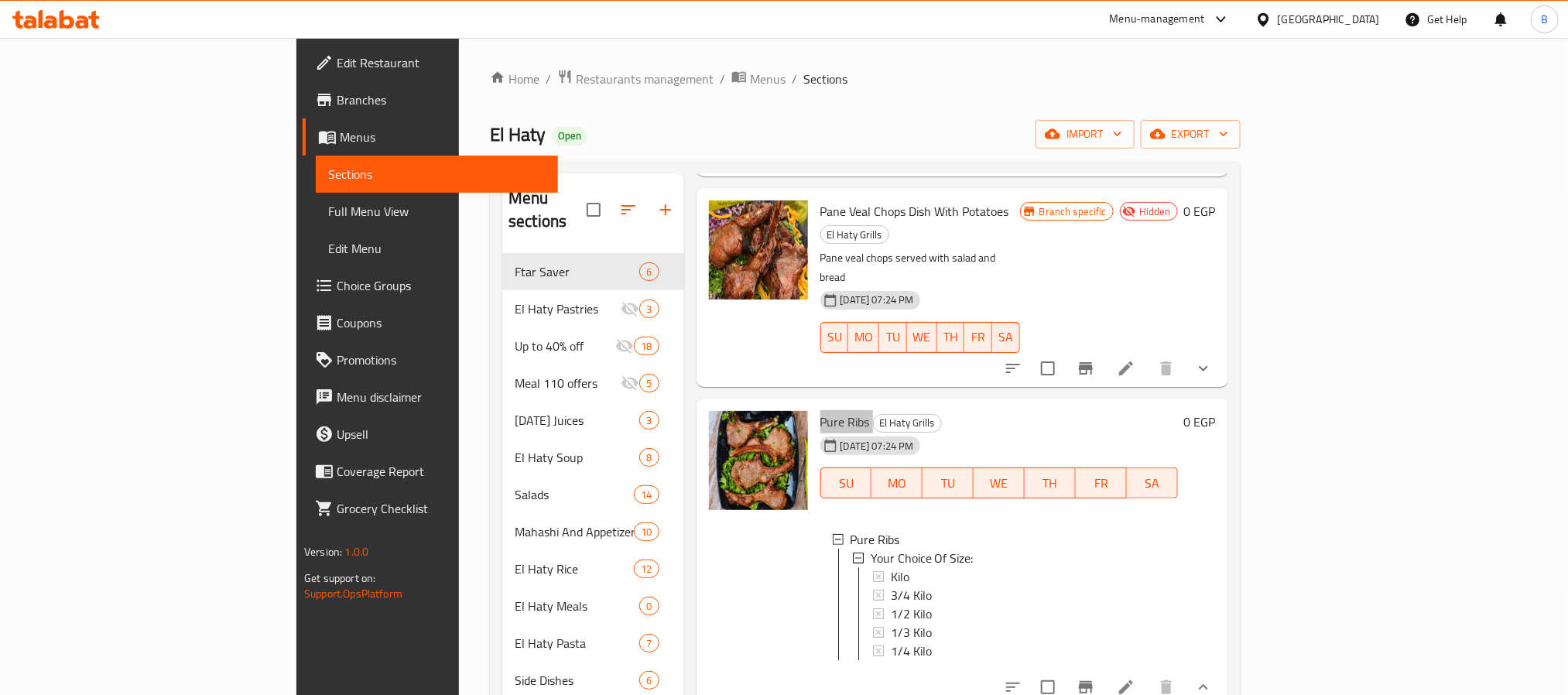
scroll to position [581, 0]
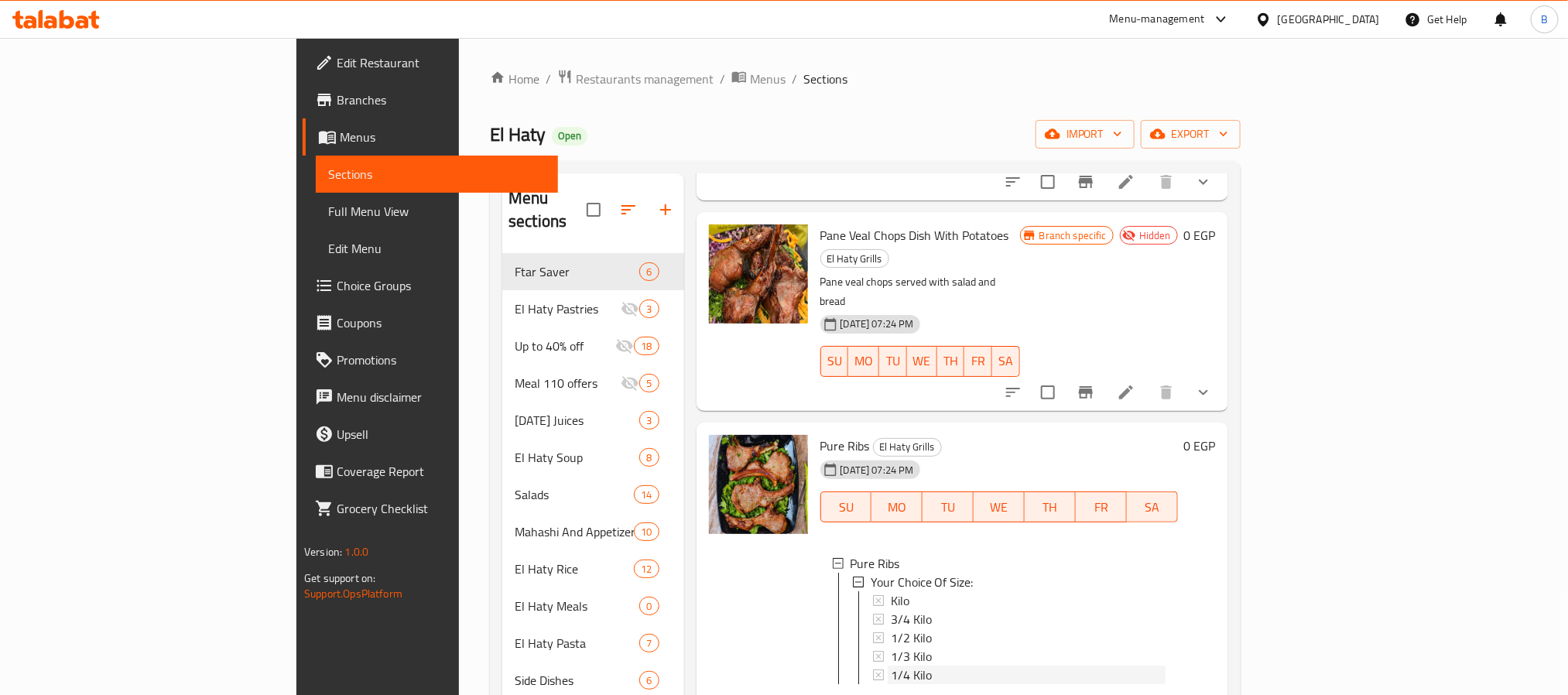
click at [891, 666] on span "1/4 Kilo" at bounding box center [912, 675] width 41 height 19
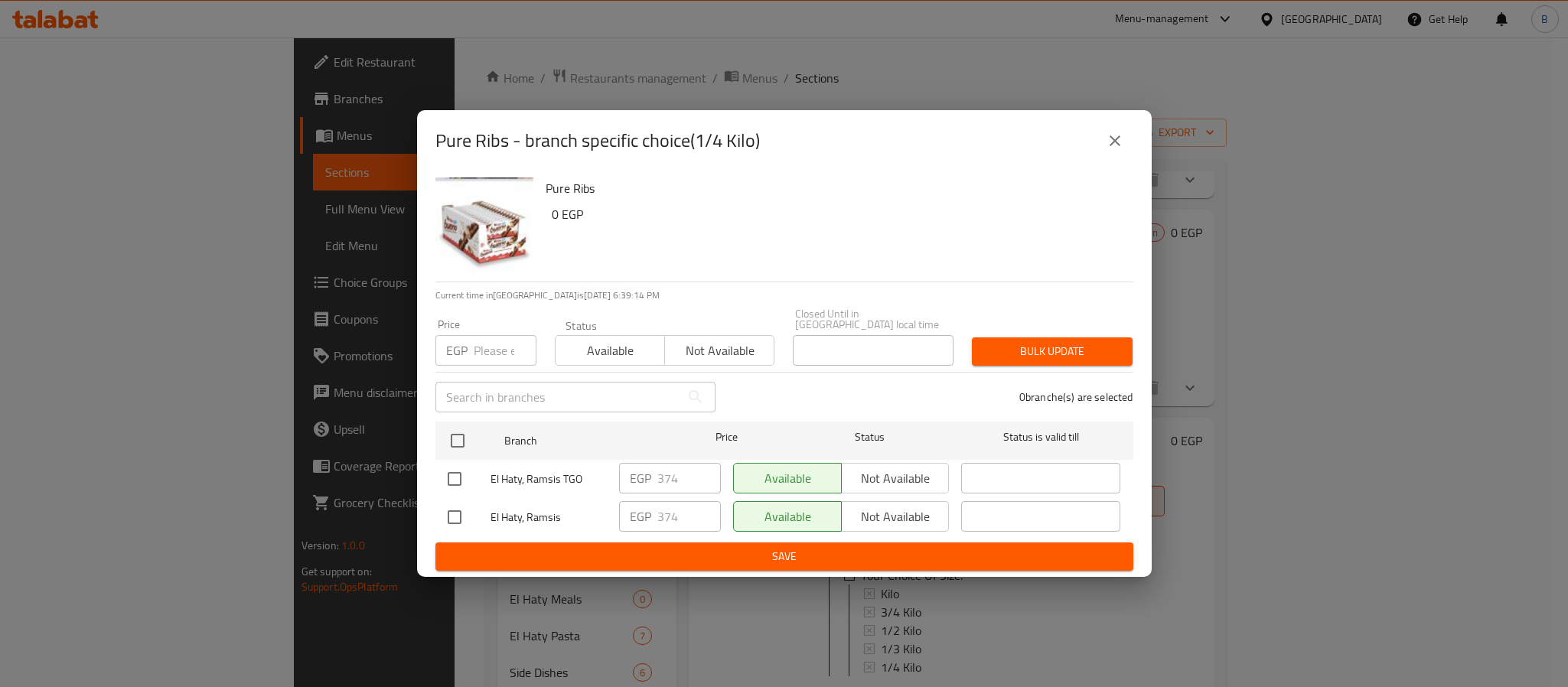
drag, startPoint x: 829, startPoint y: 603, endPoint x: 966, endPoint y: 514, distance: 163.4
click at [829, 603] on div "Pure Ribs - branch specific choice(1/4 Kilo) Pure Ribs 0 EGP Current time in Eg…" at bounding box center [784, 344] width 1568 height 687
click at [1109, 149] on icon "close" at bounding box center [1115, 141] width 19 height 19
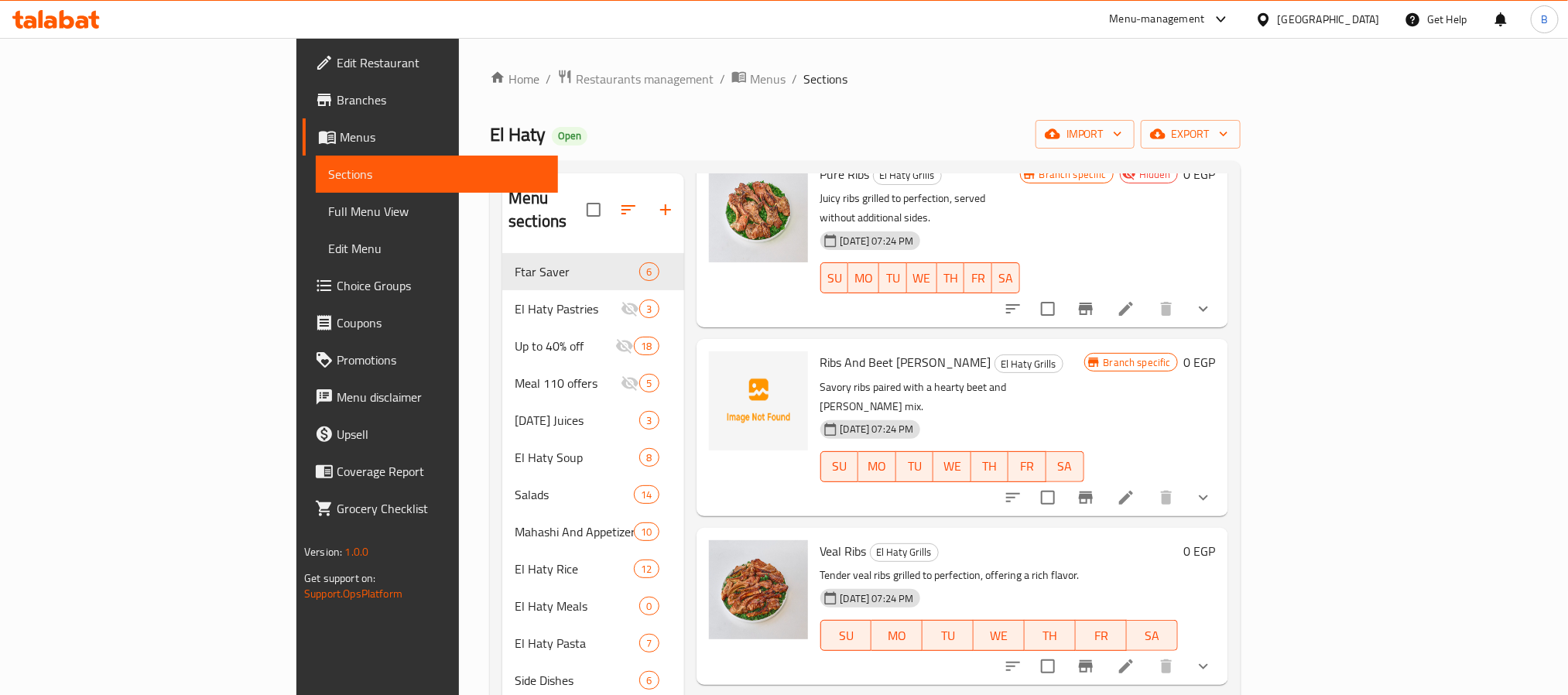
scroll to position [0, 0]
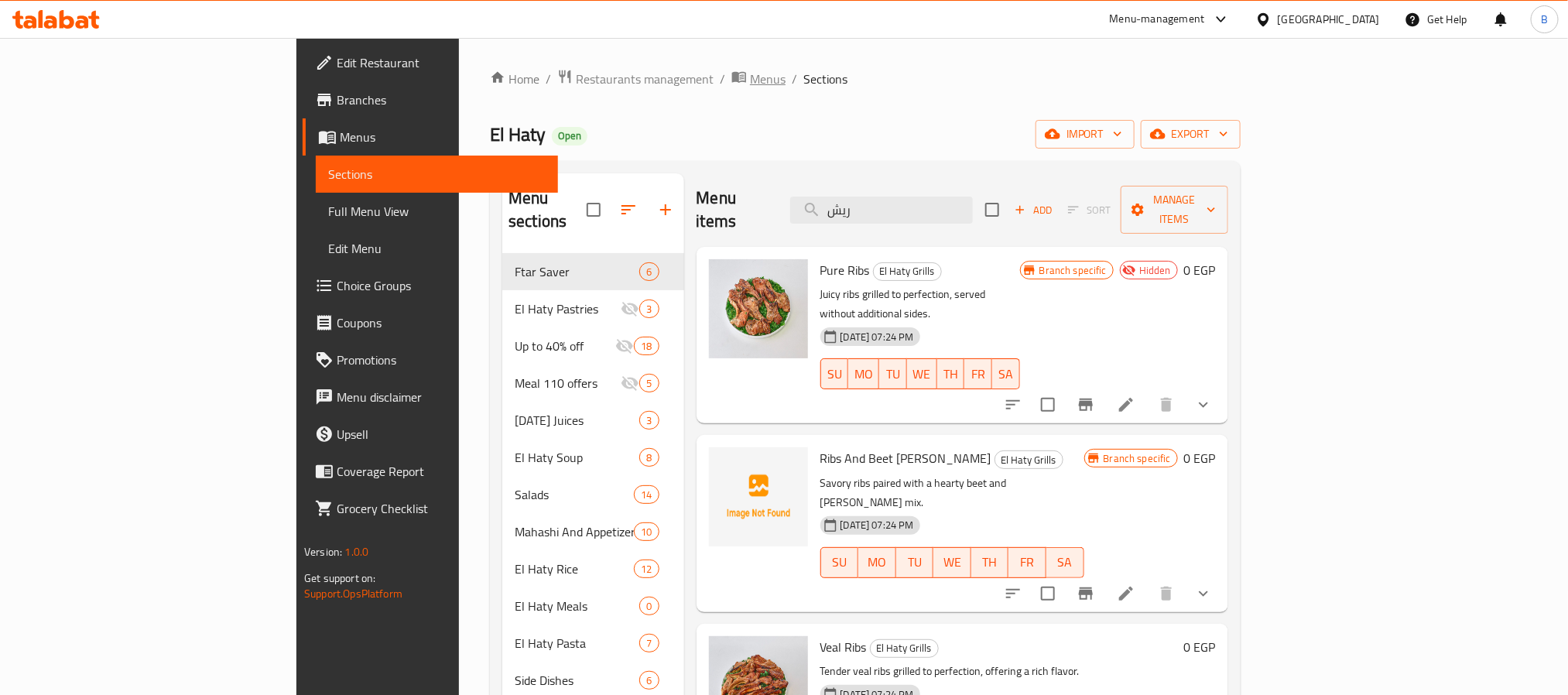
click at [750, 79] on span "Menus" at bounding box center [767, 79] width 35 height 19
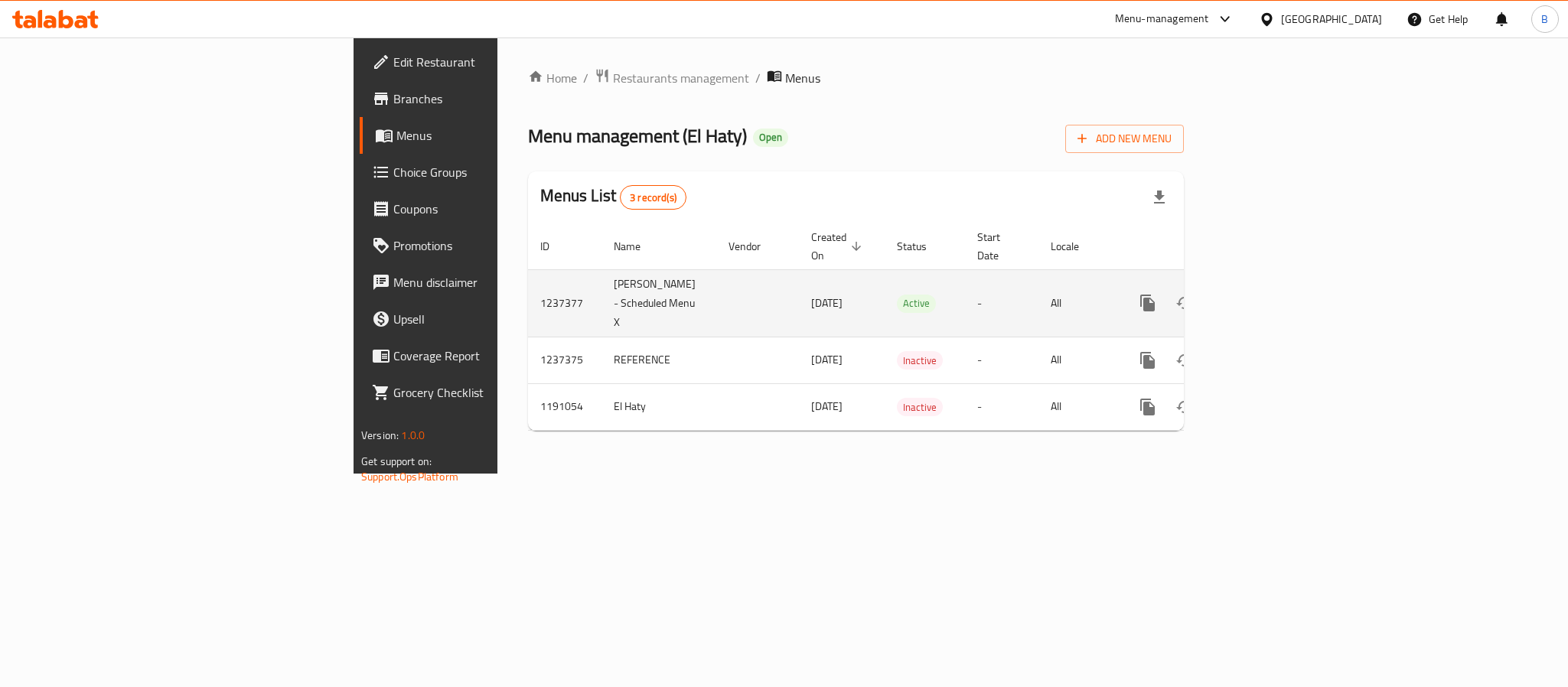
click at [528, 274] on td "1237377" at bounding box center [565, 303] width 73 height 67
copy td "1237377"
click at [1265, 297] on icon "enhanced table" at bounding box center [1258, 303] width 14 height 14
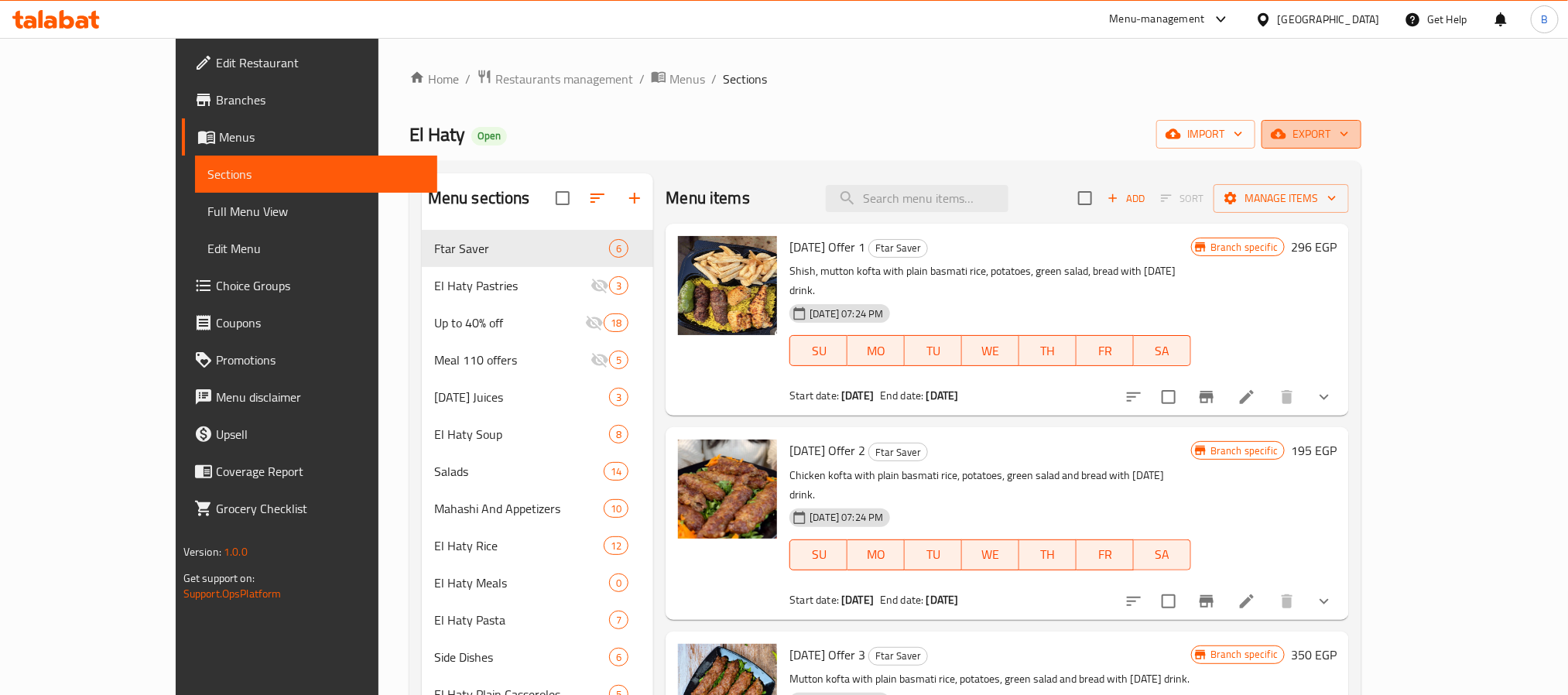
click at [1349, 141] on span "export" at bounding box center [1311, 135] width 75 height 19
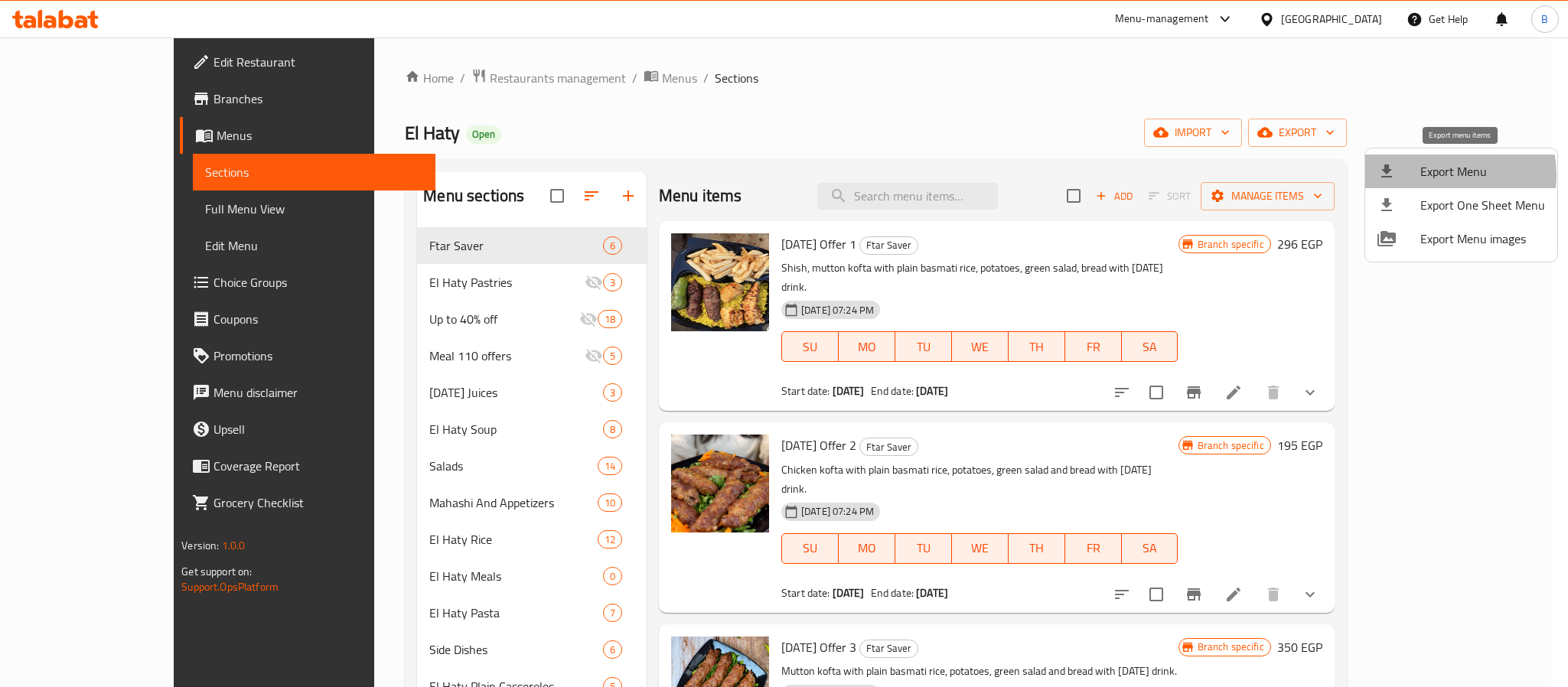
click at [1435, 176] on span "Export Menu" at bounding box center [1483, 171] width 124 height 19
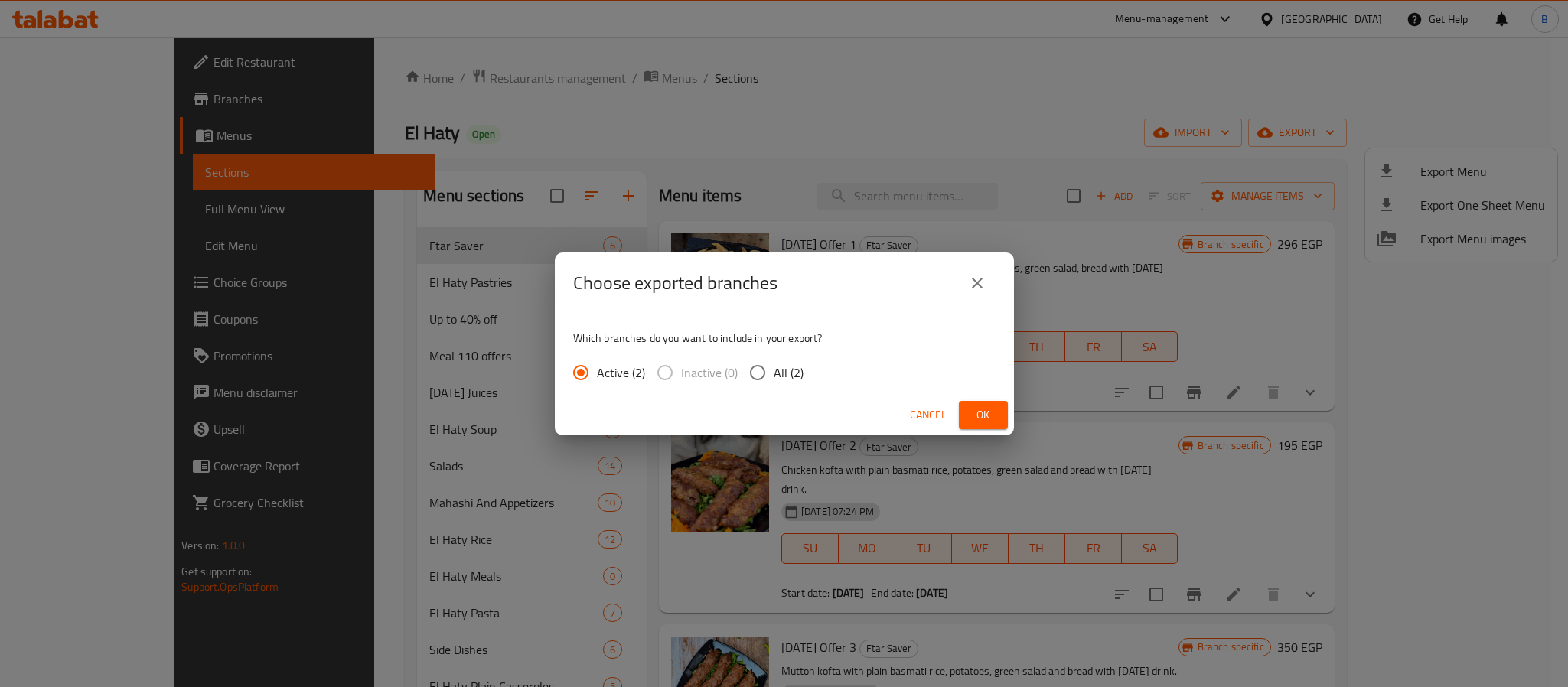
click at [790, 372] on span "All (2)" at bounding box center [788, 373] width 30 height 19
click at [774, 372] on input "All (2)" at bounding box center [758, 372] width 32 height 32
radio input "true"
click at [992, 417] on span "Ok" at bounding box center [983, 415] width 25 height 19
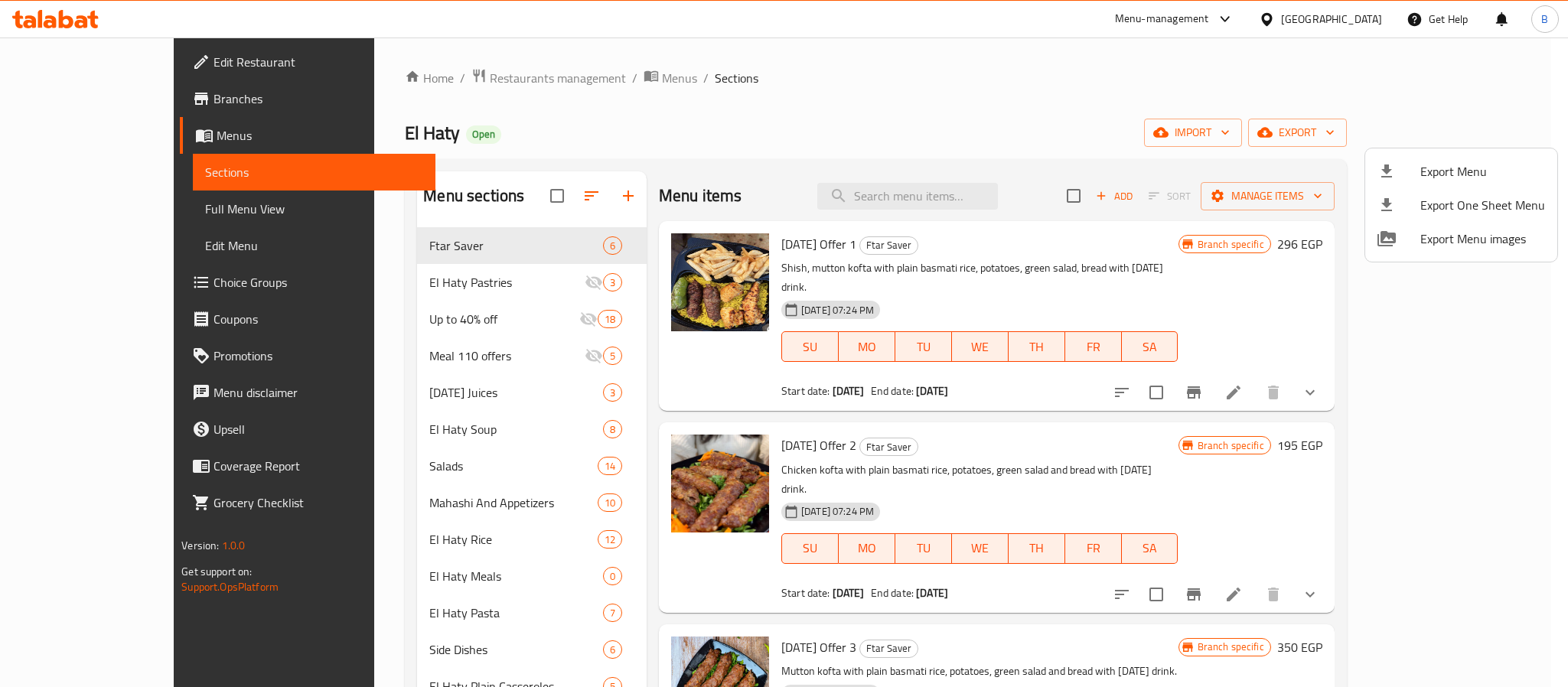
click at [962, 187] on div at bounding box center [784, 344] width 1568 height 687
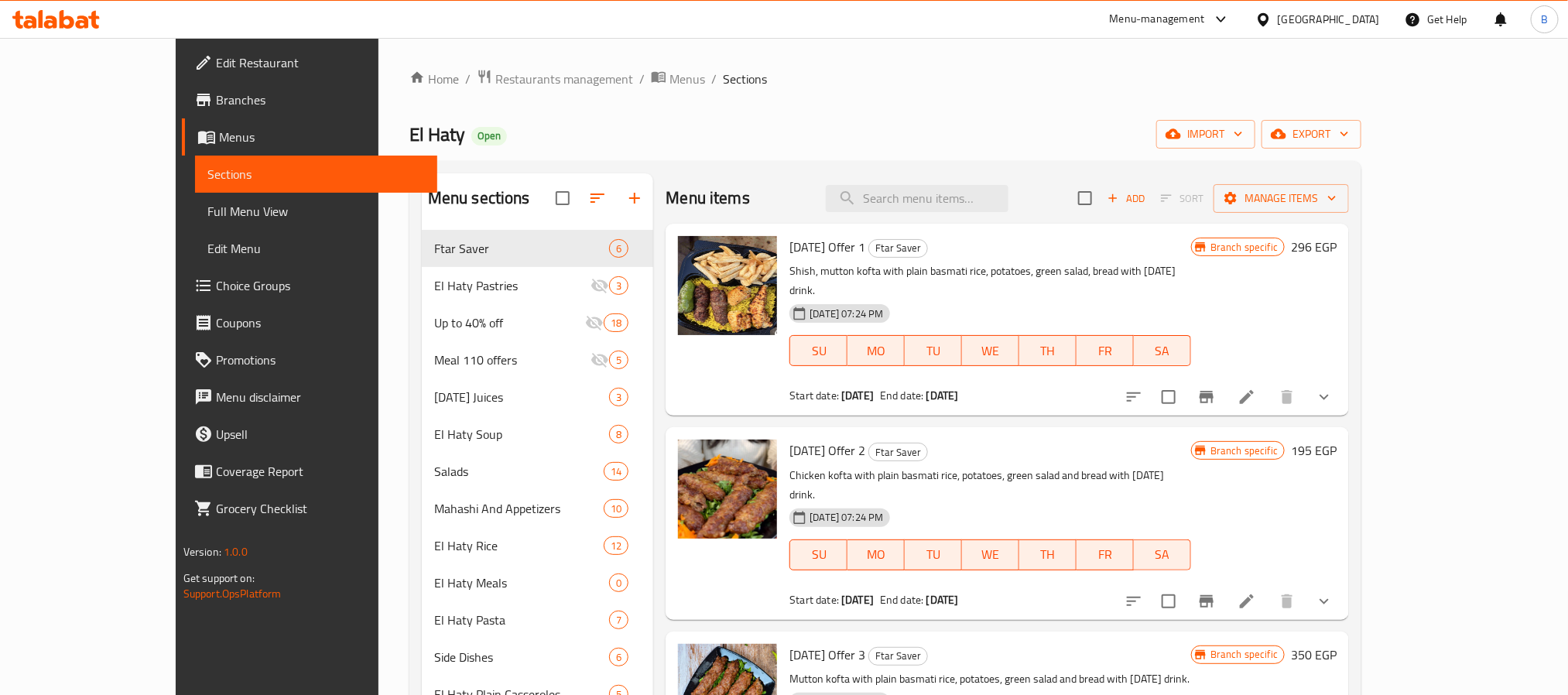
click at [973, 189] on input "search" at bounding box center [917, 198] width 183 height 27
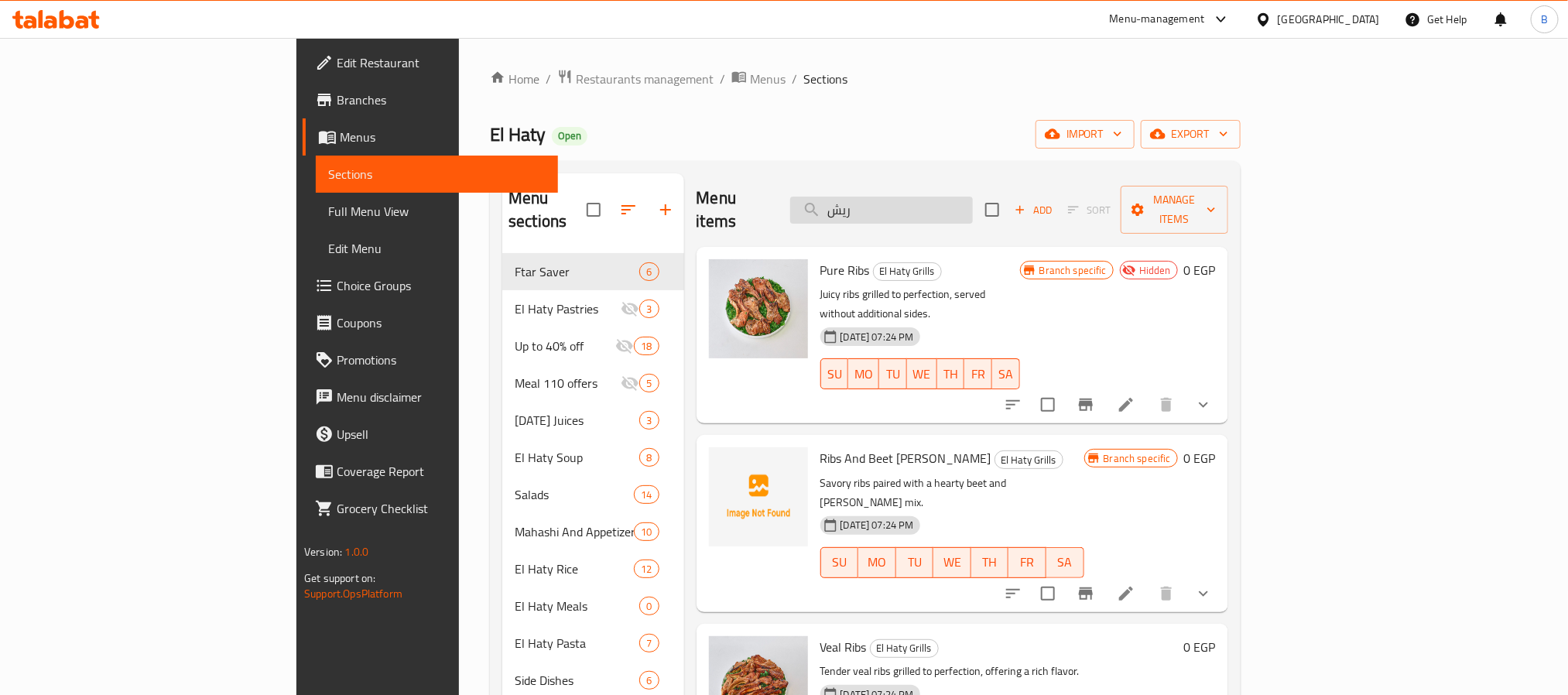
click at [960, 197] on input "ريش" at bounding box center [882, 210] width 183 height 27
click at [821, 285] on p "Juicy ribs grilled to perfection, served without additional sides." at bounding box center [921, 304] width 200 height 39
click at [1241, 121] on div "El Haty Open import export" at bounding box center [865, 134] width 751 height 28
click at [1209, 403] on icon "show more" at bounding box center [1203, 405] width 9 height 5
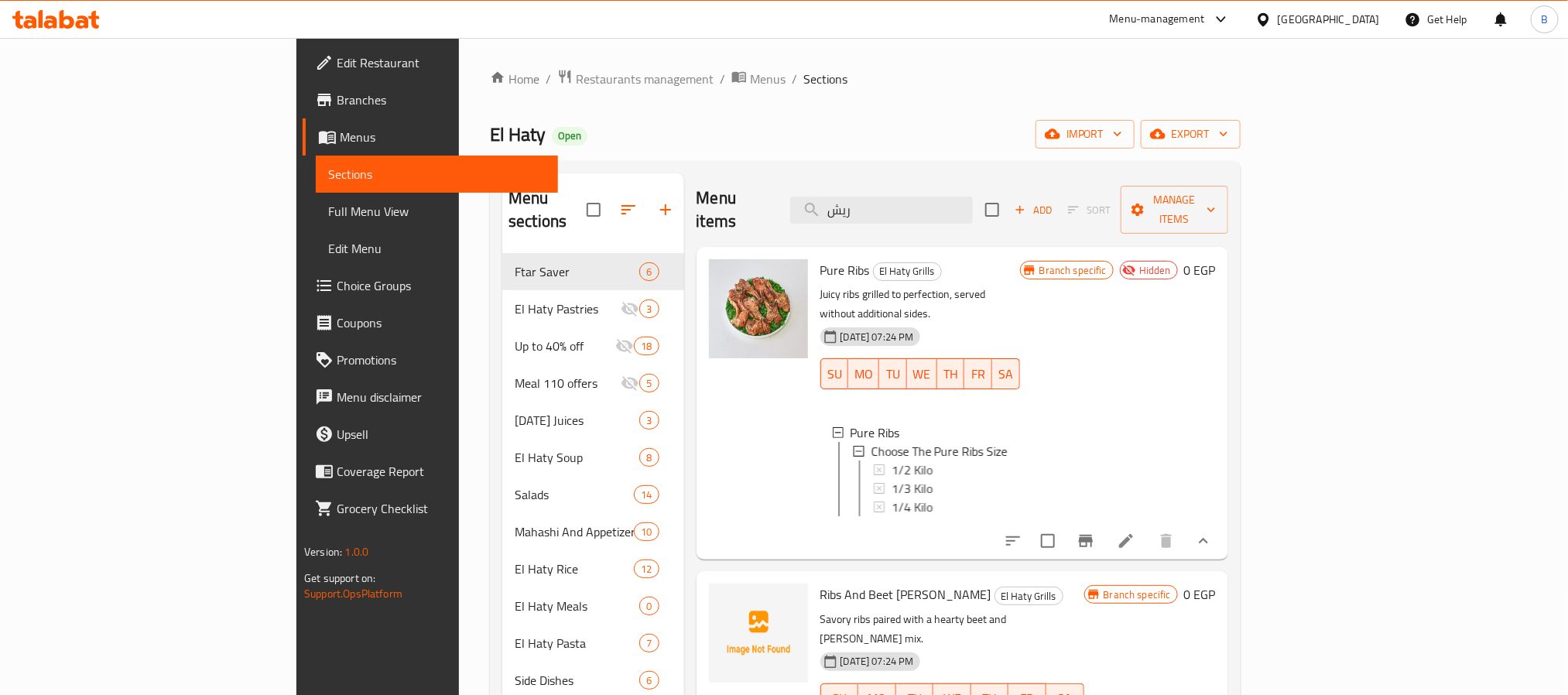
click at [1216, 363] on div "Branch specific Hidden 0 EGP" at bounding box center [1118, 404] width 196 height 288
click at [1213, 532] on icon "show more" at bounding box center [1204, 542] width 19 height 19
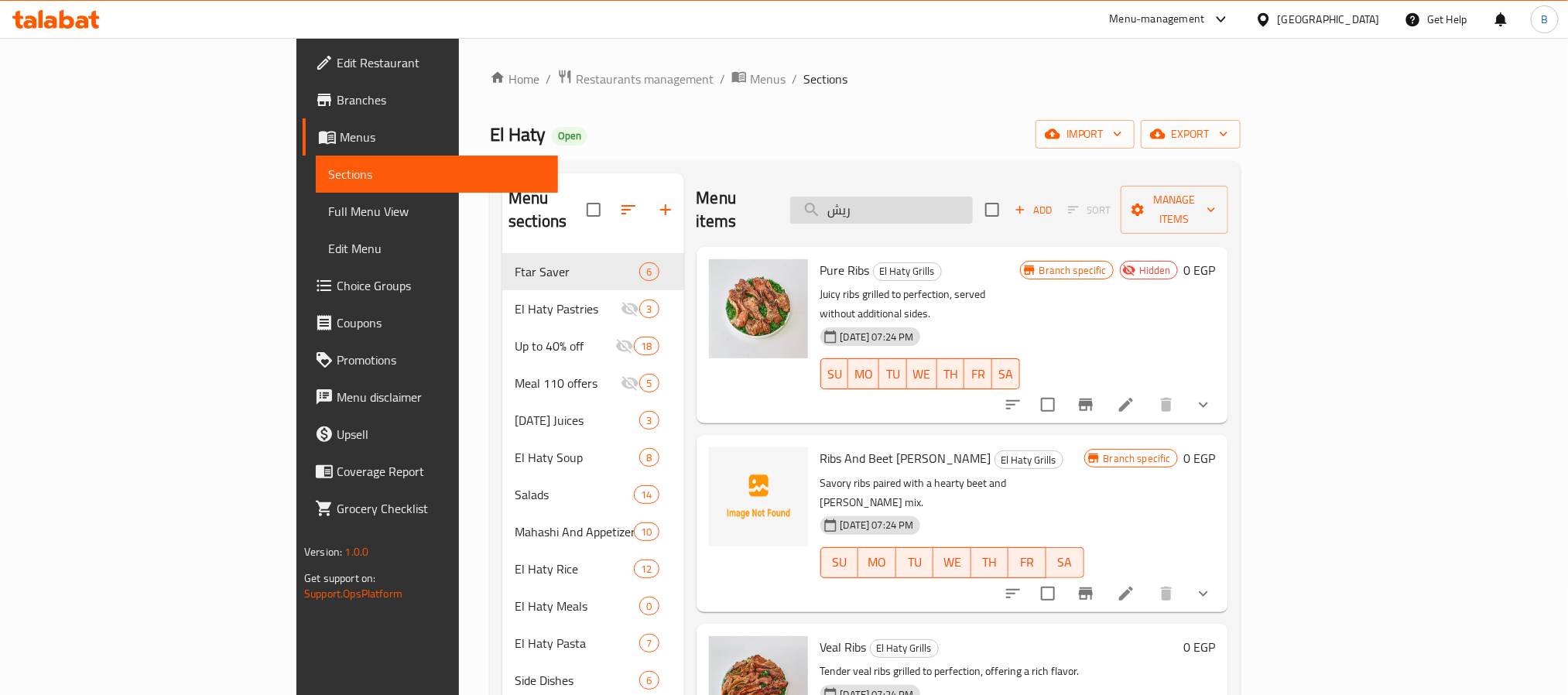
click at [973, 201] on input "ريش" at bounding box center [882, 210] width 183 height 27
click at [973, 205] on input "ريش" at bounding box center [882, 210] width 183 height 27
paste input "وكباب ضانى"
type input "ريش"
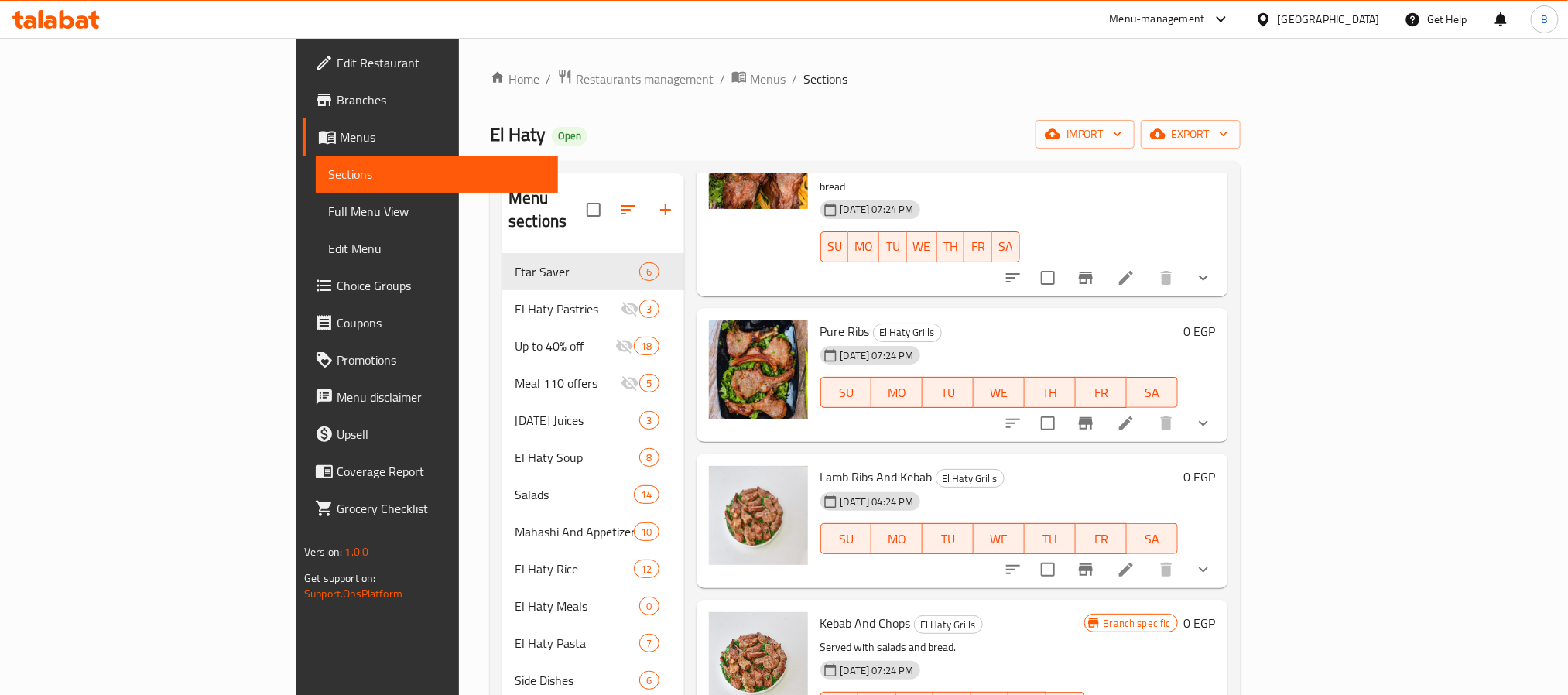
scroll to position [697, 0]
click at [821, 464] on span "Lamb Ribs And Kebab" at bounding box center [877, 475] width 112 height 23
click at [821, 610] on span "Kebab And Chops" at bounding box center [865, 622] width 91 height 23
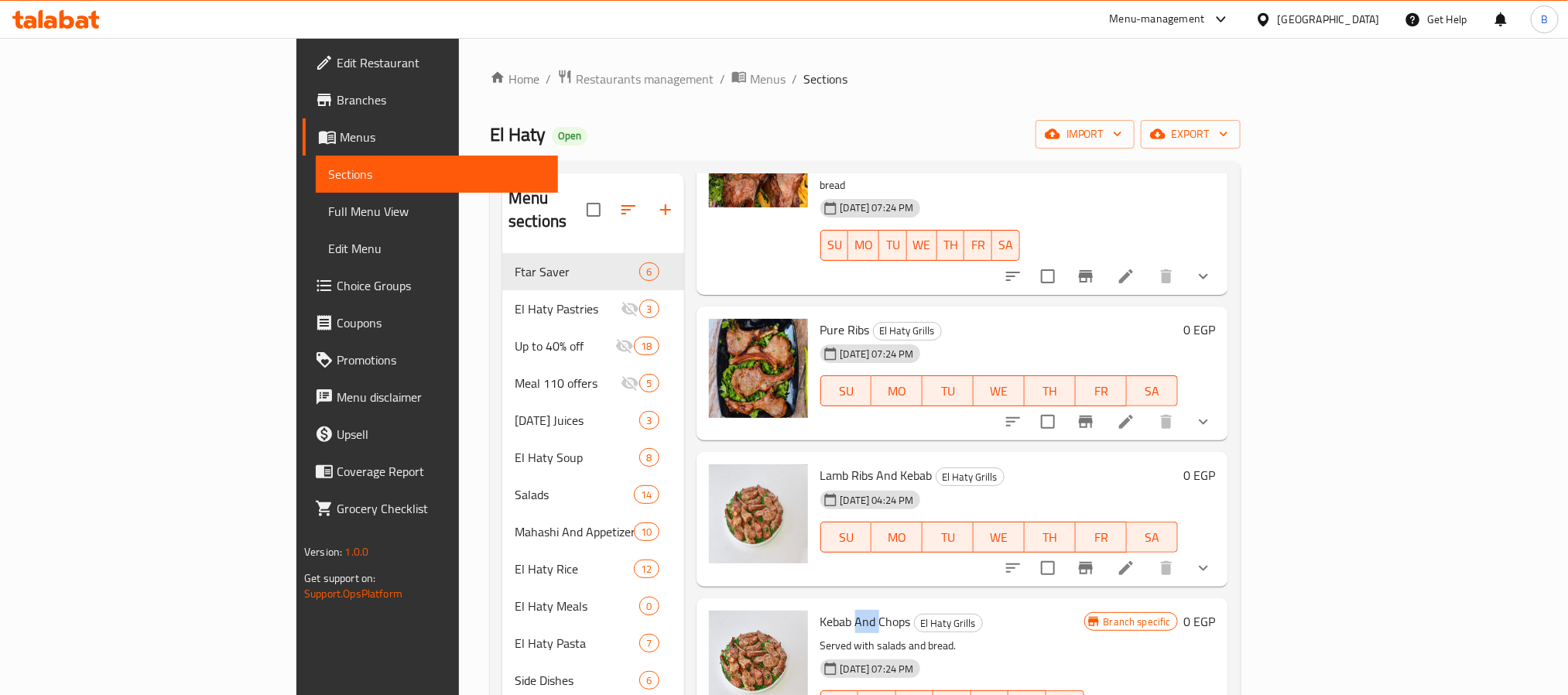
click at [821, 610] on span "Kebab And Chops" at bounding box center [865, 622] width 91 height 23
copy h6 "Kebab And Chops"
click at [821, 464] on span "Lamb Ribs And Kebab" at bounding box center [877, 475] width 112 height 23
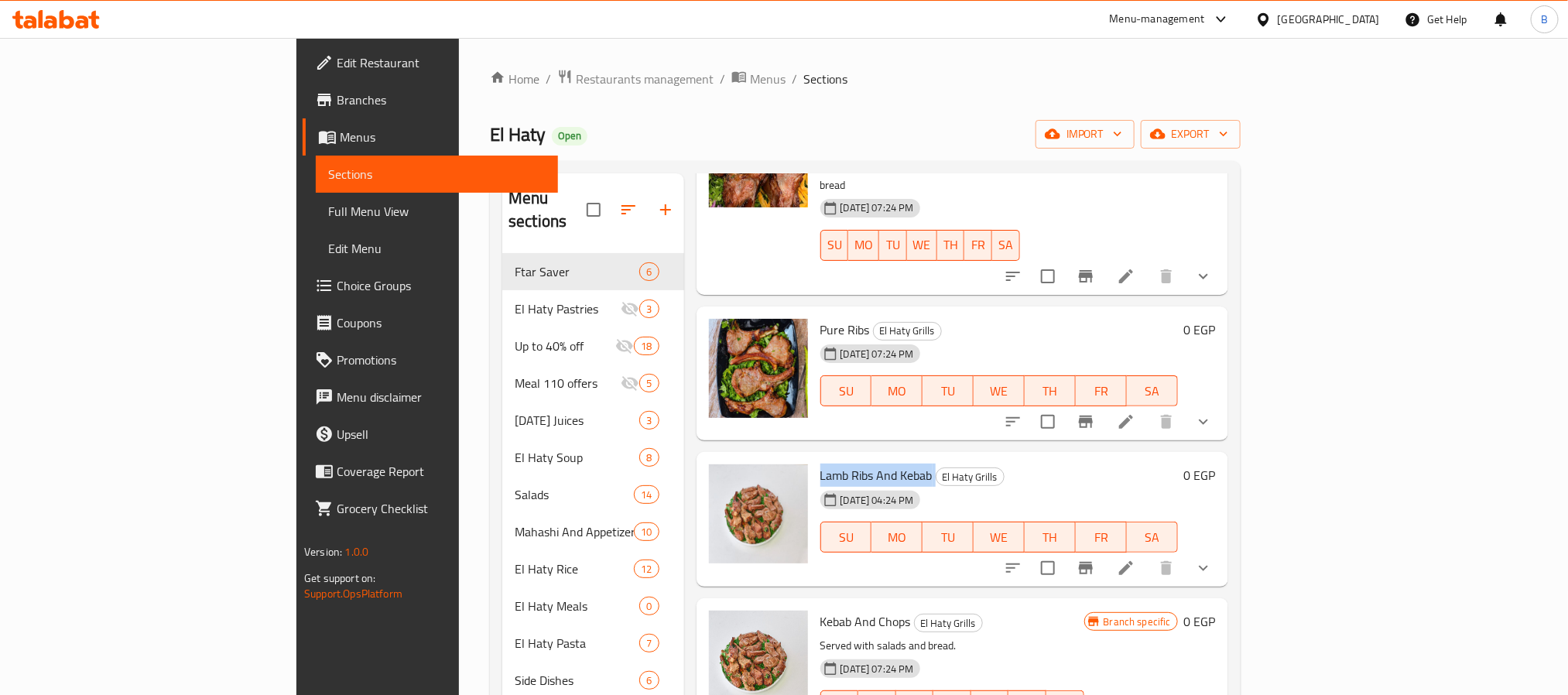
click at [821, 464] on span "Lamb Ribs And Kebab" at bounding box center [877, 475] width 112 height 23
click at [822, 610] on span "Kebab And Chops" at bounding box center [865, 622] width 91 height 23
drag, startPoint x: 1394, startPoint y: 460, endPoint x: 1405, endPoint y: 463, distance: 11.4
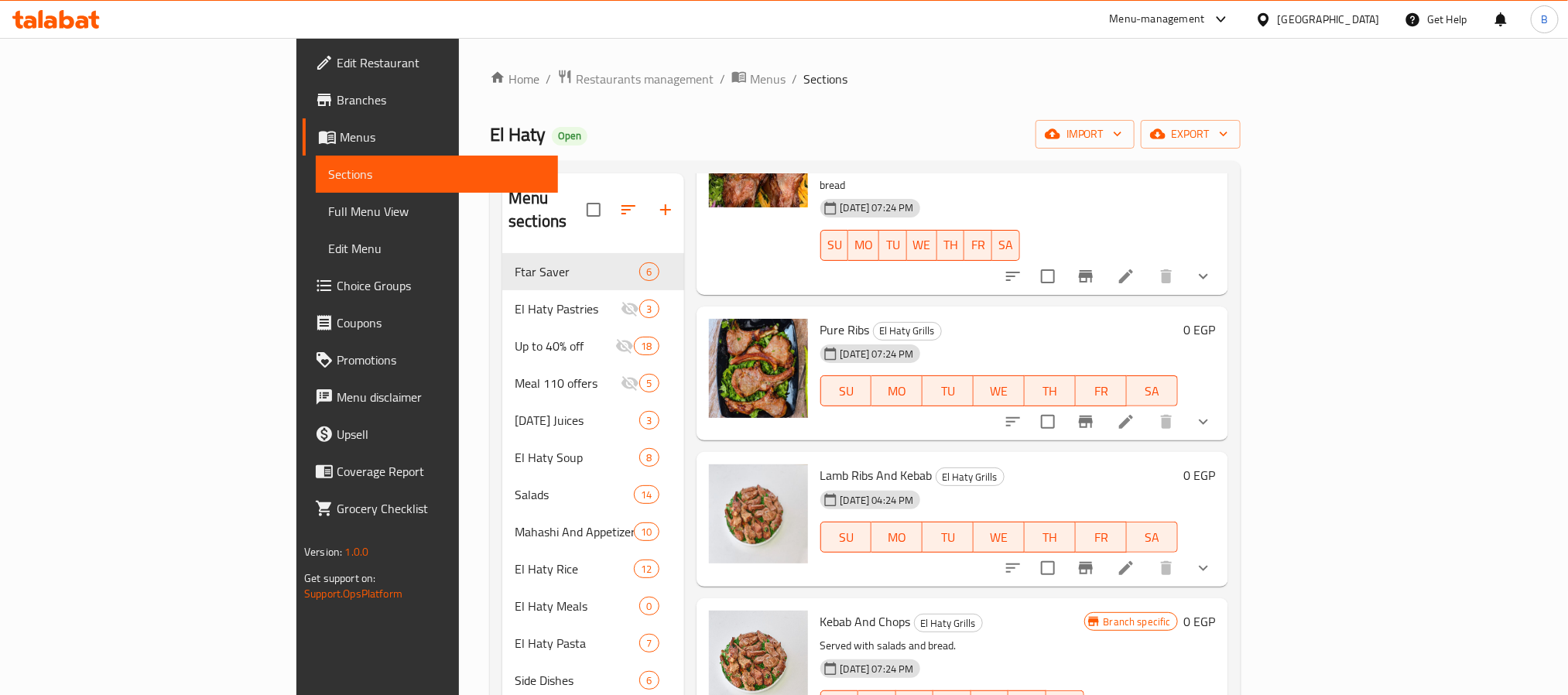
click at [840, 464] on span "Lamb Ribs And Kebab" at bounding box center [877, 475] width 112 height 23
copy h6 "Lamb Ribs And Kebab"
click at [1213, 559] on icon "show more" at bounding box center [1204, 568] width 19 height 19
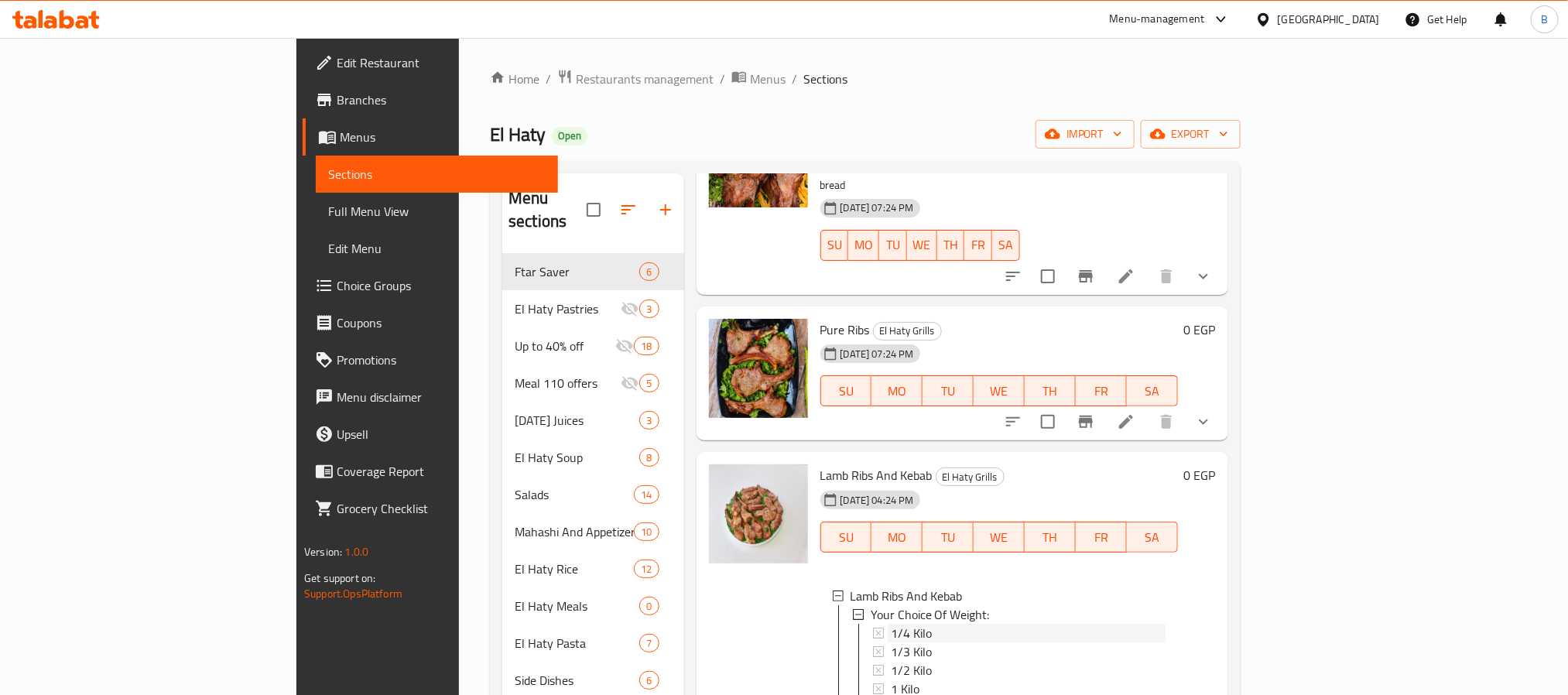
click at [891, 624] on span "1/4 Kilo" at bounding box center [912, 634] width 41 height 19
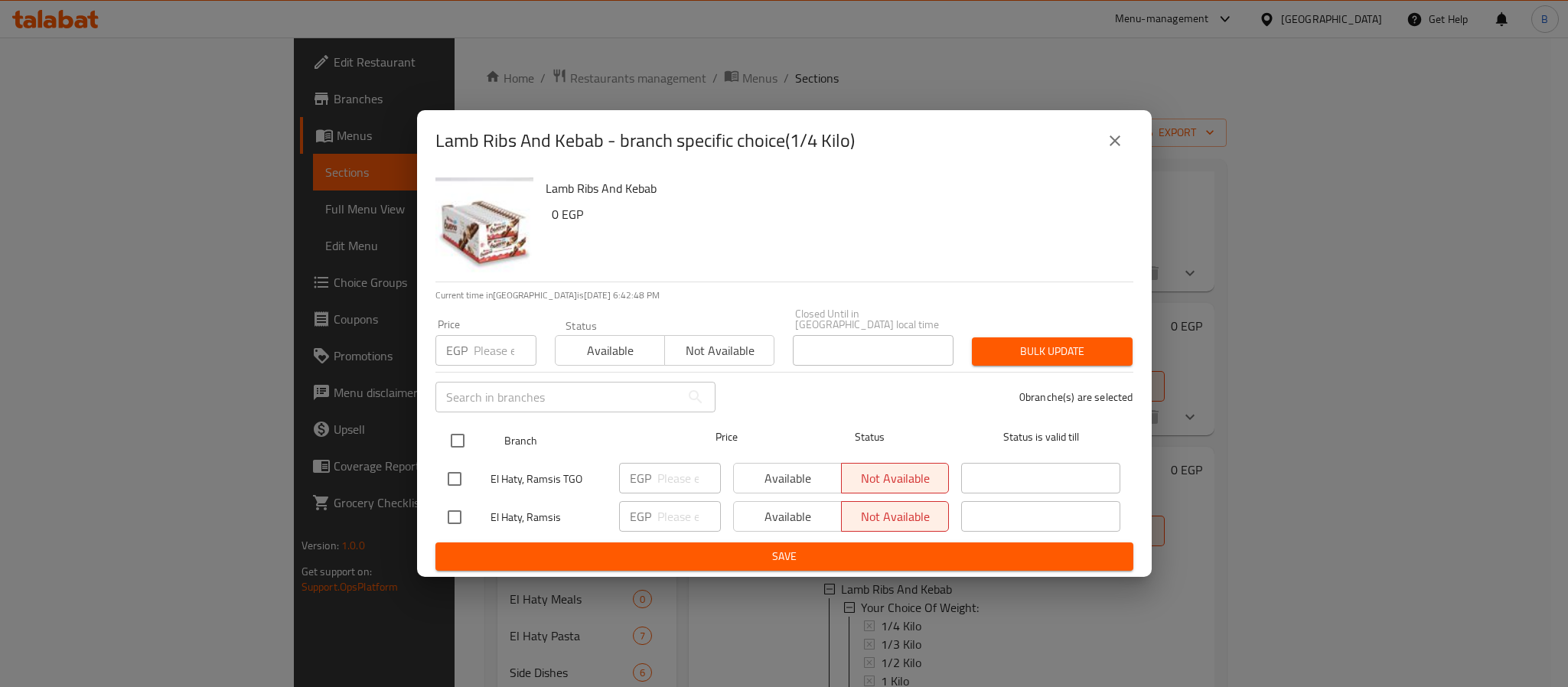
click at [477, 432] on div at bounding box center [470, 441] width 57 height 44
click at [469, 444] on input "checkbox" at bounding box center [458, 441] width 32 height 32
checkbox input "true"
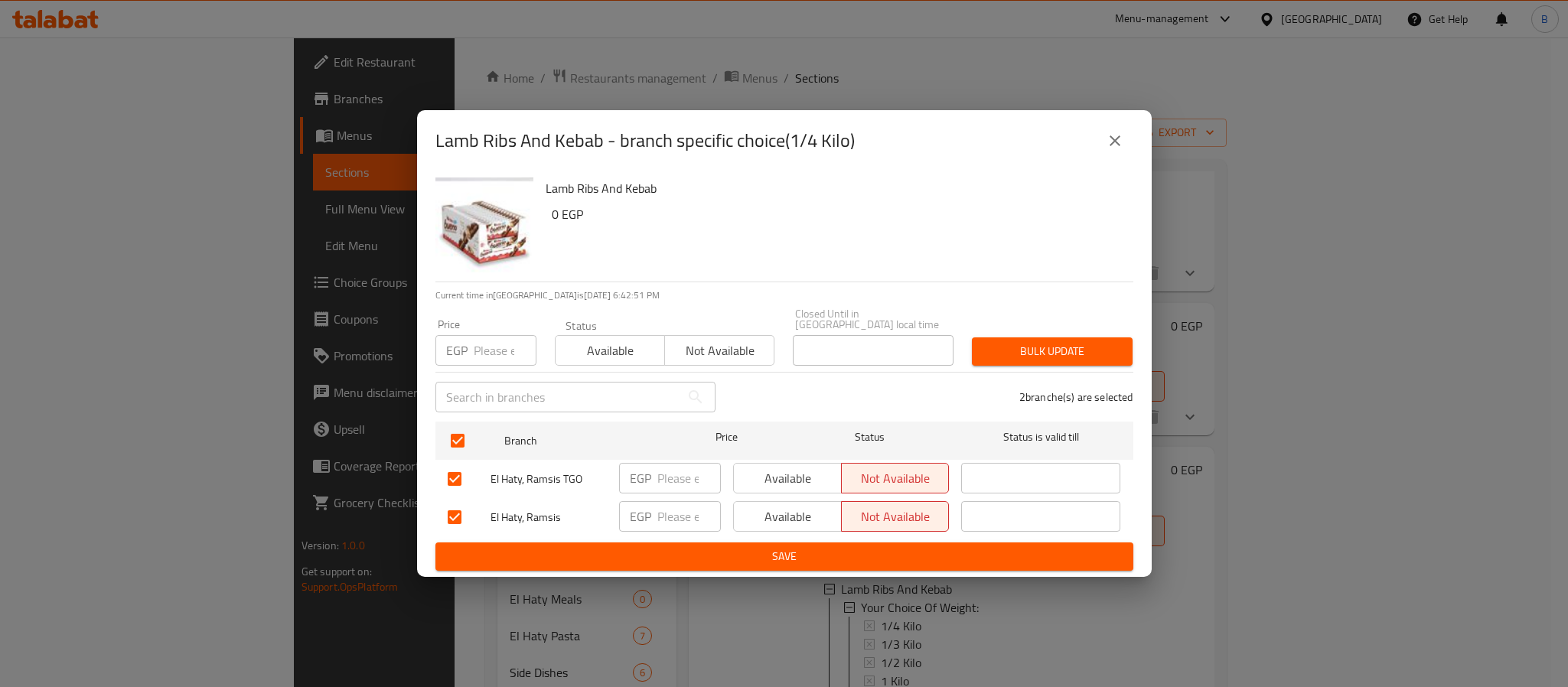
click at [492, 345] on input "number" at bounding box center [505, 350] width 63 height 31
click at [722, 528] on div "EGP ​" at bounding box center [670, 517] width 114 height 44
click at [483, 335] on input "number" at bounding box center [505, 350] width 63 height 31
paste input "357.5"
type input "357.5"
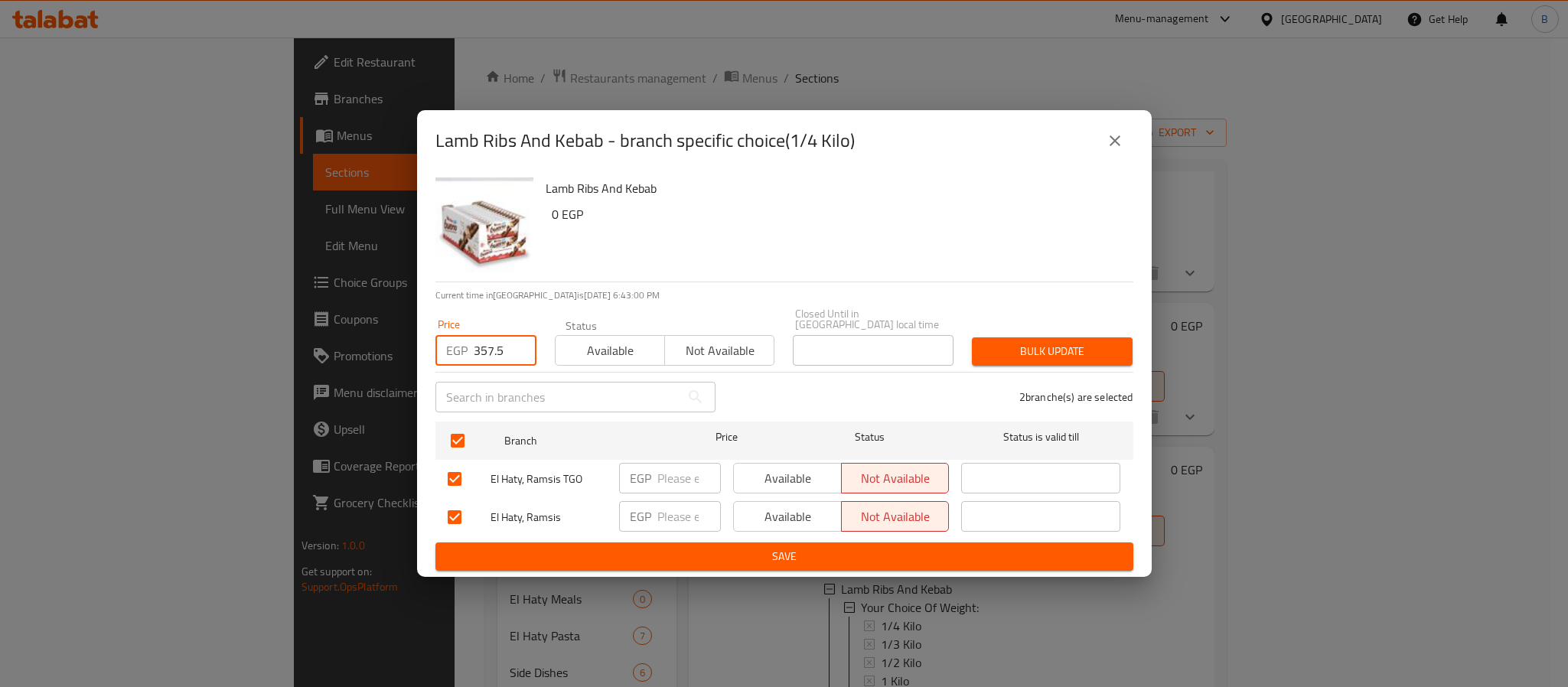
click at [722, 547] on span "Save" at bounding box center [784, 557] width 673 height 19
click at [1123, 143] on button "close" at bounding box center [1115, 141] width 37 height 37
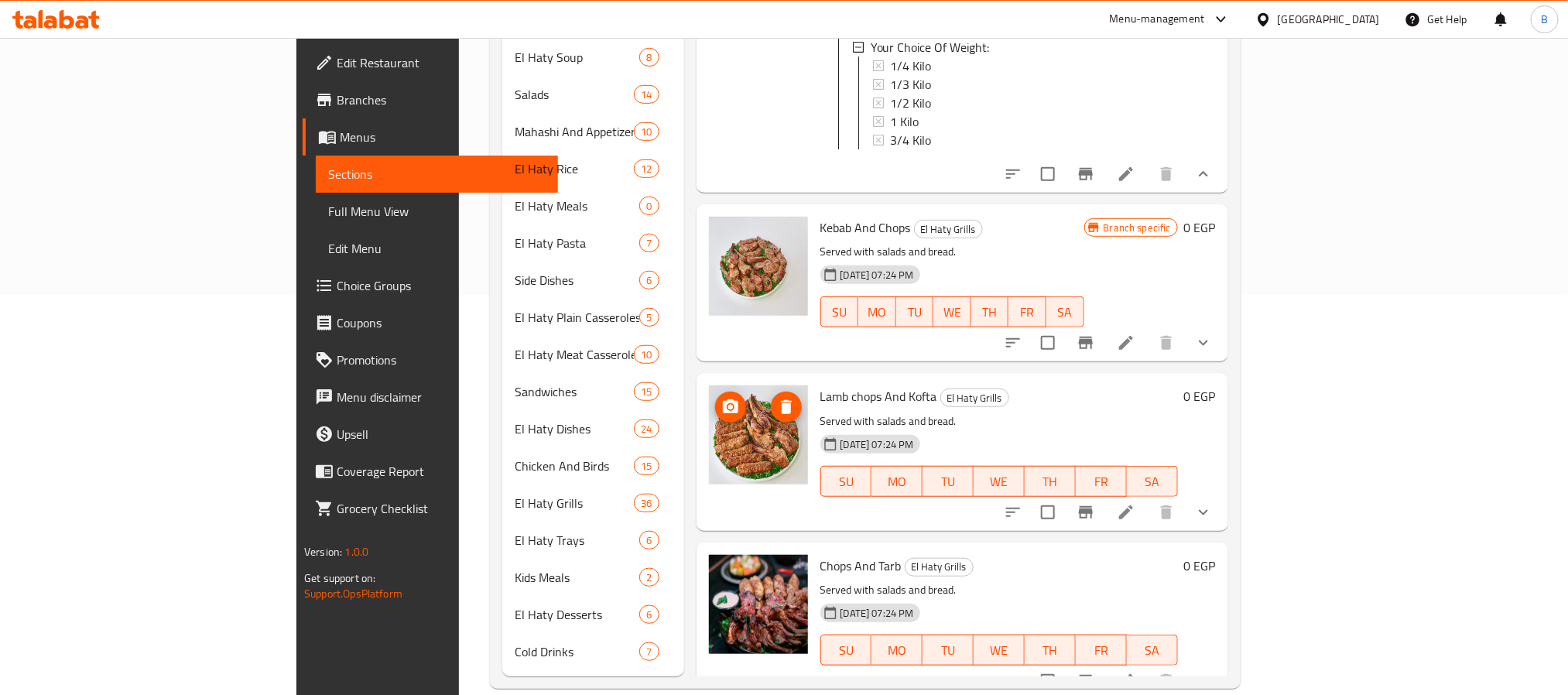
scroll to position [930, 0]
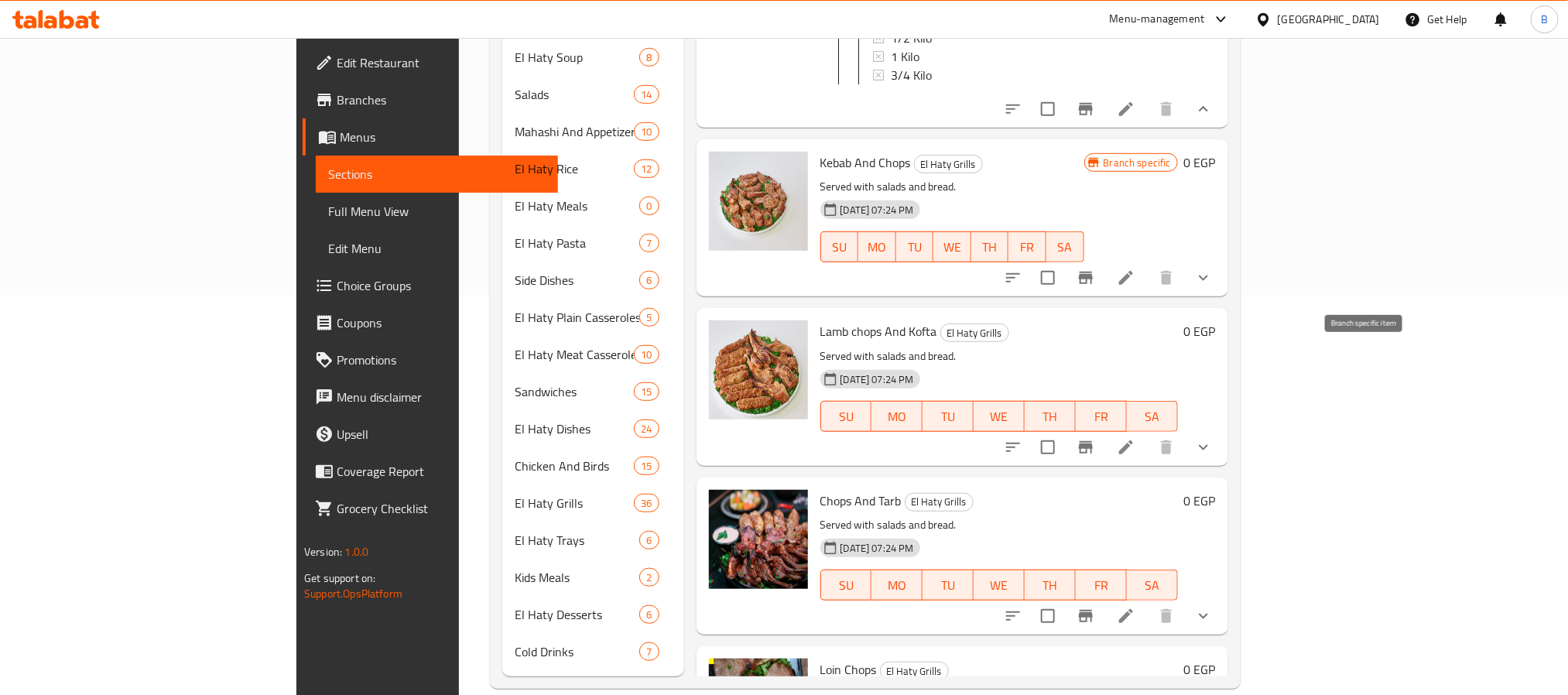
click at [1093, 441] on icon "Branch-specific-item" at bounding box center [1086, 448] width 14 height 12
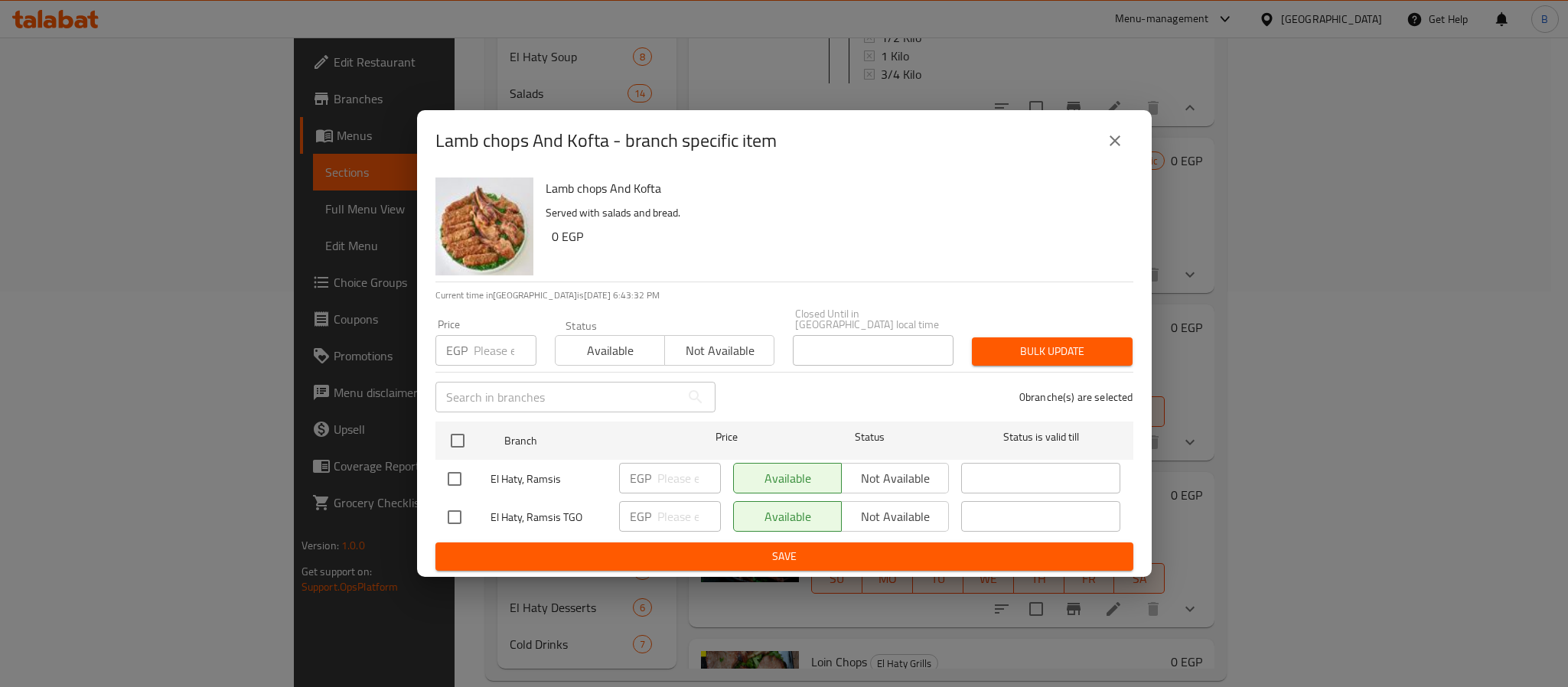
click at [1122, 159] on div "Lamb chops And Kofta - branch specific item" at bounding box center [784, 141] width 698 height 37
click at [1115, 149] on icon "close" at bounding box center [1115, 141] width 19 height 19
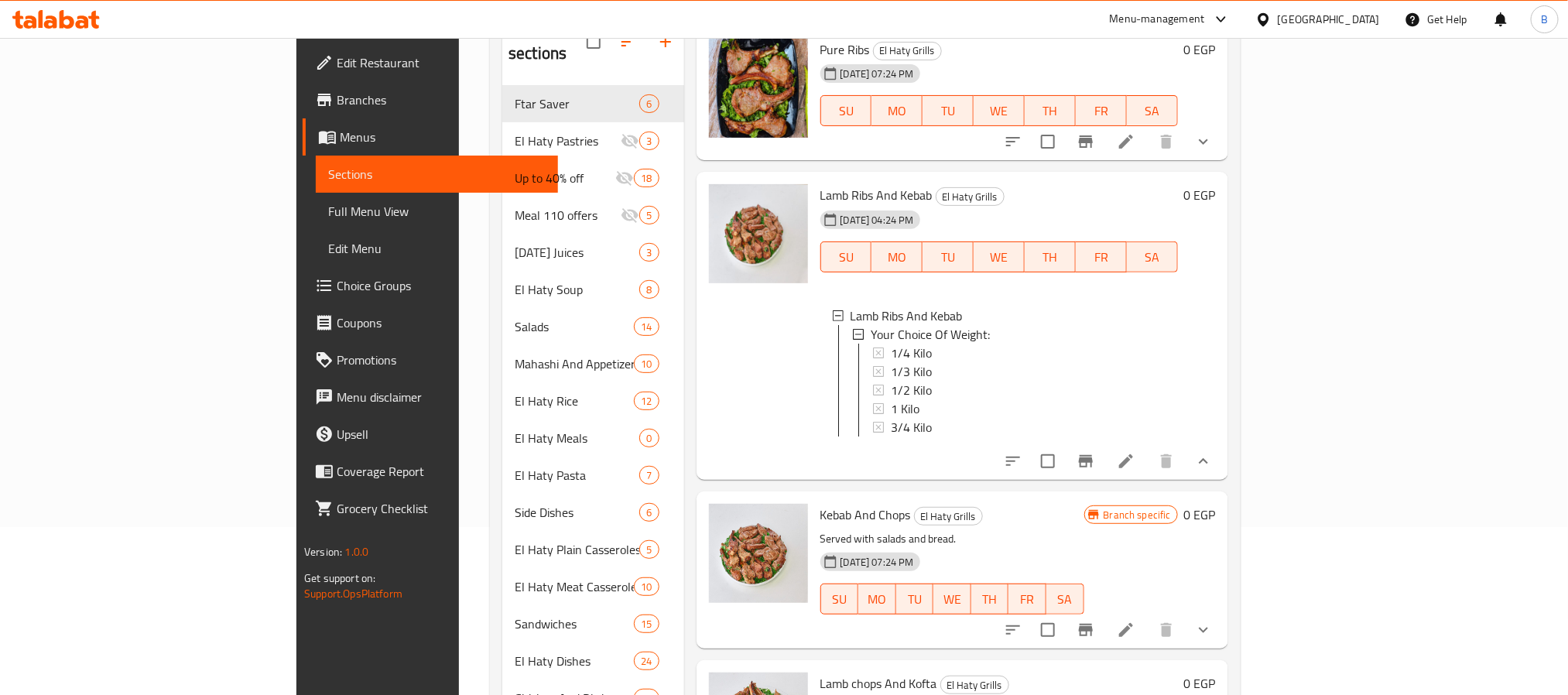
scroll to position [697, 0]
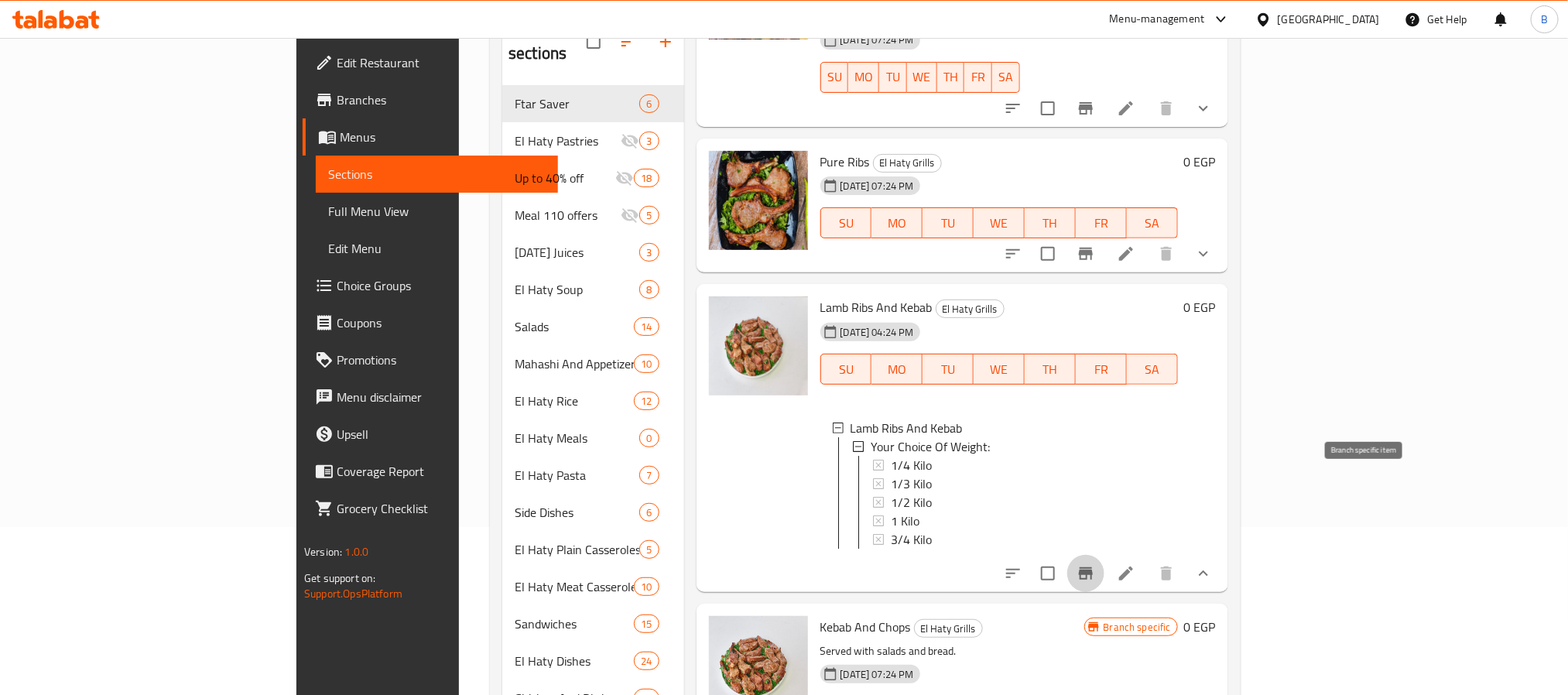
click at [1093, 567] on icon "Branch-specific-item" at bounding box center [1086, 573] width 14 height 12
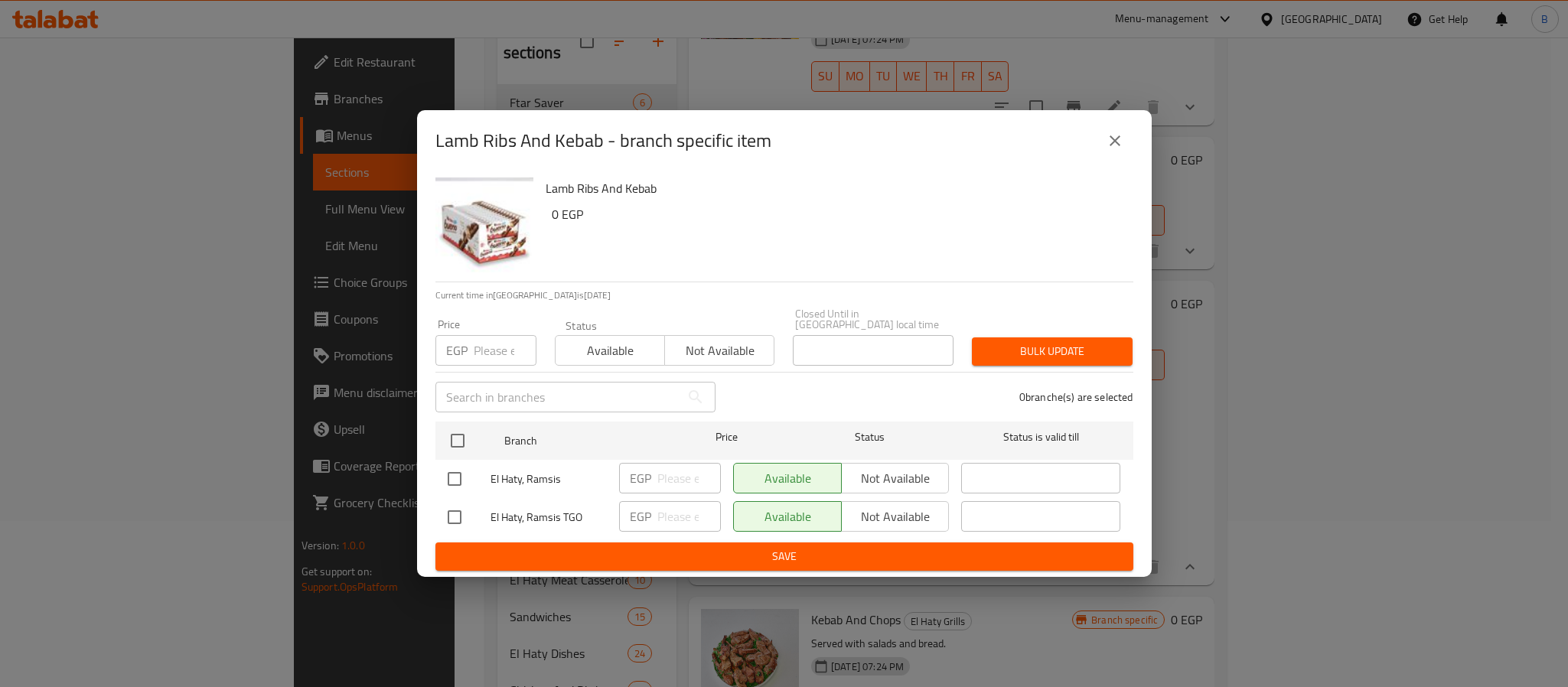
click at [1133, 164] on div "Lamb Ribs And Kebab - branch specific item" at bounding box center [784, 141] width 735 height 61
click at [1121, 159] on button "close" at bounding box center [1115, 141] width 37 height 37
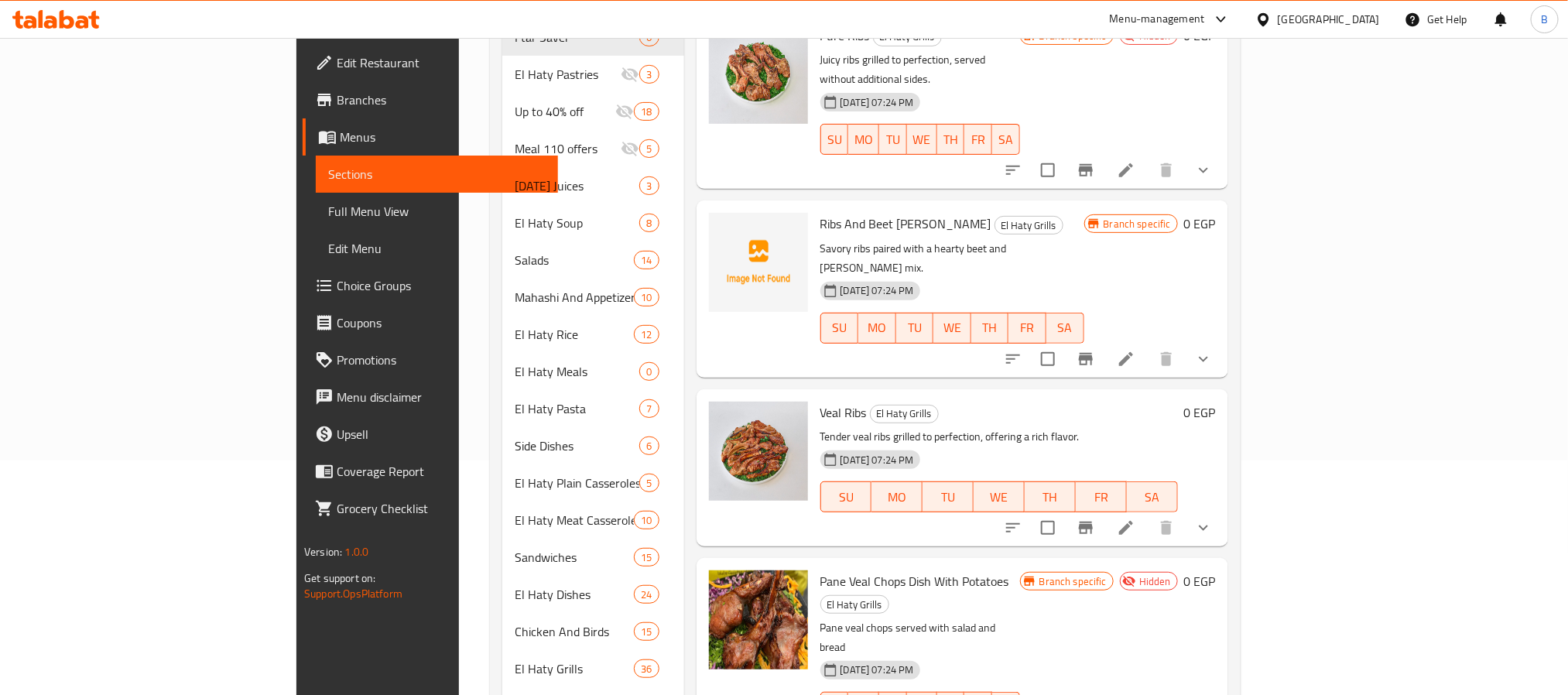
scroll to position [0, 0]
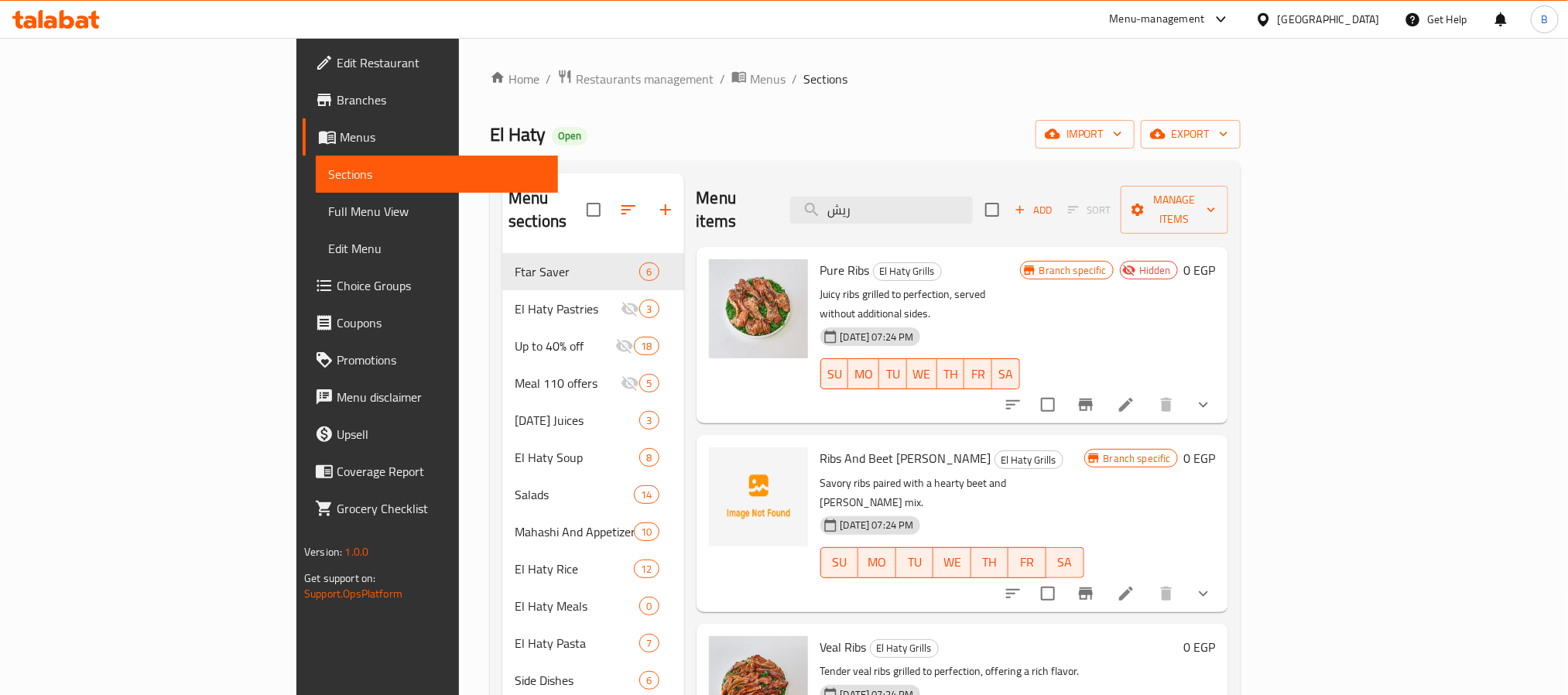
drag, startPoint x: 1271, startPoint y: 94, endPoint x: 1236, endPoint y: 115, distance: 40.8
click at [1241, 94] on div "Home / Restaurants management / Menus / Sections El Haty Open import export Men…" at bounding box center [865, 579] width 751 height 1021
click at [973, 211] on input "ريش" at bounding box center [882, 210] width 183 height 27
paste input "طرب ضانى"
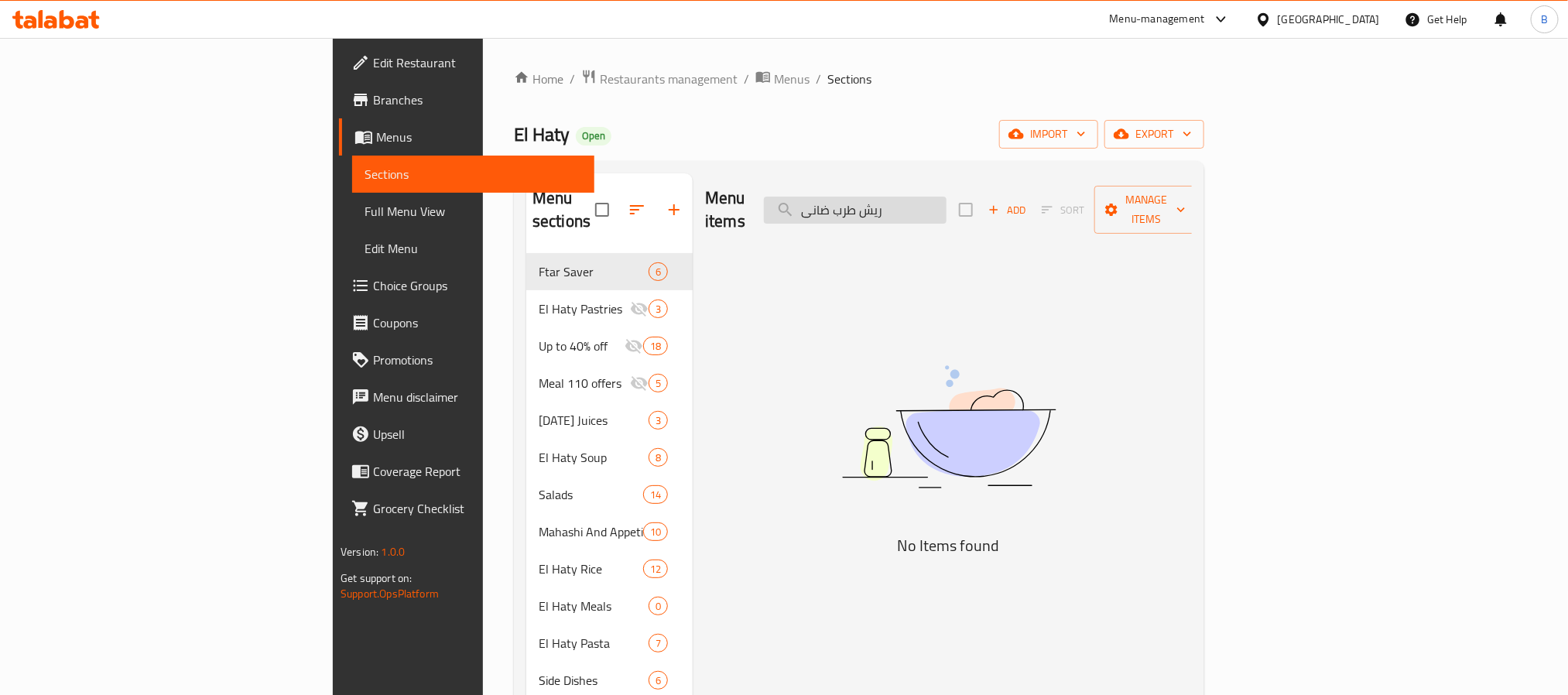
type input "ريش"
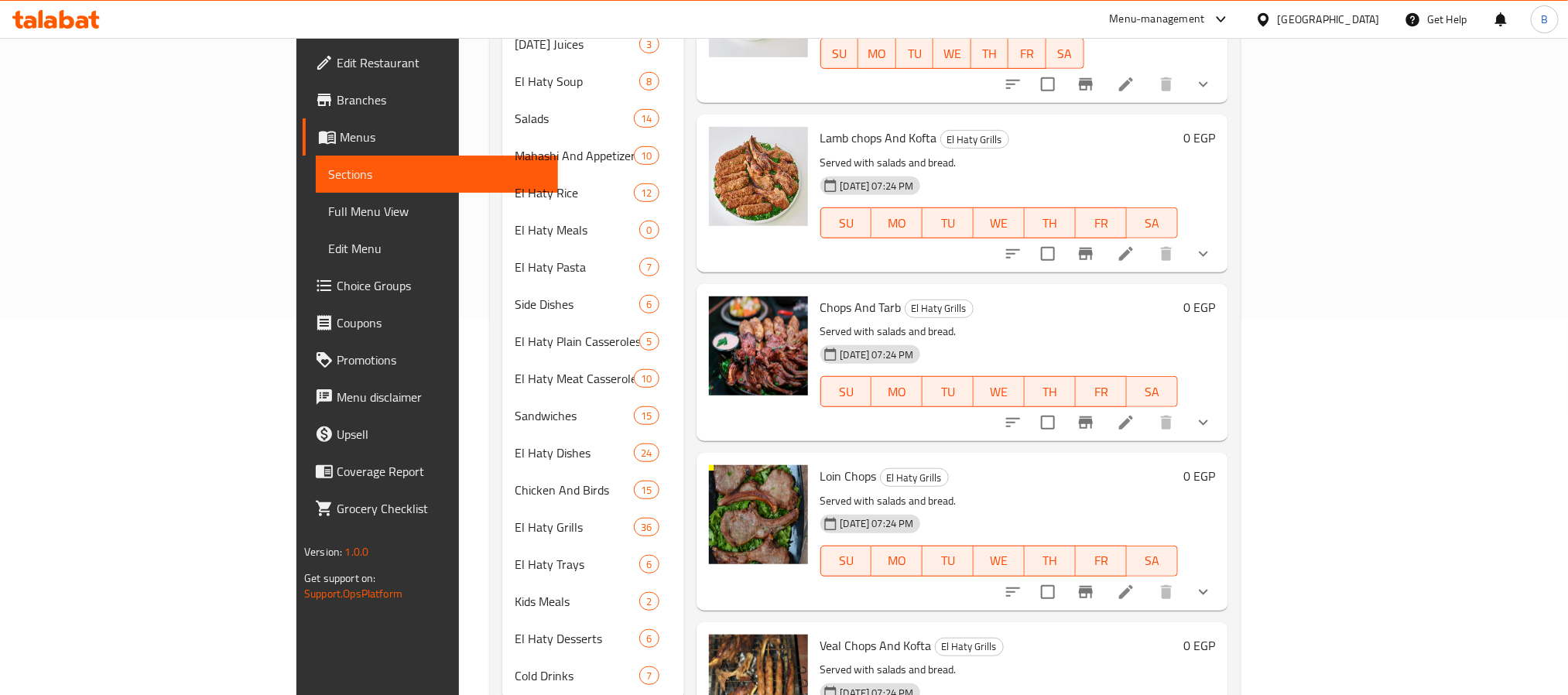
scroll to position [400, 0]
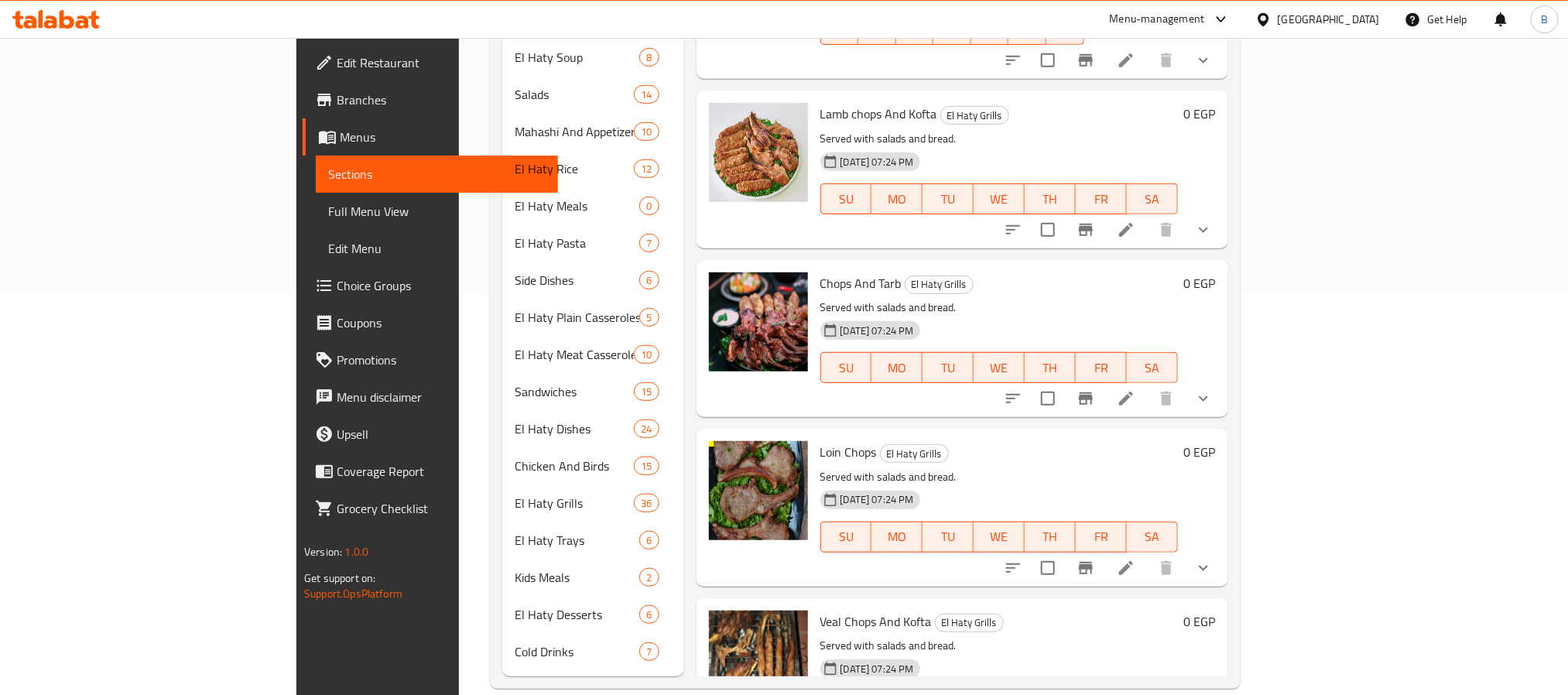
click at [821, 272] on span "Chops And Tarb" at bounding box center [861, 283] width 81 height 23
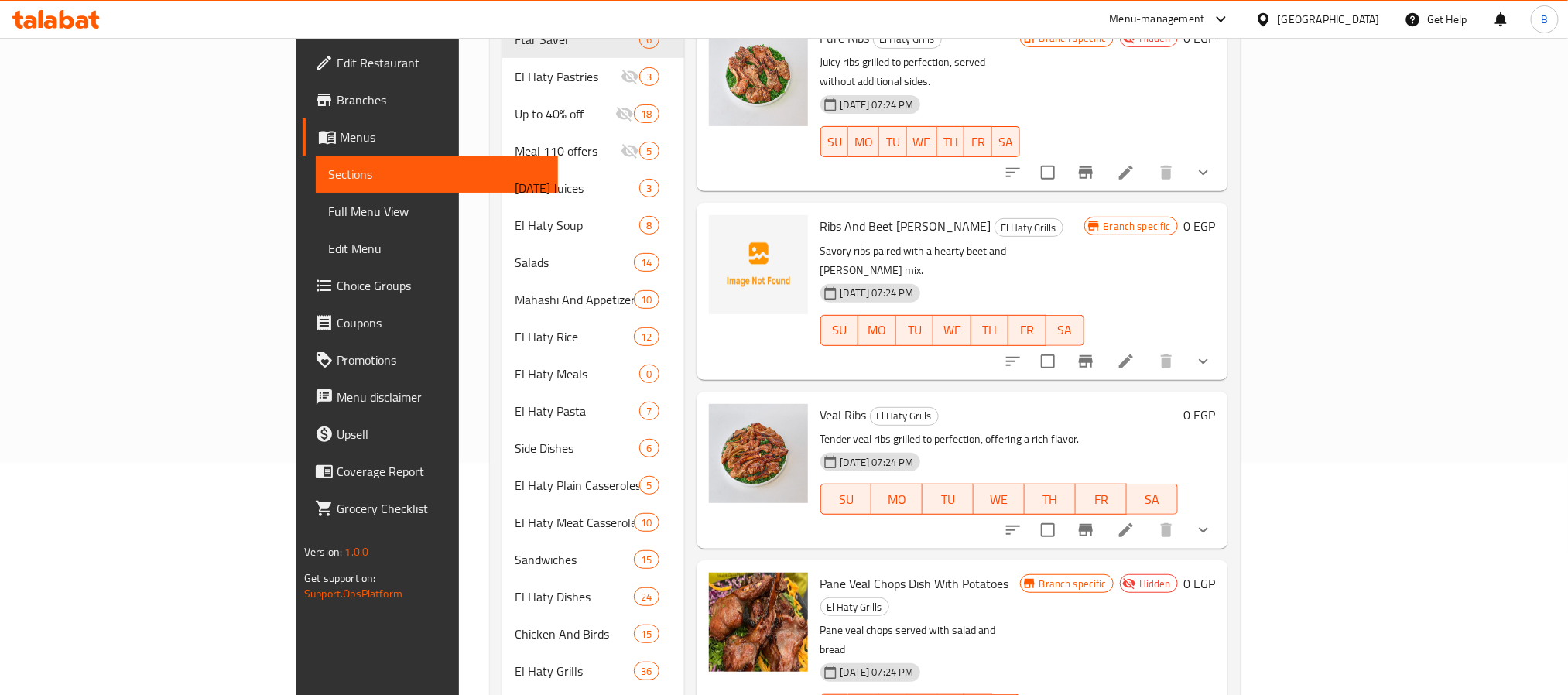
scroll to position [0, 0]
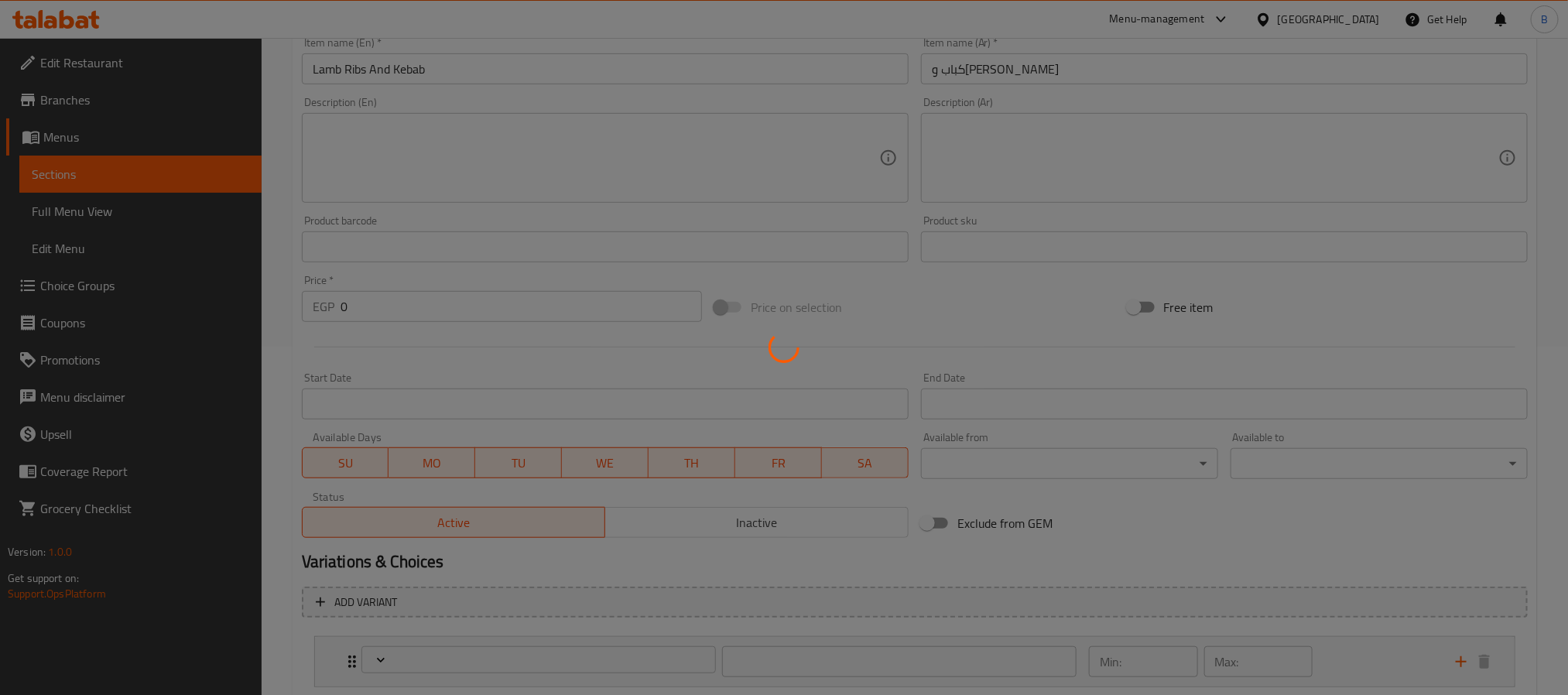
type input "إختيارك من الوزن:"
type input "1"
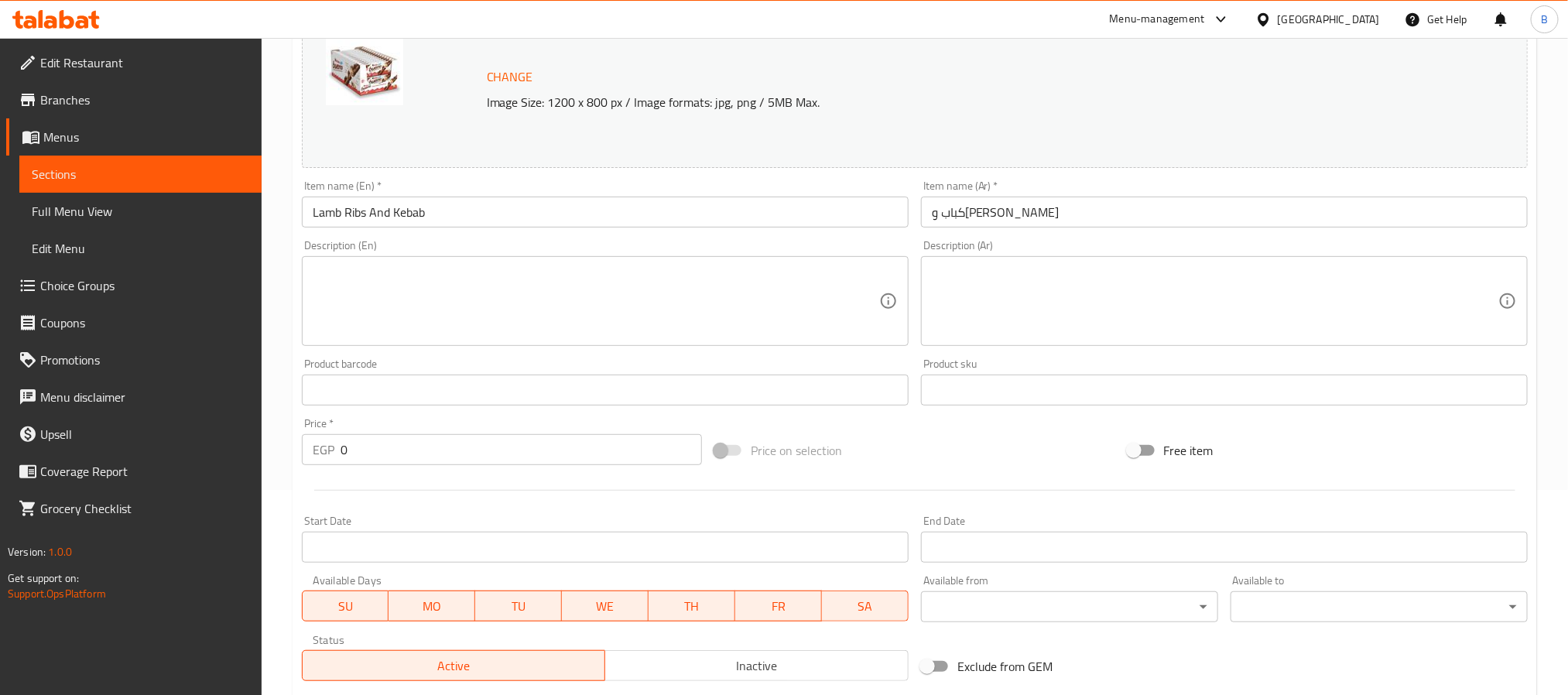
scroll to position [447, 0]
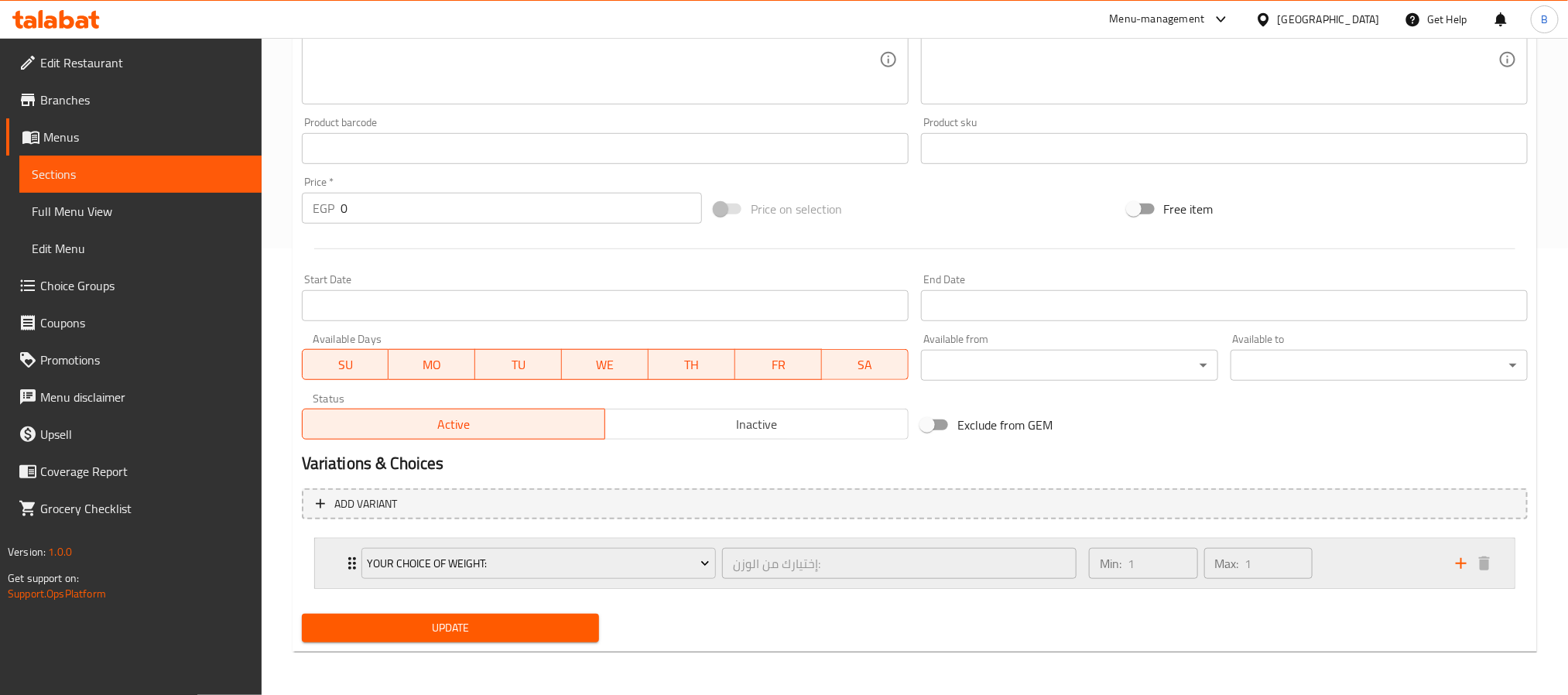
drag, startPoint x: 315, startPoint y: 562, endPoint x: 334, endPoint y: 567, distance: 19.6
click at [315, 562] on div "Your Choice Of Weight: إختيارك من الوزن: ​ Min: 1 ​ Max: 1 ​" at bounding box center [915, 563] width 1200 height 49
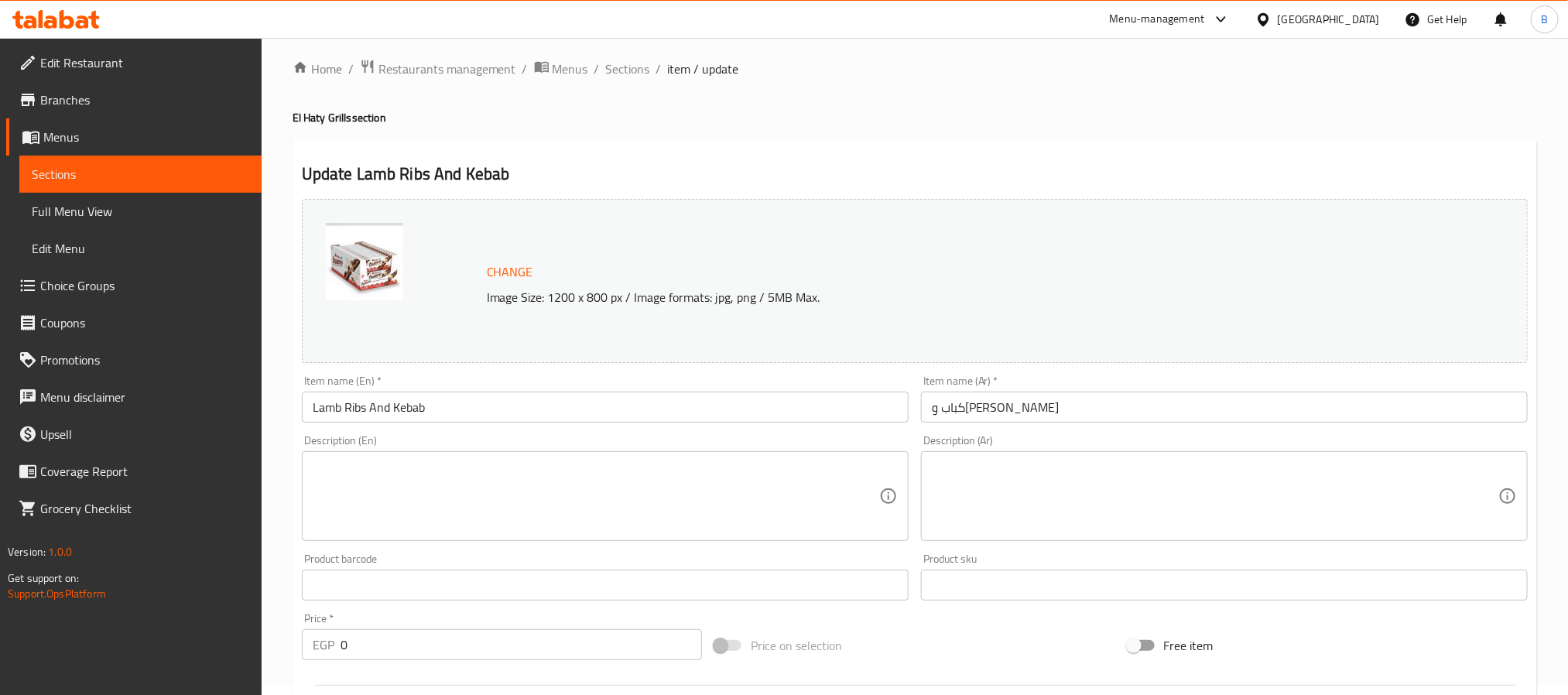
scroll to position [0, 0]
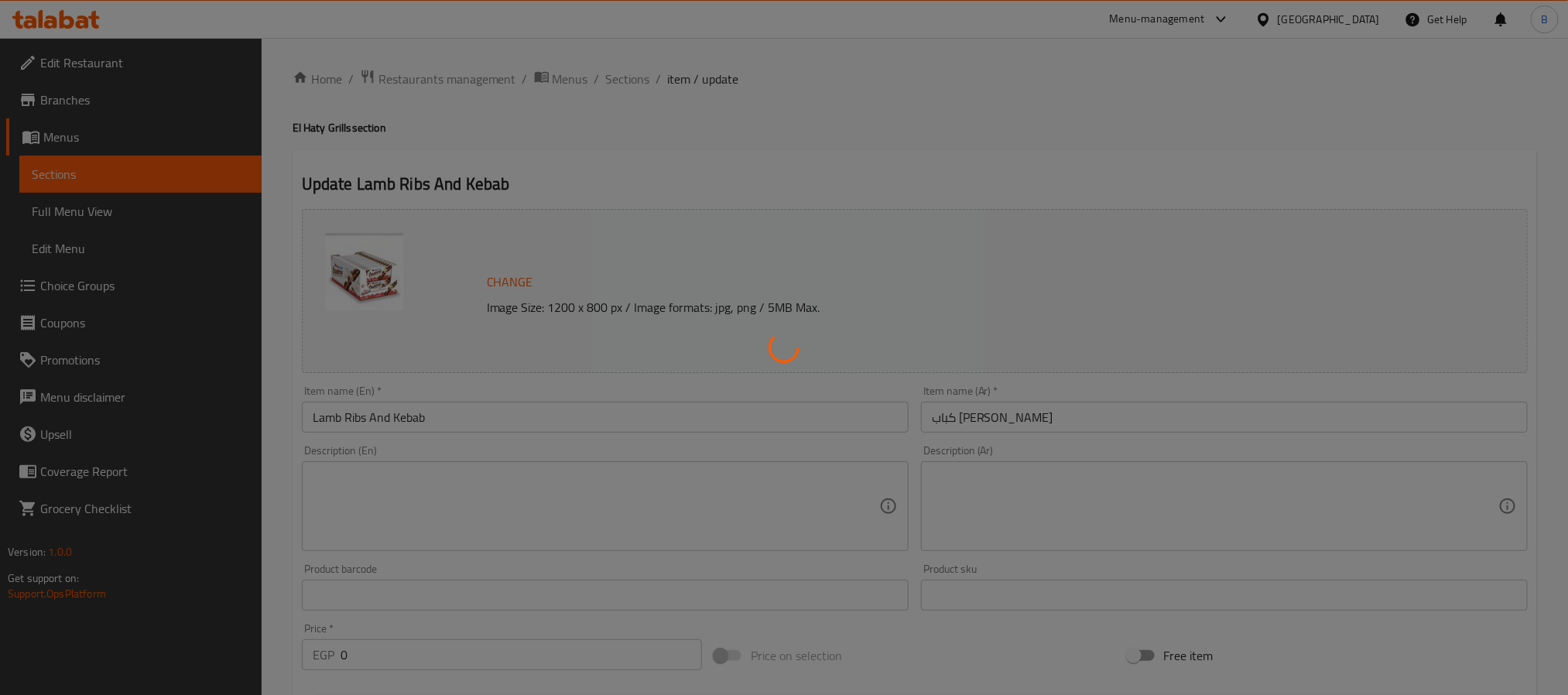
type input "إختيارك من الوزن:"
type input "1"
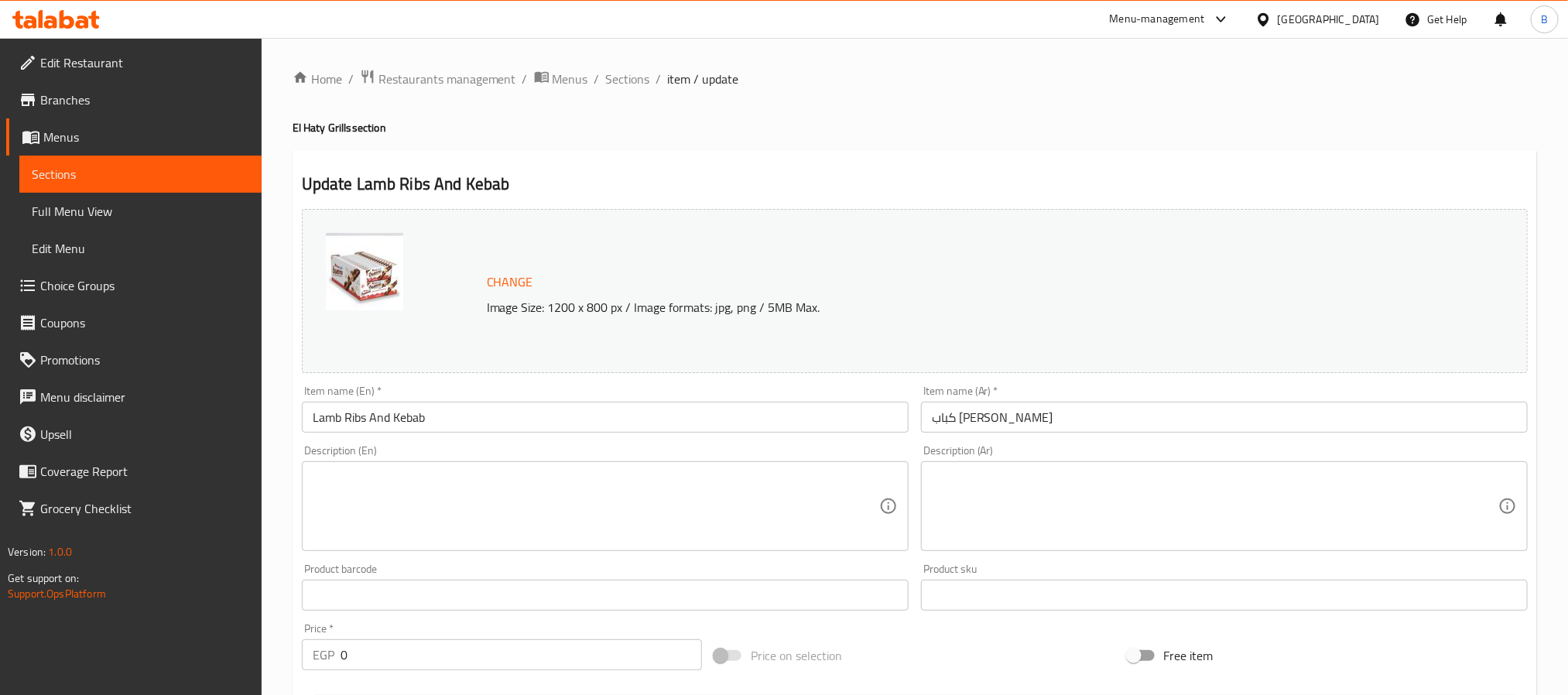
click at [1055, 416] on input "كباب [PERSON_NAME]" at bounding box center [1225, 417] width 607 height 31
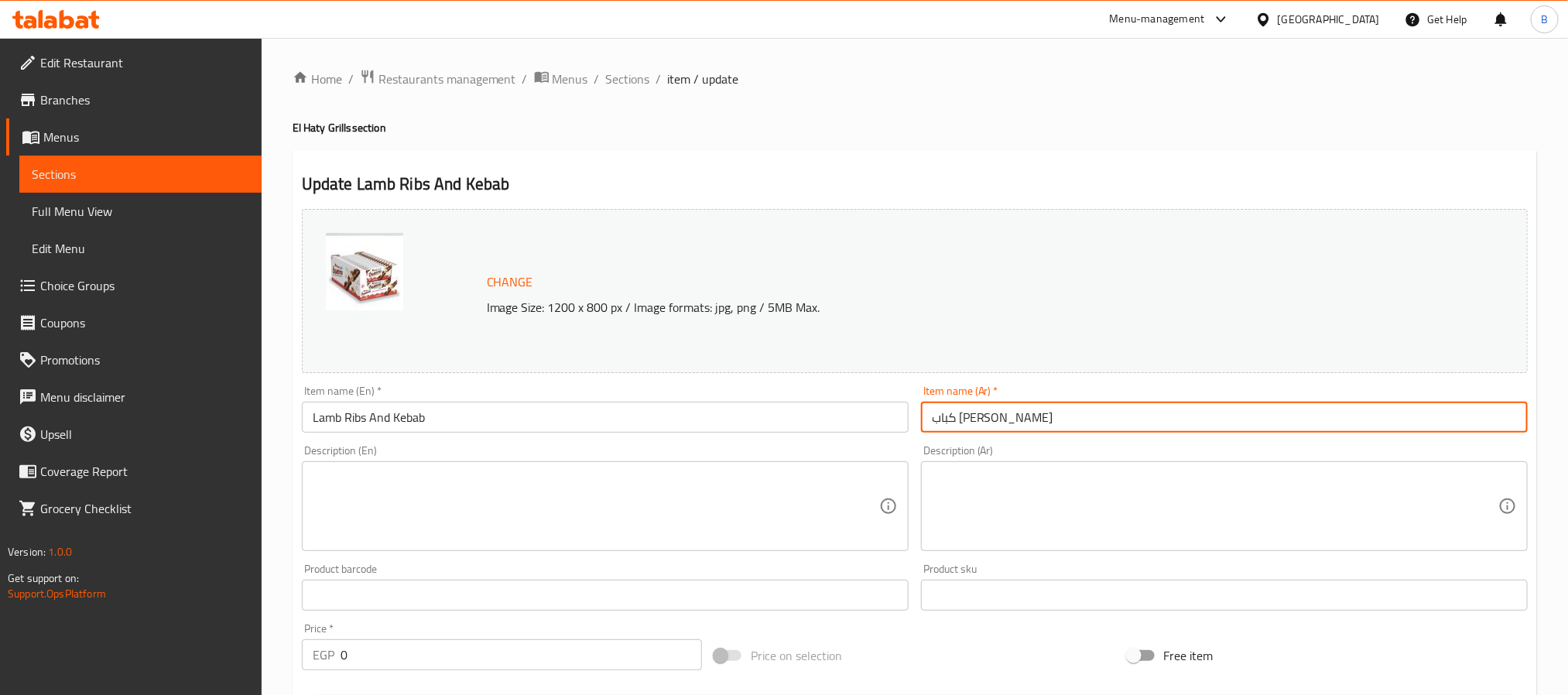
click at [1055, 416] on input "كباب [PERSON_NAME]" at bounding box center [1225, 417] width 607 height 31
click at [951, 130] on h4 "El Haty Grills section" at bounding box center [915, 128] width 1245 height 16
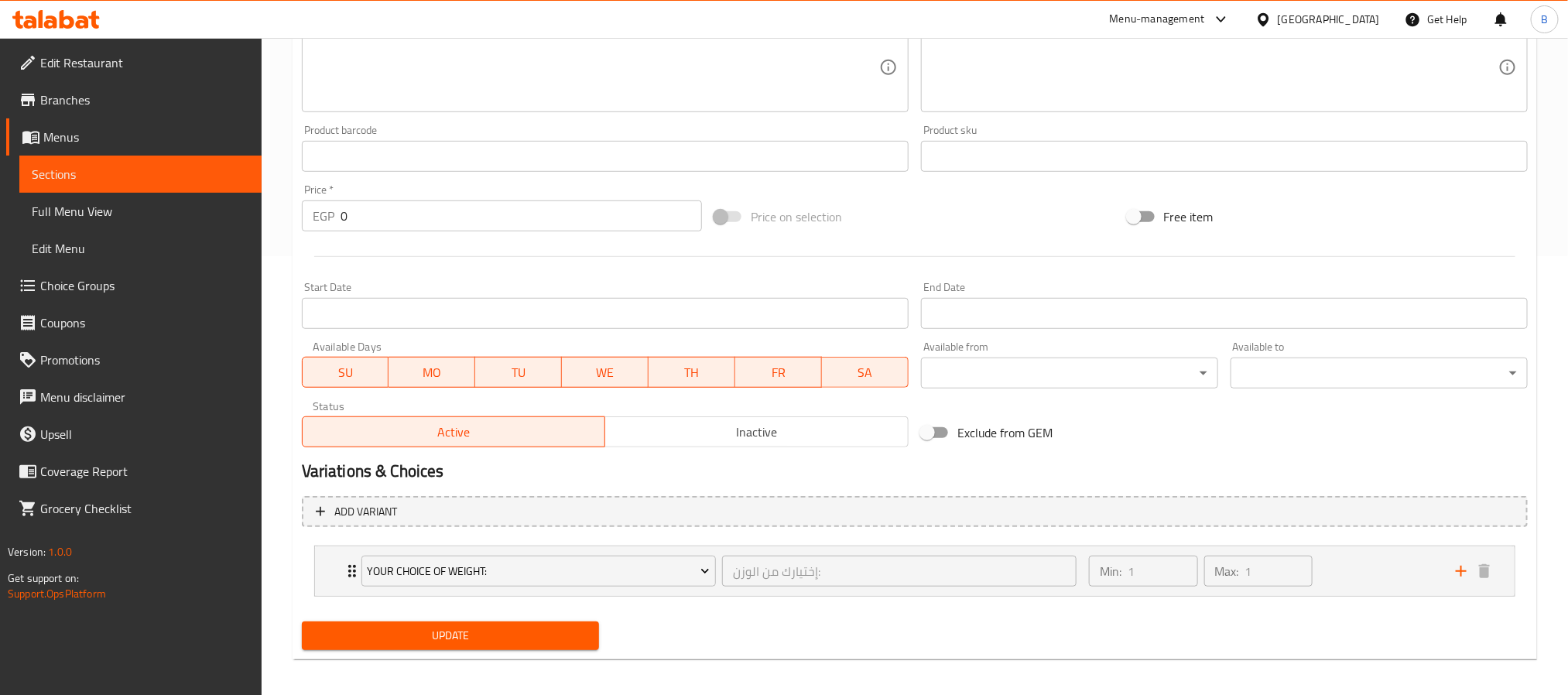
scroll to position [447, 0]
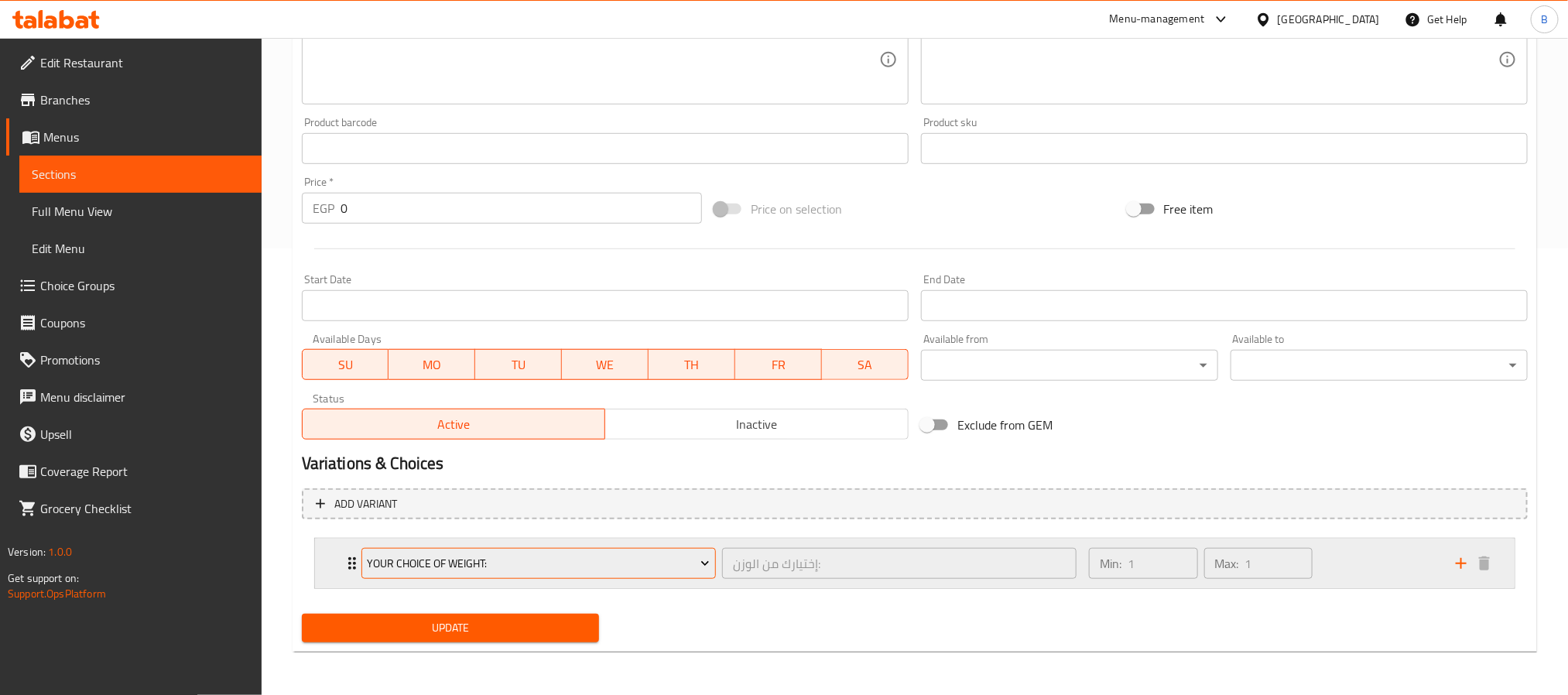
click at [477, 577] on button "Your Choice Of Weight:" at bounding box center [538, 564] width 354 height 31
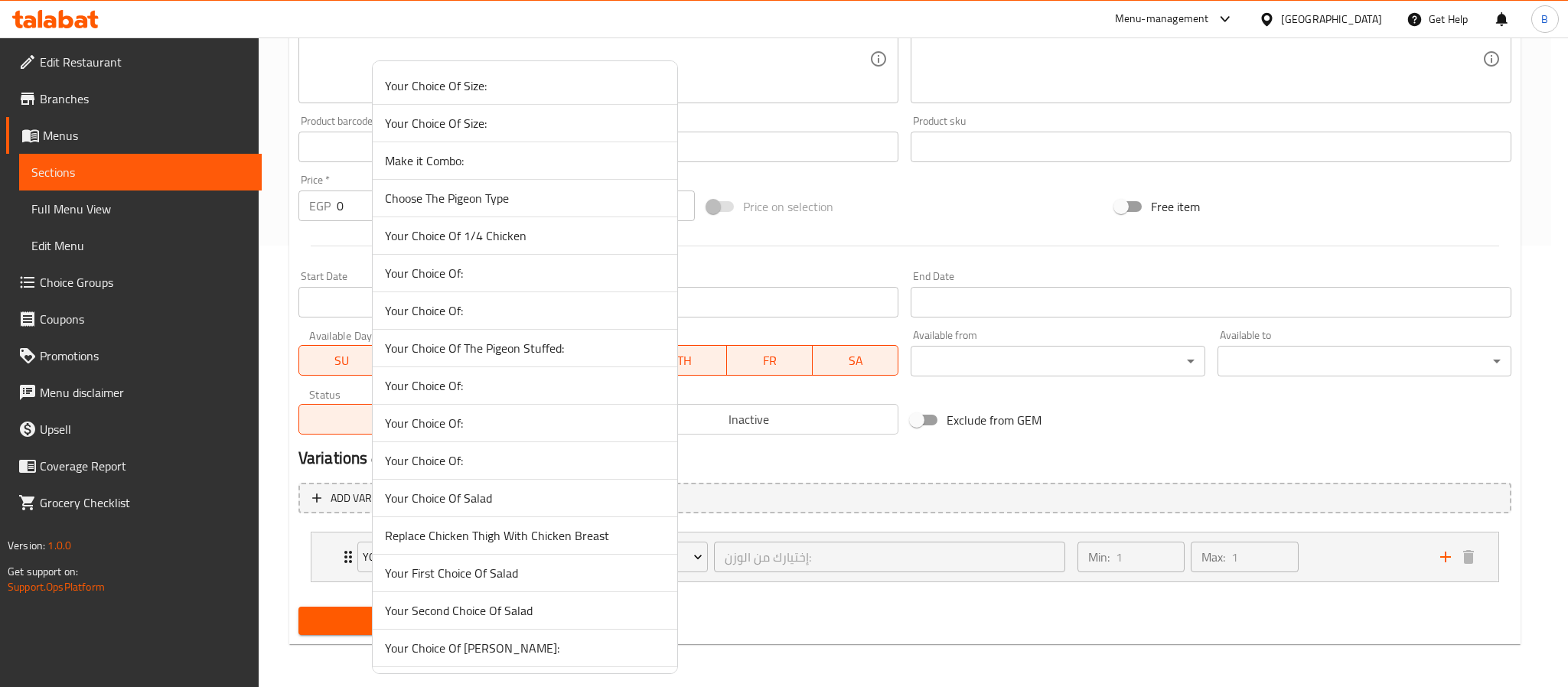
click at [324, 557] on div at bounding box center [784, 344] width 1568 height 687
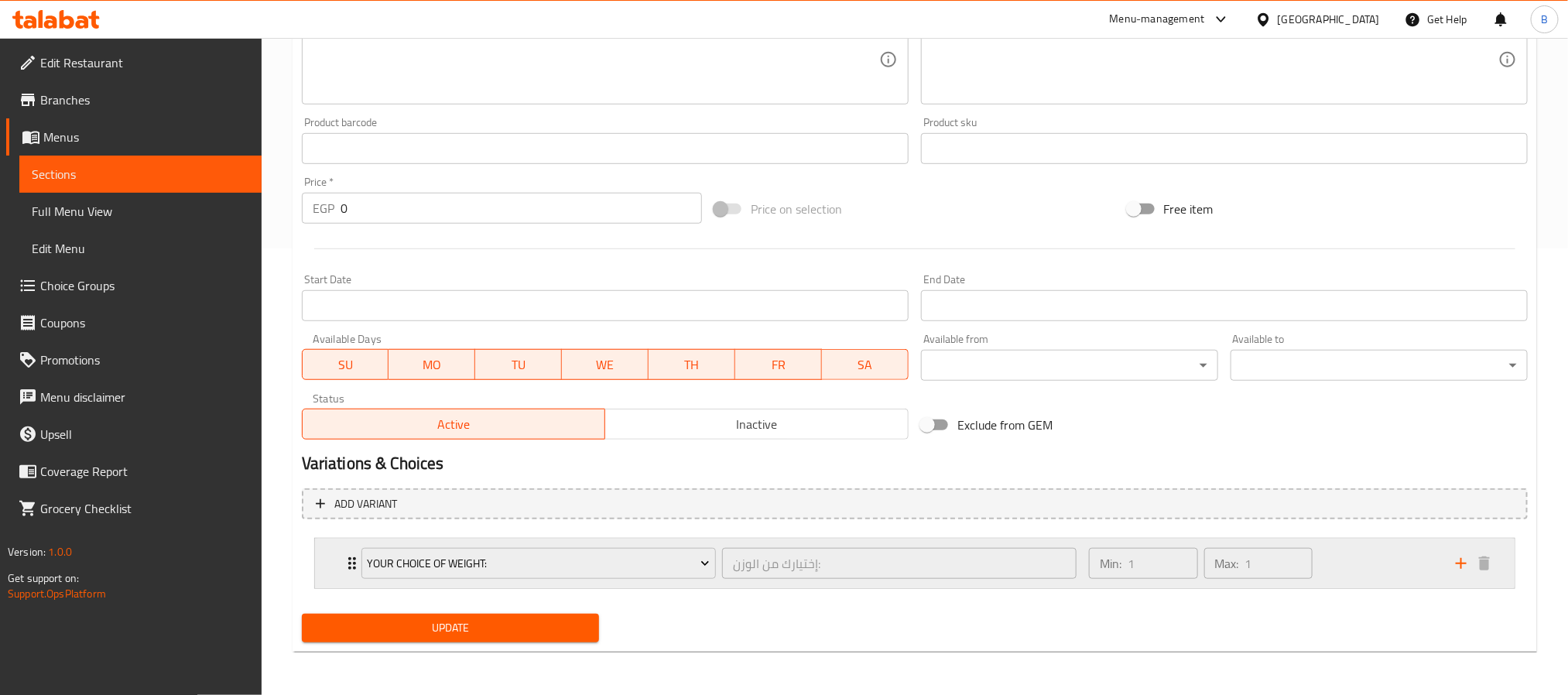
click at [345, 556] on icon "Expand" at bounding box center [353, 564] width 19 height 19
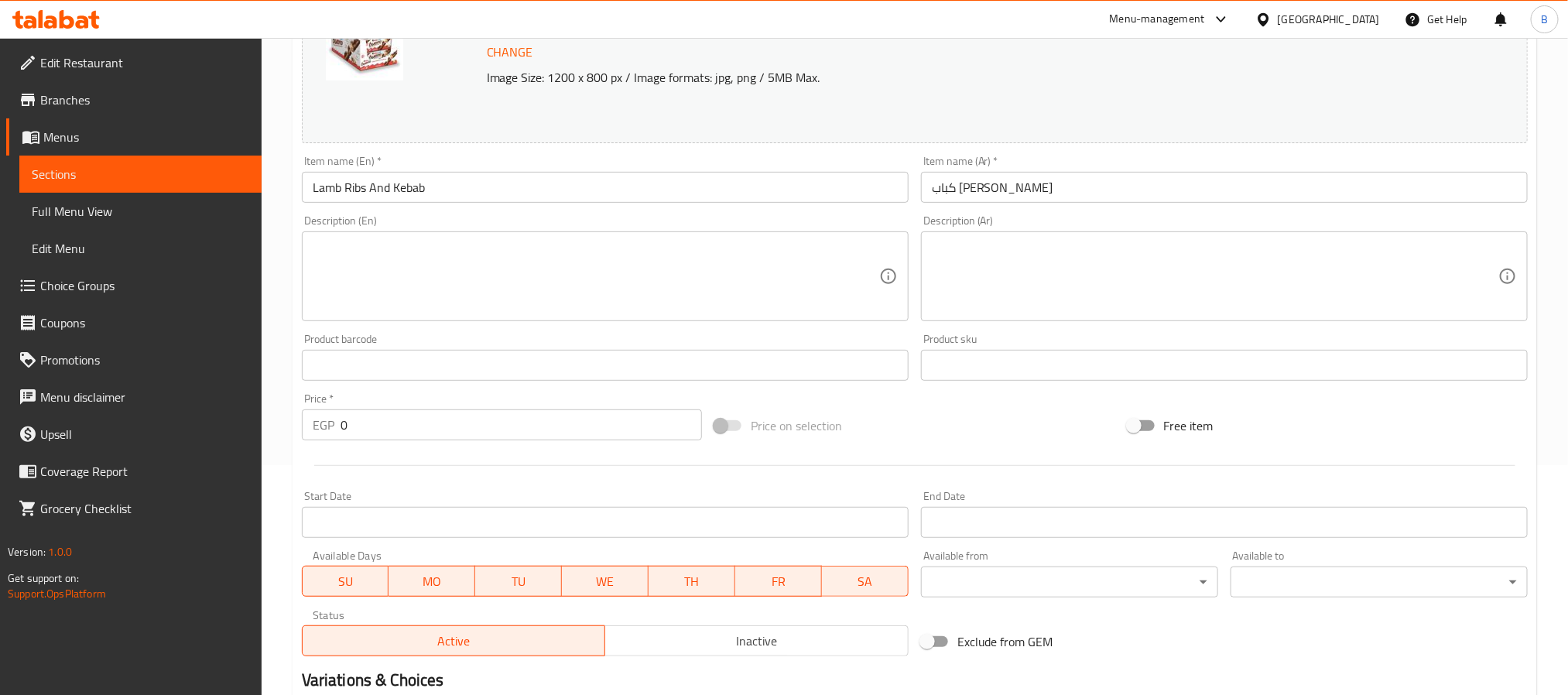
scroll to position [0, 0]
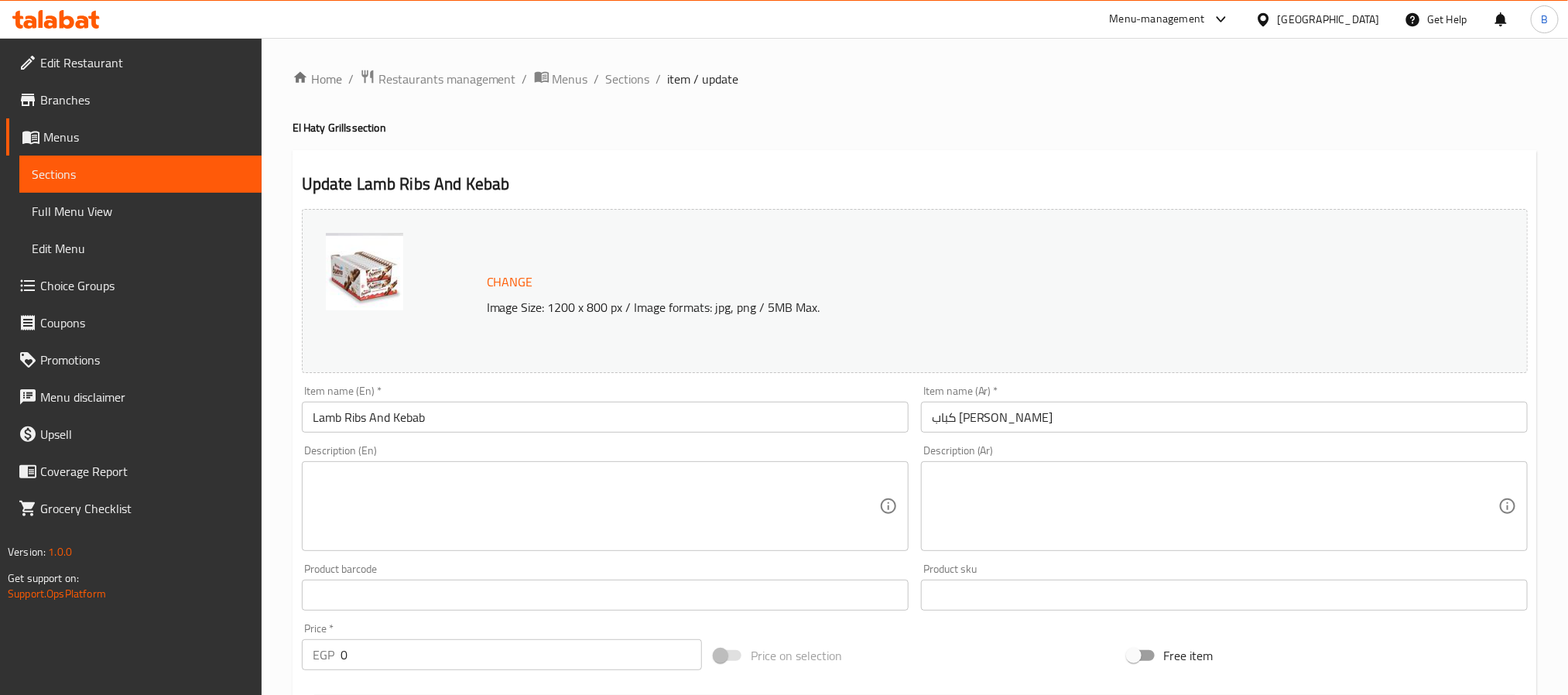
click at [626, 442] on div "Description (En) Description (En)" at bounding box center [605, 498] width 619 height 118
click at [625, 425] on input "Lamb Ribs And Kebab" at bounding box center [605, 417] width 607 height 31
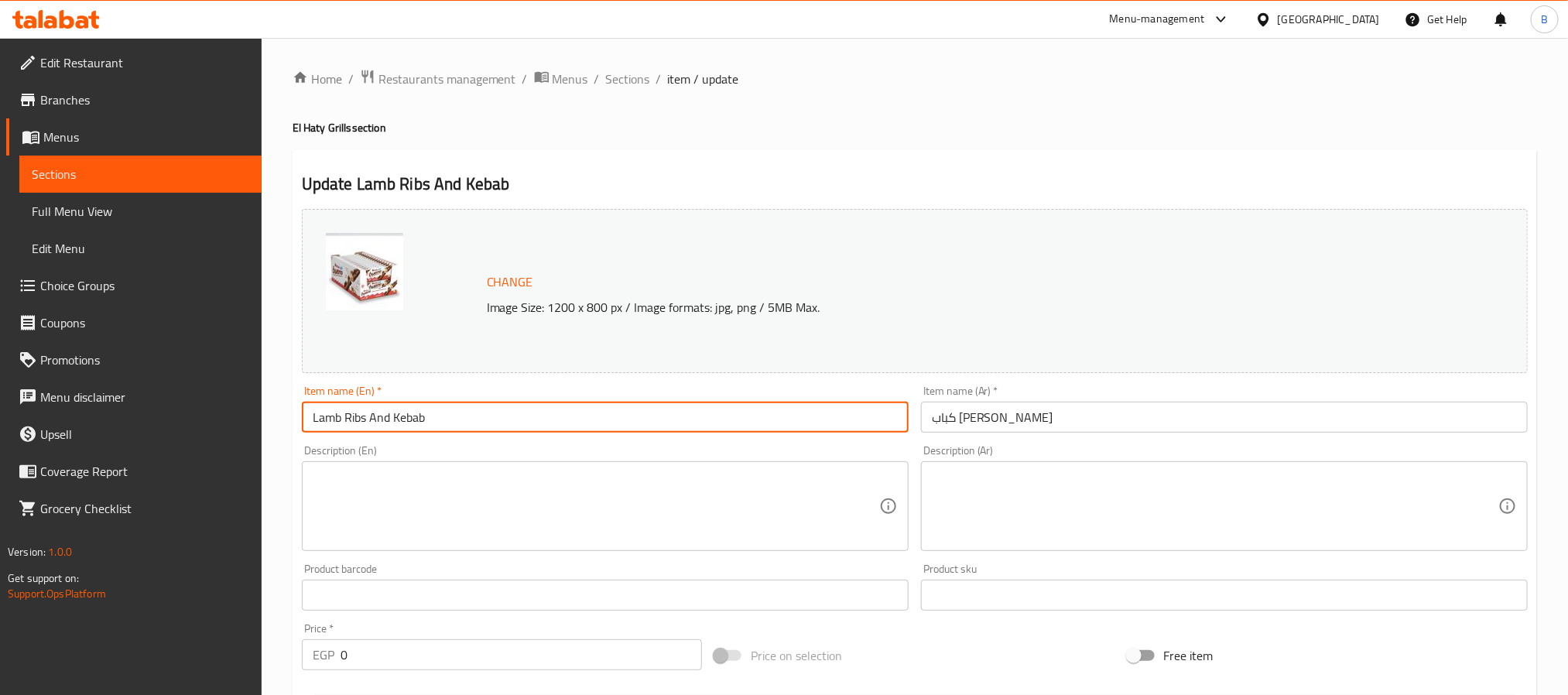
click at [625, 425] on input "Lamb Ribs And Kebab" at bounding box center [605, 417] width 607 height 31
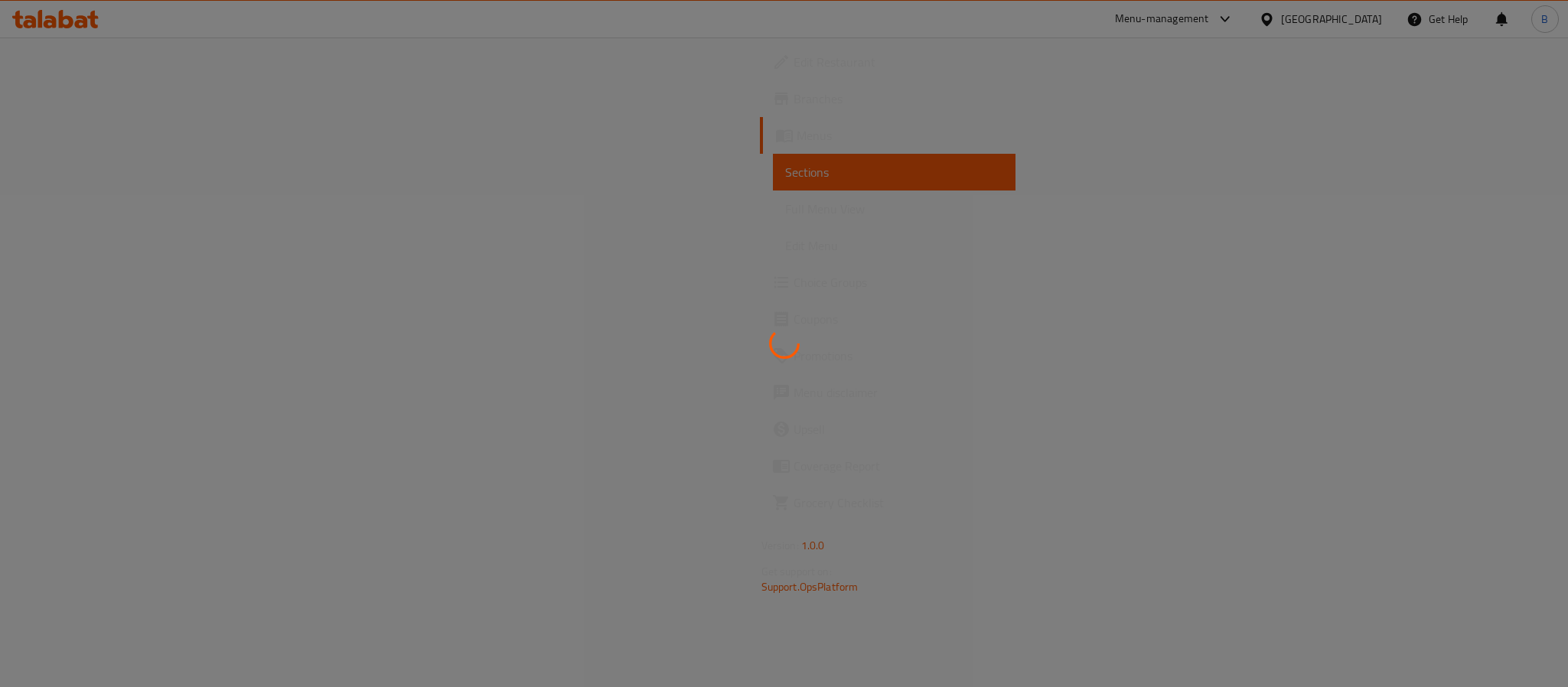
click at [78, 286] on div at bounding box center [784, 344] width 1568 height 687
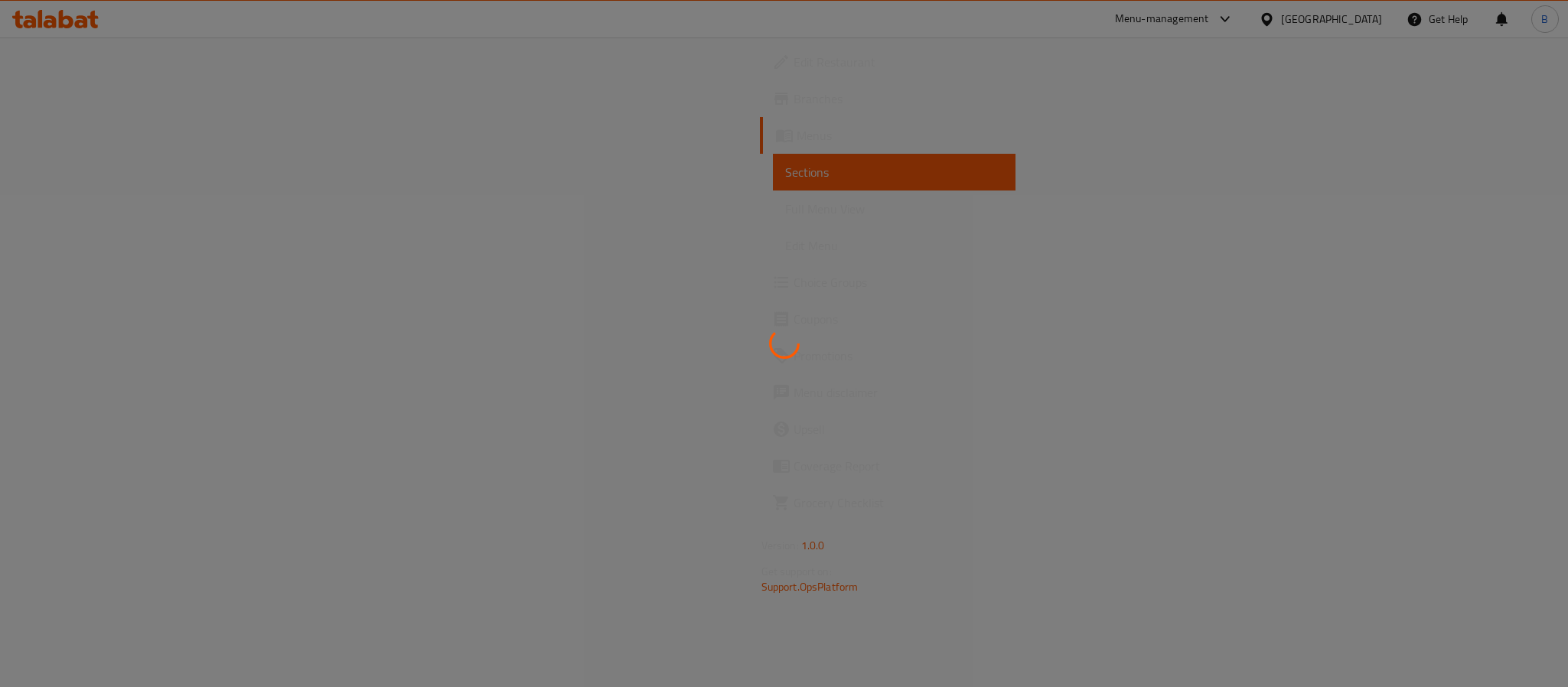
click at [78, 286] on div at bounding box center [784, 344] width 1568 height 687
click at [793, 286] on span "Choice Groups" at bounding box center [898, 283] width 210 height 19
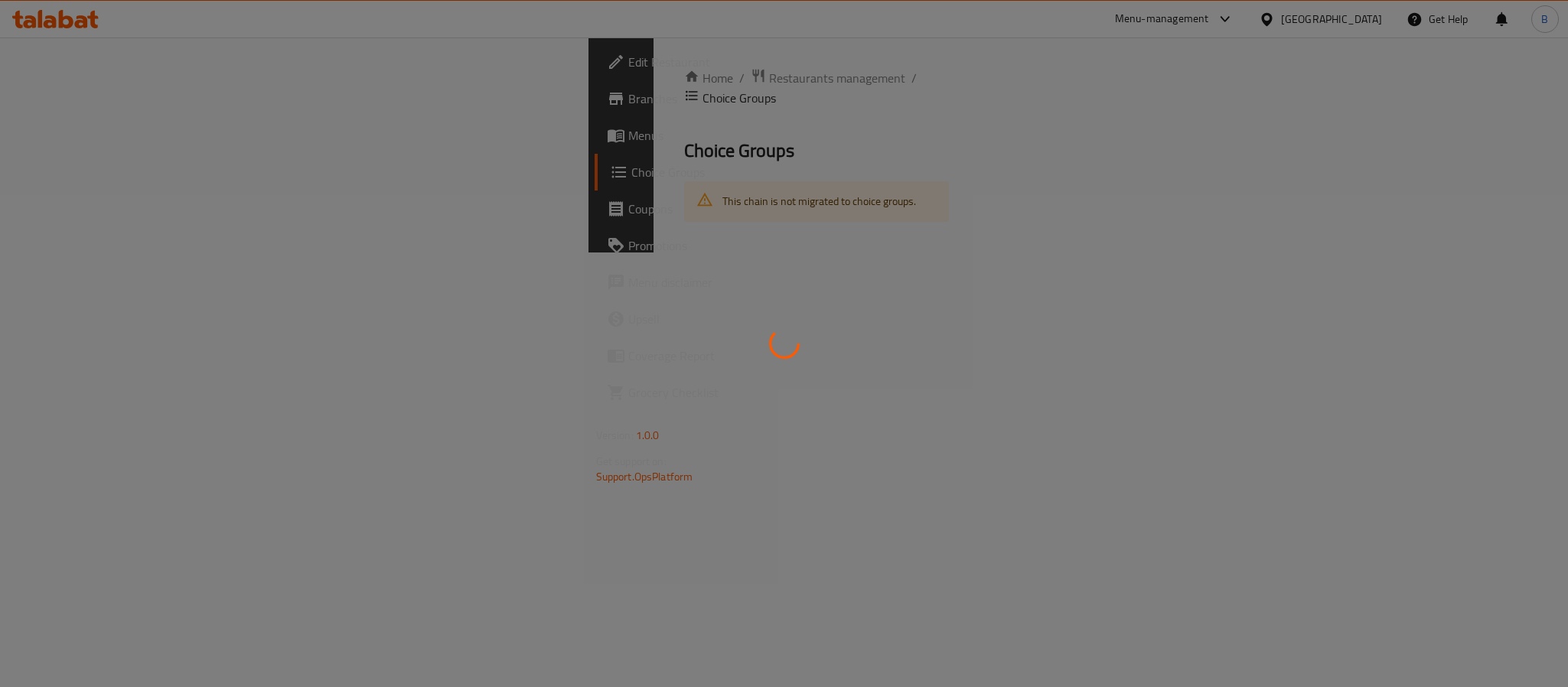
click at [78, 286] on div at bounding box center [784, 344] width 1568 height 687
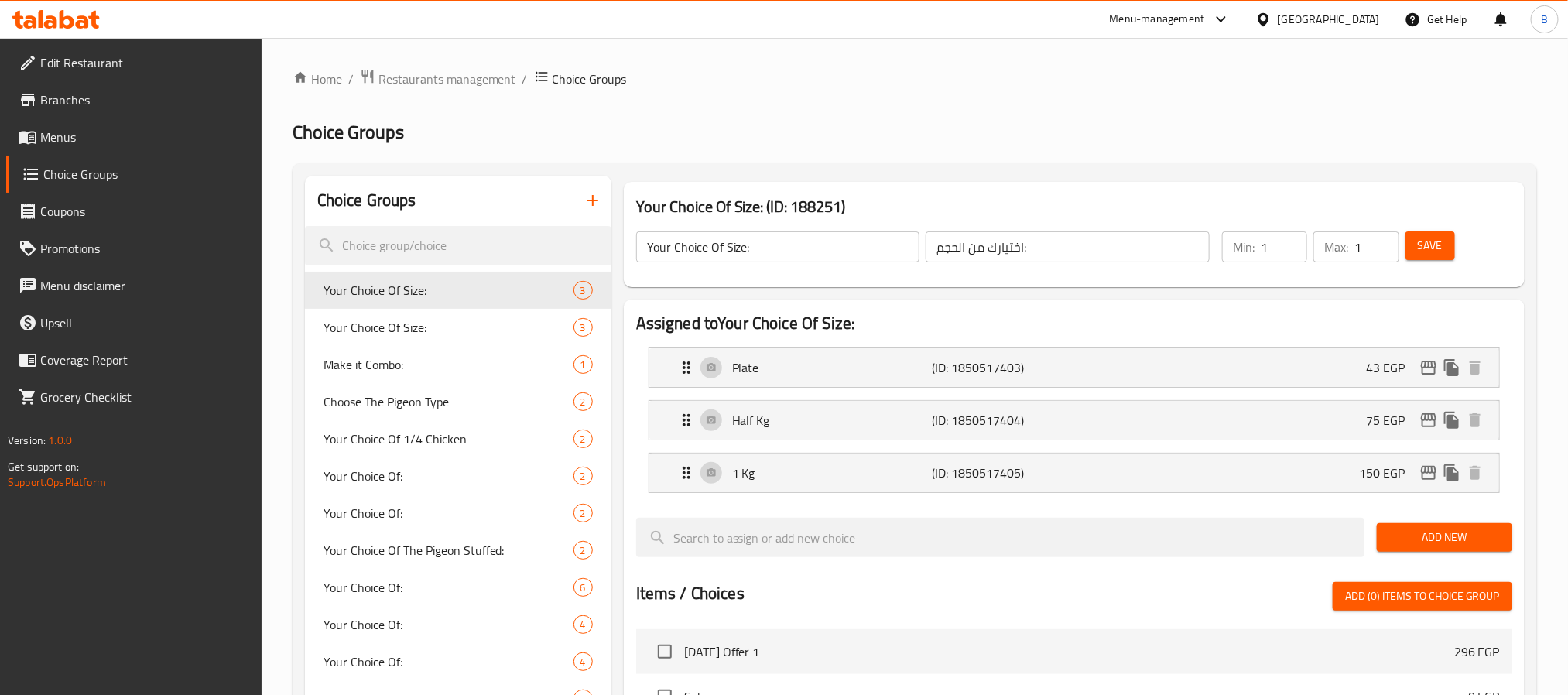
scroll to position [3524, 0]
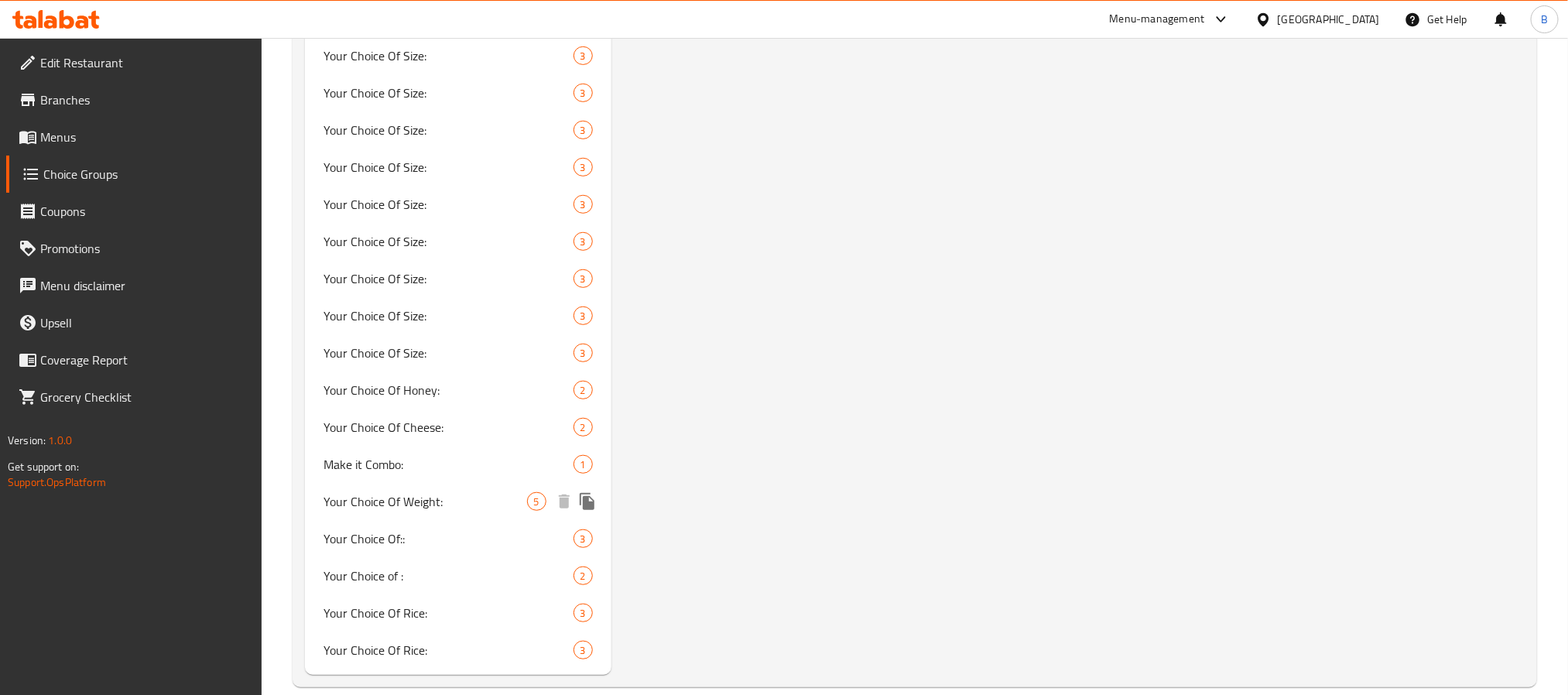
click at [372, 492] on span "Your Choice Of Weight:" at bounding box center [425, 502] width 203 height 19
type input "Your Choice Of Weight:"
type input "إختيارك من الوزن:"
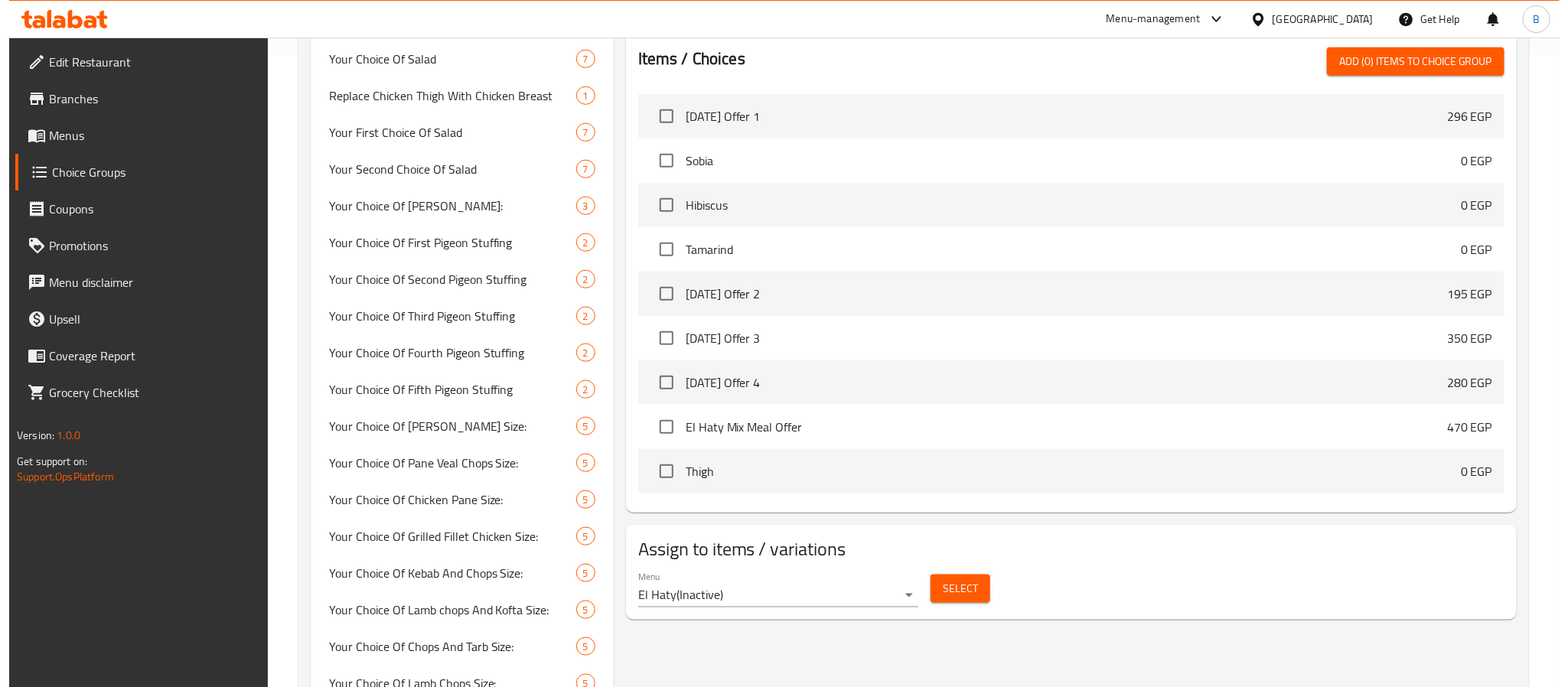
scroll to position [728, 0]
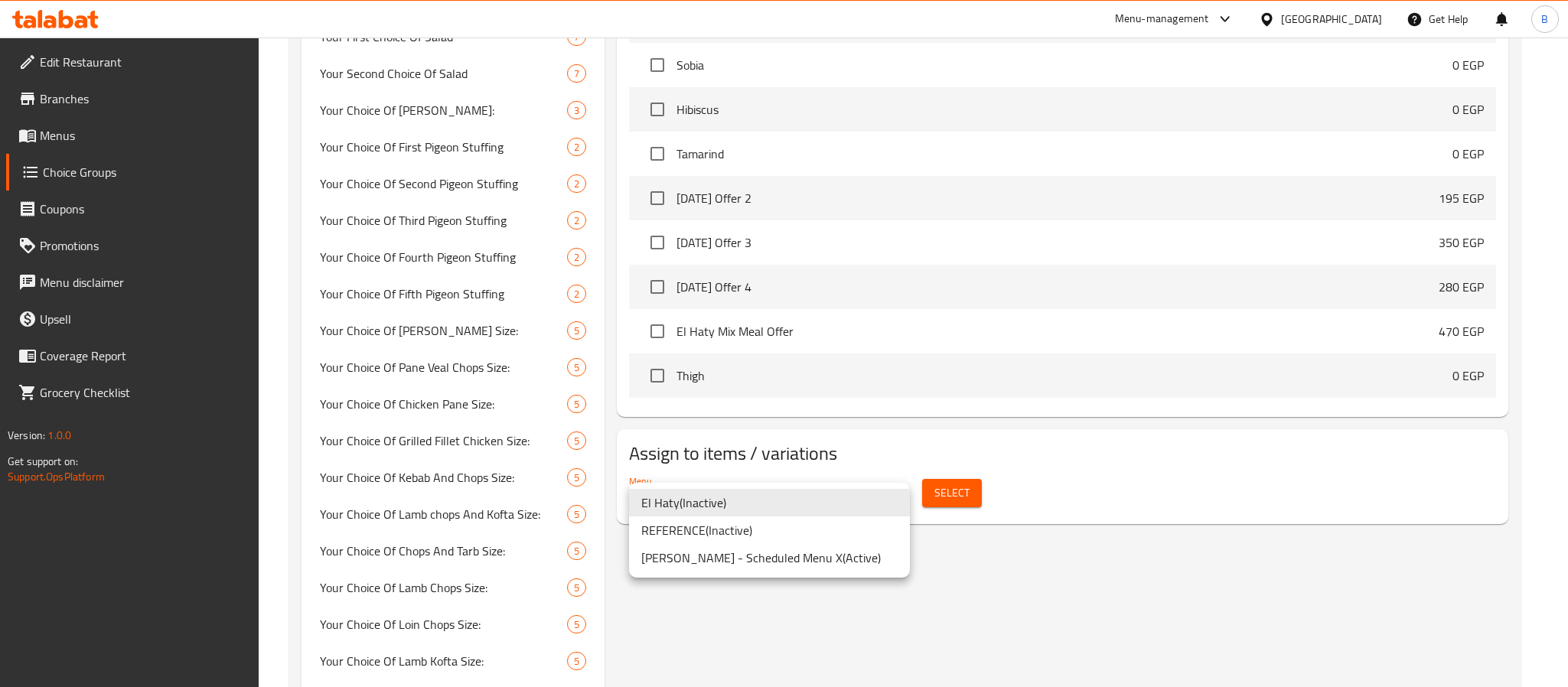
click at [859, 510] on li "El Haty ( Inactive )" at bounding box center [770, 503] width 281 height 27
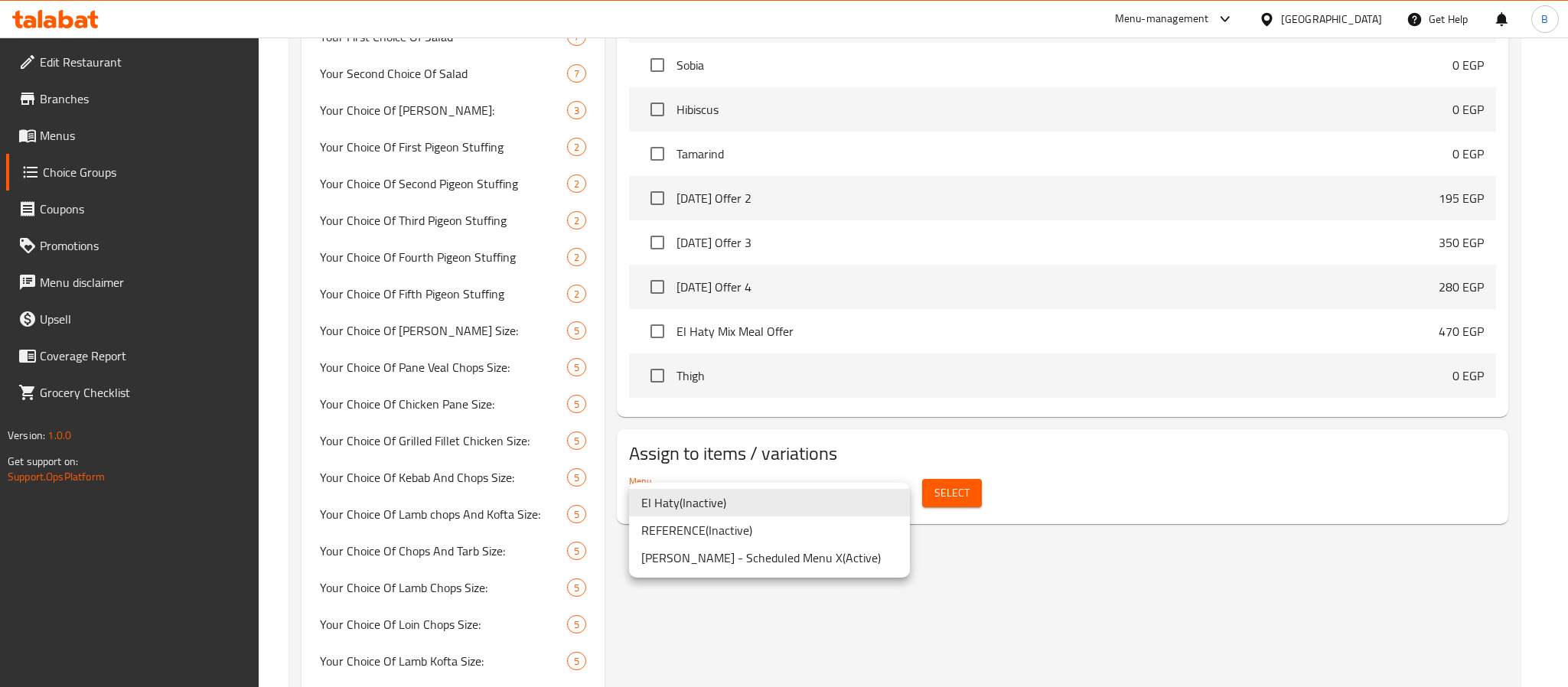
click at [810, 556] on li "Ramy Kamal - Scheduled Menu X ( Active )" at bounding box center [770, 557] width 281 height 27
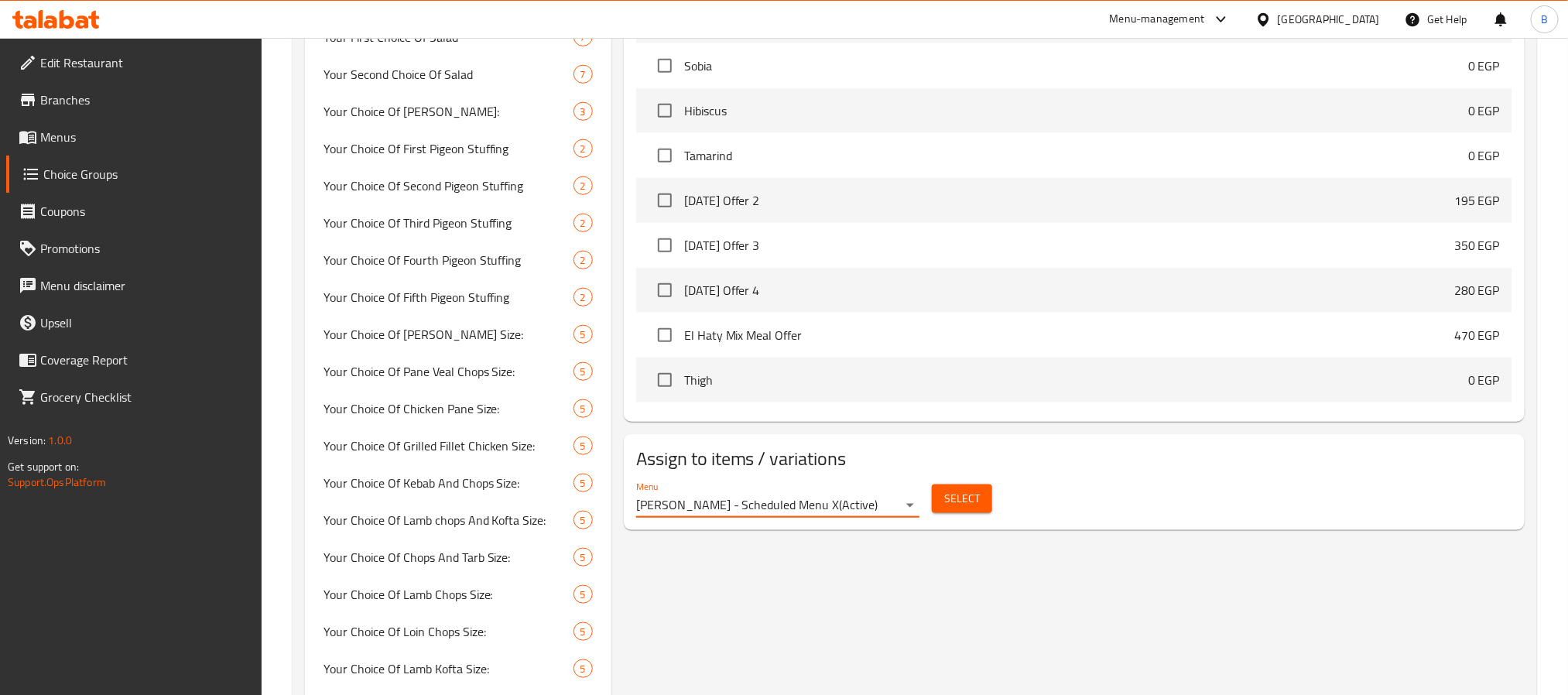
click at [955, 507] on span "Select" at bounding box center [962, 499] width 35 height 19
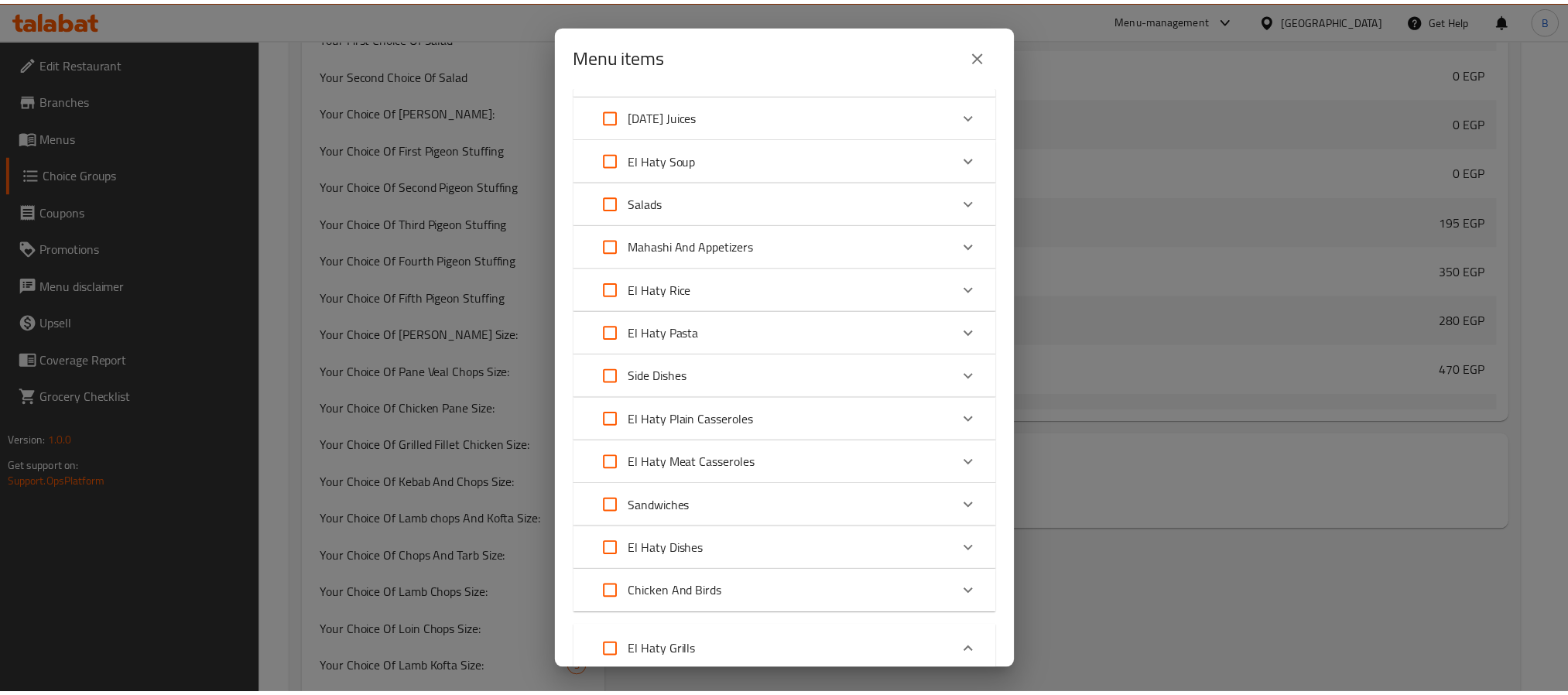
scroll to position [0, 0]
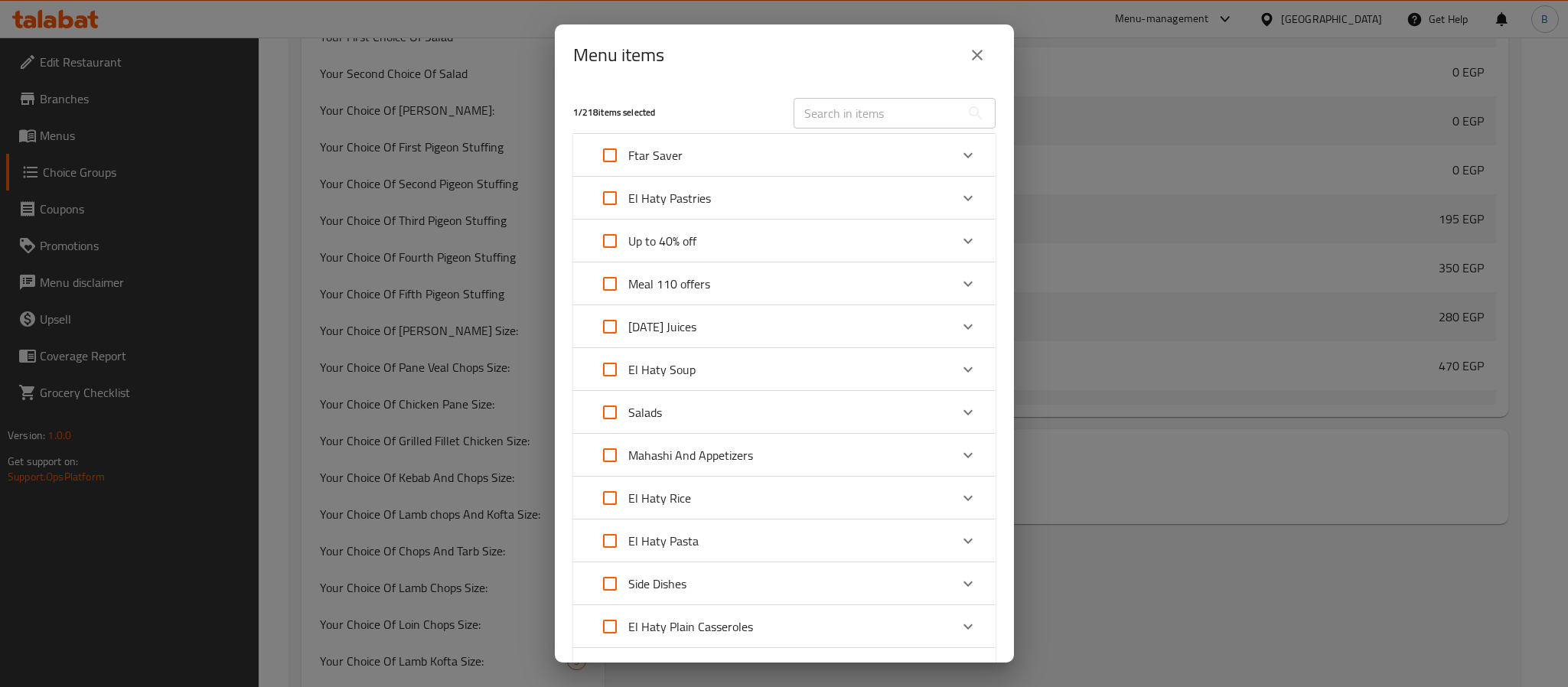
click at [983, 55] on icon "close" at bounding box center [977, 55] width 19 height 19
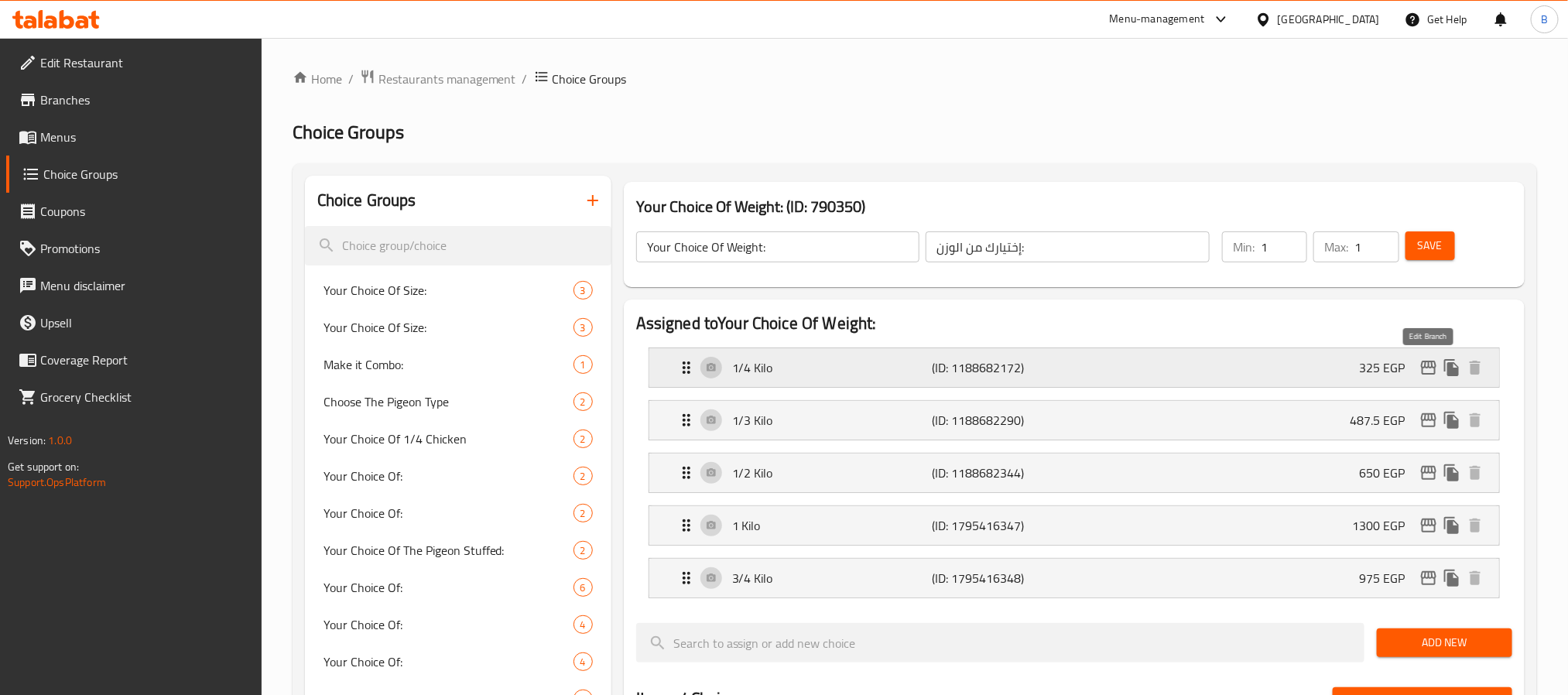
click at [1427, 360] on icon "edit" at bounding box center [1429, 368] width 19 height 19
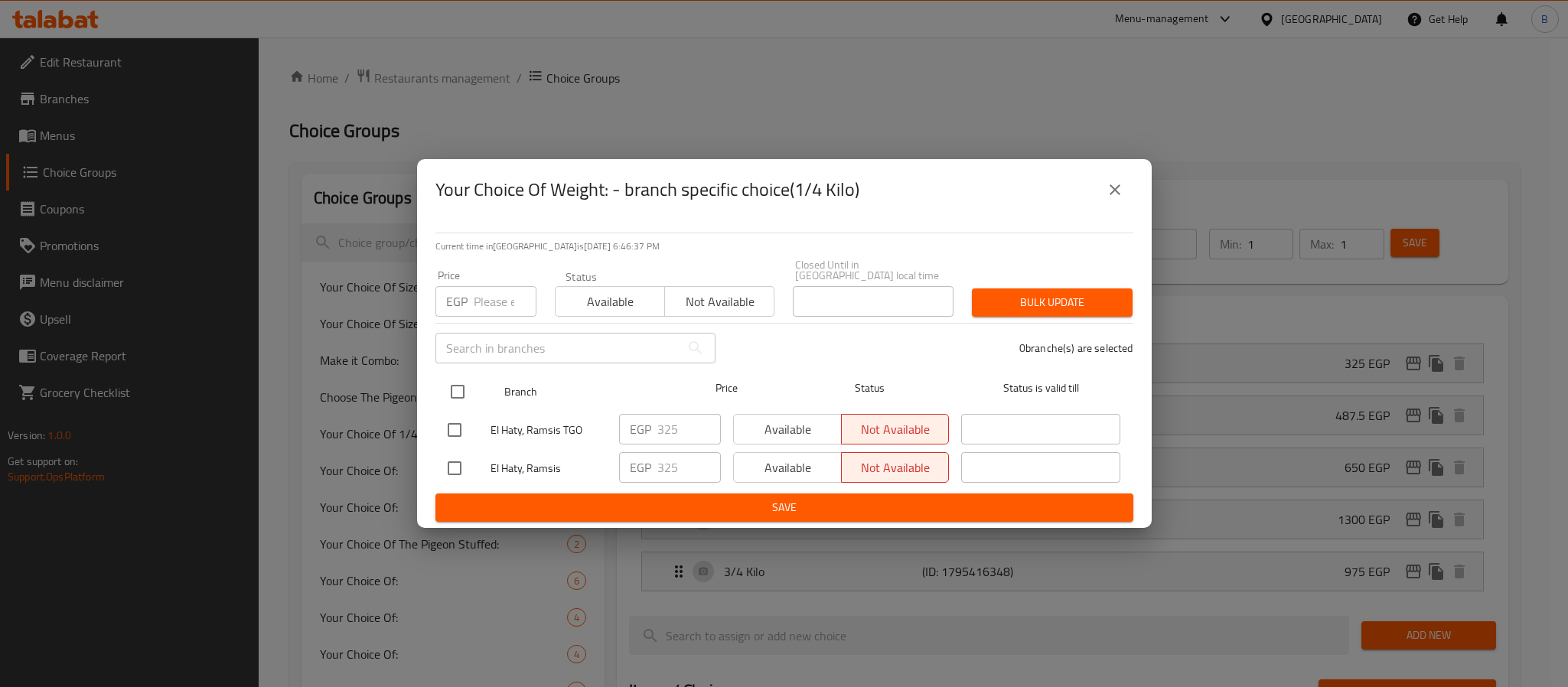
click at [447, 376] on input "checkbox" at bounding box center [458, 392] width 32 height 32
checkbox input "true"
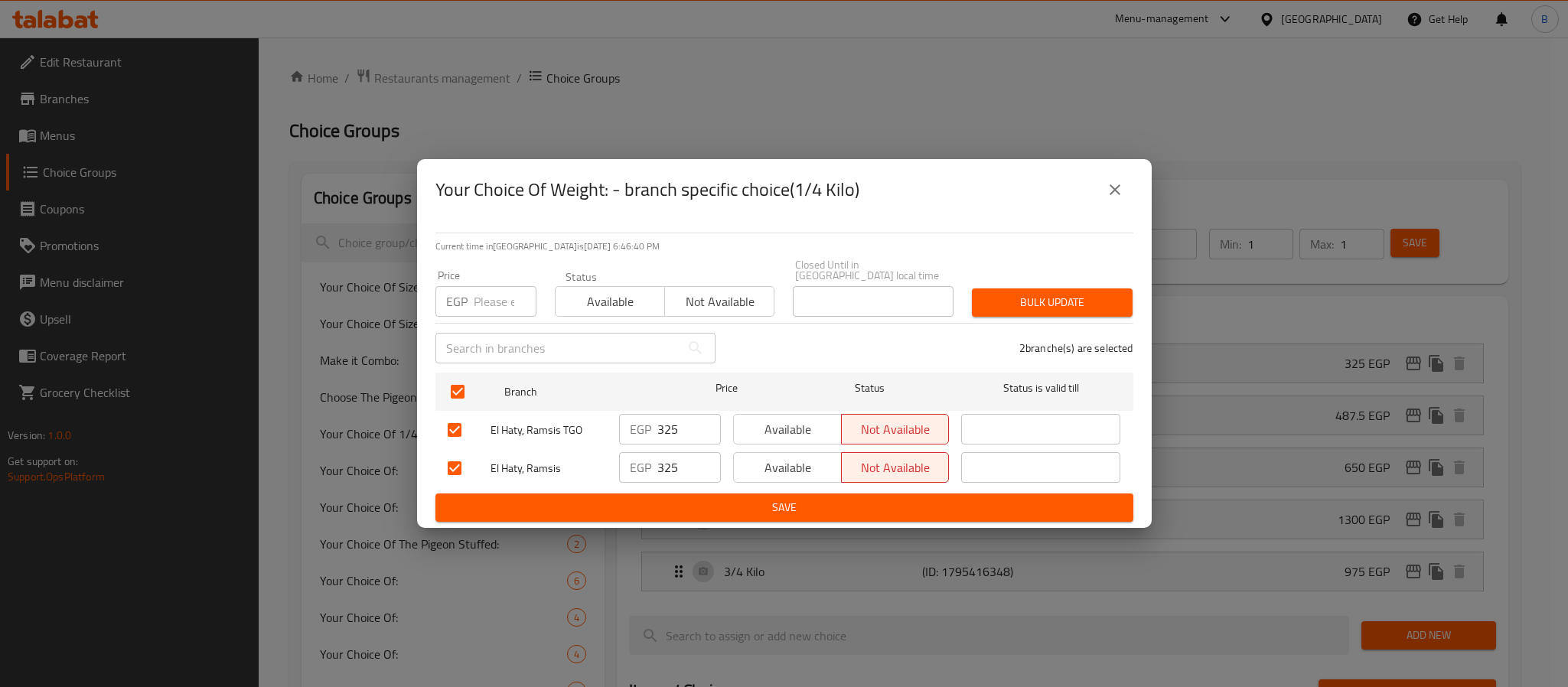
click at [508, 287] on input "number" at bounding box center [505, 302] width 63 height 31
paste input "357.5"
type input "357.5"
click at [1096, 309] on button "Bulk update" at bounding box center [1052, 303] width 161 height 28
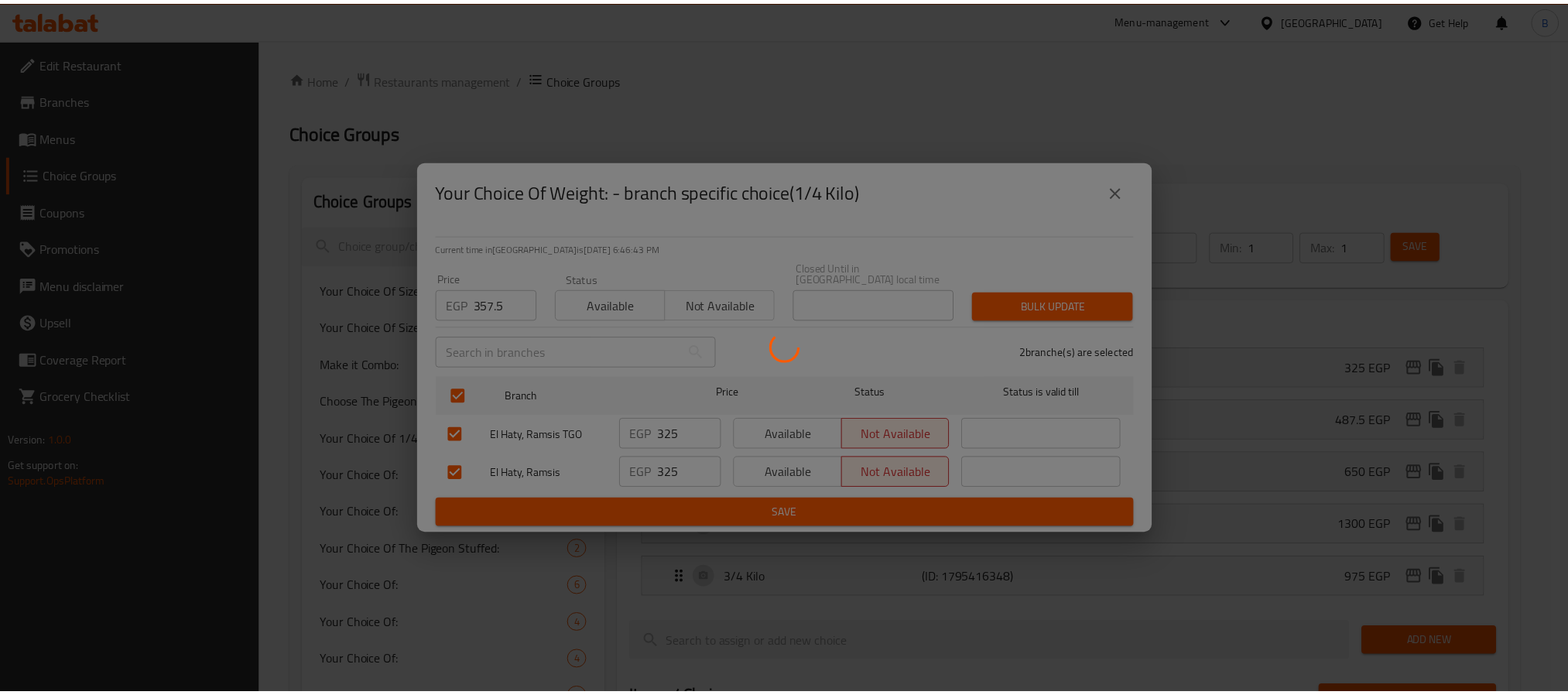
scroll to position [891, 0]
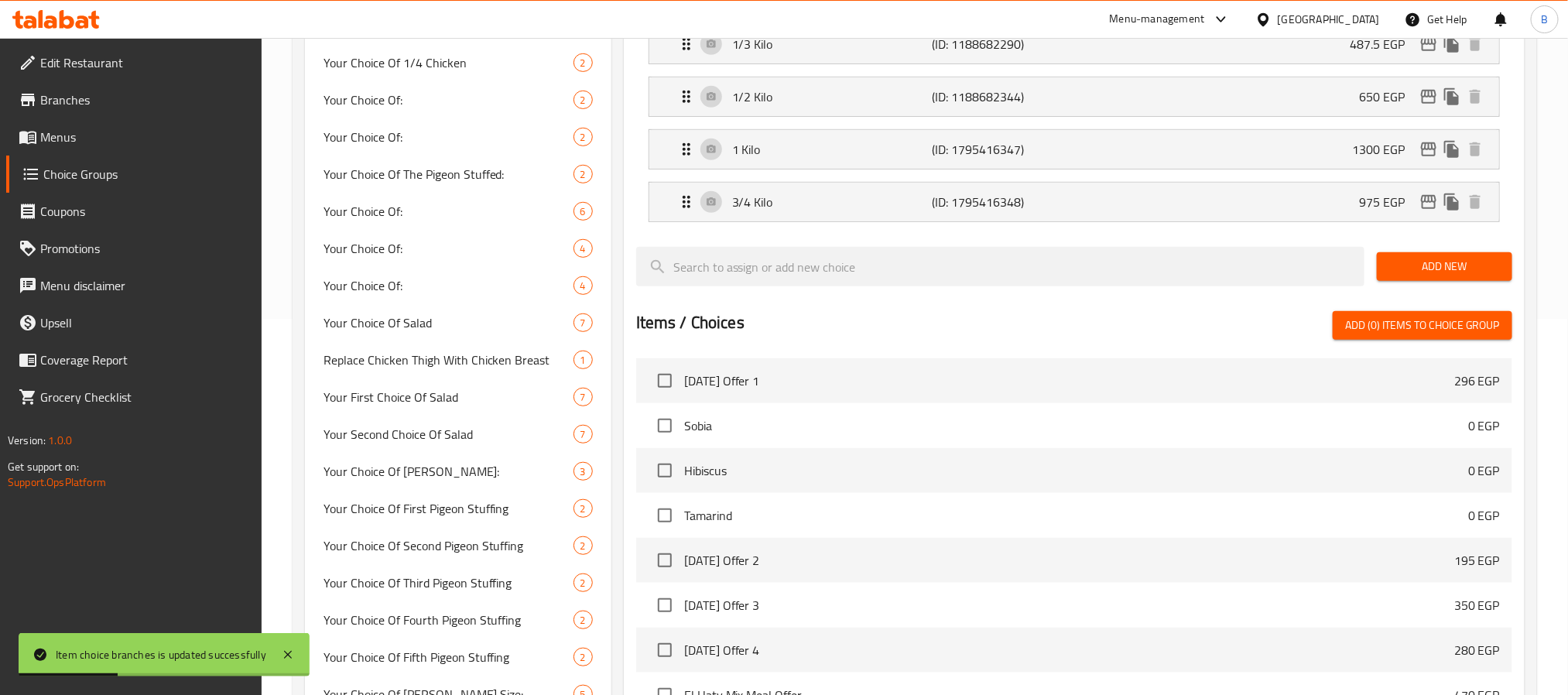
scroll to position [78, 0]
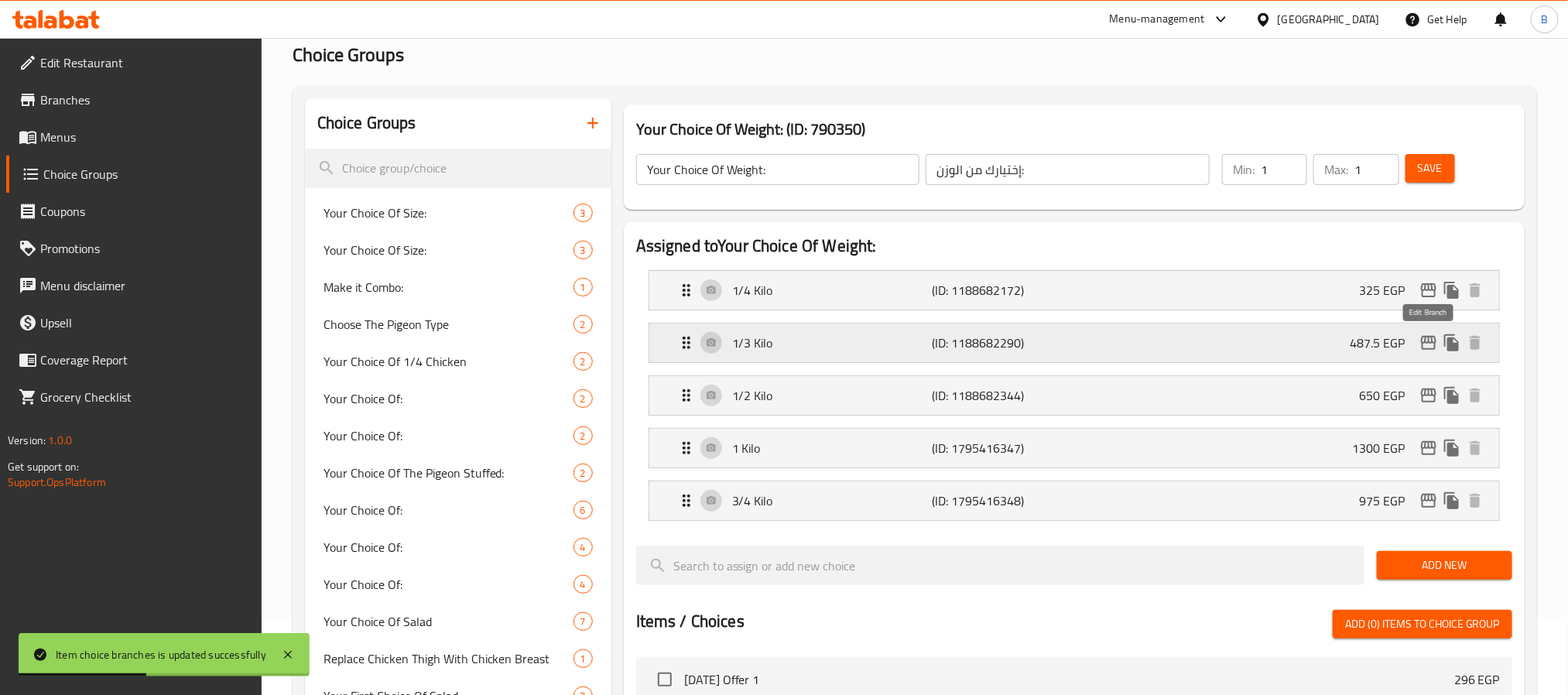
click at [1422, 346] on icon "edit" at bounding box center [1429, 343] width 16 height 14
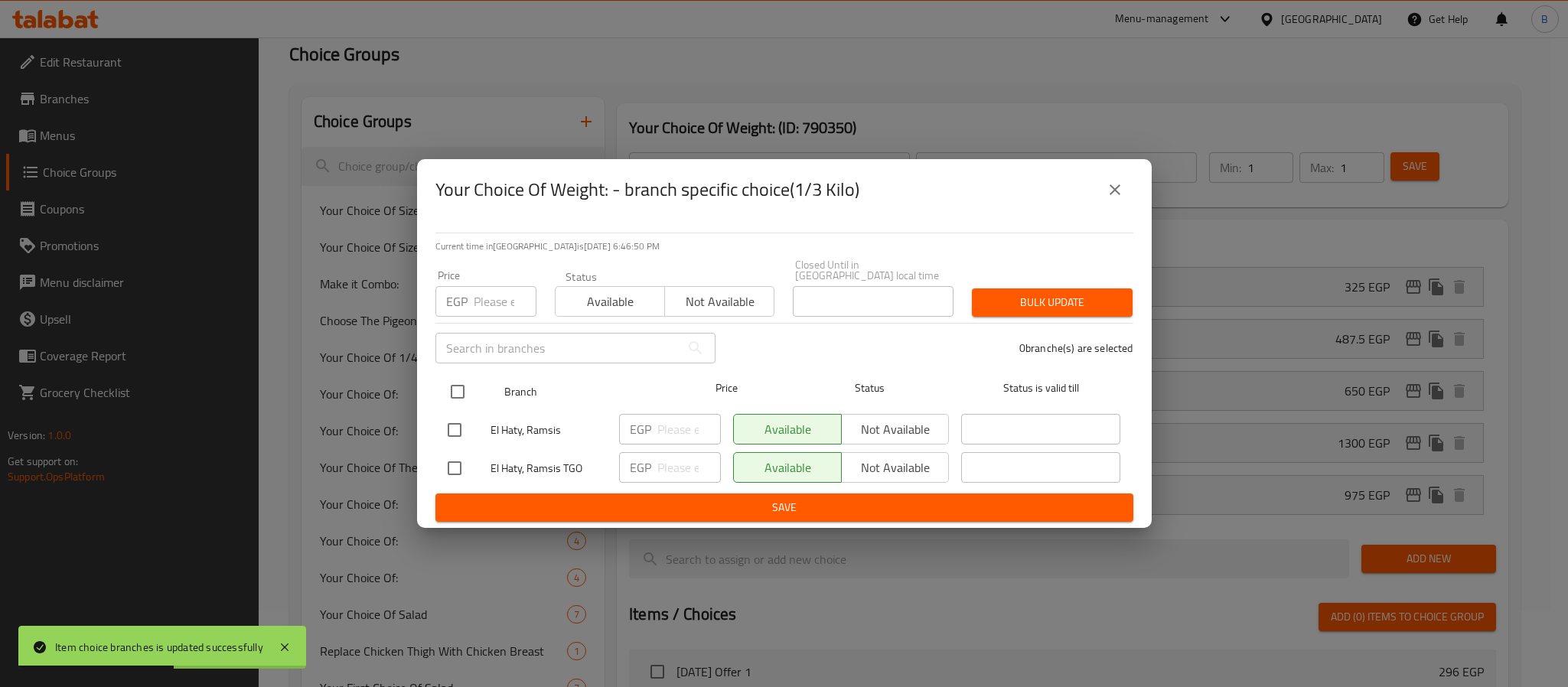
click at [458, 379] on input "checkbox" at bounding box center [458, 392] width 32 height 32
checkbox input "true"
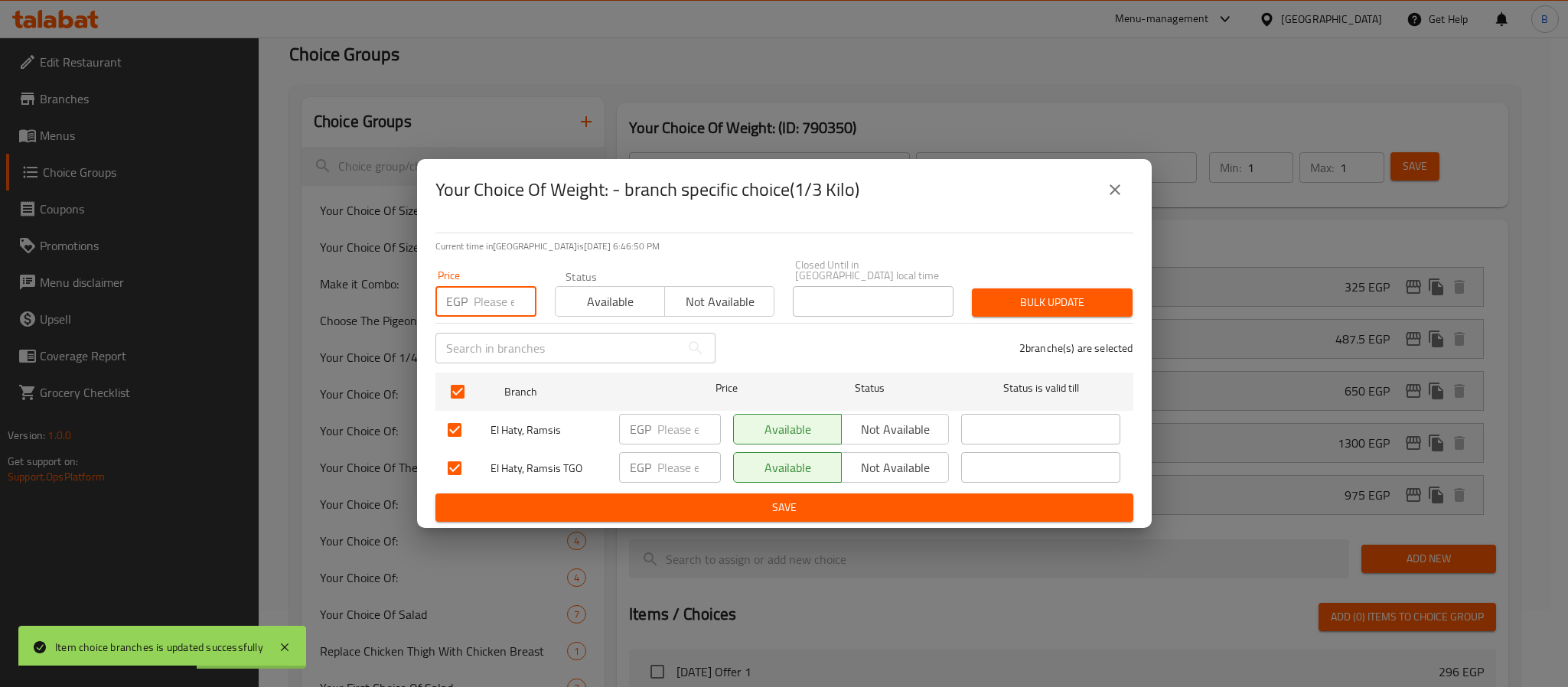
click at [474, 302] on input "number" at bounding box center [505, 302] width 63 height 31
paste input "536.25"
type input "536.25"
click at [1062, 299] on span "Bulk update" at bounding box center [1052, 303] width 136 height 19
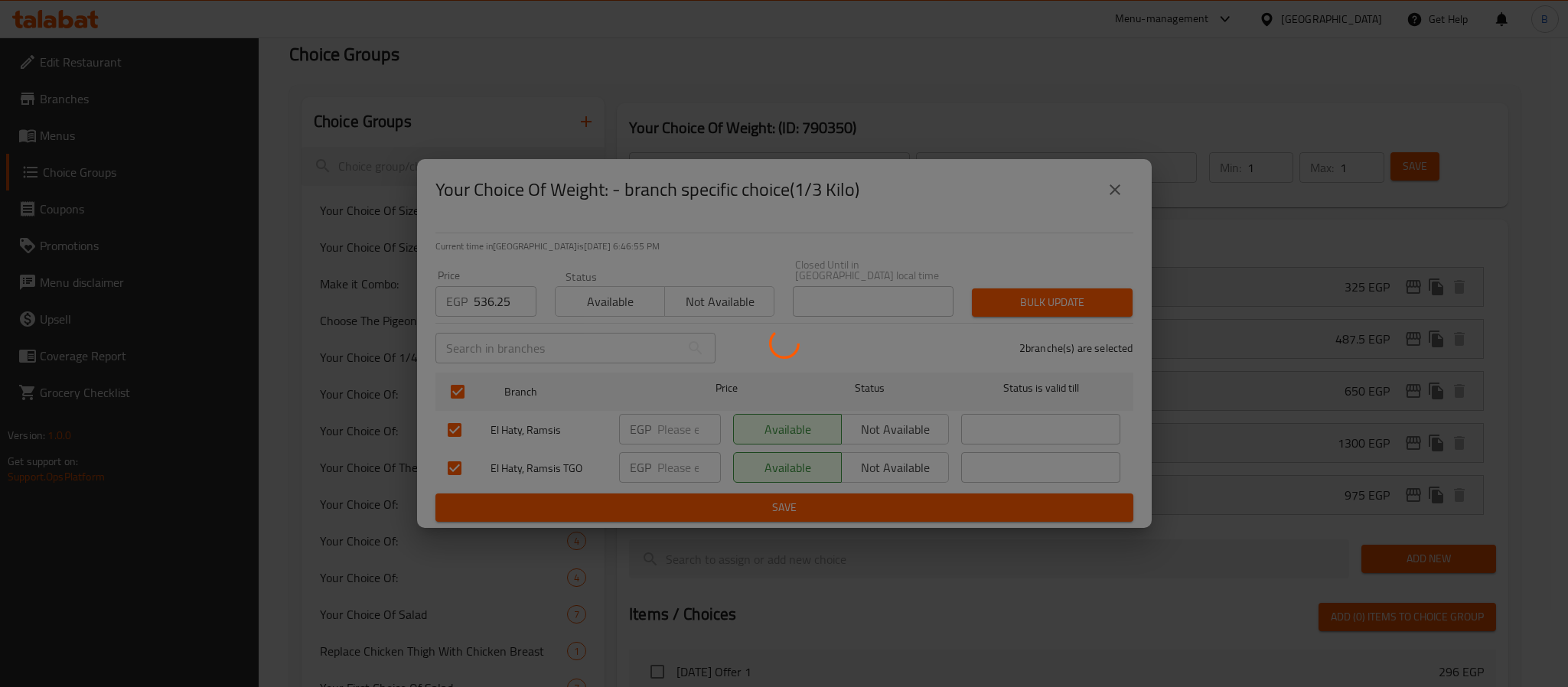
drag, startPoint x: 1367, startPoint y: 384, endPoint x: 1258, endPoint y: 271, distance: 157.0
click at [1367, 384] on div at bounding box center [784, 344] width 1568 height 687
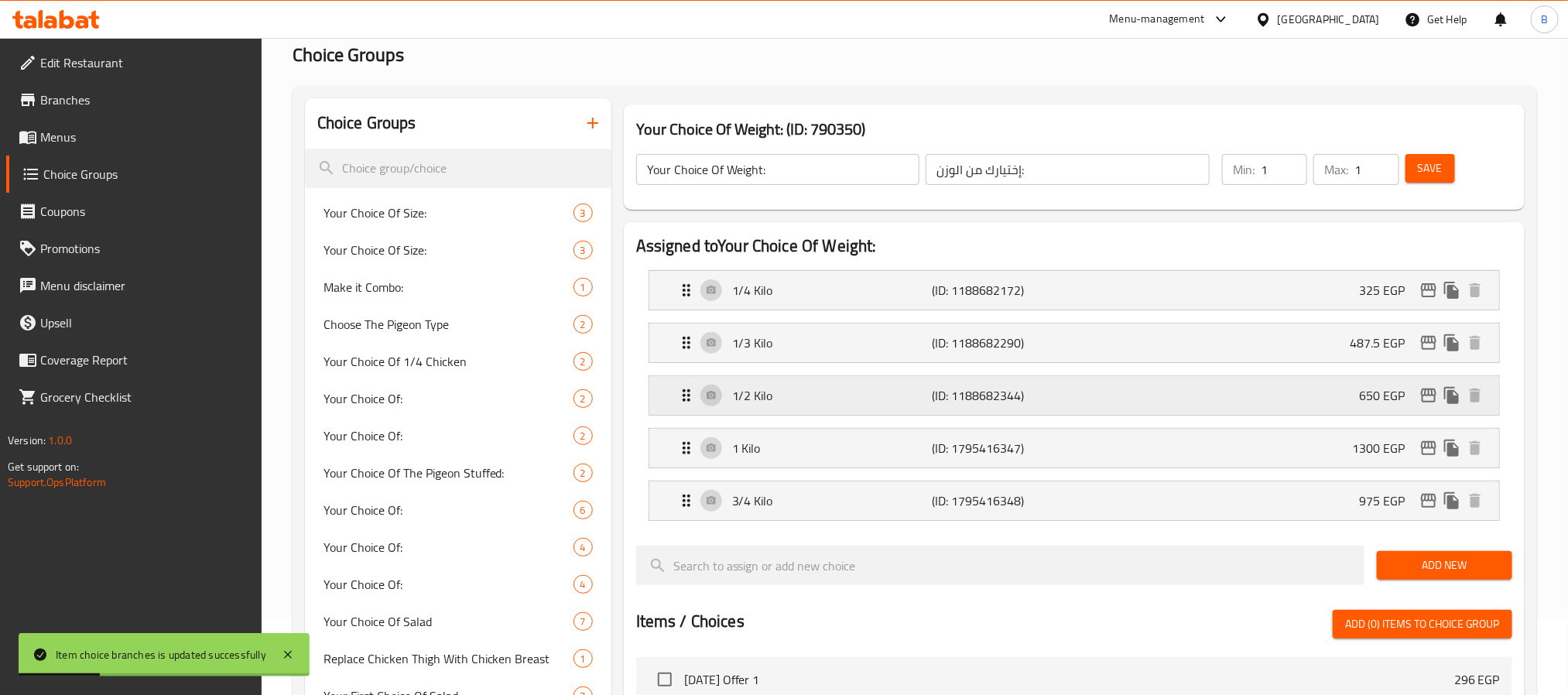
click at [1433, 396] on icon "edit" at bounding box center [1429, 396] width 16 height 14
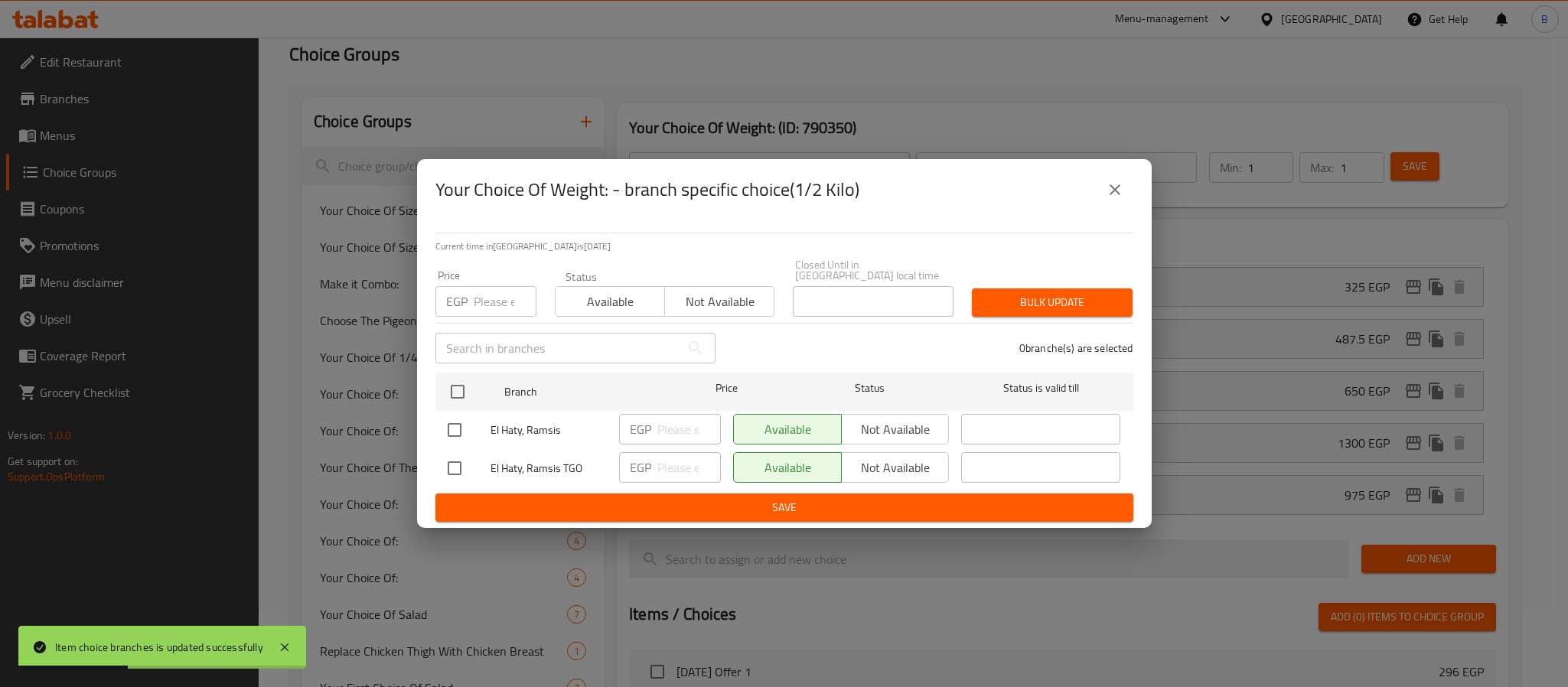
click at [487, 292] on input "number" at bounding box center [505, 302] width 63 height 31
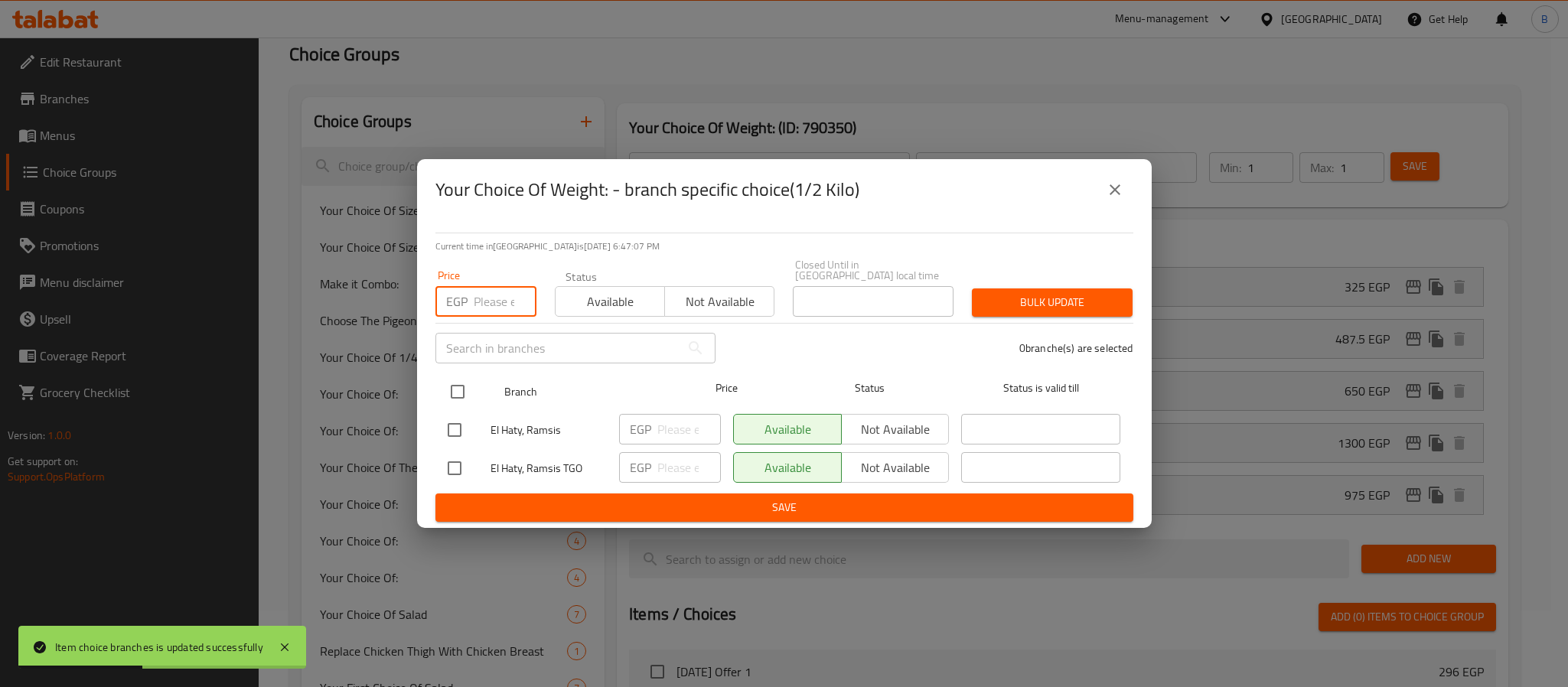
paste input "715"
type input "715"
click at [458, 386] on input "checkbox" at bounding box center [458, 392] width 32 height 32
checkbox input "true"
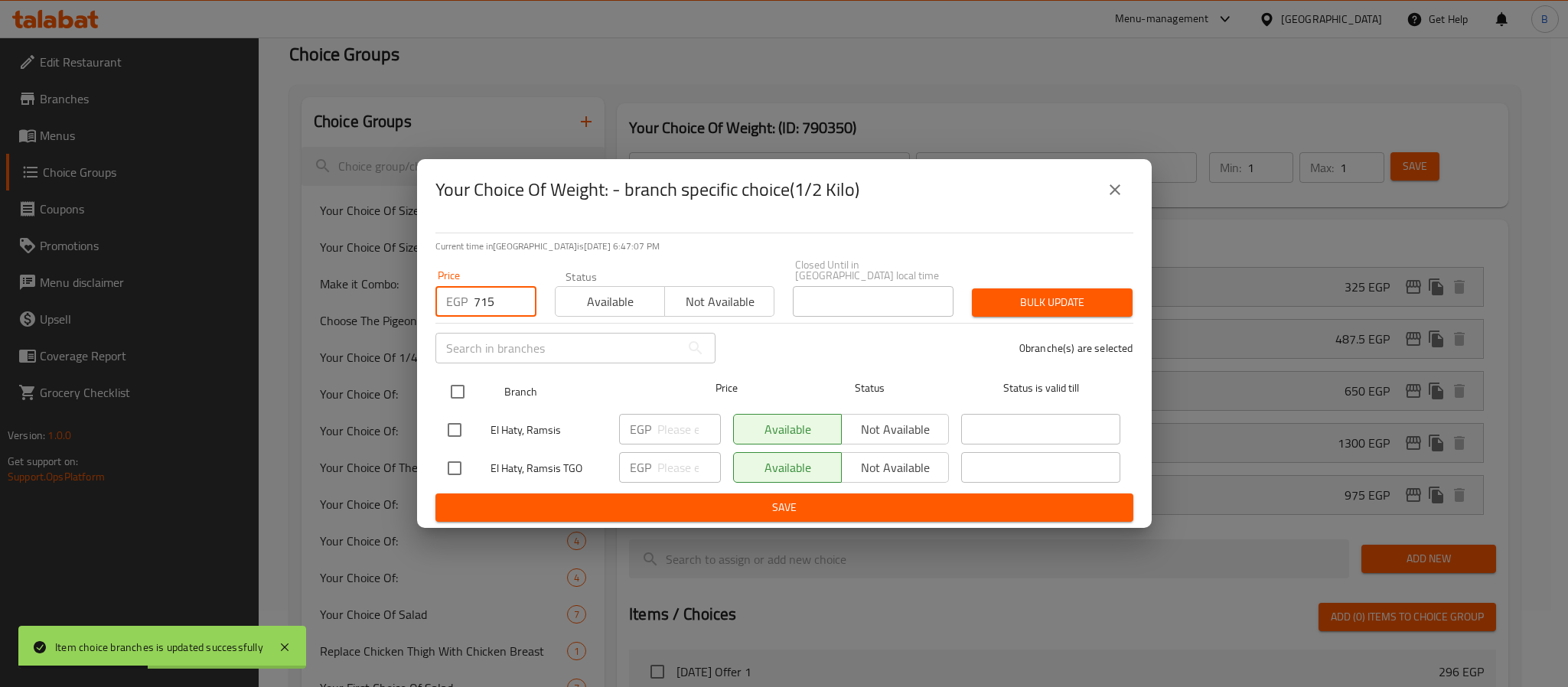
checkbox input "true"
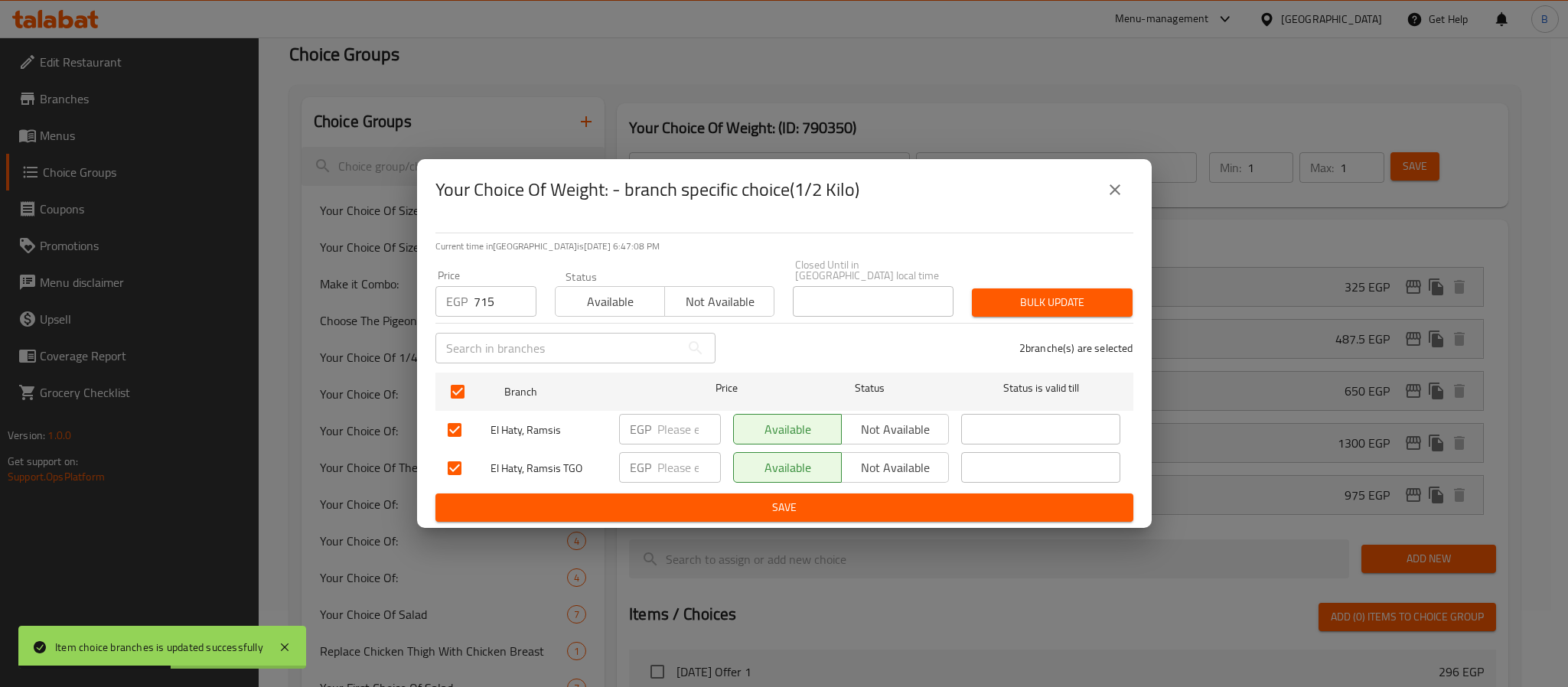
click at [1061, 293] on span "Bulk update" at bounding box center [1052, 303] width 136 height 19
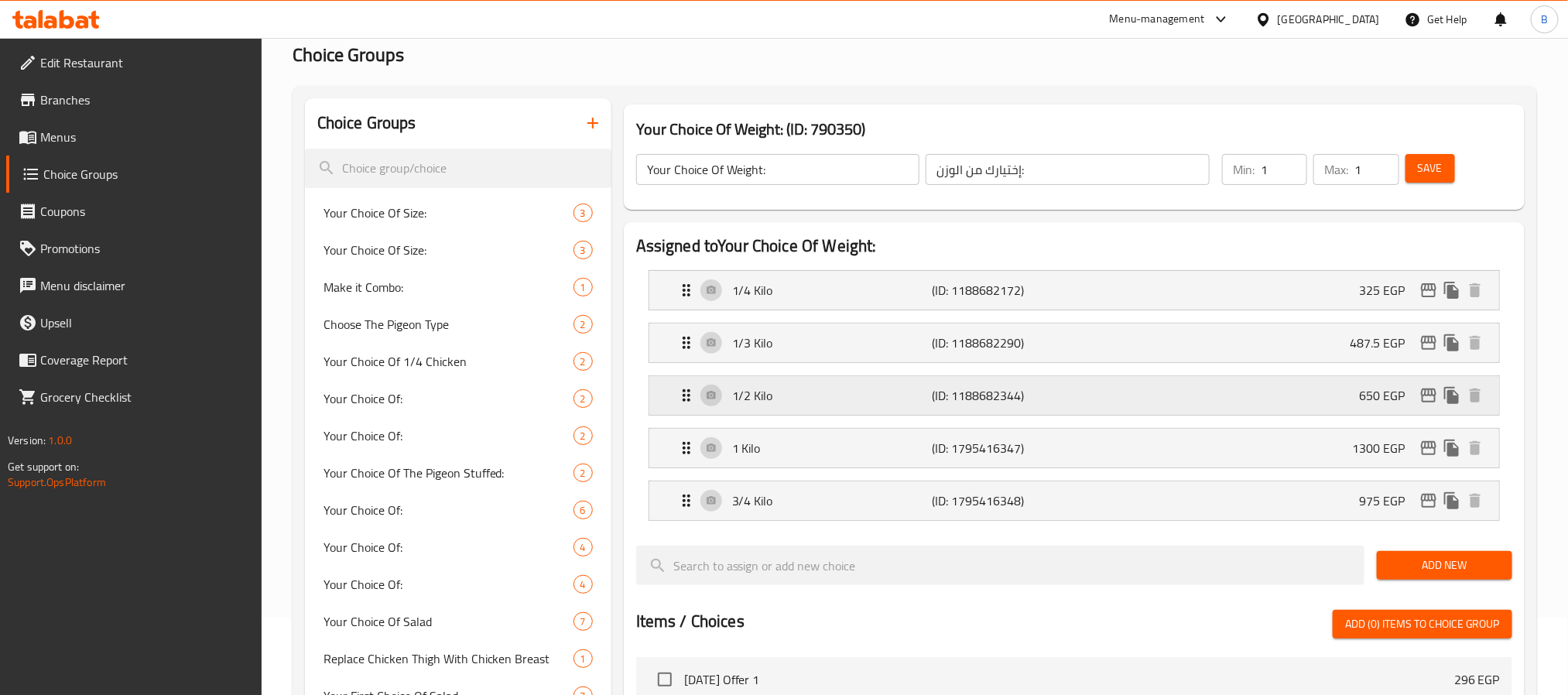
click at [1421, 398] on icon "edit" at bounding box center [1429, 396] width 19 height 19
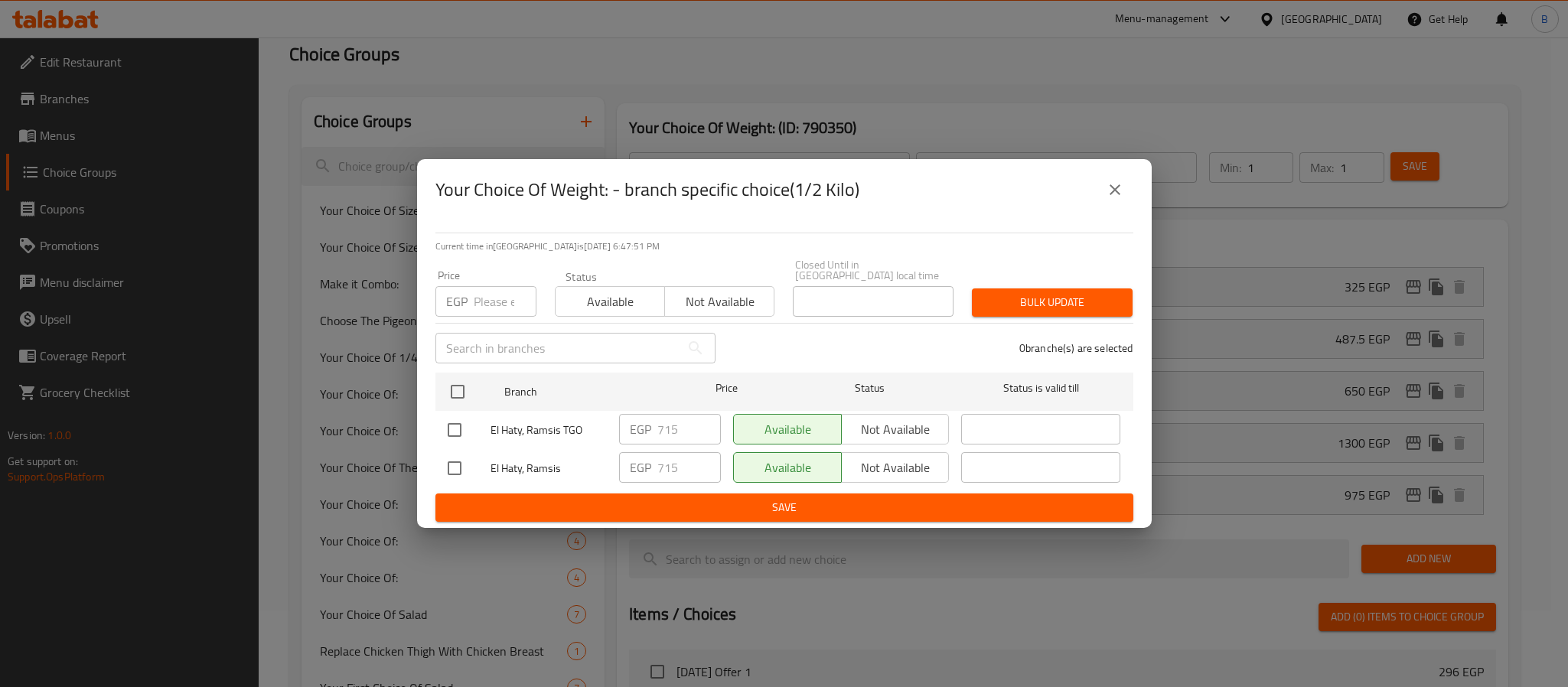
click at [1110, 188] on icon "close" at bounding box center [1115, 190] width 19 height 19
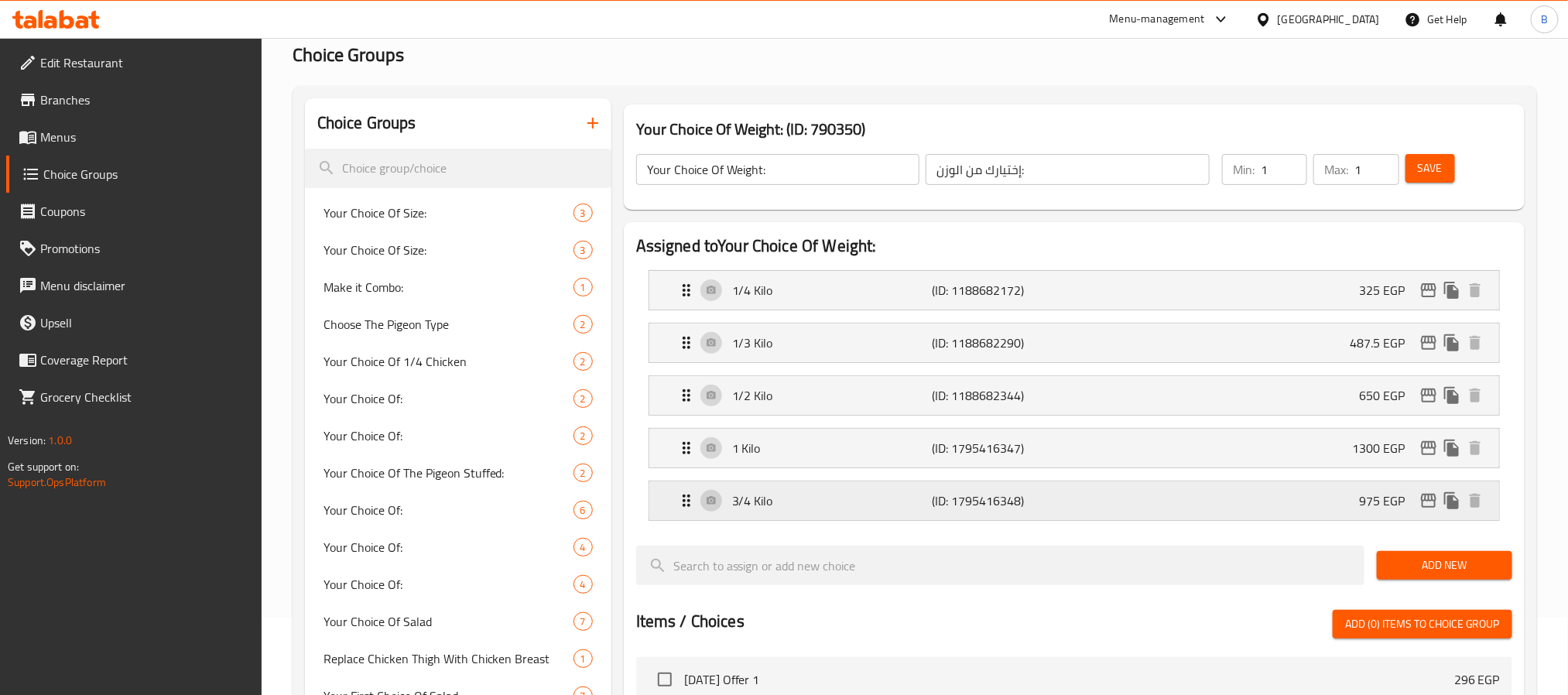
click at [1415, 504] on p "975 EGP" at bounding box center [1388, 501] width 58 height 19
click at [1424, 504] on icon "edit" at bounding box center [1429, 501] width 16 height 14
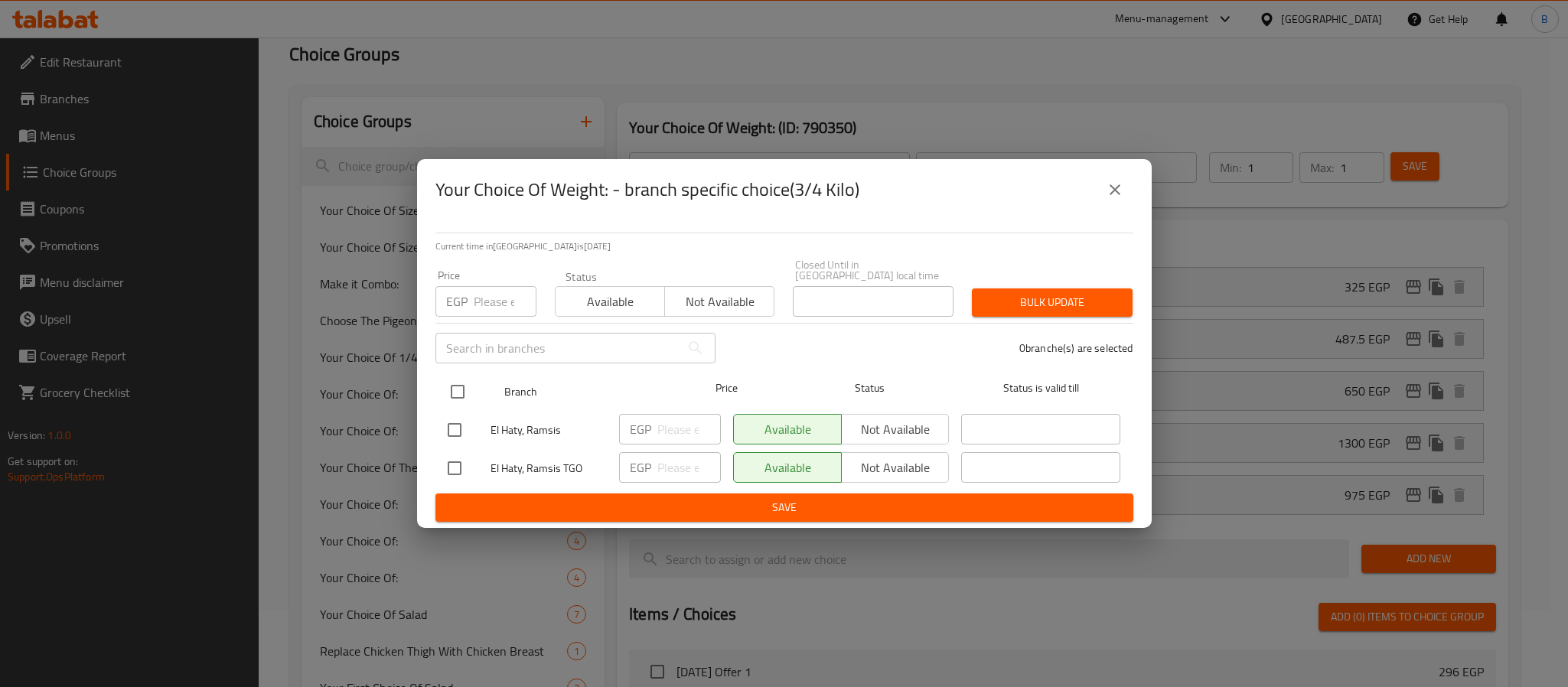
click at [464, 381] on input "checkbox" at bounding box center [458, 392] width 32 height 32
checkbox input "true"
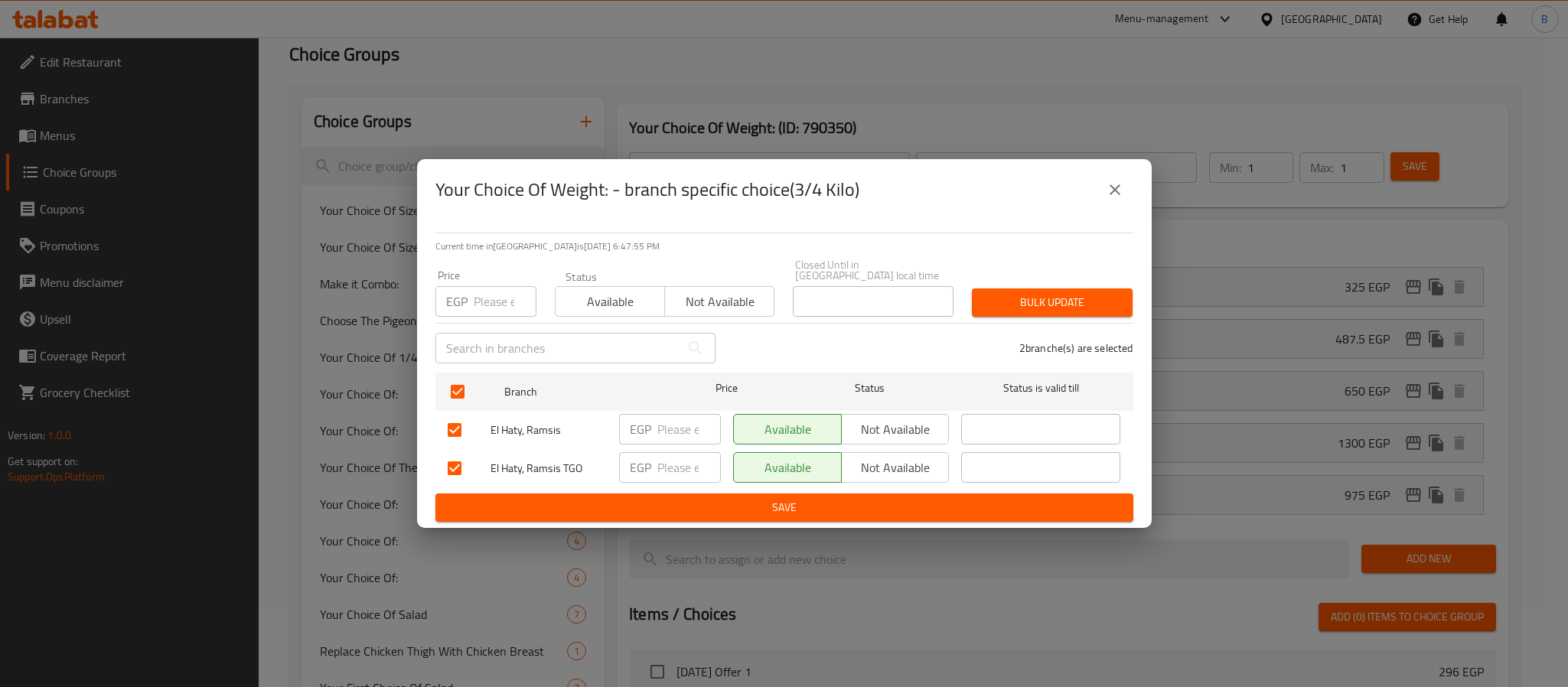
click at [499, 292] on input "number" at bounding box center [505, 302] width 63 height 31
paste input "1072.5"
type input "1072.5"
click at [1069, 293] on span "Bulk update" at bounding box center [1052, 303] width 136 height 19
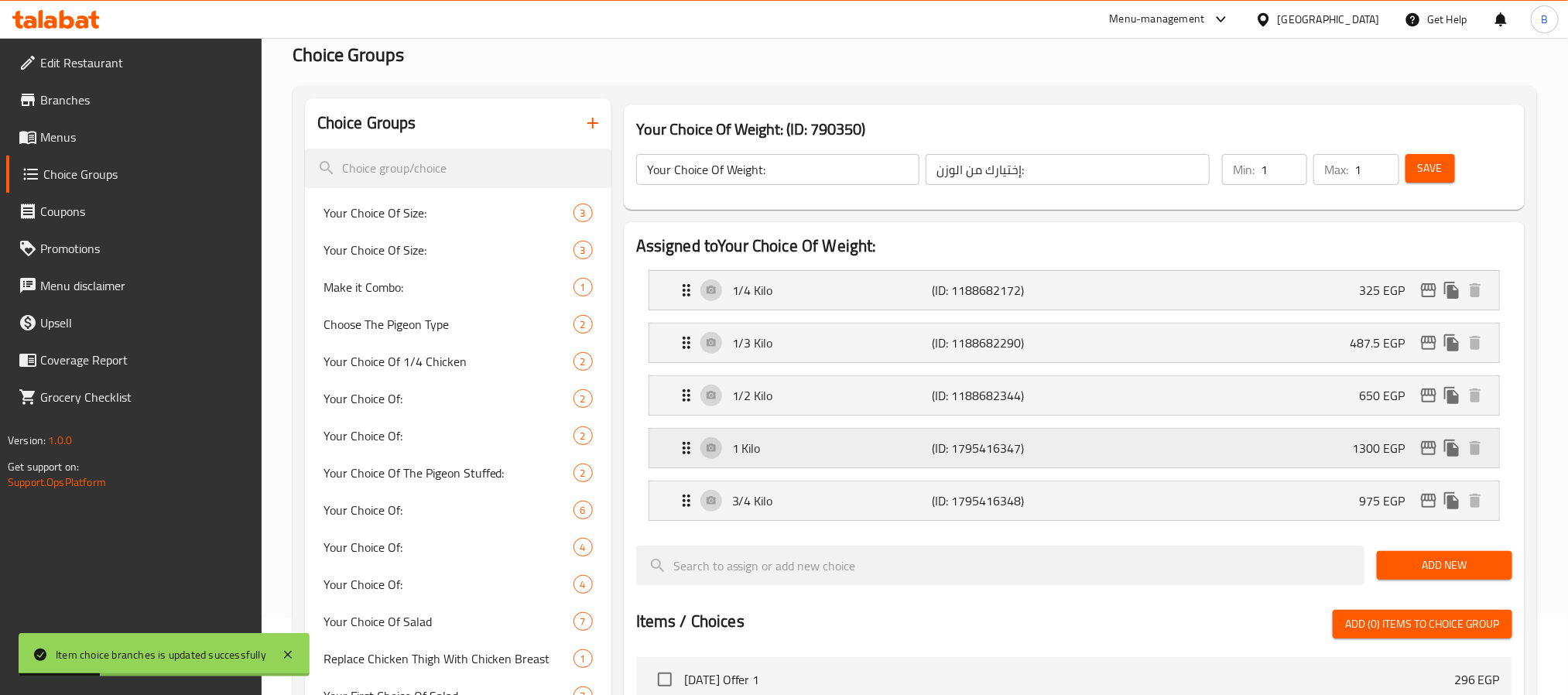
click at [1406, 435] on div "1 Kilo (ID: 1795416347) 1300 EGP" at bounding box center [1079, 448] width 803 height 39
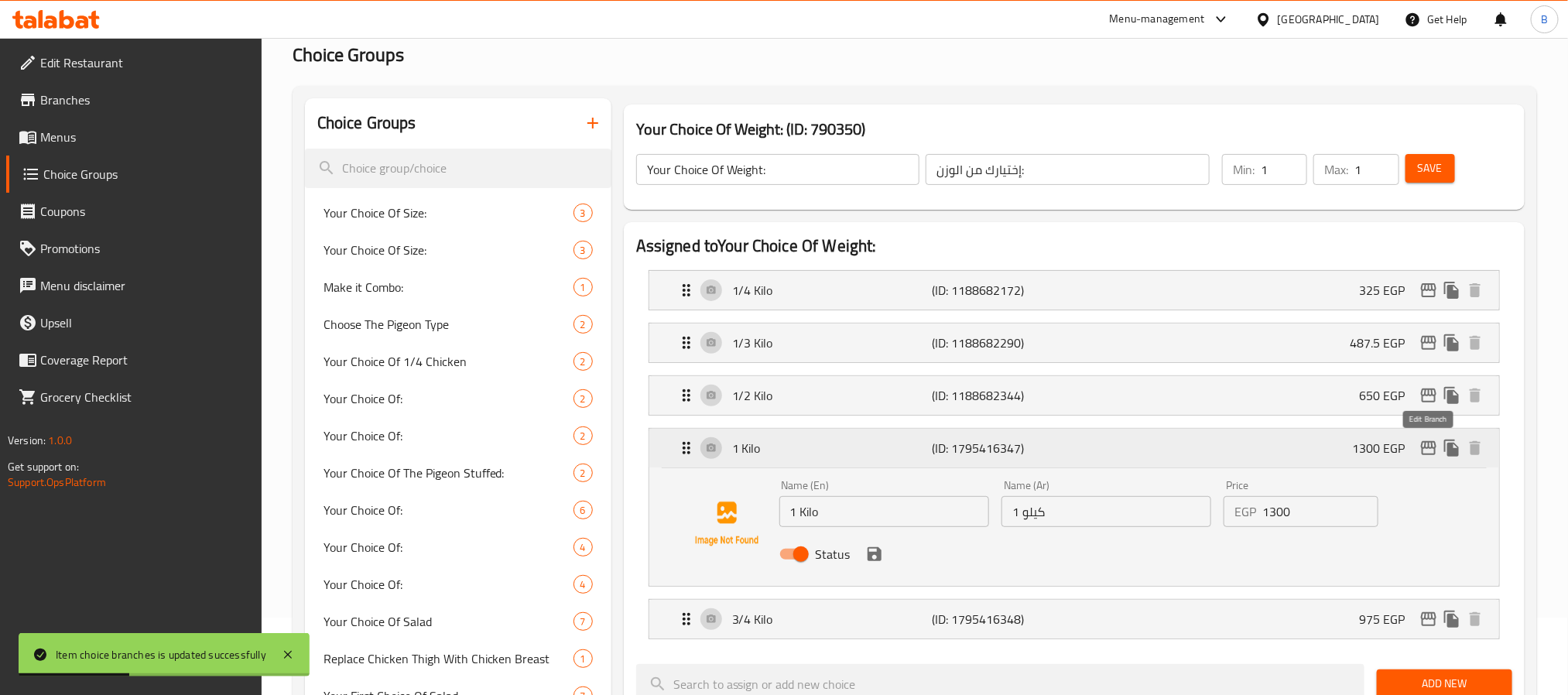
click at [1431, 449] on icon "edit" at bounding box center [1429, 448] width 16 height 14
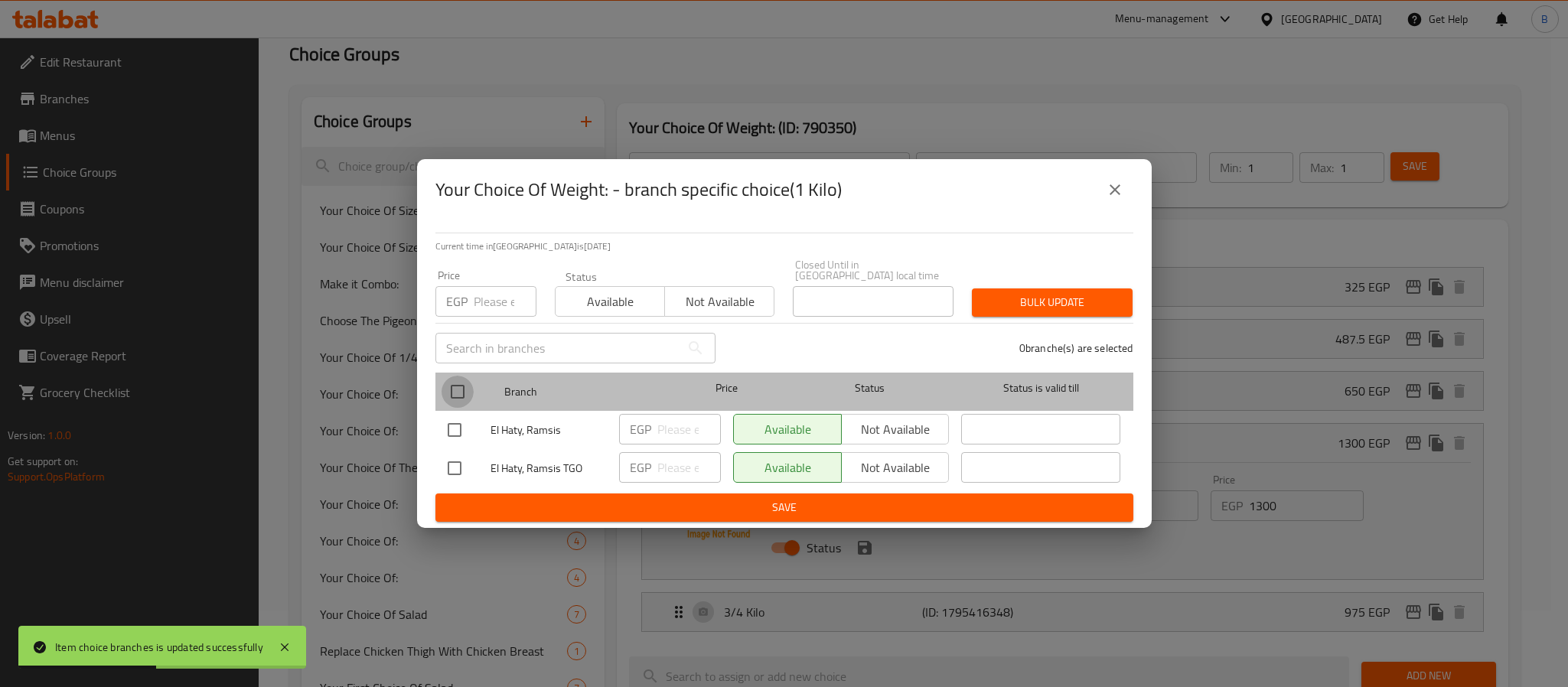
click at [450, 379] on input "checkbox" at bounding box center [458, 392] width 32 height 32
checkbox input "true"
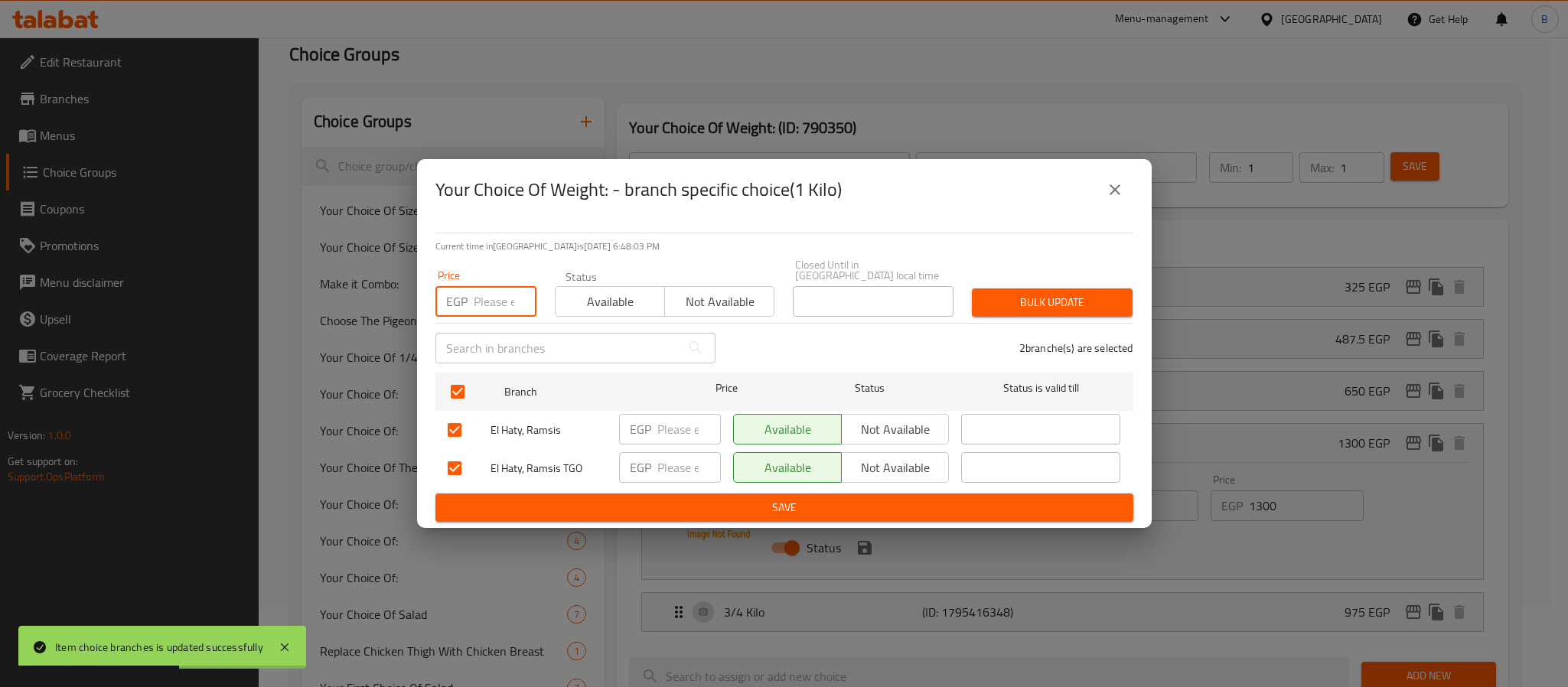
click at [489, 304] on input "number" at bounding box center [505, 302] width 63 height 31
paste input "1430"
type input "1430"
click at [1013, 297] on span "Bulk update" at bounding box center [1052, 303] width 136 height 19
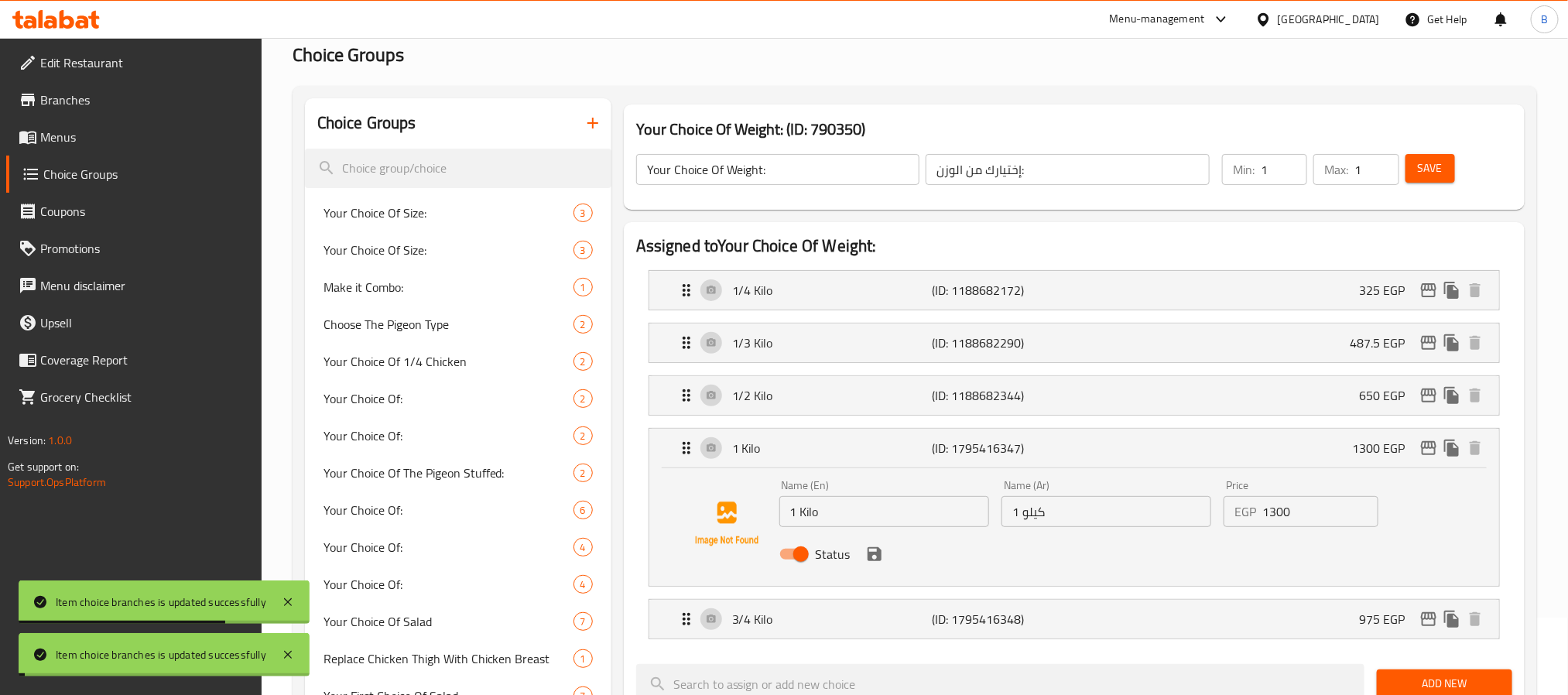
click at [1429, 154] on button "Save" at bounding box center [1430, 168] width 49 height 28
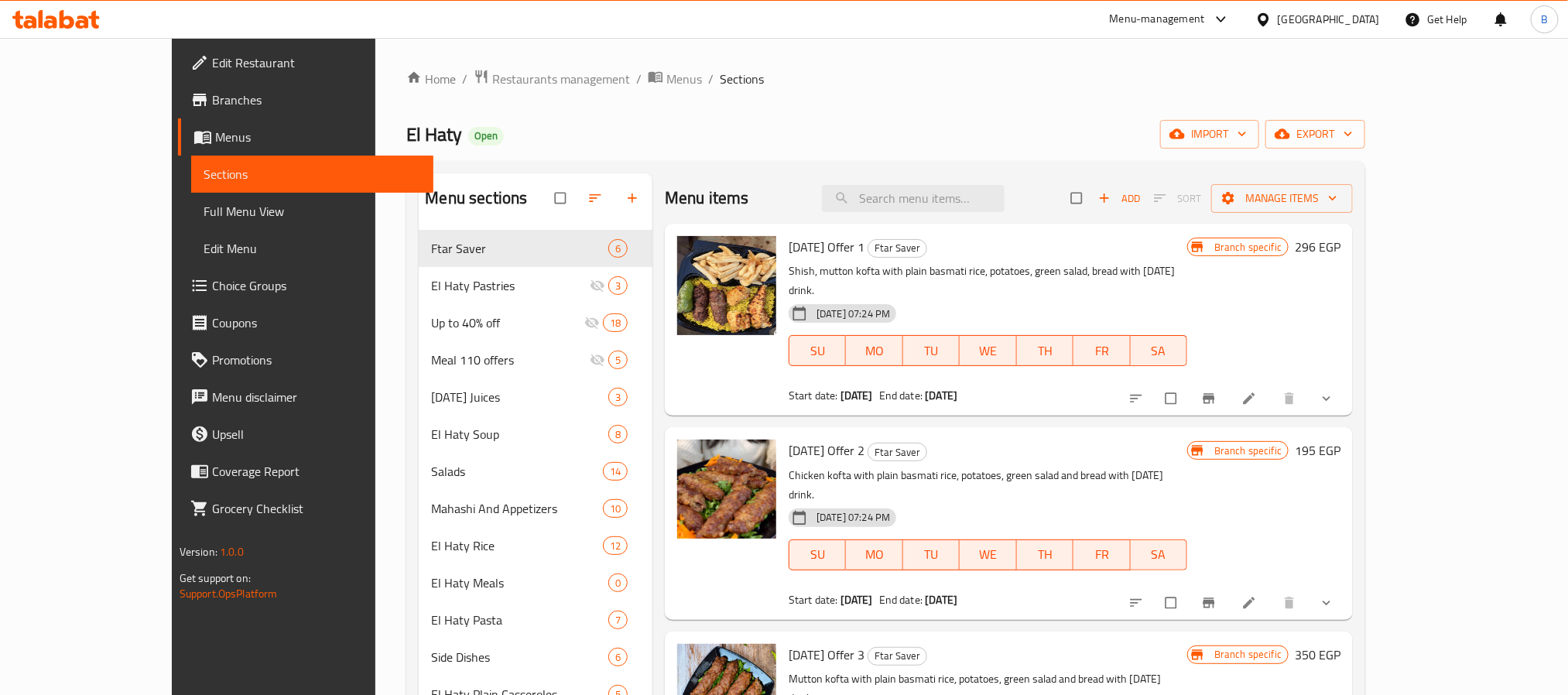
click at [1038, 170] on div "Menu sections Ftar Saver 6 El Haty Pastries 3 Up to 40% off 18 Meal 110 offers …" at bounding box center [885, 614] width 959 height 905
paste input "Lamb Ribs And Kebab"
click at [1005, 201] on input "Lamb Ribs And Kebab" at bounding box center [914, 198] width 183 height 27
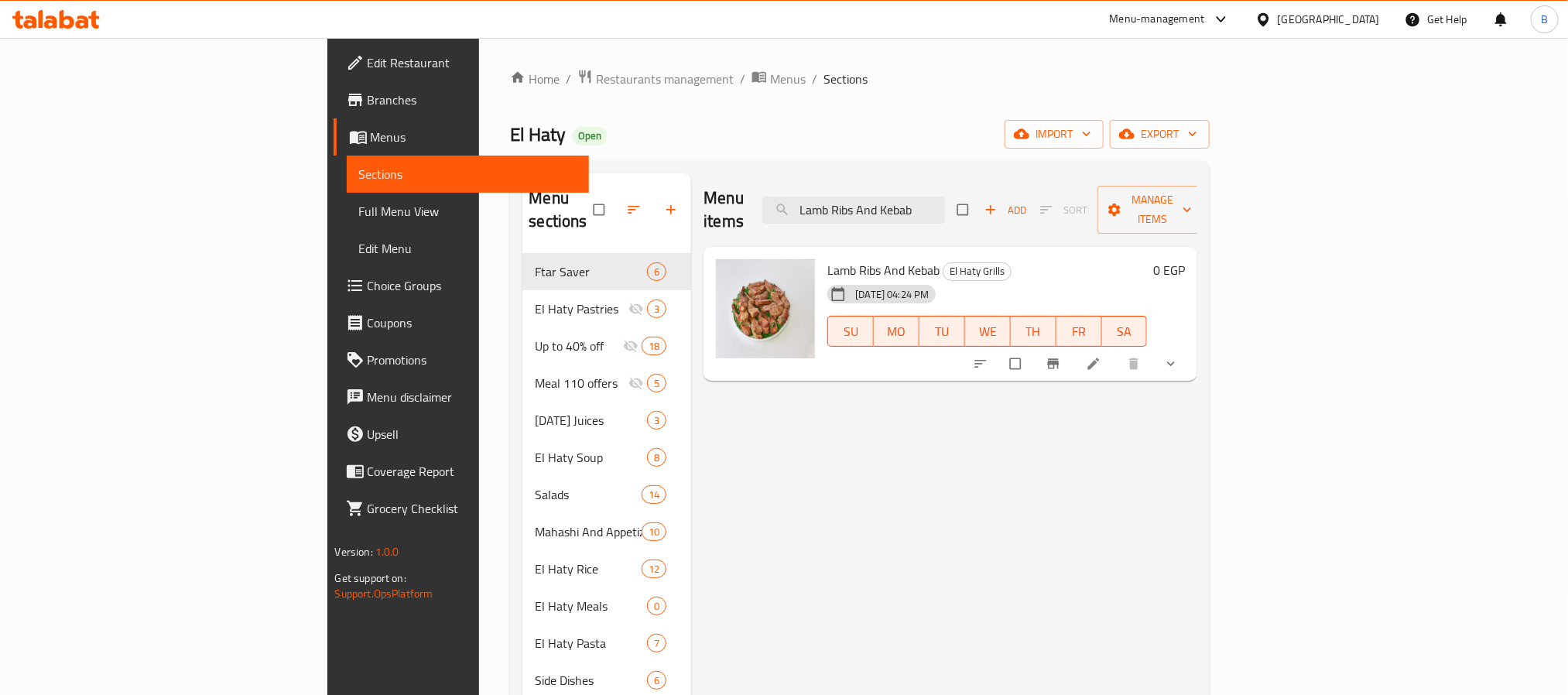
type input "Lamb Ribs And Kebab"
click at [1191, 347] on button "show more" at bounding box center [1172, 364] width 37 height 34
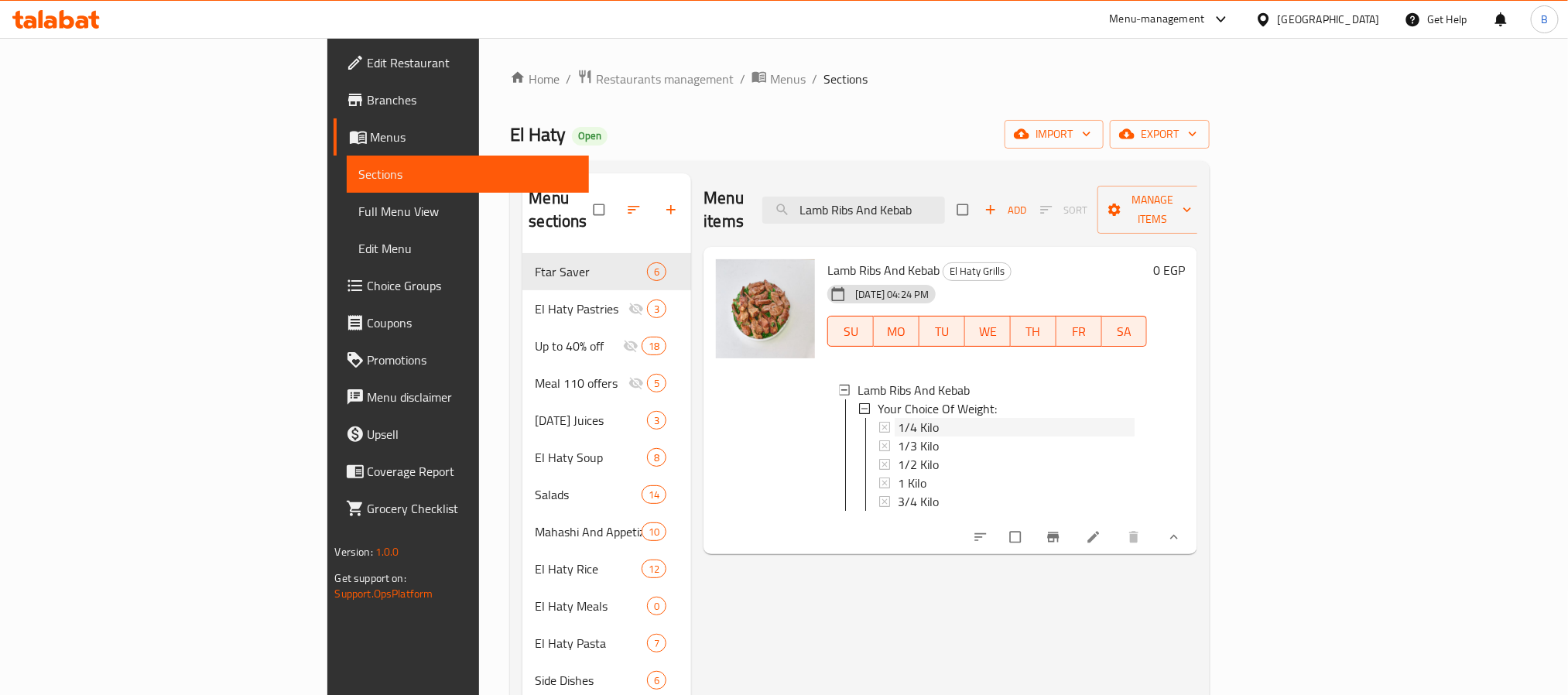
click at [898, 418] on span "1/4 Kilo" at bounding box center [919, 428] width 41 height 19
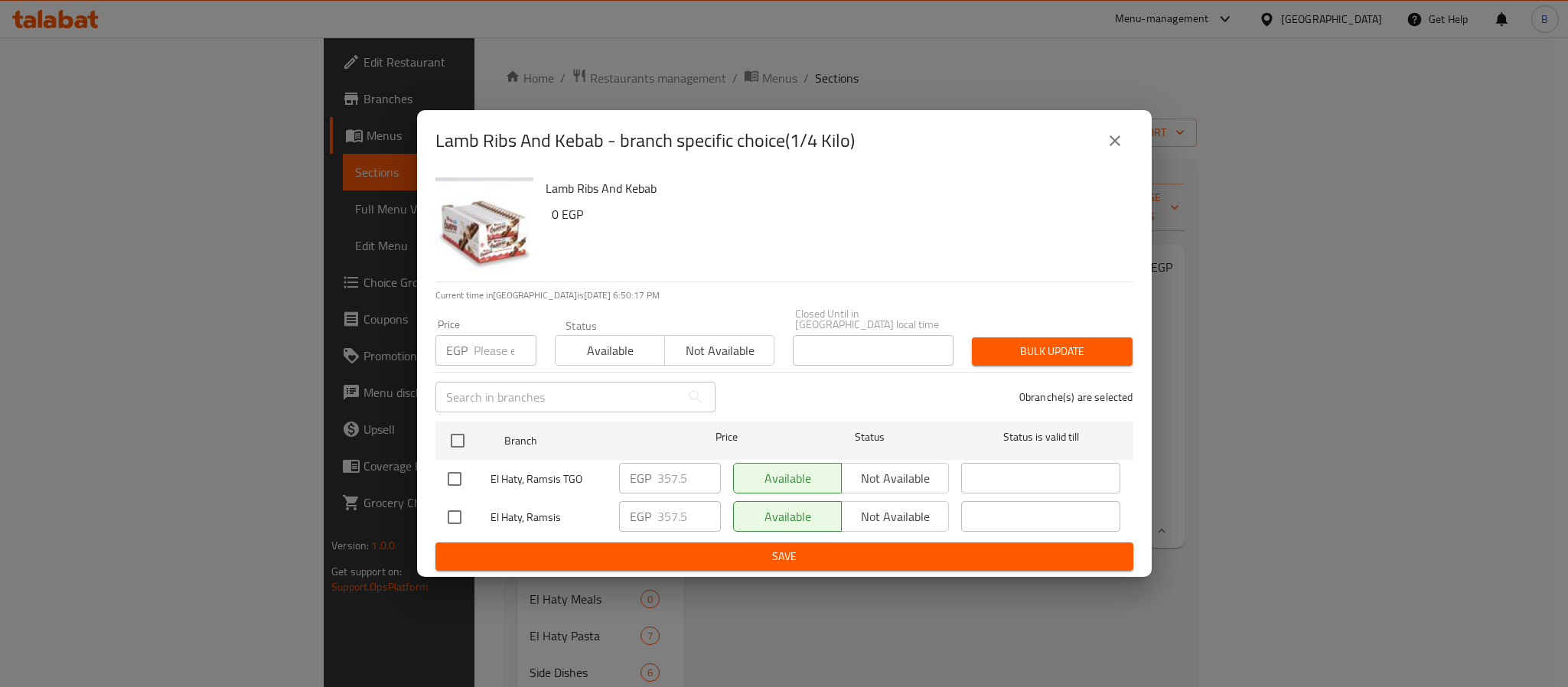
click at [1121, 149] on icon "close" at bounding box center [1115, 141] width 19 height 19
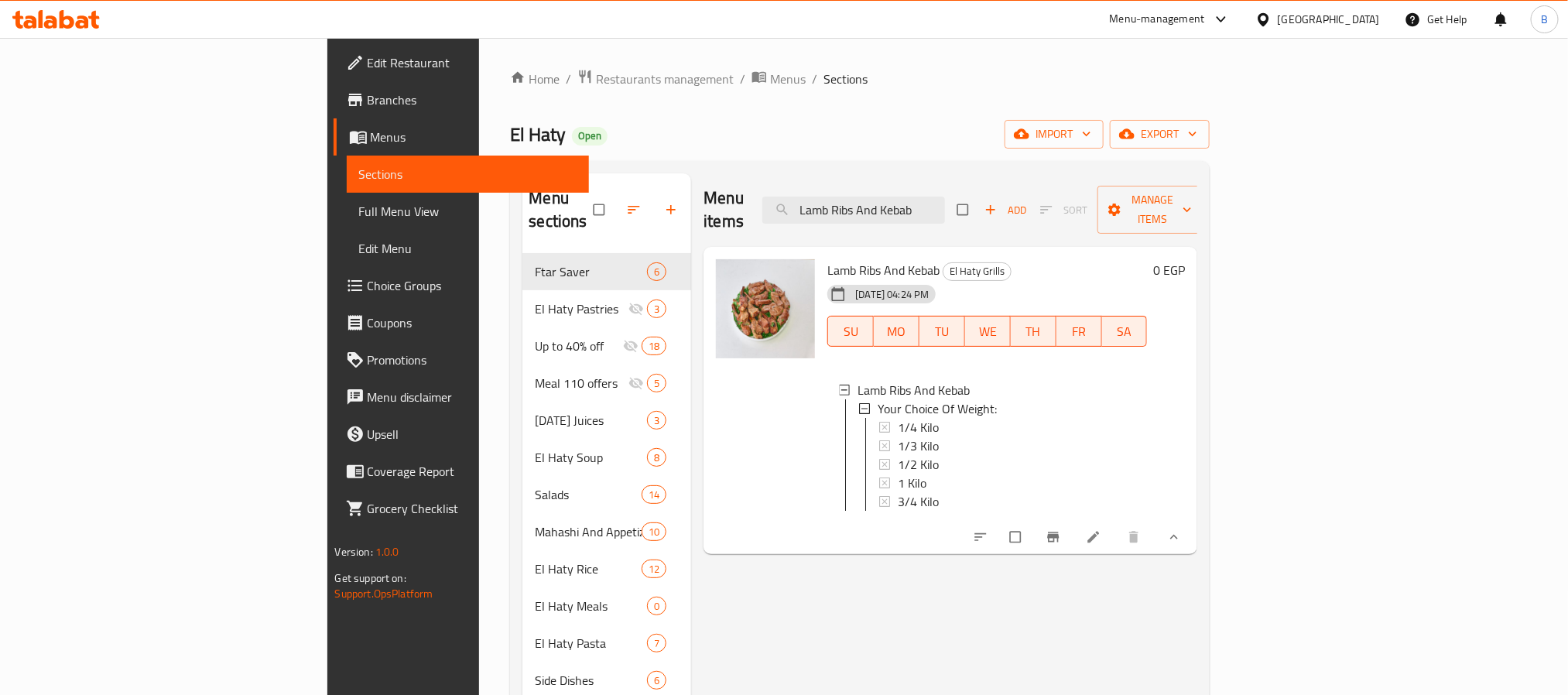
click at [898, 418] on span "1/4 Kilo" at bounding box center [919, 428] width 41 height 19
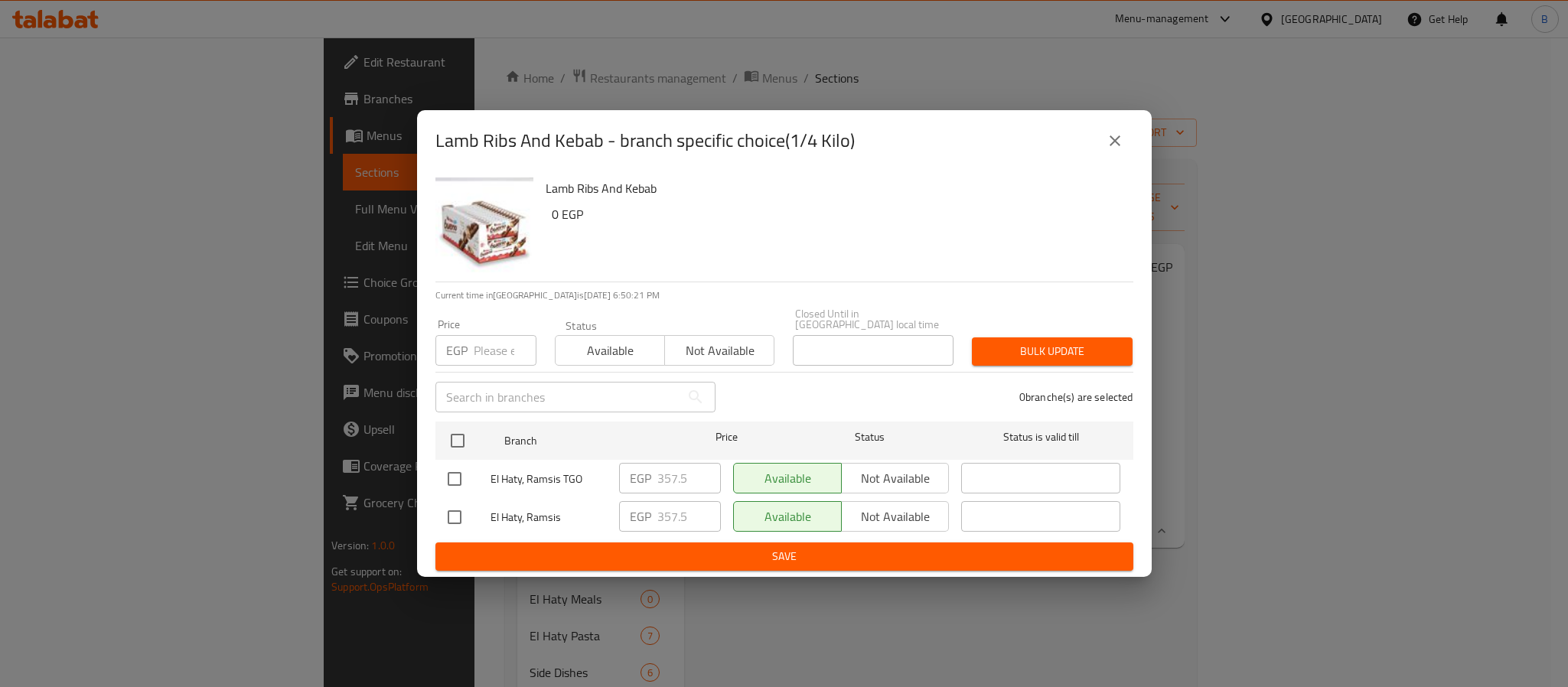
click at [1118, 159] on button "close" at bounding box center [1115, 141] width 37 height 37
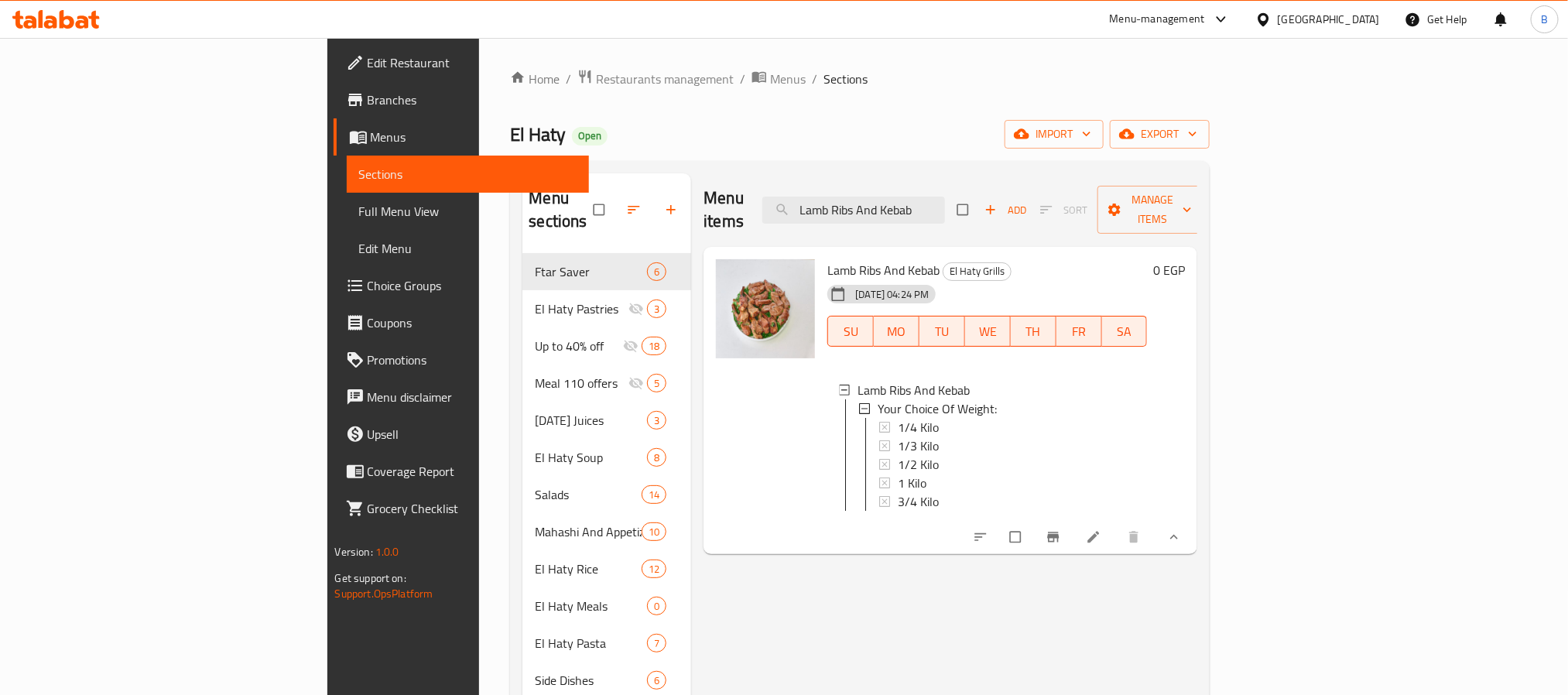
click at [898, 418] on div "1/4 Kilo" at bounding box center [1016, 428] width 237 height 19
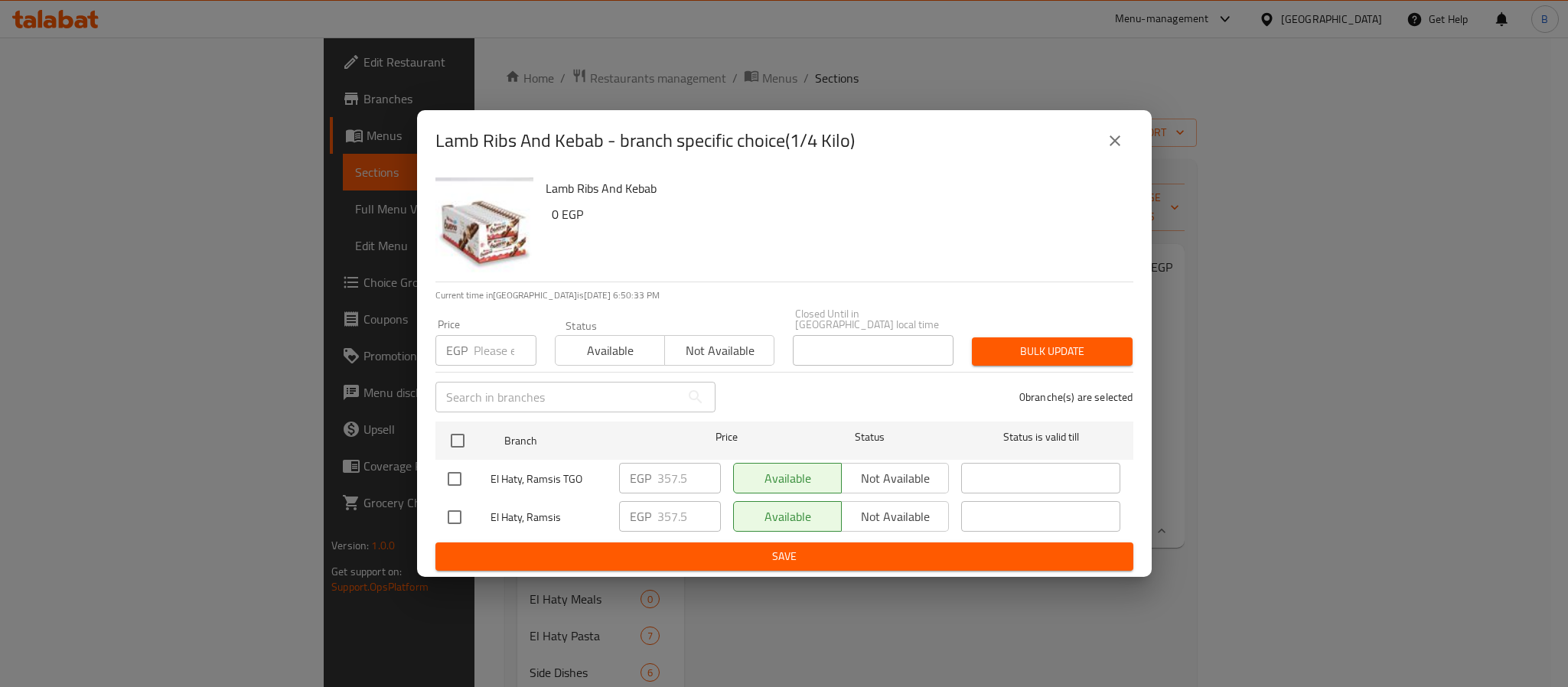
click at [1119, 150] on icon "close" at bounding box center [1115, 141] width 19 height 19
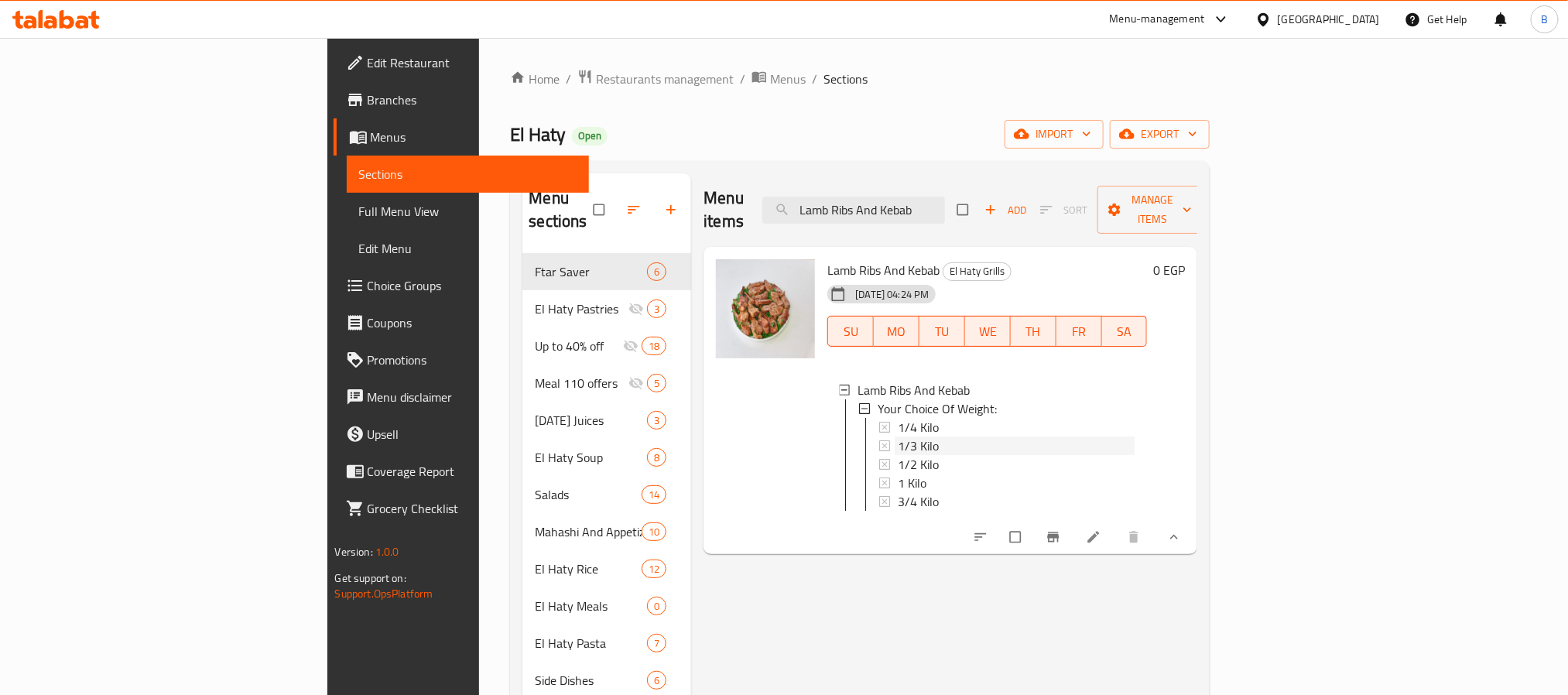
click at [898, 436] on span "1/3 Kilo" at bounding box center [919, 446] width 41 height 19
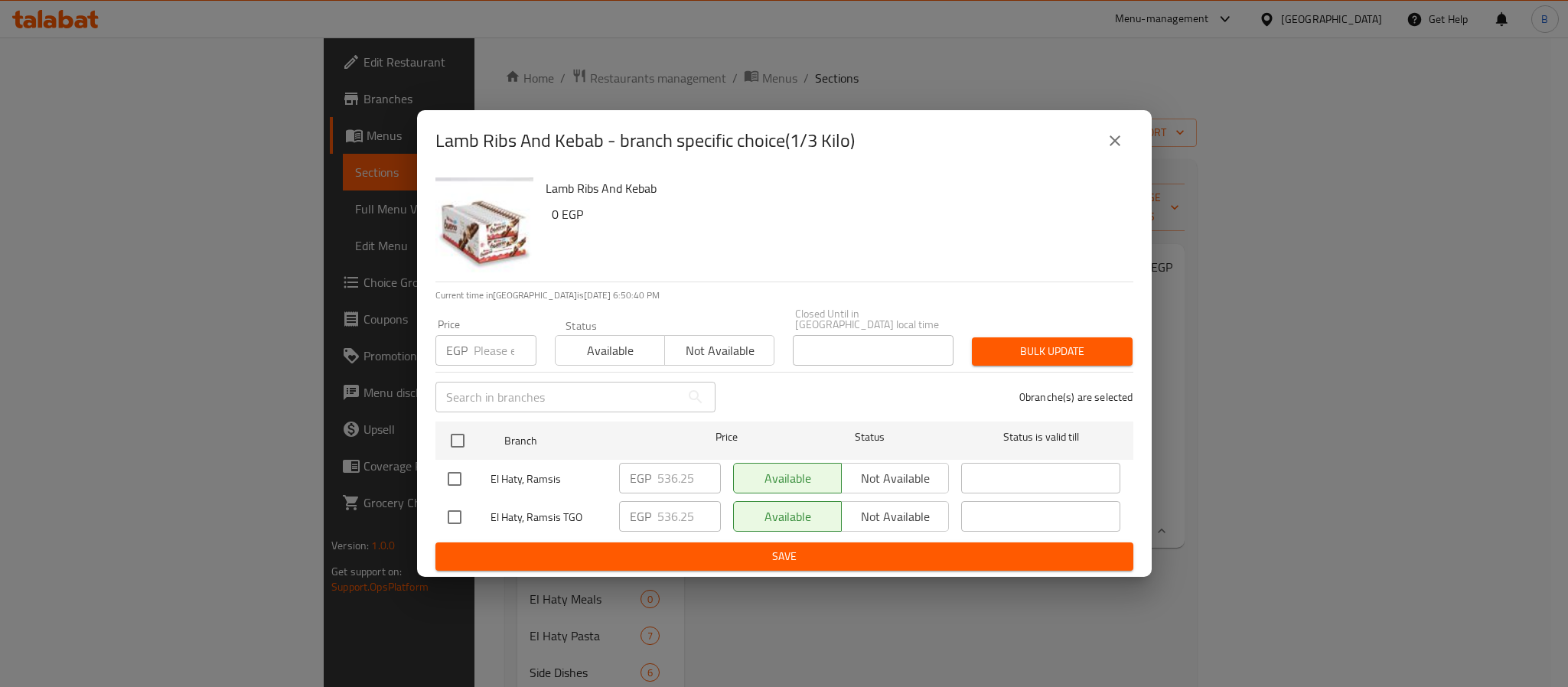
click at [1111, 145] on icon "close" at bounding box center [1115, 141] width 19 height 19
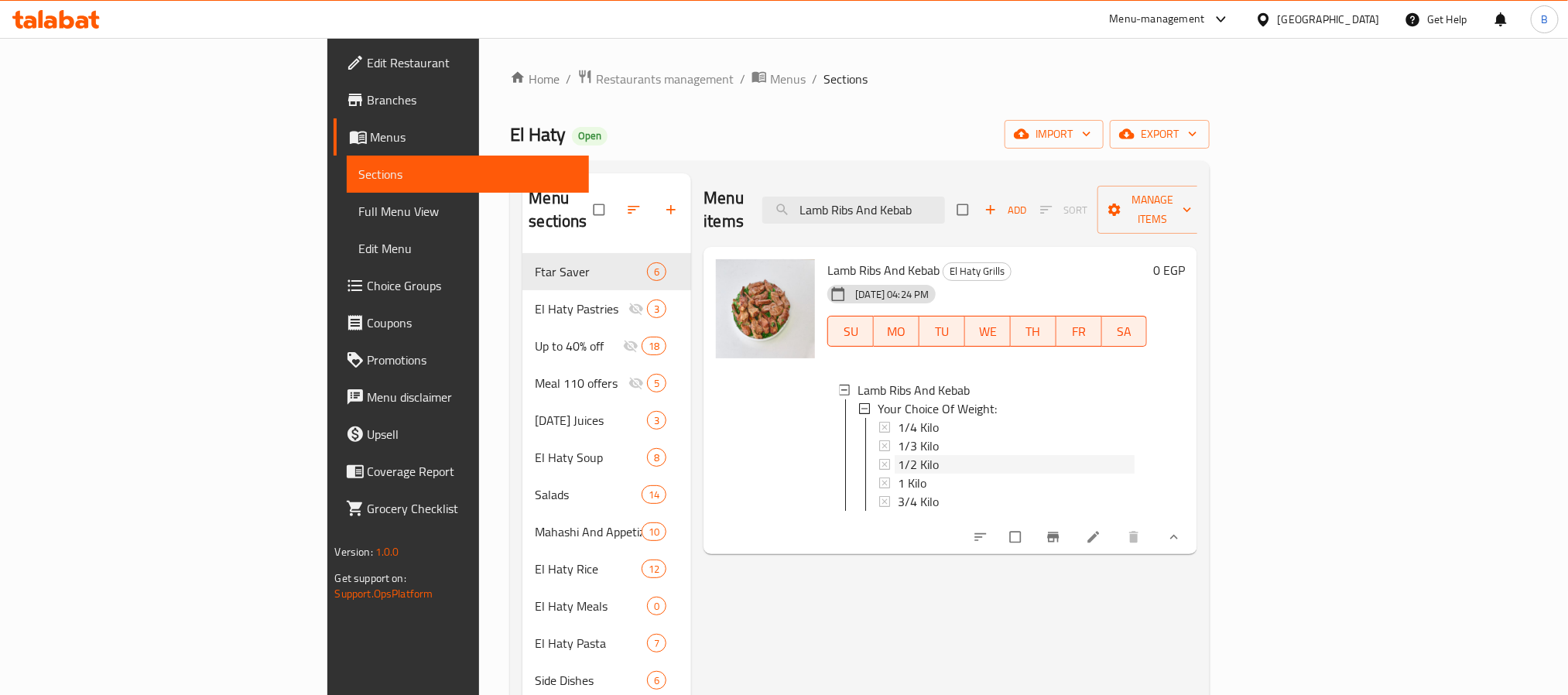
click at [898, 455] on div "1/2 Kilo" at bounding box center [1016, 465] width 237 height 19
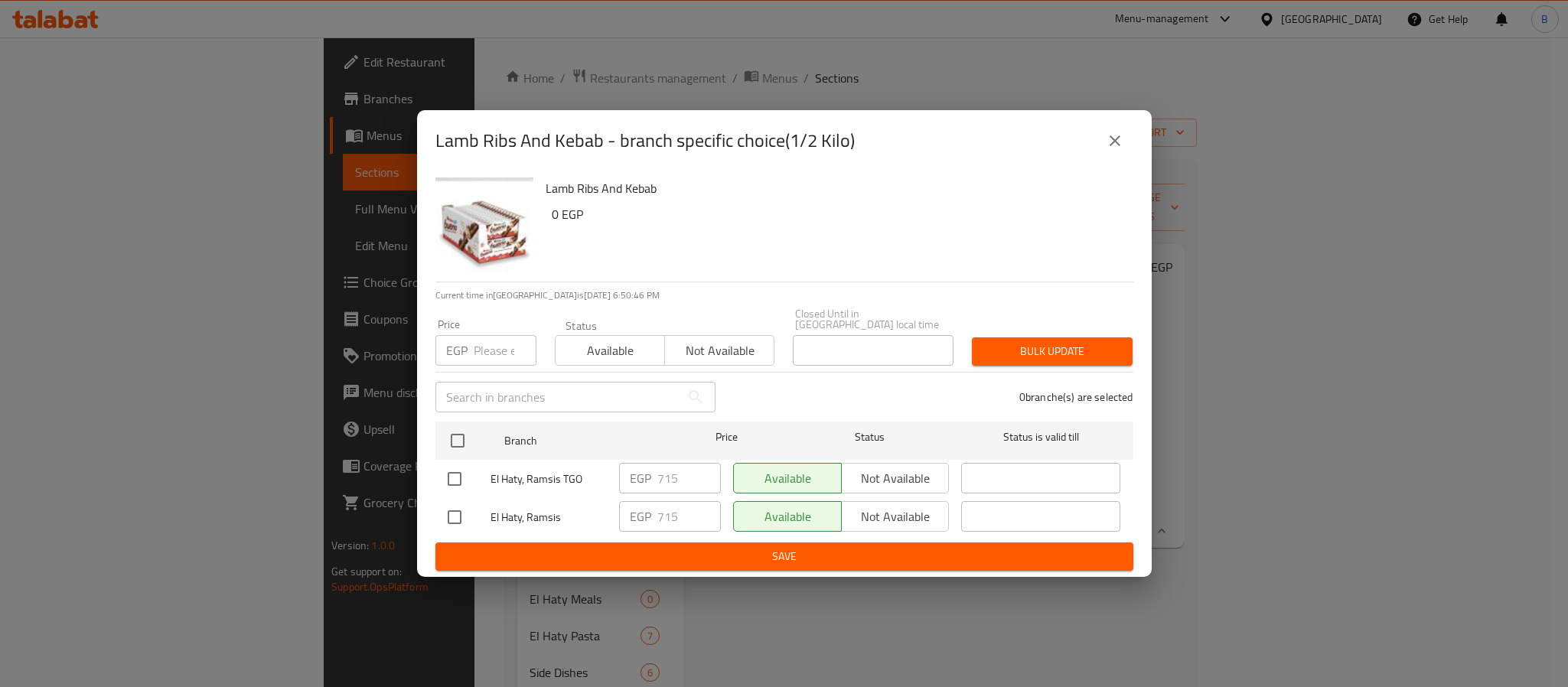
click at [904, 642] on div "Lamb Ribs And Kebab - branch specific choice(1/2 Kilo) Lamb Ribs And Kebab 0 EG…" at bounding box center [784, 344] width 1568 height 687
click at [1126, 146] on button "close" at bounding box center [1115, 141] width 37 height 37
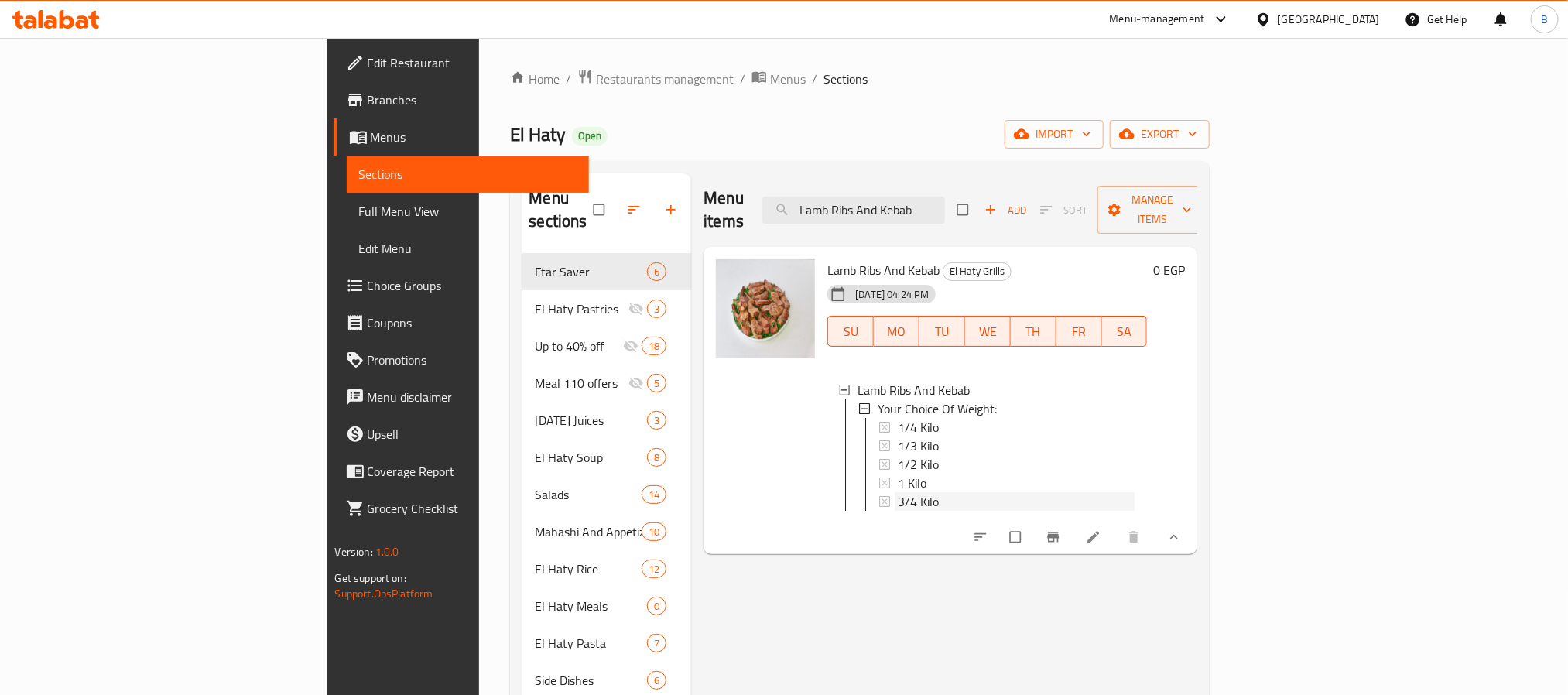
click at [898, 492] on span "3/4 Kilo" at bounding box center [919, 502] width 41 height 19
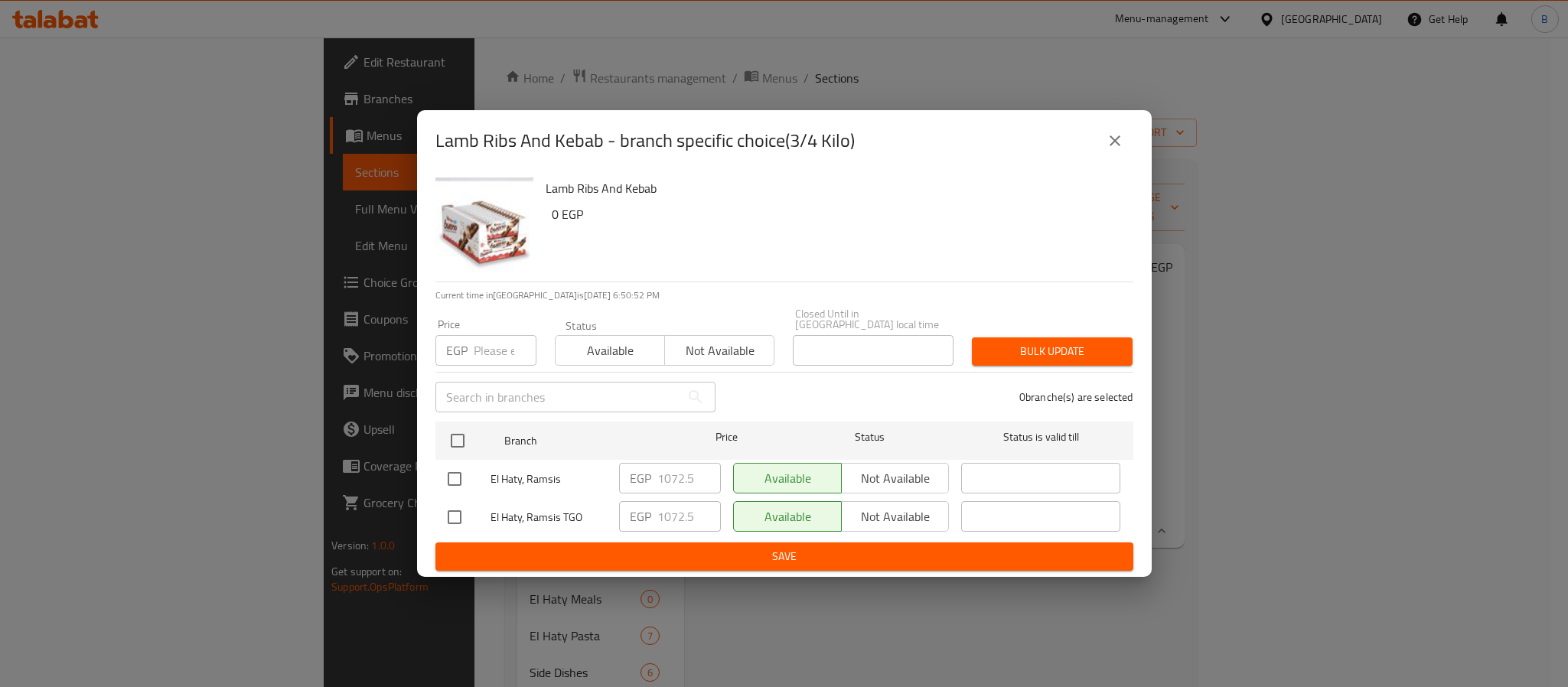
click at [1126, 136] on button "close" at bounding box center [1115, 141] width 37 height 37
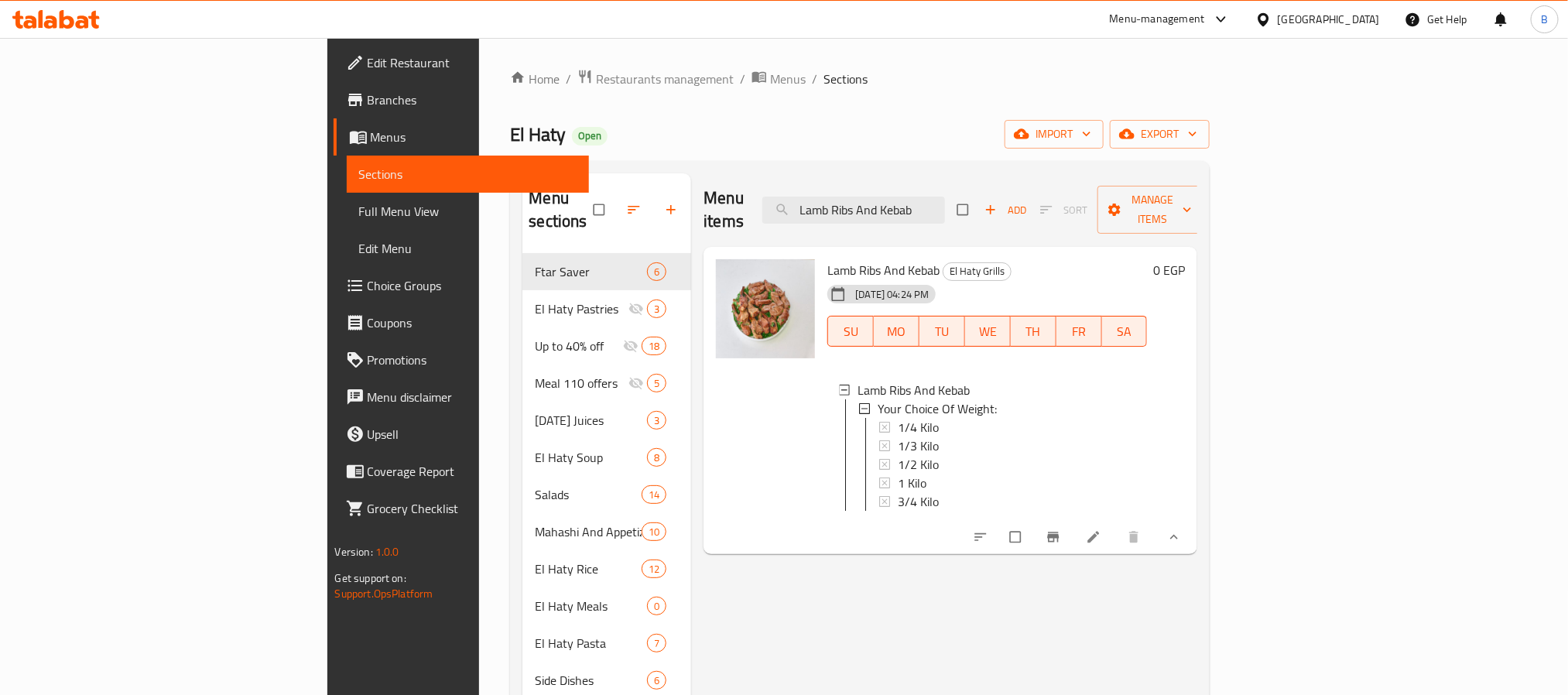
drag, startPoint x: 839, startPoint y: 629, endPoint x: 869, endPoint y: 588, distance: 50.8
click at [839, 629] on div "Menu items Lamb Ribs And Kebab Add Sort Manage items Lamb Ribs And Kebab El Hat…" at bounding box center [944, 625] width 506 height 904
click at [898, 474] on span "1 Kilo" at bounding box center [912, 484] width 28 height 19
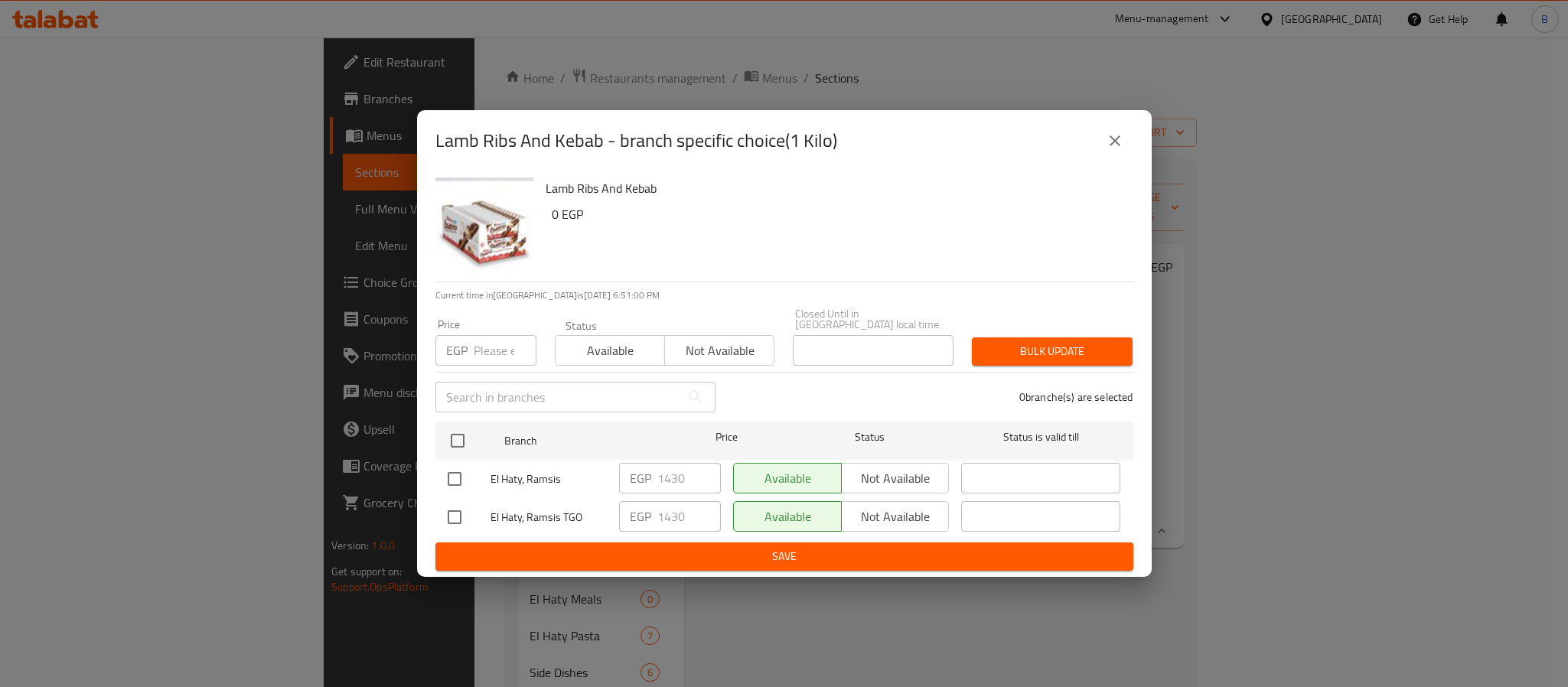
click at [1130, 138] on button "close" at bounding box center [1115, 141] width 37 height 37
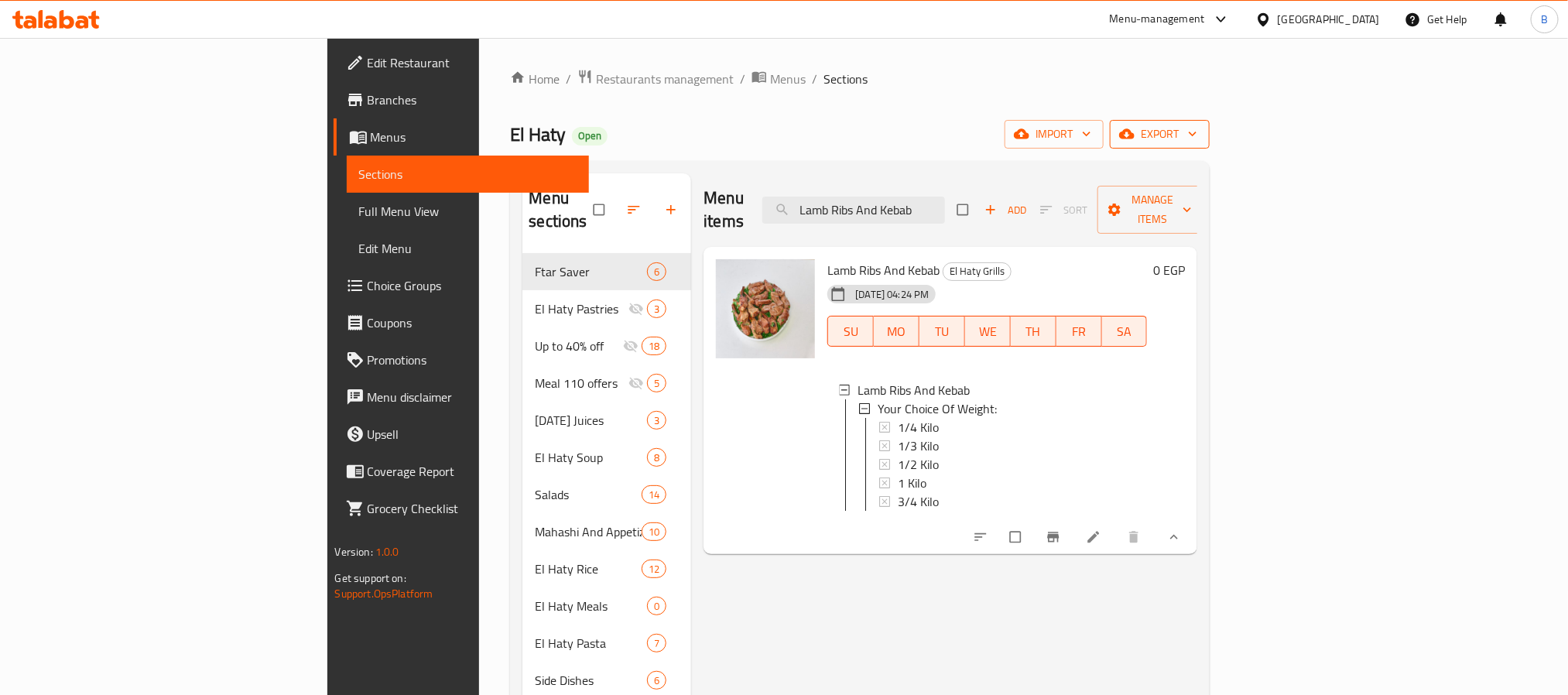
click at [1197, 135] on span "export" at bounding box center [1159, 135] width 75 height 19
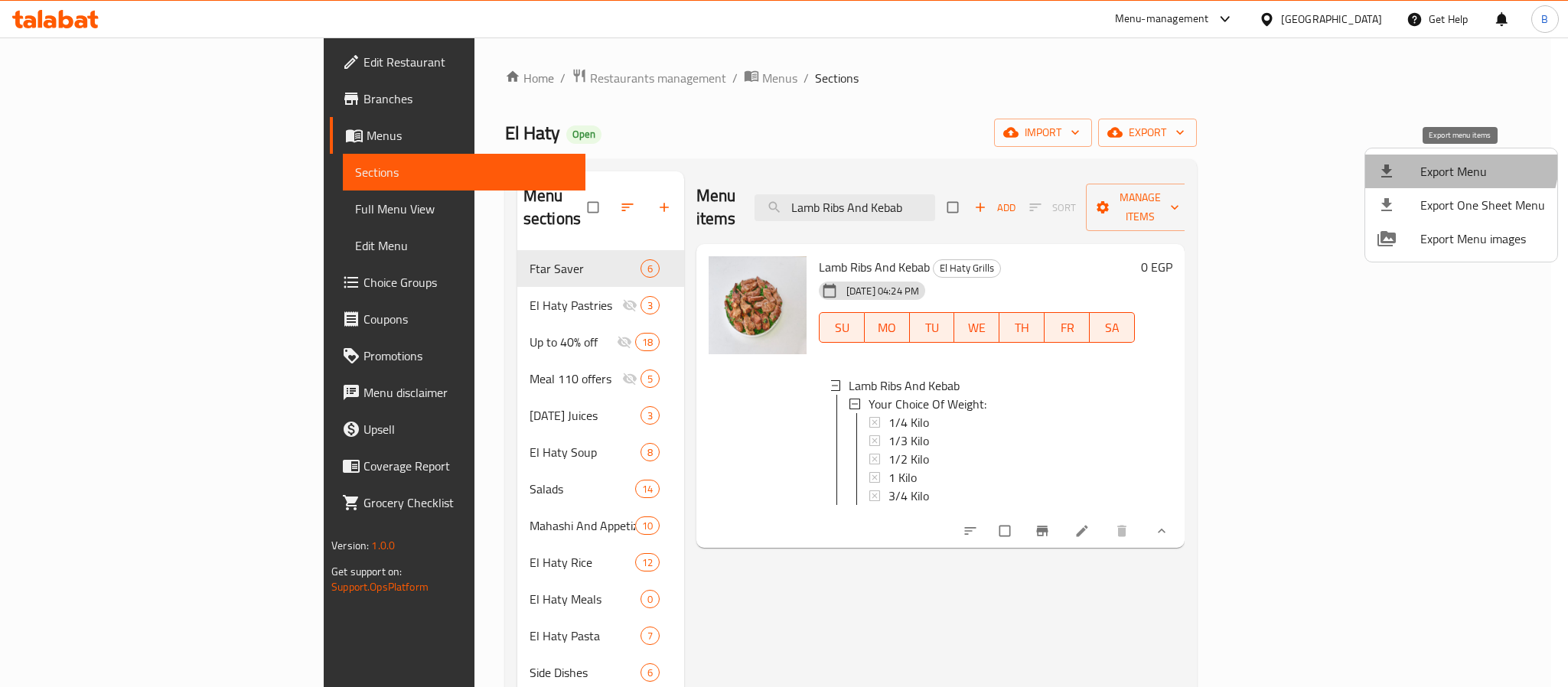
click at [1456, 162] on span "Export Menu" at bounding box center [1483, 171] width 124 height 19
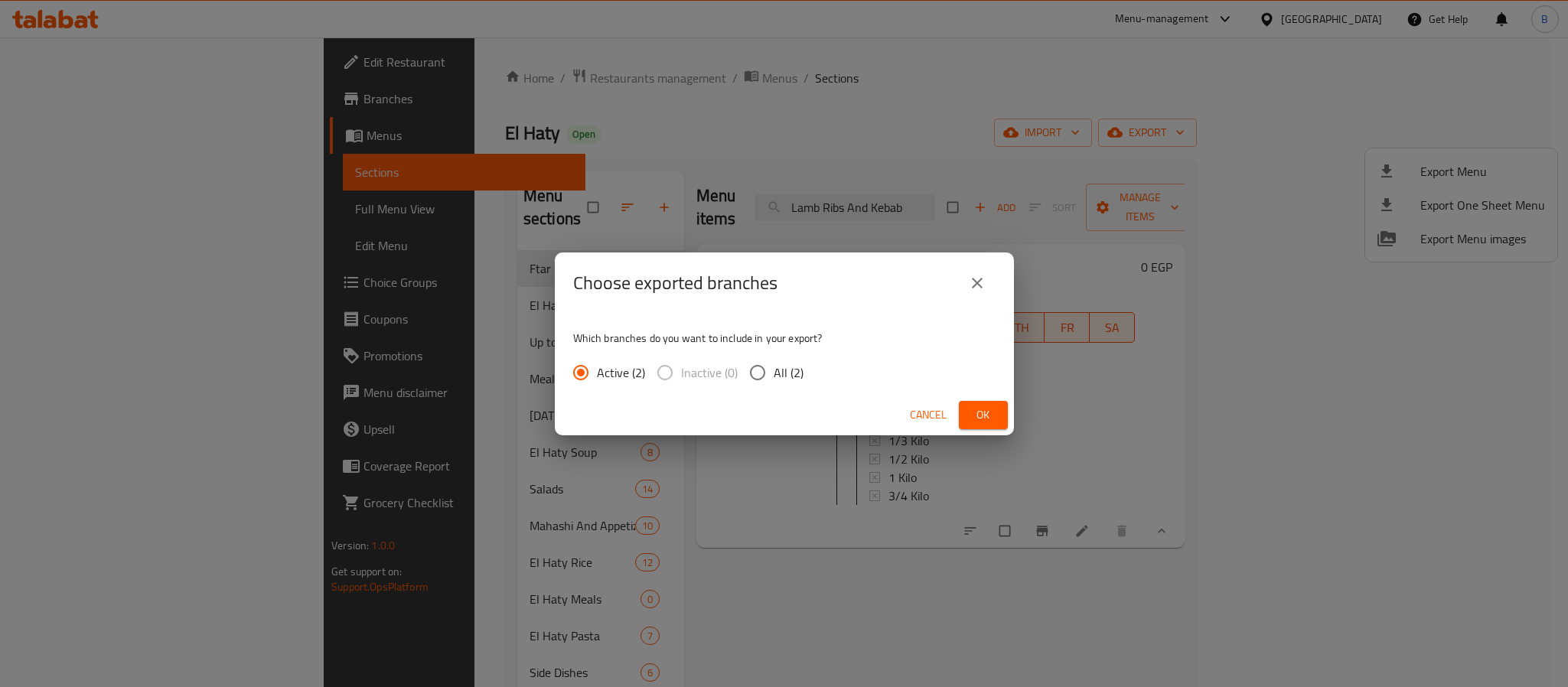
click at [792, 371] on span "All (2)" at bounding box center [788, 373] width 30 height 19
click at [774, 371] on input "All (2)" at bounding box center [758, 372] width 32 height 32
radio input "true"
click at [994, 413] on span "Ok" at bounding box center [983, 415] width 25 height 19
